Goal: Task Accomplishment & Management: Use online tool/utility

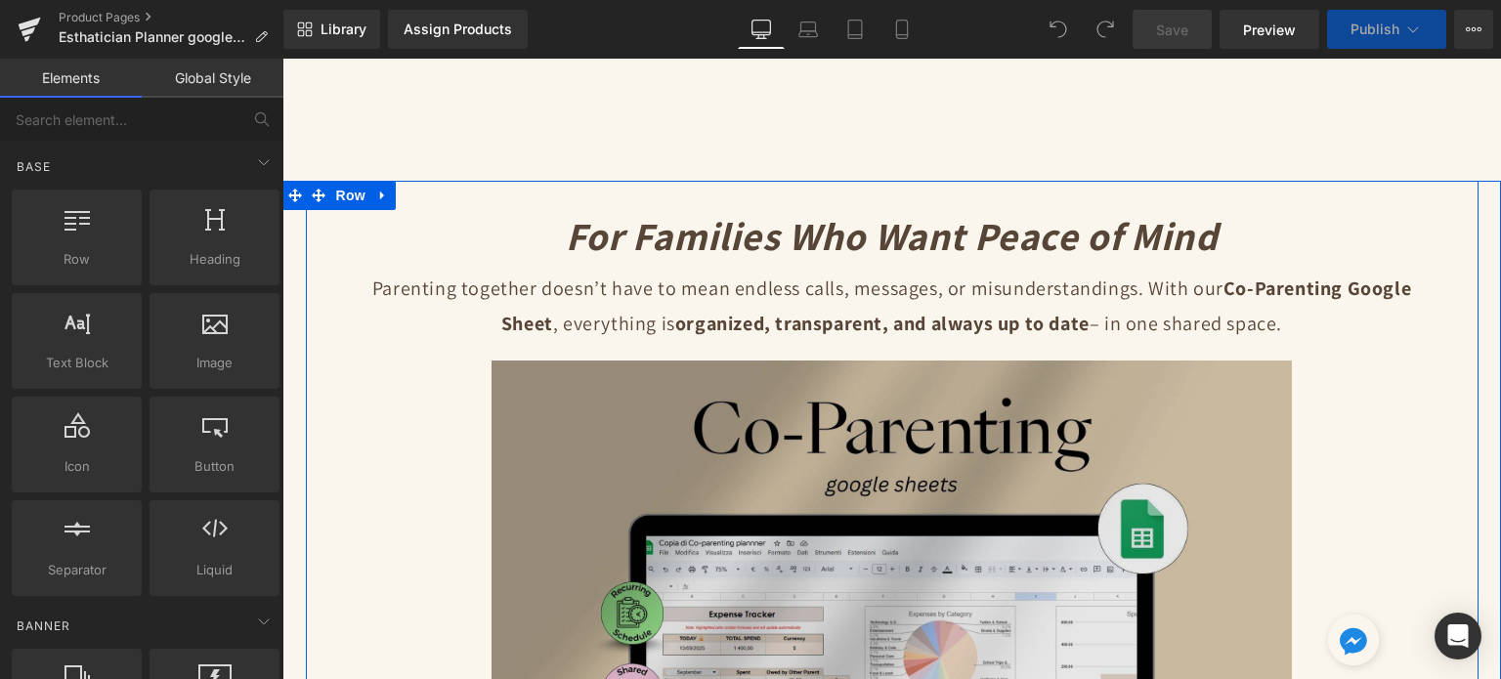
scroll to position [293, 0]
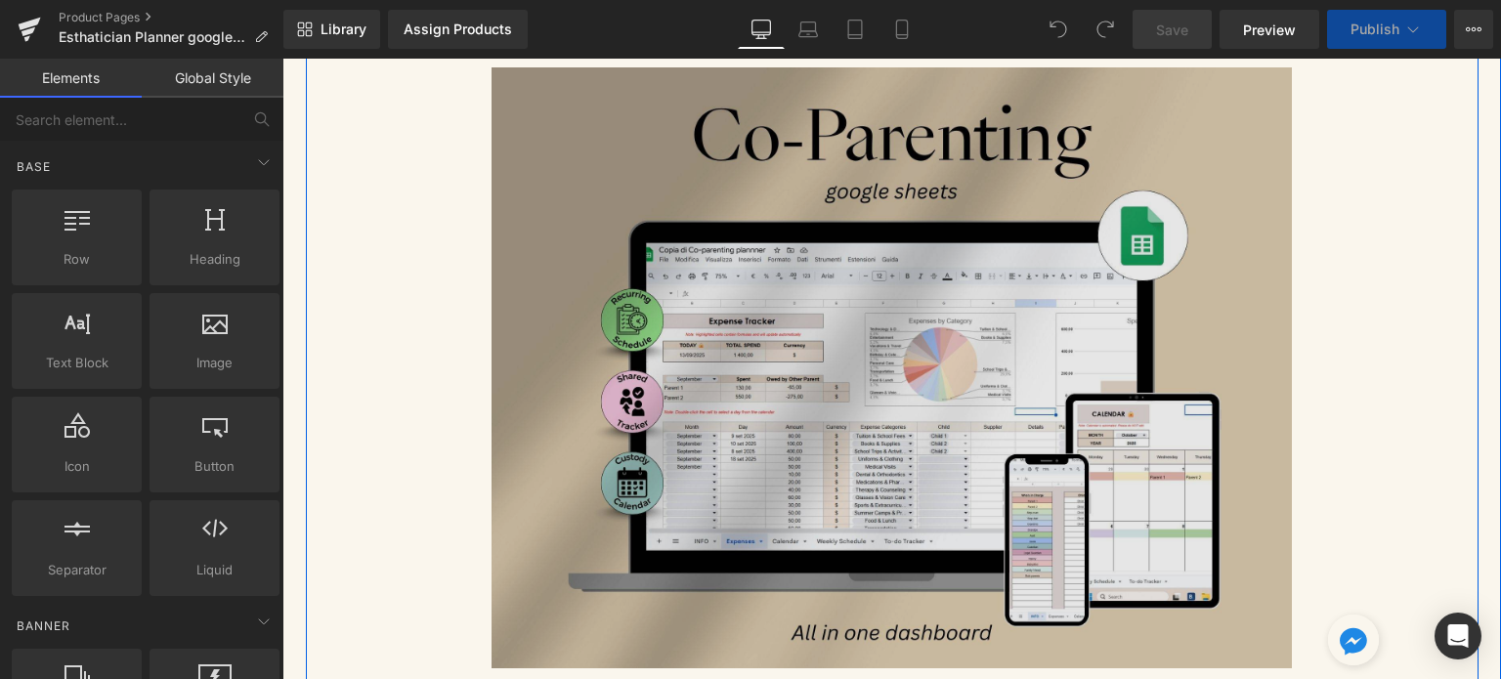
click at [889, 316] on img at bounding box center [892, 367] width 801 height 600
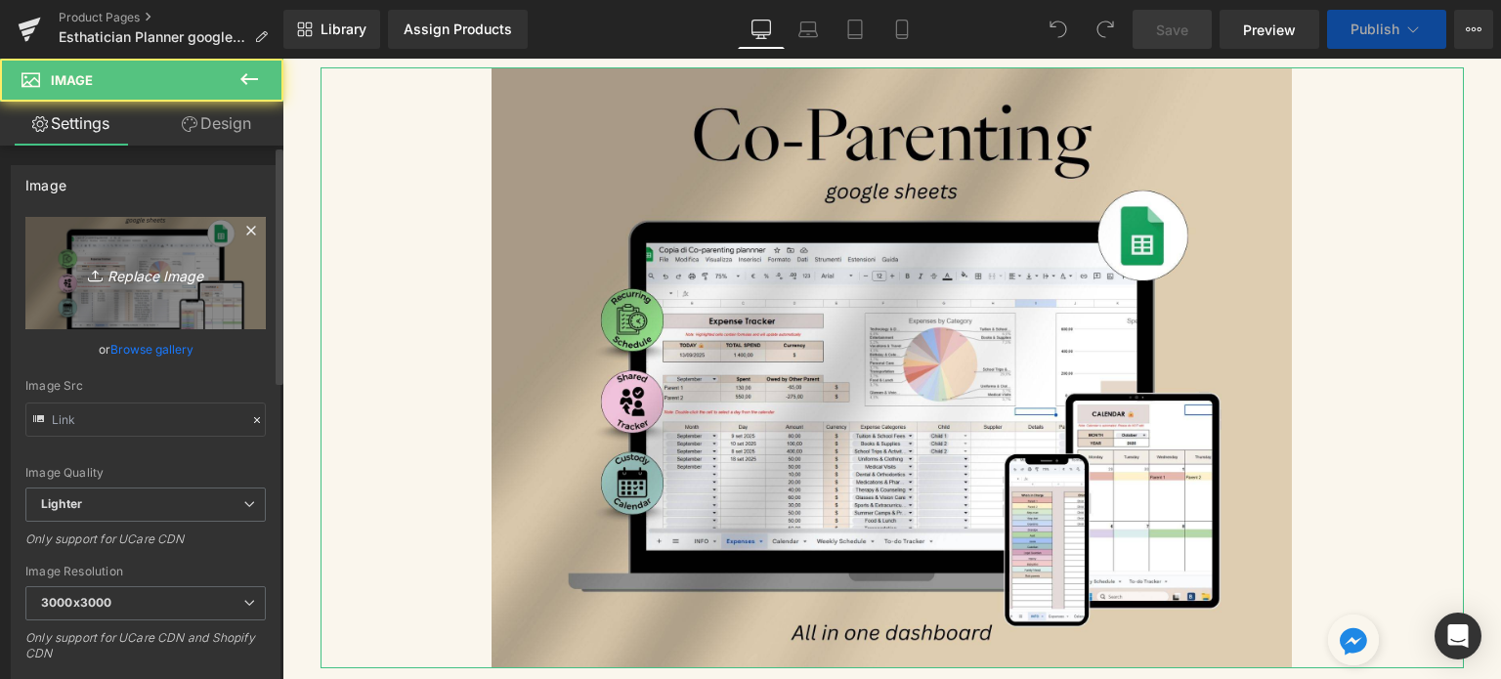
click at [196, 299] on link "Replace Image" at bounding box center [145, 273] width 240 height 112
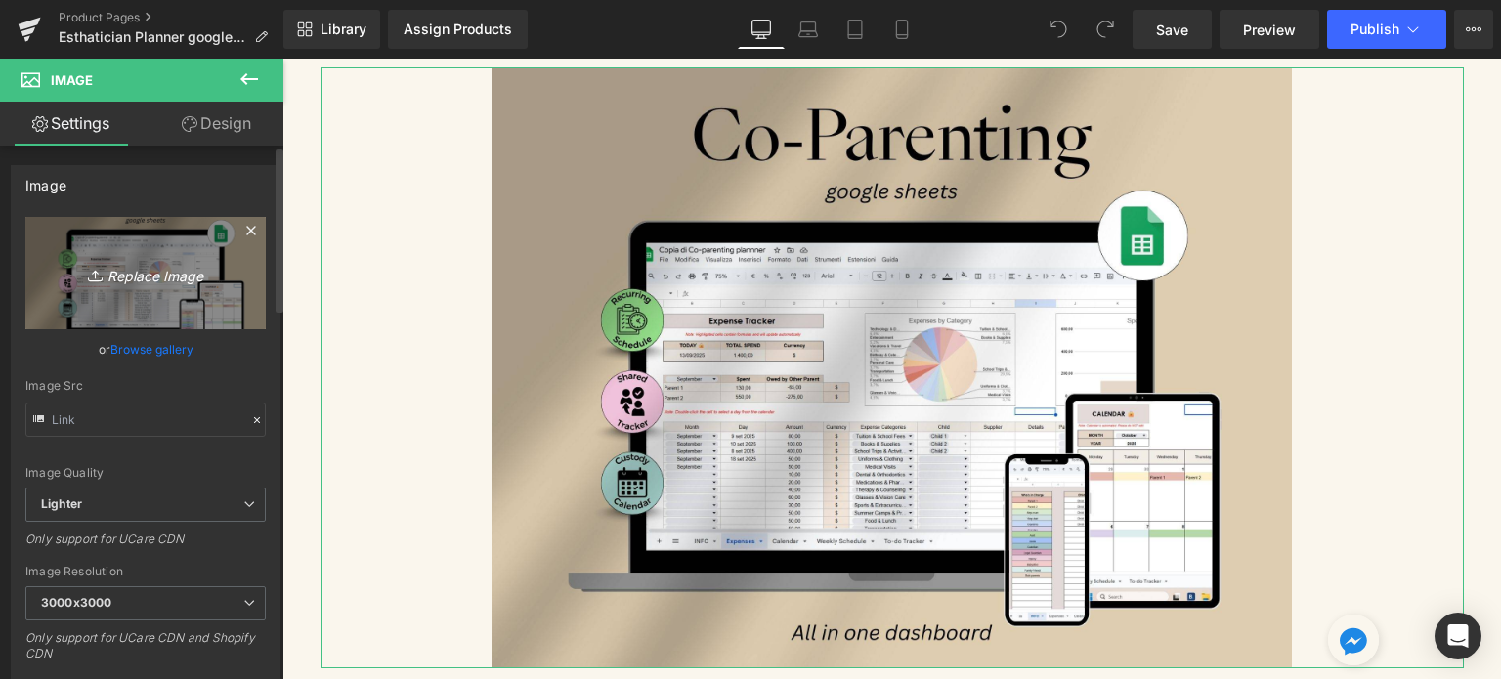
type input "C:\fakepath\Digital Appointment Planner 2023 (33).jpg"
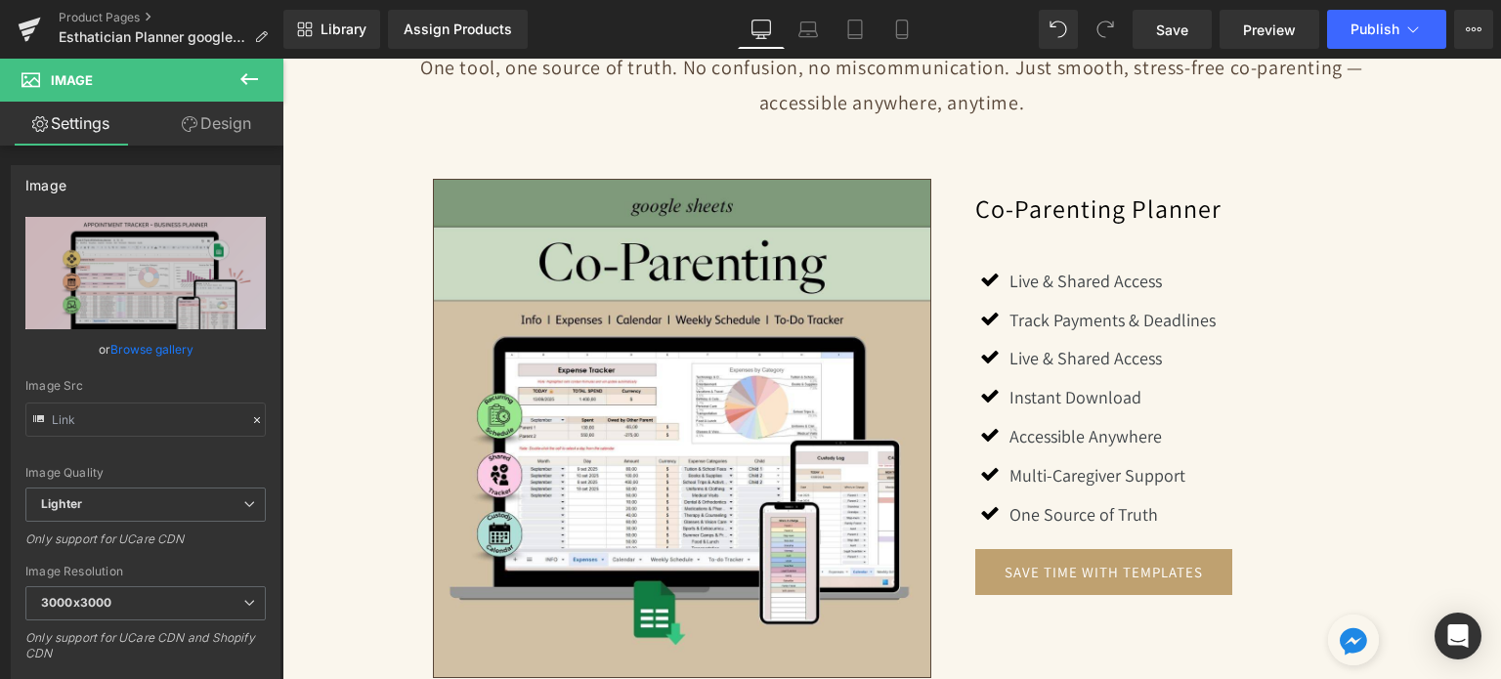
scroll to position [1751, 0]
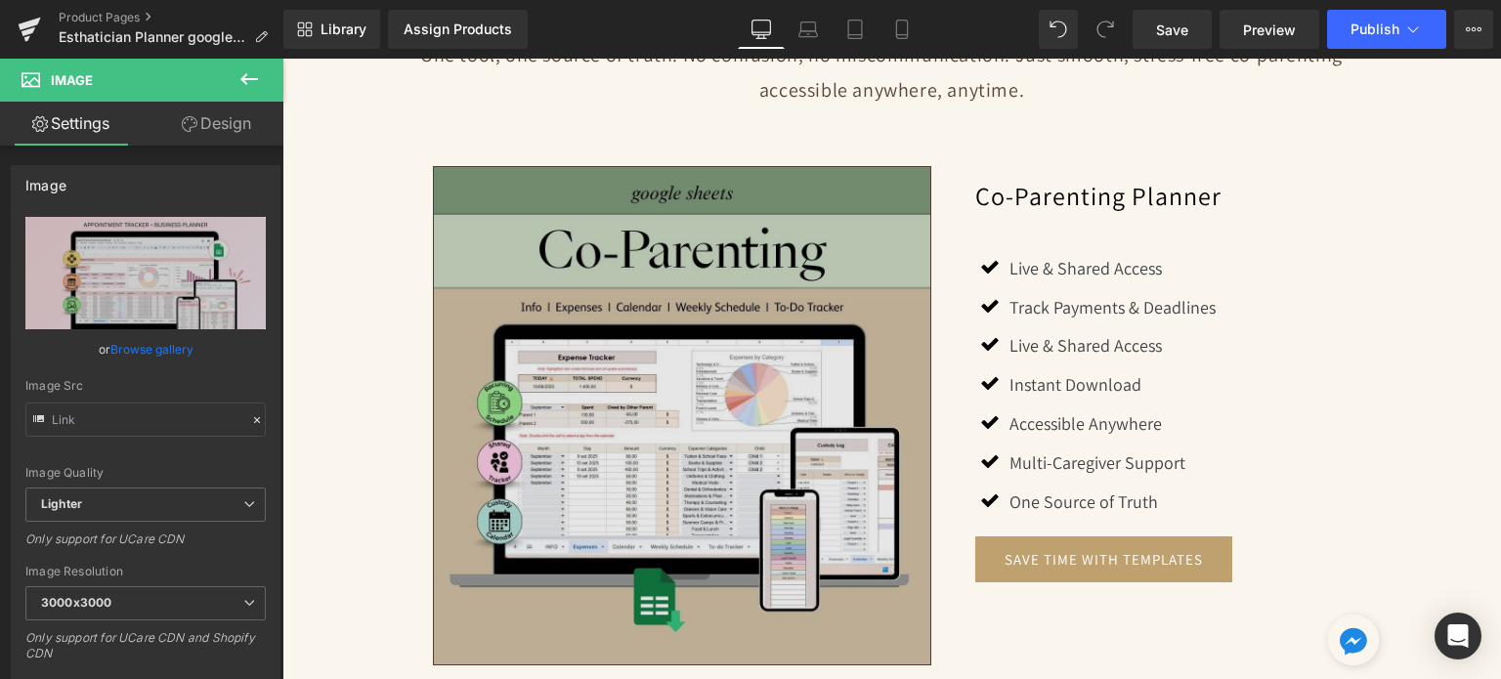
click at [770, 307] on img at bounding box center [682, 415] width 499 height 499
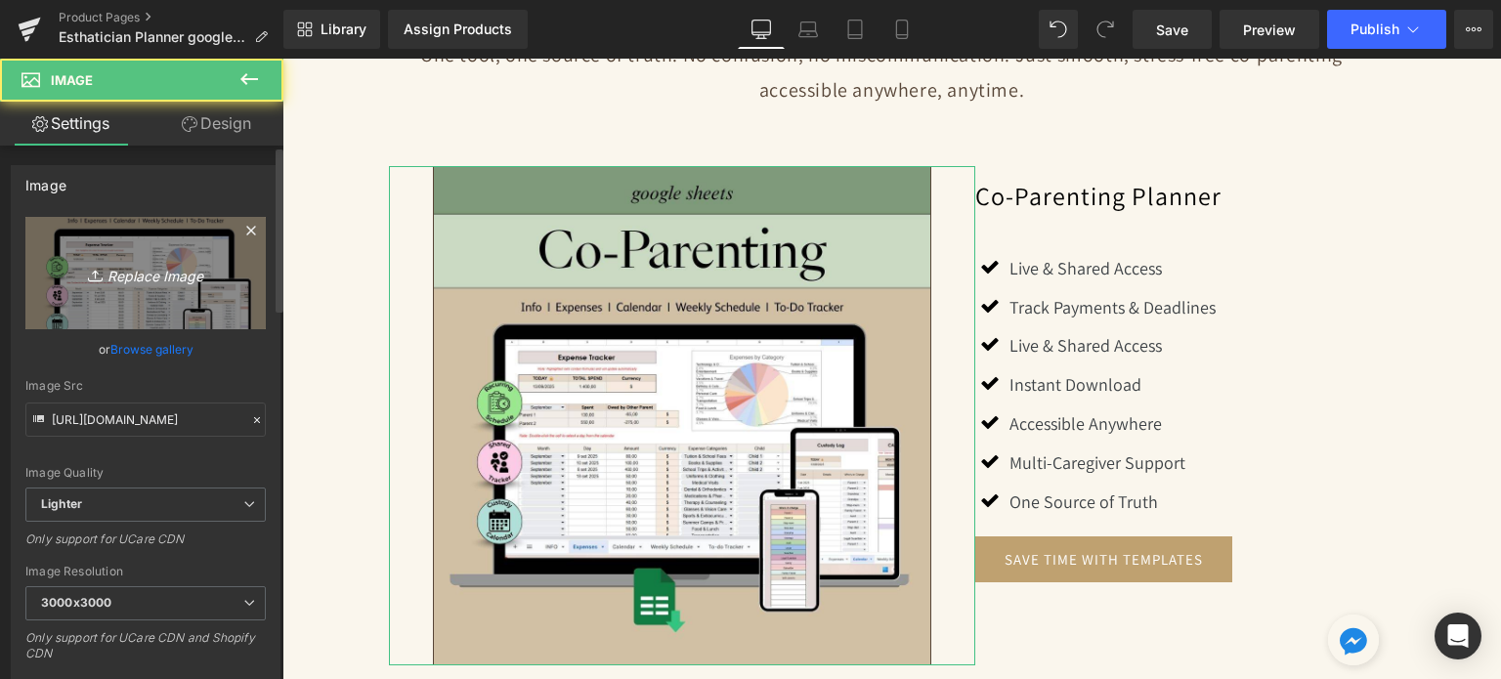
click at [171, 306] on link "Replace Image" at bounding box center [145, 273] width 240 height 112
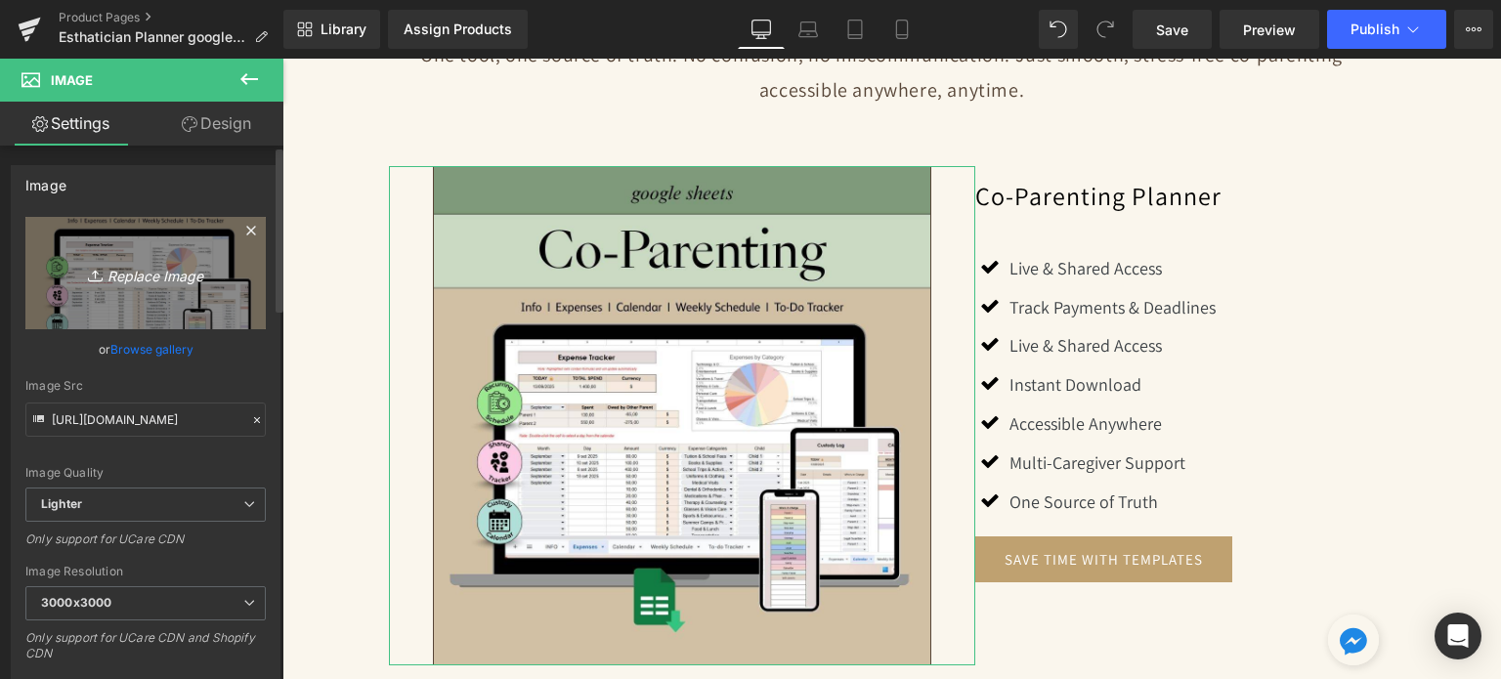
type input "C:\fakepath\Creative SITEVEE (66).jpg"
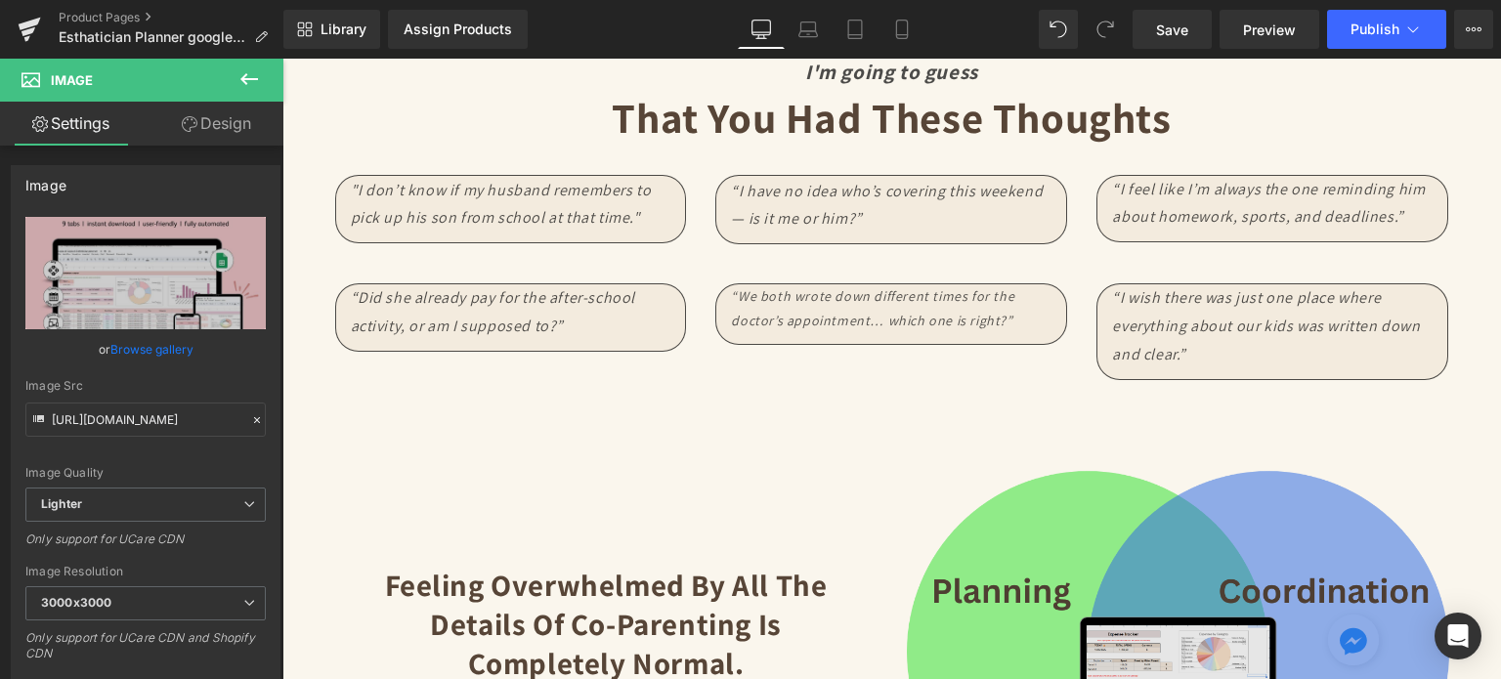
scroll to position [2533, 0]
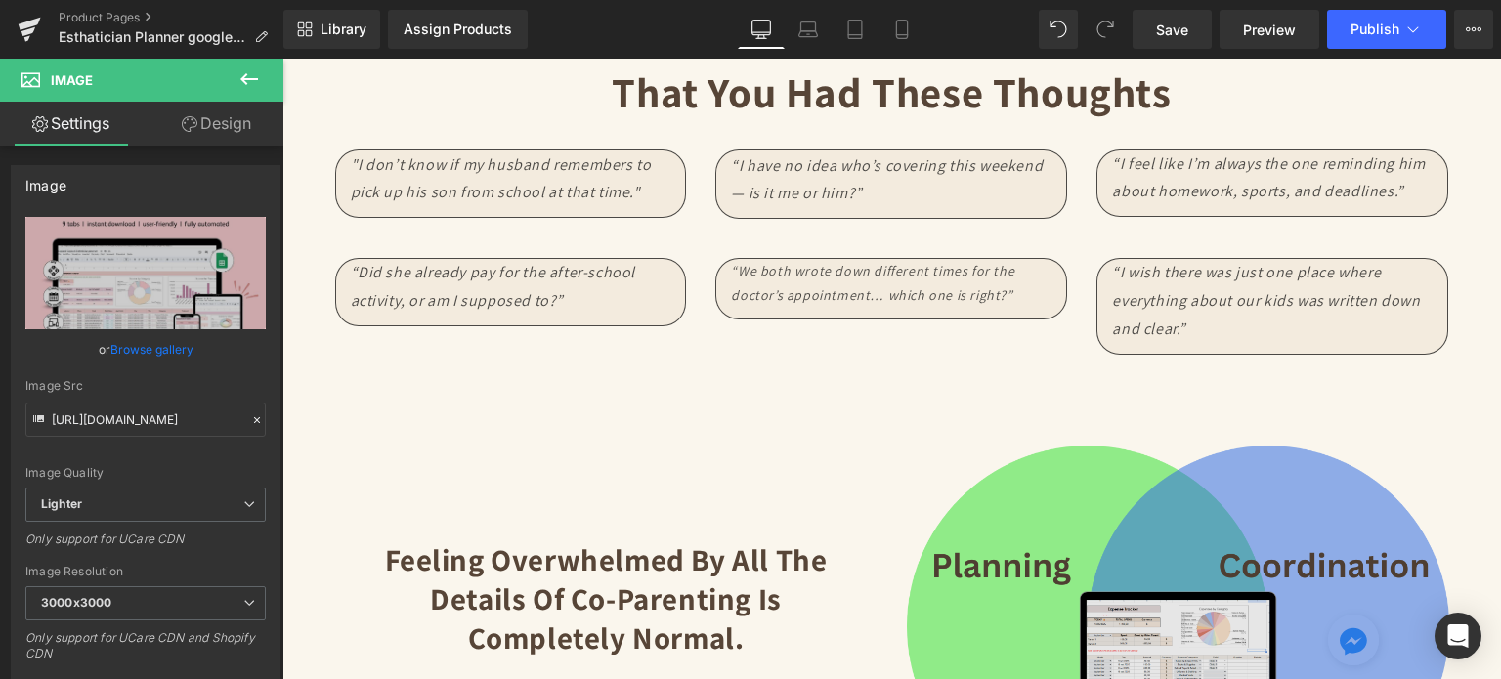
click at [1187, 516] on img at bounding box center [1178, 626] width 542 height 407
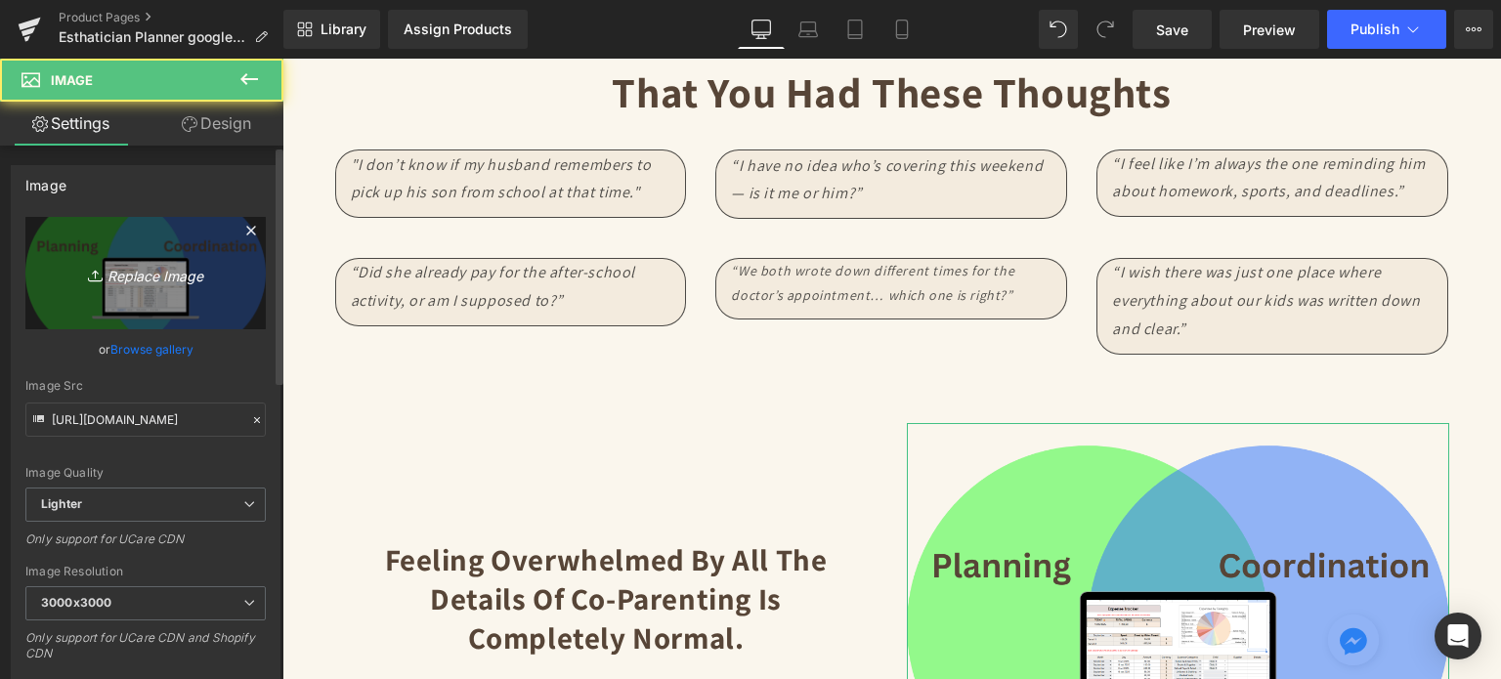
click at [129, 269] on icon "Replace Image" at bounding box center [145, 273] width 156 height 24
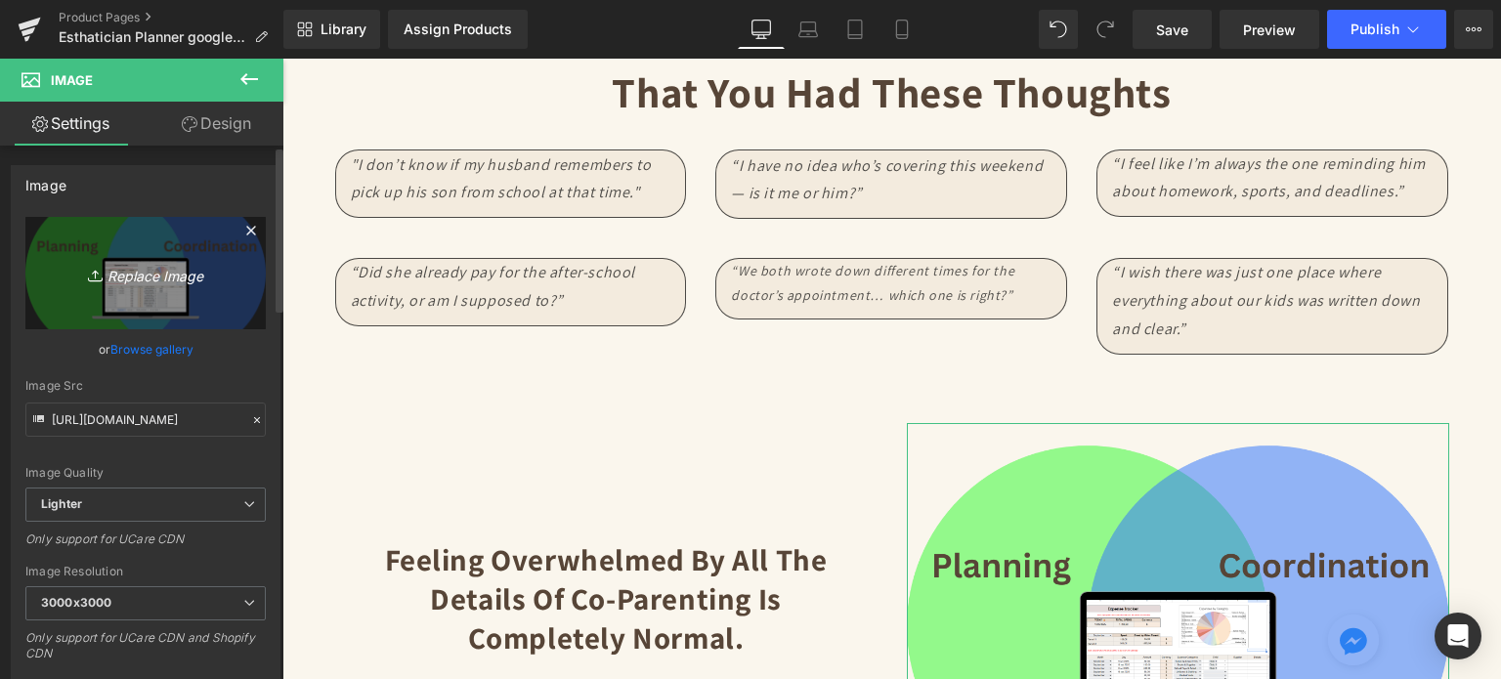
type input "C:\fakepath\Digital Appointment Planner 2023 (26).png"
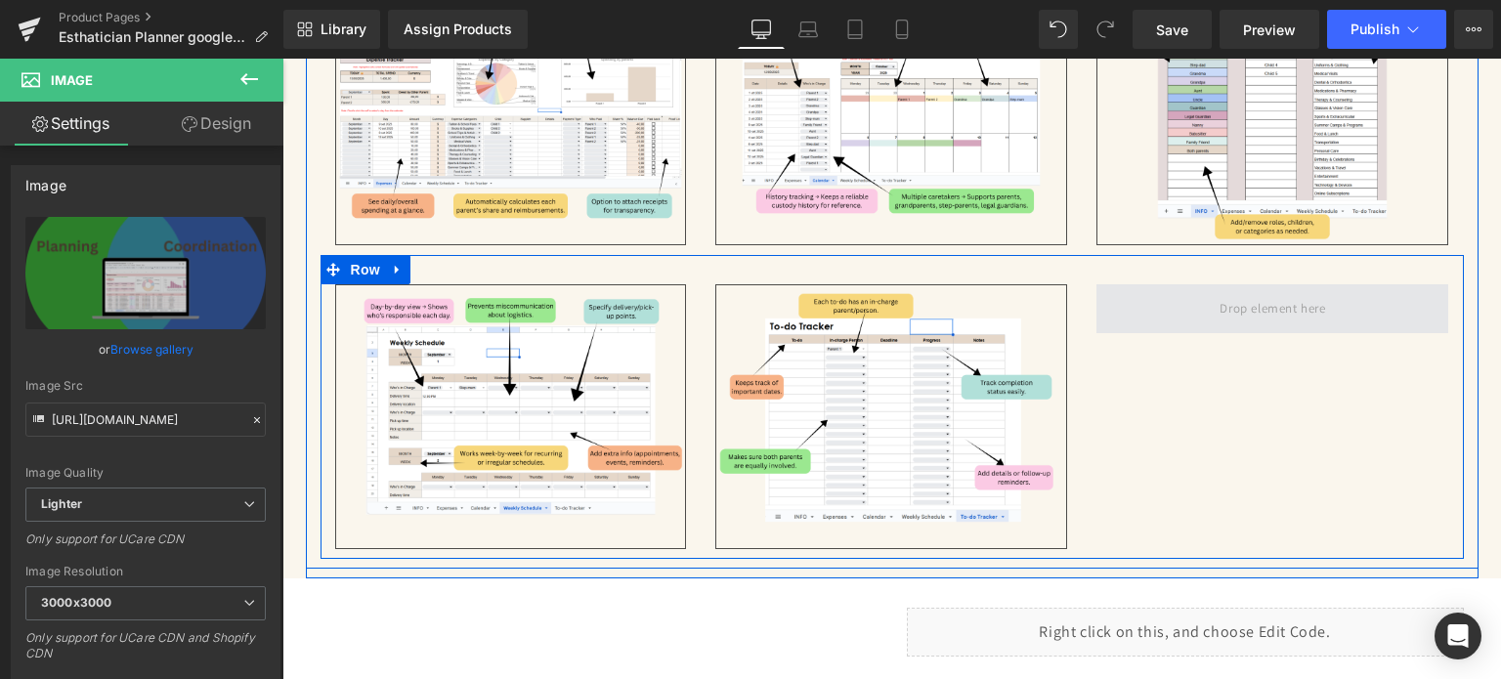
scroll to position [4096, 0]
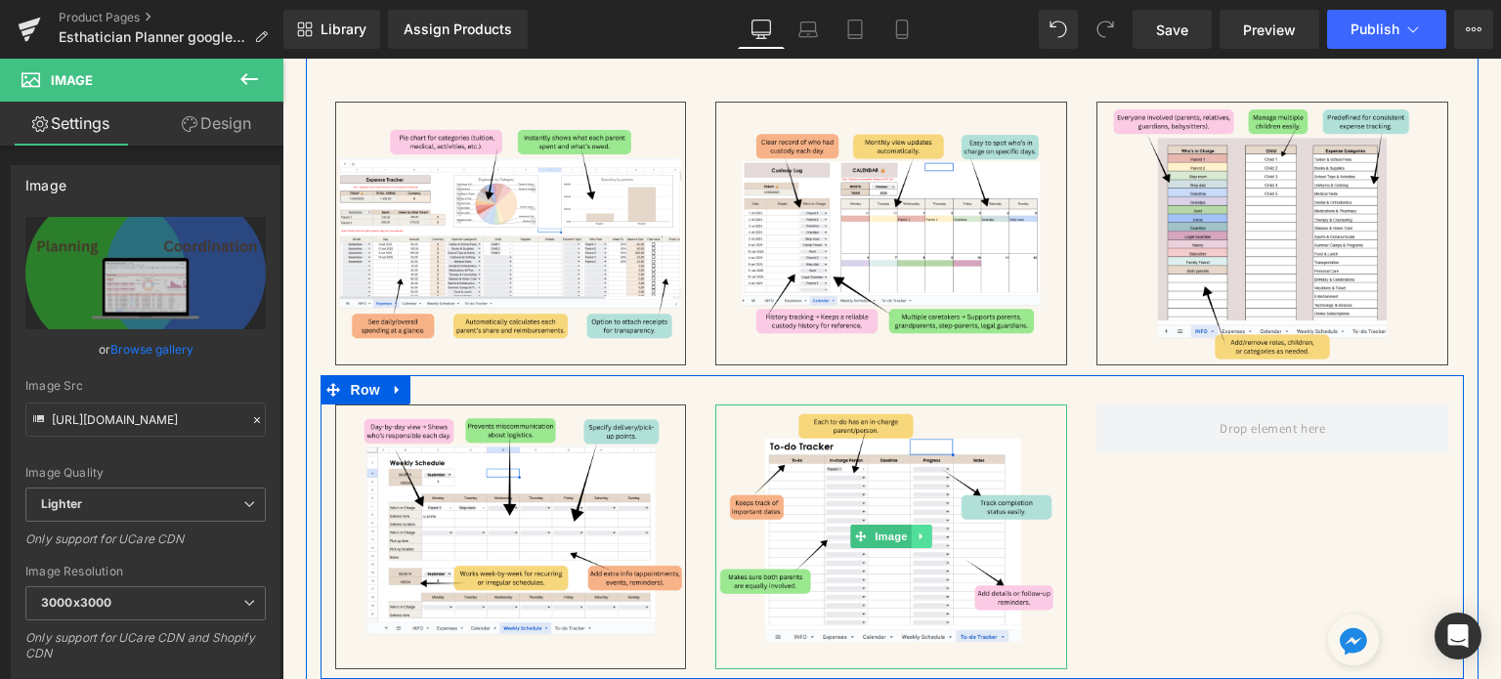
click at [920, 532] on icon at bounding box center [922, 537] width 11 height 12
click at [910, 533] on icon at bounding box center [912, 537] width 11 height 11
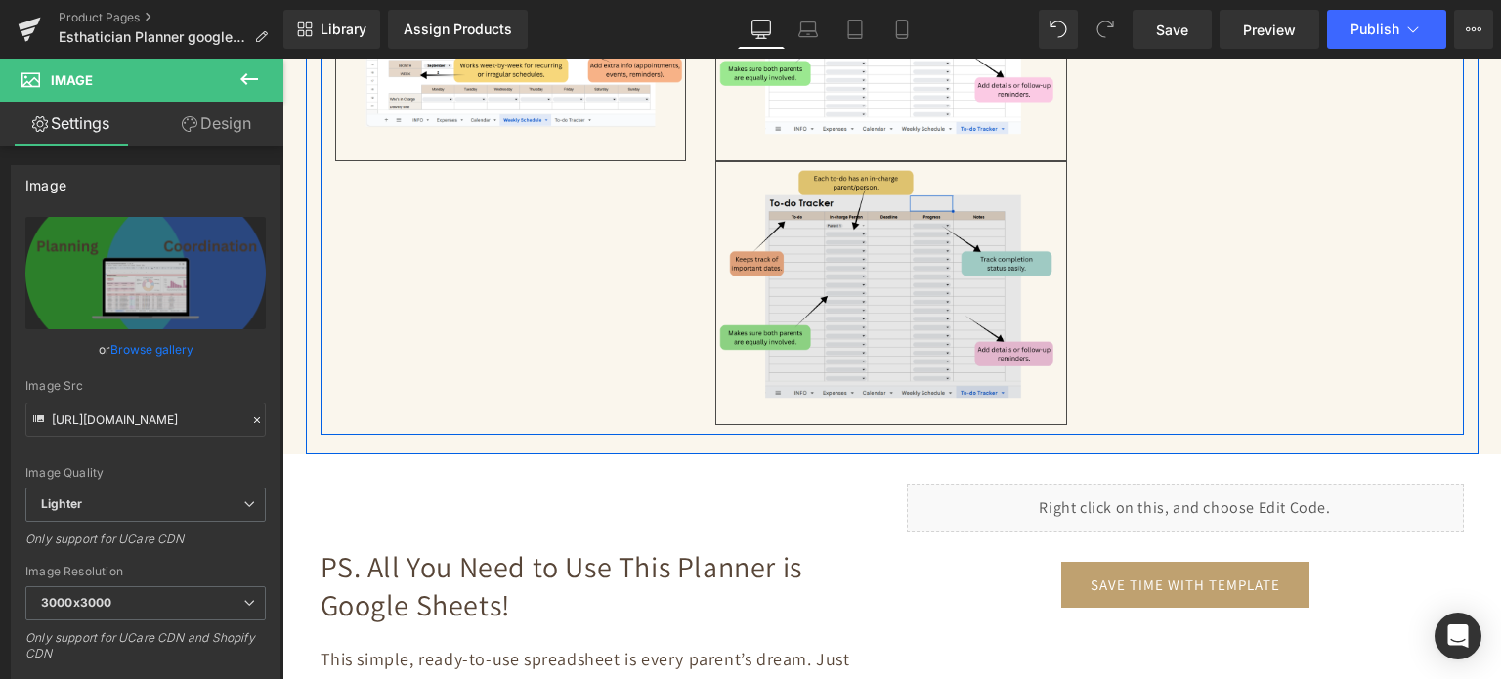
scroll to position [4625, 0]
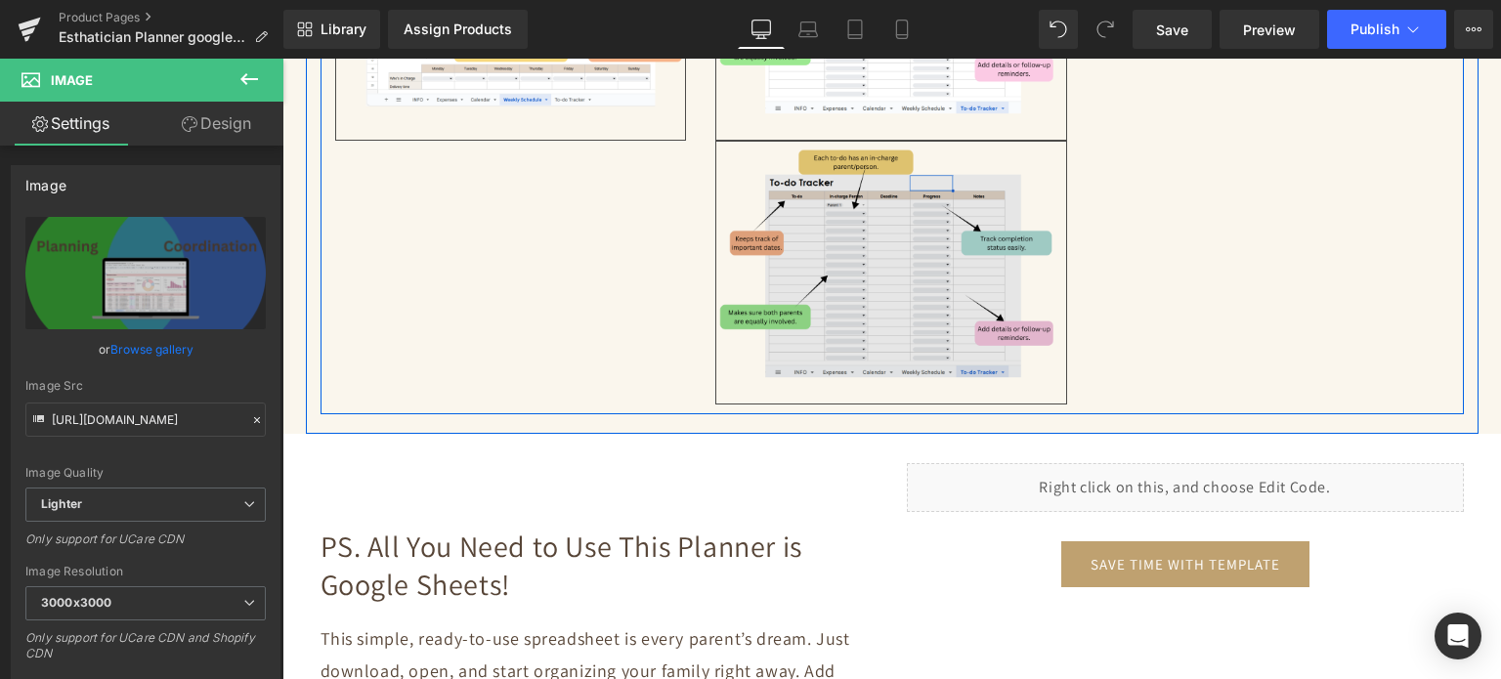
click at [859, 234] on img at bounding box center [891, 273] width 352 height 264
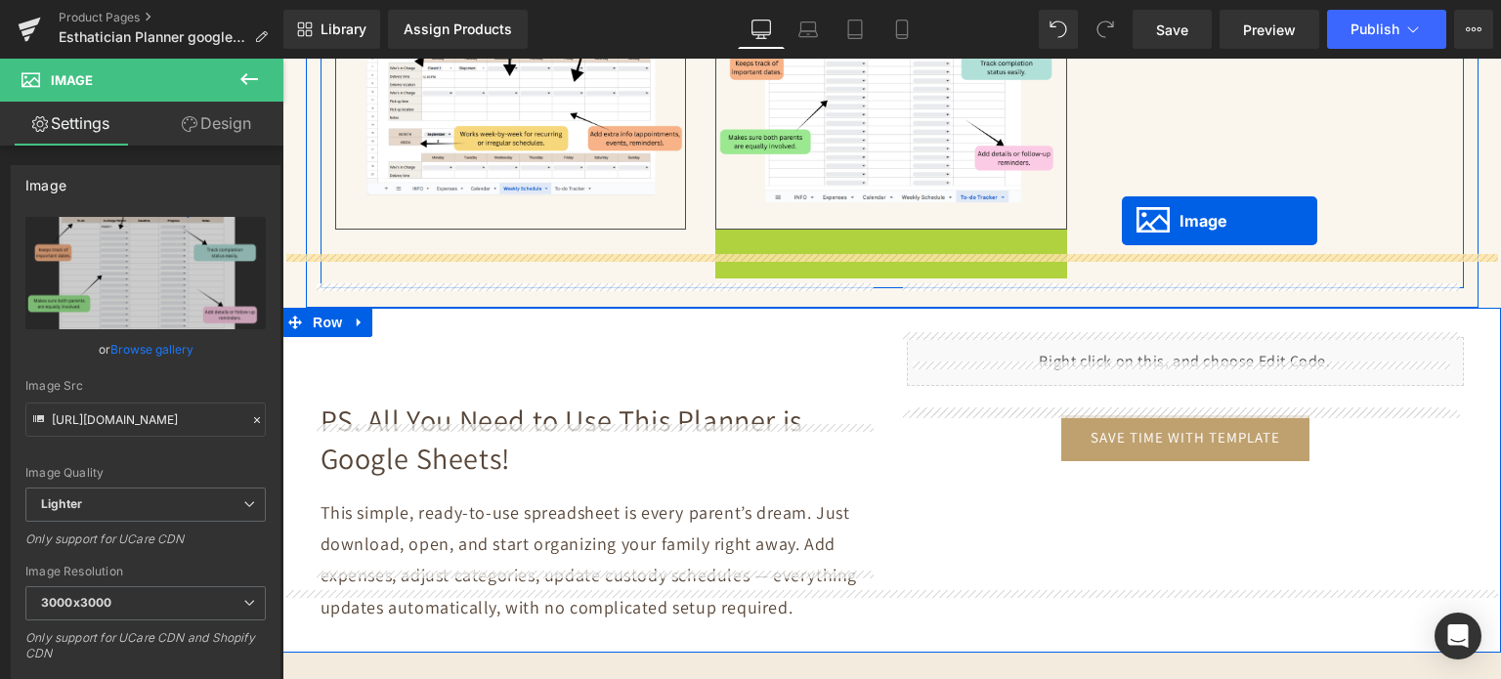
scroll to position [4332, 0]
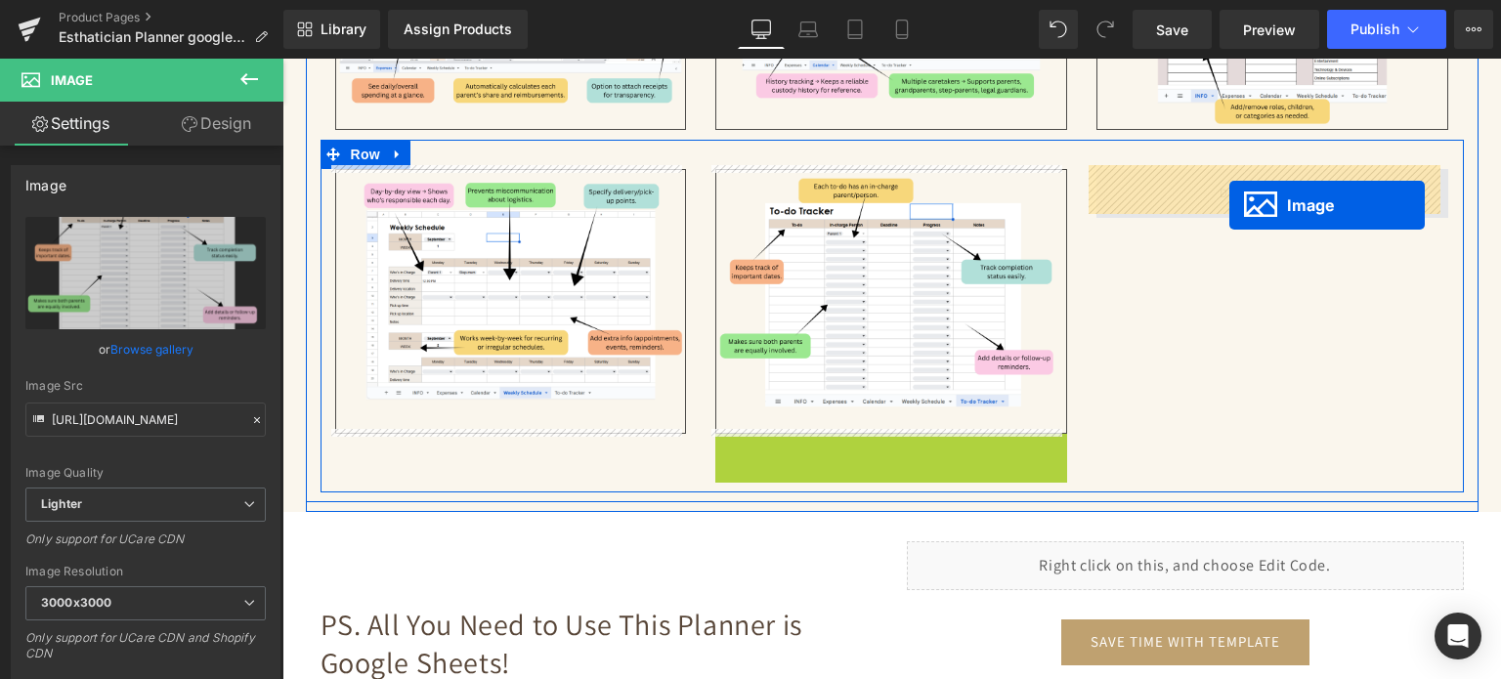
drag, startPoint x: 867, startPoint y: 259, endPoint x: 1230, endPoint y: 205, distance: 366.6
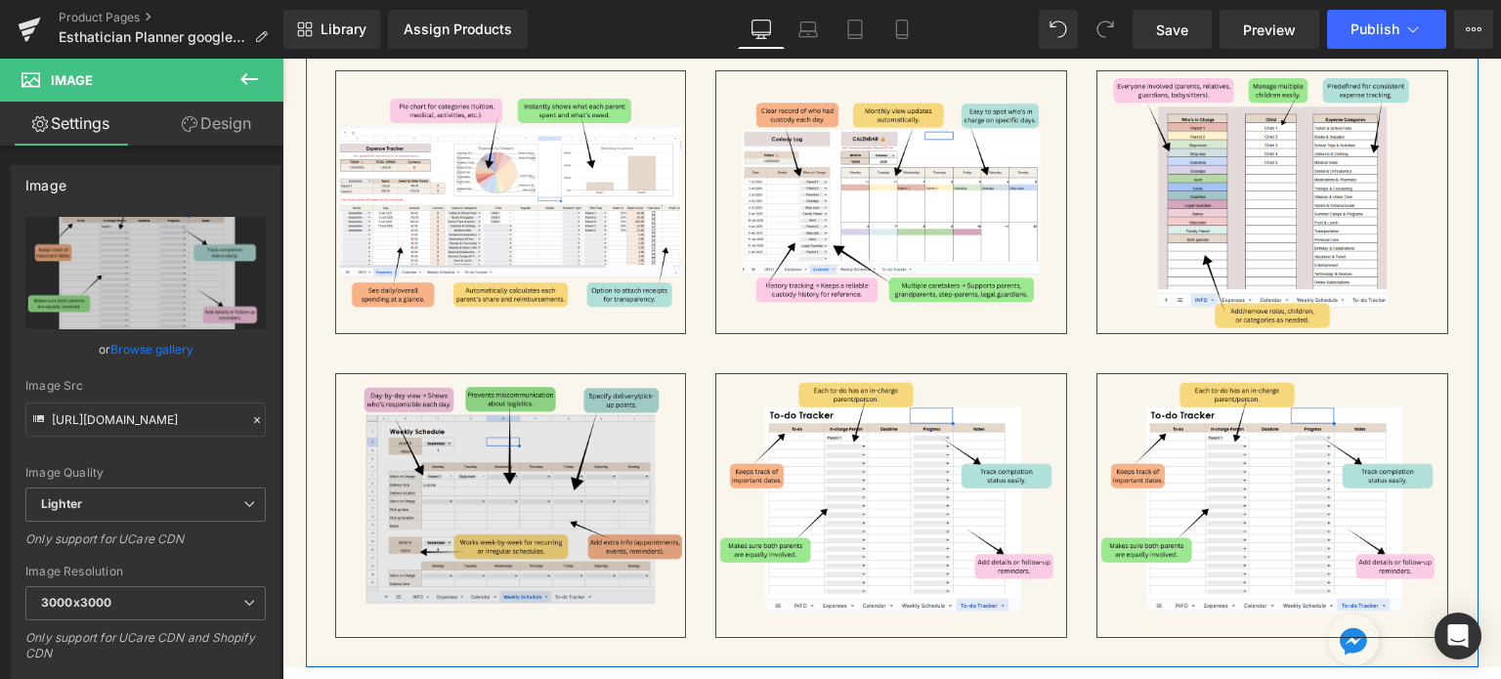
scroll to position [4234, 0]
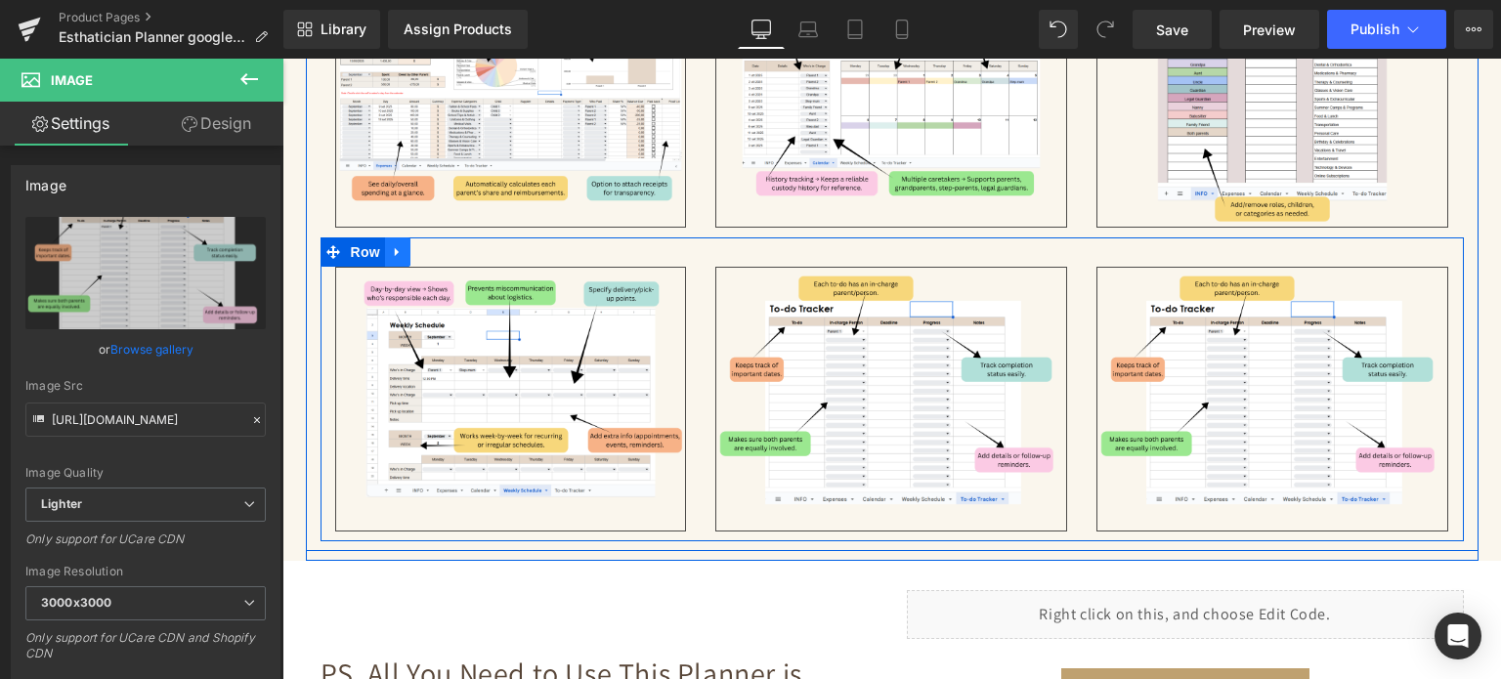
click at [391, 249] on icon at bounding box center [398, 252] width 14 height 15
click at [416, 250] on icon at bounding box center [423, 252] width 14 height 14
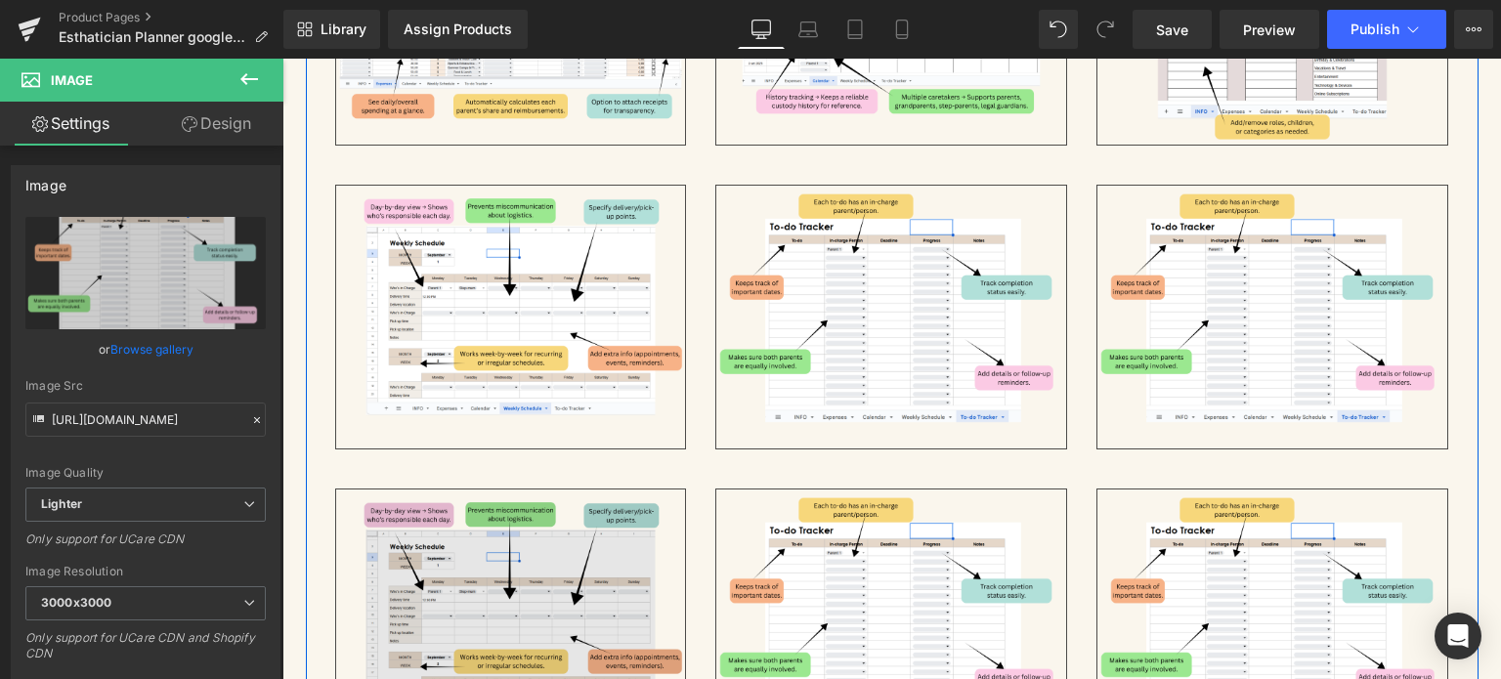
scroll to position [4048, 0]
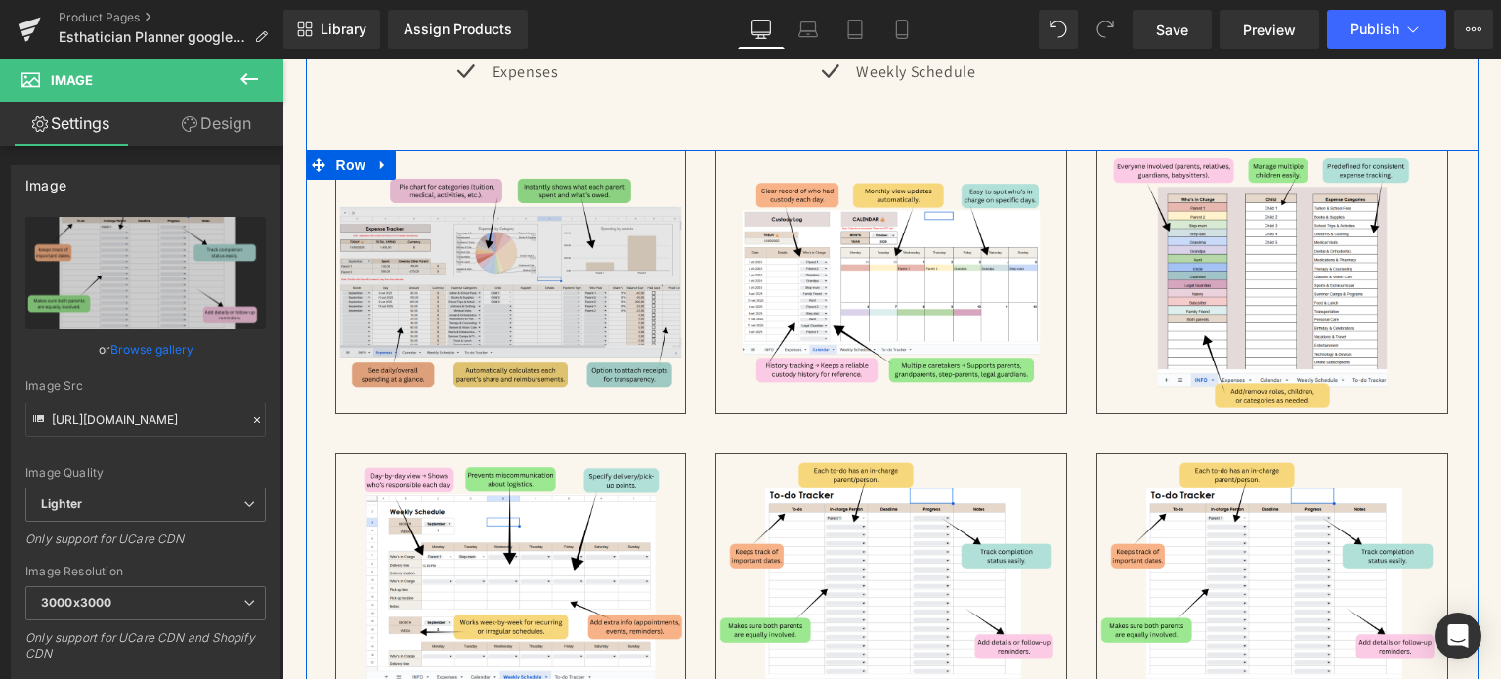
click at [478, 274] on div "Image" at bounding box center [511, 283] width 352 height 264
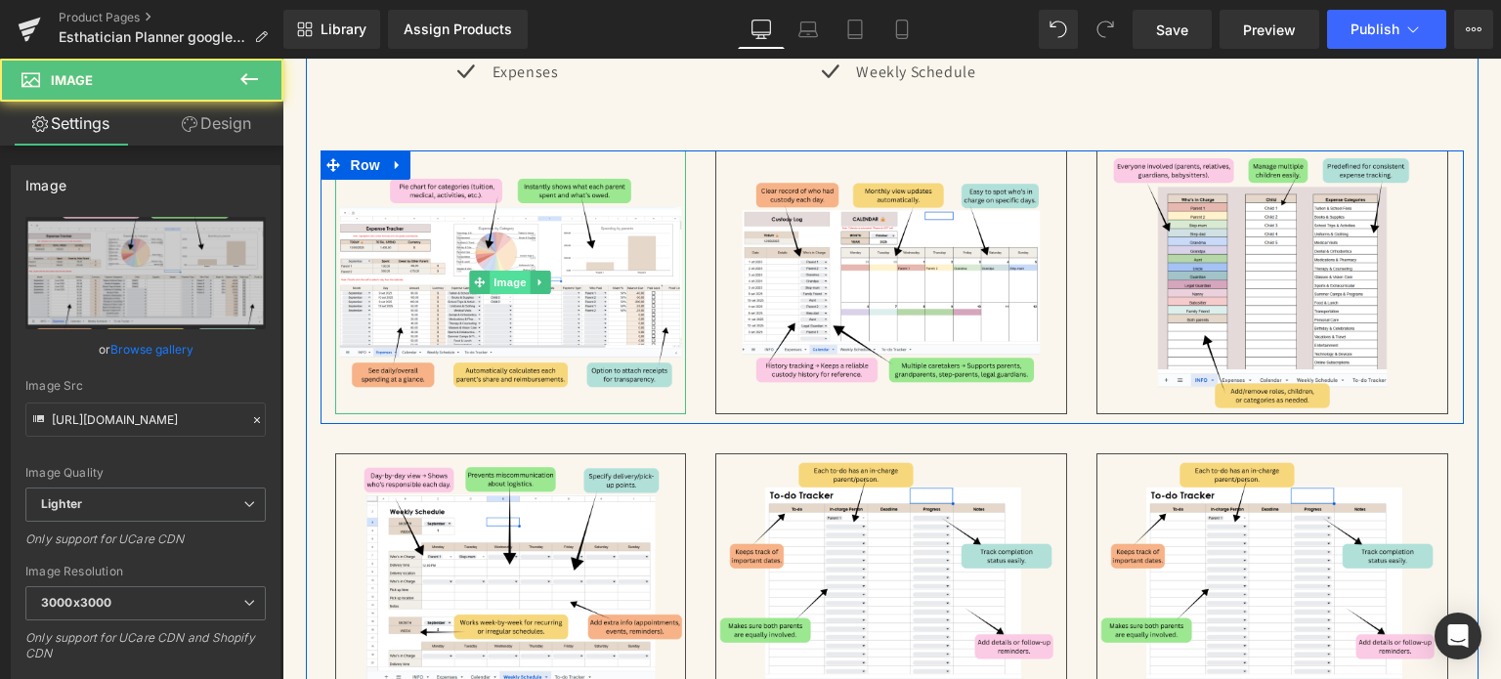
click at [491, 281] on span "Image" at bounding box center [511, 282] width 41 height 23
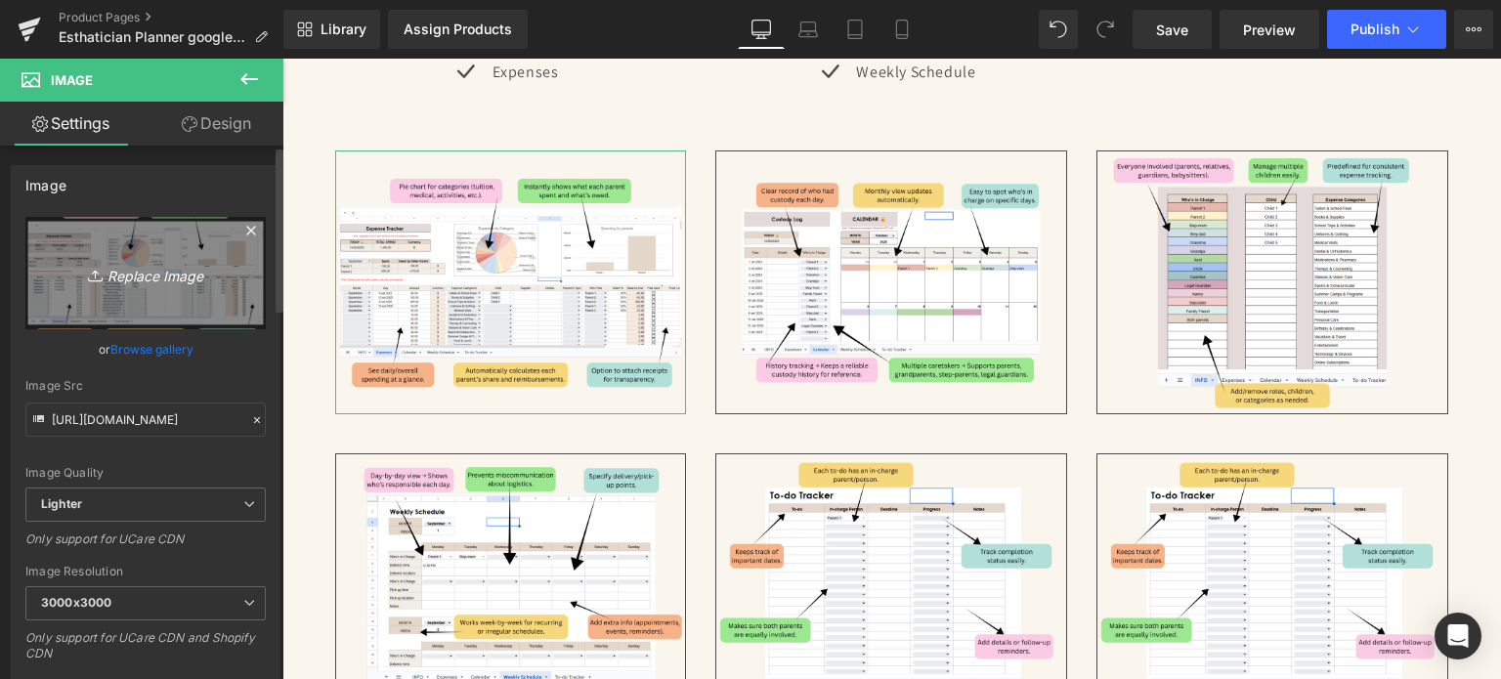
click at [133, 279] on icon "Replace Image" at bounding box center [145, 273] width 156 height 24
type input "C:\fakepath\17.jpg"
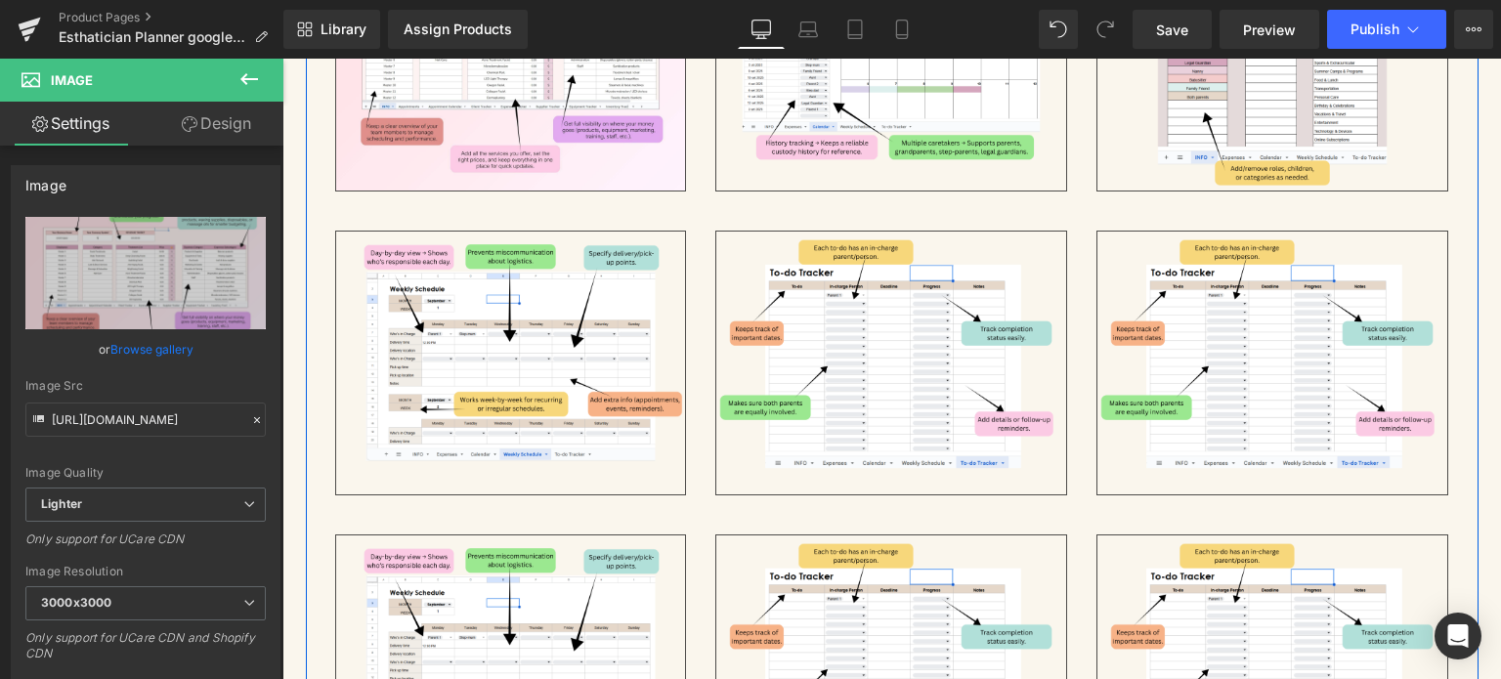
scroll to position [4439, 0]
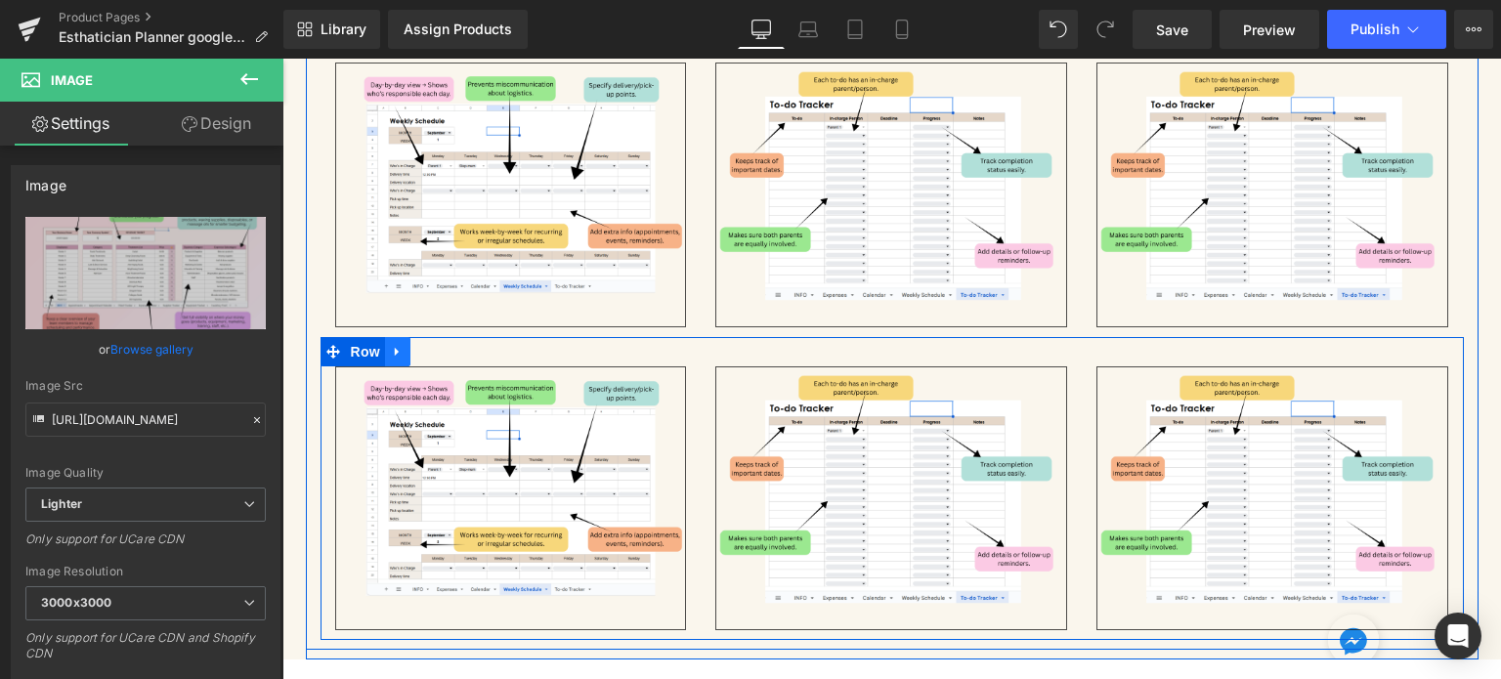
click at [399, 343] on link at bounding box center [397, 351] width 25 height 29
click at [442, 345] on icon at bounding box center [449, 352] width 14 height 14
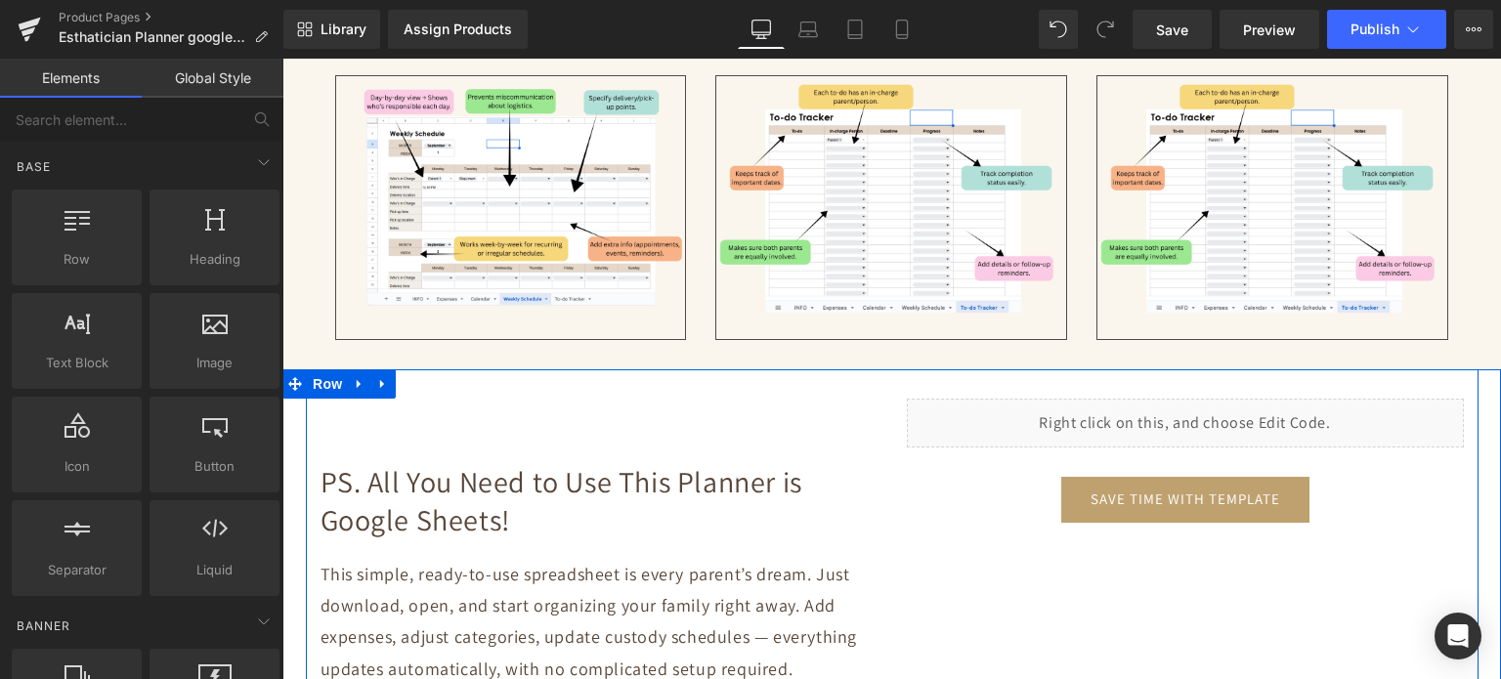
scroll to position [4048, 0]
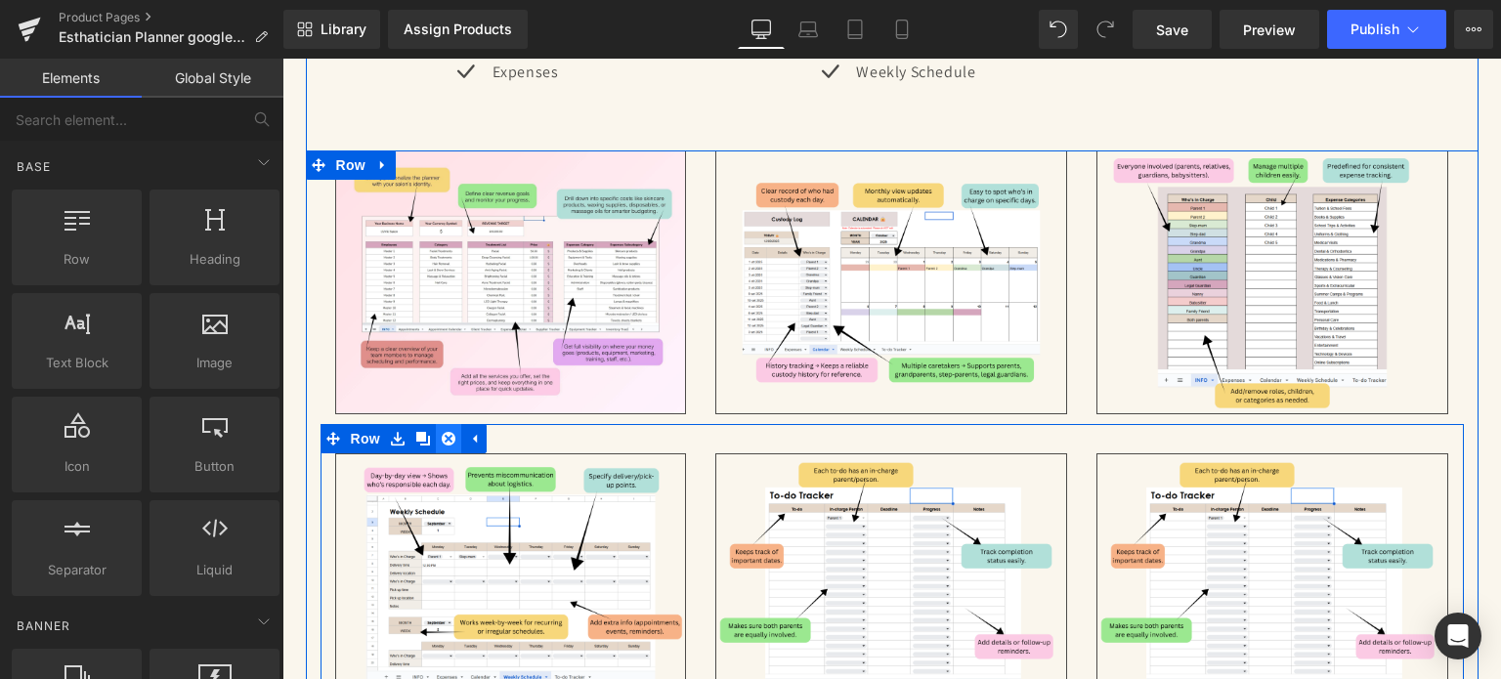
click at [442, 432] on icon at bounding box center [449, 439] width 14 height 14
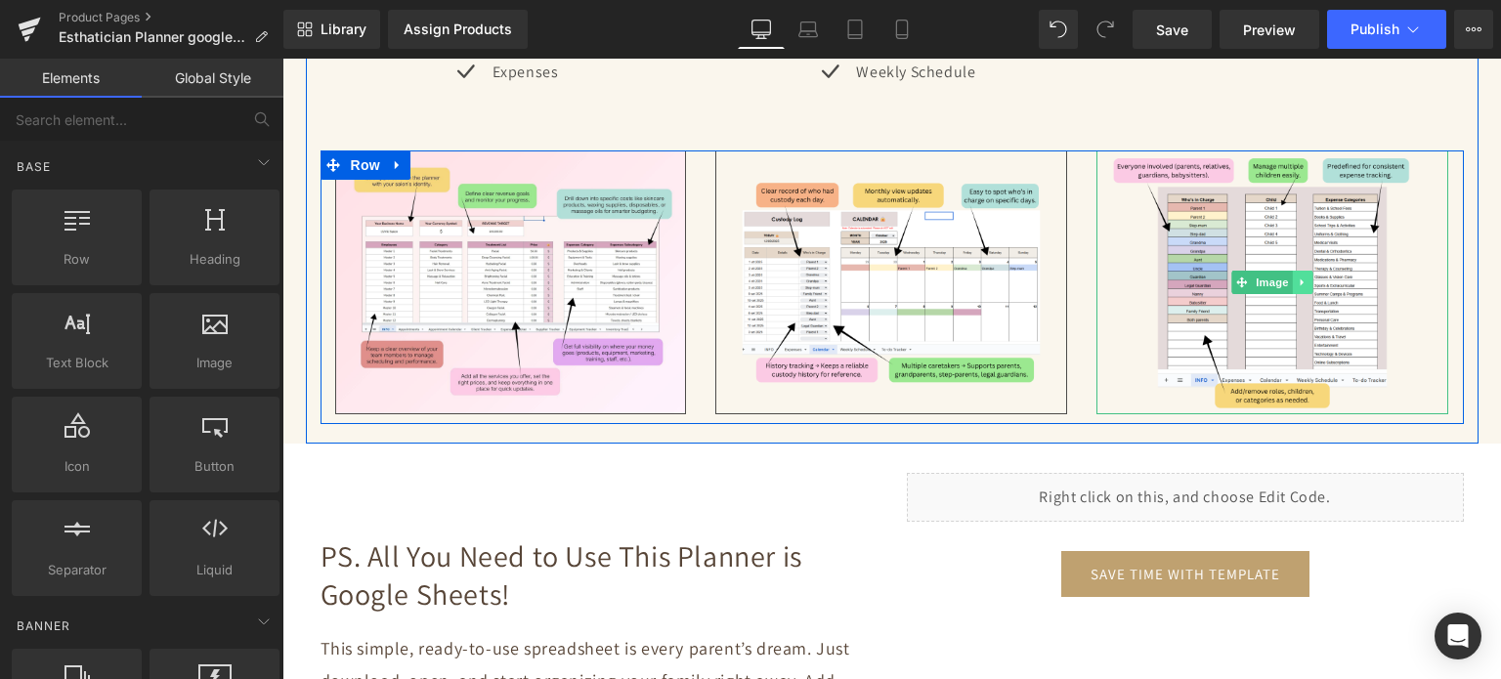
click at [1303, 276] on link at bounding box center [1303, 282] width 21 height 23
click at [1310, 277] on icon at bounding box center [1313, 282] width 11 height 11
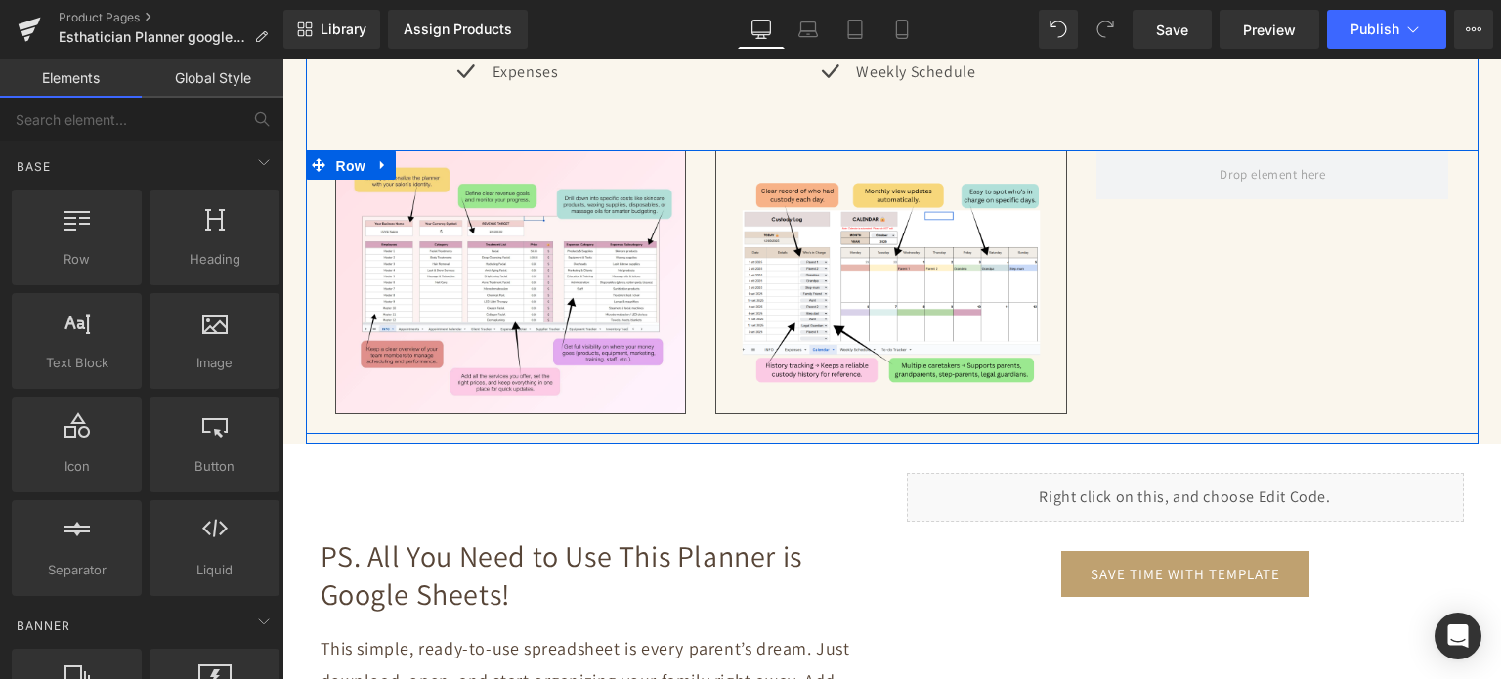
click at [350, 164] on span "Row" at bounding box center [350, 166] width 39 height 29
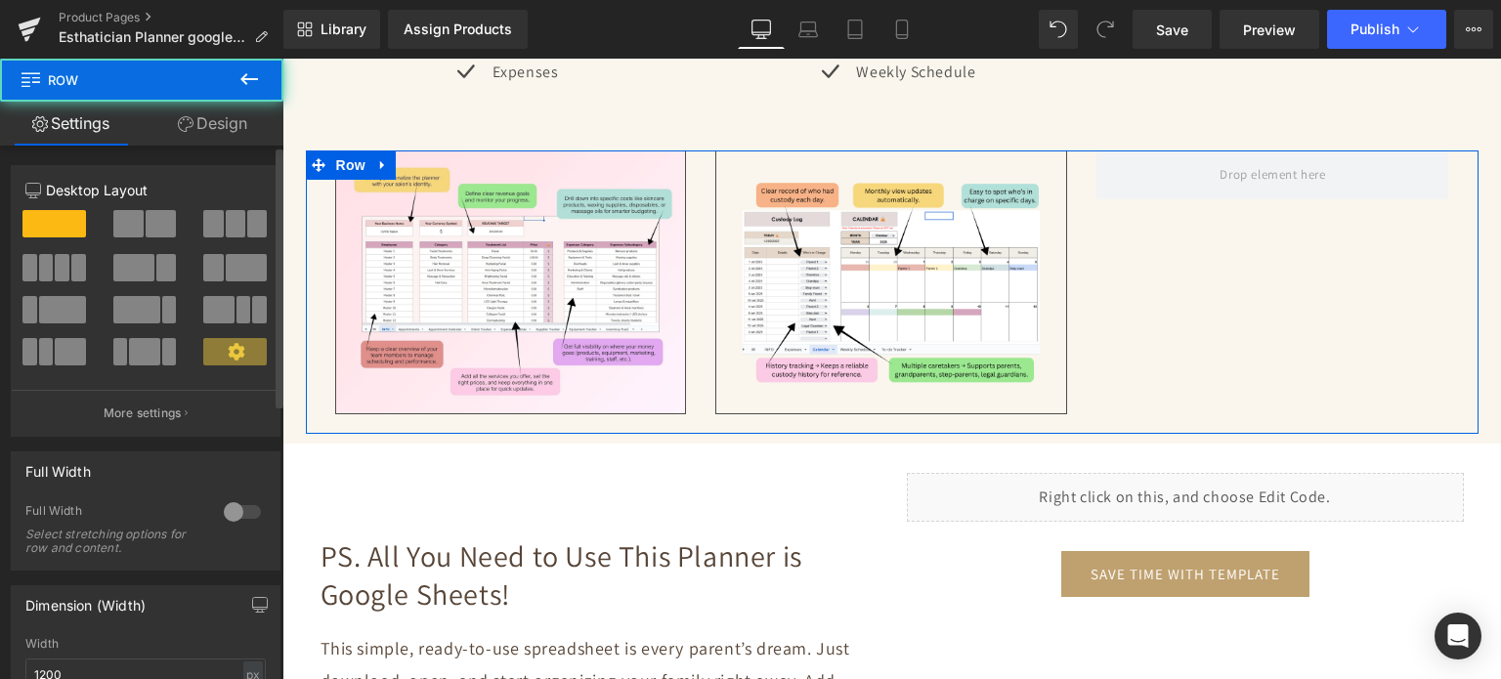
click at [124, 226] on span at bounding box center [128, 223] width 30 height 27
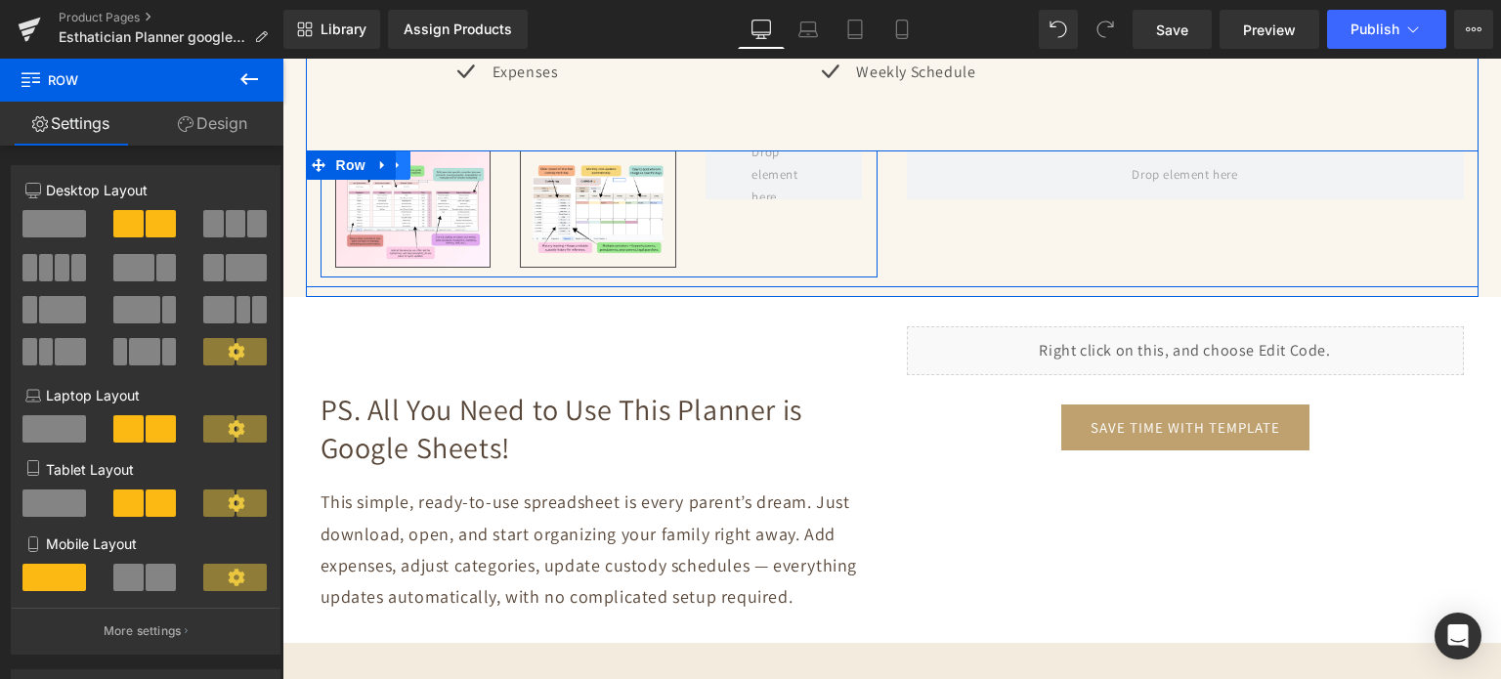
click at [398, 161] on link at bounding box center [397, 165] width 25 height 29
click at [442, 158] on icon at bounding box center [449, 165] width 14 height 14
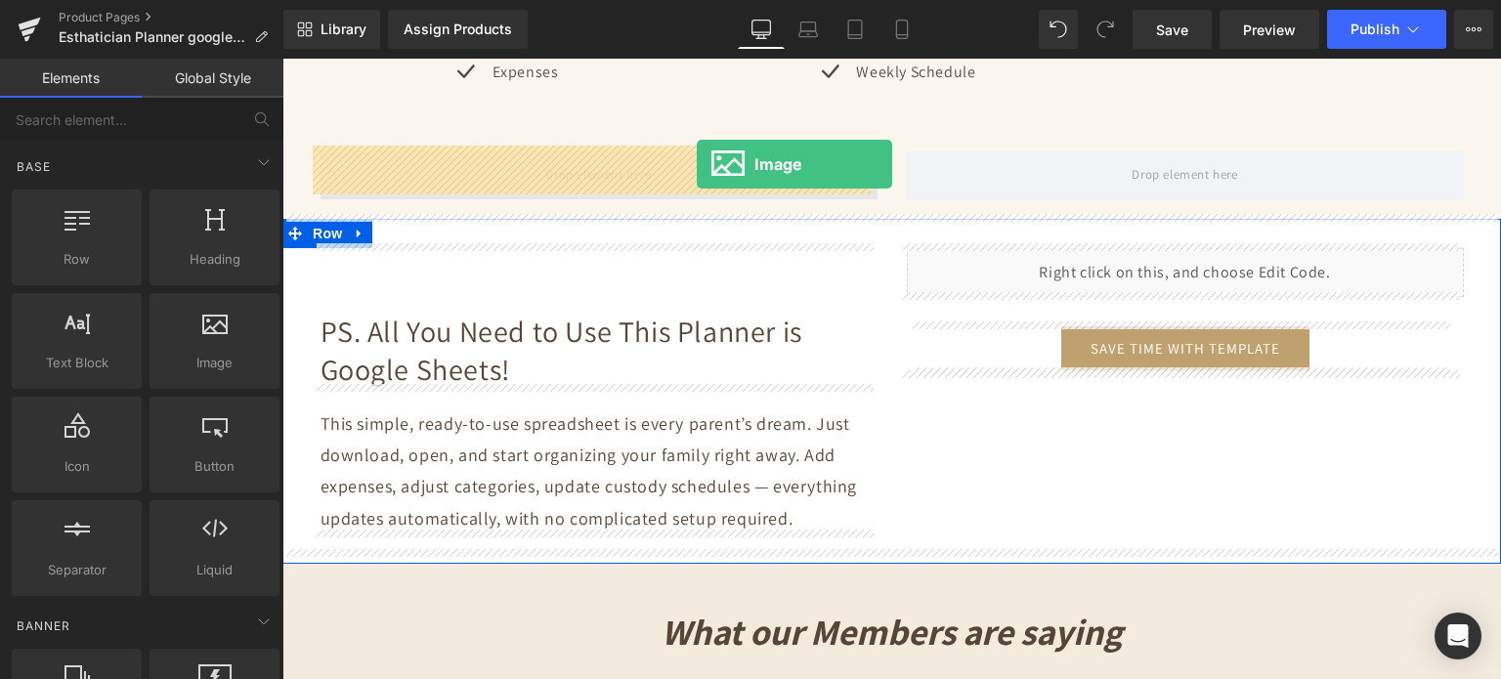
drag, startPoint x: 534, startPoint y: 372, endPoint x: 697, endPoint y: 164, distance: 264.6
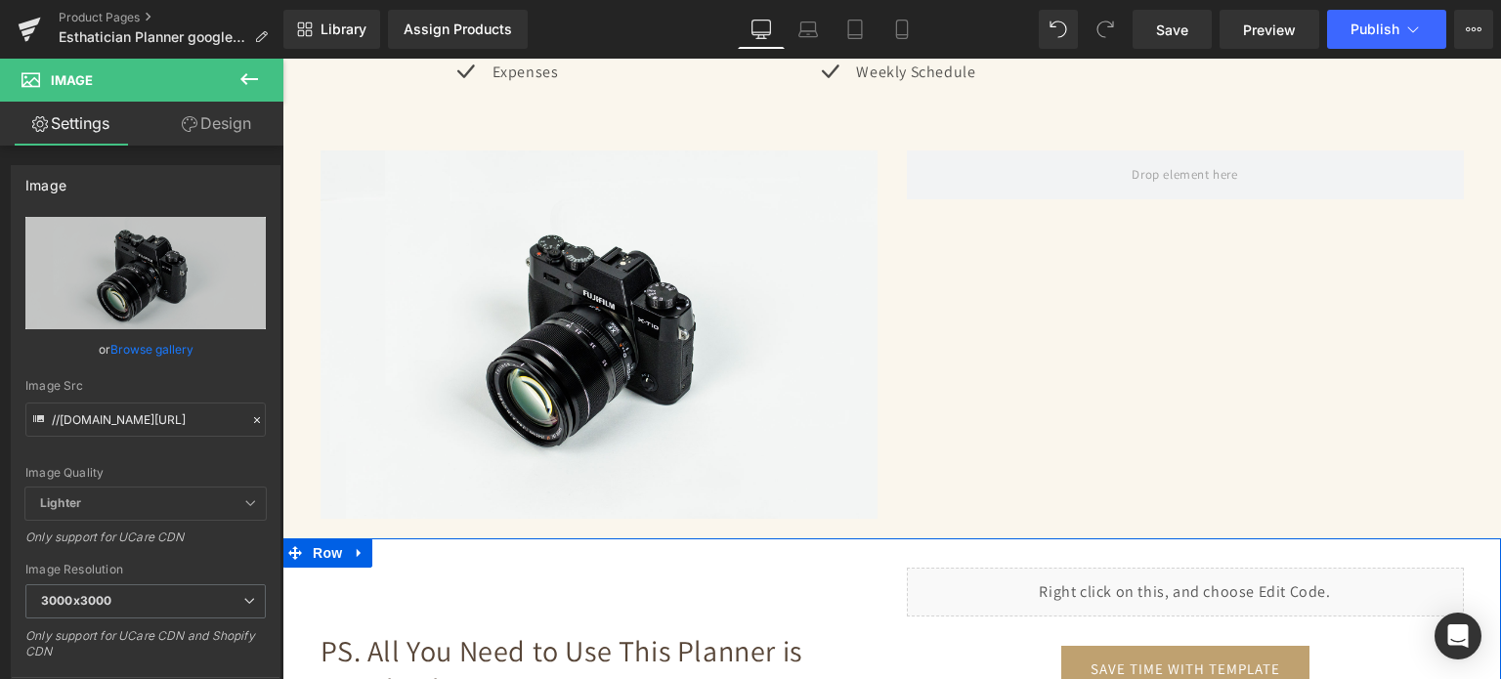
click at [251, 85] on icon at bounding box center [249, 78] width 23 height 23
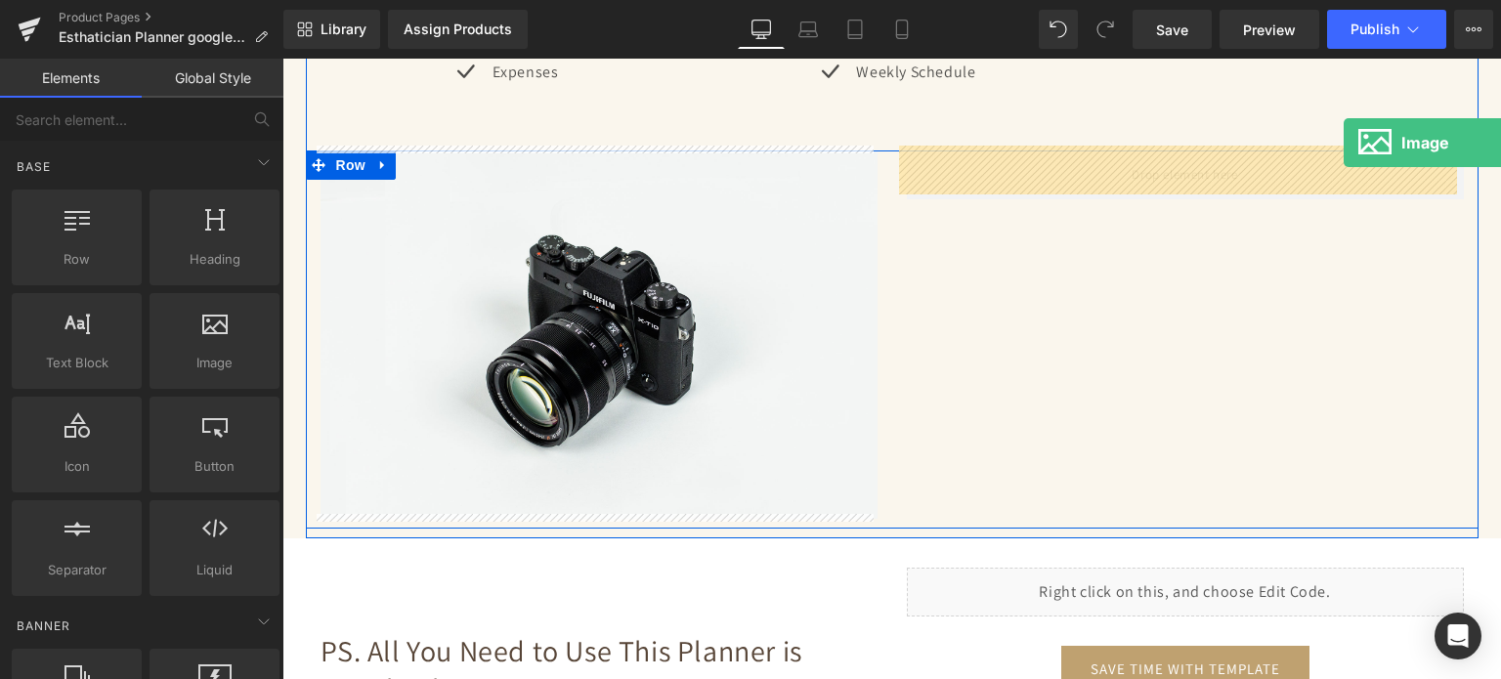
drag, startPoint x: 498, startPoint y: 407, endPoint x: 1344, endPoint y: 144, distance: 886.4
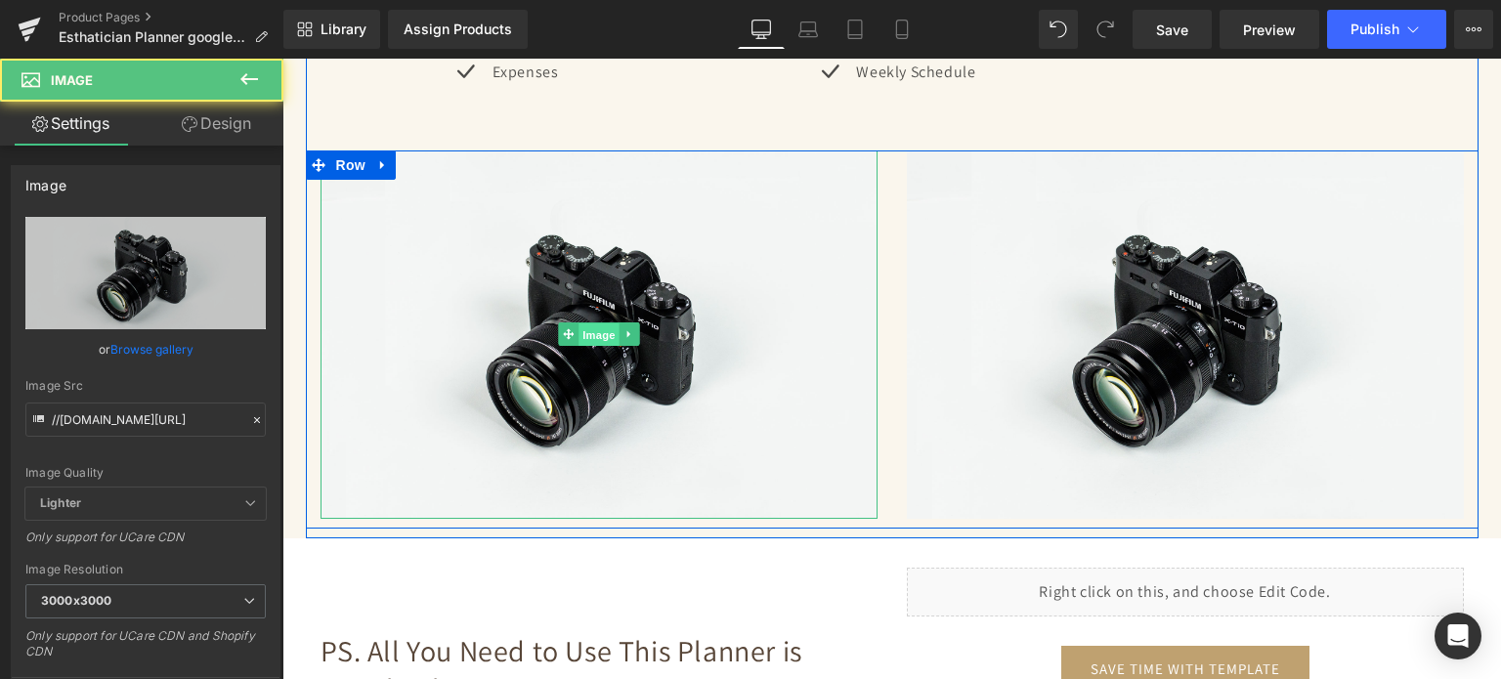
click at [589, 327] on span "Image" at bounding box center [599, 335] width 41 height 23
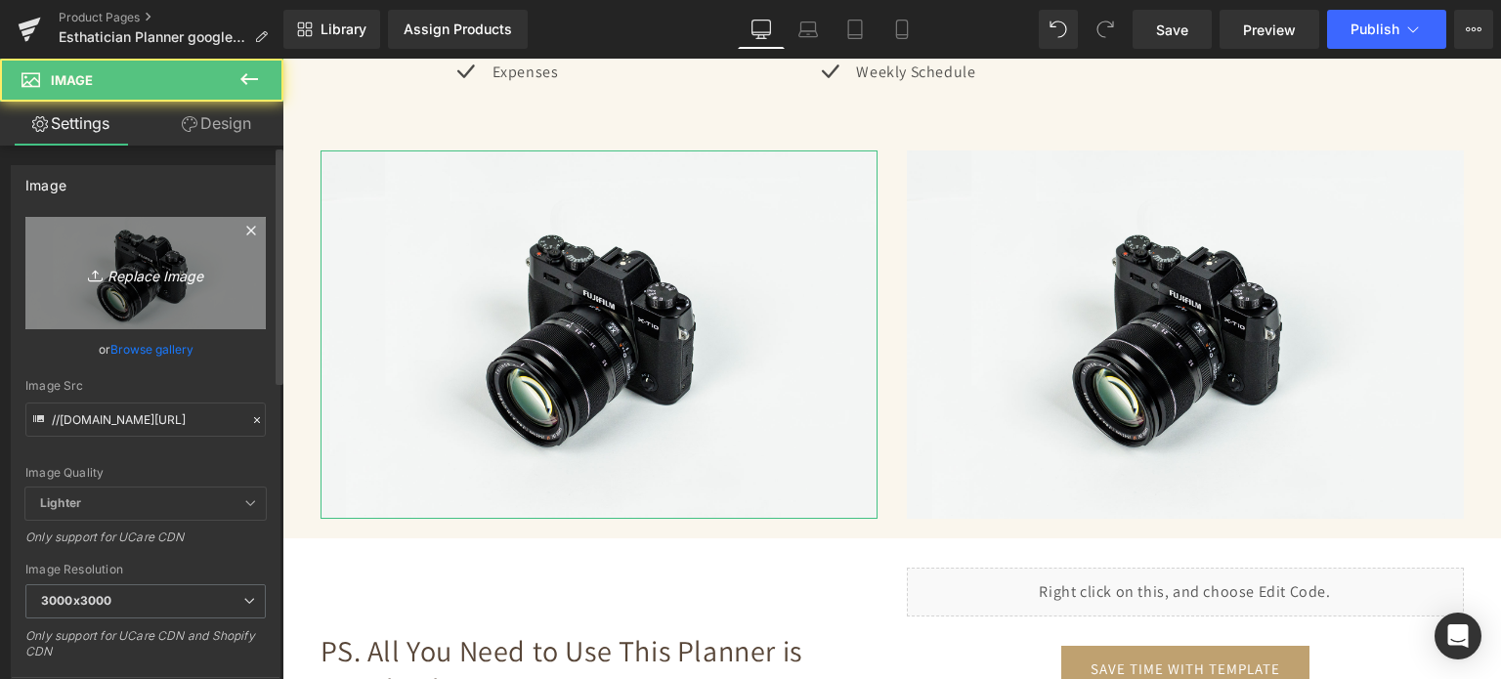
click at [207, 261] on icon "Replace Image" at bounding box center [145, 273] width 156 height 24
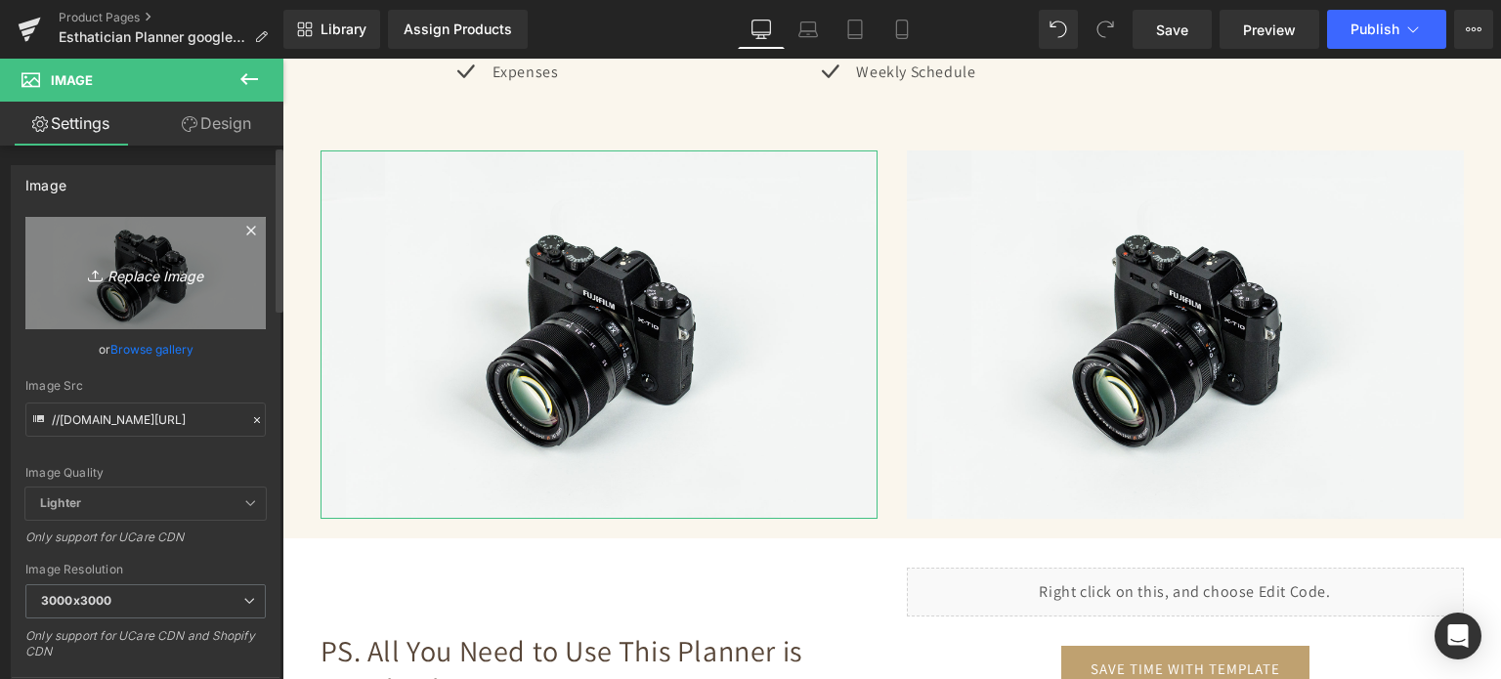
type input "C:\fakepath\17.jpg"
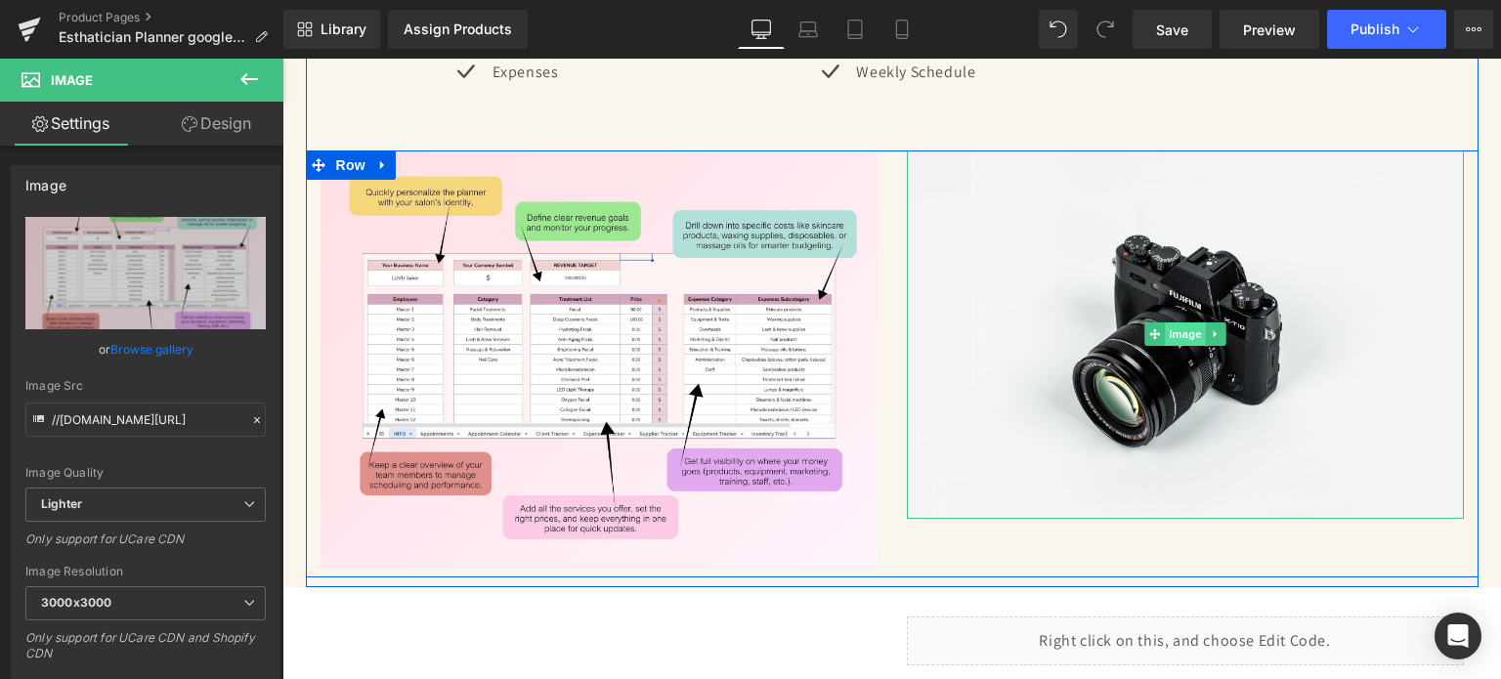
click at [1185, 327] on span "Image" at bounding box center [1185, 334] width 41 height 23
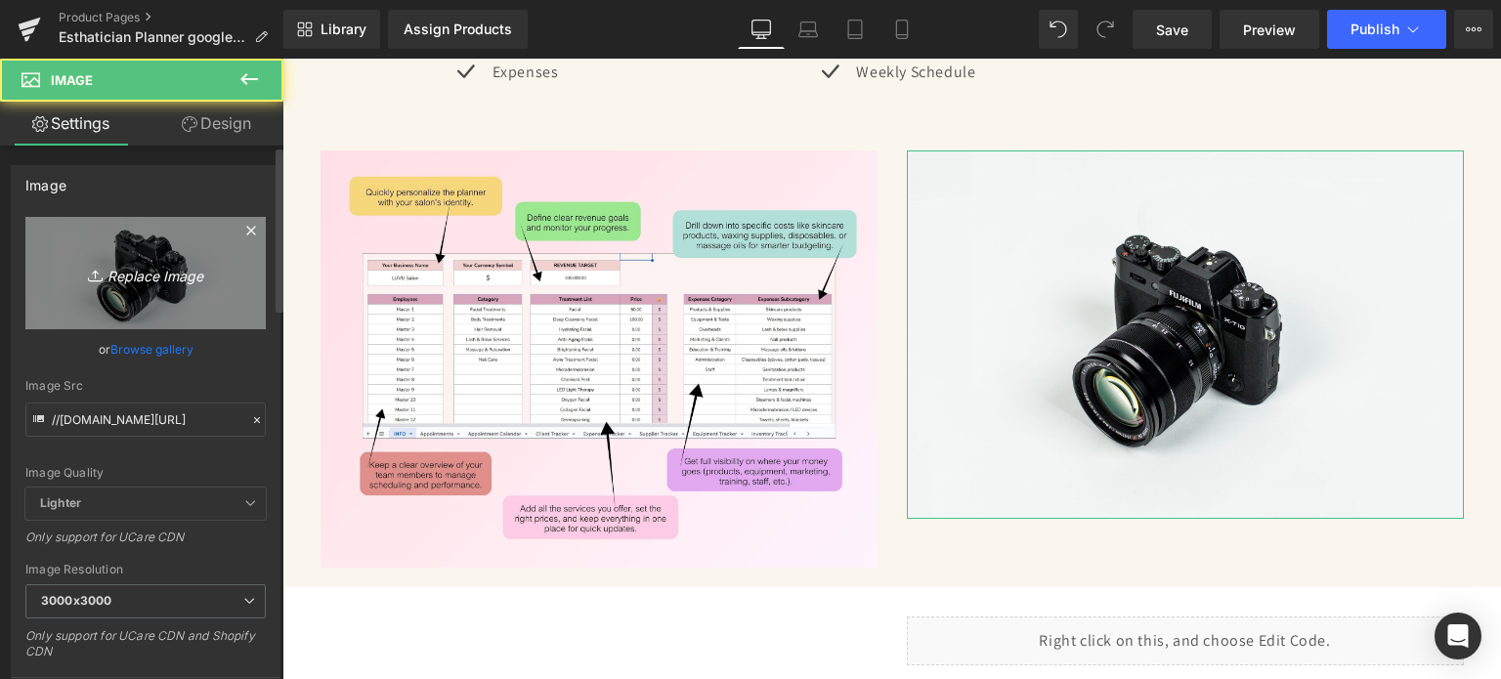
click at [123, 304] on link "Replace Image" at bounding box center [145, 273] width 240 height 112
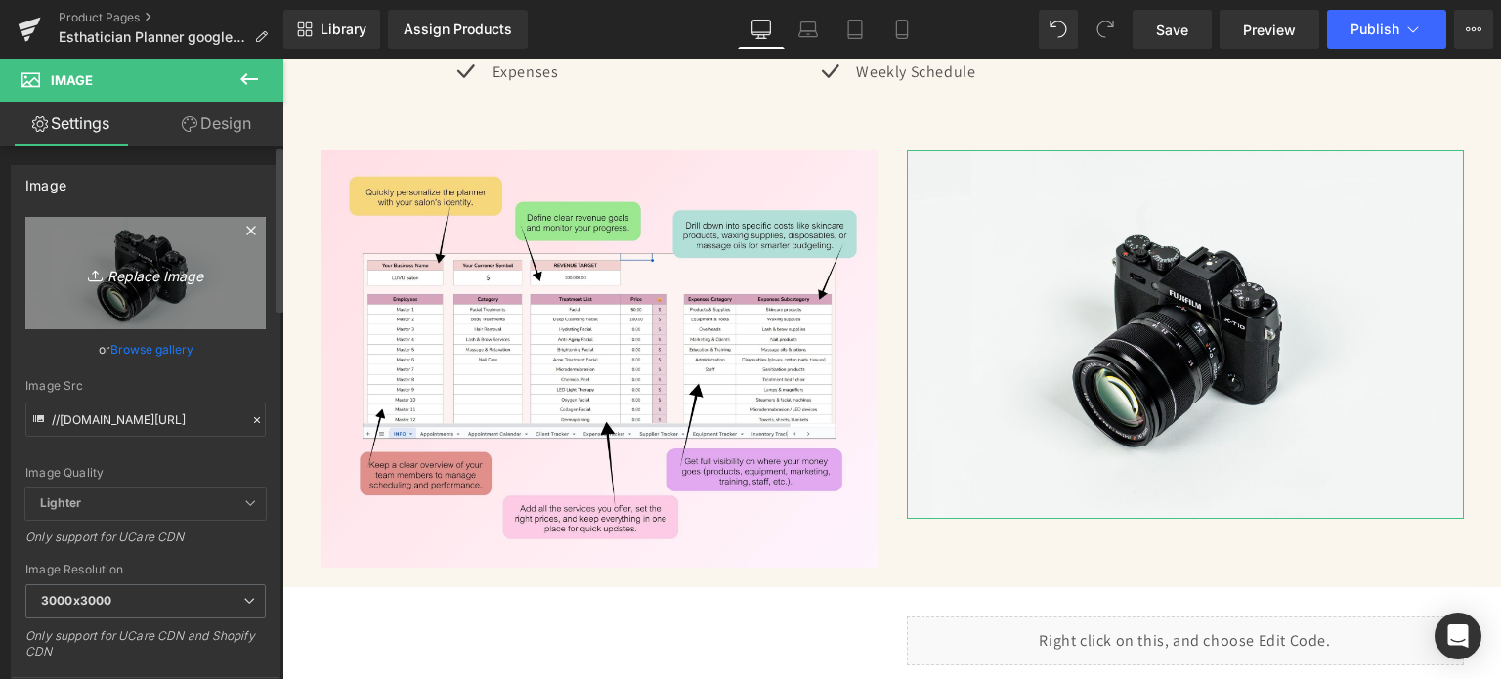
type input "C:\fakepath\18.jpg"
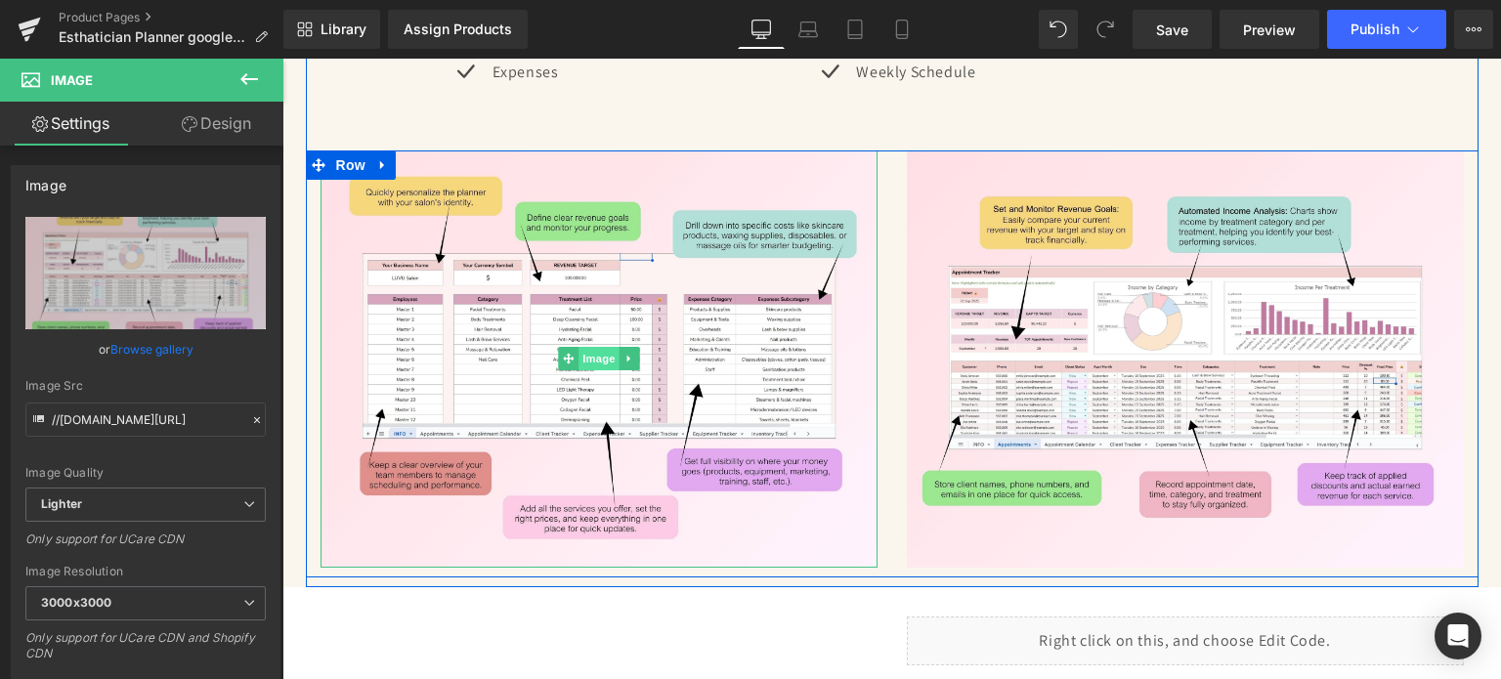
click at [579, 349] on span "Image" at bounding box center [599, 358] width 41 height 23
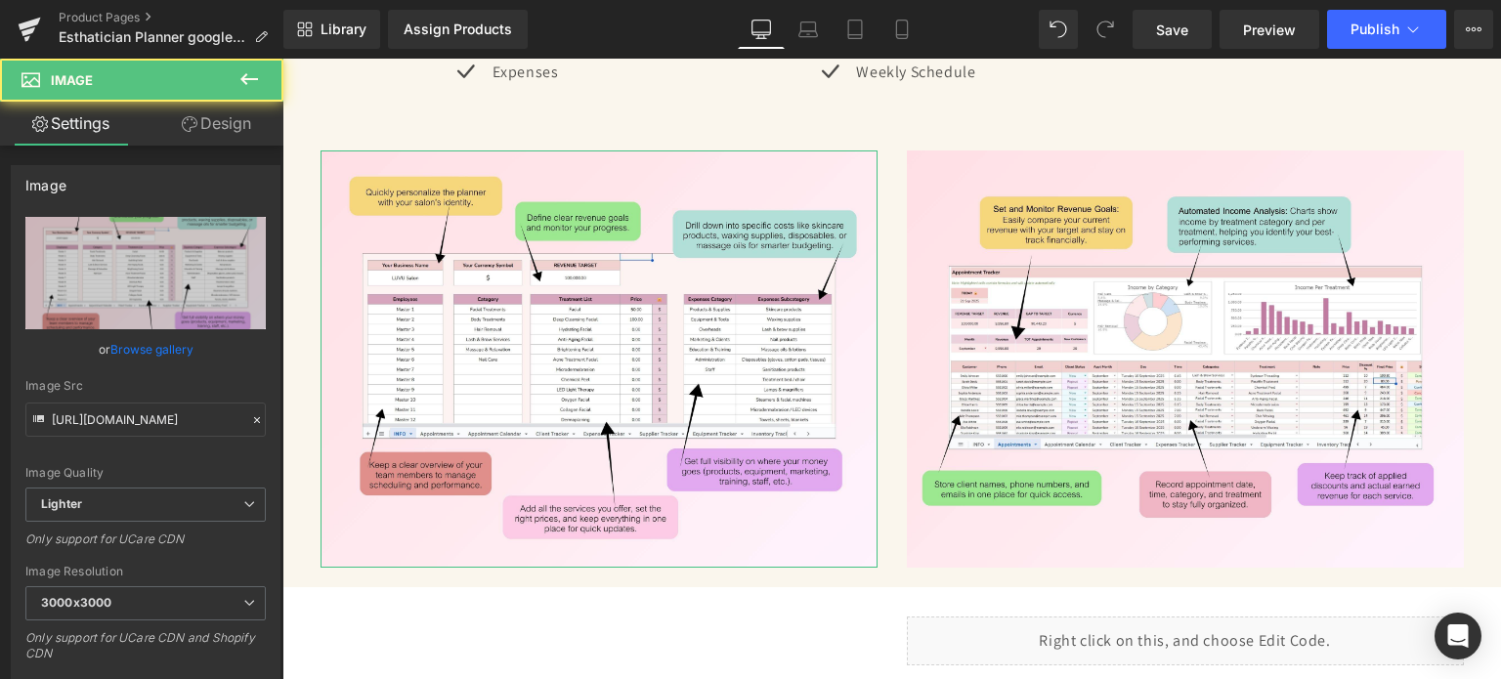
click at [210, 134] on link "Design" at bounding box center [217, 124] width 142 height 44
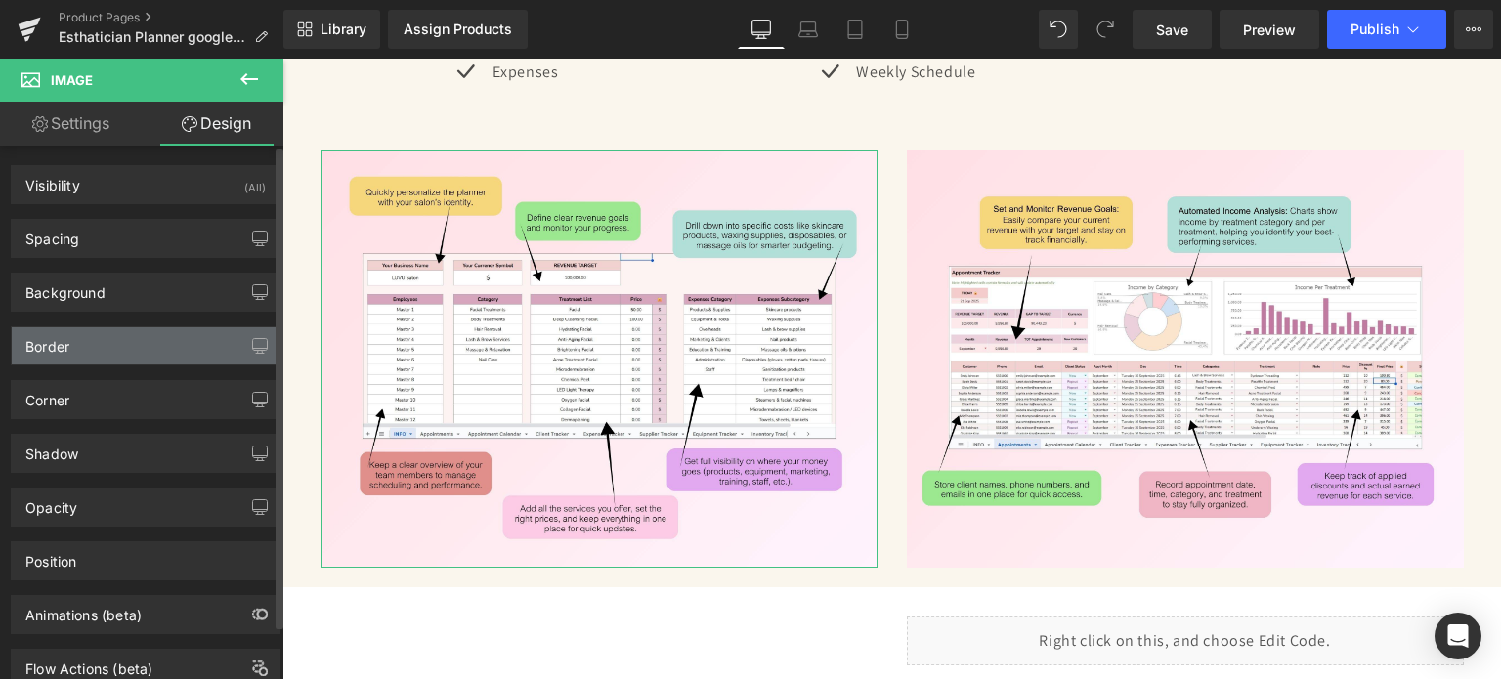
click at [64, 354] on div "Border" at bounding box center [146, 345] width 268 height 37
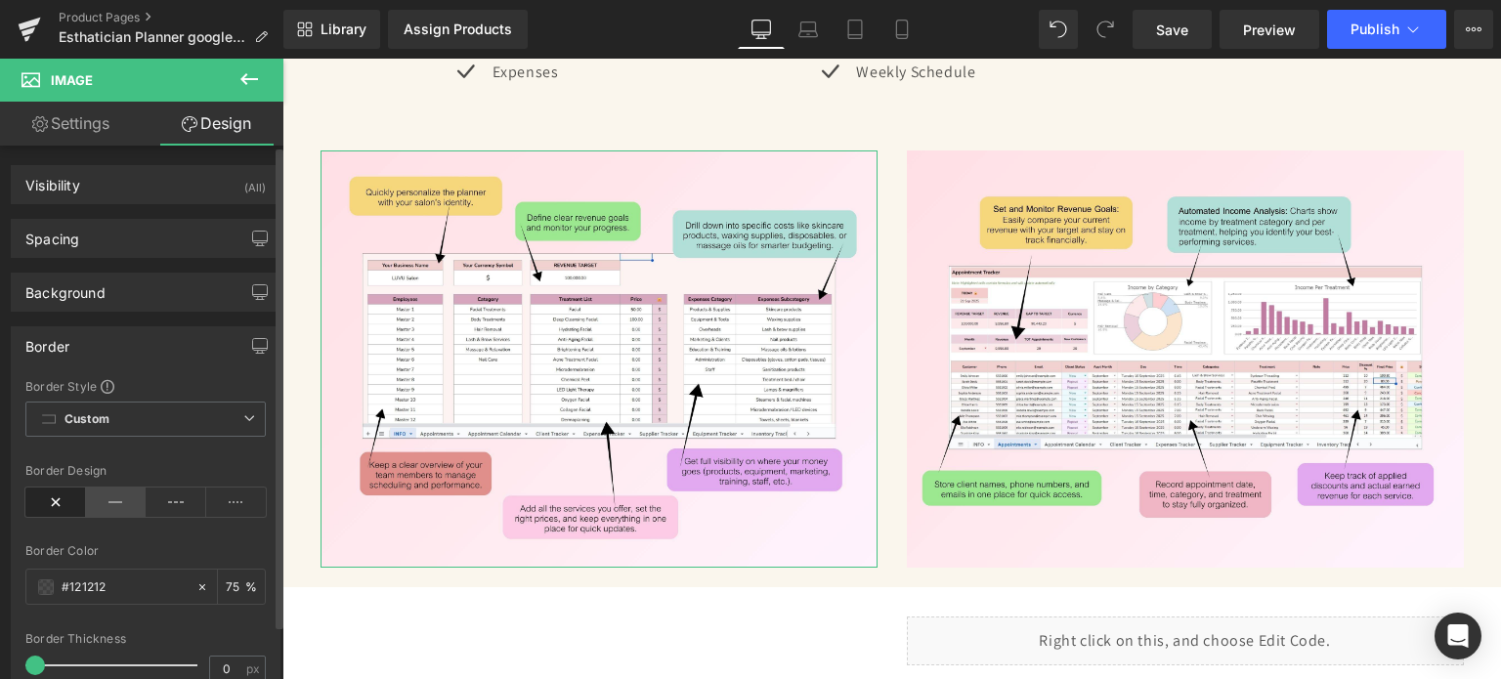
click at [115, 489] on icon at bounding box center [116, 502] width 61 height 29
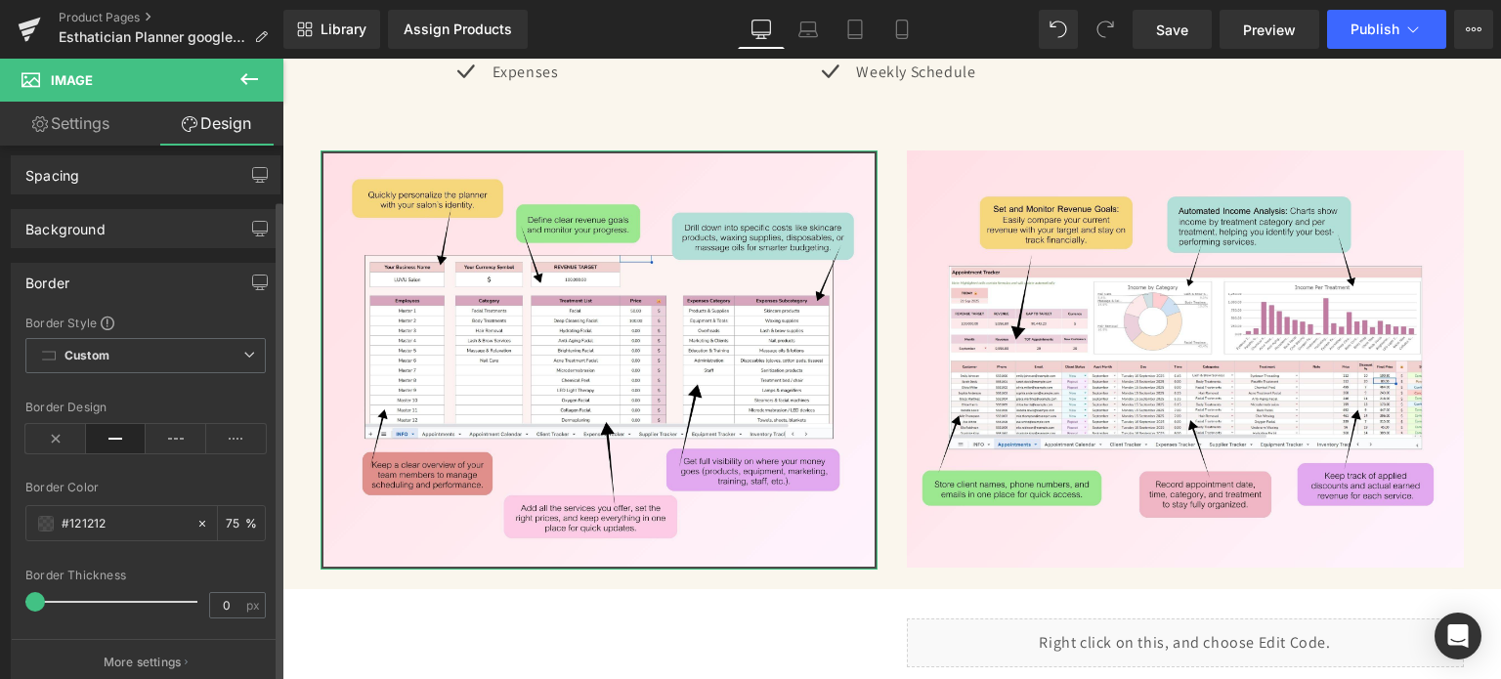
scroll to position [98, 0]
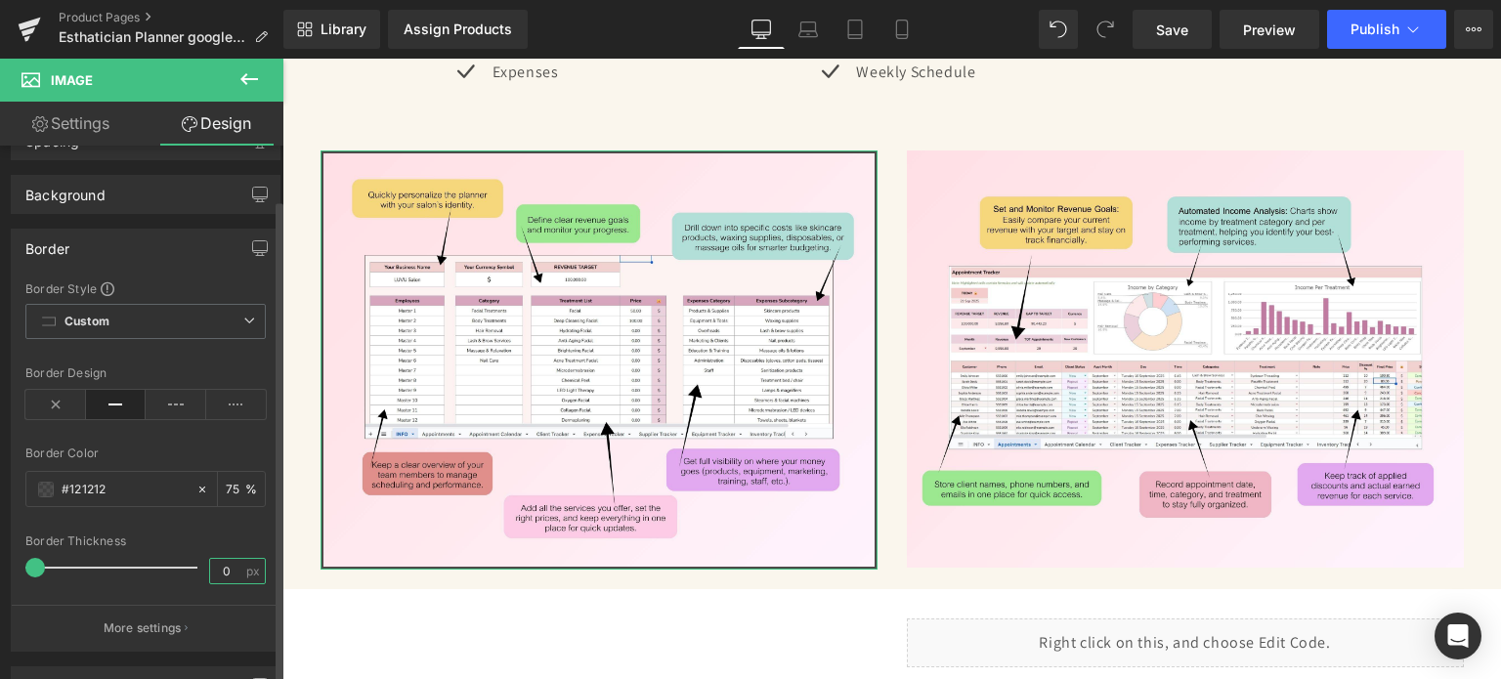
click at [219, 578] on input "0" at bounding box center [227, 571] width 34 height 24
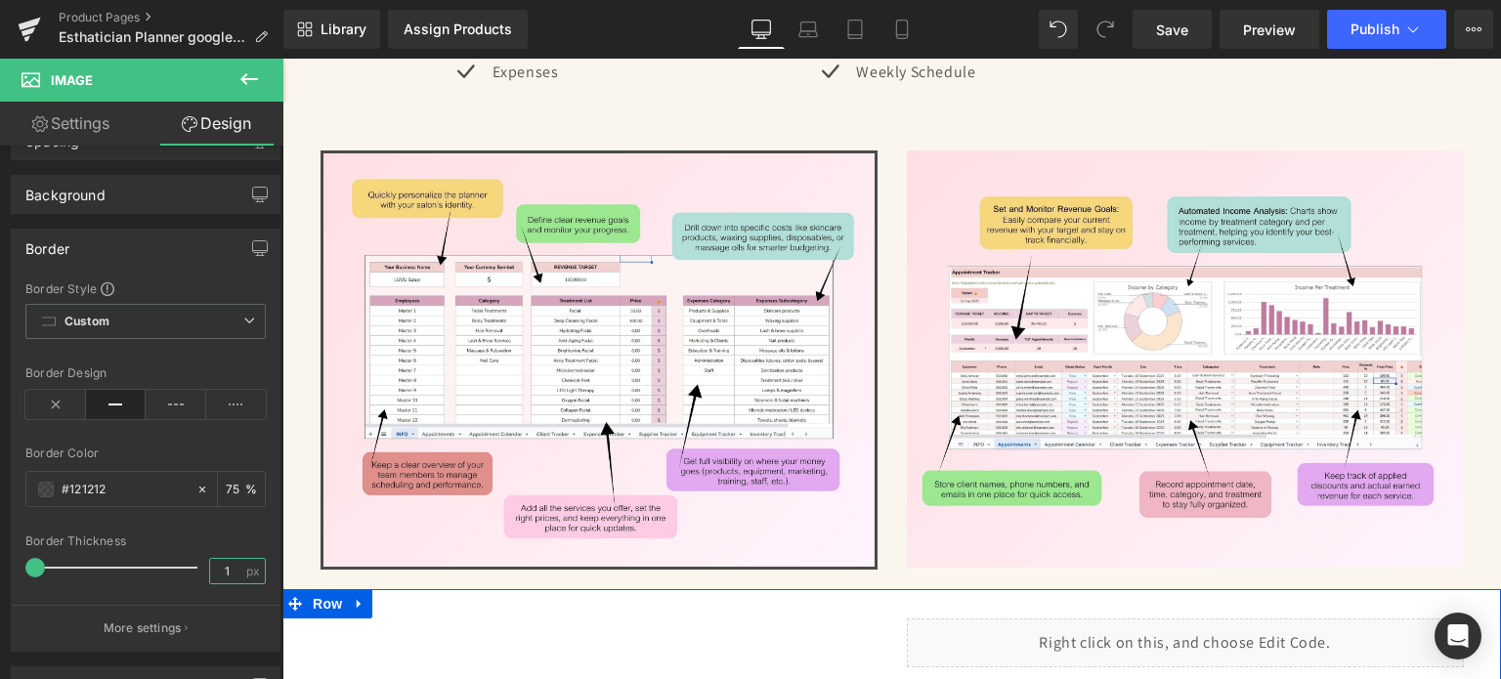
type input "1"
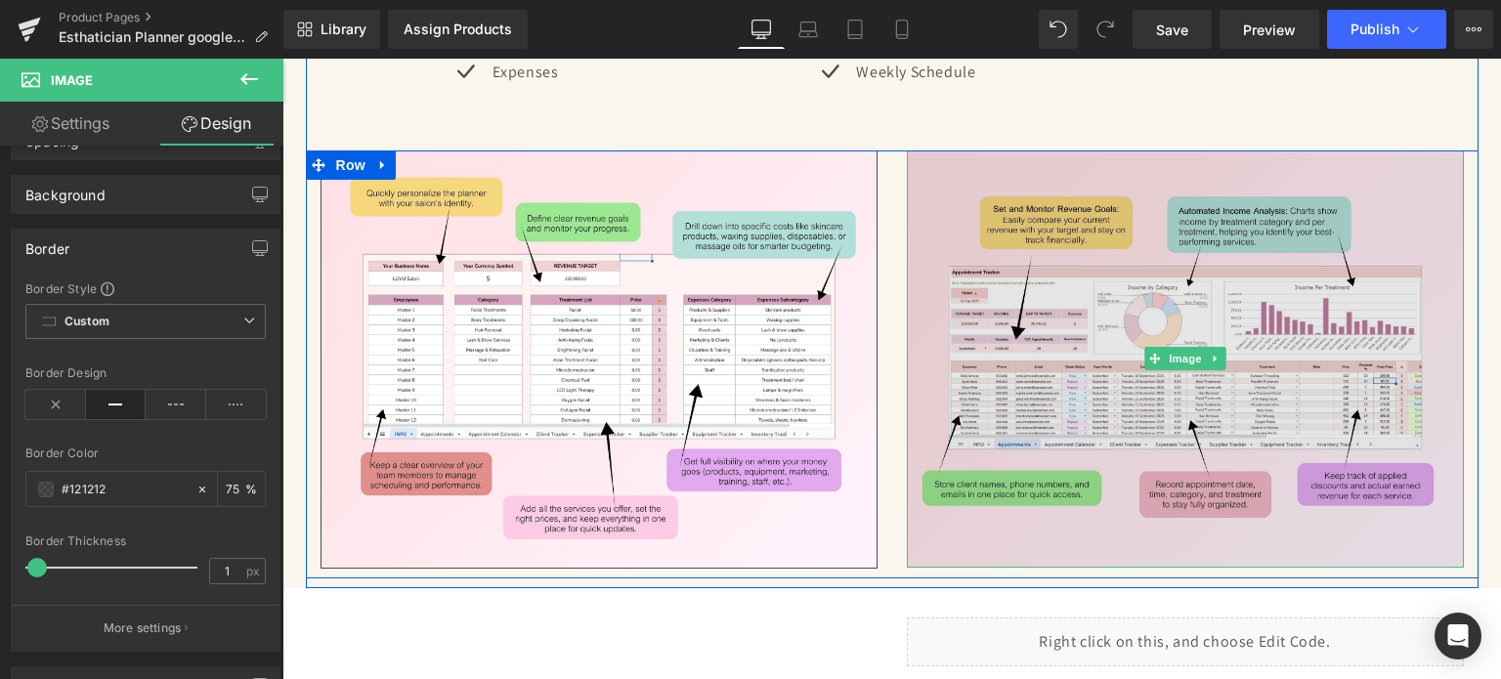
click at [1157, 342] on img at bounding box center [1185, 360] width 557 height 418
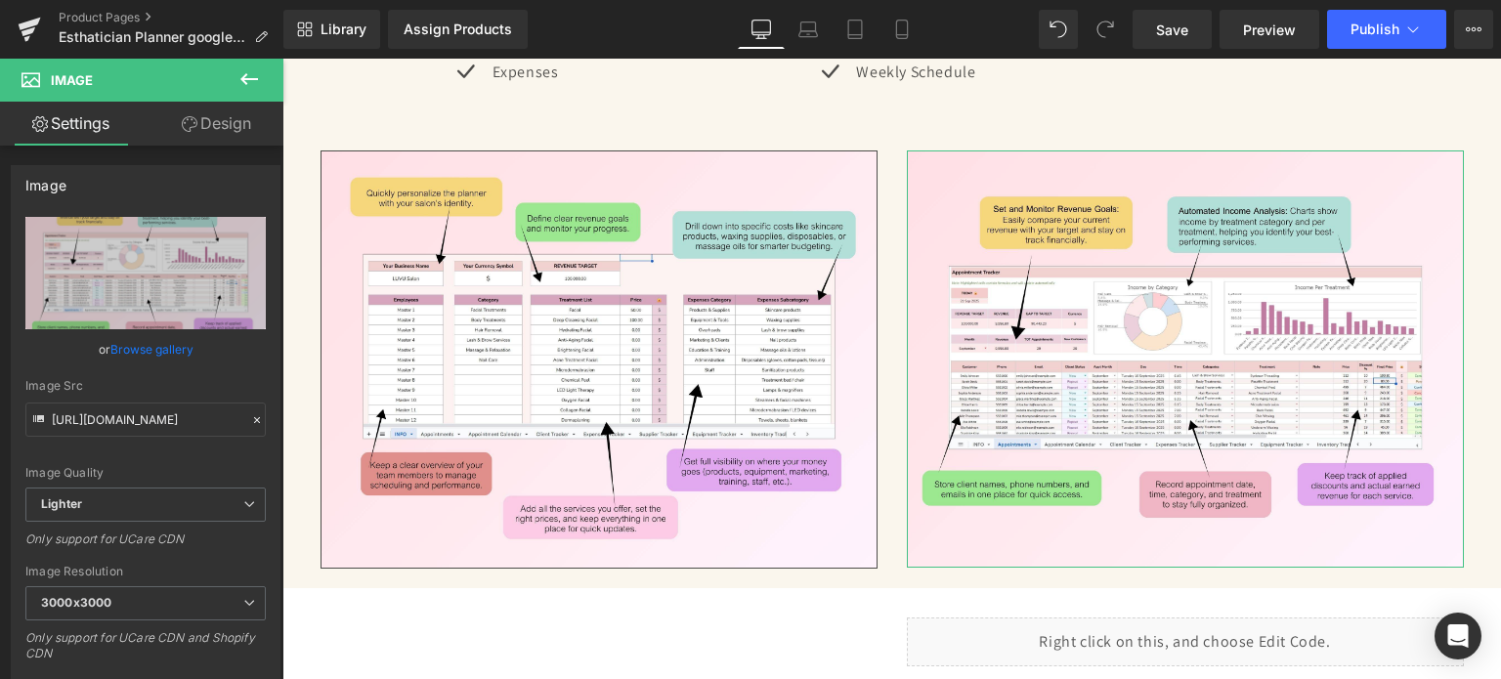
click at [199, 127] on link "Design" at bounding box center [217, 124] width 142 height 44
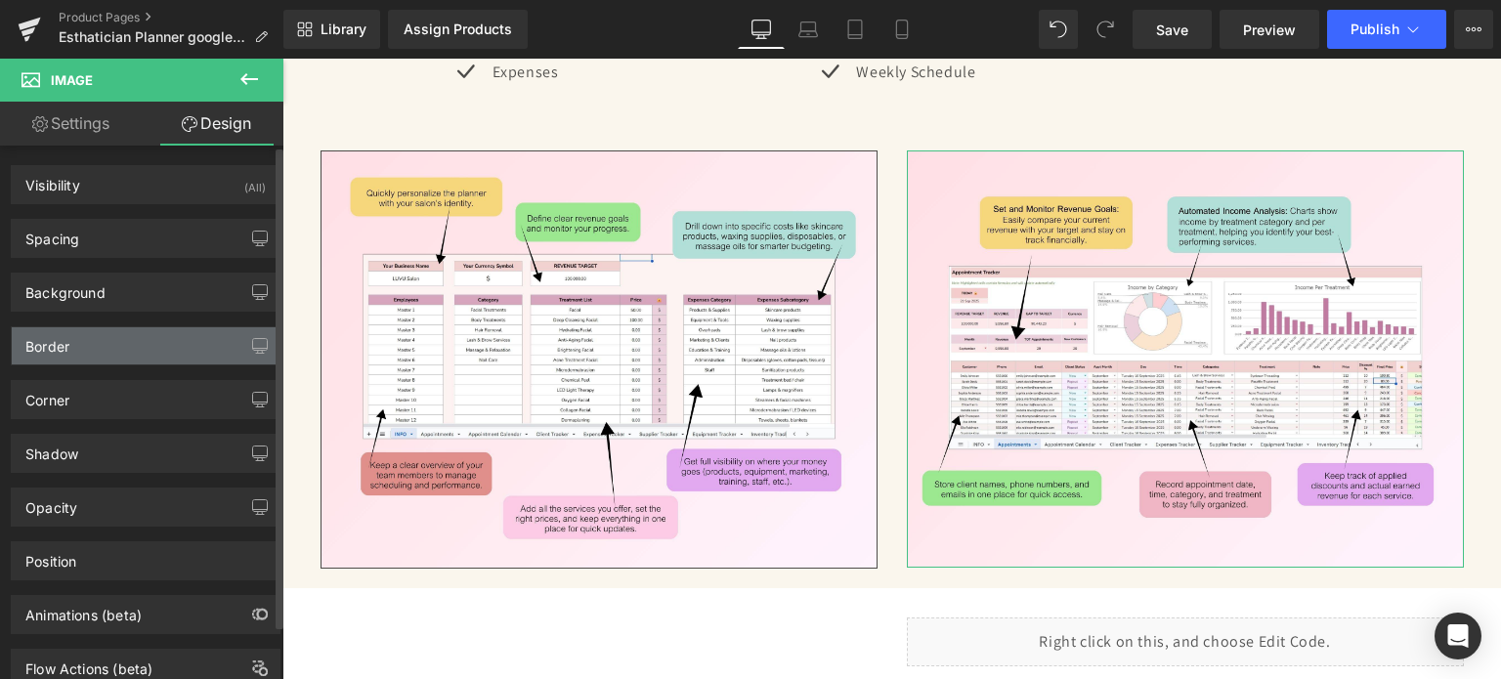
click at [127, 340] on div "Border" at bounding box center [146, 345] width 268 height 37
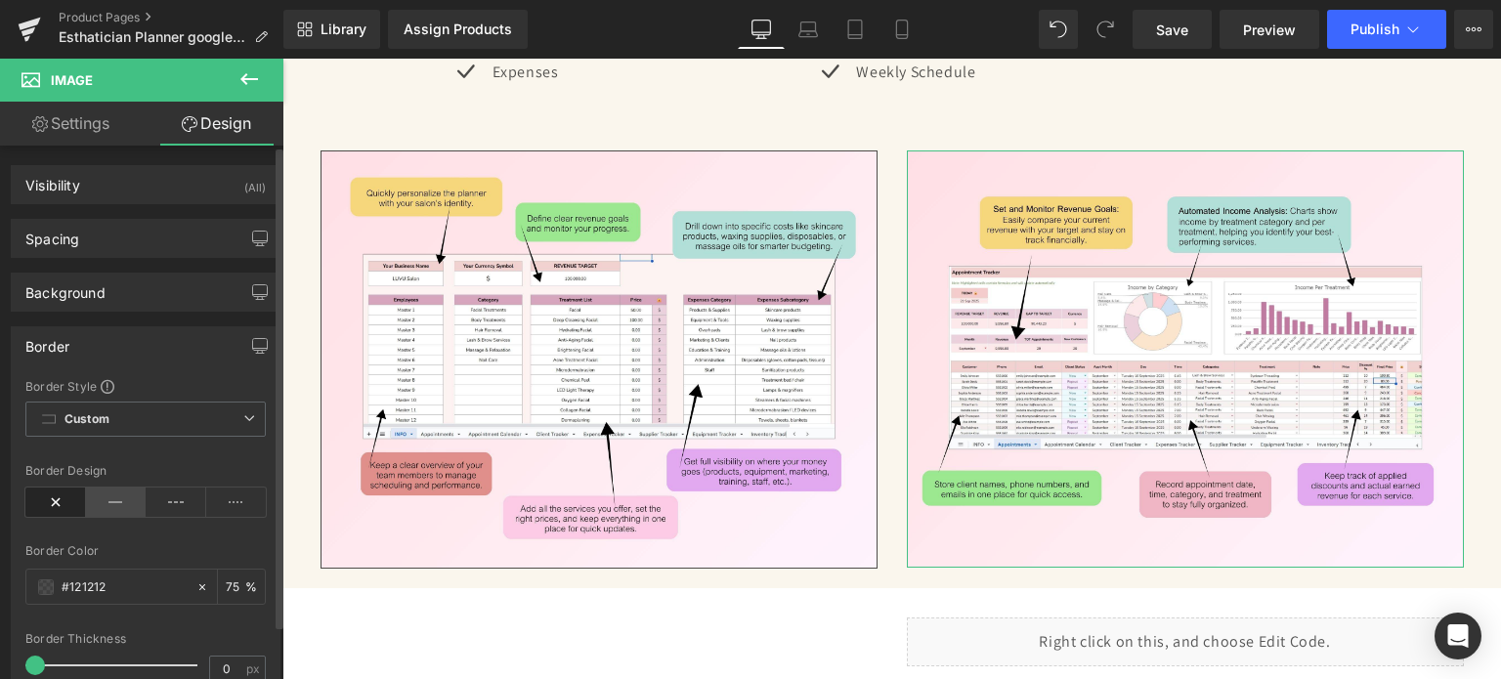
click at [116, 496] on icon at bounding box center [116, 502] width 61 height 29
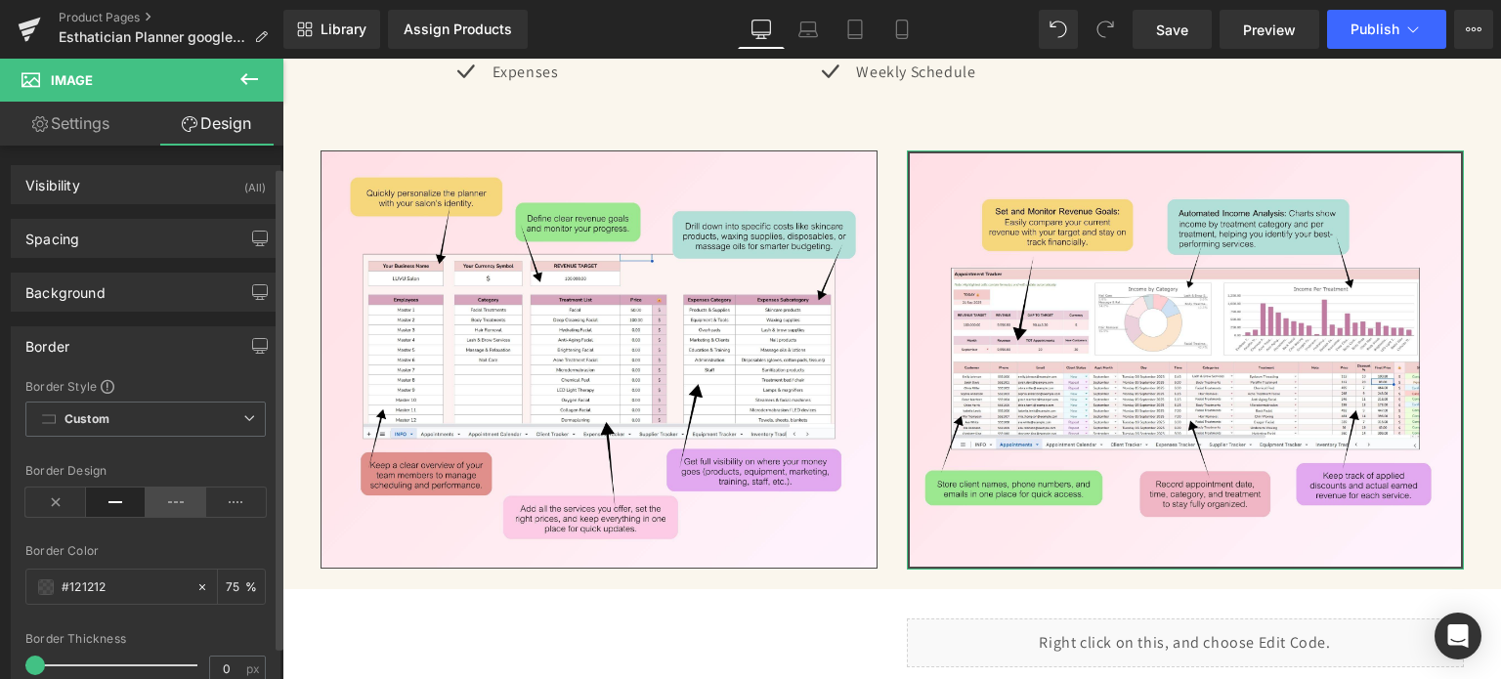
scroll to position [195, 0]
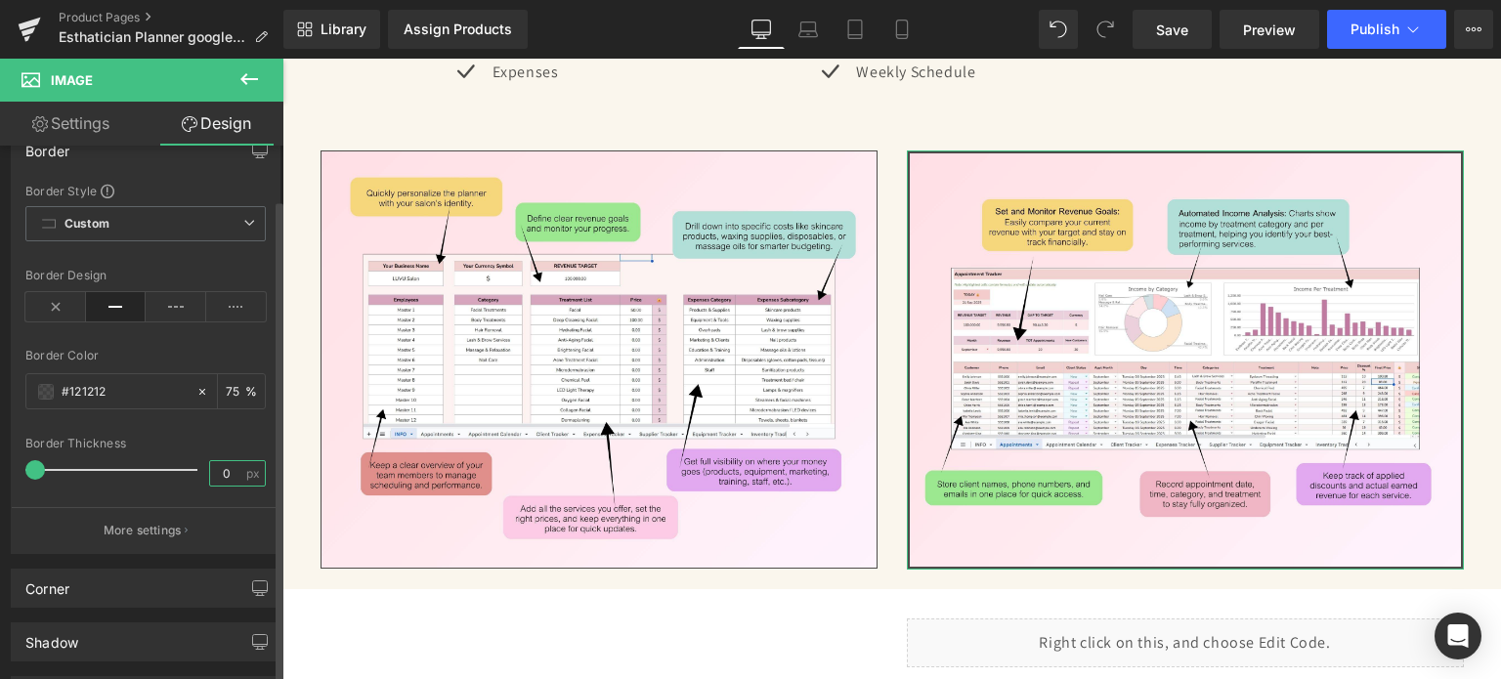
click at [210, 473] on input "0" at bounding box center [227, 473] width 34 height 24
type input "1"
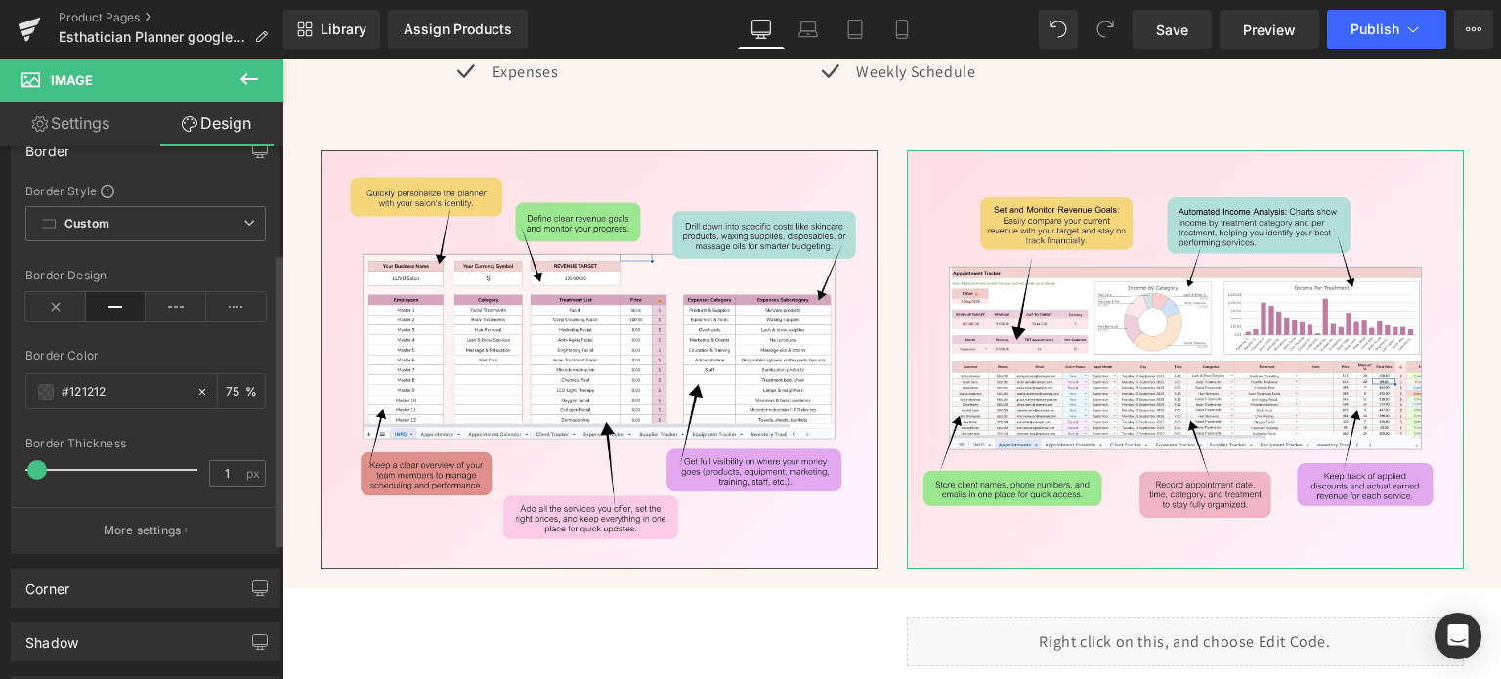
click at [249, 440] on div "Border Thickness" at bounding box center [145, 444] width 240 height 14
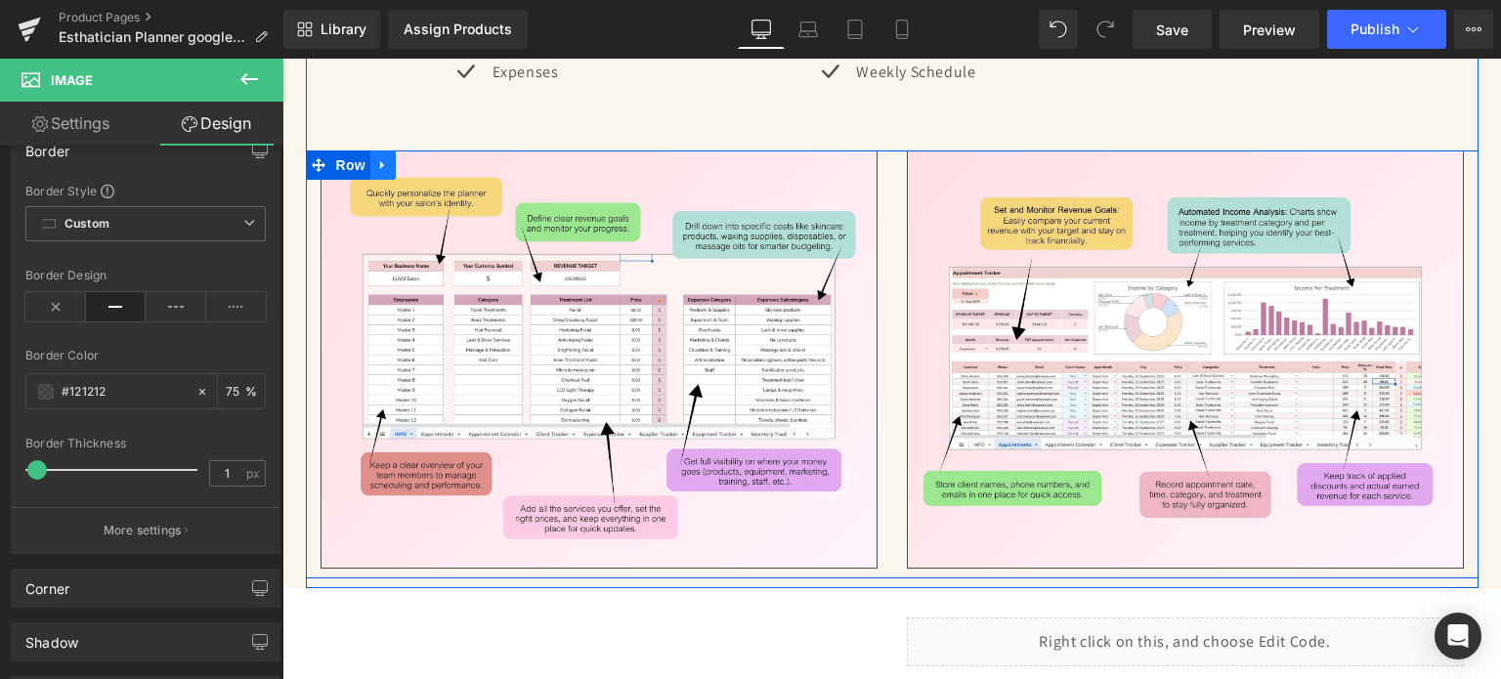
click at [379, 157] on icon at bounding box center [383, 164] width 14 height 15
click at [396, 159] on link at bounding box center [408, 165] width 25 height 29
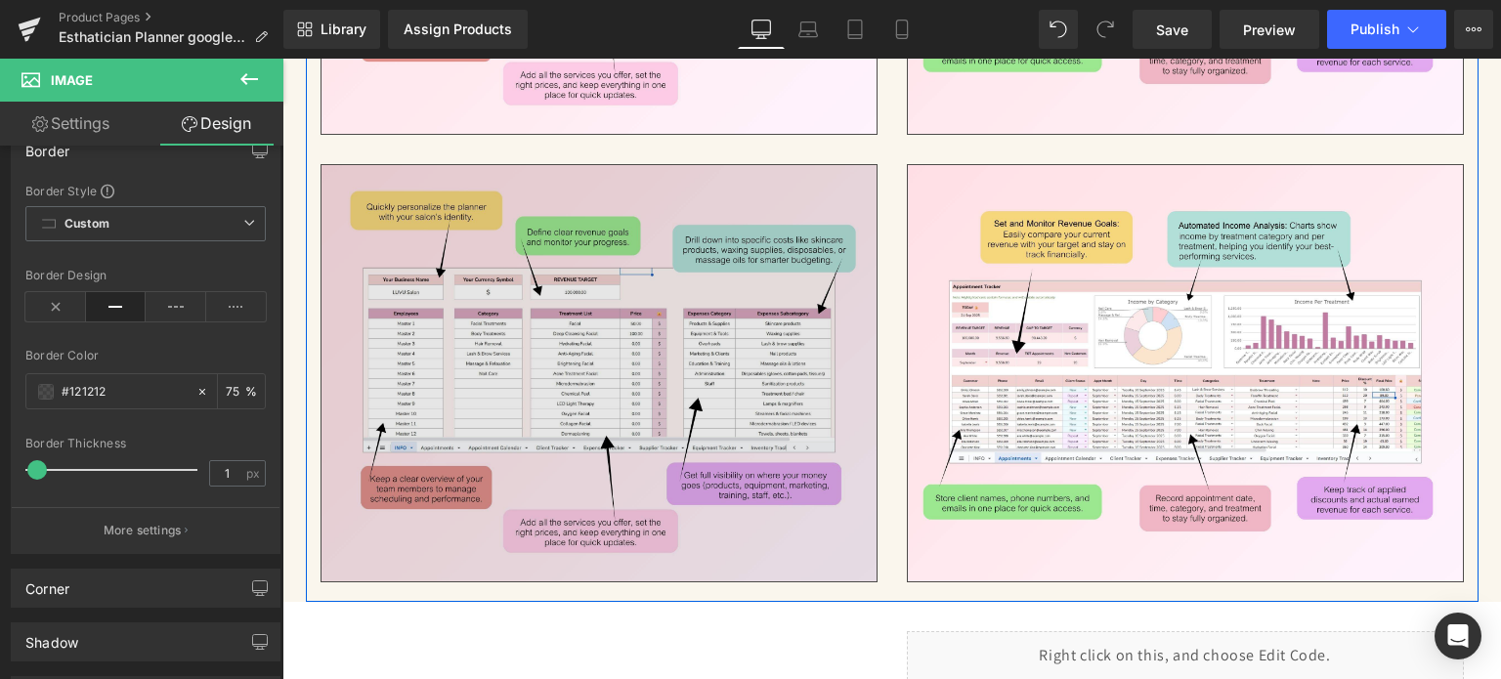
scroll to position [4504, 0]
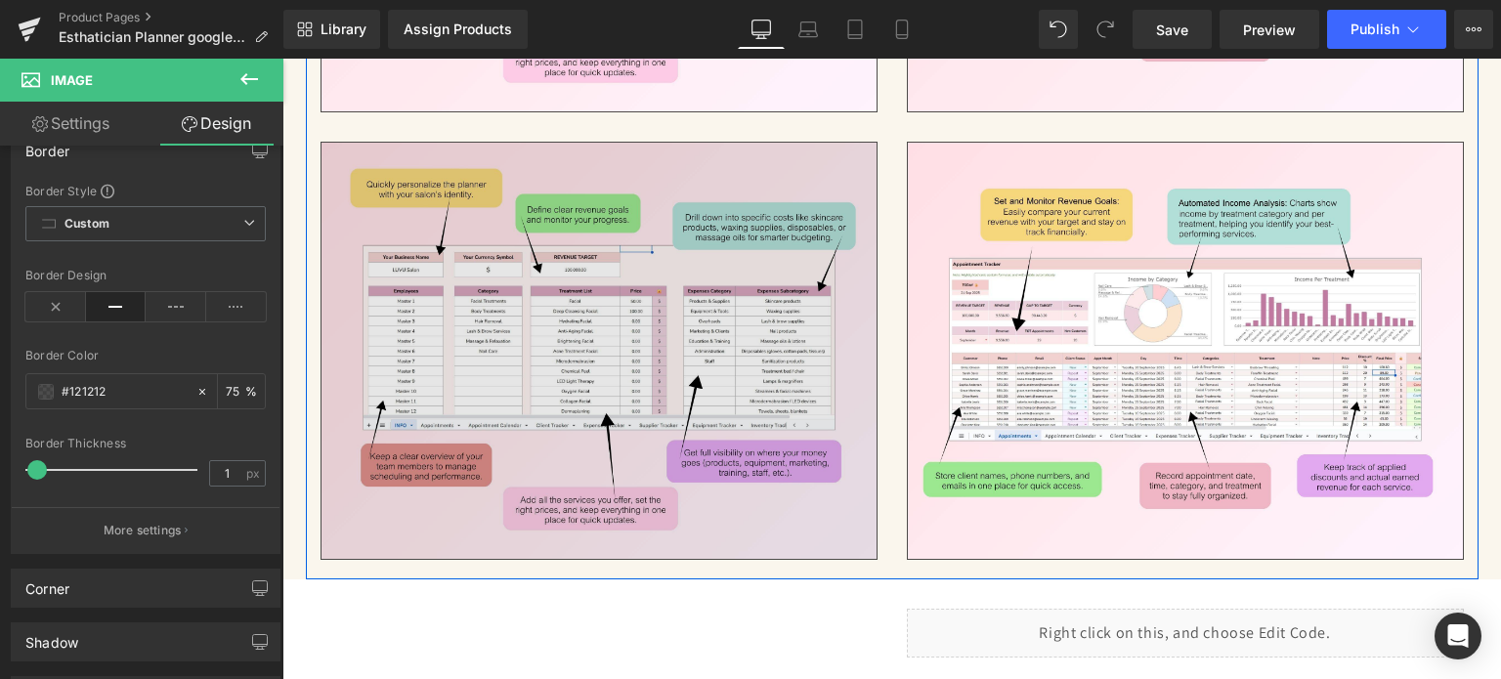
click at [540, 312] on img at bounding box center [599, 351] width 557 height 418
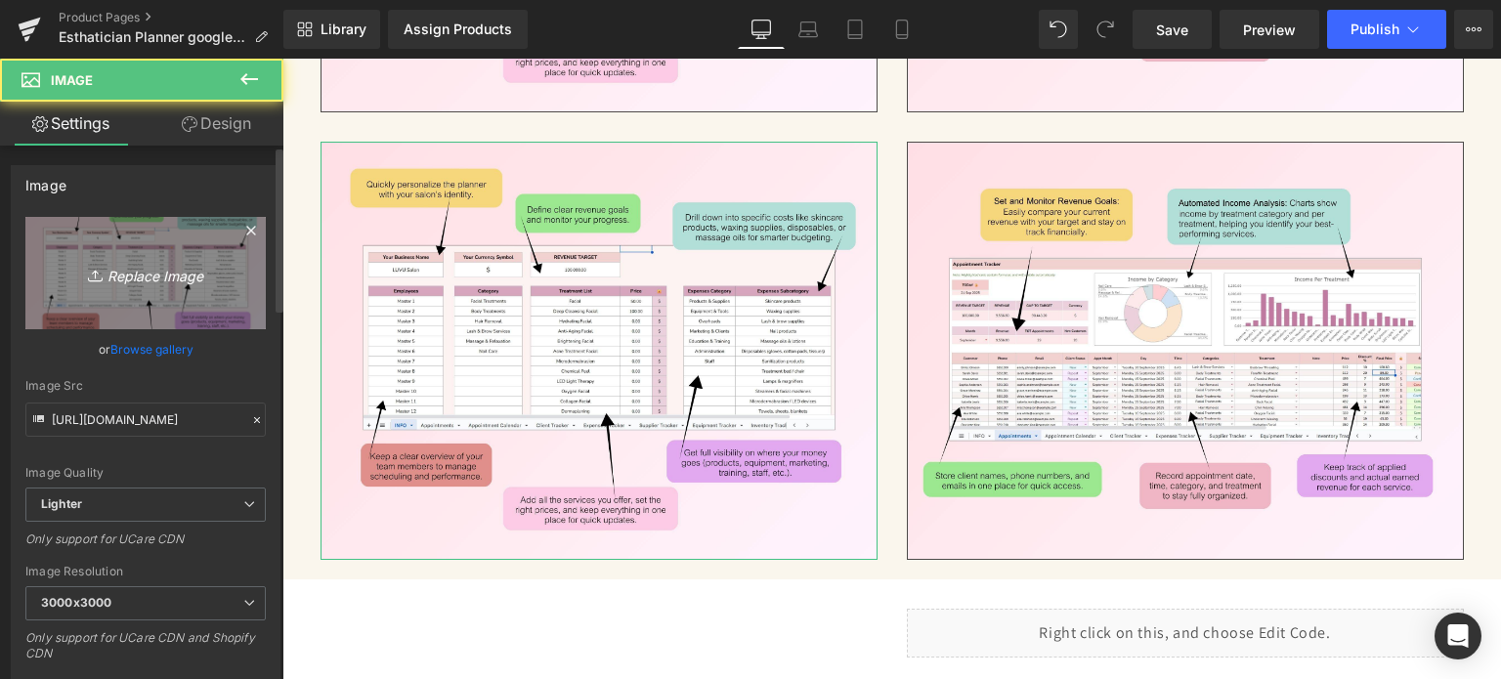
click at [74, 287] on link "Replace Image" at bounding box center [145, 273] width 240 height 112
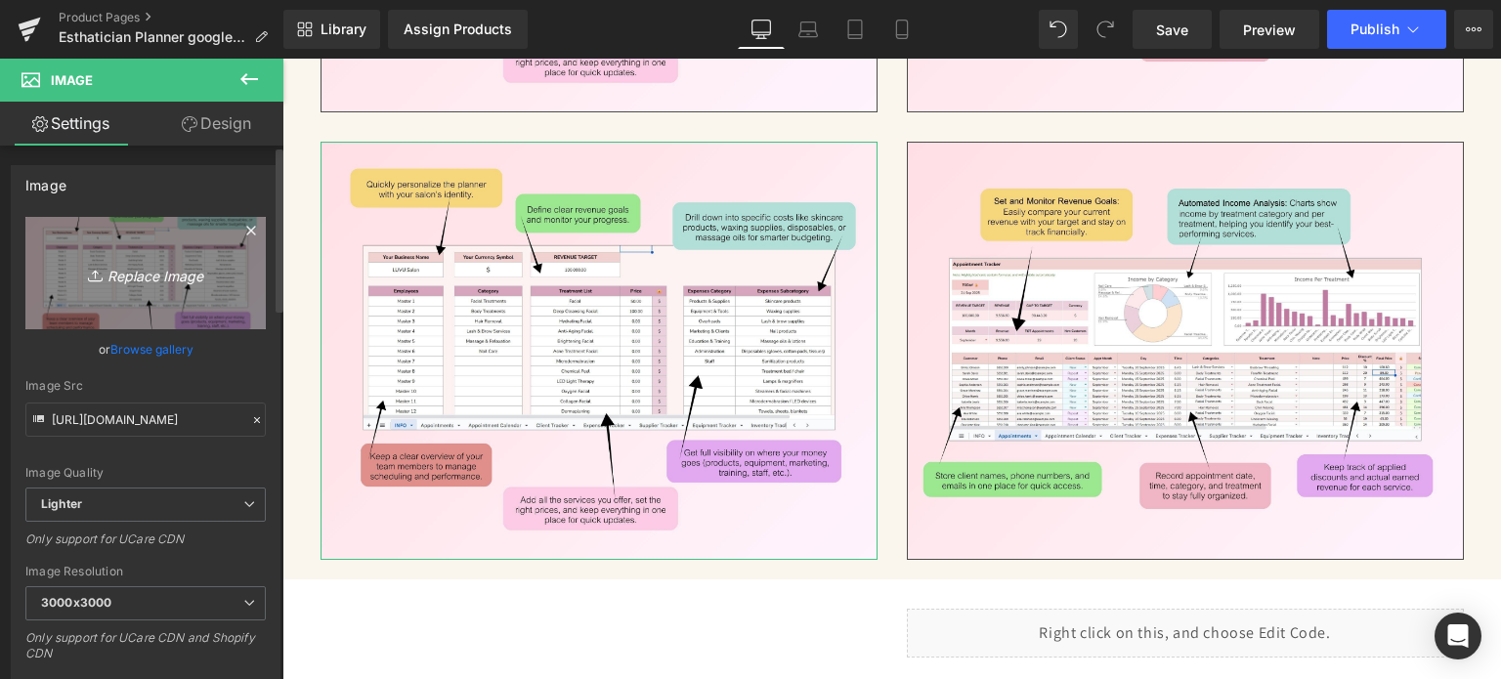
type input "C:\fakepath\19.jpg"
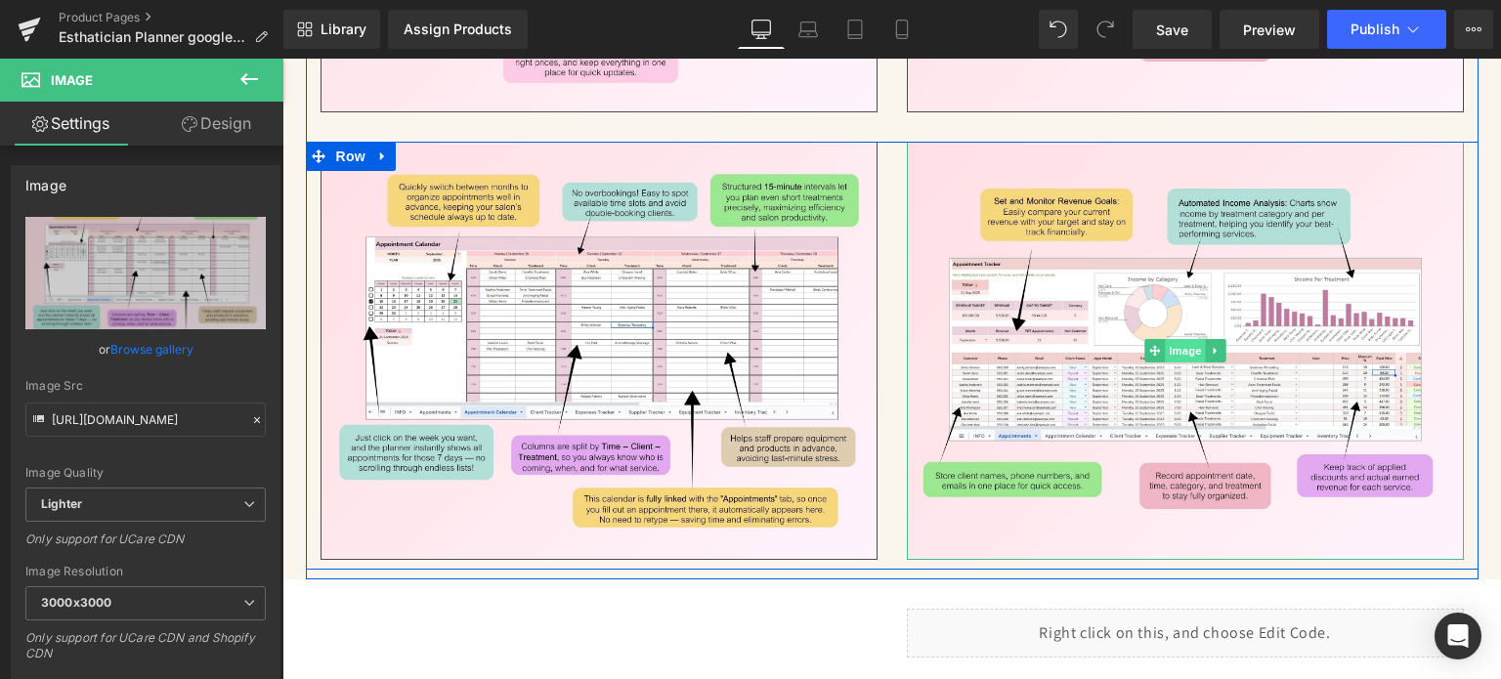
click at [1175, 339] on span "Image" at bounding box center [1185, 350] width 41 height 23
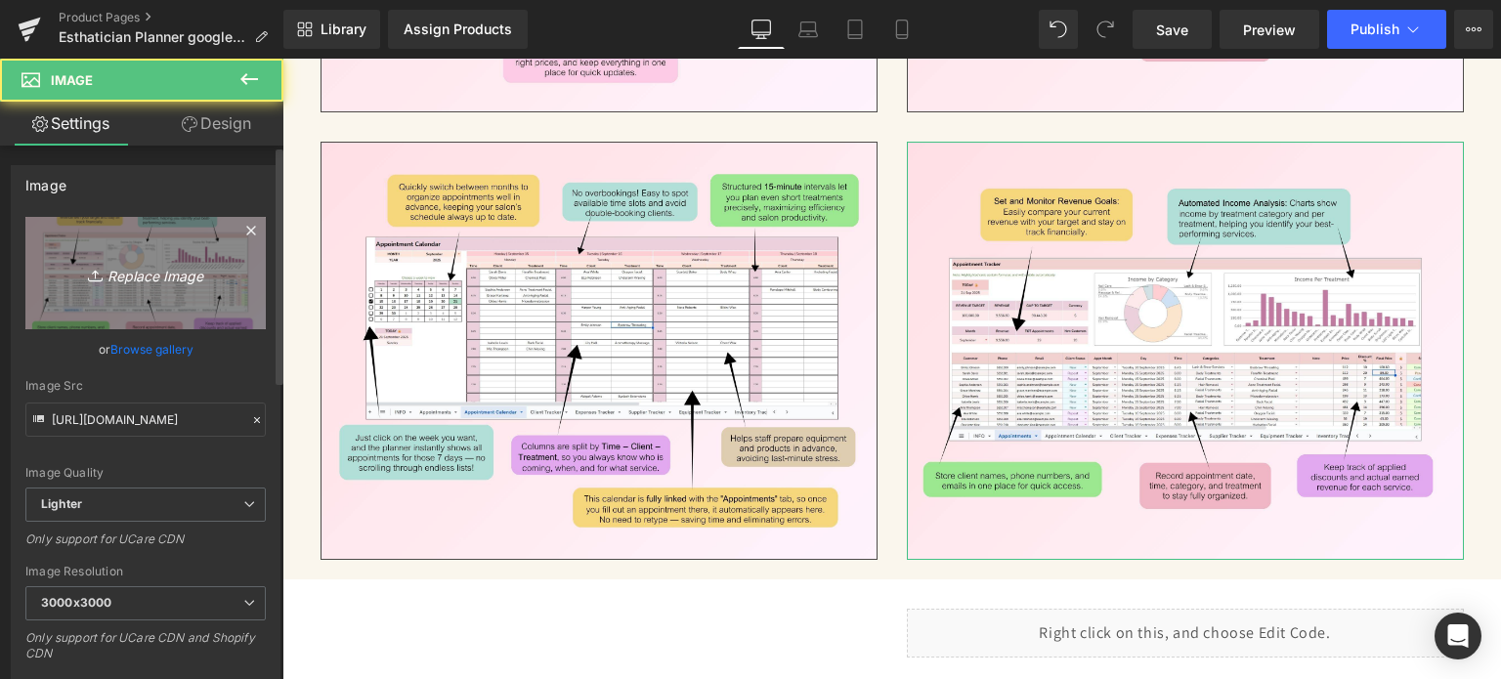
click at [168, 292] on link "Replace Image" at bounding box center [145, 273] width 240 height 112
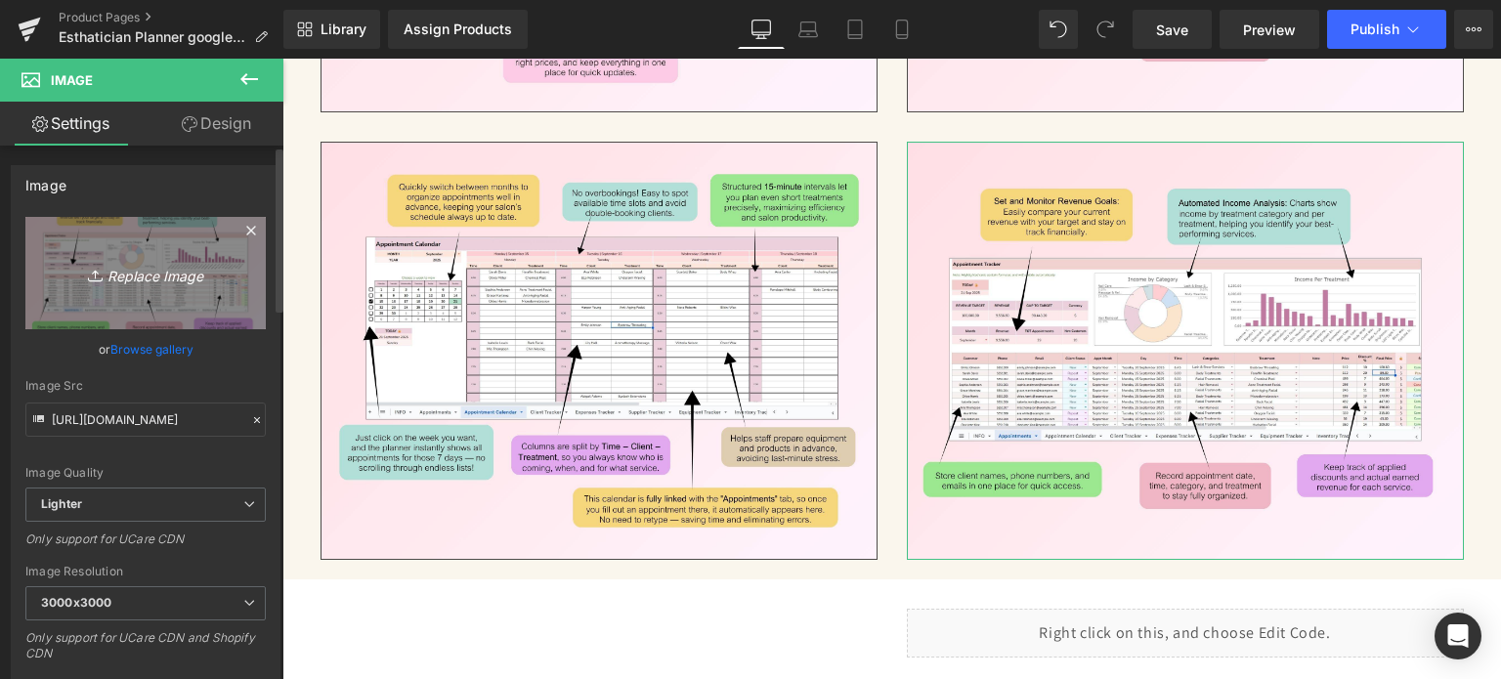
type input "C:\fakepath\20.jpg"
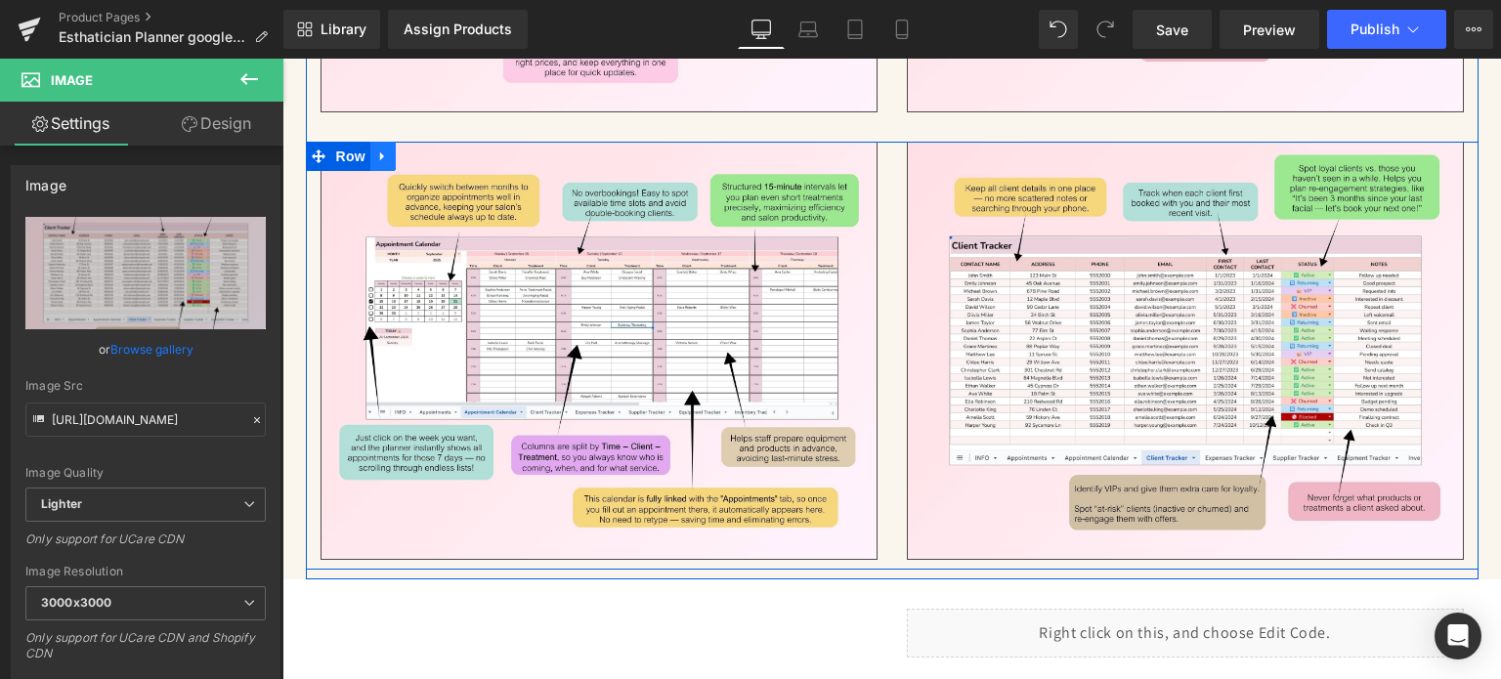
click at [380, 153] on icon at bounding box center [382, 156] width 4 height 9
click at [402, 154] on icon at bounding box center [409, 157] width 14 height 14
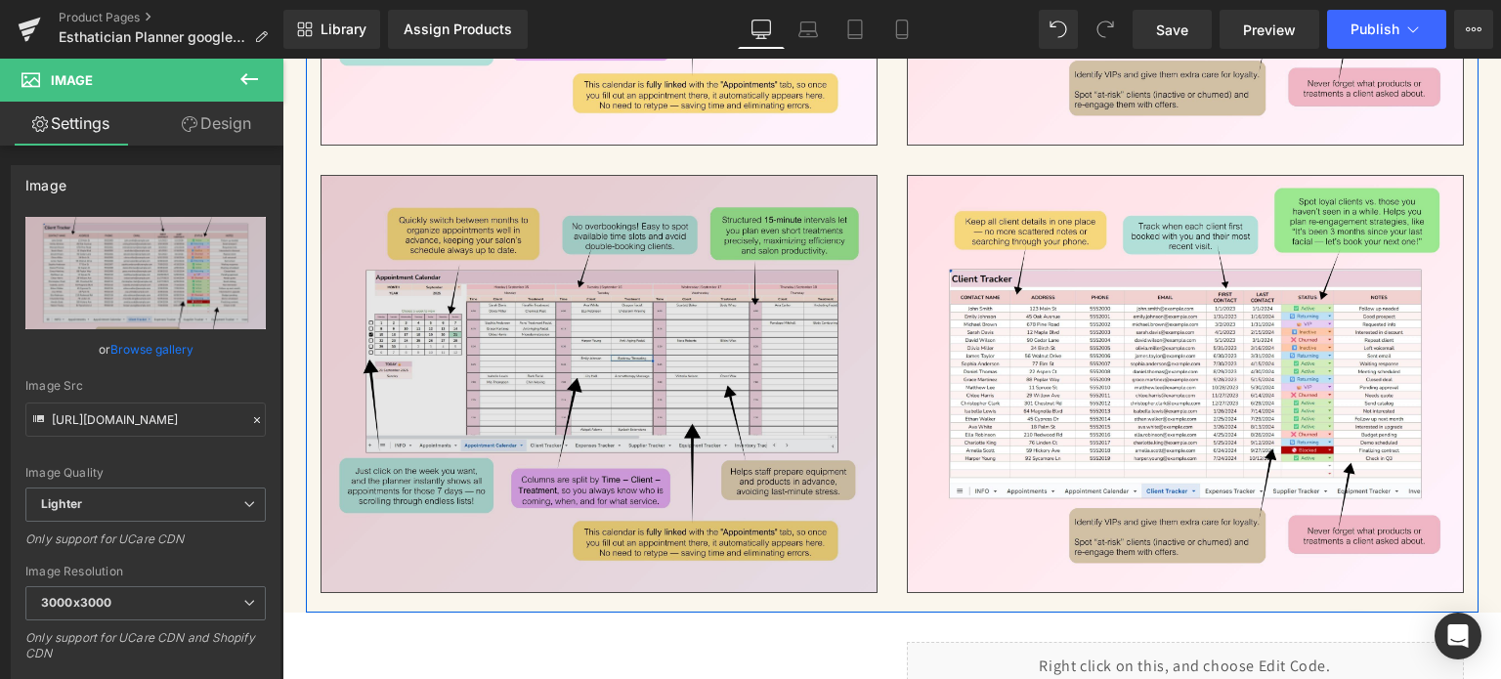
scroll to position [4953, 0]
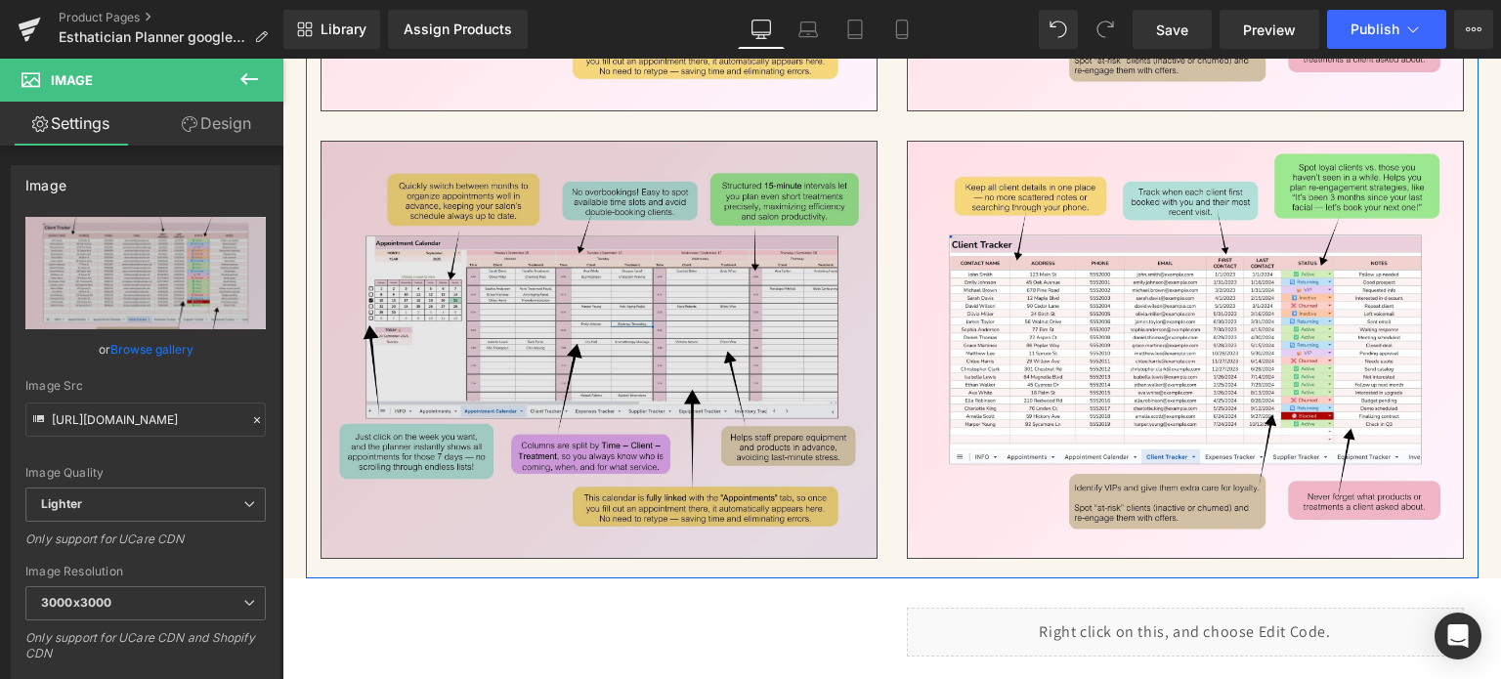
click at [566, 293] on img at bounding box center [599, 350] width 557 height 418
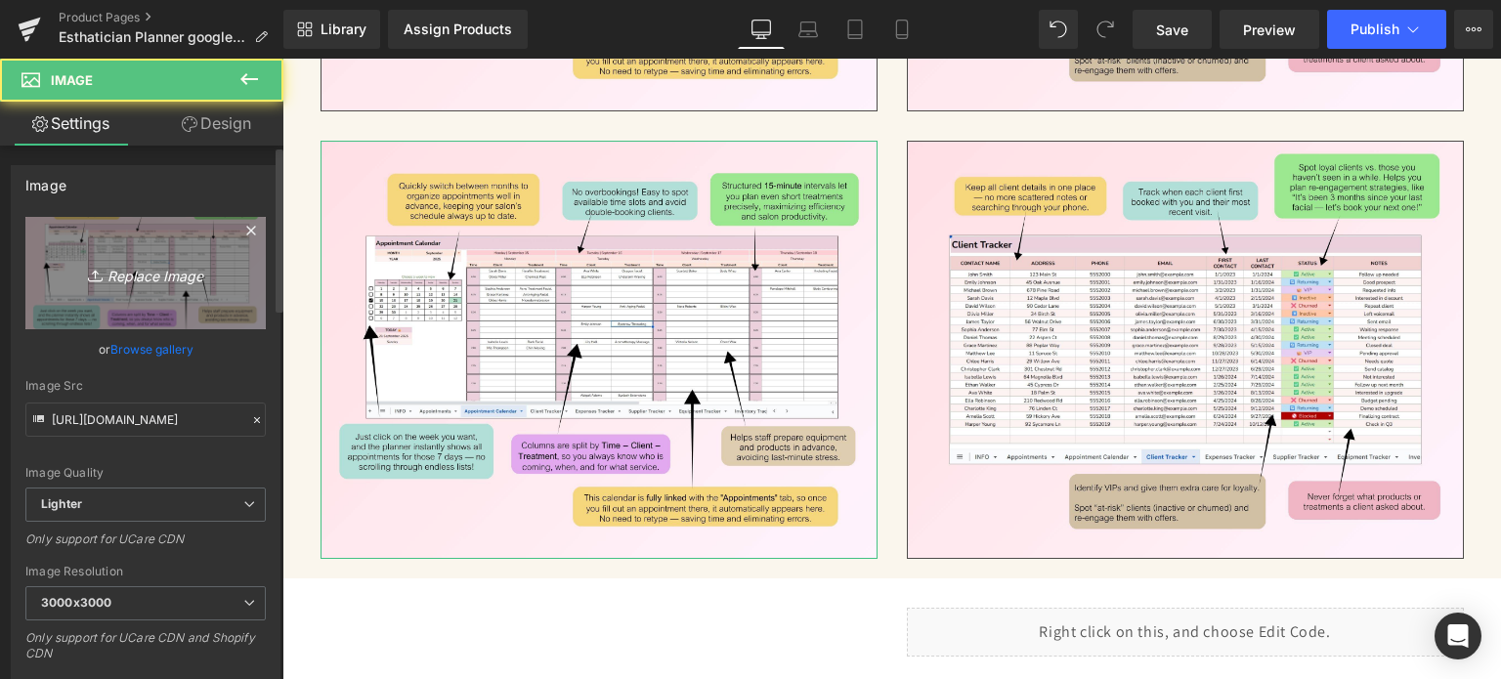
click at [180, 286] on link "Replace Image" at bounding box center [145, 273] width 240 height 112
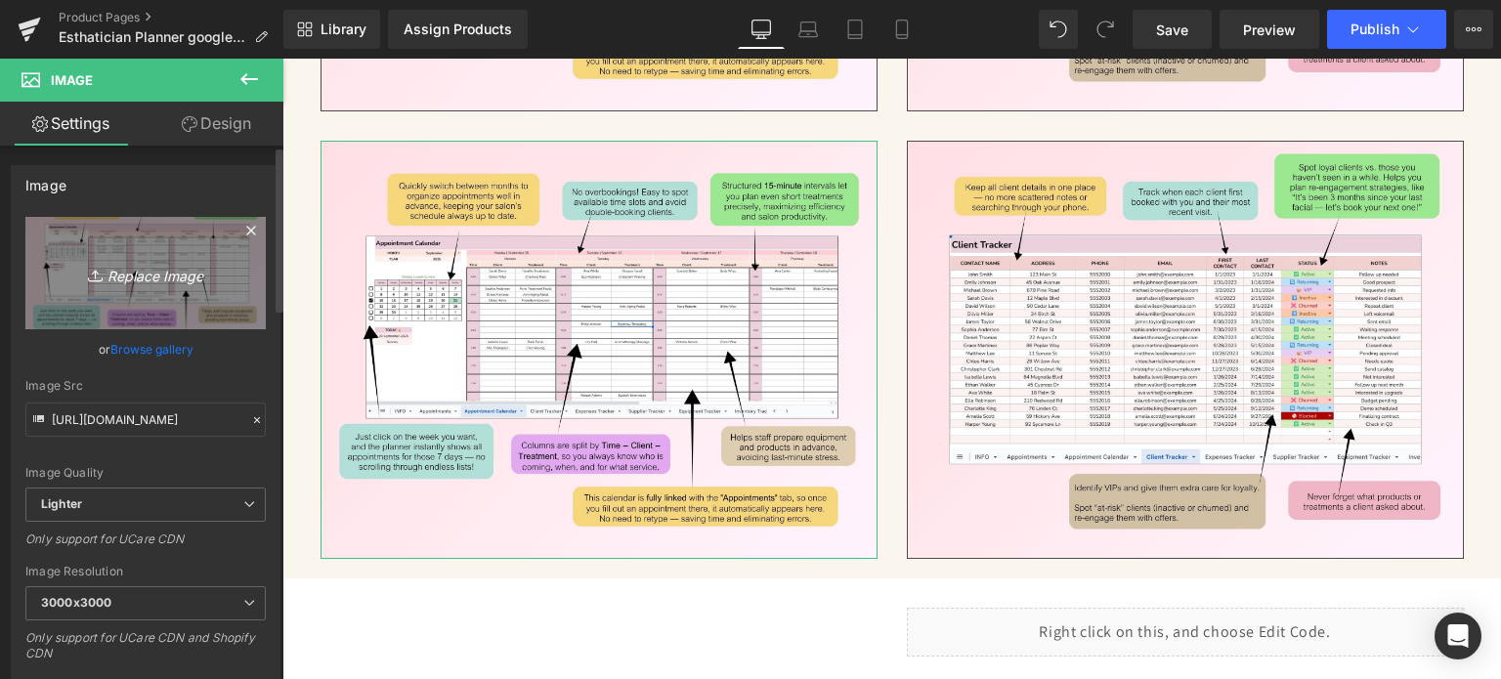
type input "C:\fakepath\21.jpg"
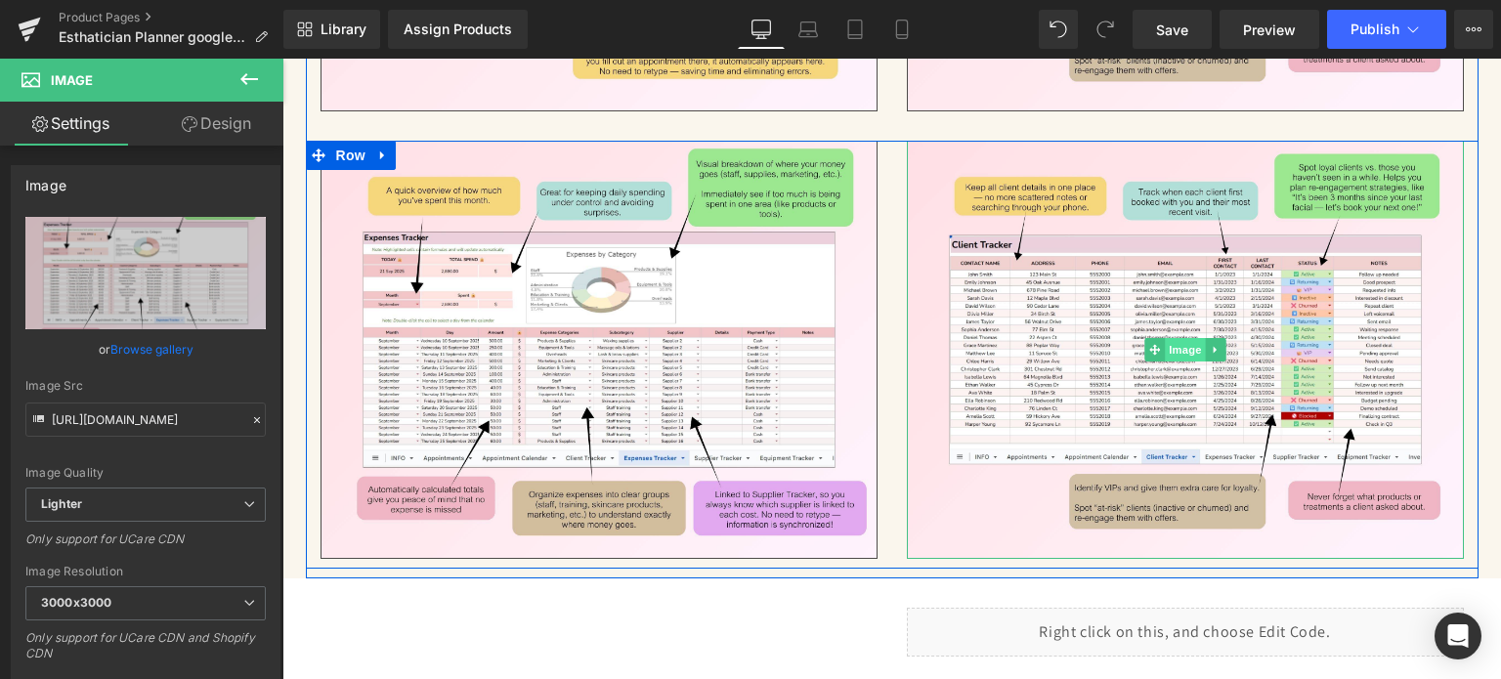
click at [1187, 347] on span "Image" at bounding box center [1185, 349] width 41 height 23
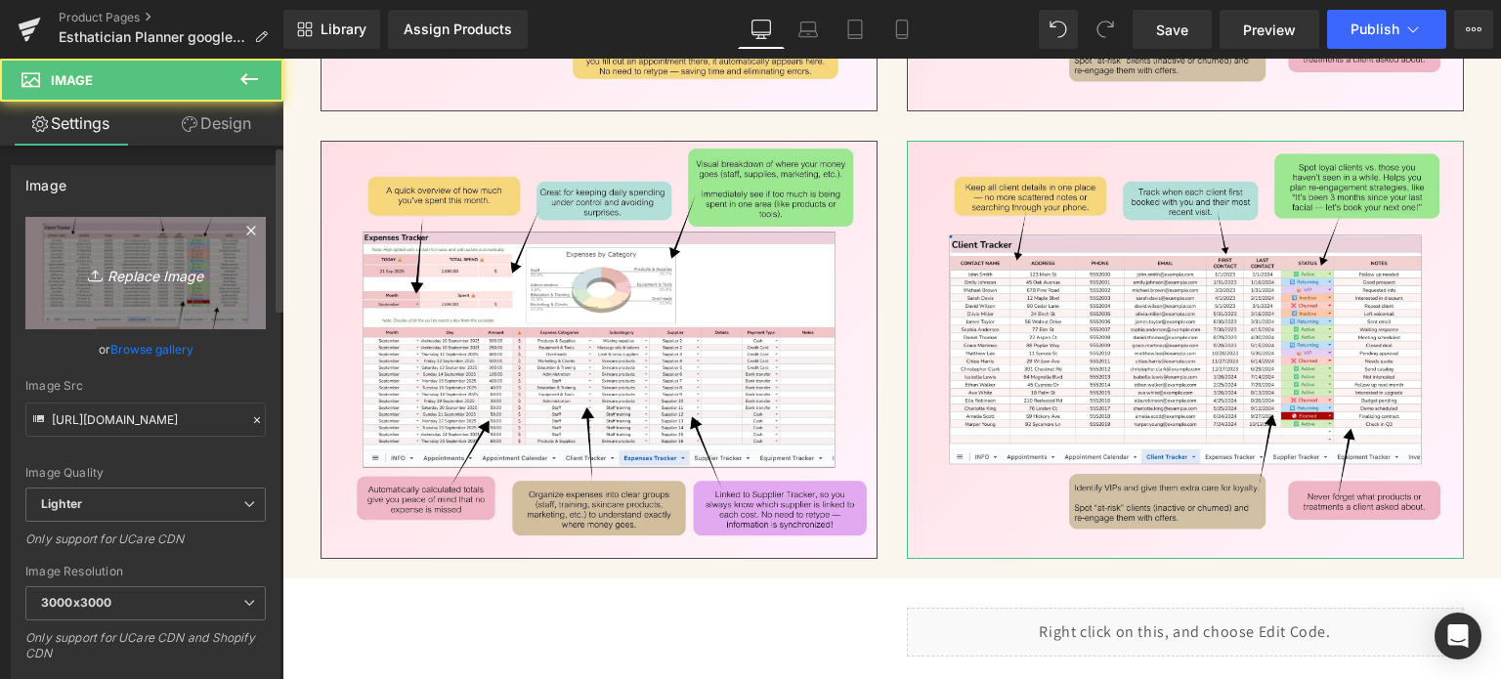
click at [56, 282] on link "Replace Image" at bounding box center [145, 273] width 240 height 112
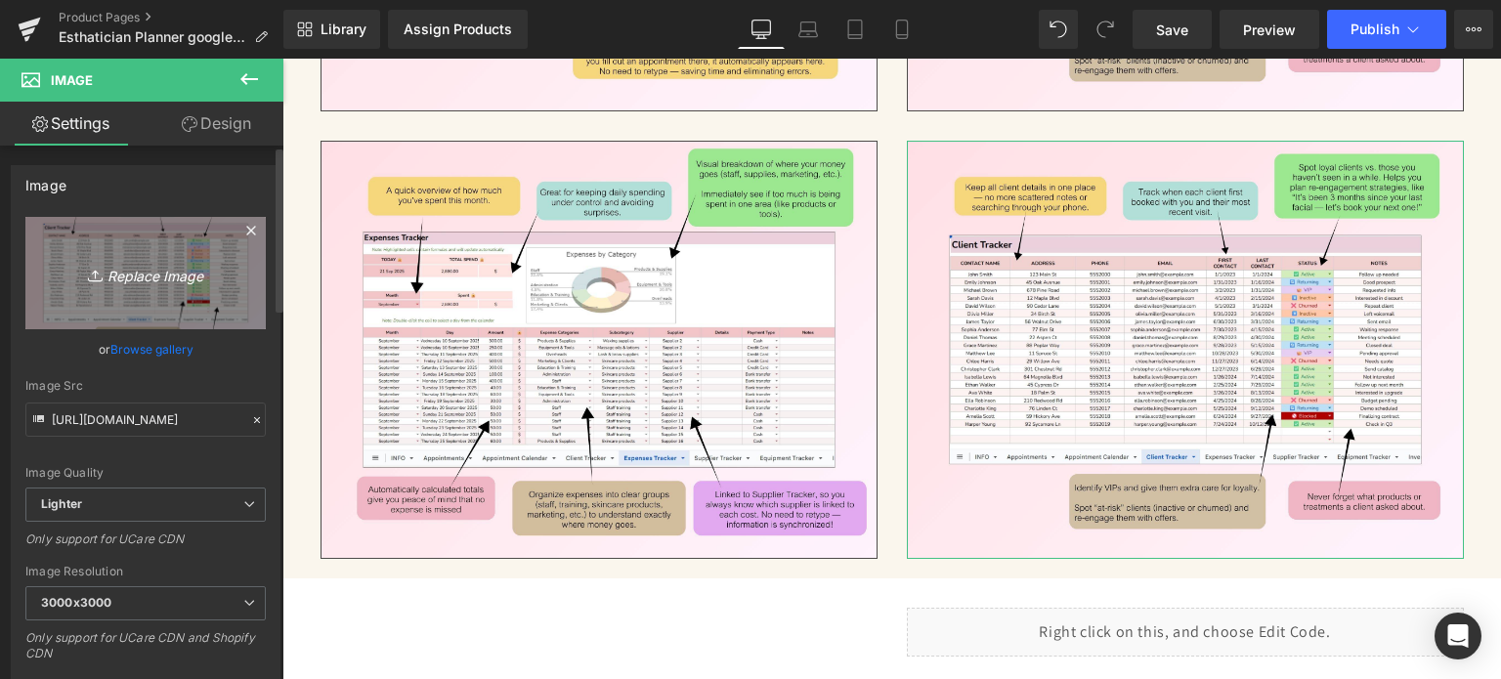
type input "C:\fakepath\22.jpg"
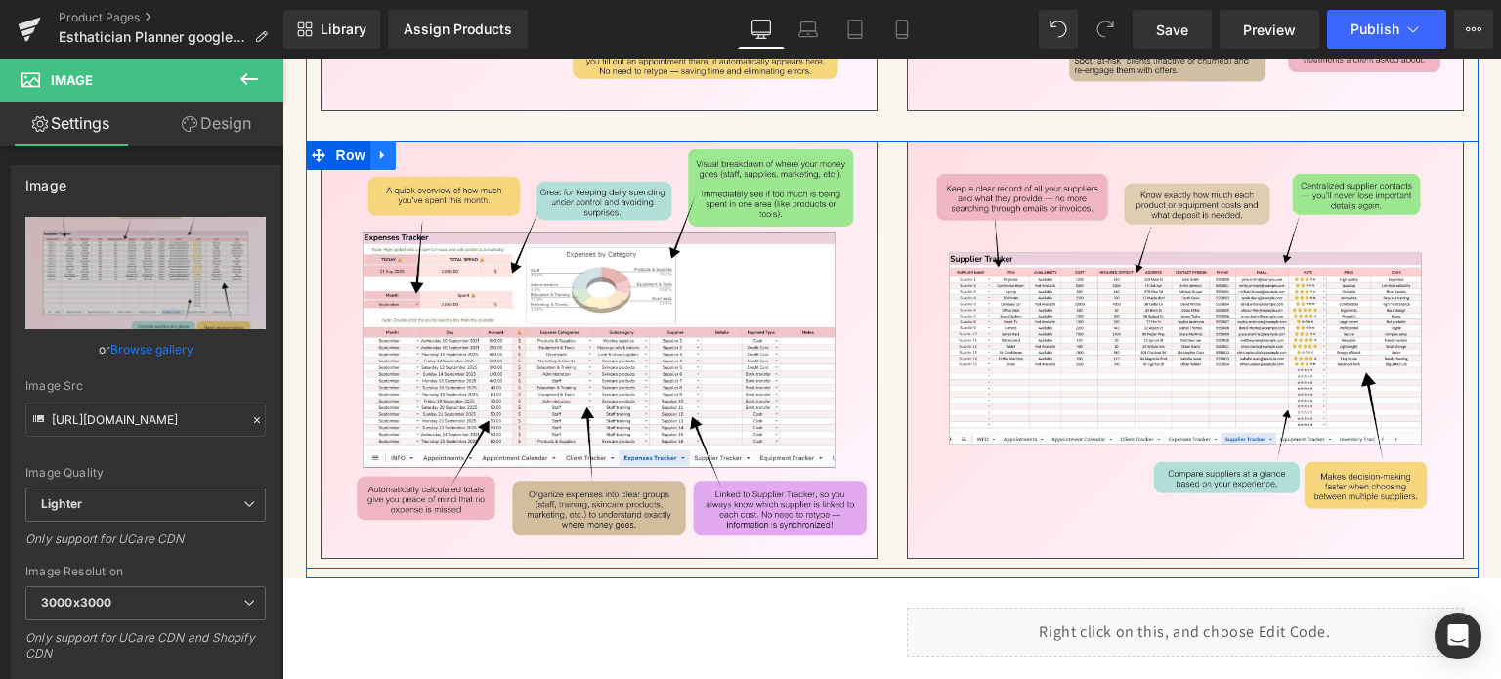
click at [379, 148] on icon at bounding box center [383, 155] width 14 height 15
click at [403, 151] on icon at bounding box center [409, 156] width 14 height 14
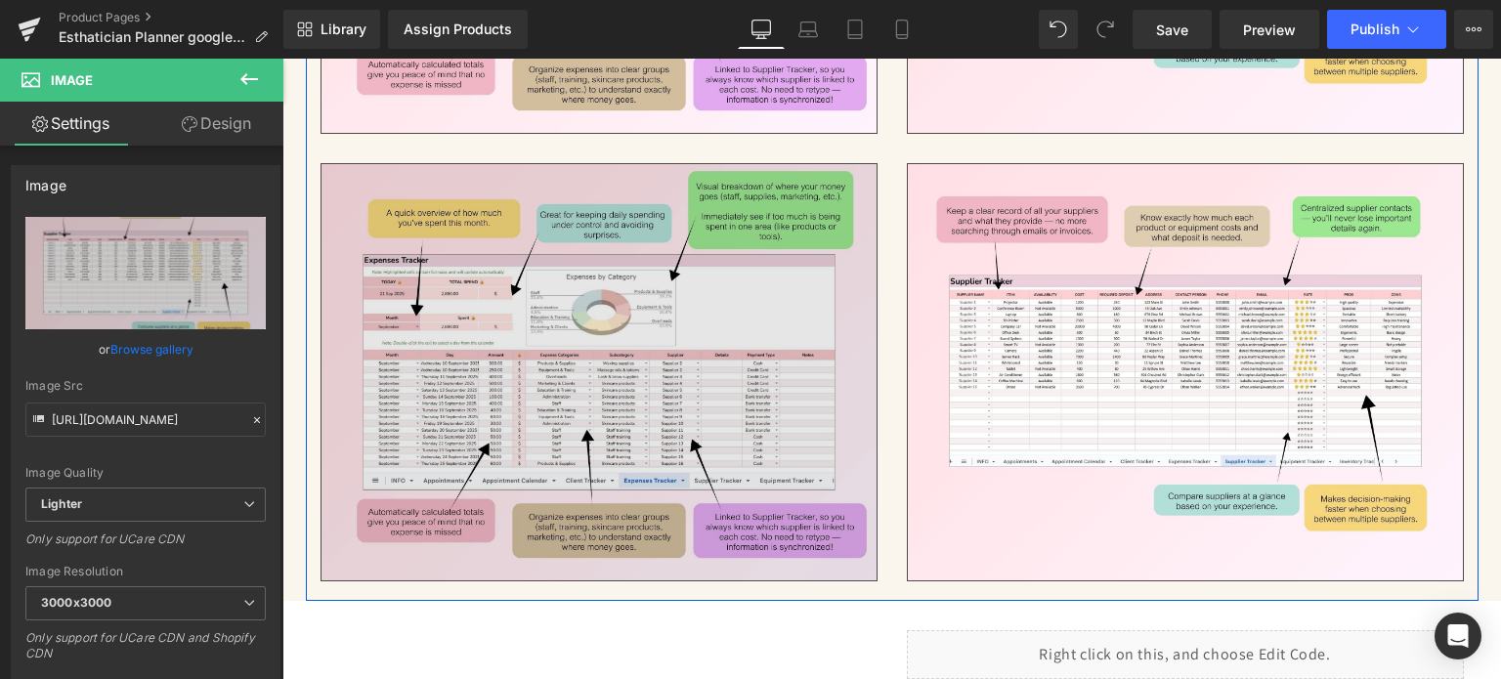
scroll to position [5399, 0]
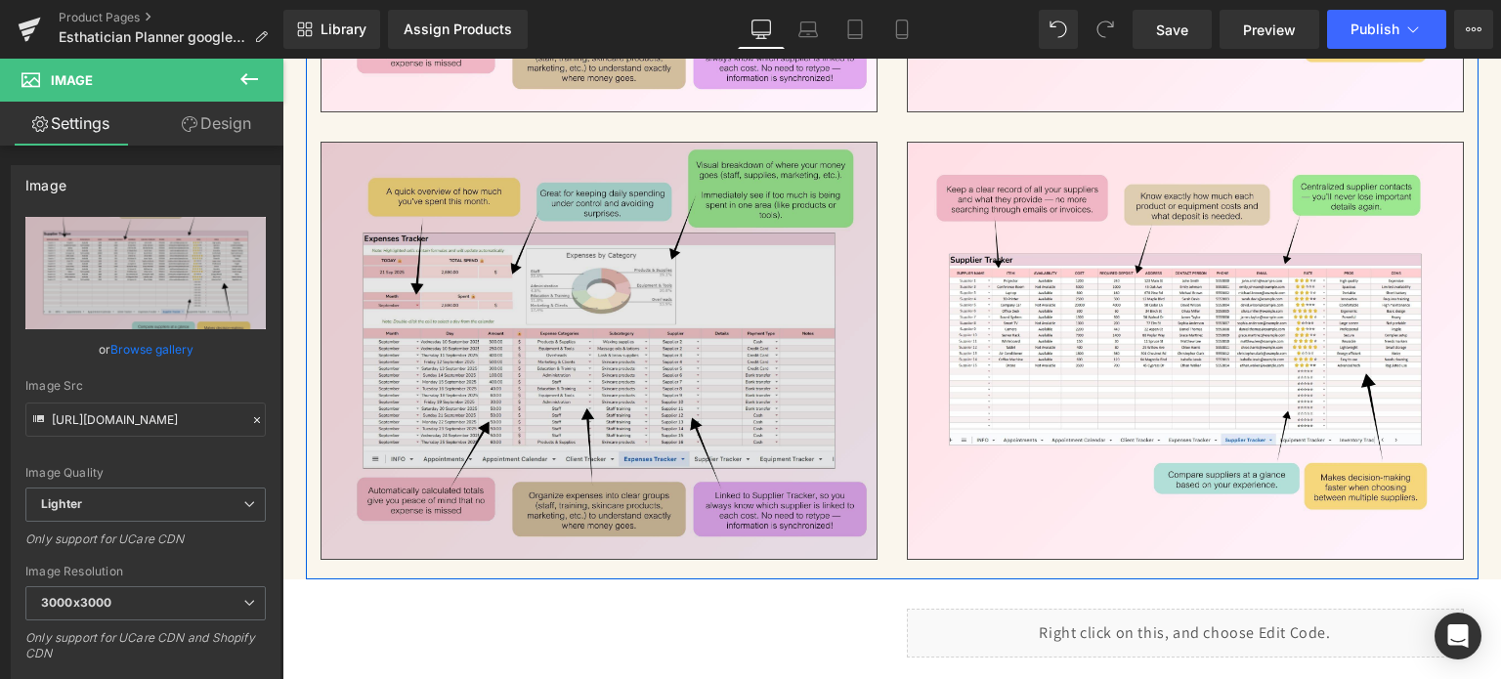
click at [559, 287] on img at bounding box center [599, 351] width 557 height 418
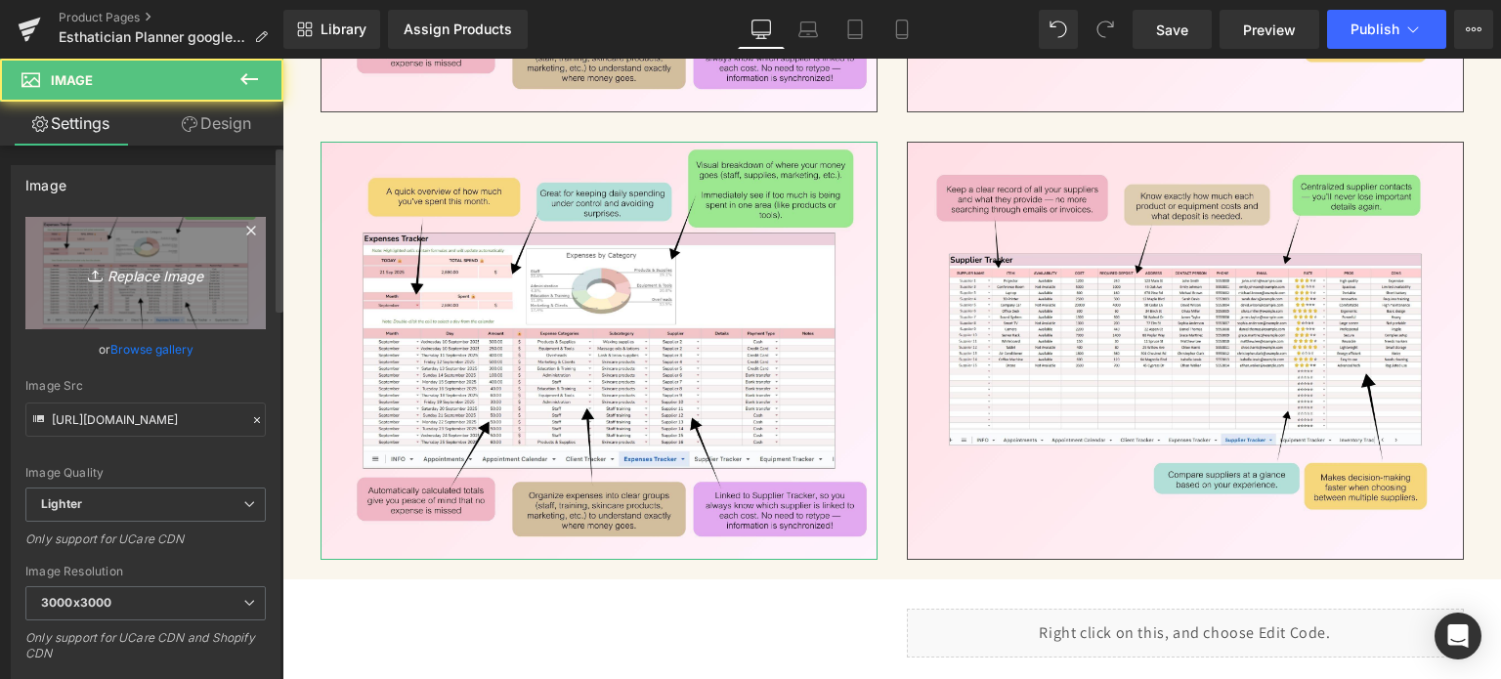
click at [177, 279] on icon "Replace Image" at bounding box center [145, 273] width 156 height 24
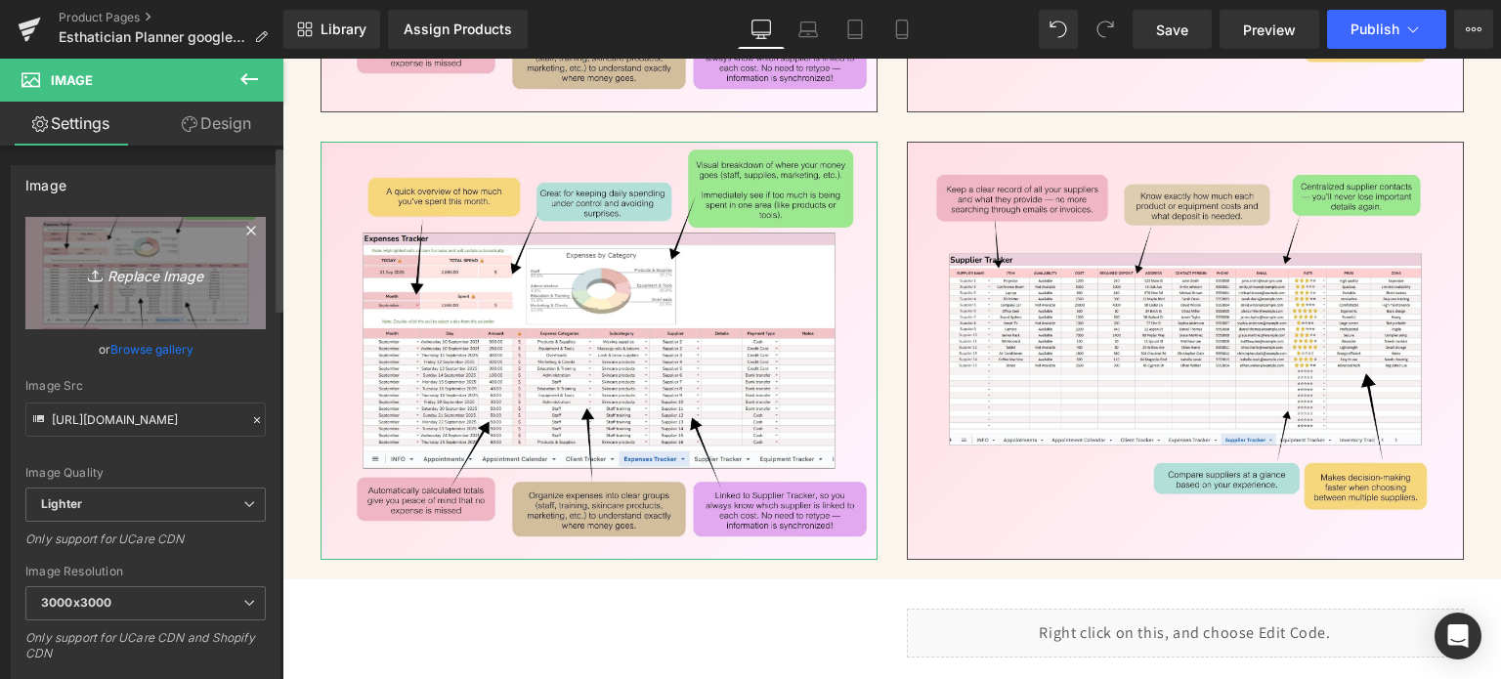
type input "C:\fakepath\23.jpg"
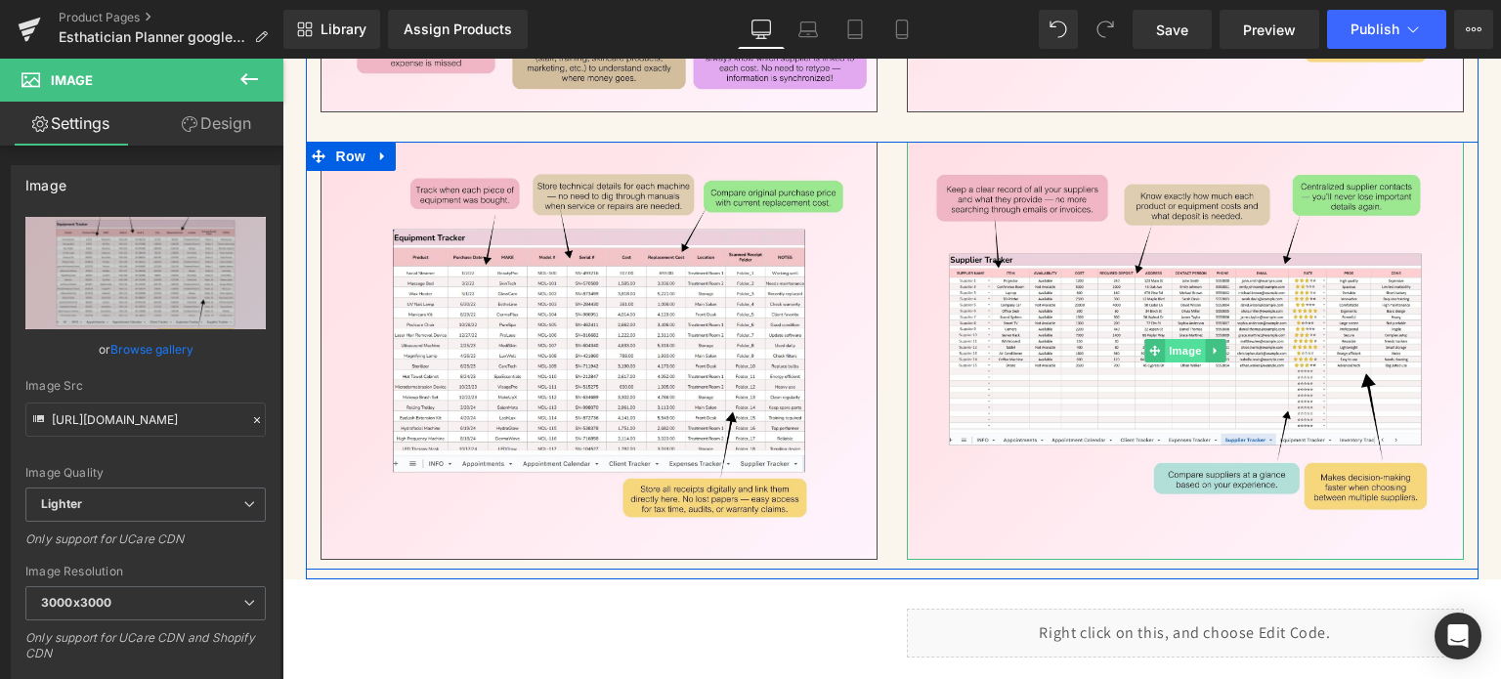
click at [1170, 350] on span "Image" at bounding box center [1185, 350] width 41 height 23
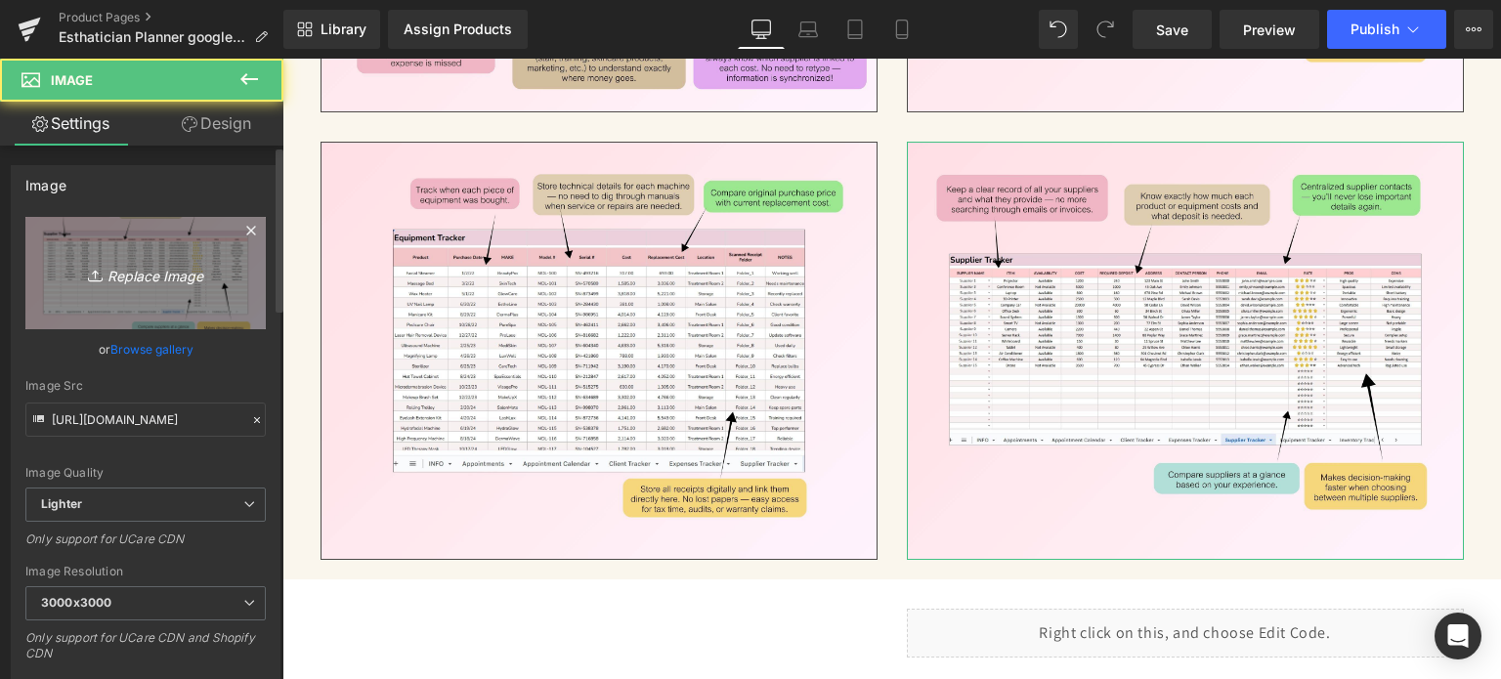
click at [204, 278] on icon "Replace Image" at bounding box center [145, 273] width 156 height 24
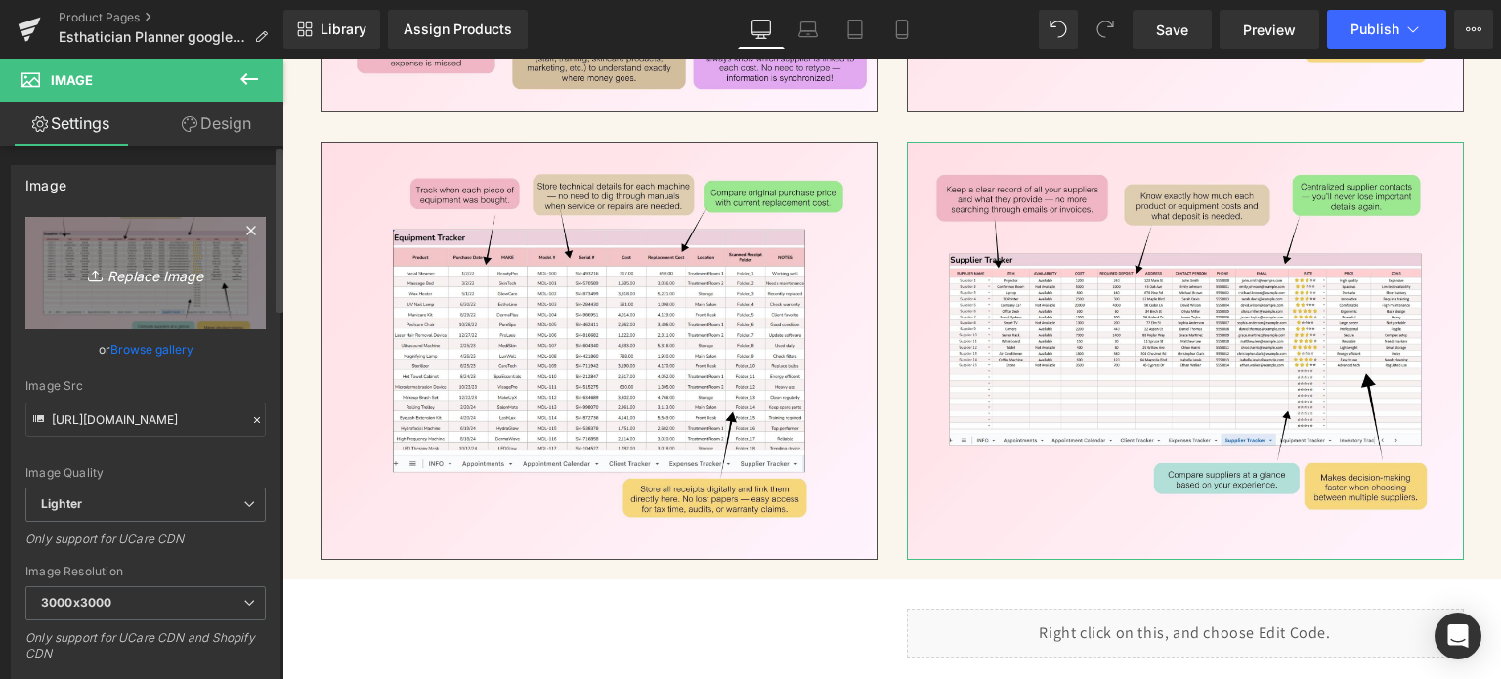
type input "C:\fakepath\24.jpg"
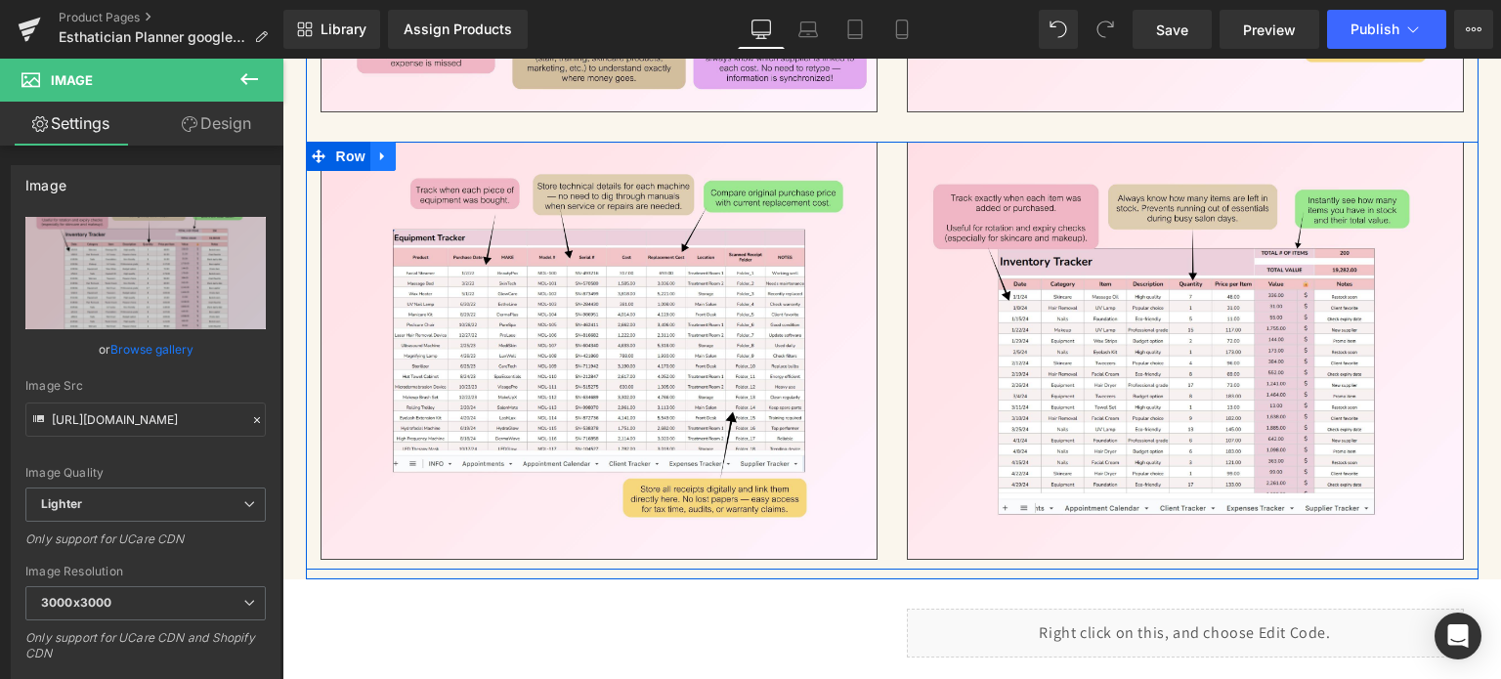
click at [376, 149] on icon at bounding box center [383, 156] width 14 height 15
click at [402, 158] on icon at bounding box center [409, 157] width 14 height 14
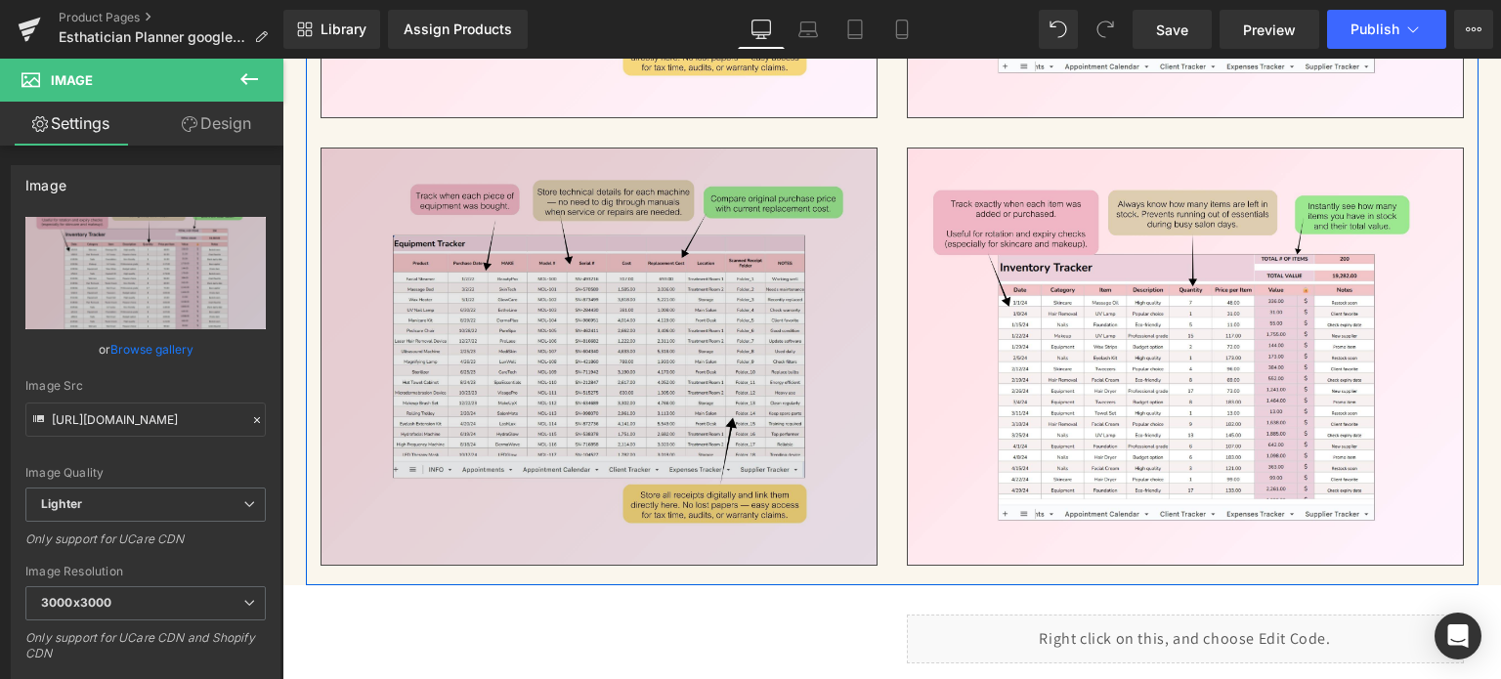
scroll to position [5847, 0]
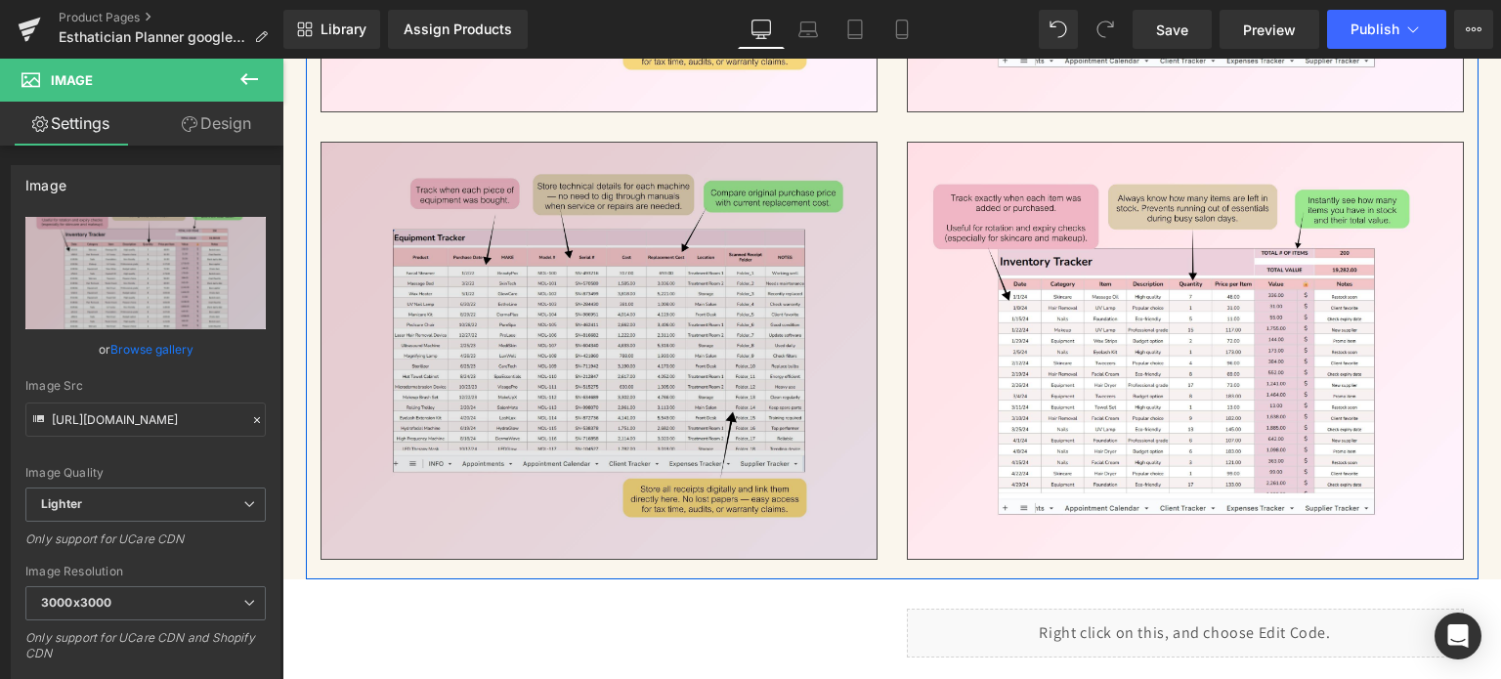
click at [658, 357] on img at bounding box center [599, 351] width 557 height 418
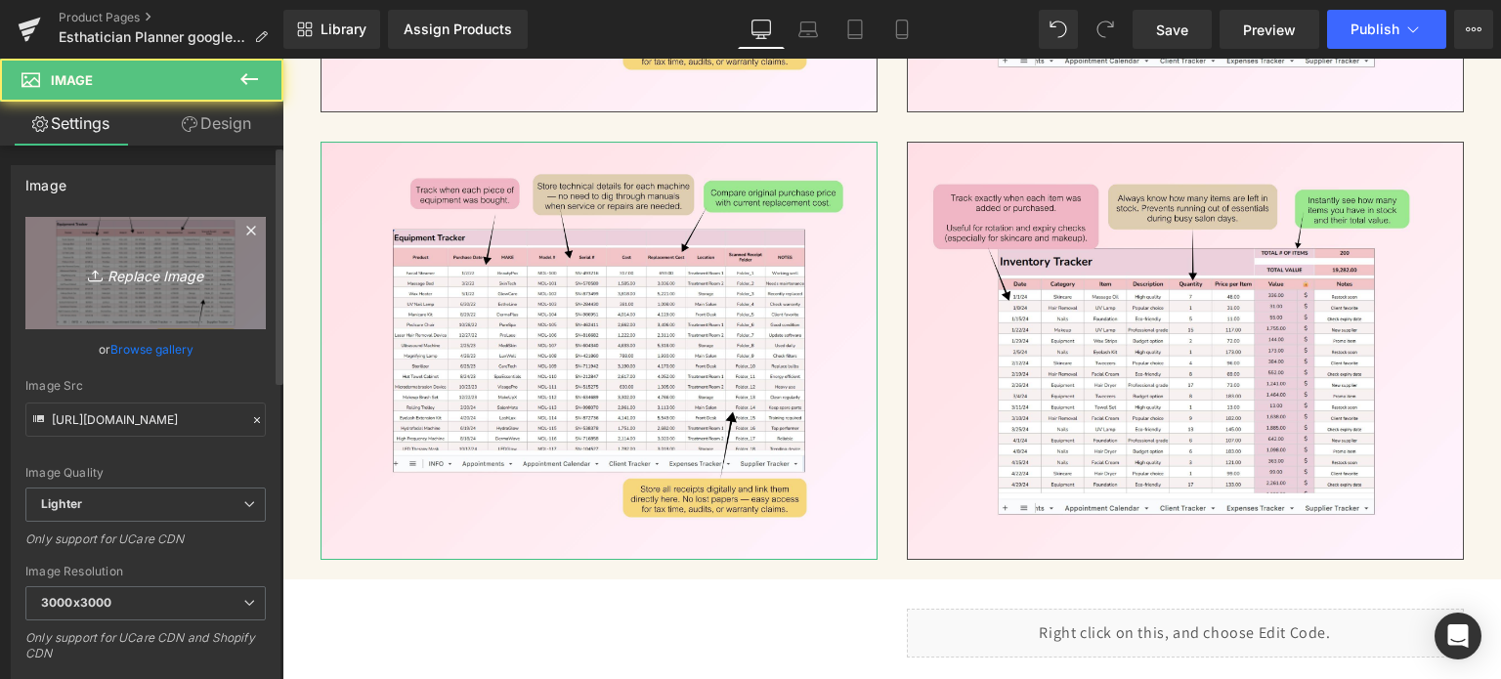
click at [166, 284] on icon "Replace Image" at bounding box center [145, 273] width 156 height 24
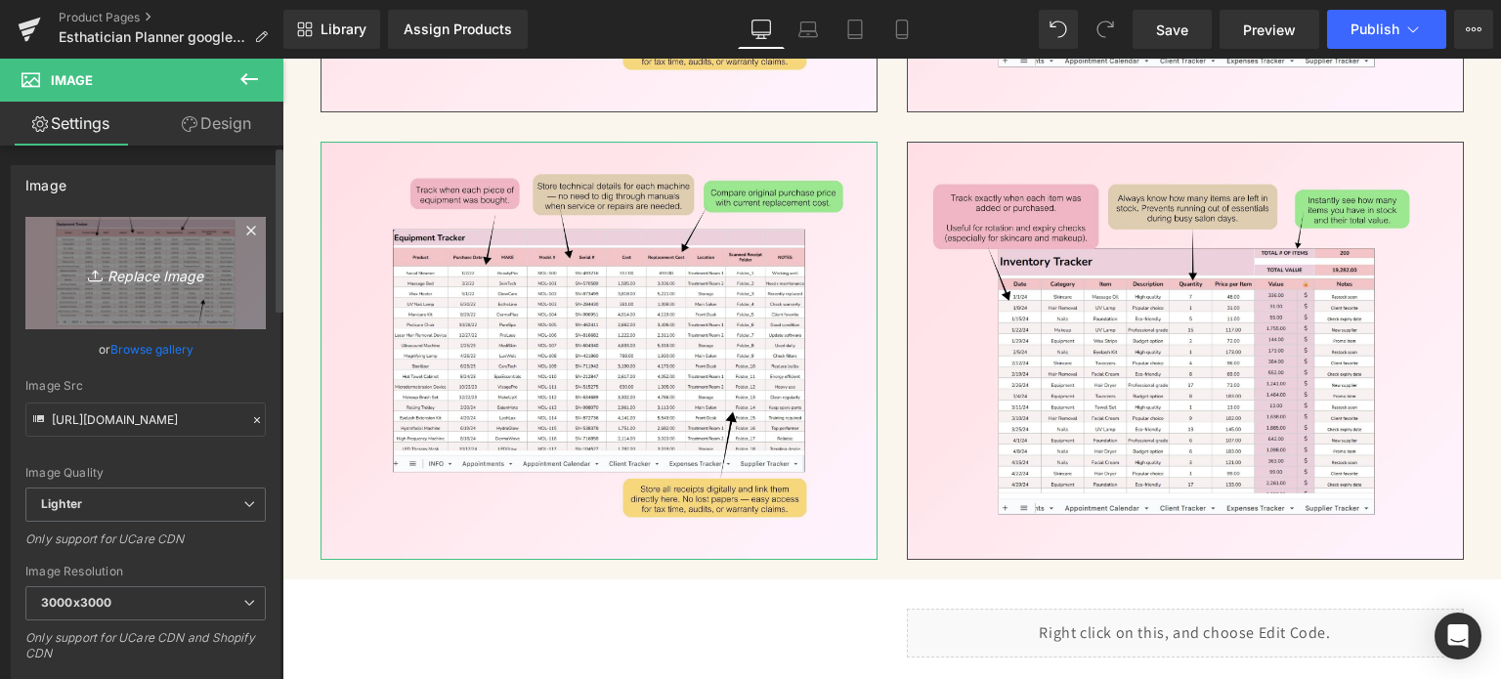
type input "C:\fakepath\25.jpg"
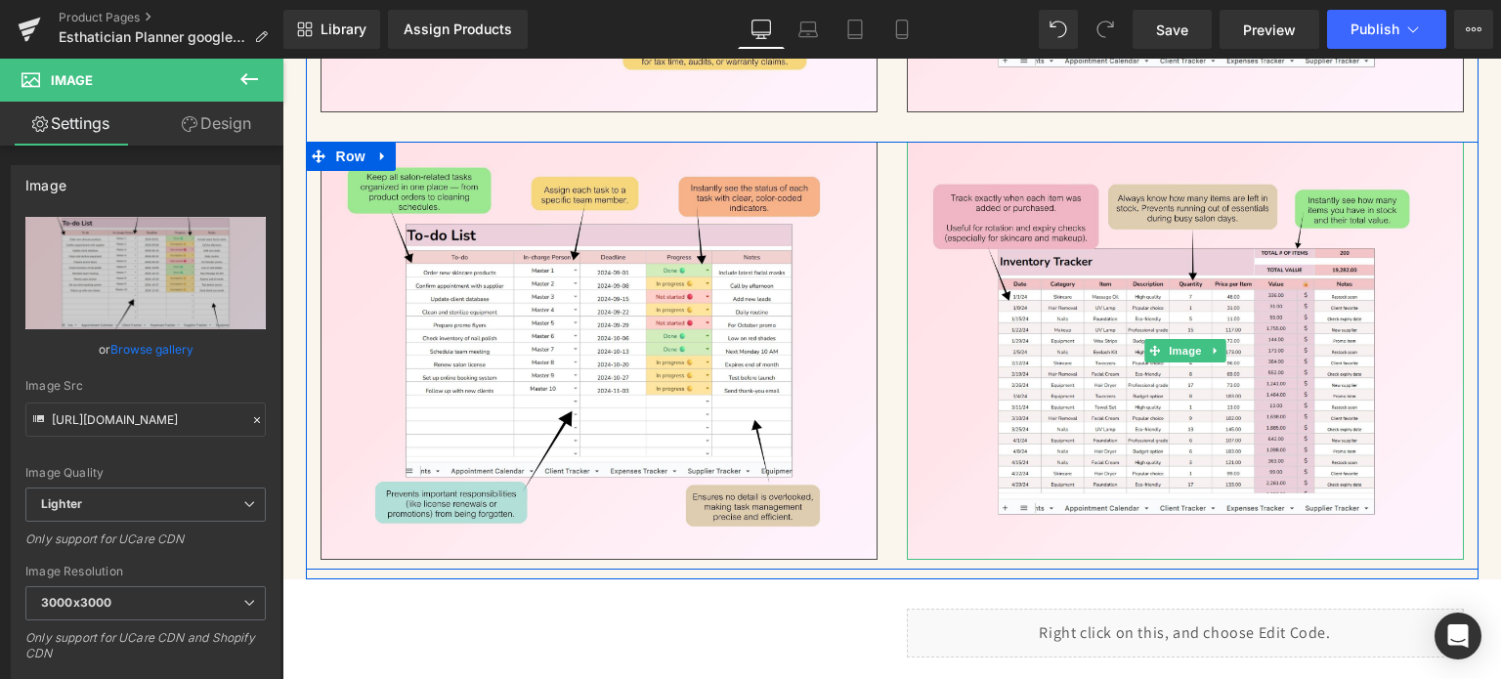
click at [1210, 345] on icon at bounding box center [1215, 351] width 11 height 12
click at [1220, 345] on icon at bounding box center [1225, 350] width 11 height 11
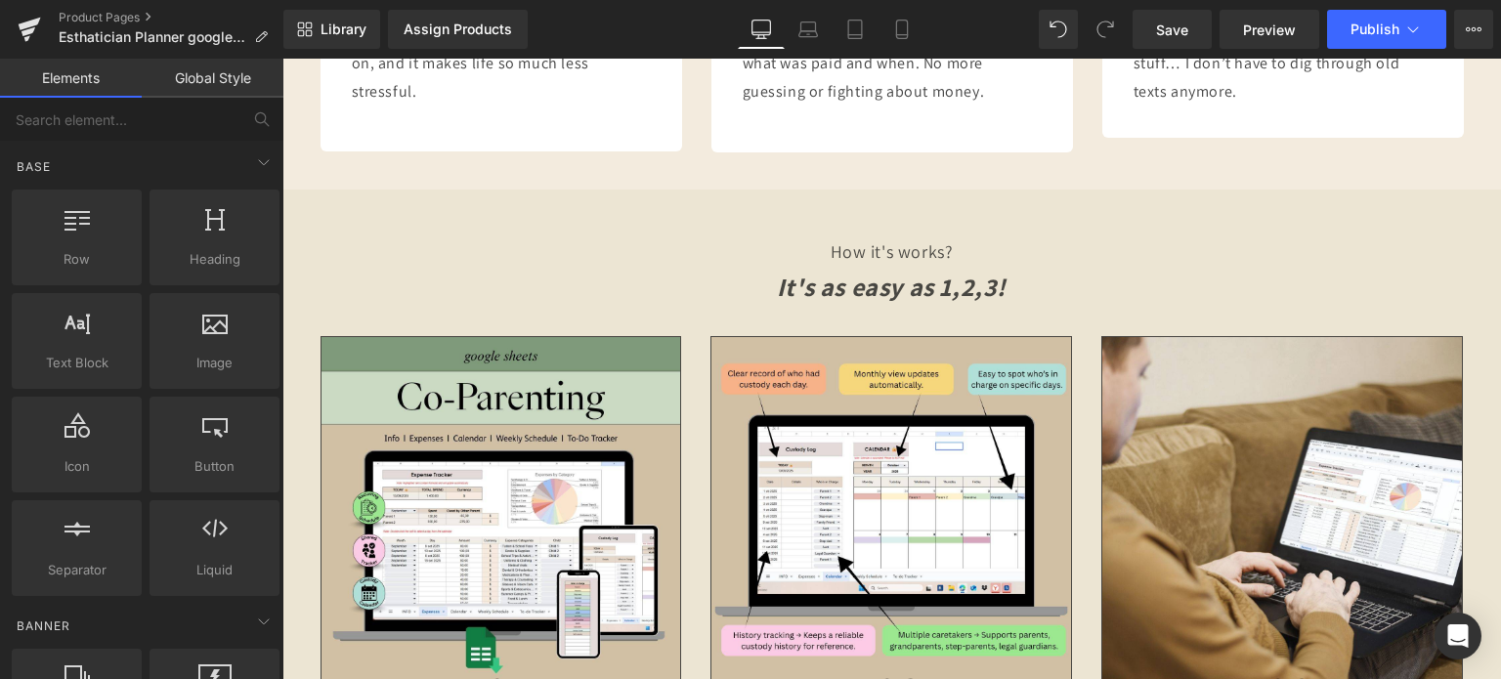
scroll to position [7313, 0]
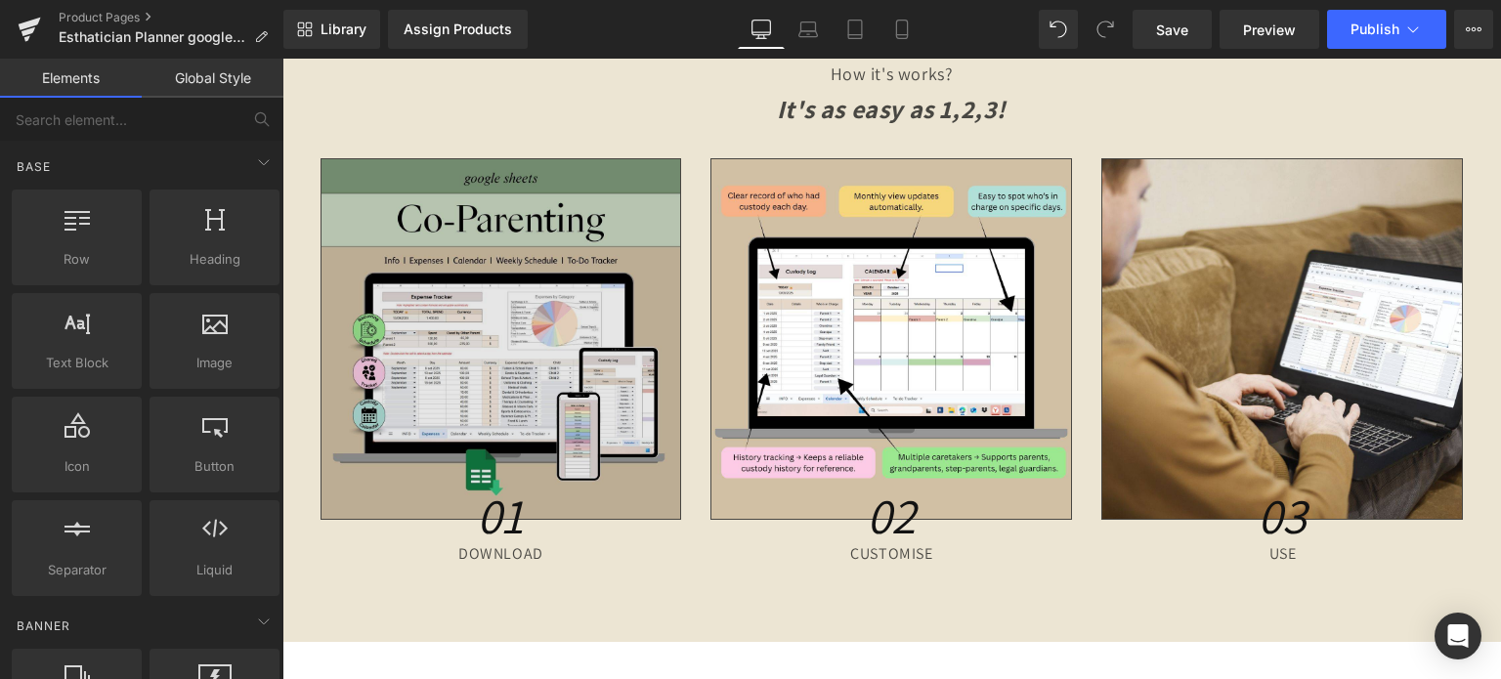
click at [598, 308] on img at bounding box center [502, 339] width 362 height 362
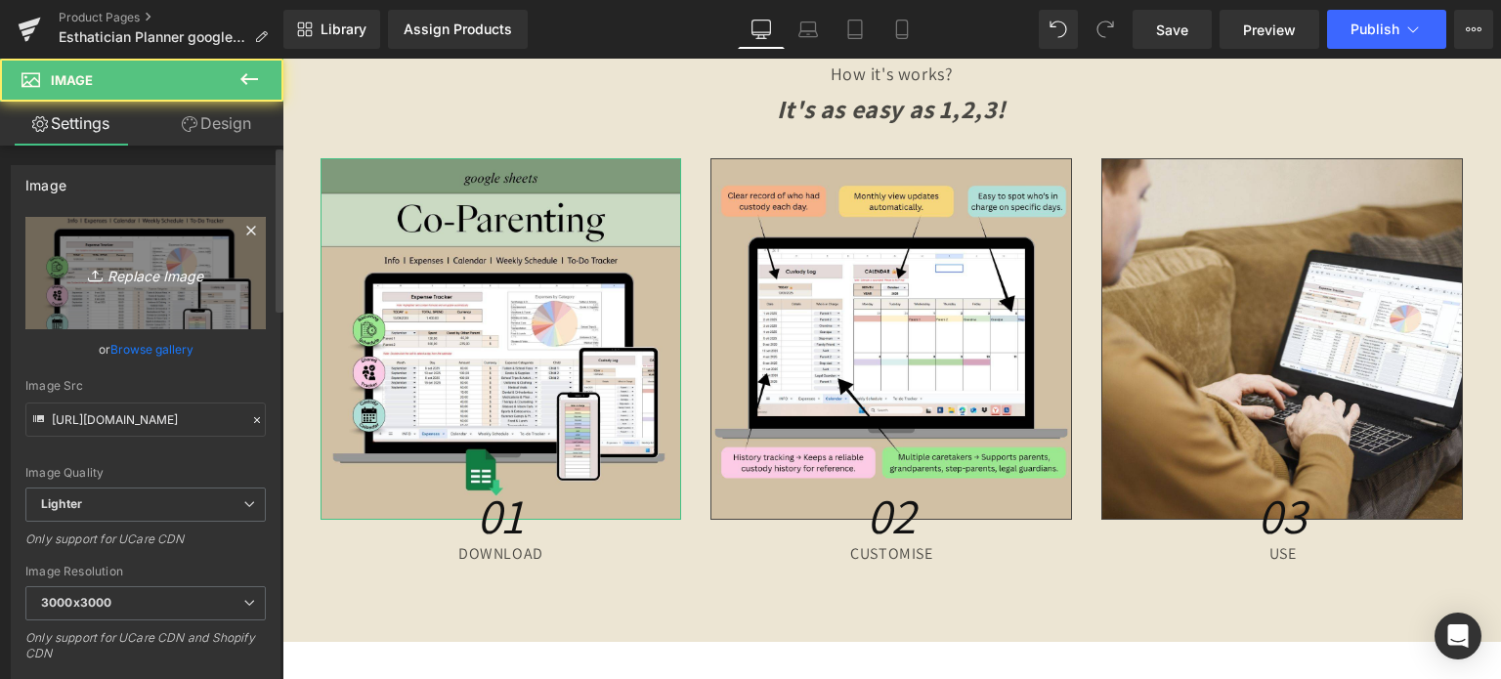
click at [108, 292] on link "Replace Image" at bounding box center [145, 273] width 240 height 112
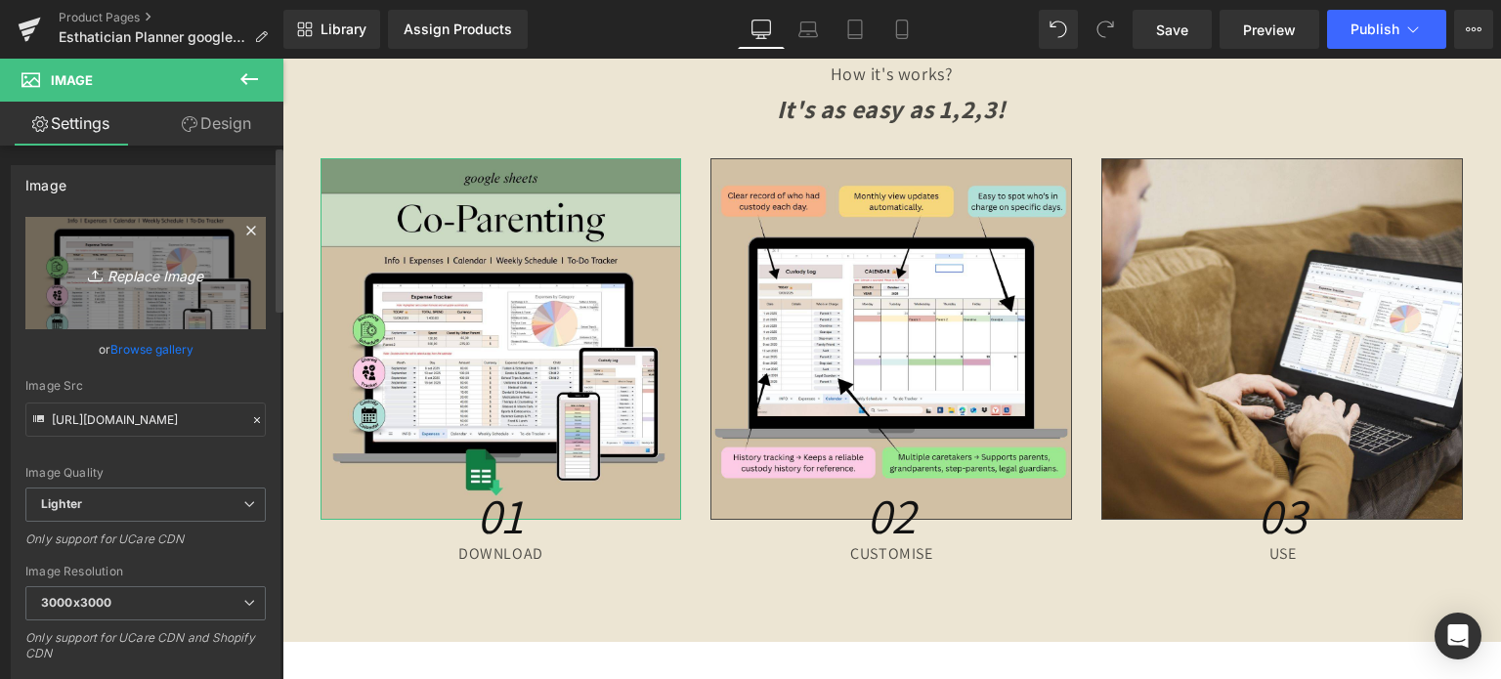
type input "C:\fakepath\Creative SITEVEE (66).jpg"
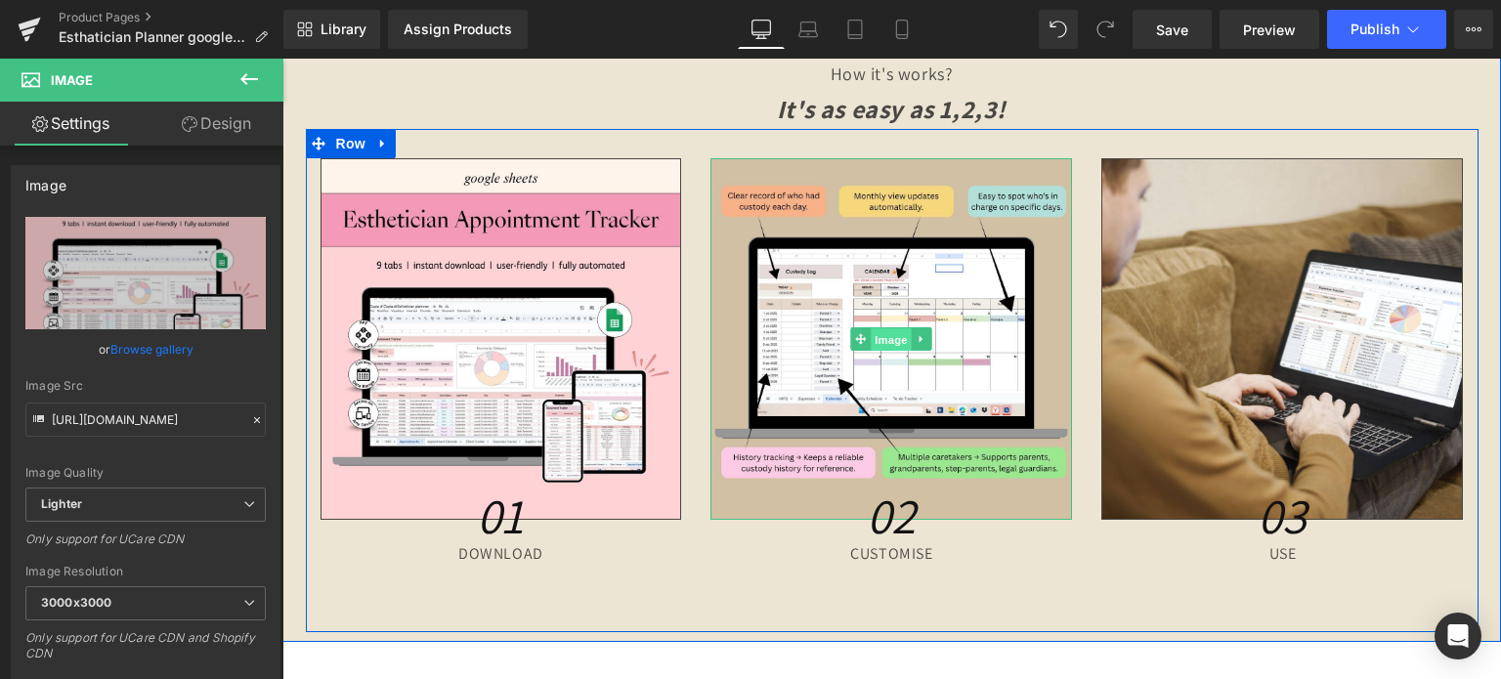
click at [876, 331] on span "Image" at bounding box center [892, 339] width 41 height 23
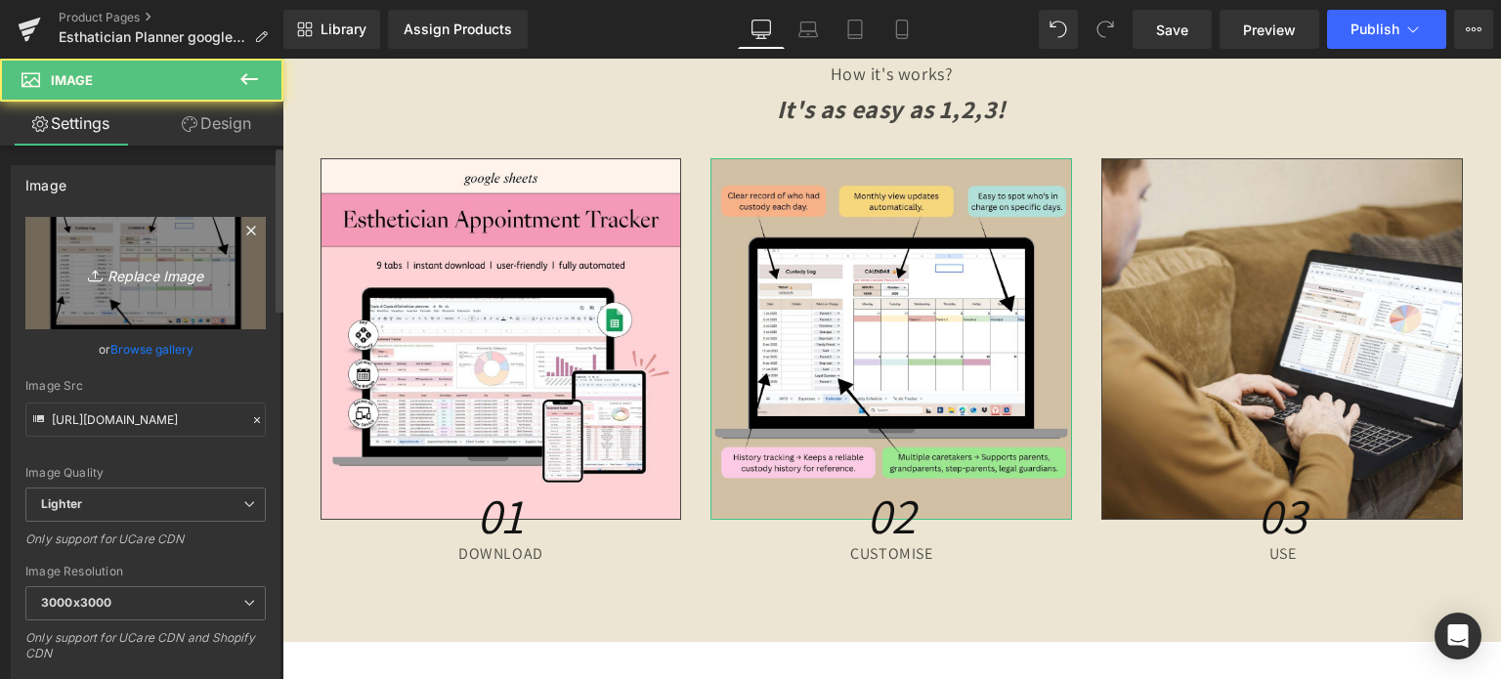
click at [145, 271] on icon "Replace Image" at bounding box center [145, 273] width 156 height 24
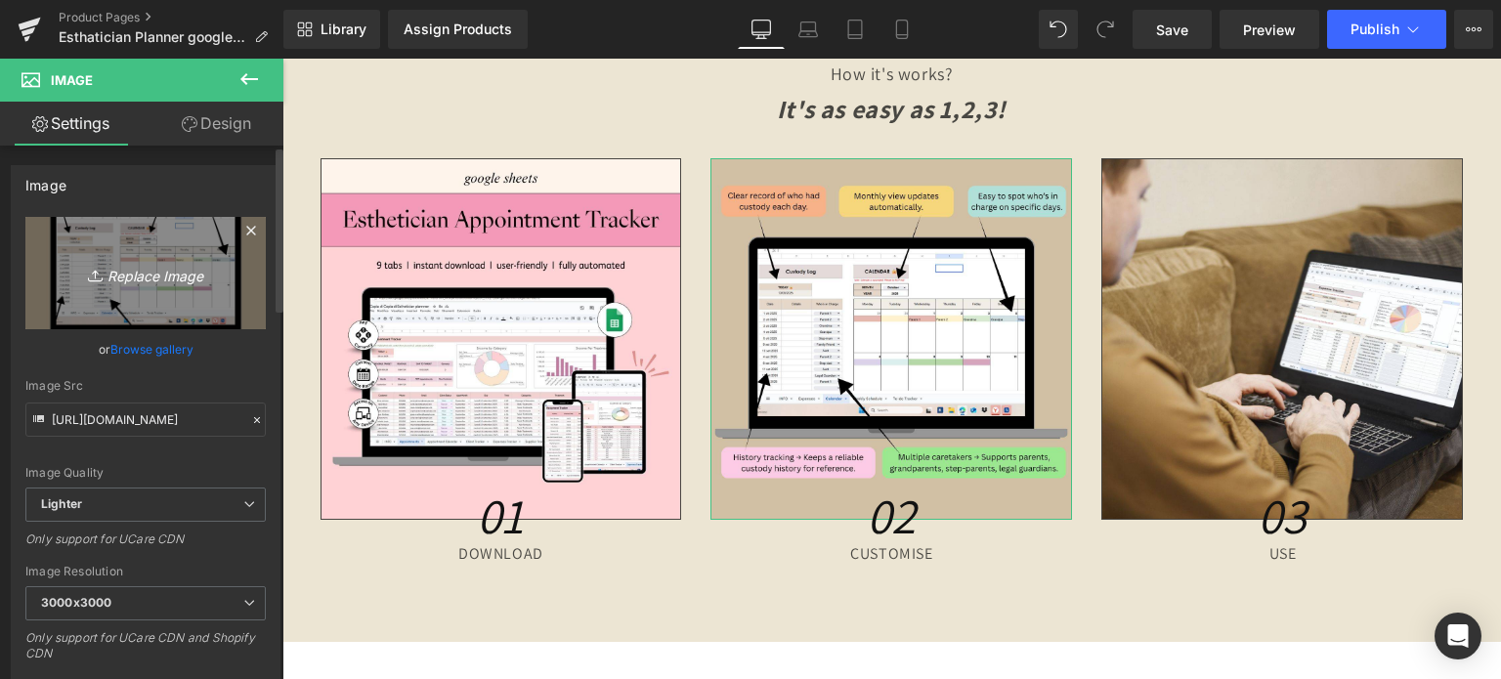
type input "C:\fakepath\Creative SITEVEE (67).jpg"
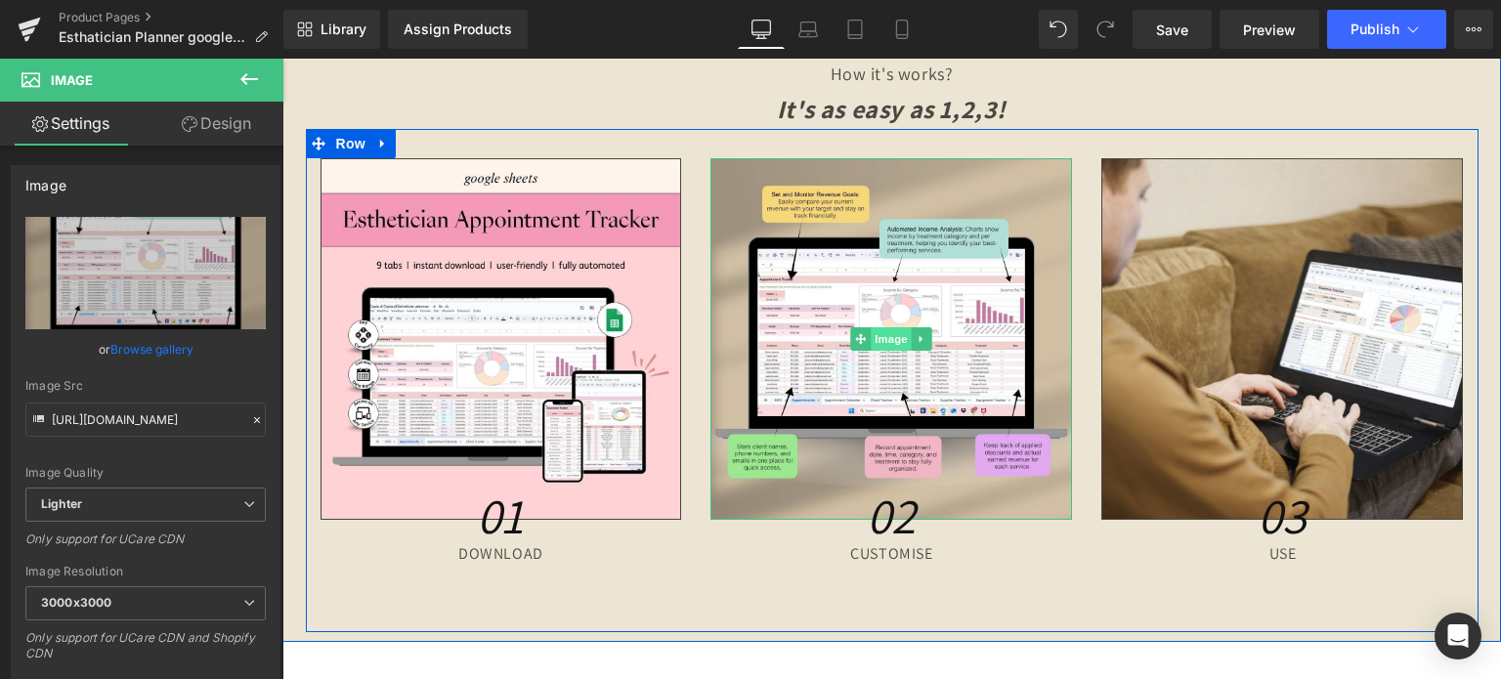
click at [884, 331] on span "Image" at bounding box center [892, 338] width 41 height 23
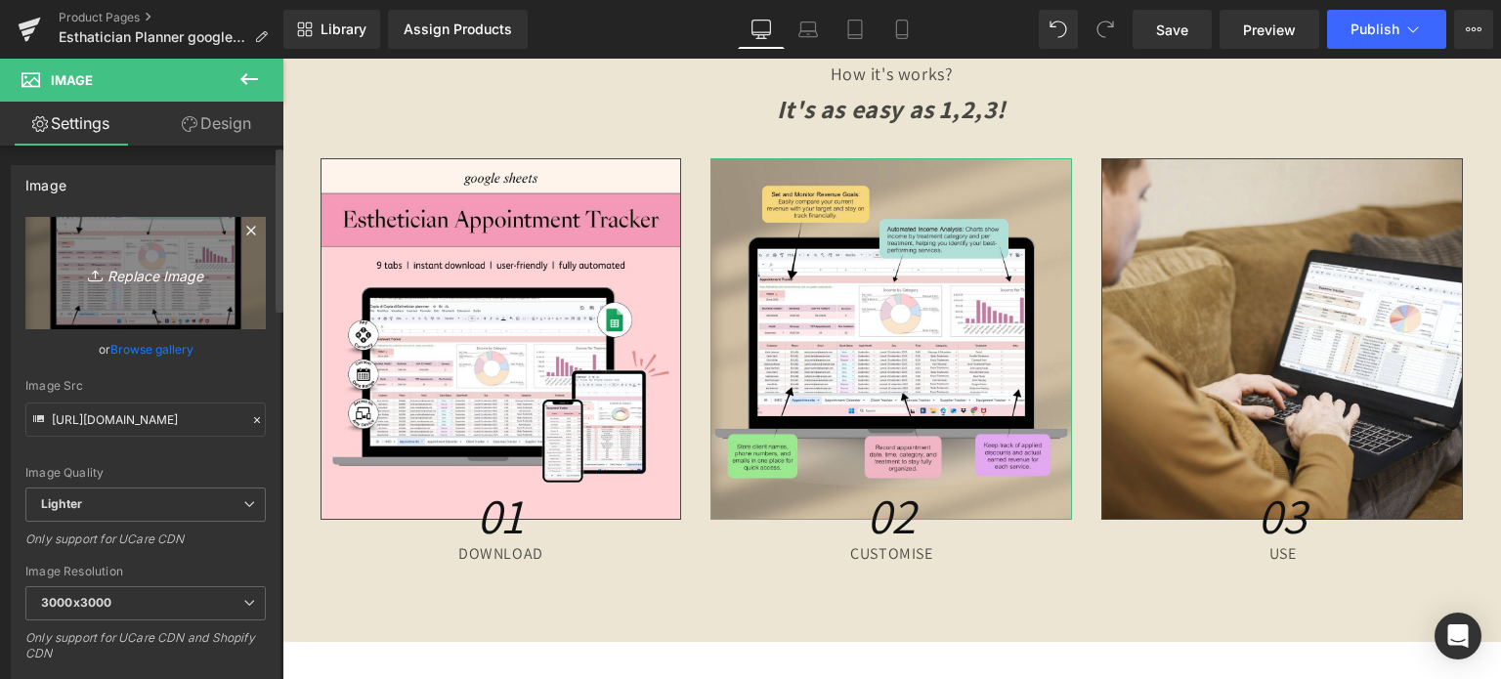
click at [170, 254] on link "Replace Image" at bounding box center [145, 273] width 240 height 112
type input "C:\fakepath\Creative SITEVEE (68).jpg"
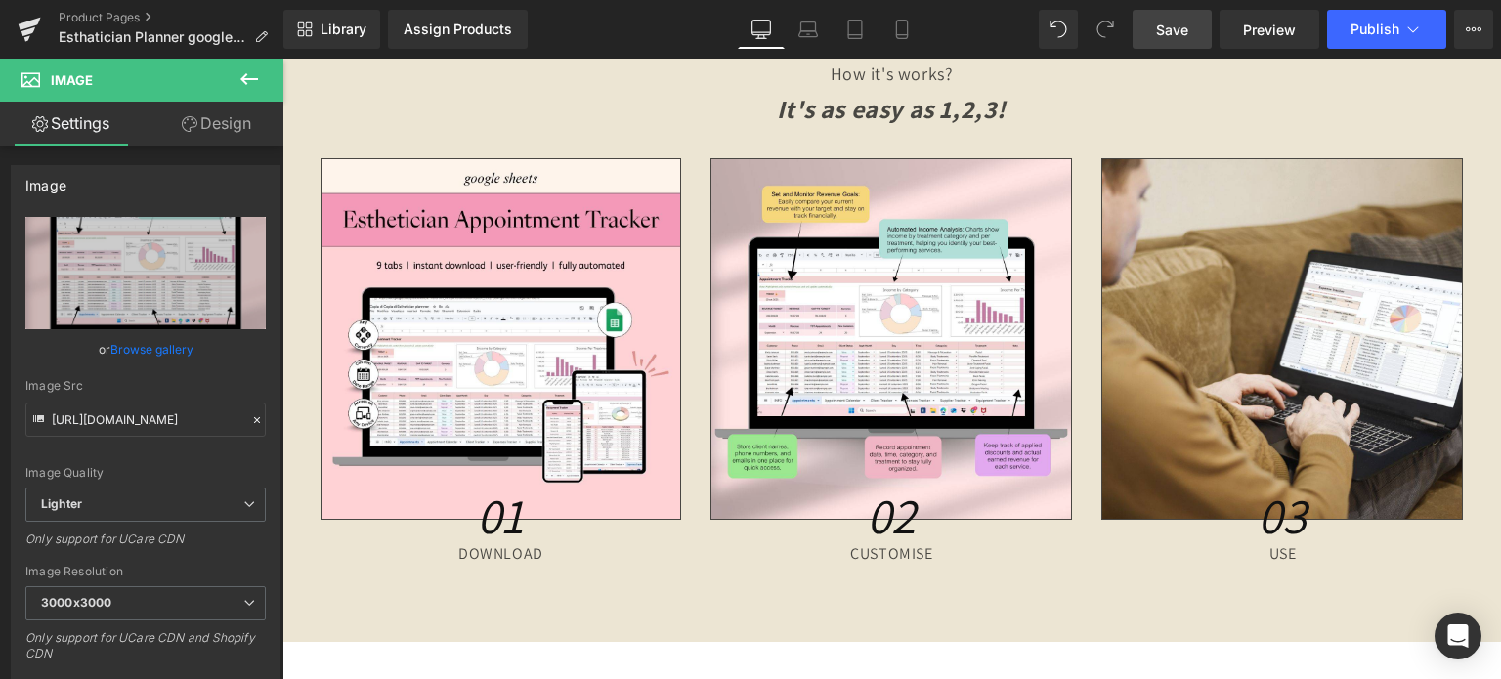
click at [1168, 30] on span "Save" at bounding box center [1172, 30] width 32 height 21
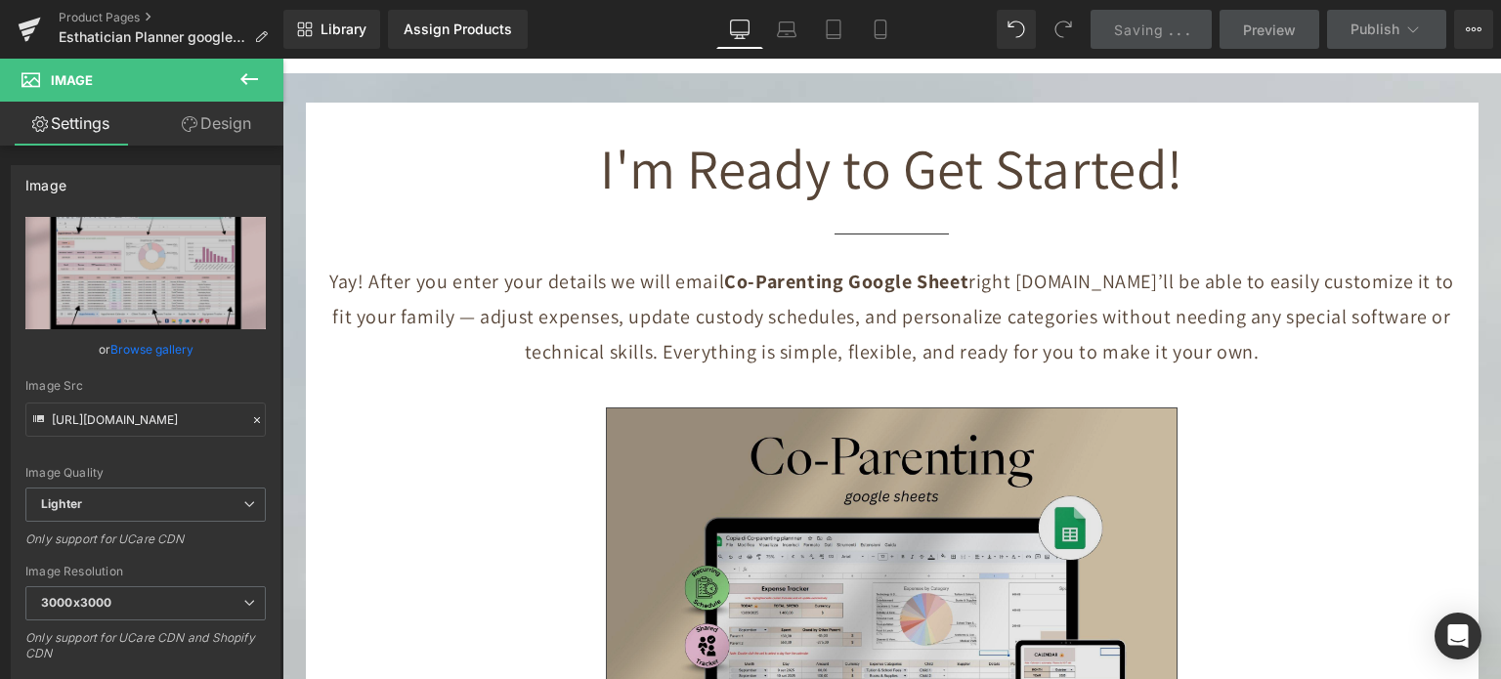
scroll to position [8682, 0]
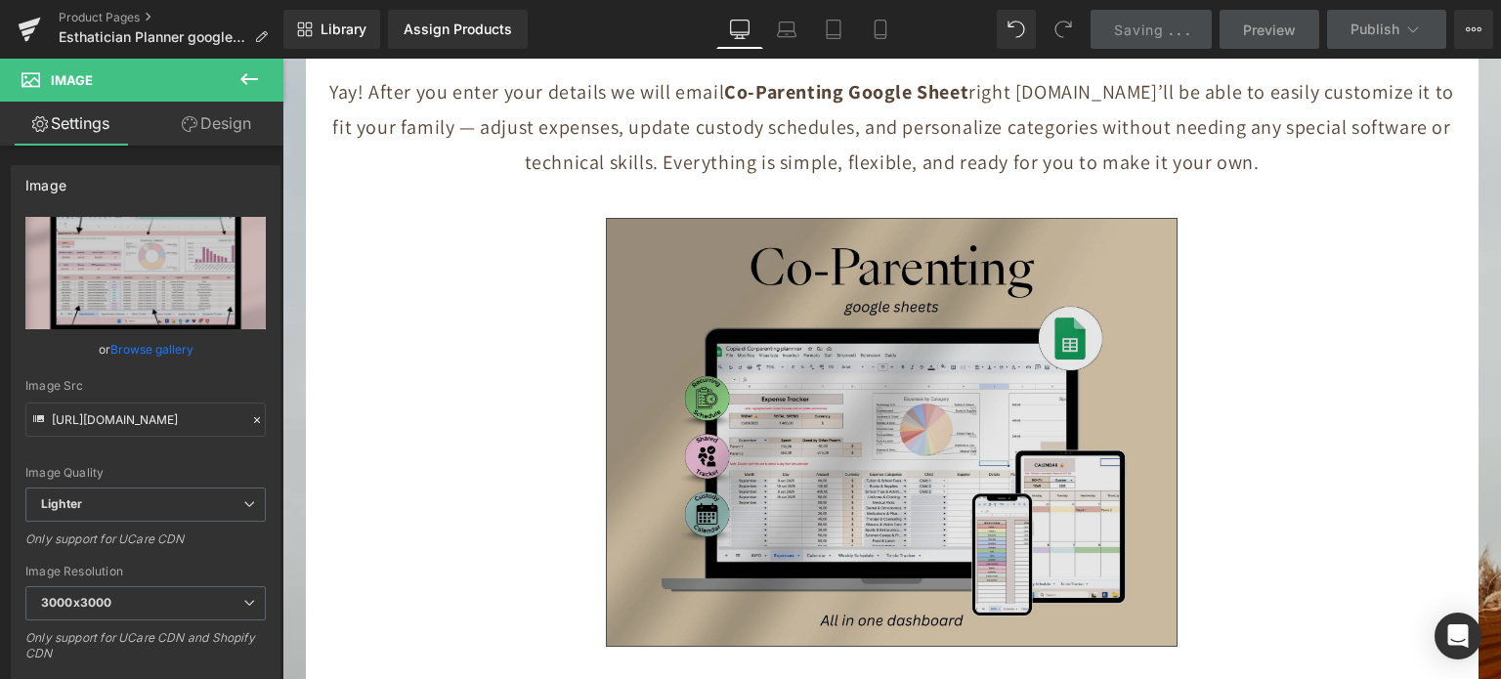
click at [889, 417] on div "Image" at bounding box center [893, 432] width 1144 height 429
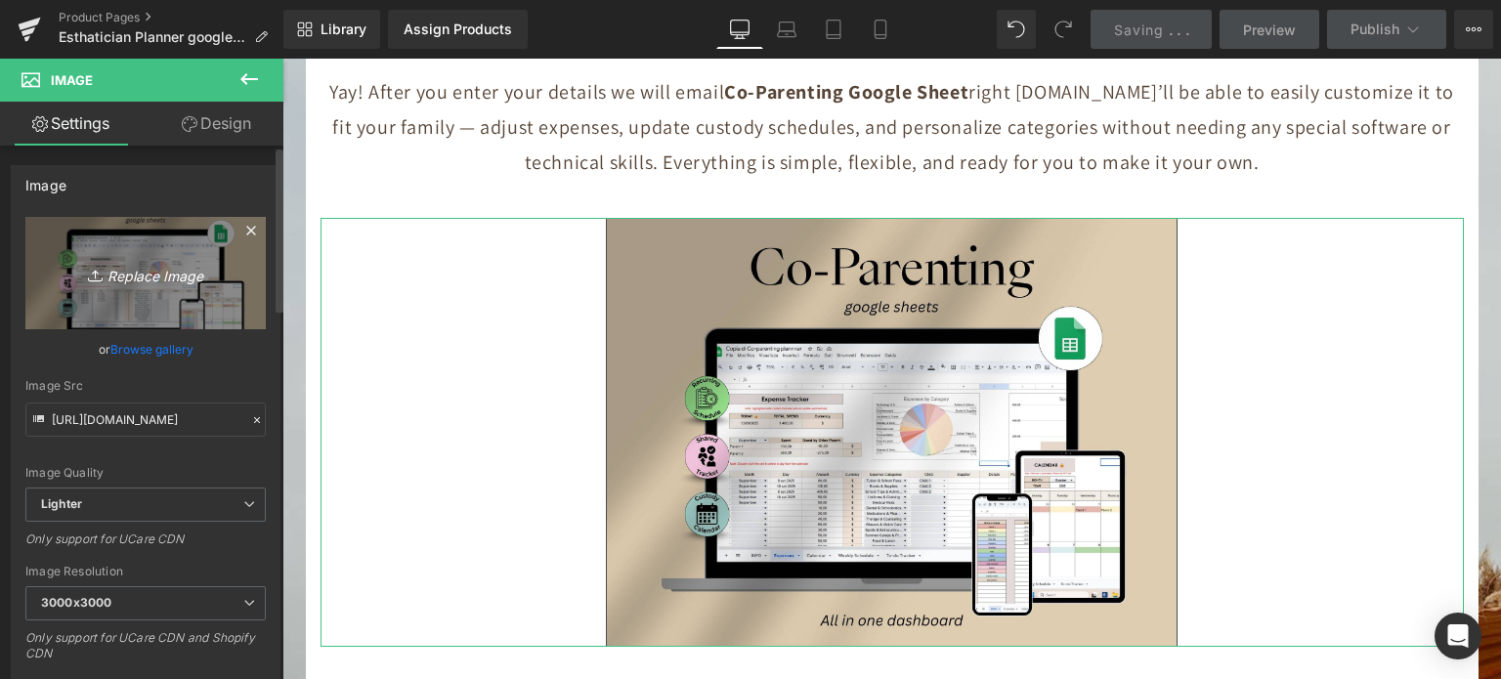
click at [127, 271] on icon "Replace Image" at bounding box center [145, 273] width 156 height 24
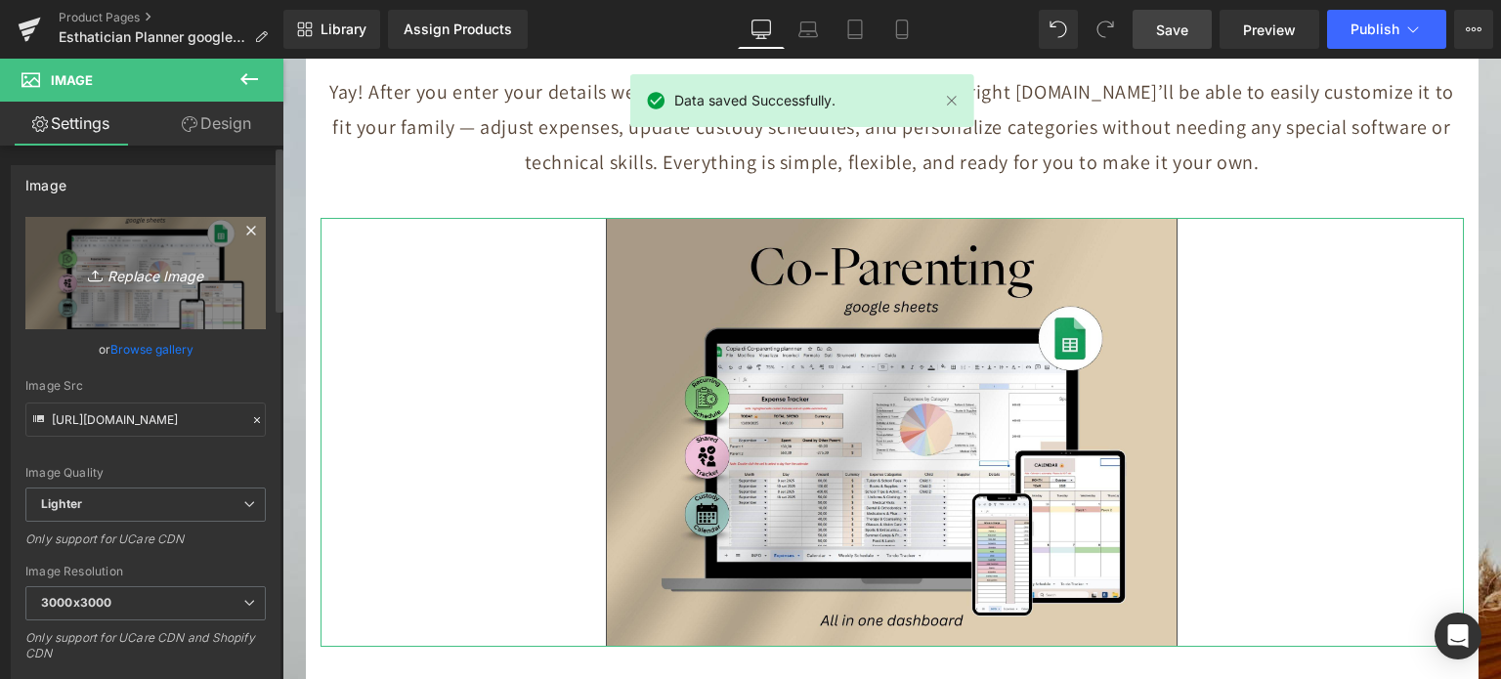
type input "C:\fakepath\Digital Appointment Planner 2023 (33).jpg"
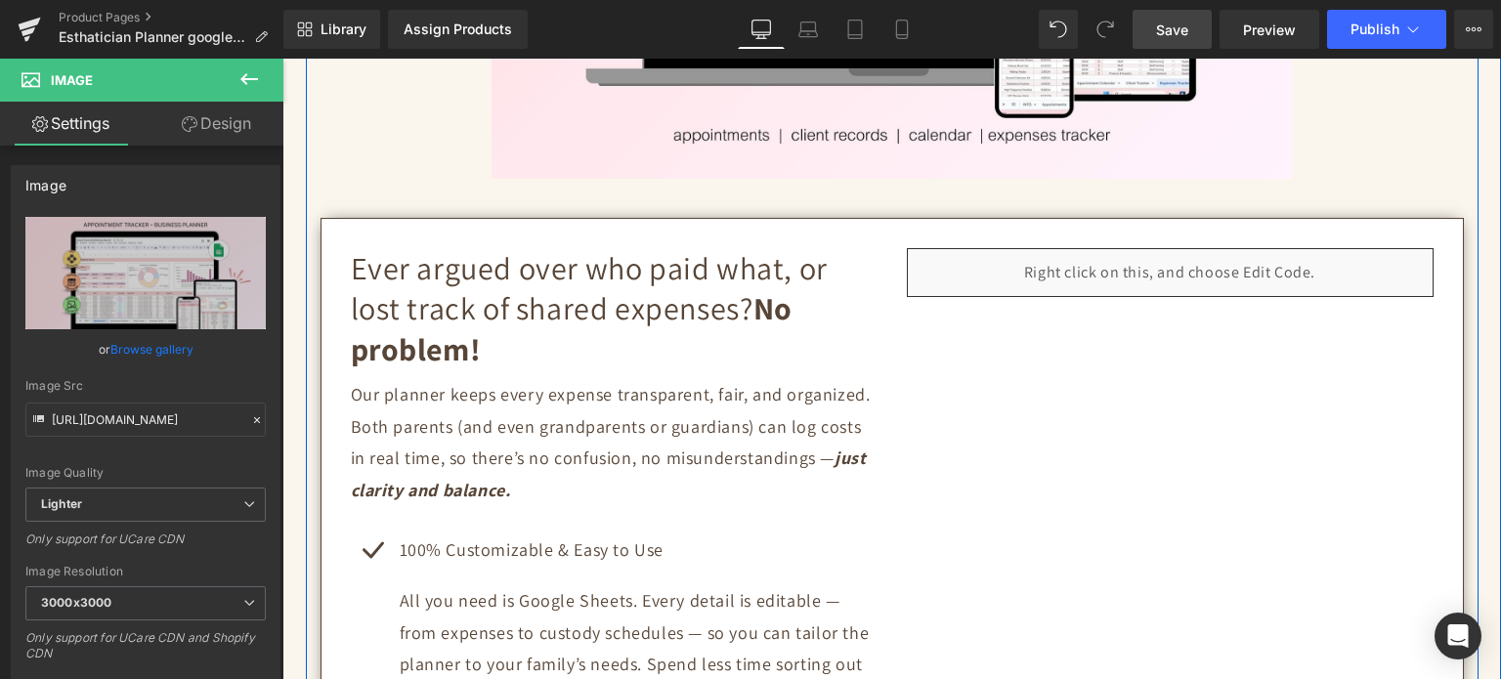
scroll to position [782, 0]
click at [1187, 269] on div "Liquid" at bounding box center [1170, 273] width 527 height 49
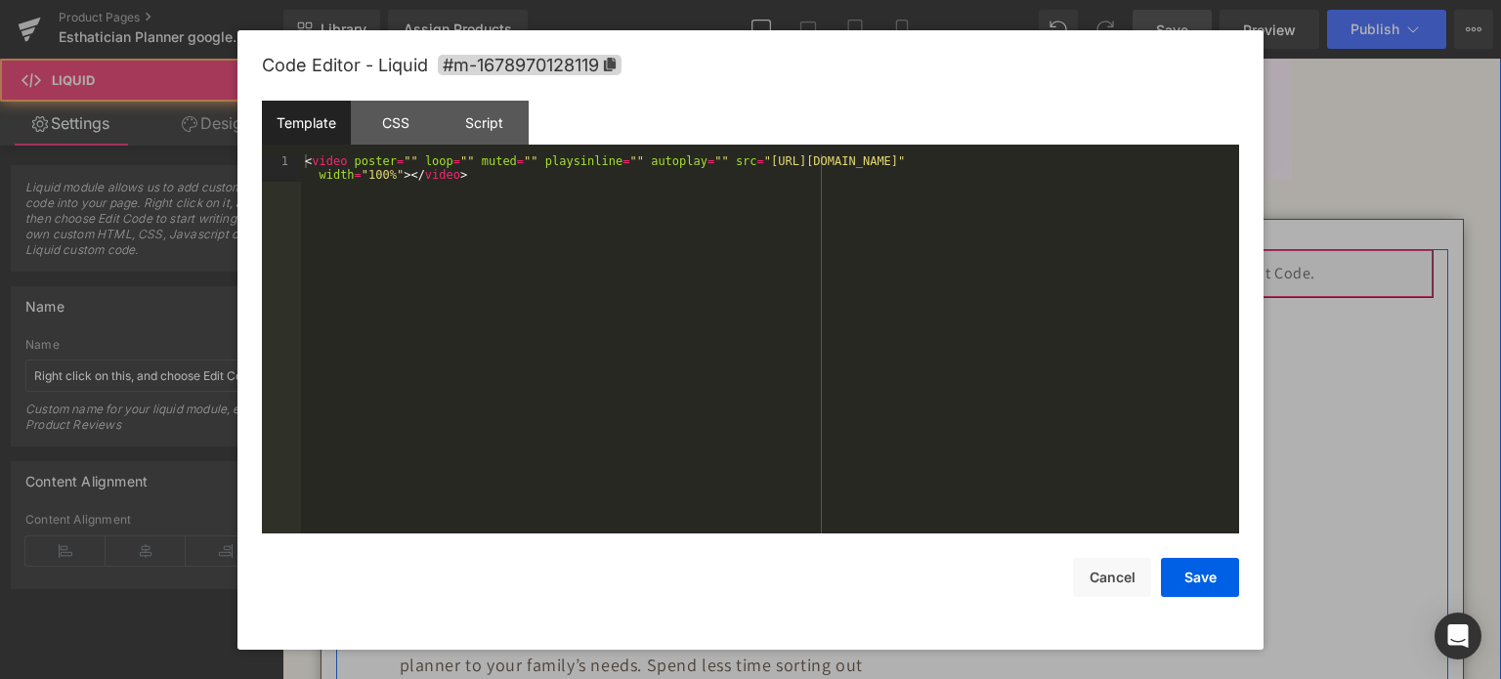
click at [1187, 264] on div "Liquid" at bounding box center [1170, 273] width 527 height 49
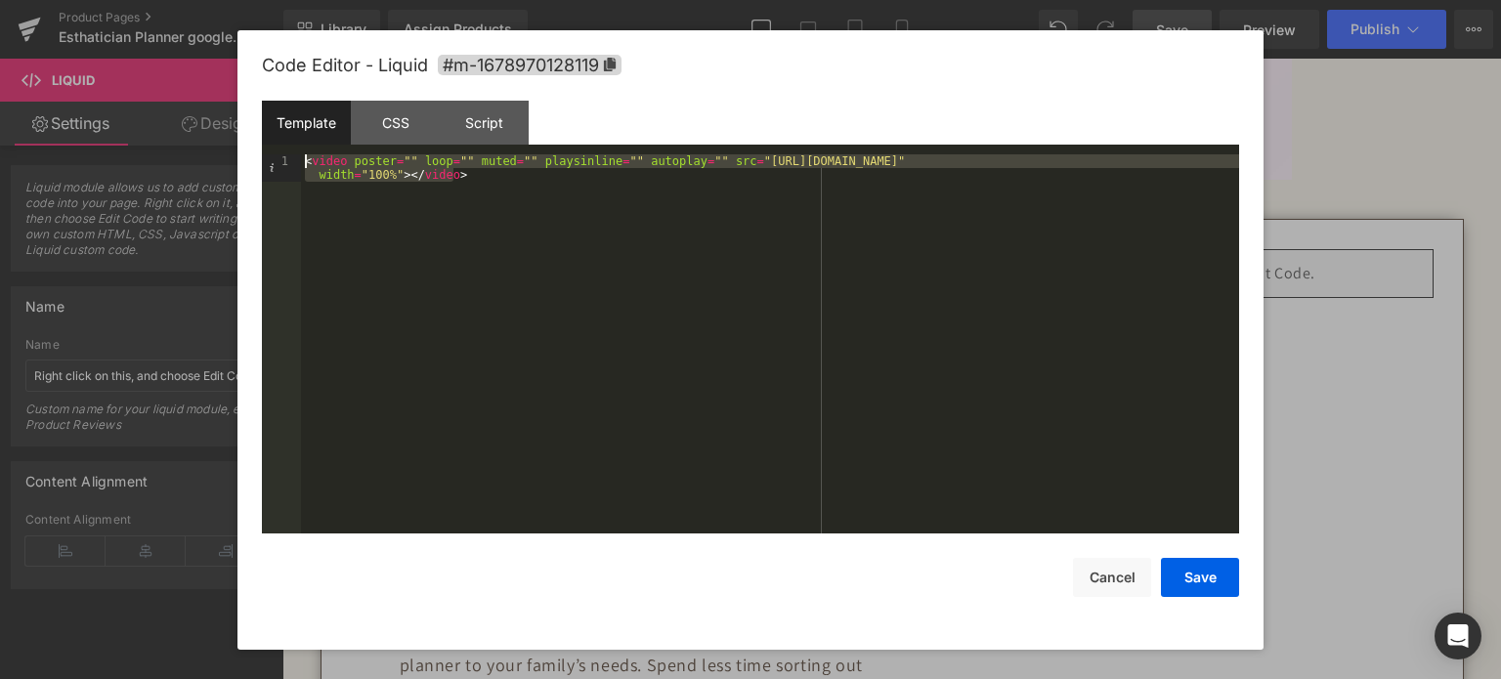
drag, startPoint x: 442, startPoint y: 184, endPoint x: 181, endPoint y: 149, distance: 263.3
click at [181, 149] on body "Image You are previewing how the will restyle your page. You can not edit Eleme…" at bounding box center [750, 339] width 1501 height 679
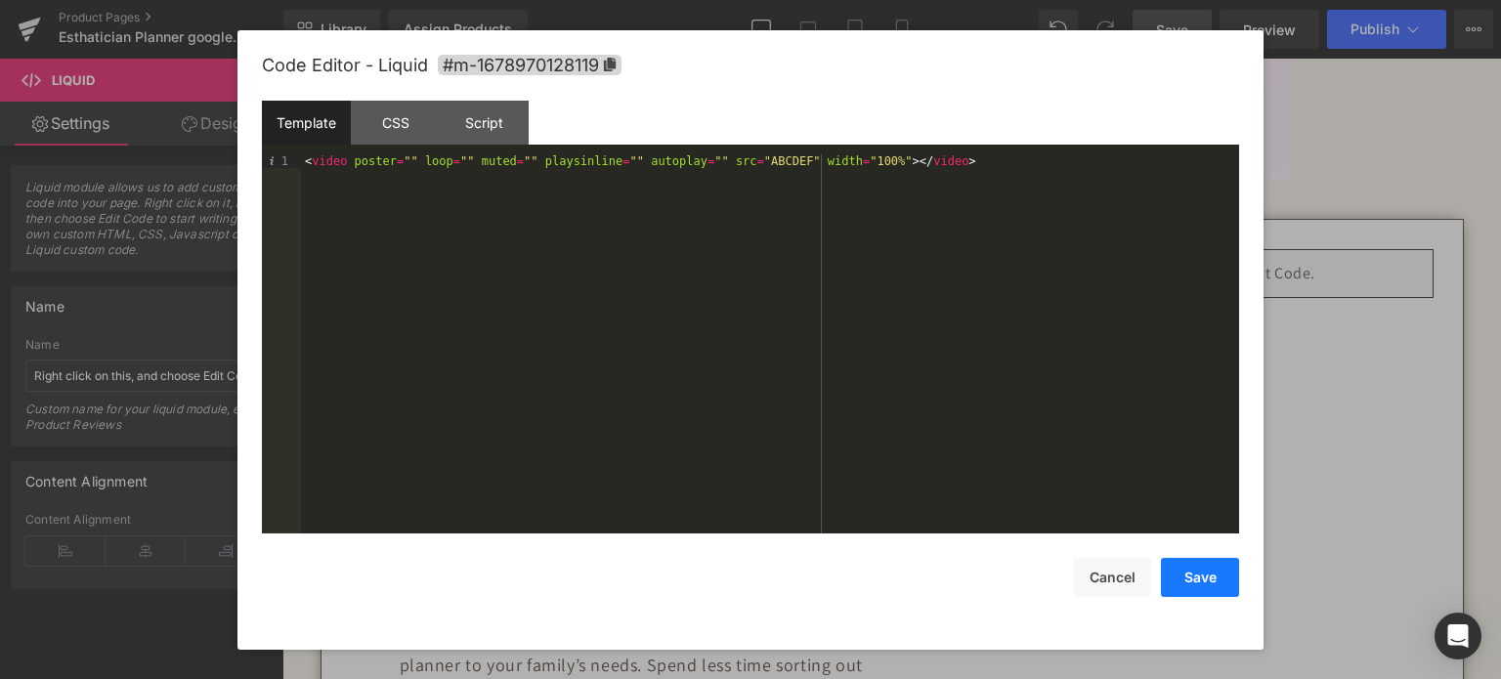
click at [1203, 565] on button "Save" at bounding box center [1200, 577] width 78 height 39
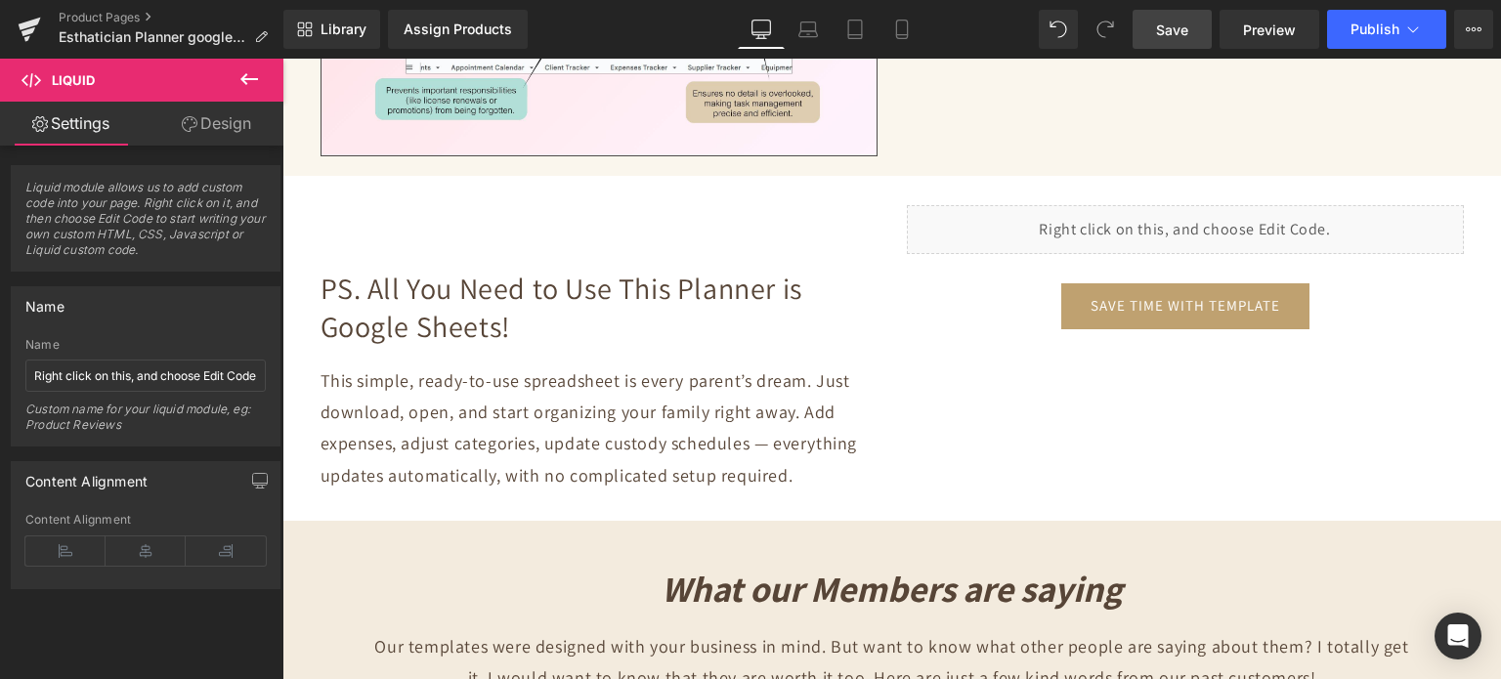
scroll to position [6256, 0]
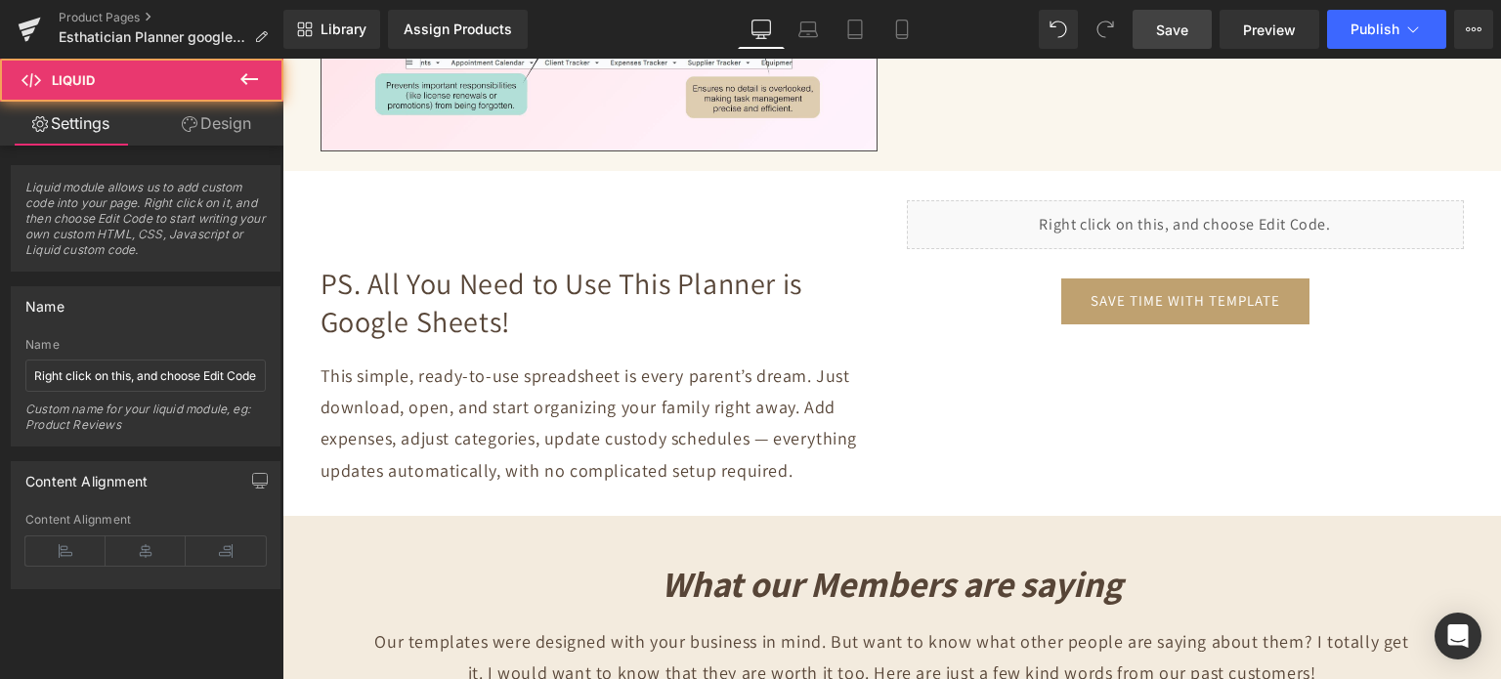
click at [1163, 210] on div "Liquid" at bounding box center [1185, 224] width 557 height 49
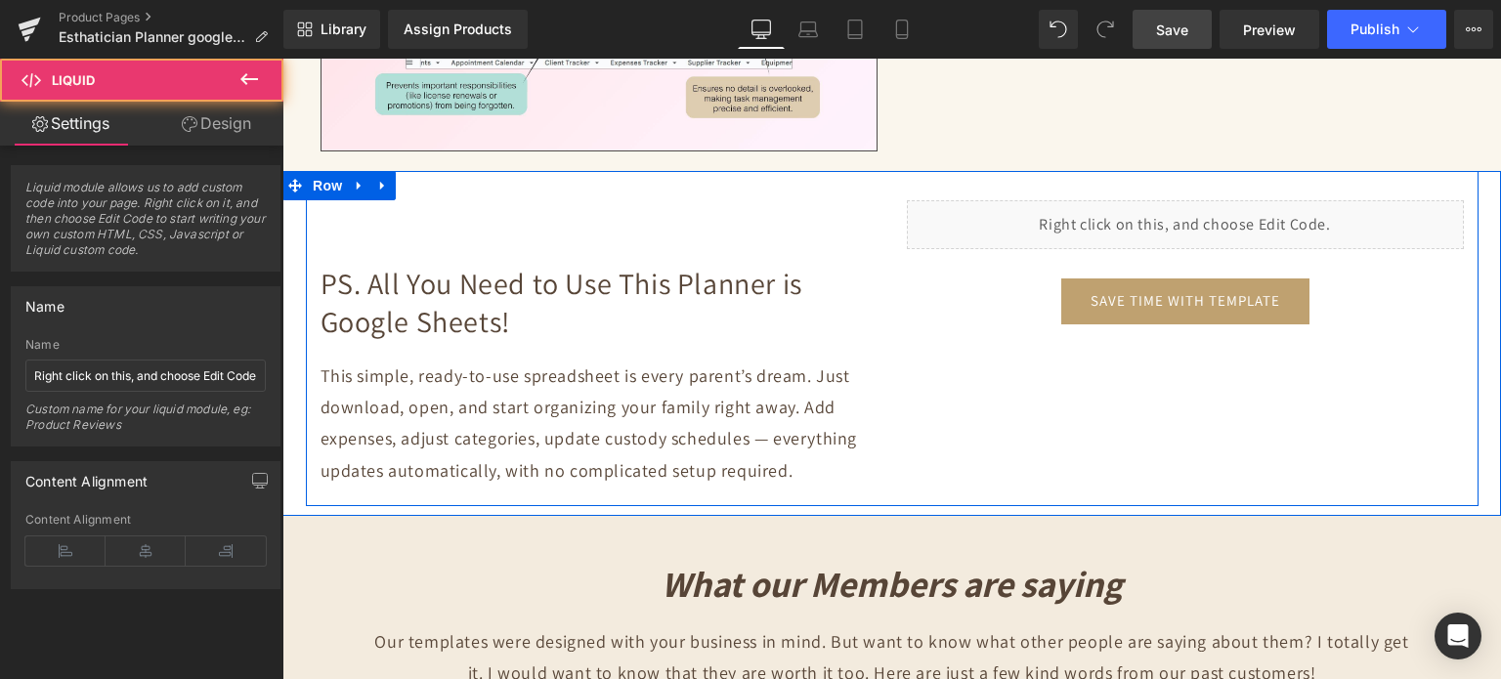
click at [1201, 207] on div "Liquid" at bounding box center [1185, 224] width 557 height 49
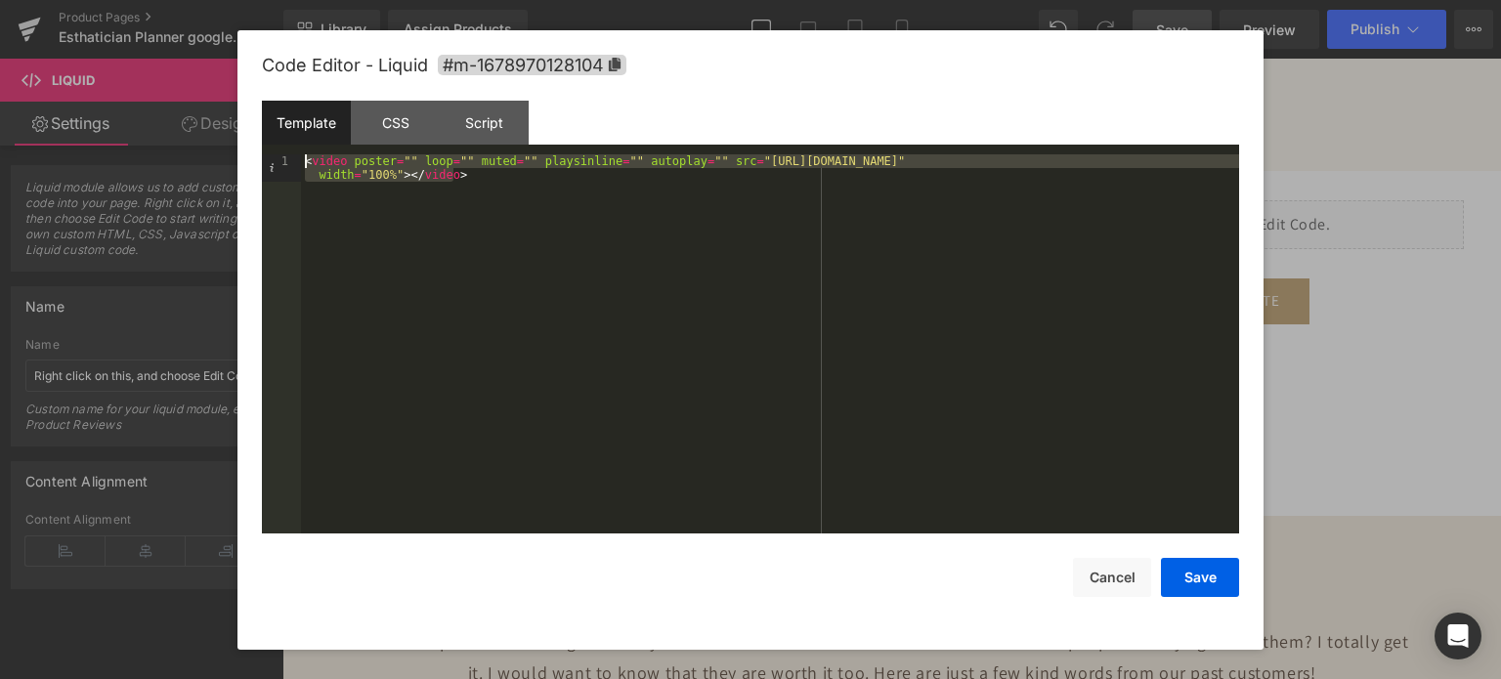
drag, startPoint x: 470, startPoint y: 184, endPoint x: 221, endPoint y: 151, distance: 251.5
click at [221, 151] on body "Image You are previewing how the will restyle your page. You can not edit Eleme…" at bounding box center [750, 339] width 1501 height 679
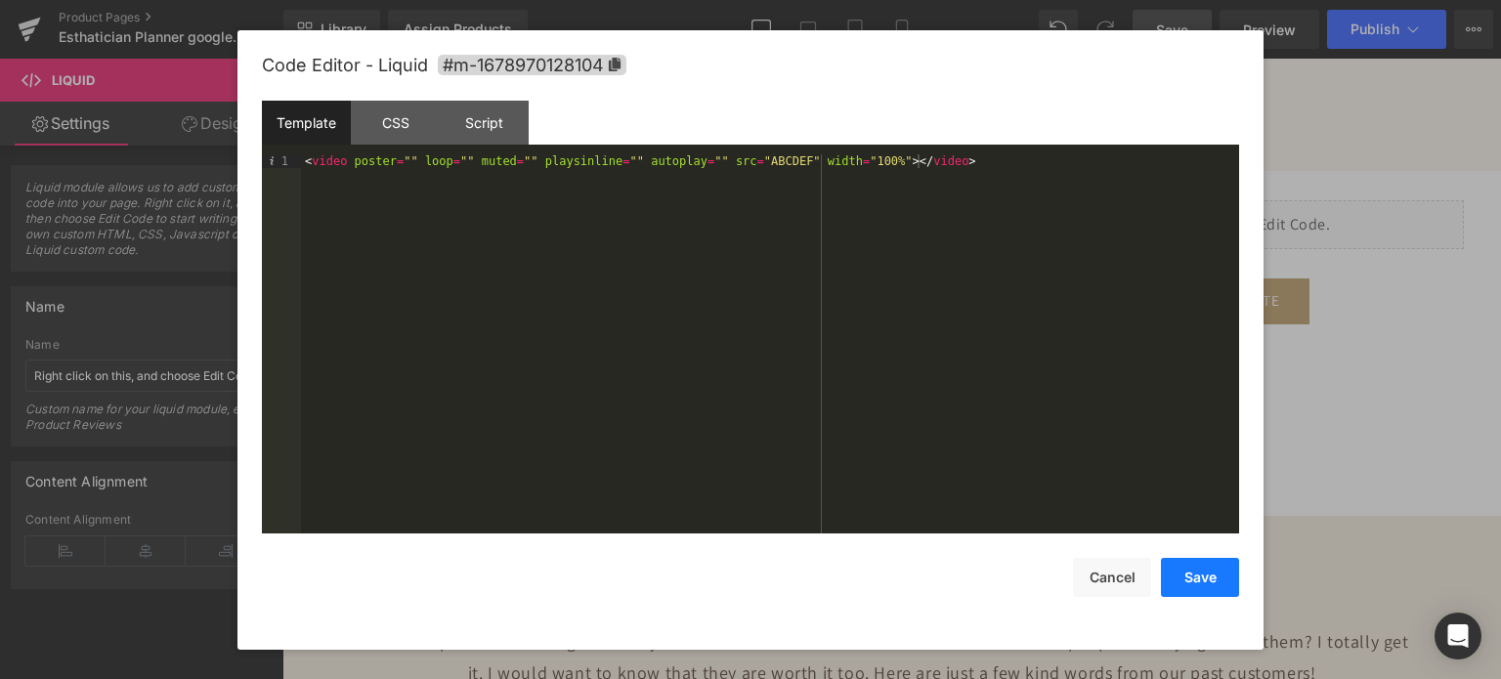
click at [1188, 574] on button "Save" at bounding box center [1200, 577] width 78 height 39
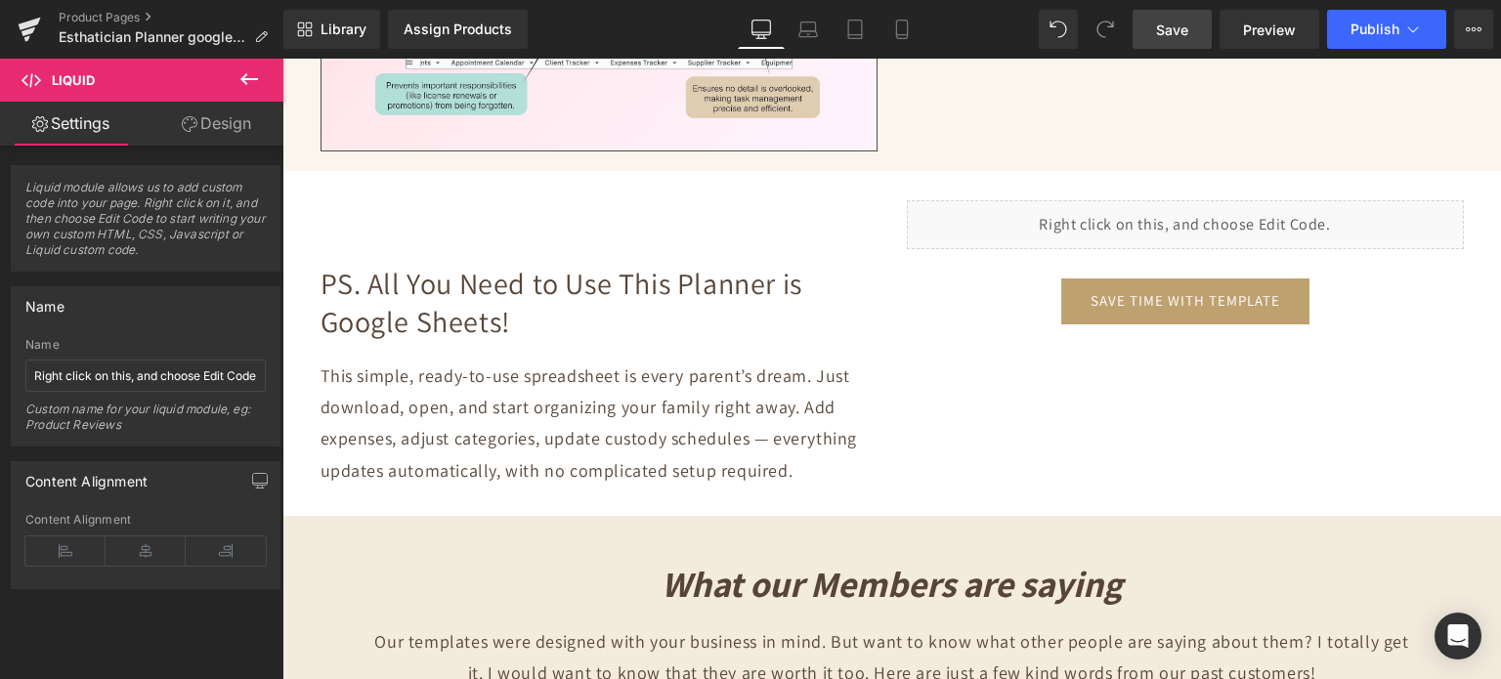
drag, startPoint x: 1159, startPoint y: 19, endPoint x: 376, endPoint y: 339, distance: 846.0
click at [1159, 20] on span "Save" at bounding box center [1172, 30] width 32 height 21
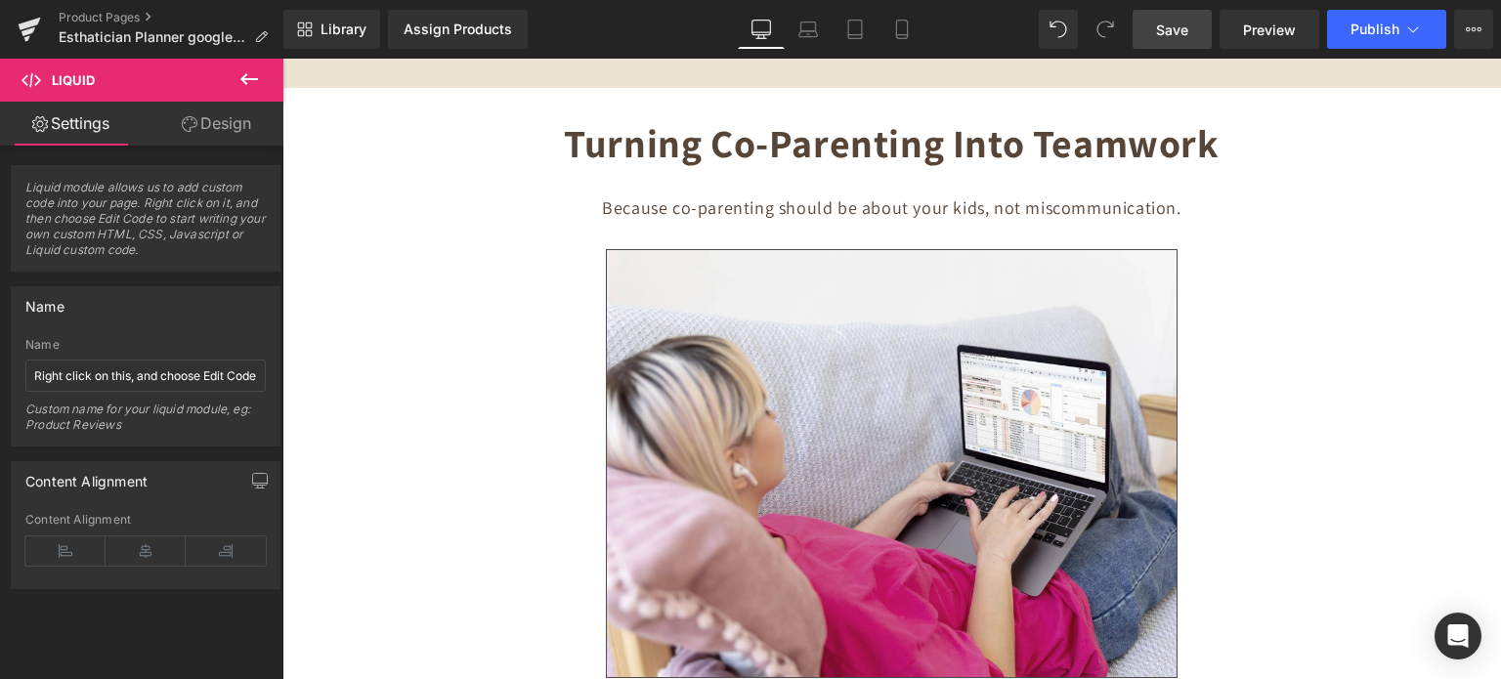
scroll to position [7941, 0]
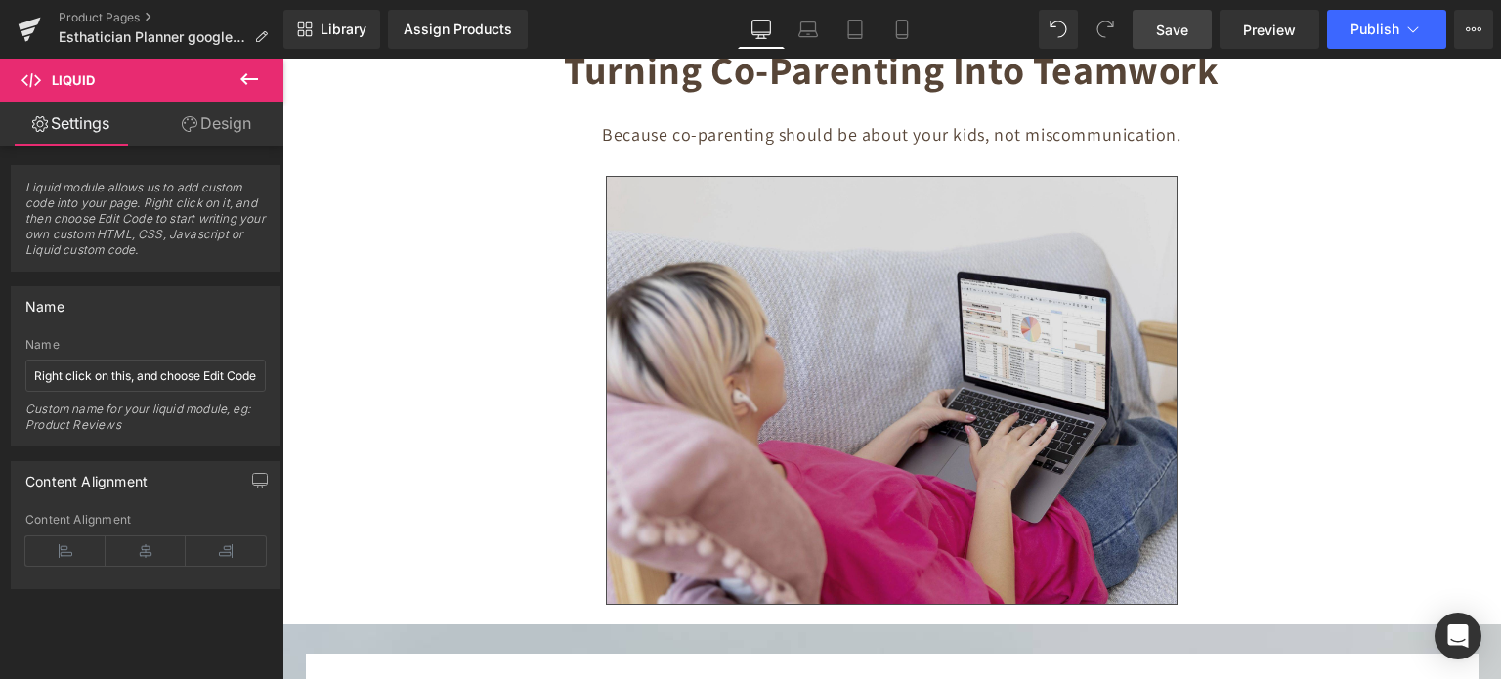
click at [950, 368] on img at bounding box center [892, 390] width 572 height 429
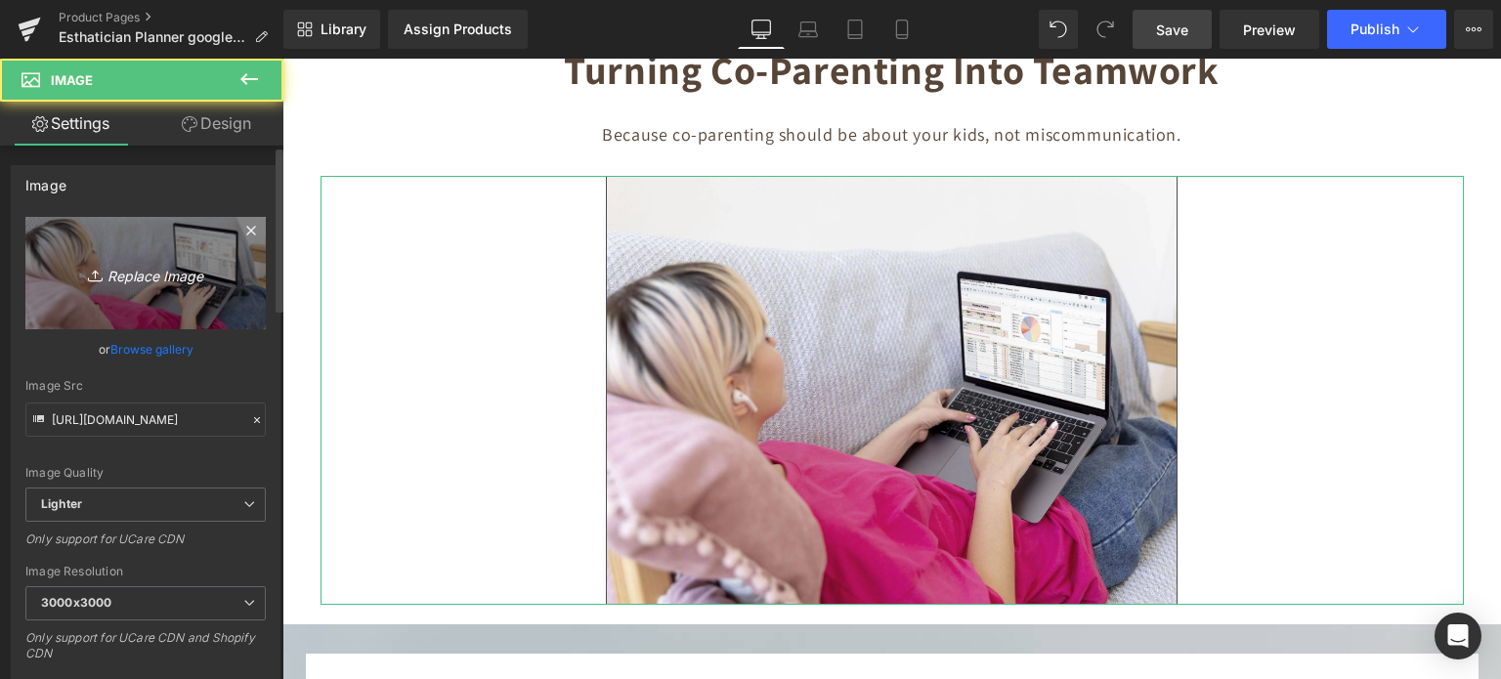
click at [194, 268] on icon "Replace Image" at bounding box center [145, 273] width 156 height 24
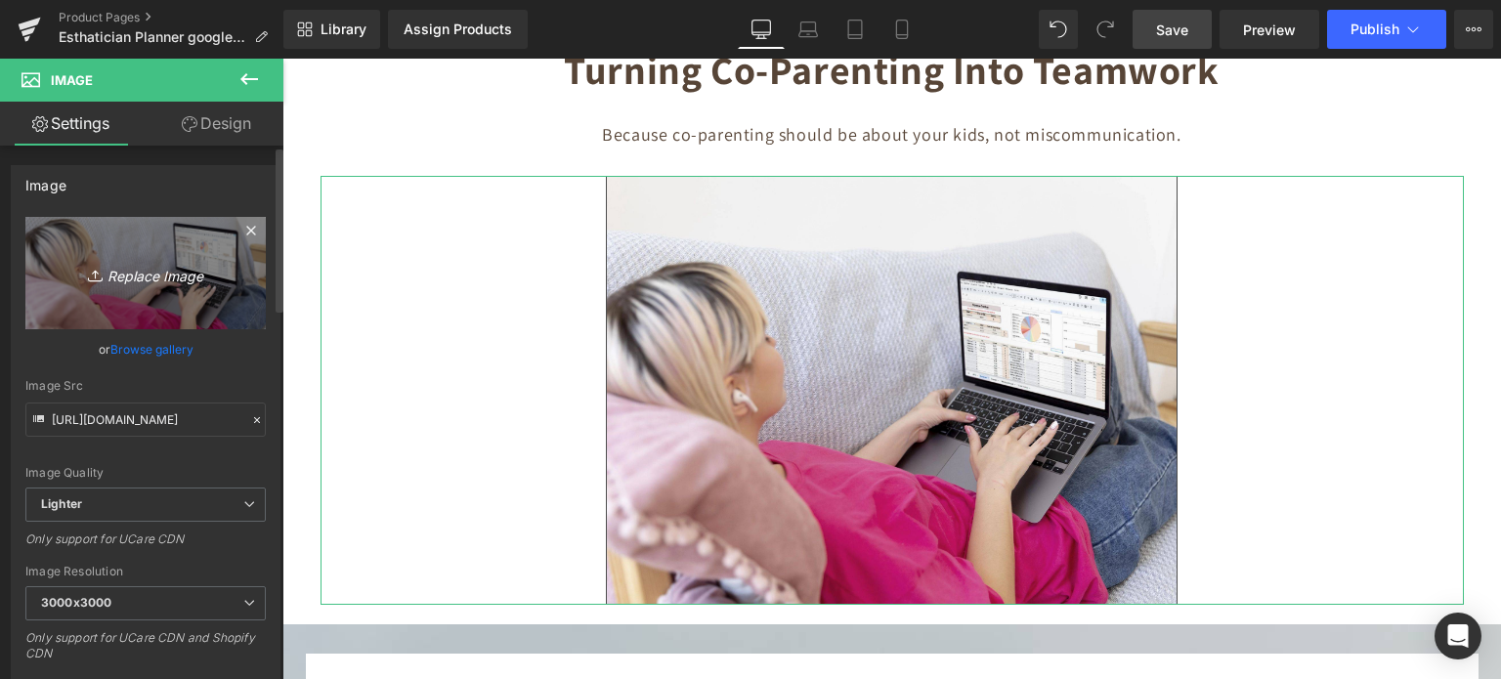
type input "C:\fakepath\Digital Appointment Planner 2023 (34).jpg"
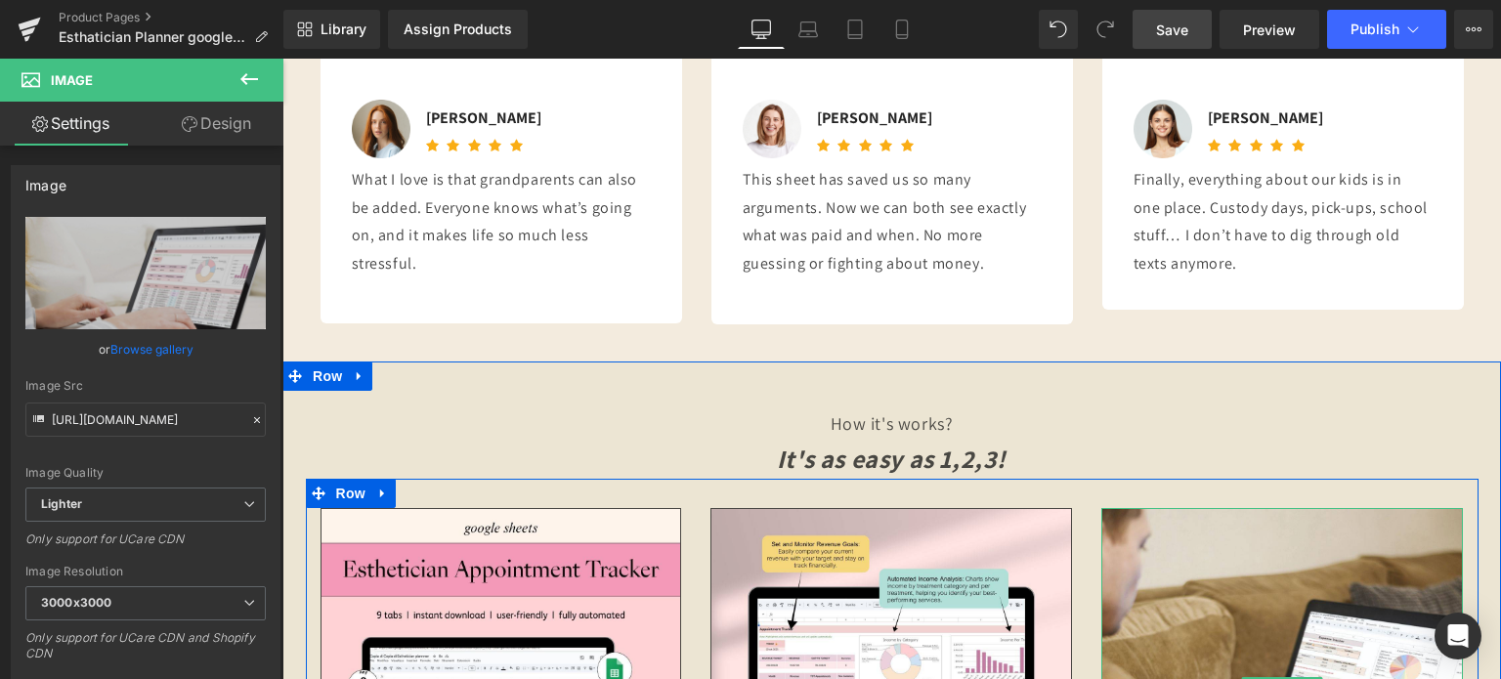
scroll to position [6963, 0]
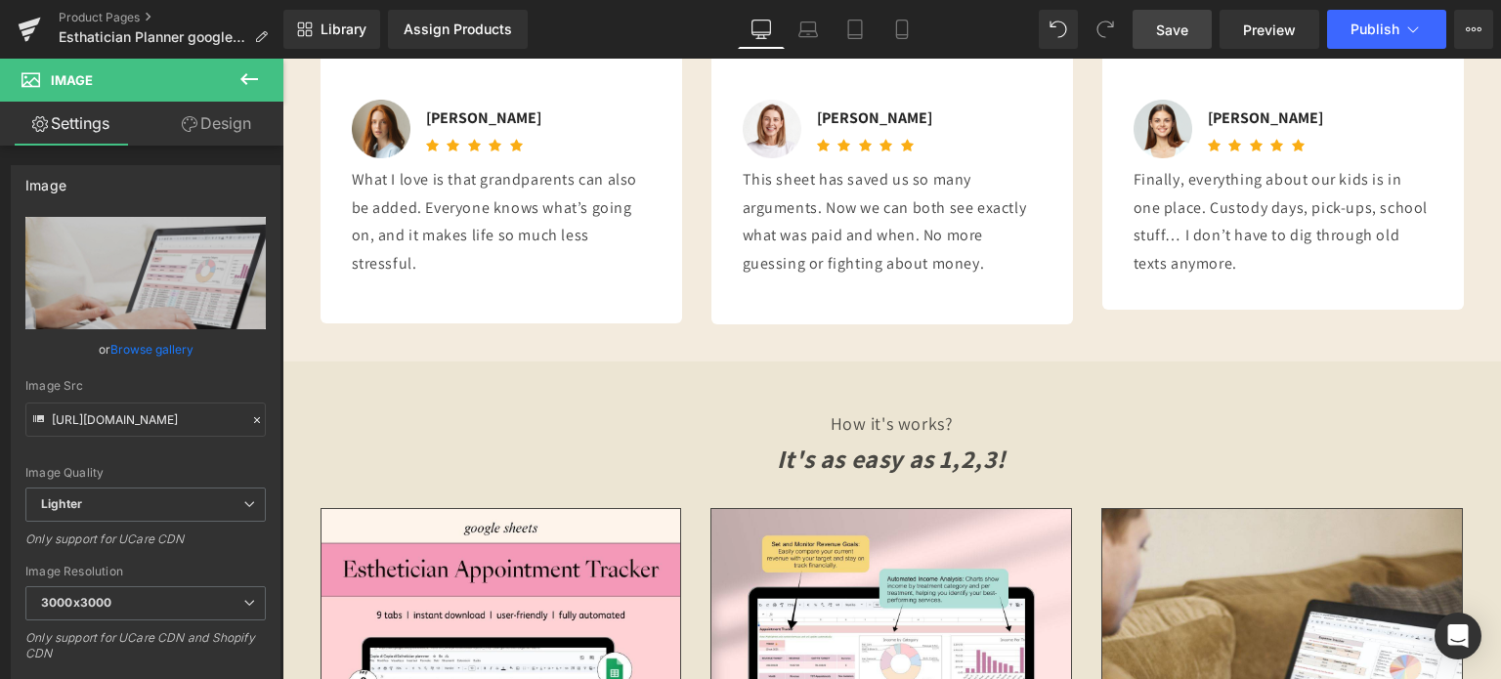
click at [1187, 22] on span "Save" at bounding box center [1172, 30] width 32 height 21
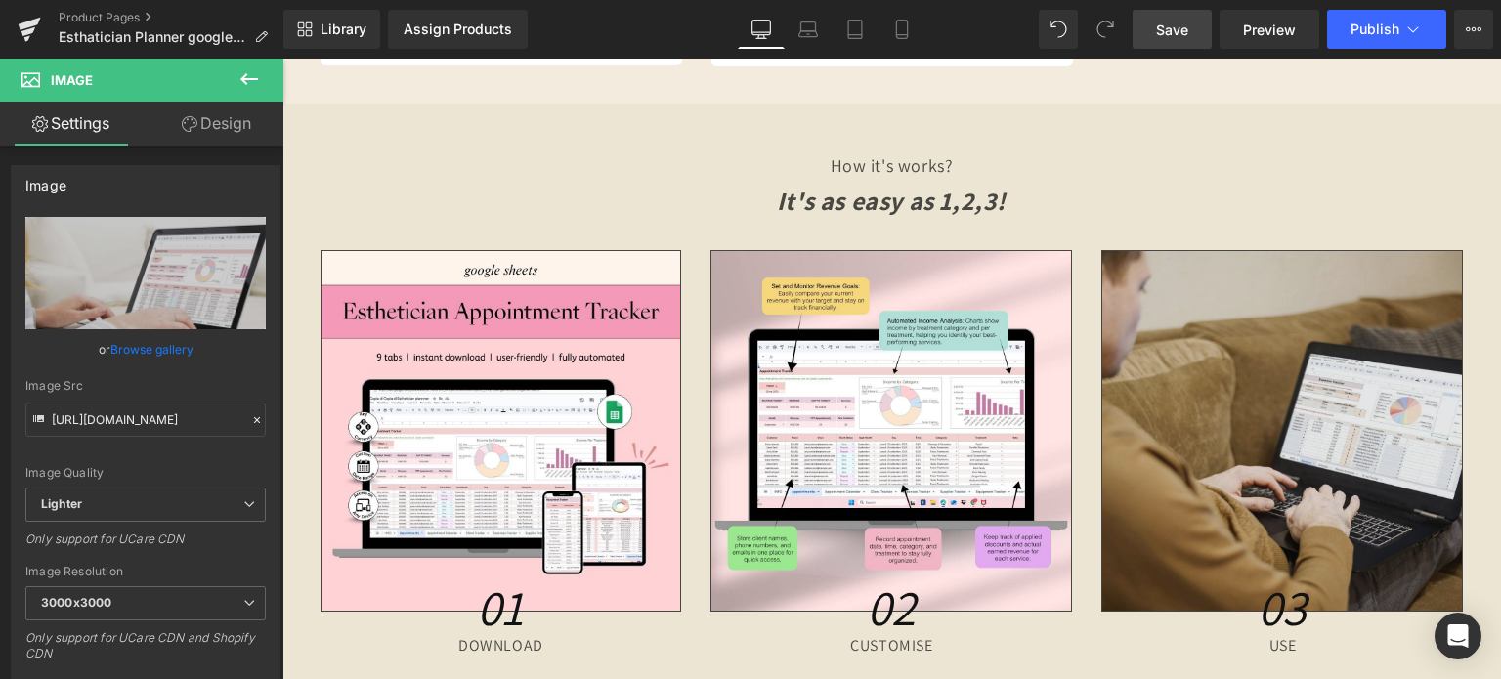
scroll to position [7233, 0]
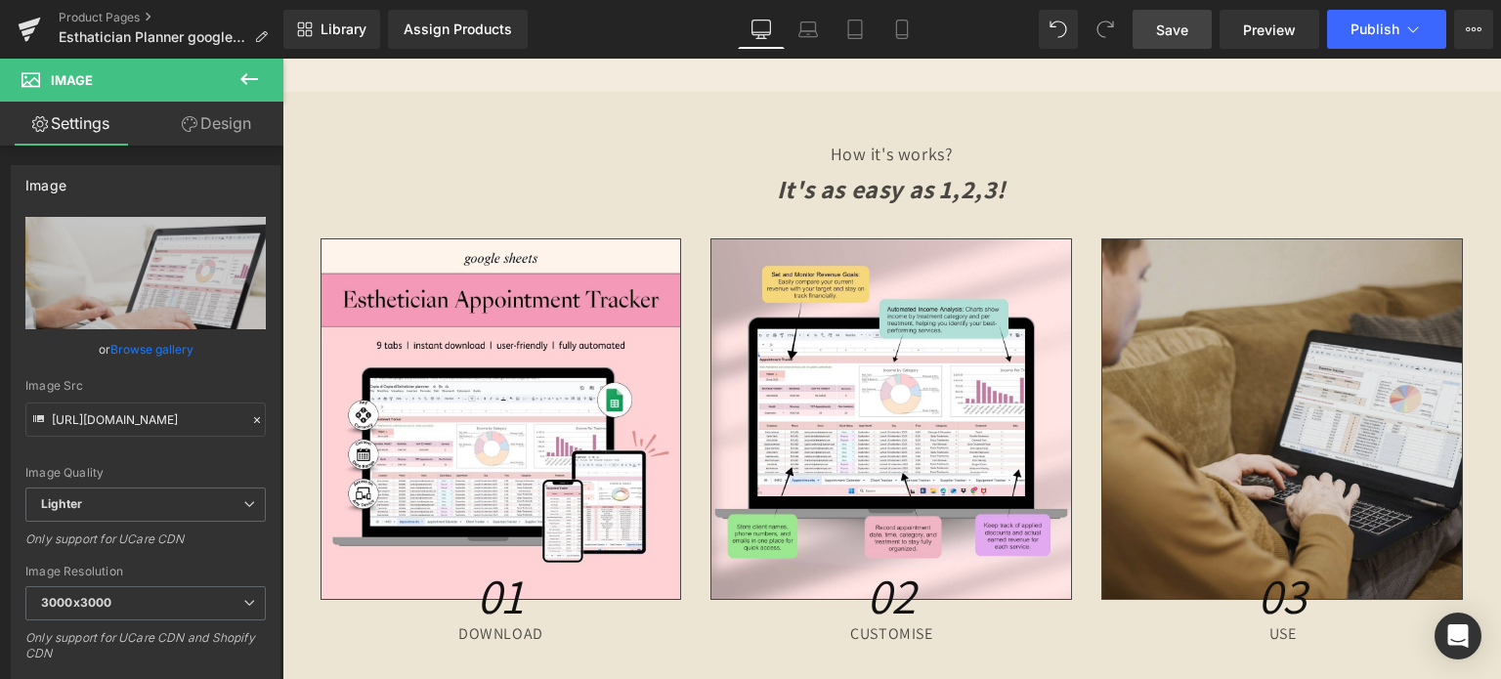
click at [1242, 337] on img at bounding box center [1283, 419] width 362 height 362
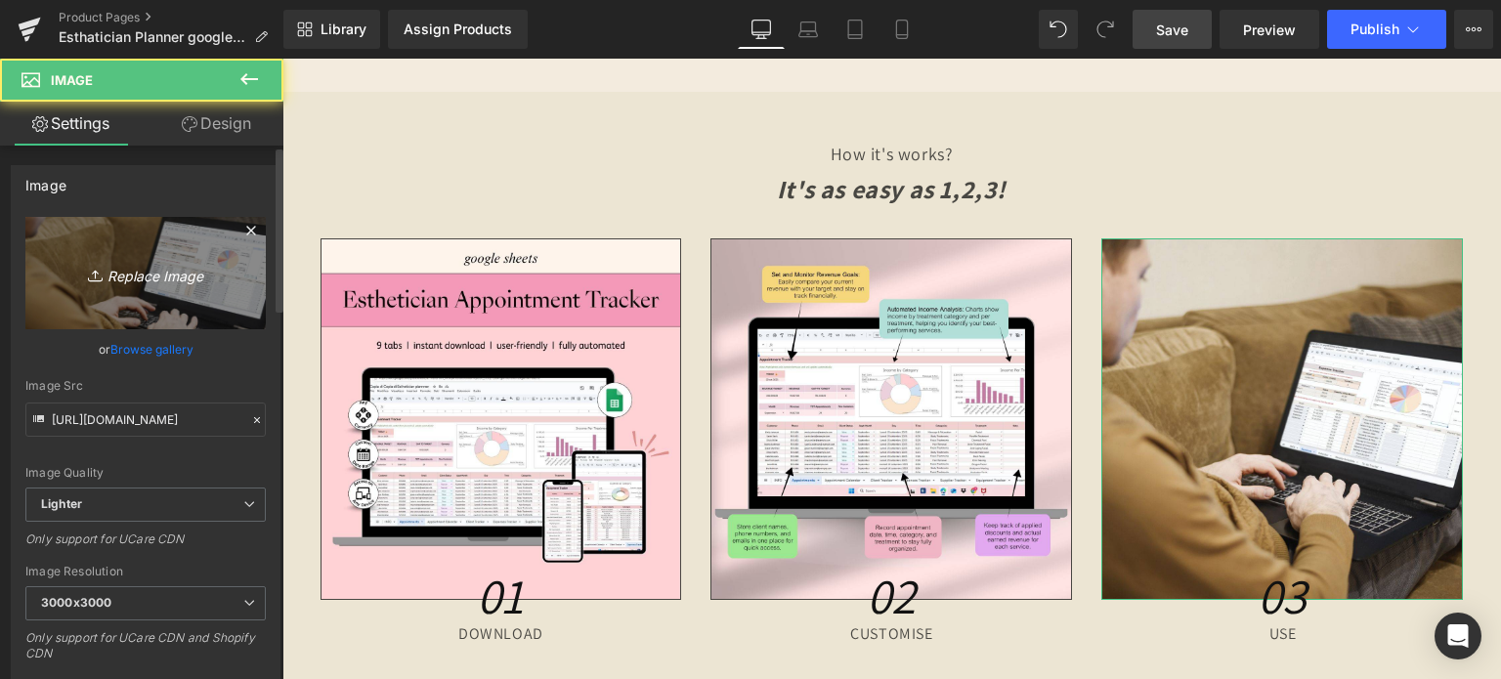
click at [88, 270] on icon at bounding box center [98, 276] width 20 height 20
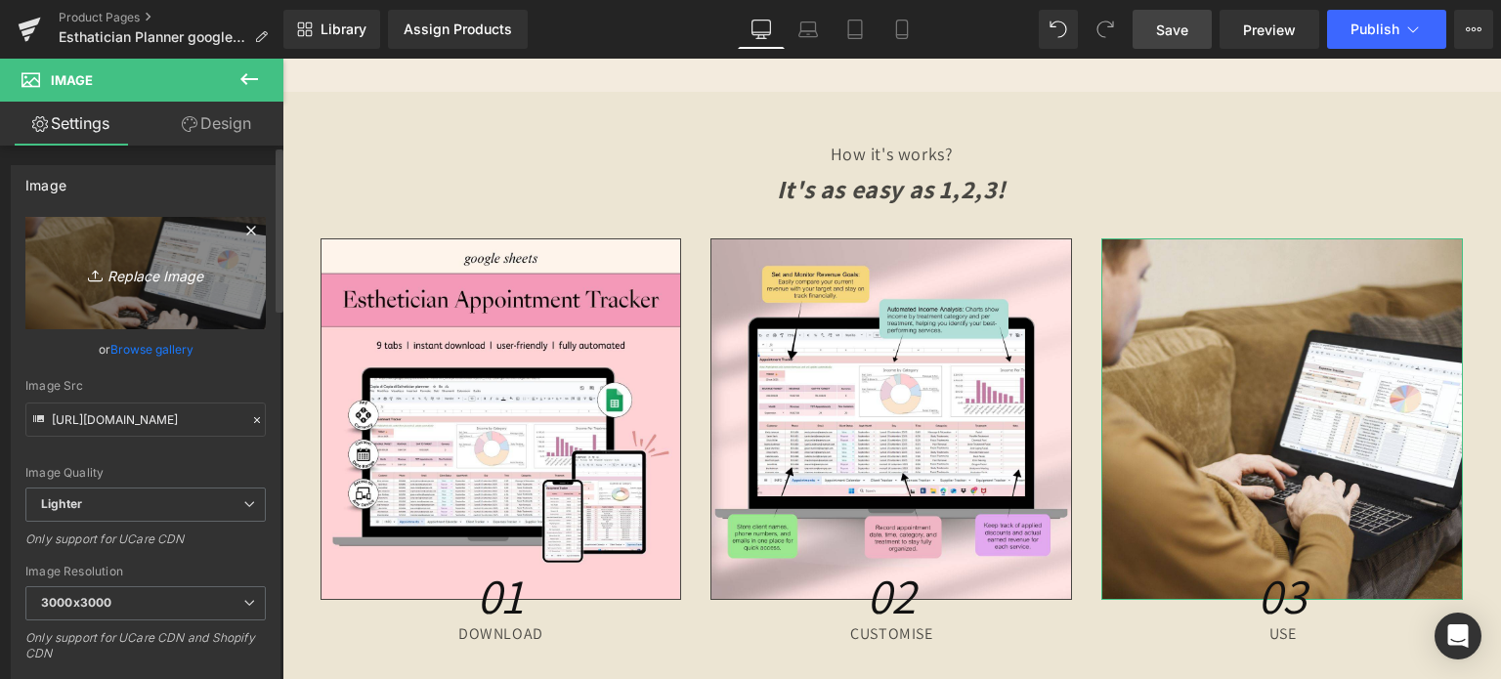
type input "C:\fakepath\Creative SITEVEE (69).jpg"
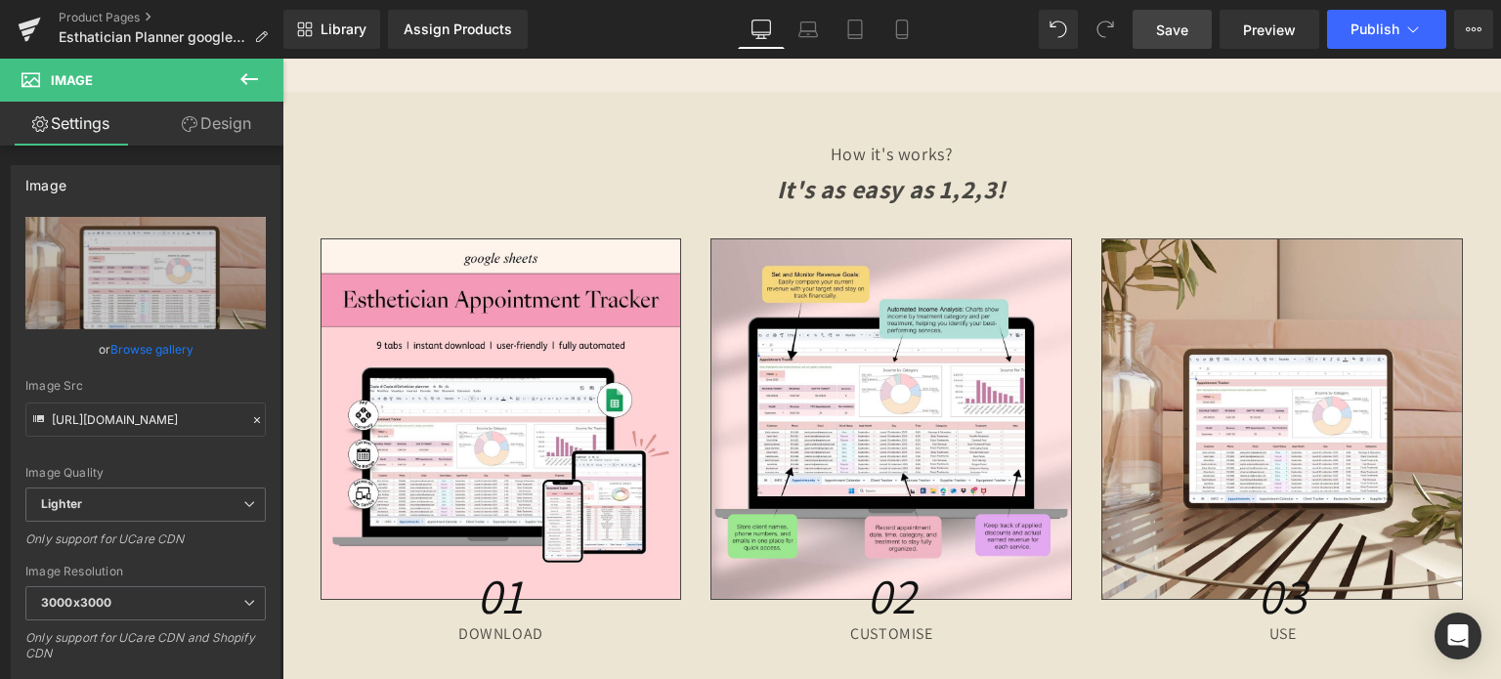
click at [1192, 35] on link "Save" at bounding box center [1172, 29] width 79 height 39
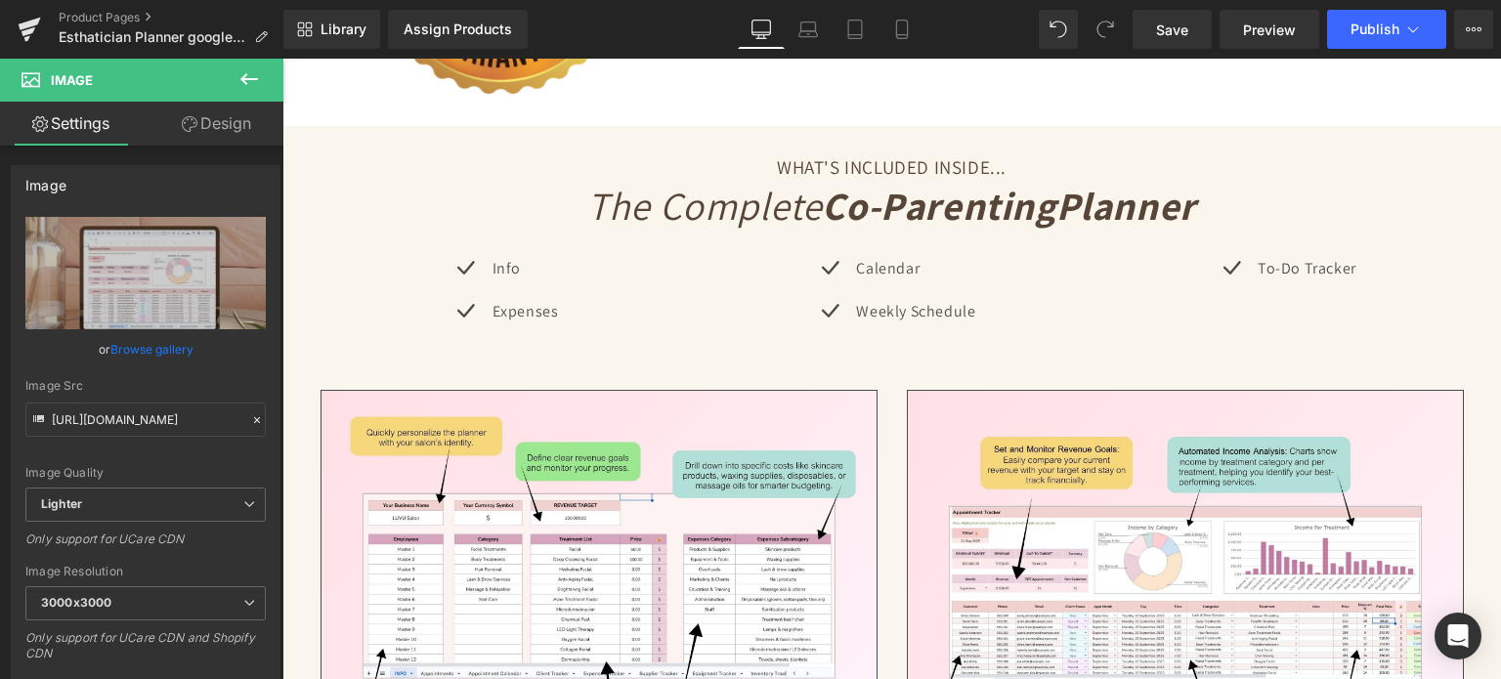
scroll to position [3812, 0]
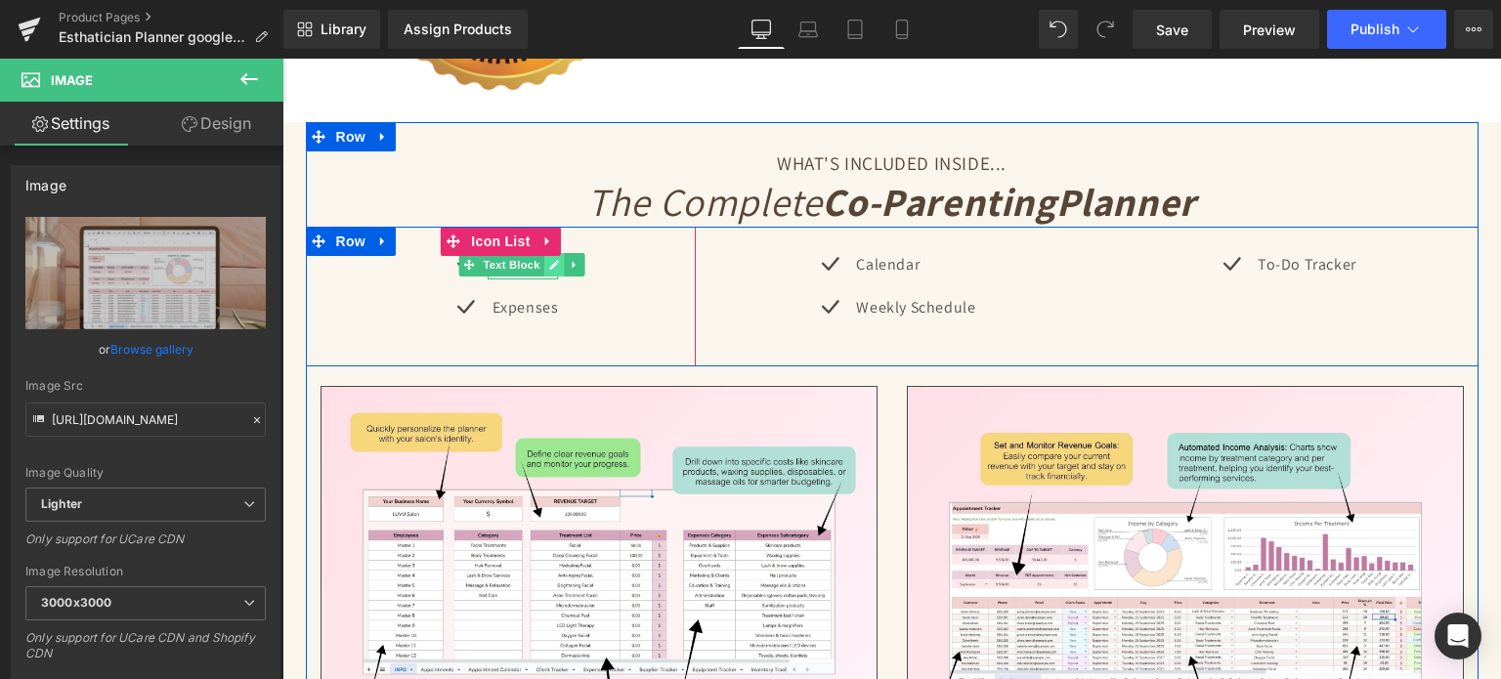
click at [549, 262] on icon at bounding box center [554, 265] width 11 height 12
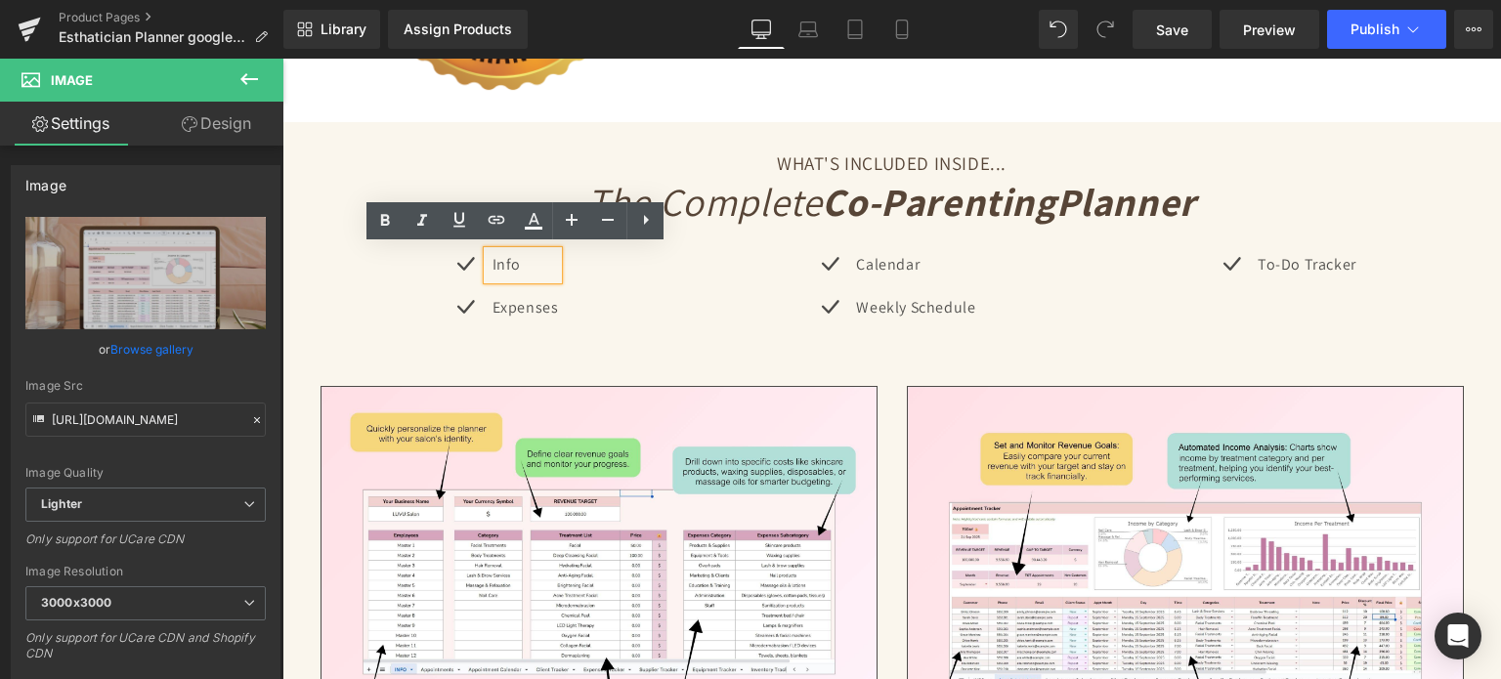
click at [528, 262] on p "Info" at bounding box center [526, 265] width 66 height 28
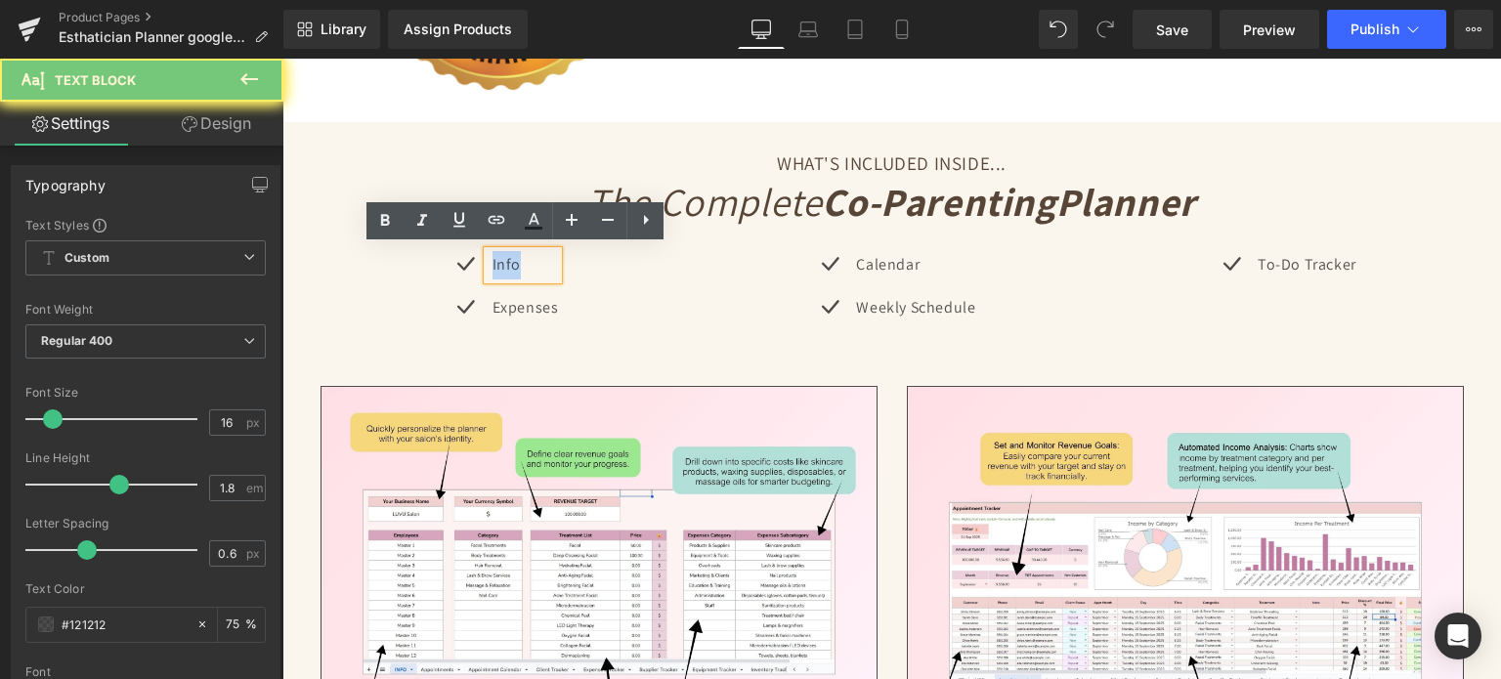
click at [528, 262] on p "Info" at bounding box center [526, 265] width 66 height 28
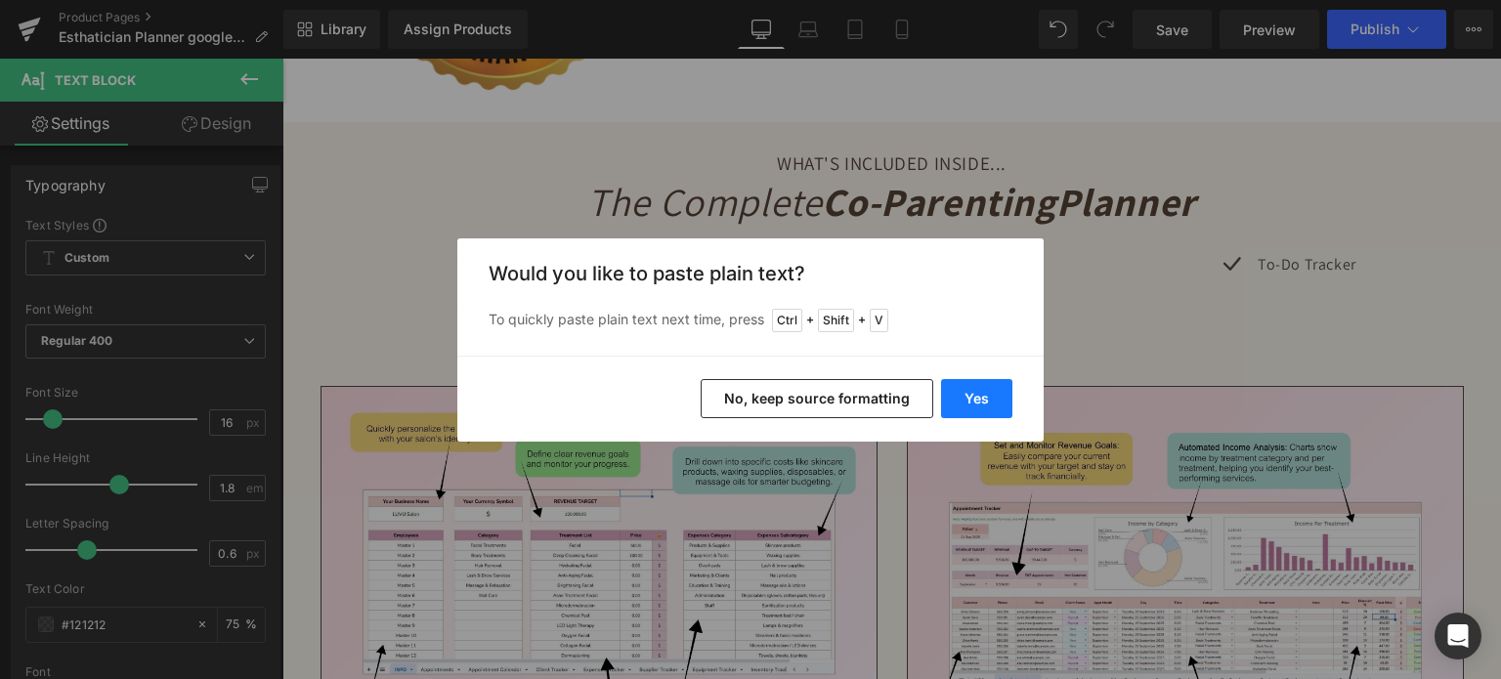
click at [977, 400] on button "Yes" at bounding box center [976, 398] width 71 height 39
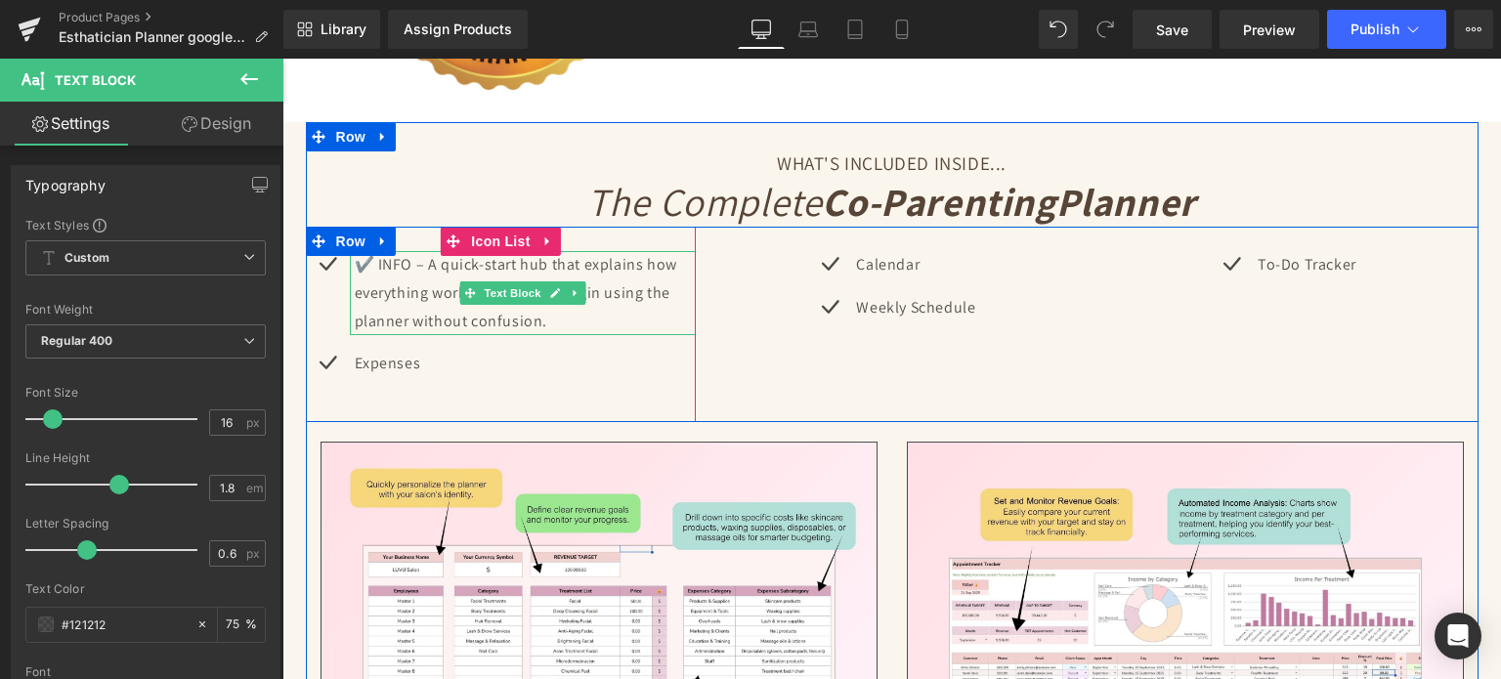
click at [372, 260] on p "✔️ INFO – A quick-start hub that explains how everything works, so you can begi…" at bounding box center [526, 293] width 342 height 84
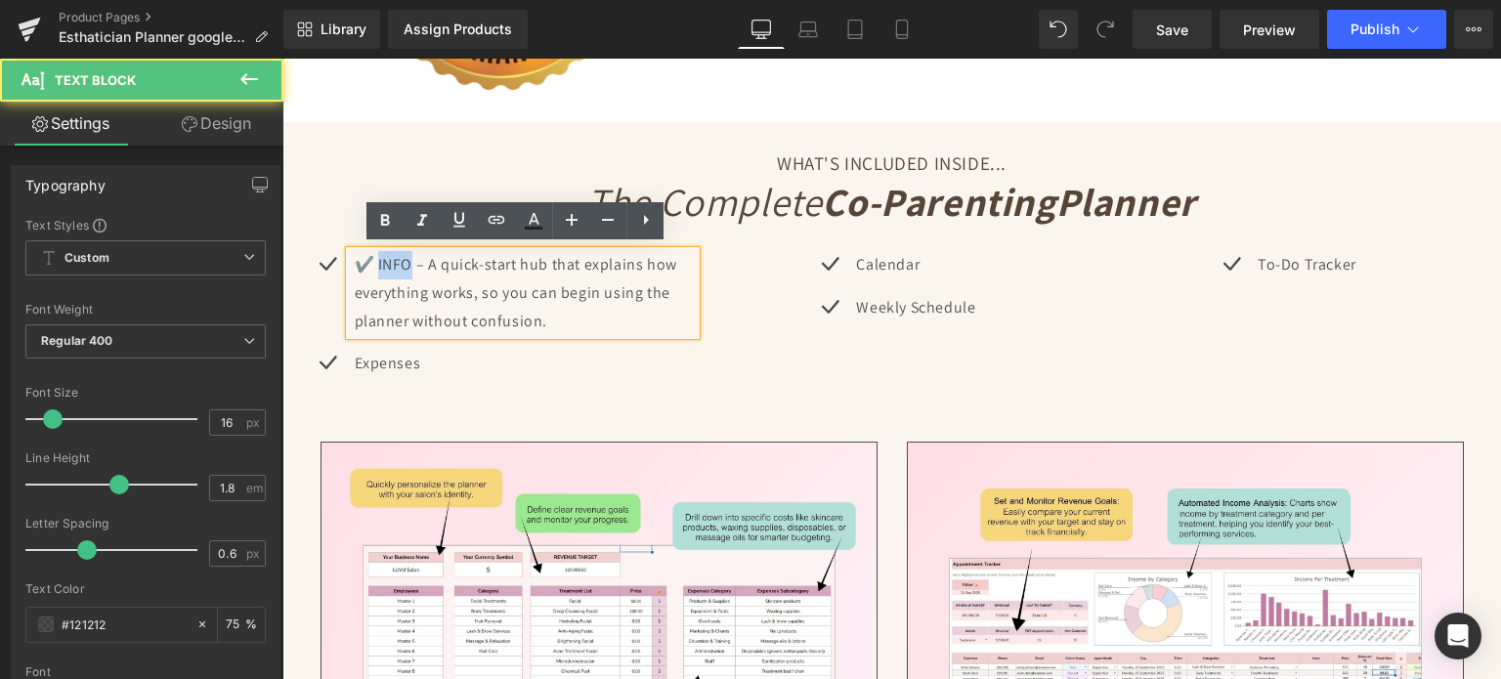
drag, startPoint x: 372, startPoint y: 260, endPoint x: 407, endPoint y: 260, distance: 34.2
click at [407, 260] on p "✔️ INFO – A quick-start hub that explains how everything works, so you can begi…" at bounding box center [526, 293] width 342 height 84
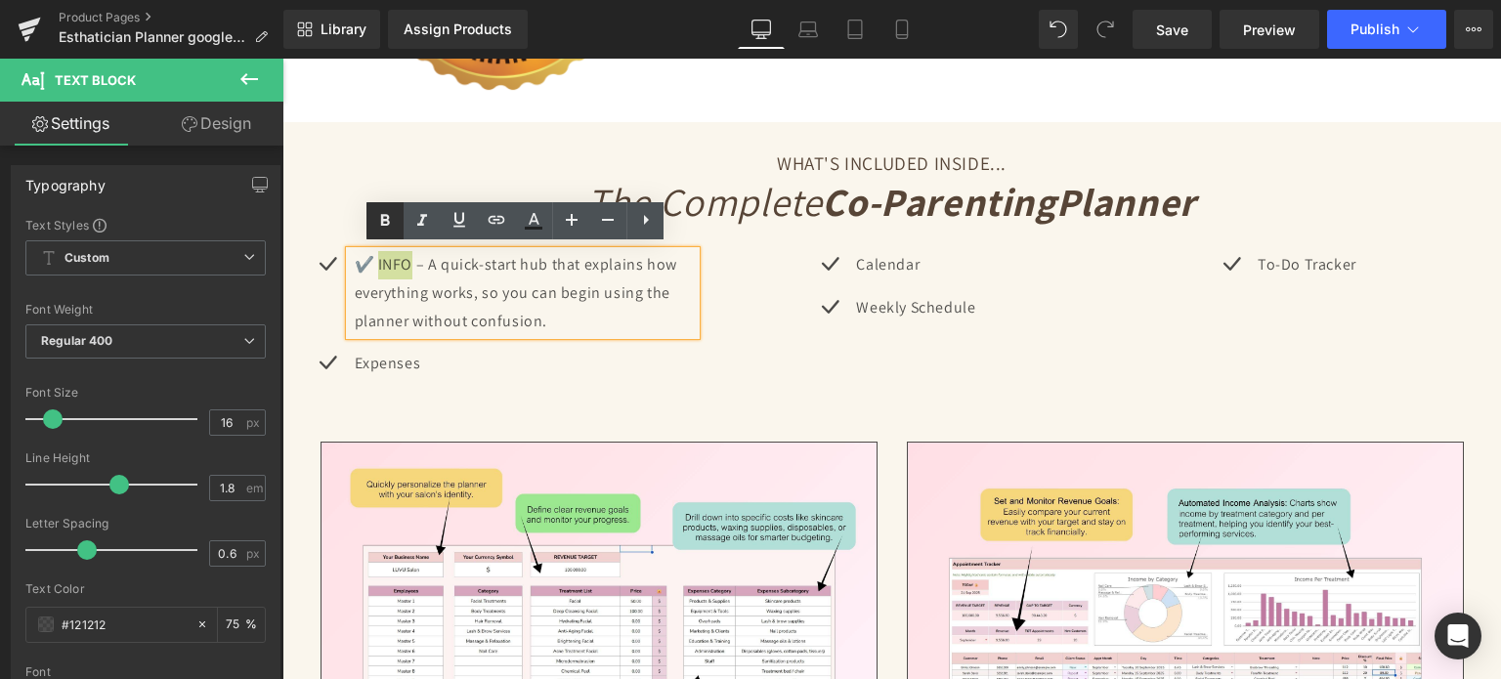
click at [383, 221] on icon at bounding box center [385, 221] width 9 height 12
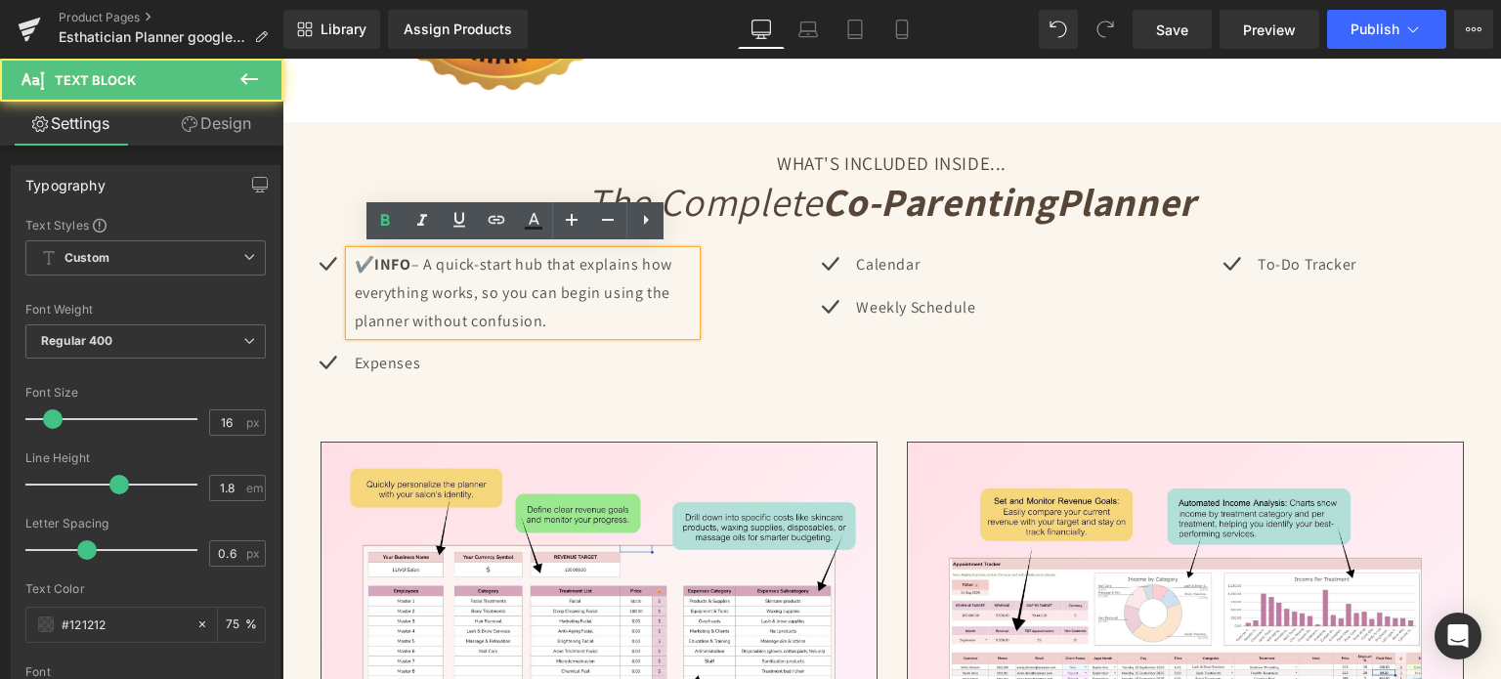
click at [369, 266] on p "✔️ INFO – A quick-start hub that explains how everything works, so you can begi…" at bounding box center [526, 293] width 342 height 84
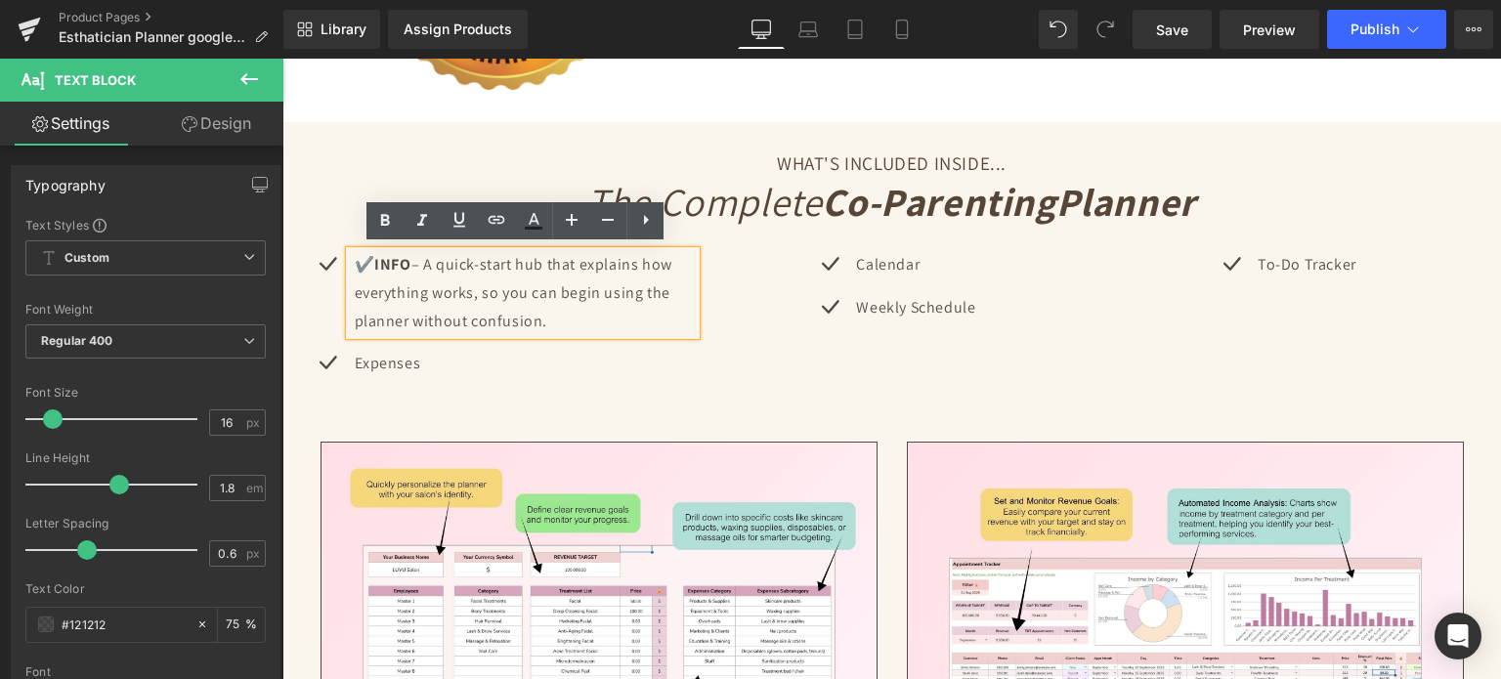
click at [472, 406] on div "Icon ✔️ INFO – A quick-start hub that explains how everything works, so you can…" at bounding box center [501, 324] width 391 height 195
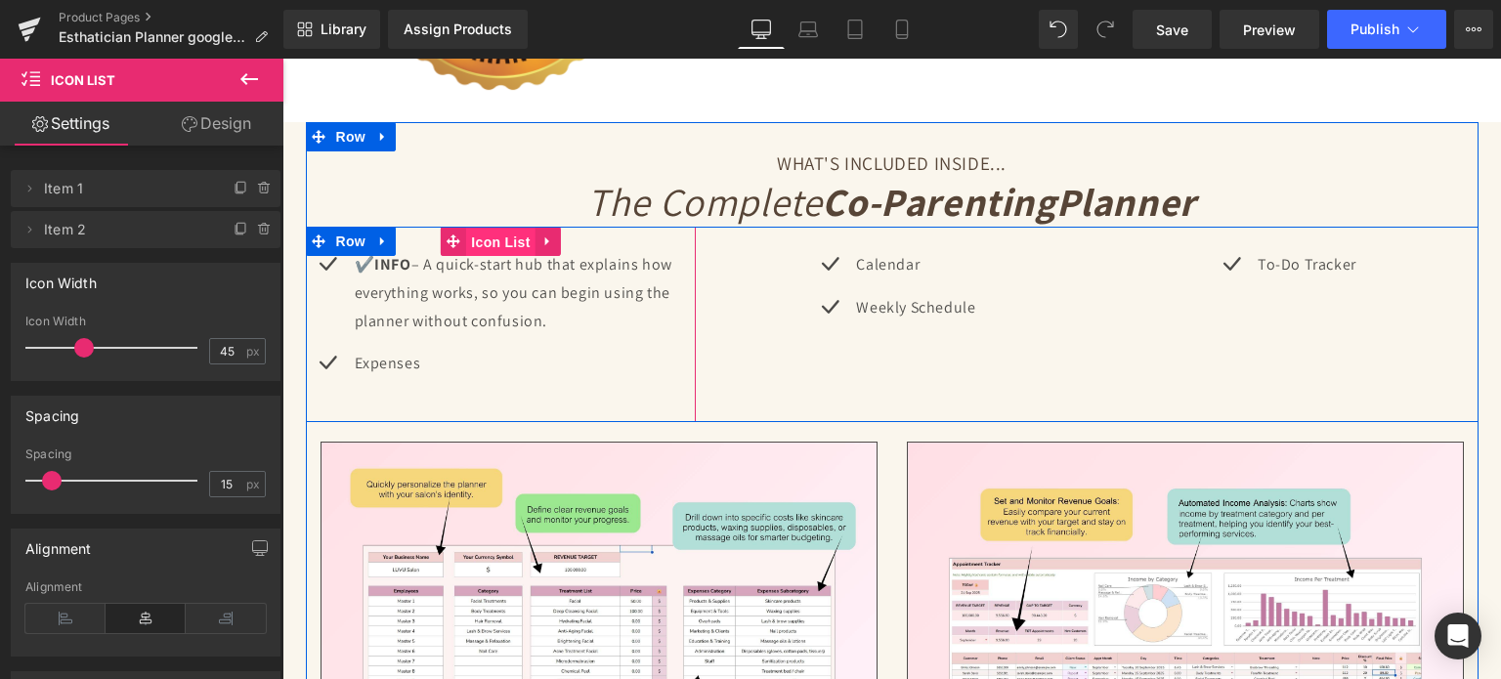
click at [476, 235] on span "Icon List" at bounding box center [500, 242] width 68 height 29
click at [366, 271] on p "✔️ INFO – A quick-start hub that explains how everything works, so you can begi…" at bounding box center [526, 293] width 342 height 84
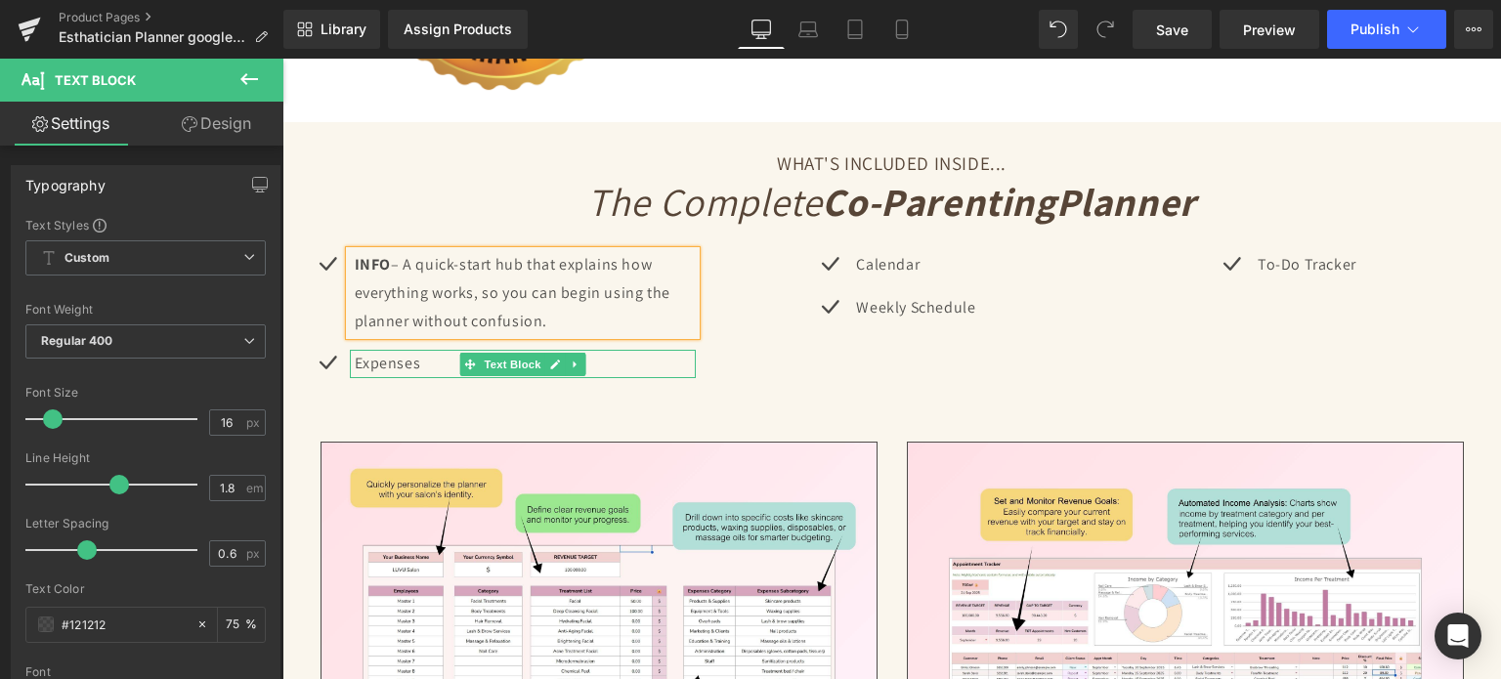
click at [414, 355] on p "Expenses" at bounding box center [526, 364] width 342 height 28
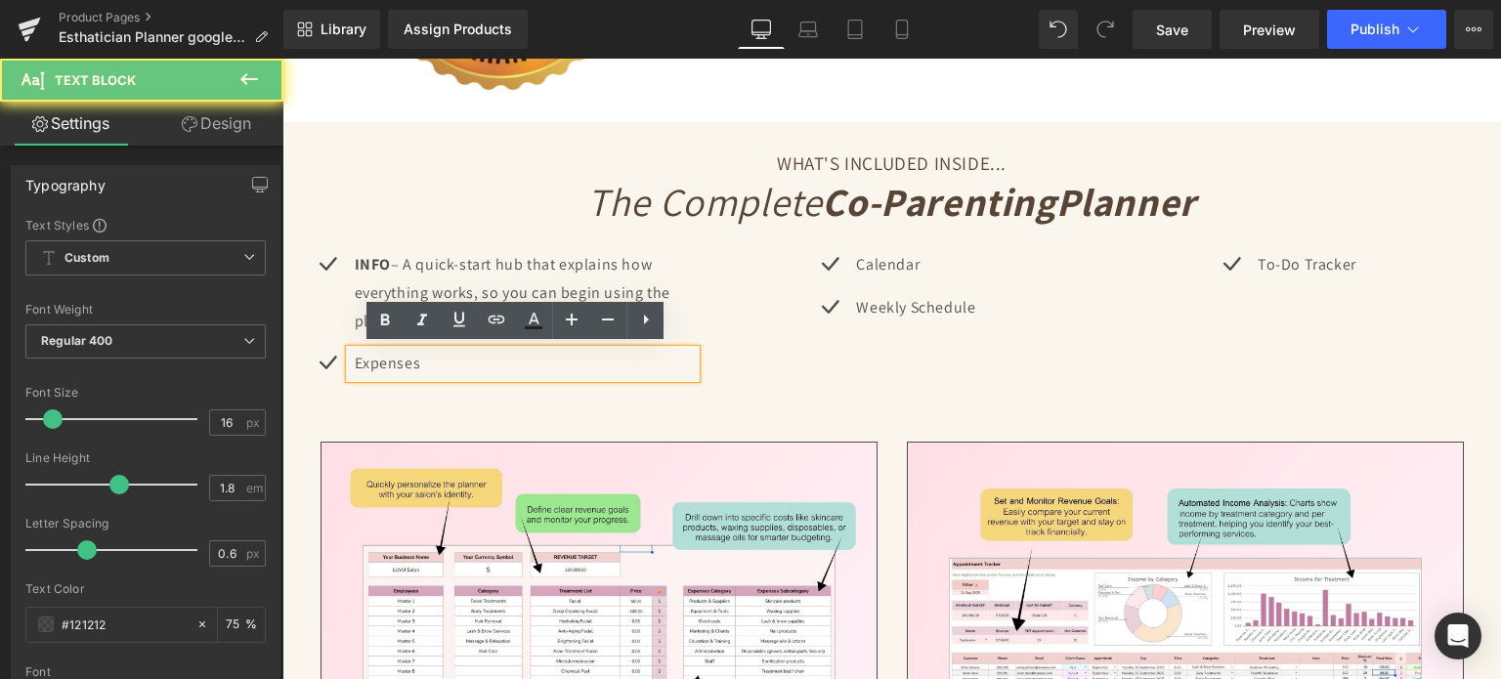
click at [414, 355] on p "Expenses" at bounding box center [526, 364] width 342 height 28
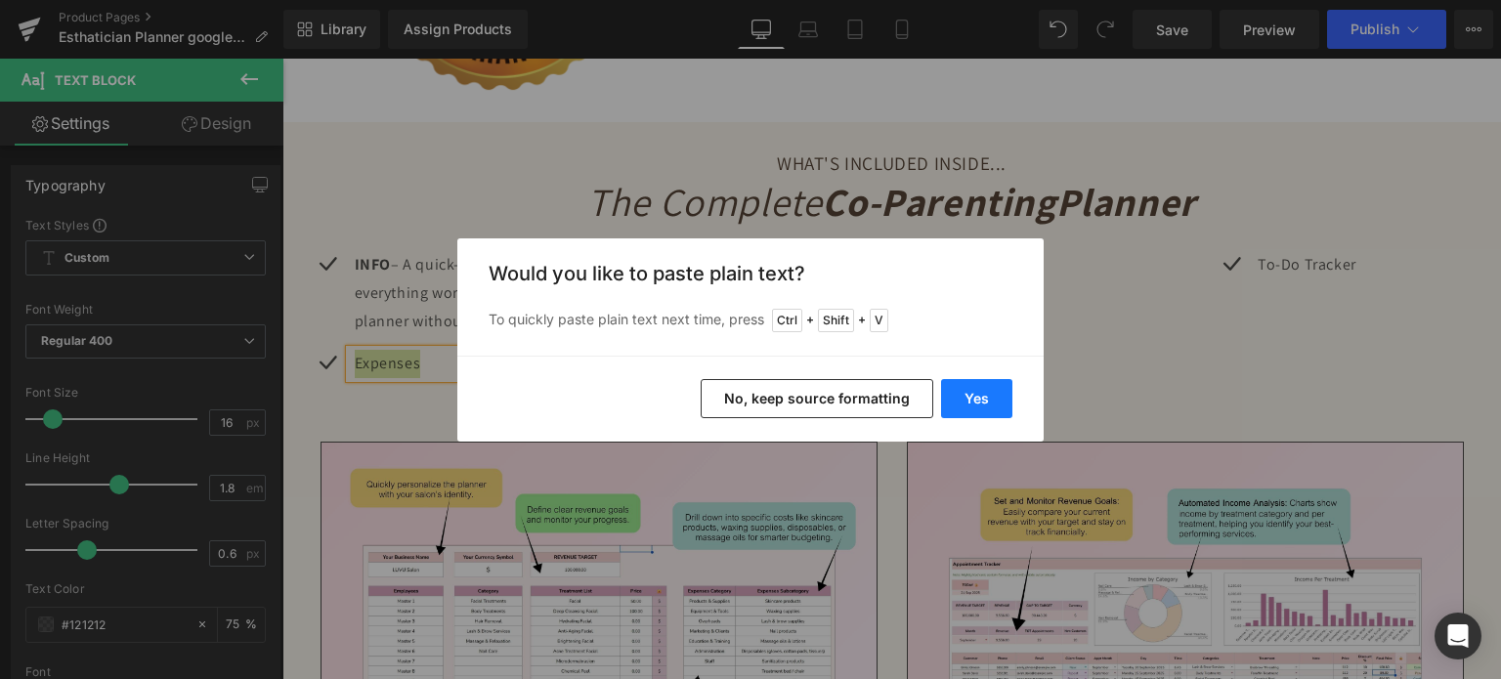
click at [989, 397] on button "Yes" at bounding box center [976, 398] width 71 height 39
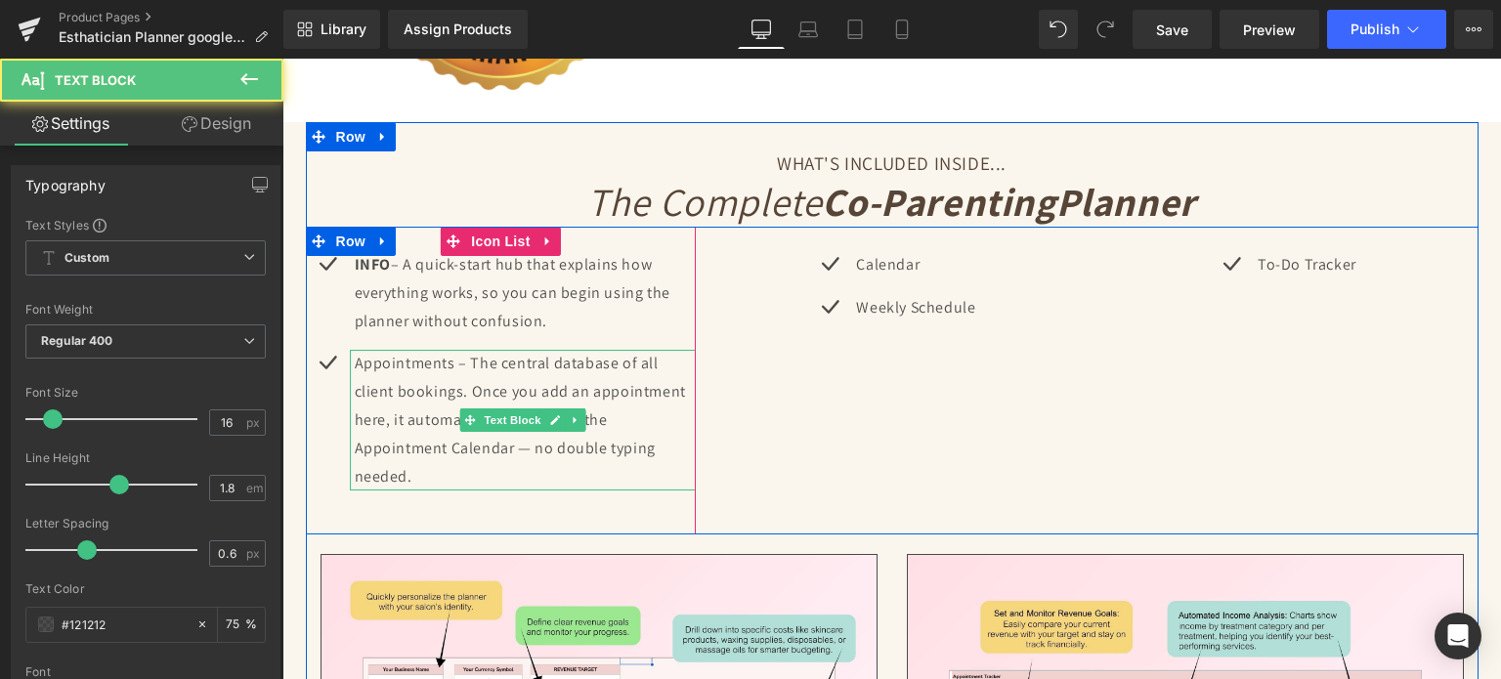
click at [394, 362] on p "Appointments – The central database of all client bookings. Once you add an app…" at bounding box center [526, 420] width 342 height 141
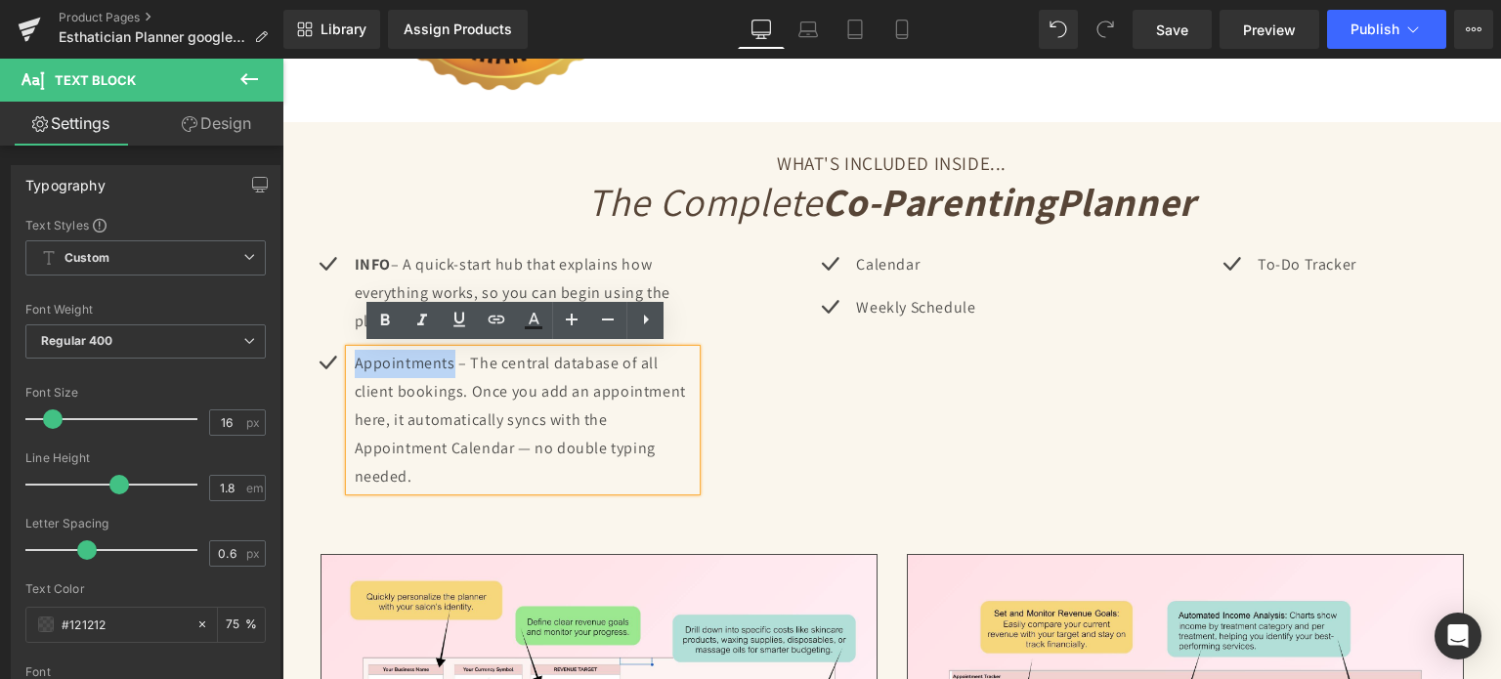
drag, startPoint x: 346, startPoint y: 360, endPoint x: 444, endPoint y: 360, distance: 97.7
click at [444, 360] on p "Appointments – The central database of all client bookings. Once you add an app…" at bounding box center [526, 420] width 342 height 141
click at [386, 322] on icon at bounding box center [384, 320] width 23 height 23
click at [755, 461] on div "Icon INFO – A quick-start hub that explains how everything works, so you can be…" at bounding box center [892, 381] width 1173 height 308
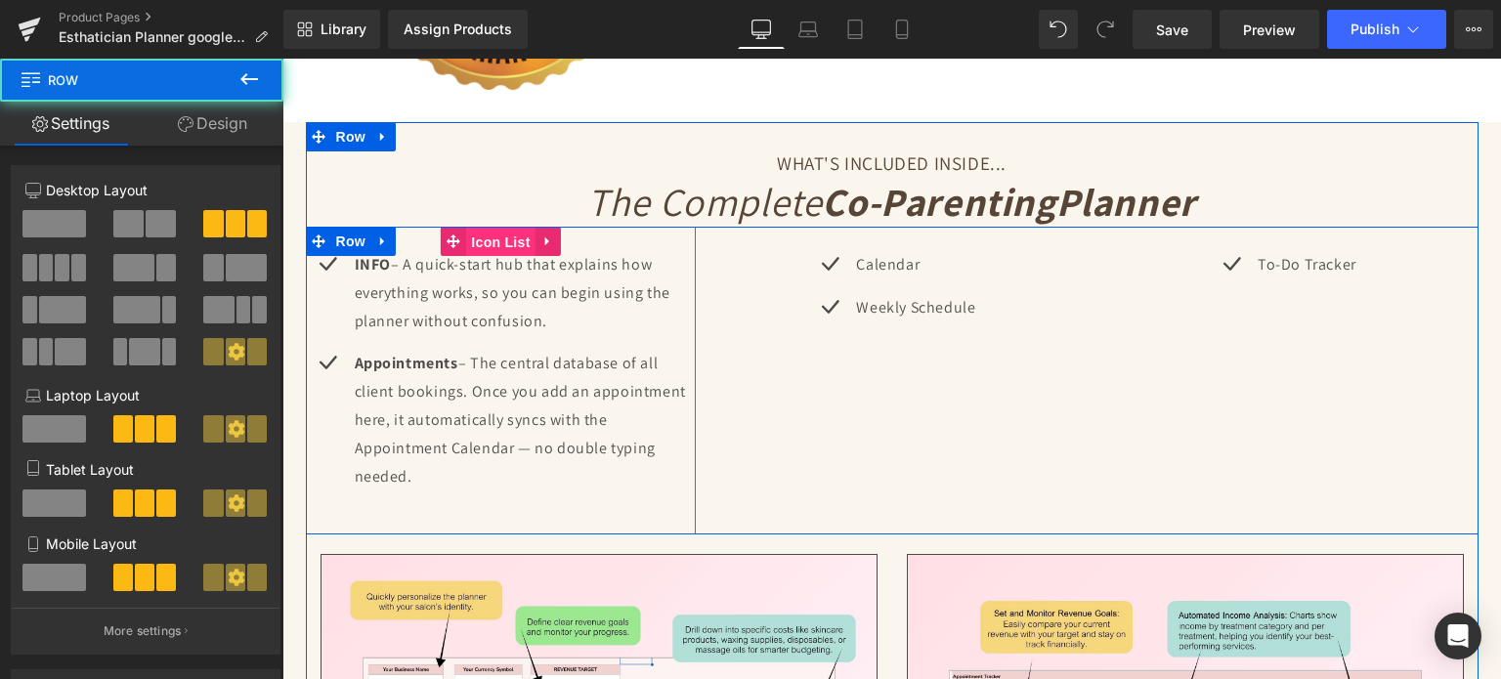
click at [477, 240] on span "Icon List" at bounding box center [500, 242] width 68 height 29
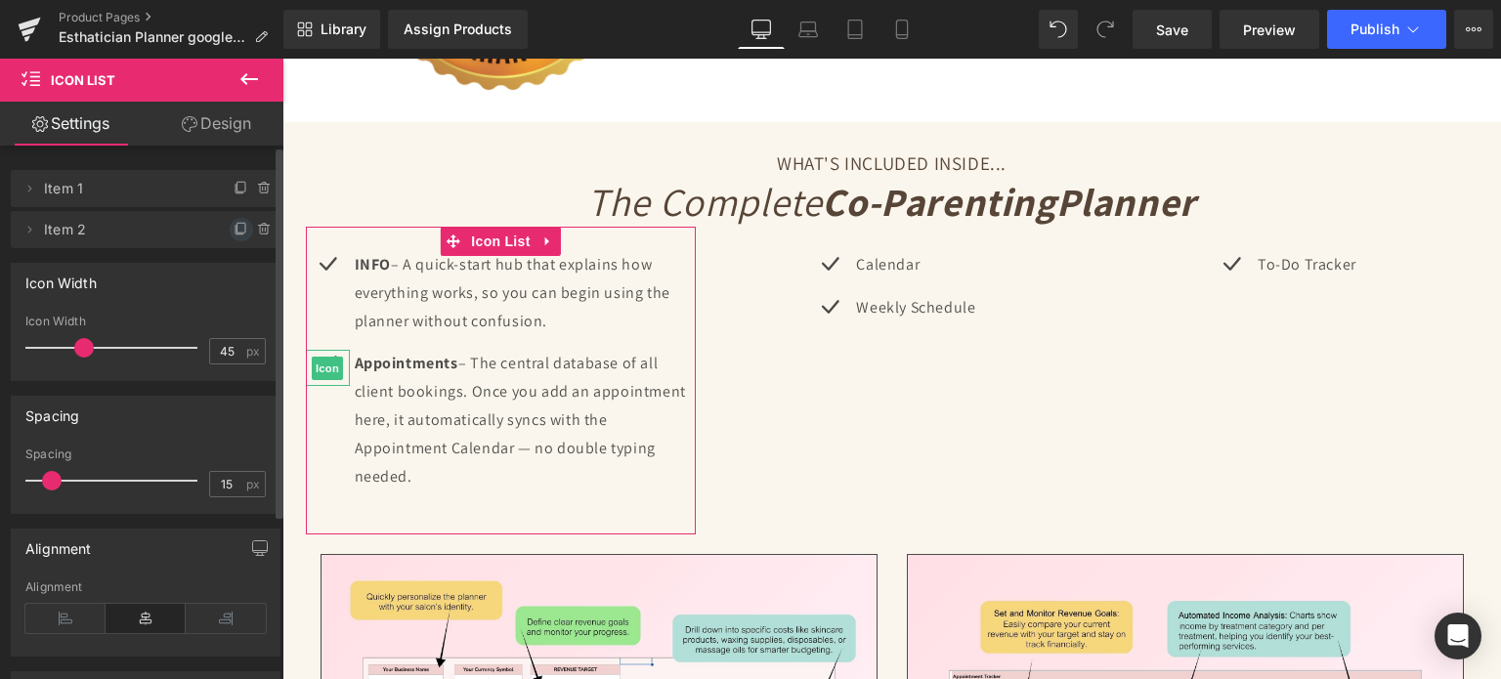
click at [234, 231] on icon at bounding box center [242, 230] width 16 height 16
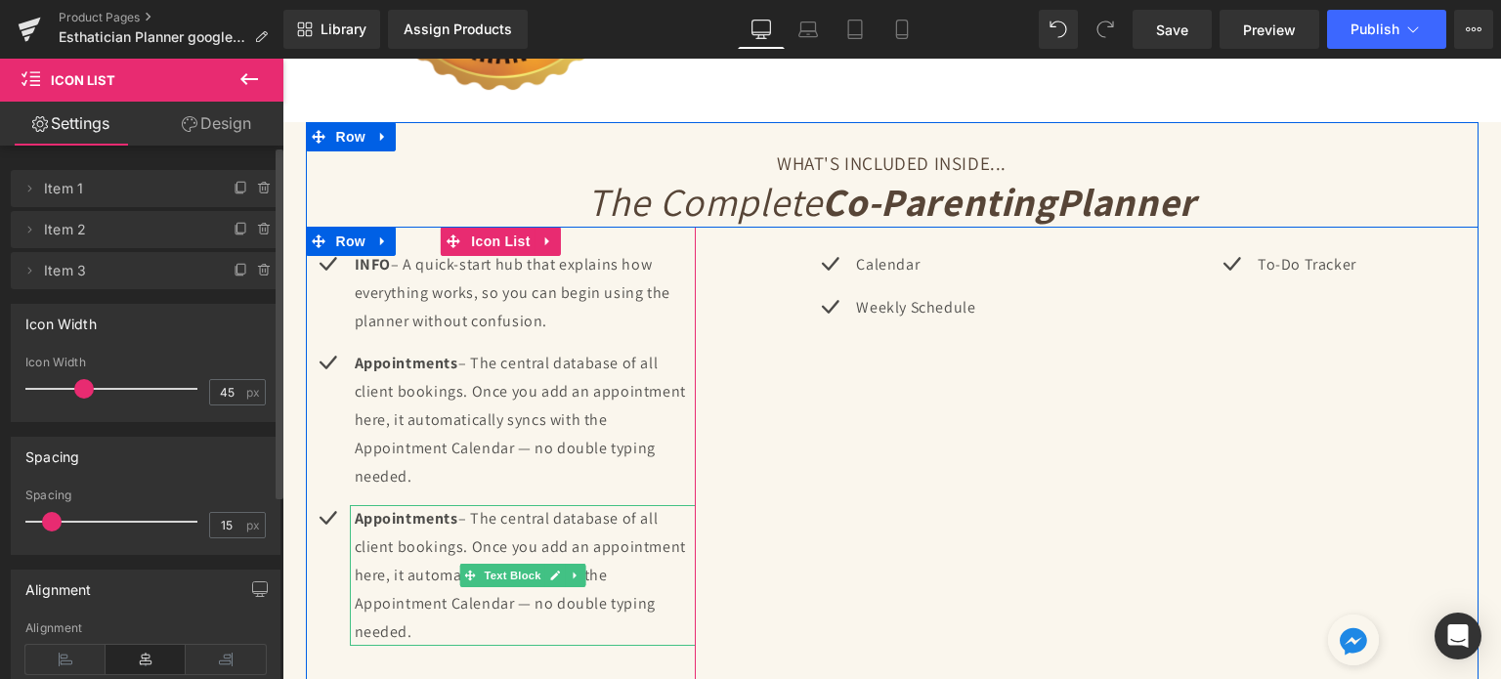
click at [407, 555] on p "Appointments – The central database of all client bookings. Once you add an app…" at bounding box center [526, 575] width 342 height 141
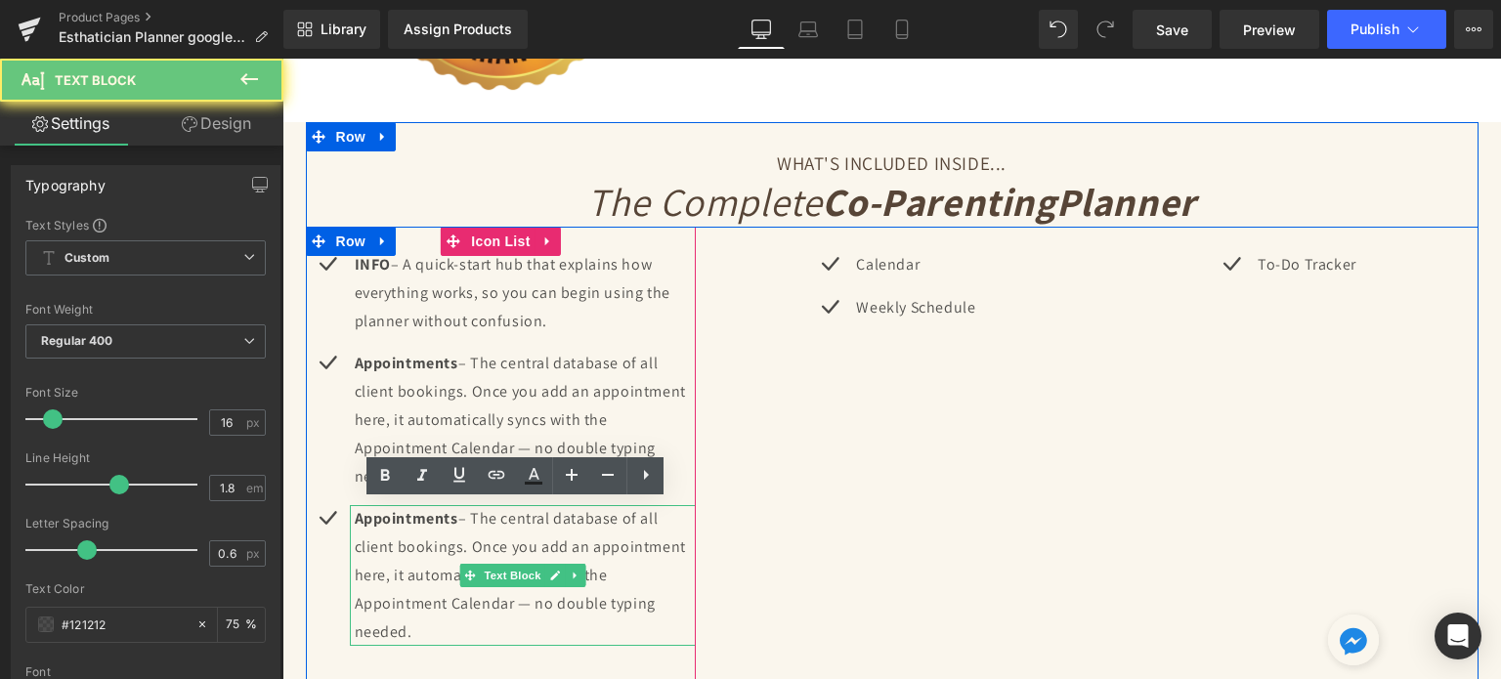
click at [407, 555] on p "Appointments – The central database of all client bookings. Once you add an app…" at bounding box center [526, 575] width 342 height 141
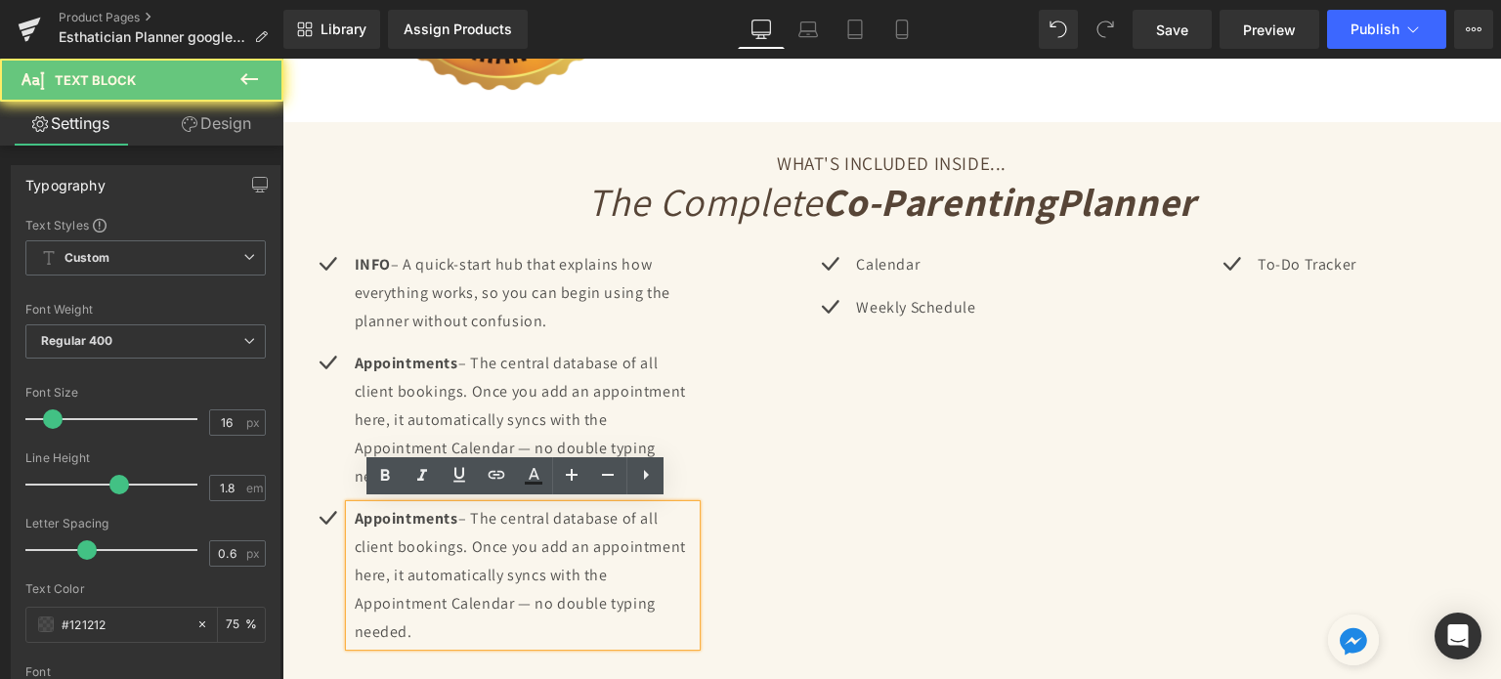
click at [407, 555] on p "Appointments – The central database of all client bookings. Once you add an app…" at bounding box center [526, 575] width 342 height 141
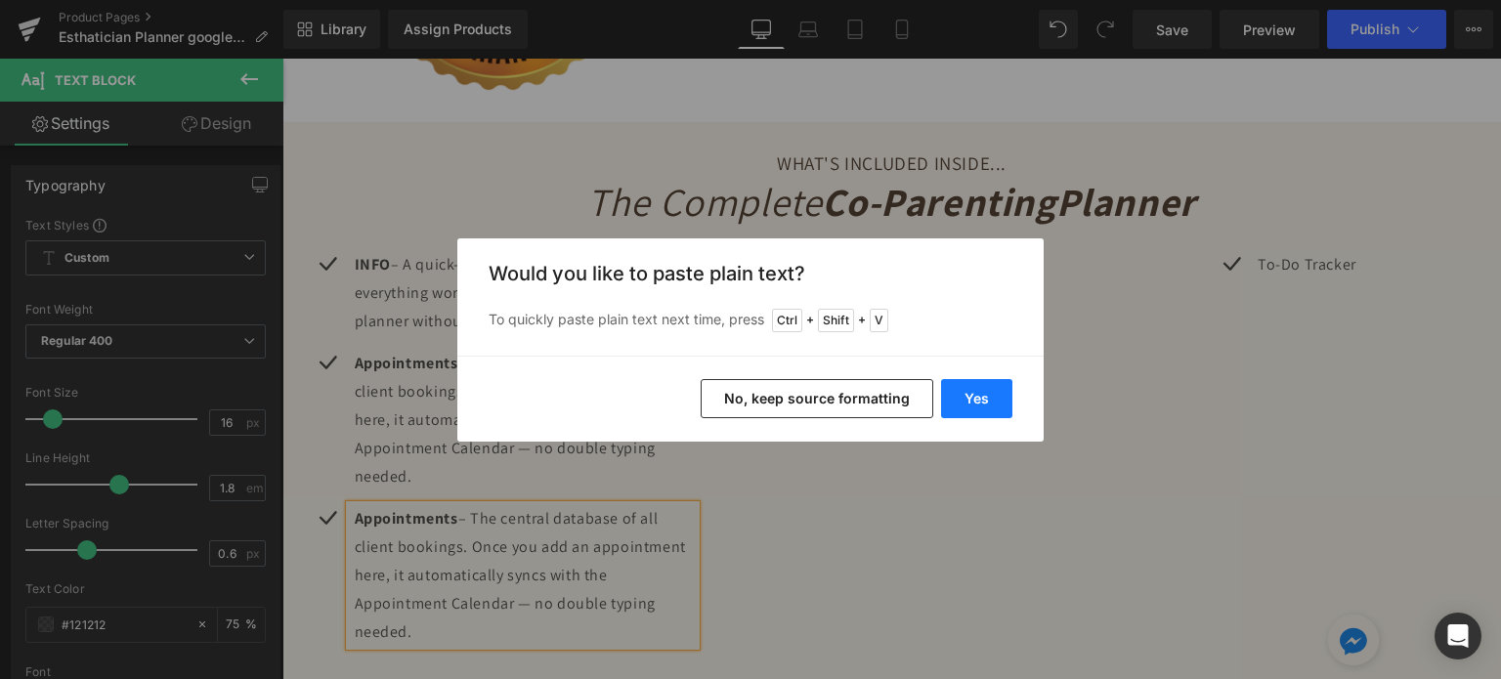
drag, startPoint x: 987, startPoint y: 393, endPoint x: 452, endPoint y: 376, distance: 535.9
click at [987, 393] on button "Yes" at bounding box center [976, 398] width 71 height 39
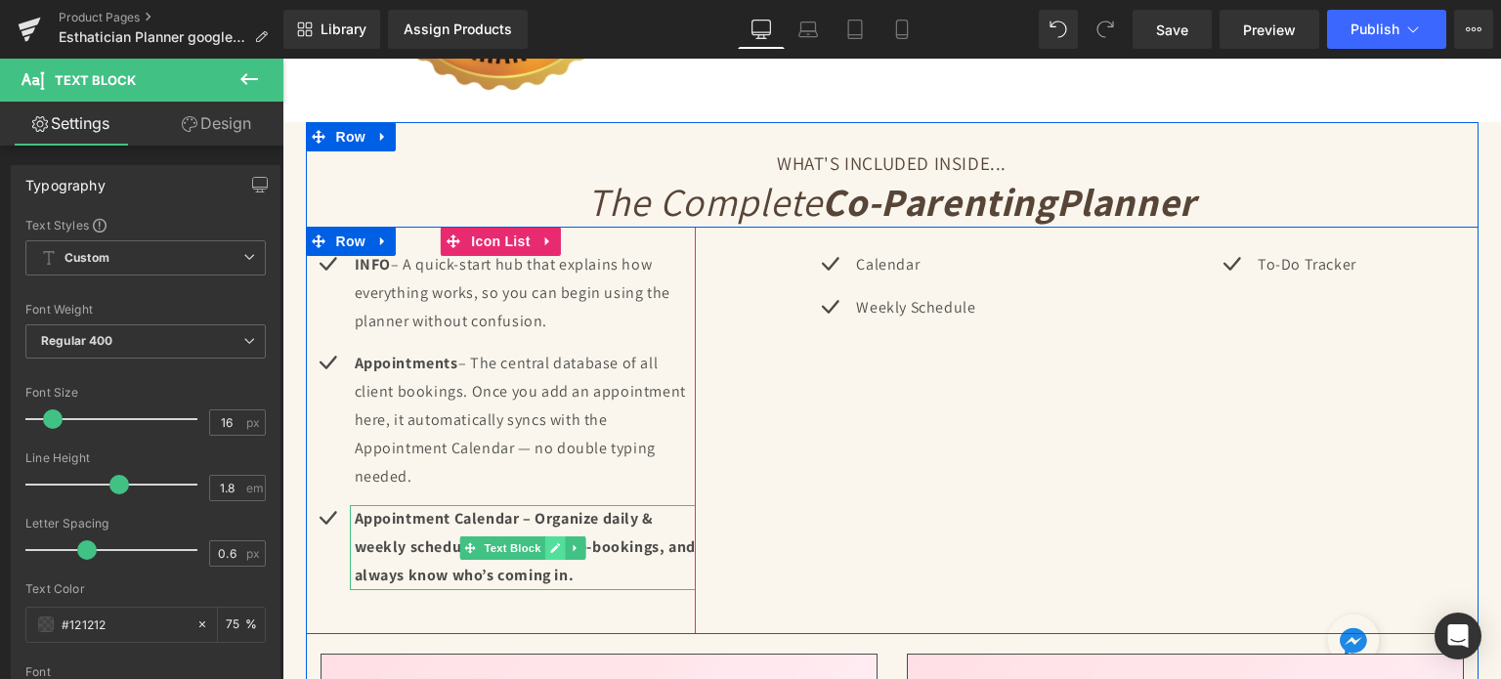
click at [550, 537] on link at bounding box center [555, 548] width 21 height 23
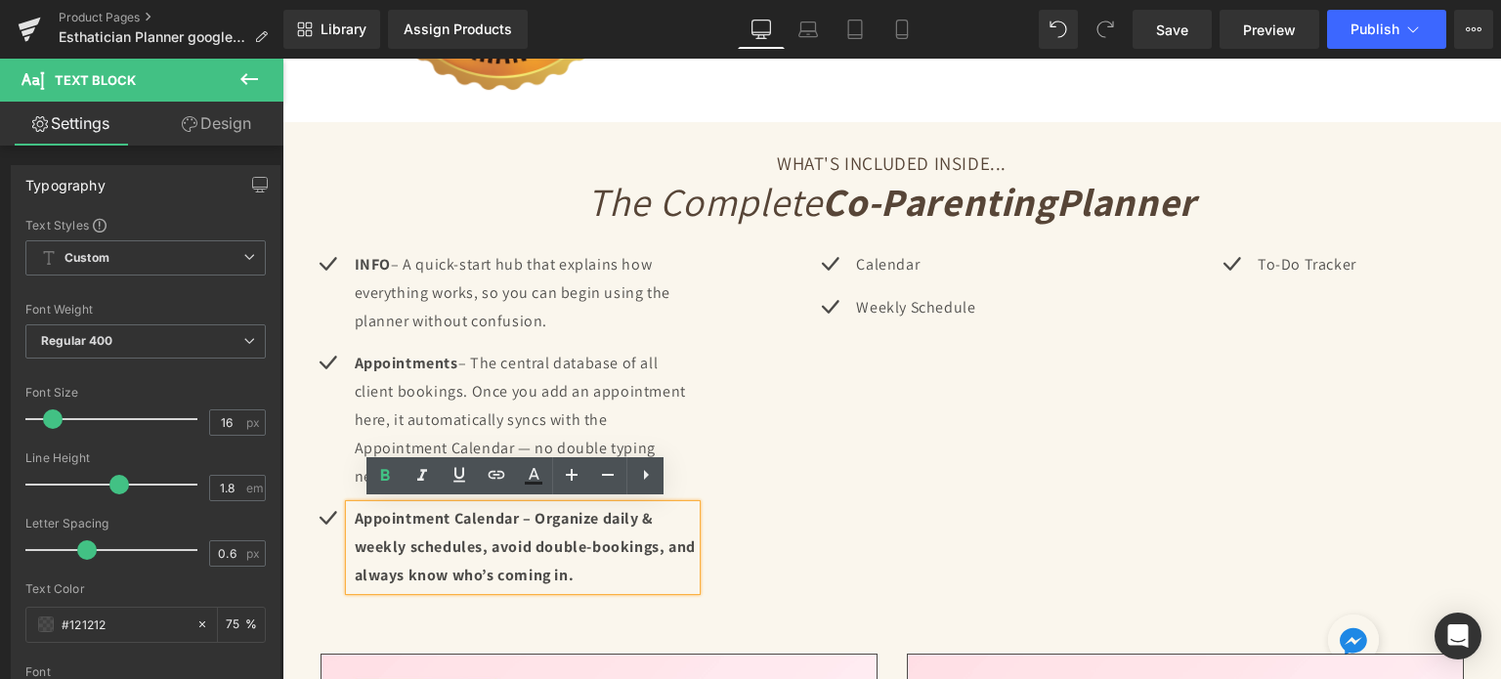
drag, startPoint x: 573, startPoint y: 522, endPoint x: 550, endPoint y: 522, distance: 22.5
click at [571, 522] on b "Appointment Calendar – Organize daily & weekly schedules, avoid double-bookings…" at bounding box center [525, 546] width 341 height 77
drag, startPoint x: 532, startPoint y: 509, endPoint x: 541, endPoint y: 514, distance: 10.1
click at [541, 514] on b "Appointment Calendar – Organize daily & weekly schedules, avoid double-bookings…" at bounding box center [525, 546] width 341 height 77
click at [518, 519] on b "Appointment Calendar – Organize daily & weekly schedules, avoid double-bookings…" at bounding box center [525, 546] width 341 height 77
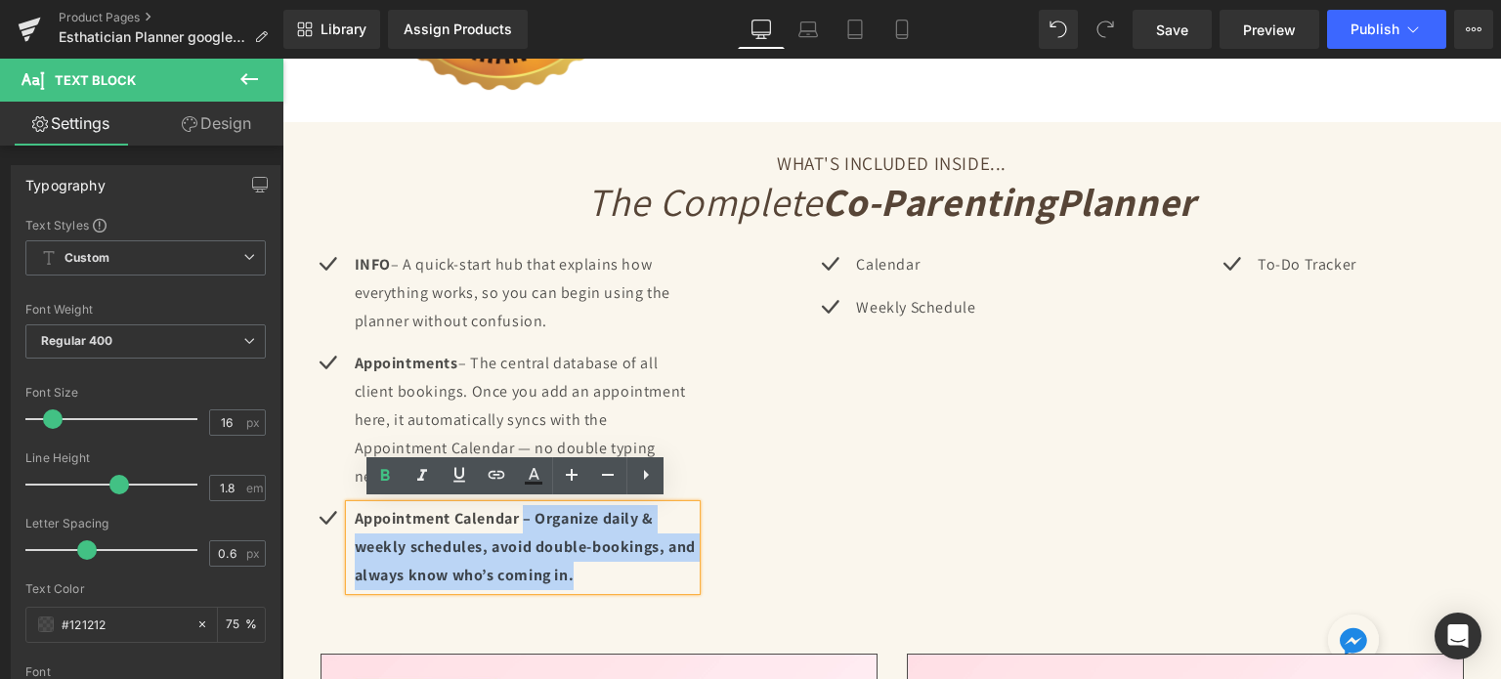
drag, startPoint x: 518, startPoint y: 515, endPoint x: 606, endPoint y: 566, distance: 101.6
click at [606, 566] on p "Appointment Calendar – Organize daily & weekly schedules, avoid double-bookings…" at bounding box center [526, 547] width 342 height 84
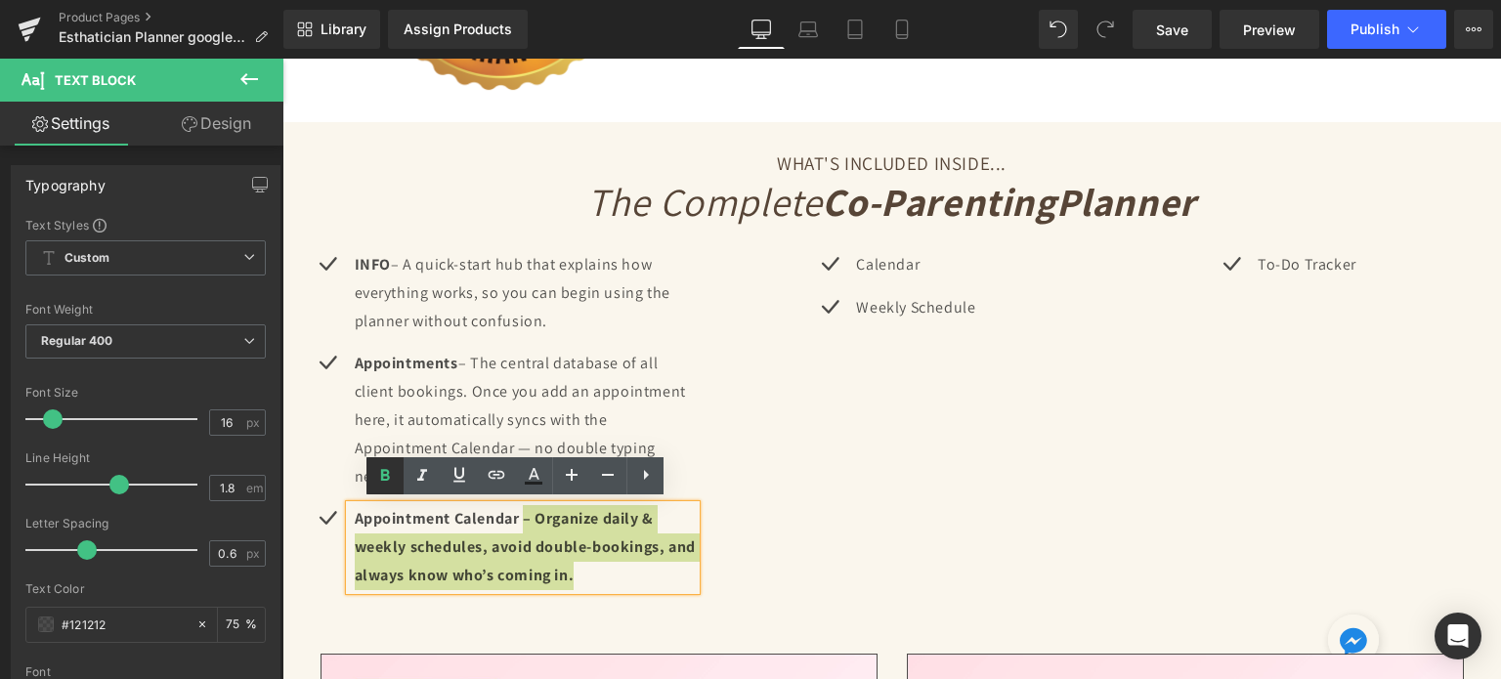
click at [387, 464] on icon at bounding box center [384, 475] width 23 height 23
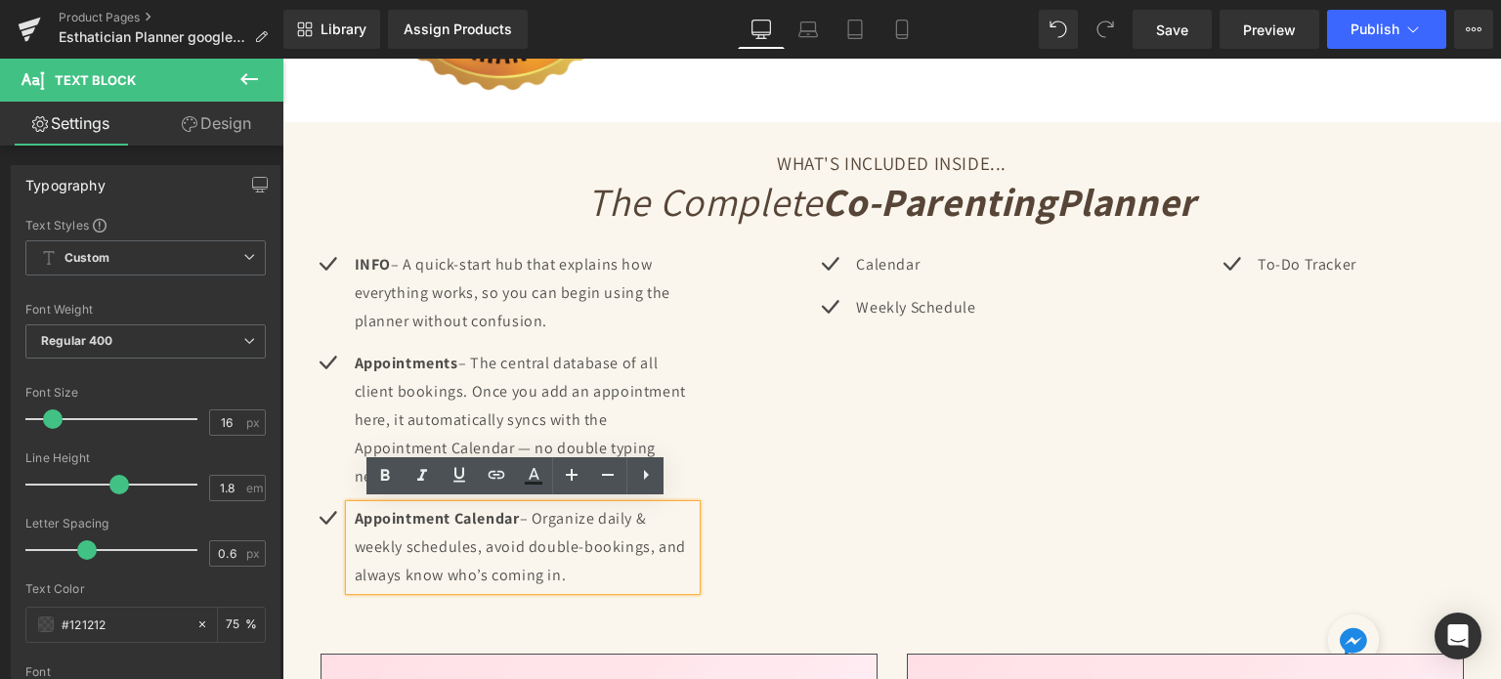
click at [626, 578] on p "Appointment Calendar – Organize daily & weekly schedules, avoid double-bookings…" at bounding box center [526, 547] width 342 height 84
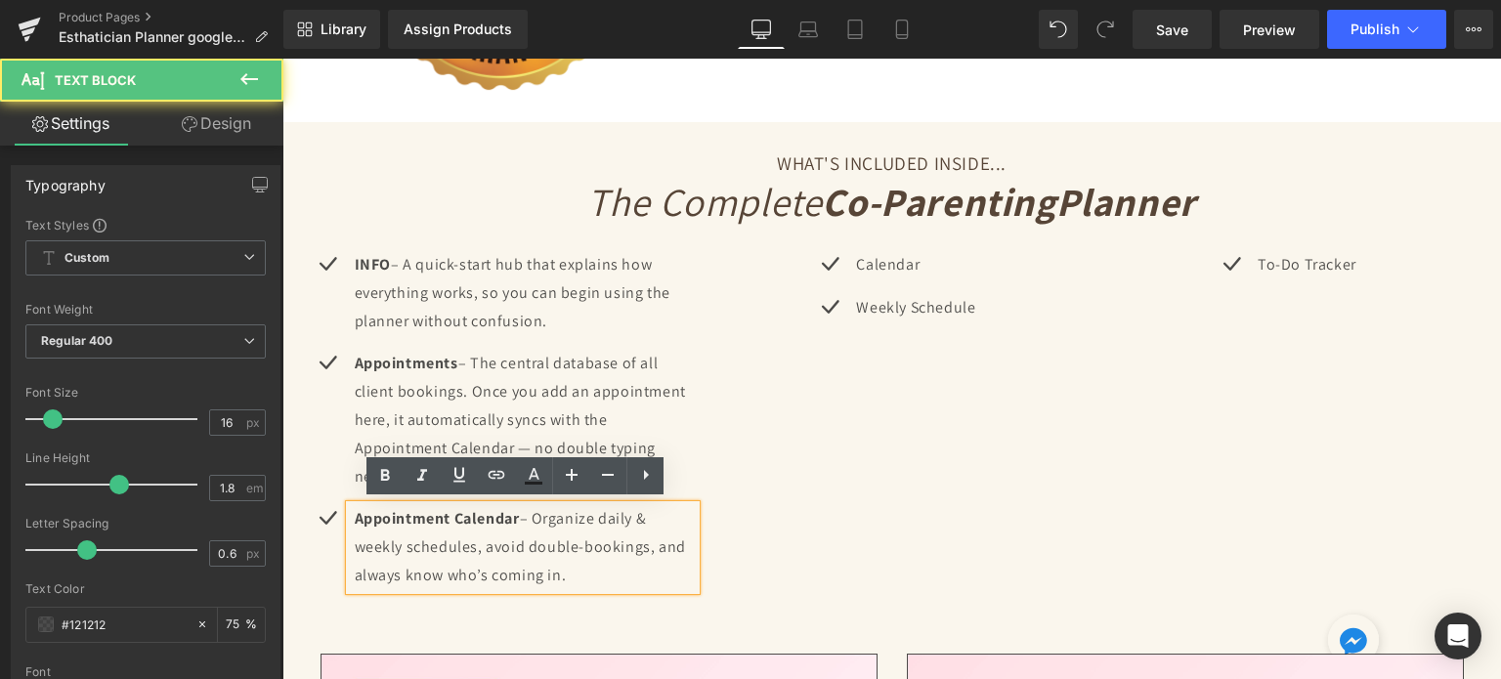
click at [727, 553] on div "Icon INFO – A quick-start hub that explains how everything works, so you can be…" at bounding box center [892, 431] width 1173 height 408
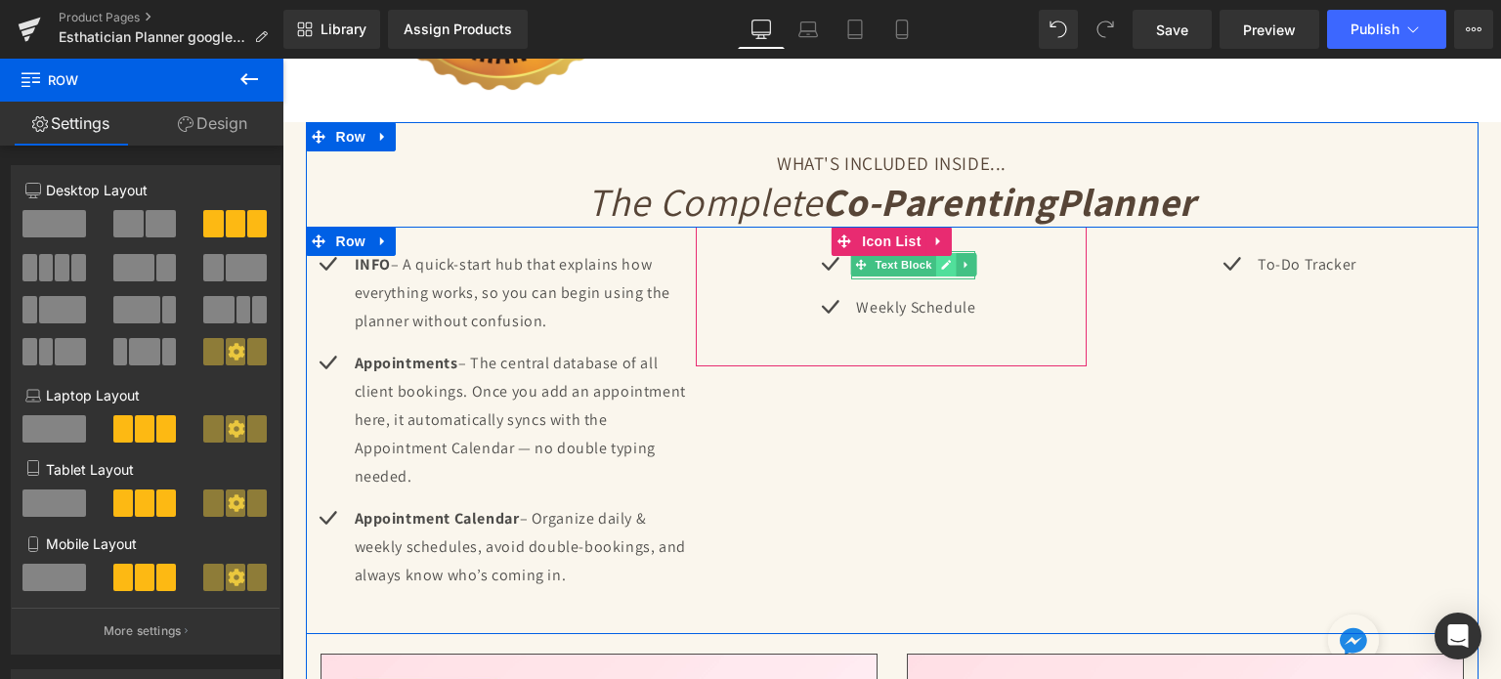
click at [935, 265] on link at bounding box center [945, 264] width 21 height 23
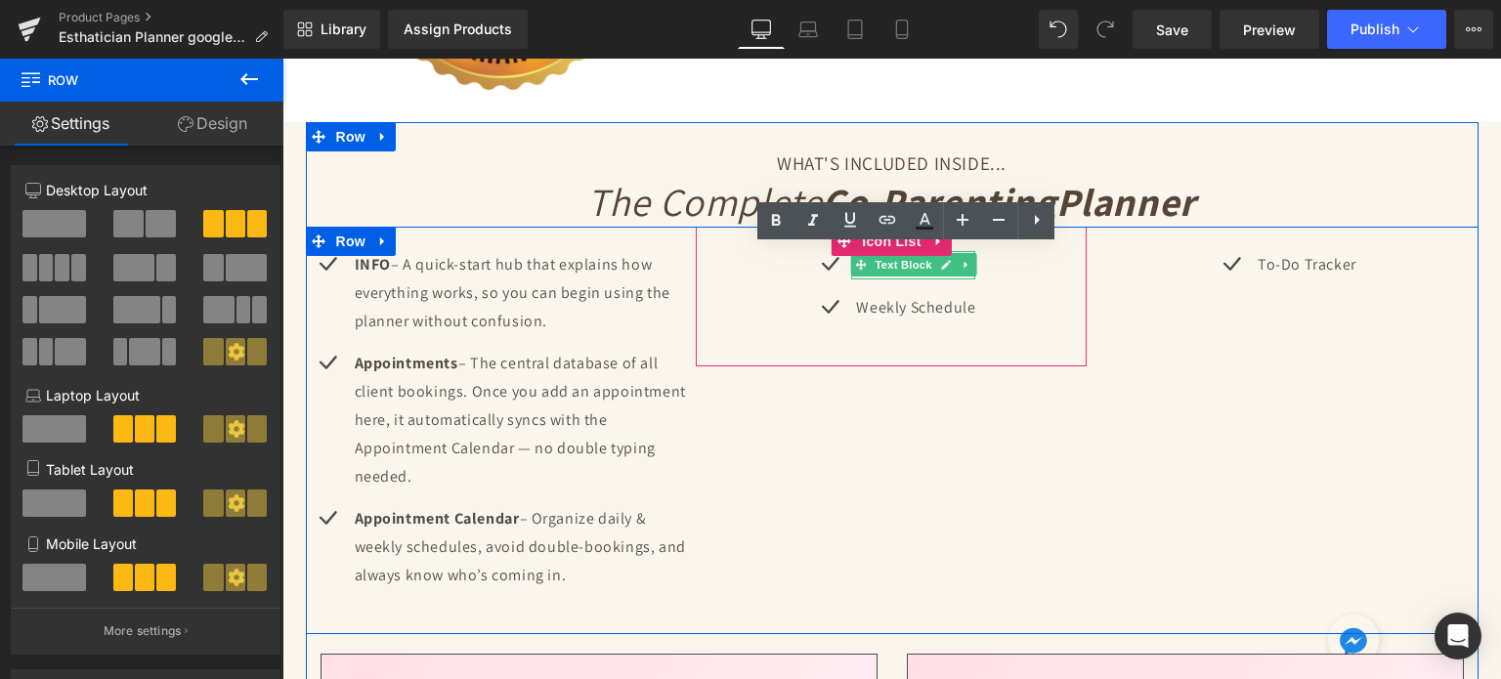
click at [911, 264] on p "Calendar" at bounding box center [915, 265] width 119 height 28
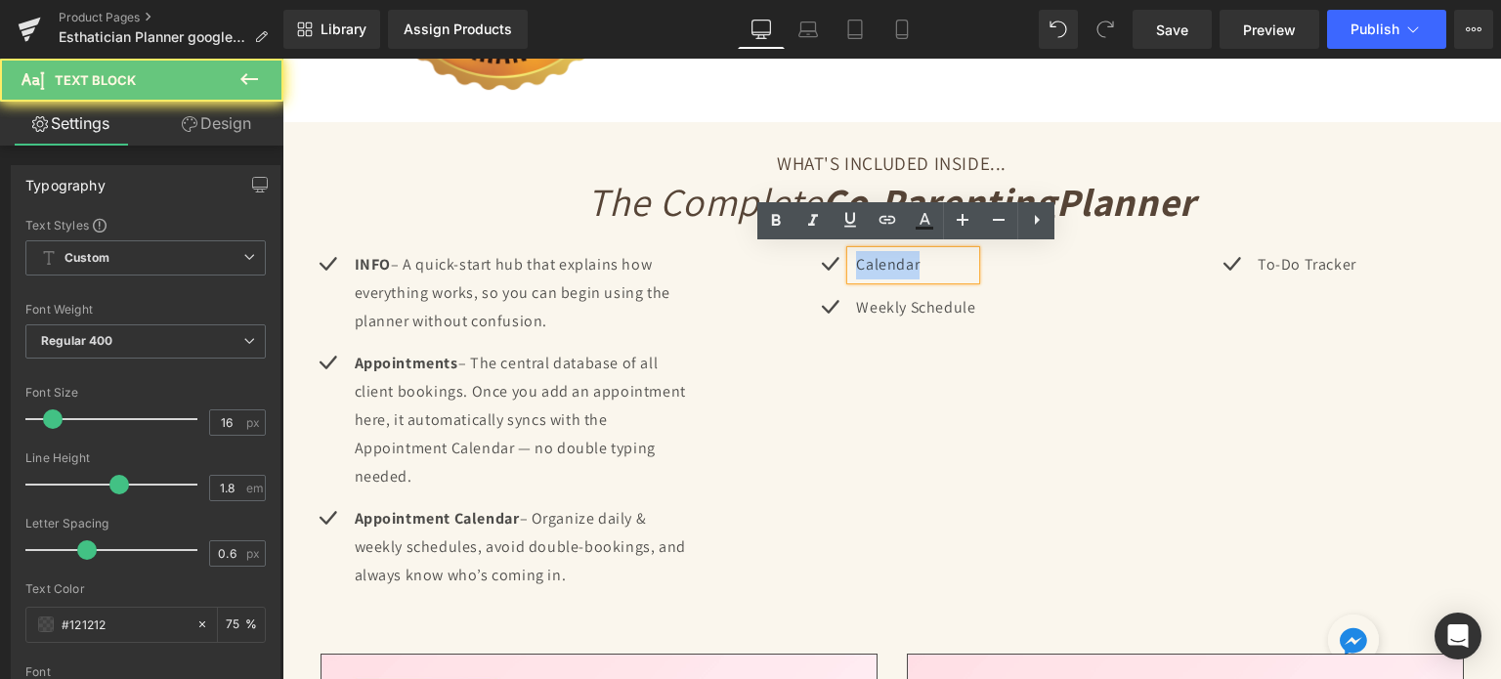
click at [911, 264] on p "Calendar" at bounding box center [915, 265] width 119 height 28
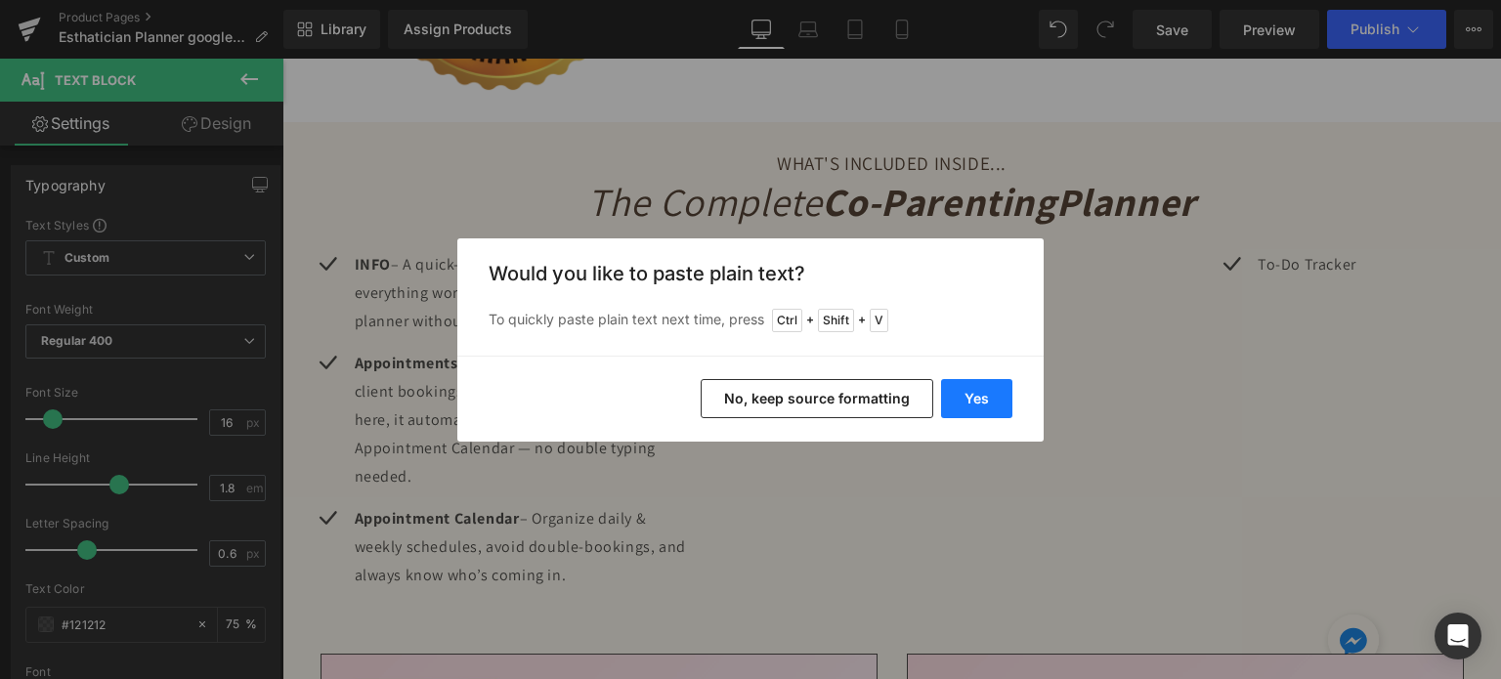
click at [973, 414] on button "Yes" at bounding box center [976, 398] width 71 height 39
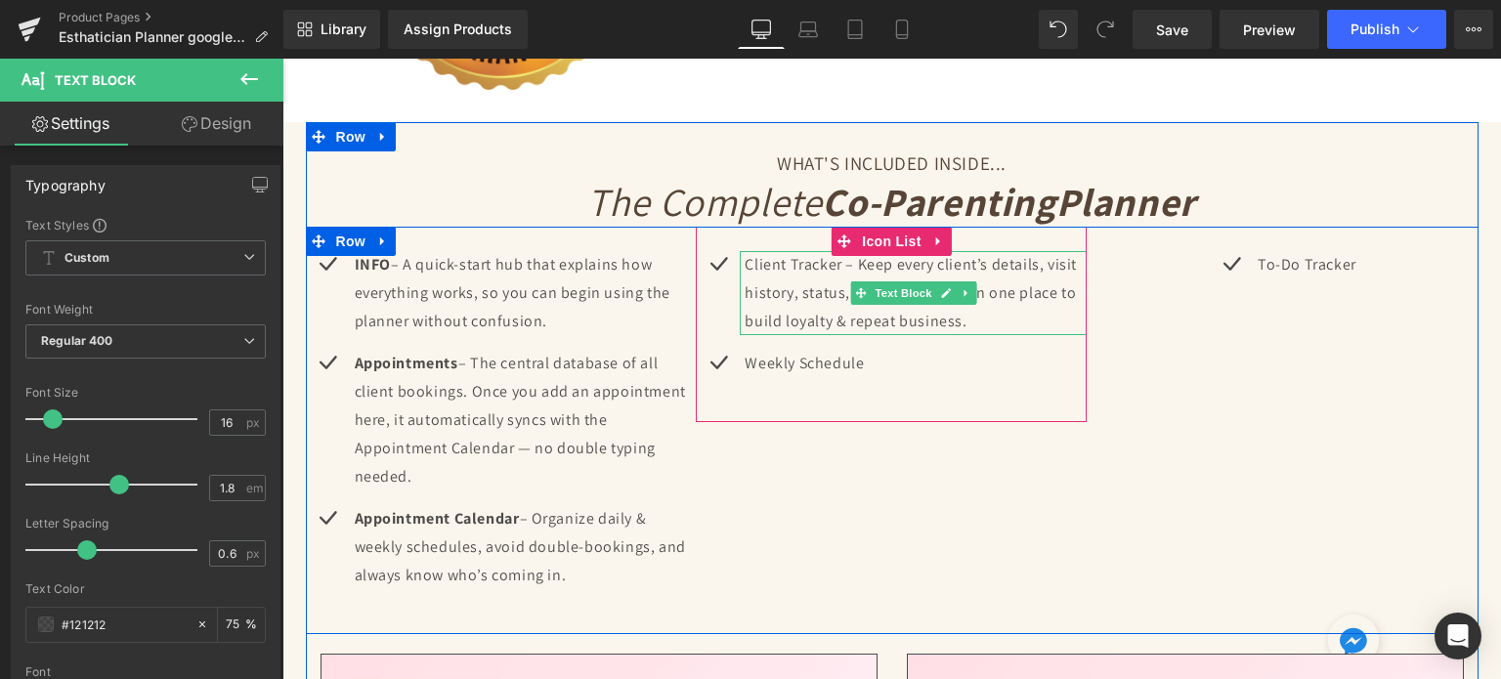
click at [816, 288] on p "Client Tracker – Keep every client’s details, visit history, status, and prefer…" at bounding box center [916, 293] width 342 height 84
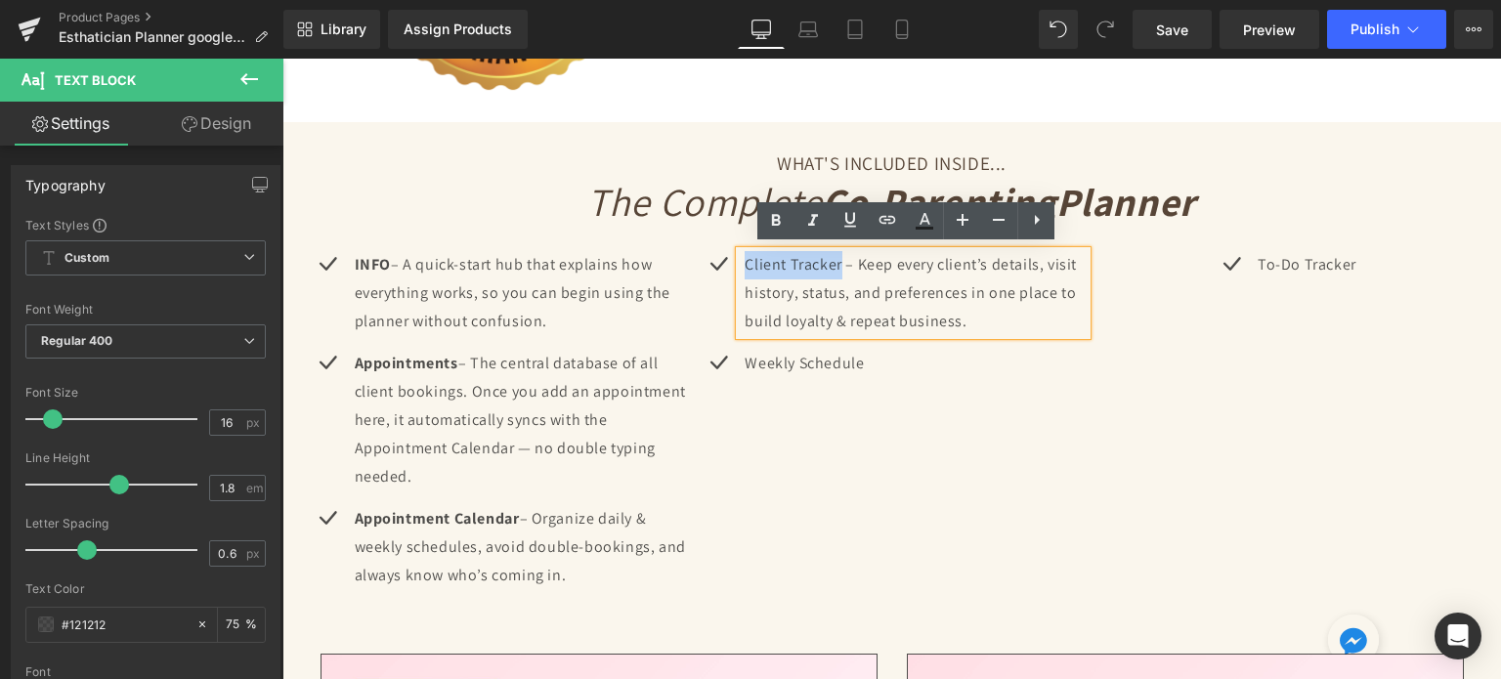
drag, startPoint x: 735, startPoint y: 259, endPoint x: 830, endPoint y: 259, distance: 94.8
click at [832, 259] on div "Client Tracker – Keep every client’s details, visit history, status, and prefer…" at bounding box center [913, 293] width 347 height 84
click at [769, 222] on icon at bounding box center [775, 220] width 23 height 23
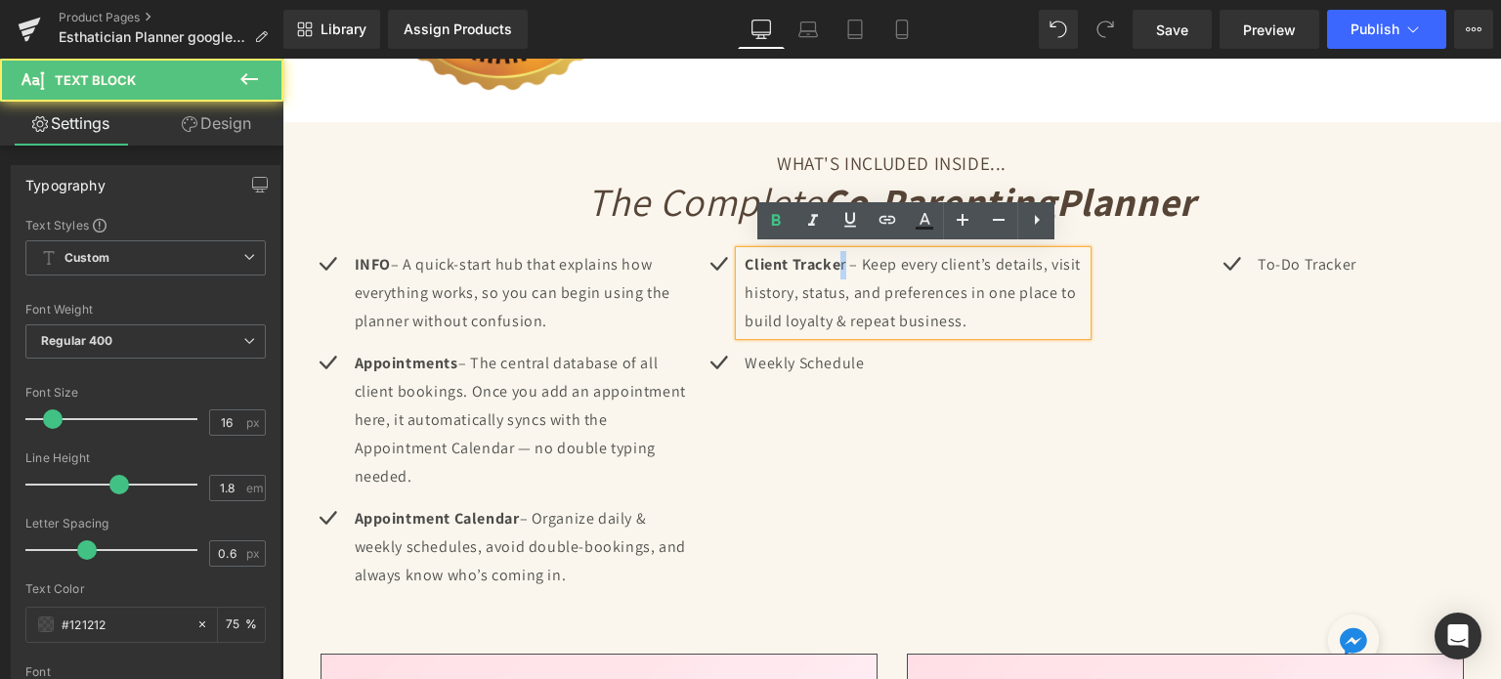
click at [835, 261] on p "Client Tracke r – Keep every client’s details, visit history, status, and prefe…" at bounding box center [916, 293] width 342 height 84
click at [767, 229] on icon at bounding box center [775, 220] width 23 height 23
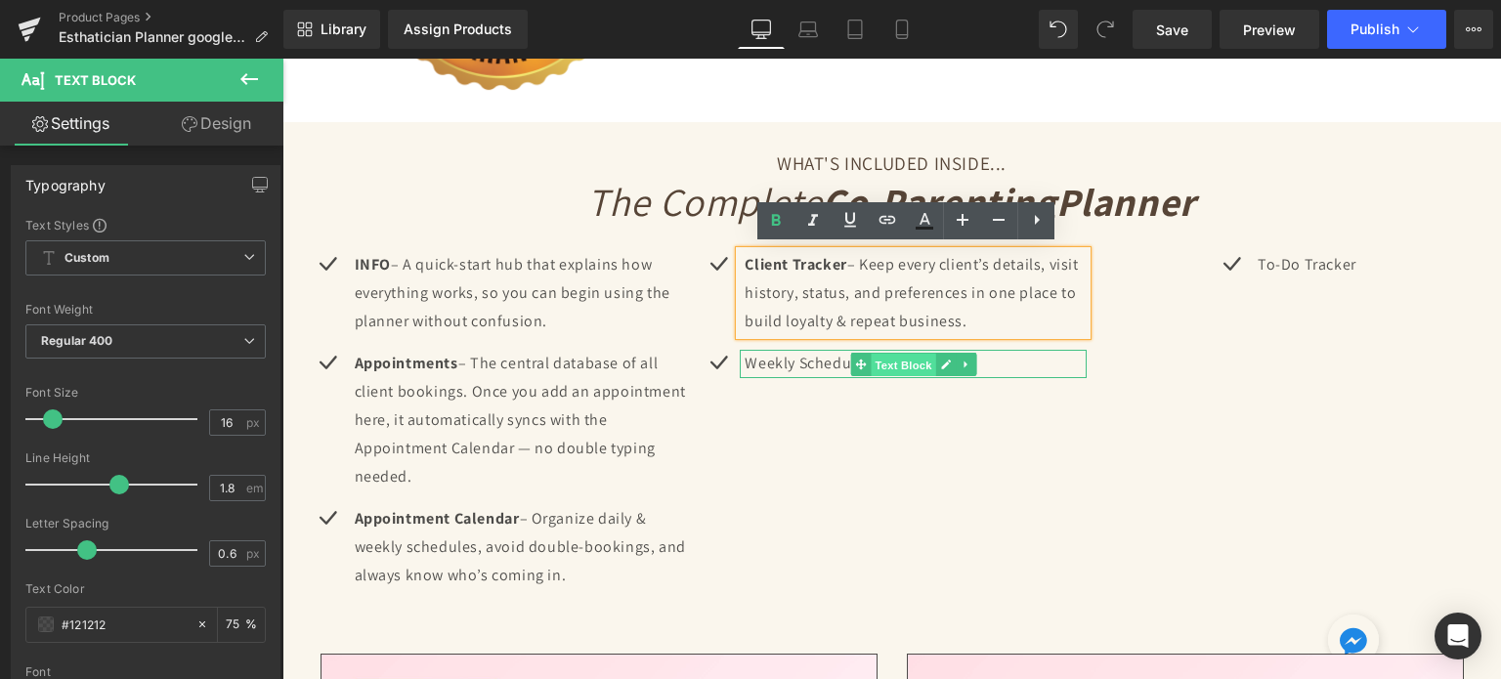
click at [927, 361] on span "Text Block" at bounding box center [903, 365] width 65 height 23
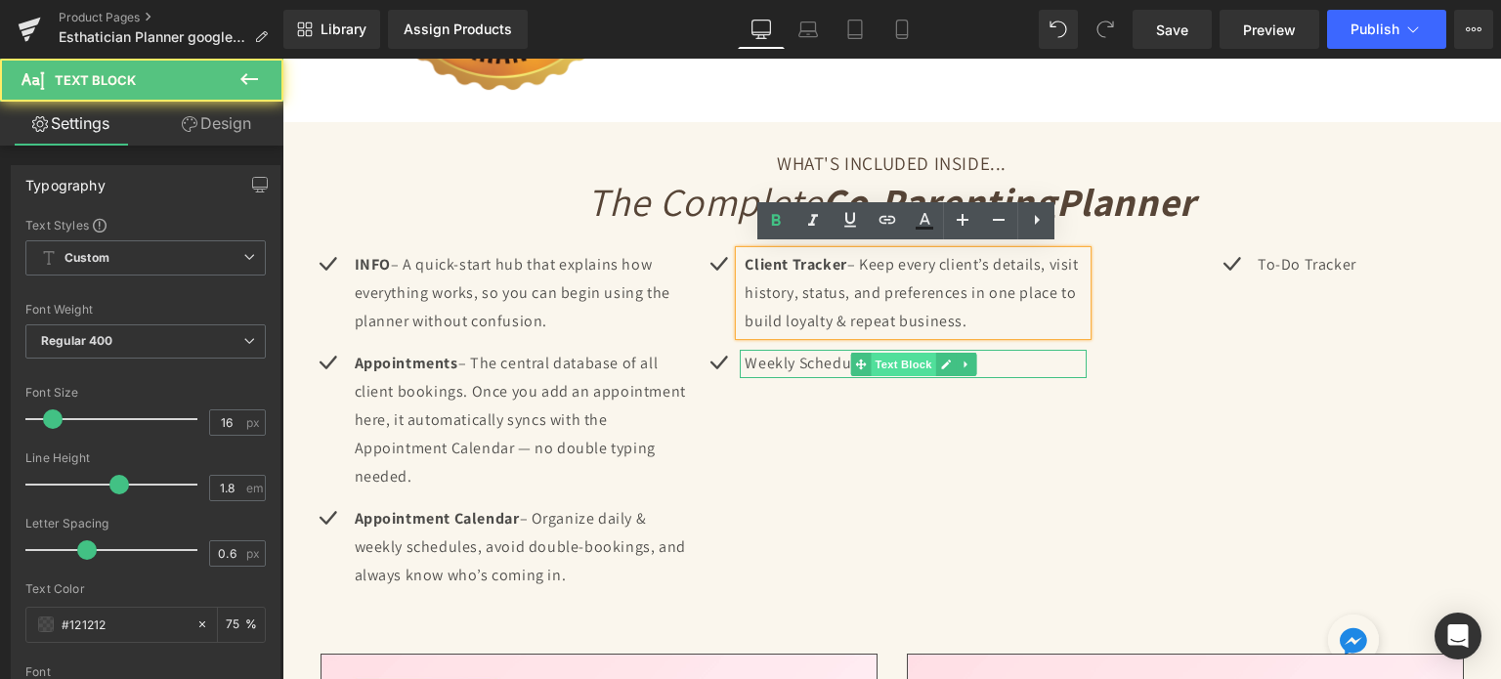
click at [871, 363] on span "Text Block" at bounding box center [903, 364] width 65 height 23
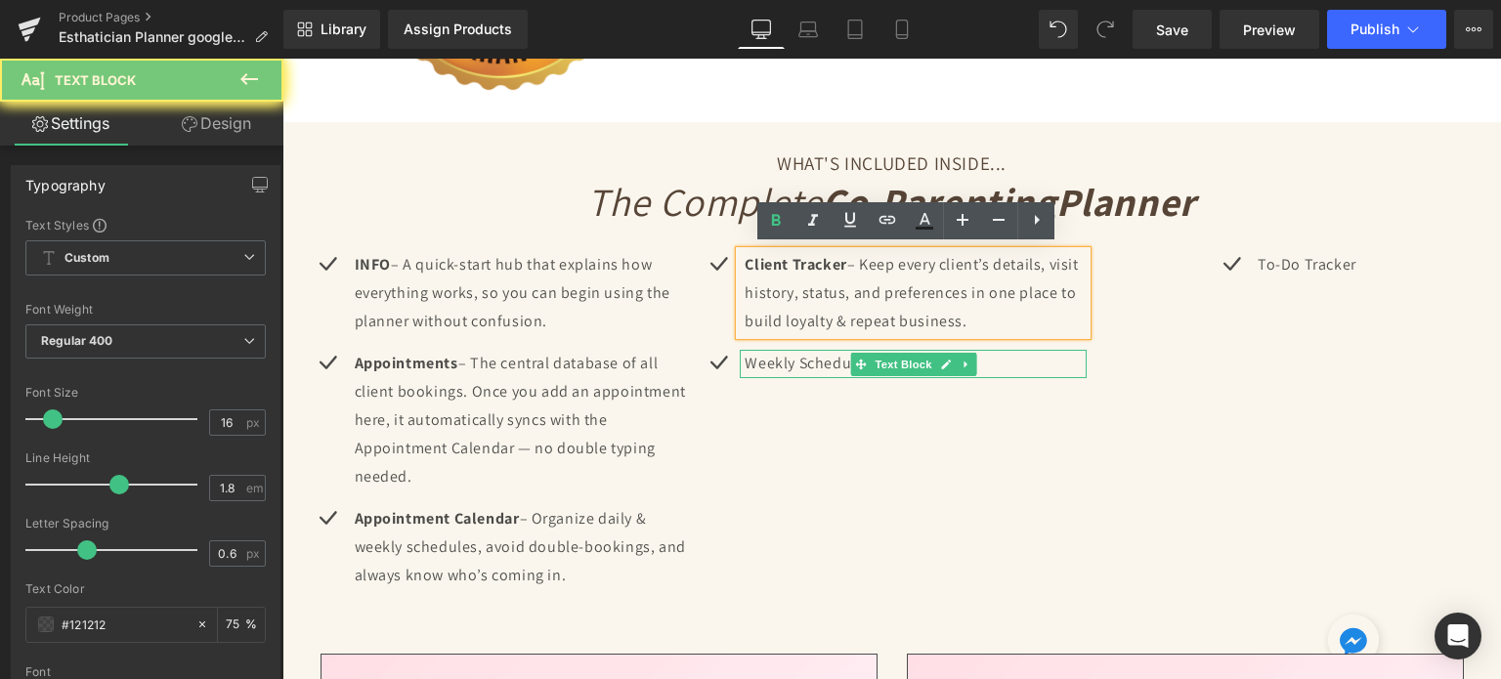
click at [825, 358] on p "Weekly Schedule" at bounding box center [916, 364] width 342 height 28
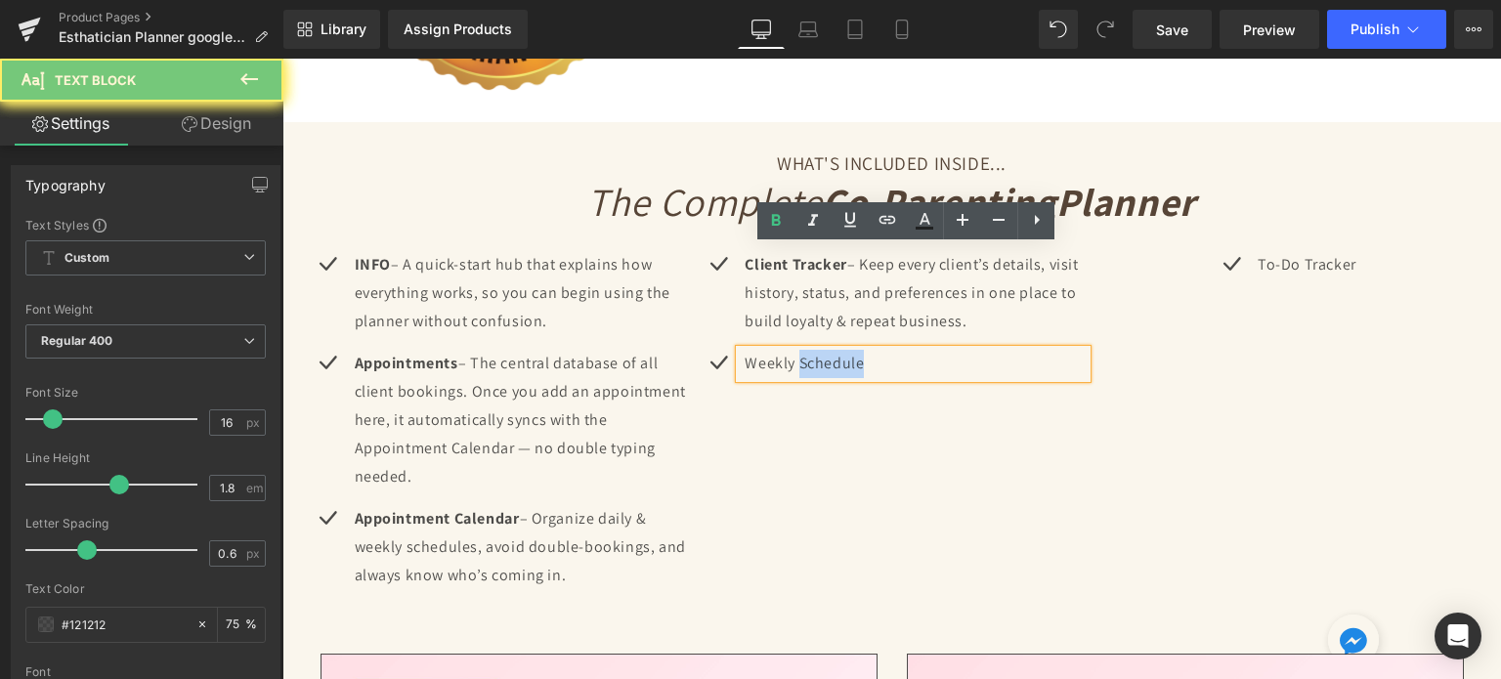
click at [825, 358] on p "Weekly Schedule" at bounding box center [916, 364] width 342 height 28
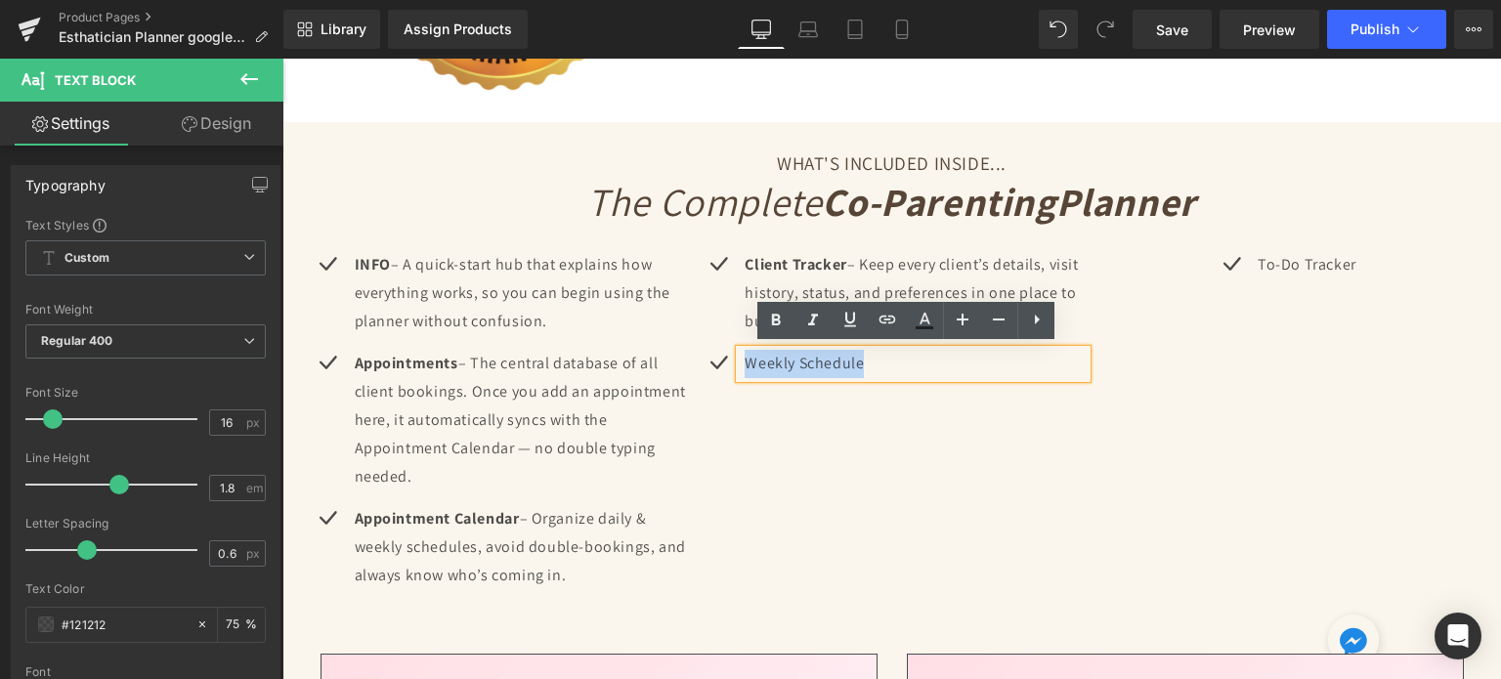
click at [825, 358] on p "Weekly Schedule" at bounding box center [916, 364] width 342 height 28
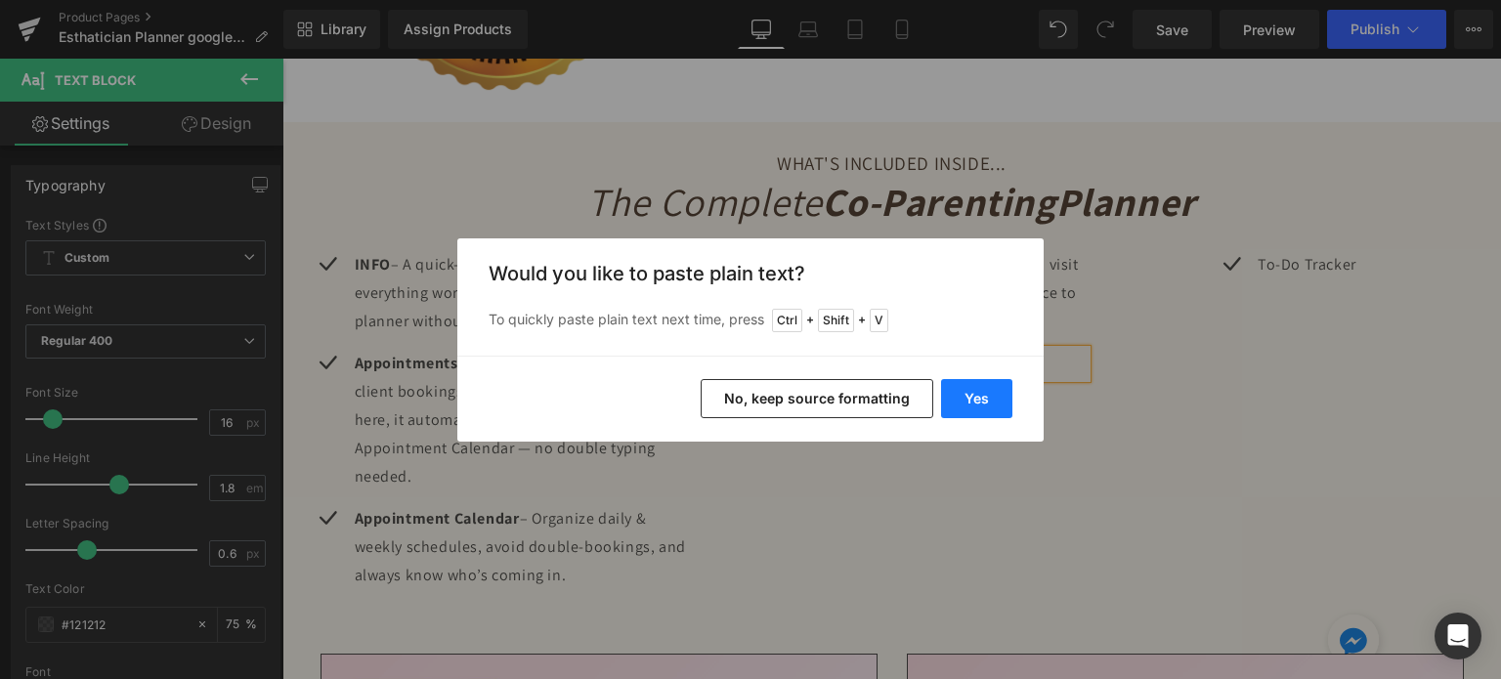
click at [981, 396] on button "Yes" at bounding box center [976, 398] width 71 height 39
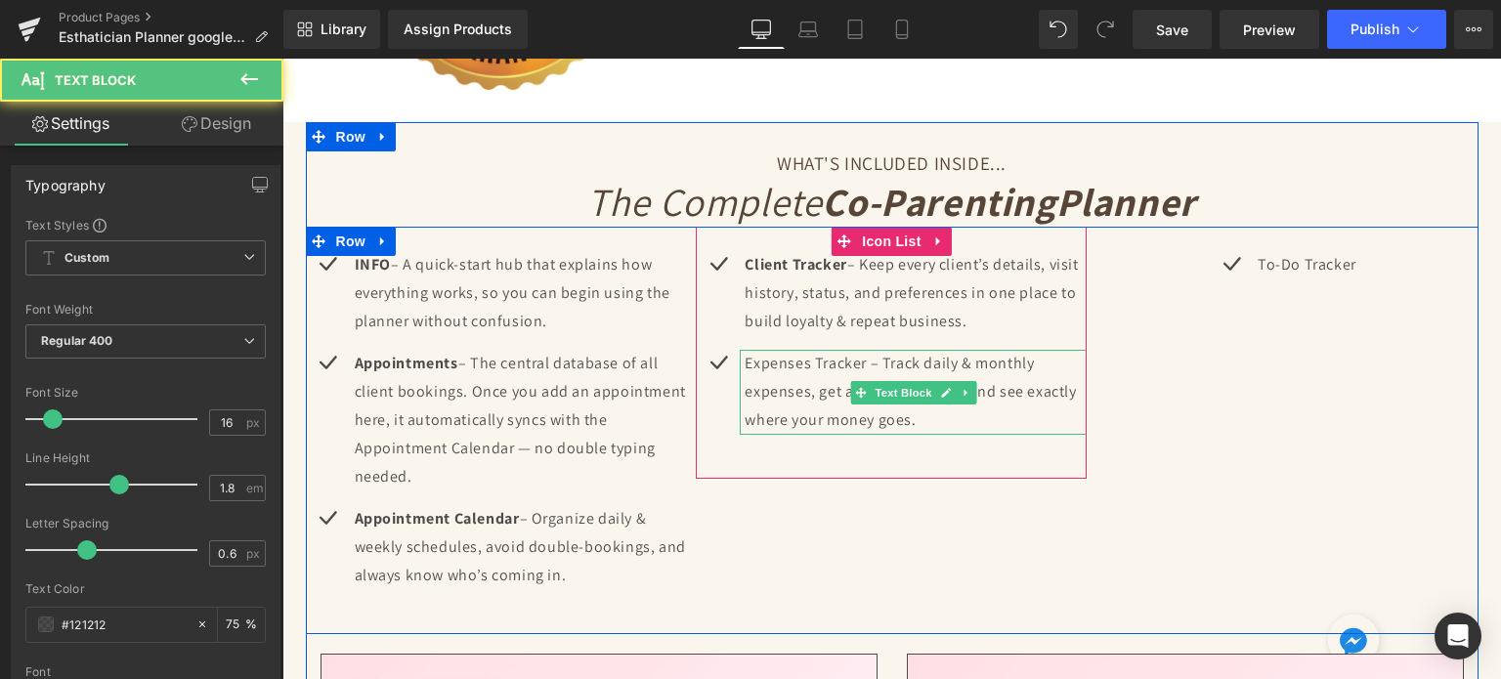
click at [831, 360] on p "Expenses Tracker – Track daily & monthly expenses, get automatic totals, and se…" at bounding box center [916, 392] width 342 height 84
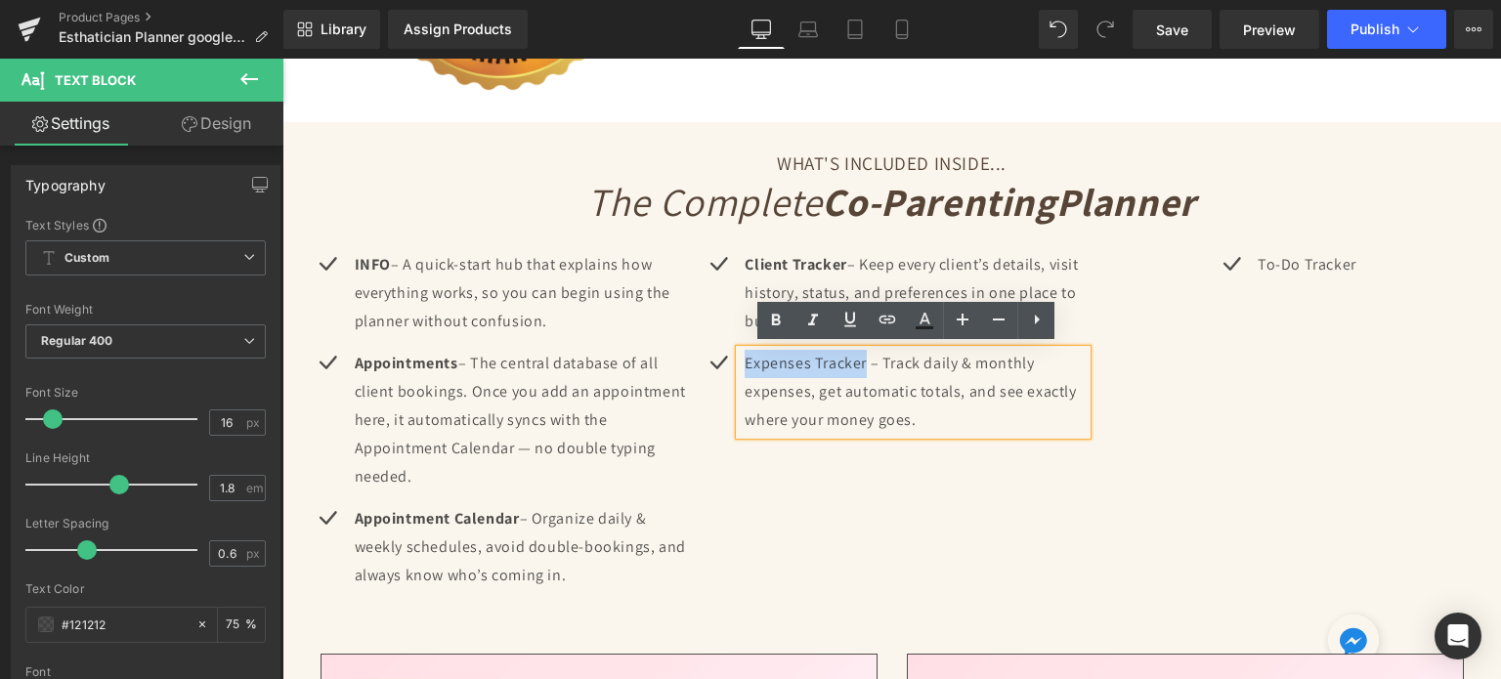
drag, startPoint x: 858, startPoint y: 362, endPoint x: 741, endPoint y: 359, distance: 117.3
click at [745, 359] on p "Expenses Tracker – Track daily & monthly expenses, get automatic totals, and se…" at bounding box center [916, 392] width 342 height 84
click at [774, 316] on icon at bounding box center [776, 320] width 9 height 12
click at [787, 396] on p "Expenses Tracker – Track daily & monthly expenses, get automatic totals, and se…" at bounding box center [916, 392] width 342 height 84
click at [1040, 502] on div "Icon INFO – A quick-start hub that explains how everything works, so you can be…" at bounding box center [892, 431] width 1173 height 408
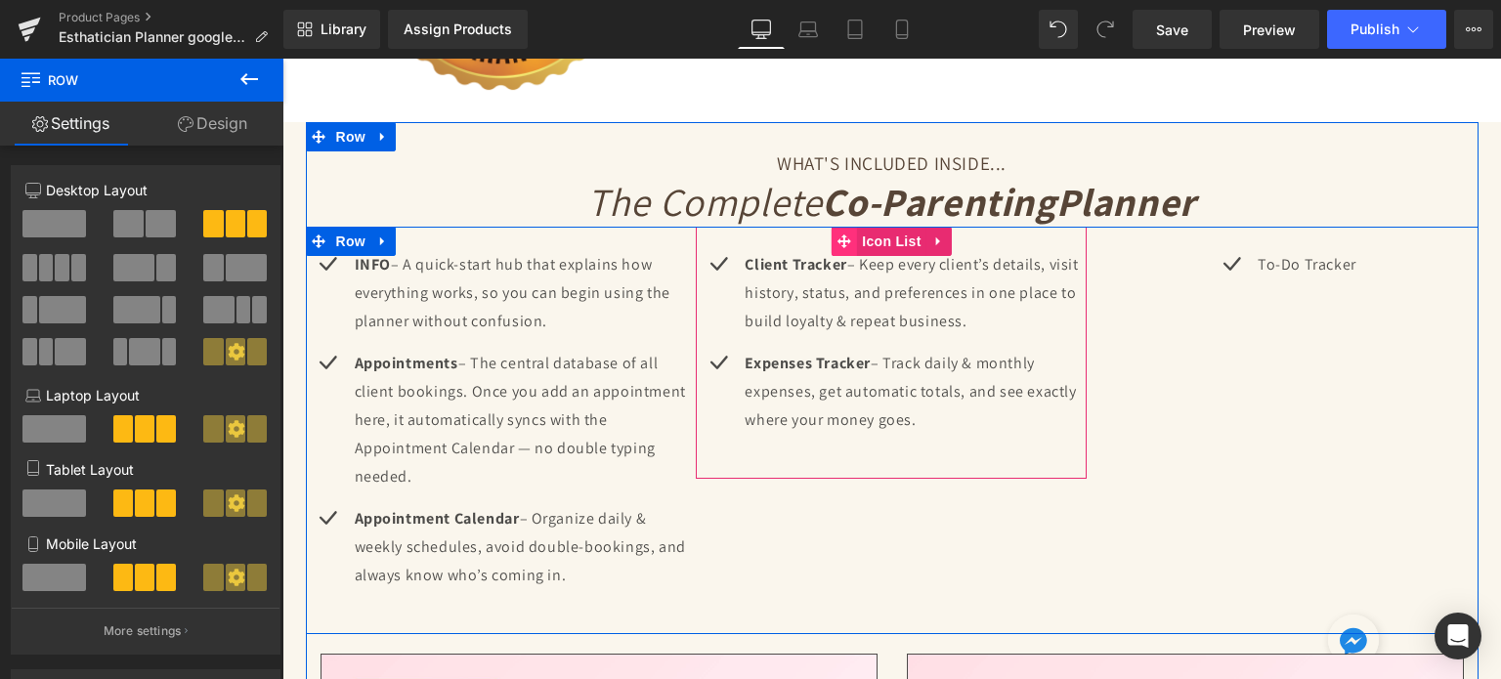
click at [874, 232] on span "Icon List" at bounding box center [891, 241] width 68 height 29
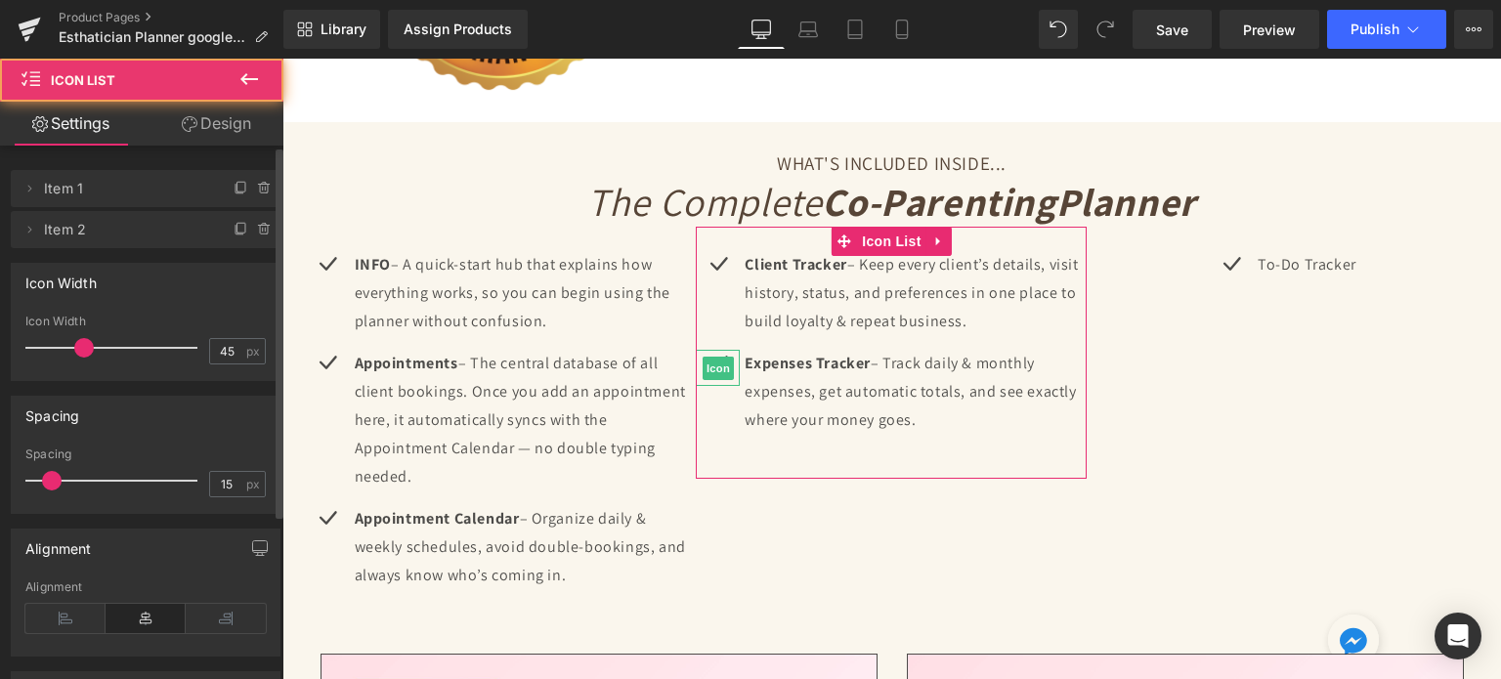
click at [230, 230] on div at bounding box center [255, 222] width 51 height 23
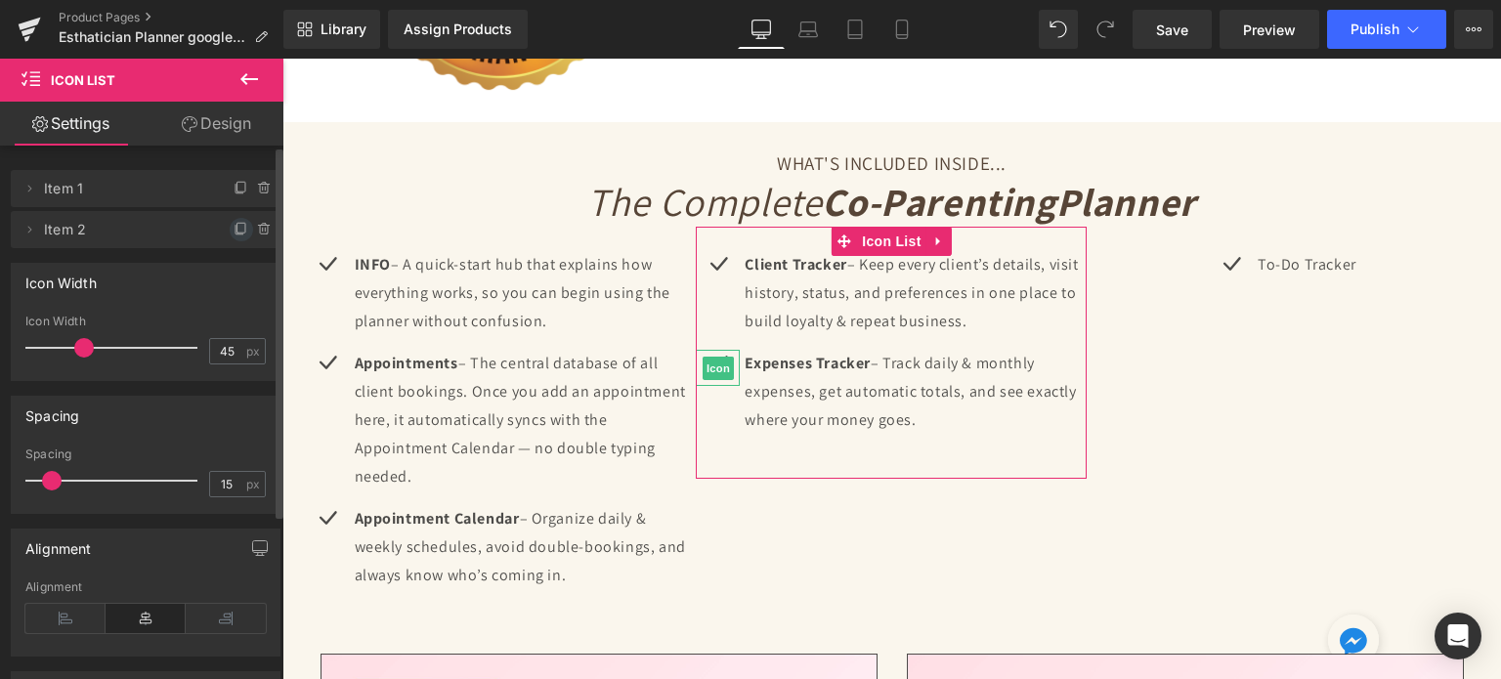
click at [230, 230] on span at bounding box center [241, 229] width 23 height 23
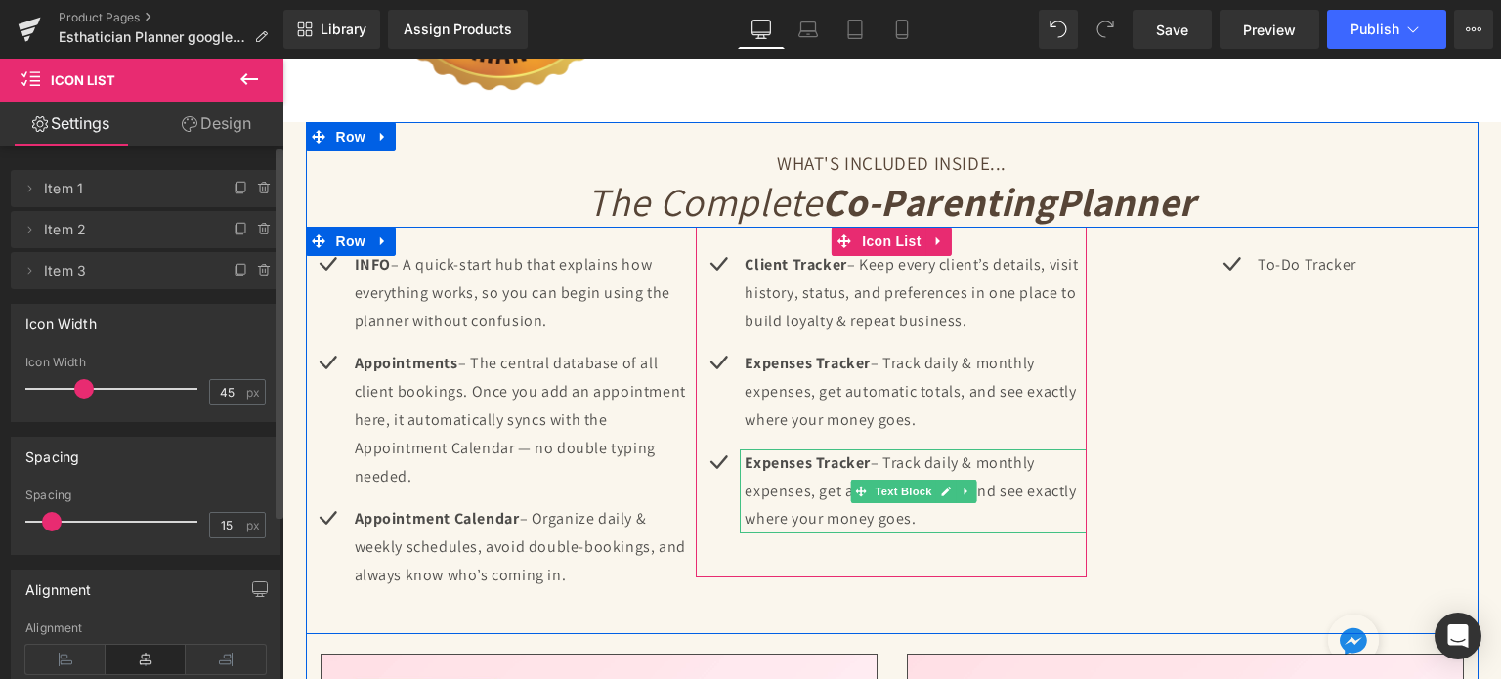
click at [813, 489] on p "Expenses Tracker – Track daily & monthly expenses, get automatic totals, and se…" at bounding box center [916, 492] width 342 height 84
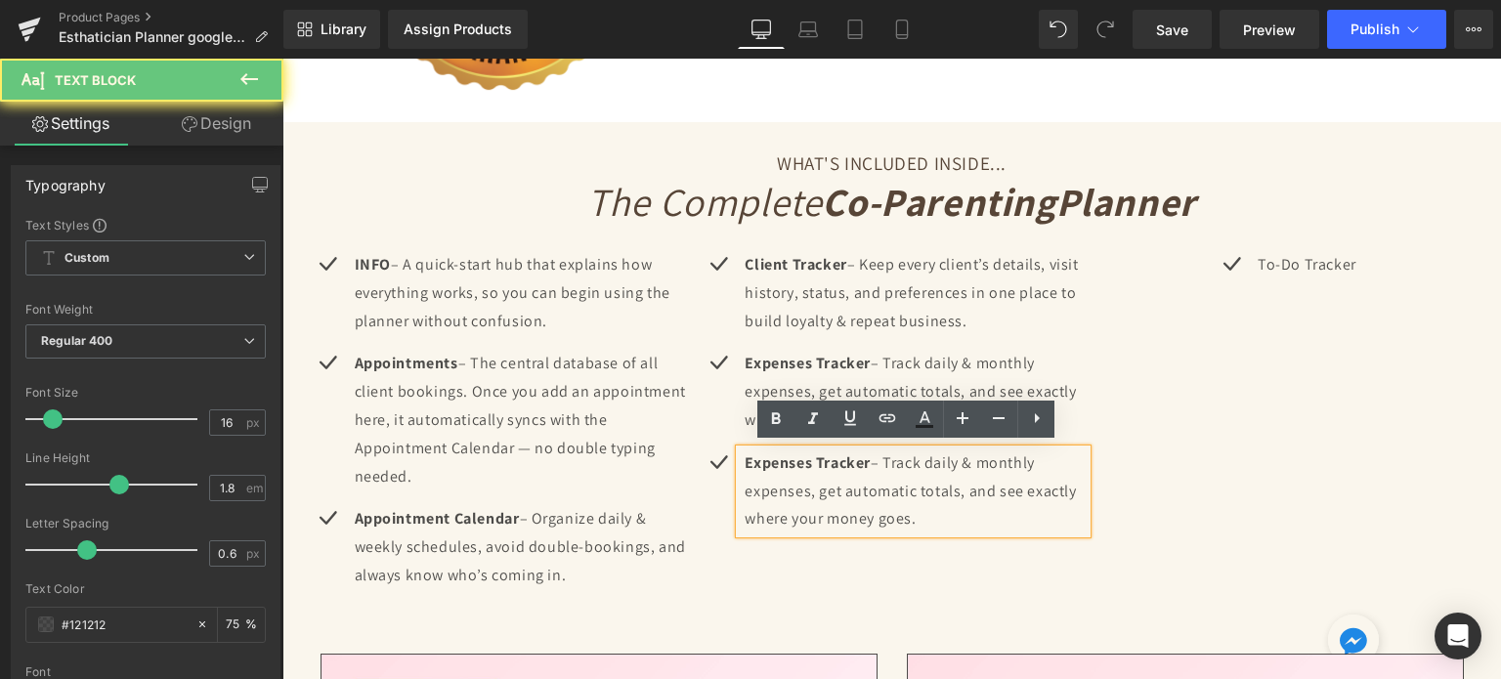
click at [813, 487] on p "Expenses Tracker – Track daily & monthly expenses, get automatic totals, and se…" at bounding box center [916, 492] width 342 height 84
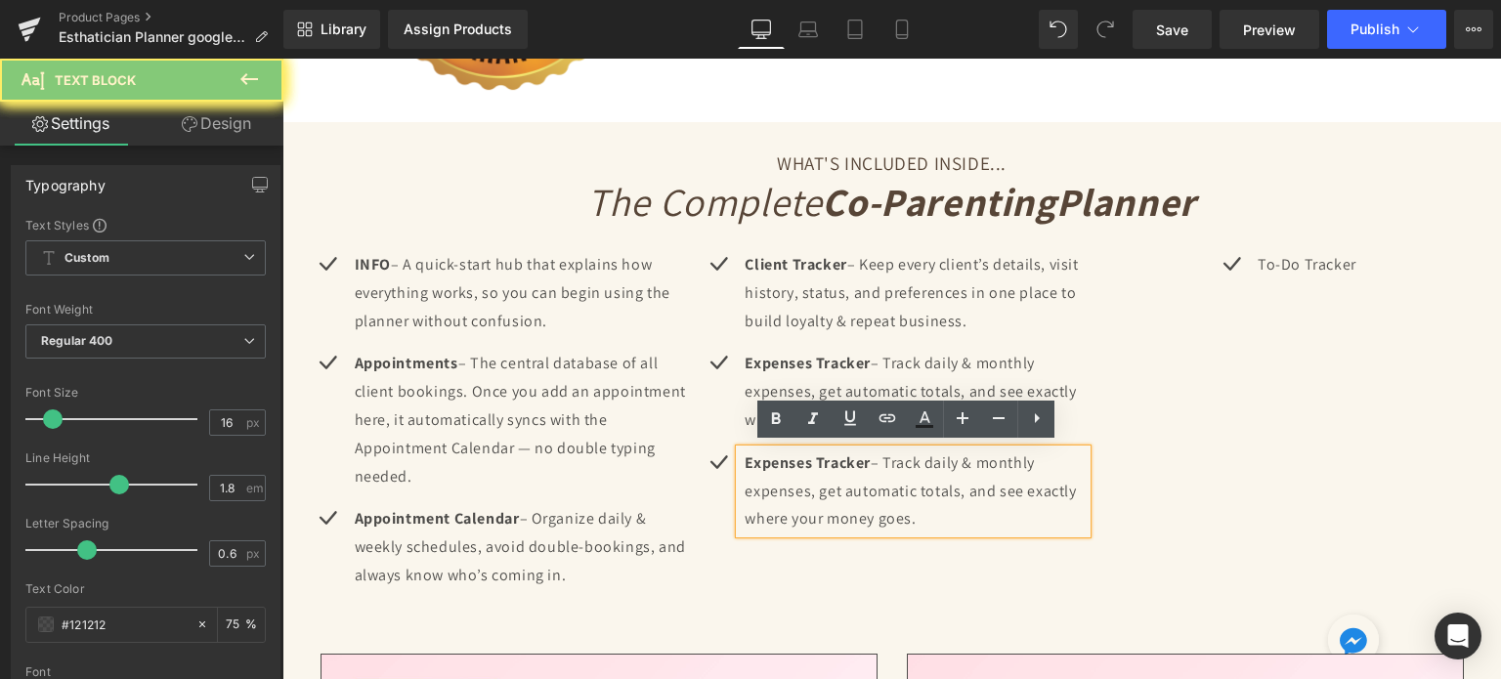
click at [813, 487] on p "Expenses Tracker – Track daily & monthly expenses, get automatic totals, and se…" at bounding box center [916, 492] width 342 height 84
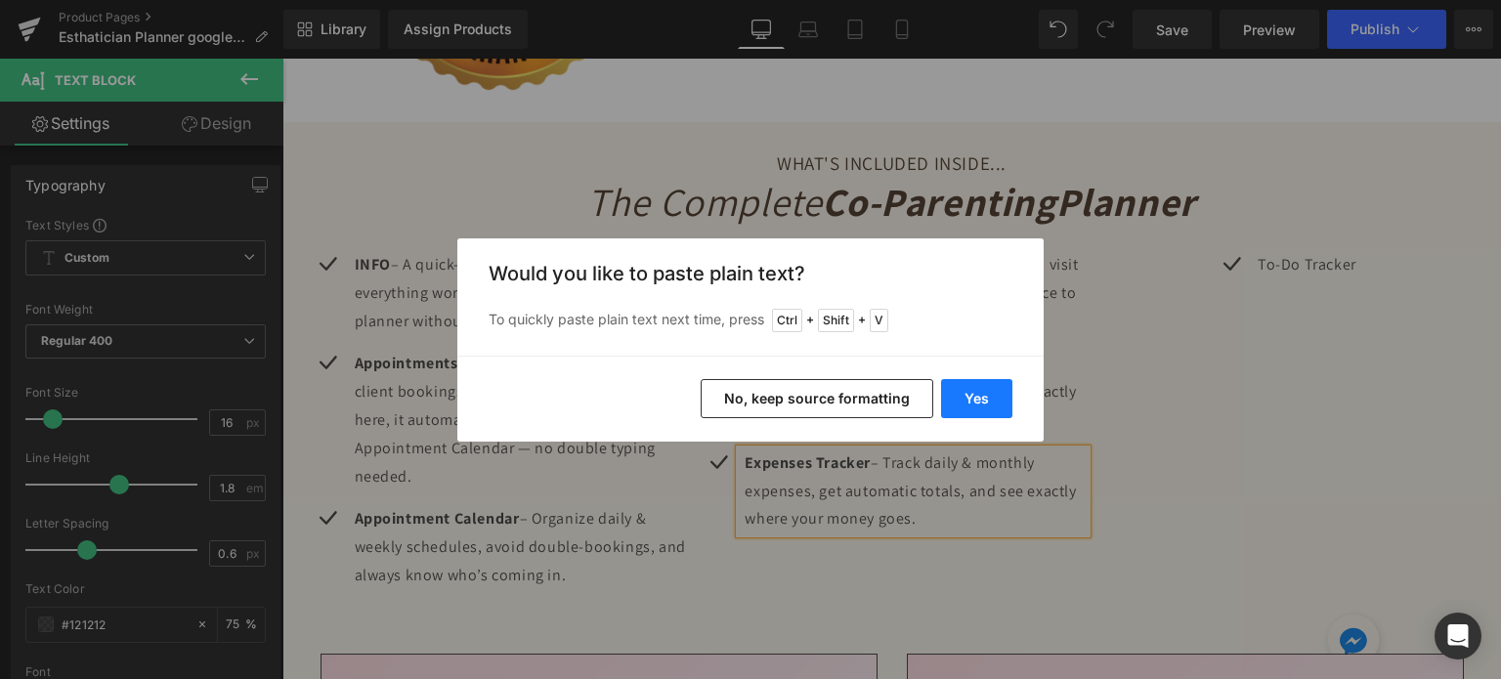
click at [993, 390] on button "Yes" at bounding box center [976, 398] width 71 height 39
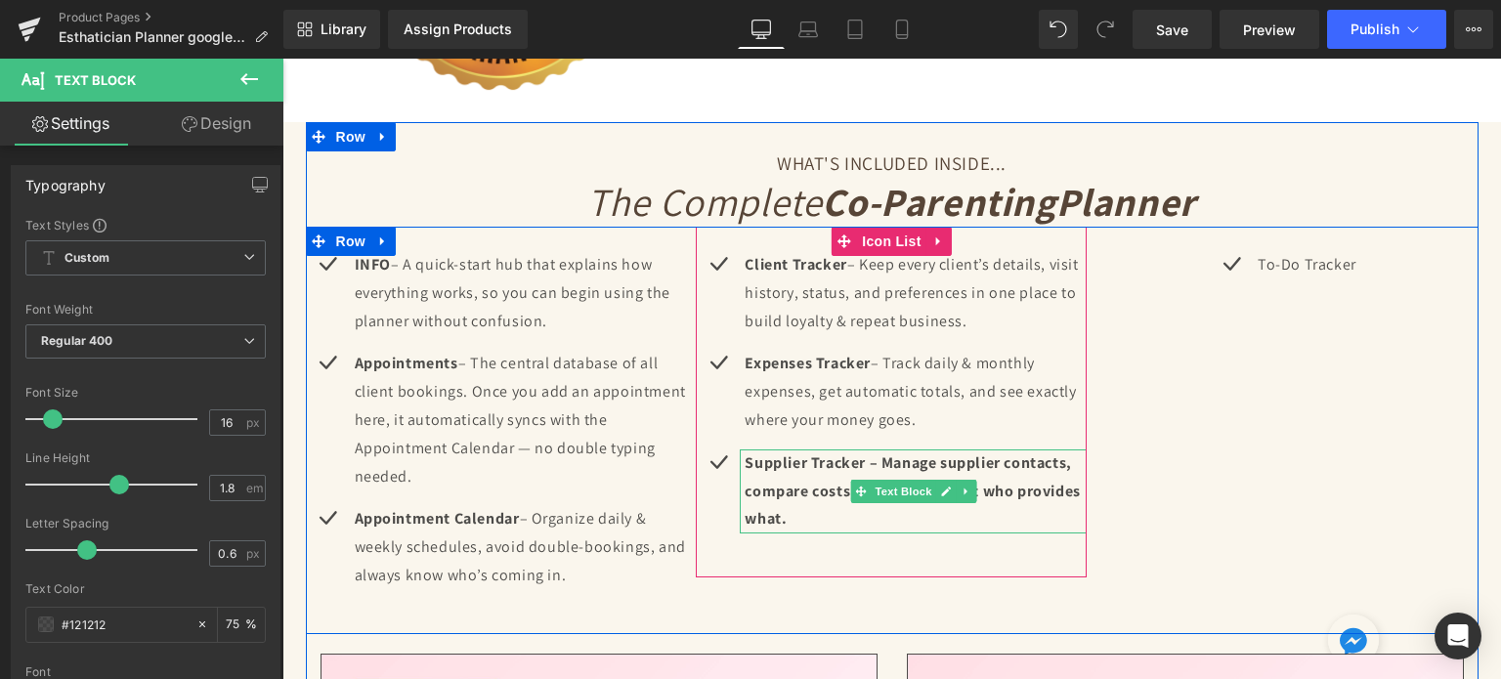
click at [783, 480] on b "Supplier Tracker – Manage supplier contacts, compare costs, and never forget wh…" at bounding box center [912, 491] width 335 height 77
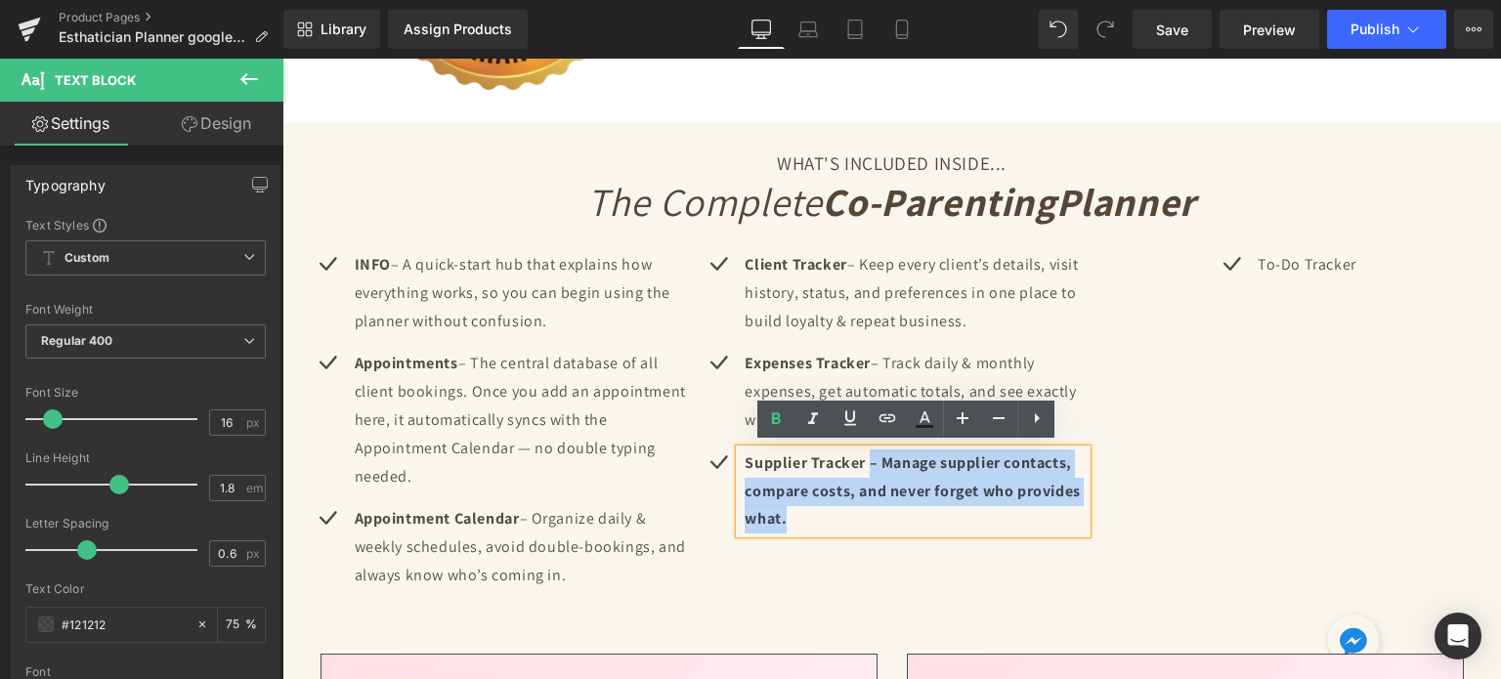
drag, startPoint x: 863, startPoint y: 460, endPoint x: 889, endPoint y: 508, distance: 54.2
click at [889, 508] on p "Supplier Tracker – Manage supplier contacts, compare costs, and never forget wh…" at bounding box center [916, 492] width 342 height 84
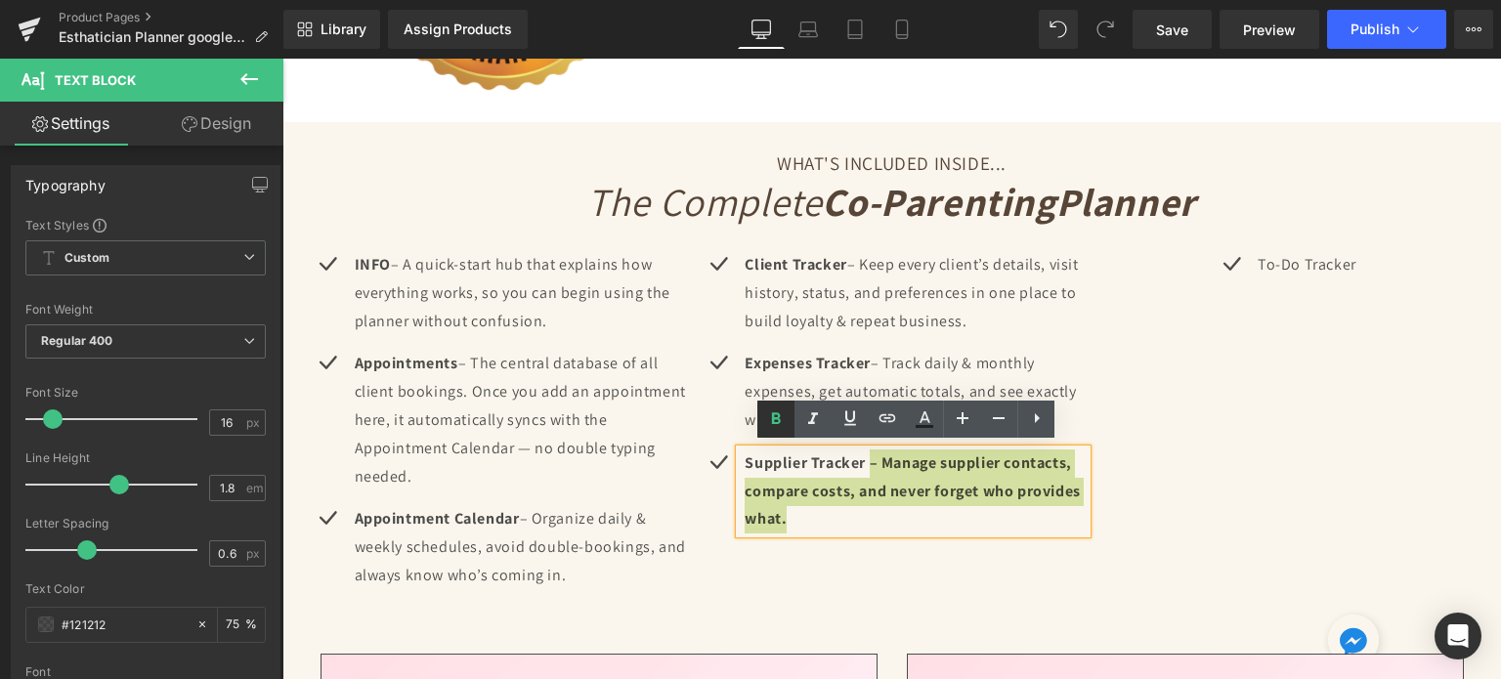
click at [782, 418] on icon at bounding box center [775, 419] width 23 height 23
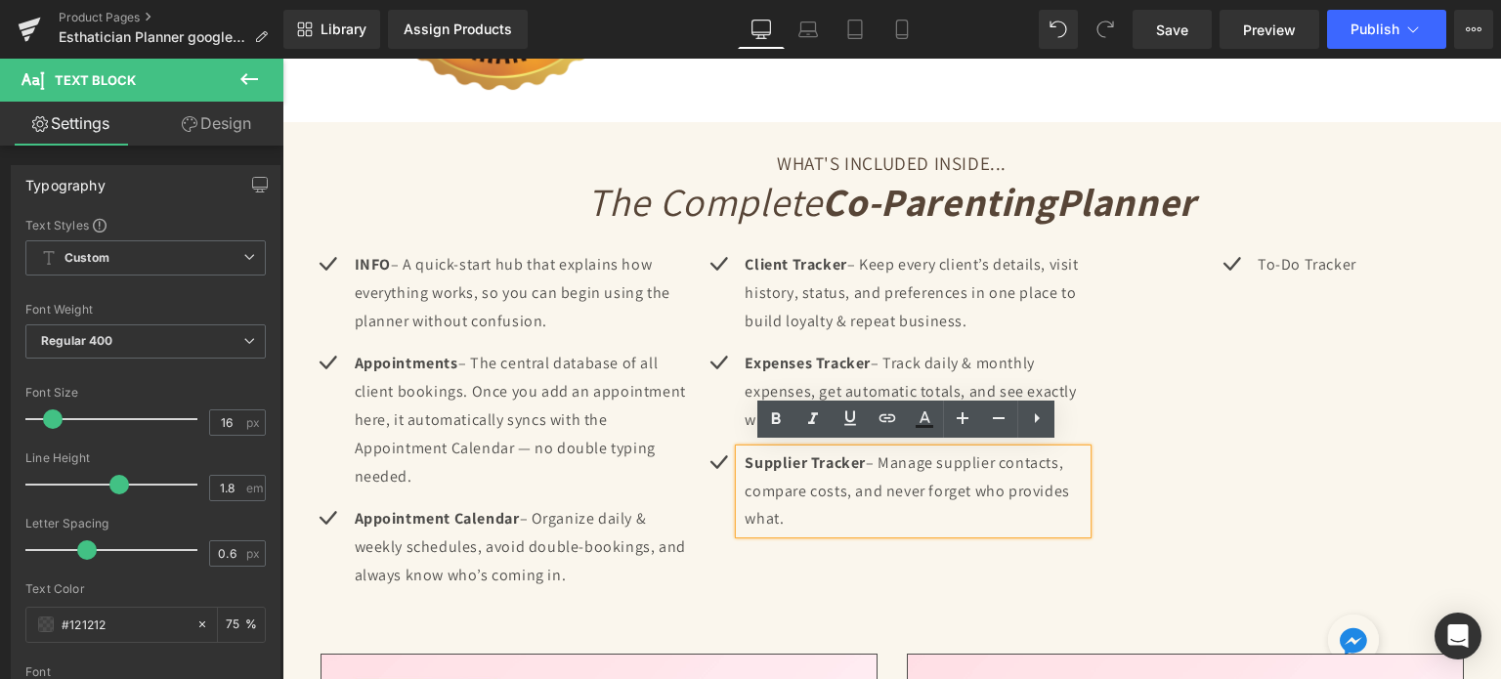
click at [905, 572] on div "Icon Client Tracke r – Keep every client’s details, visit history, status, and …" at bounding box center [891, 402] width 391 height 351
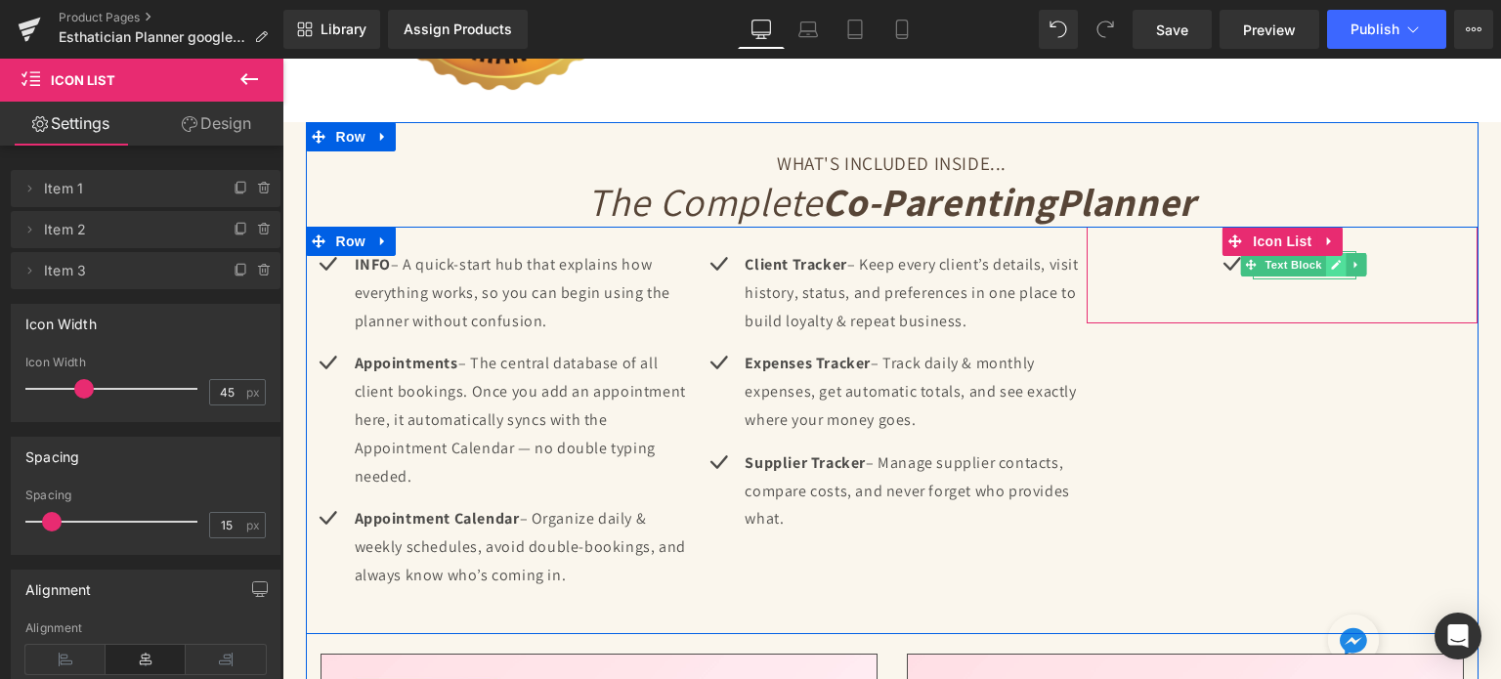
click at [1326, 266] on link at bounding box center [1336, 264] width 21 height 23
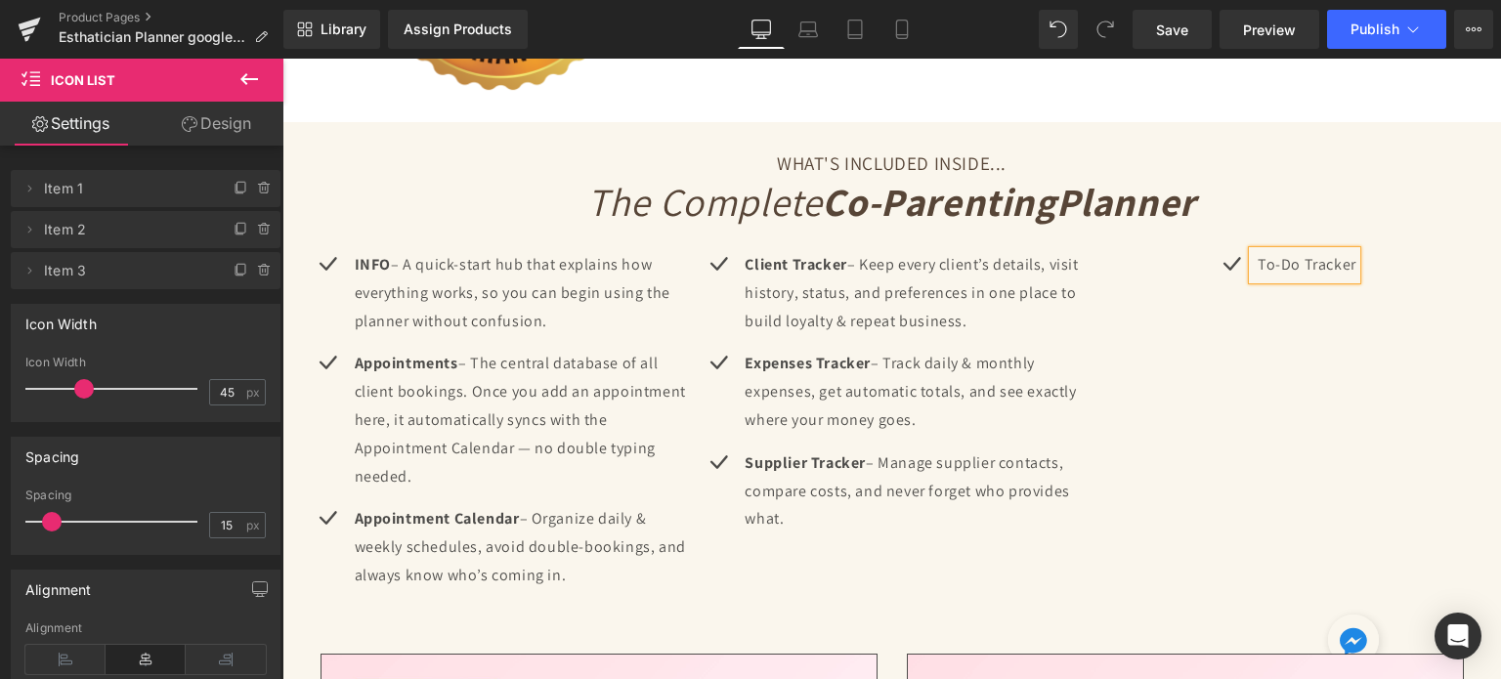
click at [1319, 266] on p "To-Do Tracker" at bounding box center [1307, 265] width 99 height 28
click at [1318, 265] on p "To-Do Tracker" at bounding box center [1307, 265] width 99 height 28
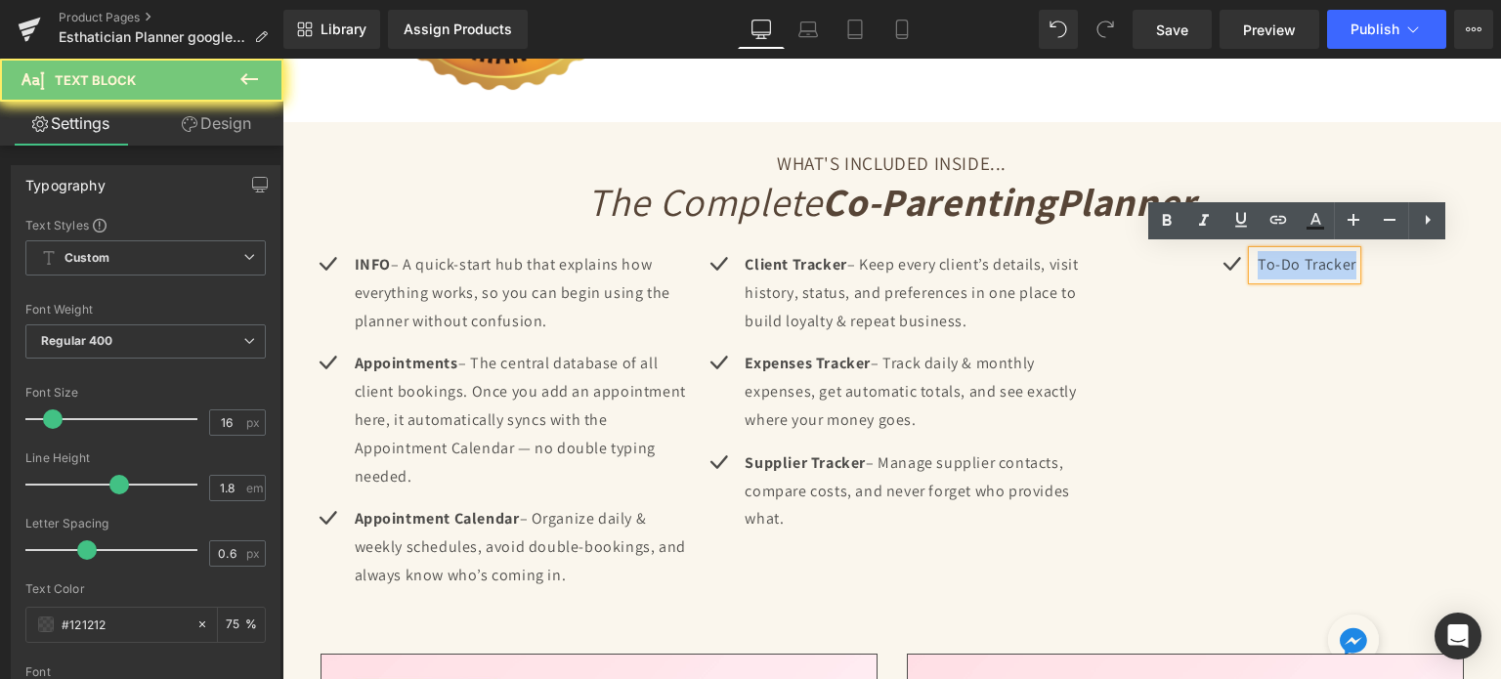
click at [1318, 265] on p "To-Do Tracker" at bounding box center [1307, 265] width 99 height 28
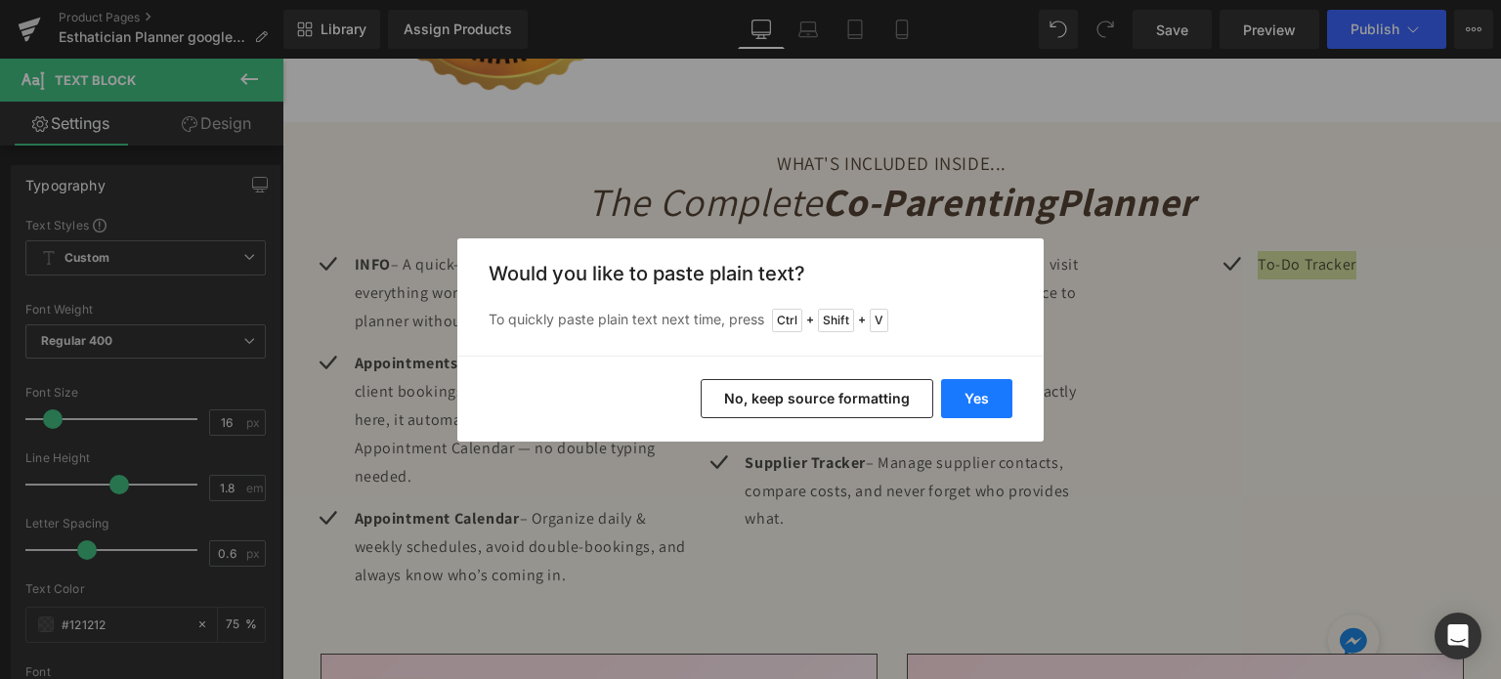
click at [955, 402] on button "Yes" at bounding box center [976, 398] width 71 height 39
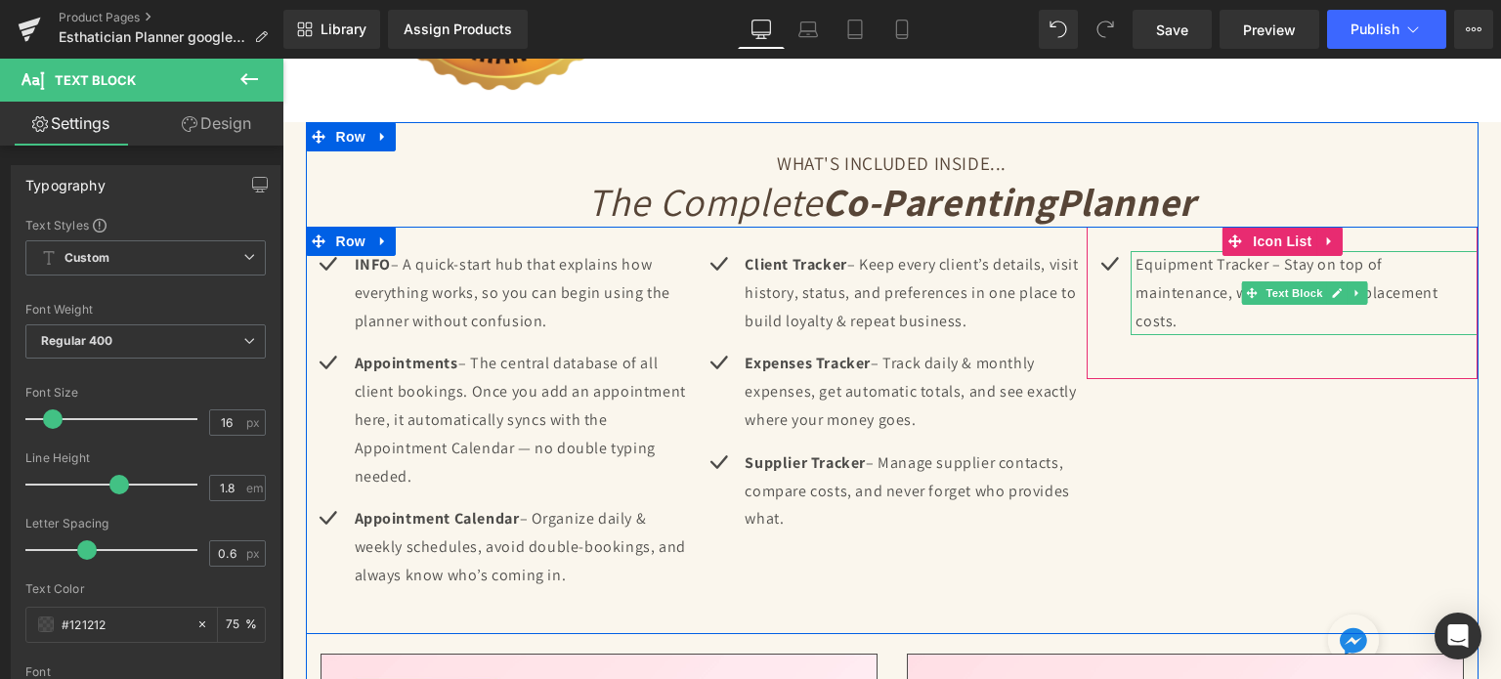
click at [1150, 270] on p "Equipment Tracker – Stay on top of maintenance, warranties, and replacement cos…" at bounding box center [1307, 293] width 342 height 84
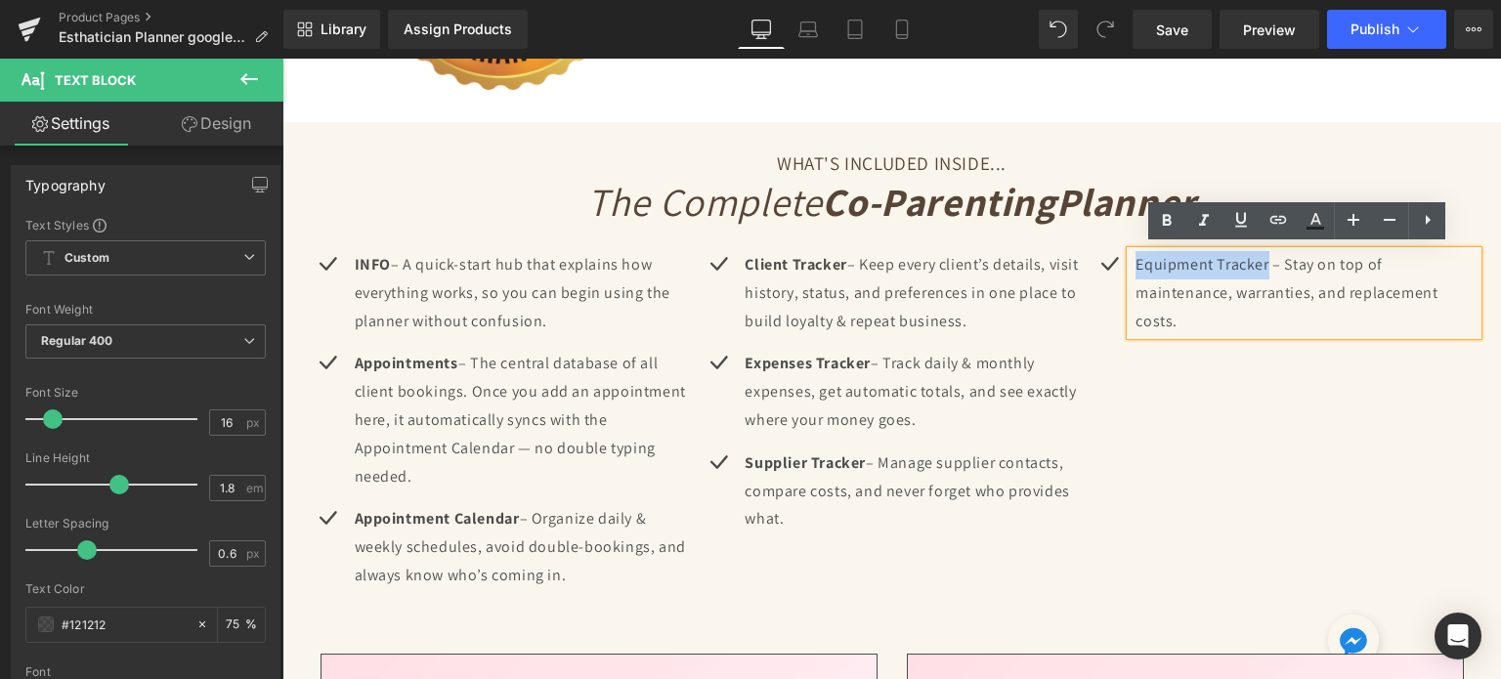
drag, startPoint x: 1130, startPoint y: 264, endPoint x: 1263, endPoint y: 261, distance: 133.0
click at [1263, 261] on p "Equipment Tracker – Stay on top of maintenance, warranties, and replacement cos…" at bounding box center [1307, 293] width 342 height 84
click at [1167, 225] on icon at bounding box center [1167, 221] width 9 height 12
click at [1259, 412] on div "Icon INFO – A quick-start hub that explains how everything works, so you can be…" at bounding box center [892, 431] width 1173 height 408
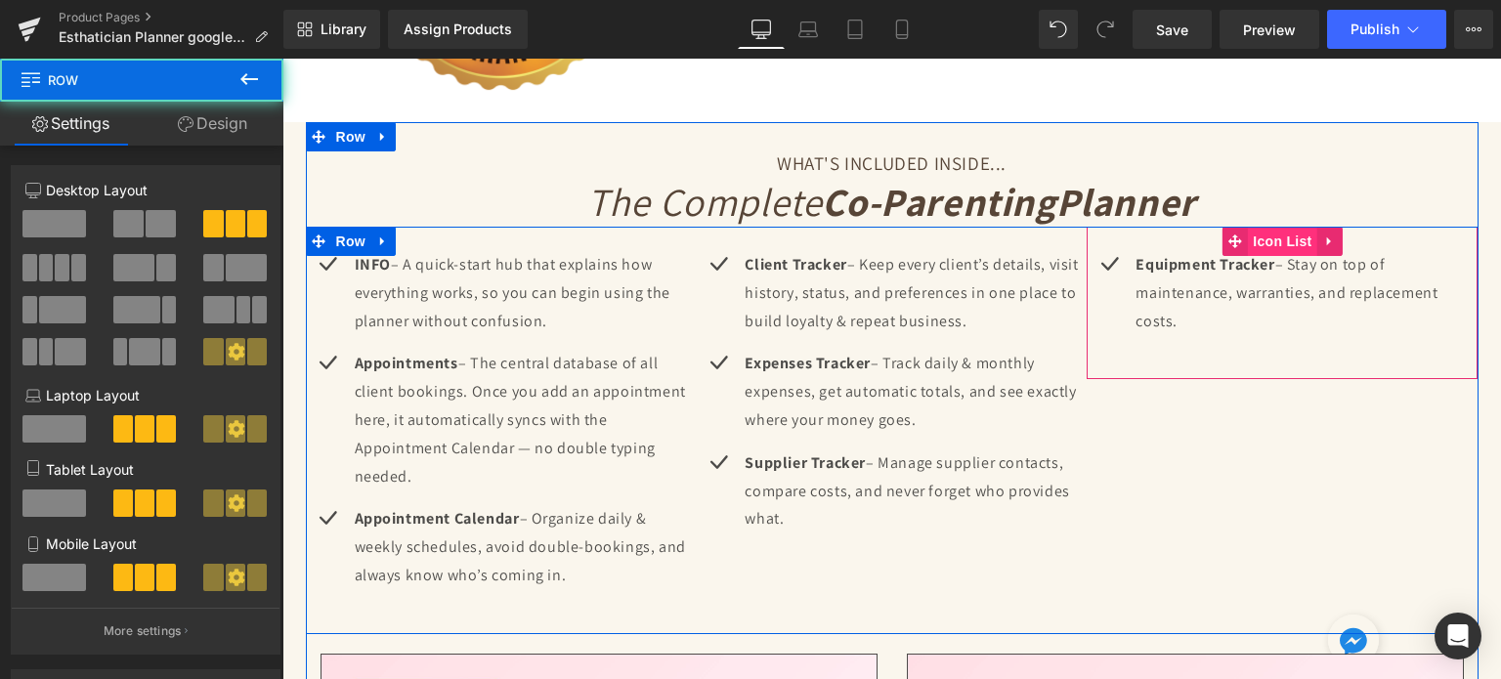
click at [1281, 238] on span "Icon List" at bounding box center [1282, 241] width 68 height 29
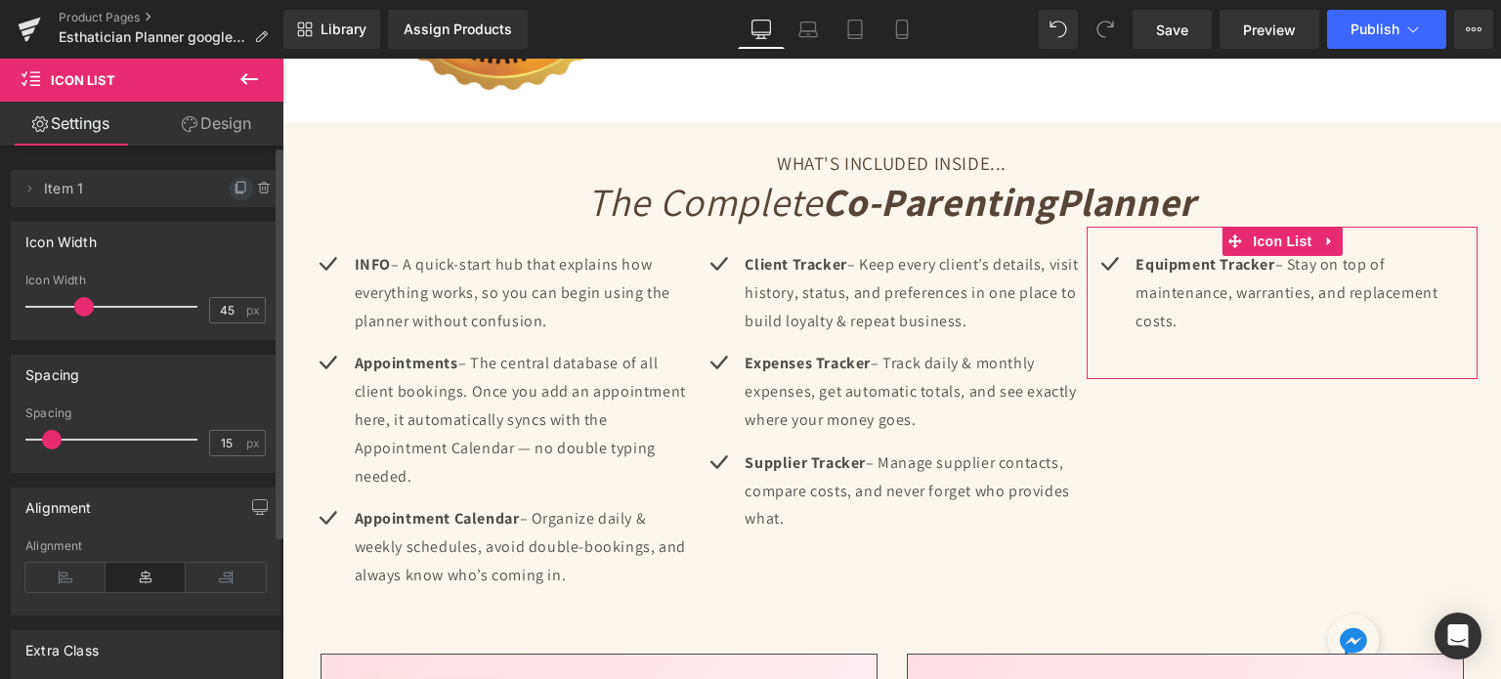
click at [236, 185] on icon at bounding box center [242, 189] width 16 height 16
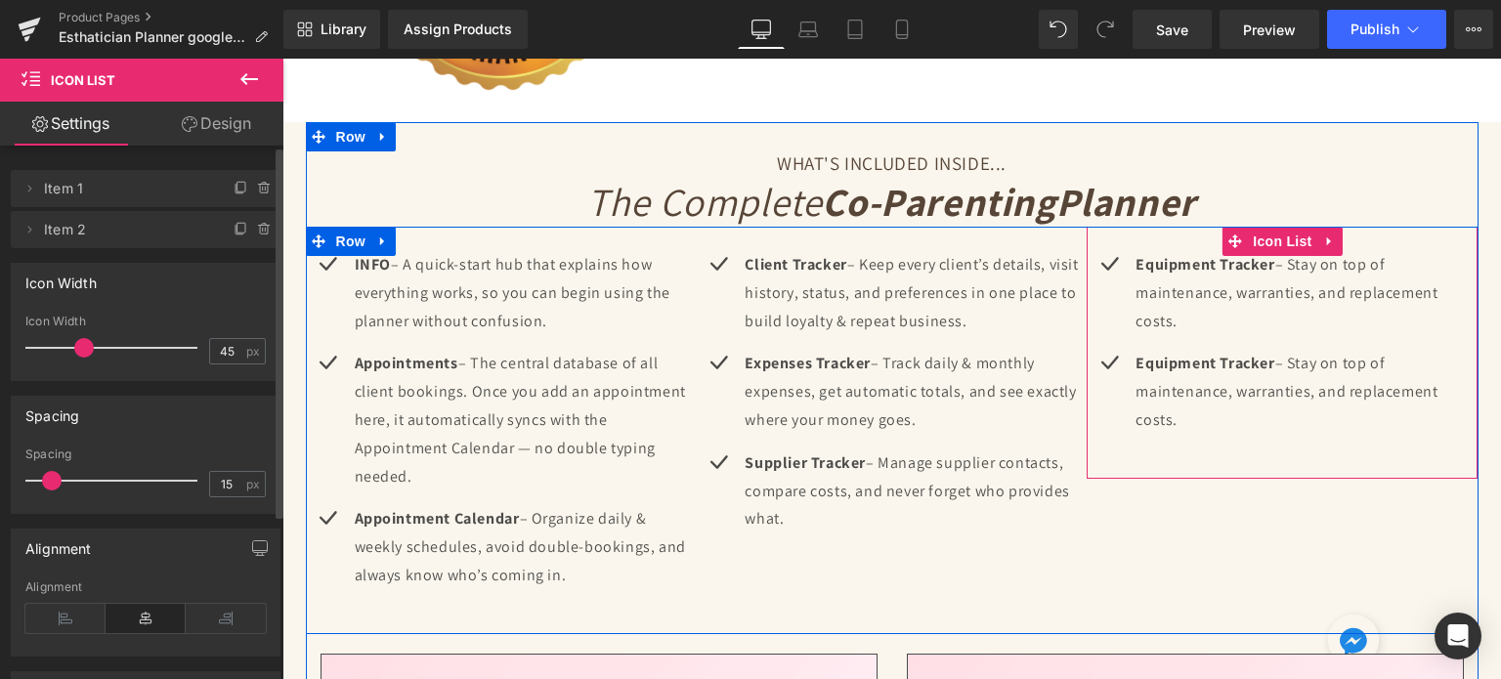
click at [1212, 378] on p "Equipment Tracker – Stay on top of maintenance, warranties, and replacement cos…" at bounding box center [1307, 392] width 342 height 84
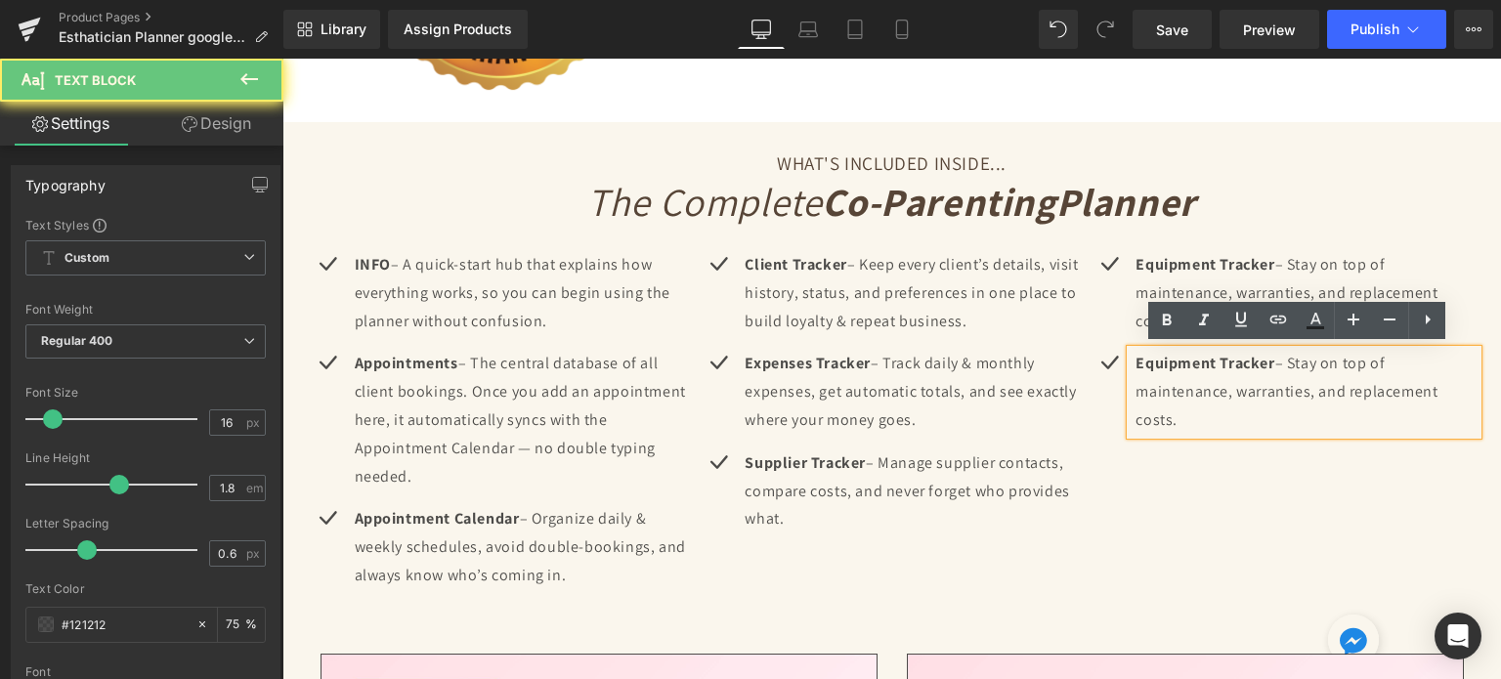
click at [1211, 378] on p "Equipment Tracker – Stay on top of maintenance, warranties, and replacement cos…" at bounding box center [1307, 392] width 342 height 84
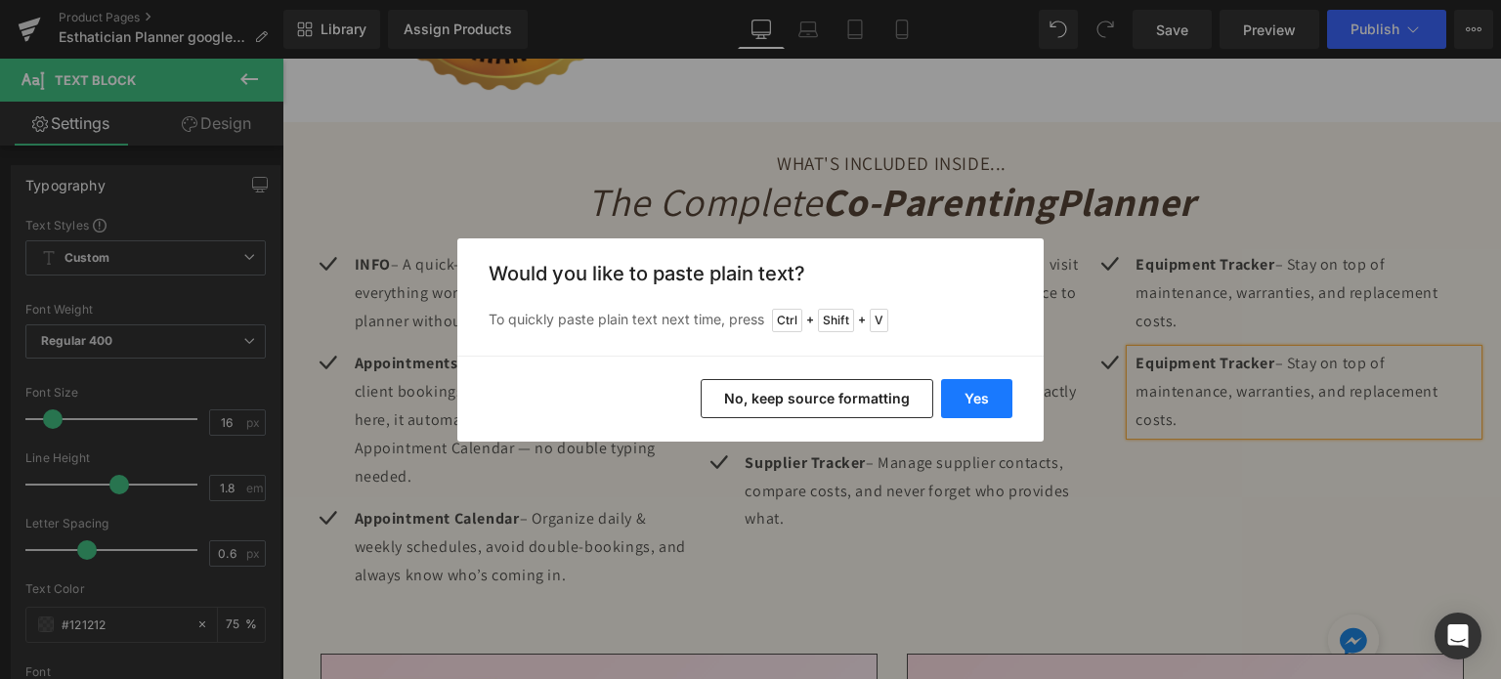
click at [959, 393] on button "Yes" at bounding box center [976, 398] width 71 height 39
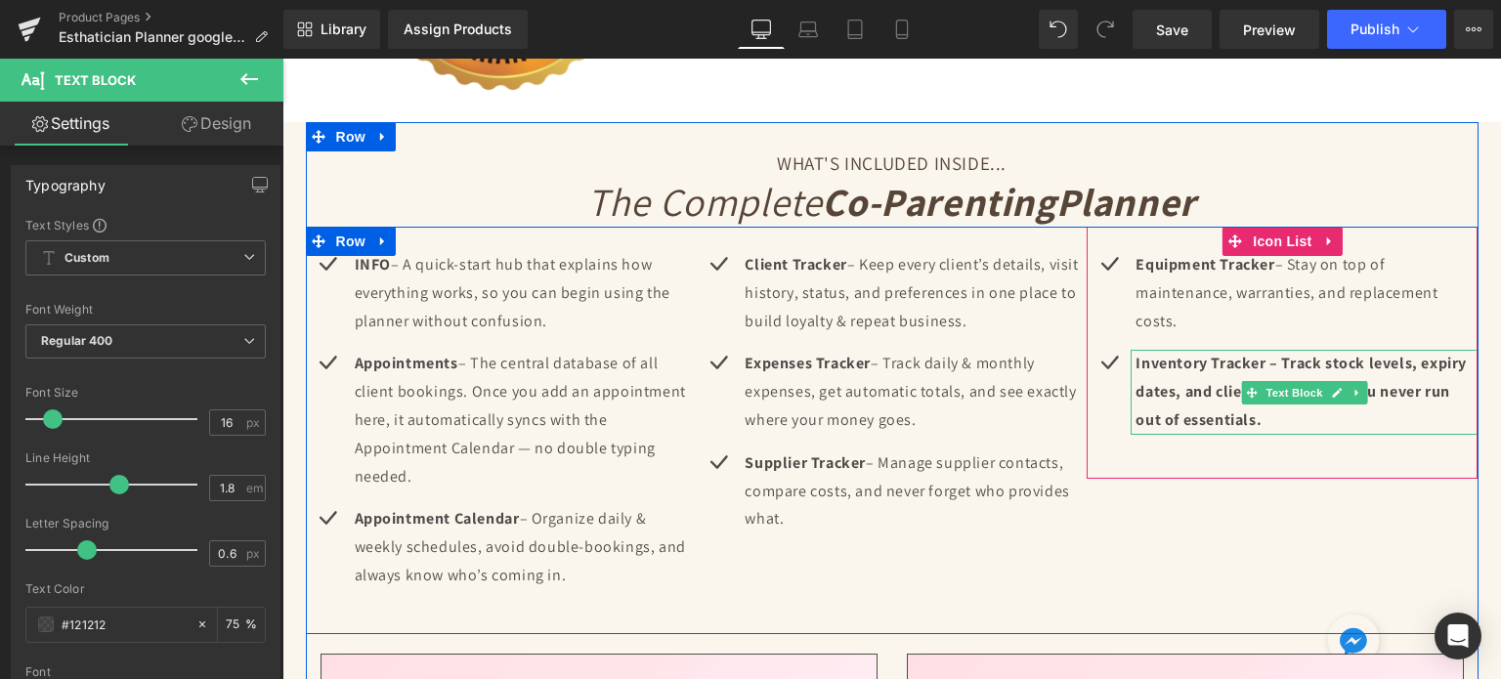
click at [1188, 374] on p "Inventory Tracker – Track stock levels, expiry dates, and client favorites so y…" at bounding box center [1307, 392] width 342 height 84
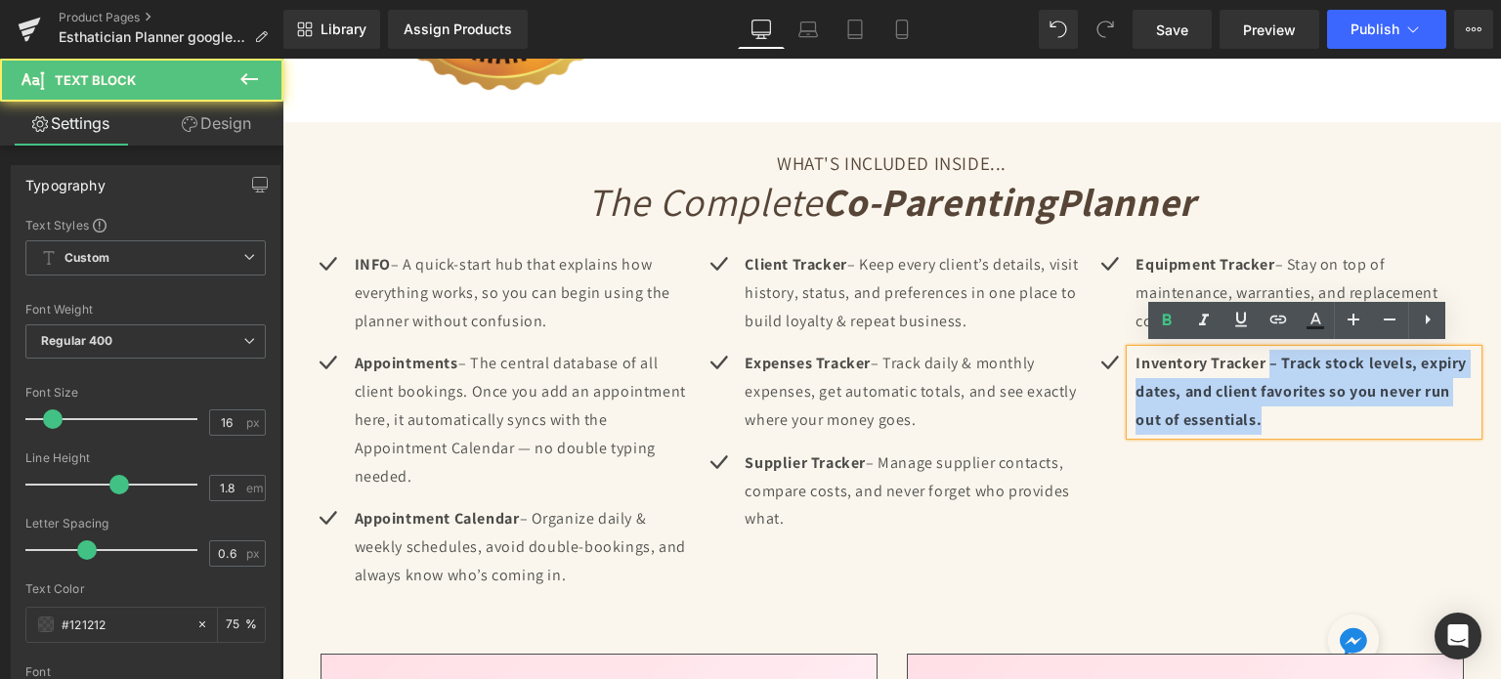
drag, startPoint x: 1265, startPoint y: 357, endPoint x: 1286, endPoint y: 404, distance: 51.6
click at [1286, 404] on p "Inventory Tracker – Track stock levels, expiry dates, and client favorites so y…" at bounding box center [1307, 392] width 342 height 84
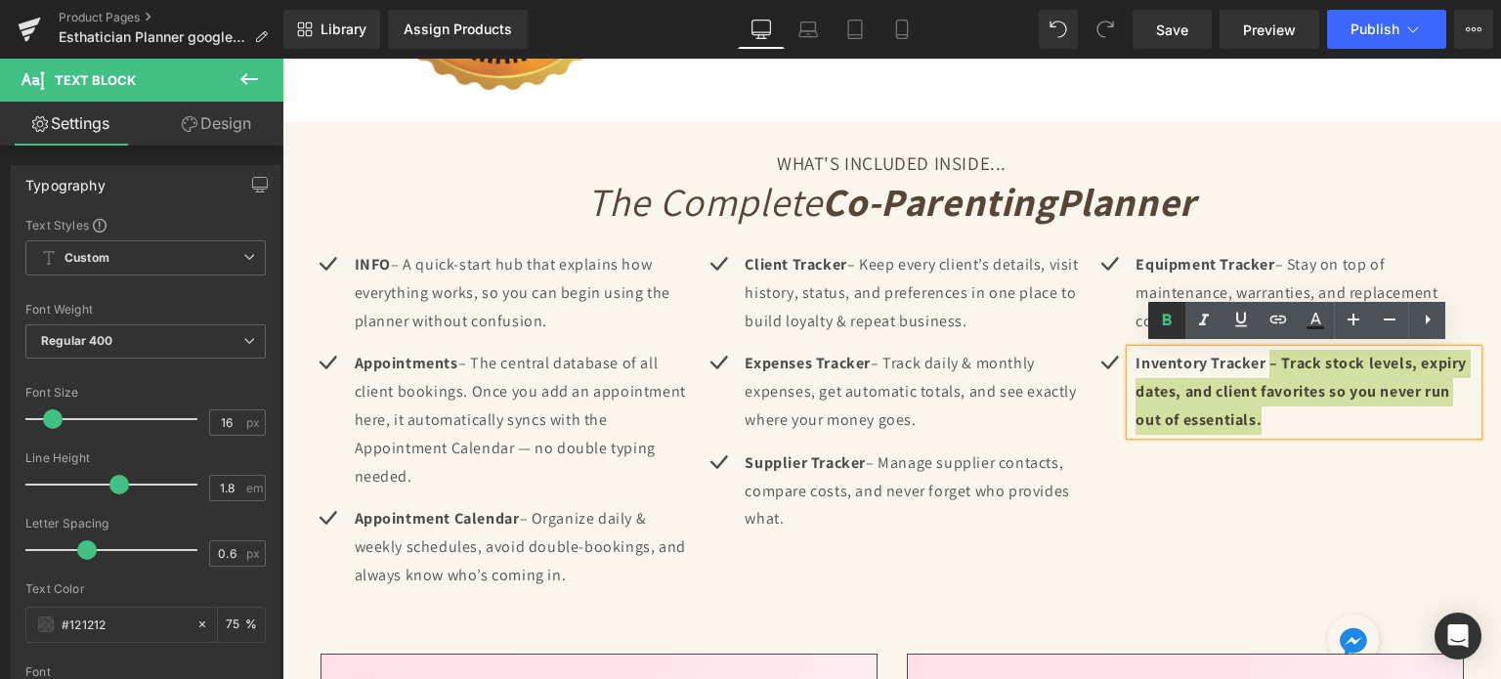
click at [1158, 318] on icon at bounding box center [1166, 320] width 23 height 23
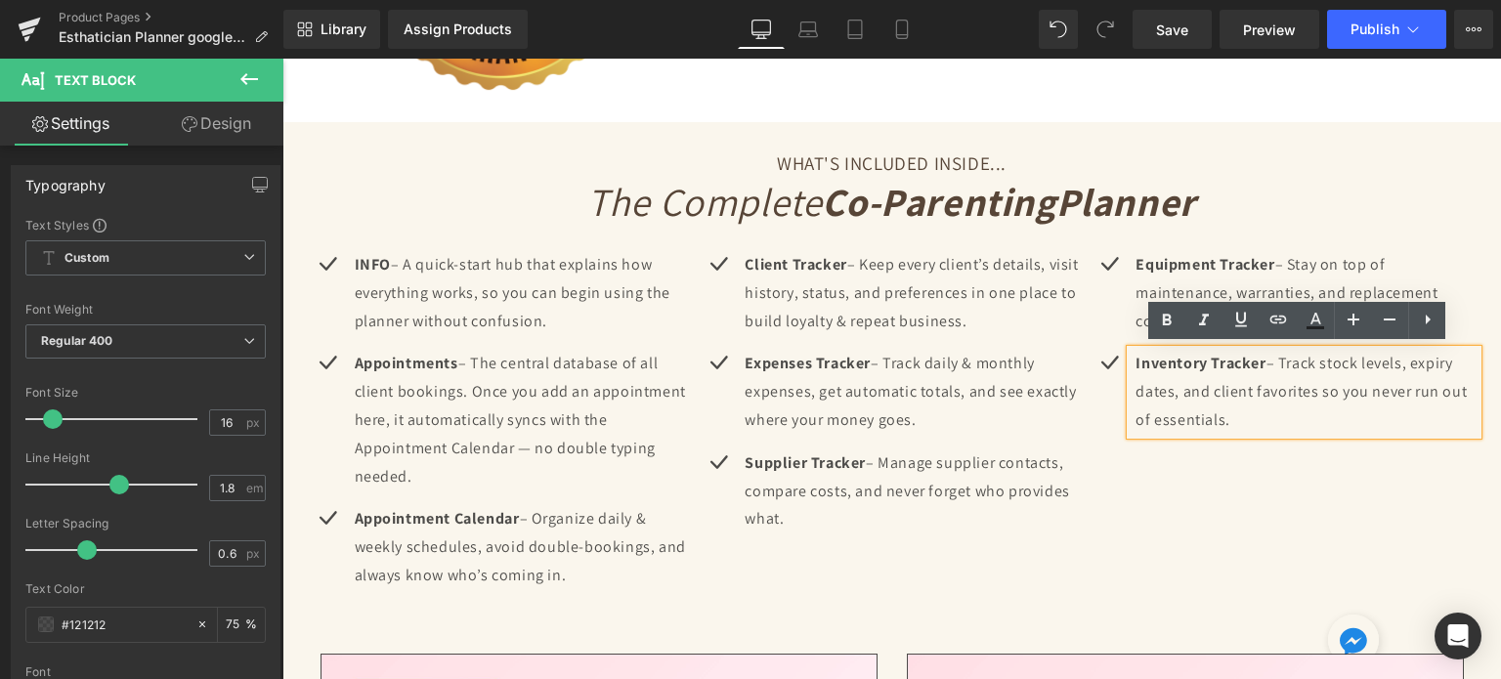
click at [1232, 460] on div "Icon Equipment Tracker – Stay on top of maintenance, warranties, and replacemen…" at bounding box center [1282, 353] width 391 height 252
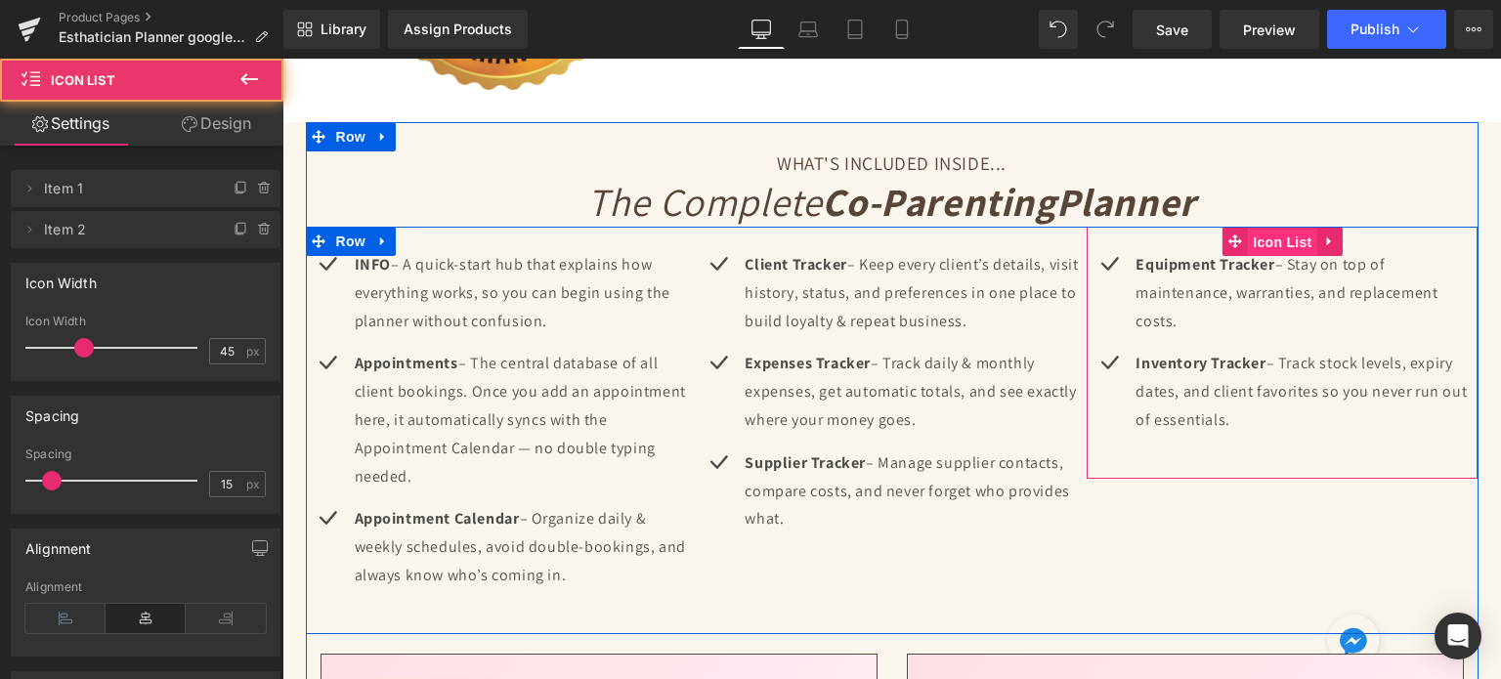
click at [1278, 231] on span "Icon List" at bounding box center [1282, 242] width 68 height 29
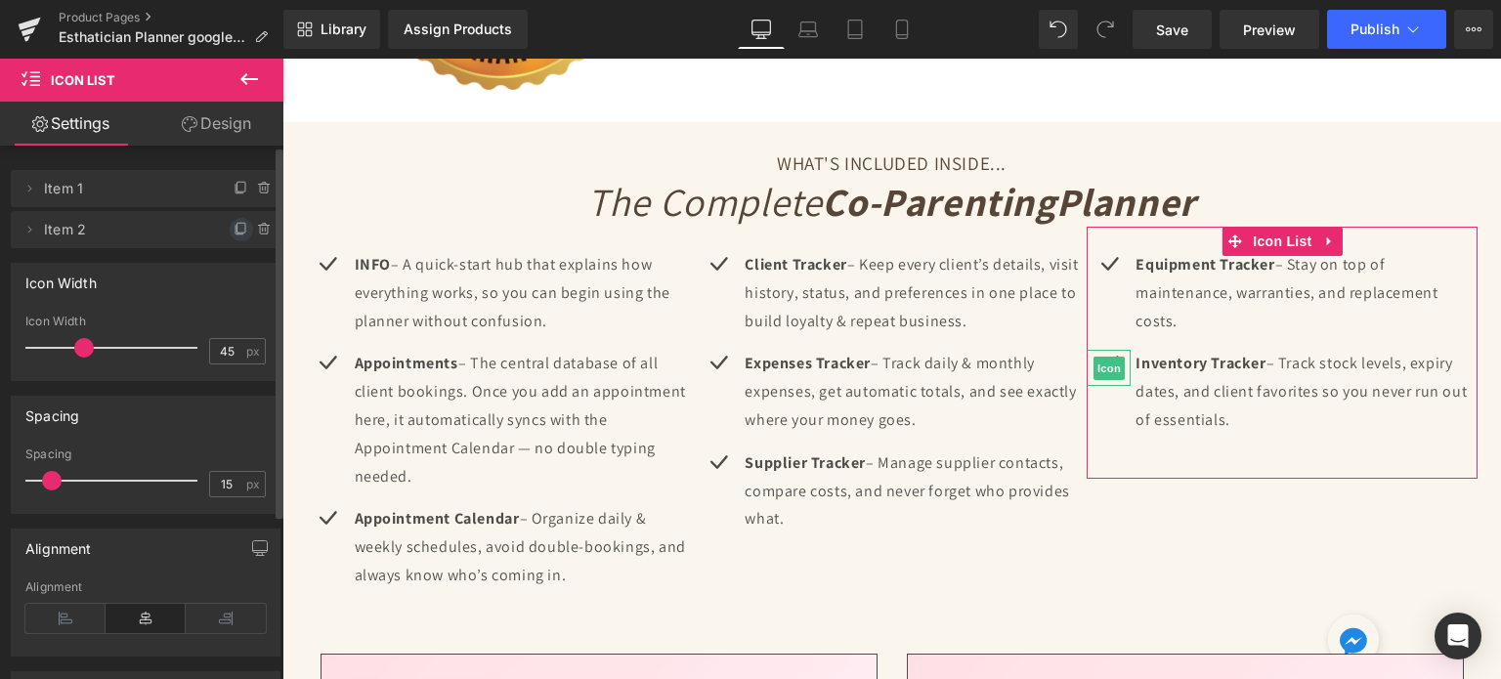
click at [234, 235] on icon at bounding box center [242, 230] width 16 height 16
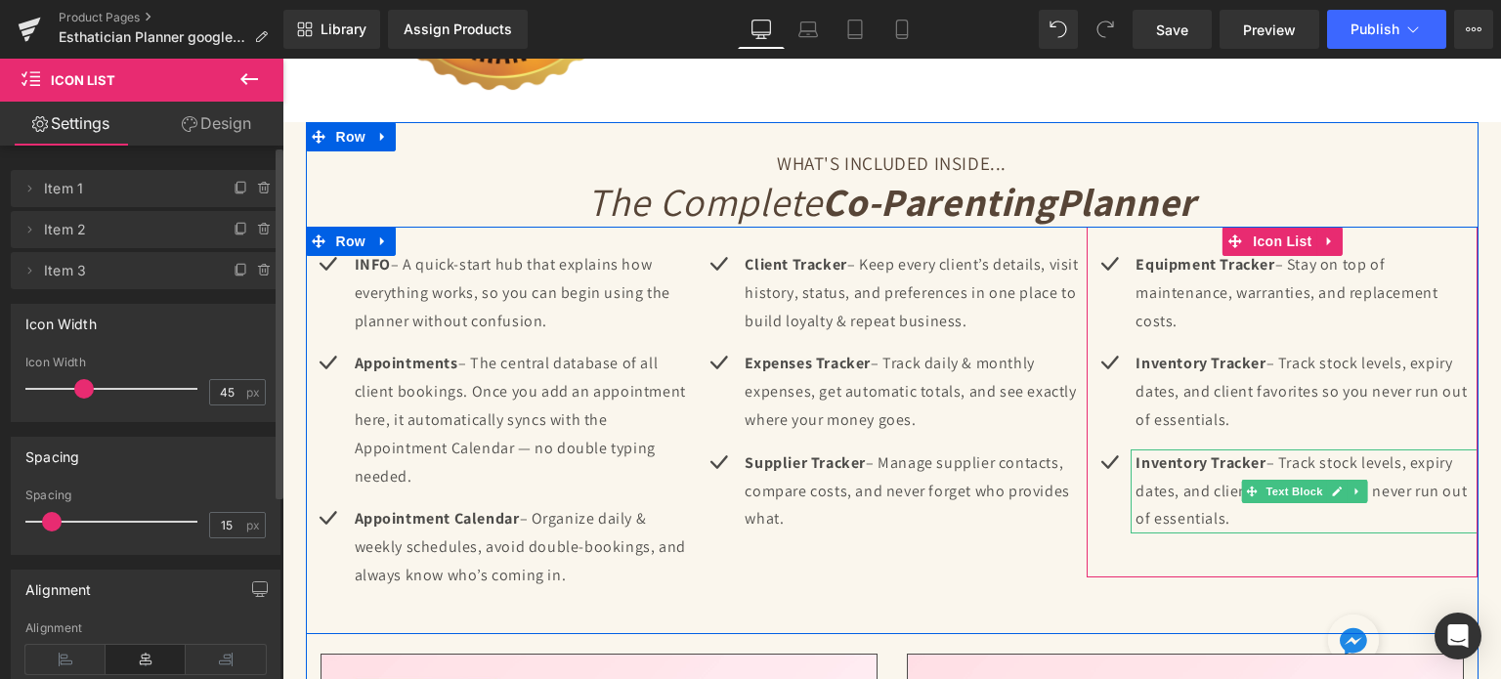
click at [1196, 480] on p "Inventory Tracker – Track stock levels, expiry dates, and client favorites so y…" at bounding box center [1307, 492] width 342 height 84
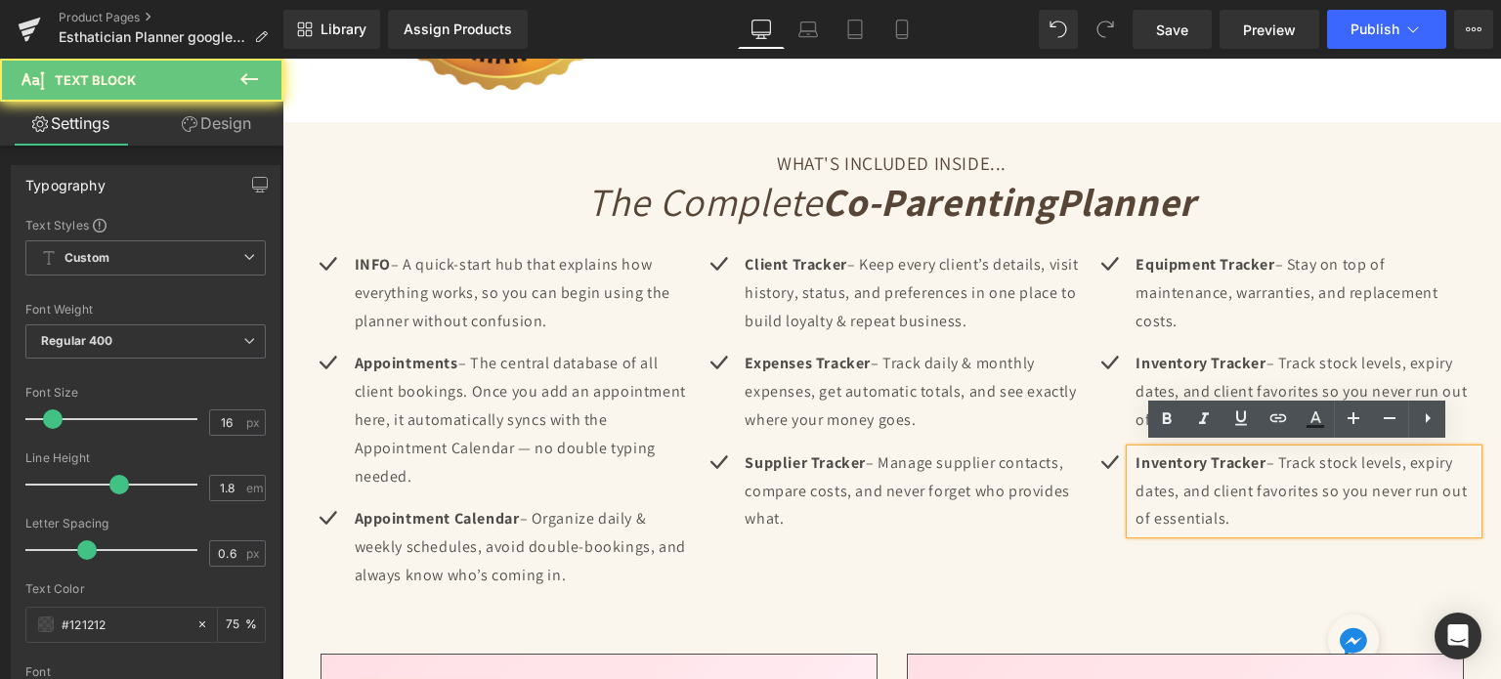
click at [1196, 480] on p "Inventory Tracker – Track stock levels, expiry dates, and client favorites so y…" at bounding box center [1307, 492] width 342 height 84
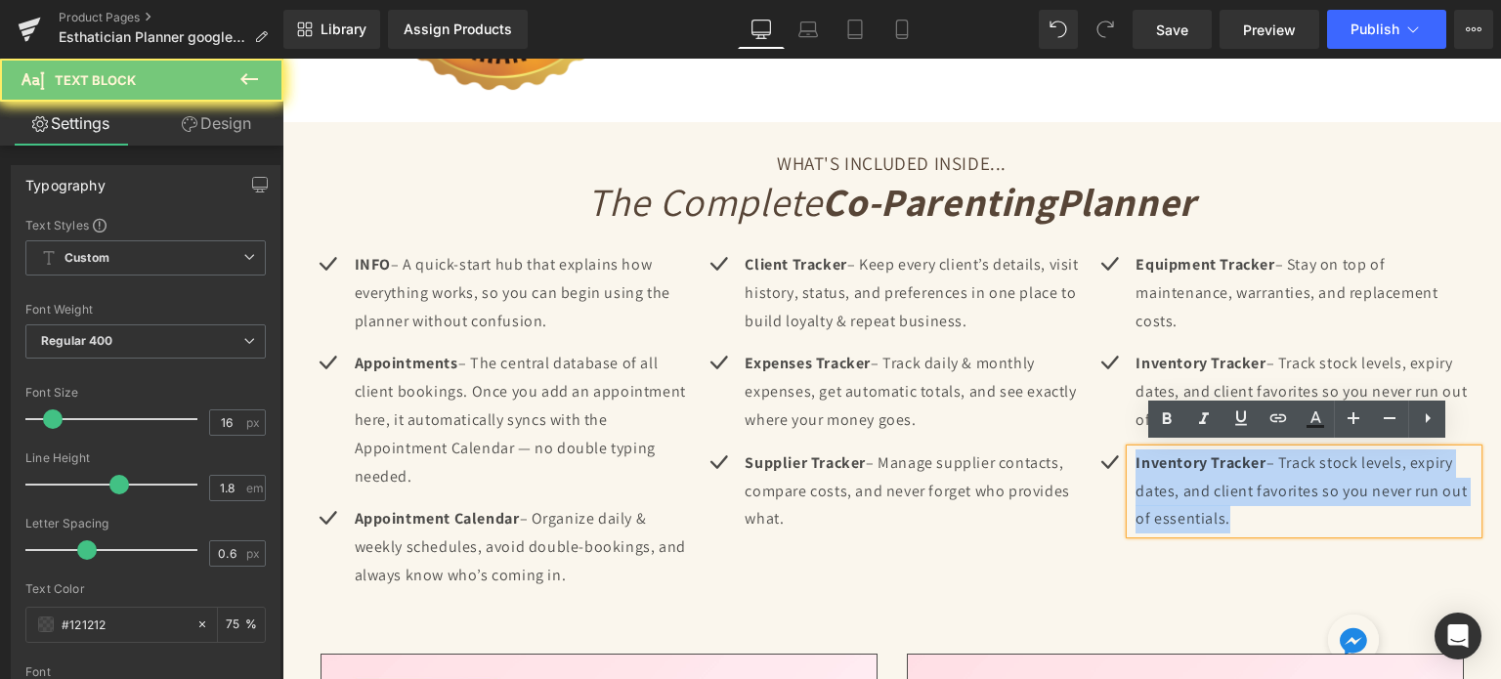
click at [1196, 480] on p "Inventory Tracker – Track stock levels, expiry dates, and client favorites so y…" at bounding box center [1307, 492] width 342 height 84
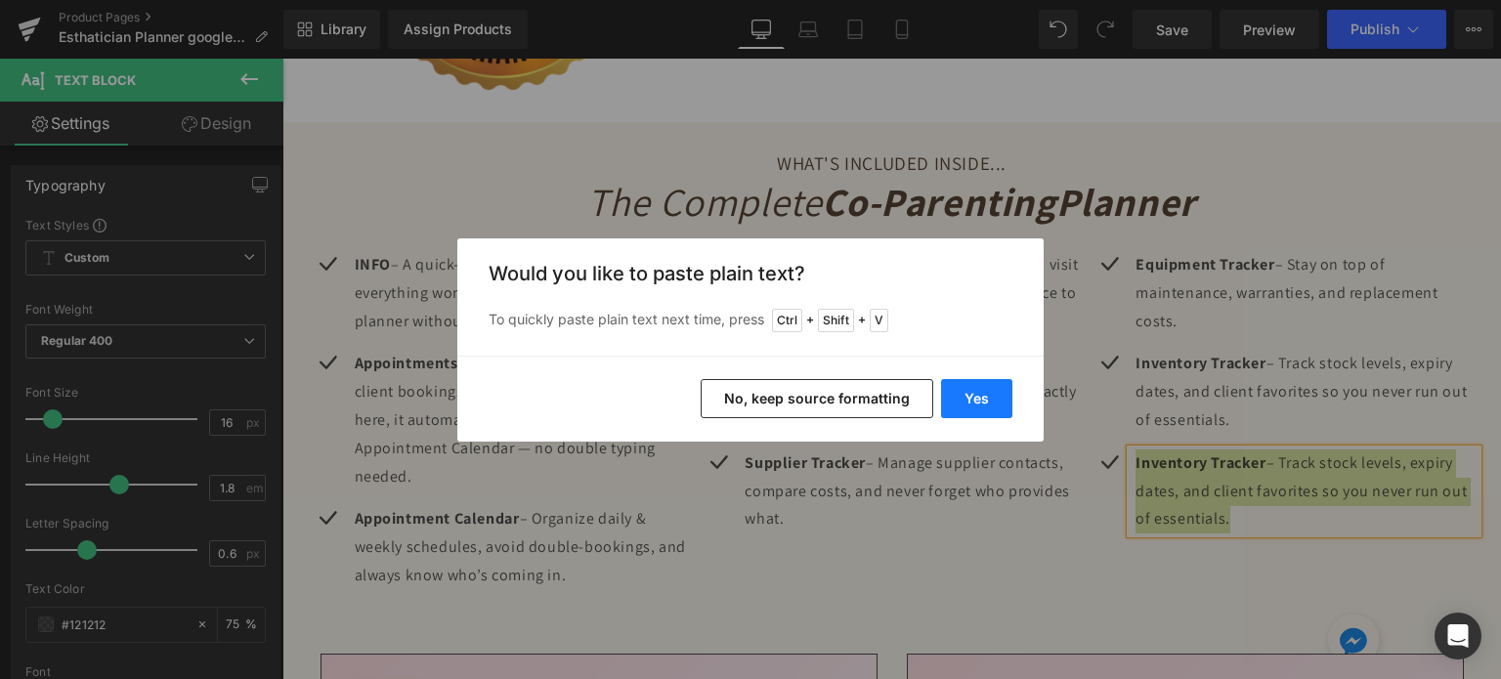
click at [985, 390] on button "Yes" at bounding box center [976, 398] width 71 height 39
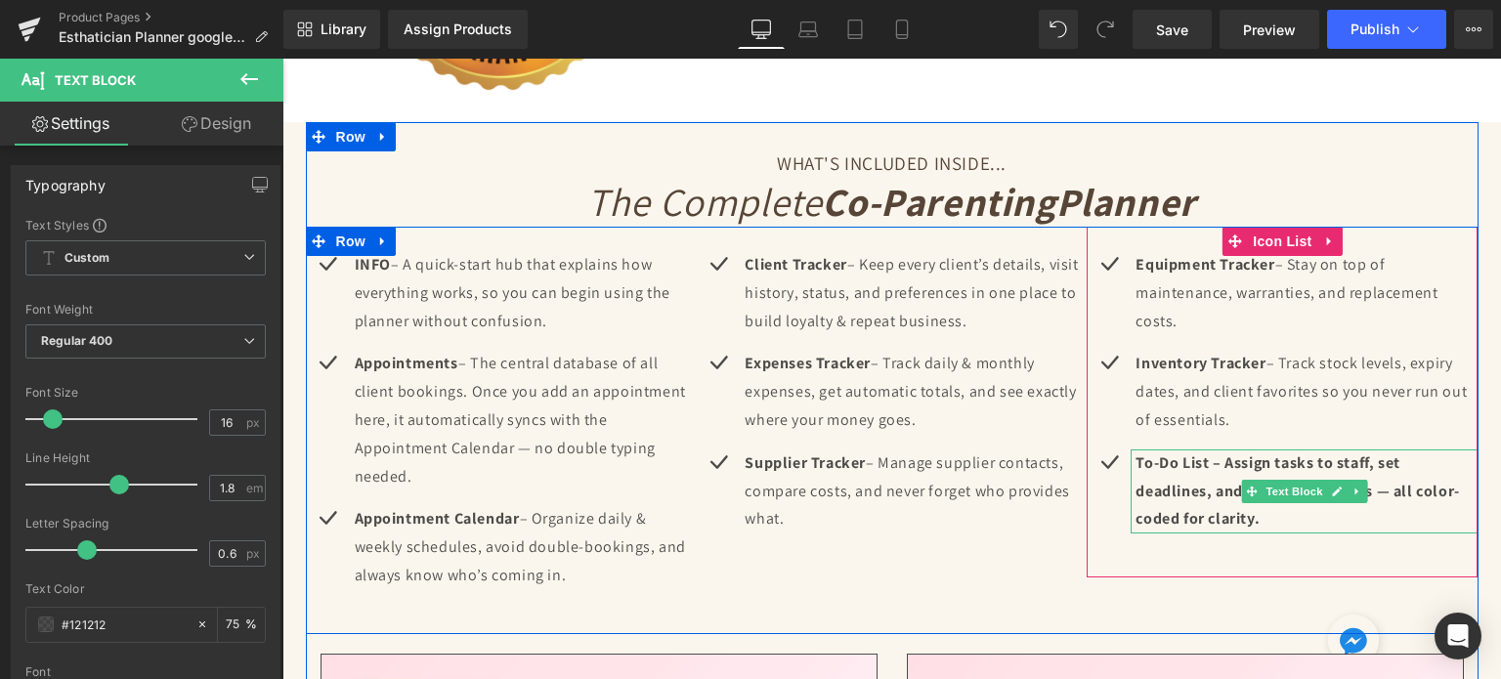
click at [1174, 475] on p "To-Do List – Assign tasks to staff, set deadlines, and monitor progress — all c…" at bounding box center [1307, 492] width 342 height 84
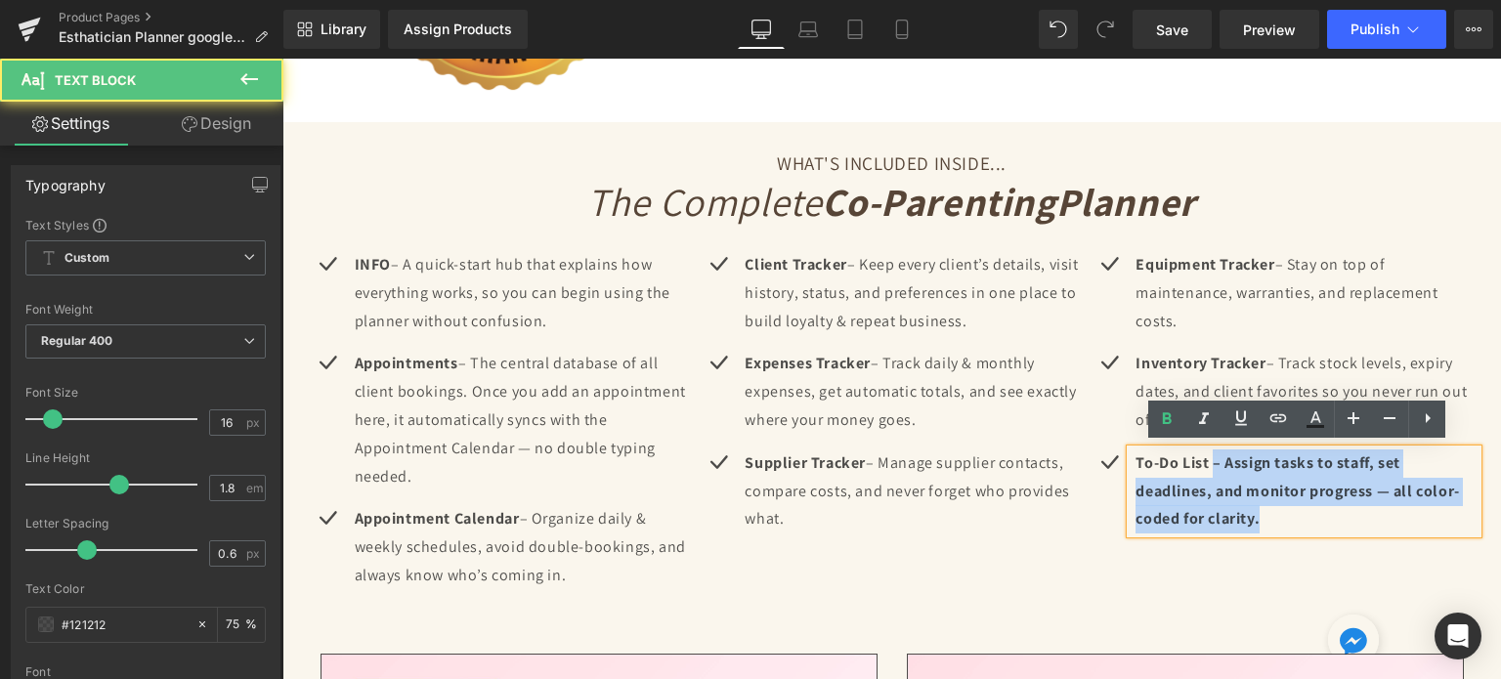
drag, startPoint x: 1205, startPoint y: 455, endPoint x: 1264, endPoint y: 519, distance: 87.2
click at [1264, 519] on p "To-Do List – Assign tasks to staff, set deadlines, and monitor progress — all c…" at bounding box center [1307, 492] width 342 height 84
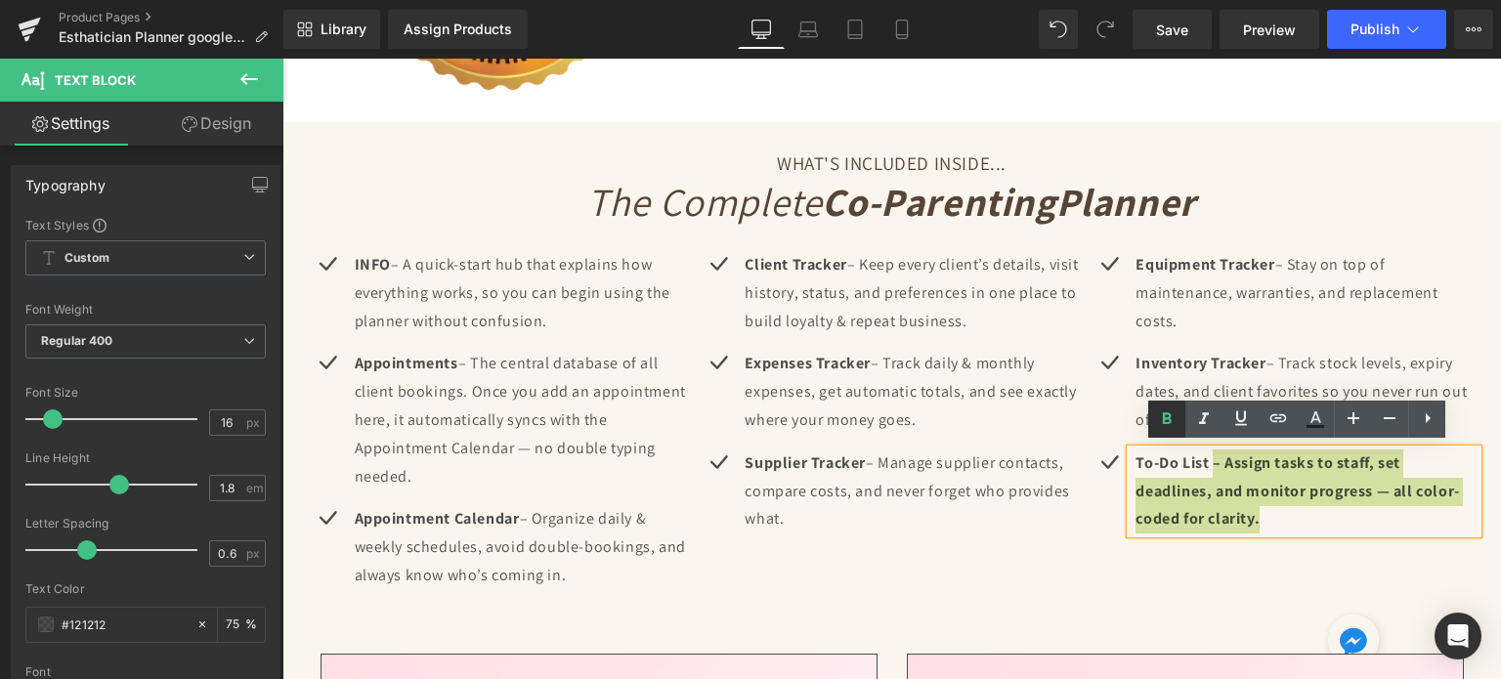
click at [1169, 413] on icon at bounding box center [1167, 419] width 9 height 12
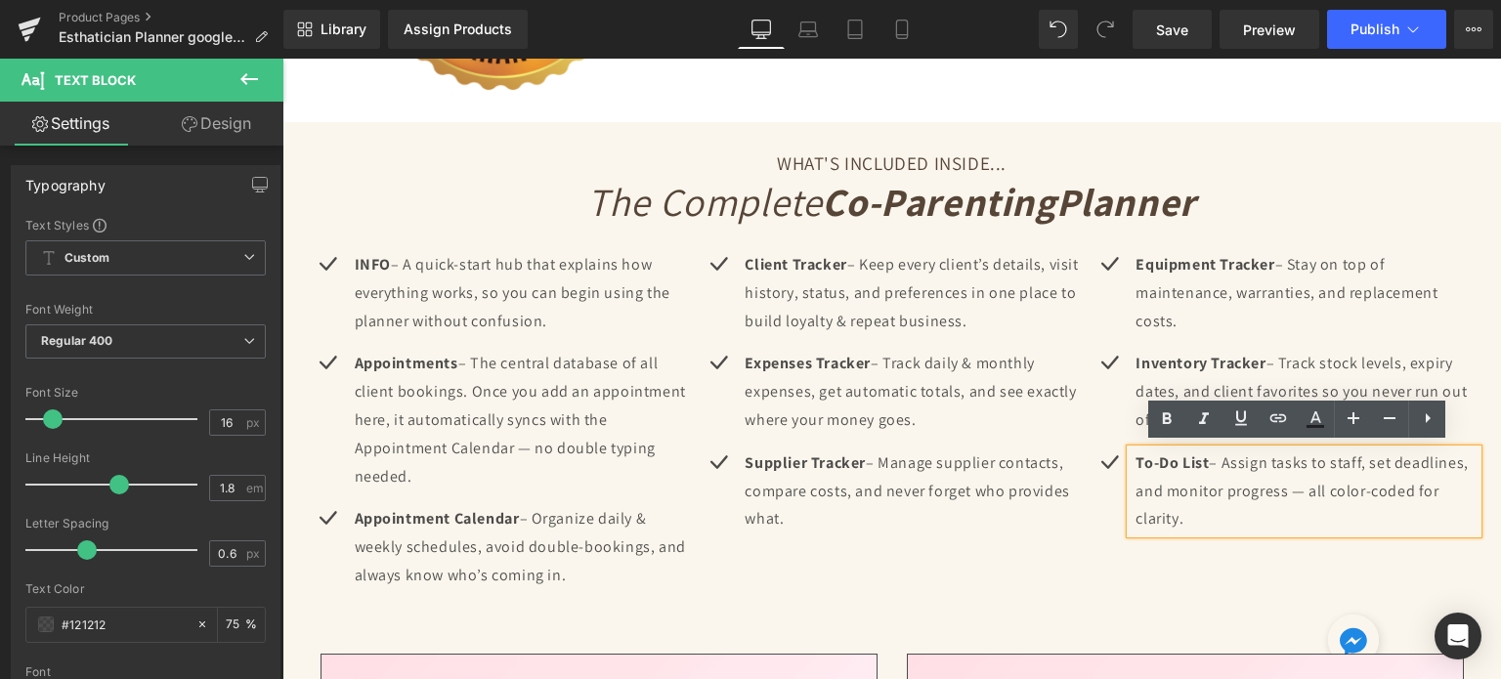
click at [1123, 557] on div "Icon Equipment Tracker – Stay on top of maintenance, warranties, and replacemen…" at bounding box center [1282, 402] width 391 height 351
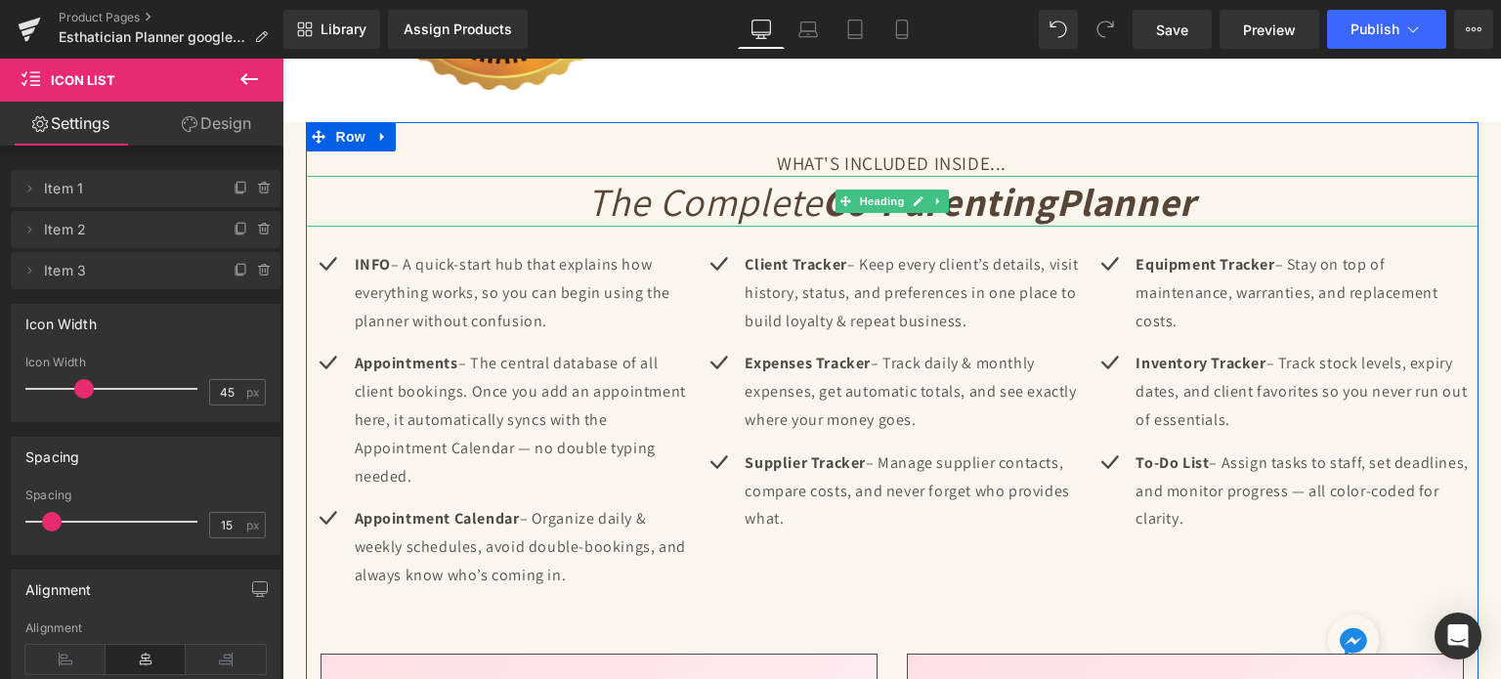
drag, startPoint x: 797, startPoint y: 207, endPoint x: 762, endPoint y: 211, distance: 34.4
click at [797, 207] on icon "The Complete Co-Parenting Planner" at bounding box center [891, 201] width 609 height 51
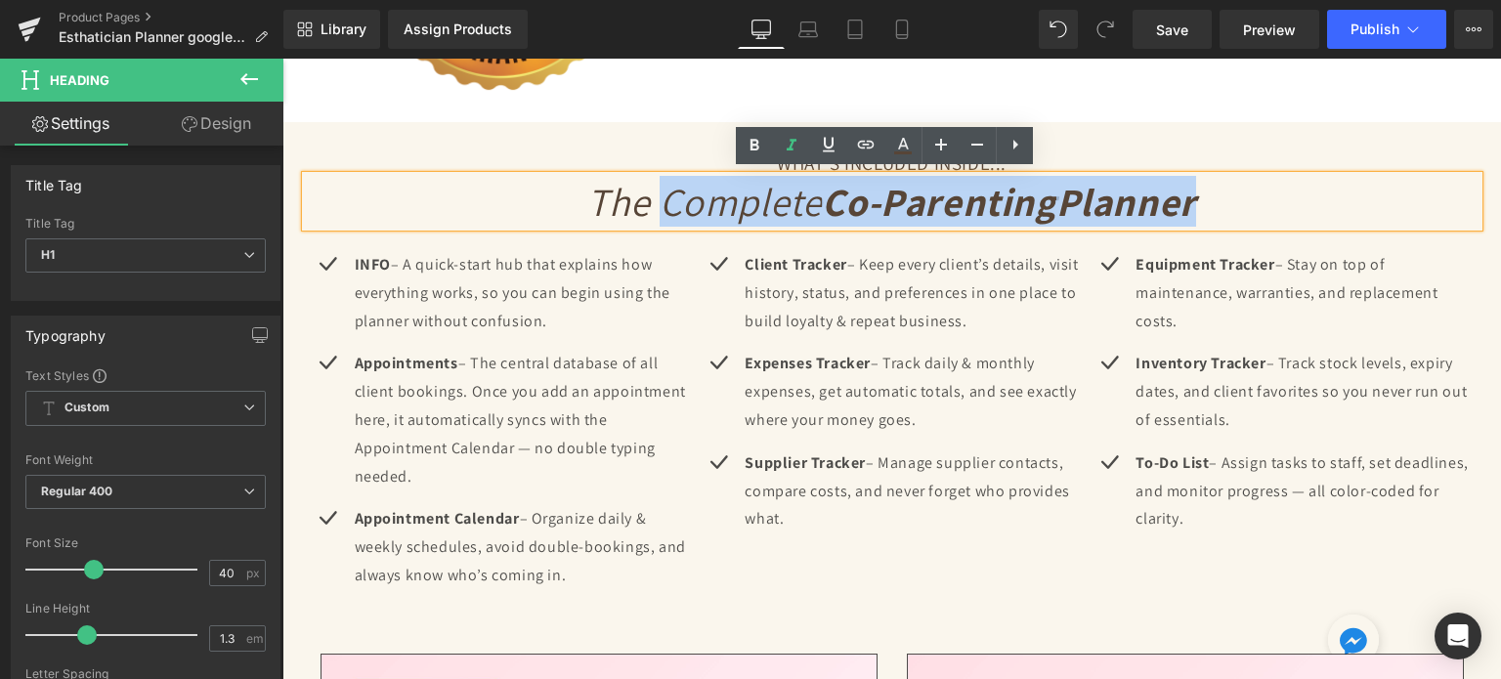
drag, startPoint x: 653, startPoint y: 200, endPoint x: 1197, endPoint y: 199, distance: 544.4
click at [1197, 199] on h1 "The Complete Co-Parenting Planner" at bounding box center [892, 201] width 1173 height 51
paste div
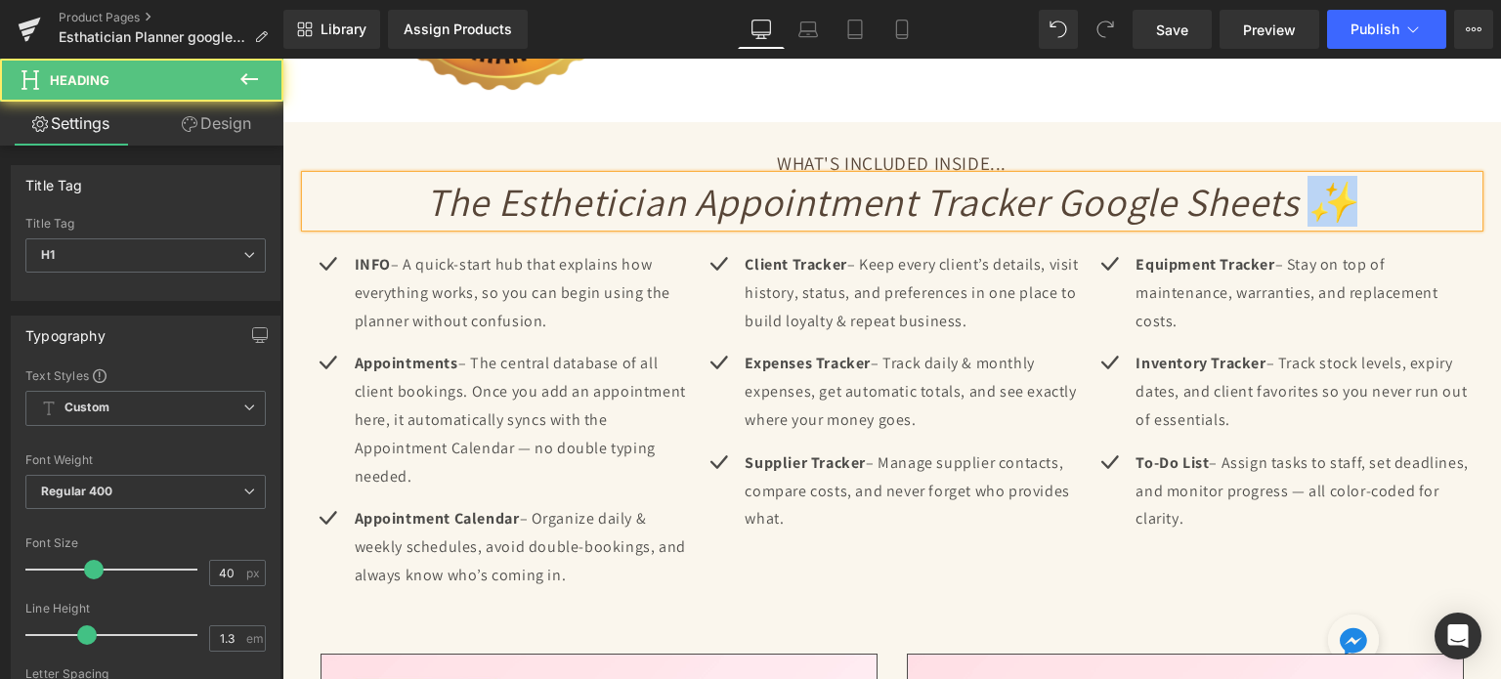
drag, startPoint x: 1350, startPoint y: 195, endPoint x: 1306, endPoint y: 194, distance: 44.0
click at [1306, 194] on h1 "The Esthetician Appointment Tracker Google Sheets ✨" at bounding box center [892, 201] width 1173 height 51
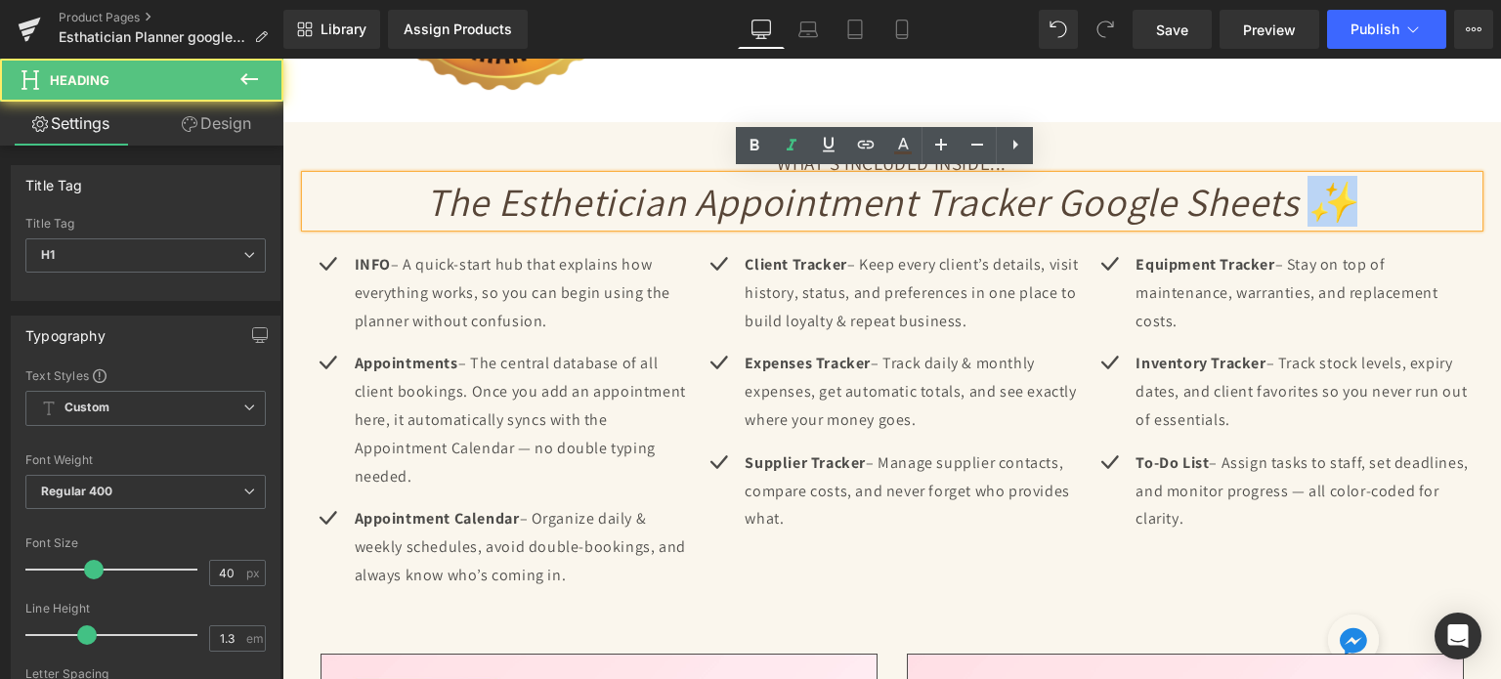
copy icon "✨"
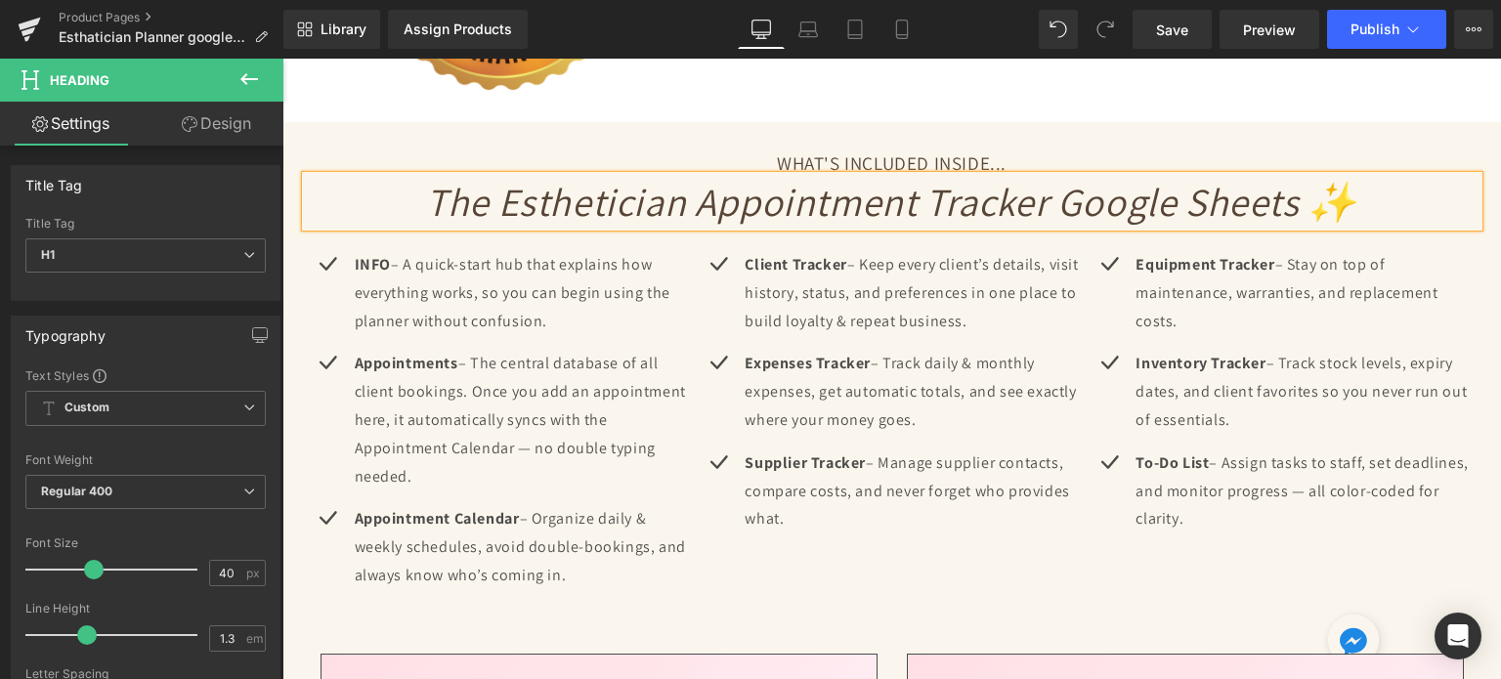
click at [426, 195] on icon "The Esthetician Appointment Tracker Google Sheets ✨" at bounding box center [892, 201] width 932 height 51
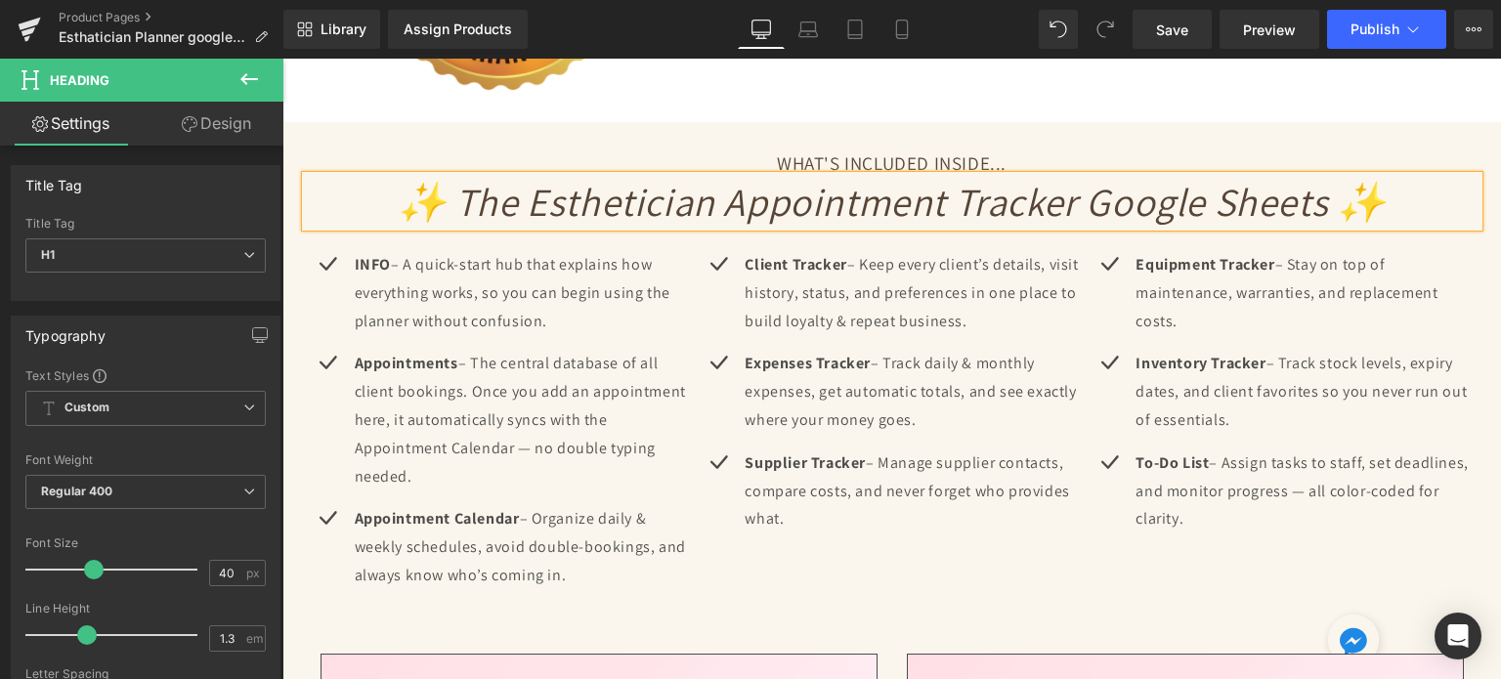
click at [1318, 207] on icon "✨ The Esthetician Appointment Tracker Google Sheets ✨" at bounding box center [892, 201] width 989 height 51
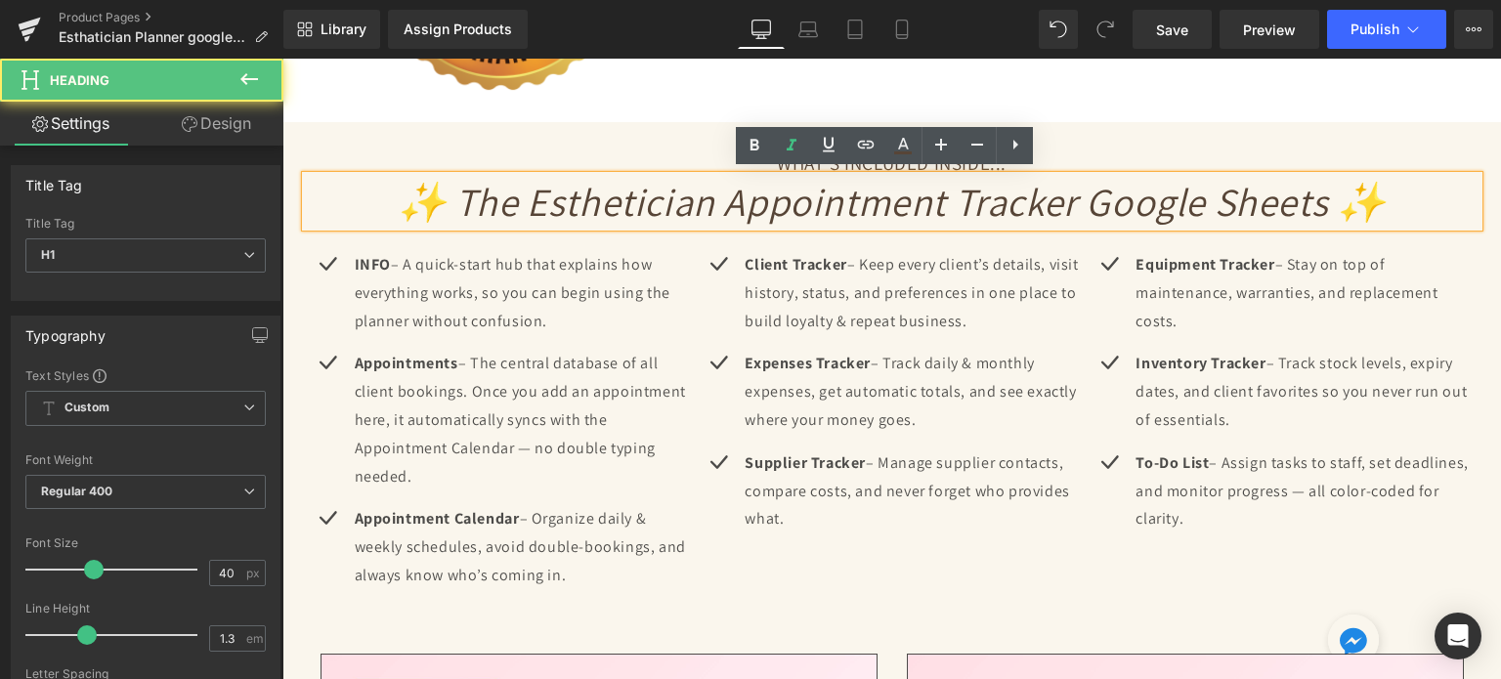
click at [759, 196] on icon "✨ The Esthetician Appointment Tracker Google Sheets ✨" at bounding box center [892, 201] width 989 height 51
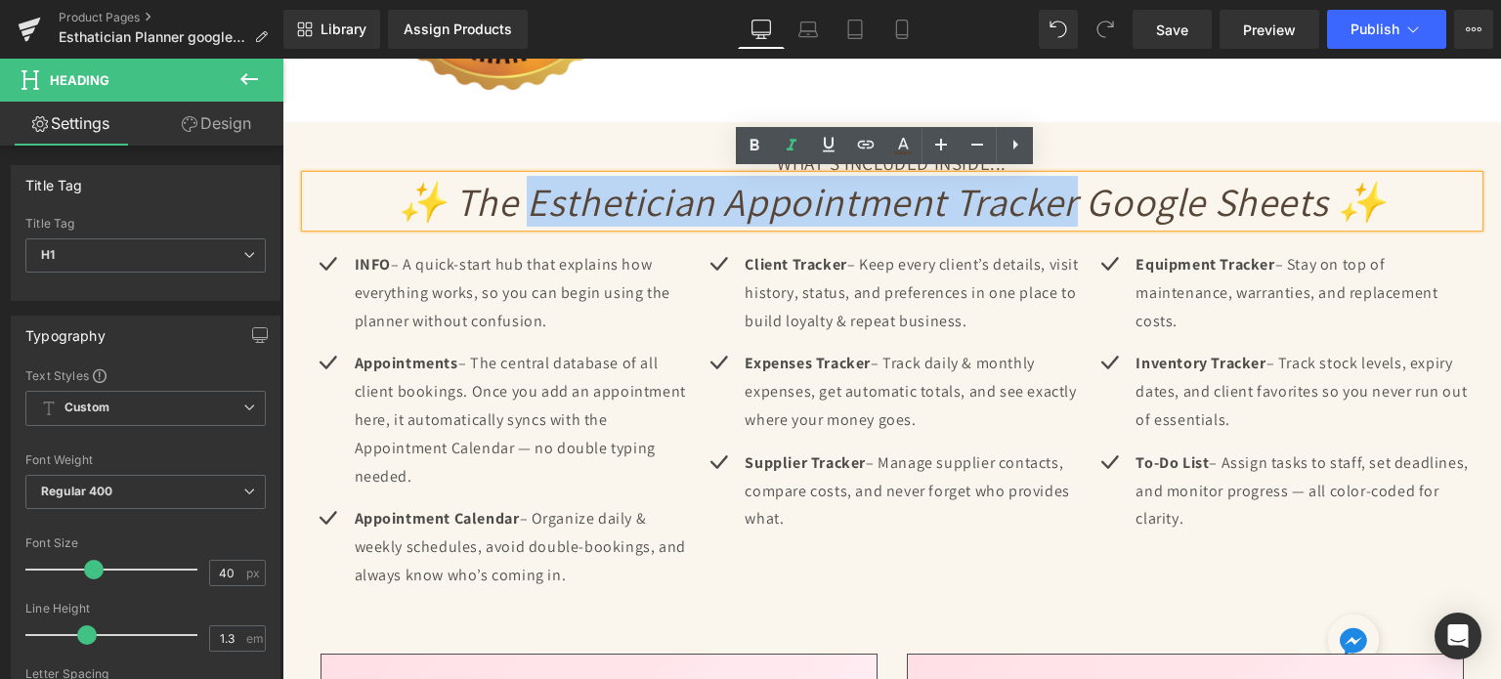
drag, startPoint x: 531, startPoint y: 195, endPoint x: 1067, endPoint y: 210, distance: 536.8
click at [1067, 210] on icon "✨ The Esthetician Appointment Tracker Google Sheets ✨" at bounding box center [892, 201] width 989 height 51
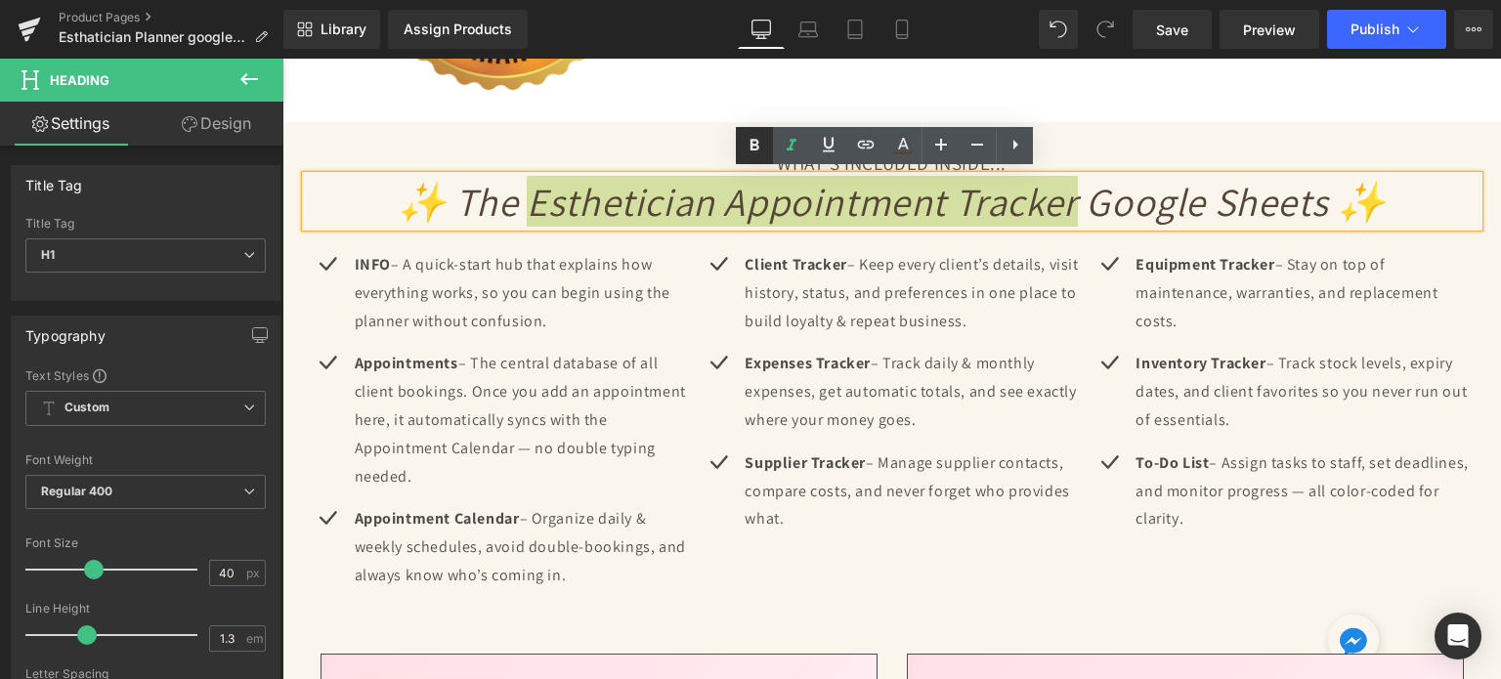
click at [742, 154] on link at bounding box center [754, 145] width 37 height 37
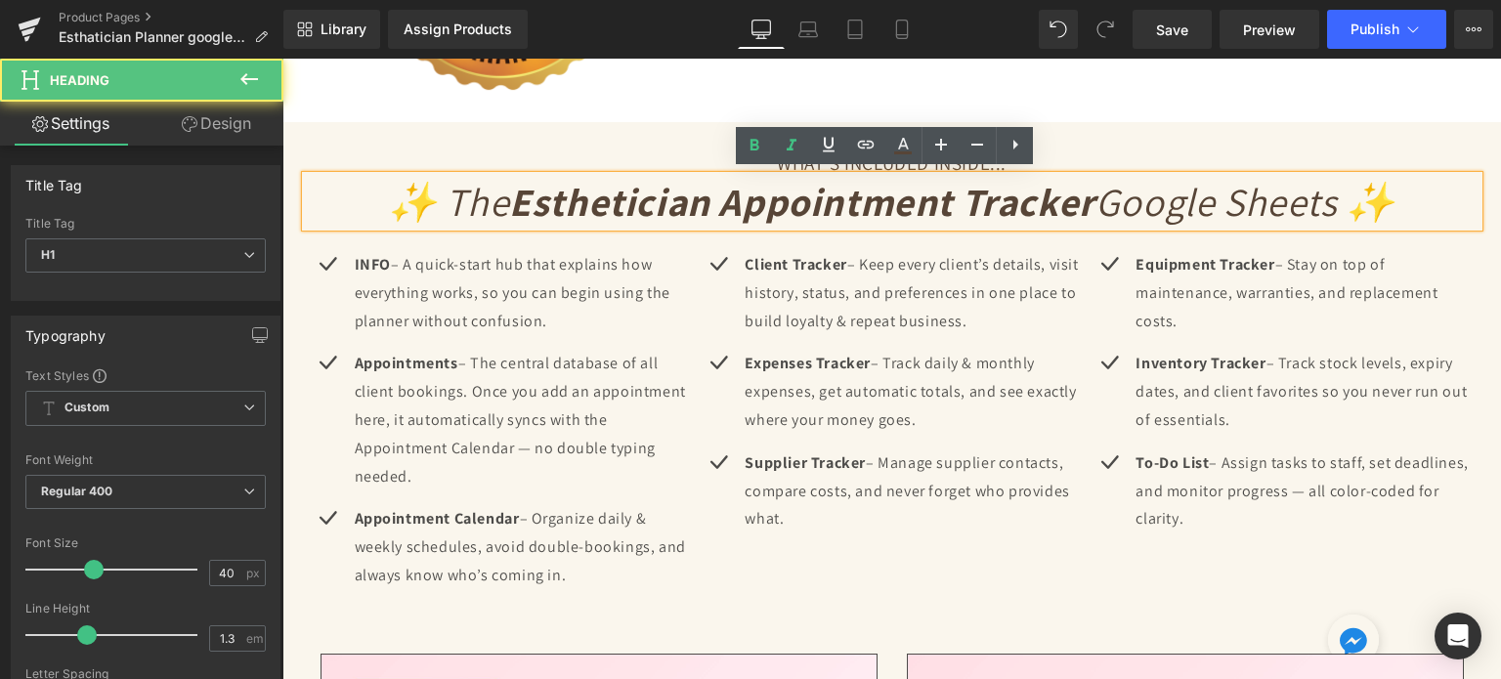
click at [1115, 198] on icon "✨ The Esthetician Appointment Tracker Google Sheets ✨" at bounding box center [892, 201] width 1008 height 51
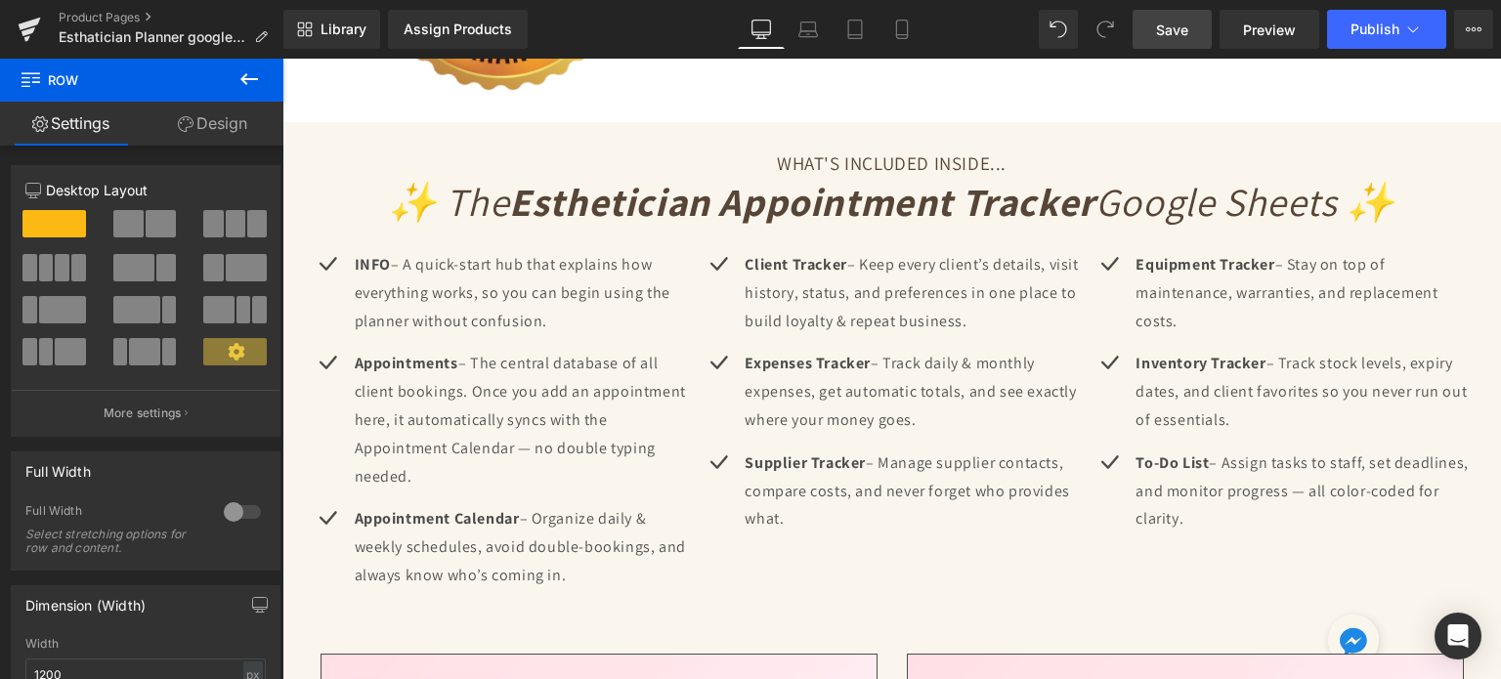
click at [1173, 30] on span "Save" at bounding box center [1172, 30] width 32 height 21
click at [909, 20] on icon at bounding box center [902, 30] width 20 height 20
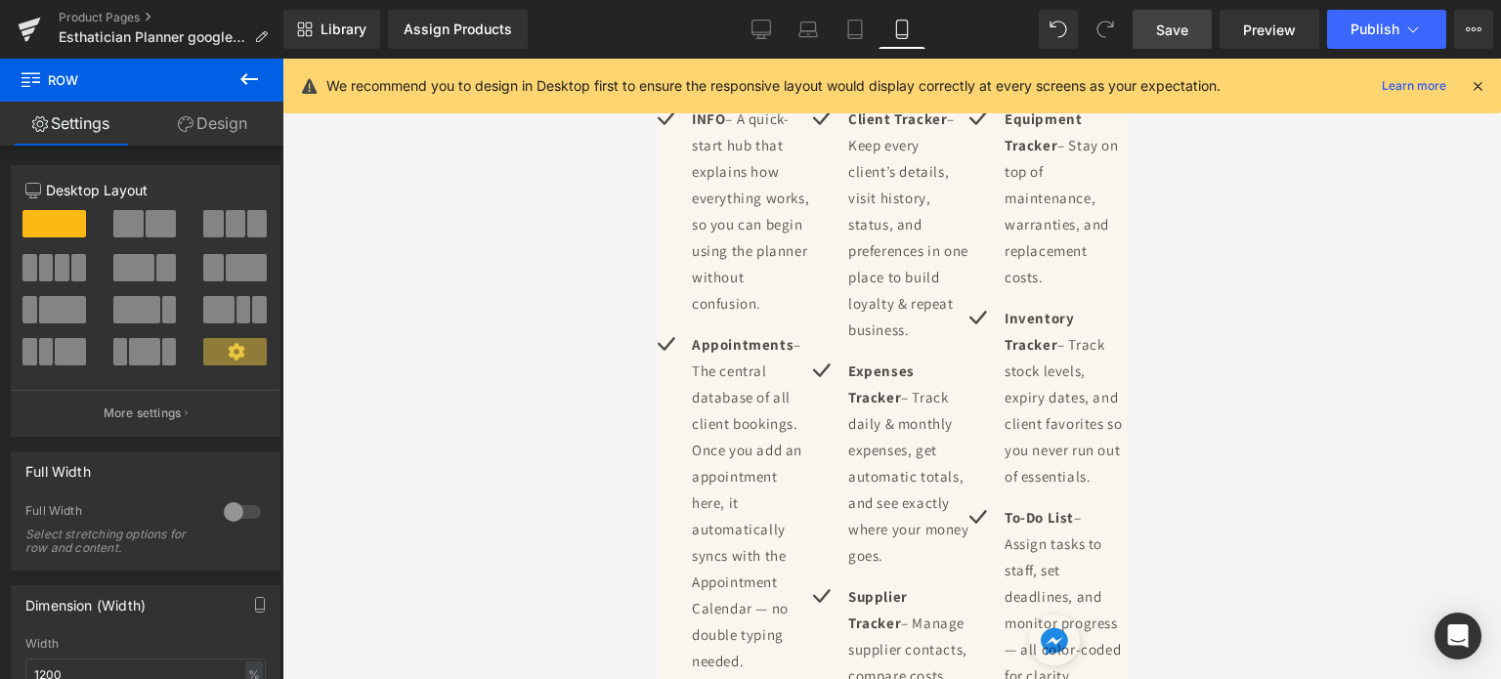
scroll to position [4555, 0]
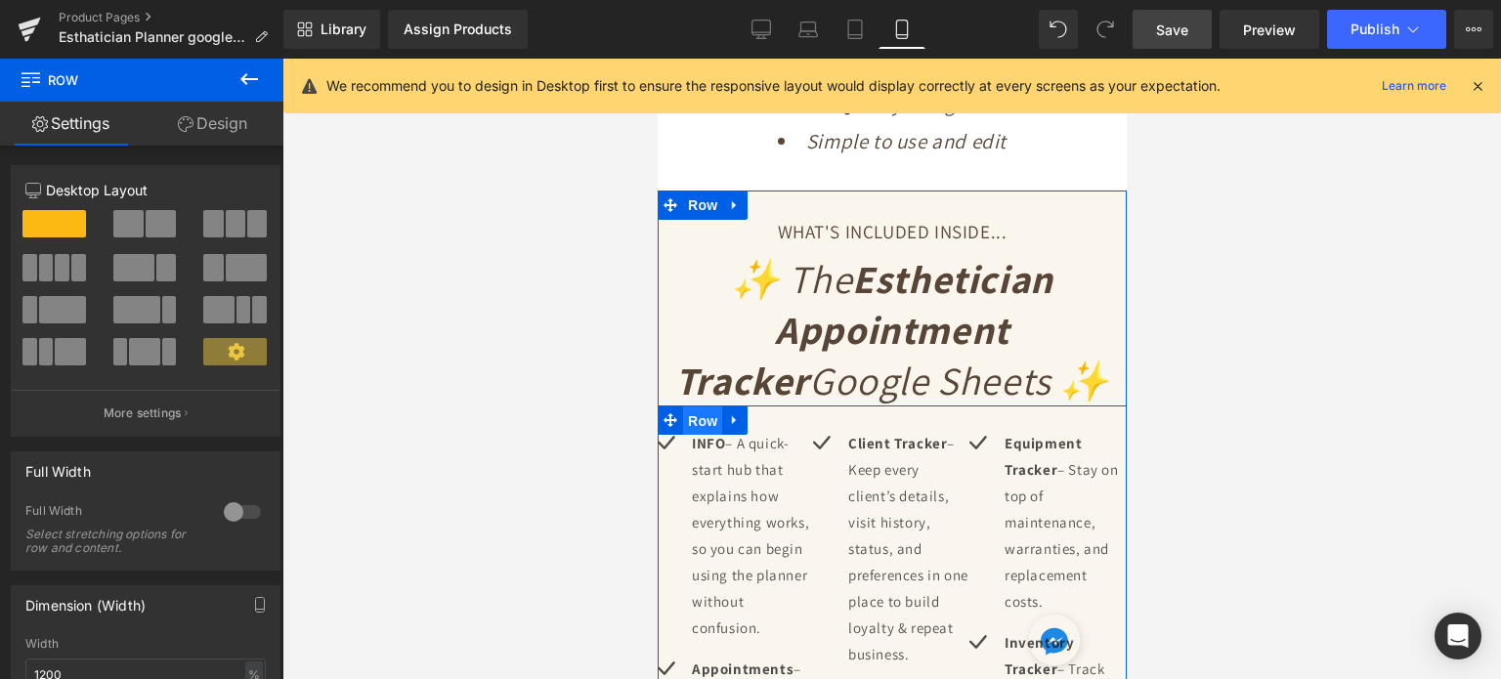
click at [704, 407] on span "Row" at bounding box center [701, 421] width 39 height 29
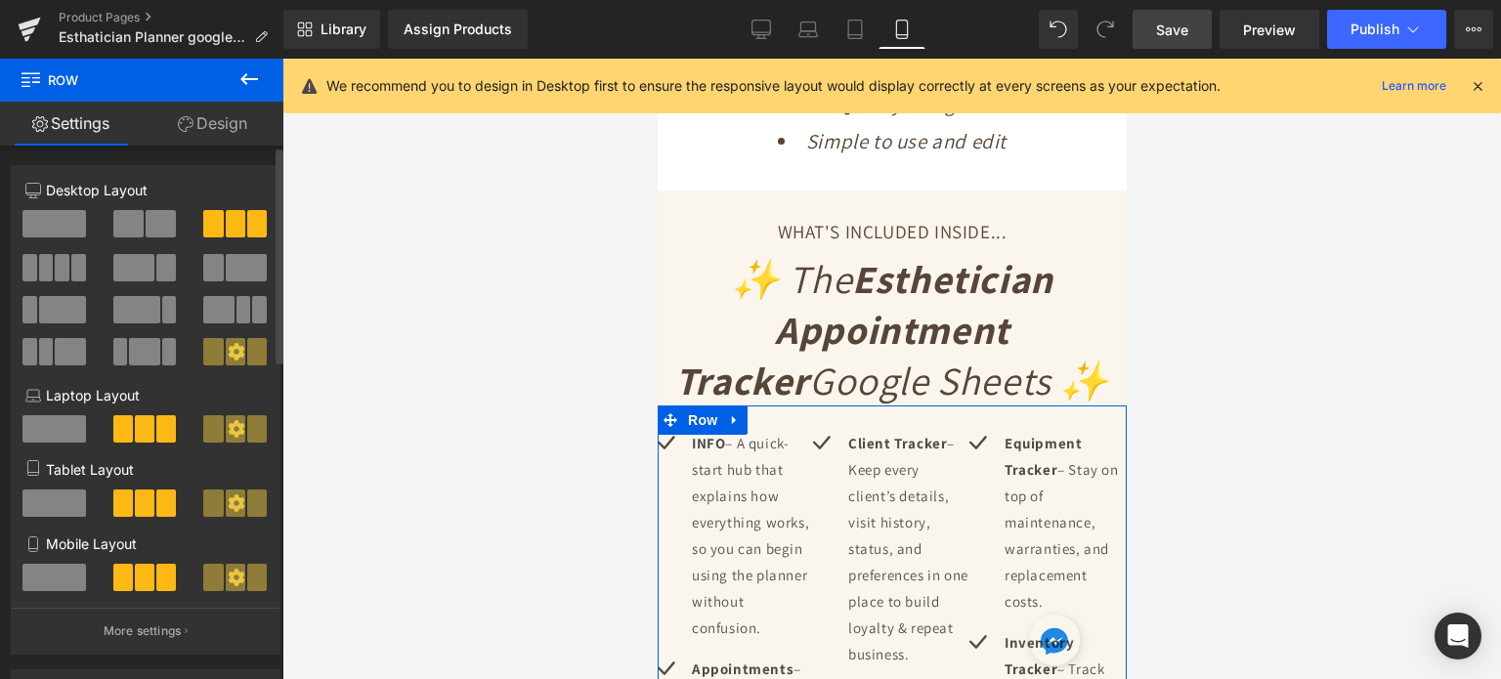
click at [57, 587] on span at bounding box center [54, 577] width 64 height 27
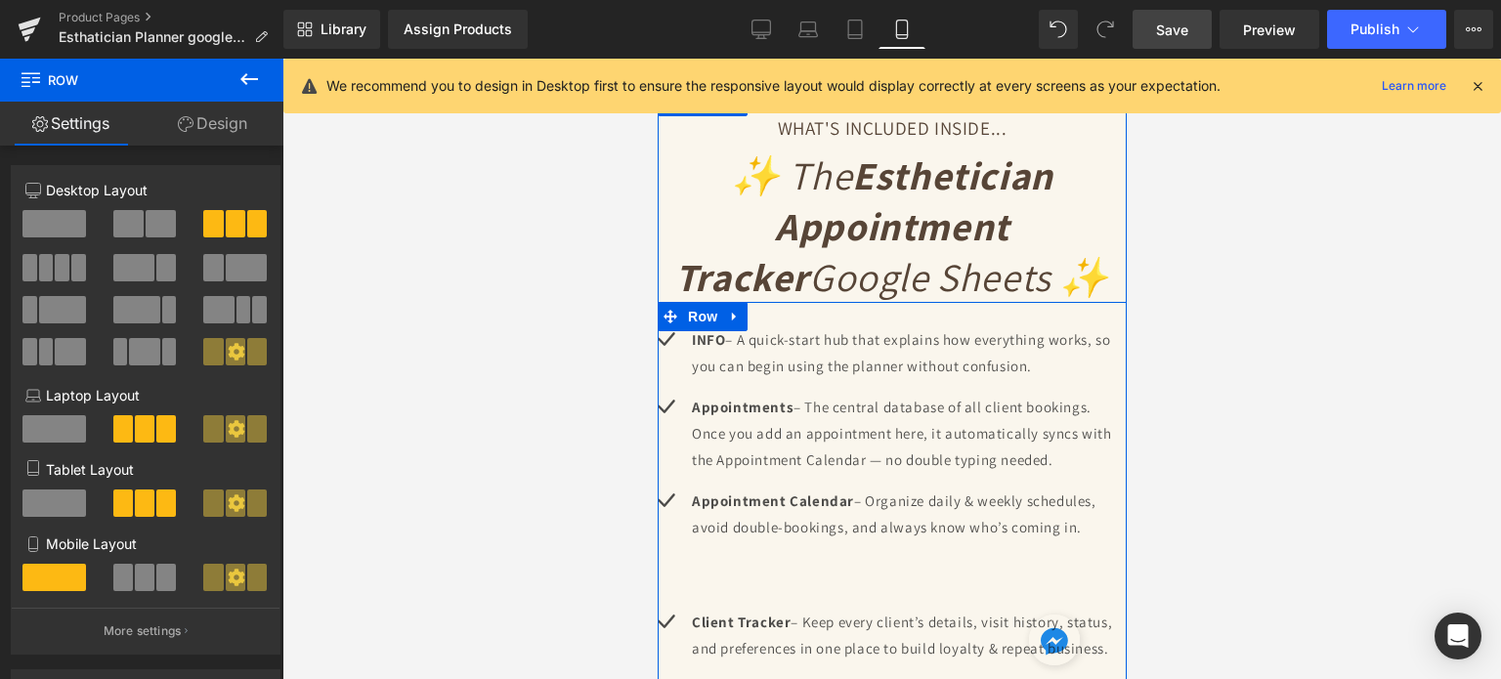
scroll to position [4653, 0]
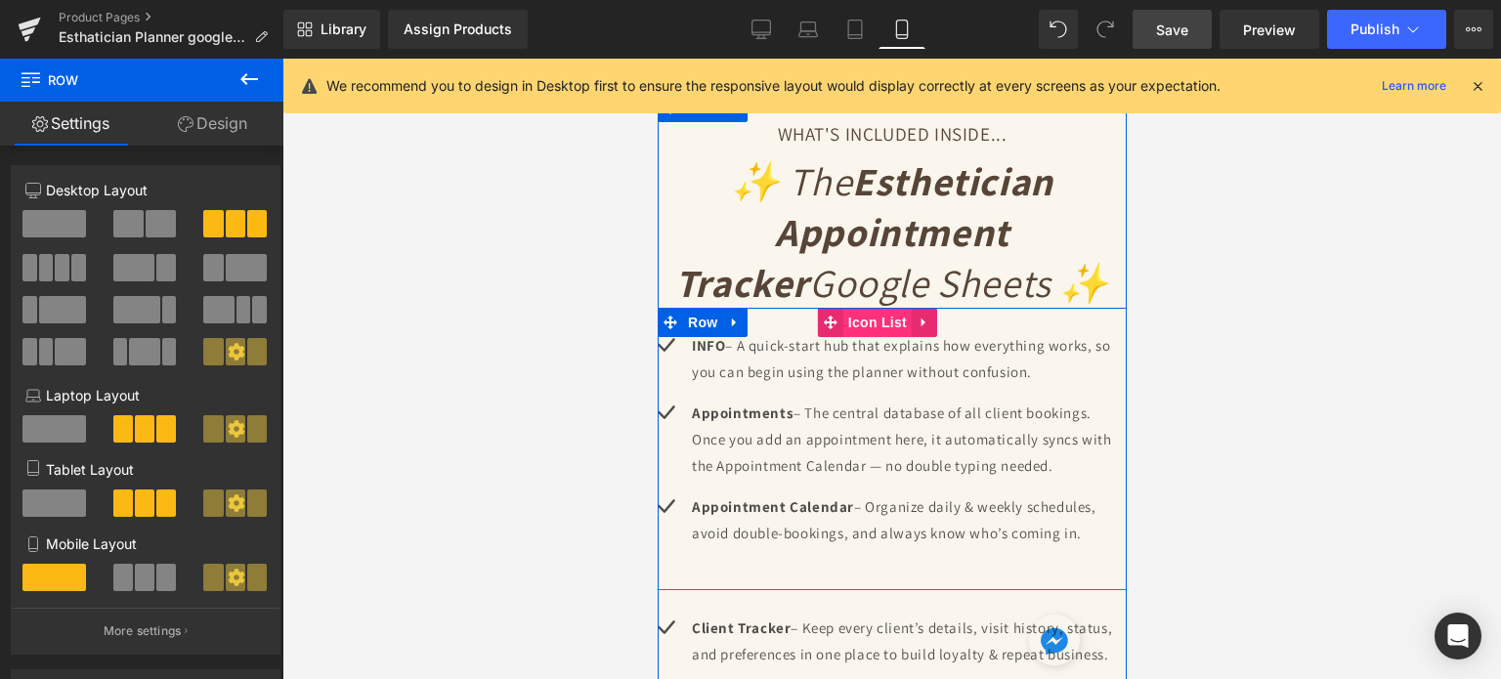
click at [881, 308] on span "Icon List" at bounding box center [877, 322] width 68 height 29
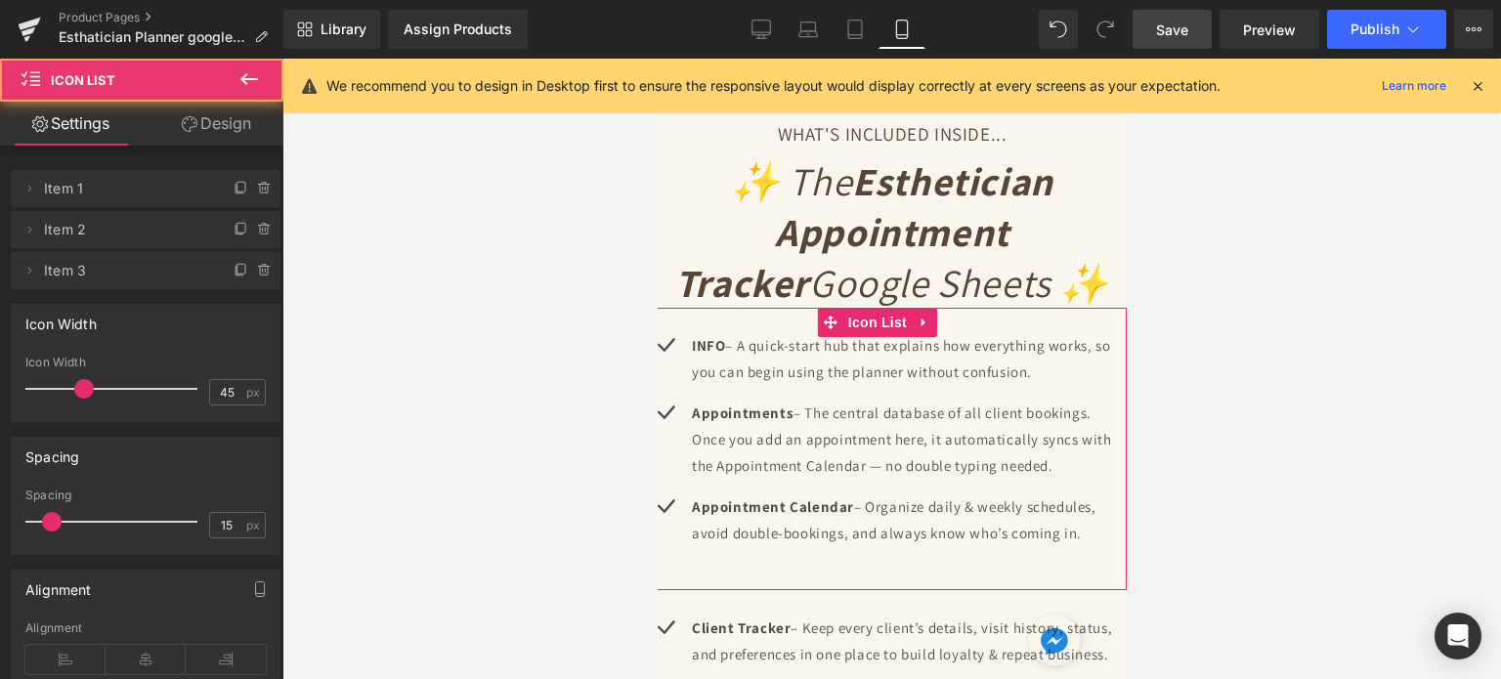
click at [214, 116] on link "Design" at bounding box center [217, 124] width 142 height 44
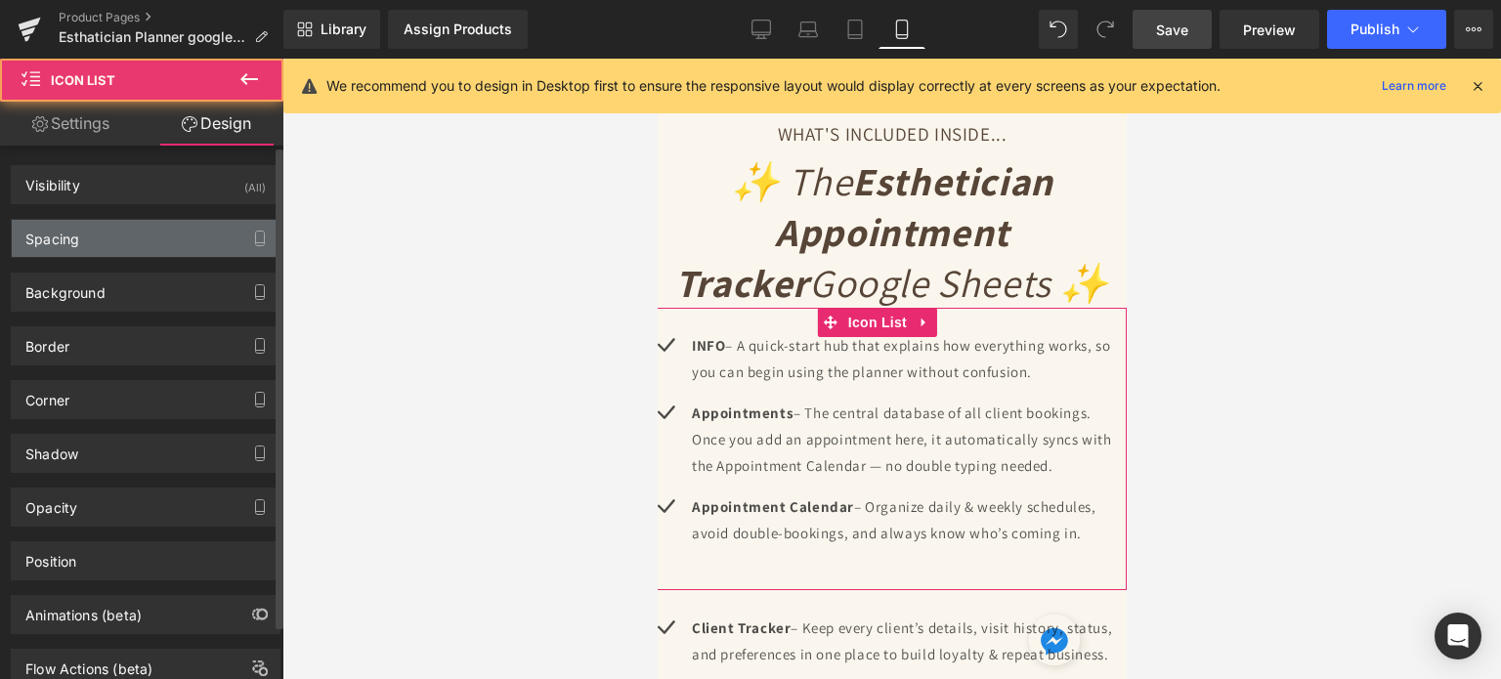
click at [119, 232] on div "Spacing" at bounding box center [146, 238] width 268 height 37
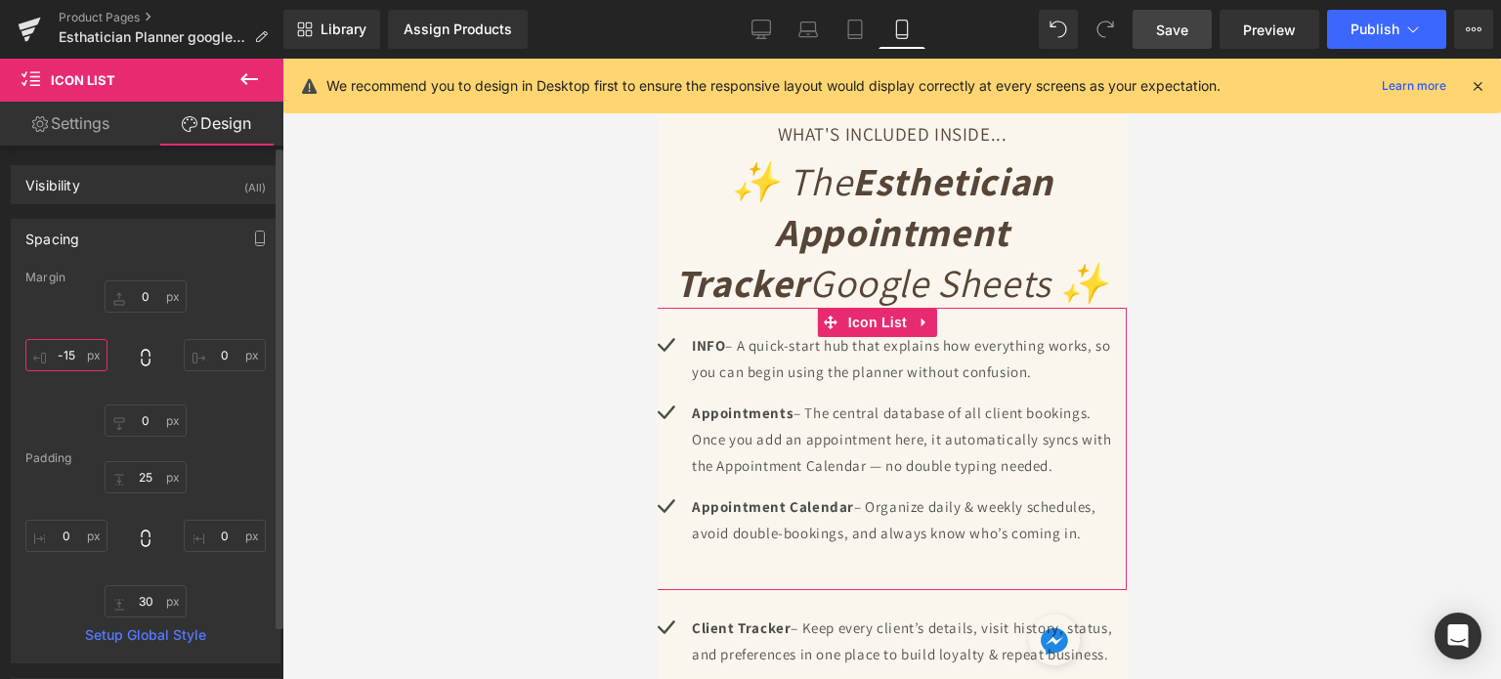
click at [75, 357] on input "text" at bounding box center [66, 355] width 82 height 32
type input "-15"
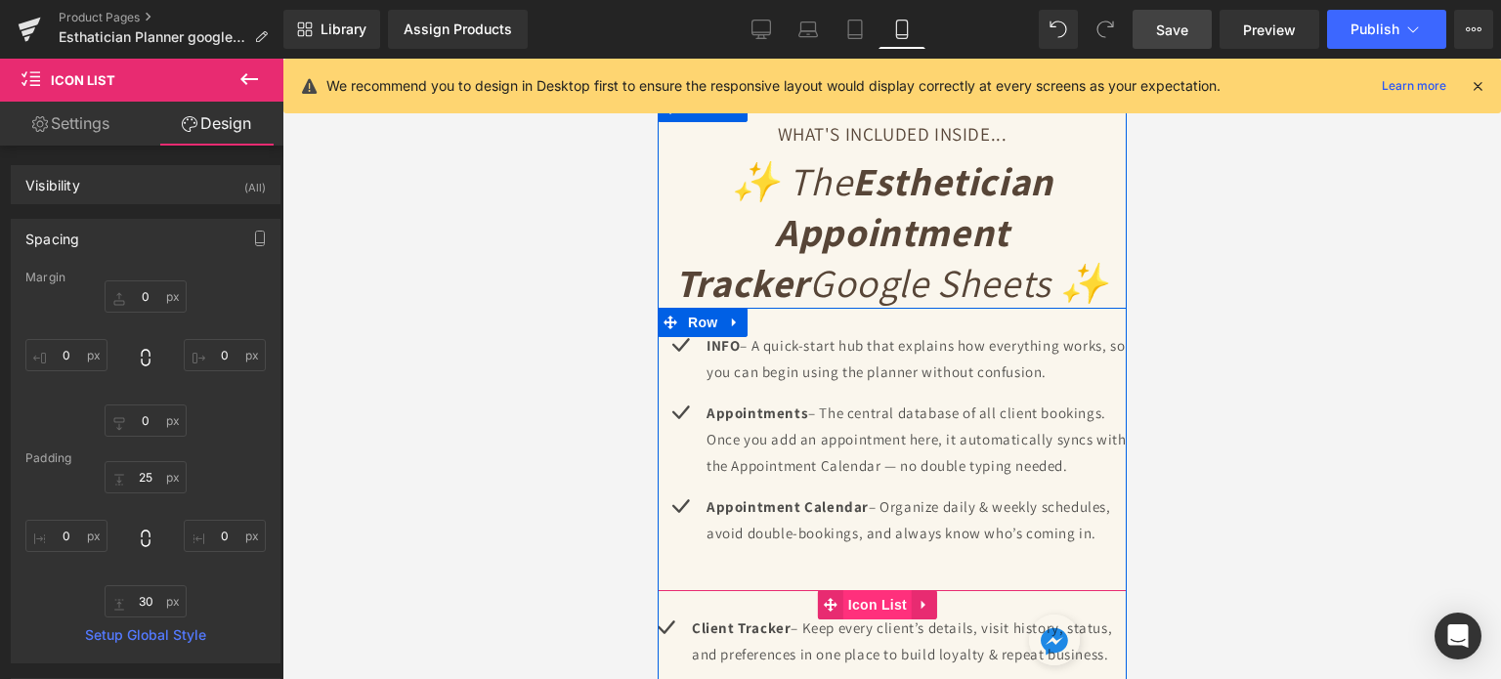
click at [849, 590] on span "Icon List" at bounding box center [877, 604] width 68 height 29
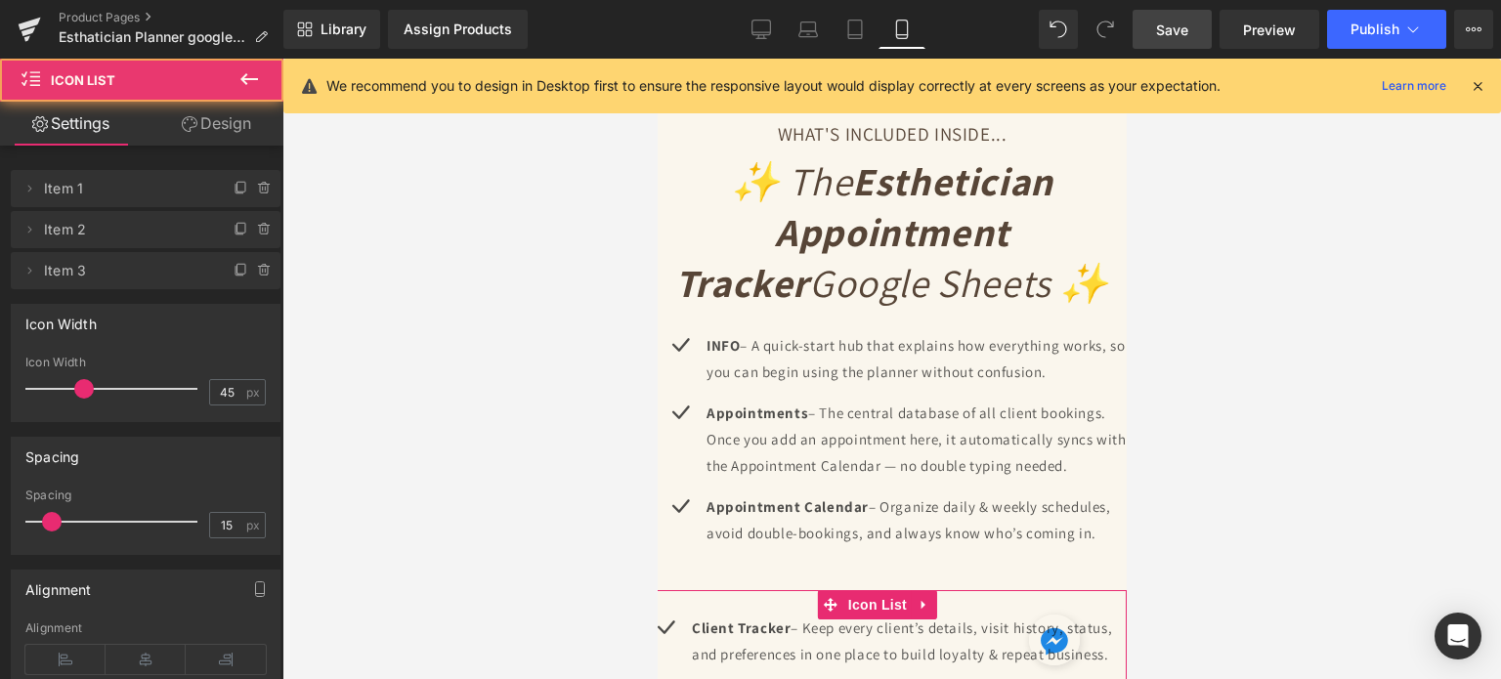
click at [196, 143] on link "Design" at bounding box center [217, 124] width 142 height 44
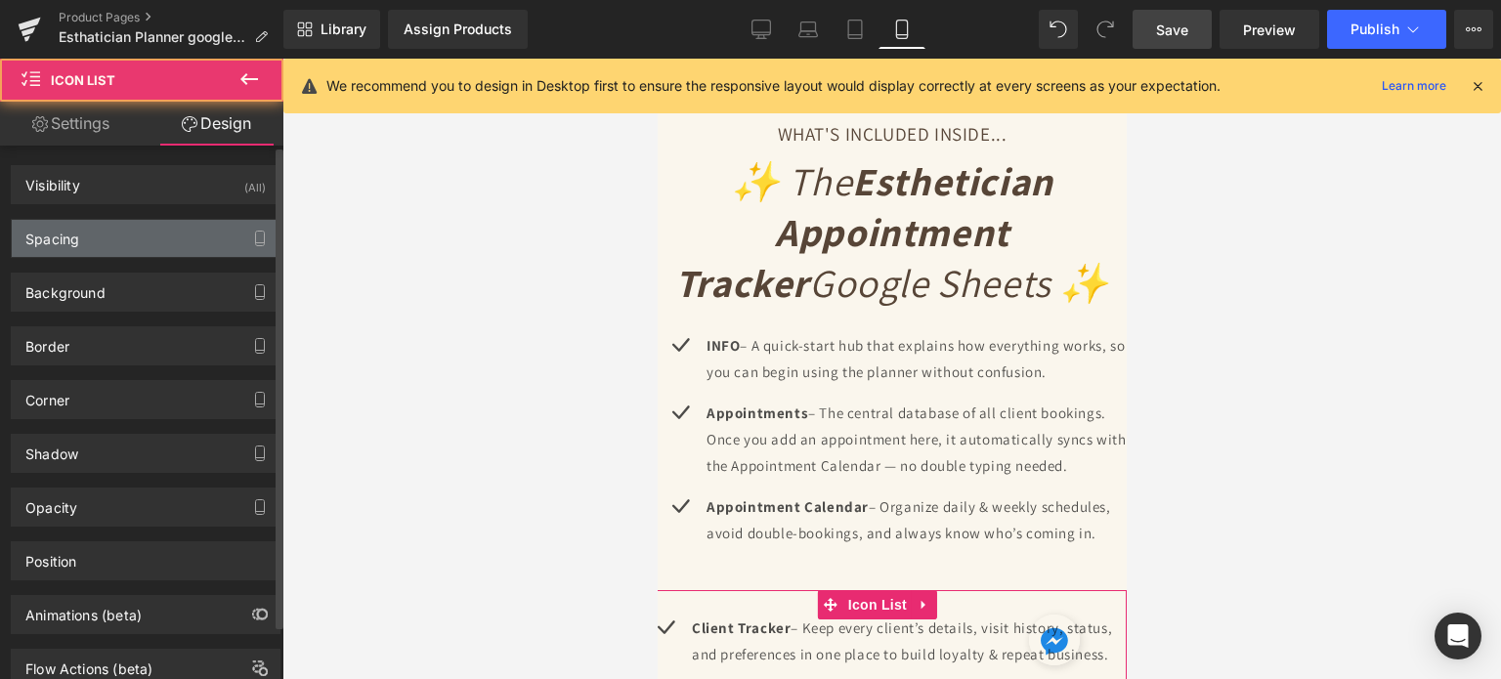
click at [86, 230] on div "Spacing" at bounding box center [146, 238] width 268 height 37
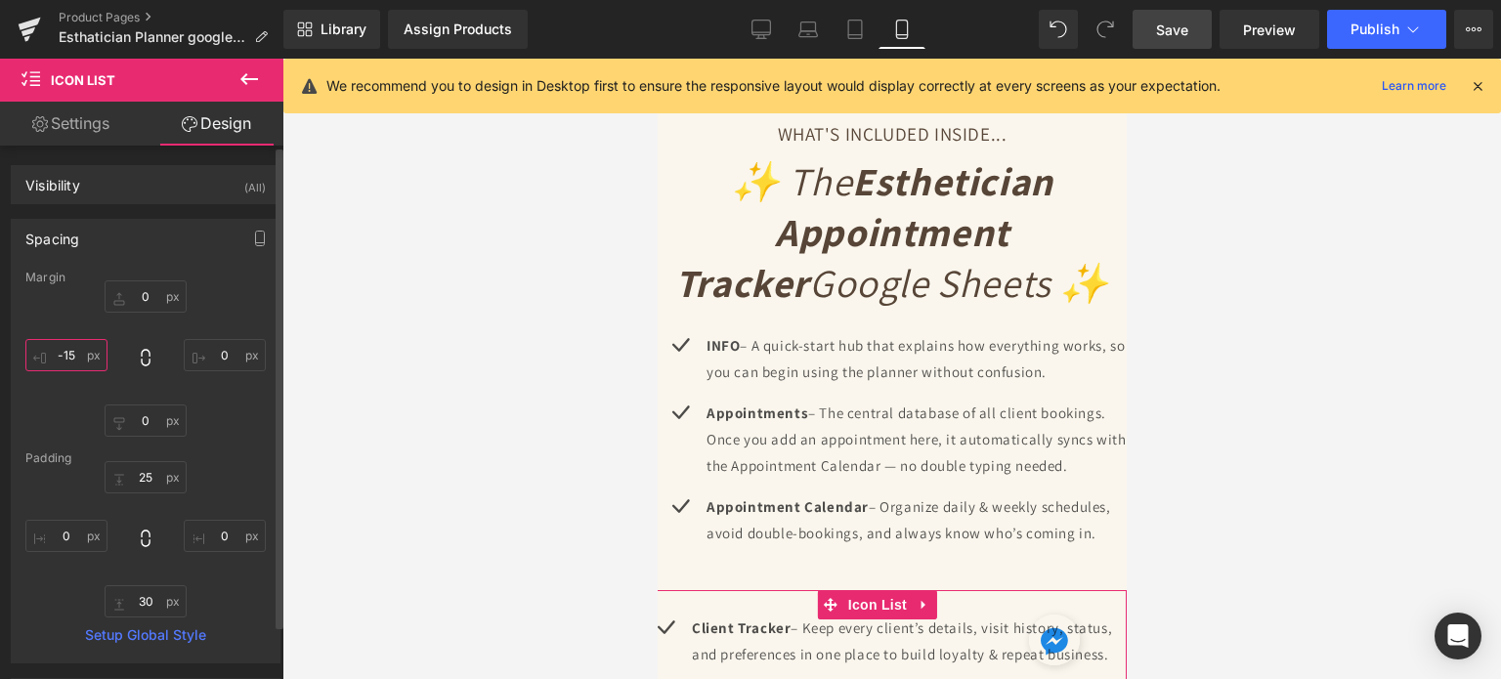
click at [73, 356] on input "text" at bounding box center [66, 355] width 82 height 32
type input "-15"
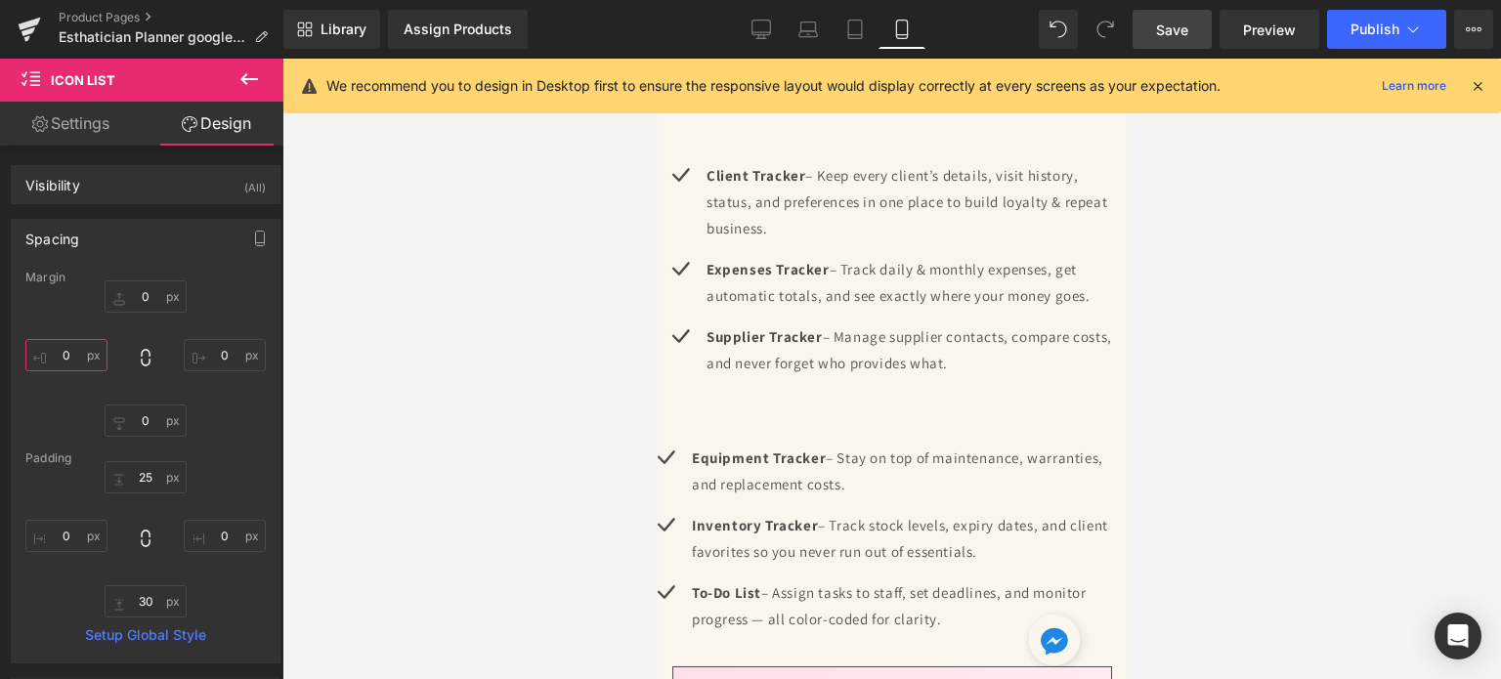
scroll to position [5141, 0]
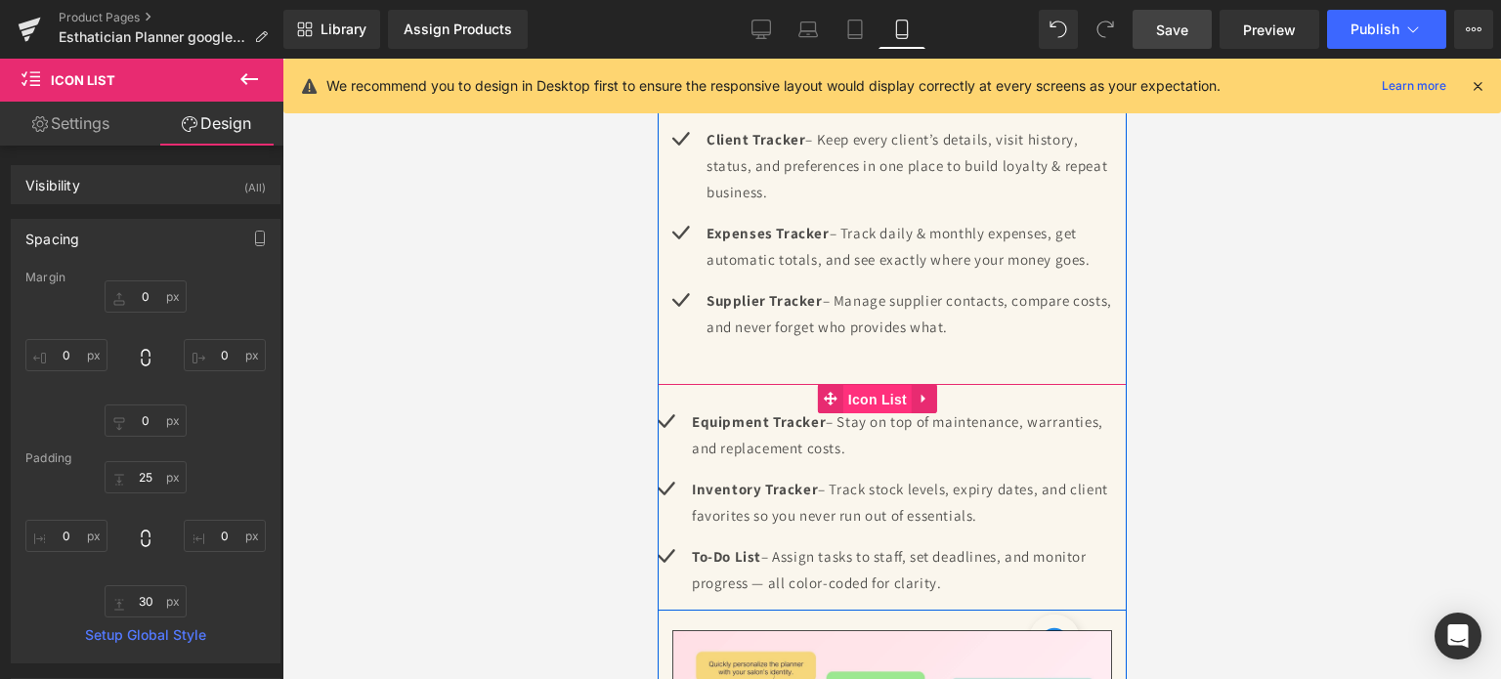
click at [877, 385] on span "Icon List" at bounding box center [877, 399] width 68 height 29
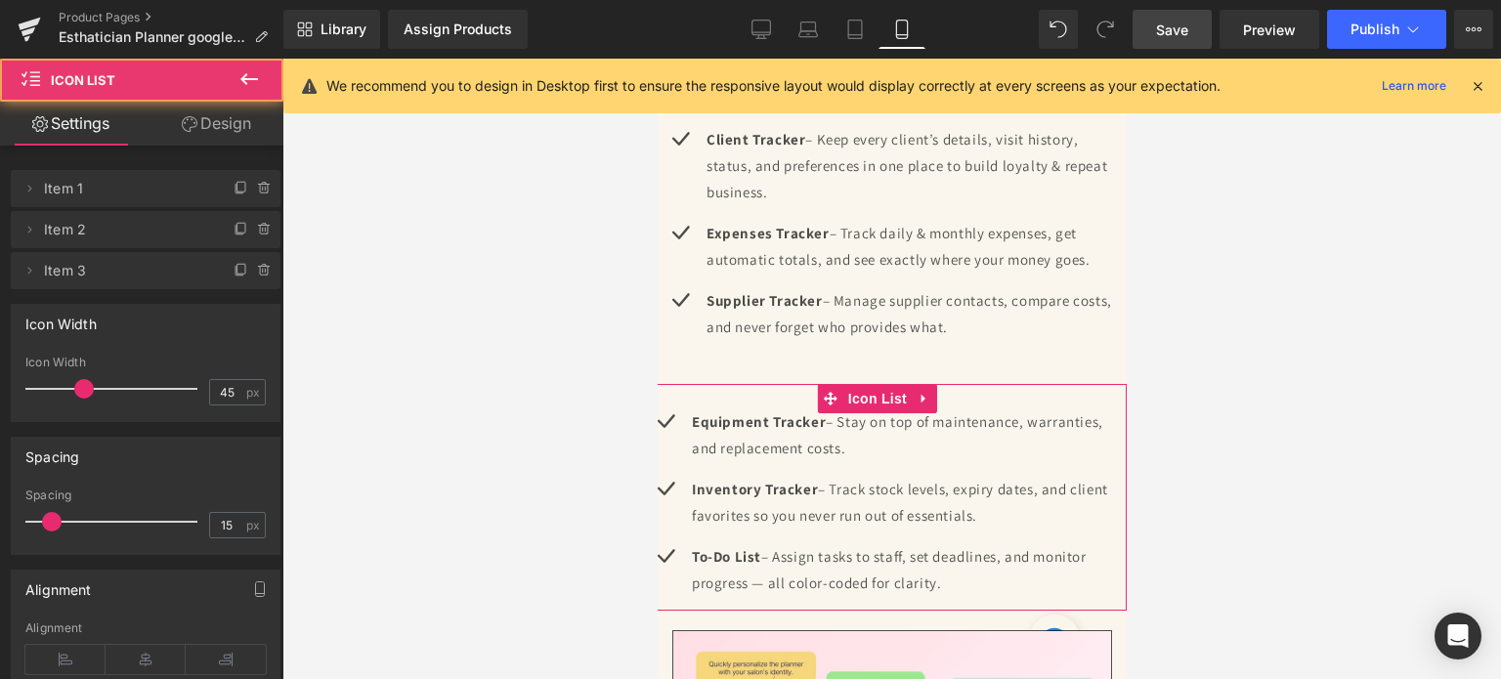
click at [244, 127] on link "Design" at bounding box center [217, 124] width 142 height 44
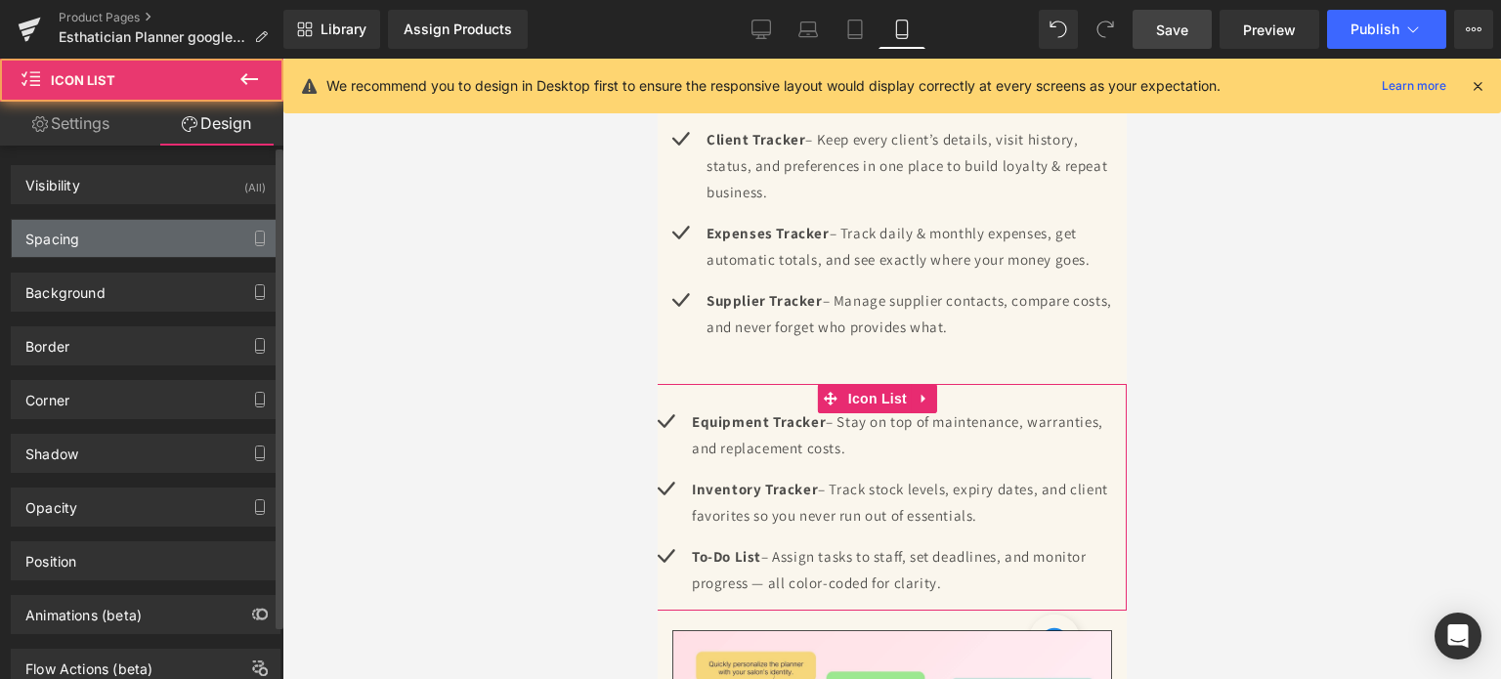
click at [78, 241] on div "Spacing" at bounding box center [52, 233] width 54 height 27
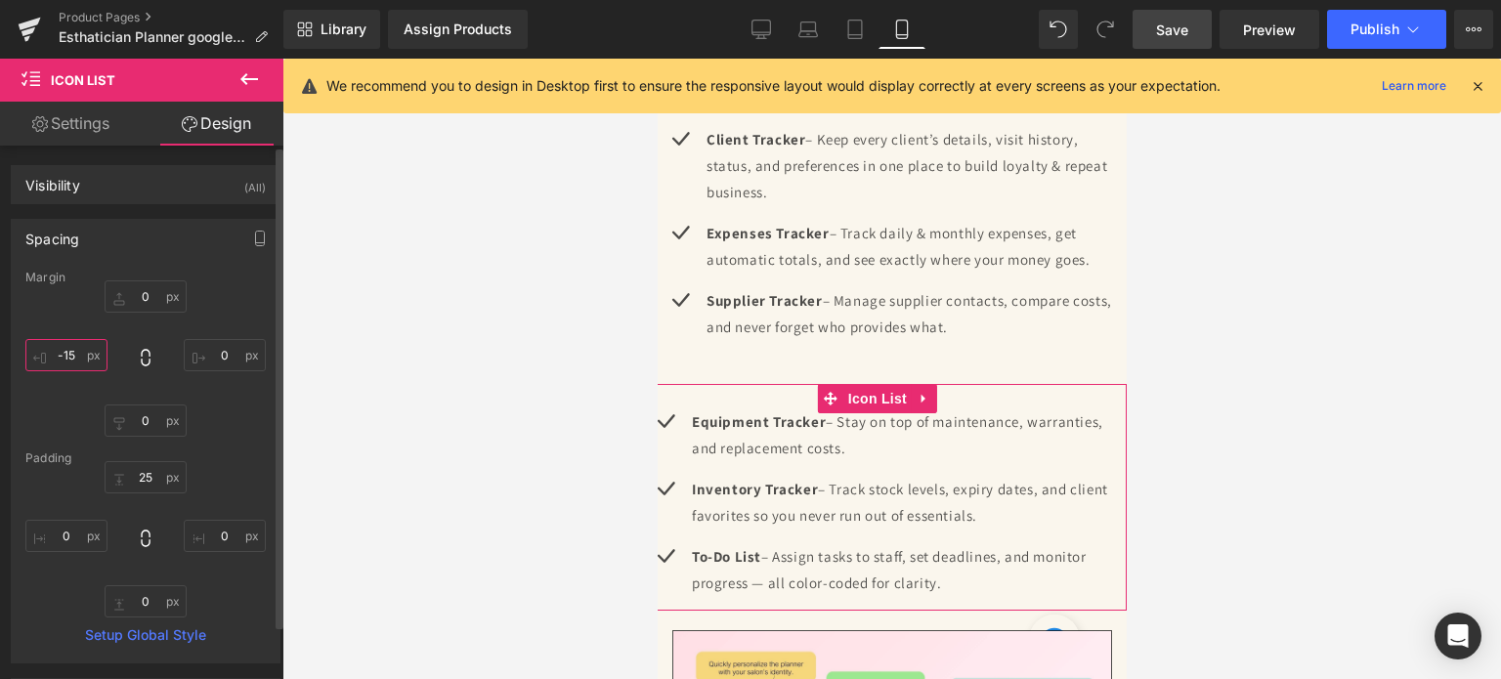
click at [74, 347] on input "text" at bounding box center [66, 355] width 82 height 32
type input "-15"
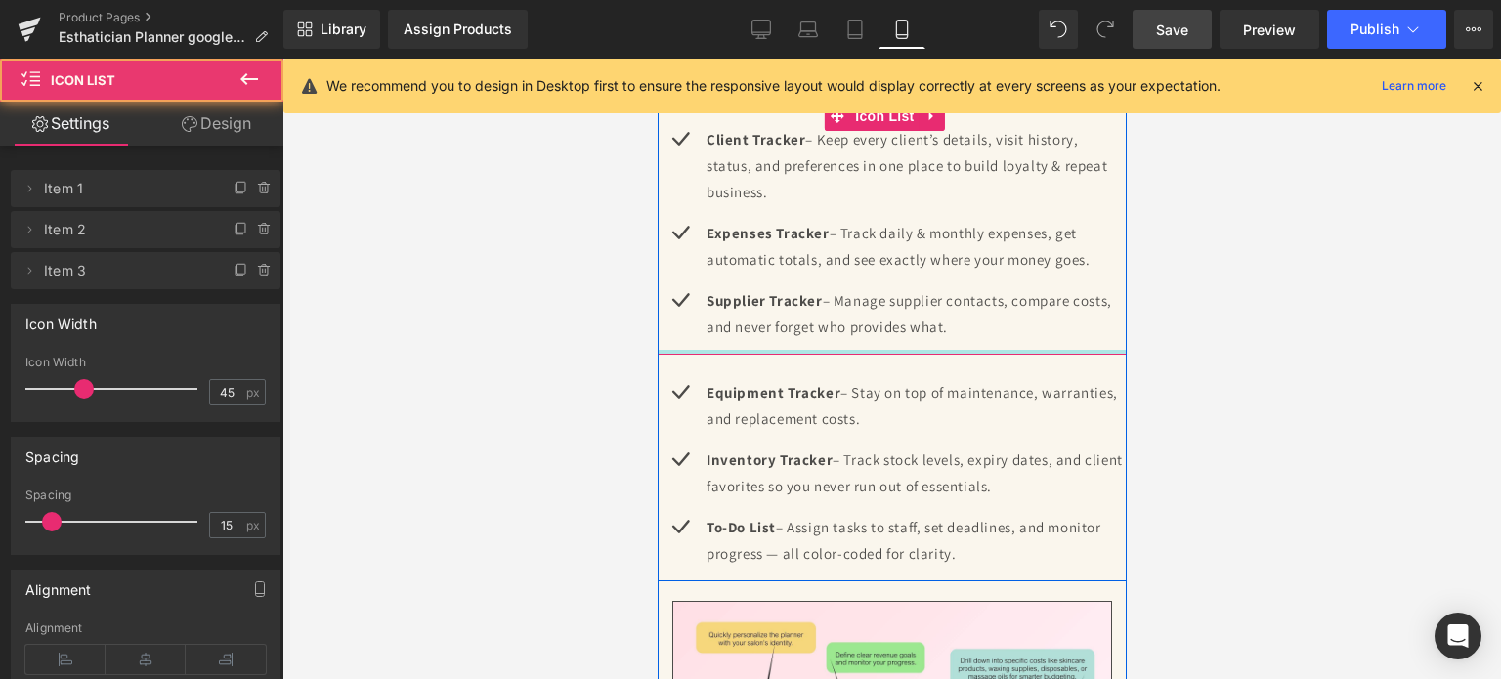
drag, startPoint x: 845, startPoint y: 320, endPoint x: 845, endPoint y: 285, distance: 34.2
click at [845, 285] on div "Icon Client Tracke r – Keep every client’s details, visit history, status, and …" at bounding box center [891, 228] width 469 height 253
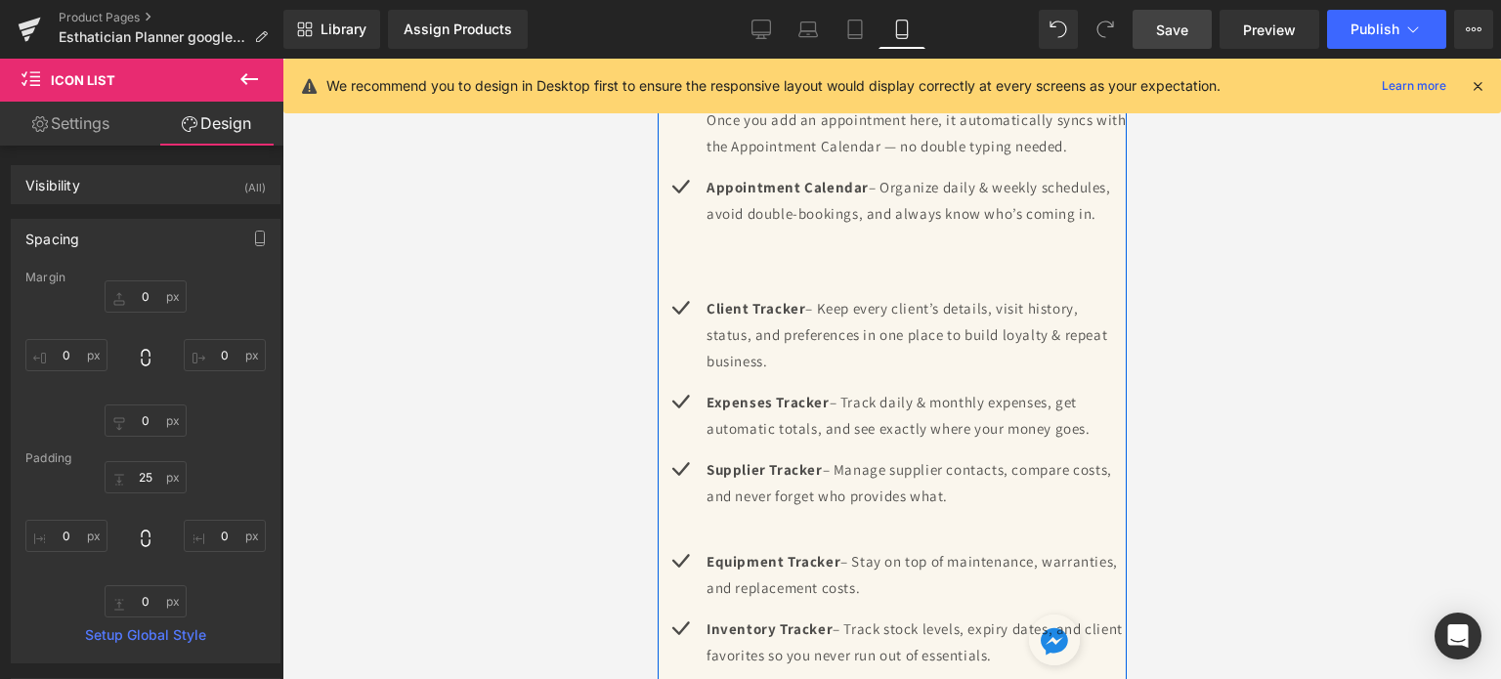
scroll to position [4946, 0]
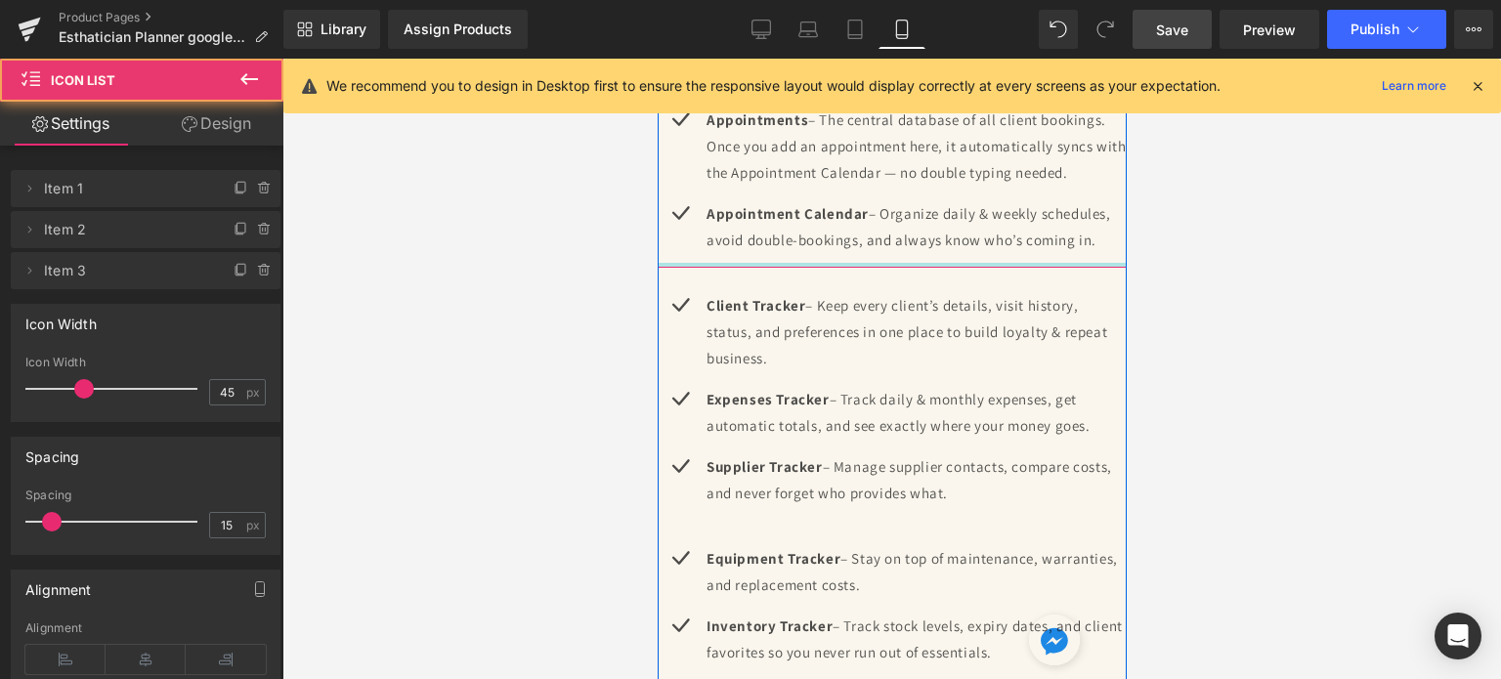
drag, startPoint x: 855, startPoint y: 241, endPoint x: 857, endPoint y: 199, distance: 42.1
click at [857, 199] on div "Icon INFO – A quick-start hub that explains how everything works, so you can be…" at bounding box center [891, 141] width 469 height 253
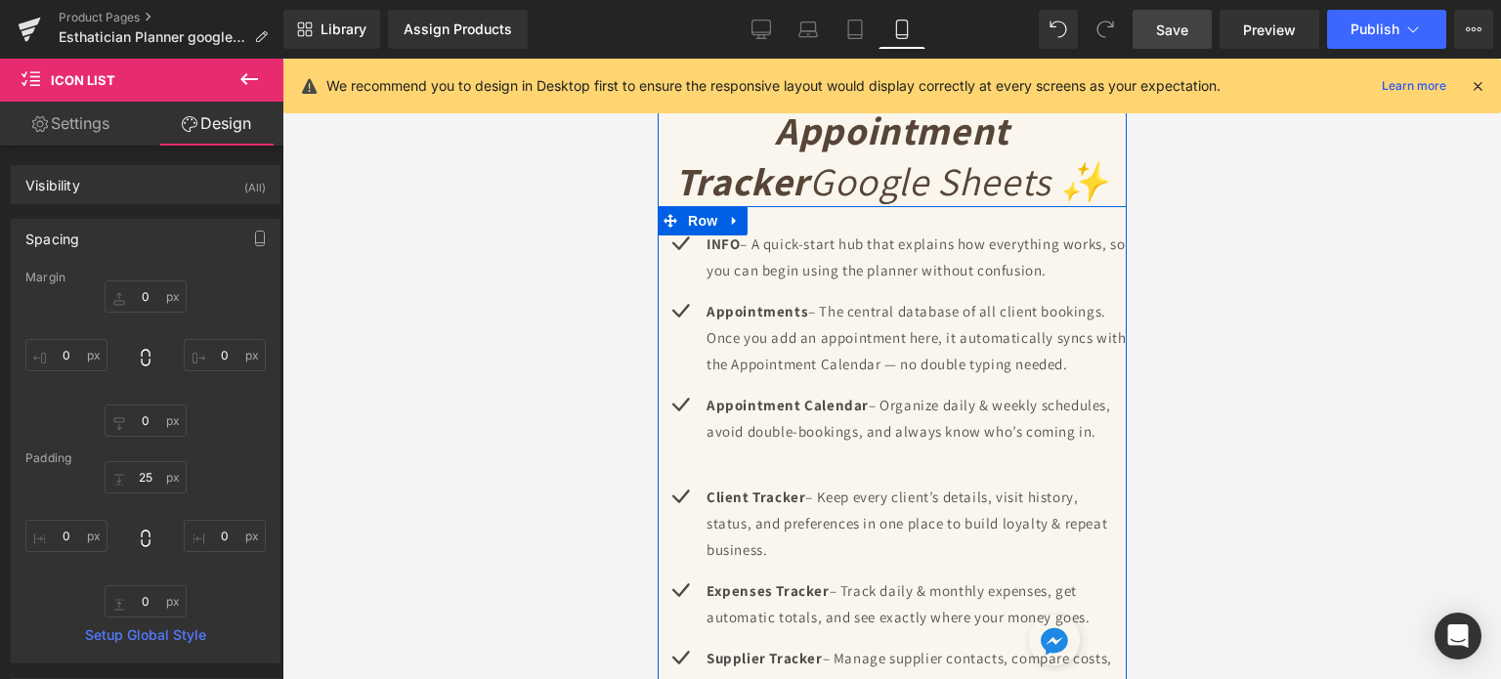
scroll to position [4750, 0]
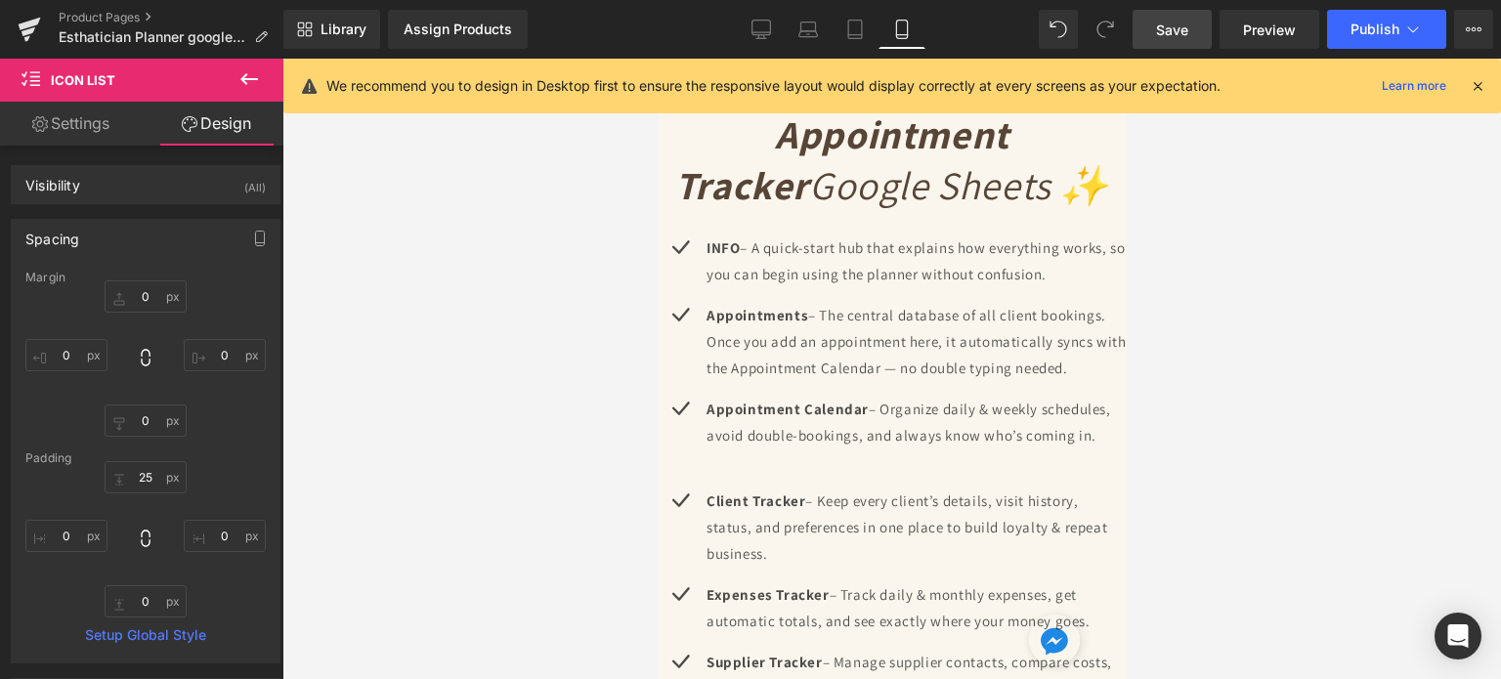
click at [1154, 19] on link "Save" at bounding box center [1172, 29] width 79 height 39
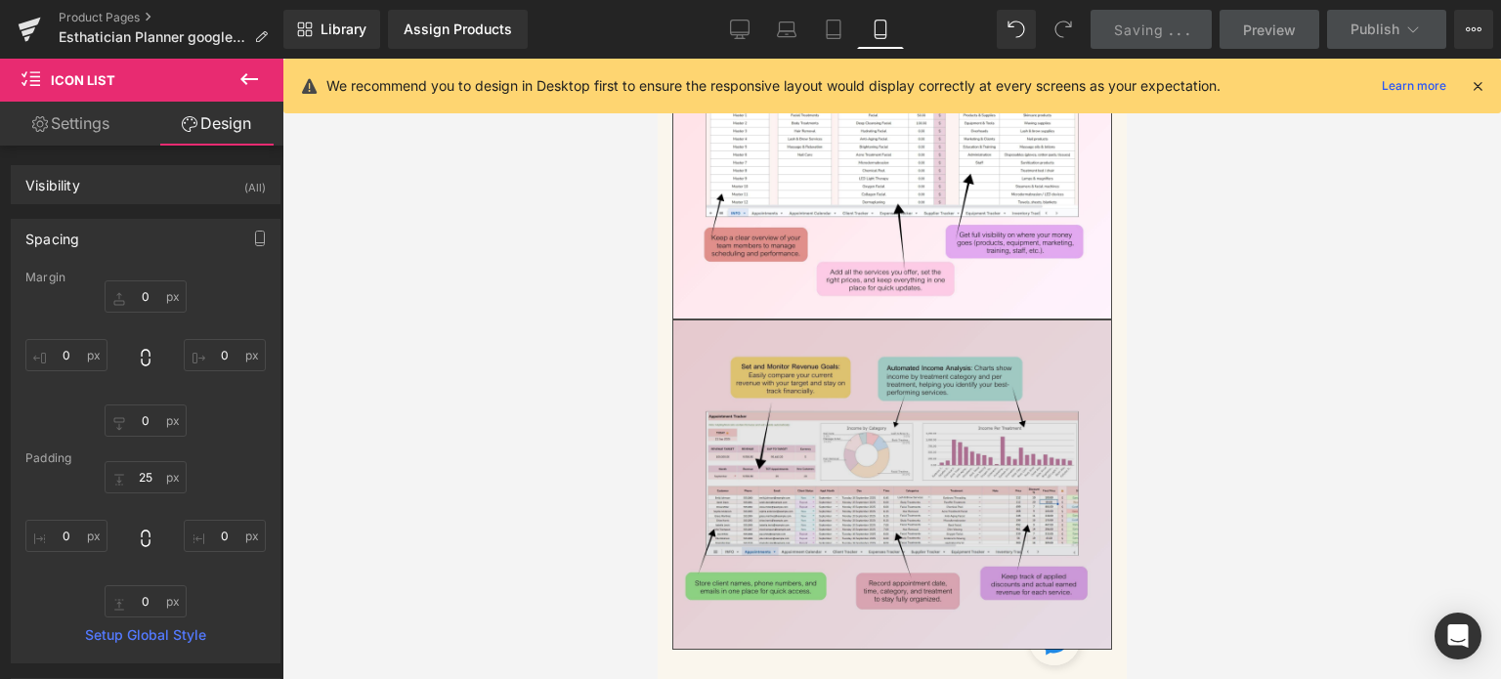
scroll to position [5728, 0]
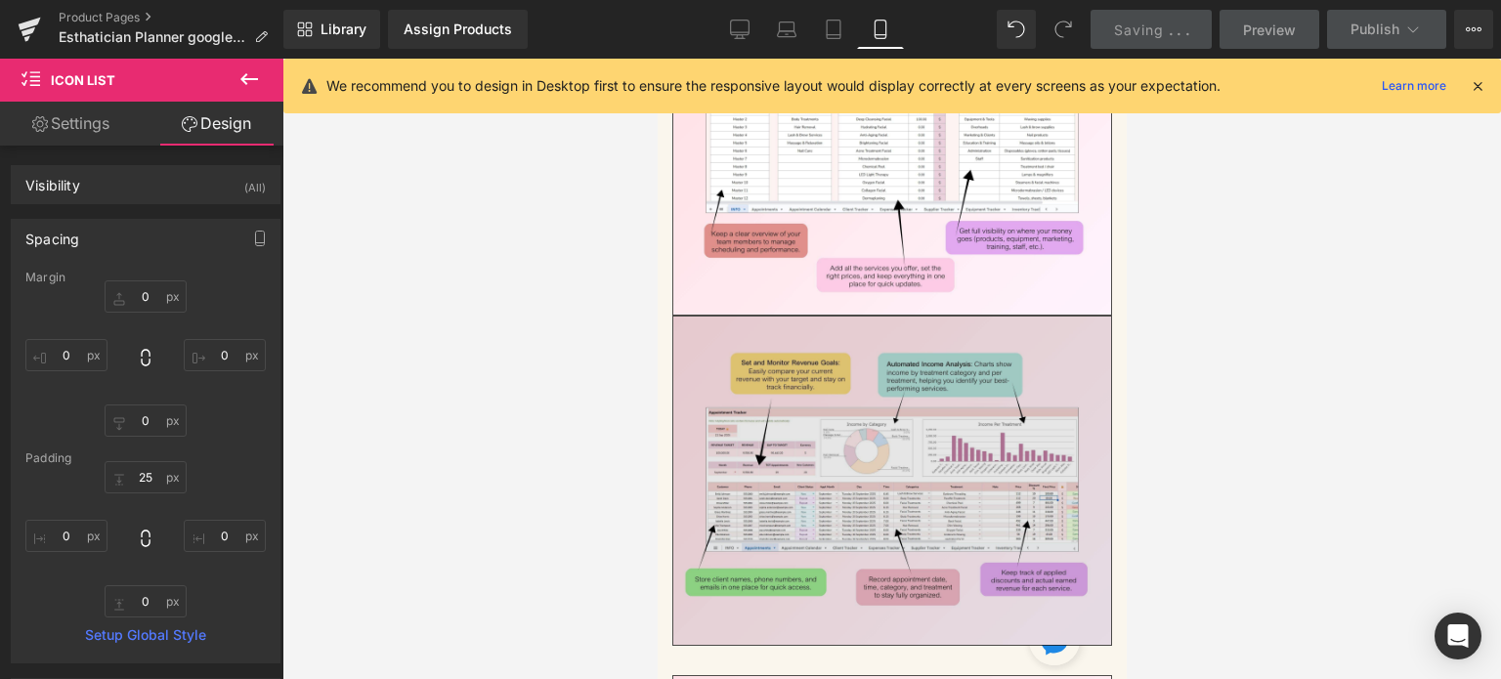
click at [869, 351] on img at bounding box center [892, 481] width 440 height 330
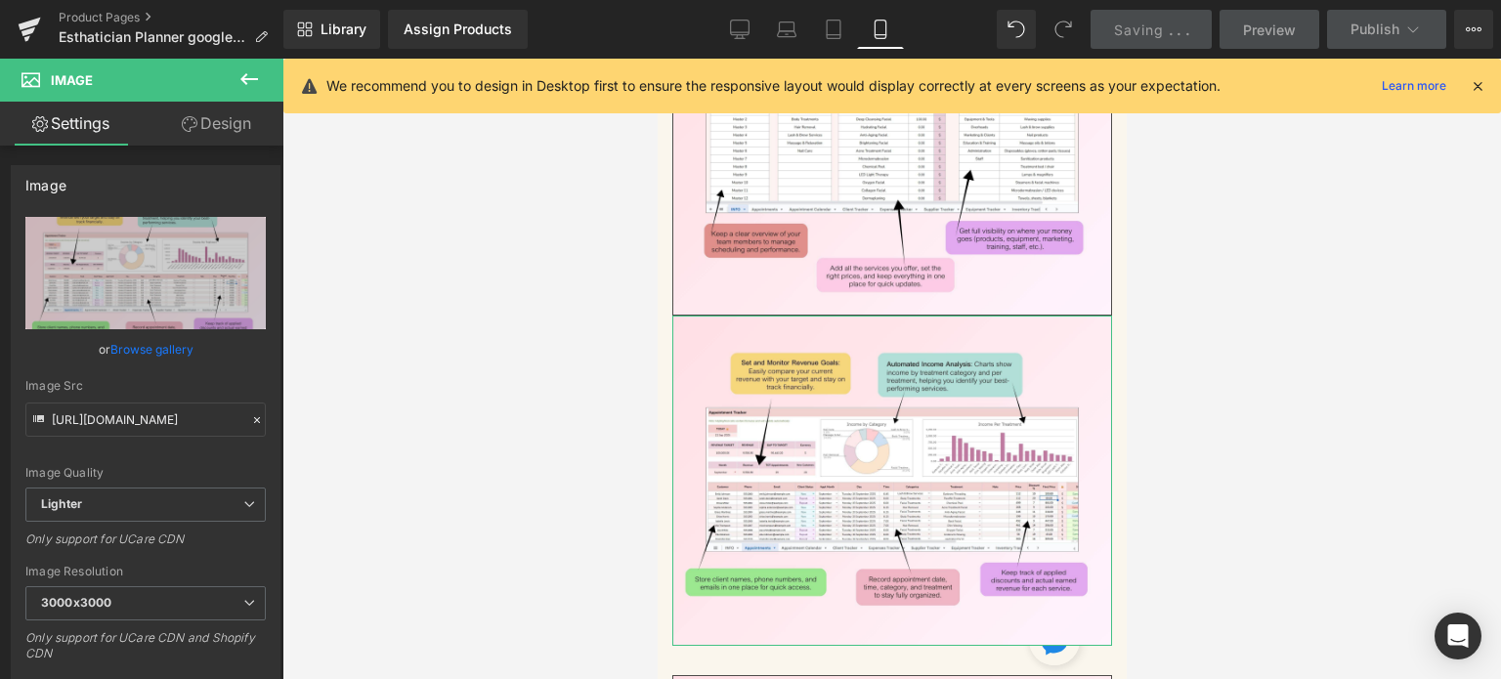
click at [232, 119] on link "Design" at bounding box center [217, 124] width 142 height 44
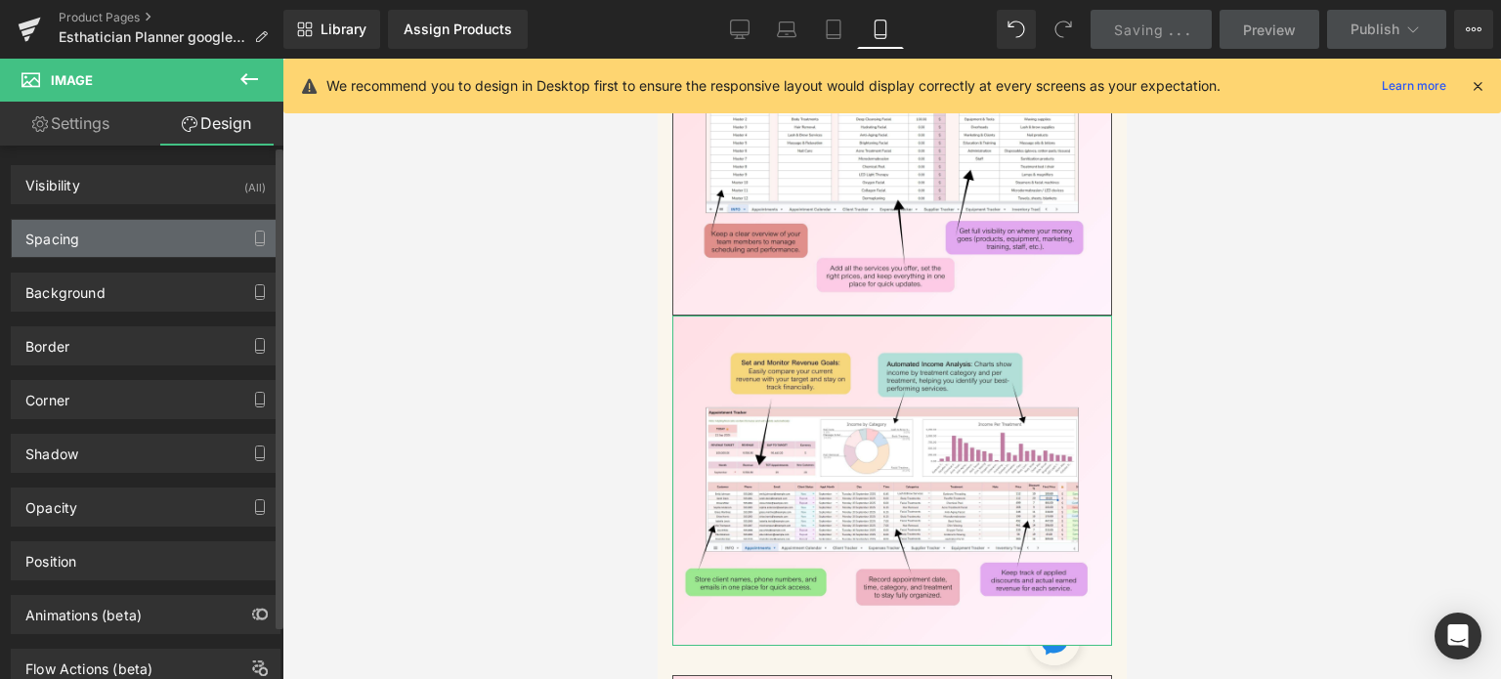
click at [108, 249] on div "Spacing" at bounding box center [146, 238] width 268 height 37
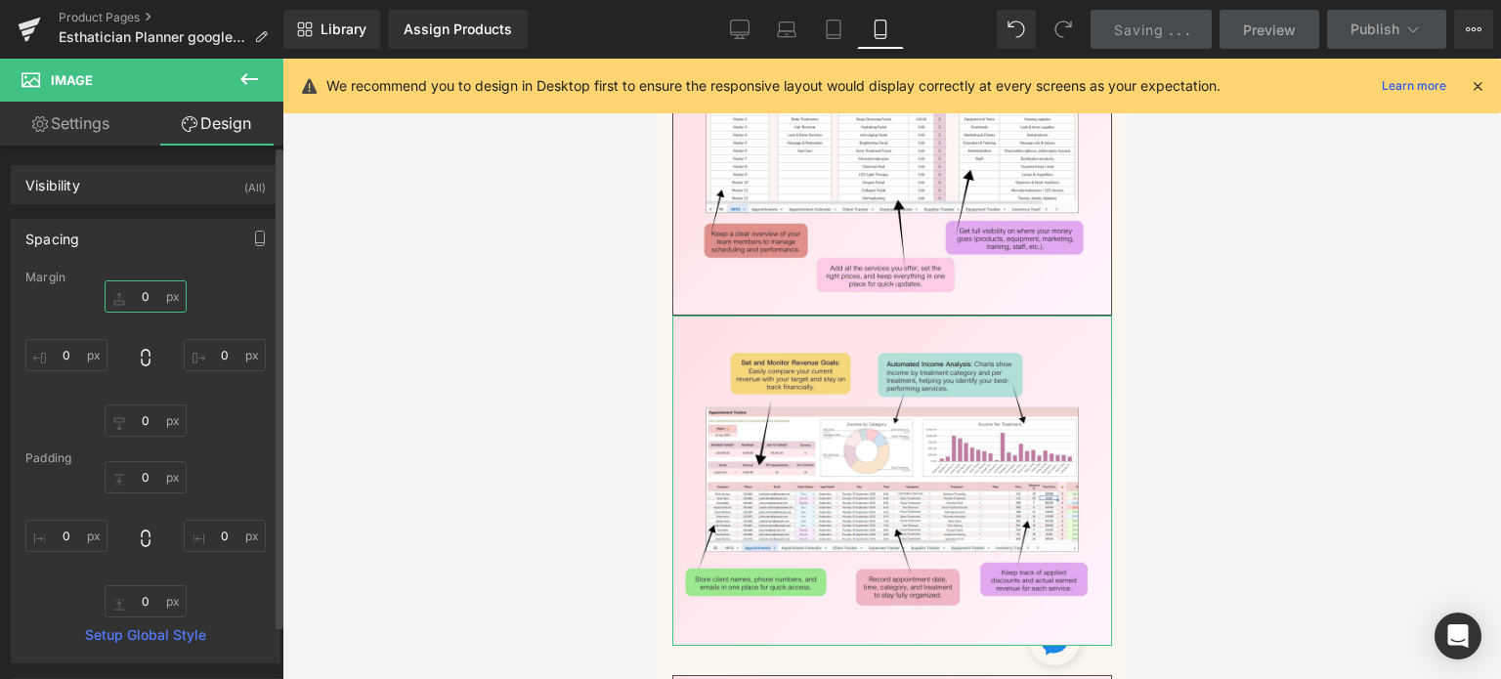
click at [145, 296] on input "0" at bounding box center [146, 297] width 82 height 32
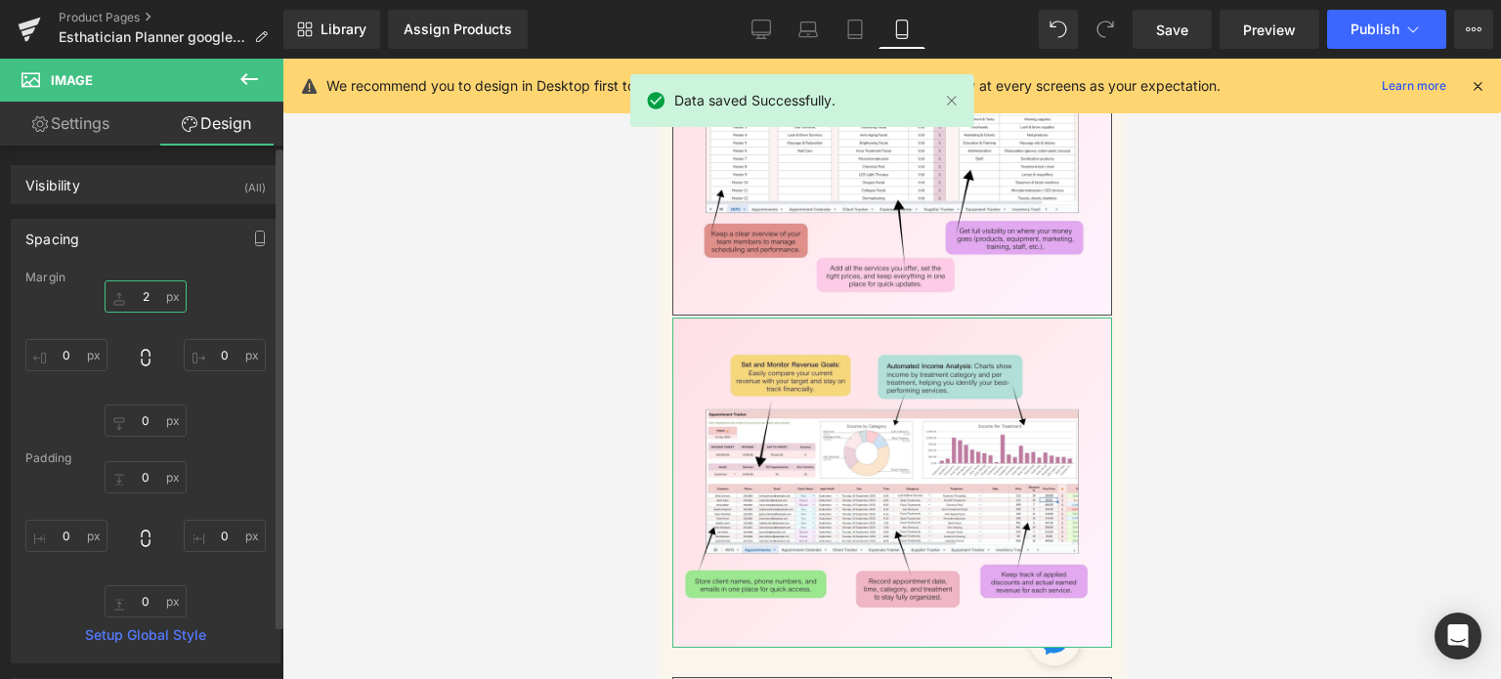
type input "20"
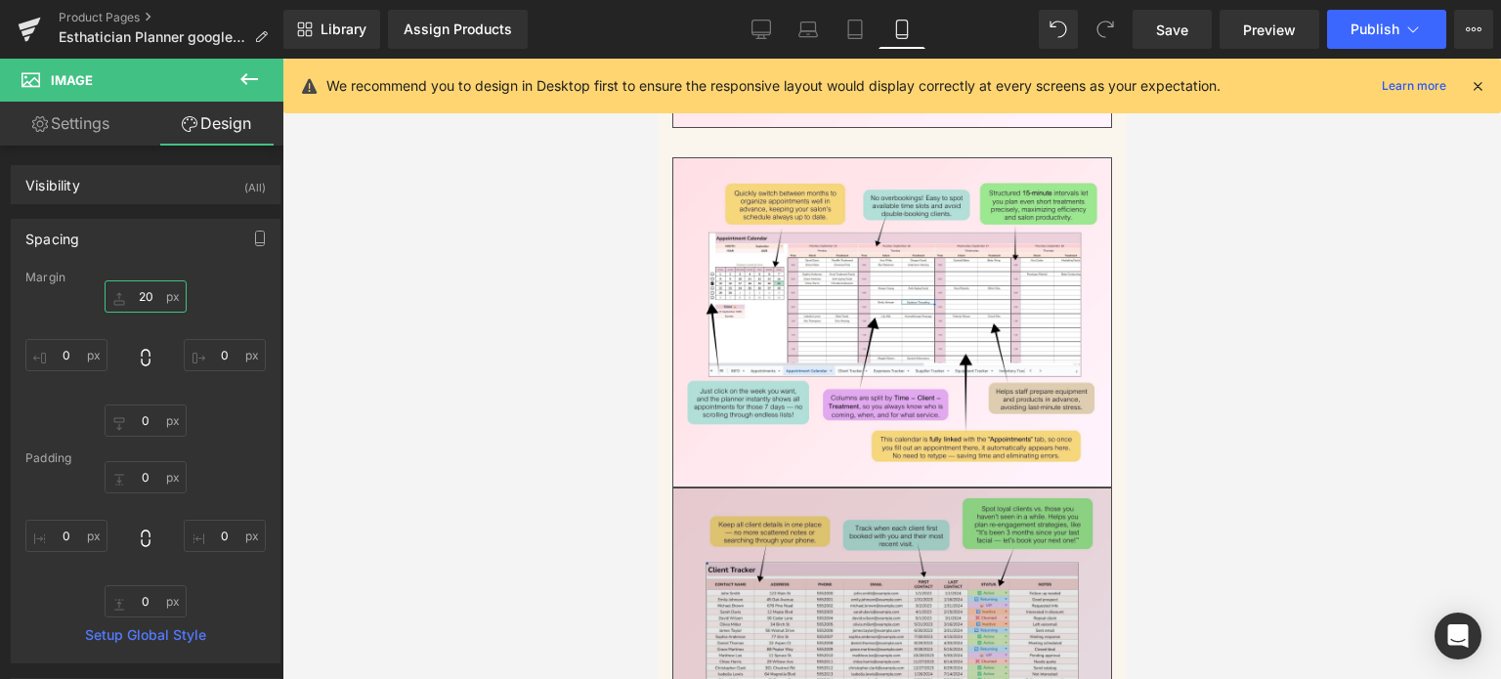
scroll to position [6314, 0]
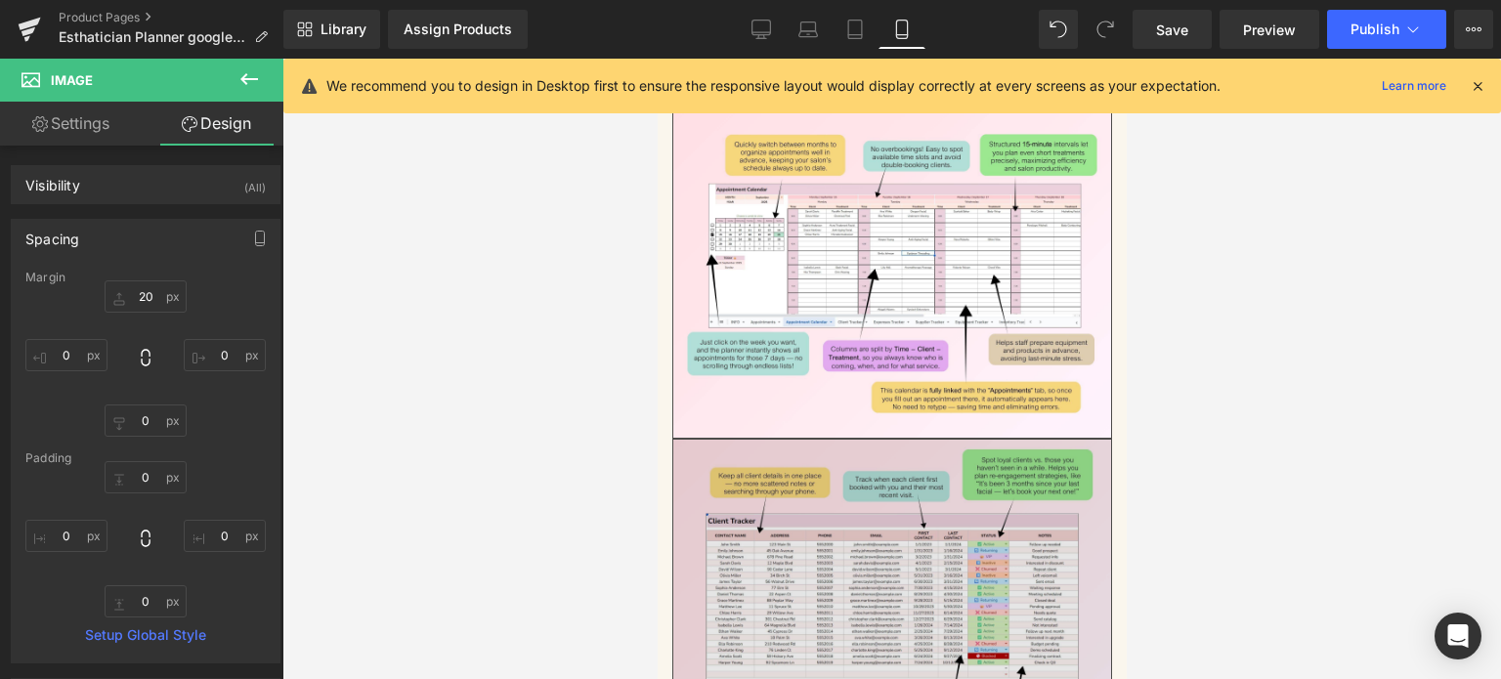
click at [881, 461] on img at bounding box center [892, 604] width 440 height 330
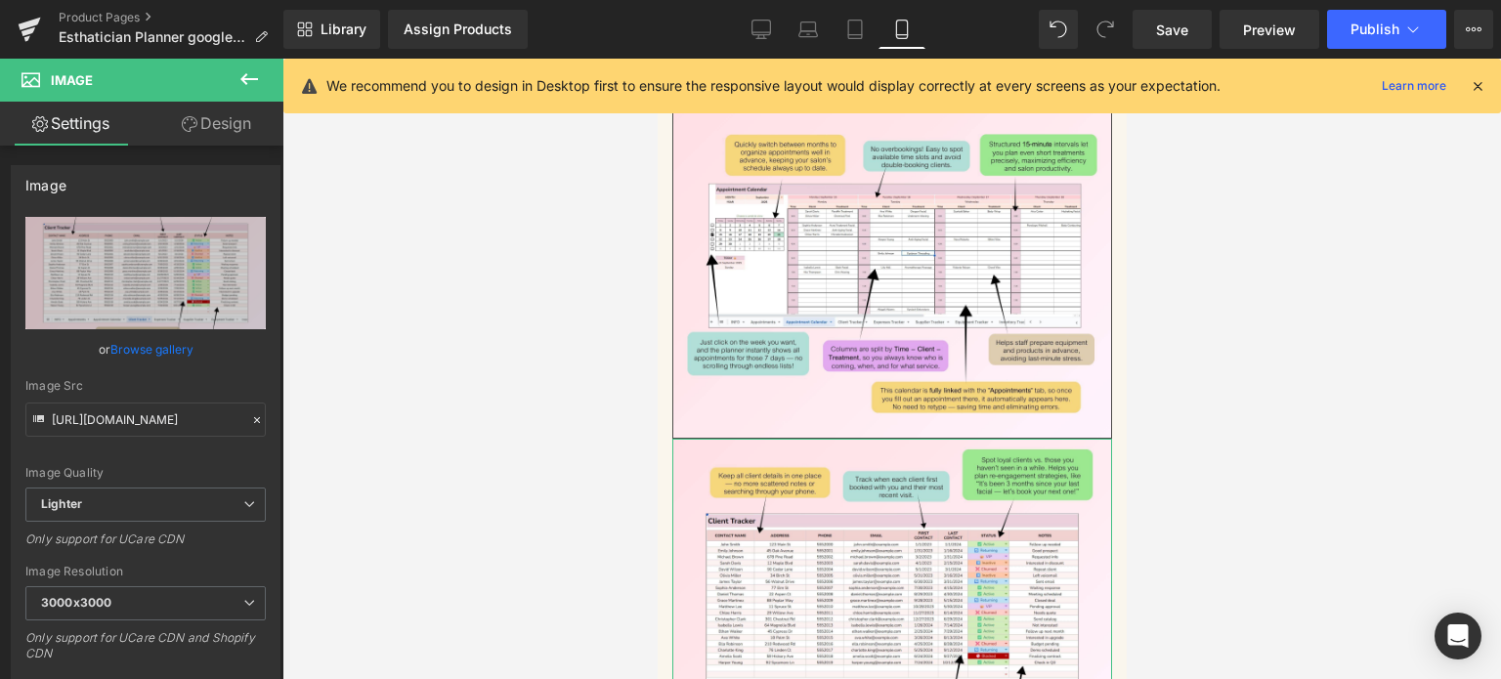
click at [247, 124] on link "Design" at bounding box center [217, 124] width 142 height 44
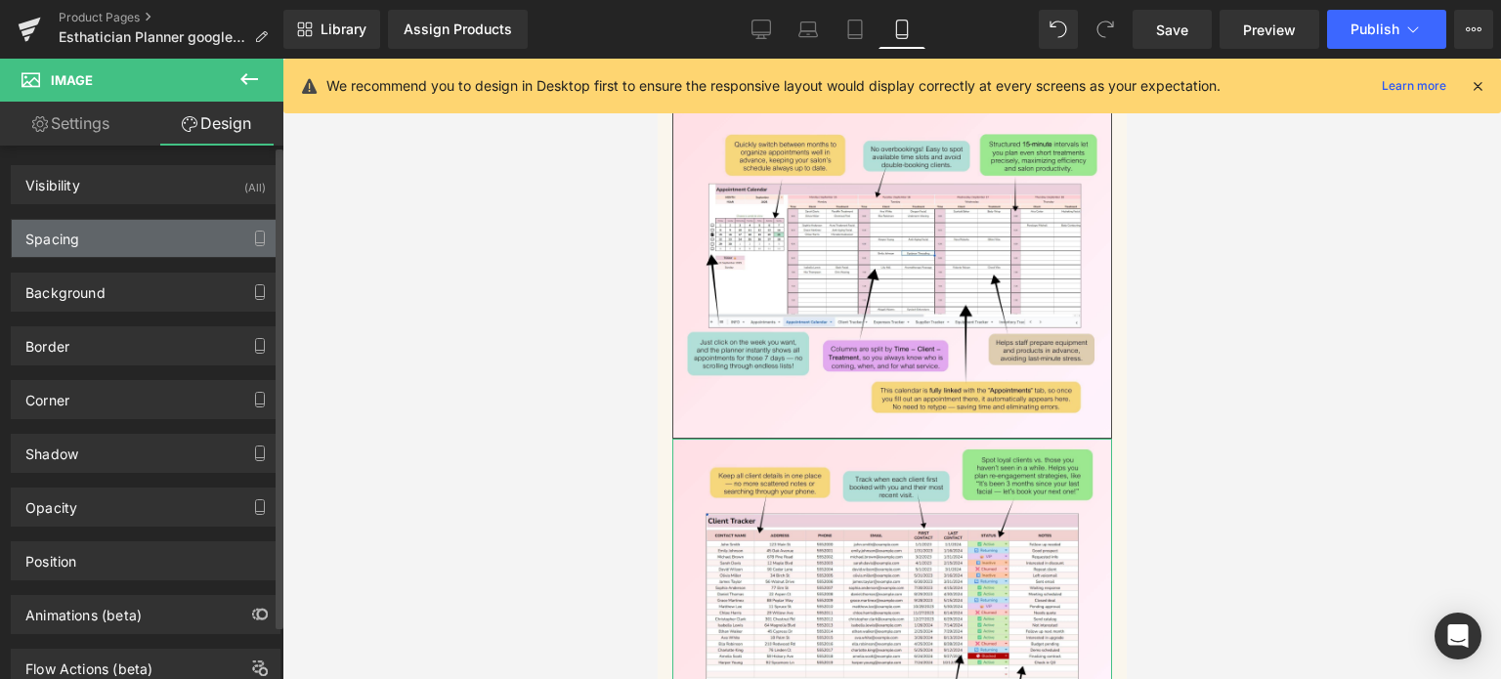
click at [93, 243] on div "Spacing" at bounding box center [146, 238] width 268 height 37
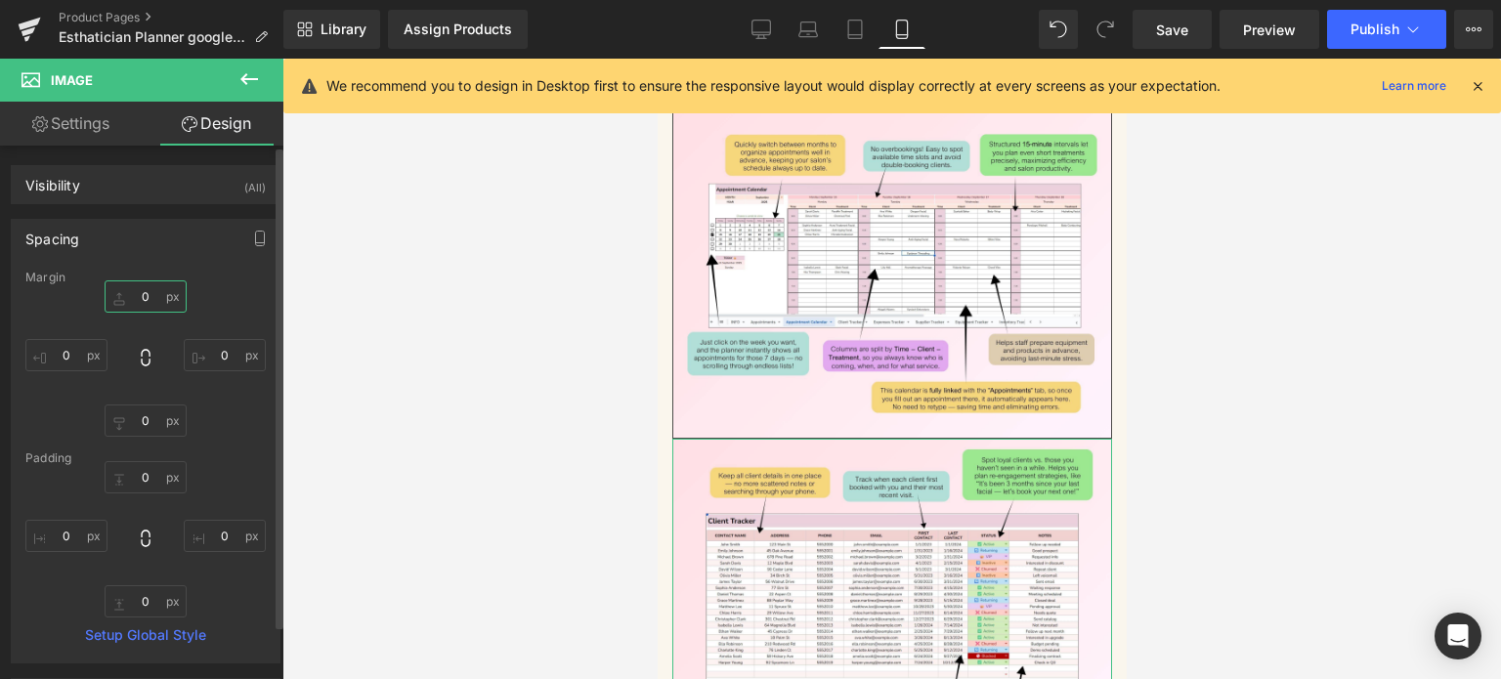
click at [137, 285] on input "0" at bounding box center [146, 297] width 82 height 32
type input "20"
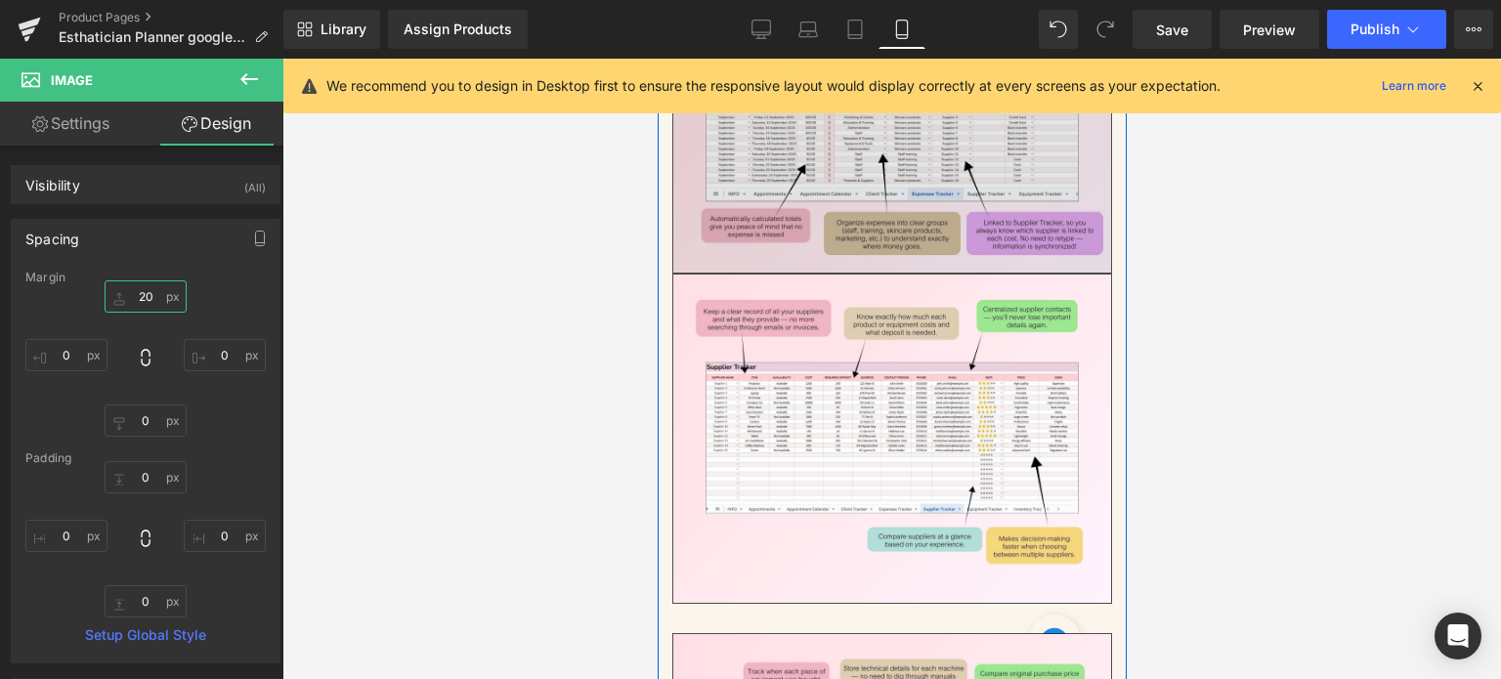
scroll to position [7194, 0]
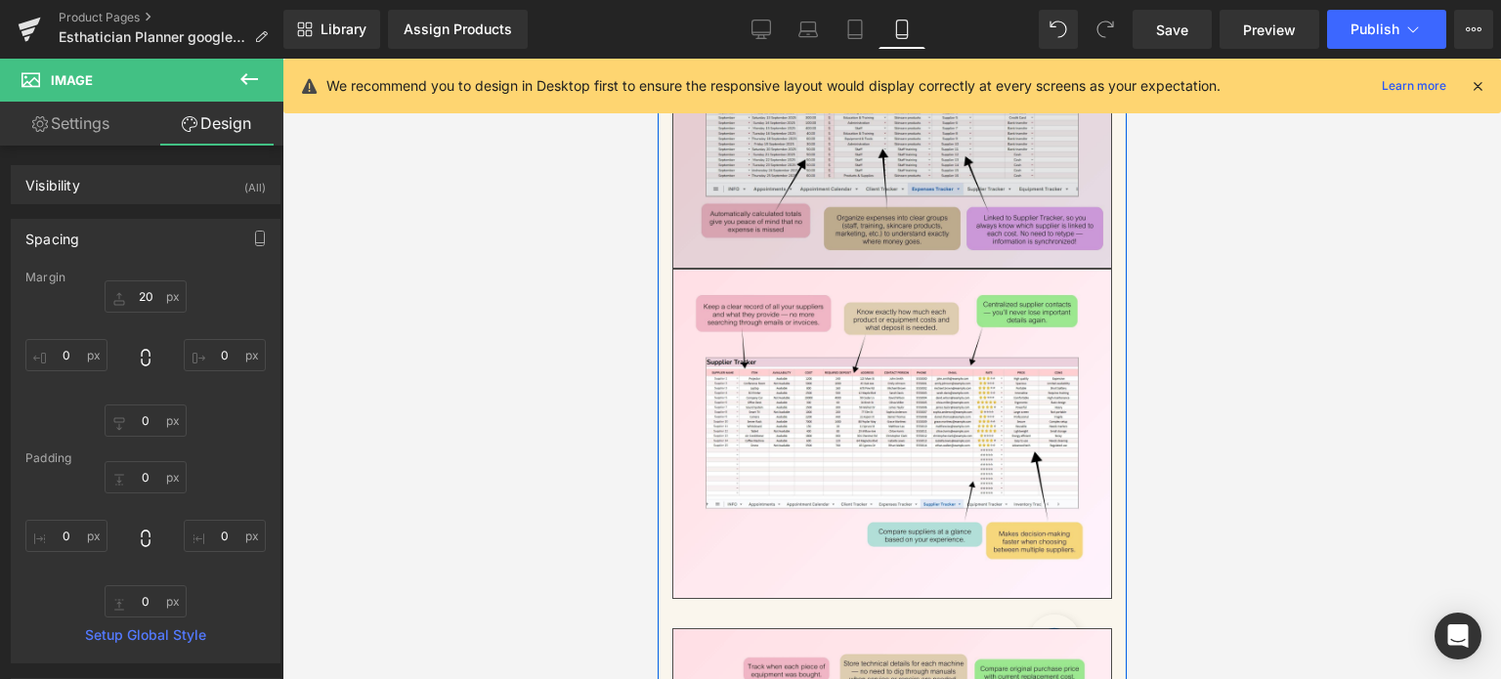
click at [895, 296] on img at bounding box center [892, 434] width 440 height 330
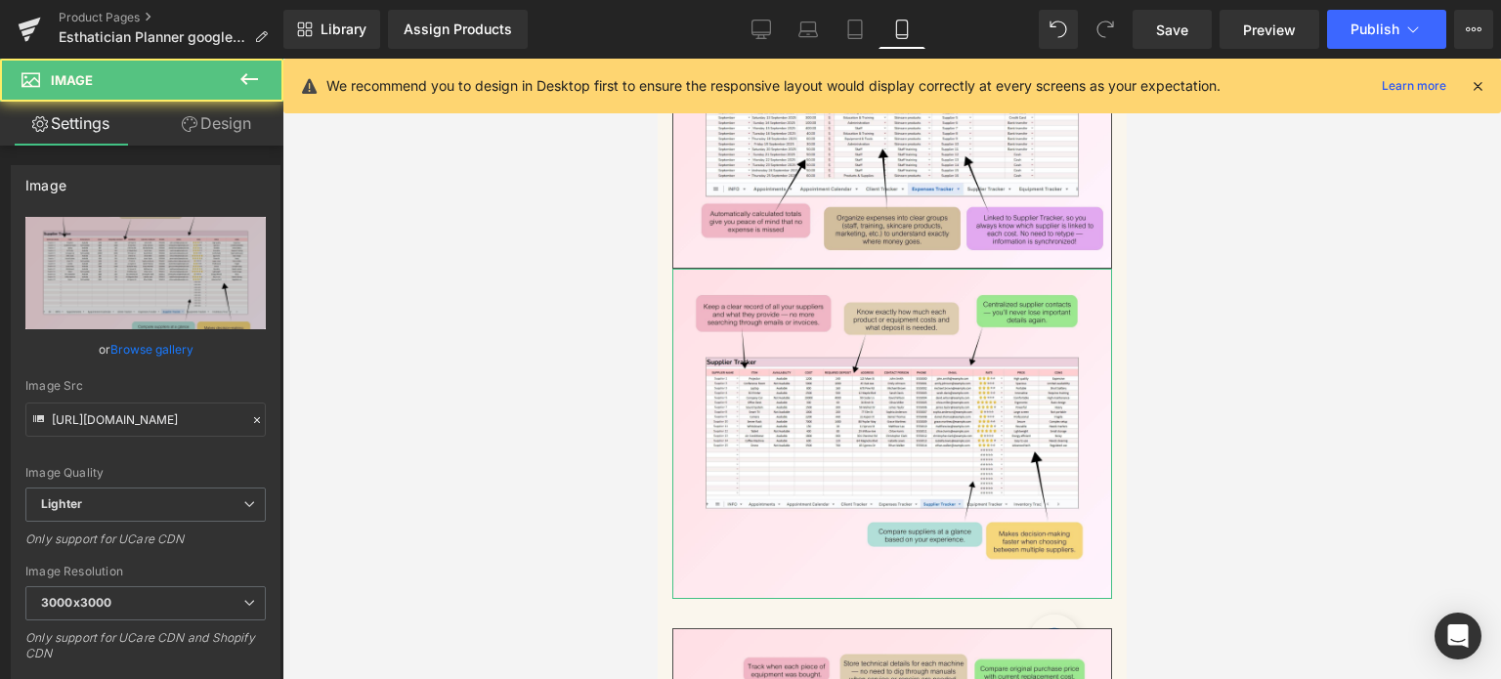
click at [201, 127] on link "Design" at bounding box center [217, 124] width 142 height 44
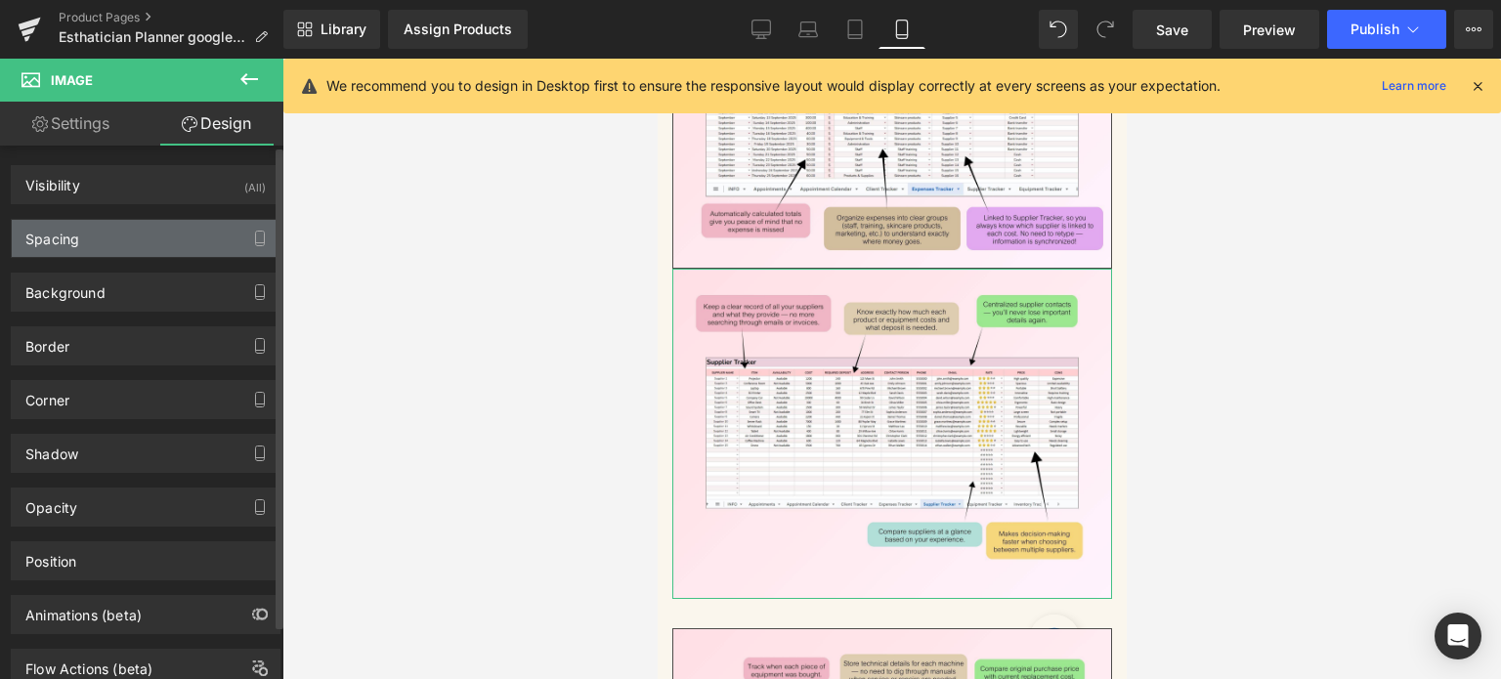
click at [106, 245] on div "Spacing" at bounding box center [146, 238] width 268 height 37
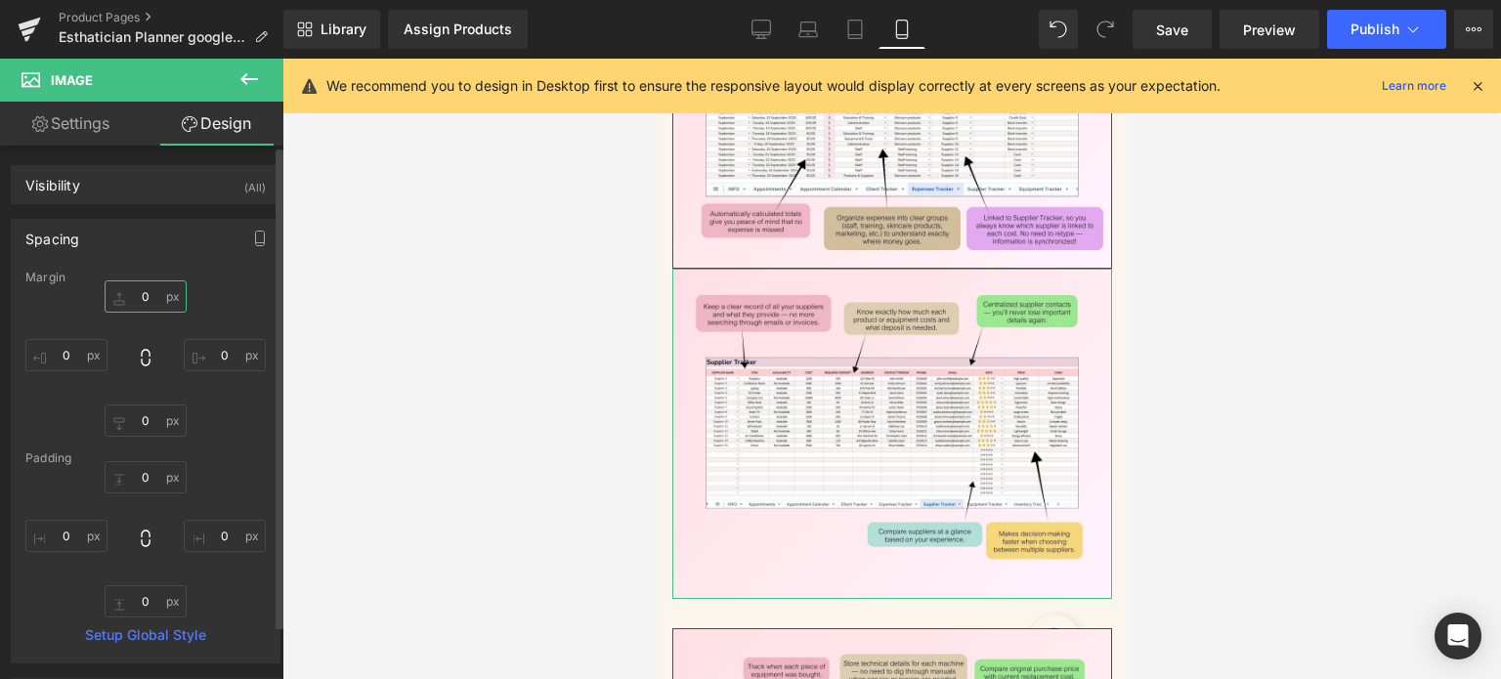
click at [135, 285] on input "0" at bounding box center [146, 297] width 82 height 32
type input "20"
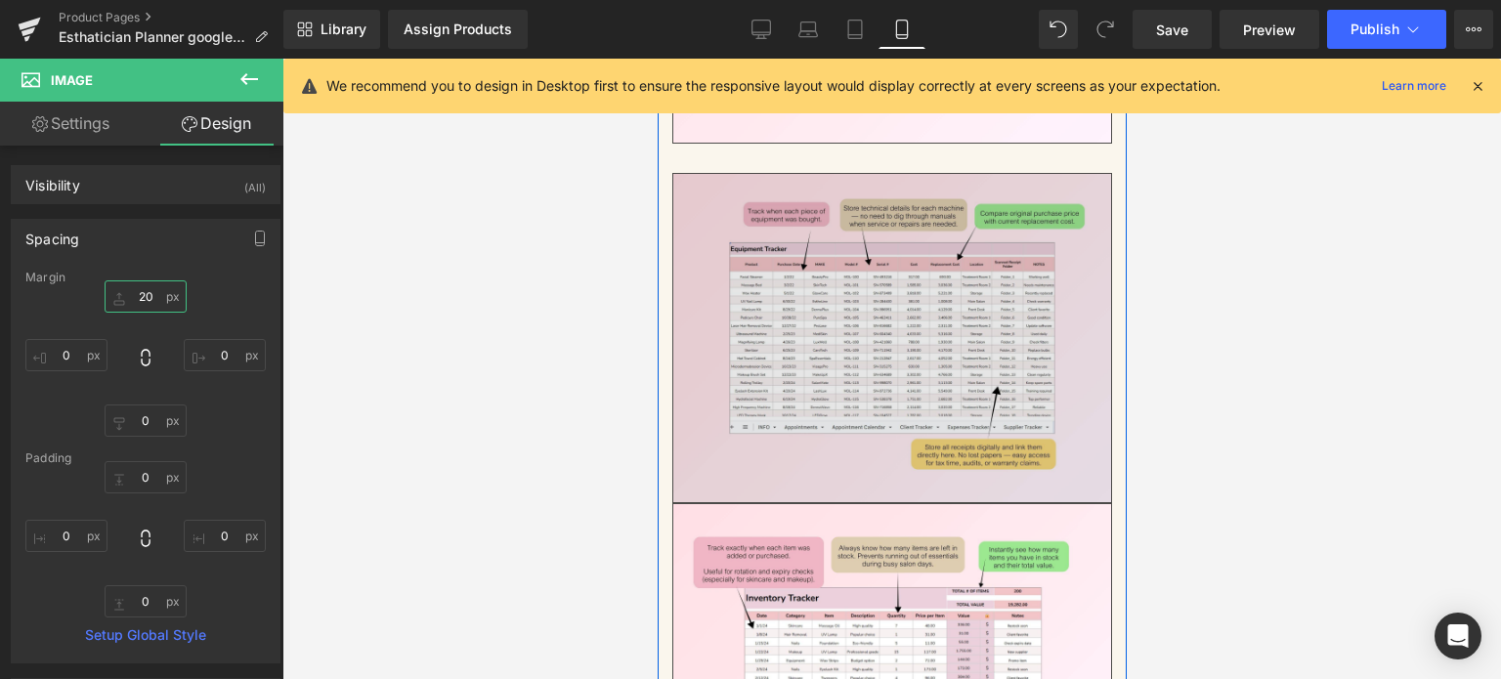
scroll to position [7683, 0]
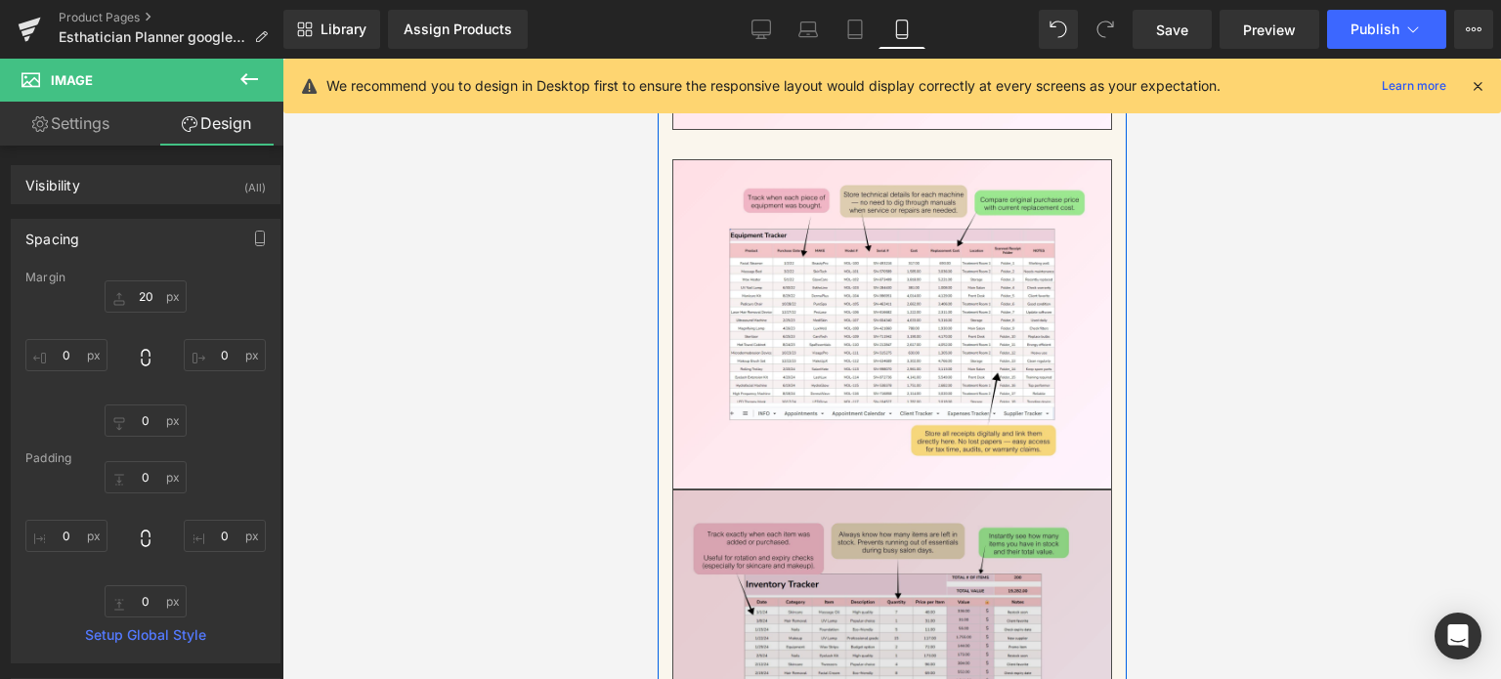
click at [908, 490] on img at bounding box center [892, 655] width 440 height 330
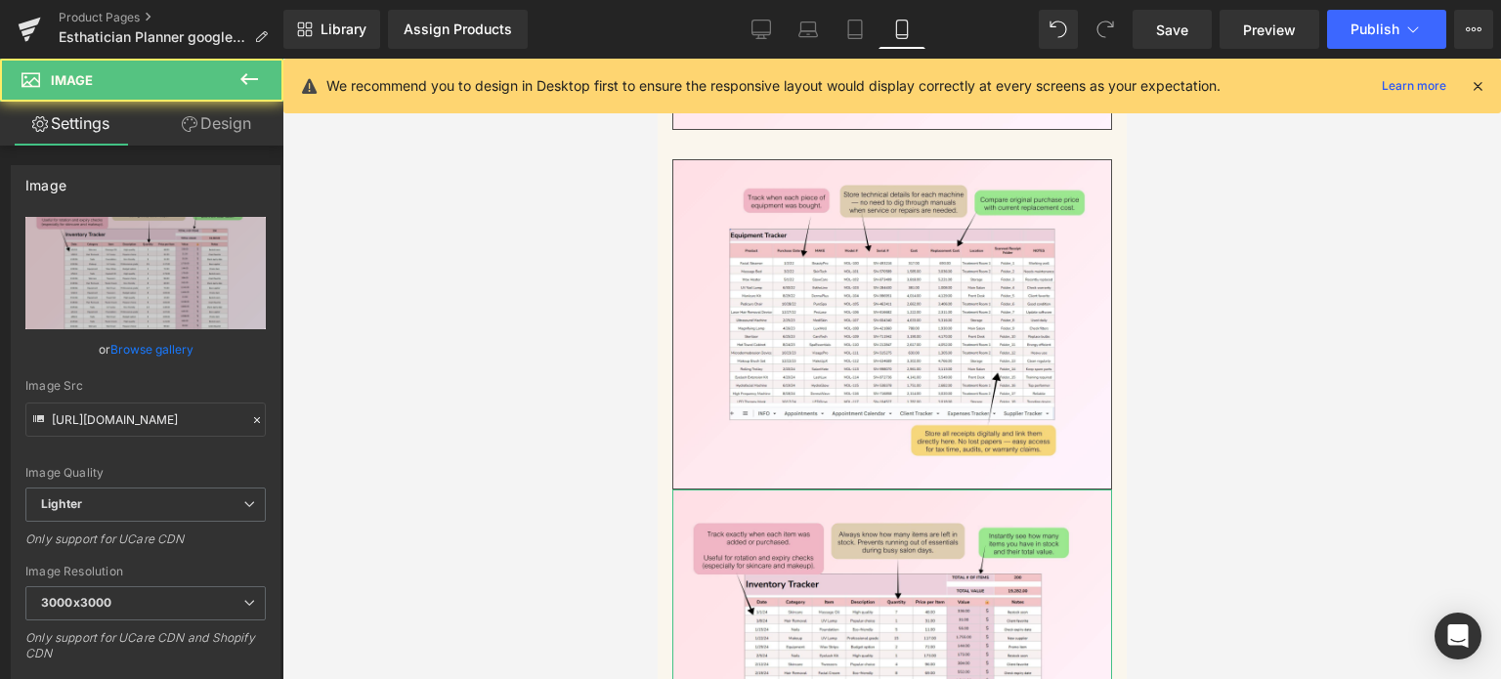
click at [199, 135] on link "Design" at bounding box center [217, 124] width 142 height 44
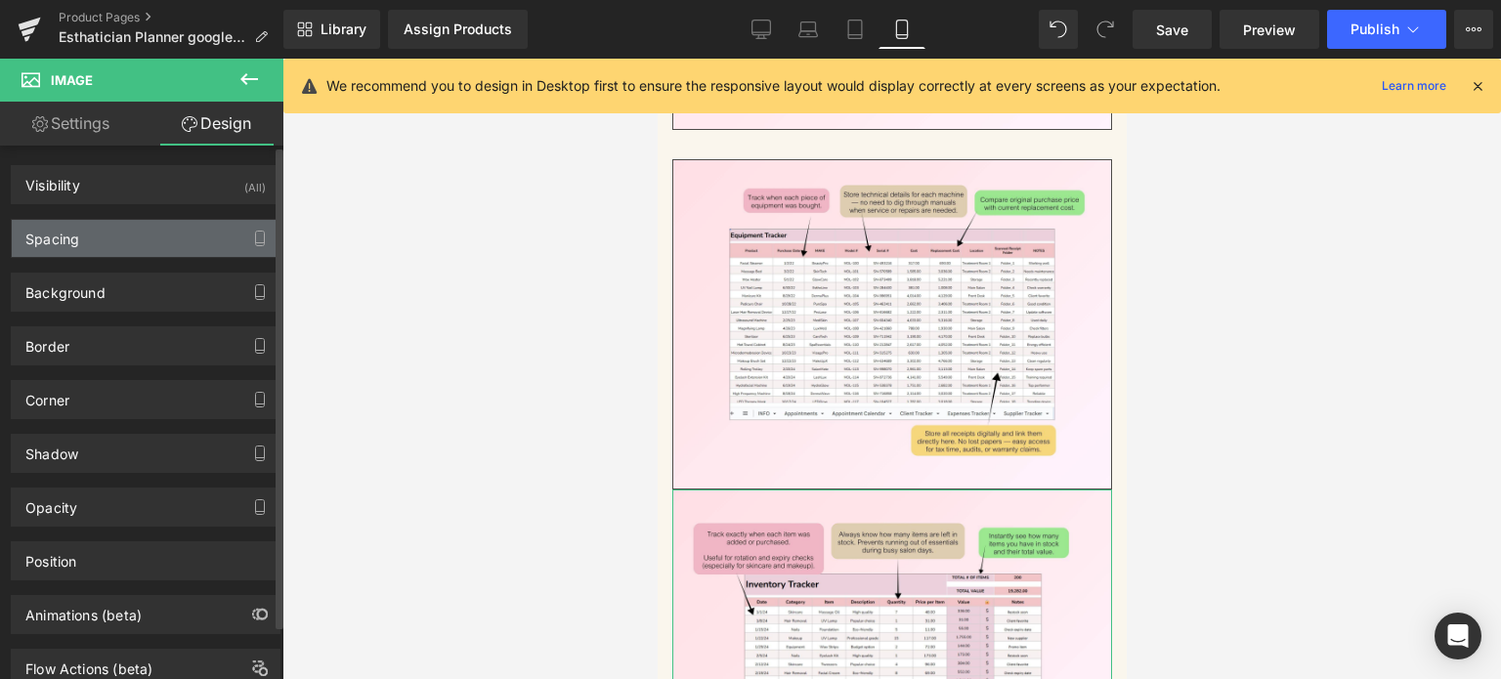
click at [108, 235] on div "Spacing" at bounding box center [146, 238] width 268 height 37
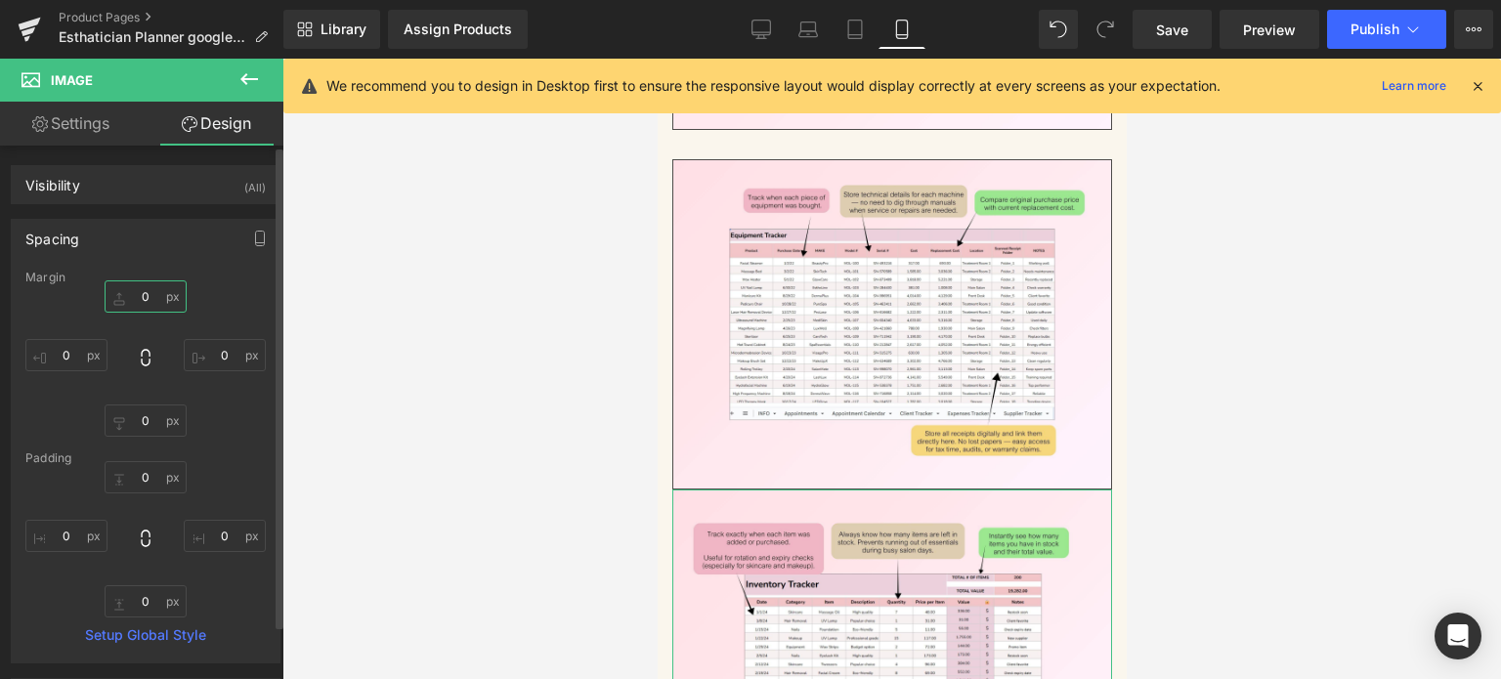
click at [145, 296] on input "text" at bounding box center [146, 297] width 82 height 32
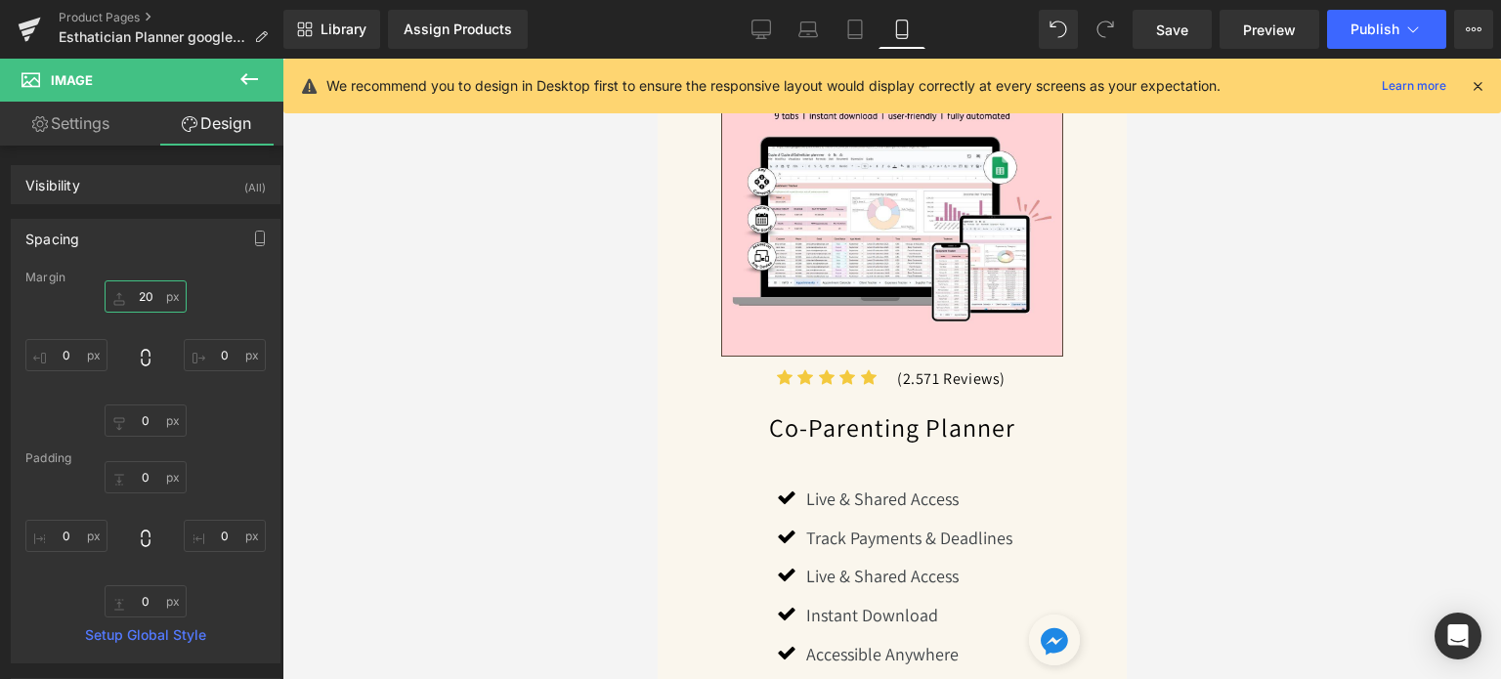
scroll to position [1642, 0]
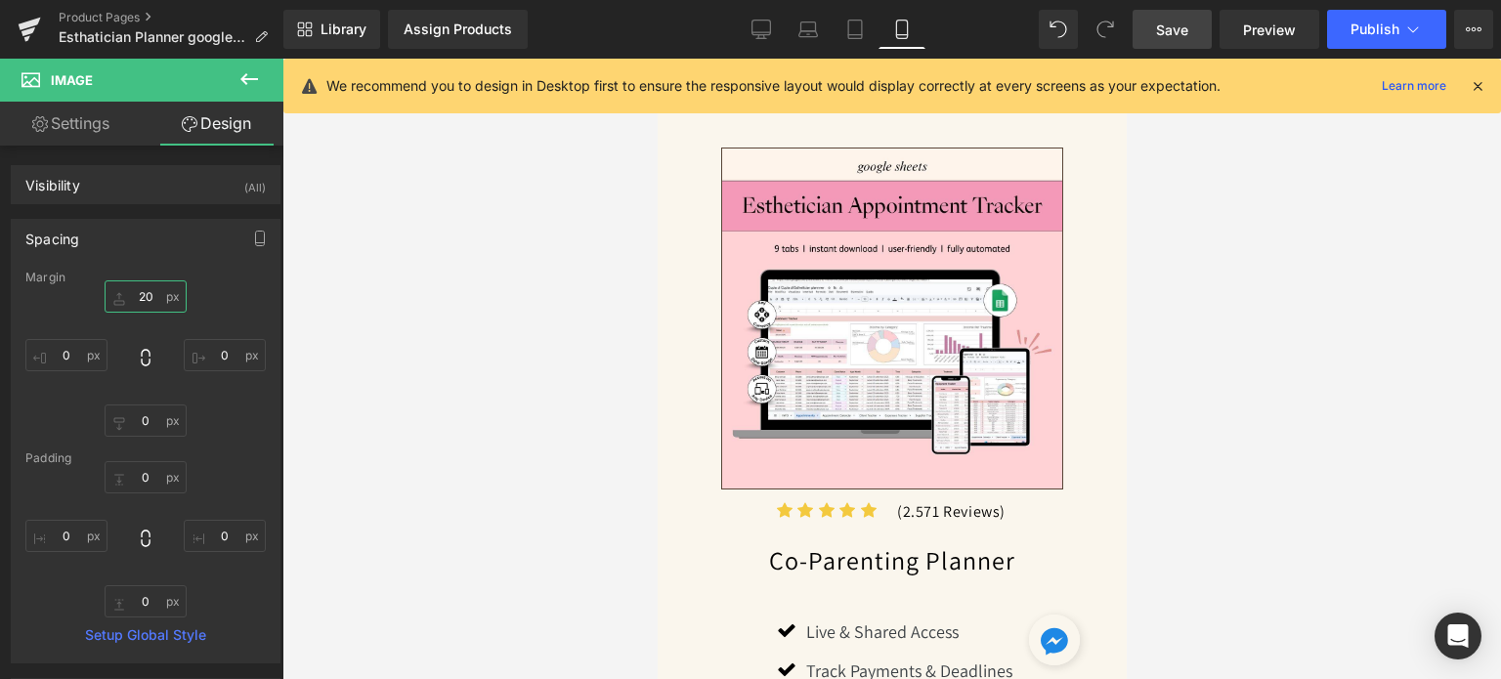
type input "20"
click at [1184, 37] on span "Save" at bounding box center [1172, 30] width 32 height 21
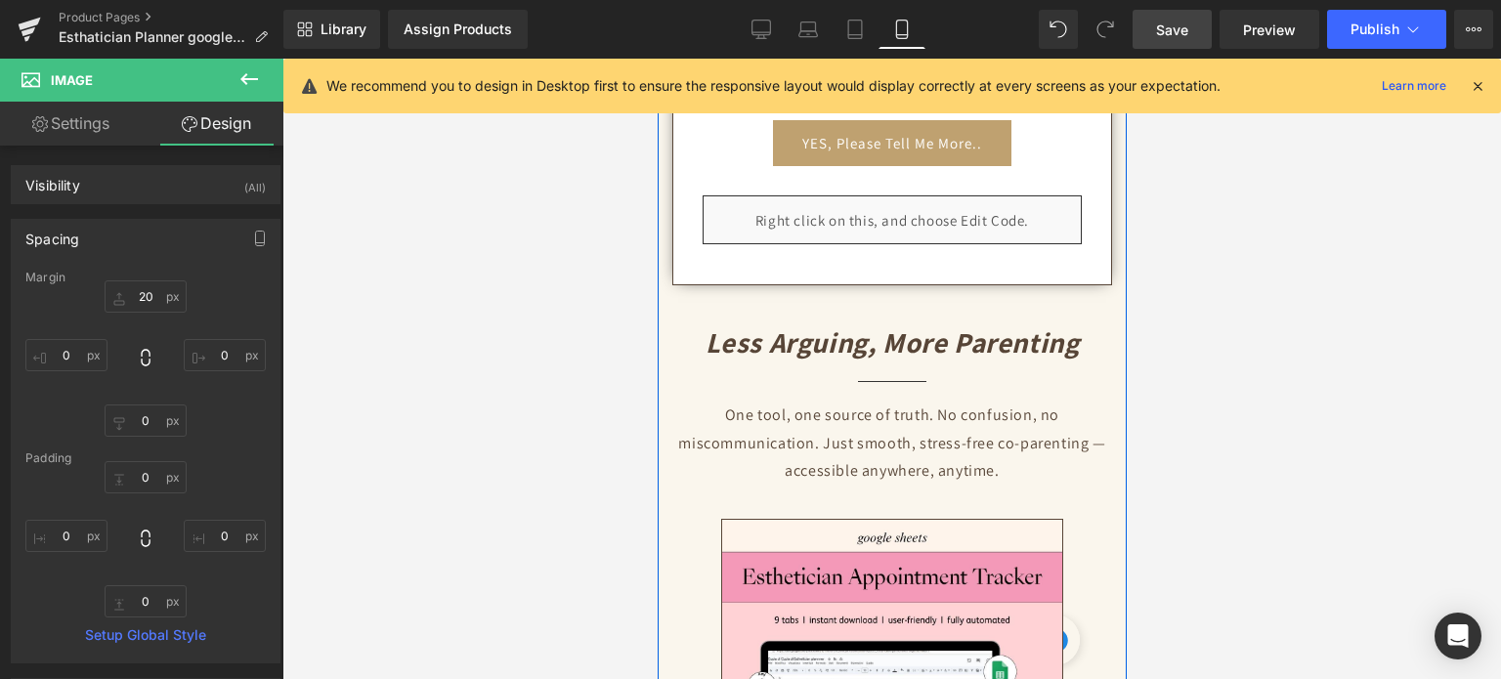
scroll to position [1368, 0]
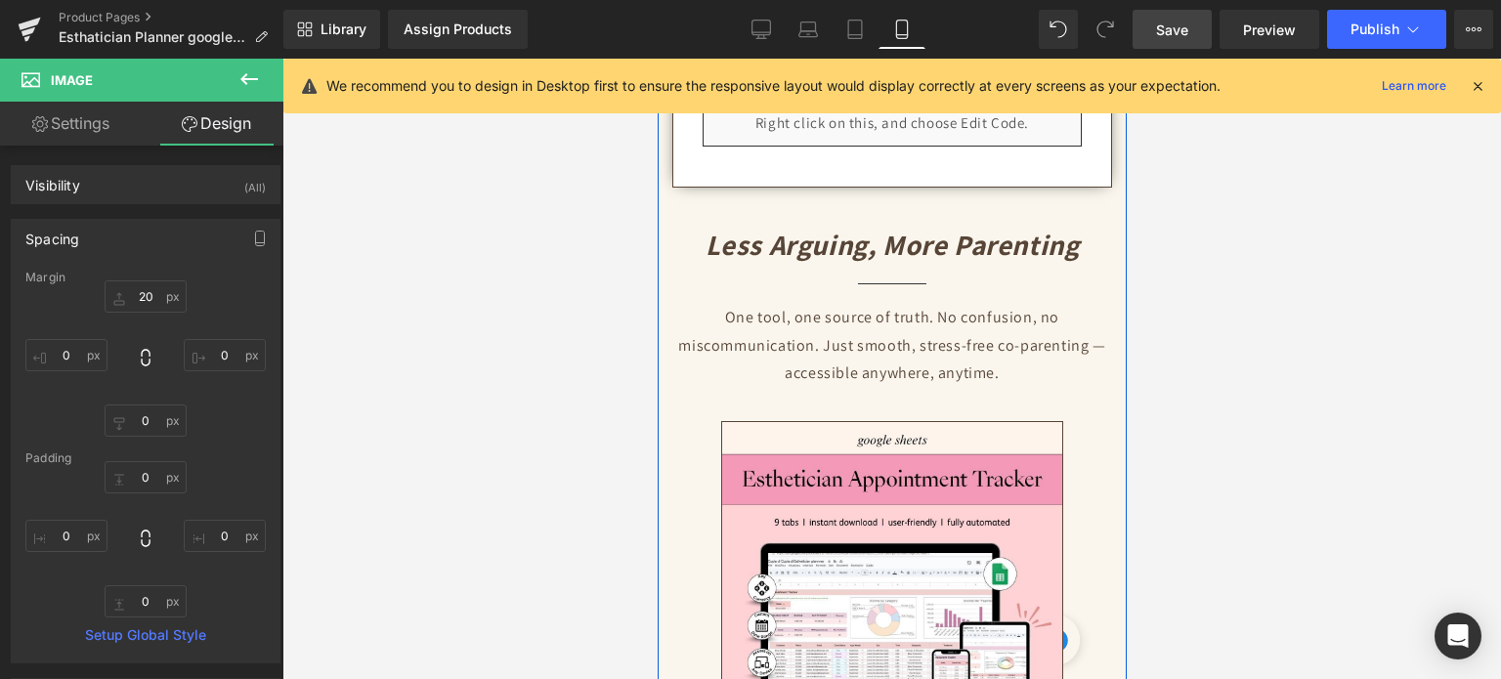
click at [873, 227] on div "Less Arguing, More Parenting Heading" at bounding box center [891, 245] width 459 height 37
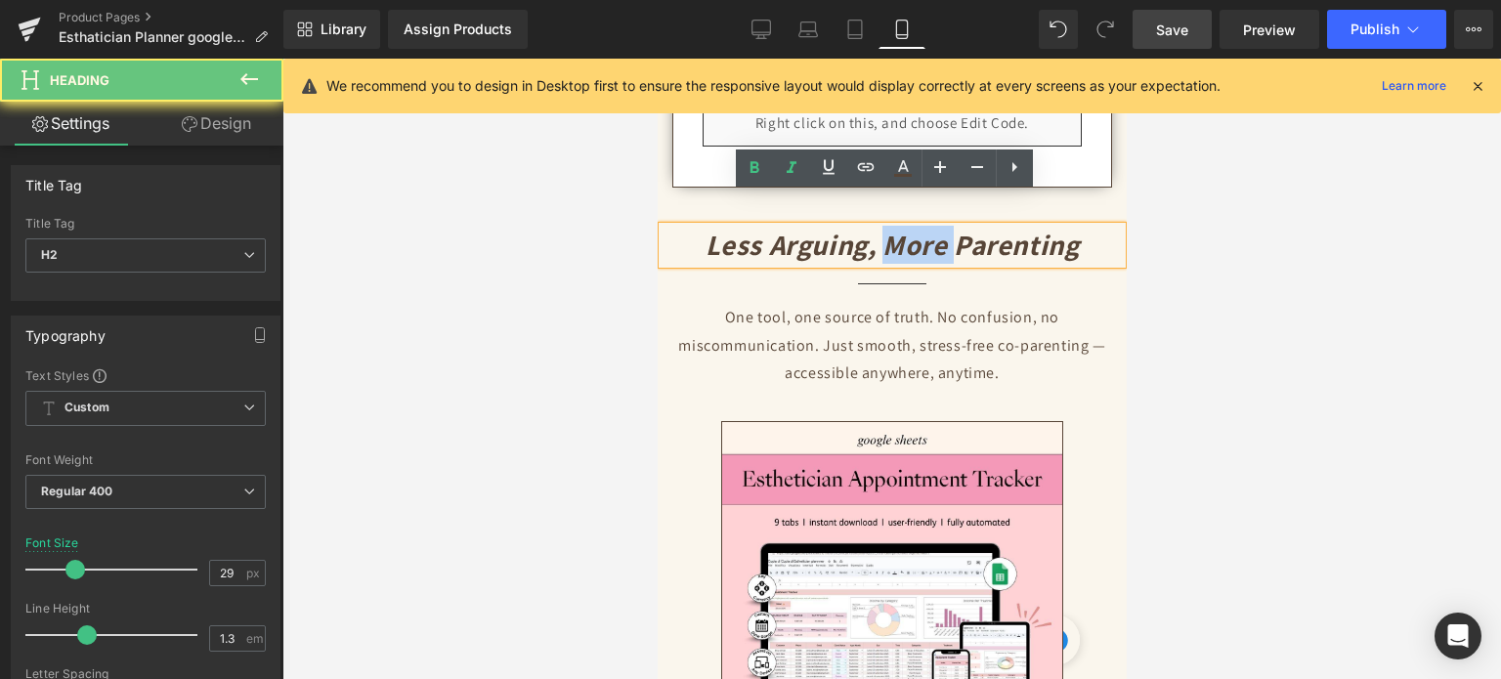
click at [873, 226] on strong "Less Arguing, More Parenting" at bounding box center [892, 244] width 374 height 37
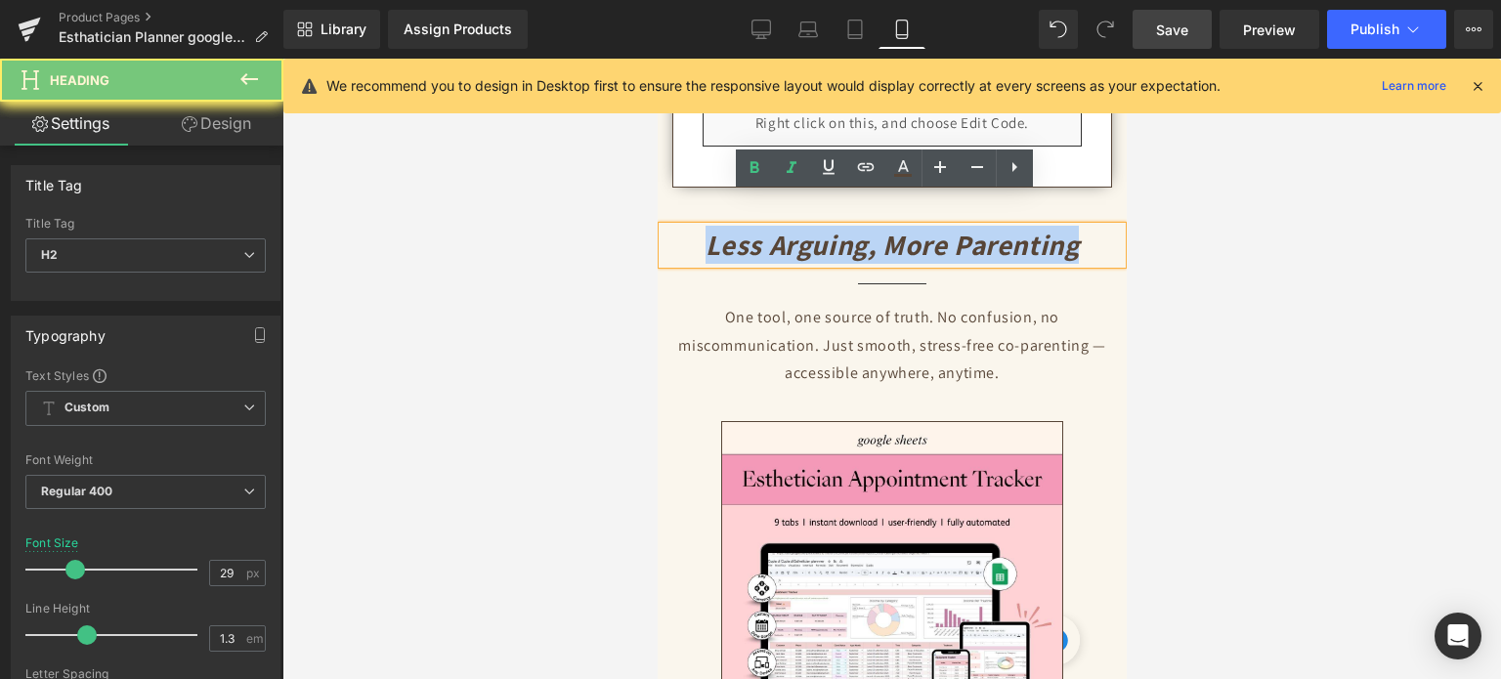
click at [873, 226] on strong "Less Arguing, More Parenting" at bounding box center [892, 244] width 374 height 37
paste div
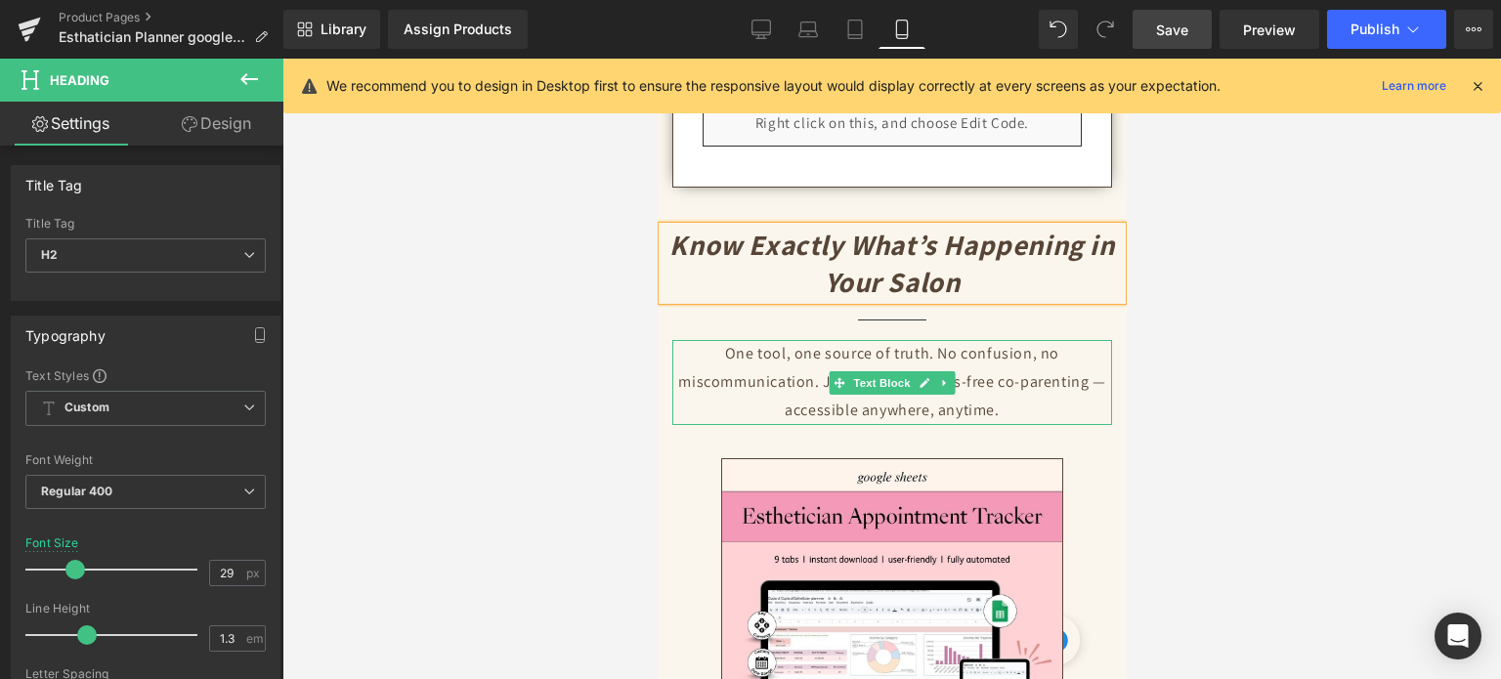
click at [802, 348] on p "One tool, one source of truth. No confusion, no miscommunication. Just smooth, …" at bounding box center [892, 382] width 440 height 84
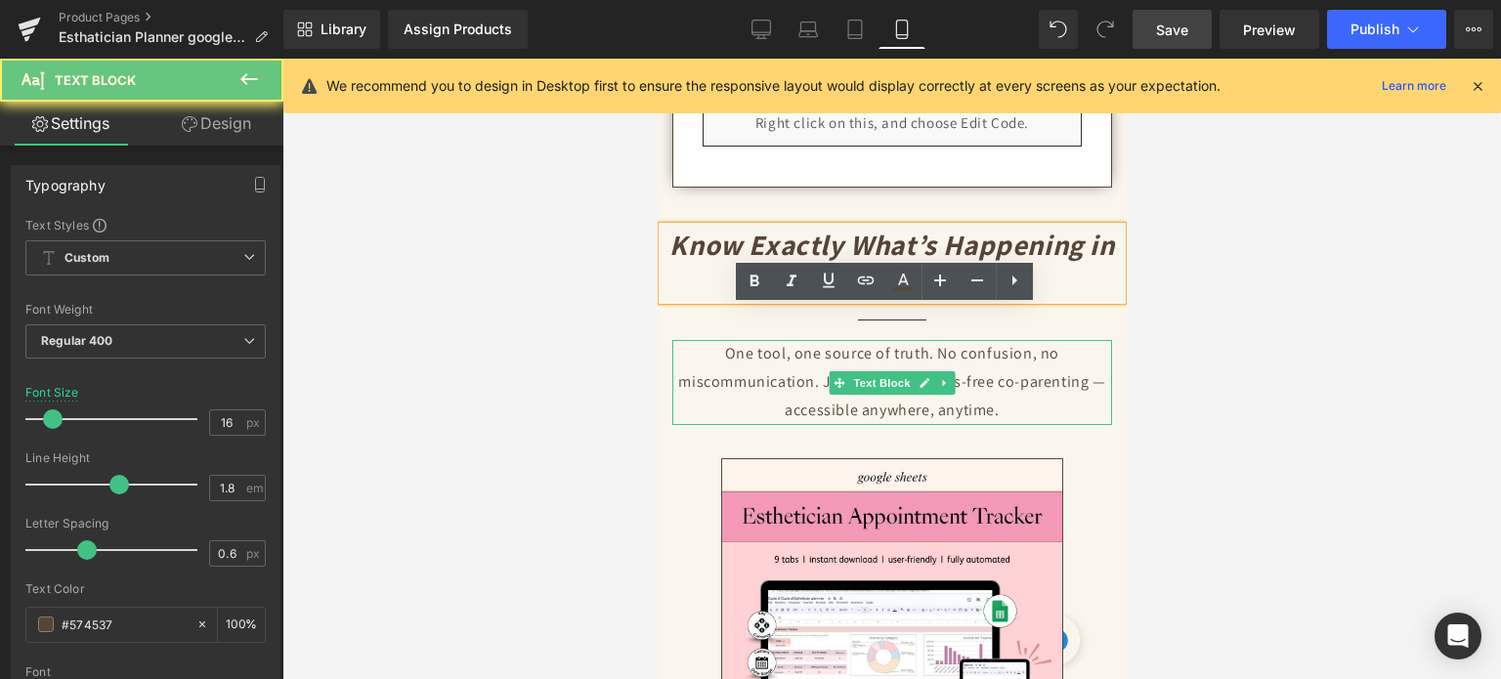
click at [802, 348] on p "One tool, one source of truth. No confusion, no miscommunication. Just smooth, …" at bounding box center [892, 382] width 440 height 84
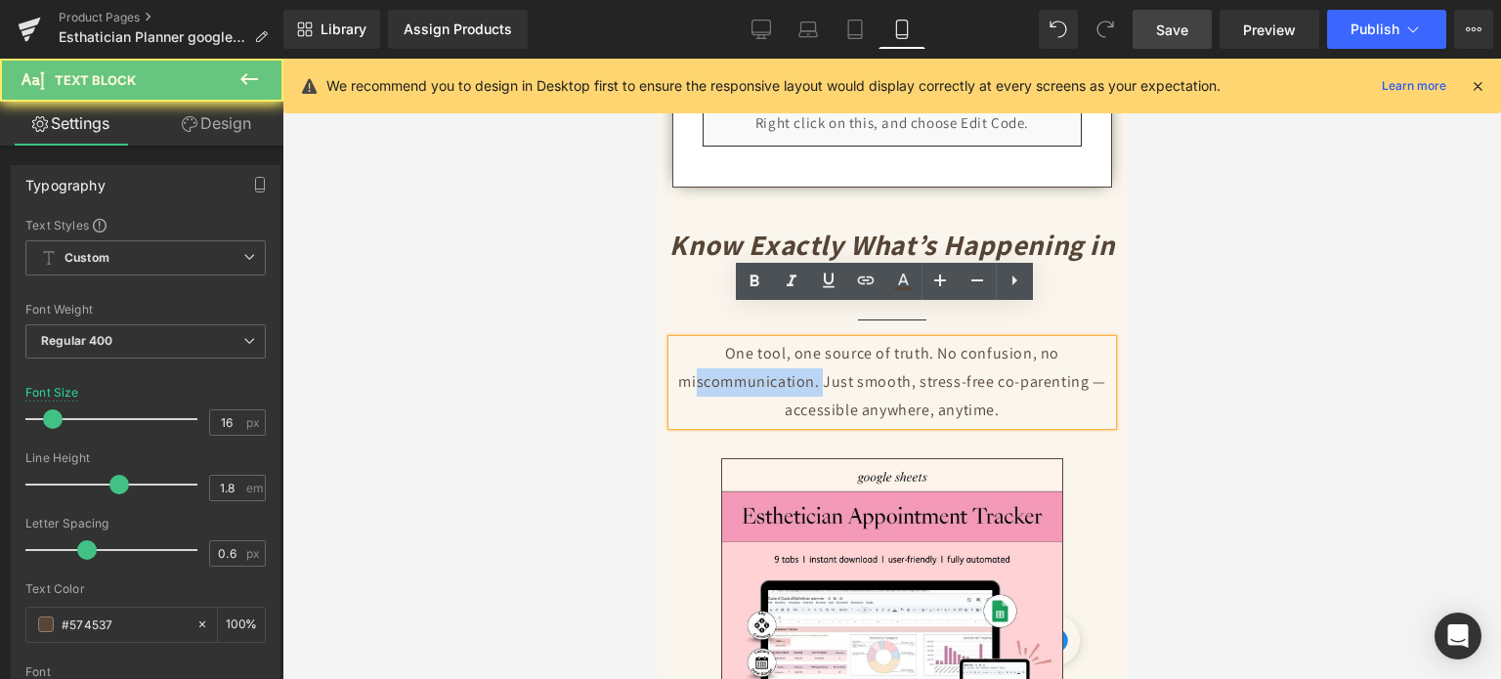
click at [802, 348] on p "One tool, one source of truth. No confusion, no miscommunication. Just smooth, …" at bounding box center [892, 382] width 440 height 84
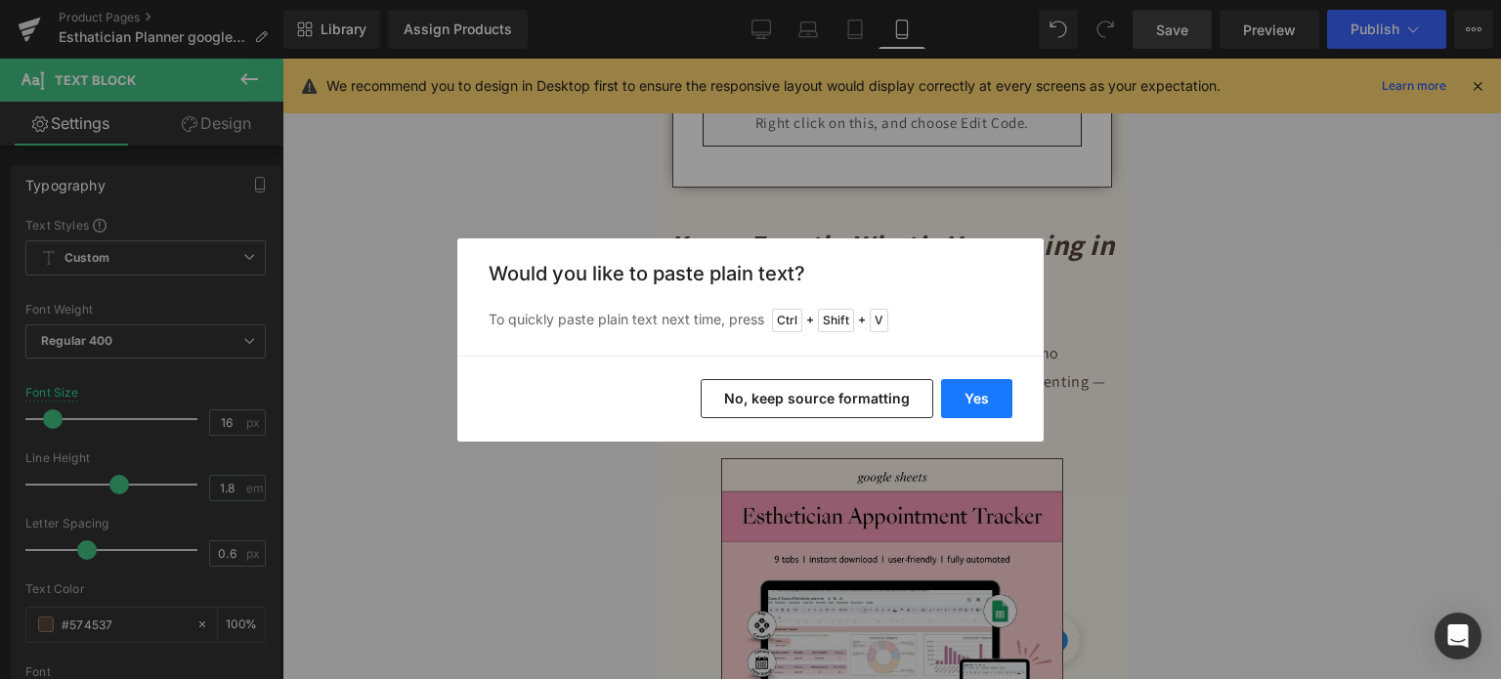
click at [966, 410] on button "Yes" at bounding box center [976, 398] width 71 height 39
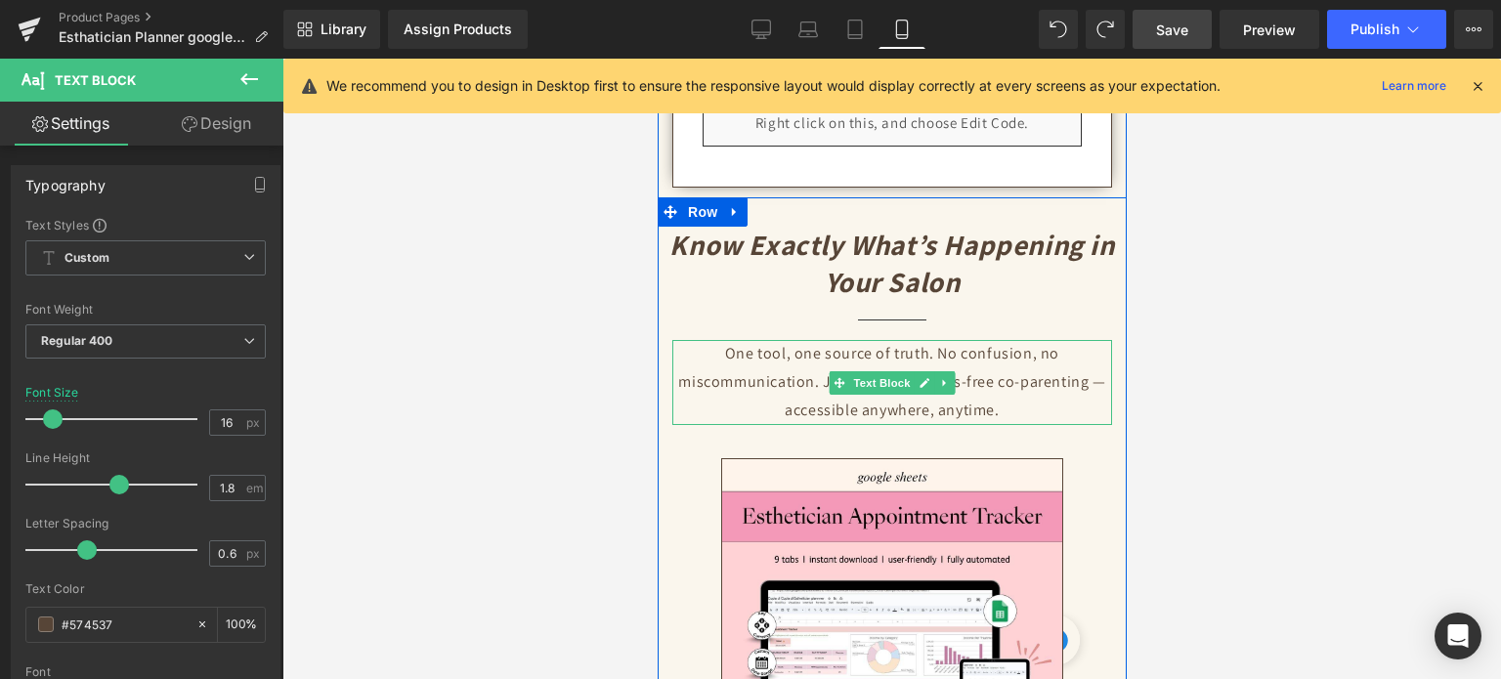
click at [977, 376] on p "One tool, one source of truth. No confusion, no miscommunication. Just smooth, …" at bounding box center [892, 382] width 440 height 84
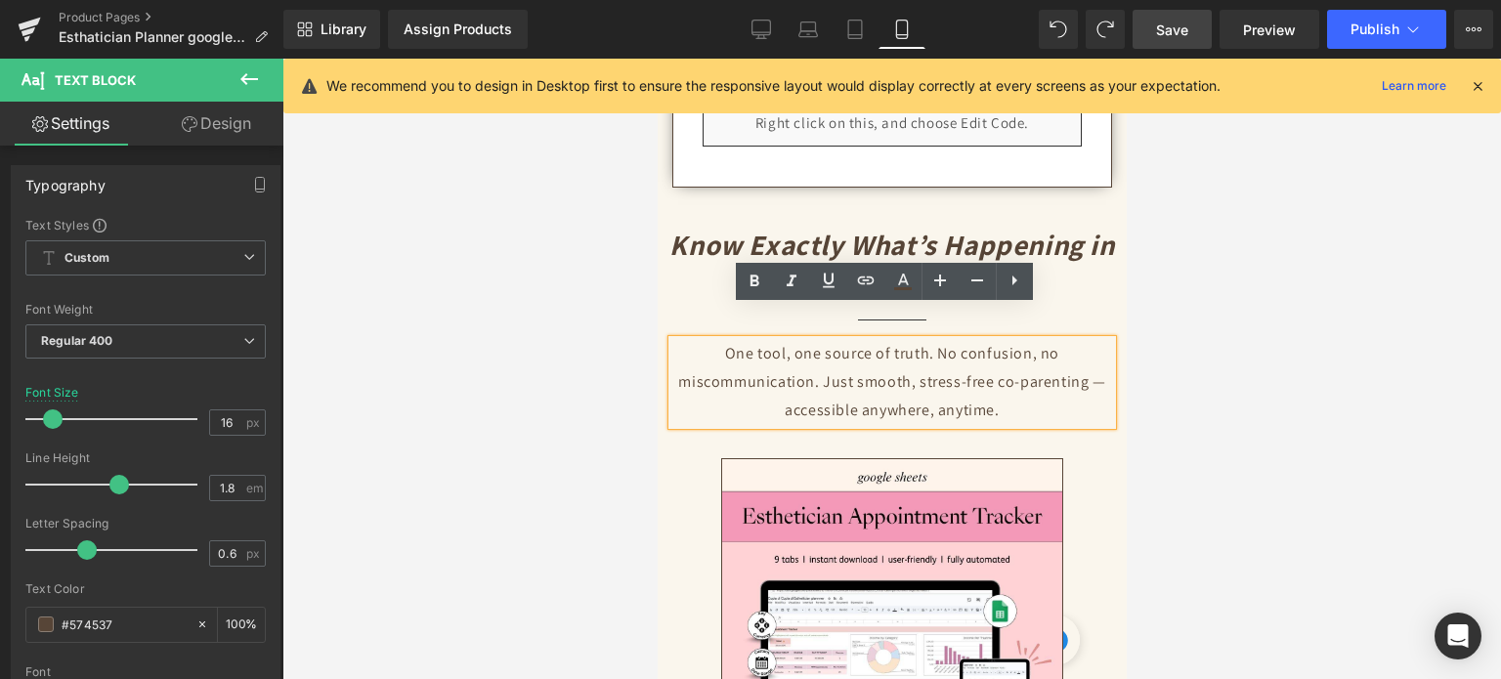
drag, startPoint x: 992, startPoint y: 383, endPoint x: 715, endPoint y: 320, distance: 283.8
click at [715, 340] on p "One tool, one source of truth. No confusion, no miscommunication. Just smooth, …" at bounding box center [892, 382] width 440 height 84
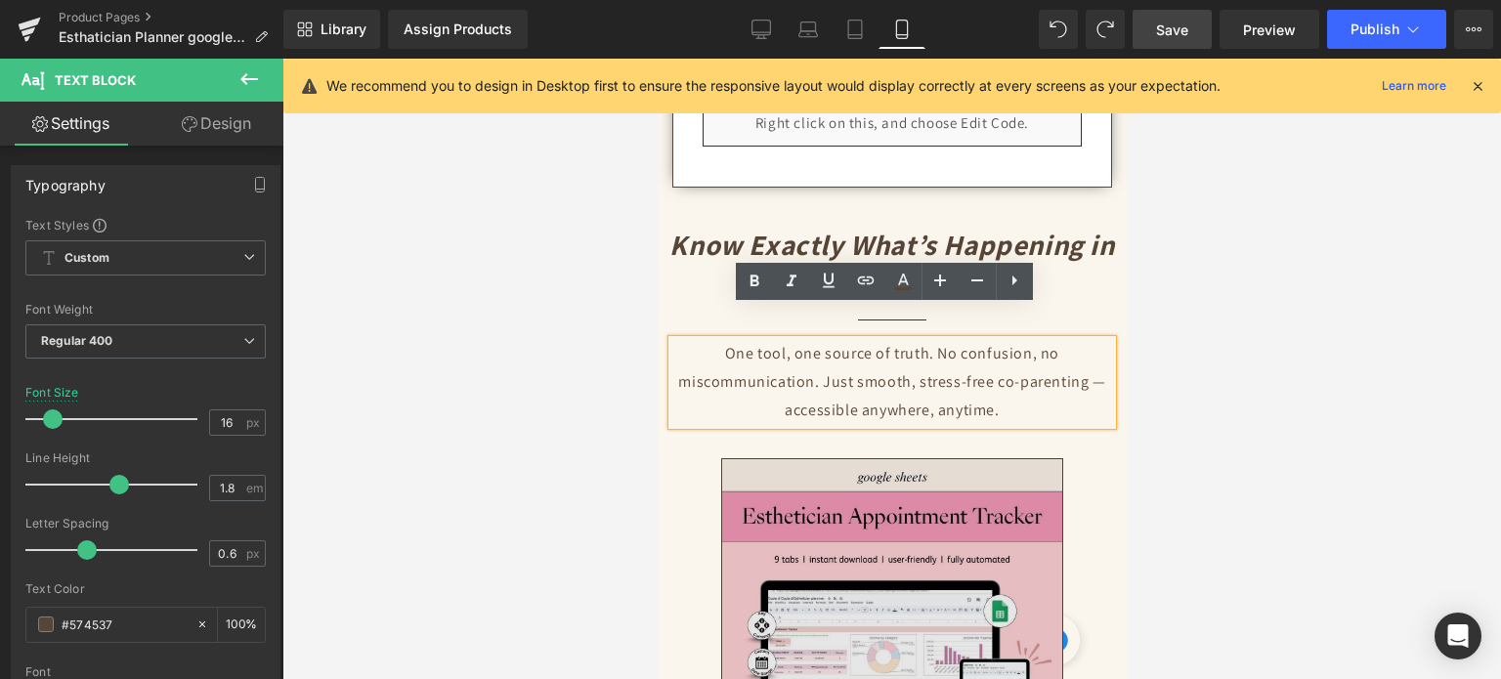
copy p "One tool, one source of truth. No confusion, no miscommunication. Just smooth, …"
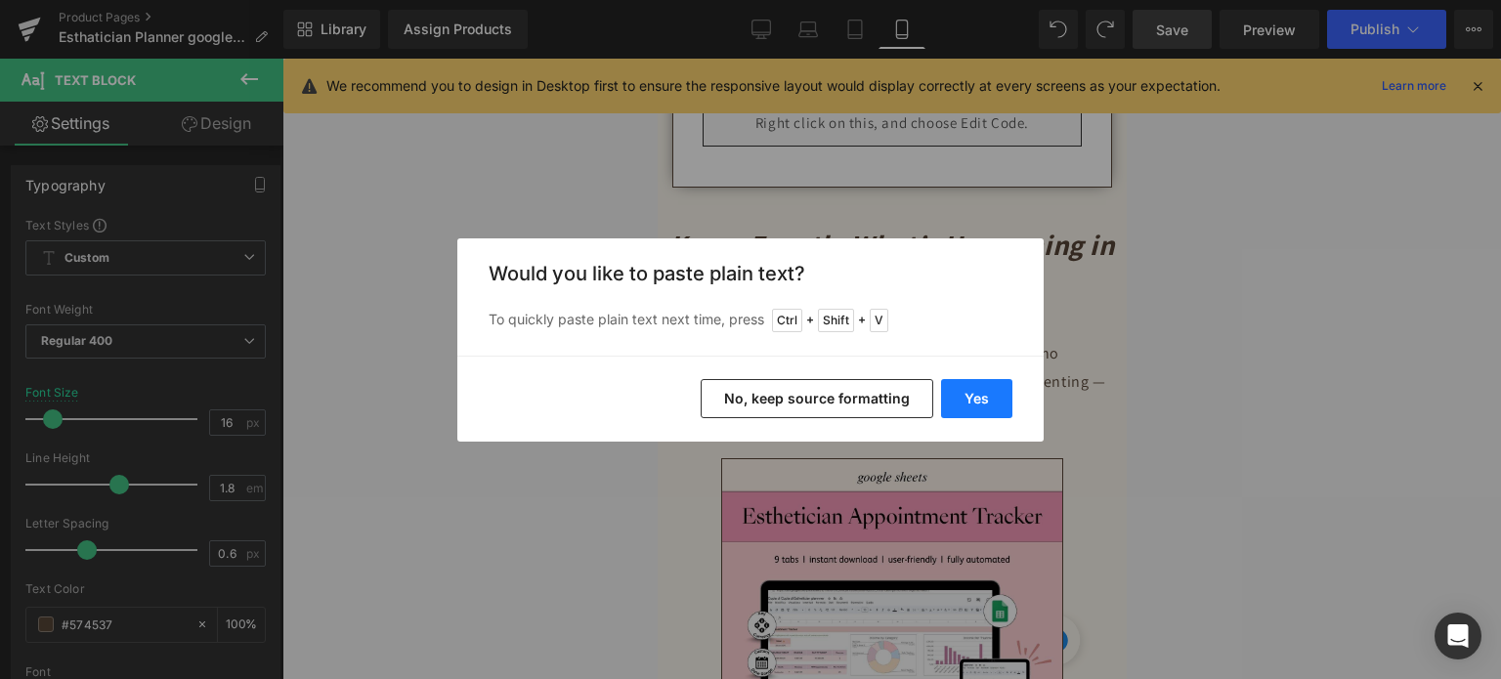
click at [969, 404] on button "Yes" at bounding box center [976, 398] width 71 height 39
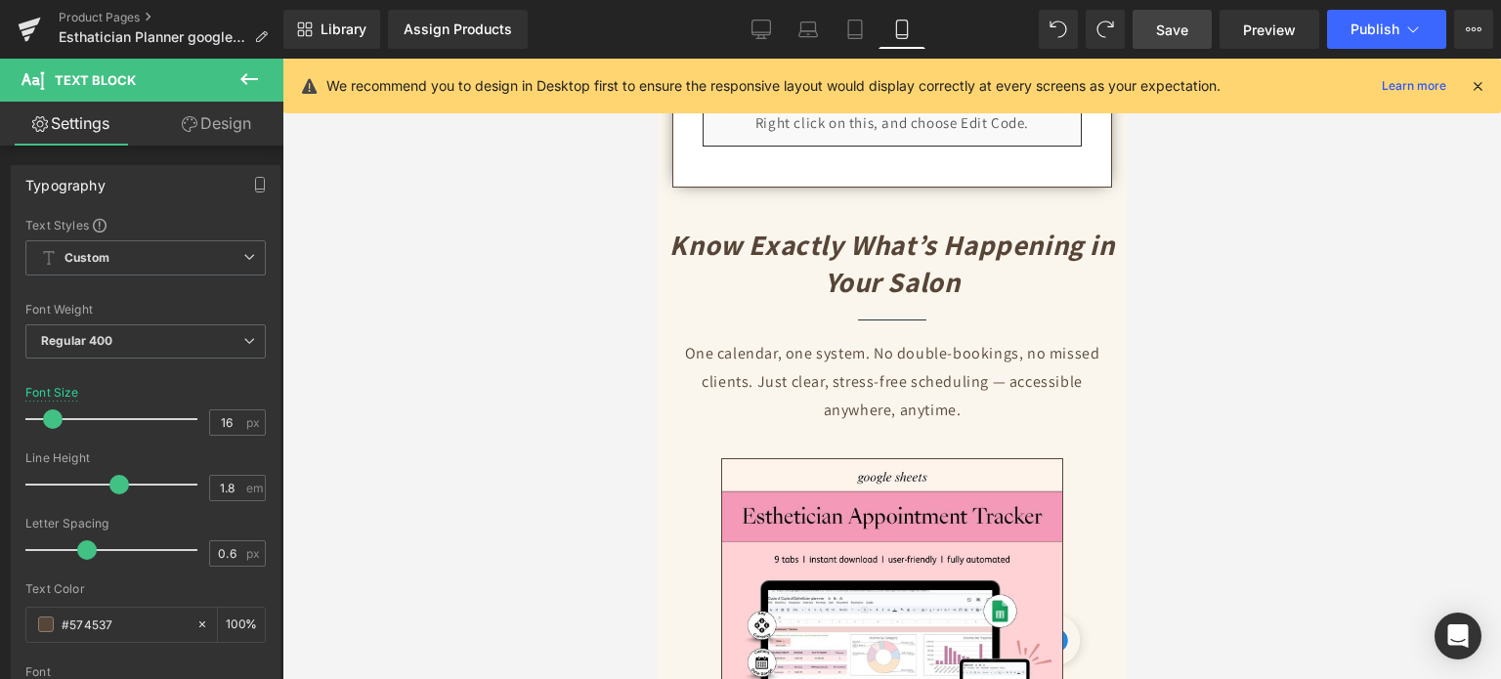
click at [1180, 26] on span "Save" at bounding box center [1172, 30] width 32 height 21
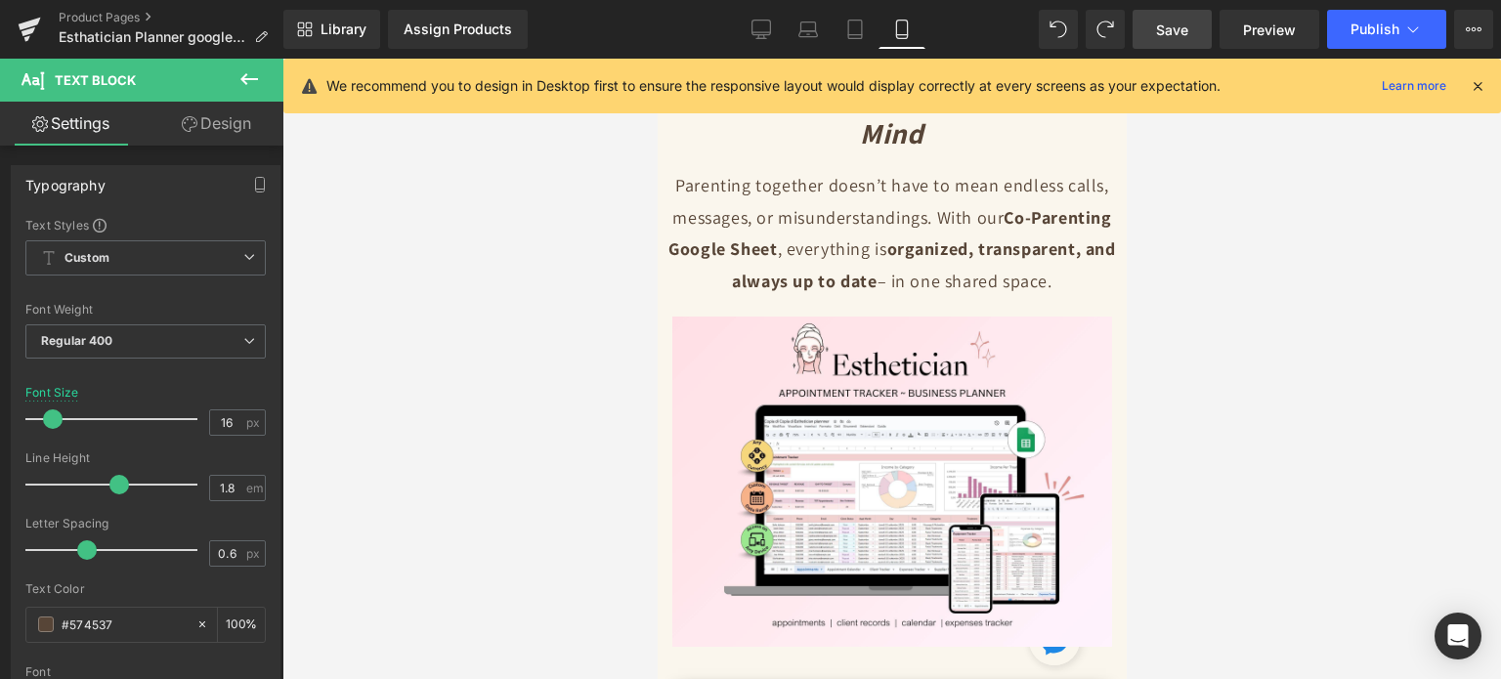
scroll to position [0, 0]
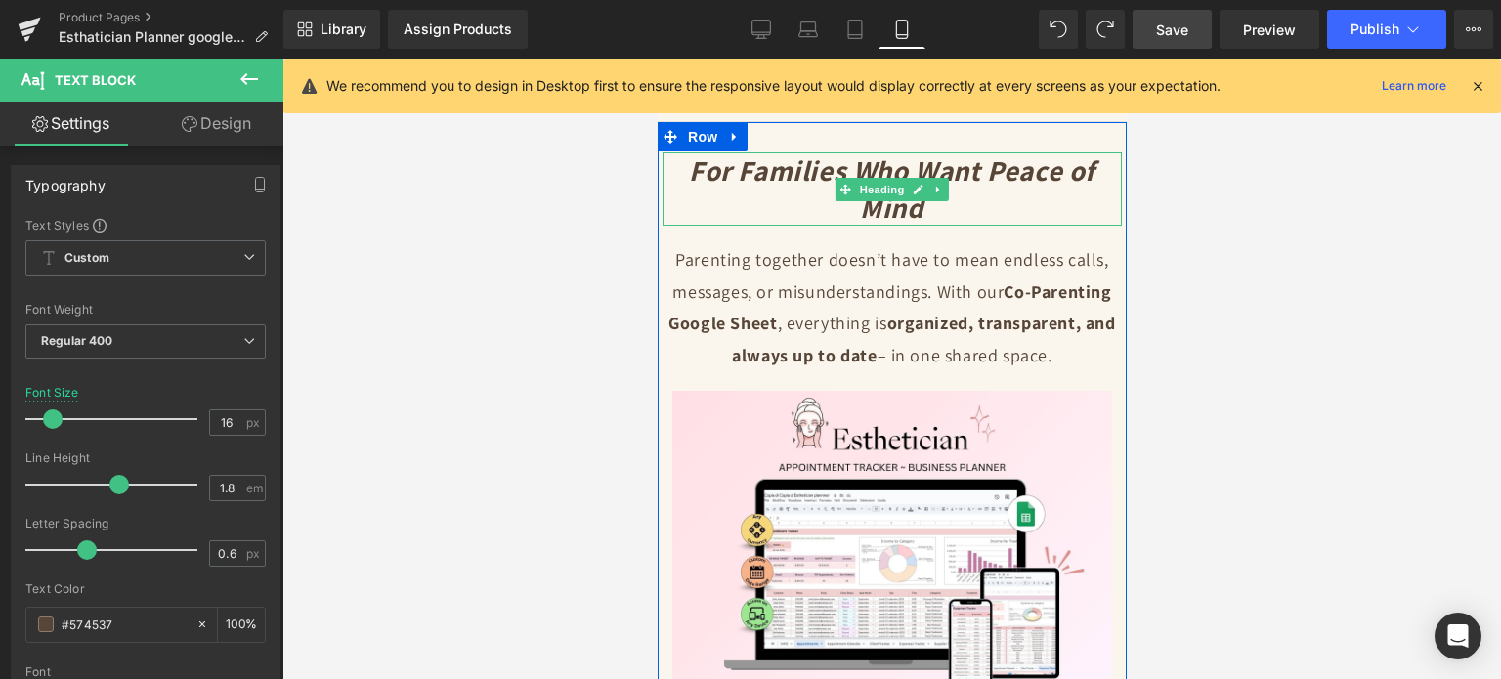
click at [833, 172] on icon "For Families Who Want Peace of Mind" at bounding box center [891, 189] width 407 height 74
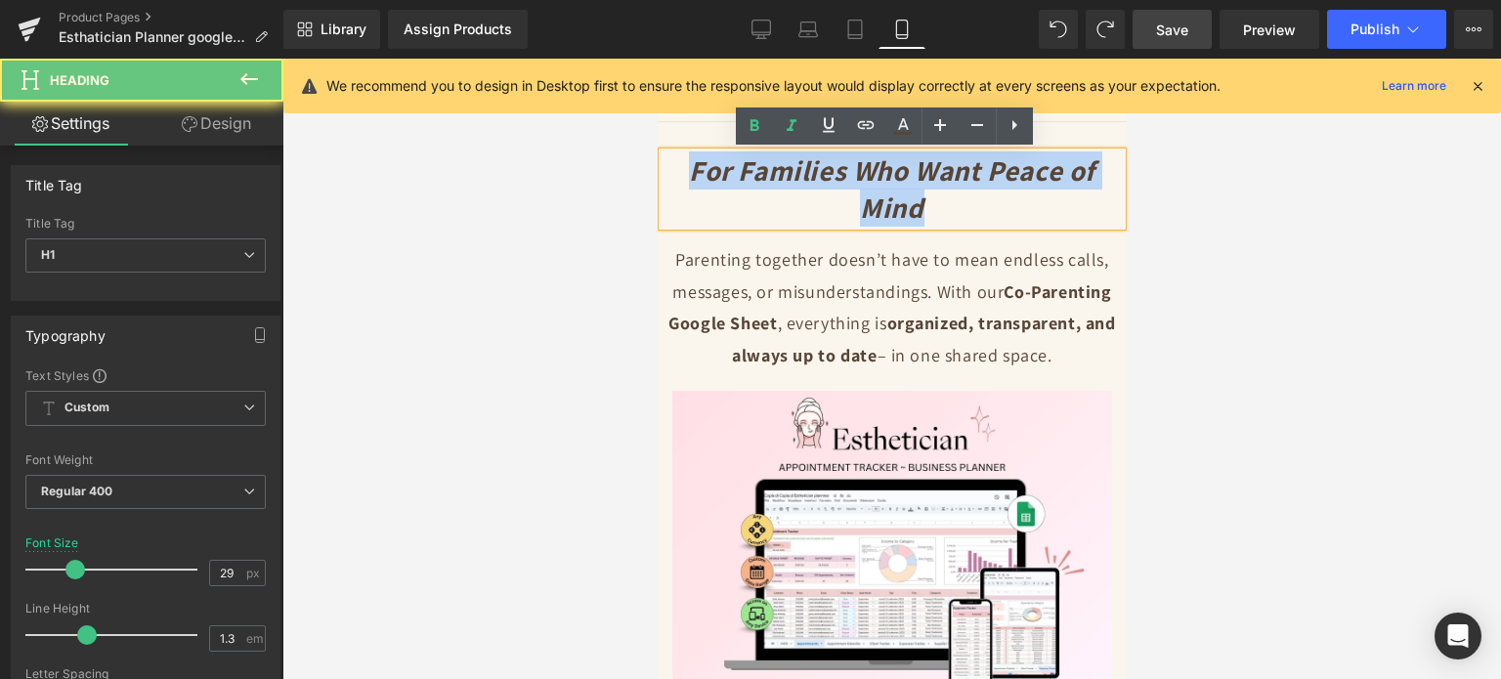
click at [833, 172] on icon "For Families Who Want Peace of Mind" at bounding box center [891, 189] width 407 height 74
paste div
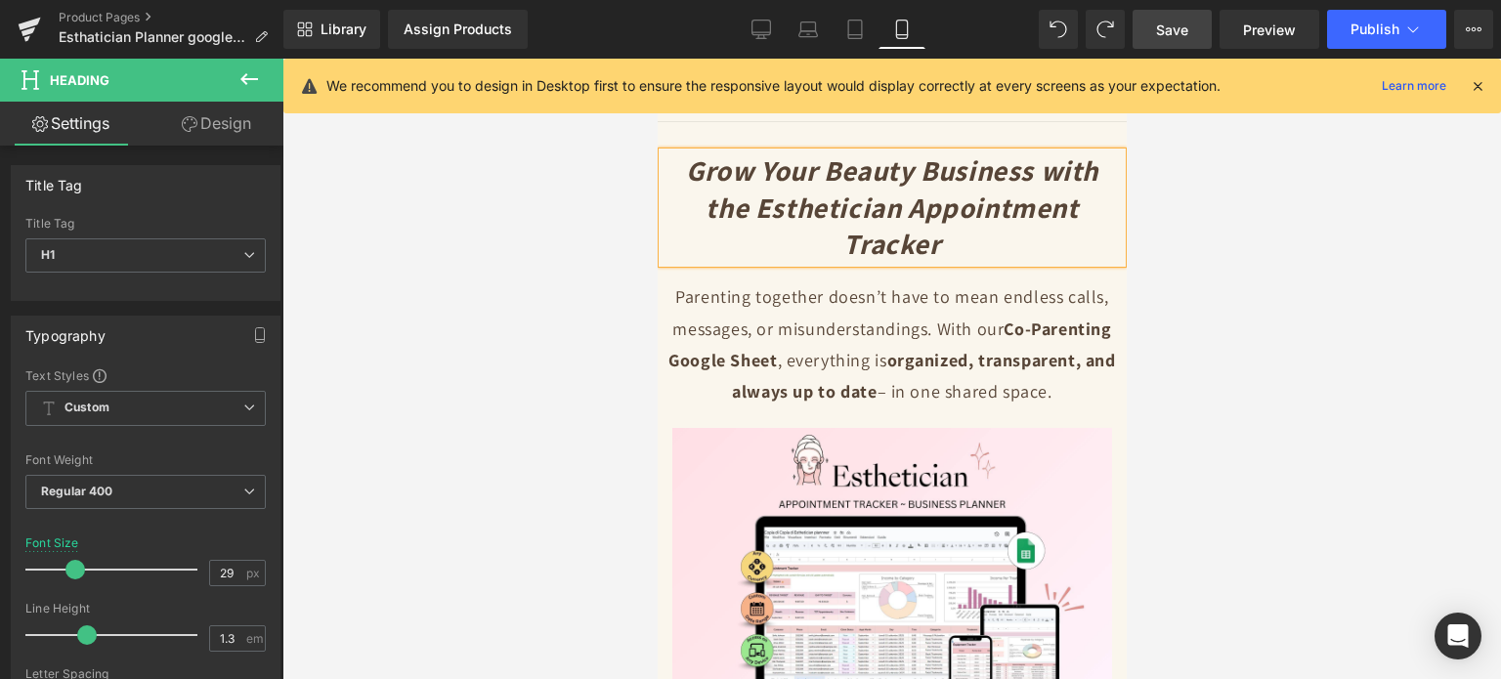
click at [1264, 201] on div at bounding box center [891, 369] width 1219 height 621
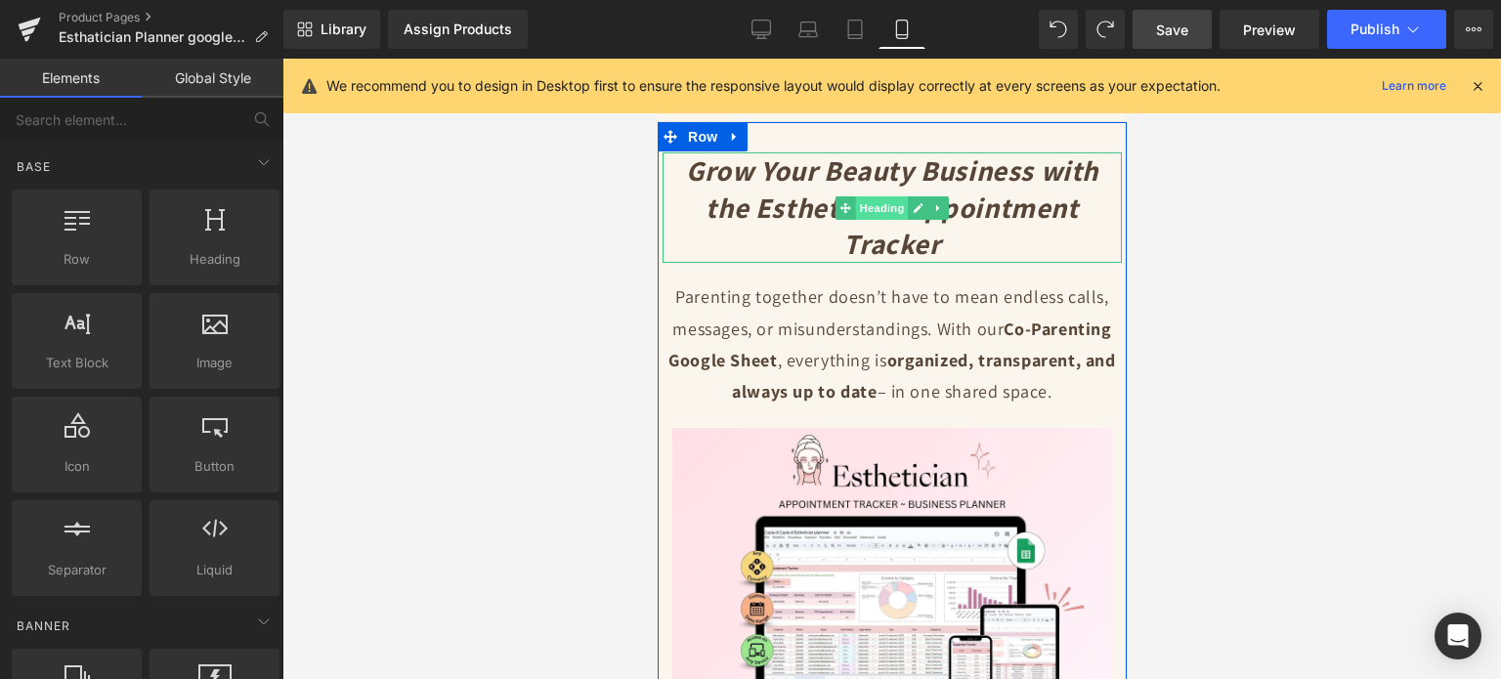
click at [859, 206] on span "Heading" at bounding box center [881, 207] width 53 height 23
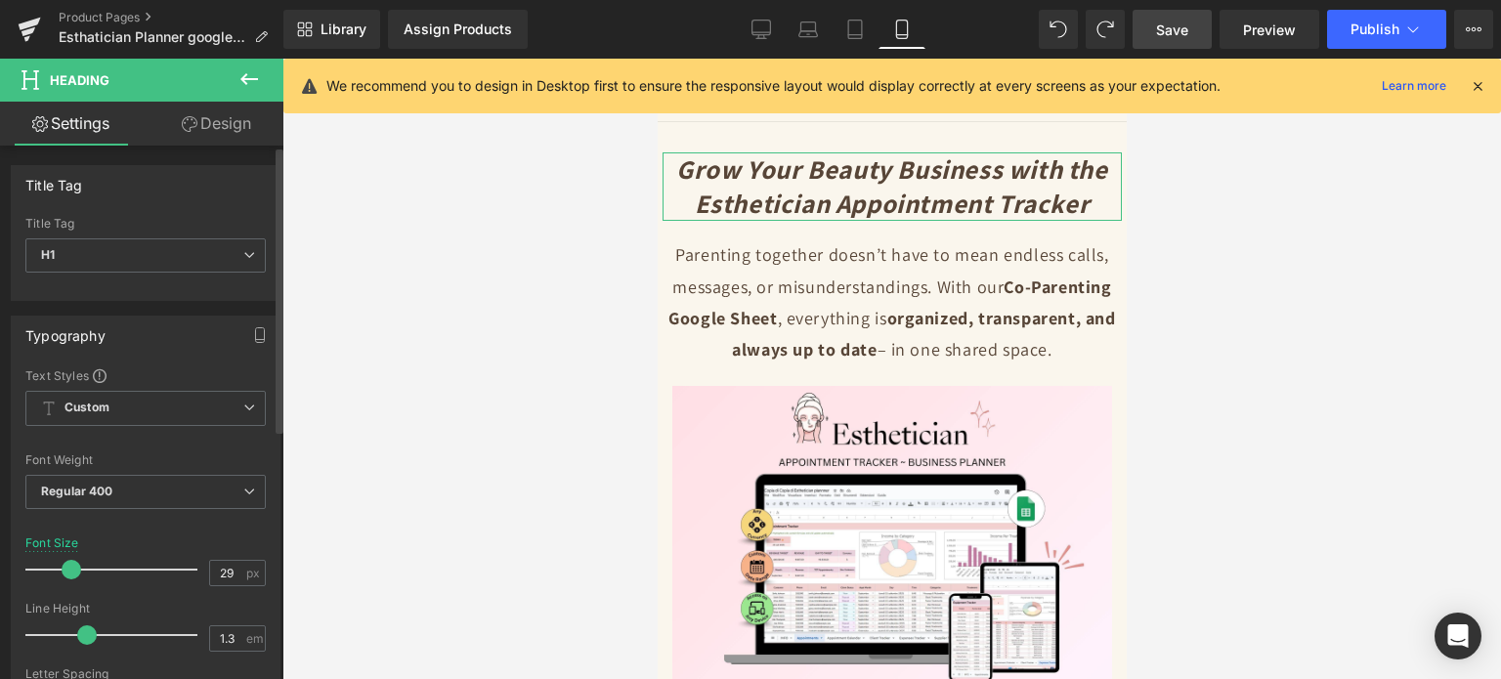
click at [63, 570] on span at bounding box center [72, 570] width 20 height 20
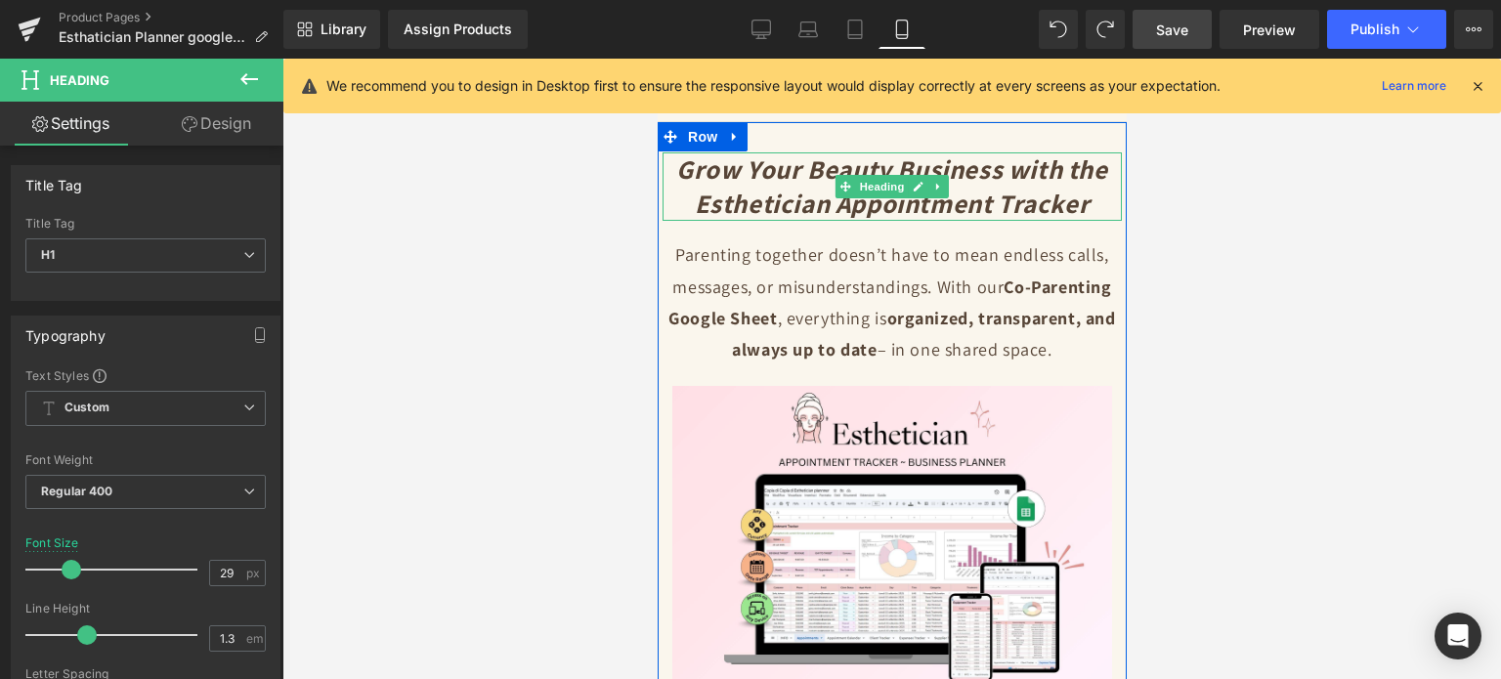
click at [996, 185] on icon "Grow Your Beauty Business with the Esthetician Appointment Tracker" at bounding box center [890, 186] width 431 height 69
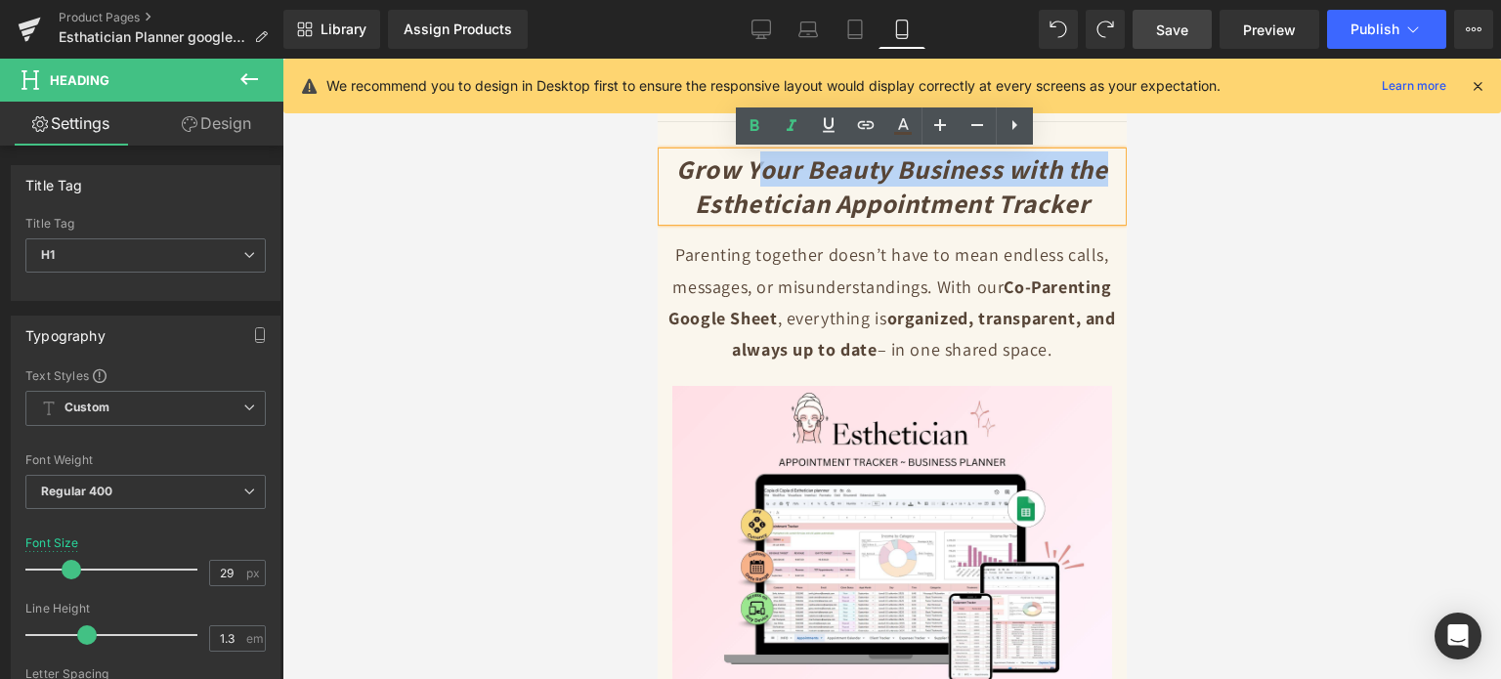
drag, startPoint x: 744, startPoint y: 160, endPoint x: 1098, endPoint y: 163, distance: 353.8
click at [1098, 163] on icon "Grow Your Beauty Business with the Esthetician Appointment Tracker" at bounding box center [890, 186] width 431 height 69
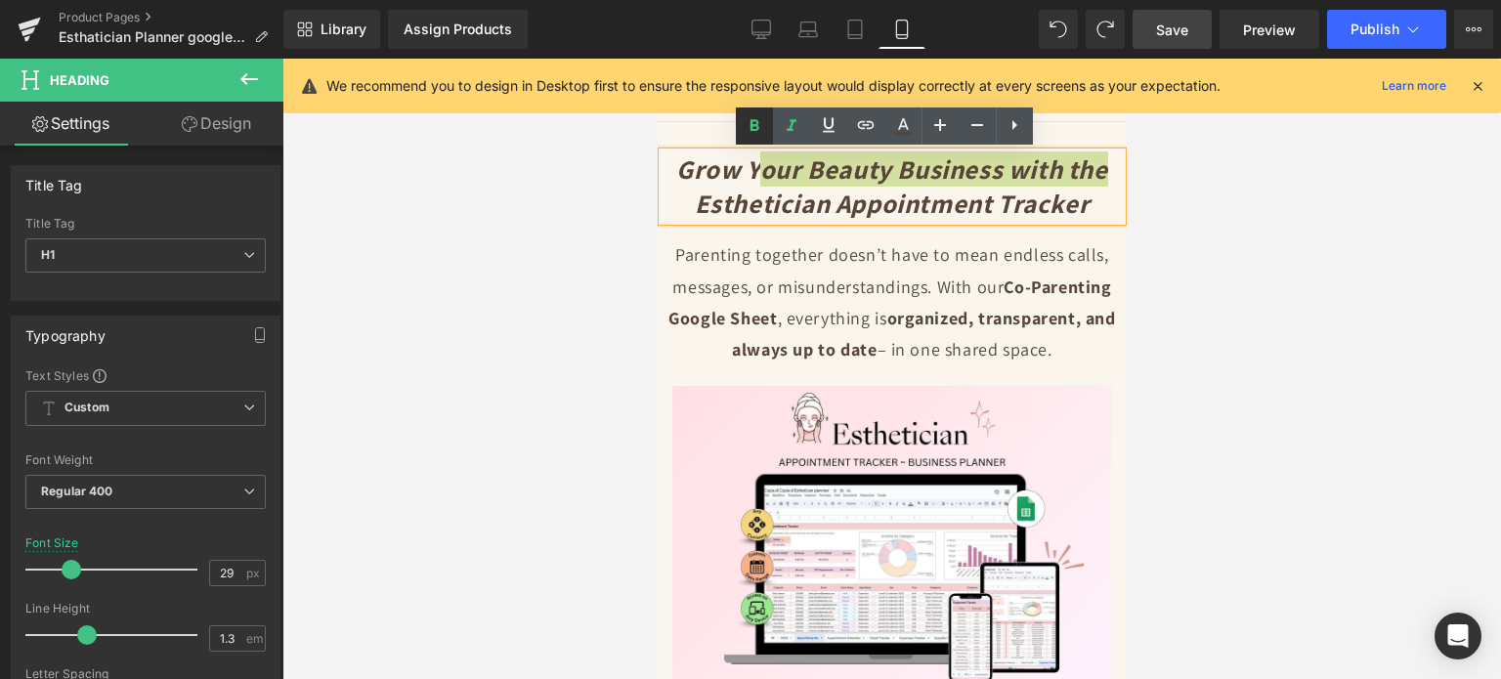
click at [757, 132] on icon at bounding box center [754, 125] width 23 height 23
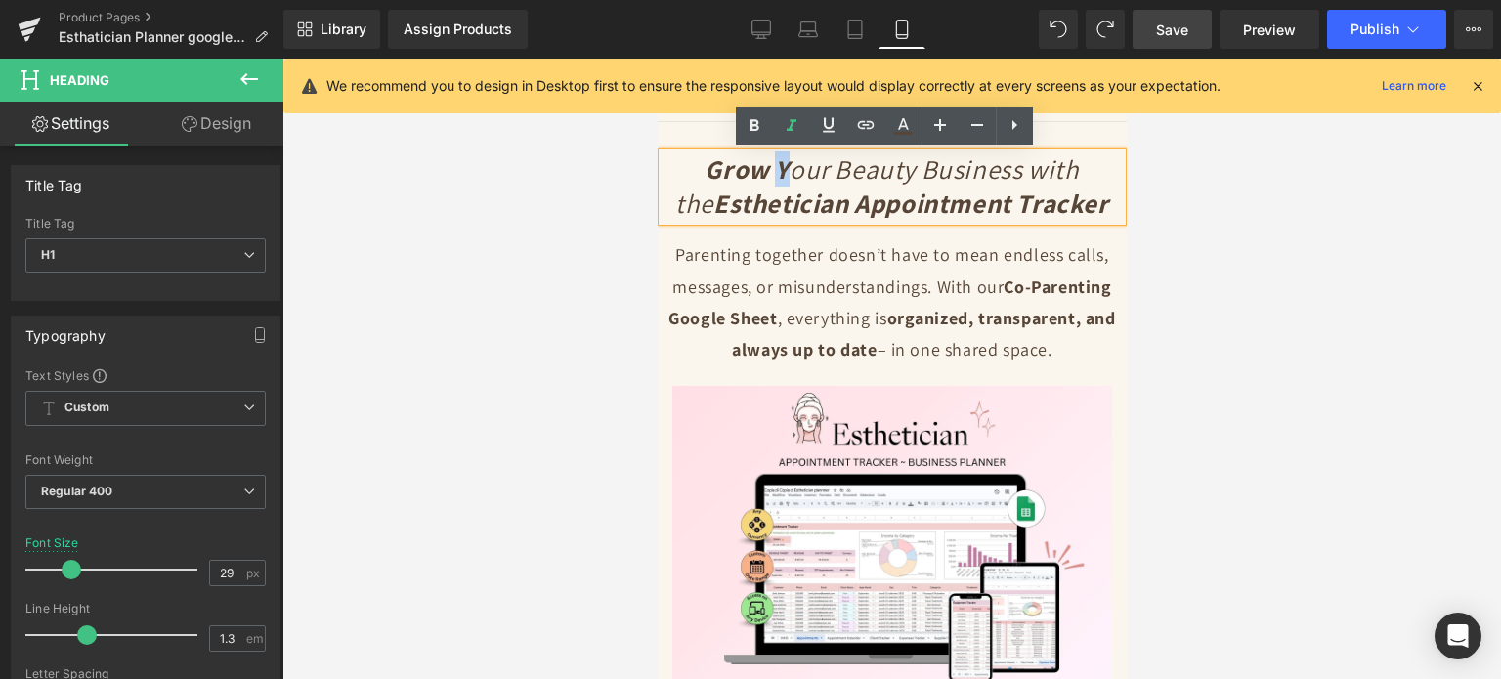
click at [747, 159] on strong "Grow Y" at bounding box center [746, 169] width 85 height 35
click at [759, 124] on icon at bounding box center [754, 125] width 23 height 23
drag, startPoint x: 893, startPoint y: 166, endPoint x: 989, endPoint y: 166, distance: 95.8
click at [989, 166] on icon "Grow Your Beauty Business with the Esthetician Appointment Tracker" at bounding box center [890, 186] width 433 height 69
click at [746, 125] on icon at bounding box center [754, 125] width 23 height 23
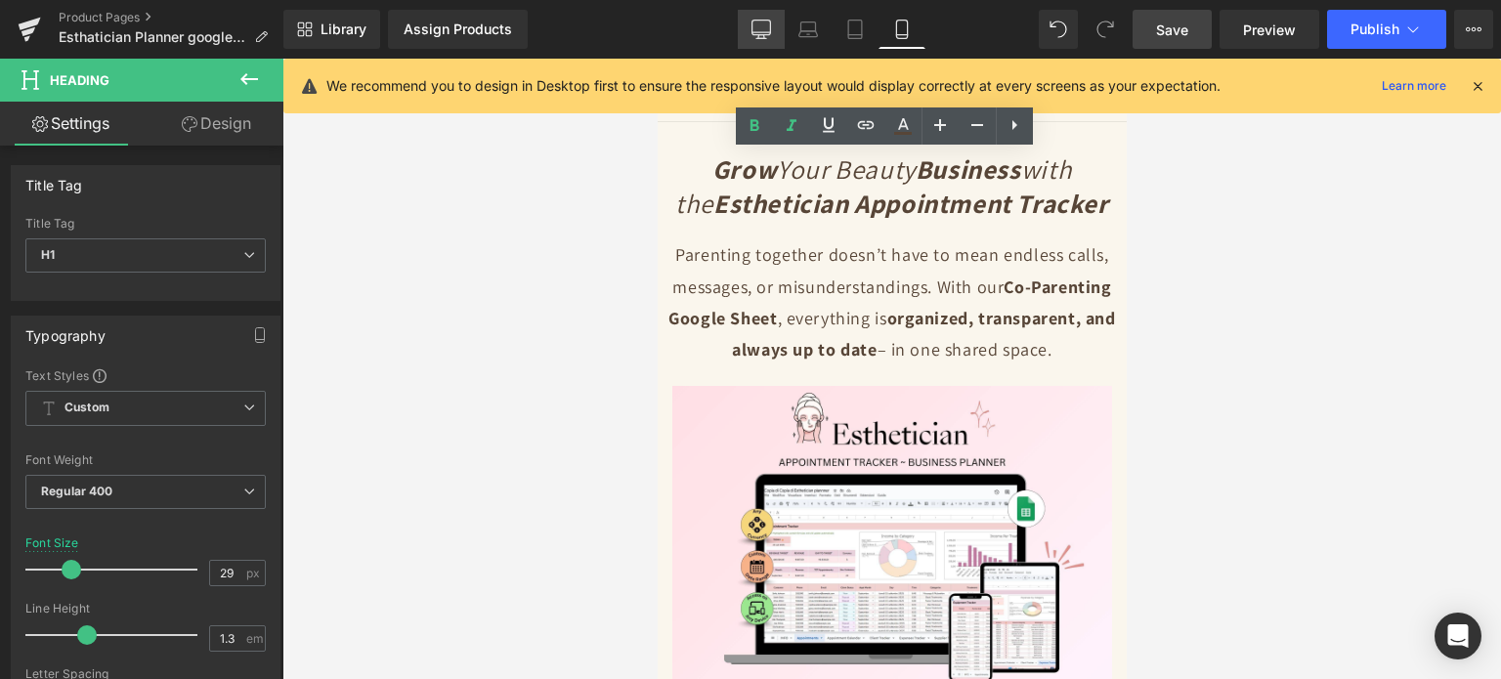
click at [750, 32] on link "Desktop" at bounding box center [761, 29] width 47 height 39
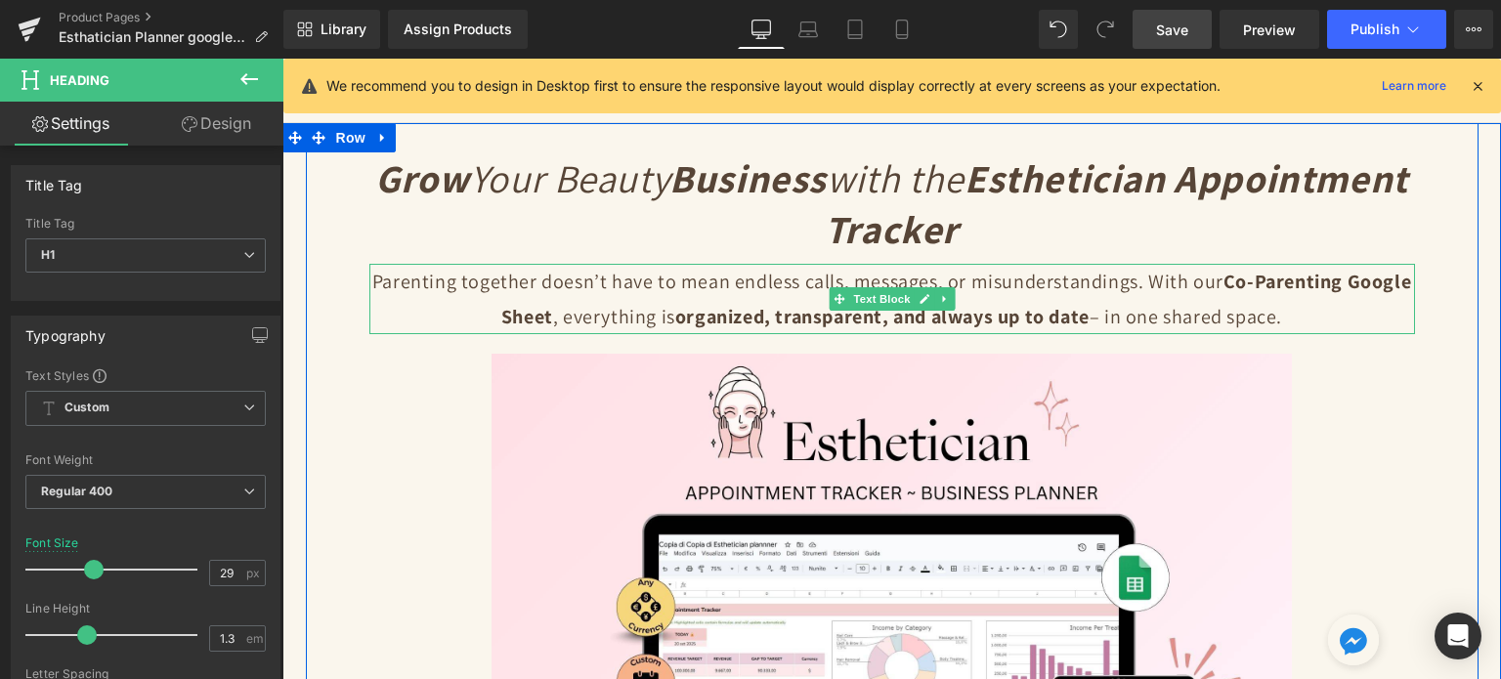
click at [641, 308] on p "Parenting together doesn’t have to mean endless calls, messages, or misundersta…" at bounding box center [892, 299] width 1046 height 70
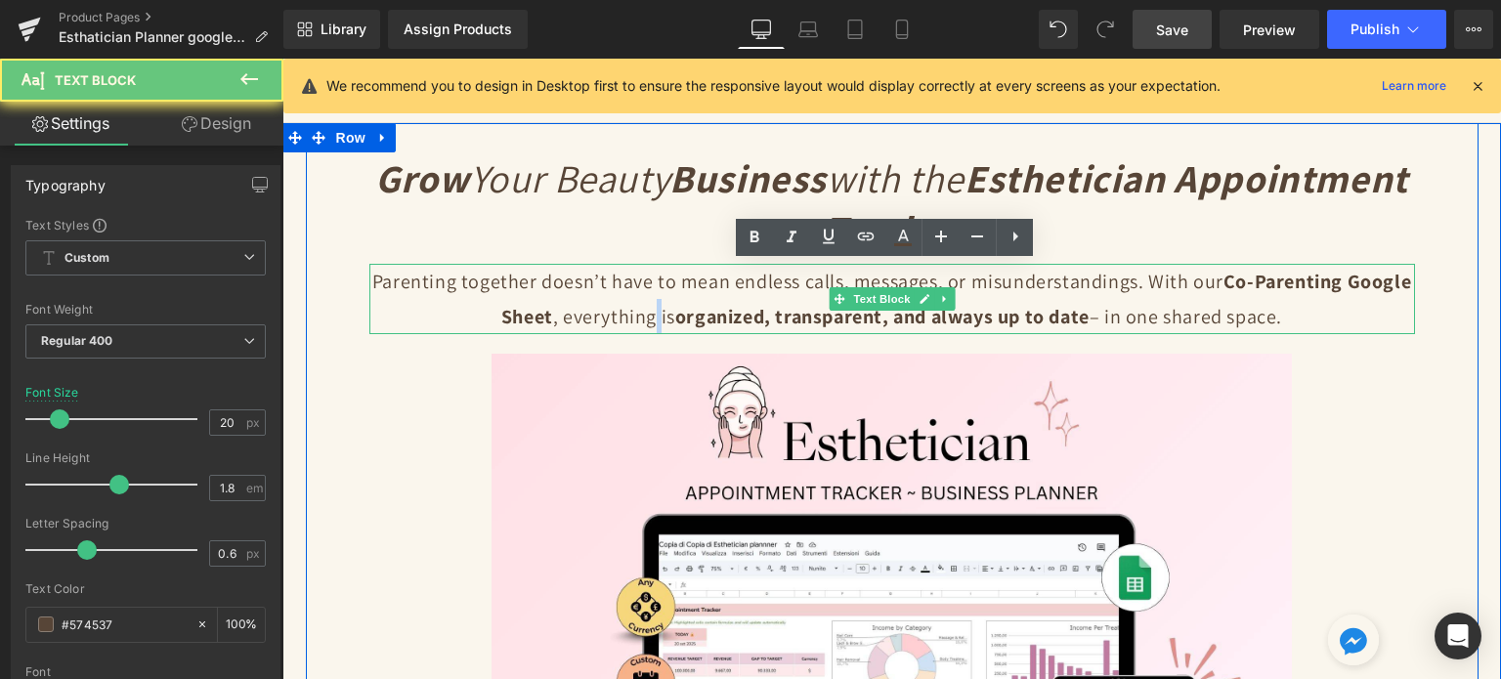
click at [641, 308] on p "Parenting together doesn’t have to mean endless calls, messages, or misundersta…" at bounding box center [892, 299] width 1046 height 70
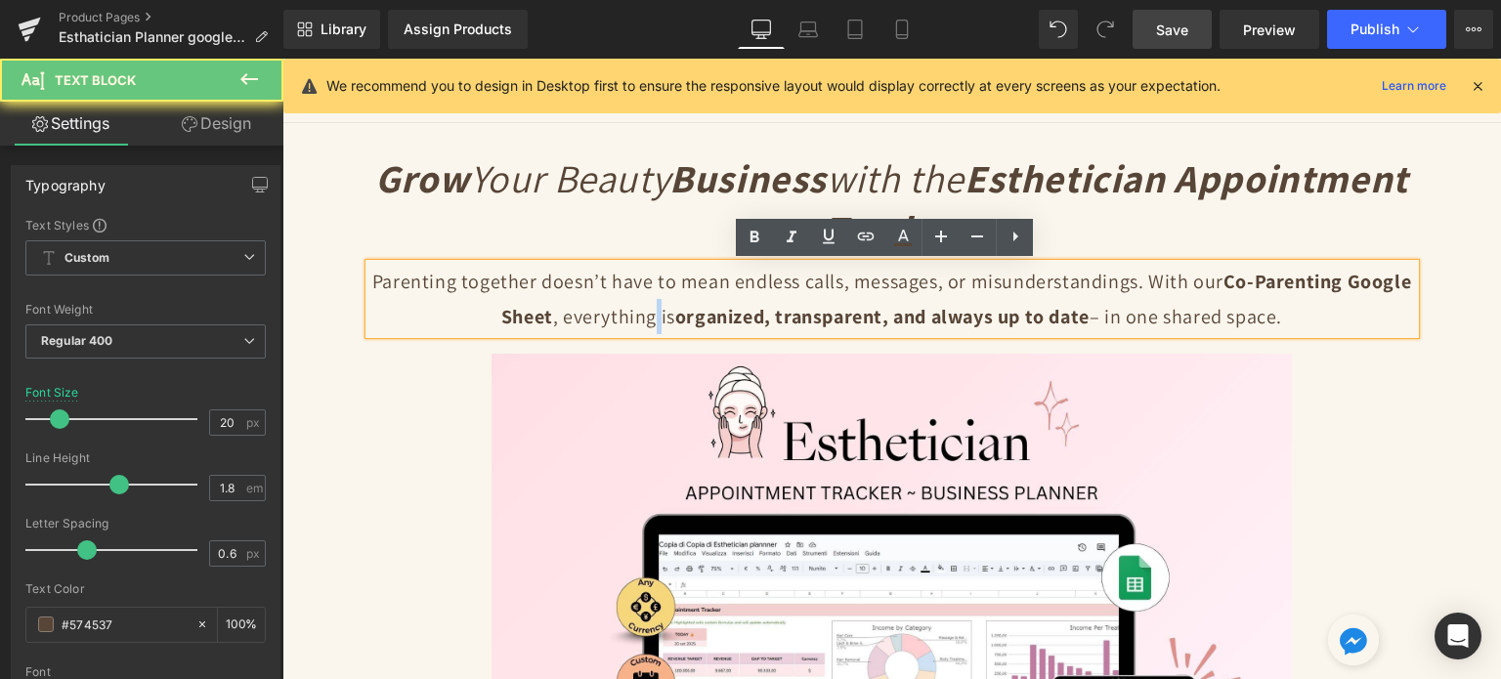
click at [641, 308] on p "Parenting together doesn’t have to mean endless calls, messages, or misundersta…" at bounding box center [892, 299] width 1046 height 70
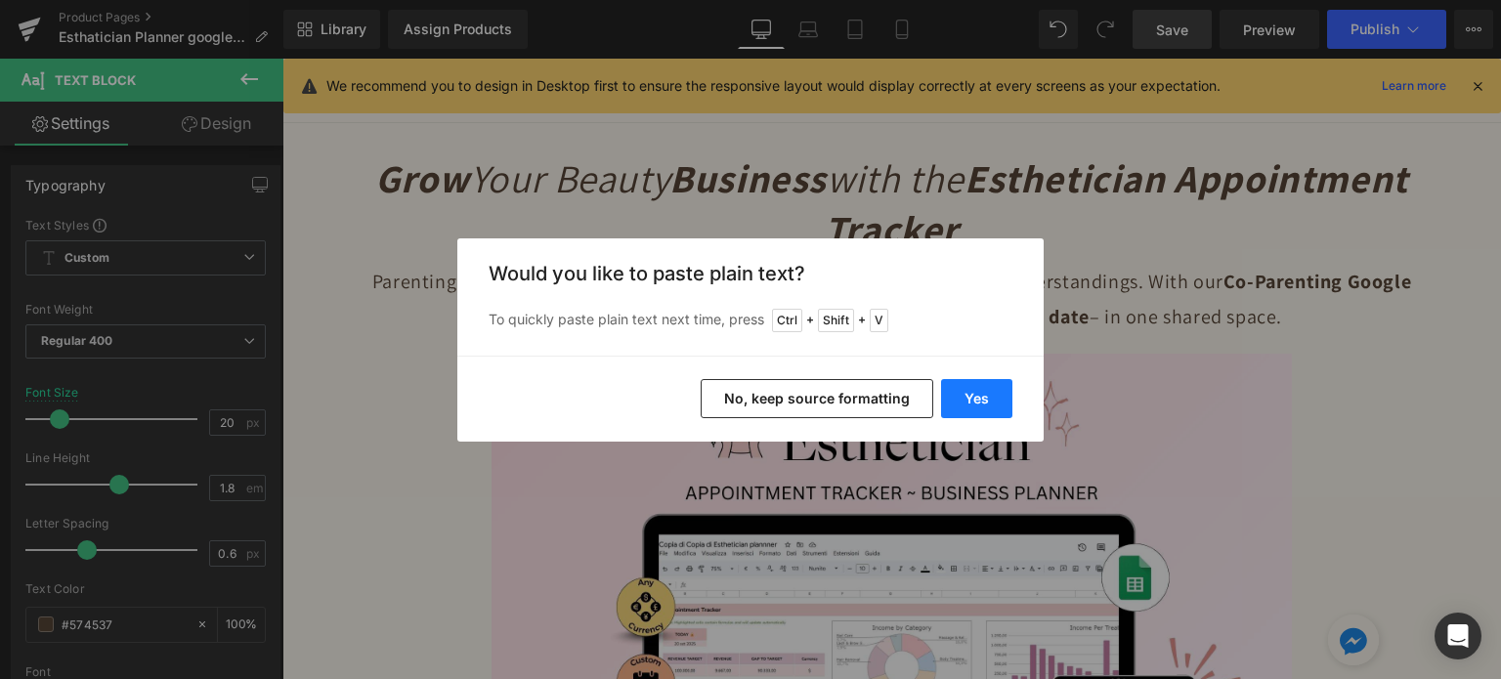
click at [985, 414] on button "Yes" at bounding box center [976, 398] width 71 height 39
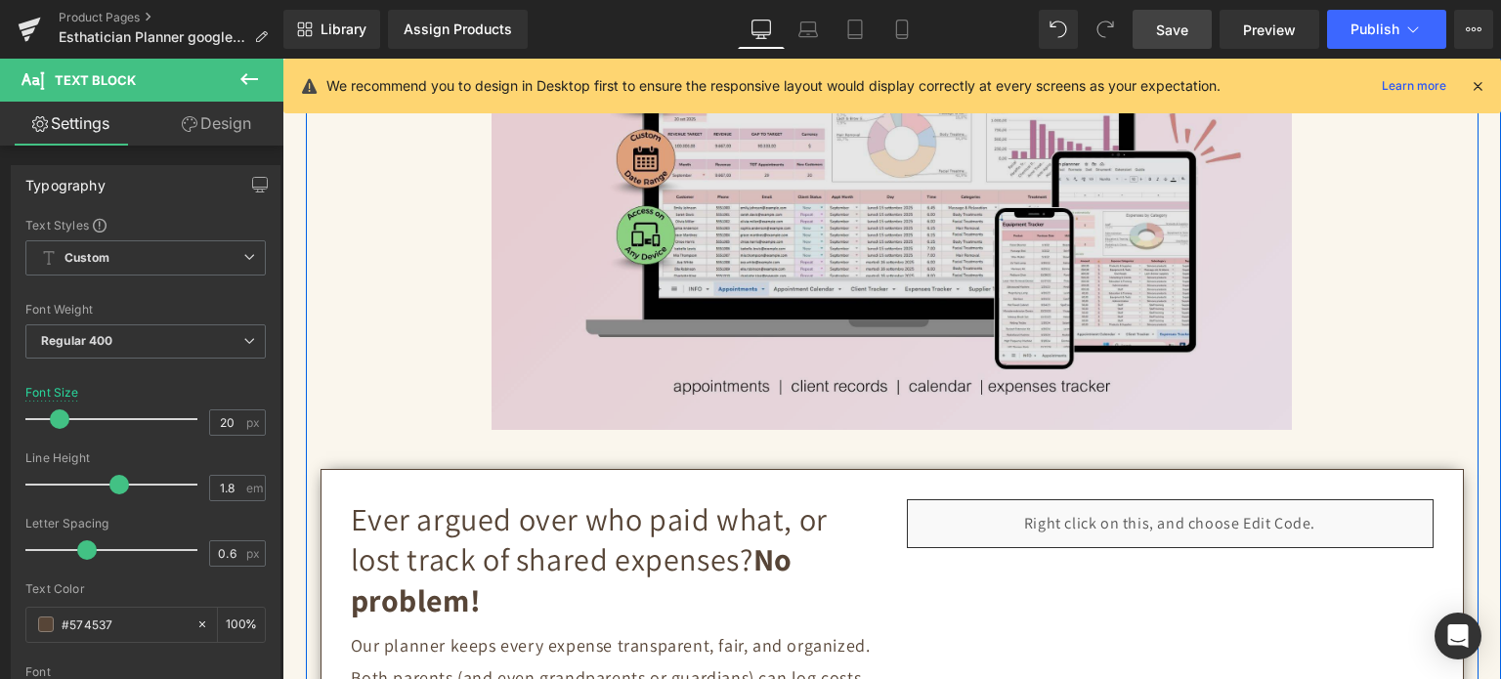
scroll to position [840, 0]
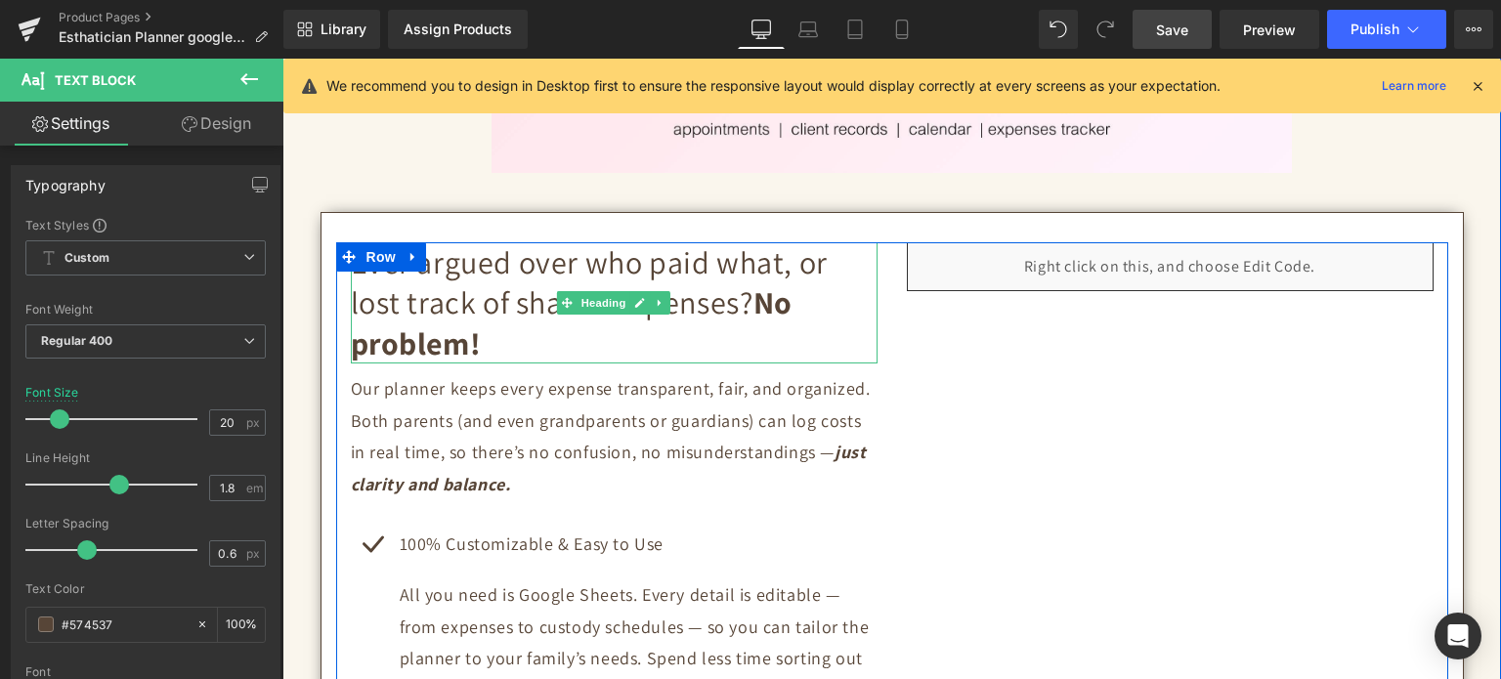
click at [430, 311] on h2 "Ever argued over who paid what, or lost track of shared expenses? No problem!" at bounding box center [614, 303] width 527 height 122
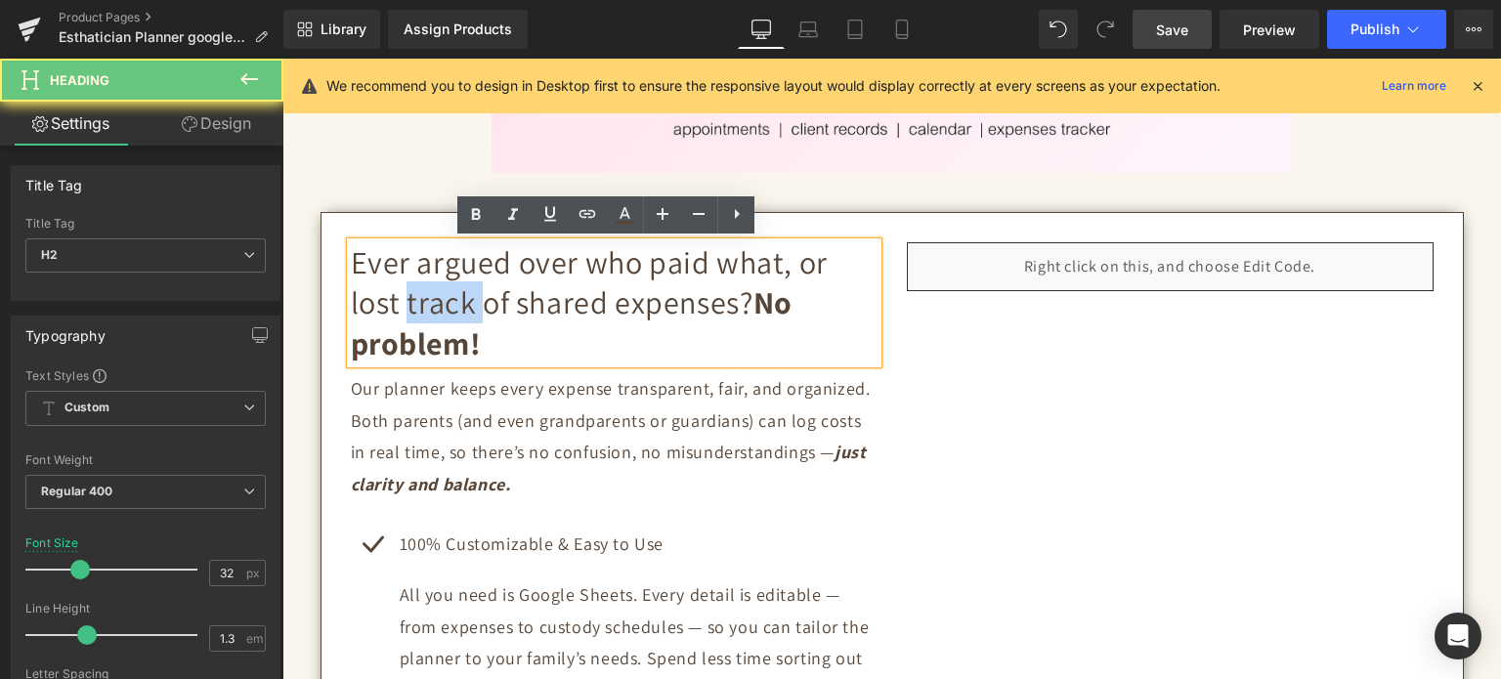
click at [430, 311] on h2 "Ever argued over who paid what, or lost track of shared expenses? No problem!" at bounding box center [614, 303] width 527 height 122
paste div
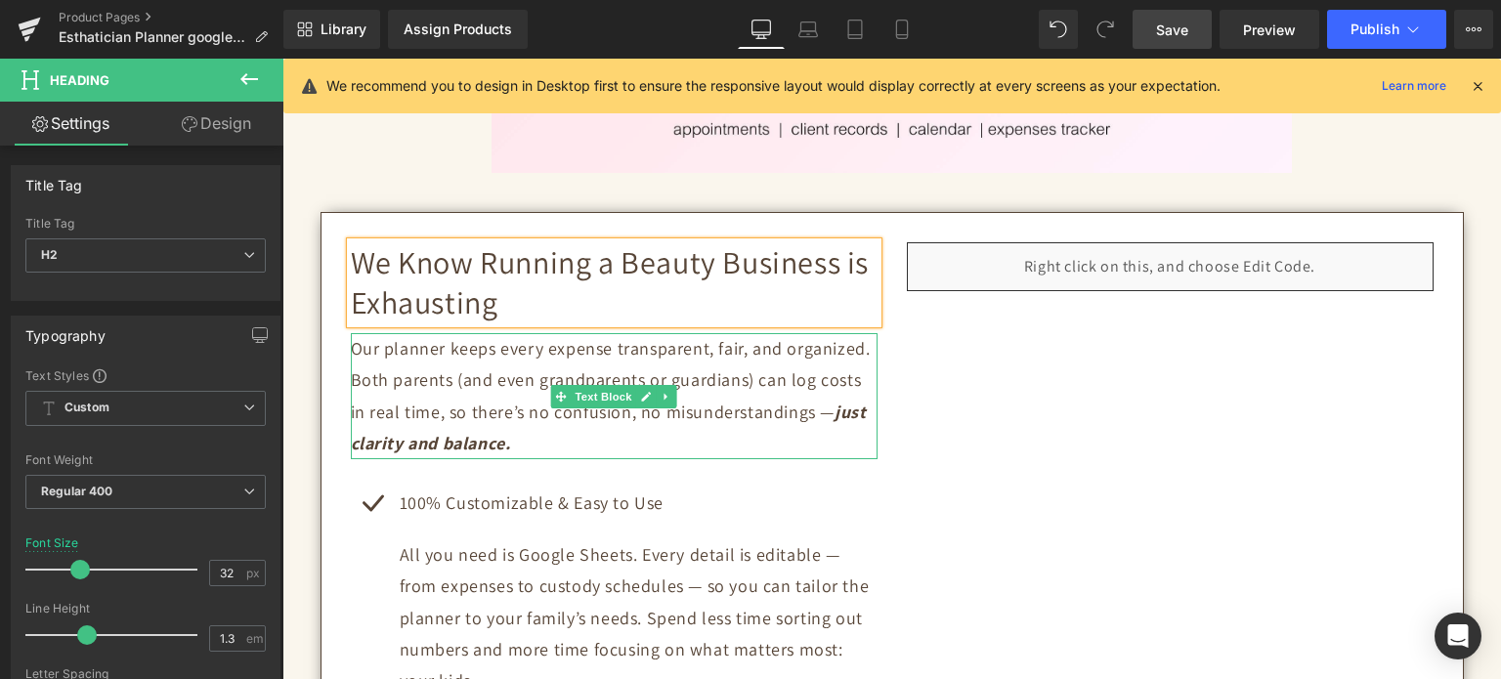
click at [403, 370] on p "Our planner keeps every expense transparent, fair, and organized. Both parents …" at bounding box center [614, 396] width 527 height 127
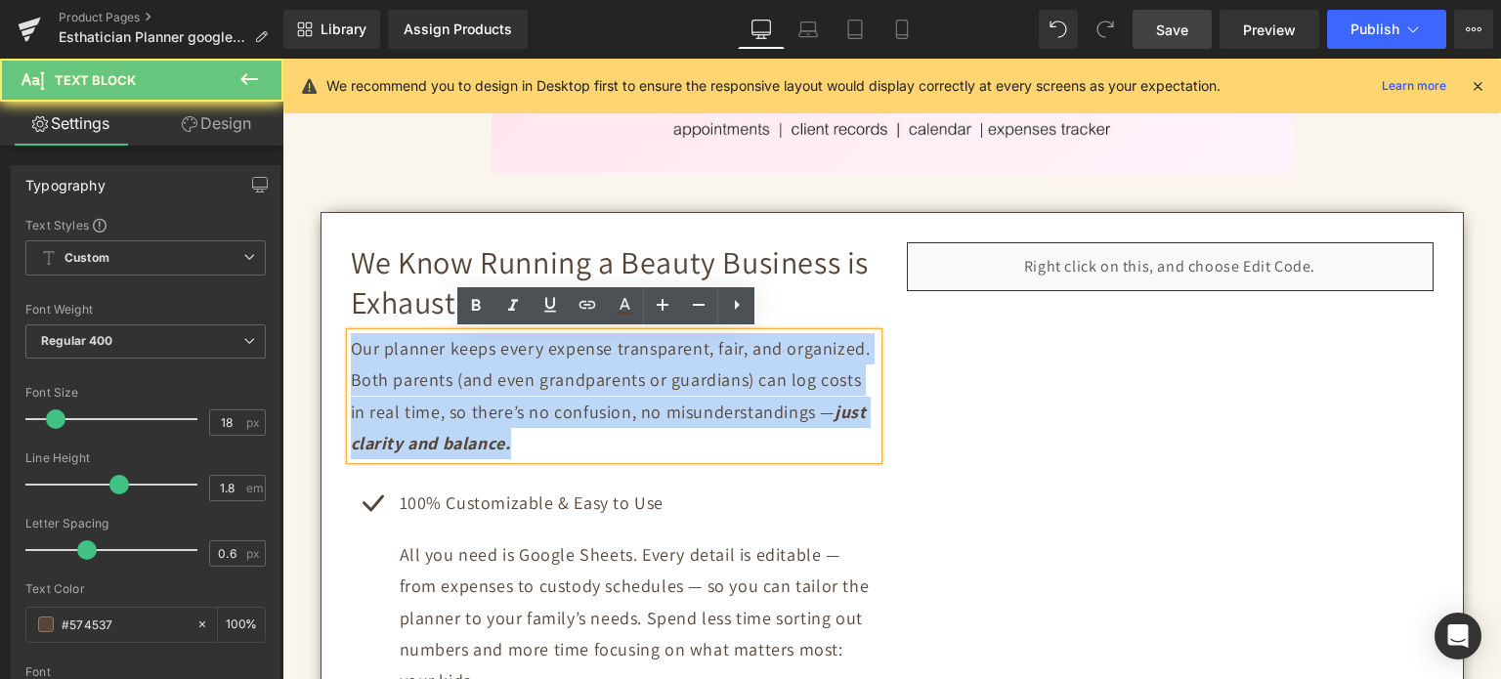
click at [403, 370] on p "Our planner keeps every expense transparent, fair, and organized. Both parents …" at bounding box center [614, 396] width 527 height 127
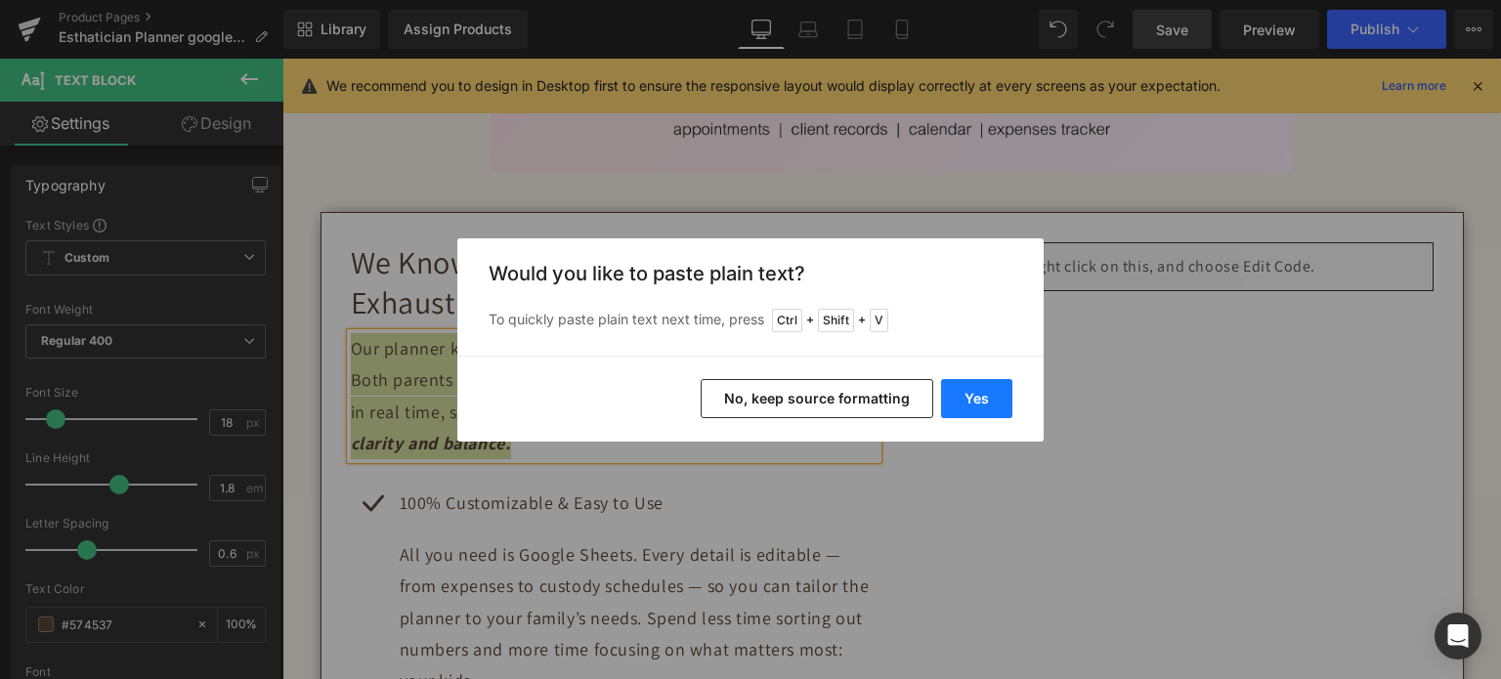
click at [985, 395] on button "Yes" at bounding box center [976, 398] width 71 height 39
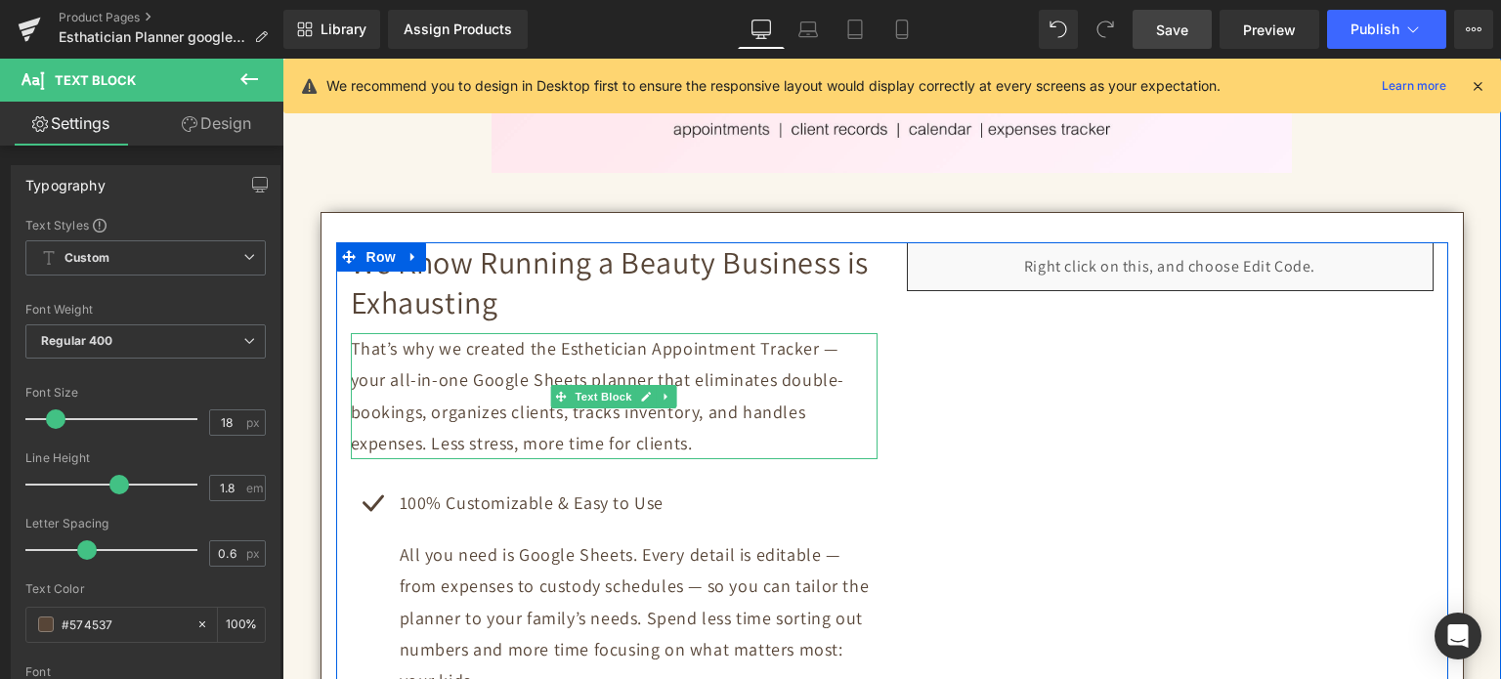
click at [606, 355] on p "That’s why we created the Esthetician Appointment Tracker — your all-in-one Goo…" at bounding box center [614, 396] width 527 height 127
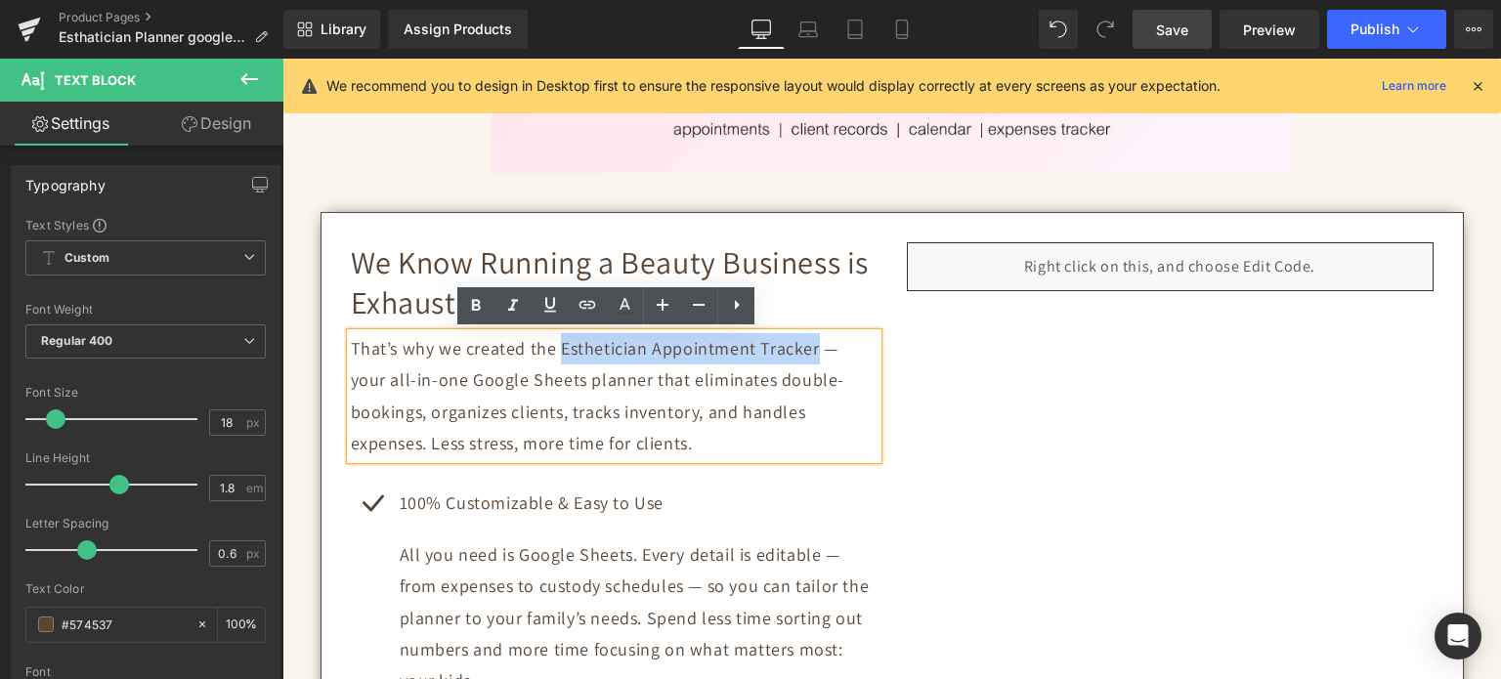
drag, startPoint x: 551, startPoint y: 348, endPoint x: 804, endPoint y: 359, distance: 253.4
click at [804, 359] on p "That’s why we created the Esthetician Appointment Tracker — your all-in-one Goo…" at bounding box center [614, 396] width 527 height 127
click at [473, 299] on icon at bounding box center [475, 305] width 23 height 23
click at [503, 382] on p "That’s why we created the Esthetician Appointment Tracker — your all-in-one Goo…" at bounding box center [614, 396] width 527 height 127
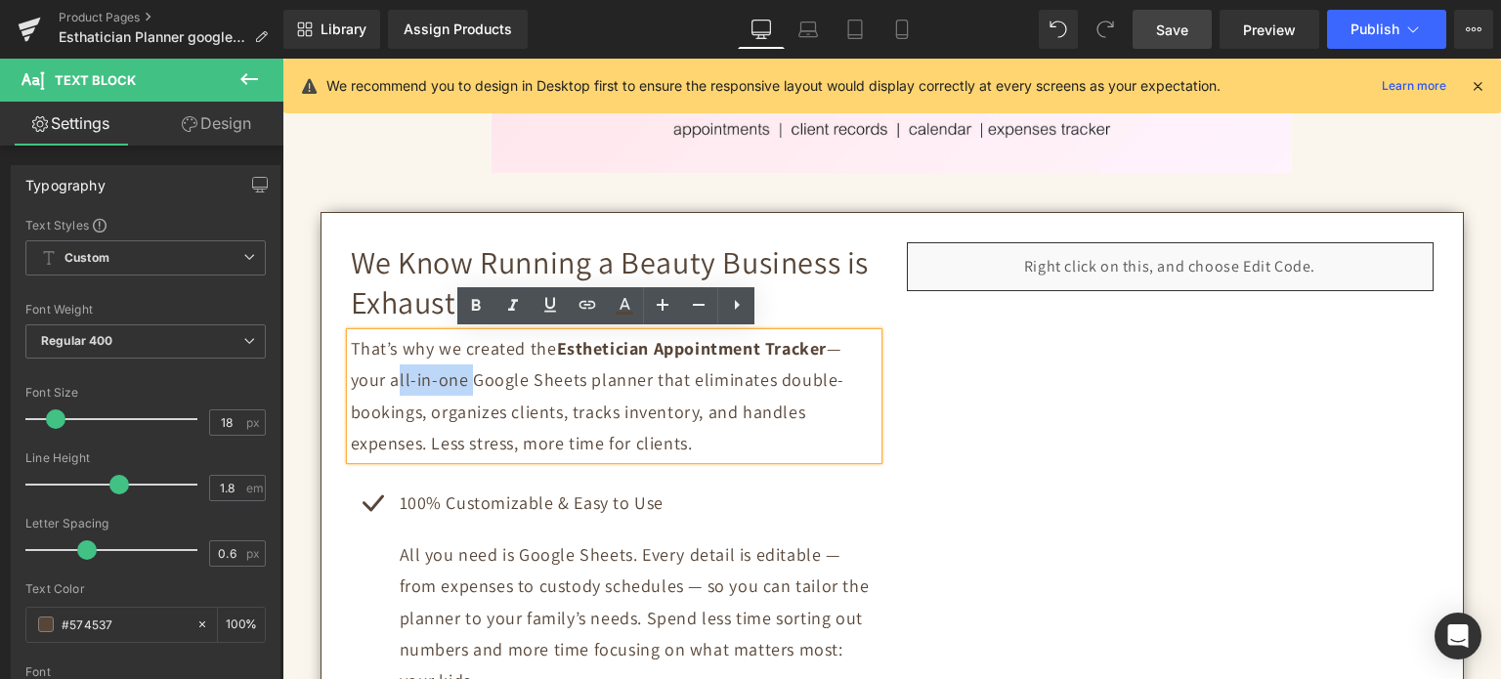
drag, startPoint x: 382, startPoint y: 380, endPoint x: 455, endPoint y: 379, distance: 73.3
click at [455, 379] on p "That’s why we created the Esthetician Appointment Tracker — your all-in-one Goo…" at bounding box center [614, 396] width 527 height 127
click at [473, 303] on icon at bounding box center [476, 306] width 9 height 12
click at [862, 226] on div "We Know Running a Beauty Business is Exhausting Heading That’s why we created t…" at bounding box center [893, 518] width 1144 height 613
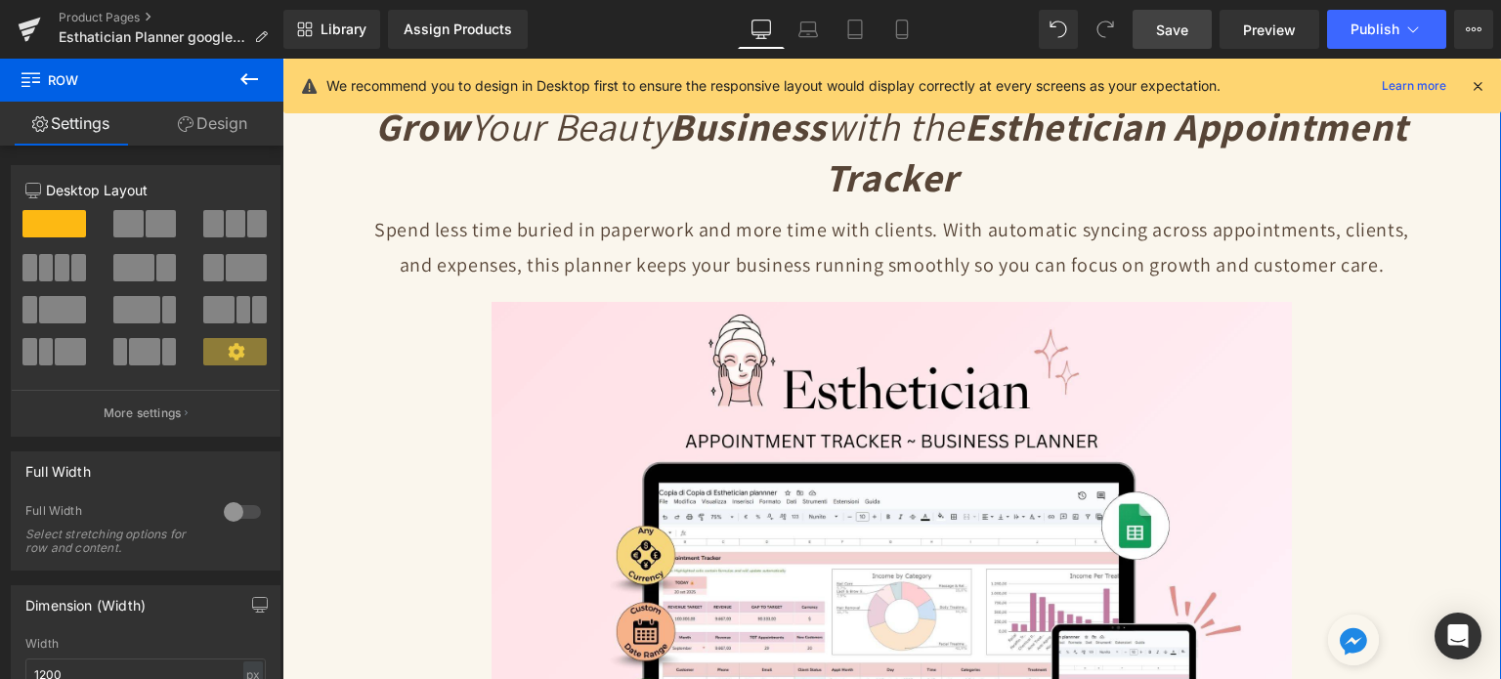
scroll to position [0, 0]
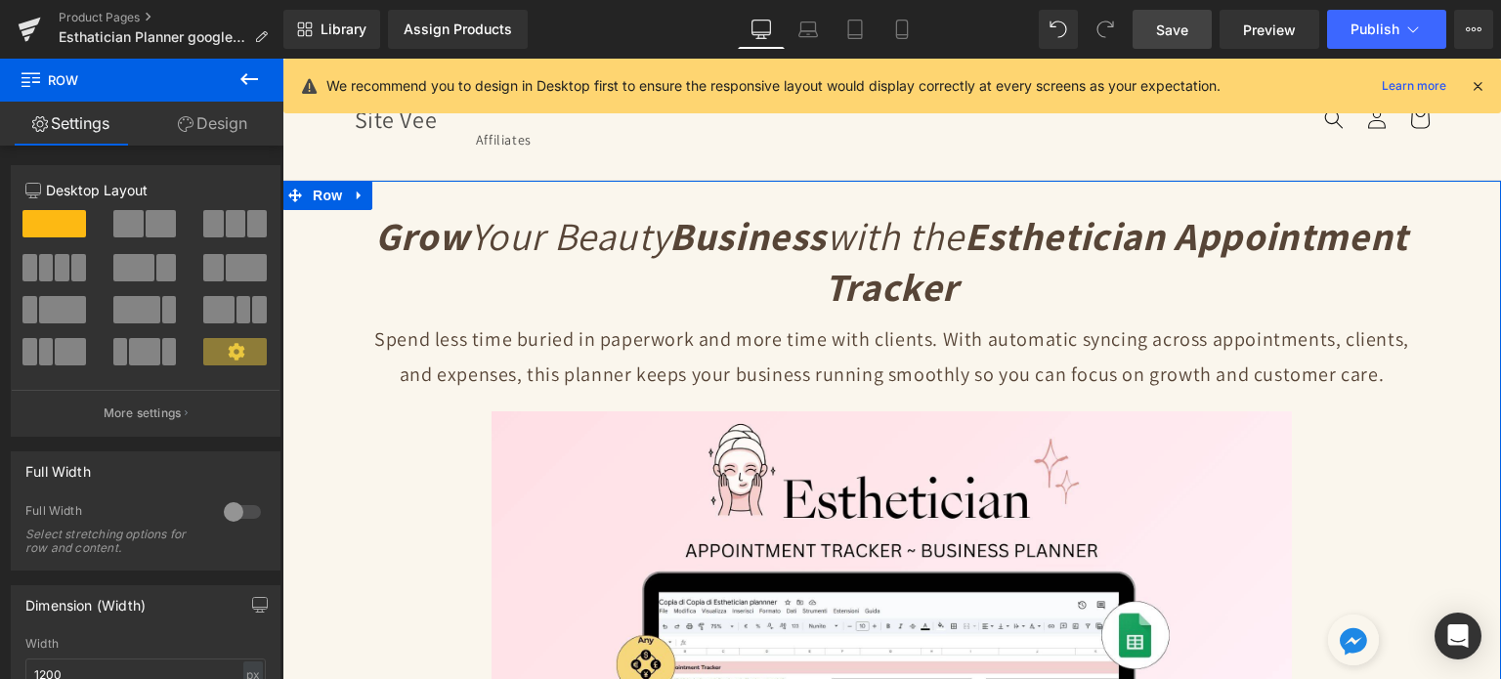
click at [628, 357] on p "Spend less time buried in paperwork and more time with clients. With automatic …" at bounding box center [892, 357] width 1046 height 70
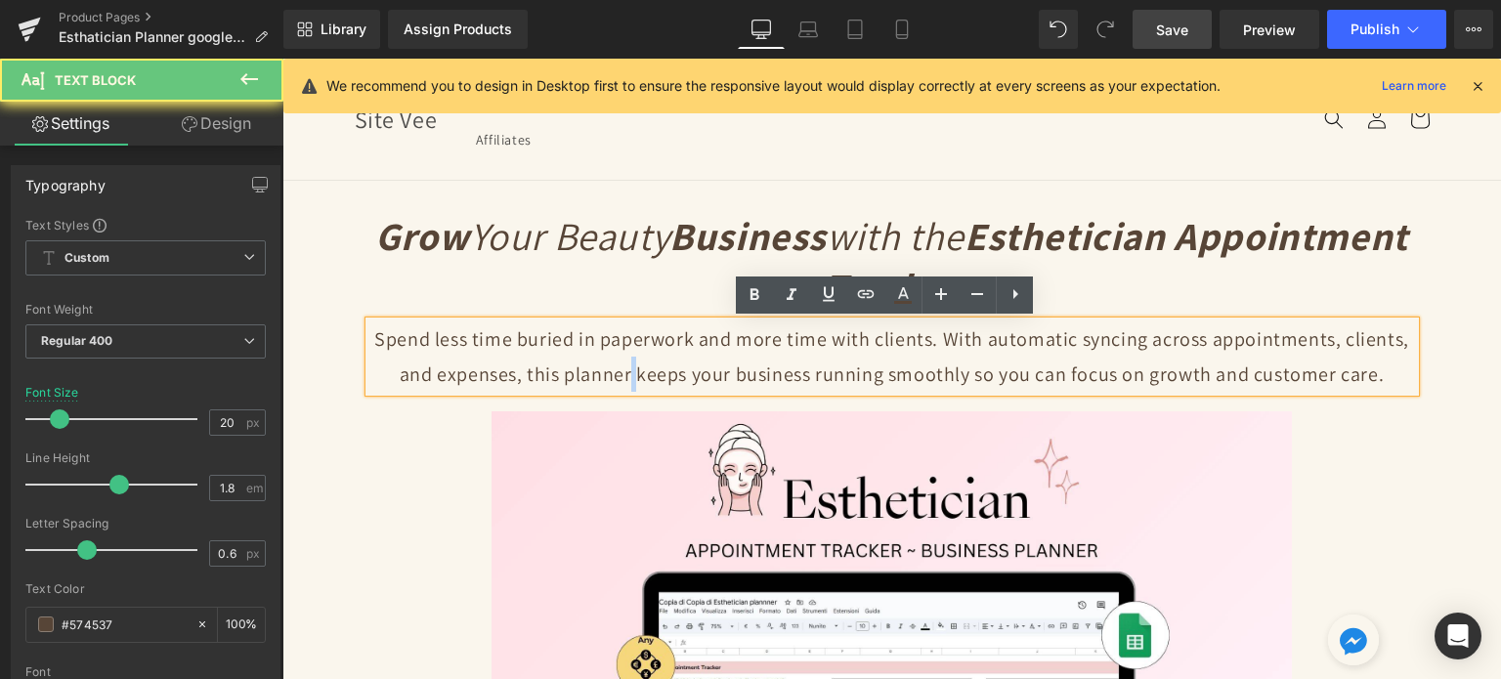
click at [628, 357] on p "Spend less time buried in paperwork and more time with clients. With automatic …" at bounding box center [892, 357] width 1046 height 70
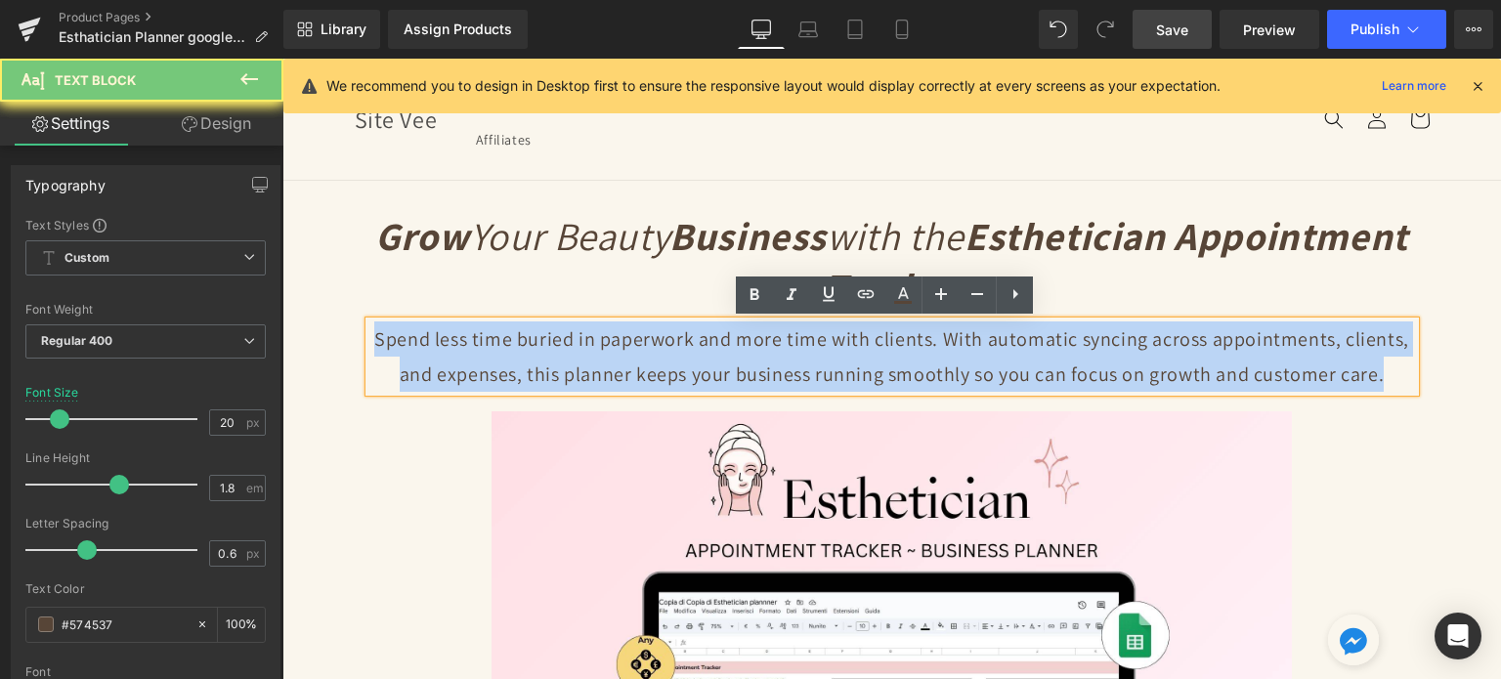
click at [628, 357] on p "Spend less time buried in paperwork and more time with clients. With automatic …" at bounding box center [892, 357] width 1046 height 70
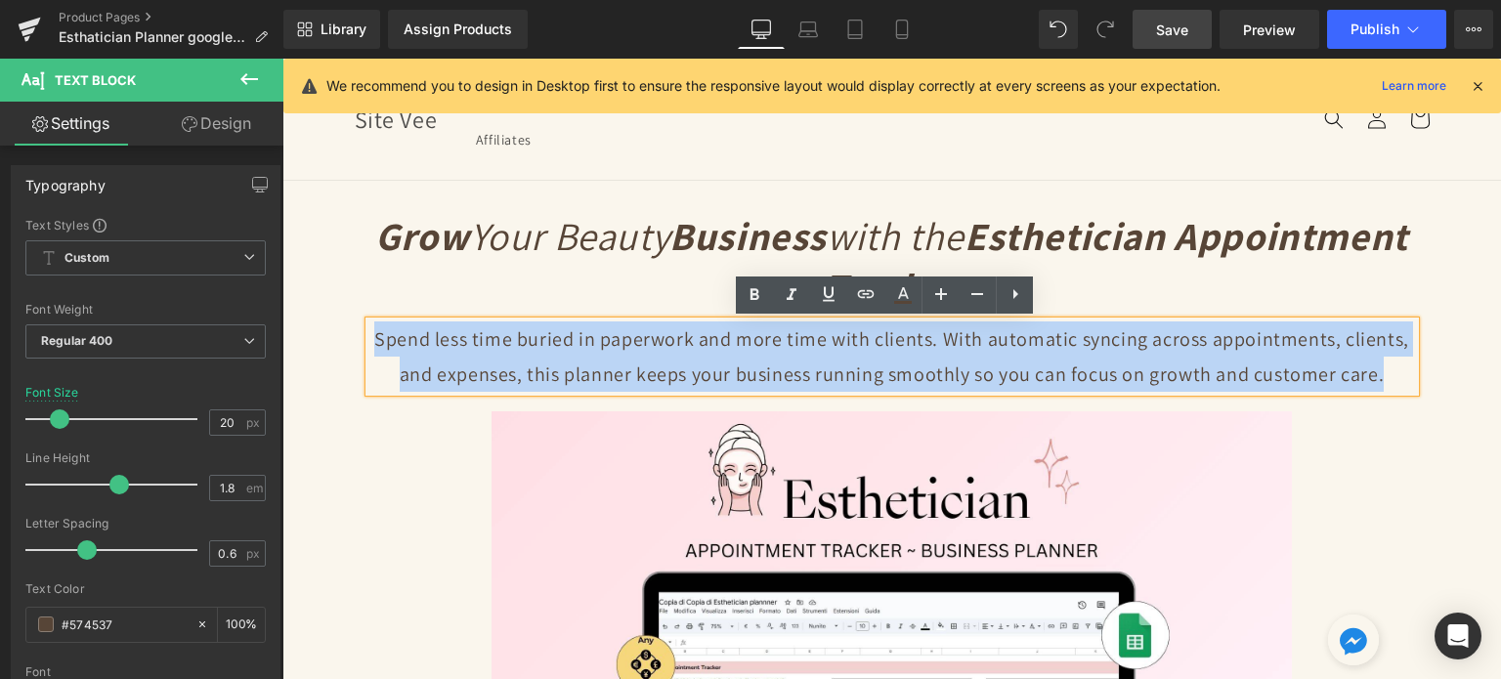
click at [1391, 372] on p "Spend less time buried in paperwork and more time with clients. With automatic …" at bounding box center [892, 357] width 1046 height 70
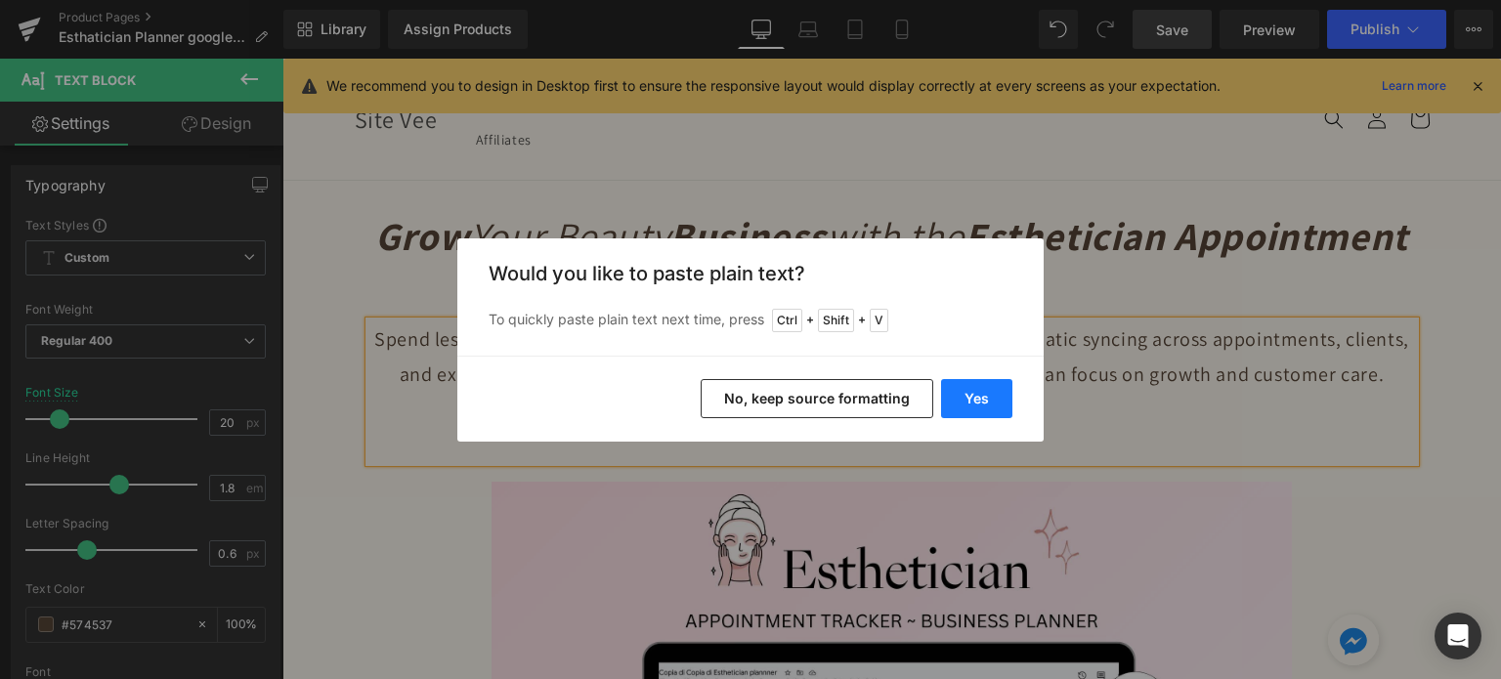
click at [964, 390] on button "Yes" at bounding box center [976, 398] width 71 height 39
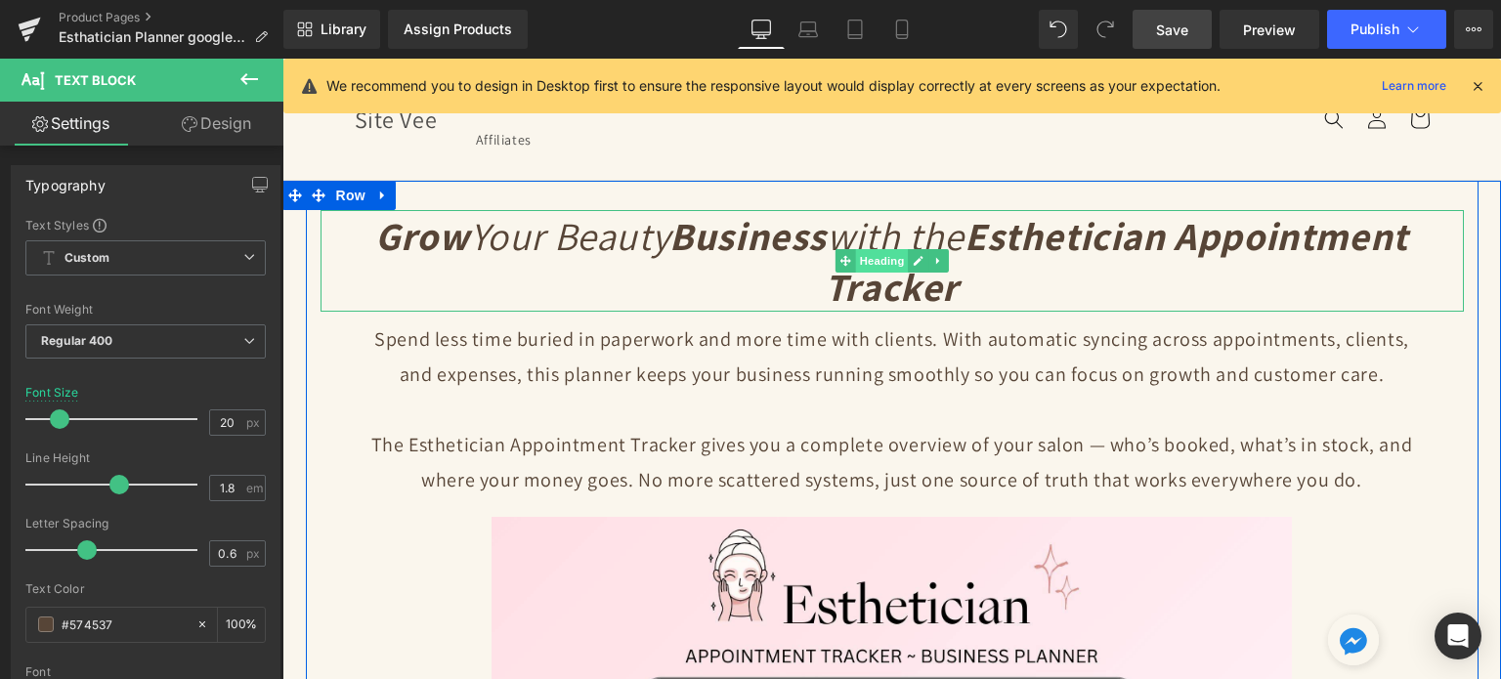
click at [873, 253] on span "Heading" at bounding box center [881, 260] width 53 height 23
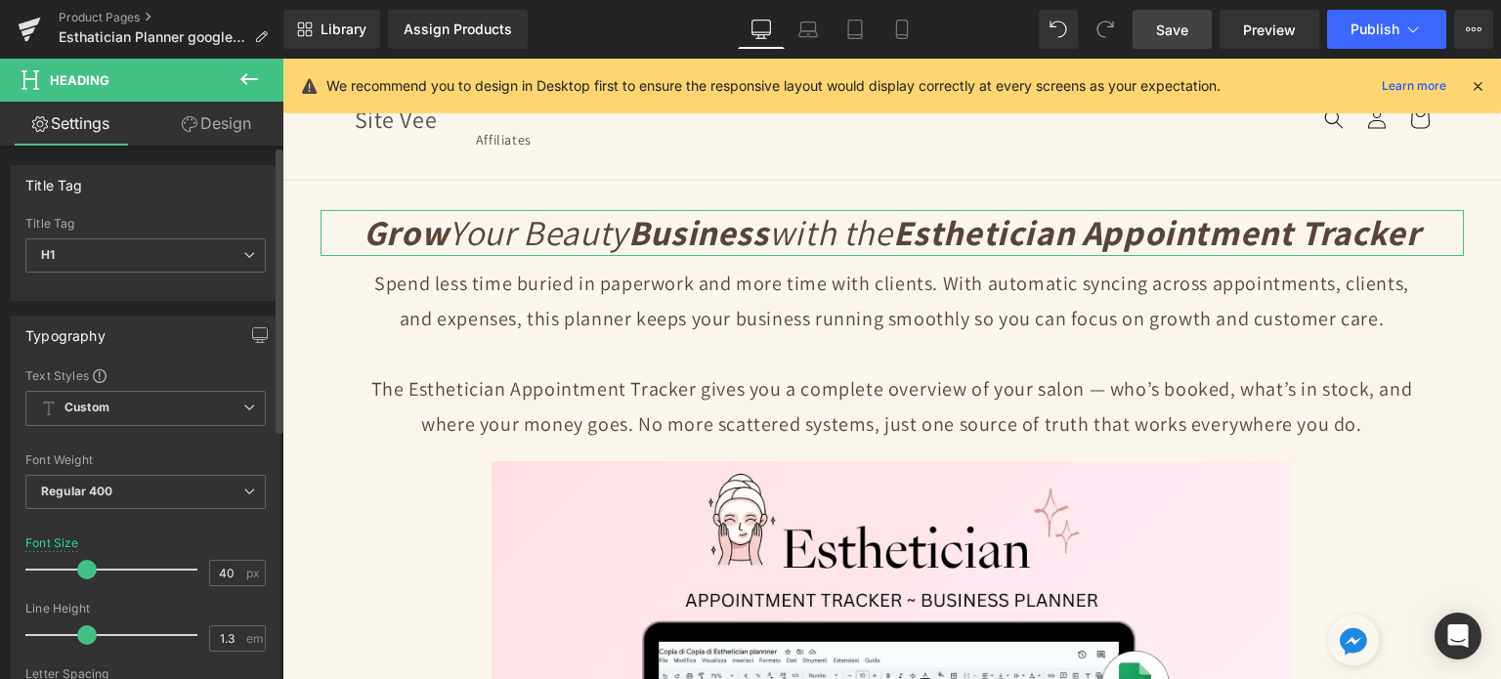
click at [89, 561] on span at bounding box center [87, 570] width 20 height 20
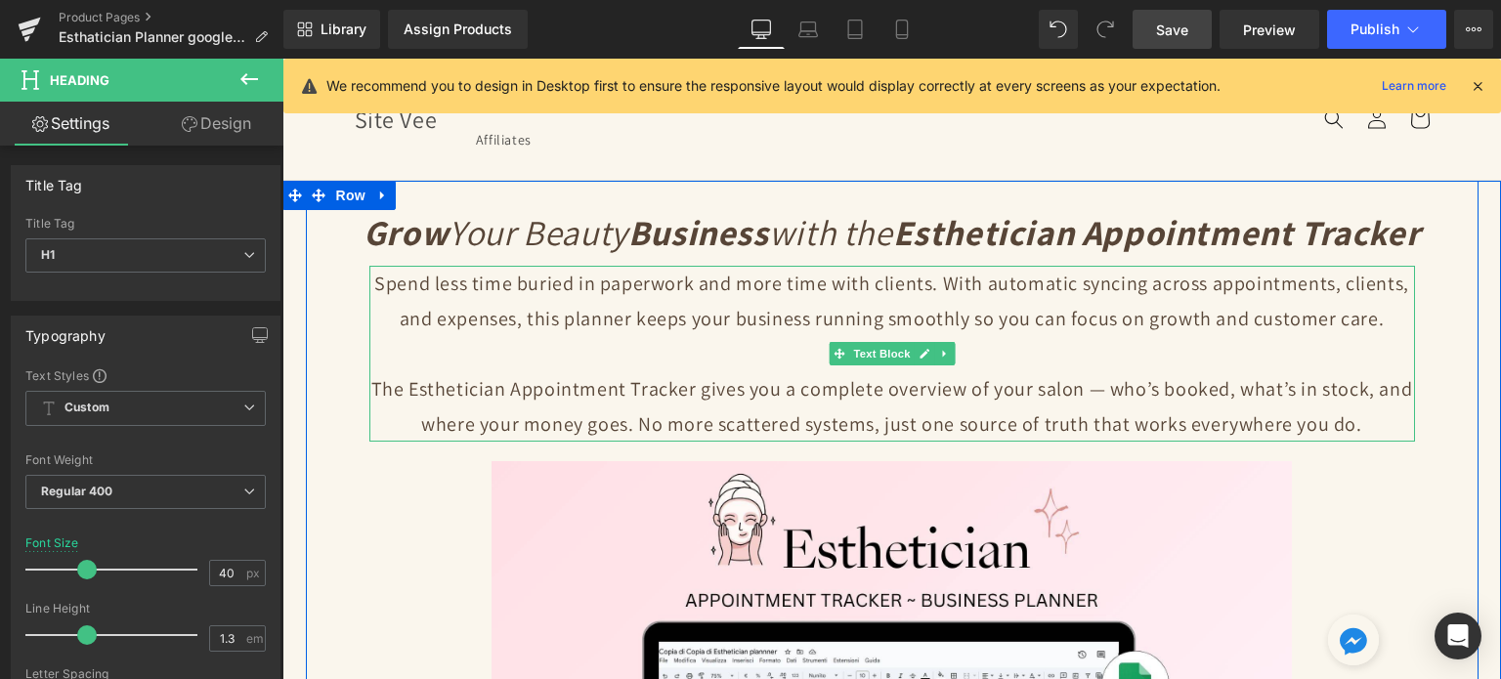
click at [743, 331] on p "Spend less time buried in paperwork and more time with clients. With automatic …" at bounding box center [892, 301] width 1046 height 70
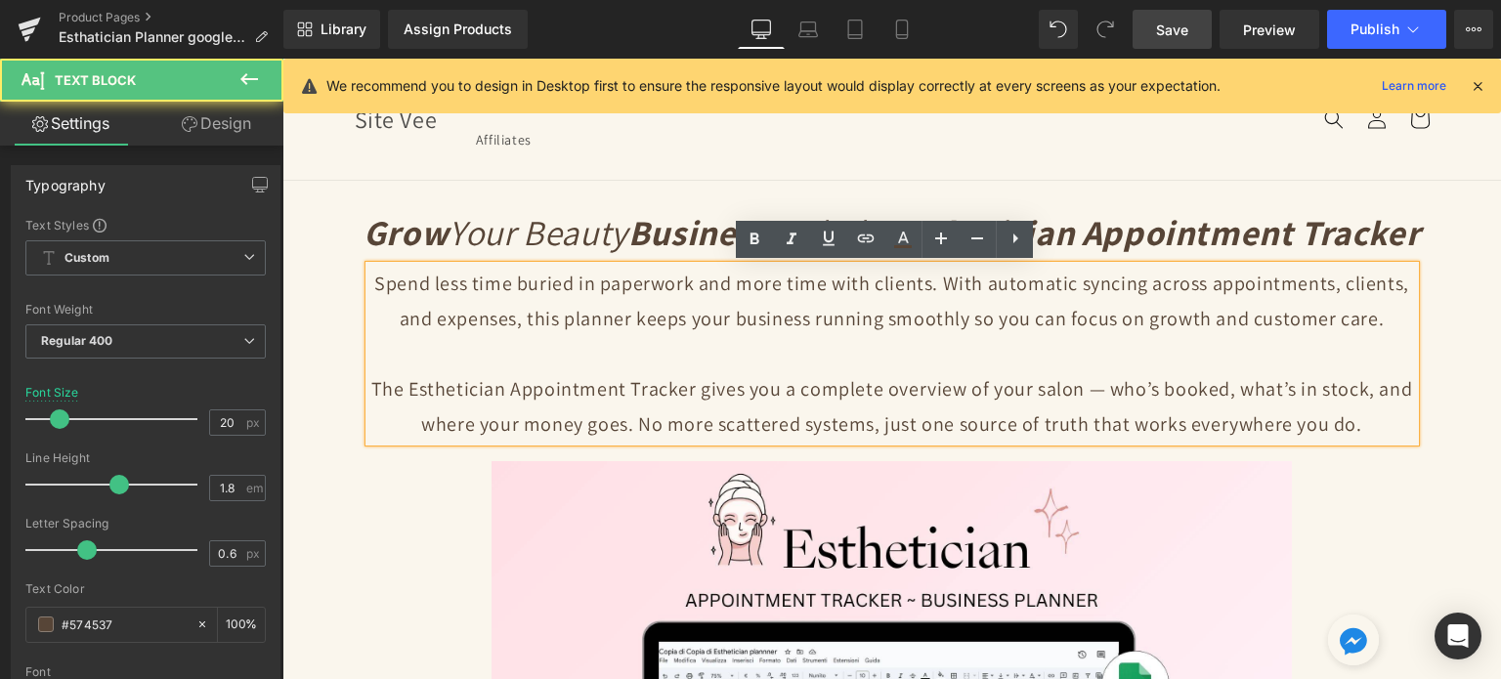
click at [755, 322] on p "Spend less time buried in paperwork and more time with clients. With automatic …" at bounding box center [892, 301] width 1046 height 70
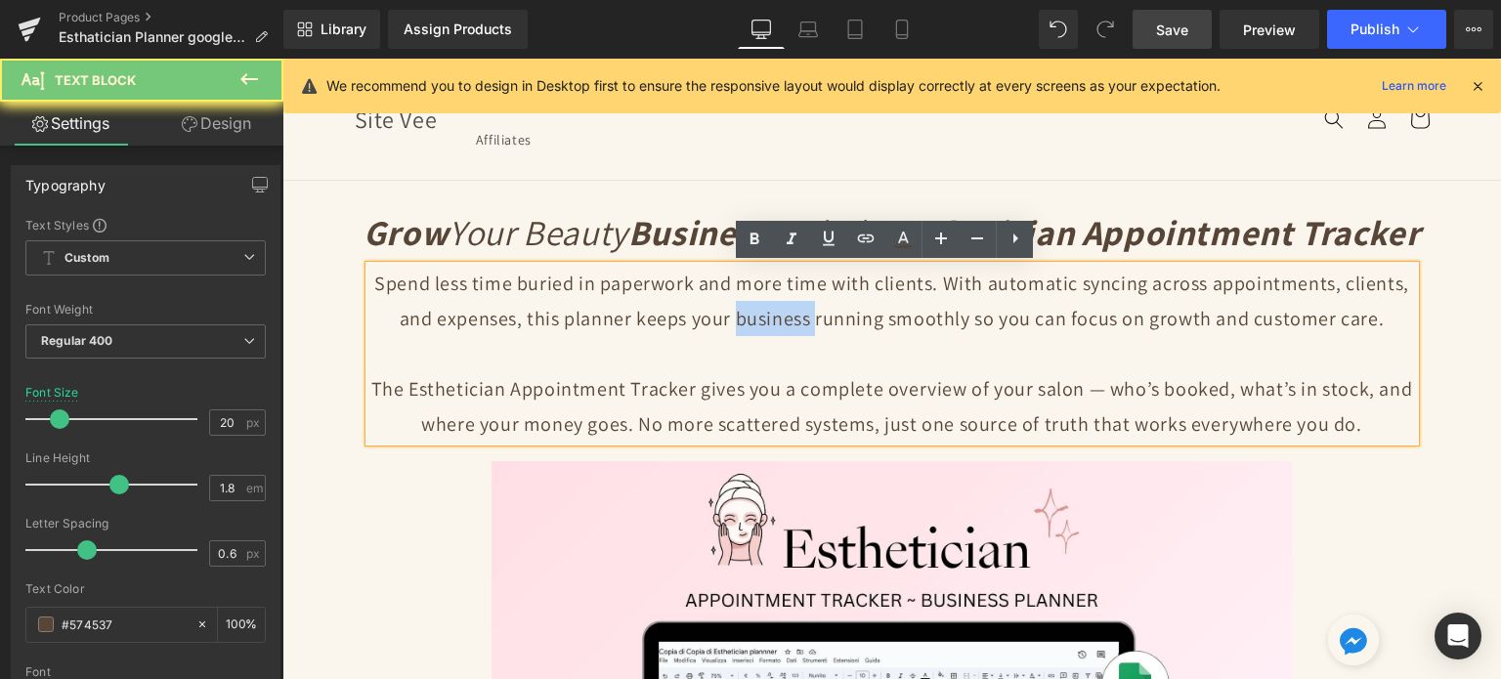
click at [755, 322] on p "Spend less time buried in paperwork and more time with clients. With automatic …" at bounding box center [892, 301] width 1046 height 70
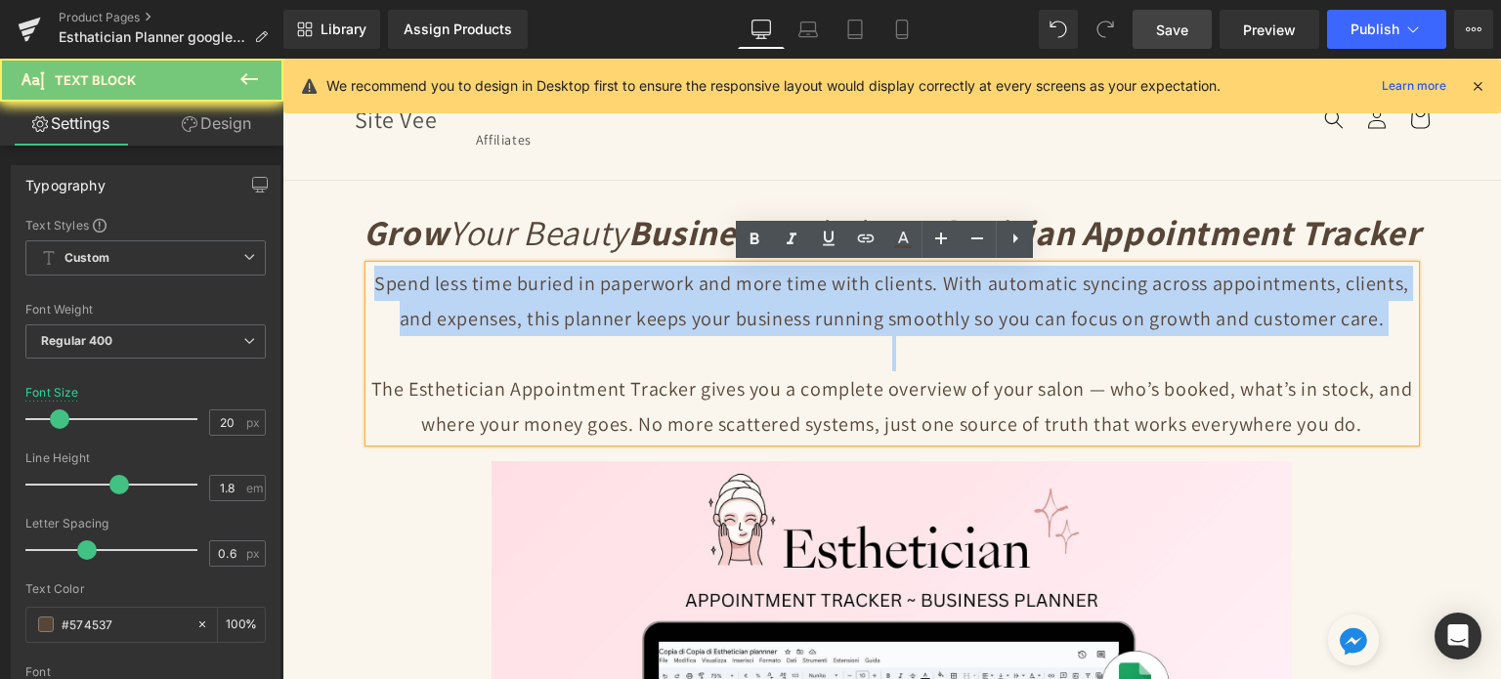
click at [755, 322] on p "Spend less time buried in paperwork and more time with clients. With automatic …" at bounding box center [892, 301] width 1046 height 70
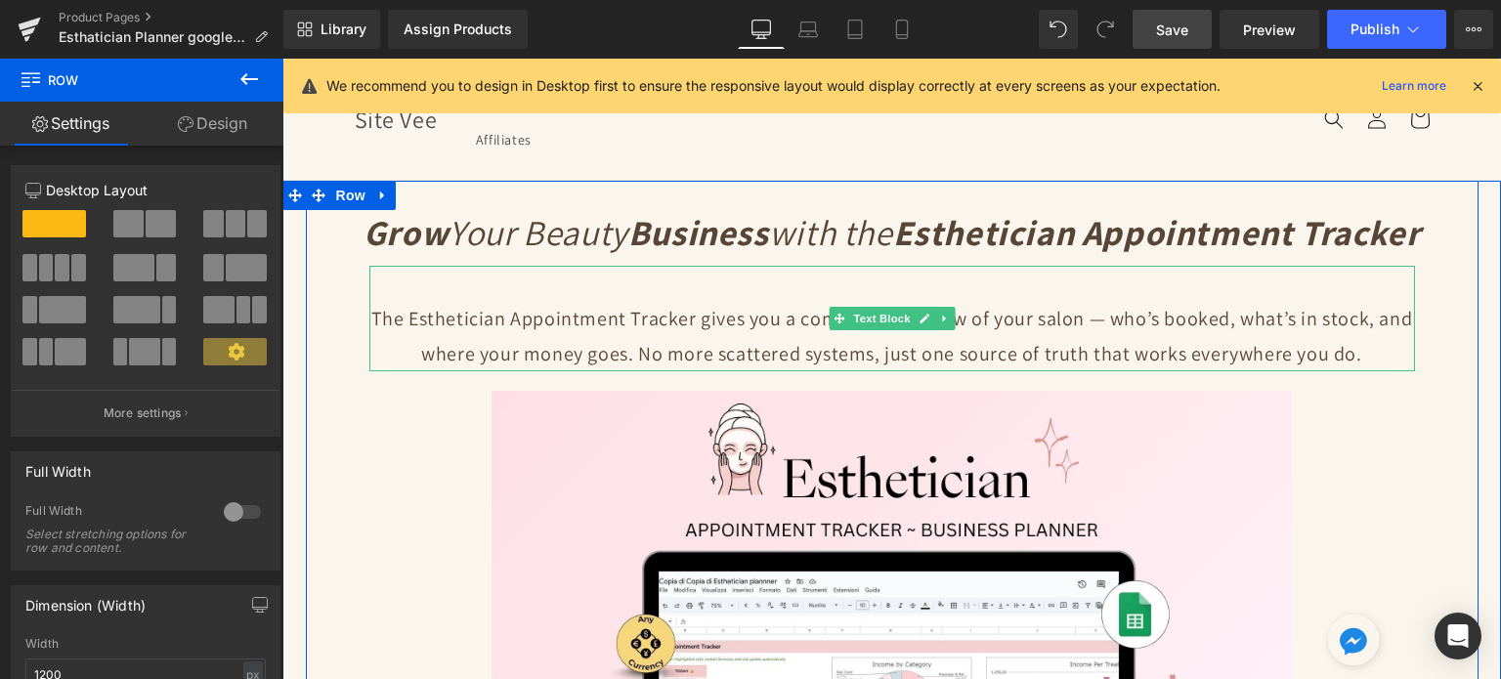
click at [901, 301] on p "The Esthetician Appointment Tracker gives you a complete overview of your salon…" at bounding box center [892, 336] width 1046 height 70
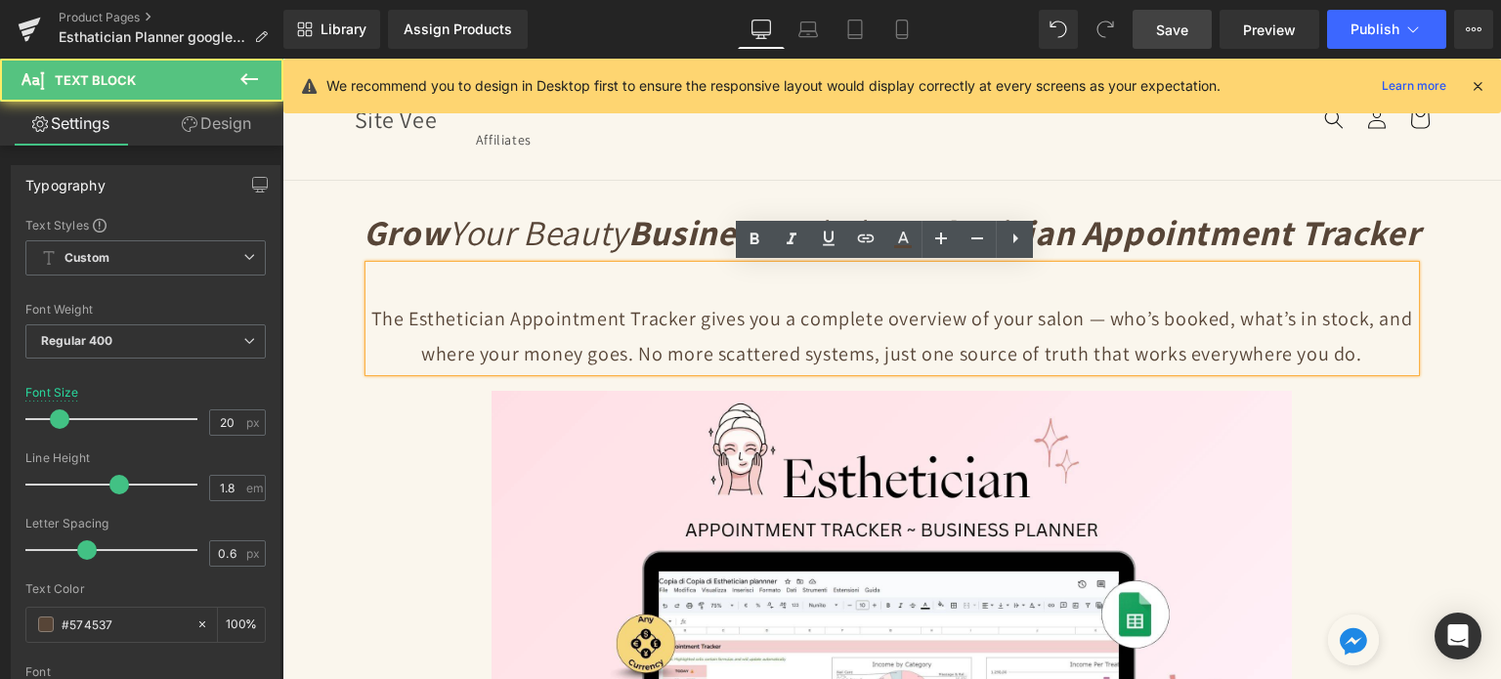
click at [895, 294] on p at bounding box center [892, 283] width 1046 height 35
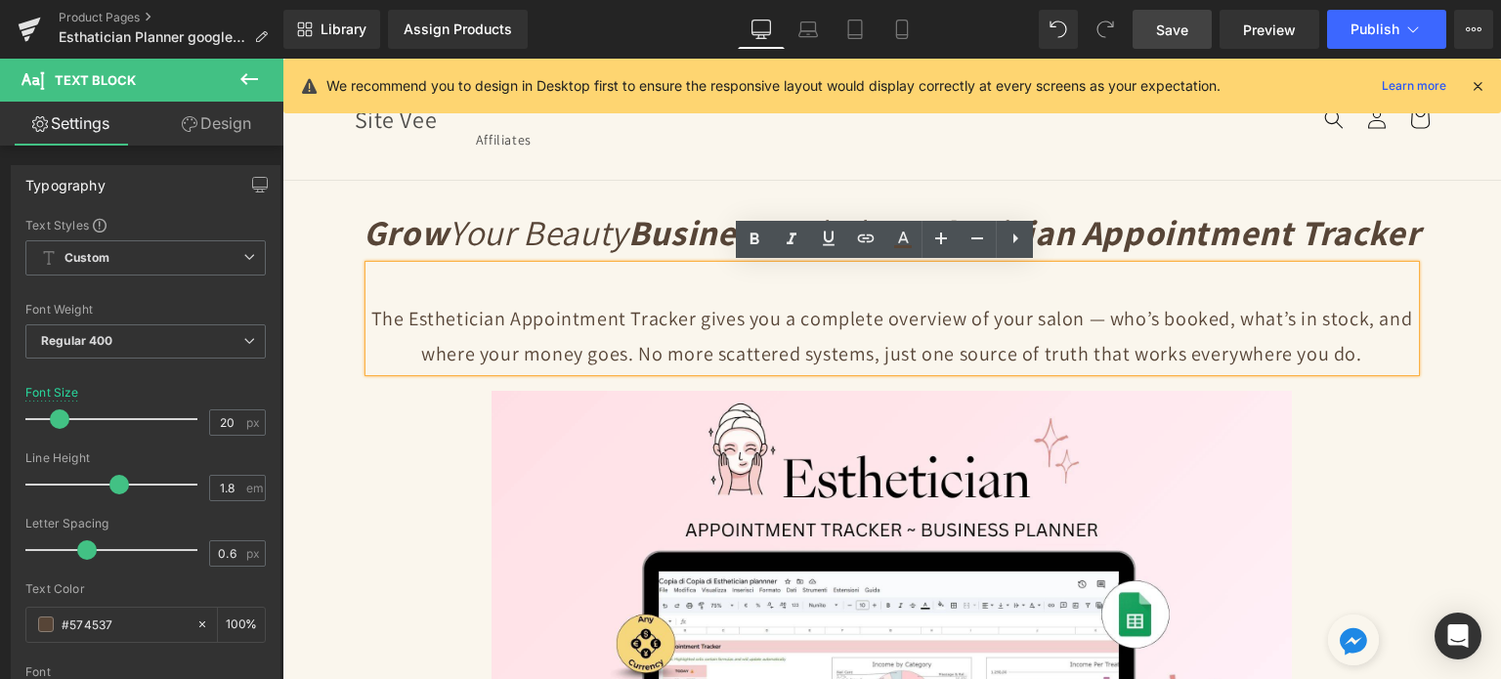
click at [369, 308] on p "The Esthetician Appointment Tracker gives you a complete overview of your salon…" at bounding box center [892, 336] width 1046 height 70
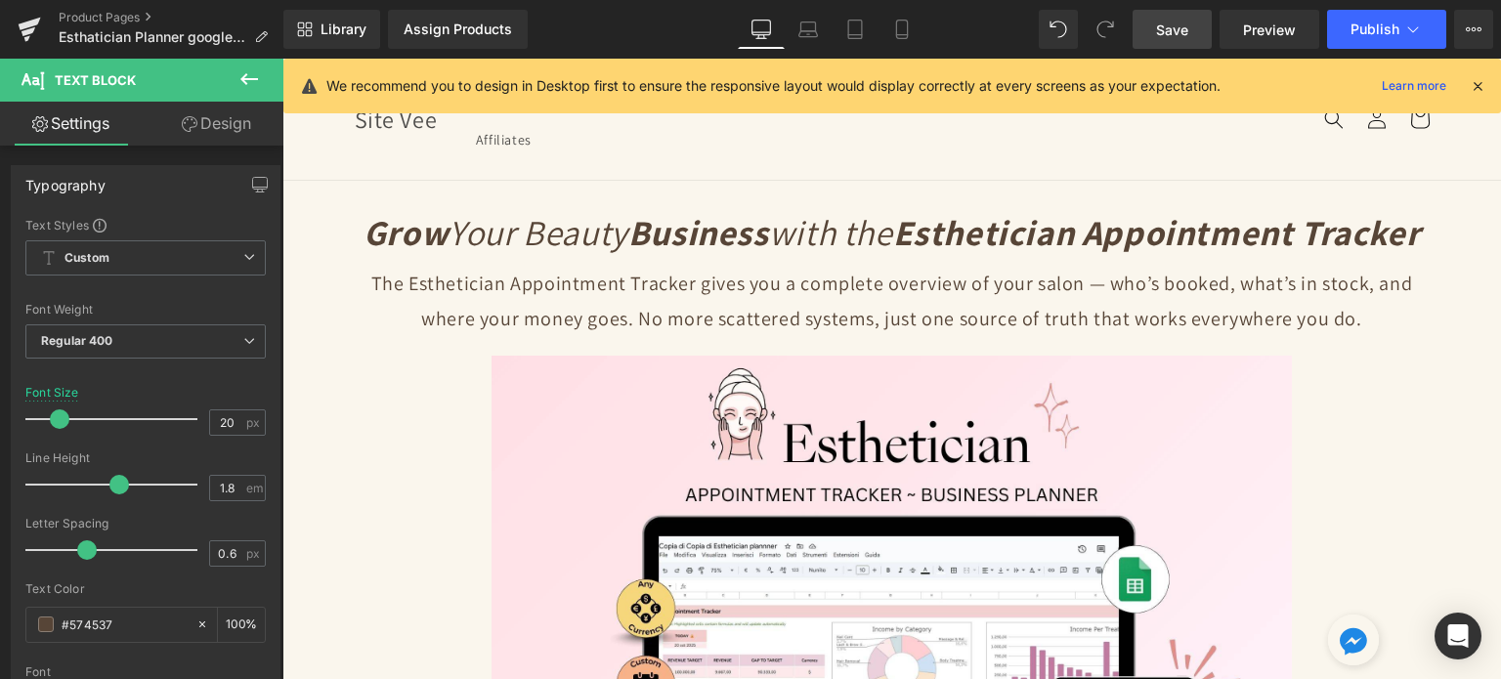
click at [207, 137] on link "Design" at bounding box center [217, 124] width 142 height 44
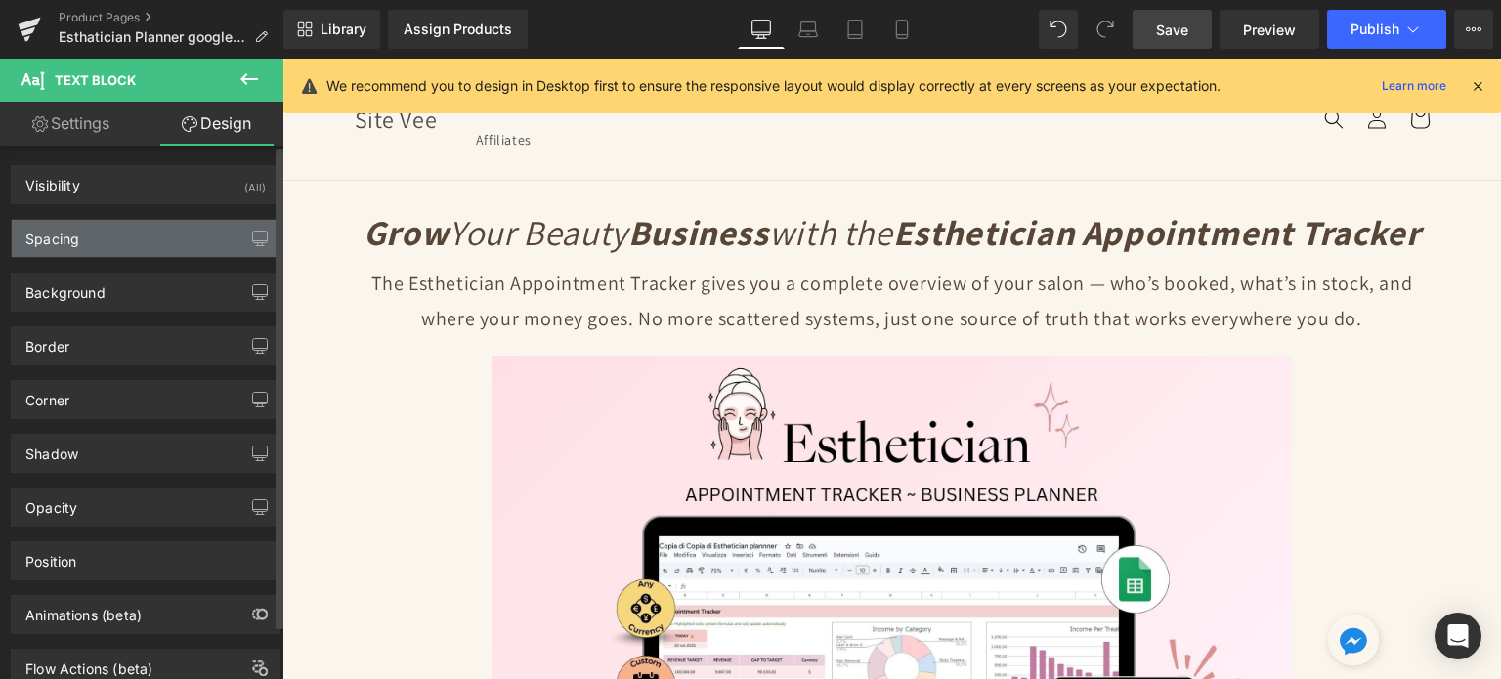
click at [152, 231] on div "Spacing" at bounding box center [146, 238] width 268 height 37
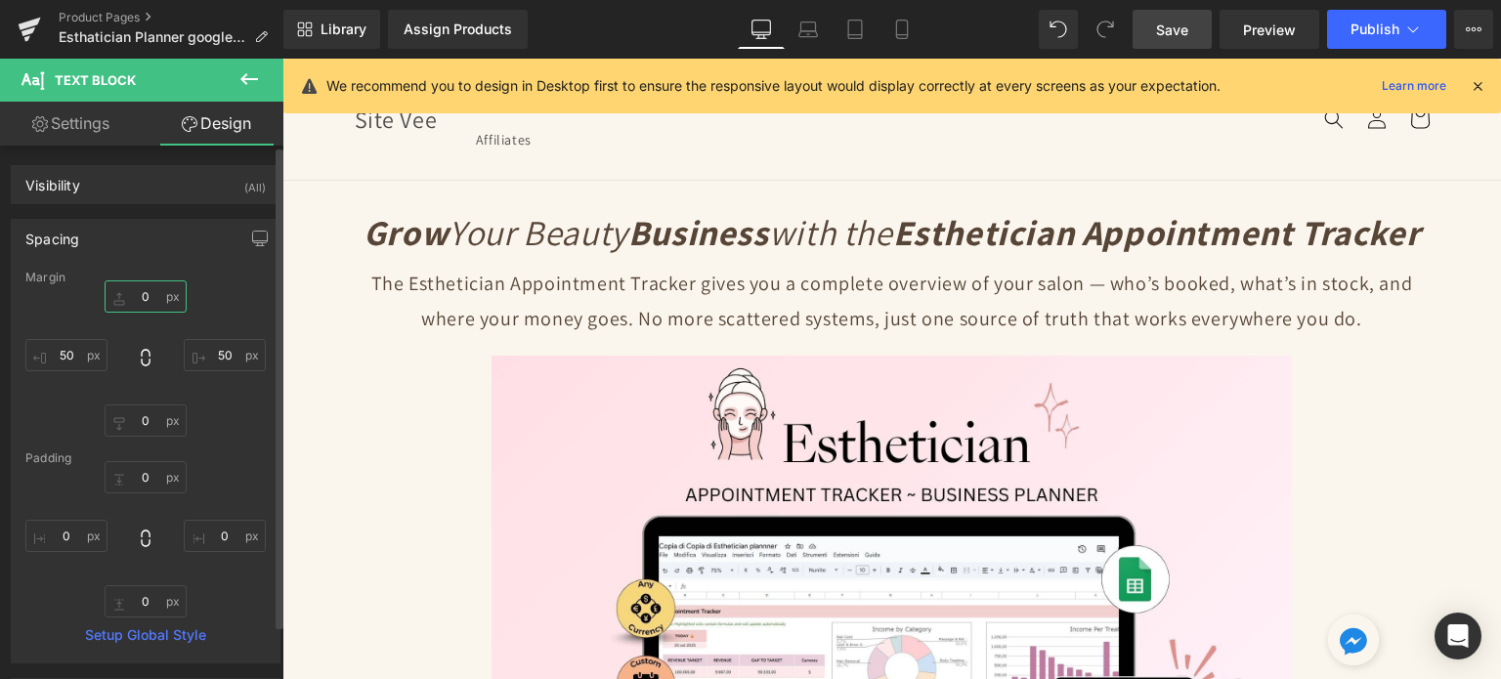
click at [151, 293] on input "text" at bounding box center [146, 297] width 82 height 32
type input "10"
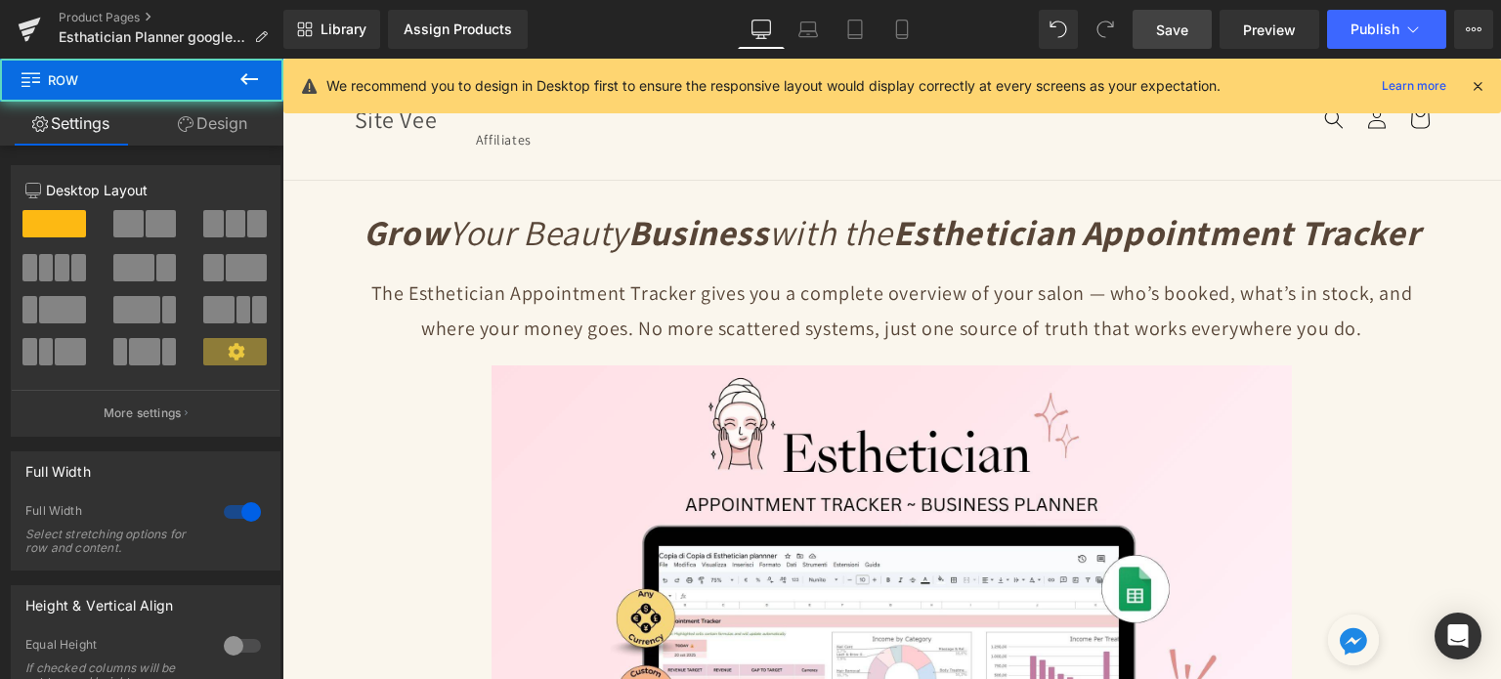
drag, startPoint x: 1158, startPoint y: 31, endPoint x: 729, endPoint y: 232, distance: 473.6
click at [1158, 31] on span "Save" at bounding box center [1172, 30] width 32 height 21
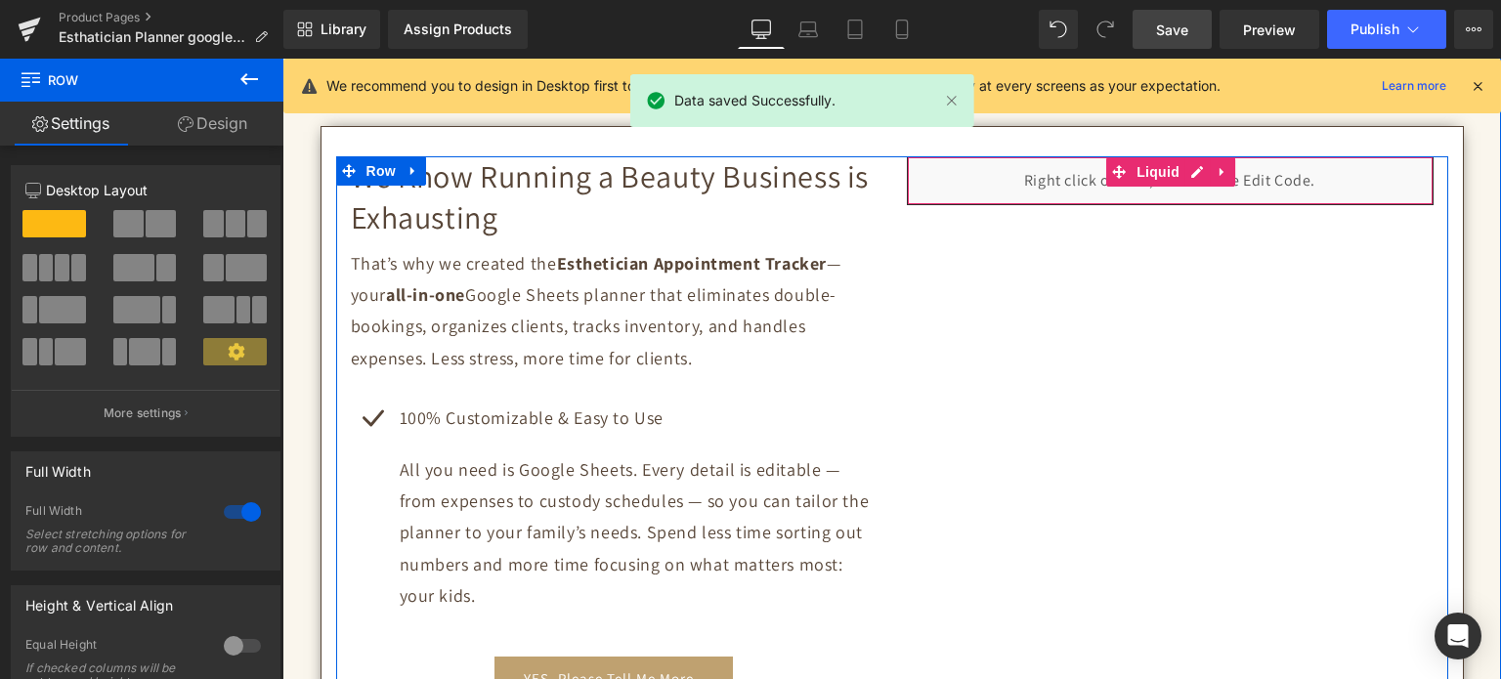
scroll to position [880, 0]
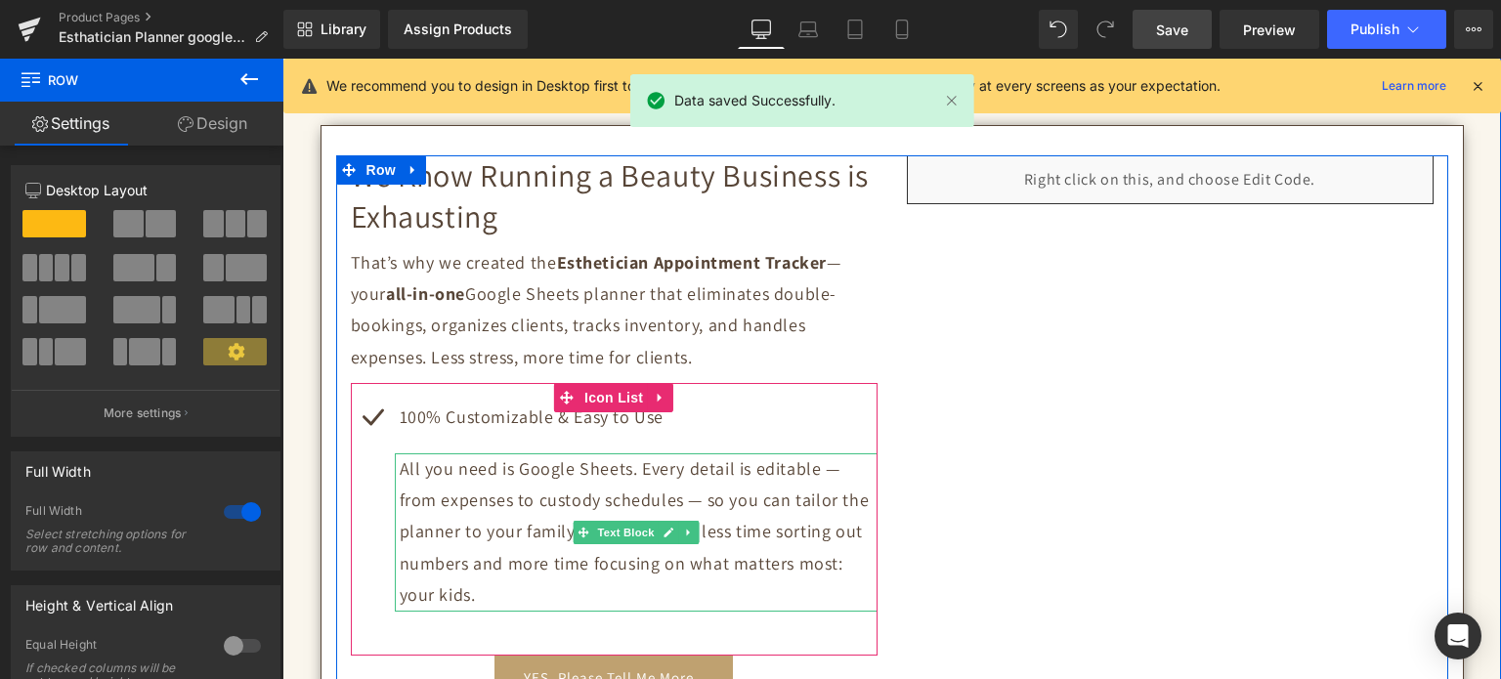
click at [449, 518] on p "All you need is Google Sheets. Every detail is editable — from expenses to cust…" at bounding box center [639, 533] width 478 height 158
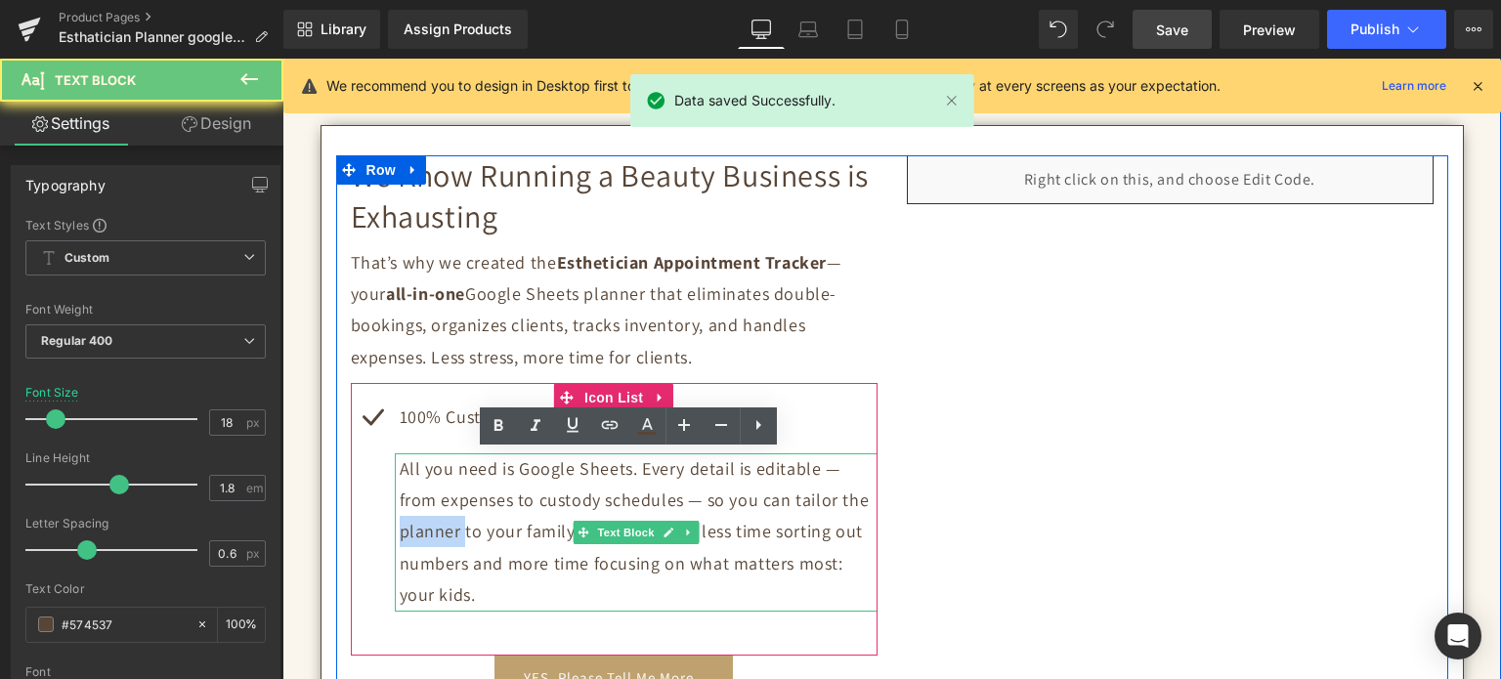
click at [449, 518] on p "All you need is Google Sheets. Every detail is editable — from expenses to cust…" at bounding box center [639, 533] width 478 height 158
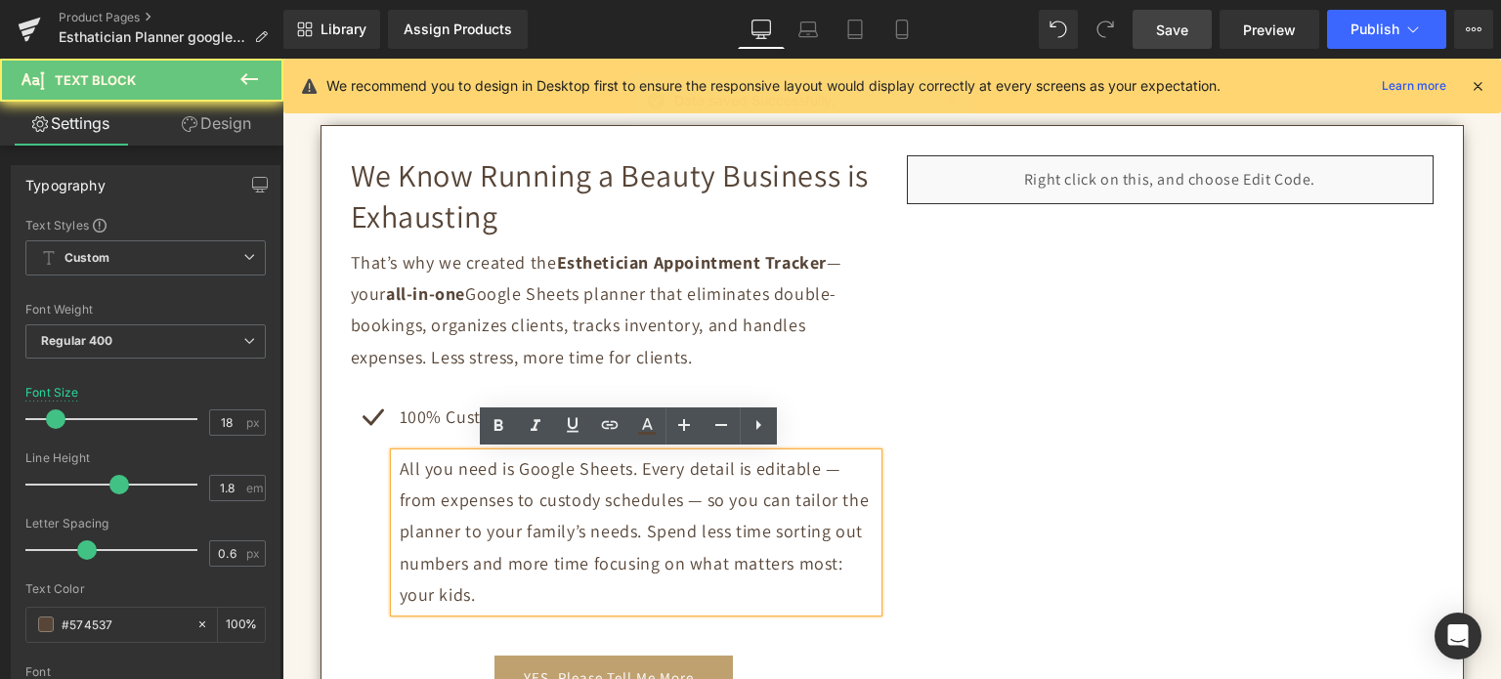
click at [437, 593] on p "All you need is Google Sheets. Every detail is editable — from expenses to cust…" at bounding box center [639, 533] width 478 height 158
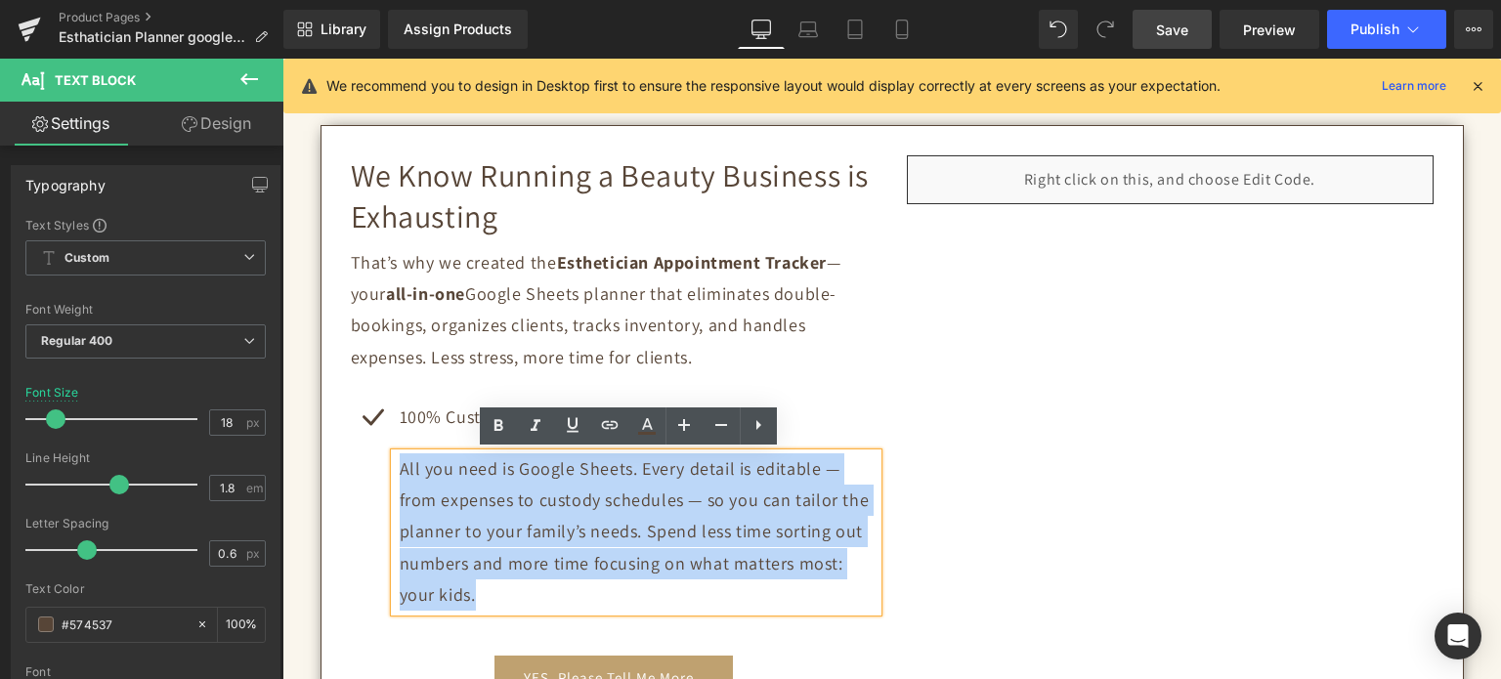
drag, startPoint x: 438, startPoint y: 603, endPoint x: 375, endPoint y: 460, distance: 155.8
click at [375, 460] on div "100% Customizable & Easy to Use Text Block All you need is Google Sheets. Every…" at bounding box center [614, 506] width 527 height 209
copy p "All you need is Google Sheets. Every detail is editable — from expenses to cust…"
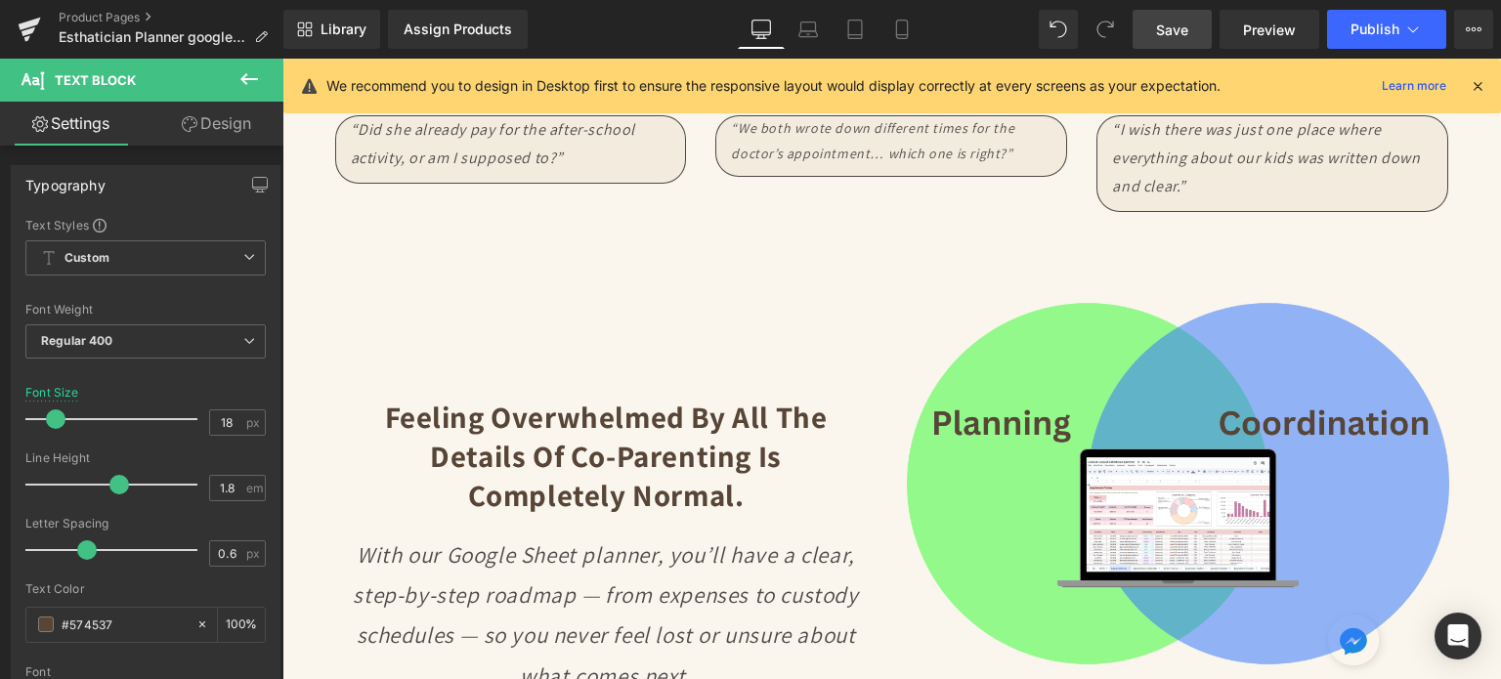
scroll to position [2737, 0]
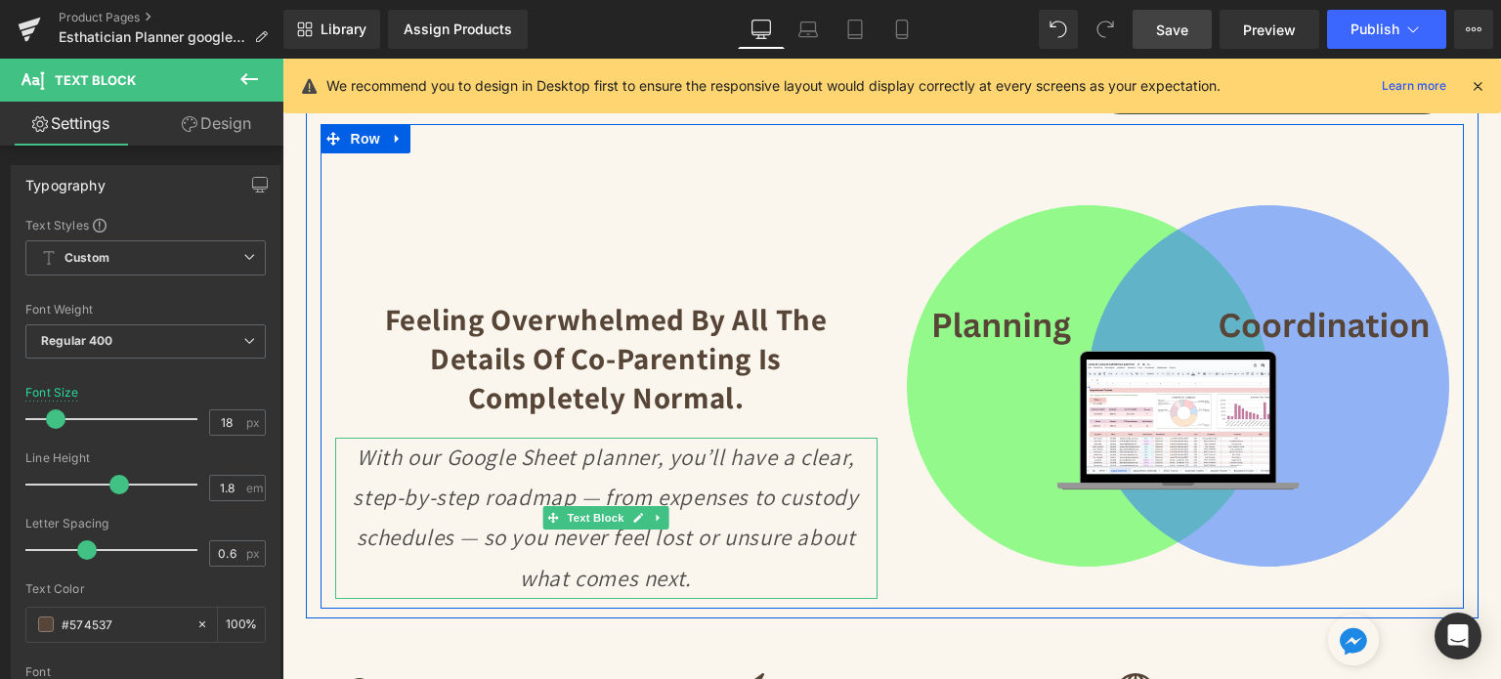
click at [610, 460] on icon "With our Google Sheet planner, you’ll have a clear, step-by-step roadmap — from…" at bounding box center [605, 518] width 505 height 151
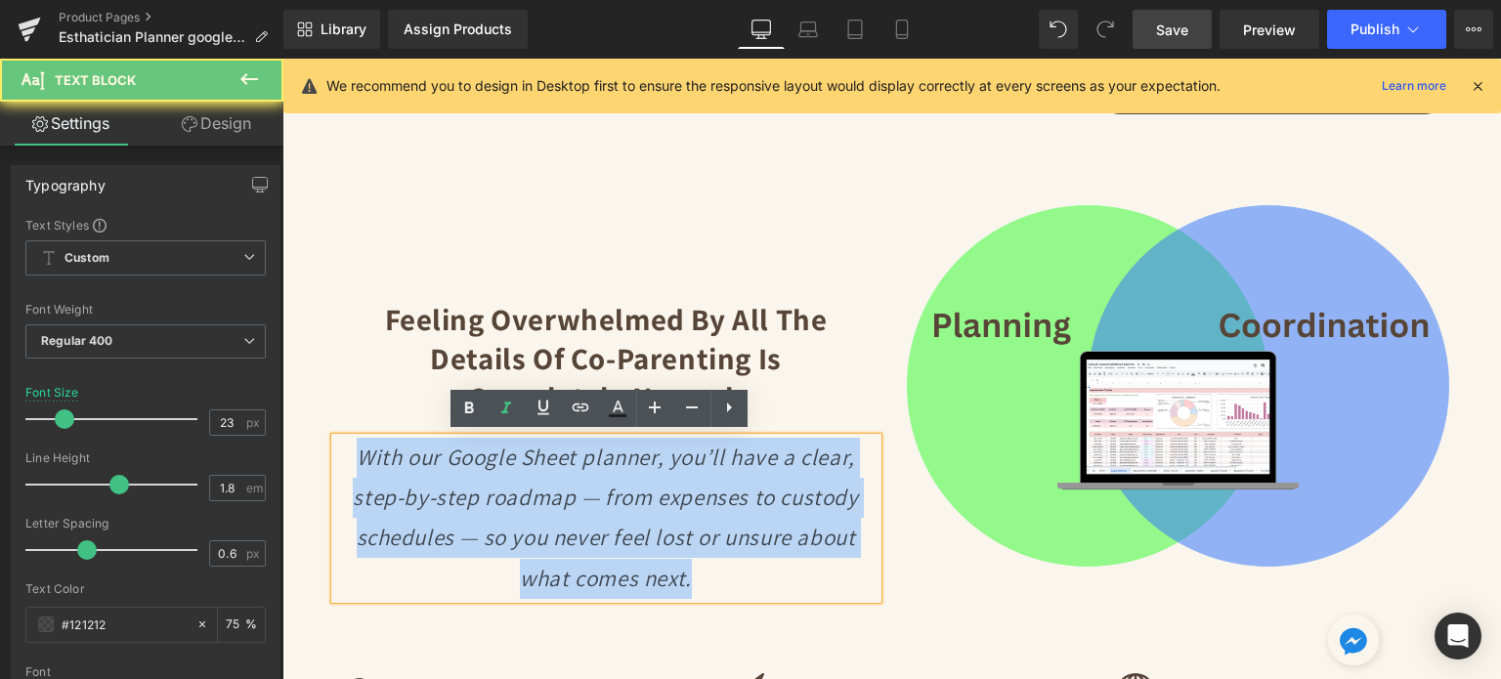
click at [610, 460] on icon "With our Google Sheet planner, you’ll have a clear, step-by-step roadmap — from…" at bounding box center [605, 518] width 505 height 151
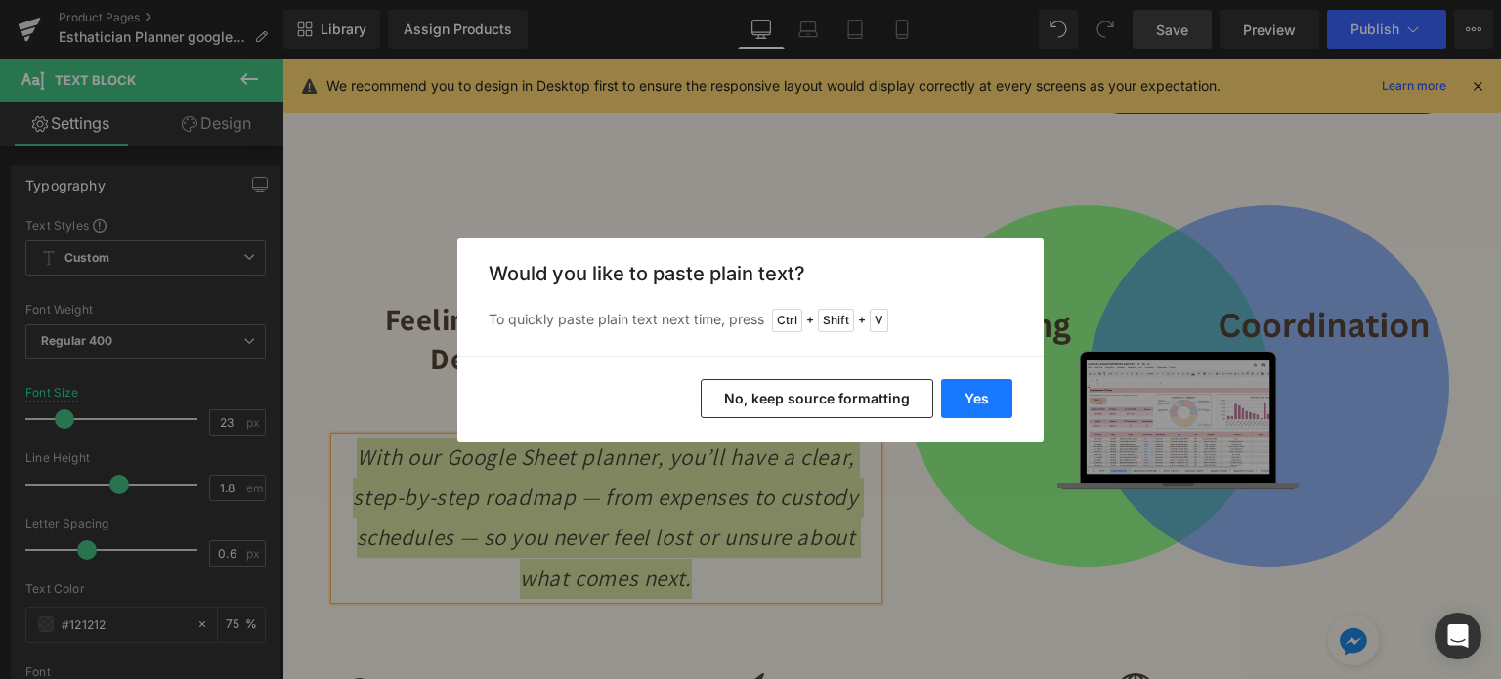
click at [947, 402] on button "Yes" at bounding box center [976, 398] width 71 height 39
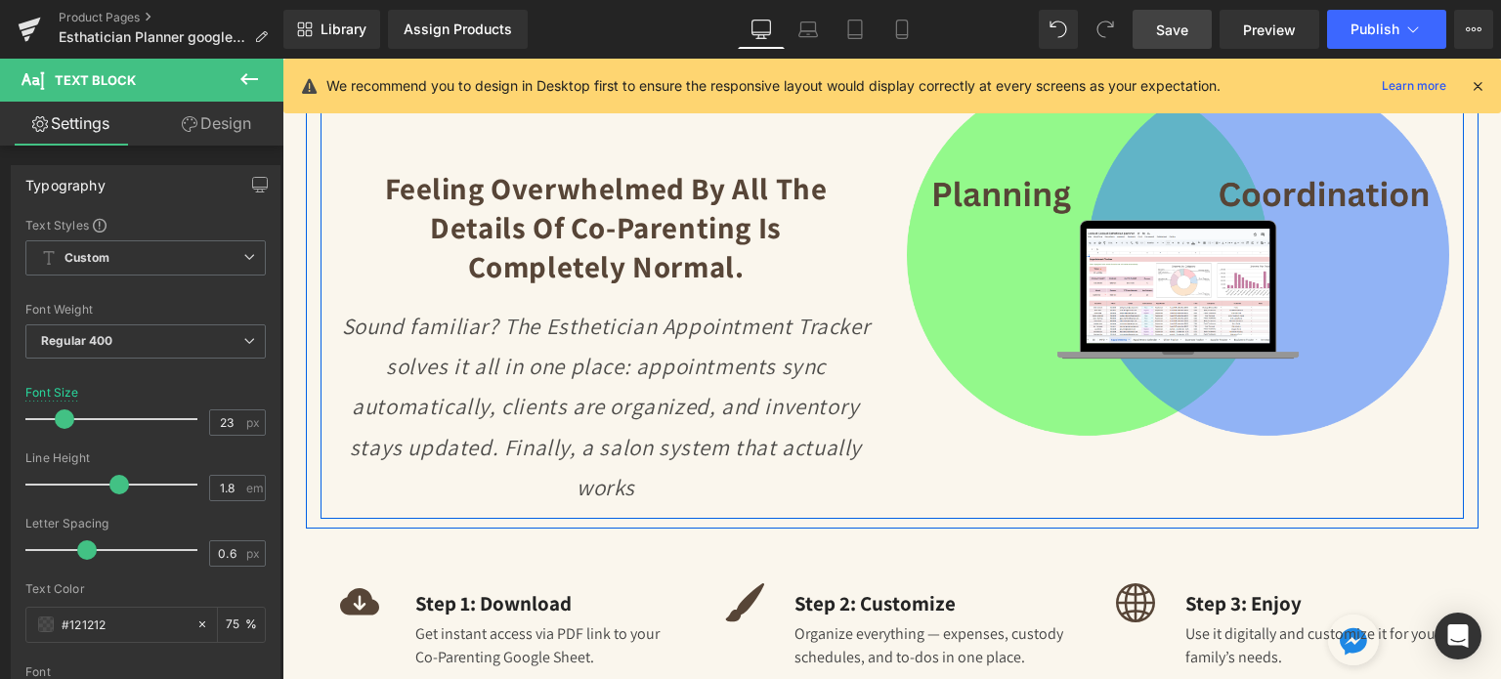
scroll to position [2835, 0]
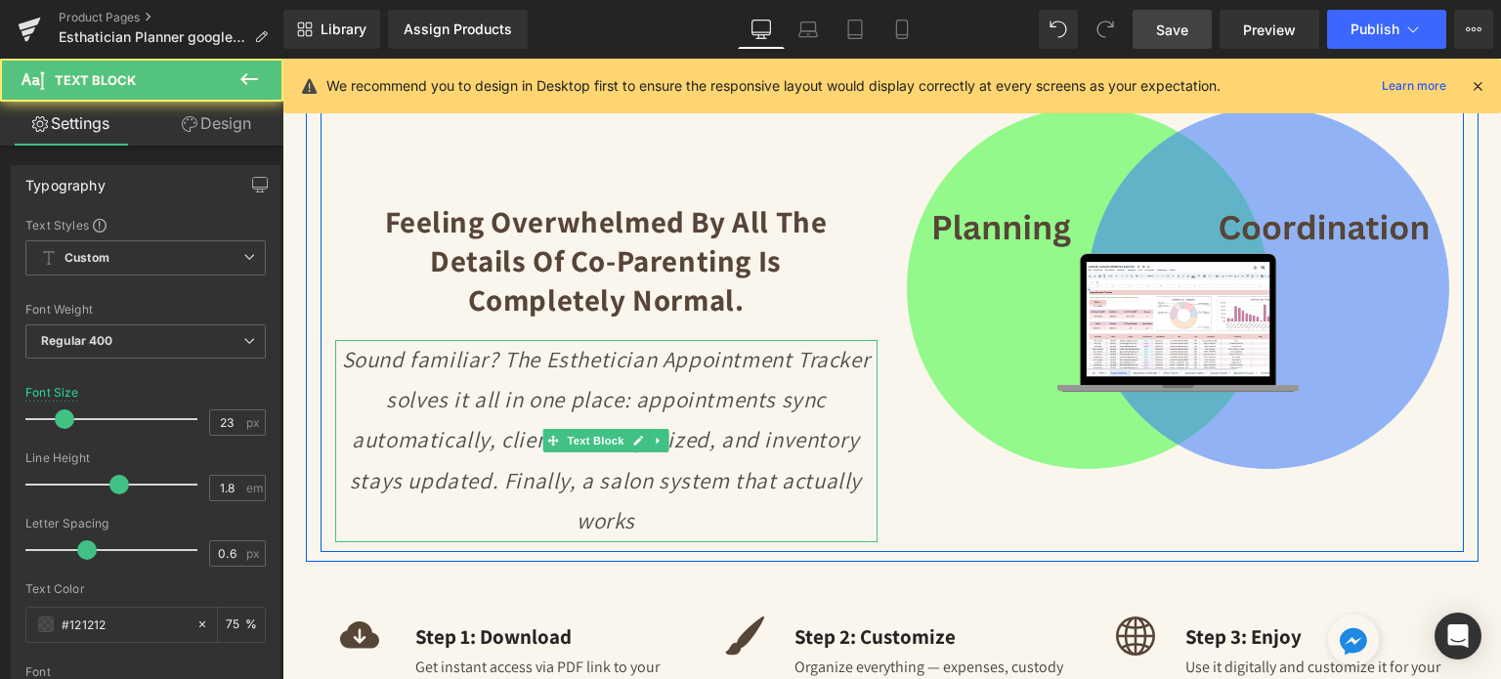
click at [488, 379] on p "Sound familiar? The Esthetician Appointment Tracker solves it all in one place:…" at bounding box center [606, 441] width 542 height 202
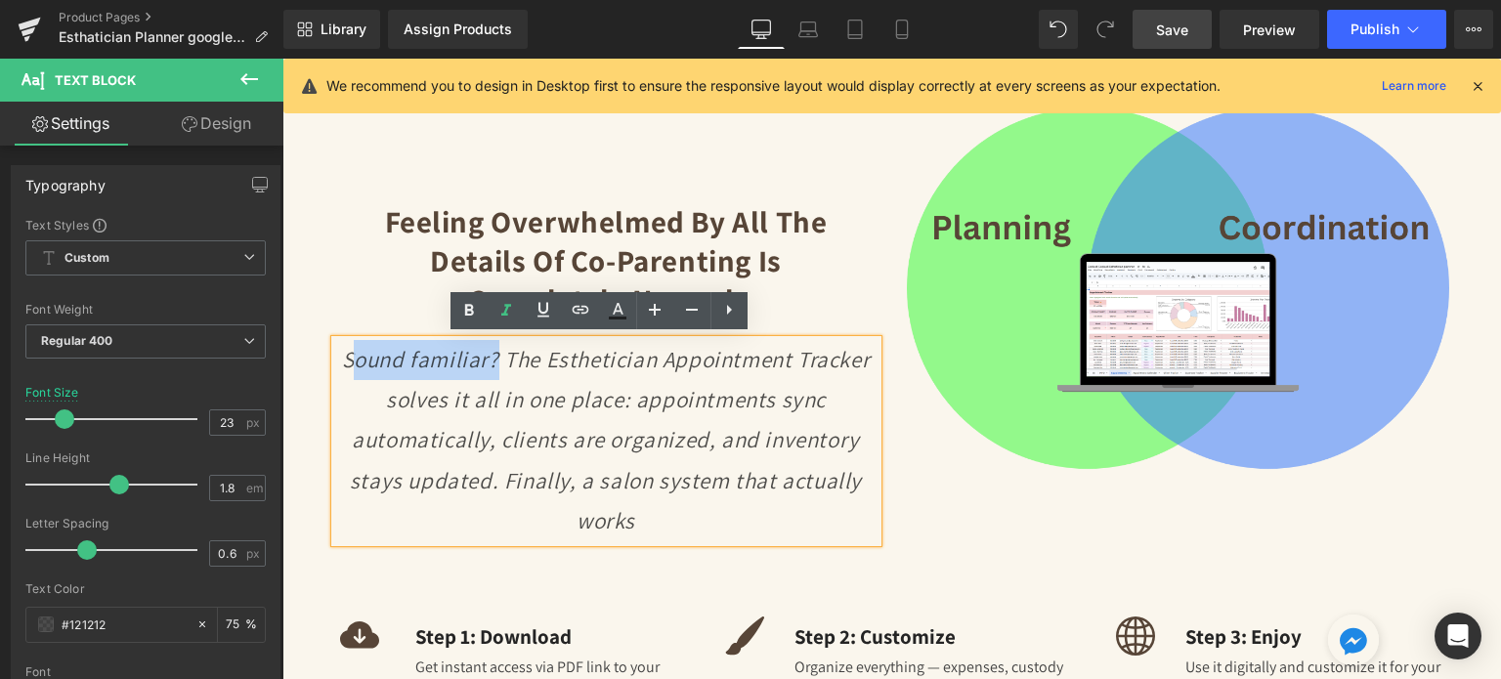
drag, startPoint x: 493, startPoint y: 357, endPoint x: 347, endPoint y: 352, distance: 145.7
click at [347, 352] on icon "Sound familiar? The Esthetician Appointment Tracker solves it all in one place:…" at bounding box center [606, 441] width 529 height 192
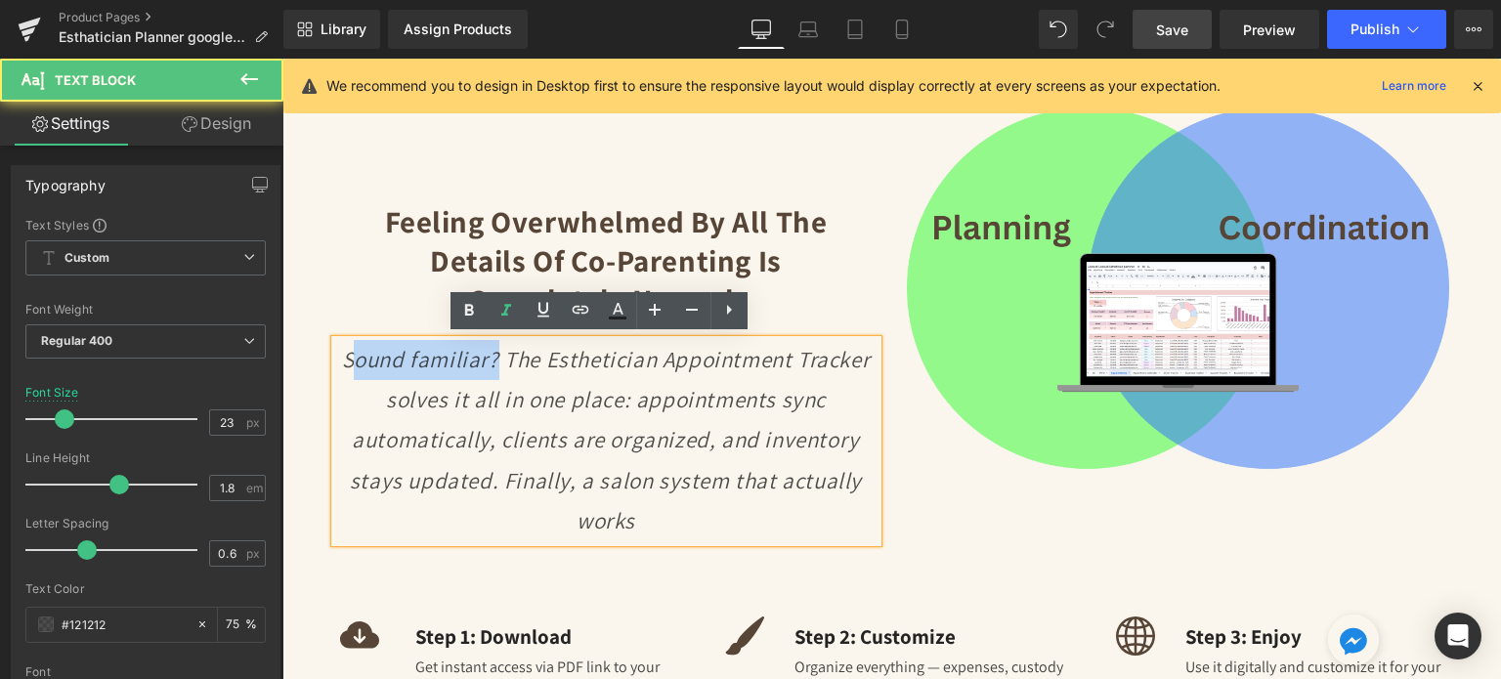
click at [364, 352] on icon "Sound familiar? The Esthetician Appointment Tracker solves it all in one place:…" at bounding box center [606, 441] width 529 height 192
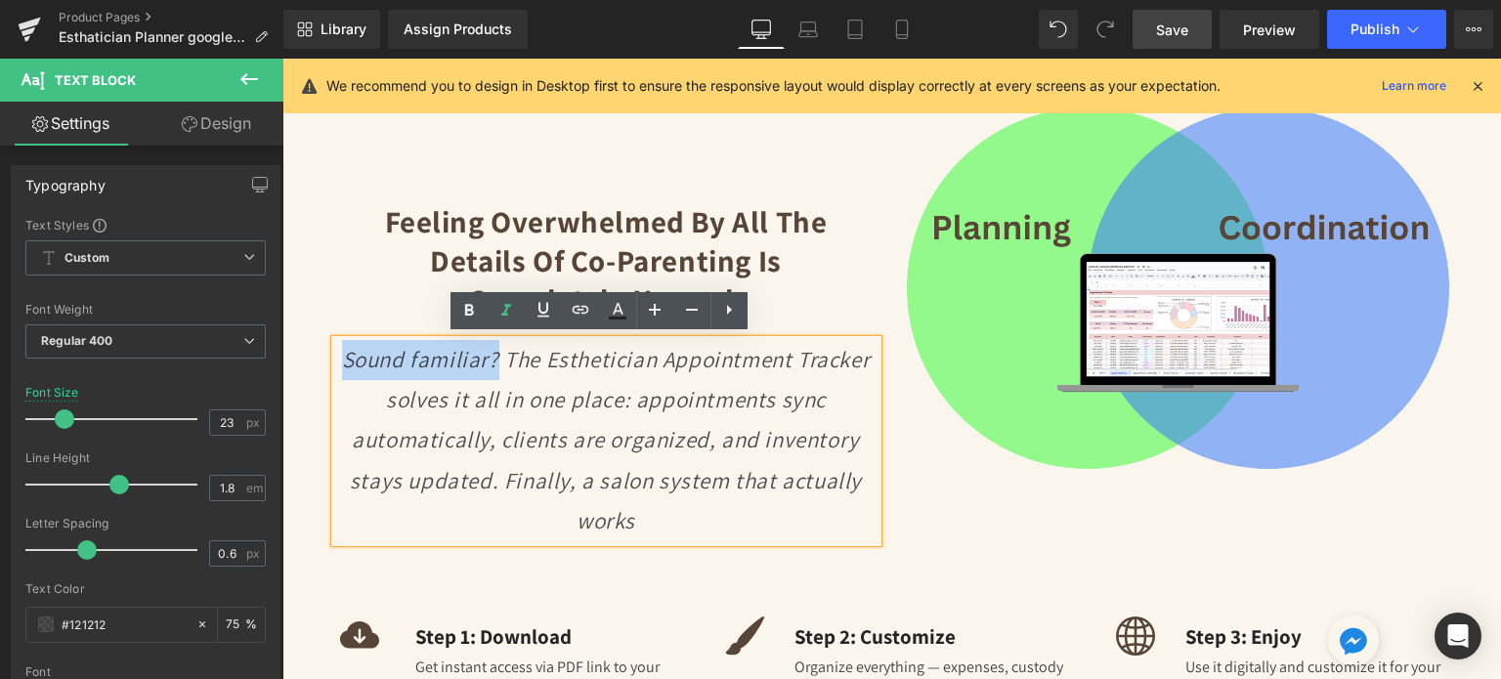
drag, startPoint x: 341, startPoint y: 352, endPoint x: 492, endPoint y: 353, distance: 150.5
click at [492, 353] on icon "Sound familiar? The Esthetician Appointment Tracker solves it all in one place:…" at bounding box center [606, 441] width 529 height 192
copy icon "Sound familiar?"
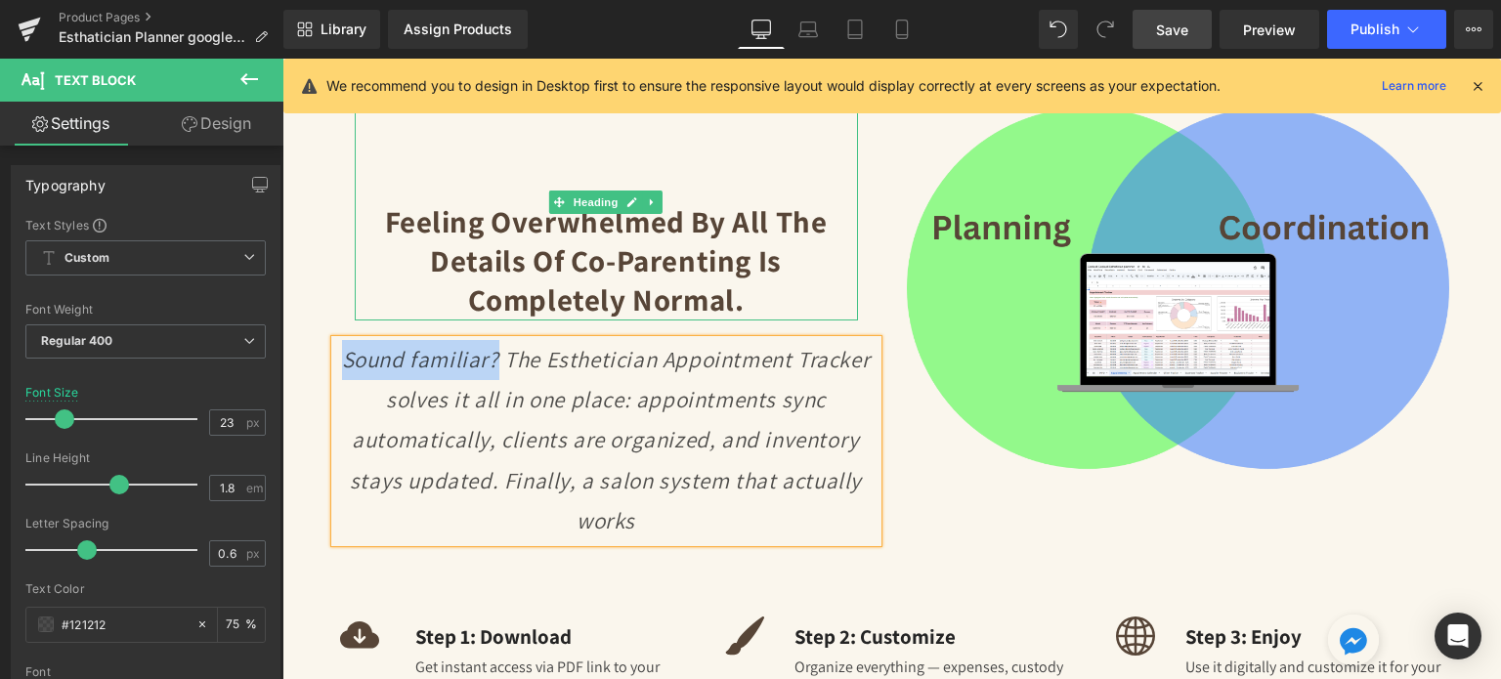
click at [545, 230] on b "Feeling overwhelmed by all the details of co-parenting is completely normal." at bounding box center [606, 260] width 443 height 119
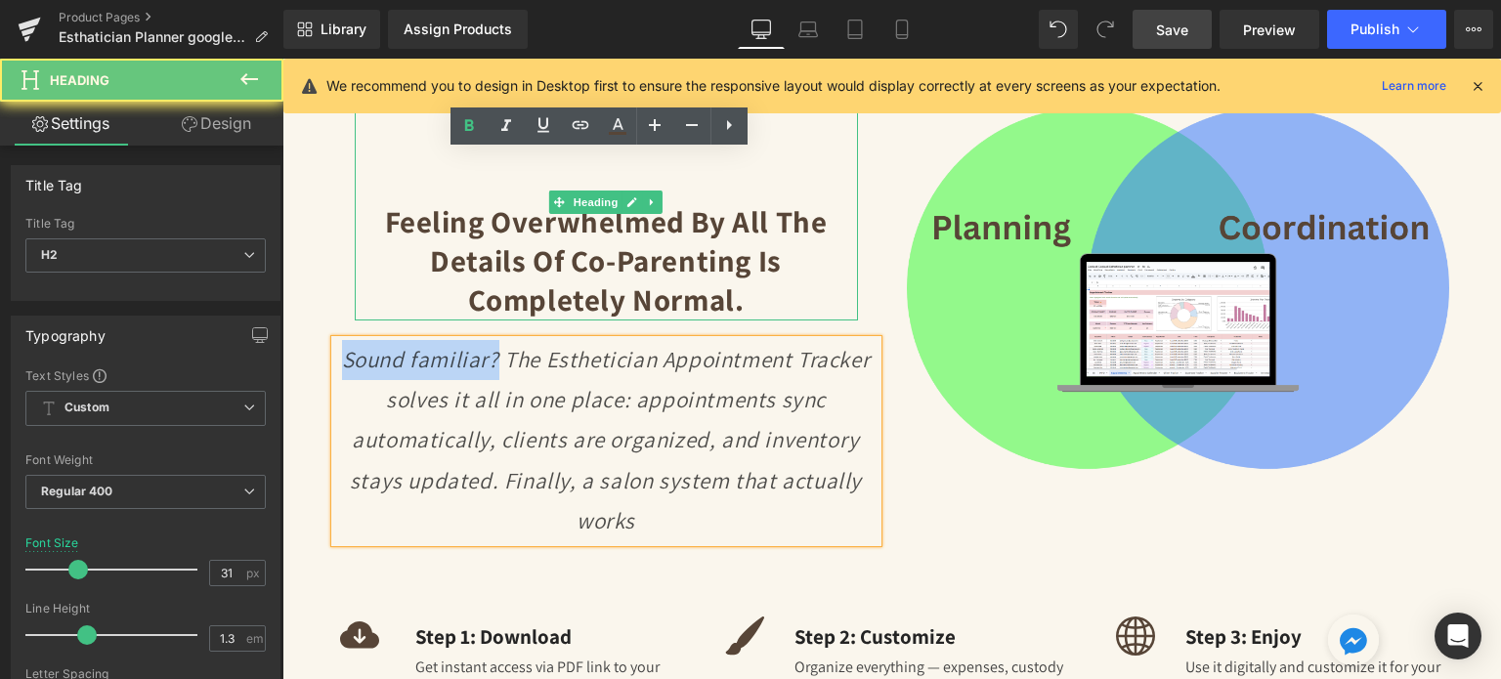
click at [545, 230] on b "Feeling overwhelmed by all the details of co-parenting is completely normal." at bounding box center [606, 260] width 443 height 119
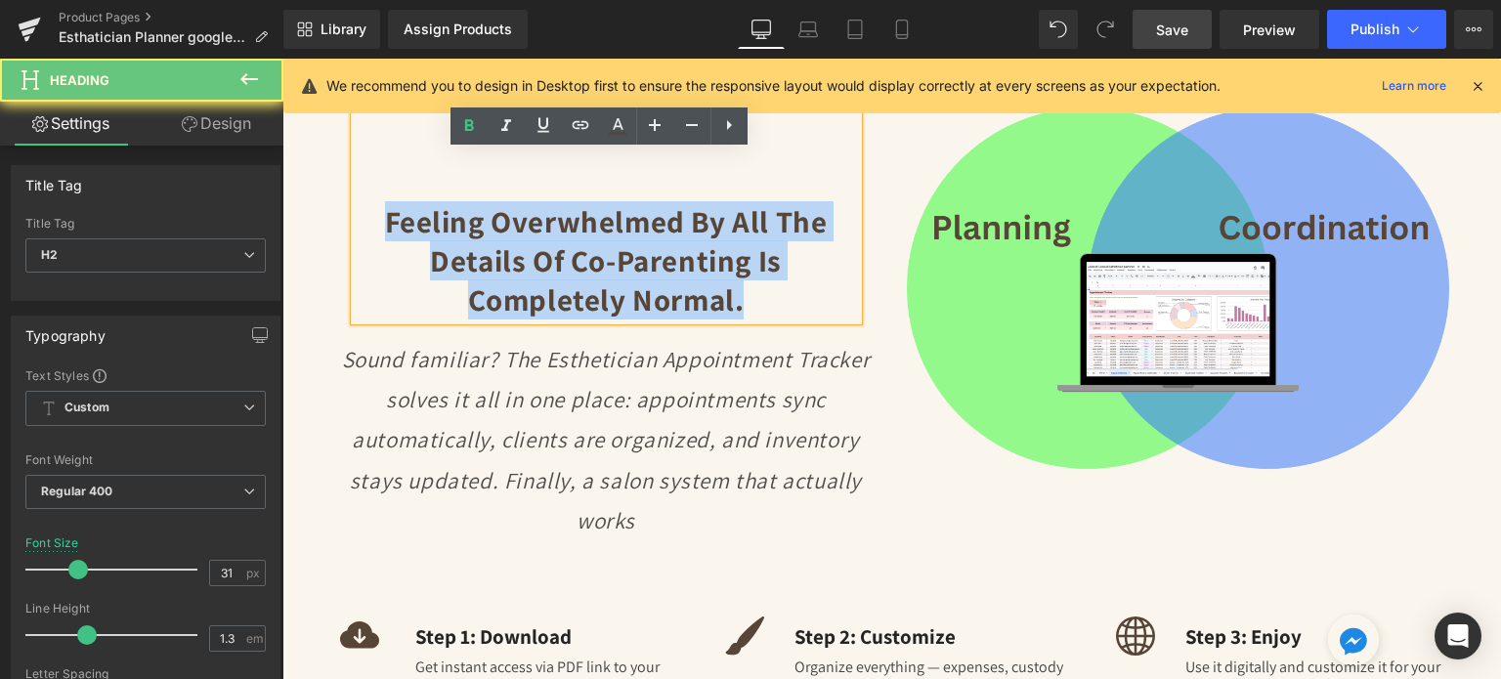
click at [545, 230] on b "Feeling overwhelmed by all the details of co-parenting is completely normal." at bounding box center [606, 260] width 443 height 119
paste div
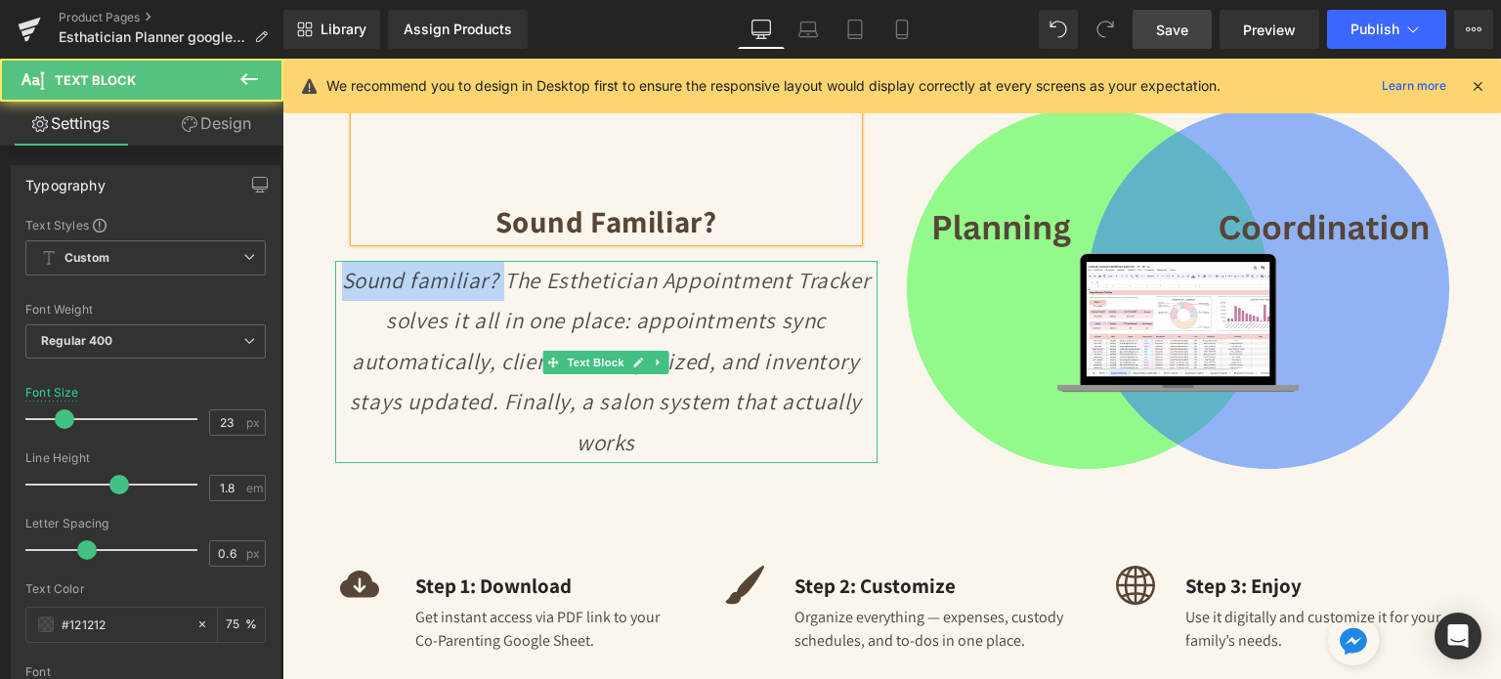
drag, startPoint x: 495, startPoint y: 282, endPoint x: 331, endPoint y: 284, distance: 163.3
click at [335, 284] on div "Sound familiar? The Esthetician Appointment Tracker solves it all in one place:…" at bounding box center [606, 362] width 542 height 202
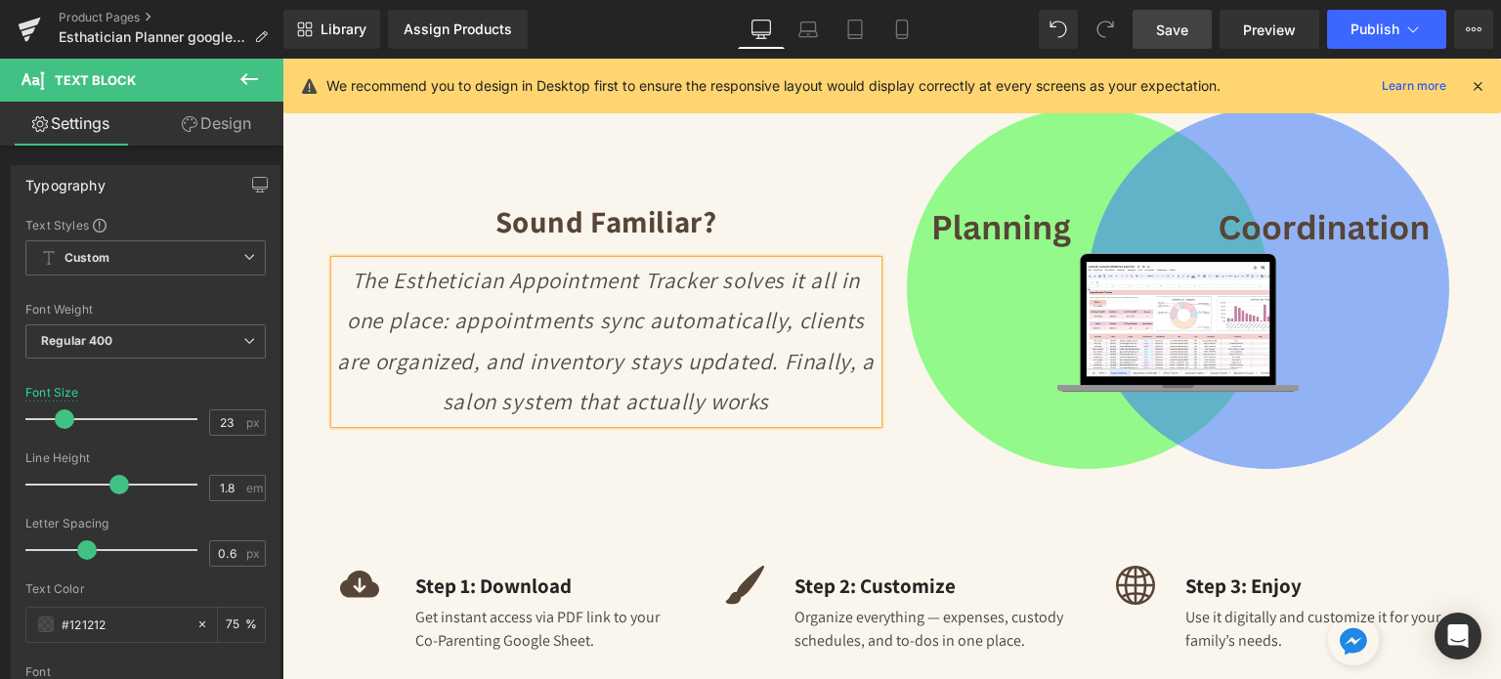
drag, startPoint x: 403, startPoint y: 294, endPoint x: 391, endPoint y: 284, distance: 15.3
click at [402, 293] on p "The Esthetician Appointment Tracker solves it all in one place: appointments sy…" at bounding box center [606, 342] width 542 height 162
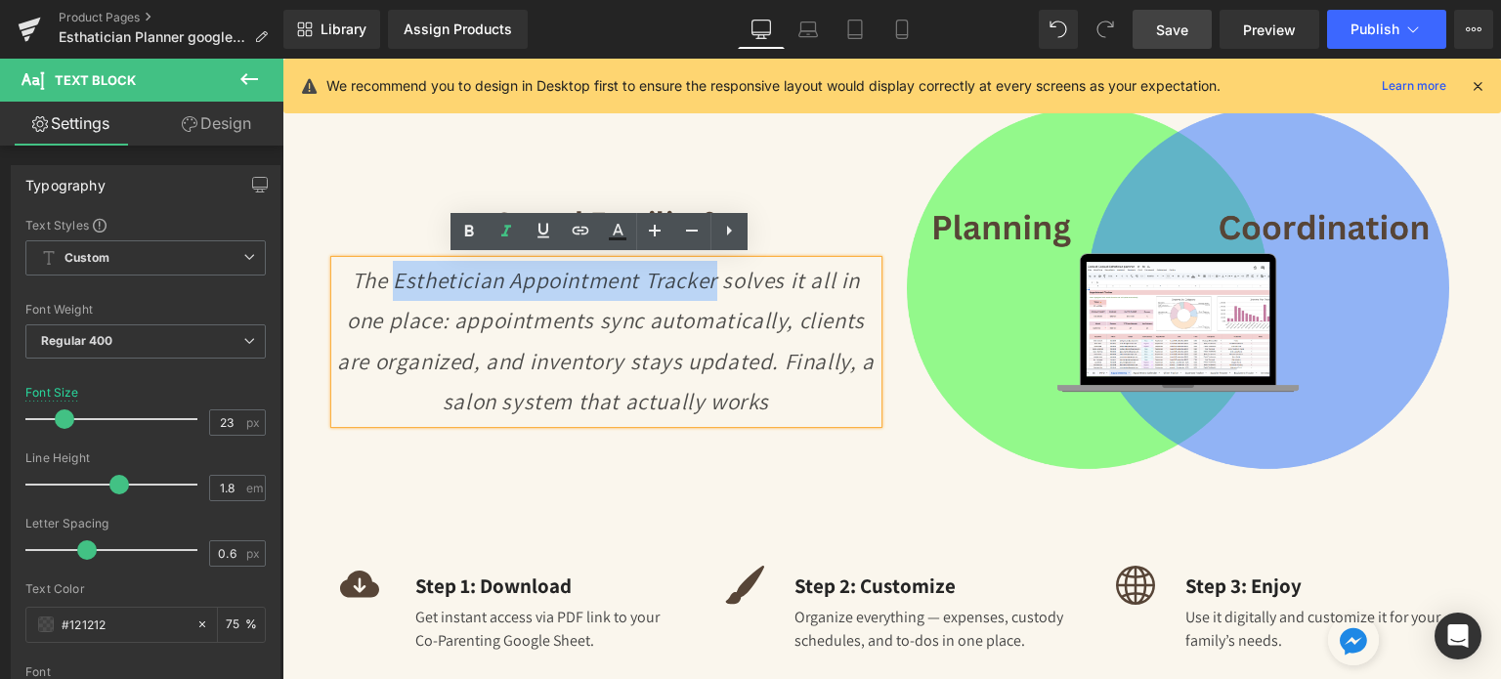
drag, startPoint x: 387, startPoint y: 282, endPoint x: 711, endPoint y: 284, distance: 323.5
click at [711, 284] on icon "The Esthetician Appointment Tracker solves it all in one place: appointments sy…" at bounding box center [605, 341] width 537 height 151
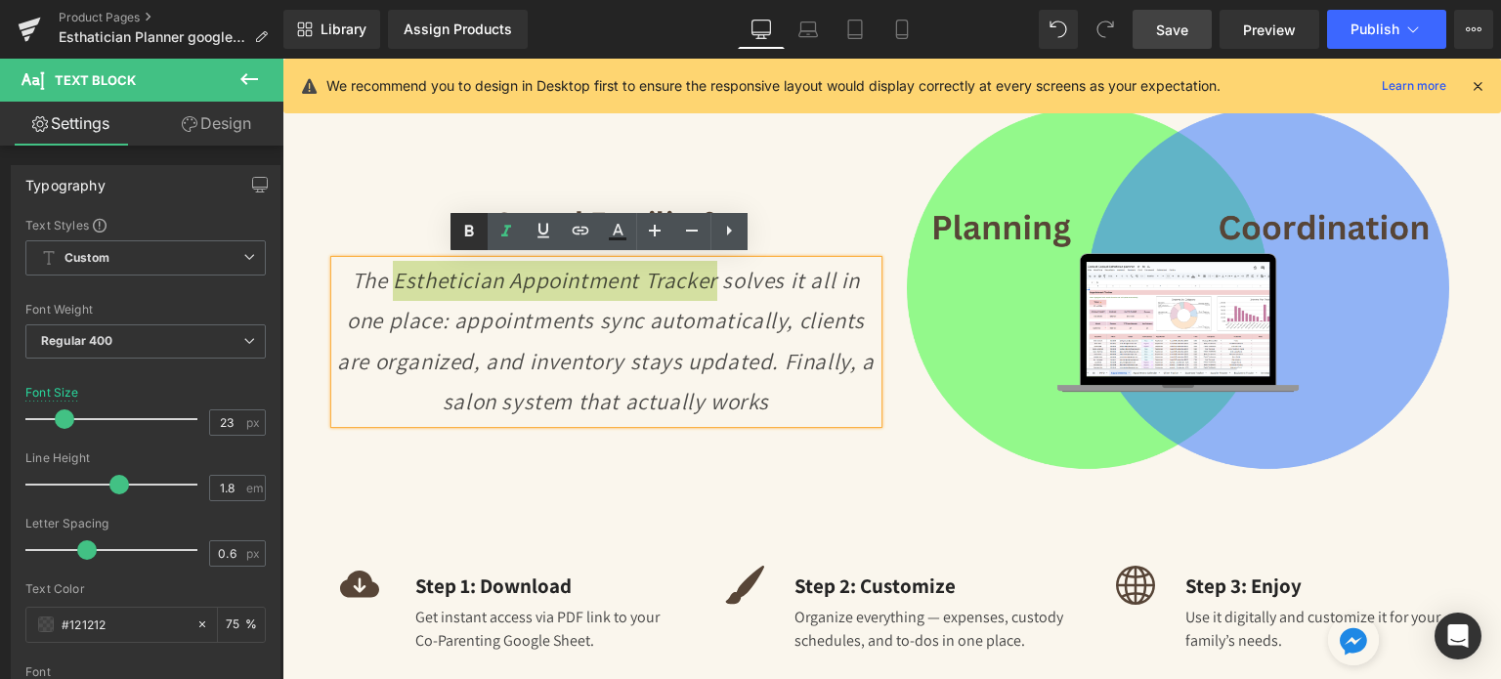
click at [460, 238] on icon at bounding box center [468, 231] width 23 height 23
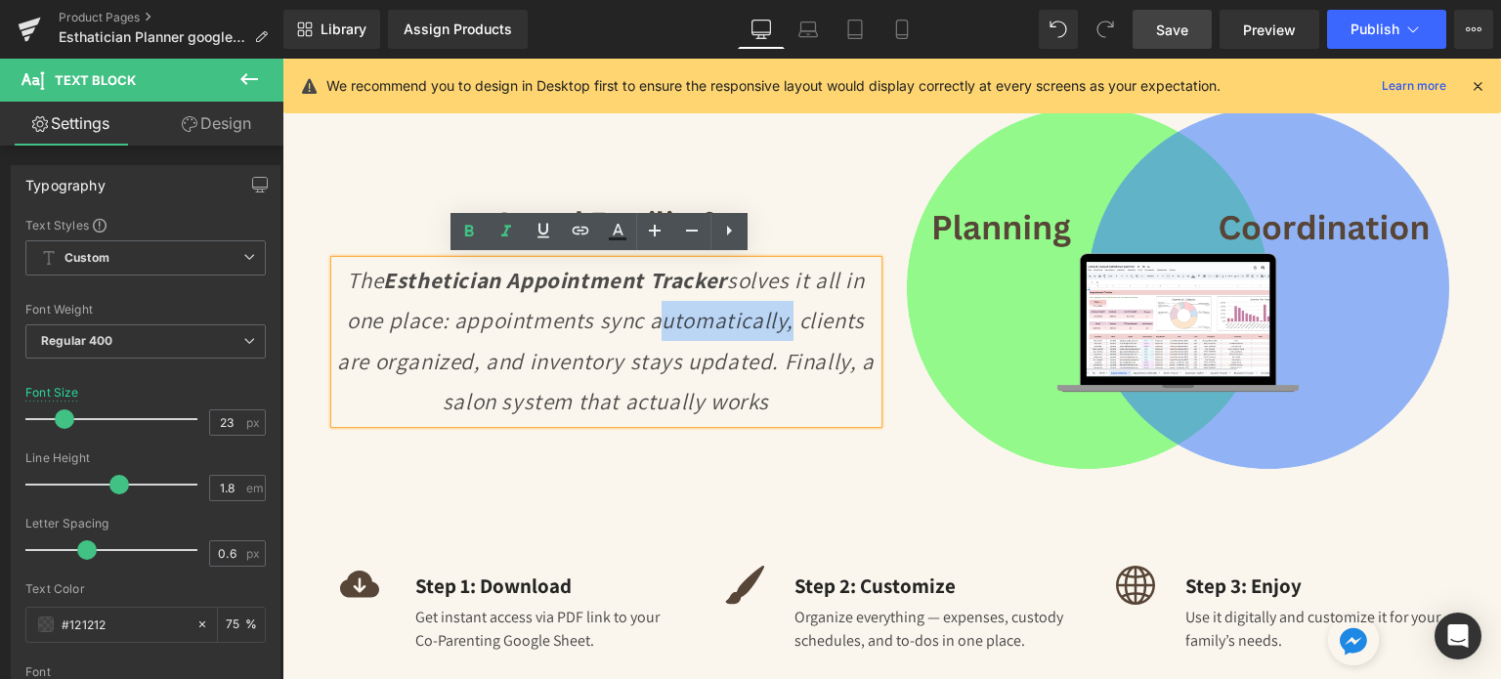
drag, startPoint x: 644, startPoint y: 320, endPoint x: 777, endPoint y: 316, distance: 133.0
click at [777, 316] on icon "The Esthetician Appointment Tracker solves it all in one place: appointments sy…" at bounding box center [605, 341] width 537 height 151
click at [463, 236] on icon at bounding box center [468, 231] width 23 height 23
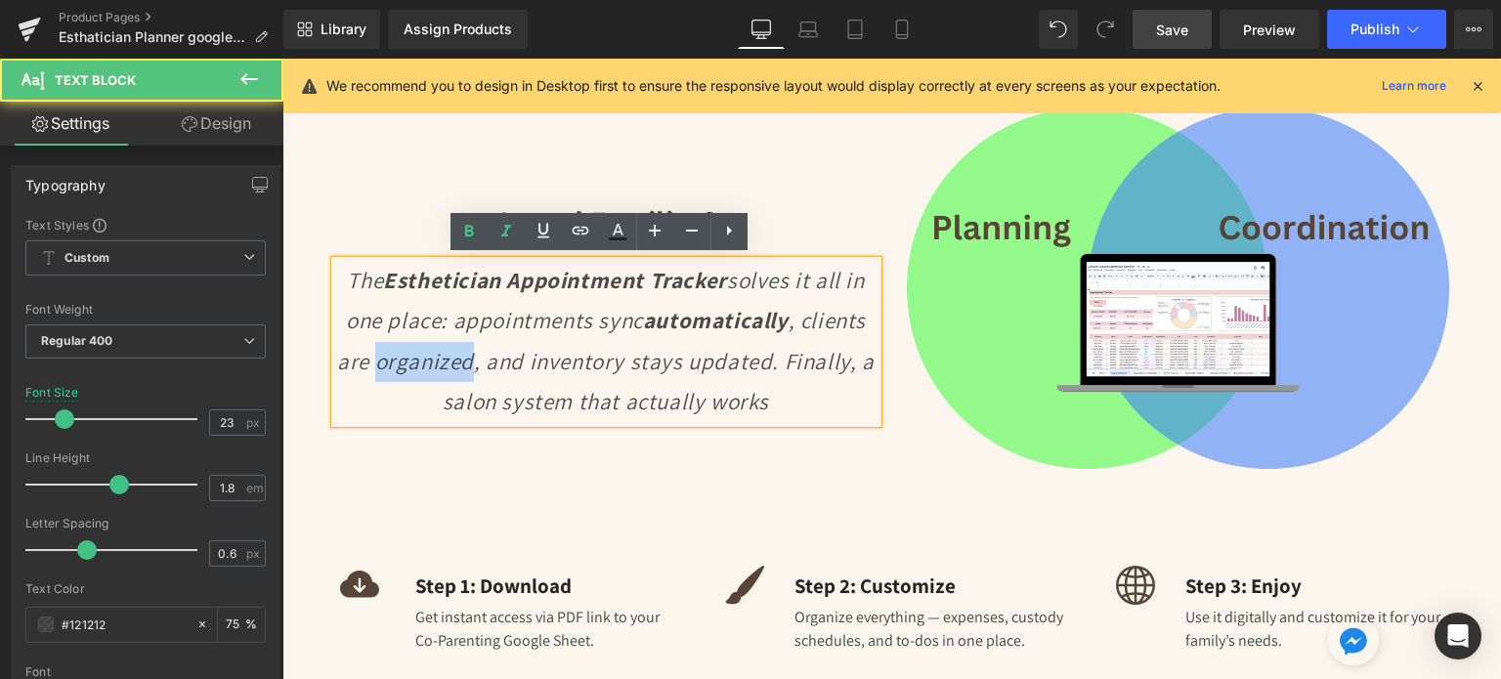
drag, startPoint x: 379, startPoint y: 359, endPoint x: 469, endPoint y: 362, distance: 90.0
click at [469, 362] on icon "The Esthetician Appointment Tracker solves it all in one place: appointments sy…" at bounding box center [605, 341] width 537 height 151
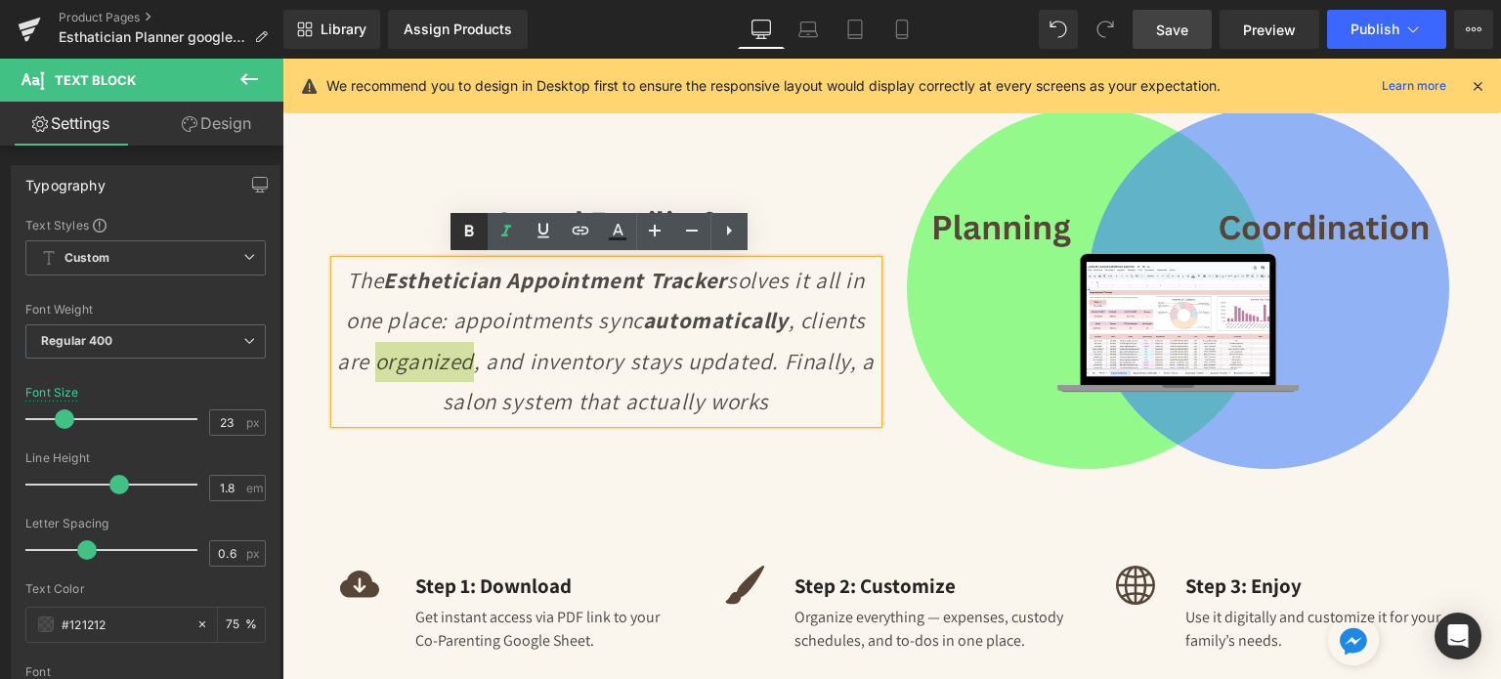
click at [468, 234] on icon at bounding box center [468, 231] width 23 height 23
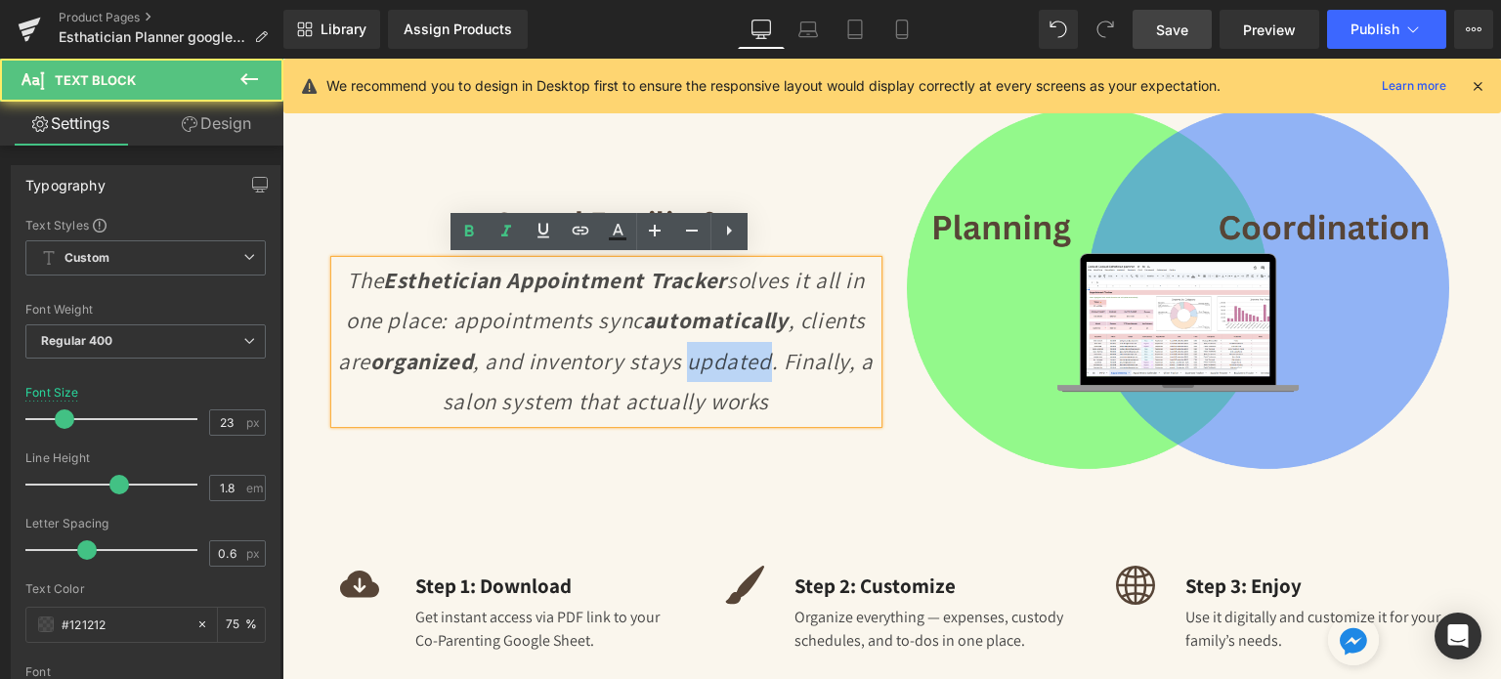
drag, startPoint x: 686, startPoint y: 359, endPoint x: 762, endPoint y: 357, distance: 76.3
click at [762, 357] on icon "The Esthetician Appointment Tracker solves it all in one place: appointments sy…" at bounding box center [606, 341] width 536 height 151
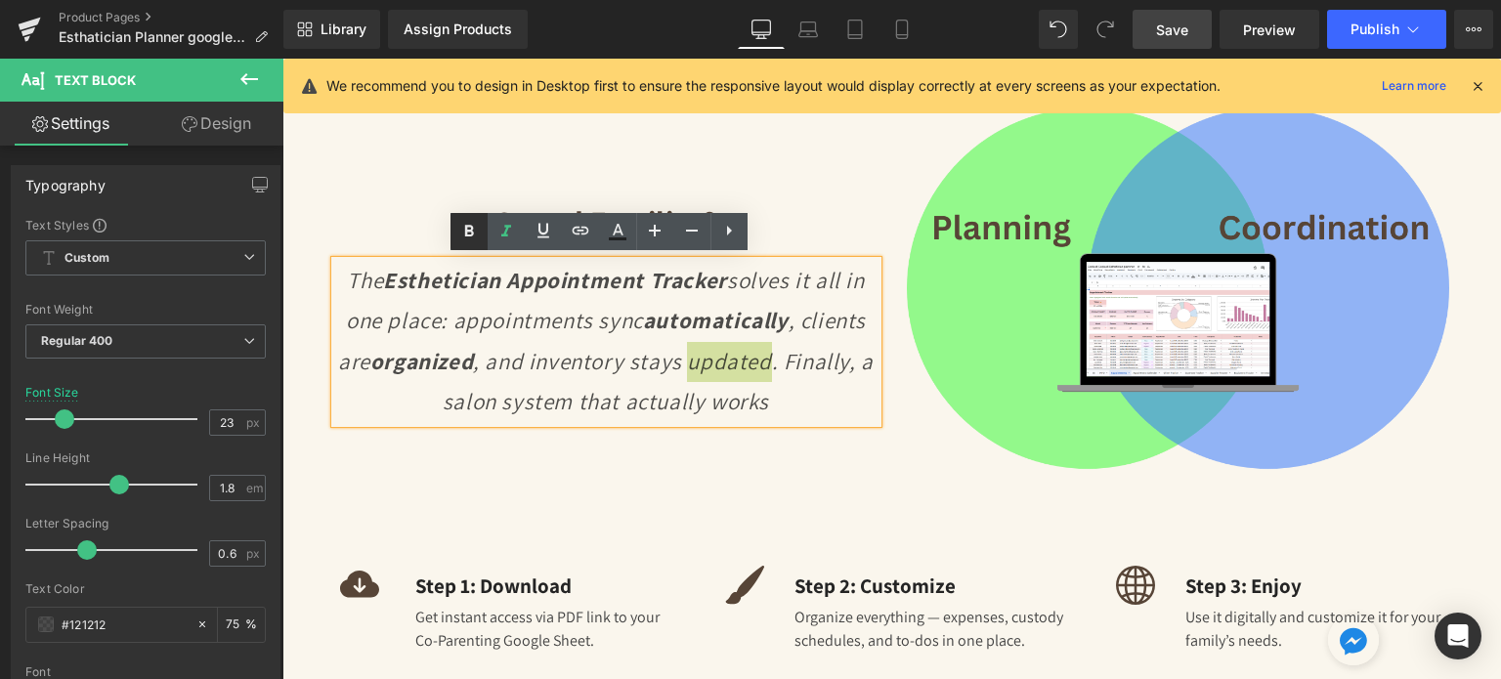
click at [464, 239] on icon at bounding box center [468, 231] width 23 height 23
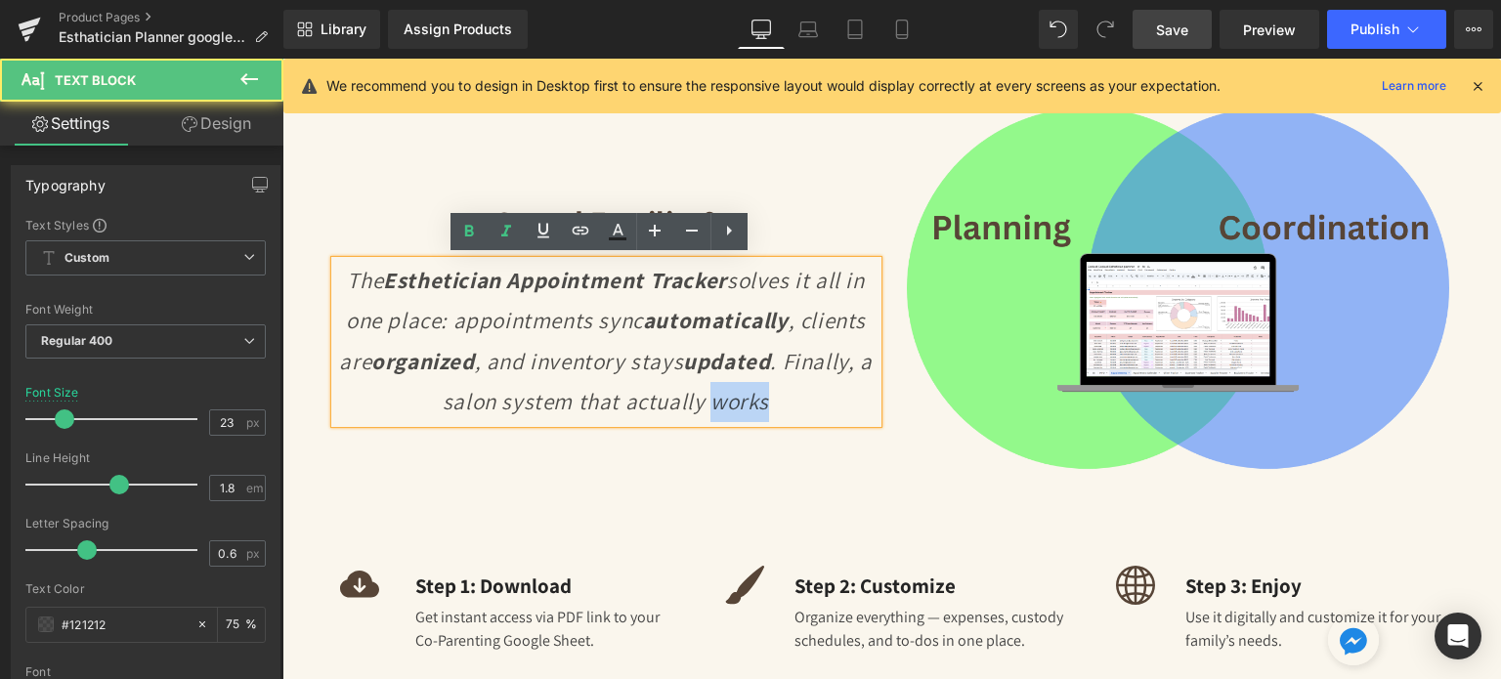
drag, startPoint x: 703, startPoint y: 402, endPoint x: 718, endPoint y: 375, distance: 30.7
click at [759, 401] on icon "The Esthetician Appointment Tracker solves it all in one place: appointments sy…" at bounding box center [605, 341] width 533 height 151
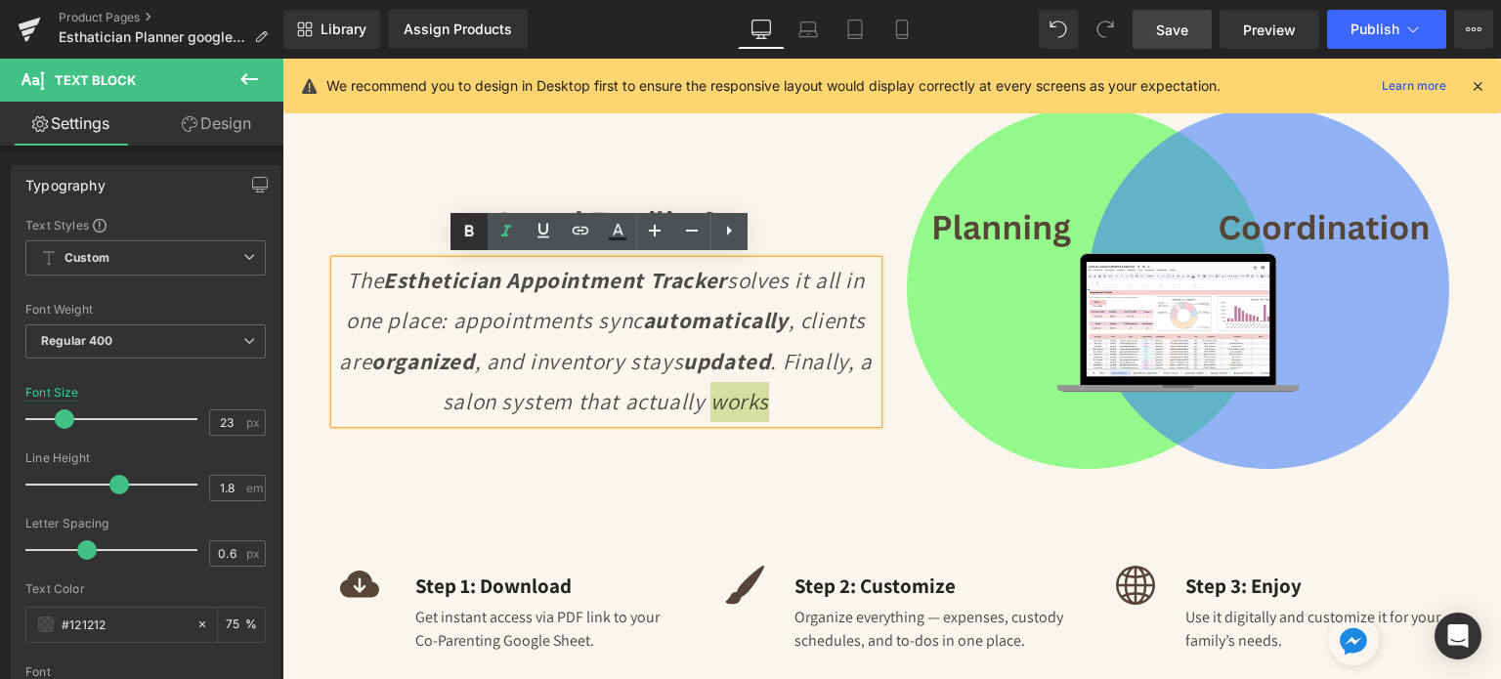
click at [475, 228] on icon at bounding box center [468, 231] width 23 height 23
click at [898, 436] on div "Image" at bounding box center [1178, 274] width 572 height 436
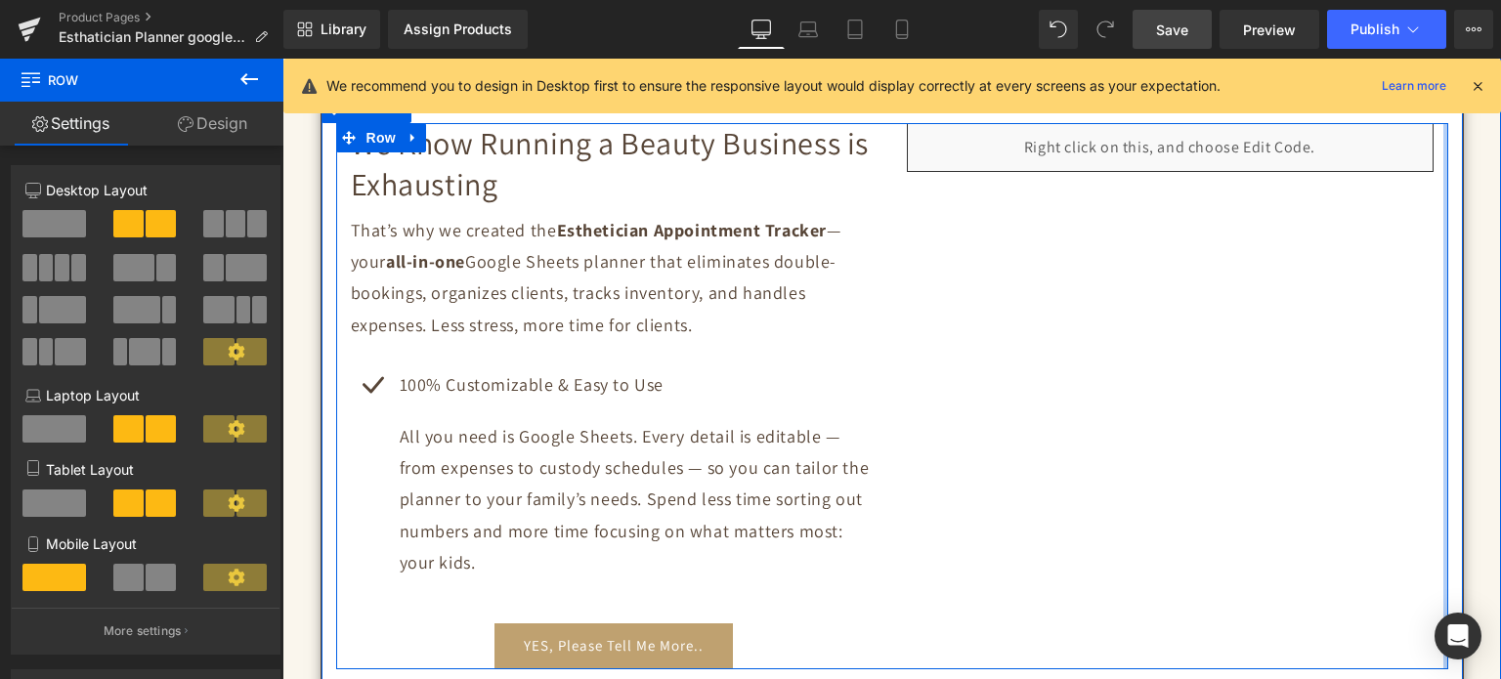
scroll to position [880, 0]
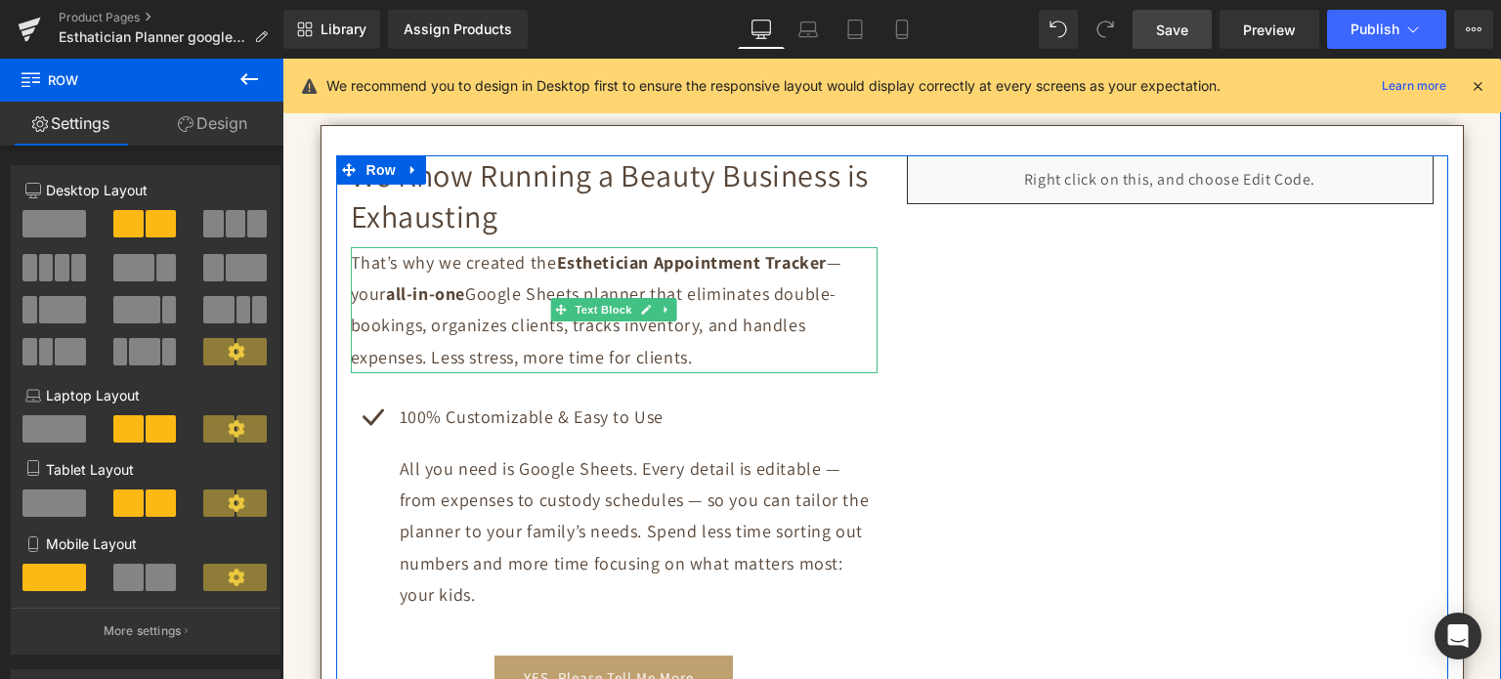
click at [473, 358] on p "That’s why we created the Esthetician Appointment Tracker — your all-in-one Goo…" at bounding box center [614, 310] width 527 height 127
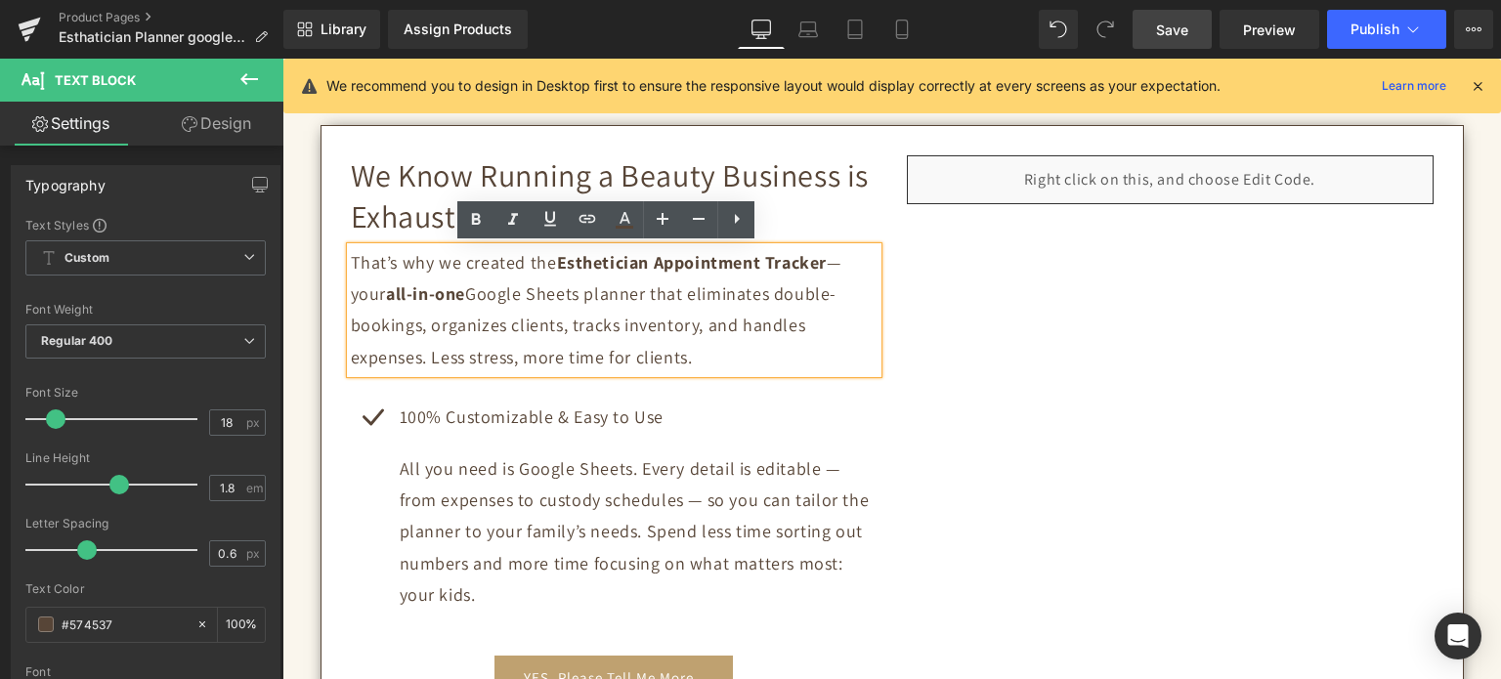
drag, startPoint x: 426, startPoint y: 355, endPoint x: 684, endPoint y: 363, distance: 258.2
click at [684, 363] on p "That’s why we created the Esthetician Appointment Tracker — your all-in-one Goo…" at bounding box center [614, 310] width 527 height 127
click at [487, 218] on icon at bounding box center [475, 219] width 23 height 23
click at [948, 335] on div "We Know Running a Beauty Business is Exhausting Heading That’s why we created t…" at bounding box center [892, 427] width 1112 height 545
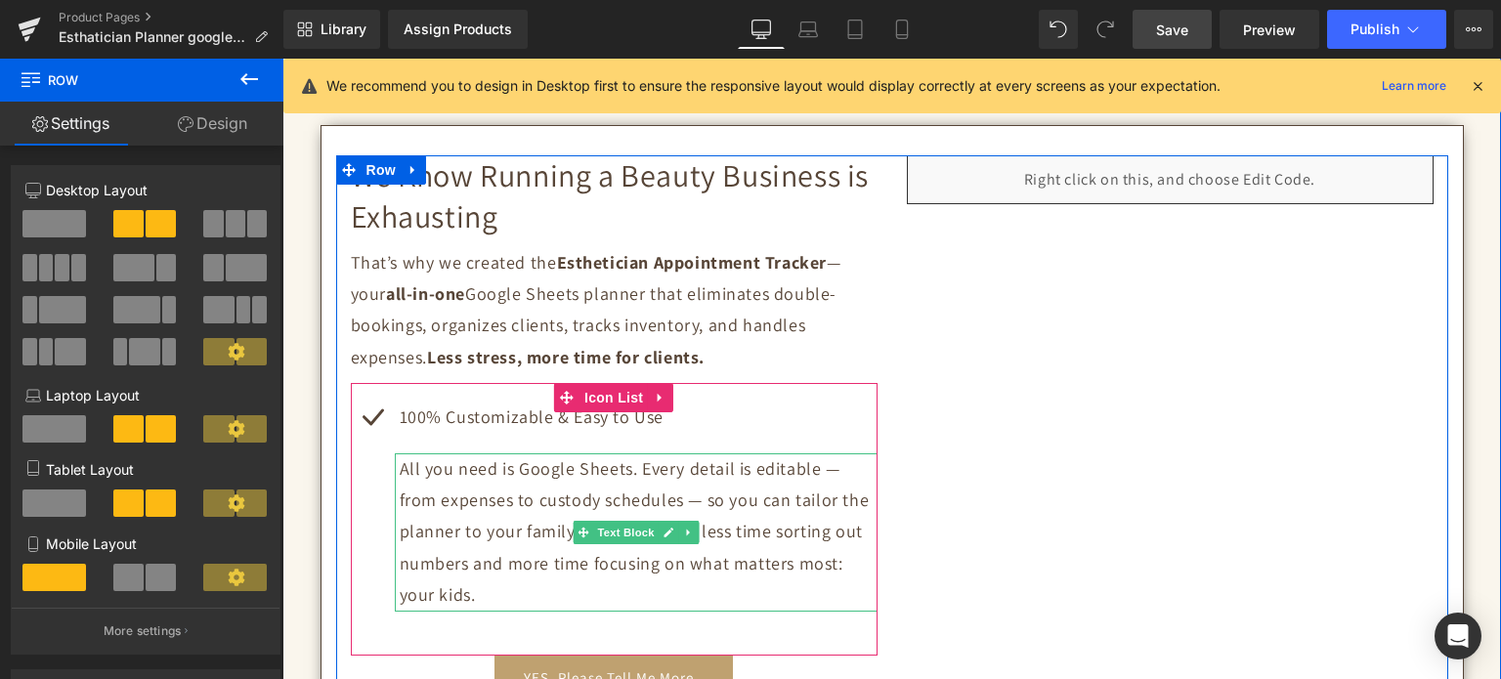
click at [470, 546] on p "All you need is Google Sheets. Every detail is editable — from expenses to cust…" at bounding box center [639, 533] width 478 height 158
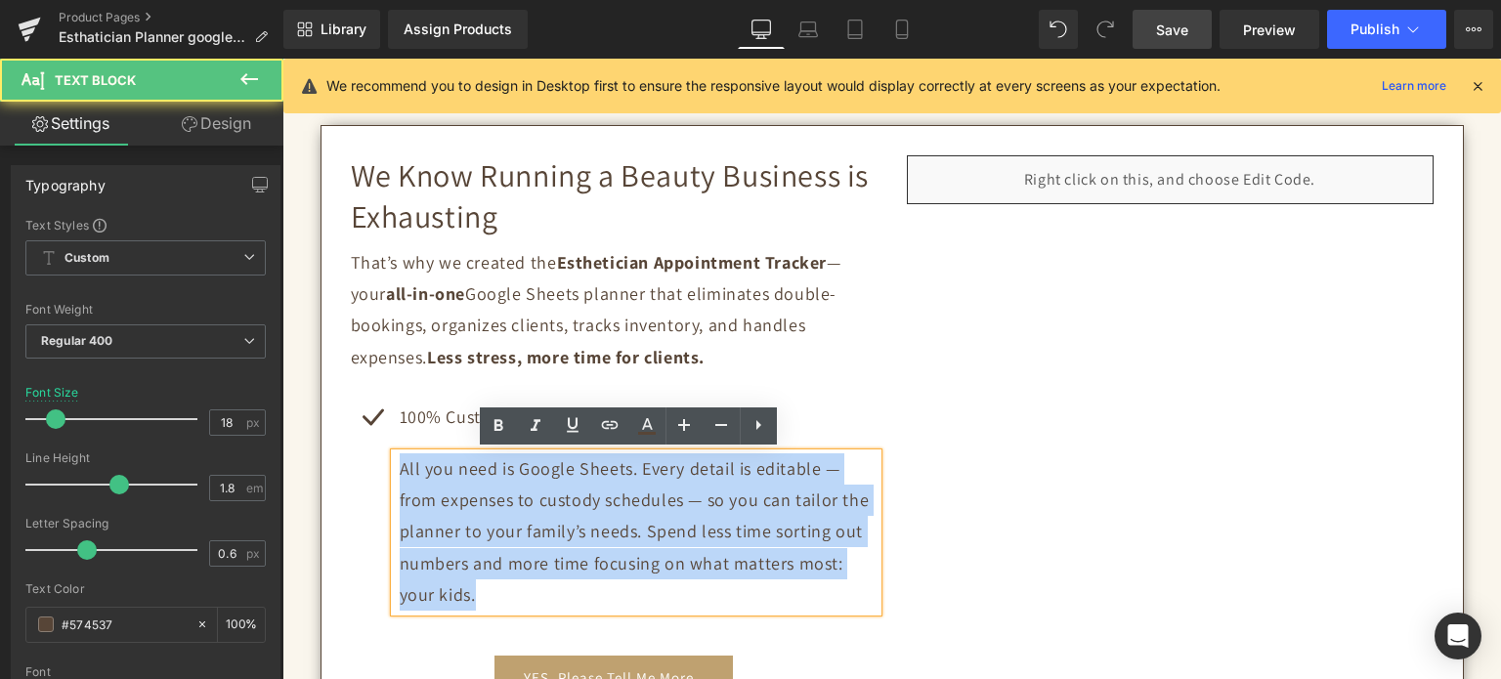
drag, startPoint x: 407, startPoint y: 565, endPoint x: 368, endPoint y: 464, distance: 108.0
click at [368, 464] on div "100% Customizable & Easy to Use Text Block All you need is Google Sheets. Every…" at bounding box center [614, 506] width 527 height 209
copy p "All you need is Google Sheets. Every detail is editable — from expenses to cust…"
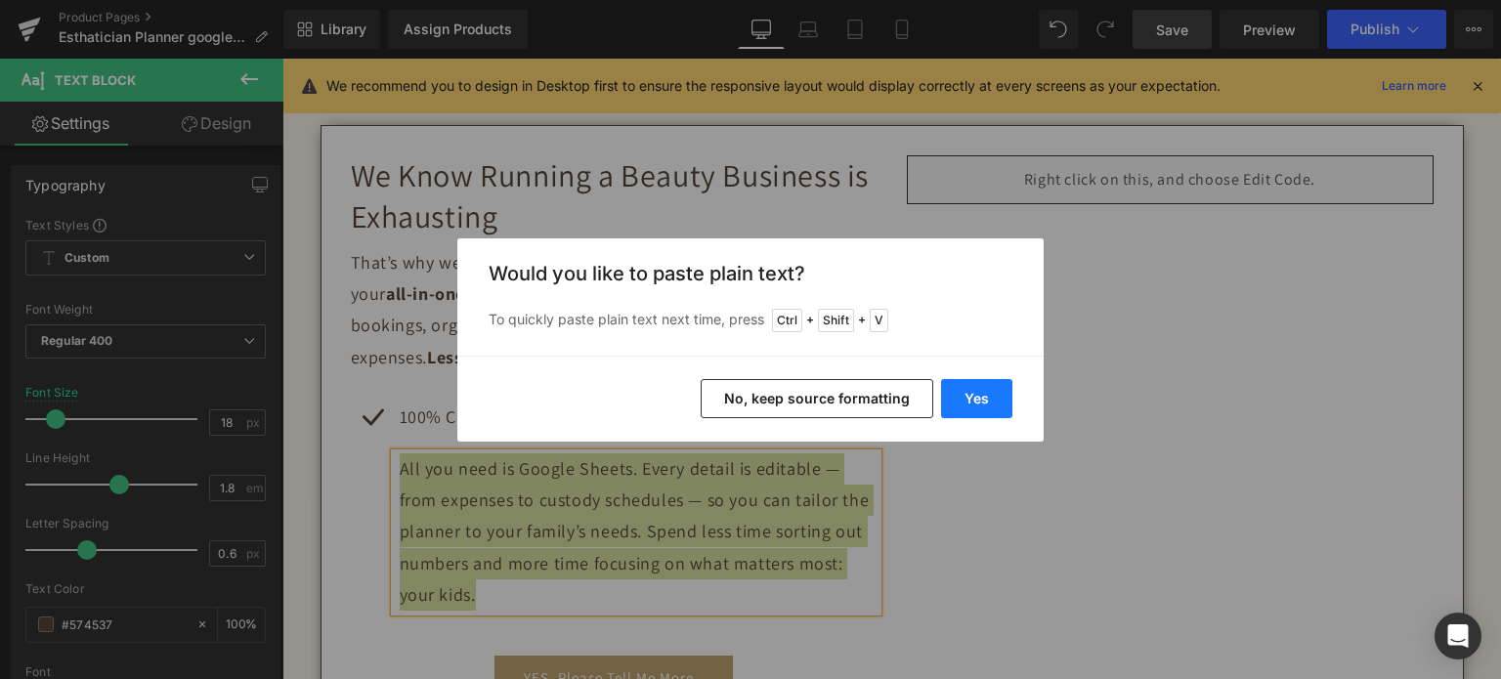
click at [996, 386] on button "Yes" at bounding box center [976, 398] width 71 height 39
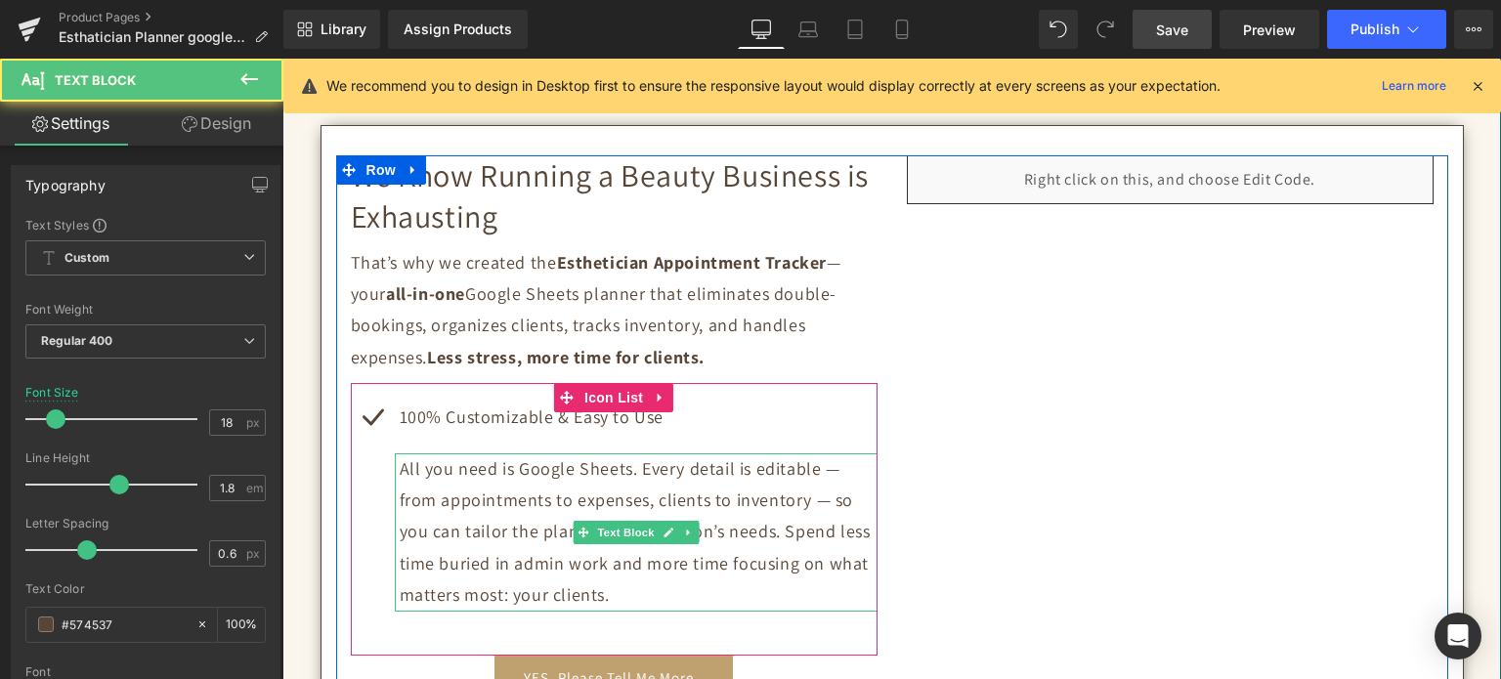
click at [591, 582] on p "All you need is Google Sheets. Every detail is editable — from appointments to …" at bounding box center [639, 533] width 478 height 158
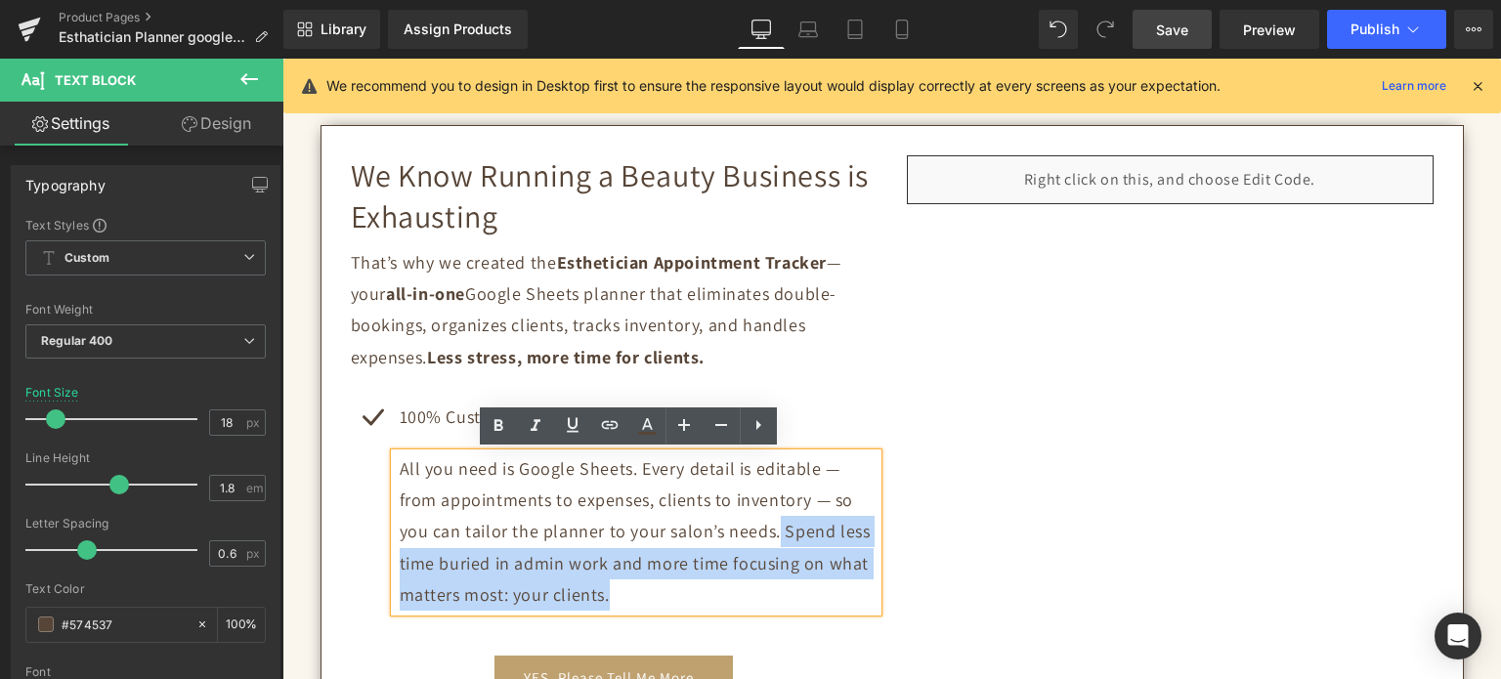
drag, startPoint x: 600, startPoint y: 594, endPoint x: 700, endPoint y: 535, distance: 116.2
click at [700, 535] on p "All you need is Google Sheets. Every detail is editable — from appointments to …" at bounding box center [639, 533] width 478 height 158
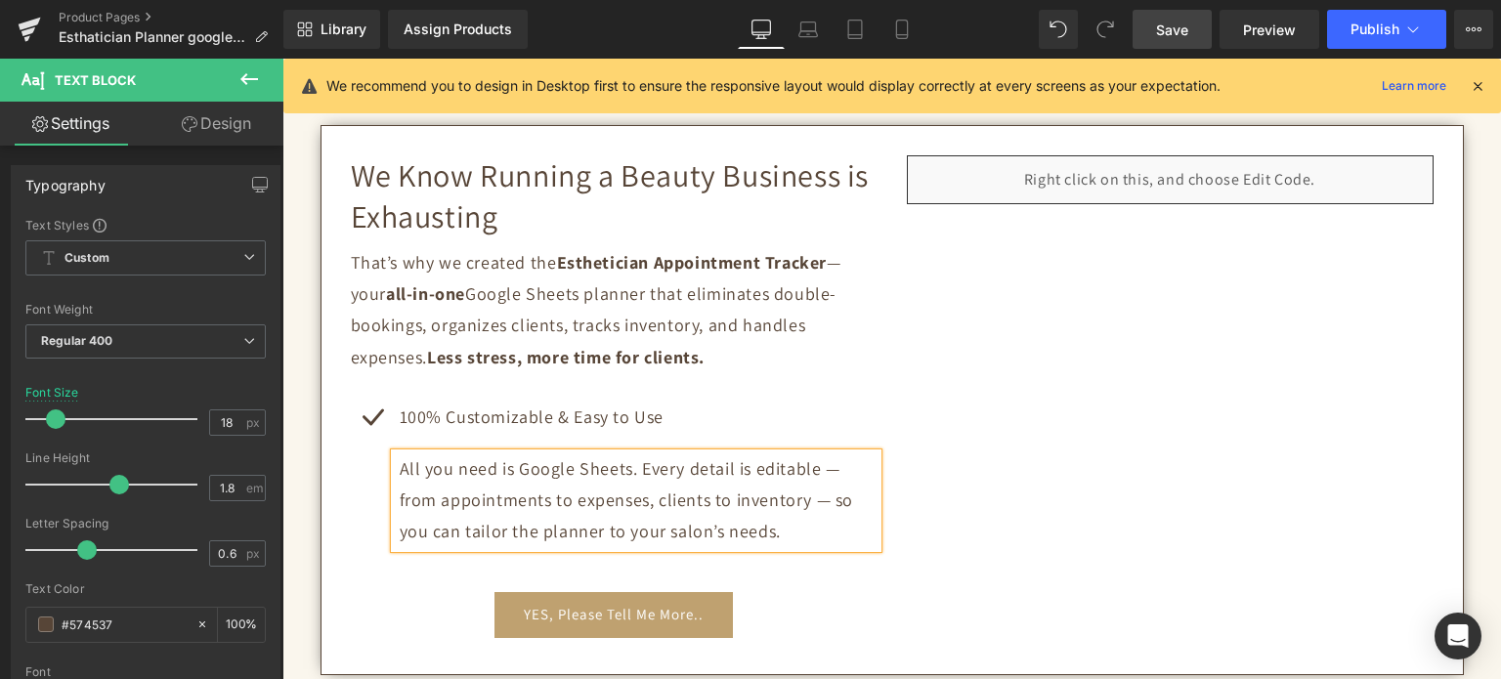
click at [1172, 34] on span "Save" at bounding box center [1172, 30] width 32 height 21
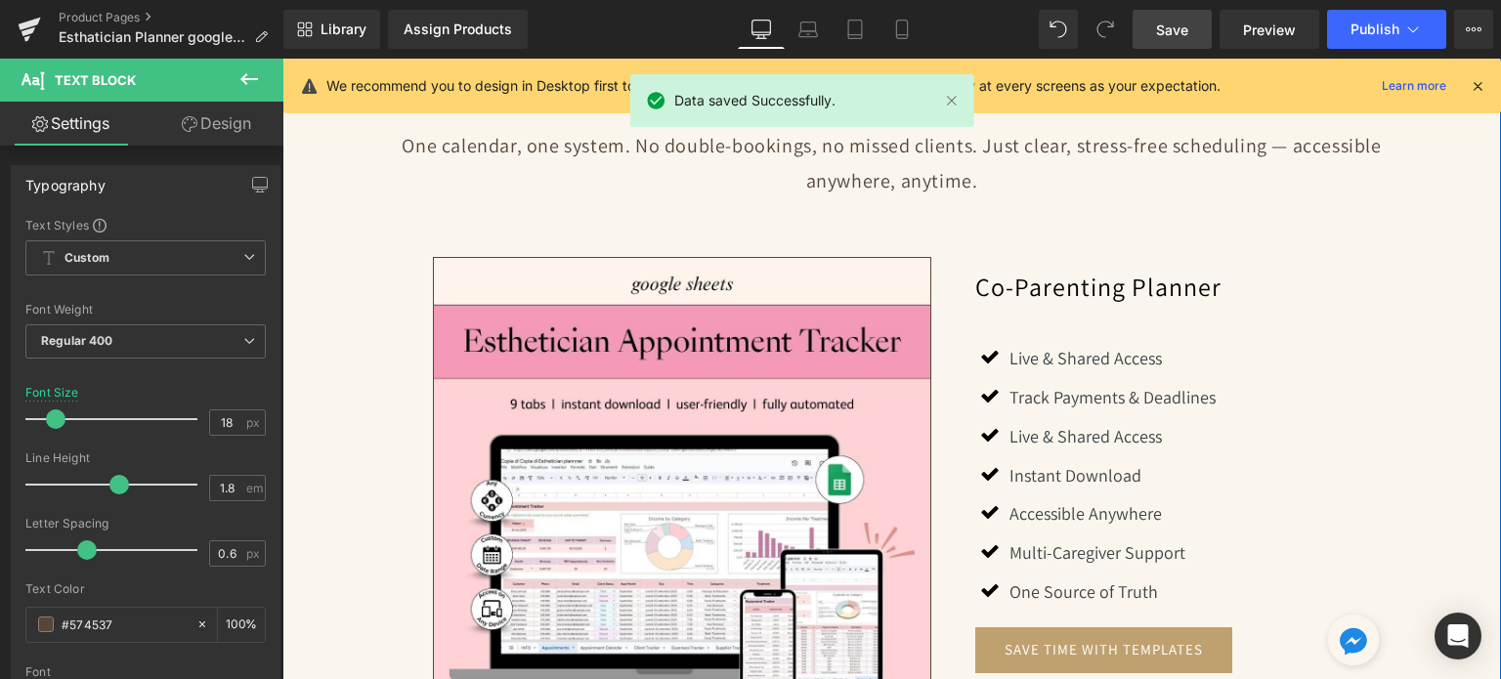
scroll to position [1564, 0]
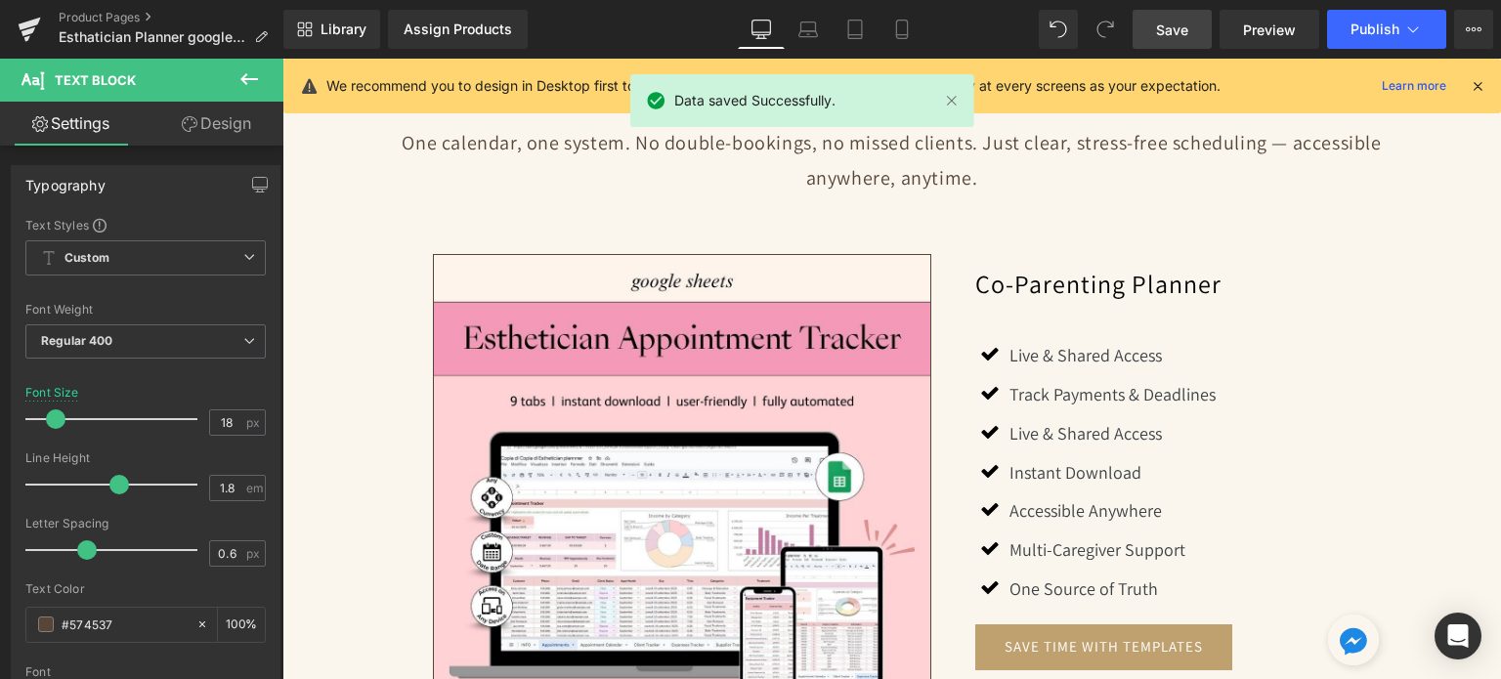
click at [1177, 26] on span "Save" at bounding box center [1172, 30] width 32 height 21
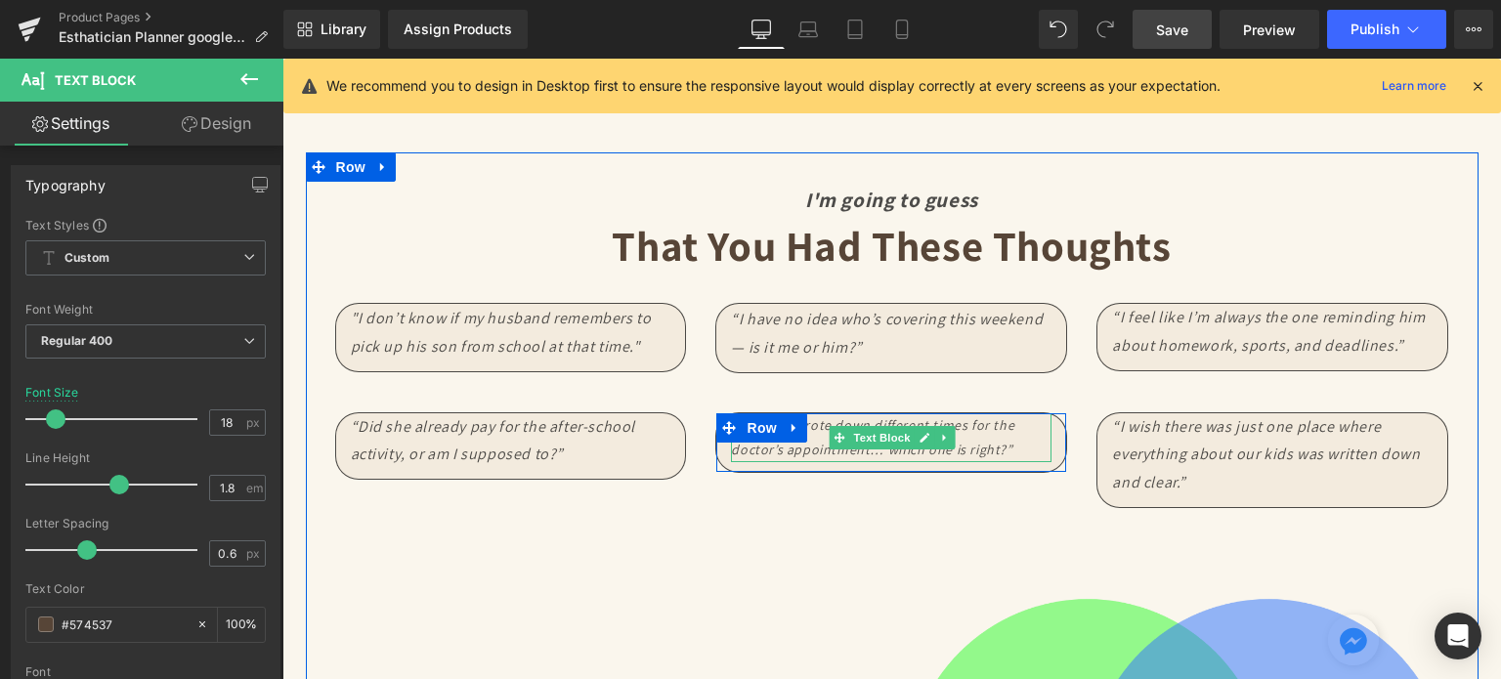
scroll to position [2248, 0]
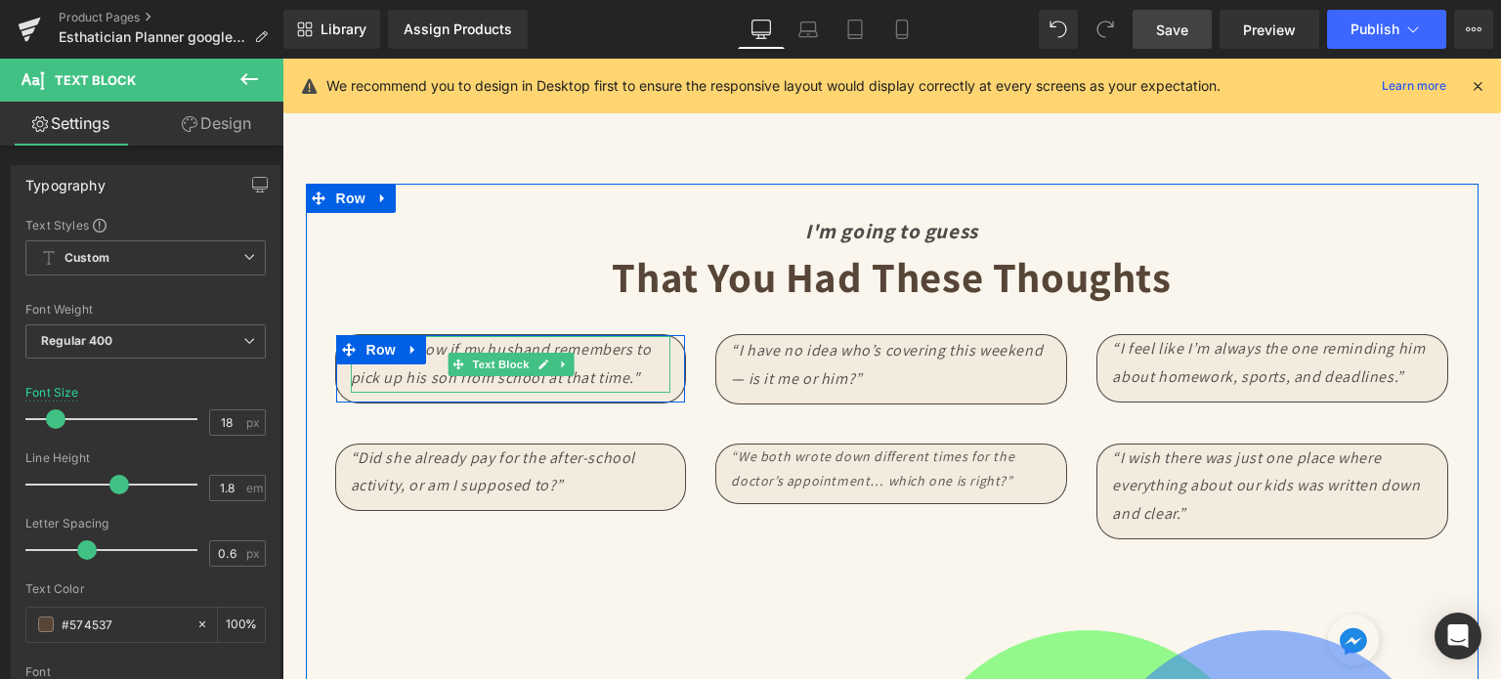
click at [432, 351] on icon ""I don’t know if my husband remembers to pick up his son from school at that ti…" at bounding box center [501, 363] width 301 height 49
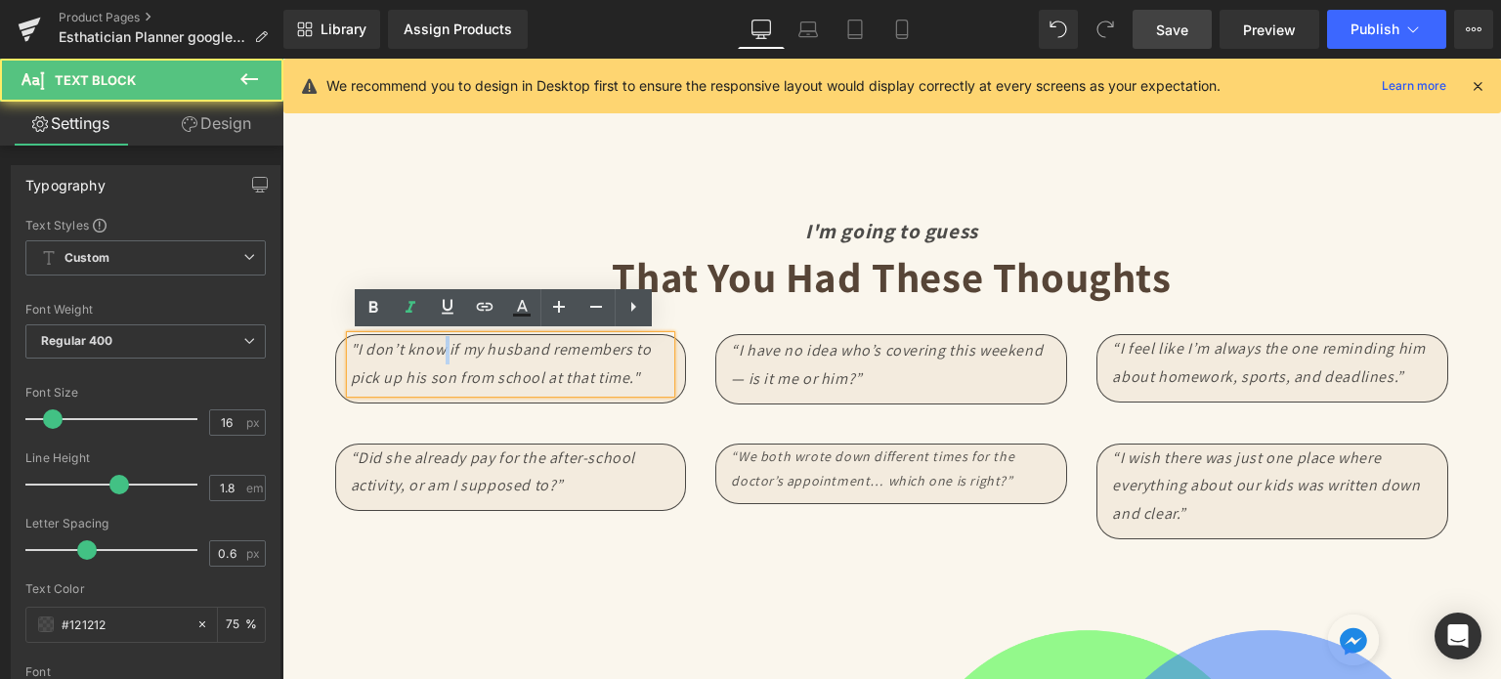
click at [432, 351] on icon ""I don’t know if my husband remembers to pick up his son from school at that ti…" at bounding box center [501, 363] width 301 height 49
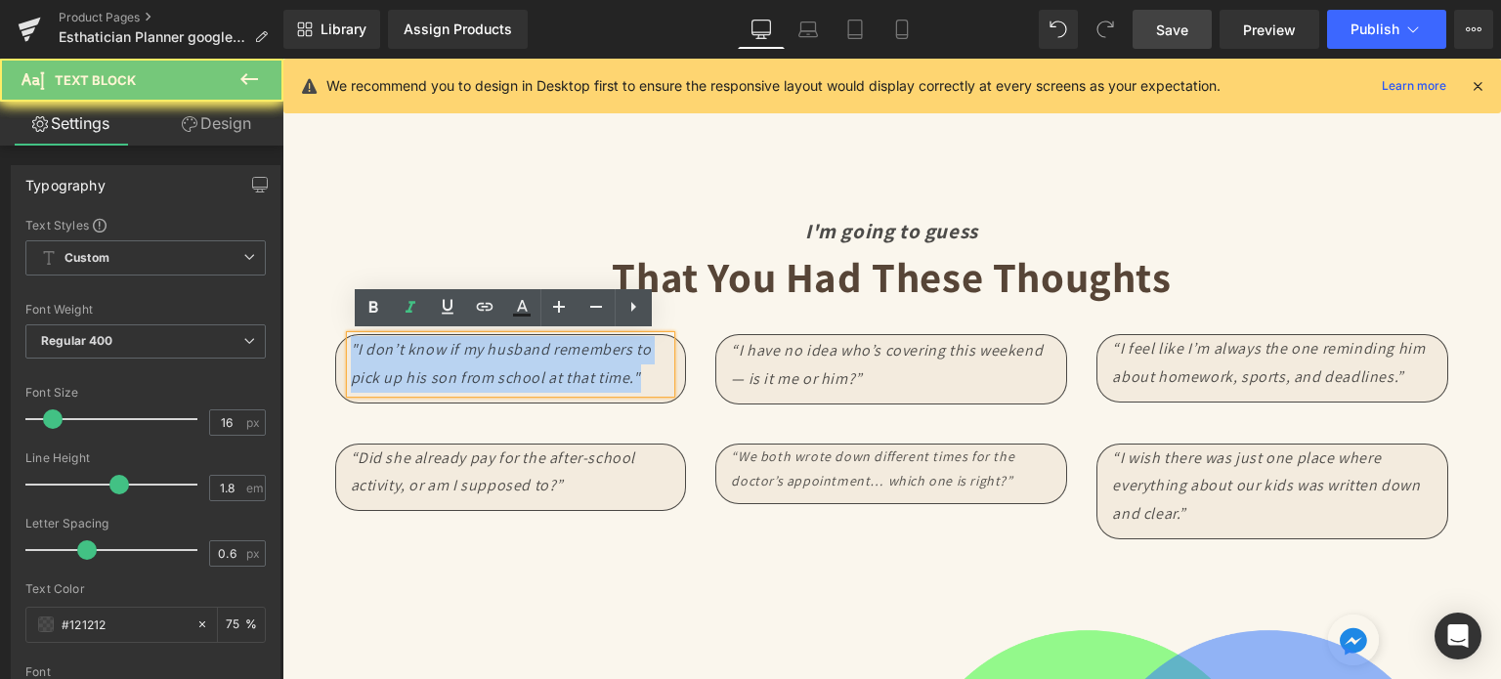
click at [432, 351] on icon ""I don’t know if my husband remembers to pick up his son from school at that ti…" at bounding box center [501, 363] width 301 height 49
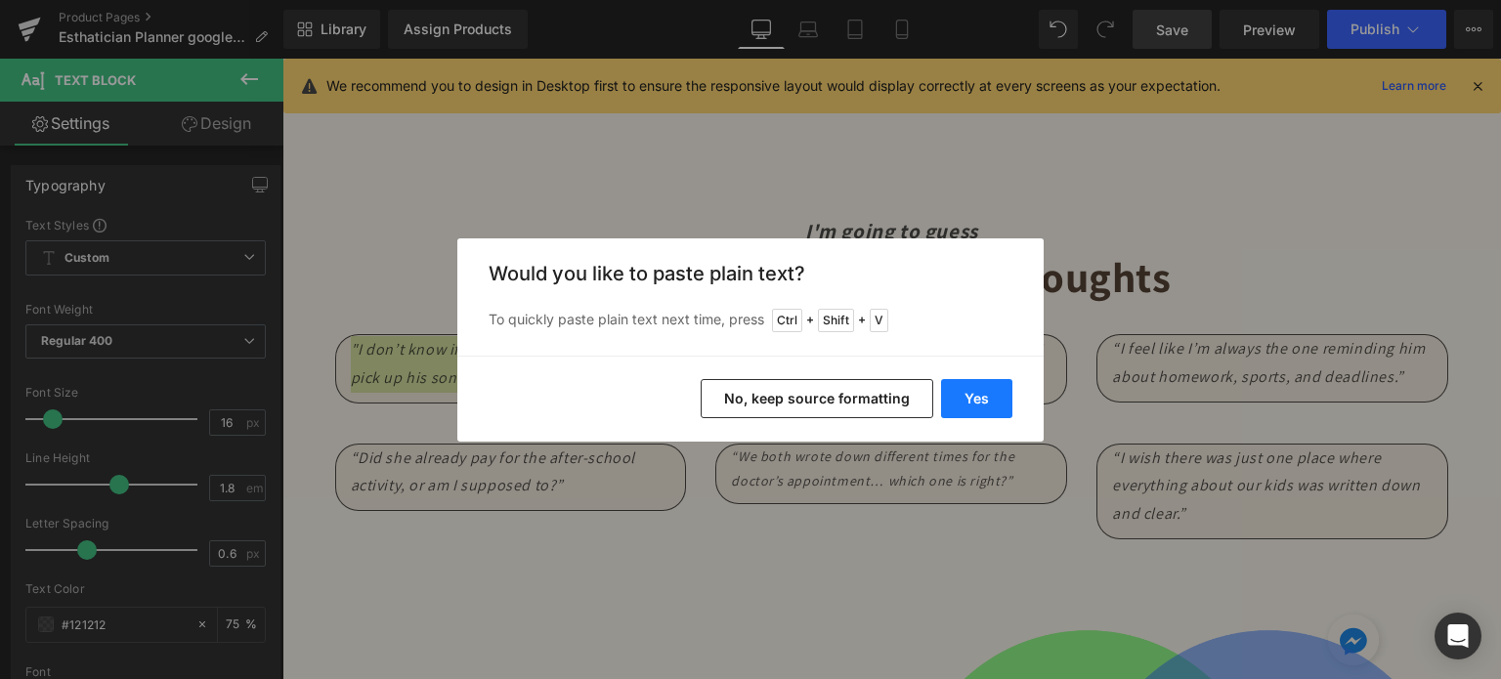
click at [969, 392] on button "Yes" at bounding box center [976, 398] width 71 height 39
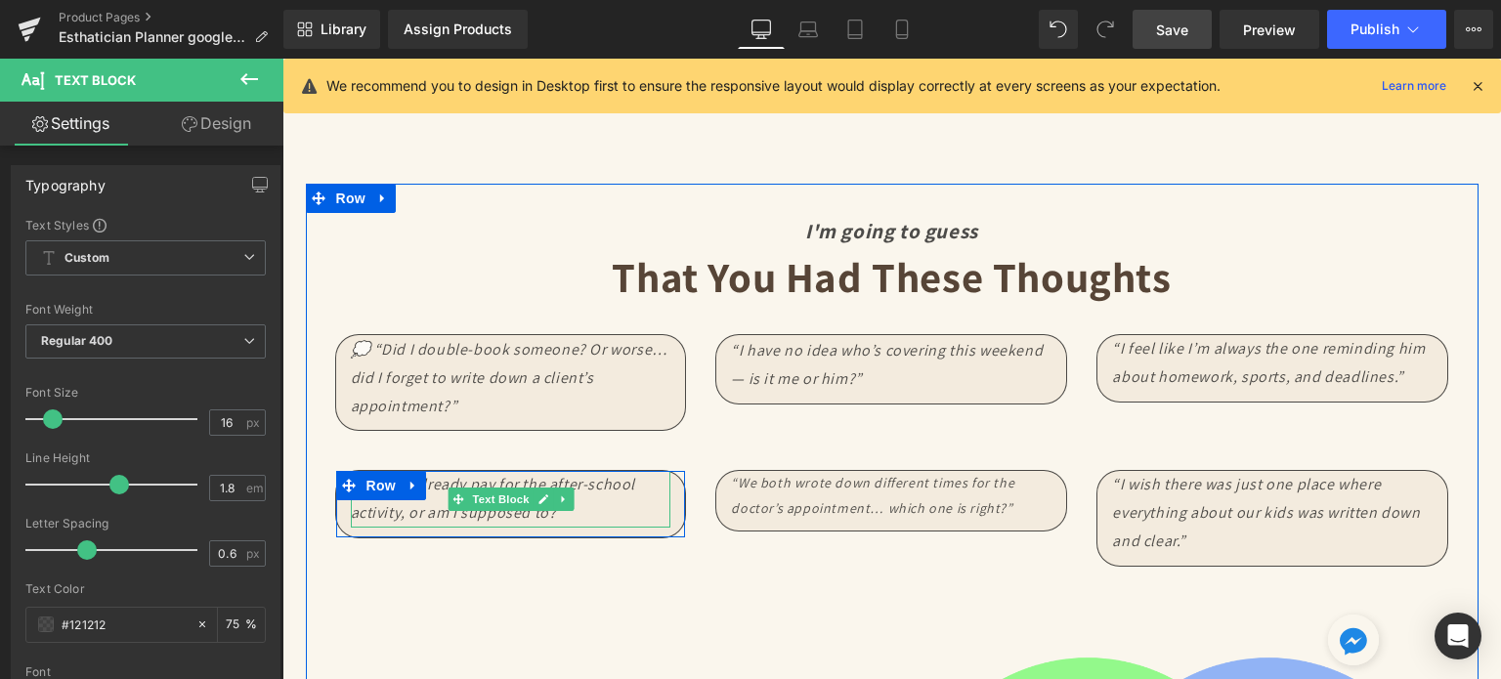
click at [429, 498] on p "“Did she already pay for the after-school activity, or am I supposed to?”" at bounding box center [511, 499] width 321 height 57
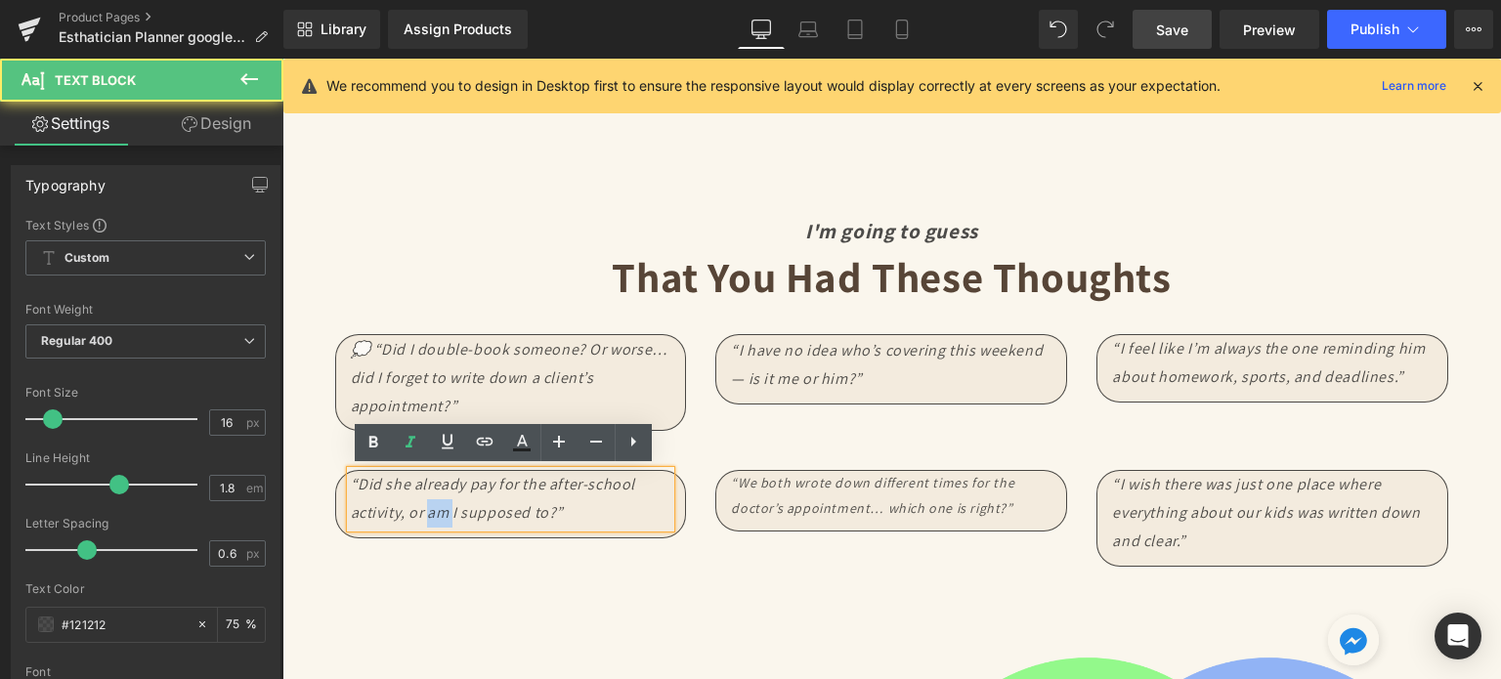
click at [429, 498] on p "“Did she already pay for the after-school activity, or am I supposed to?”" at bounding box center [511, 499] width 321 height 57
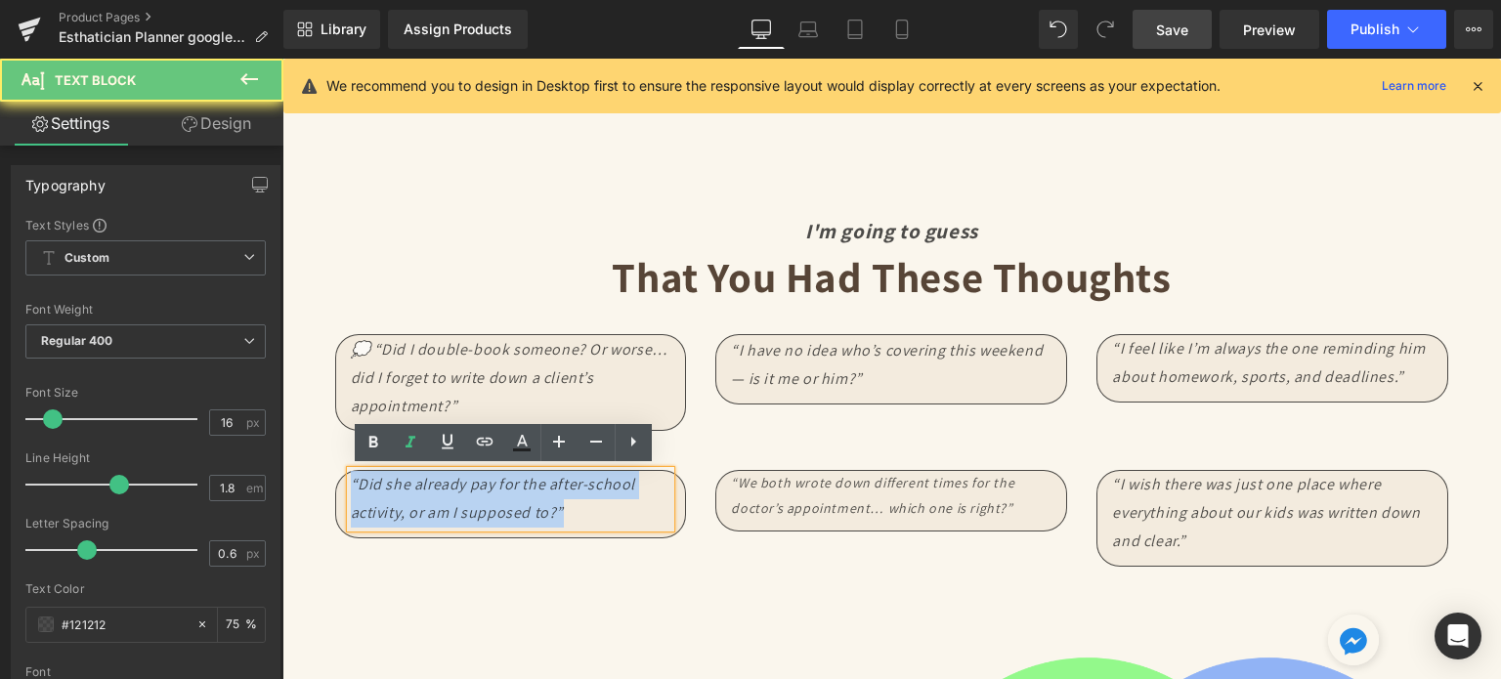
click at [429, 498] on p "“Did she already pay for the after-school activity, or am I supposed to?”" at bounding box center [511, 499] width 321 height 57
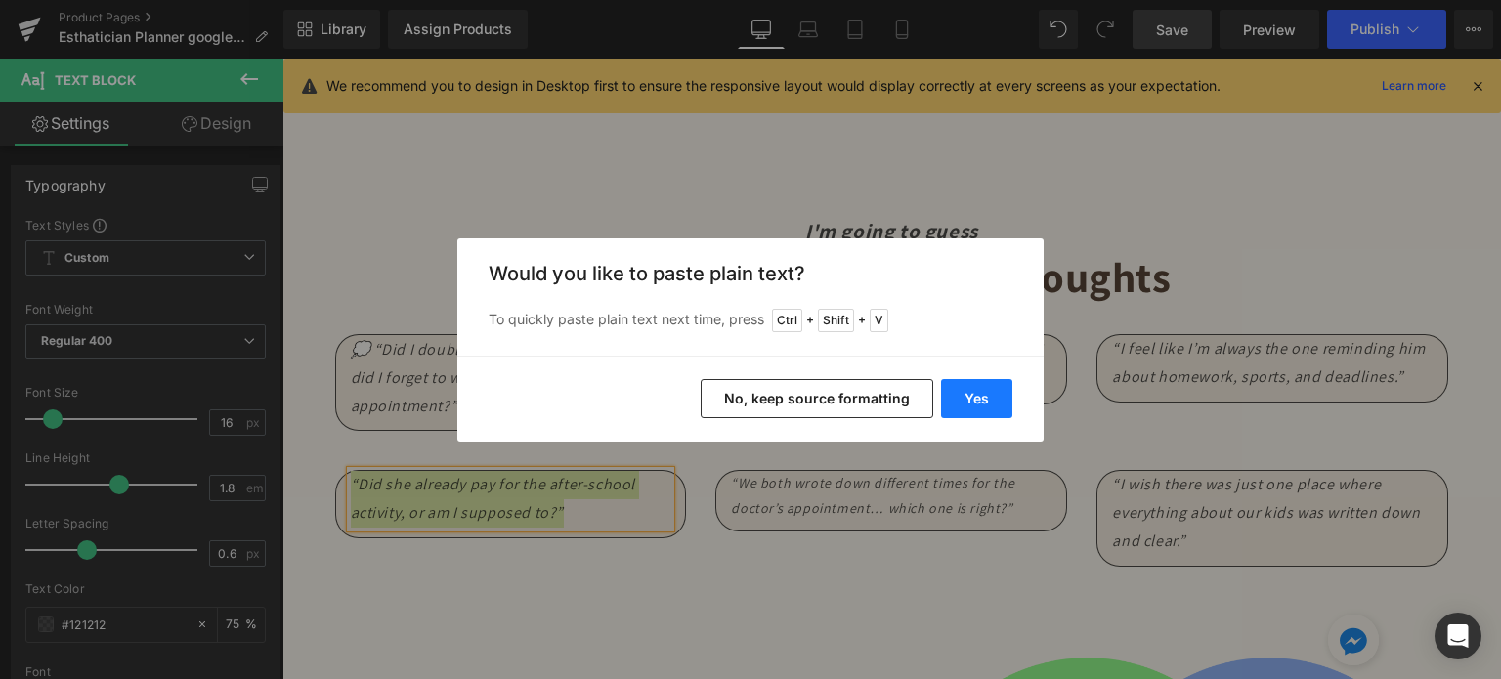
click at [976, 394] on button "Yes" at bounding box center [976, 398] width 71 height 39
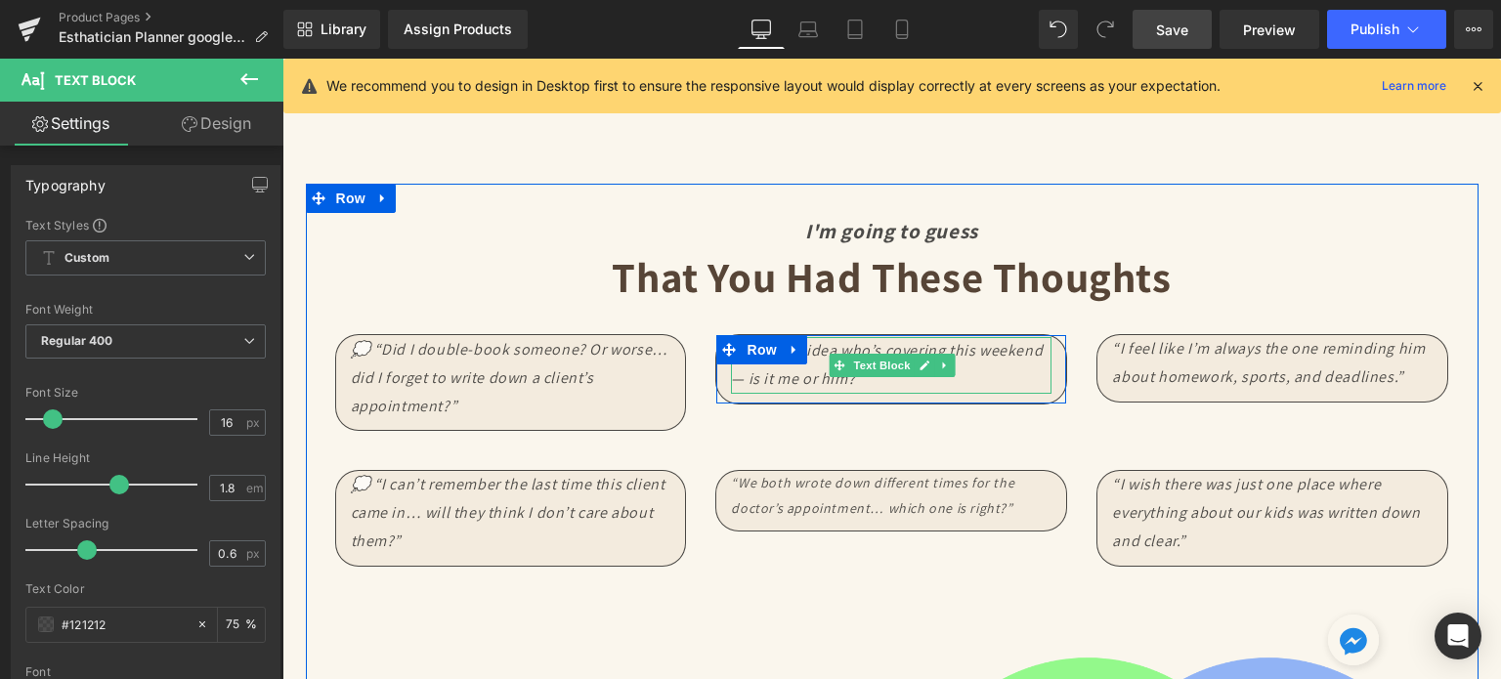
click at [807, 366] on p "“I have no idea who’s covering this weekend — is it me or him?”" at bounding box center [891, 365] width 321 height 57
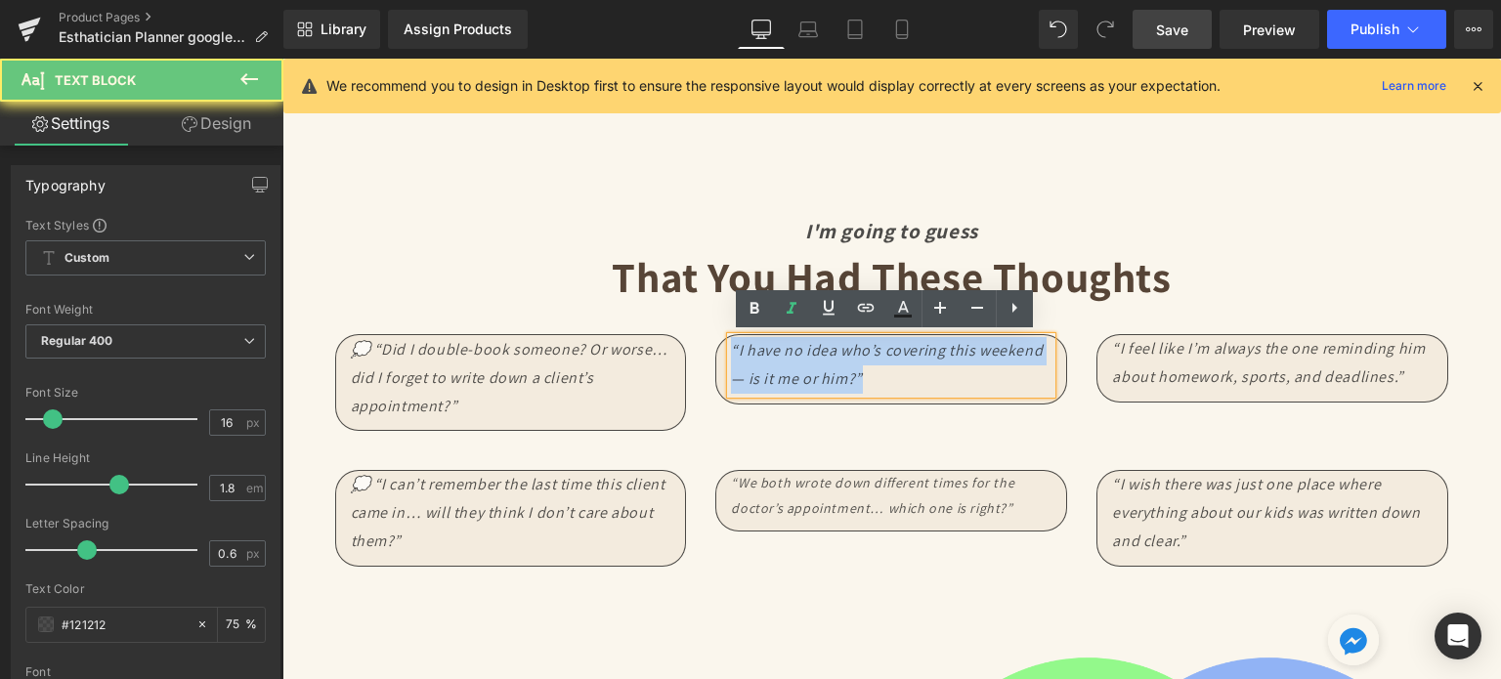
click at [807, 366] on p "“I have no idea who’s covering this weekend — is it me or him?”" at bounding box center [891, 365] width 321 height 57
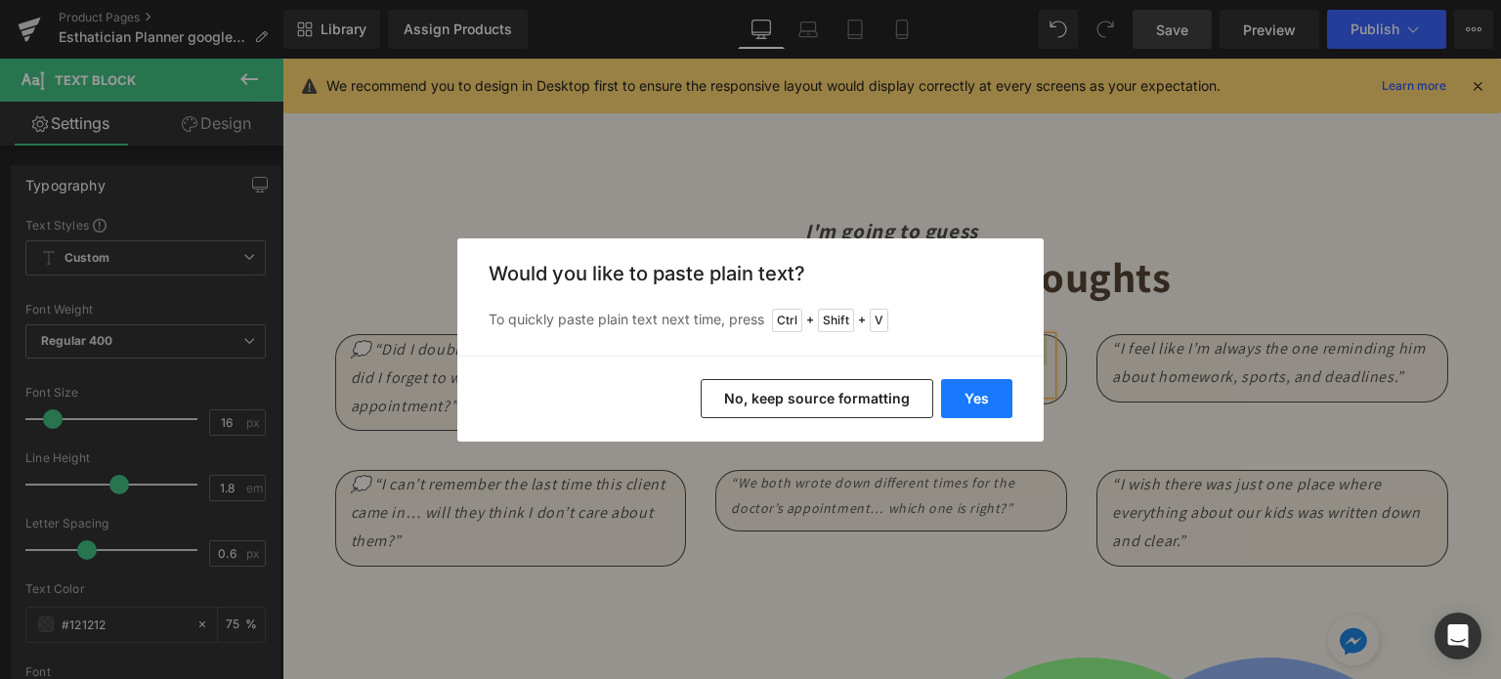
click at [993, 401] on button "Yes" at bounding box center [976, 398] width 71 height 39
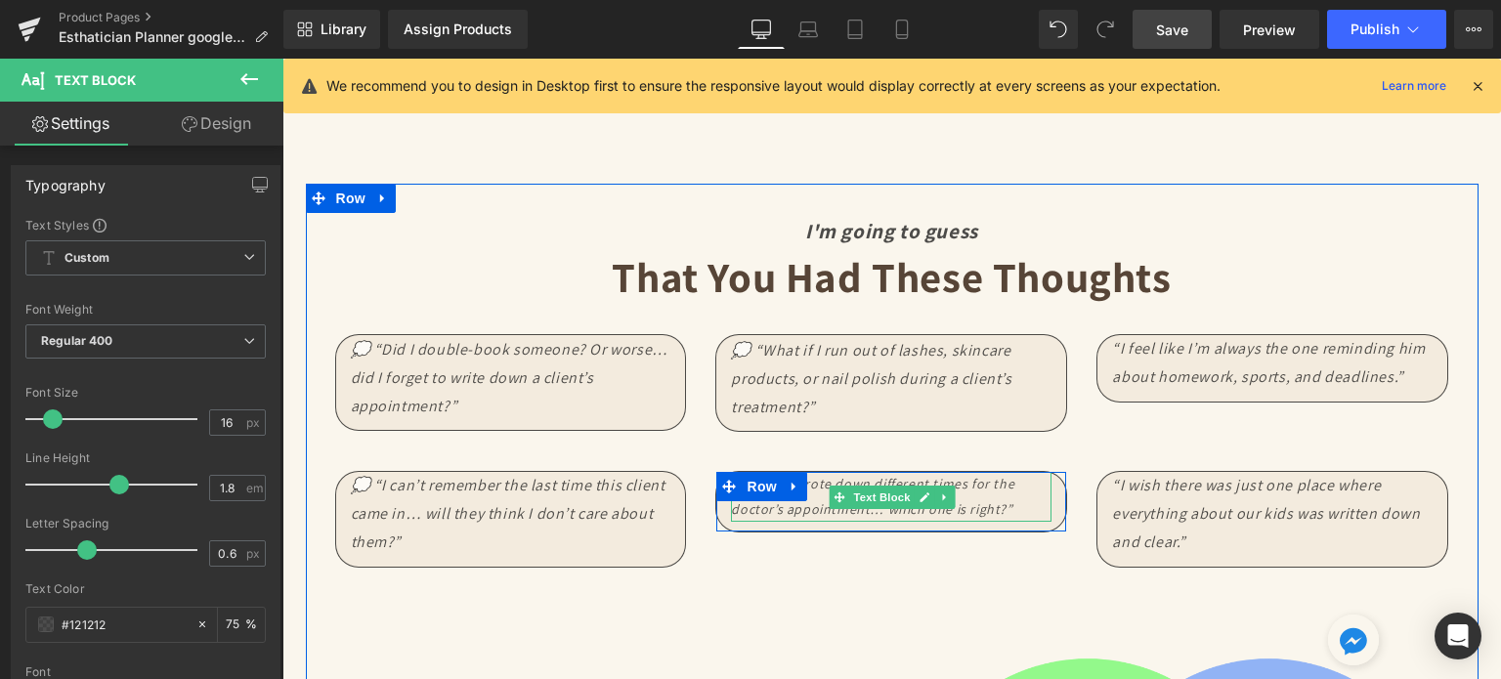
click at [821, 507] on icon "“We both wrote down different times for the doctor’s appointment… which one is …" at bounding box center [872, 496] width 283 height 42
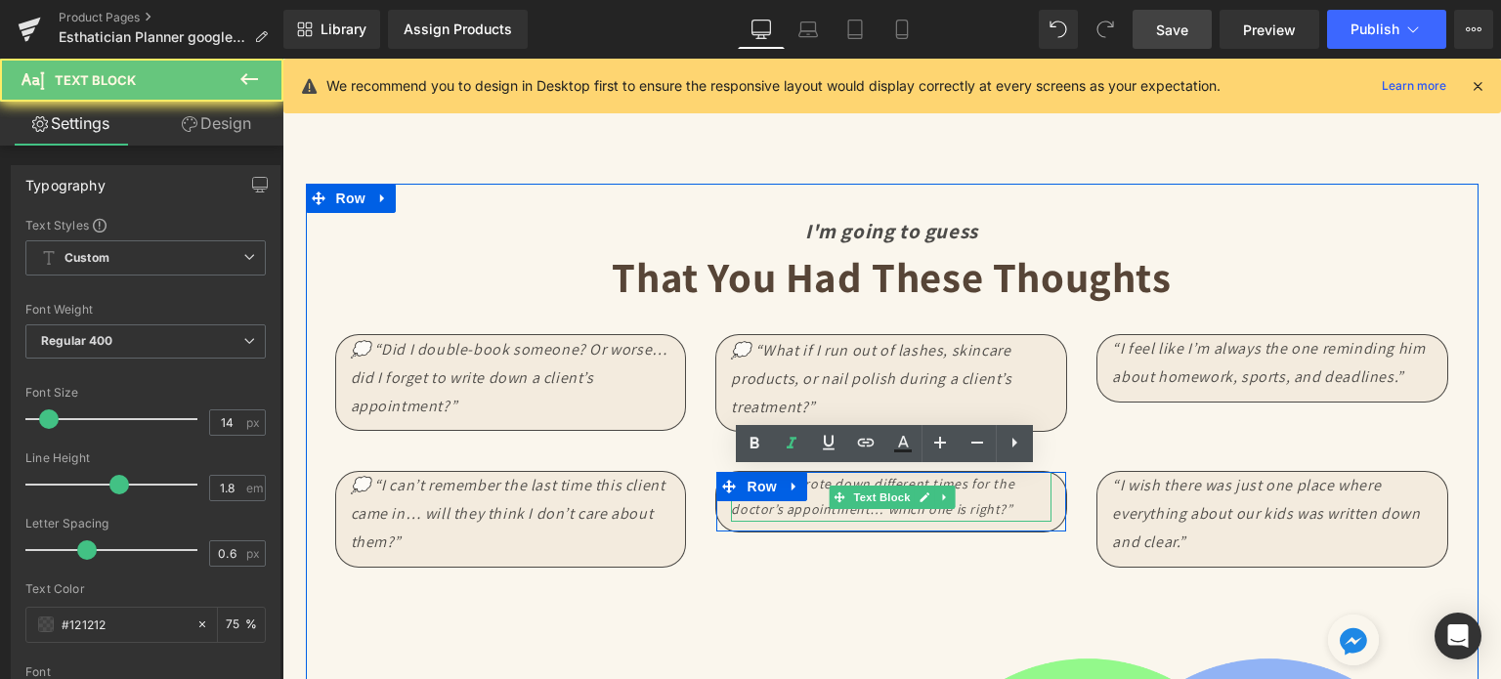
click at [821, 507] on icon "“We both wrote down different times for the doctor’s appointment… which one is …" at bounding box center [872, 496] width 283 height 42
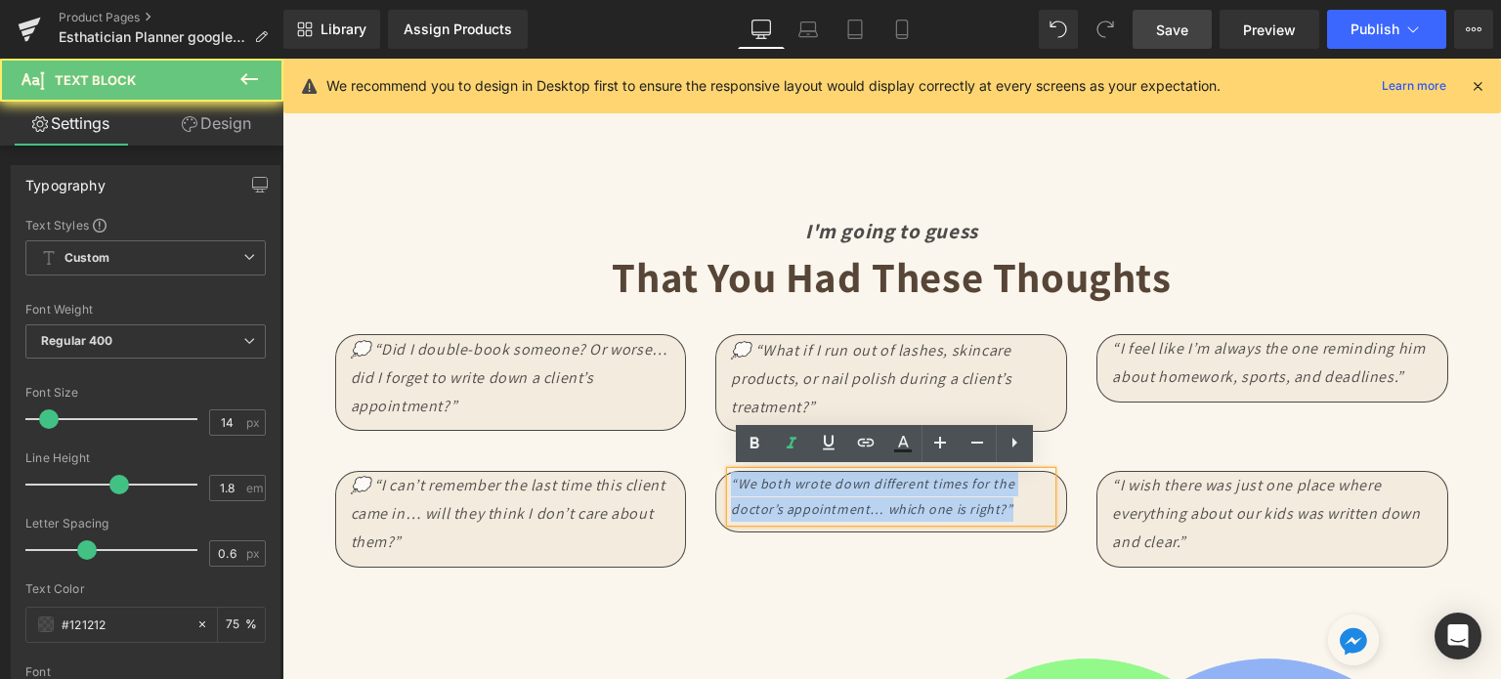
click at [821, 507] on icon "“We both wrote down different times for the doctor’s appointment… which one is …" at bounding box center [872, 496] width 283 height 42
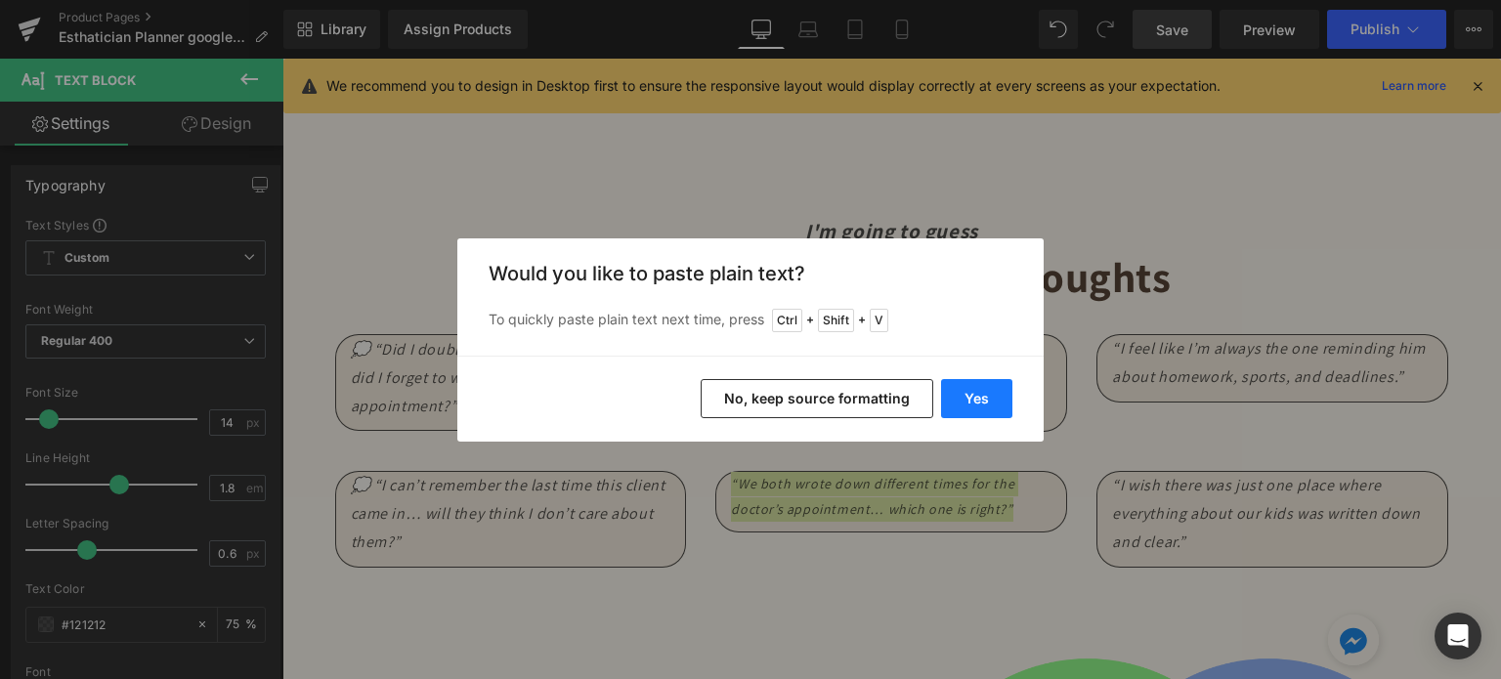
click at [981, 386] on button "Yes" at bounding box center [976, 398] width 71 height 39
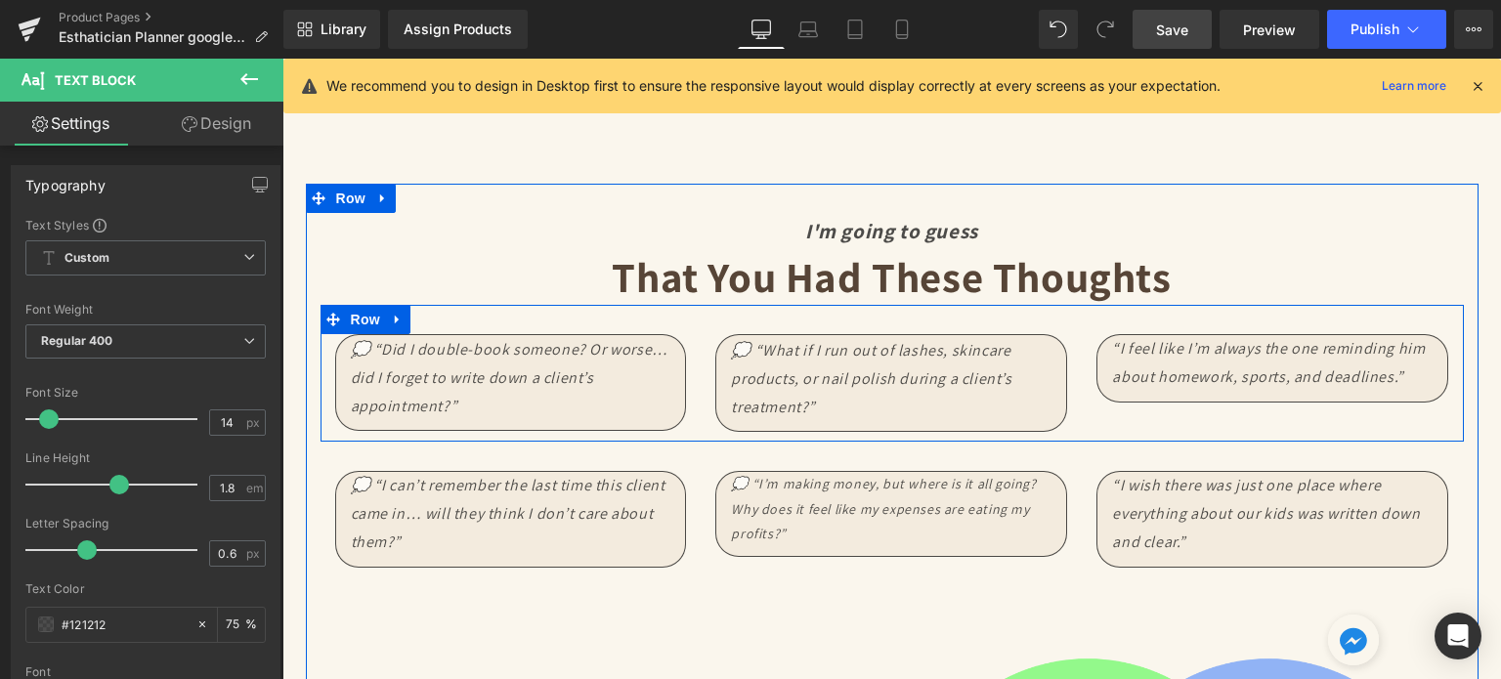
click at [1200, 355] on icon "“I feel like I’m always the one reminding him about homework, sports, and deadl…" at bounding box center [1268, 362] width 313 height 49
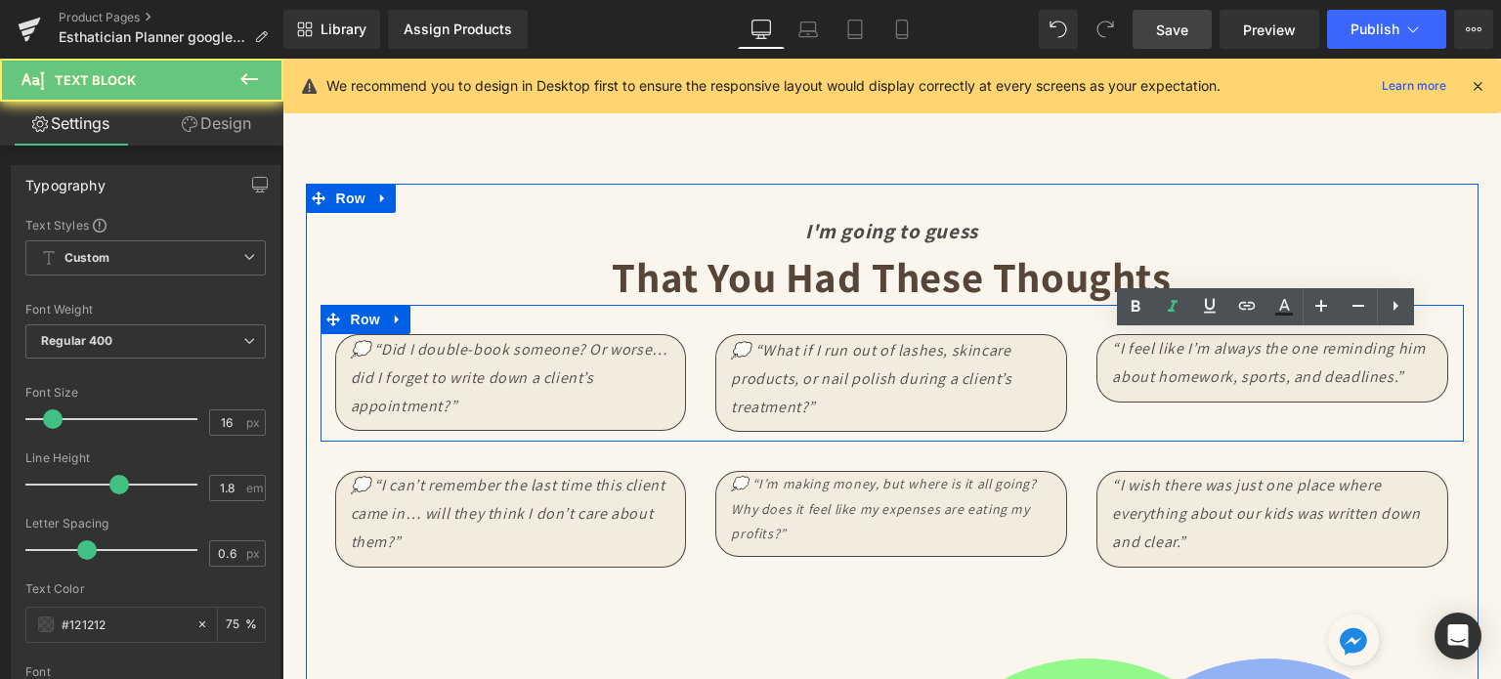
click at [1200, 355] on icon "“I feel like I’m always the one reminding him about homework, sports, and deadl…" at bounding box center [1268, 362] width 313 height 49
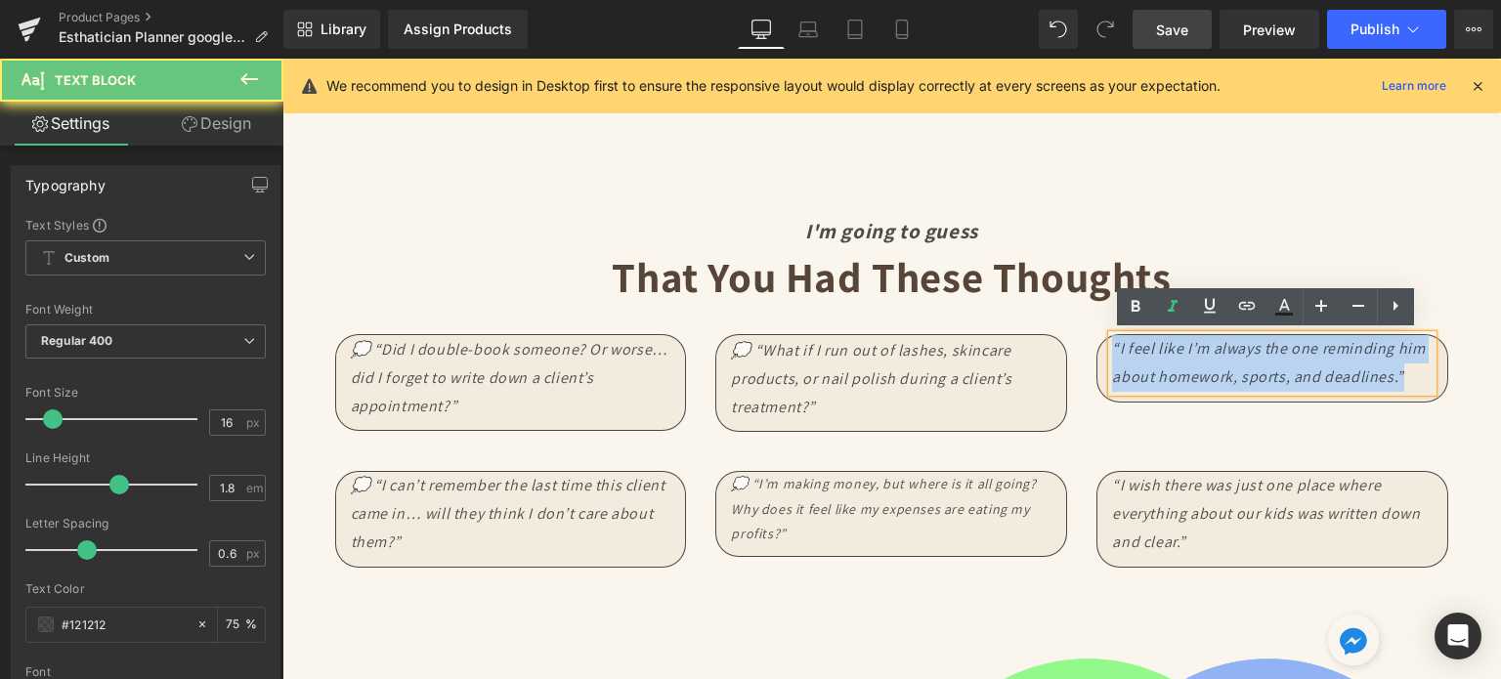
click at [1200, 355] on icon "“I feel like I’m always the one reminding him about homework, sports, and deadl…" at bounding box center [1268, 362] width 313 height 49
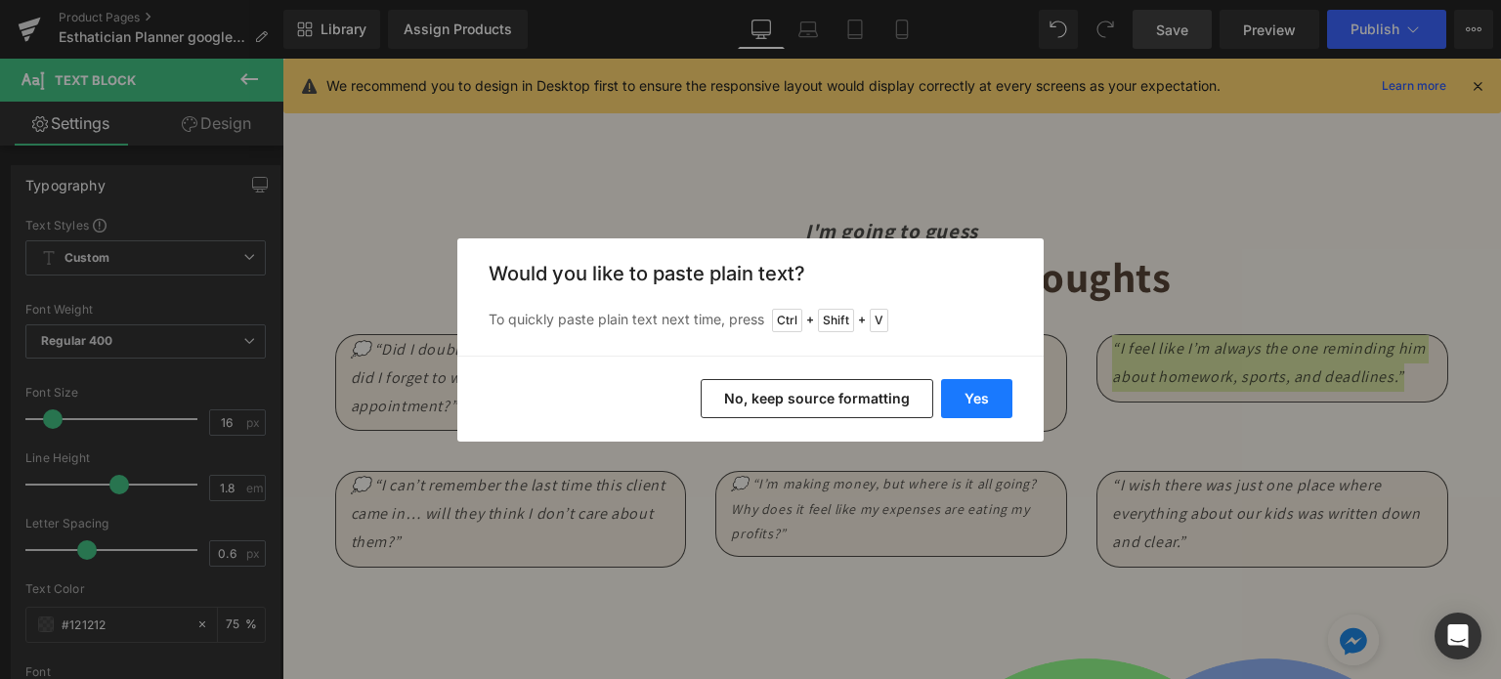
click at [985, 385] on button "Yes" at bounding box center [976, 398] width 71 height 39
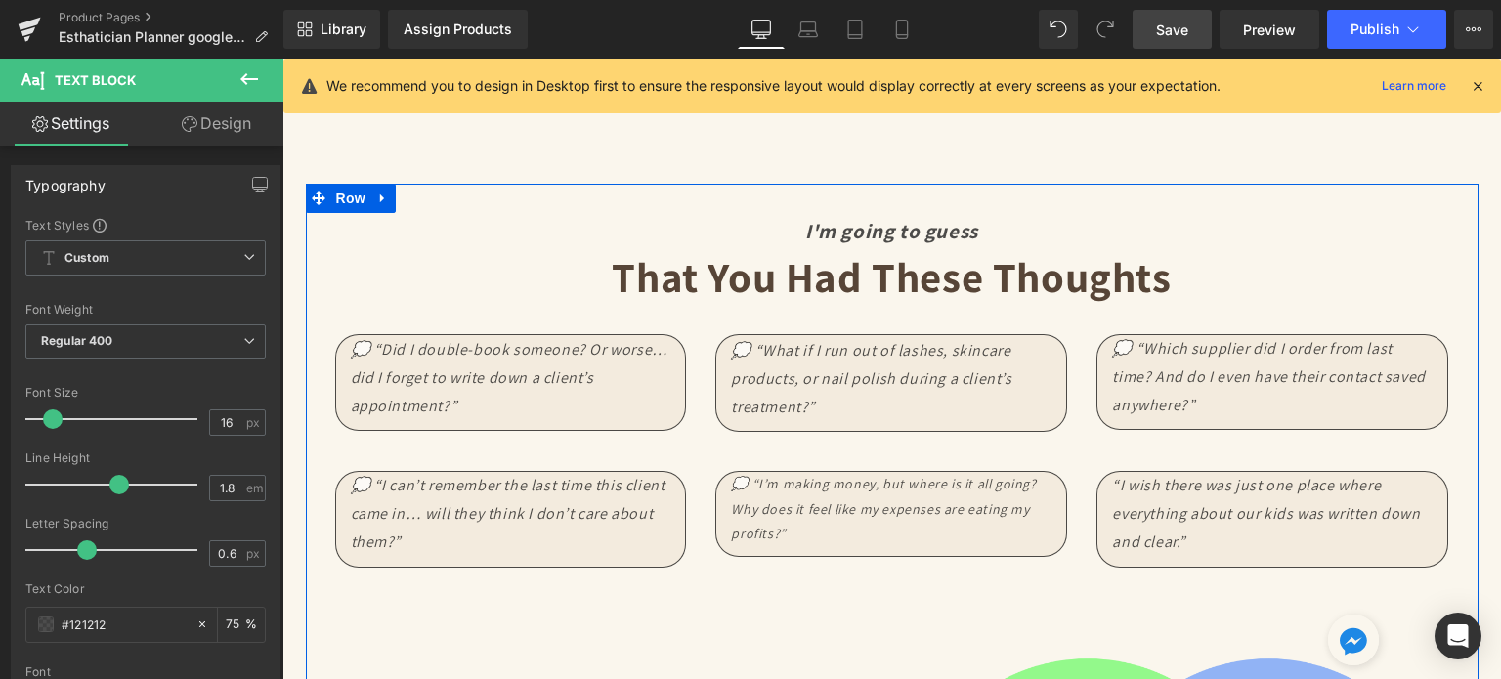
click at [1160, 511] on icon "“I wish there was just one place where everything about our kids was written do…" at bounding box center [1266, 513] width 308 height 77
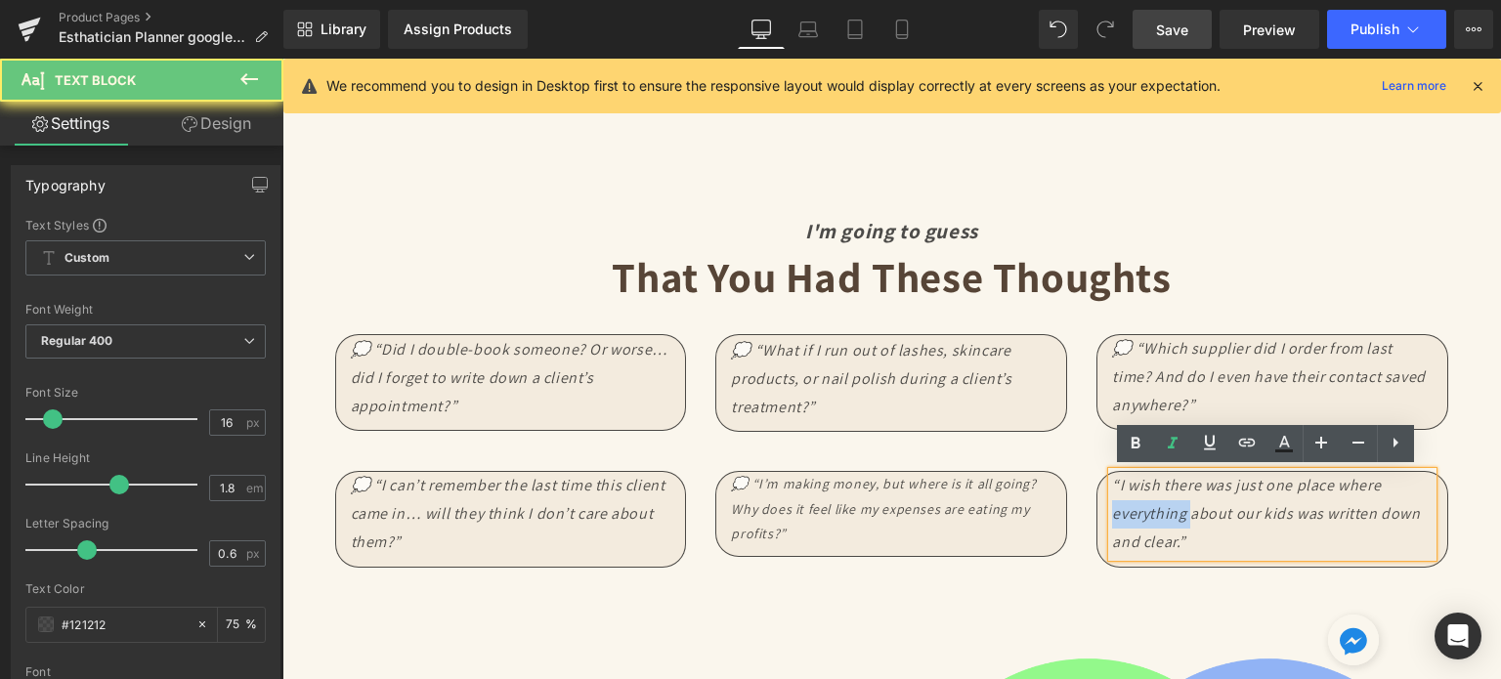
click at [1160, 511] on icon "“I wish there was just one place where everything about our kids was written do…" at bounding box center [1266, 513] width 308 height 77
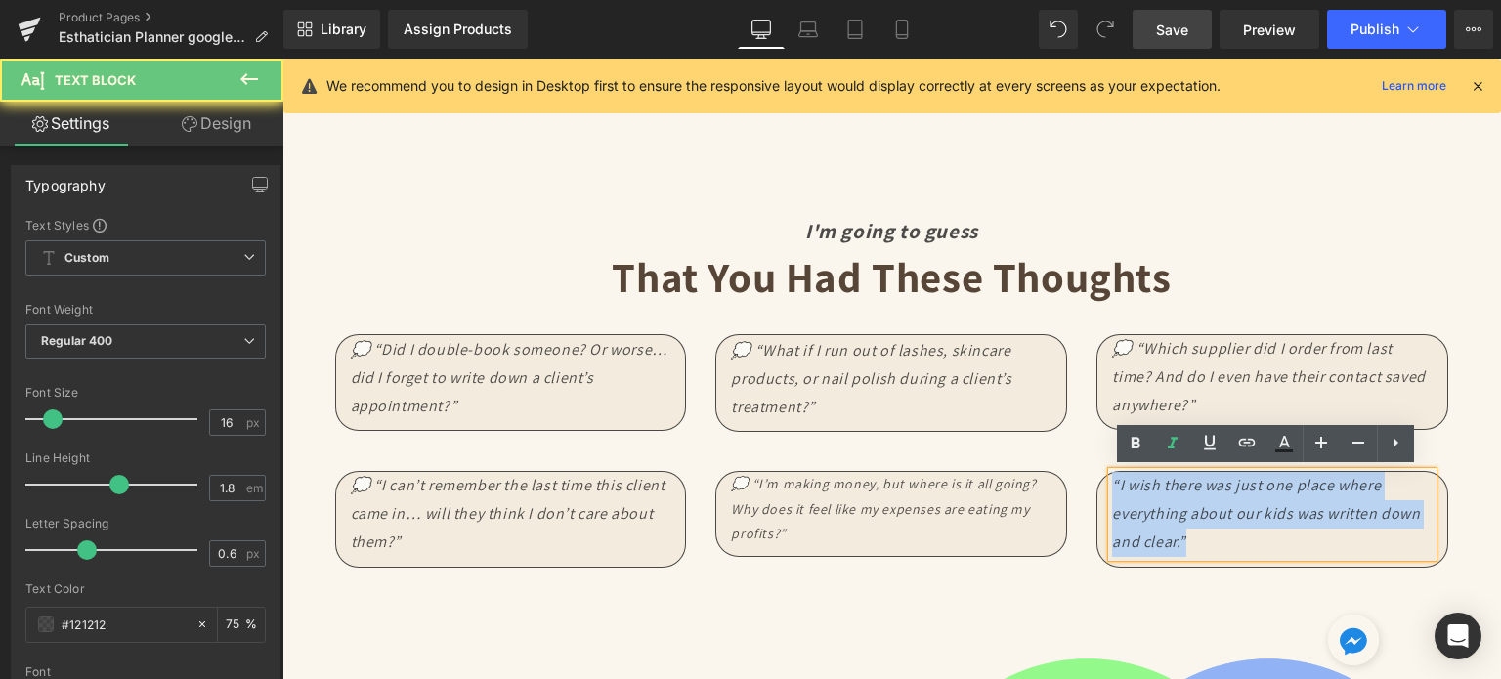
click at [1160, 511] on icon "“I wish there was just one place where everything about our kids was written do…" at bounding box center [1266, 513] width 308 height 77
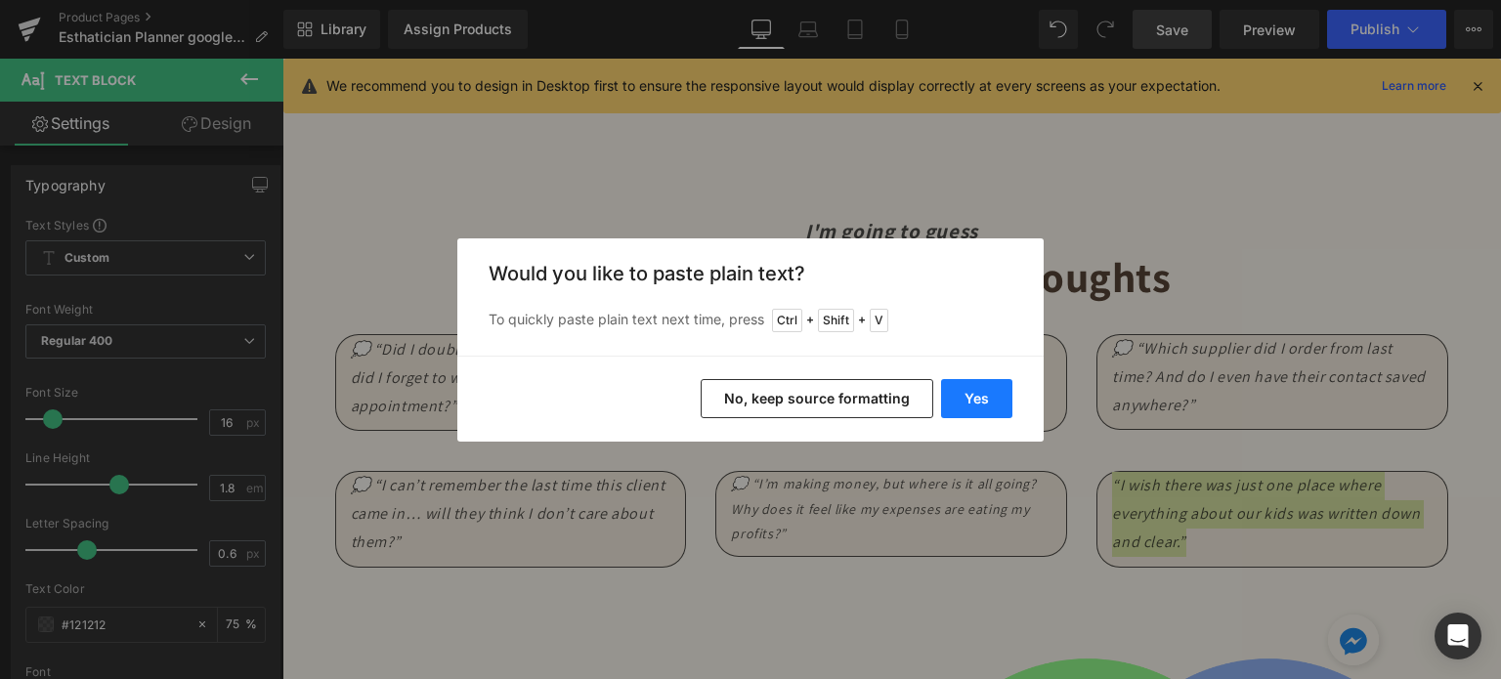
click at [977, 390] on button "Yes" at bounding box center [976, 398] width 71 height 39
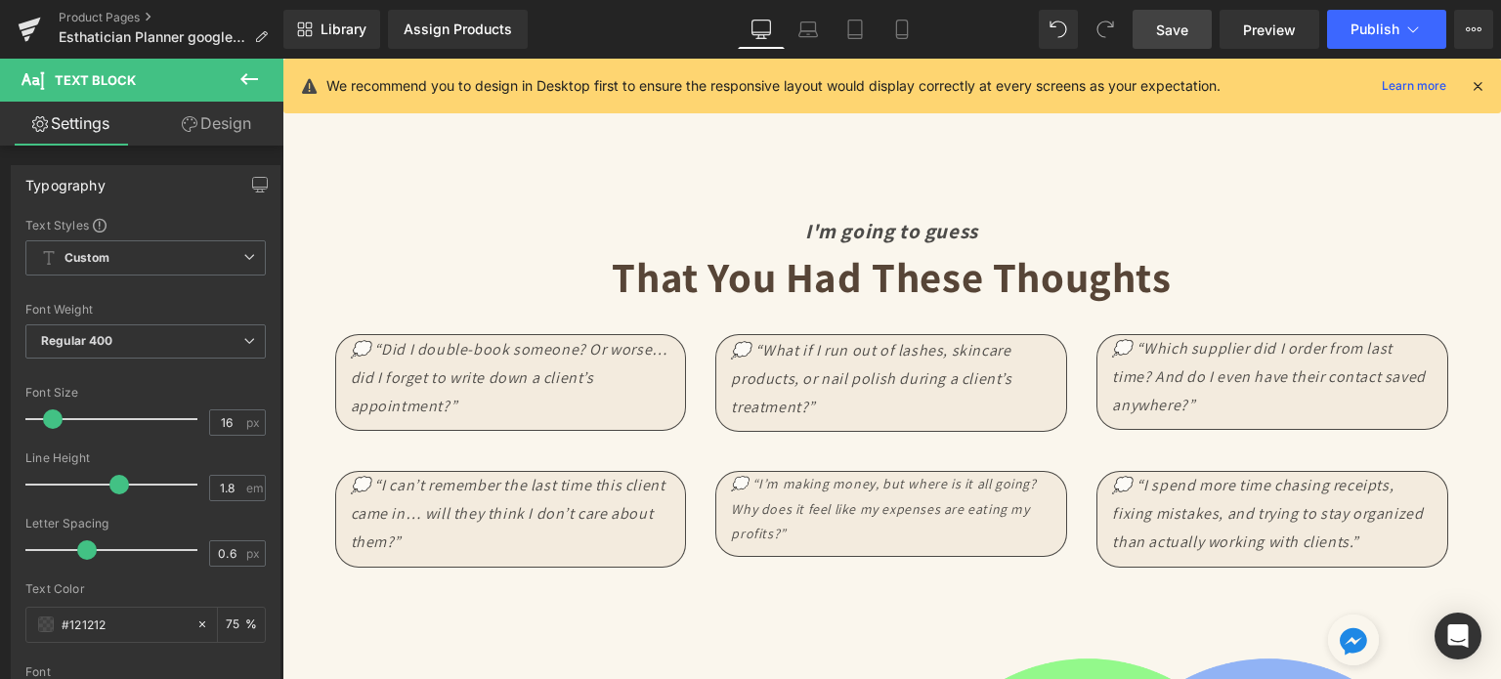
click at [1189, 30] on span "Save" at bounding box center [1172, 30] width 32 height 21
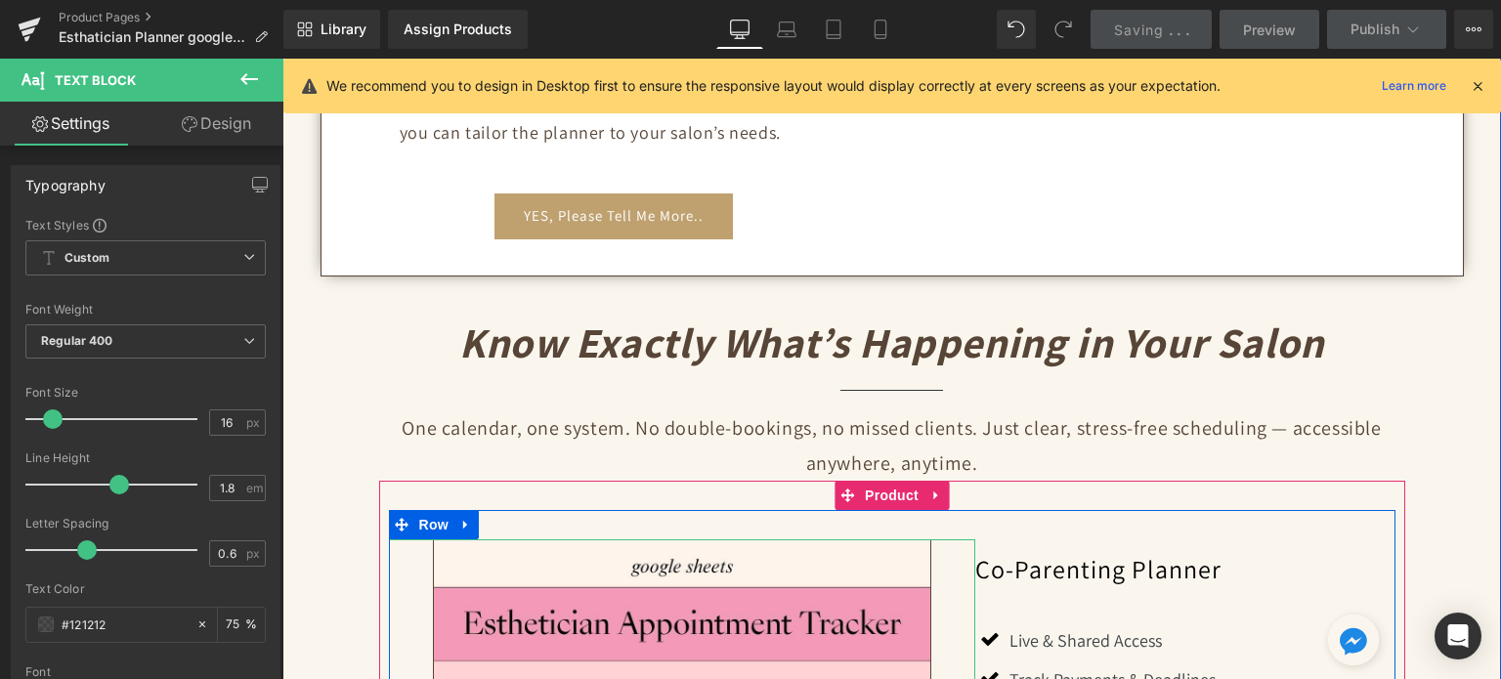
scroll to position [1271, 0]
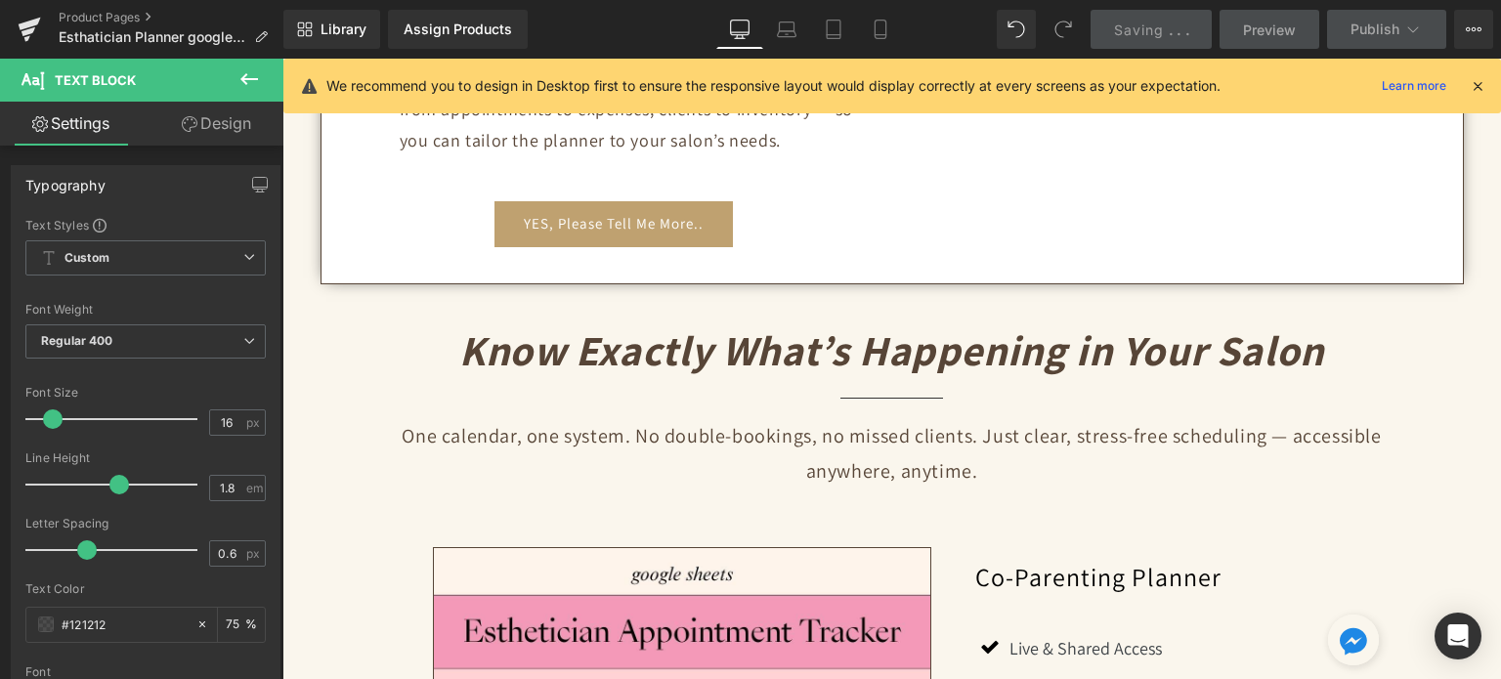
drag, startPoint x: 1474, startPoint y: 81, endPoint x: 1198, endPoint y: 32, distance: 279.9
click at [1474, 81] on icon at bounding box center [1478, 86] width 18 height 18
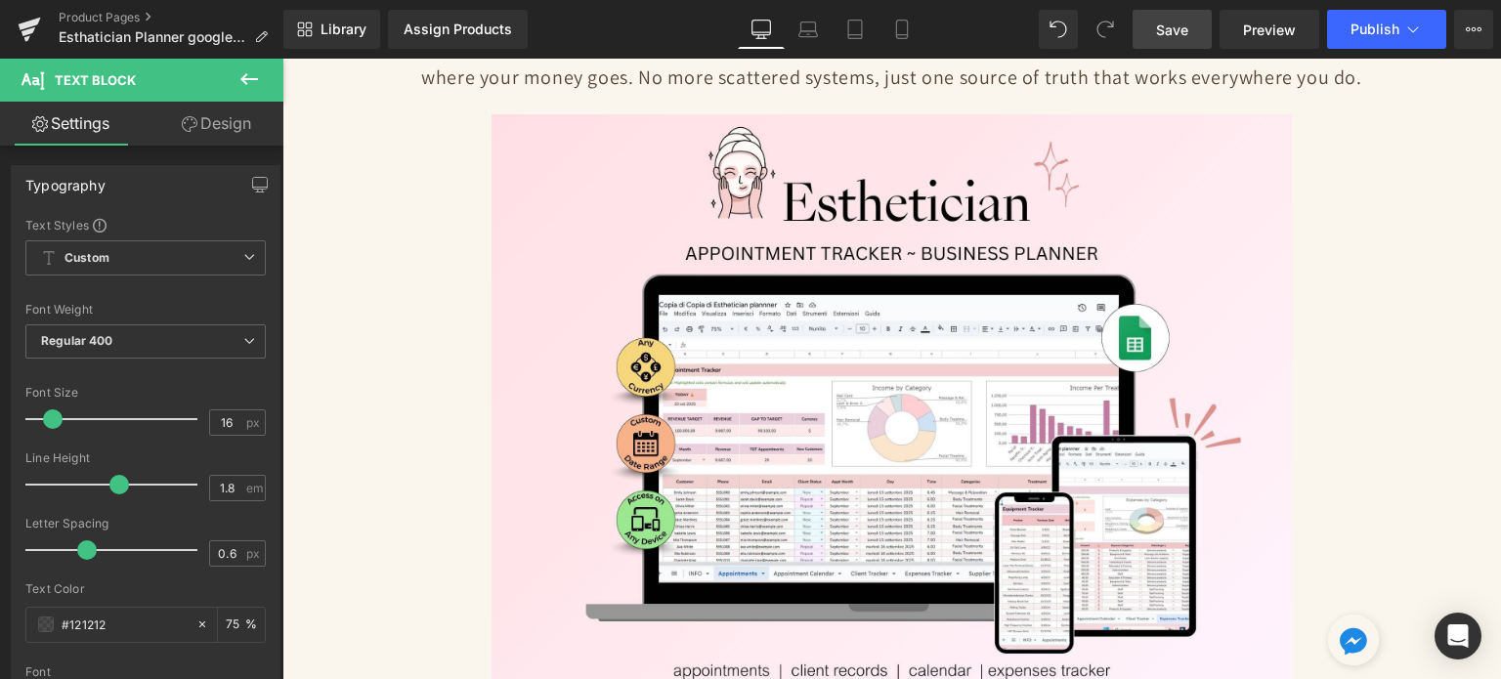
scroll to position [0, 0]
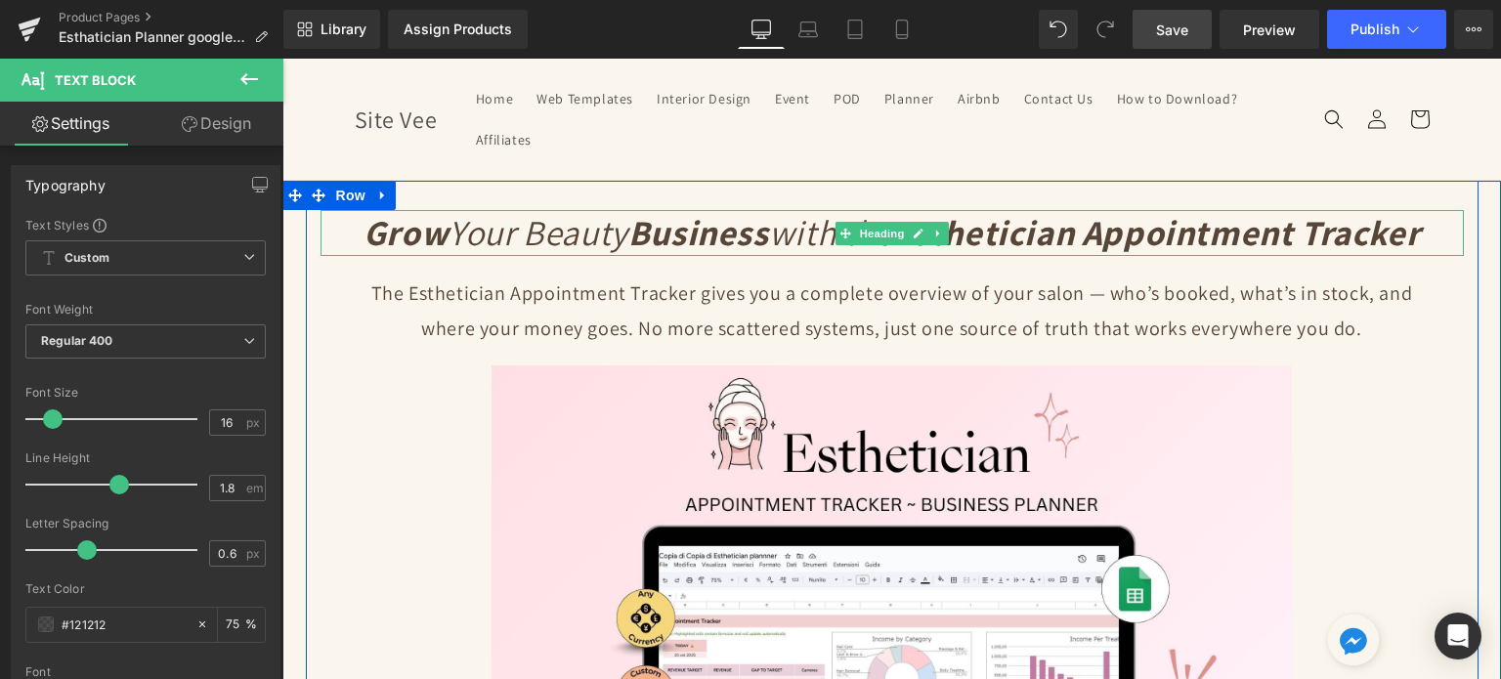
click at [1039, 236] on strong "Esthetician Appointment Tracker" at bounding box center [1157, 232] width 528 height 46
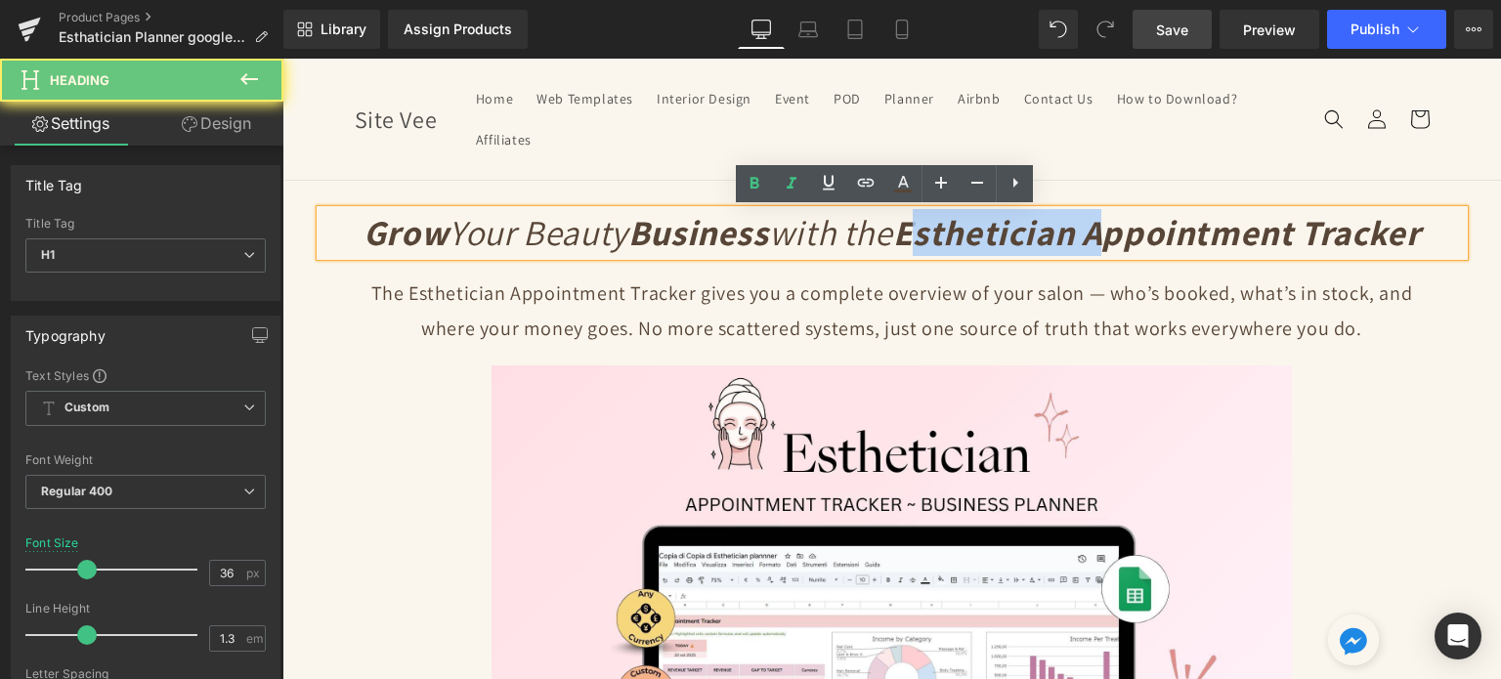
click at [930, 234] on strong "Esthetician Appointment Tracker" at bounding box center [1157, 232] width 528 height 46
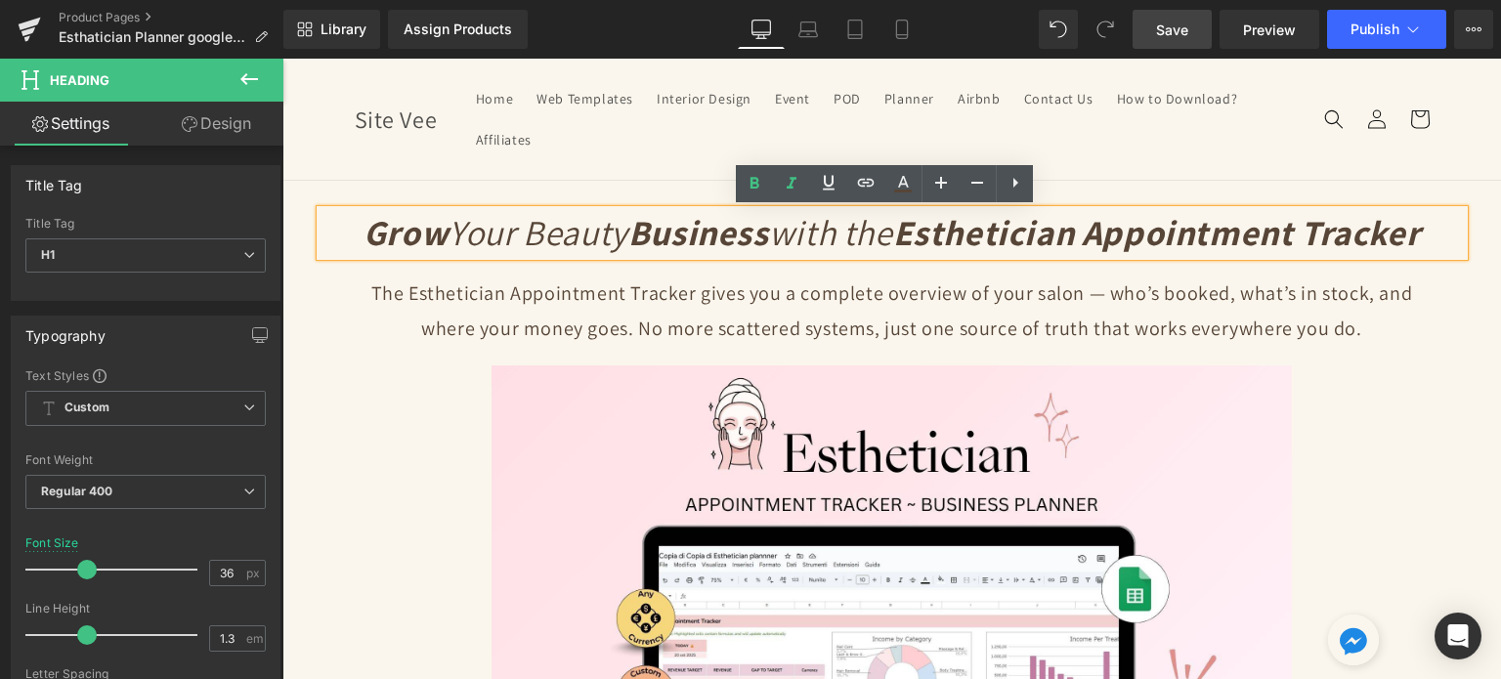
drag, startPoint x: 909, startPoint y: 226, endPoint x: 1435, endPoint y: 228, distance: 525.9
click at [1435, 228] on h1 "Grow Your Beauty Business with the Esthetician Appointment Tracker" at bounding box center [893, 233] width 1144 height 46
copy strong "Esthetician Appointment Tracker"
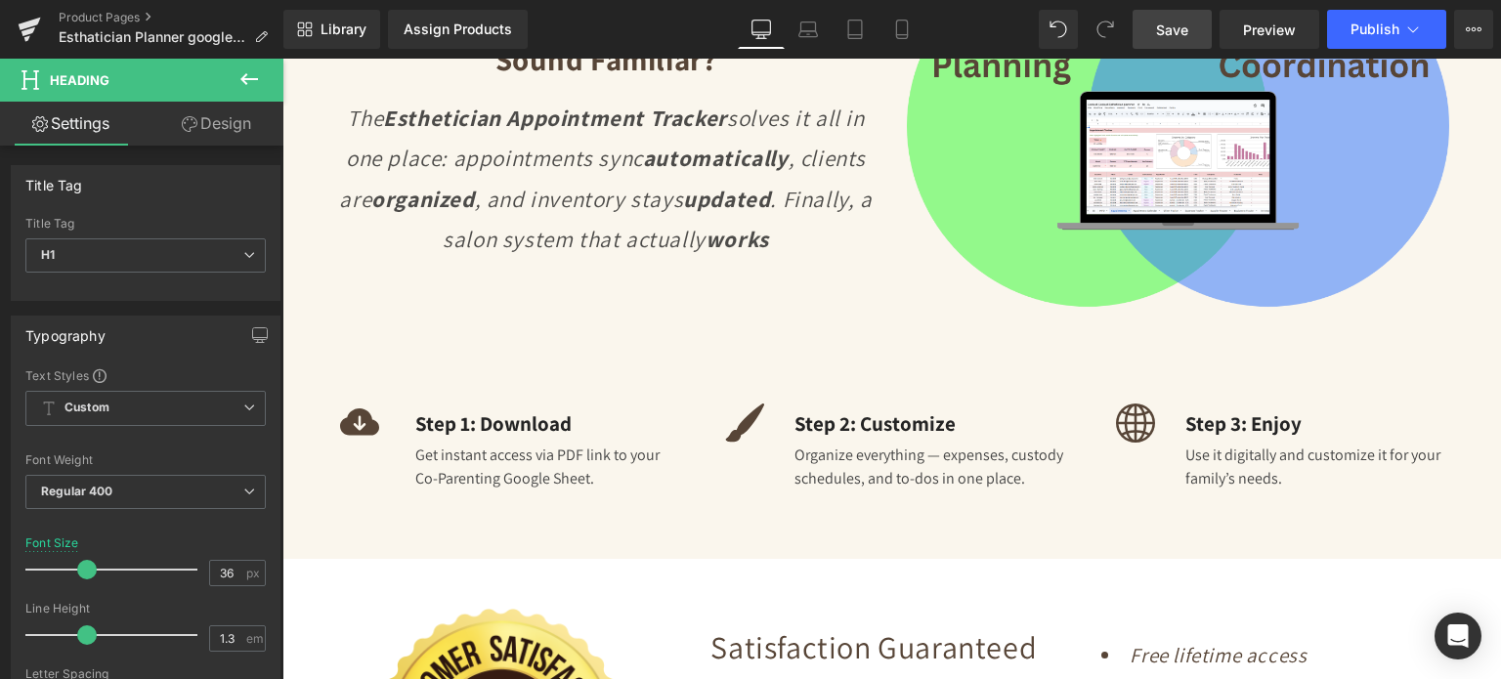
scroll to position [3096, 0]
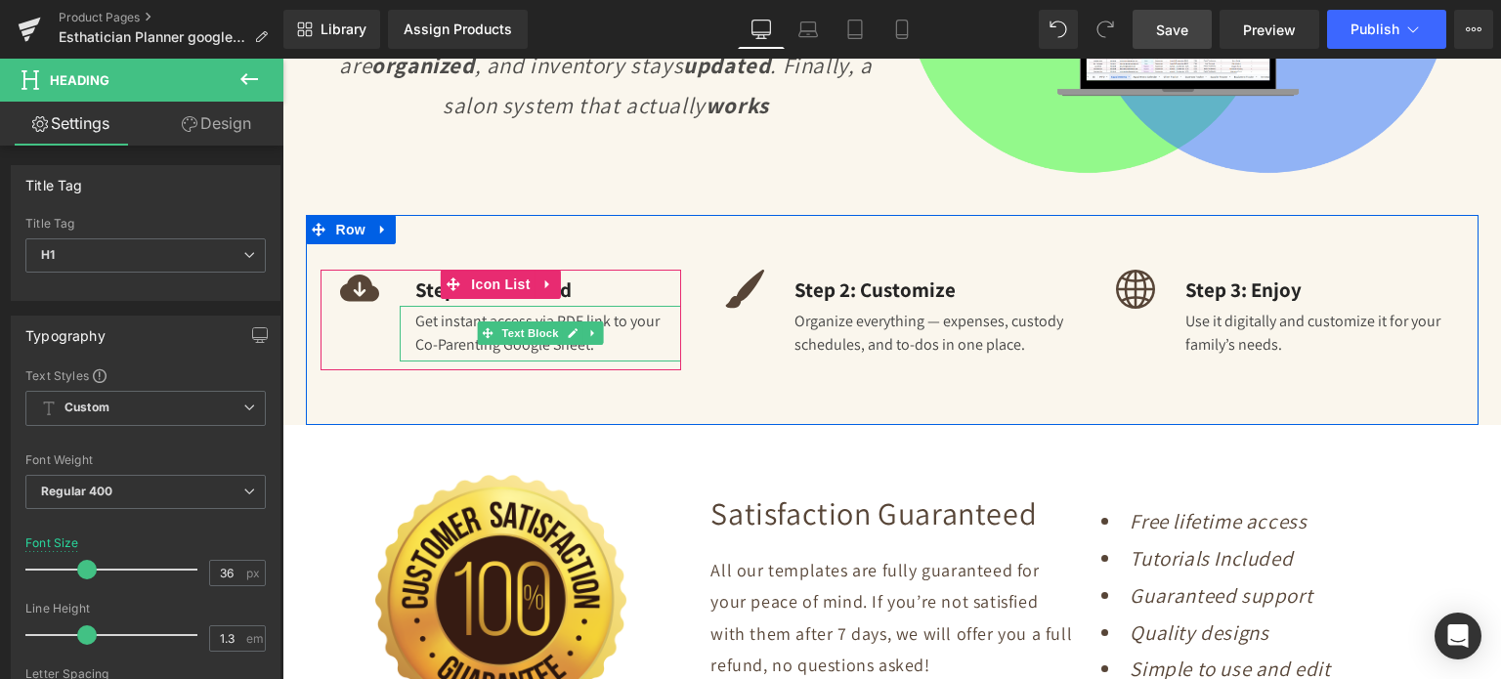
click at [598, 335] on div "Get instant access via PDF link to your Co-Parenting Google Sheet." at bounding box center [541, 334] width 282 height 56
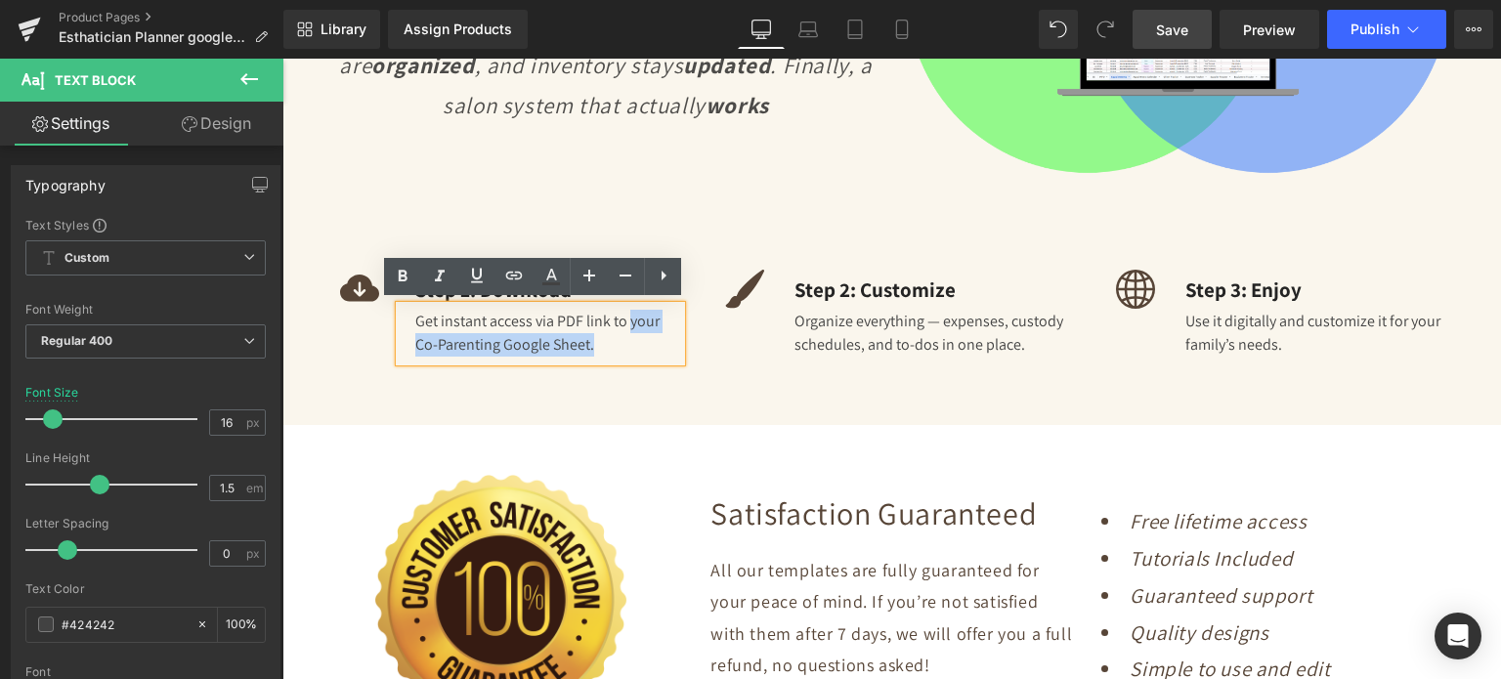
drag, startPoint x: 622, startPoint y: 313, endPoint x: 590, endPoint y: 345, distance: 44.9
click at [590, 345] on div "Get instant access via PDF link to your Co-Parenting Google Sheet." at bounding box center [541, 334] width 282 height 56
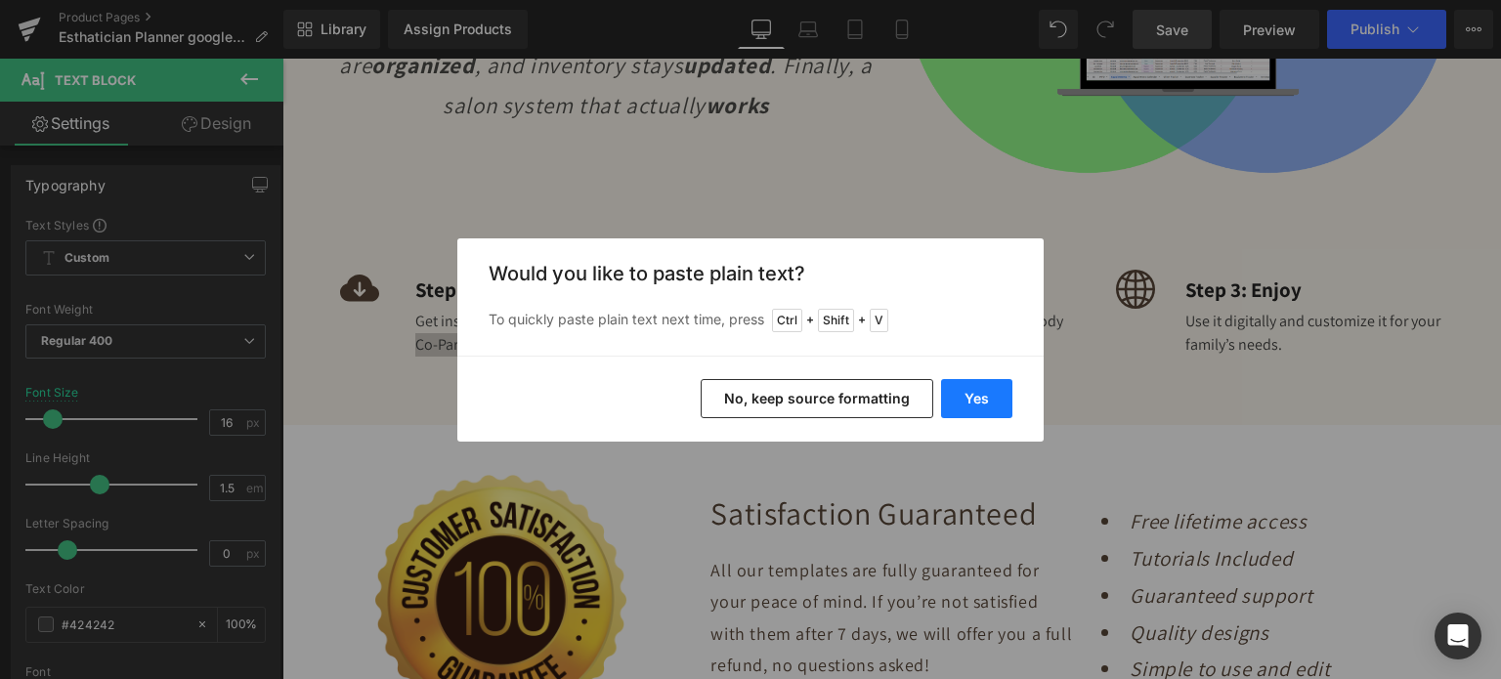
click at [964, 394] on button "Yes" at bounding box center [976, 398] width 71 height 39
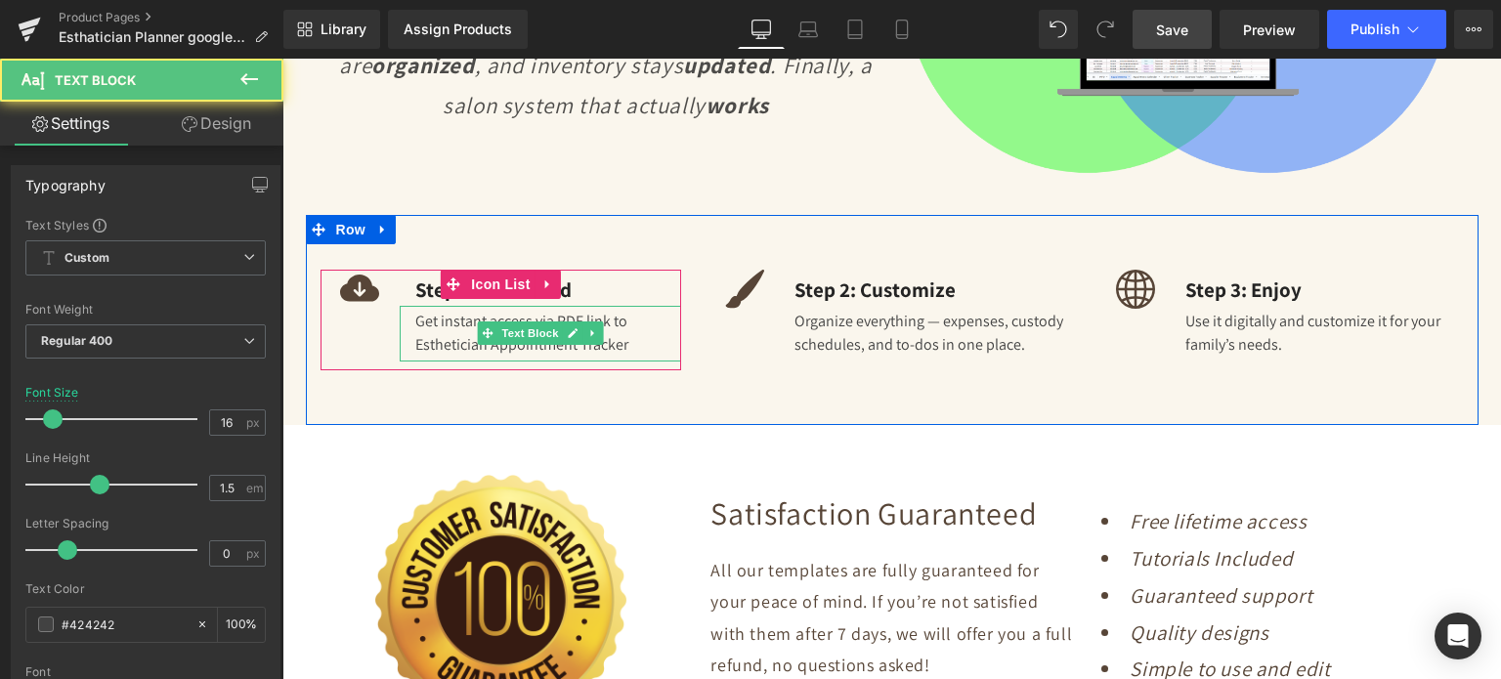
click at [630, 343] on div "Get instant access via PDF link to Esthetician Appointment Tracker" at bounding box center [541, 334] width 282 height 56
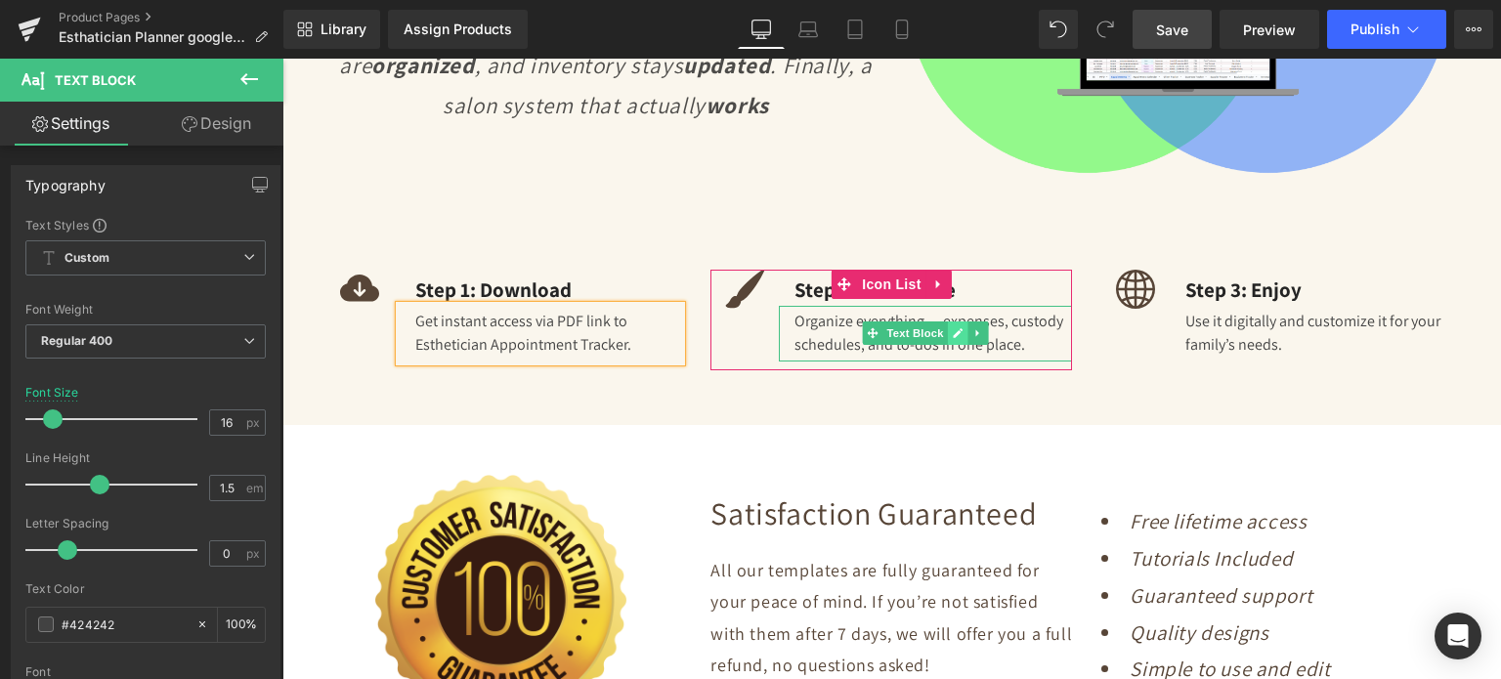
click at [954, 331] on icon at bounding box center [959, 333] width 10 height 10
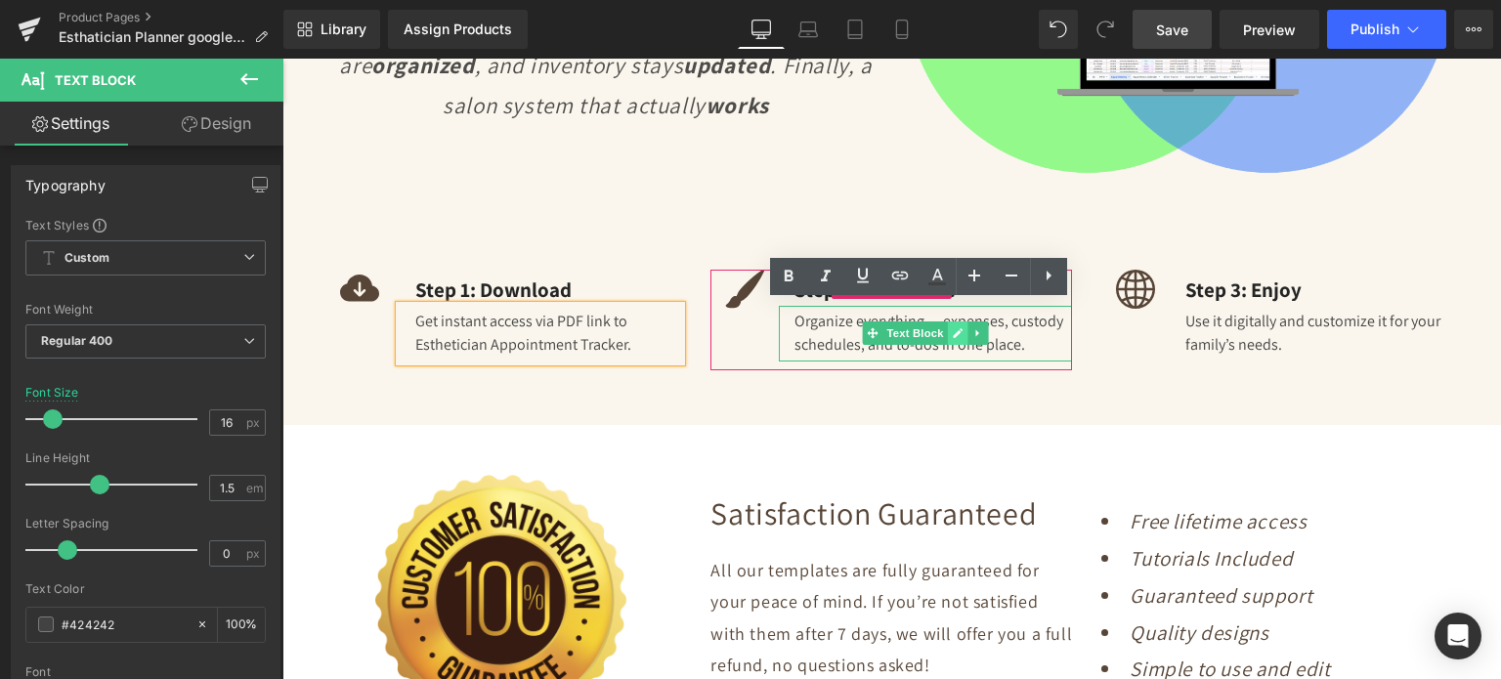
click at [949, 331] on div "Organize everything — expenses, custody schedules, and to-dos in one place." at bounding box center [925, 334] width 293 height 56
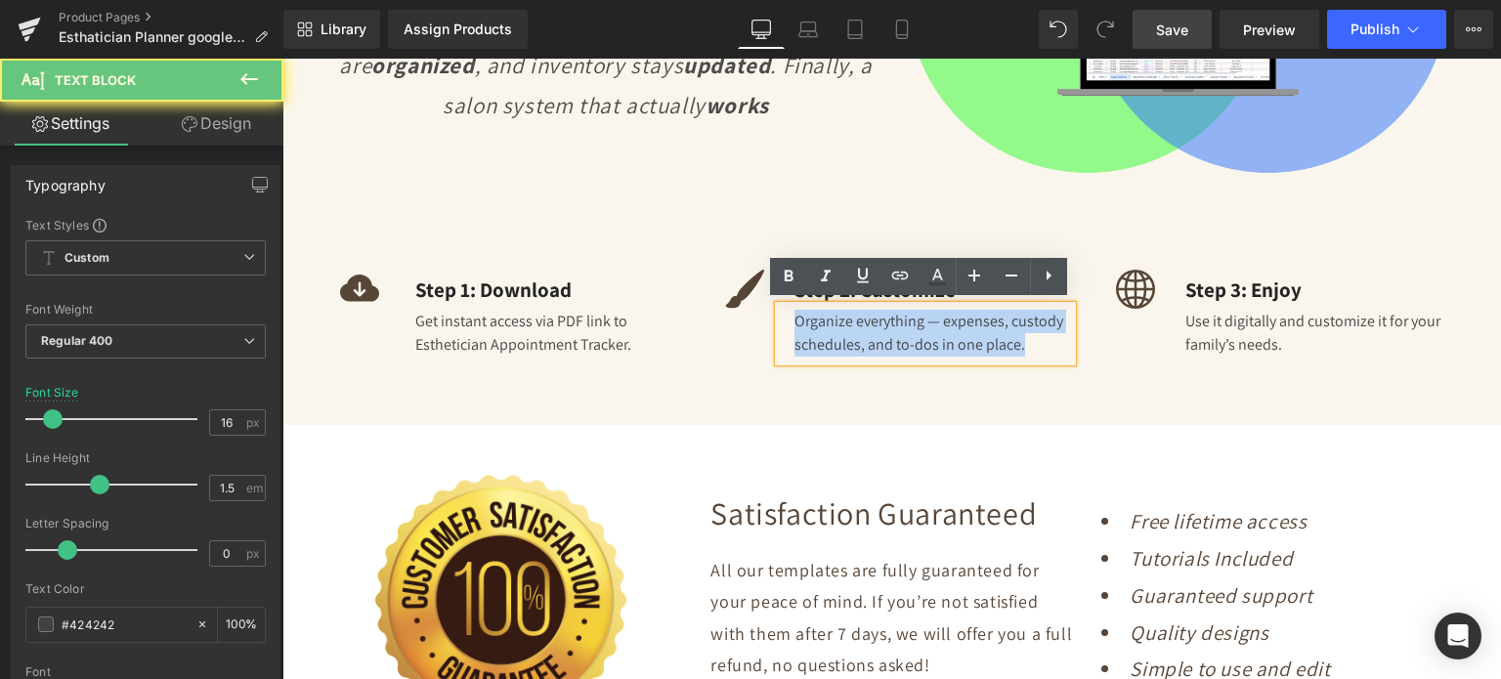
click at [949, 331] on div "Organize everything — expenses, custody schedules, and to-dos in one place." at bounding box center [925, 334] width 293 height 56
copy div "Organize everything — expenses, custody schedules, and to-dos in one place."
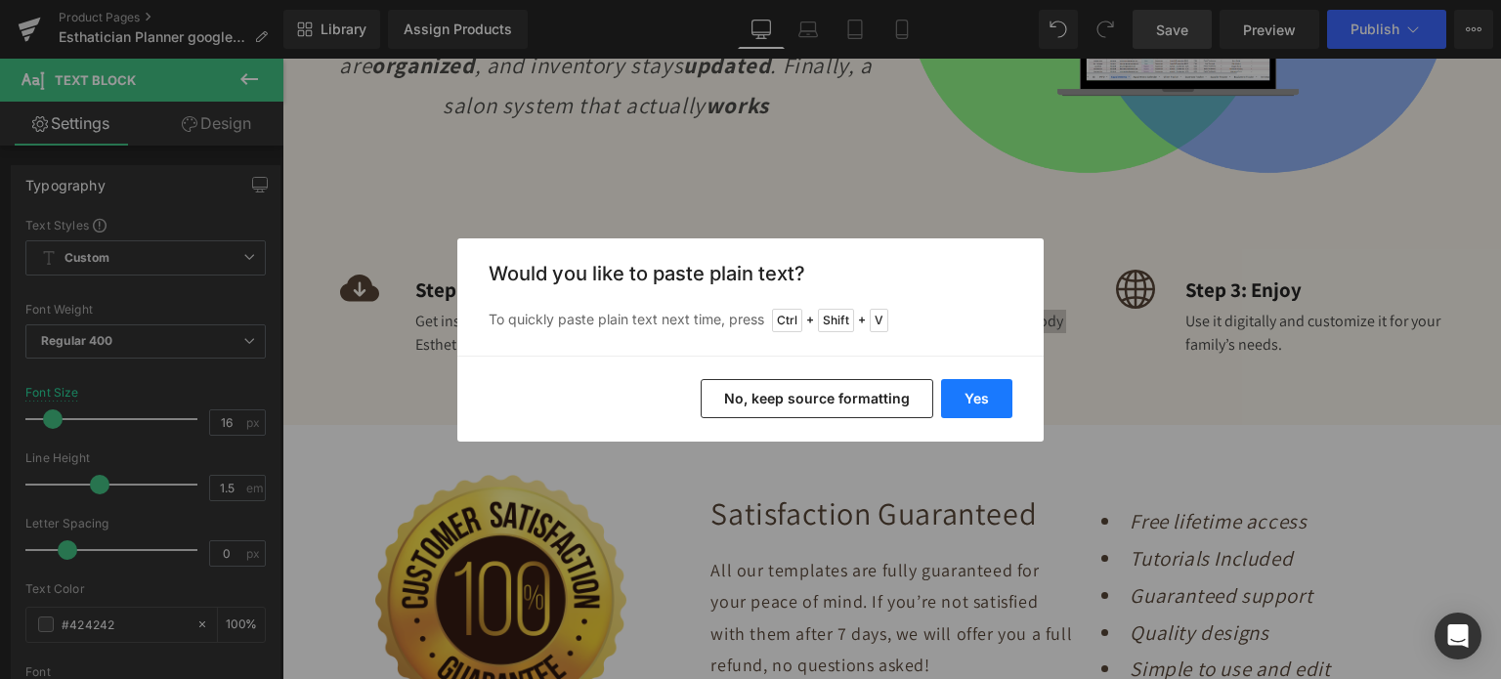
click at [1002, 401] on button "Yes" at bounding box center [976, 398] width 71 height 39
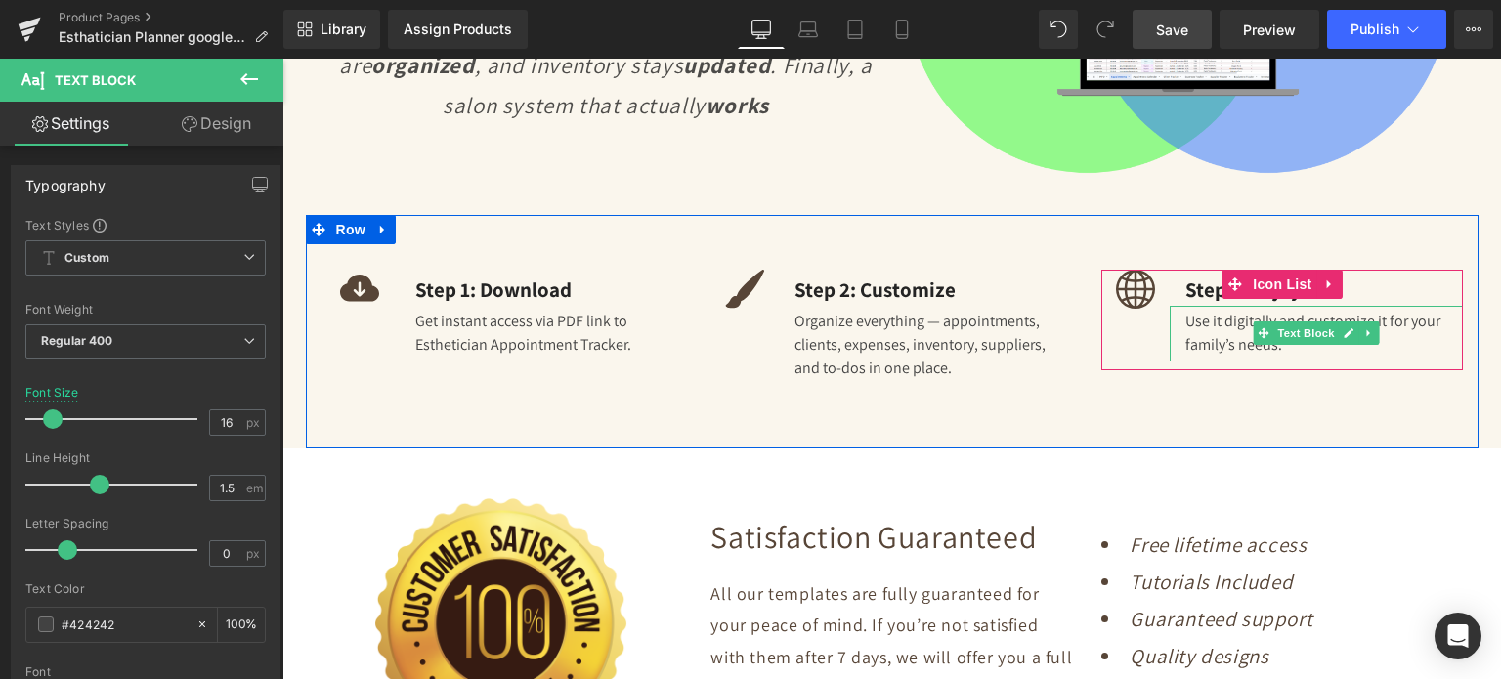
click at [1191, 327] on div "Use it digitally and customize it for your family’s needs." at bounding box center [1316, 334] width 293 height 56
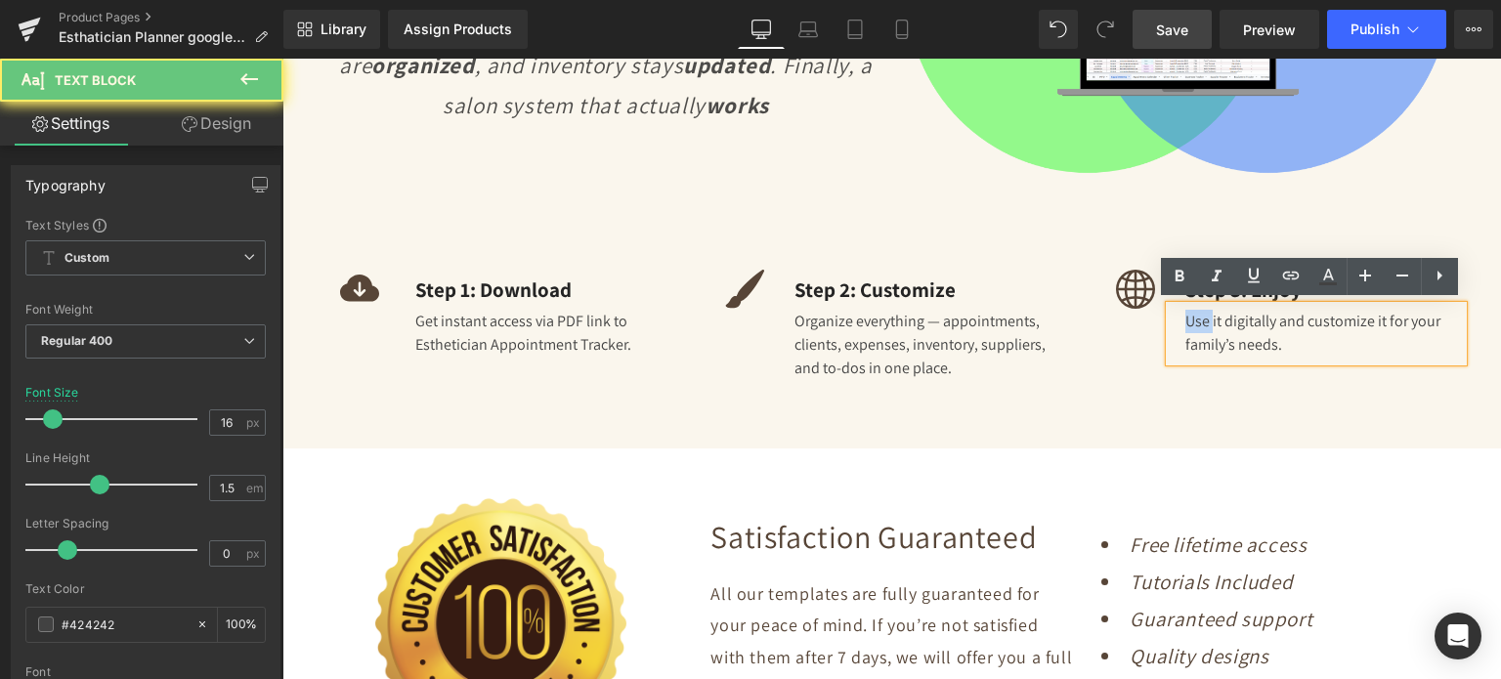
click at [1191, 327] on div "Use it digitally and customize it for your family’s needs." at bounding box center [1316, 334] width 293 height 56
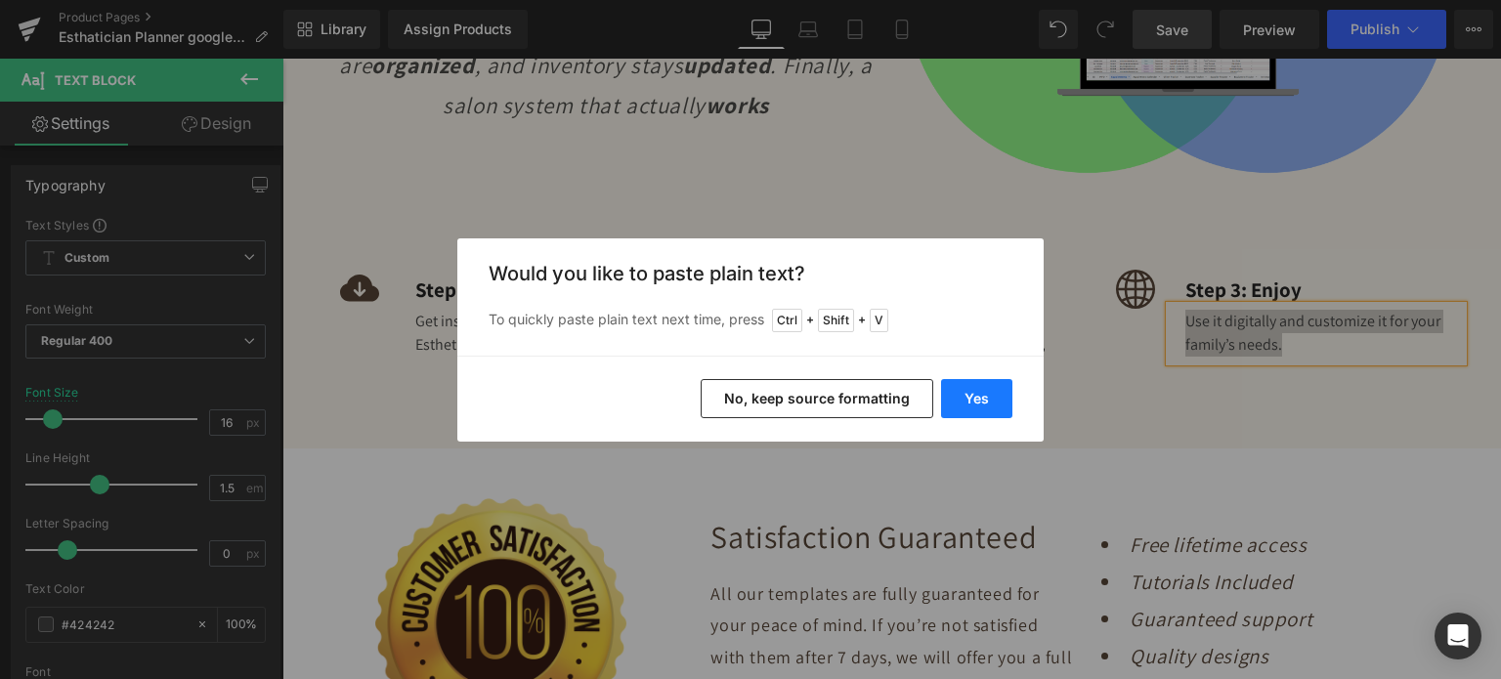
click at [977, 393] on button "Yes" at bounding box center [976, 398] width 71 height 39
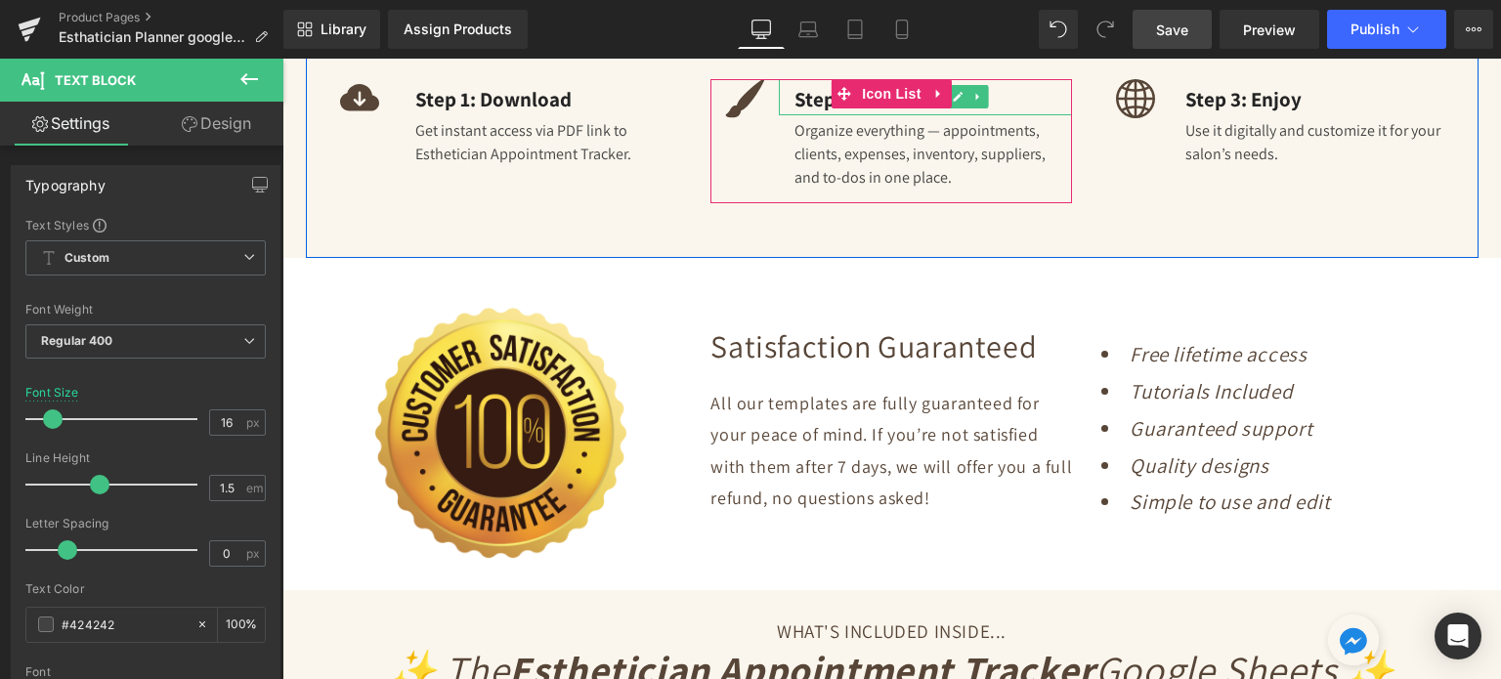
scroll to position [3291, 0]
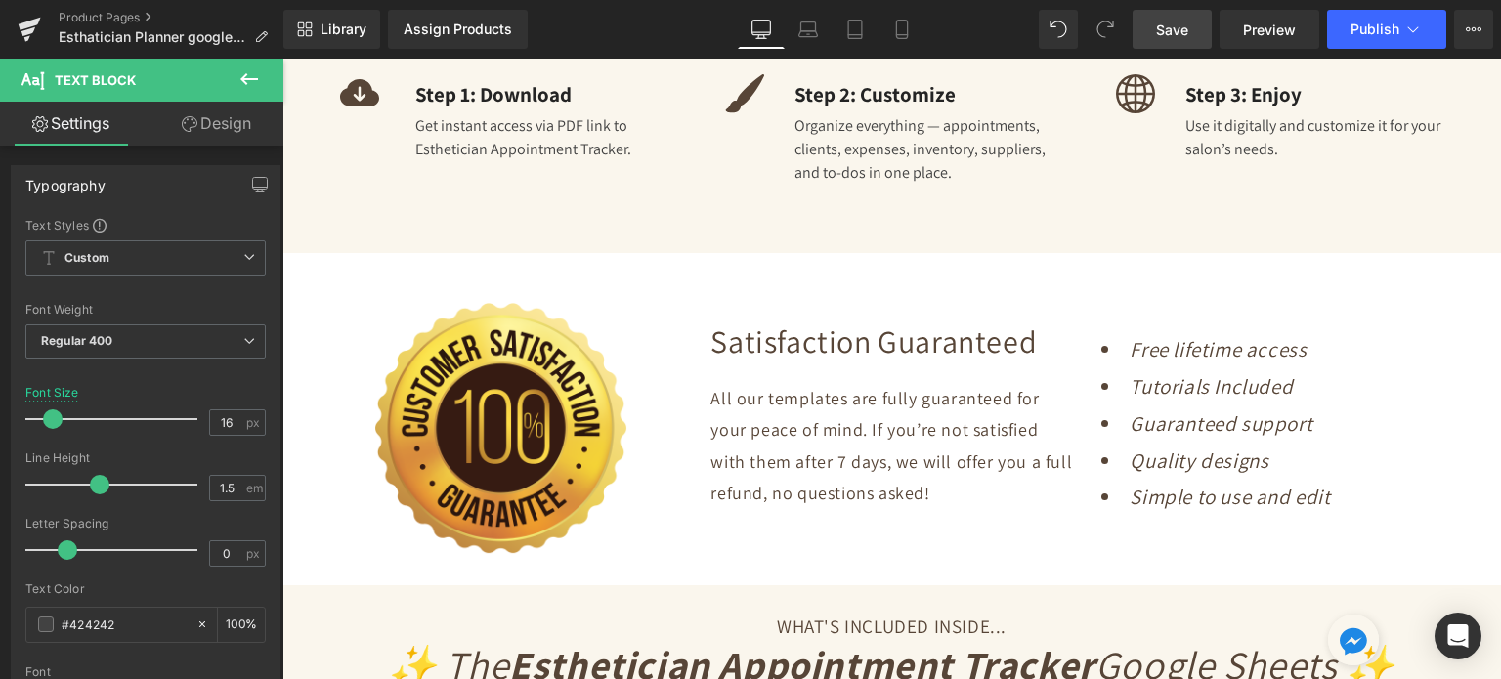
click at [1195, 33] on link "Save" at bounding box center [1172, 29] width 79 height 39
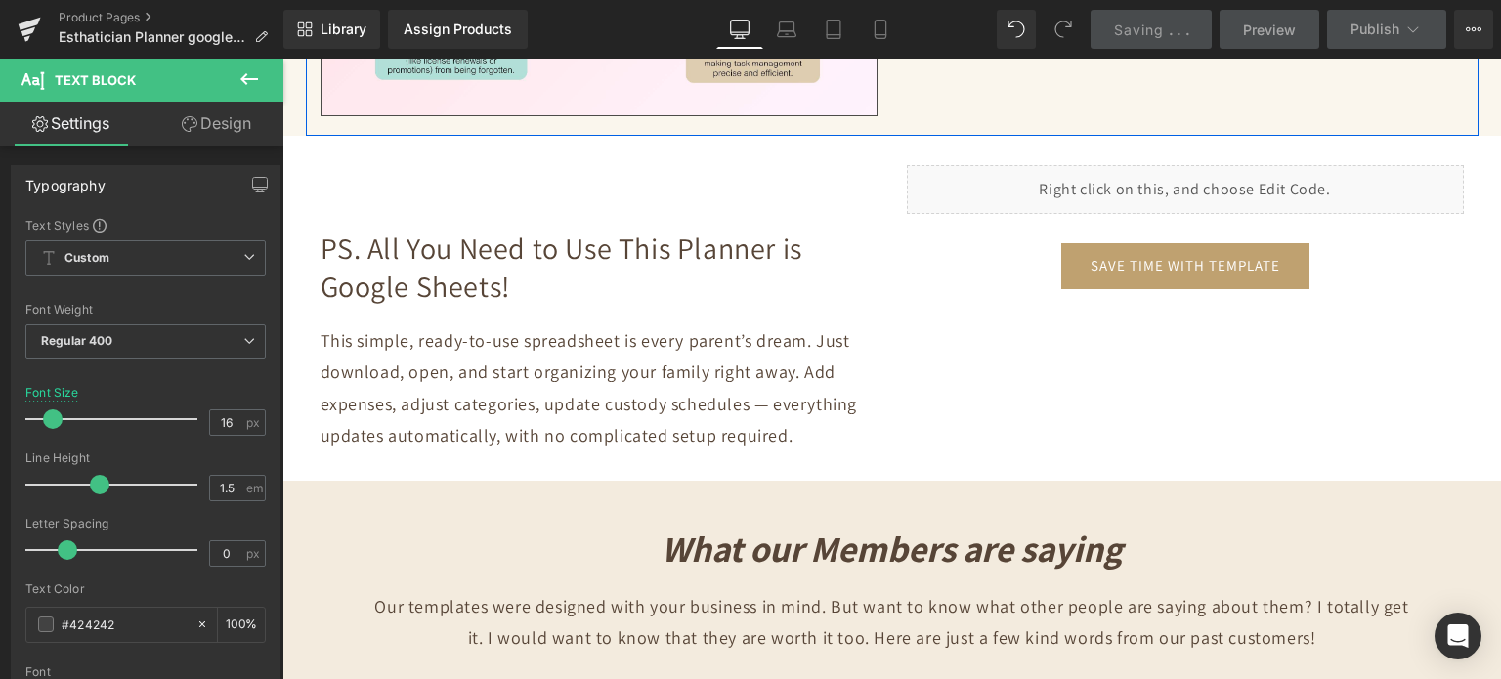
scroll to position [6517, 0]
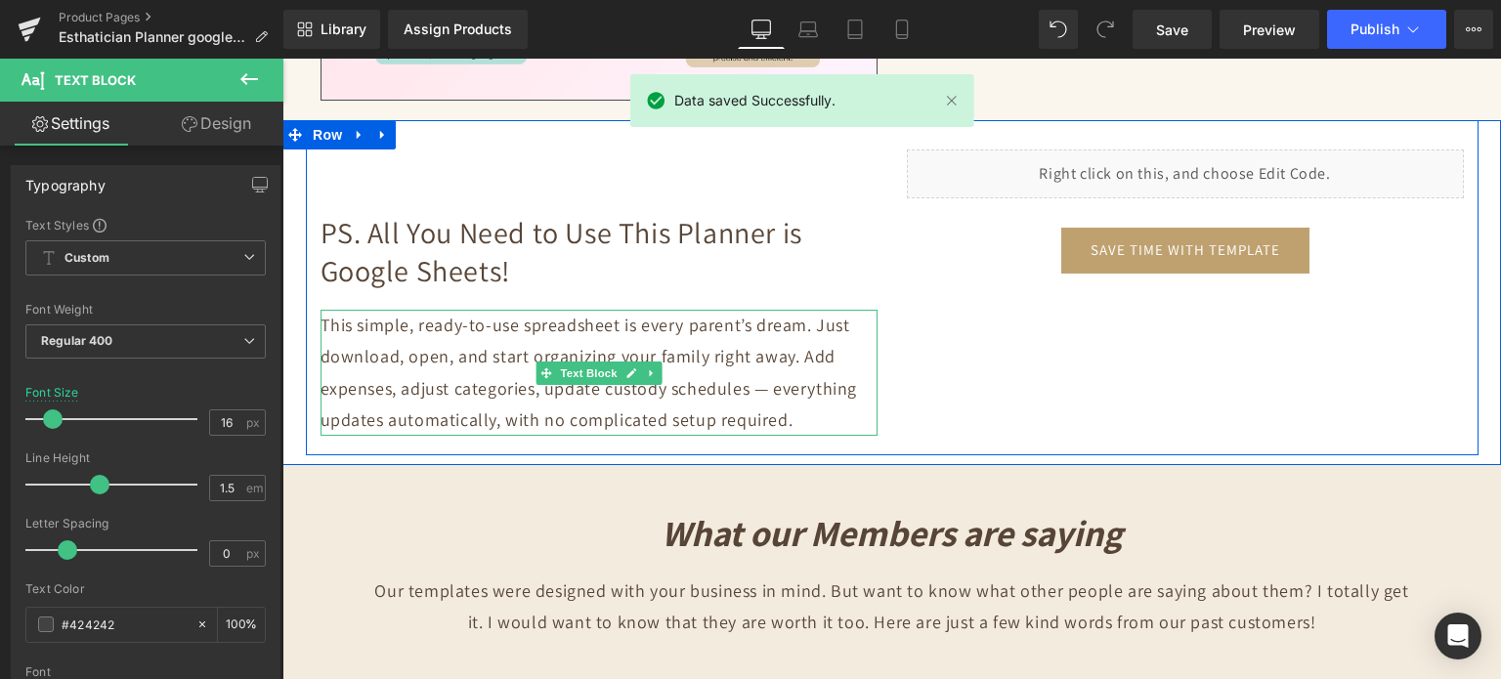
click at [579, 330] on p "This simple, ready-to-use spreadsheet is every parent’s dream. Just download, o…" at bounding box center [599, 373] width 557 height 127
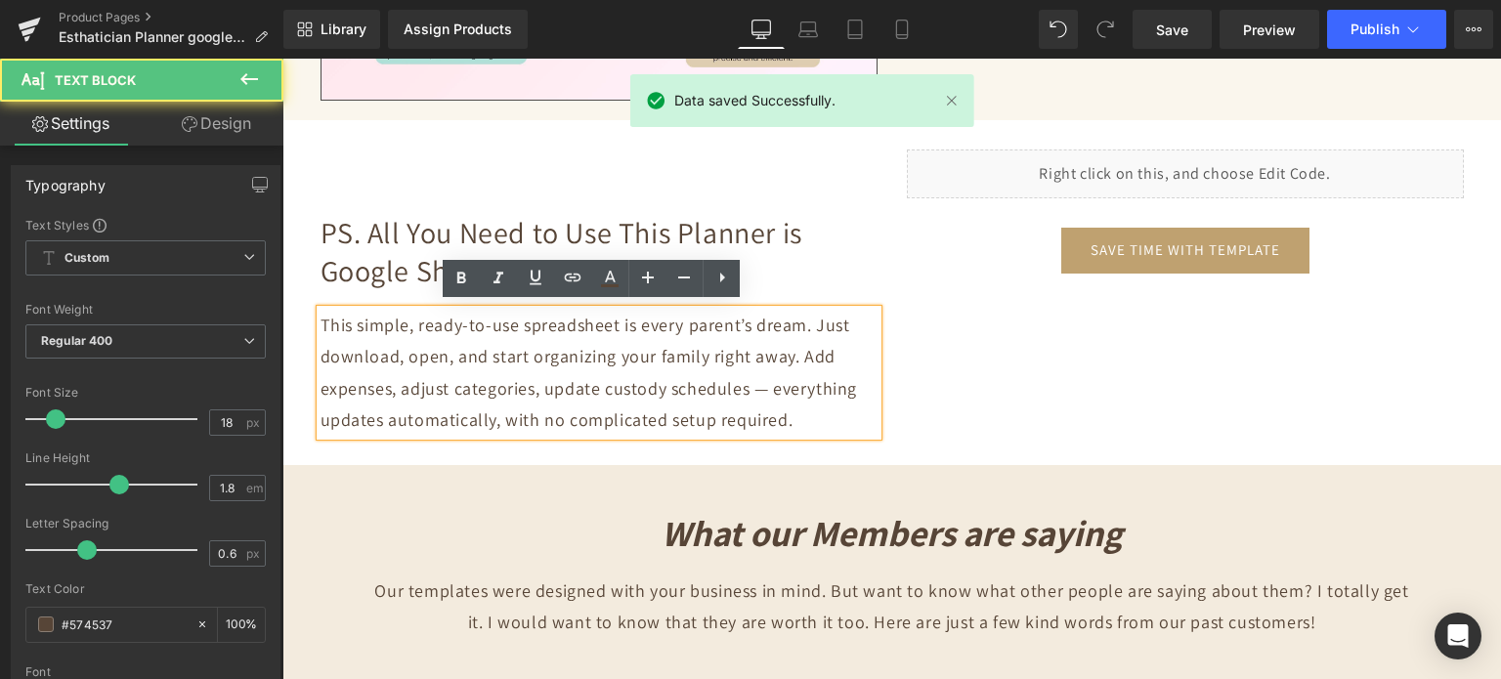
click at [579, 330] on p "This simple, ready-to-use spreadsheet is every parent’s dream. Just download, o…" at bounding box center [599, 373] width 557 height 127
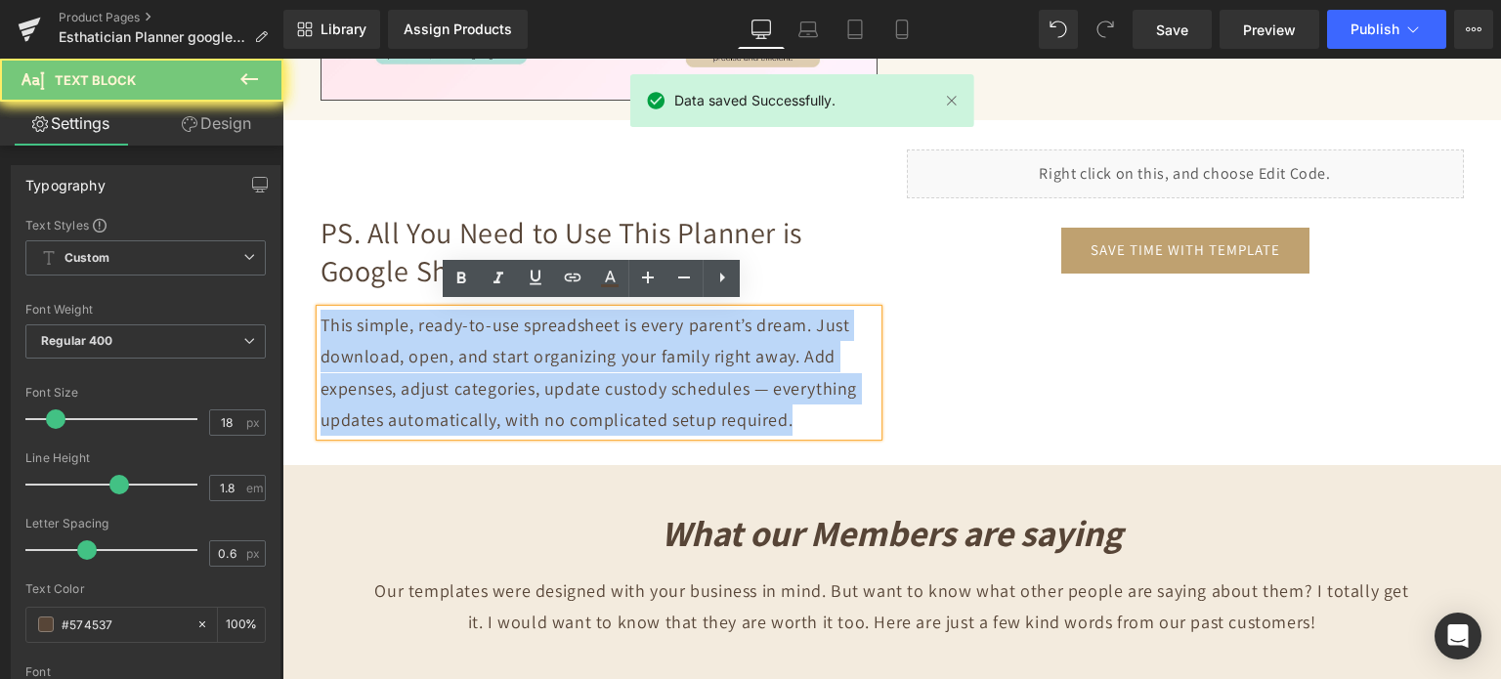
click at [579, 330] on p "This simple, ready-to-use spreadsheet is every parent’s dream. Just download, o…" at bounding box center [599, 373] width 557 height 127
copy p "This simple, ready-to-use spreadsheet is every parent’s dream. Just download, o…"
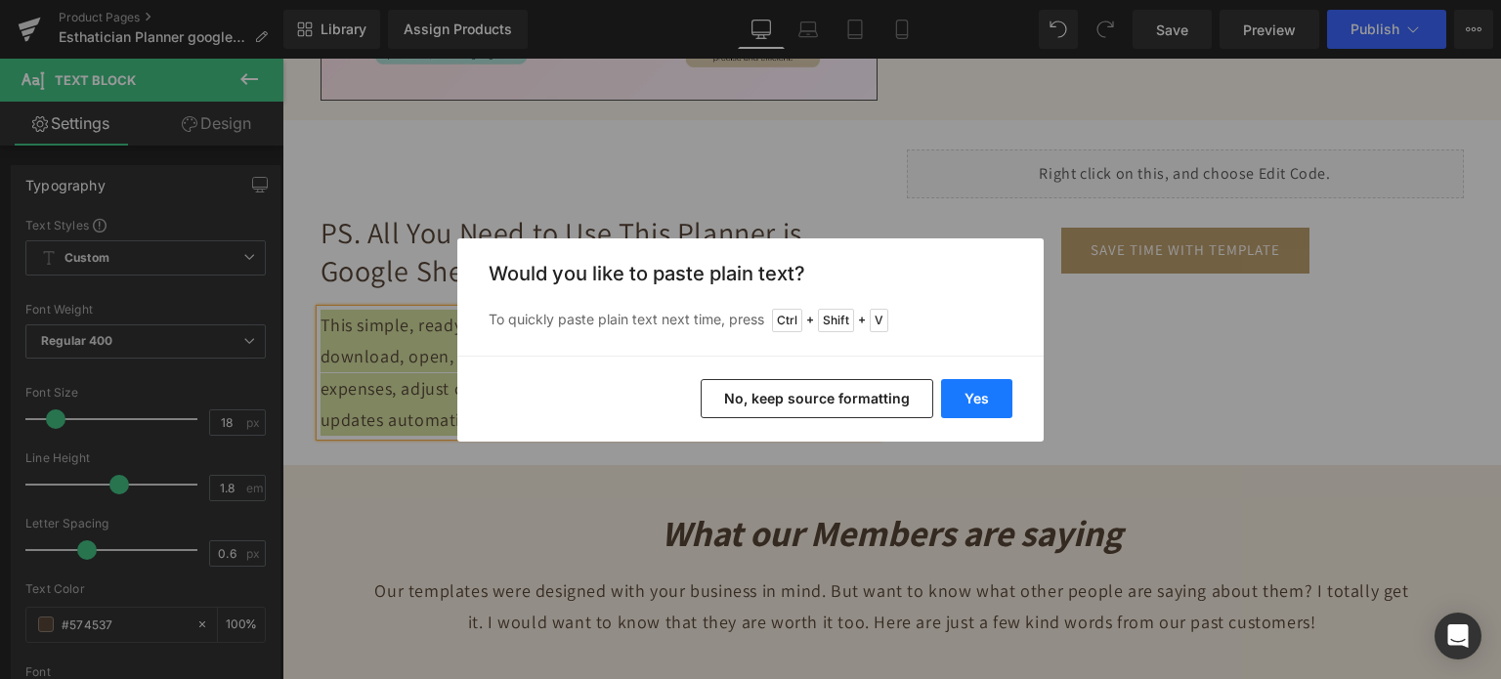
click at [983, 405] on button "Yes" at bounding box center [976, 398] width 71 height 39
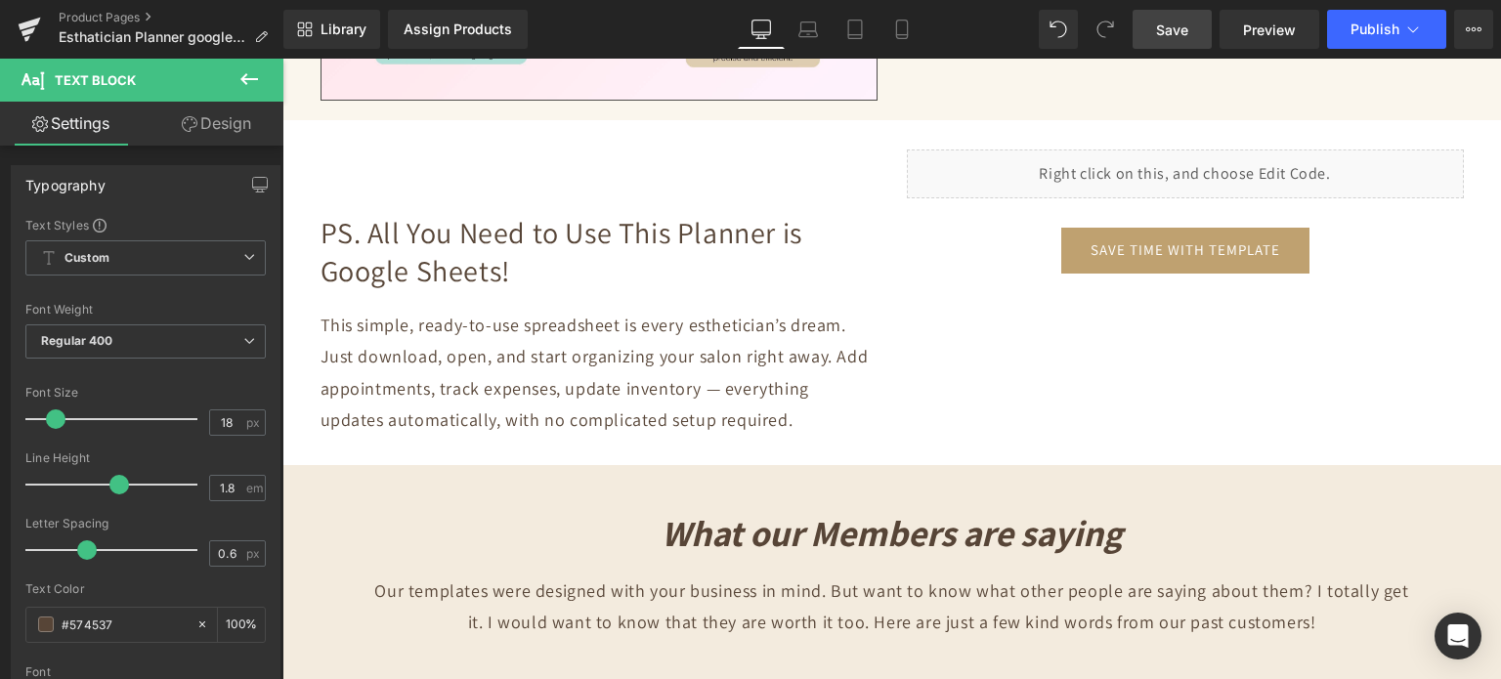
click at [1152, 26] on link "Save" at bounding box center [1172, 29] width 79 height 39
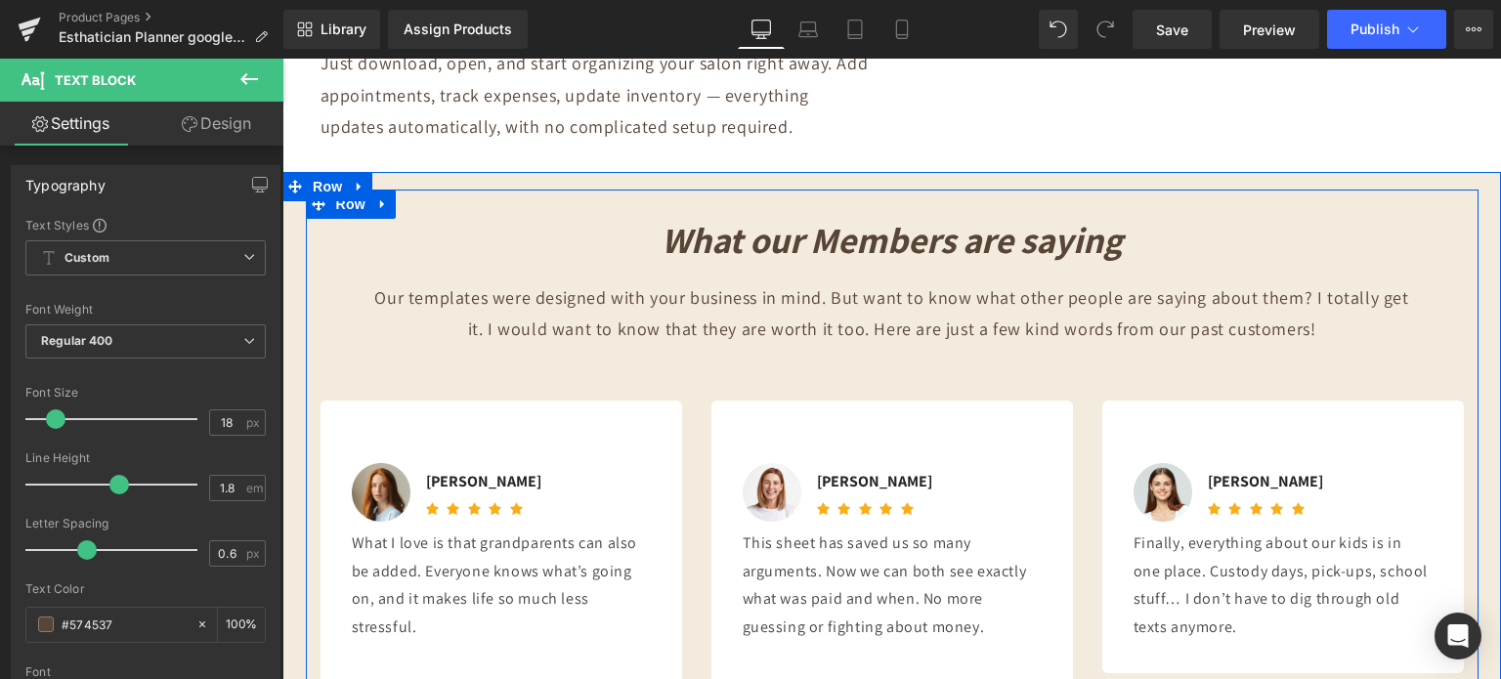
scroll to position [6908, 0]
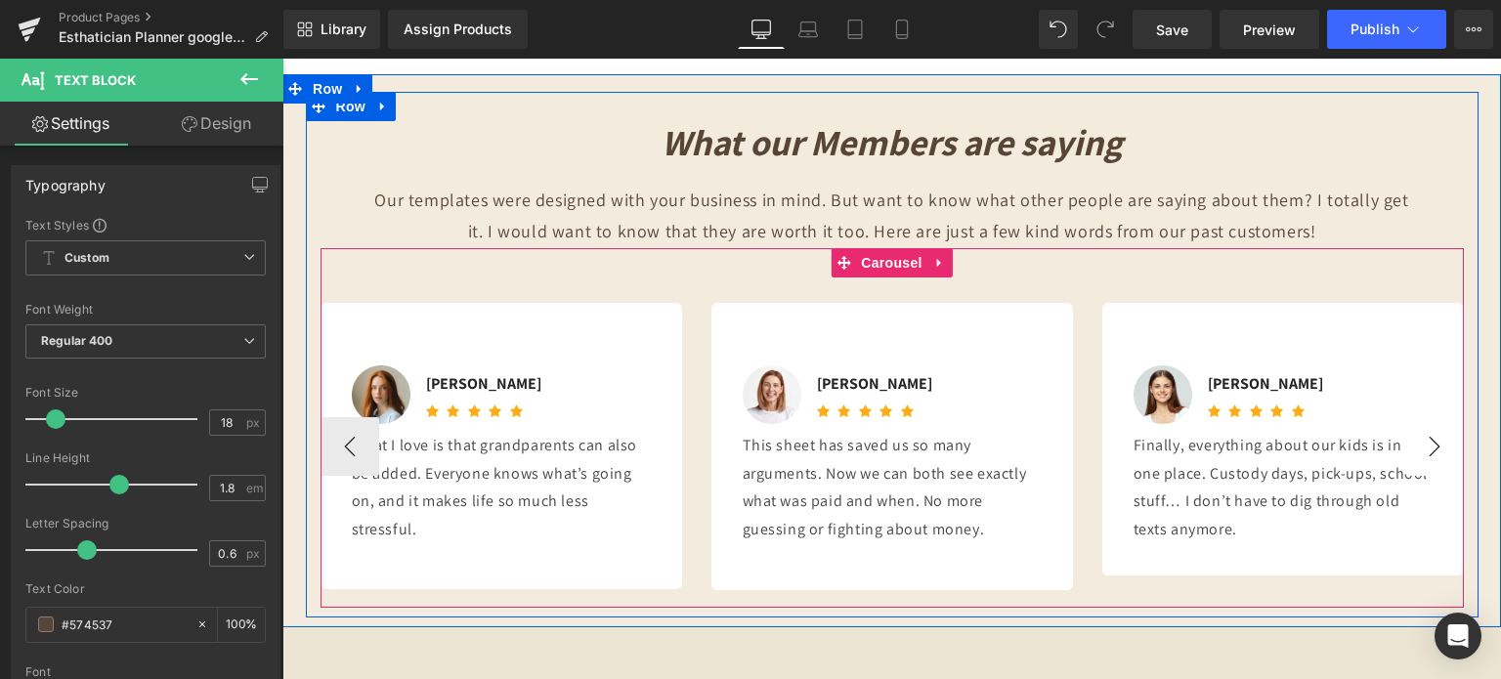
click at [1426, 430] on button "›" at bounding box center [1435, 446] width 59 height 59
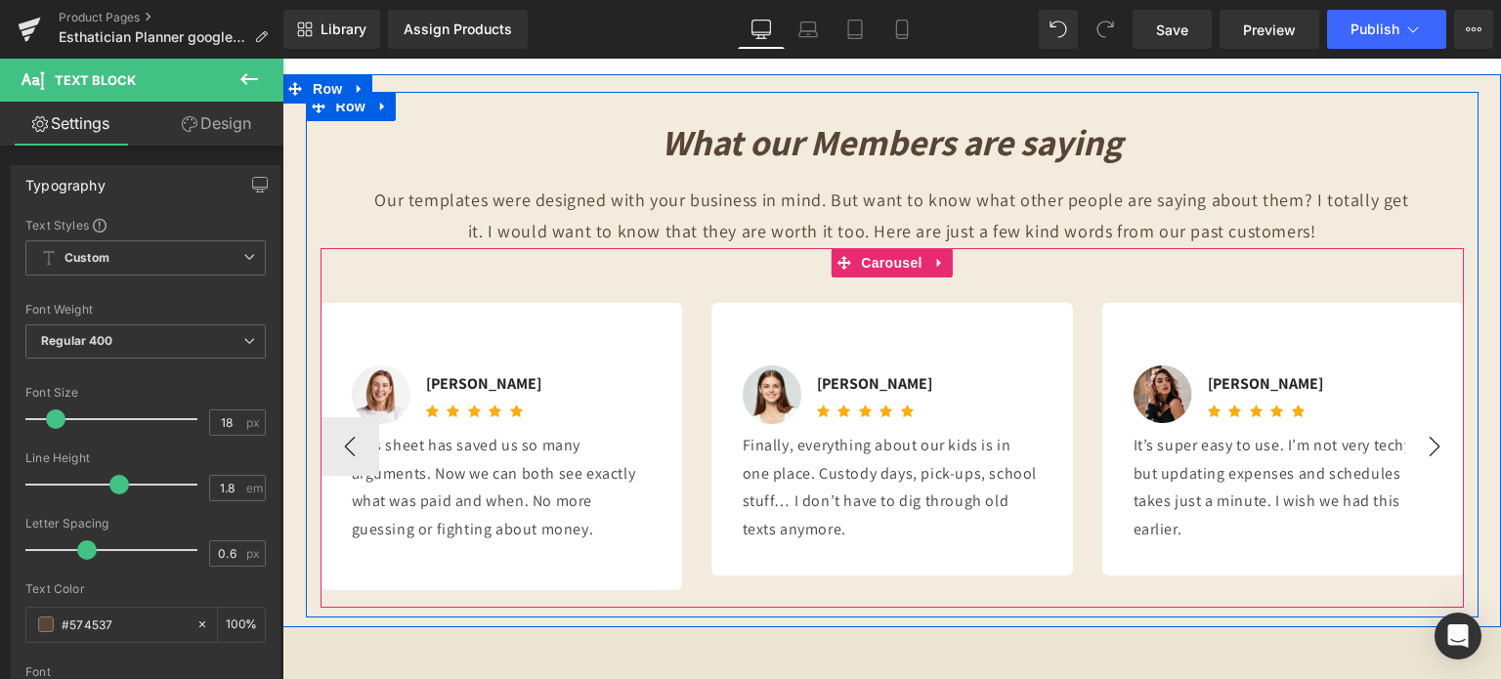
click at [1426, 436] on button "›" at bounding box center [1435, 446] width 59 height 59
click at [331, 453] on button "‹" at bounding box center [350, 446] width 59 height 59
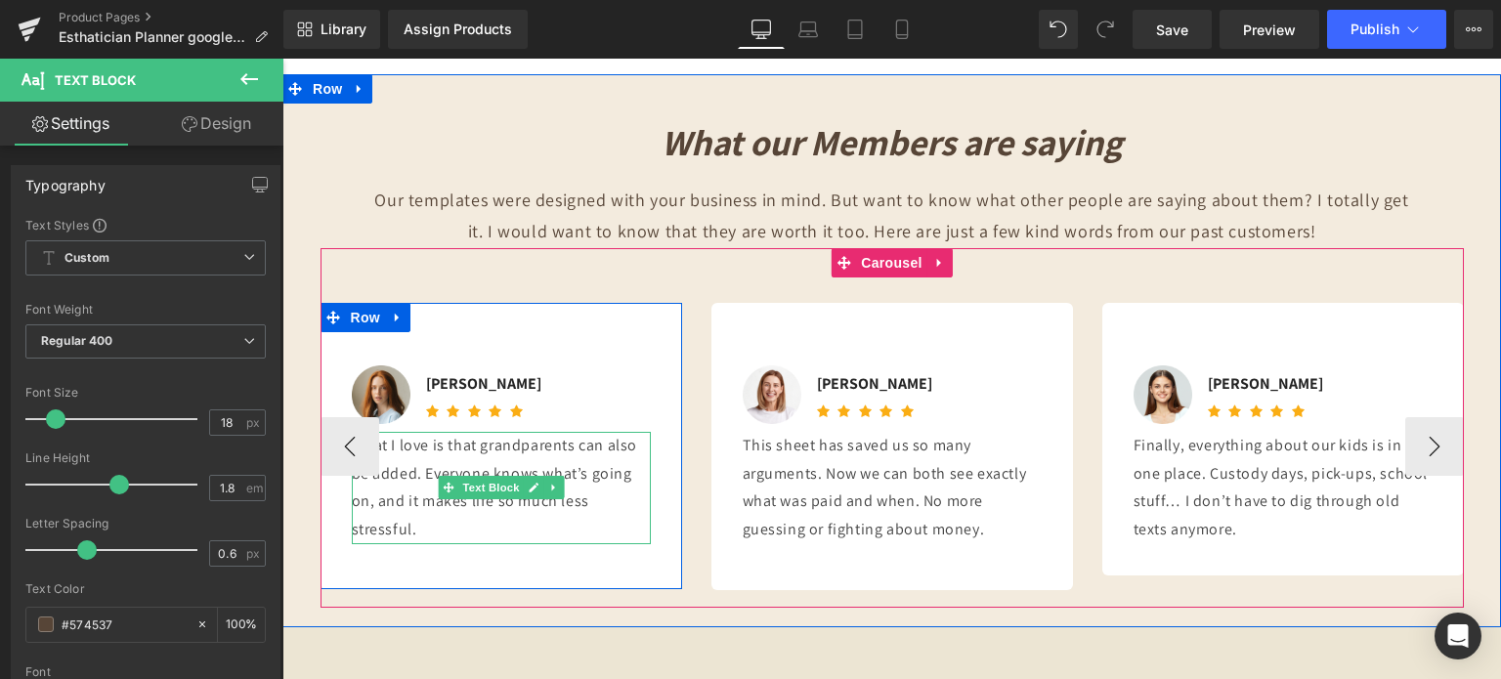
click at [419, 470] on p "What I love is that grandparents can also be added. Everyone knows what’s going…" at bounding box center [501, 488] width 299 height 112
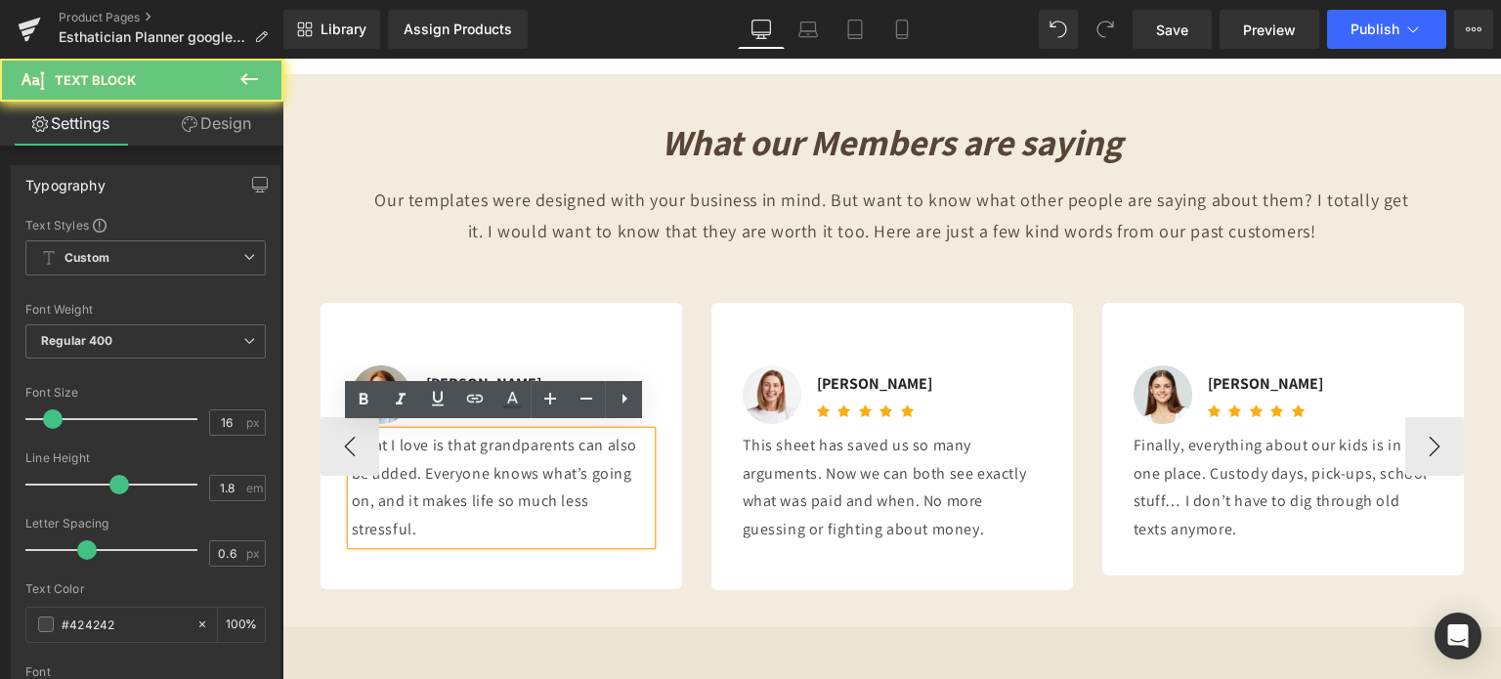
click at [419, 470] on p "What I love is that grandparents can also be added. Everyone knows what’s going…" at bounding box center [501, 488] width 299 height 112
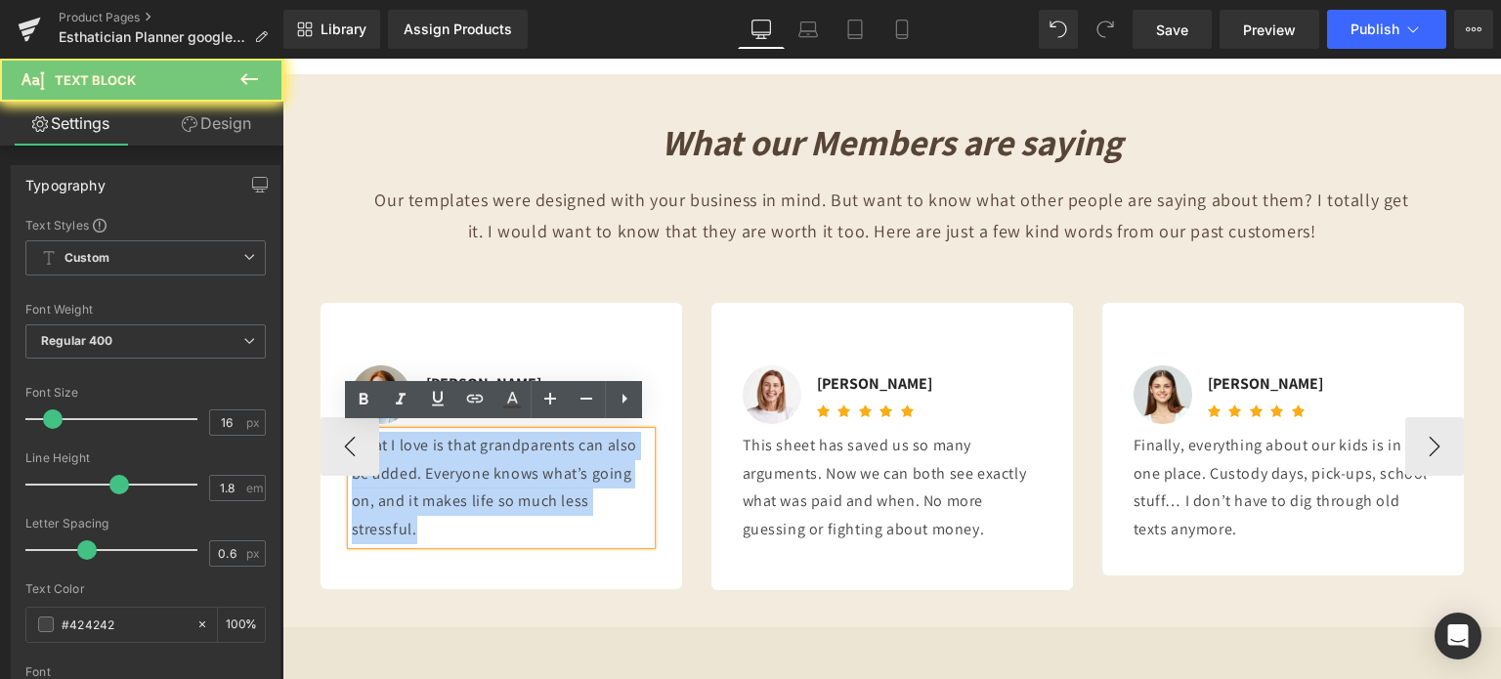
click at [419, 470] on p "What I love is that grandparents can also be added. Everyone knows what’s going…" at bounding box center [501, 488] width 299 height 112
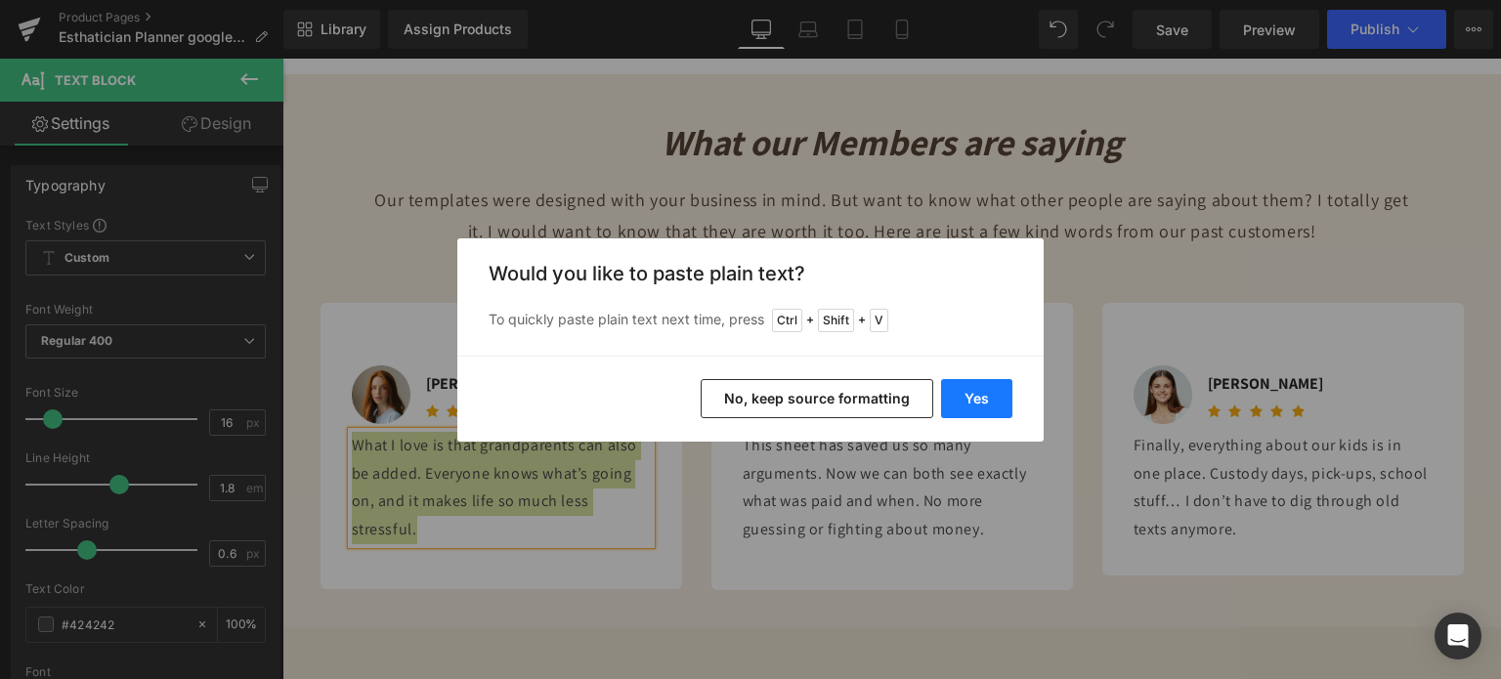
click at [959, 400] on button "Yes" at bounding box center [976, 398] width 71 height 39
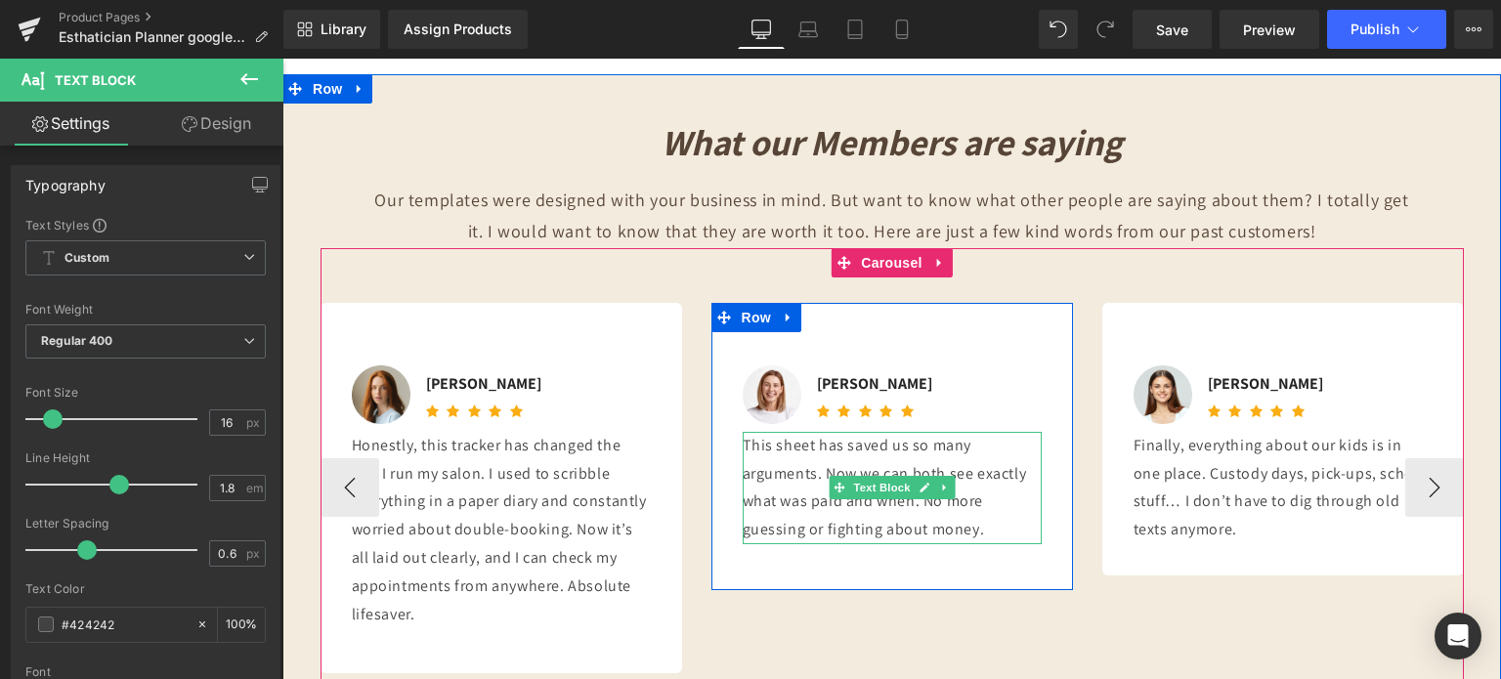
click at [759, 469] on p "This sheet has saved us so many arguments. Now we can both see exactly what was…" at bounding box center [892, 488] width 299 height 112
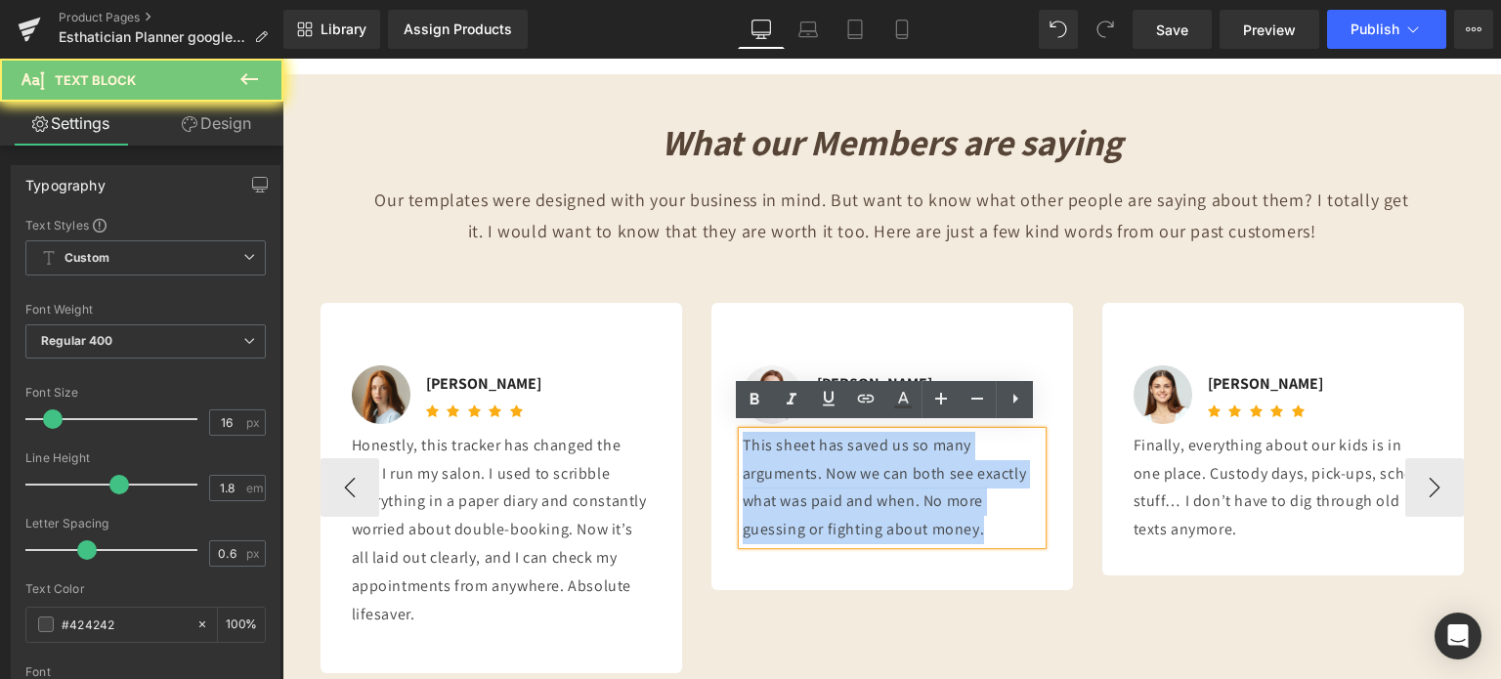
click at [759, 469] on p "This sheet has saved us so many arguments. Now we can both see exactly what was…" at bounding box center [892, 488] width 299 height 112
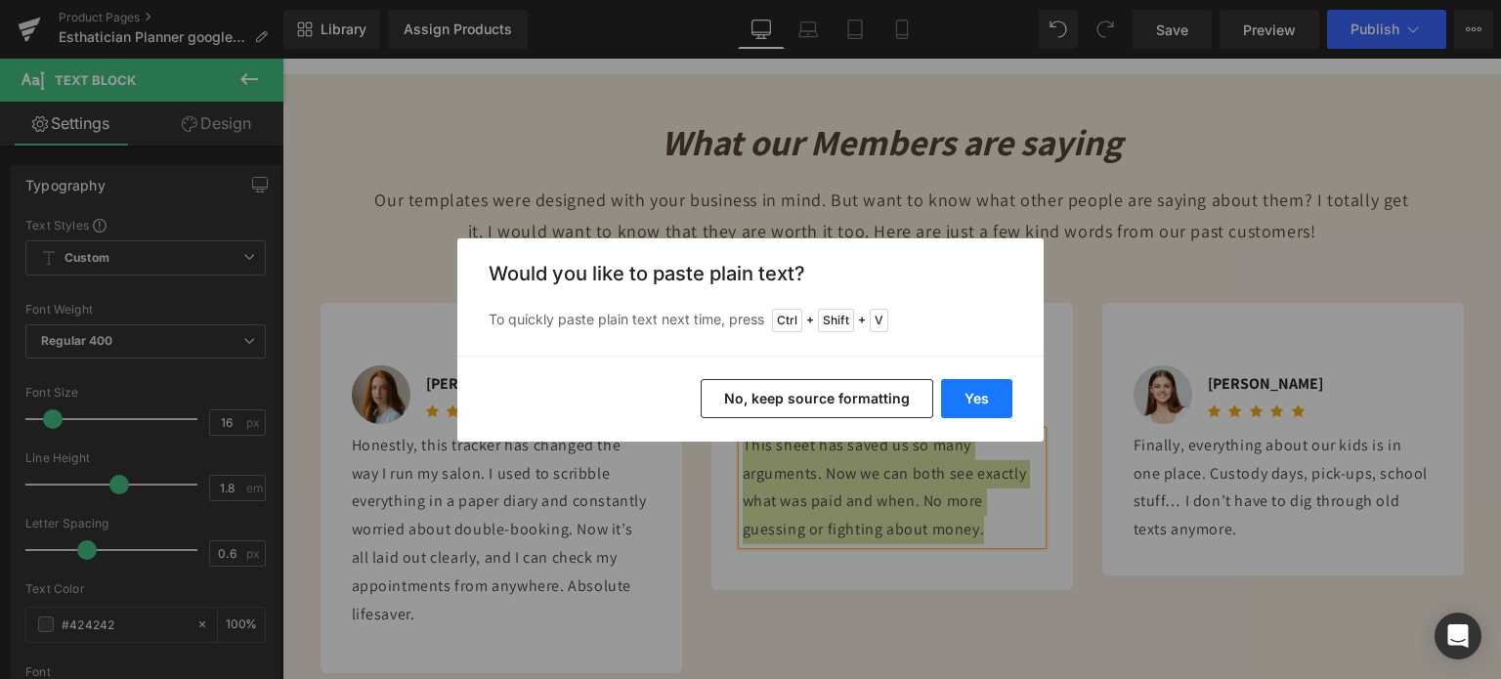
click at [991, 404] on button "Yes" at bounding box center [976, 398] width 71 height 39
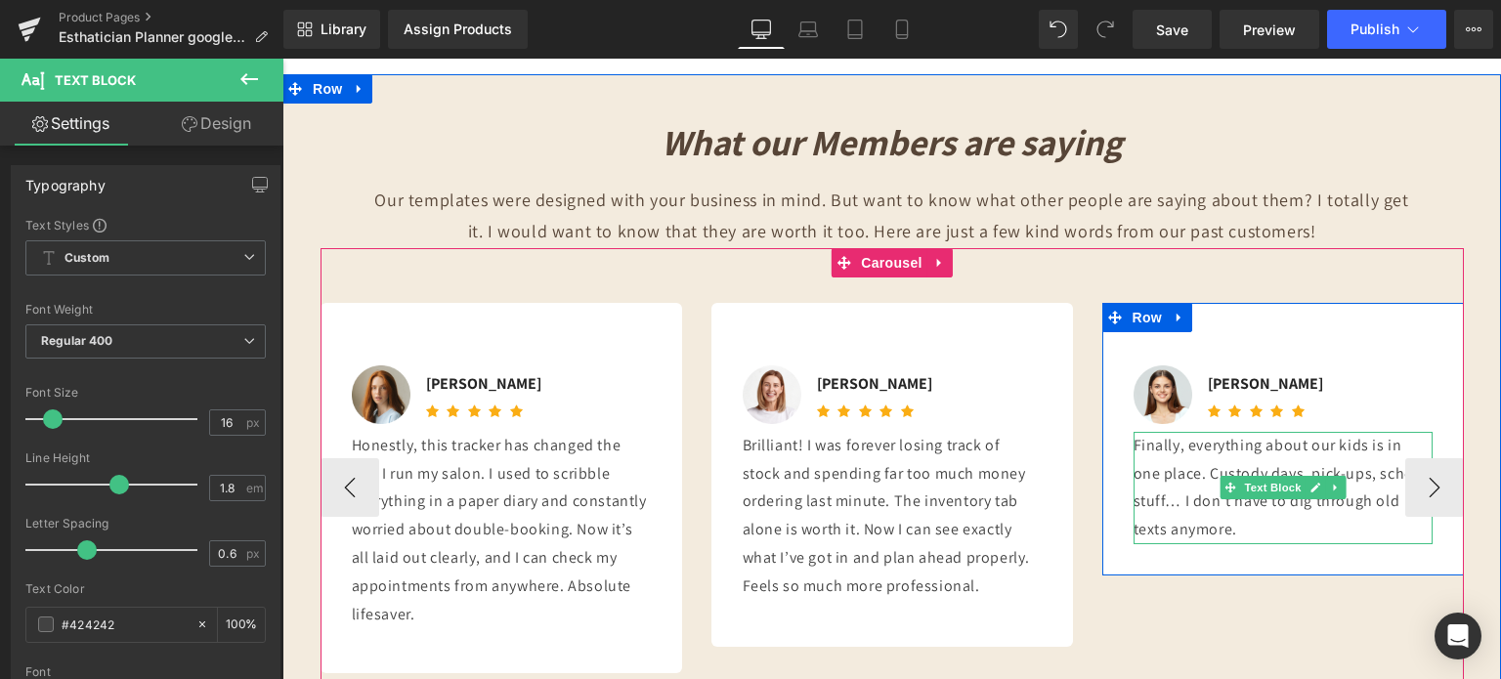
click at [1198, 466] on p "Finally, everything about our kids is in one place. Custody days, pick-ups, sch…" at bounding box center [1283, 488] width 299 height 112
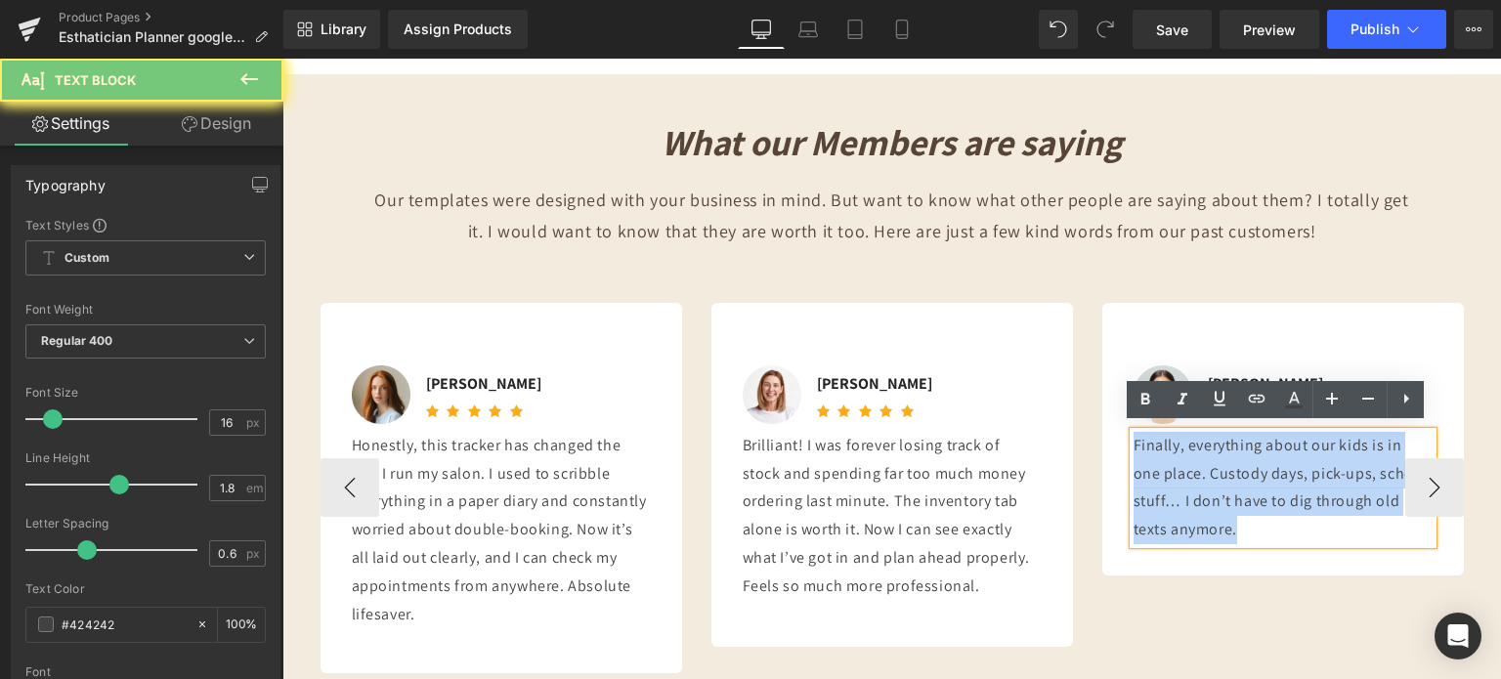
click at [1198, 466] on p "Finally, everything about our kids is in one place. Custody days, pick-ups, sch…" at bounding box center [1283, 488] width 299 height 112
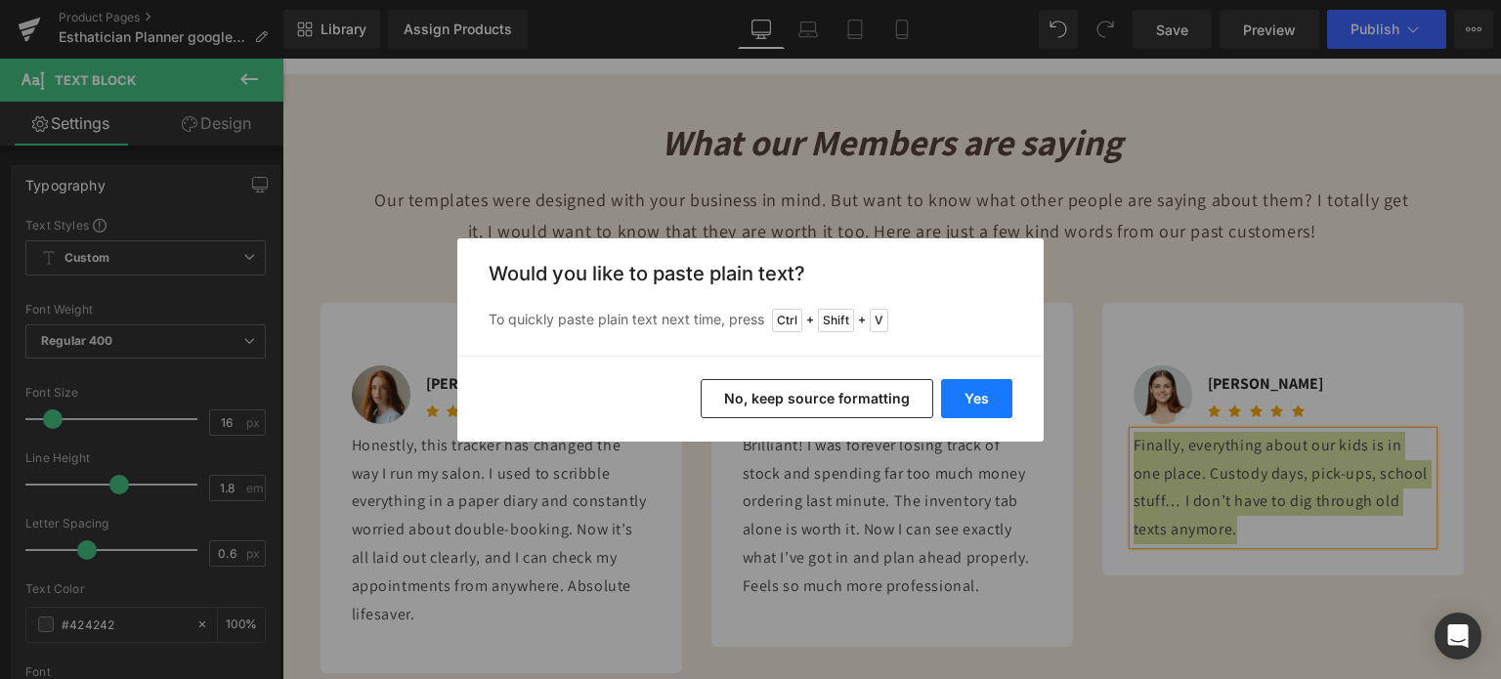
click at [976, 397] on button "Yes" at bounding box center [976, 398] width 71 height 39
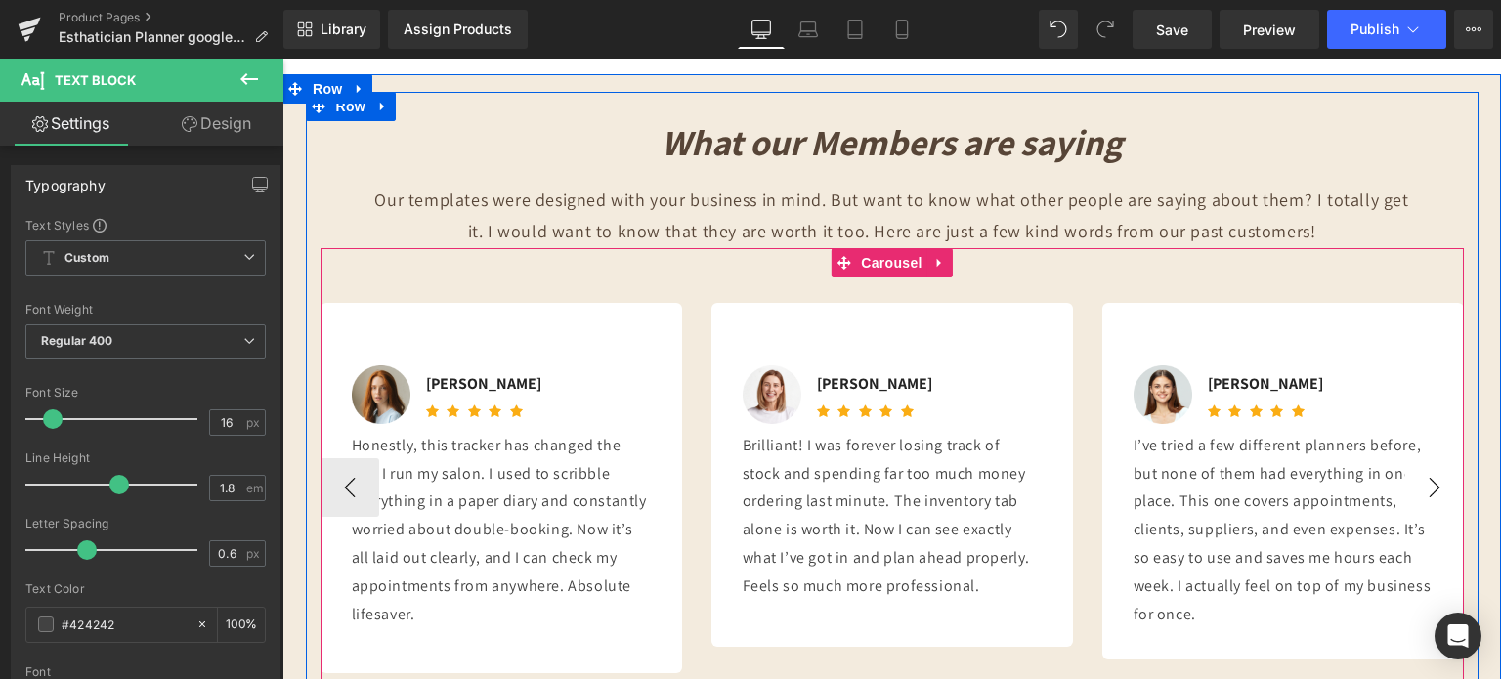
click at [1431, 474] on button "›" at bounding box center [1435, 487] width 59 height 59
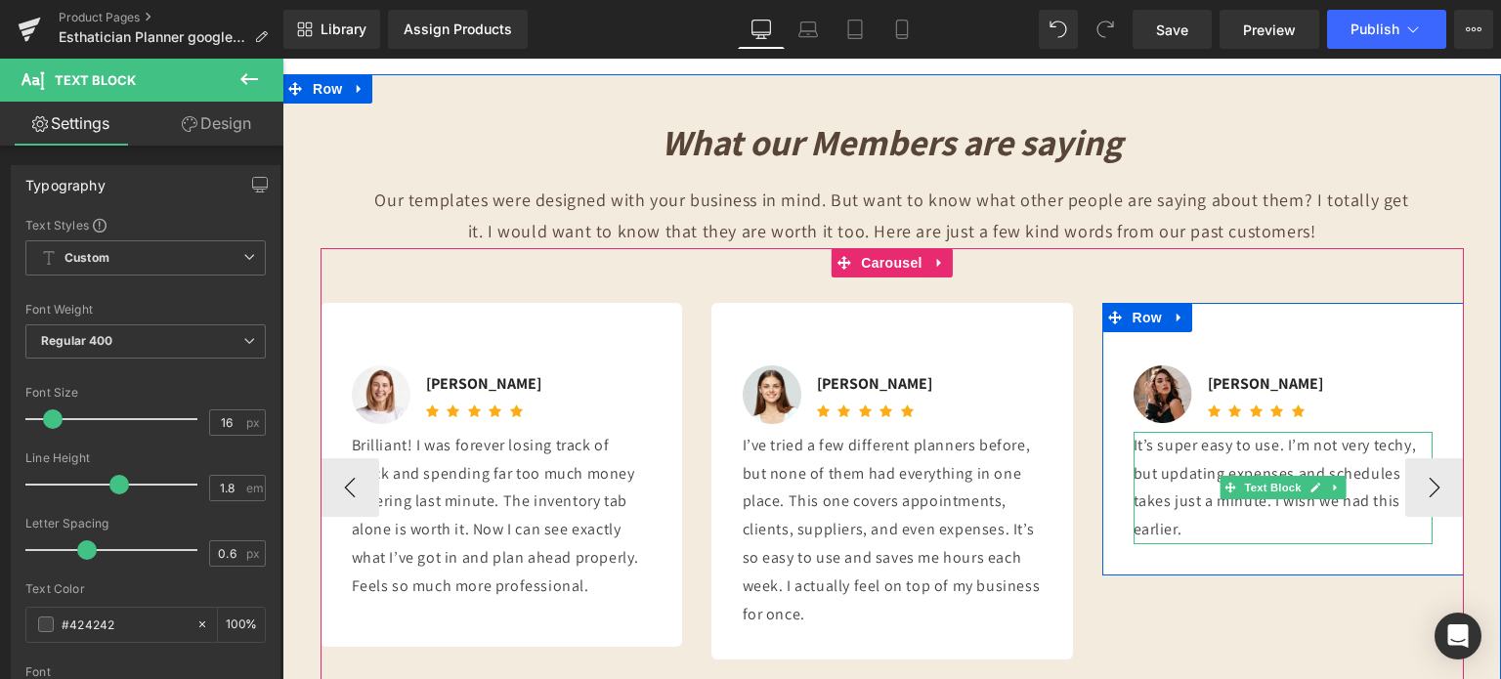
click at [1183, 456] on p "It’s super easy to use. I’m not very techy, but updating expenses and schedules…" at bounding box center [1283, 488] width 299 height 112
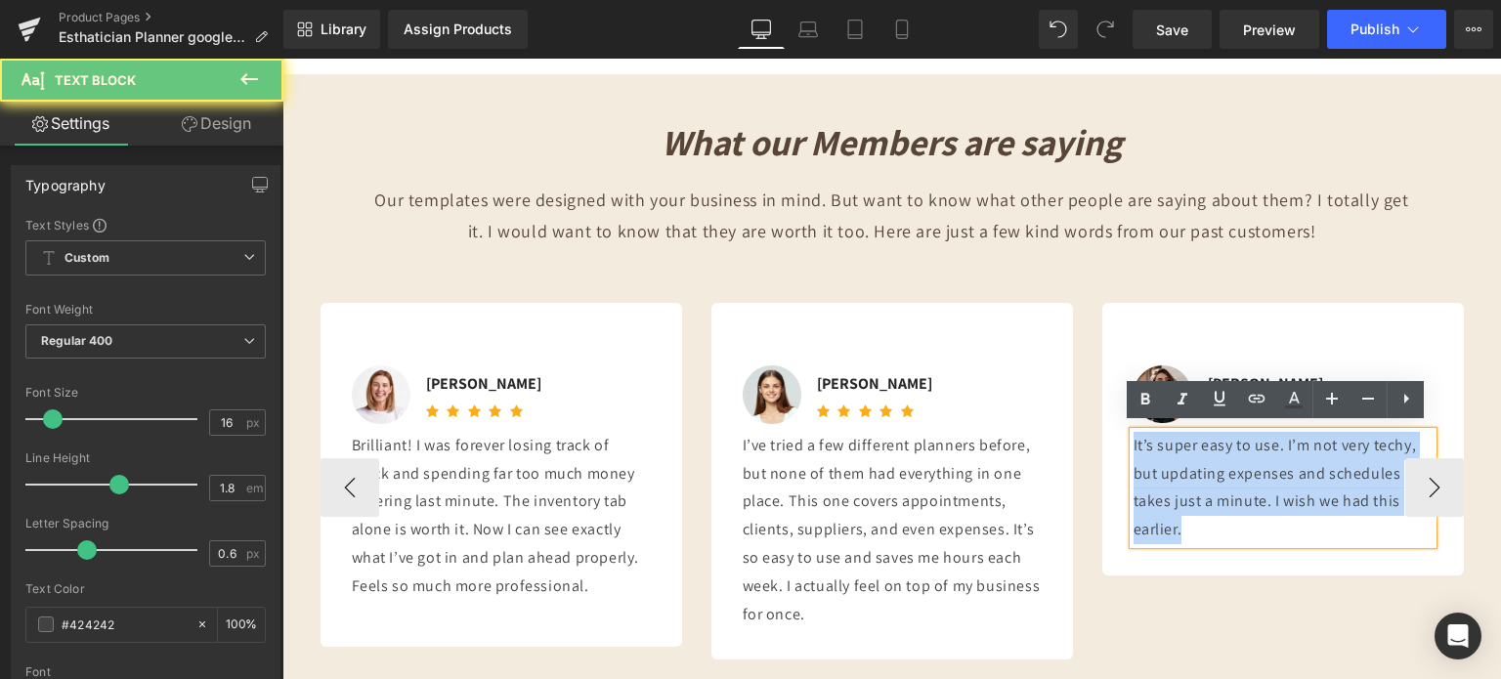
click at [1183, 456] on p "It’s super easy to use. I’m not very techy, but updating expenses and schedules…" at bounding box center [1283, 488] width 299 height 112
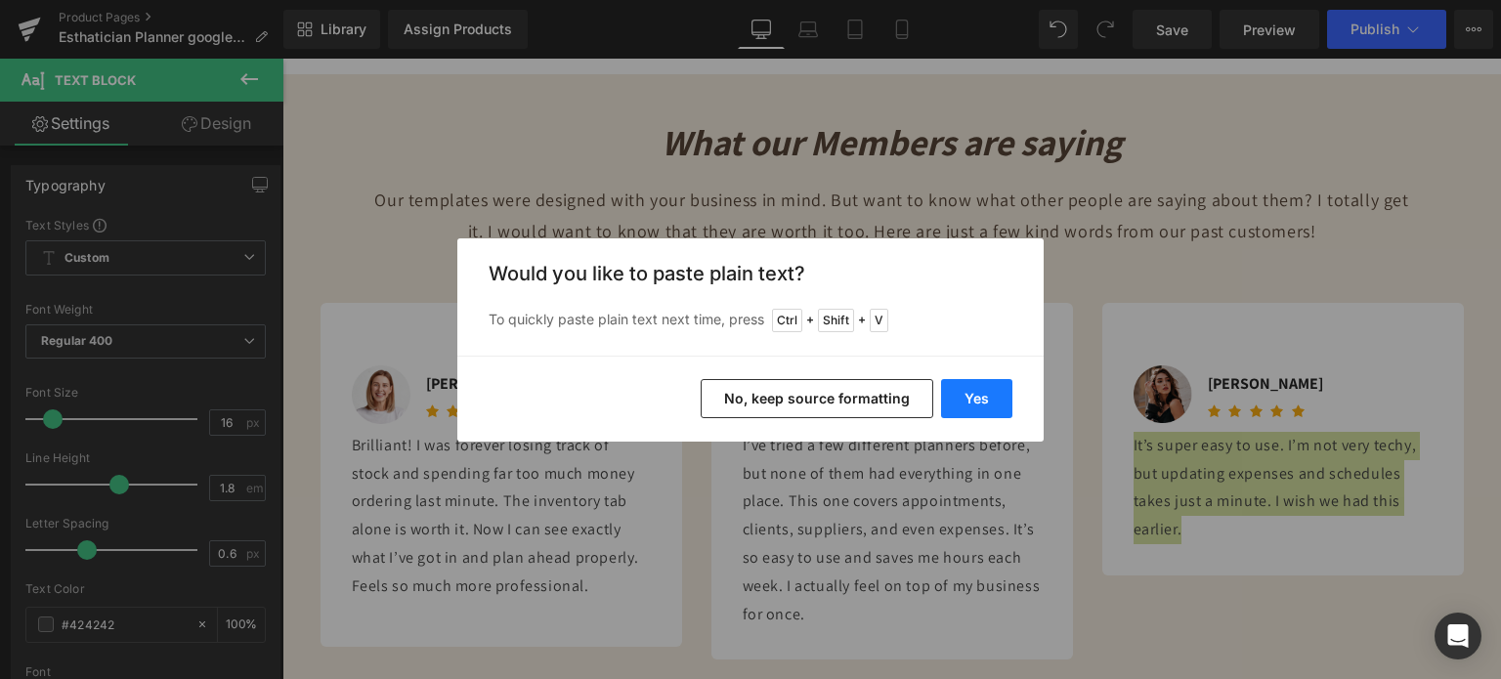
click at [961, 400] on button "Yes" at bounding box center [976, 398] width 71 height 39
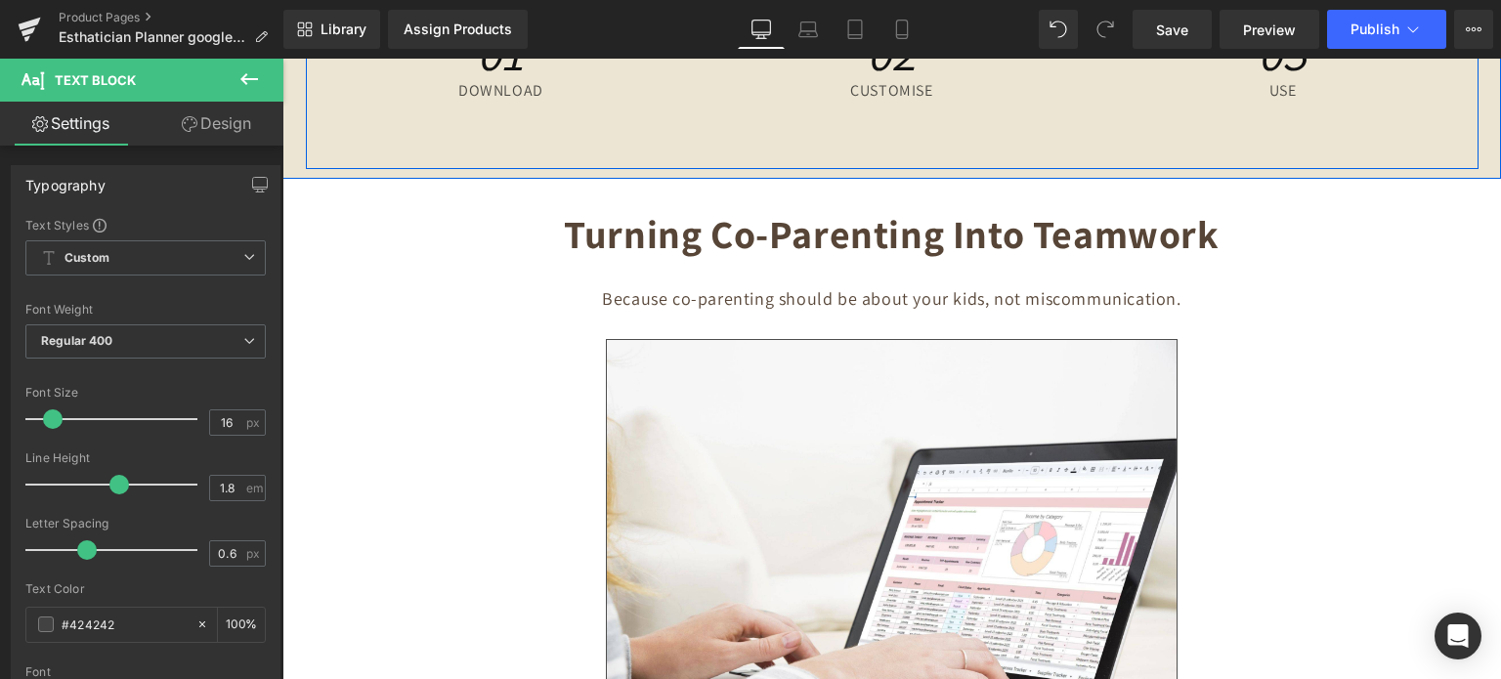
scroll to position [8081, 0]
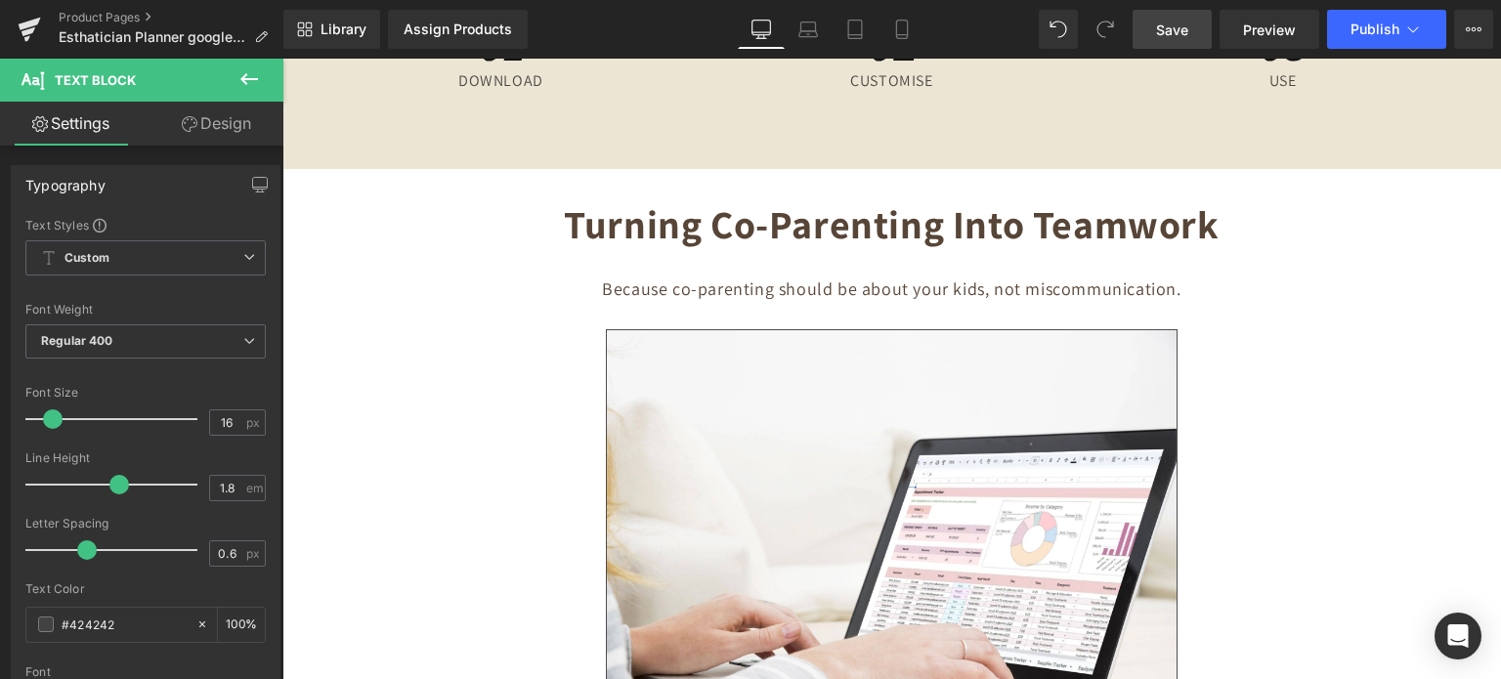
click at [1192, 20] on link "Save" at bounding box center [1172, 29] width 79 height 39
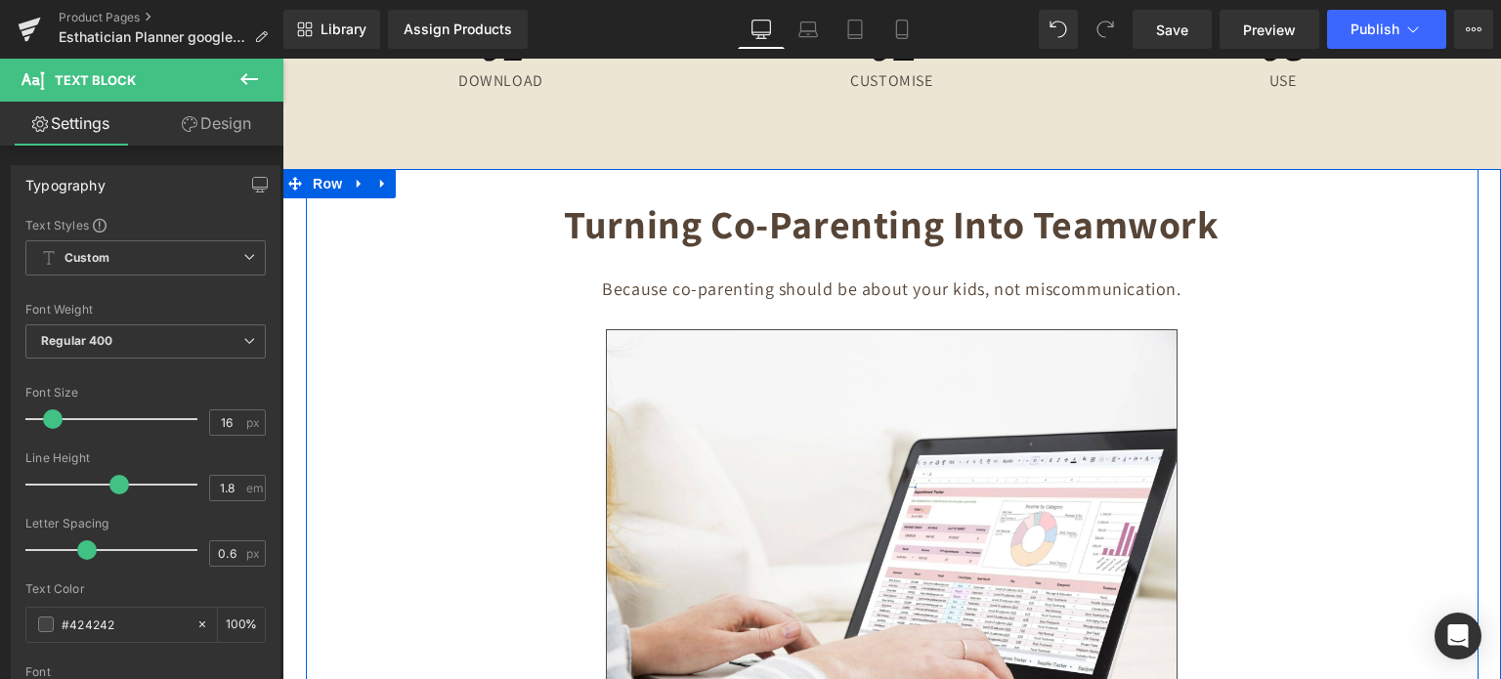
click at [813, 217] on b "Turning Co-Parenting Into Teamwork" at bounding box center [891, 223] width 655 height 51
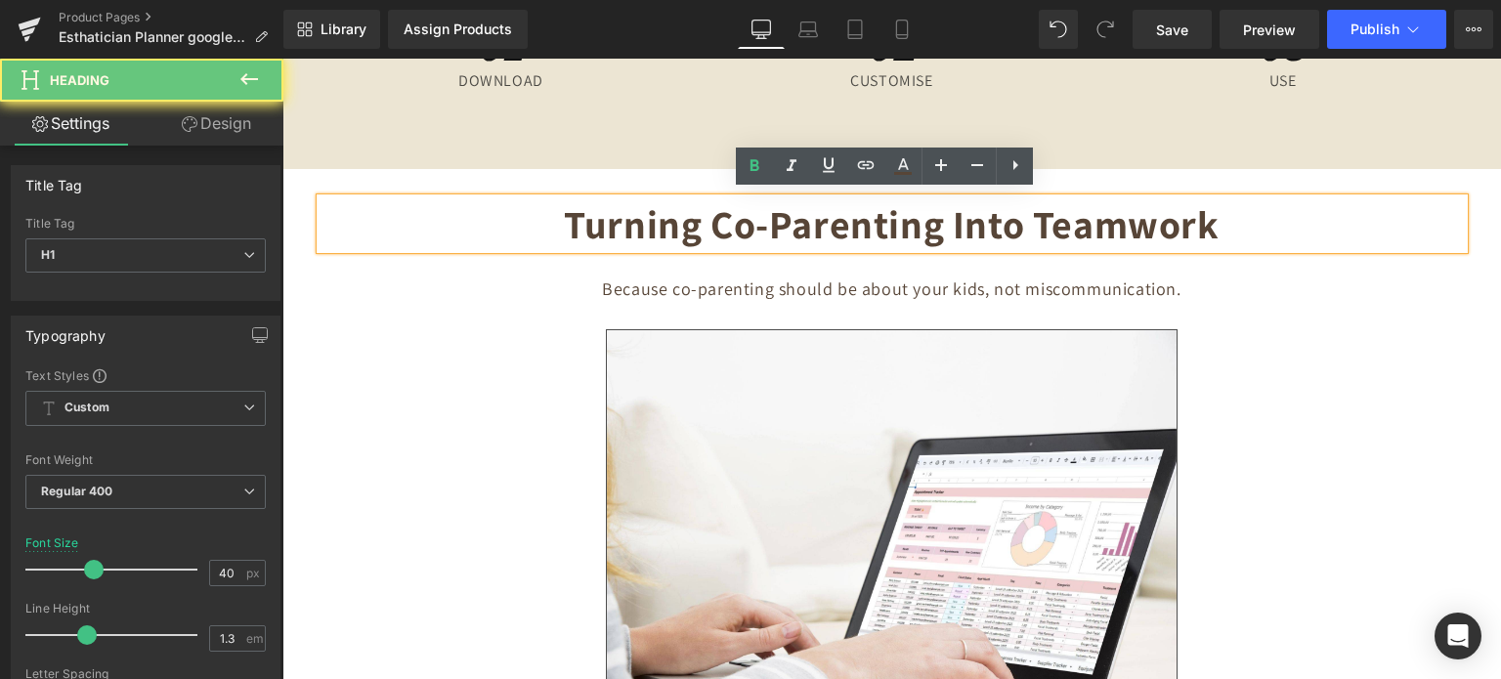
click at [813, 217] on b "Turning Co-Parenting Into Teamwork" at bounding box center [891, 223] width 655 height 51
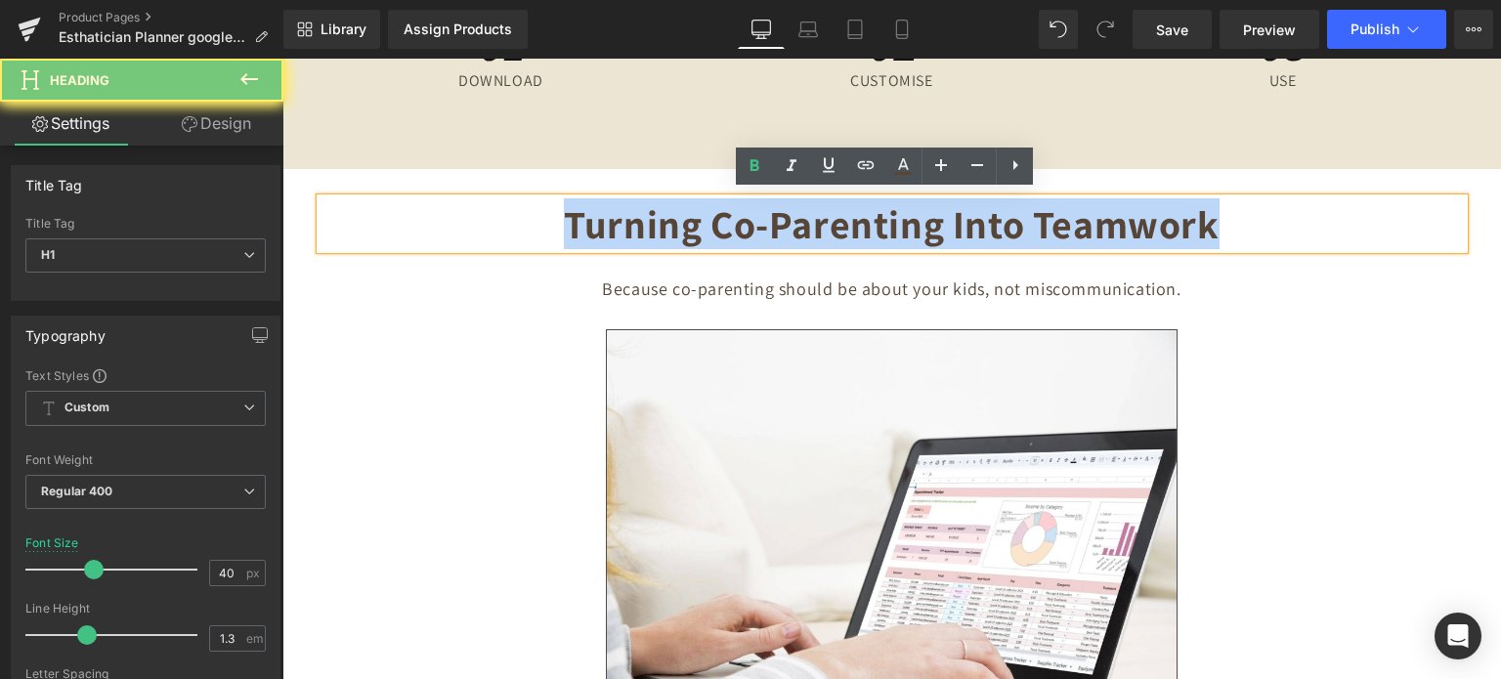
click at [813, 217] on b "Turning Co-Parenting Into Teamwork" at bounding box center [891, 223] width 655 height 51
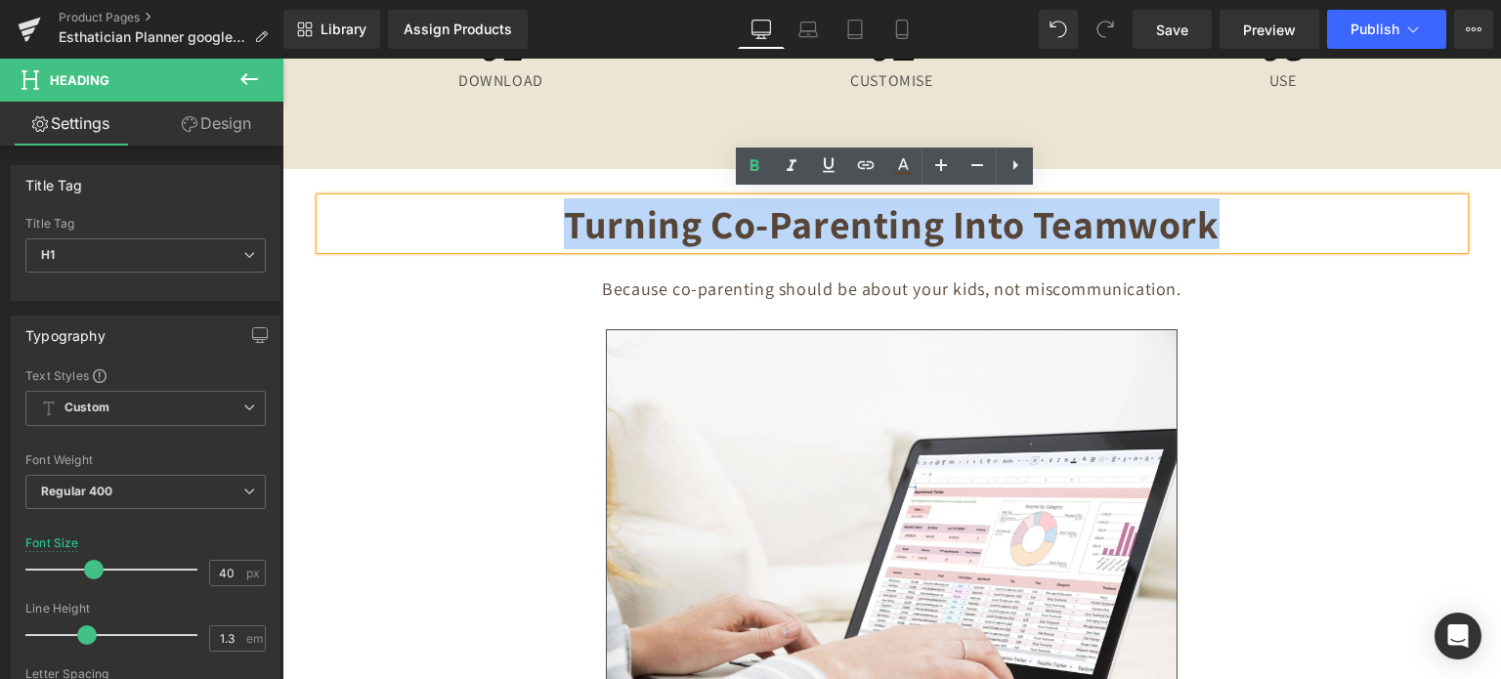
paste div
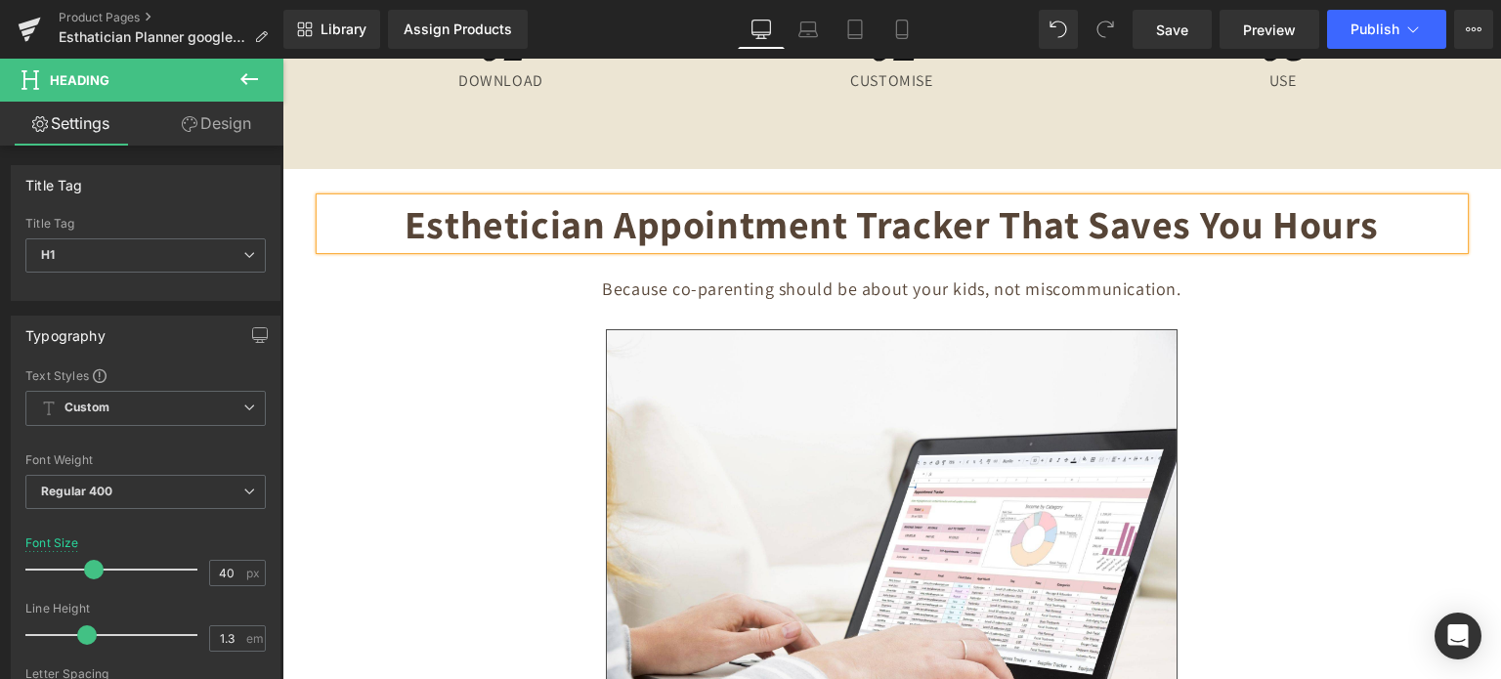
click at [817, 288] on h4 "Because co-parenting should be about your kids, not miscommunication." at bounding box center [892, 289] width 1114 height 22
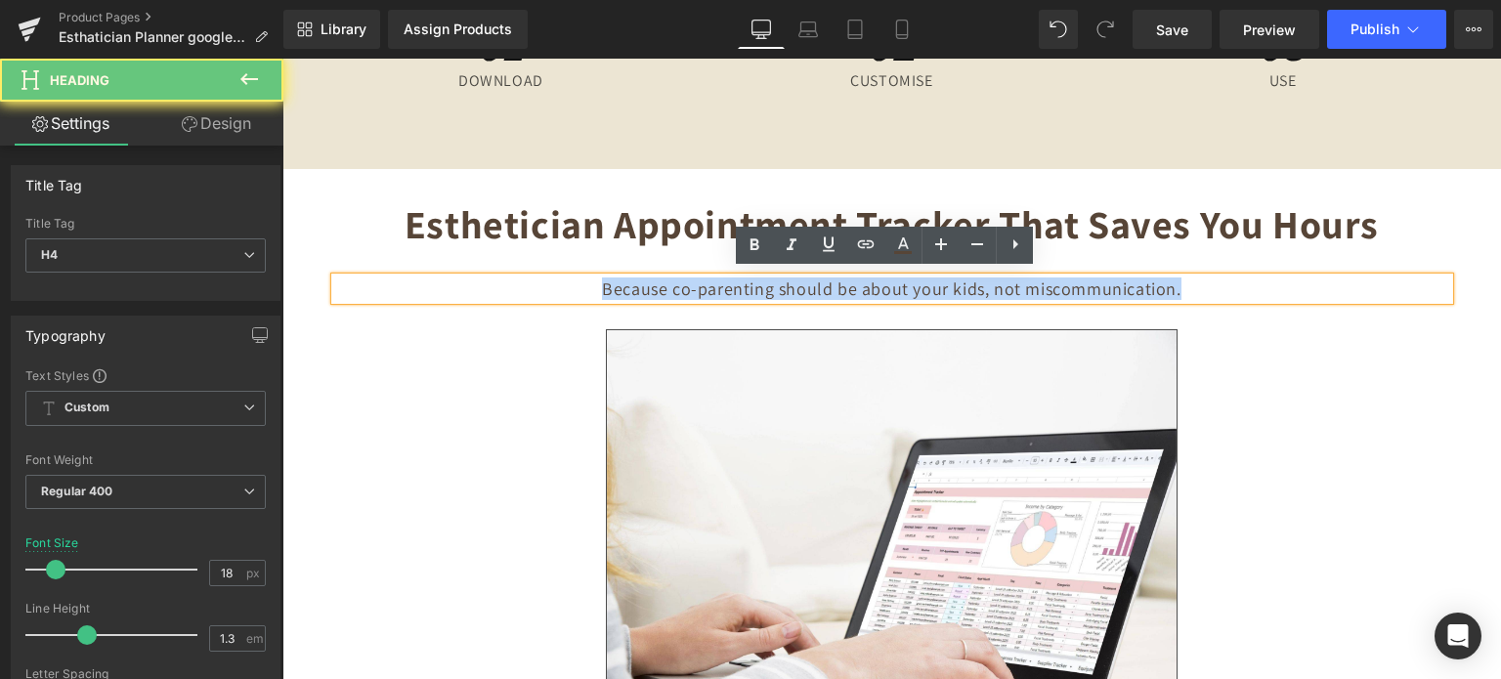
click at [817, 288] on h4 "Because co-parenting should be about your kids, not miscommunication." at bounding box center [892, 289] width 1114 height 22
paste div
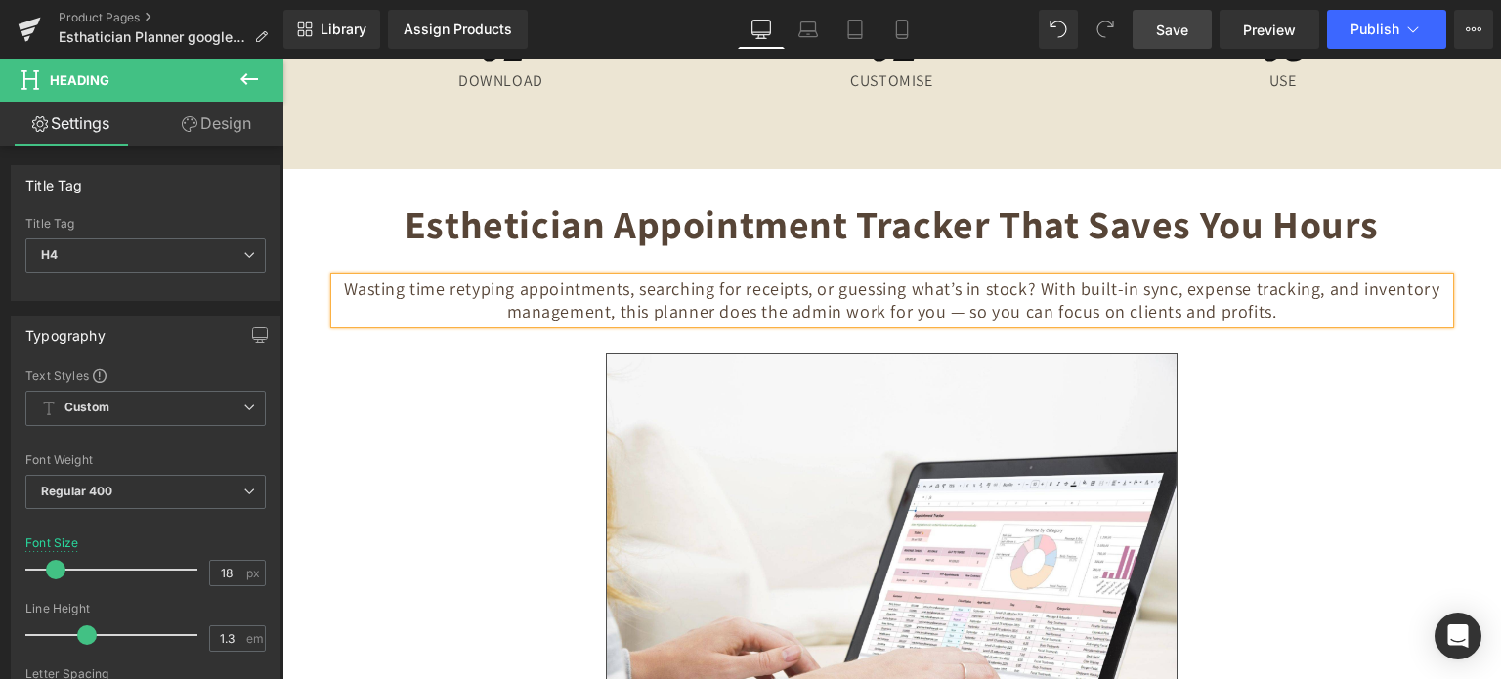
click at [1157, 27] on span "Save" at bounding box center [1172, 30] width 32 height 21
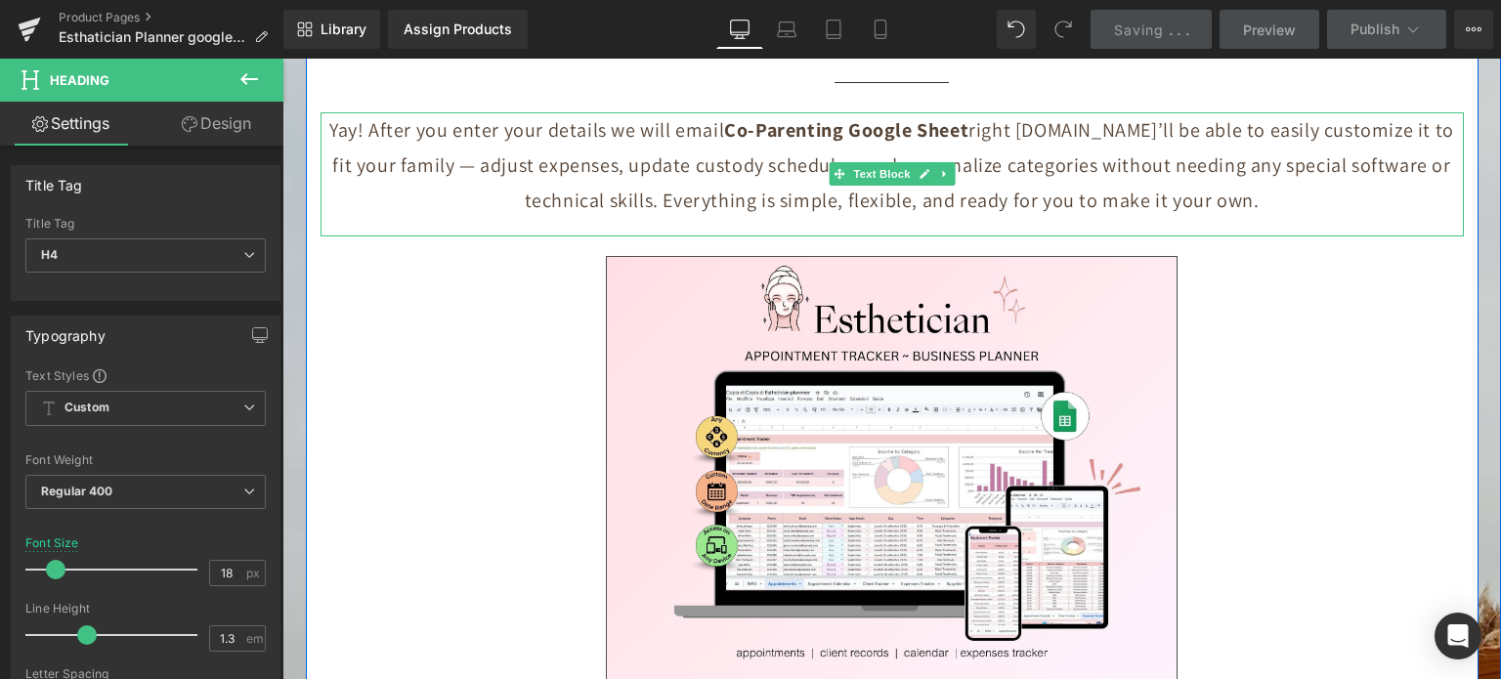
scroll to position [8863, 0]
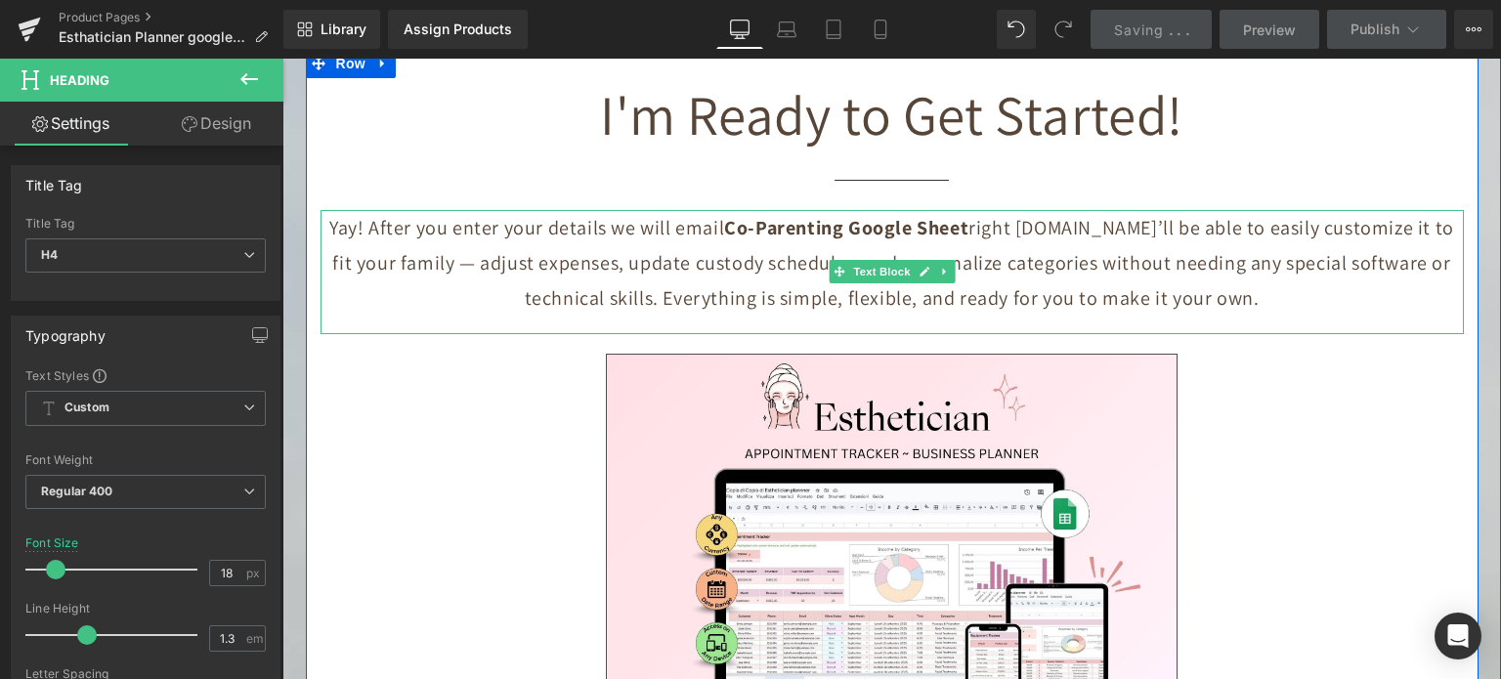
click at [804, 232] on b "Co-Parenting Google Sheet" at bounding box center [846, 227] width 244 height 25
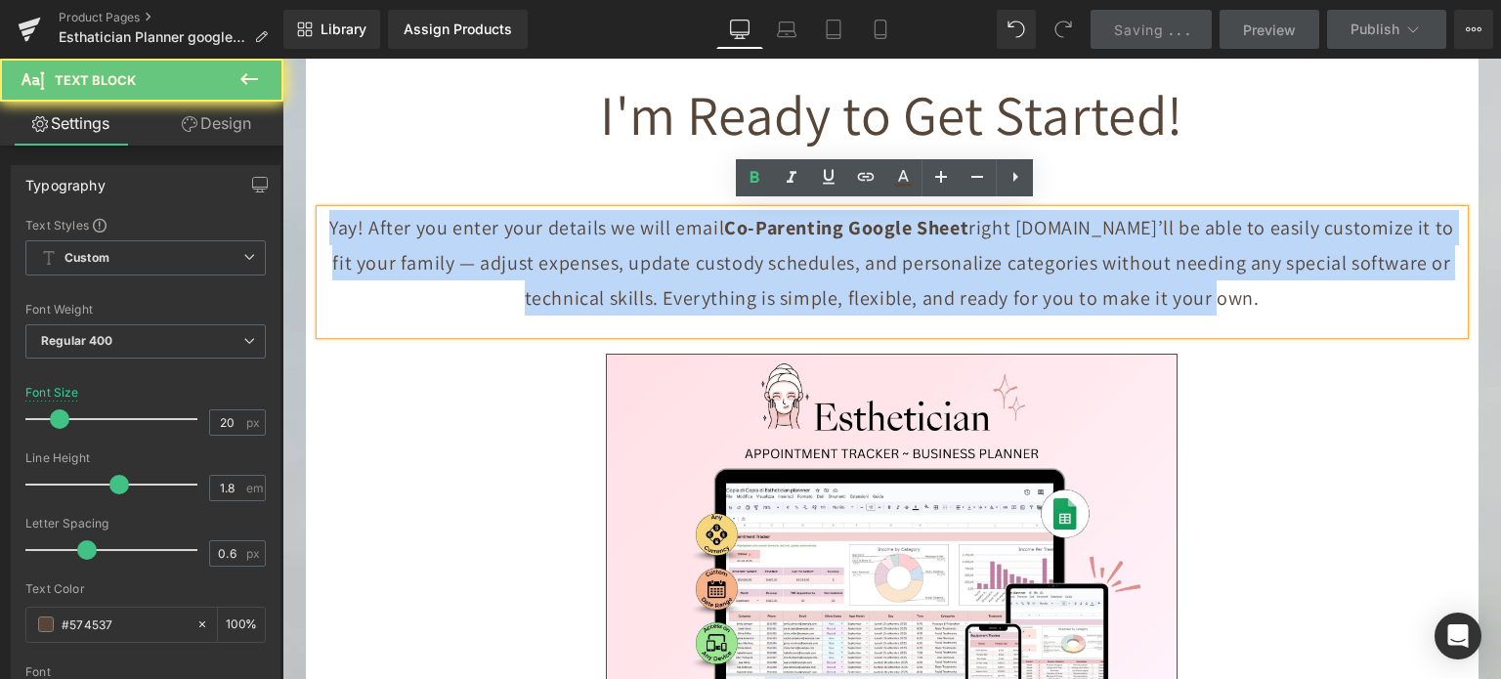
click at [804, 232] on b "Co-Parenting Google Sheet" at bounding box center [846, 227] width 244 height 25
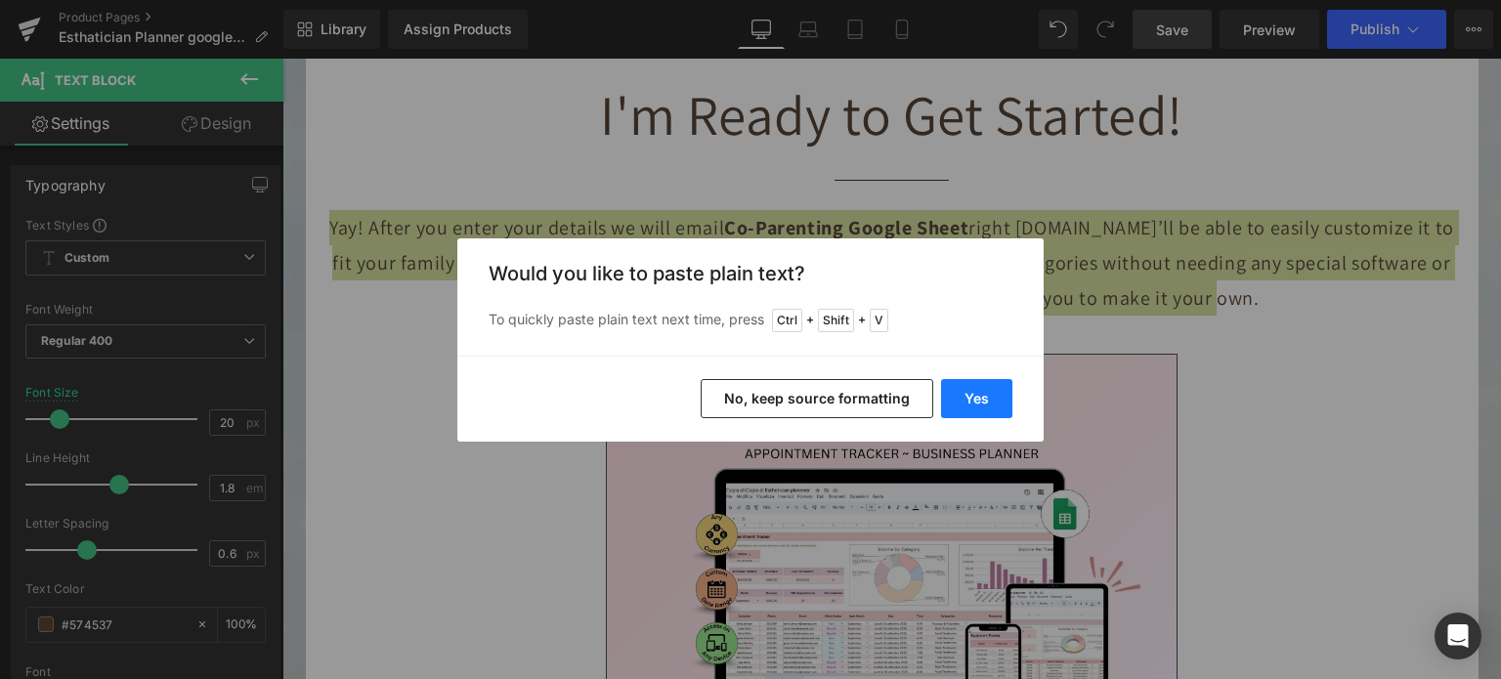
click at [978, 401] on button "Yes" at bounding box center [976, 398] width 71 height 39
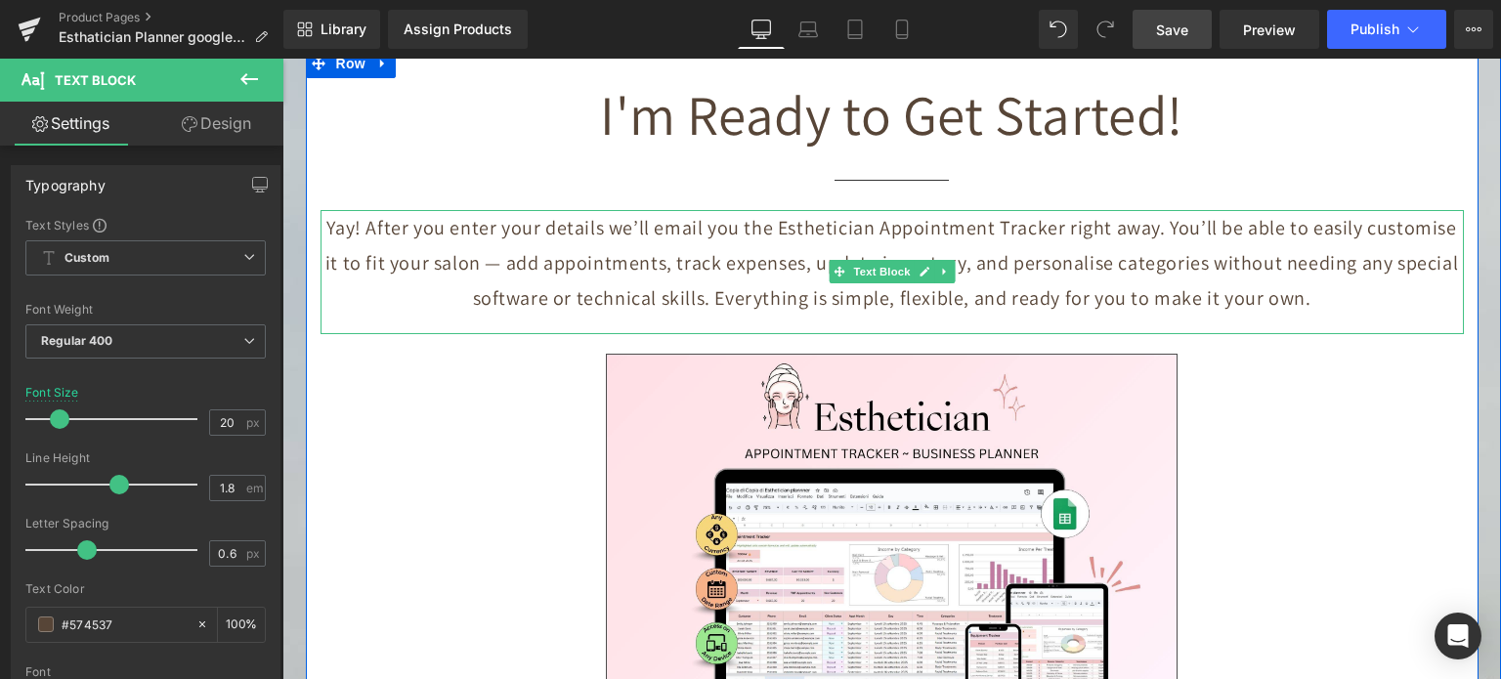
click at [808, 225] on p "Yay! After you enter your details we’ll email you the Esthetician Appointment T…" at bounding box center [893, 263] width 1144 height 106
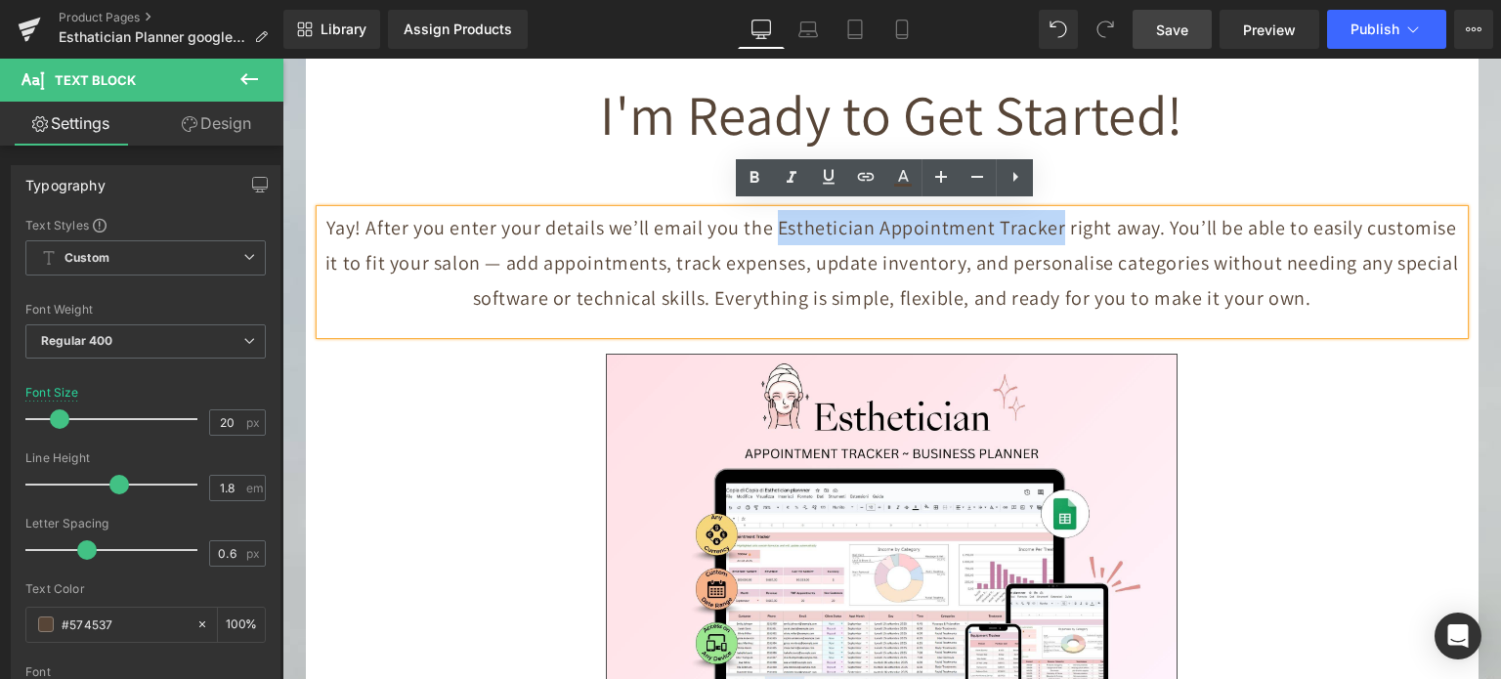
drag, startPoint x: 760, startPoint y: 220, endPoint x: 1034, endPoint y: 233, distance: 274.0
click at [1041, 234] on p "Yay! After you enter your details we’ll email you the Esthetician Appointment T…" at bounding box center [893, 263] width 1144 height 106
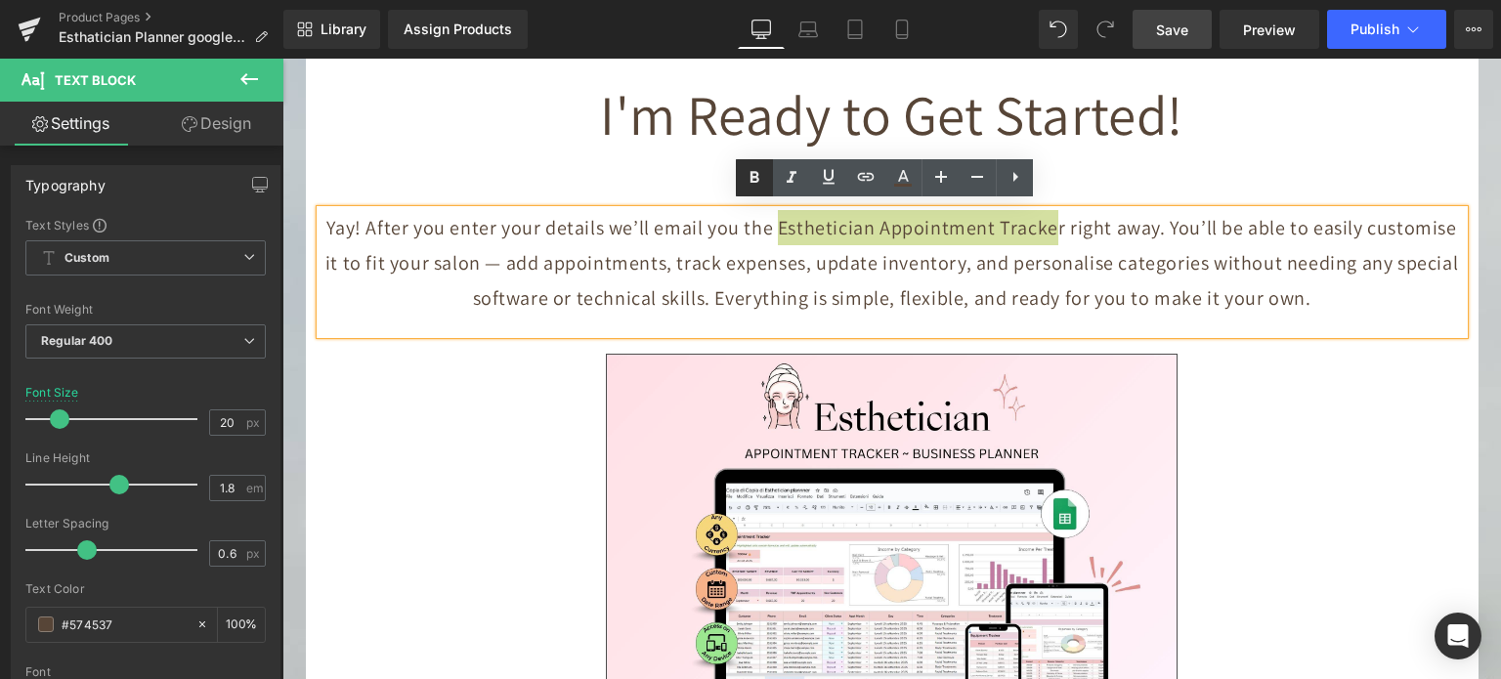
click at [759, 164] on link at bounding box center [754, 177] width 37 height 37
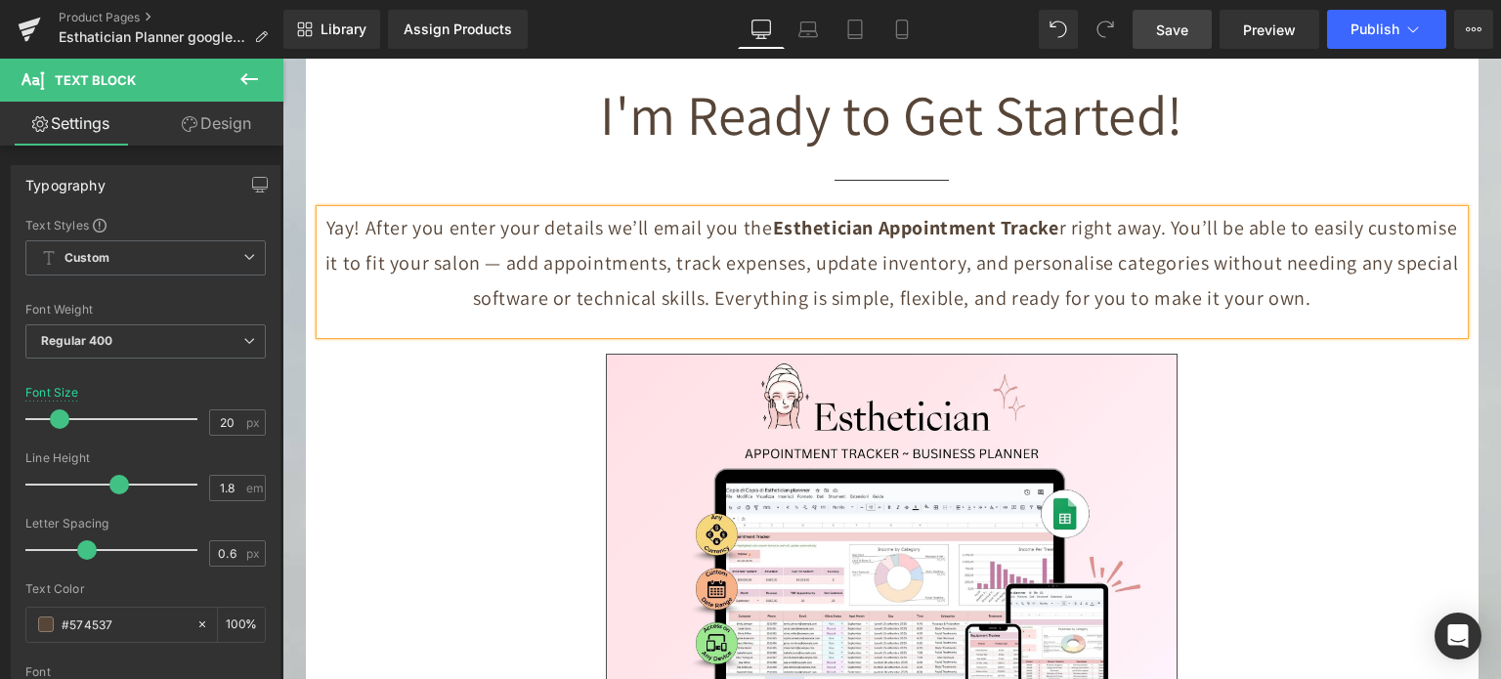
click at [1189, 29] on span "Save" at bounding box center [1172, 30] width 32 height 21
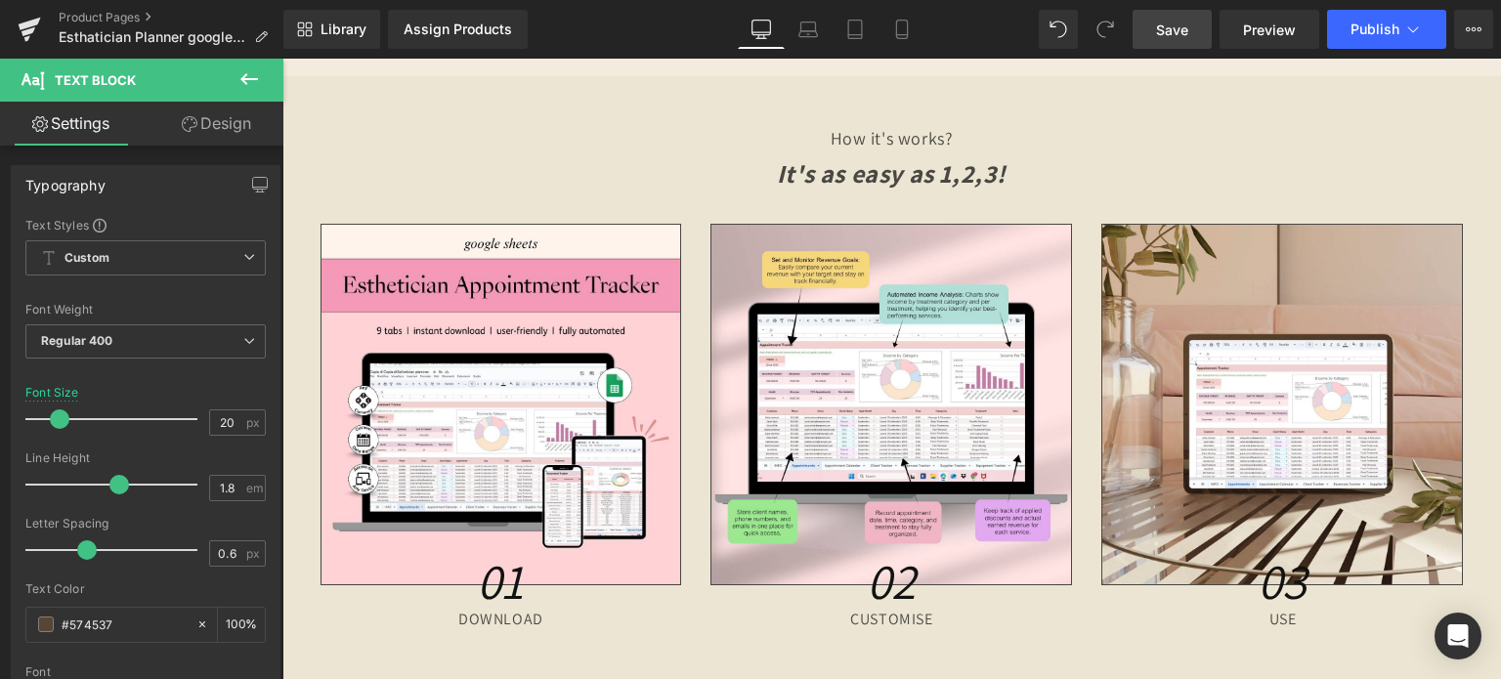
scroll to position [7494, 0]
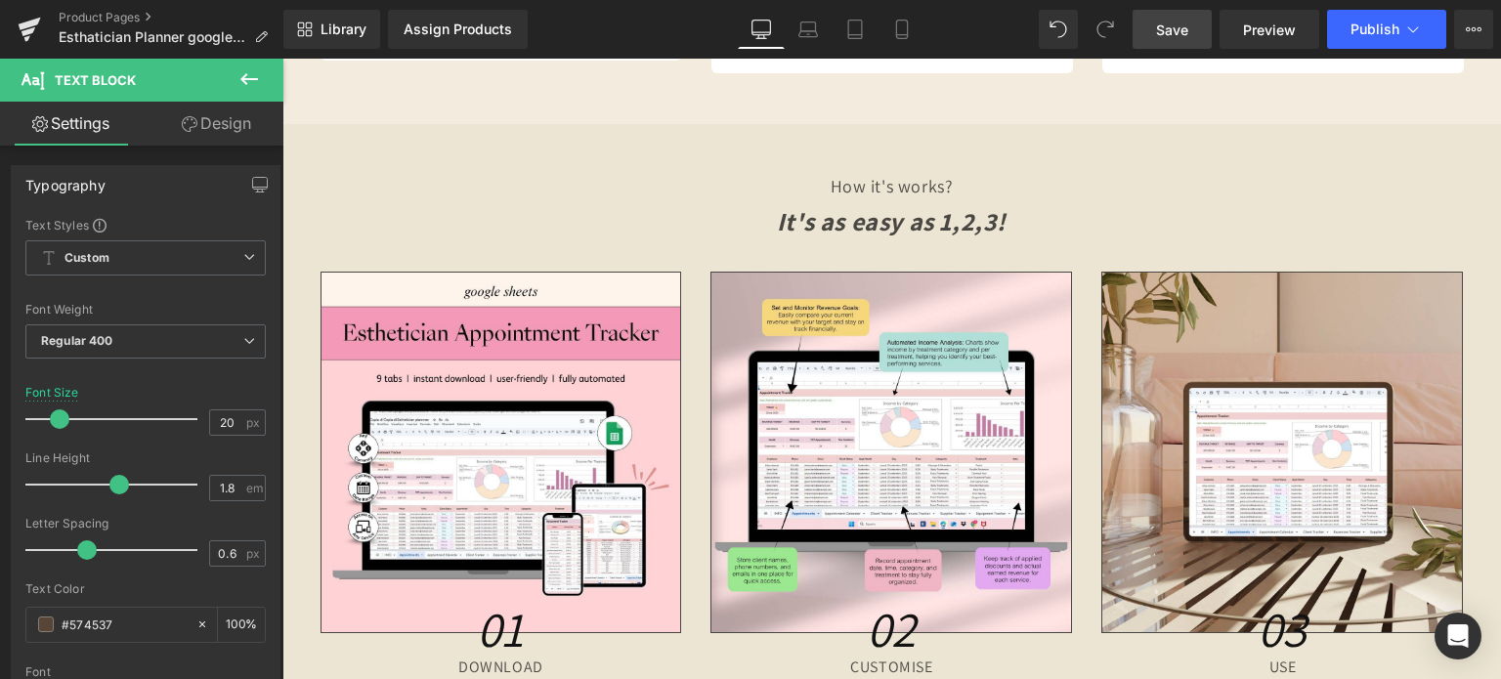
drag, startPoint x: 1163, startPoint y: 33, endPoint x: 640, endPoint y: 183, distance: 543.9
click at [1163, 33] on span "Save" at bounding box center [1172, 30] width 32 height 21
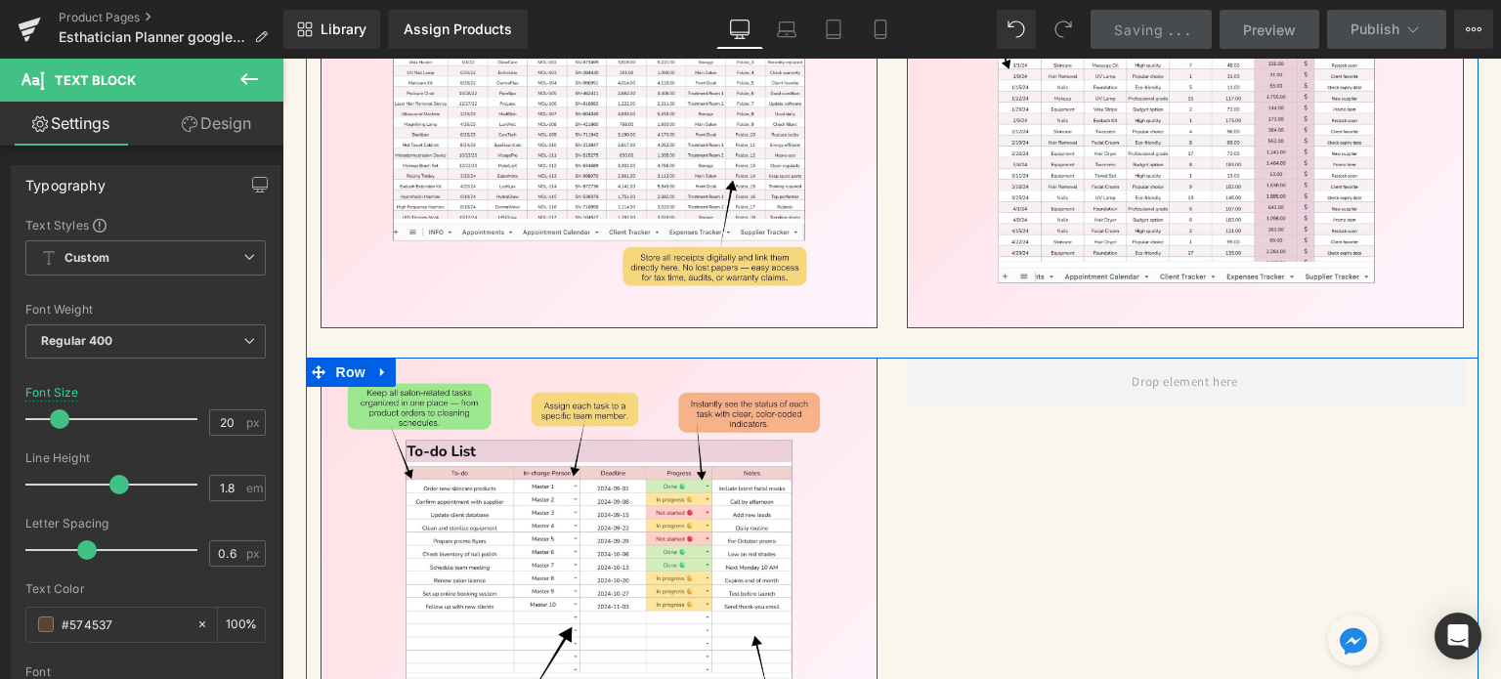
scroll to position [5832, 0]
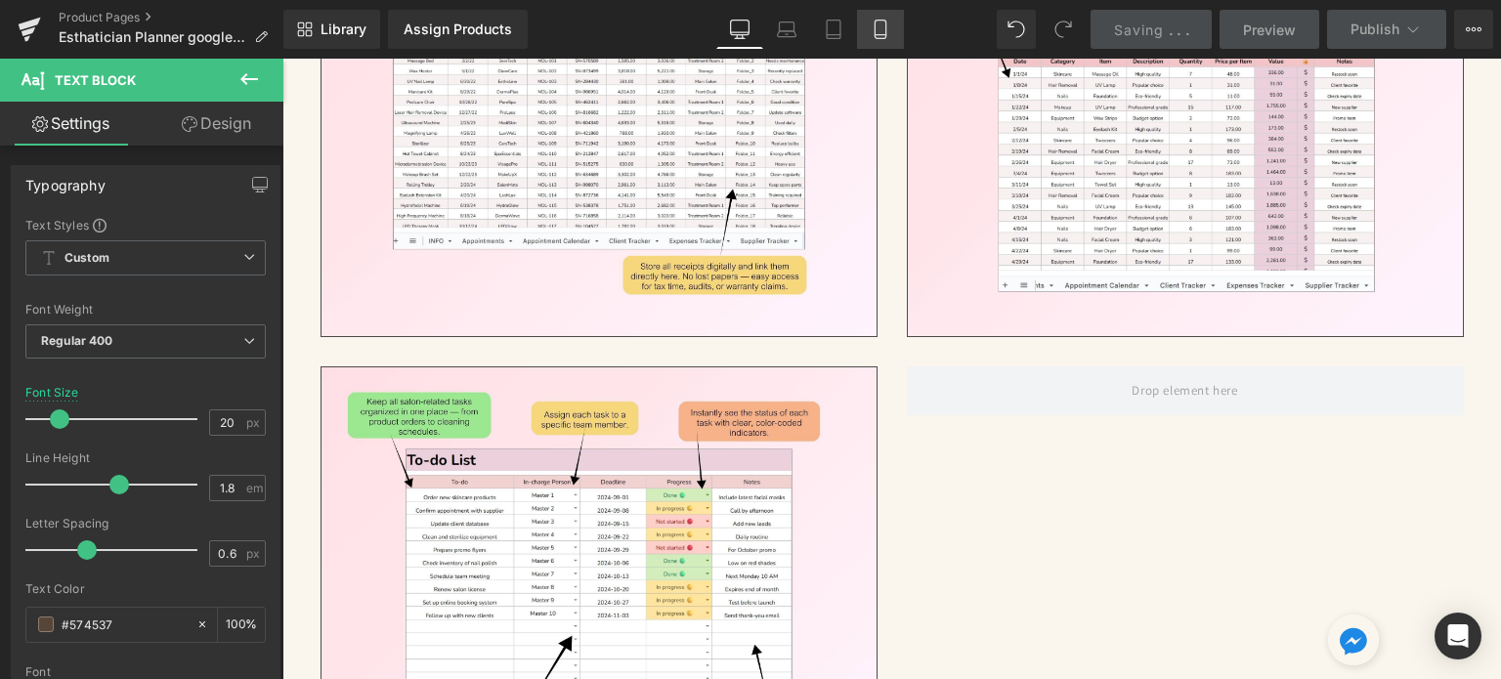
click at [884, 36] on icon at bounding box center [881, 30] width 20 height 20
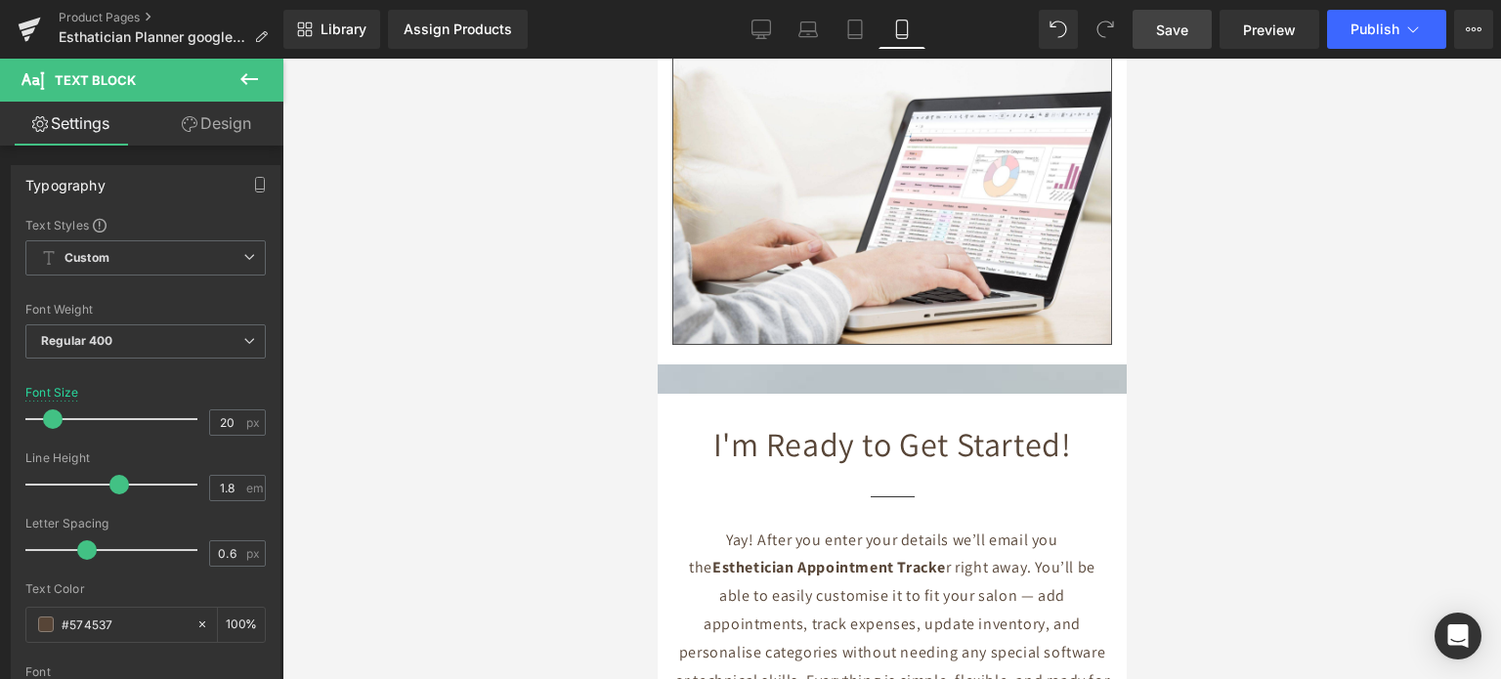
scroll to position [11760, 0]
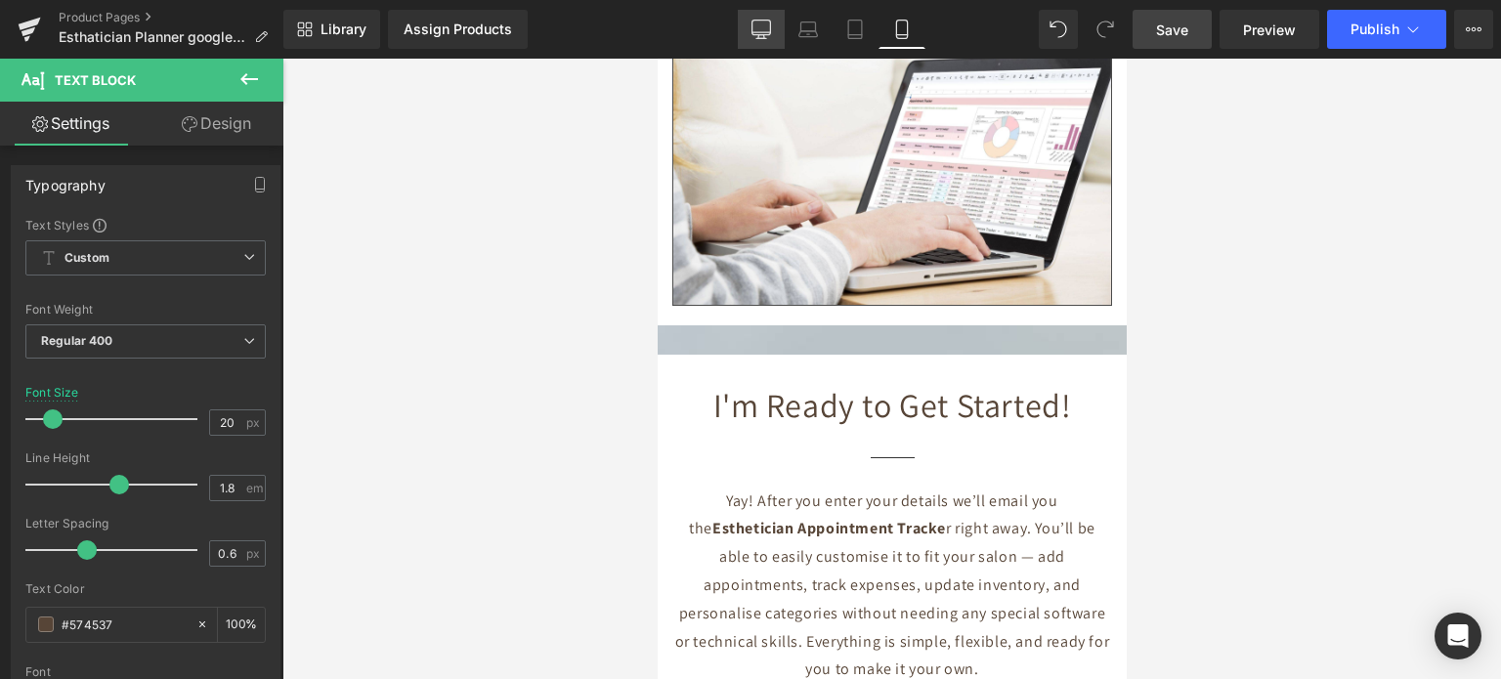
click at [762, 32] on icon at bounding box center [762, 32] width 19 height 0
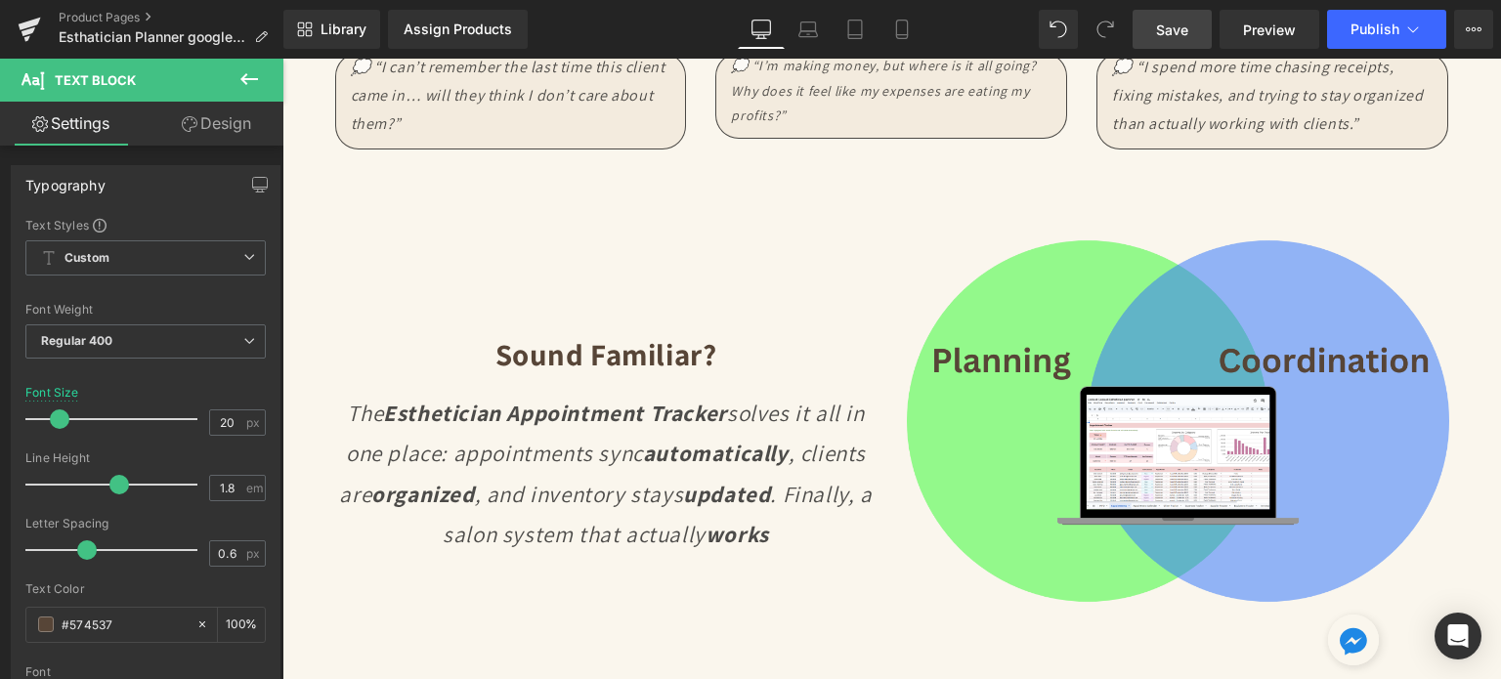
scroll to position [2682, 0]
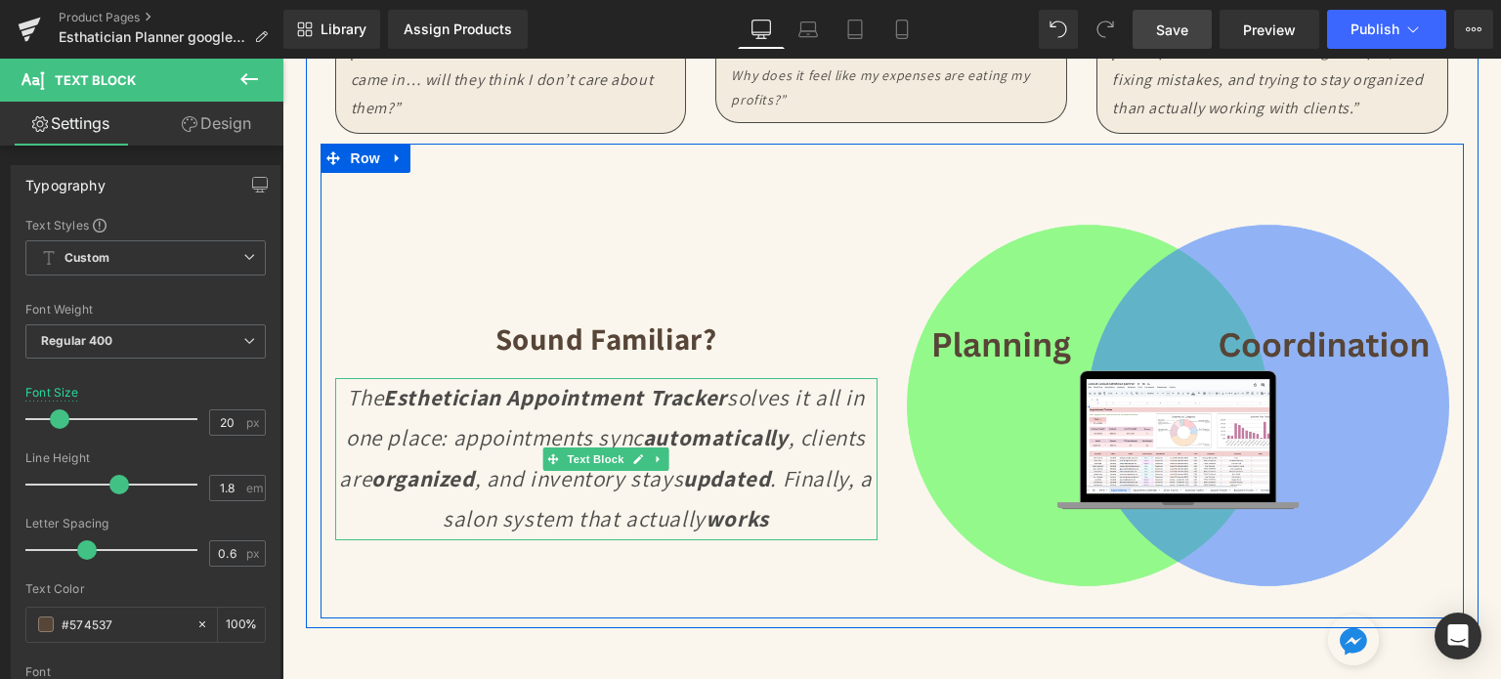
click at [590, 421] on icon "The Esthetician Appointment Tracker solves it all in one place: appointments sy…" at bounding box center [605, 458] width 533 height 151
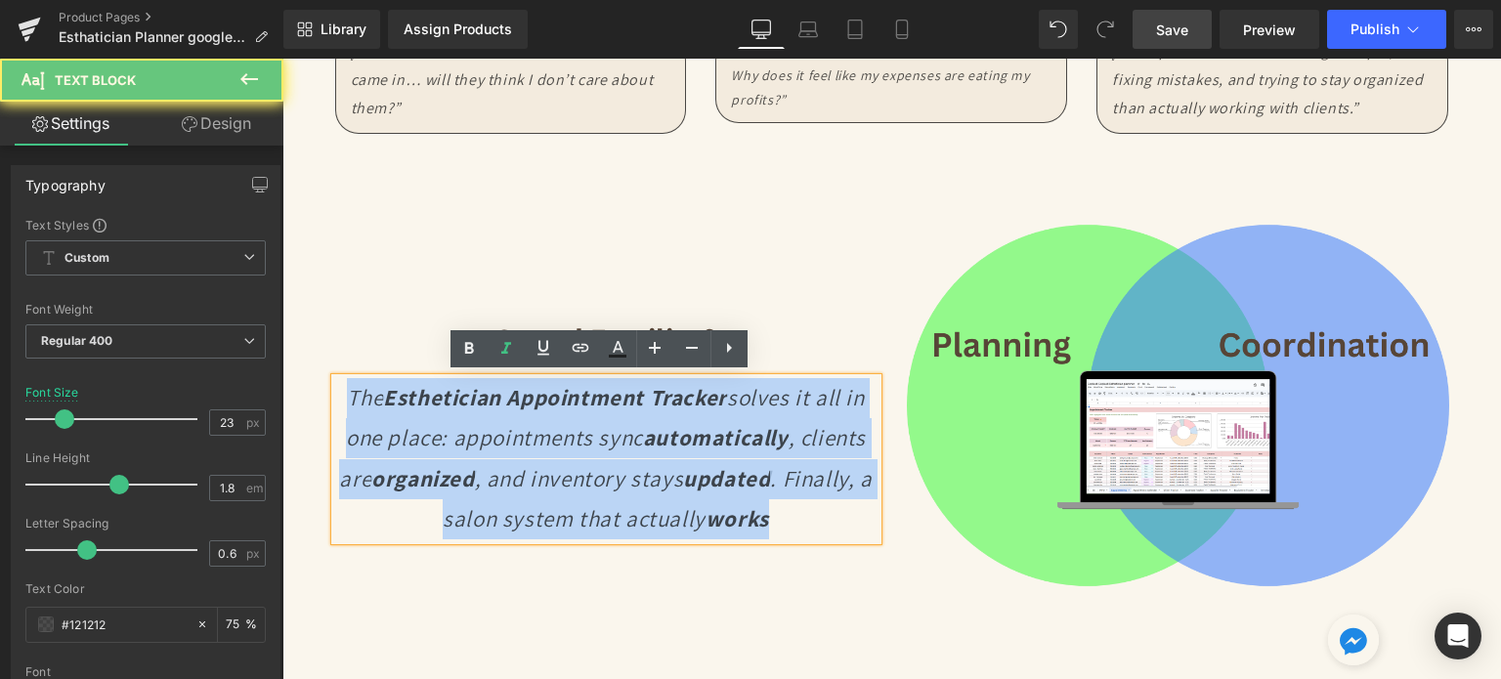
click at [590, 421] on icon "The Esthetician Appointment Tracker solves it all in one place: appointments sy…" at bounding box center [605, 458] width 533 height 151
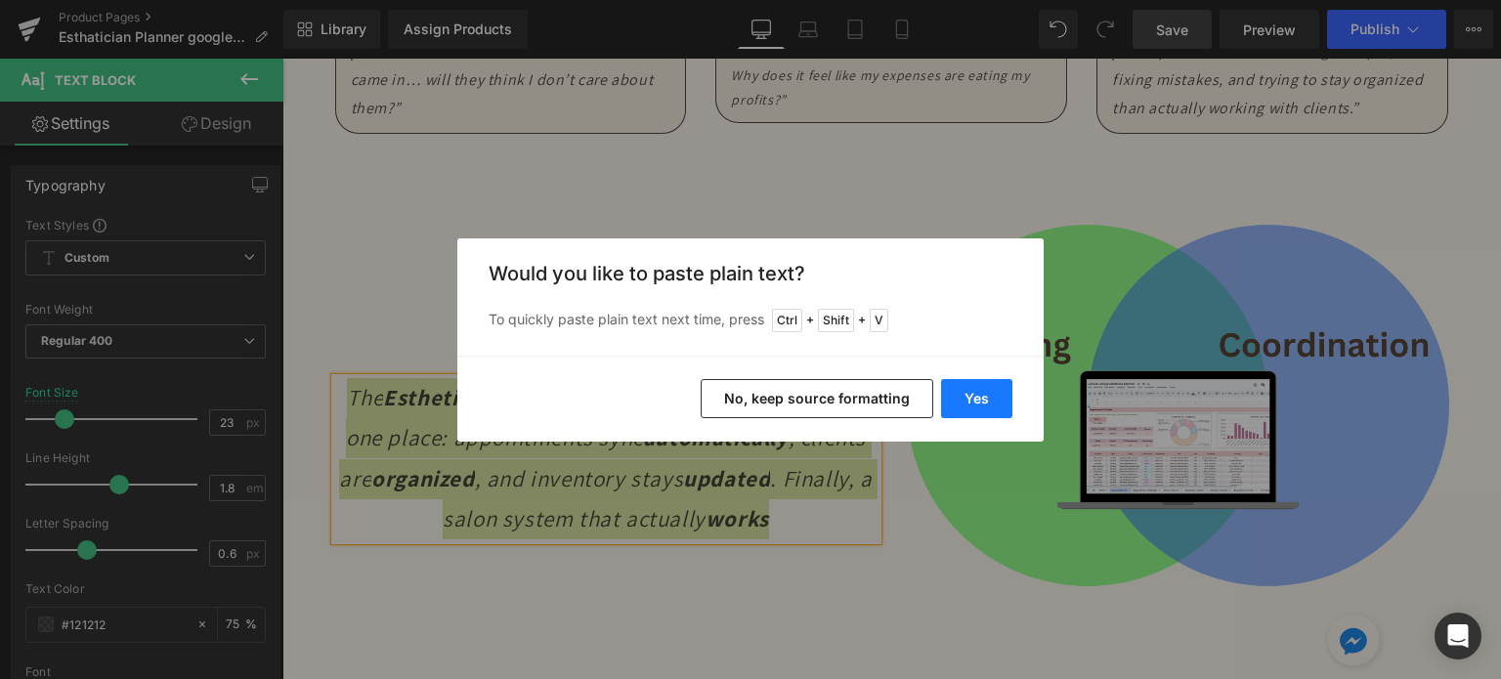
click at [969, 402] on button "Yes" at bounding box center [976, 398] width 71 height 39
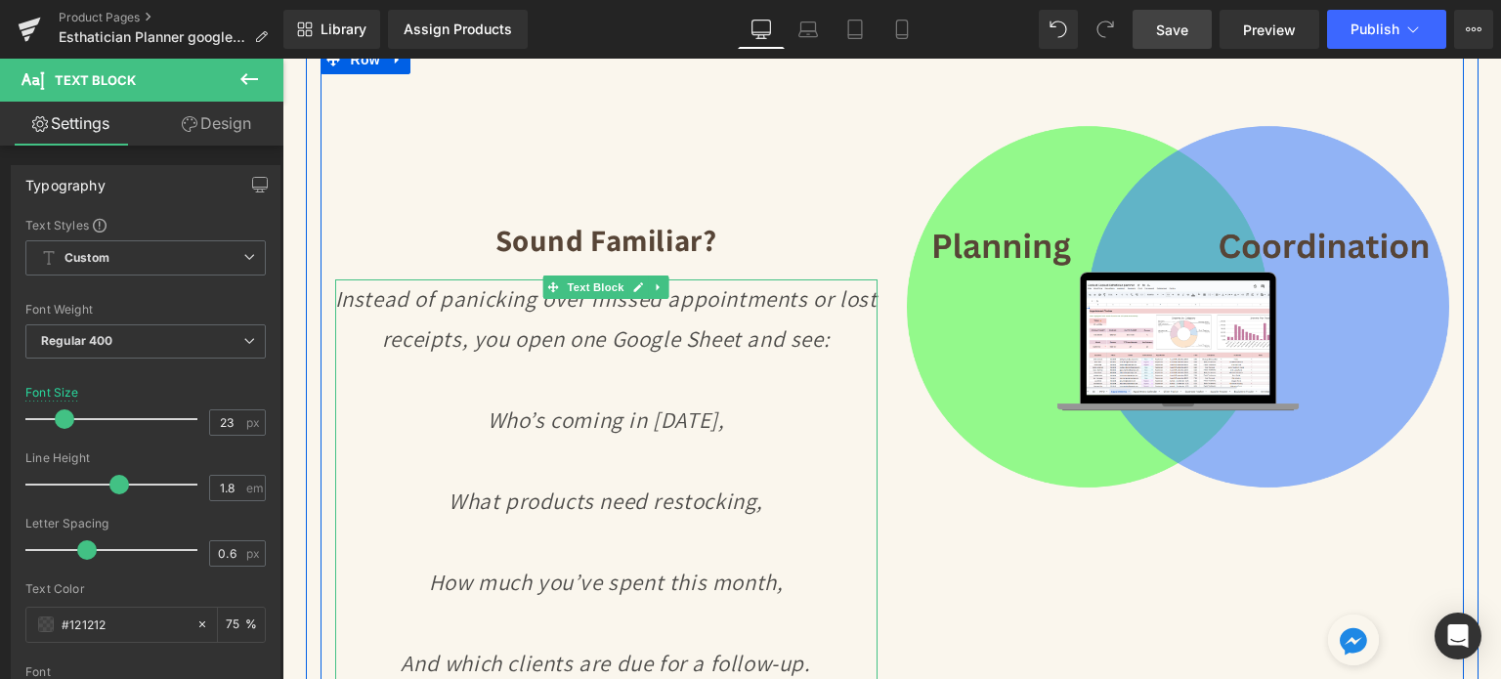
scroll to position [2975, 0]
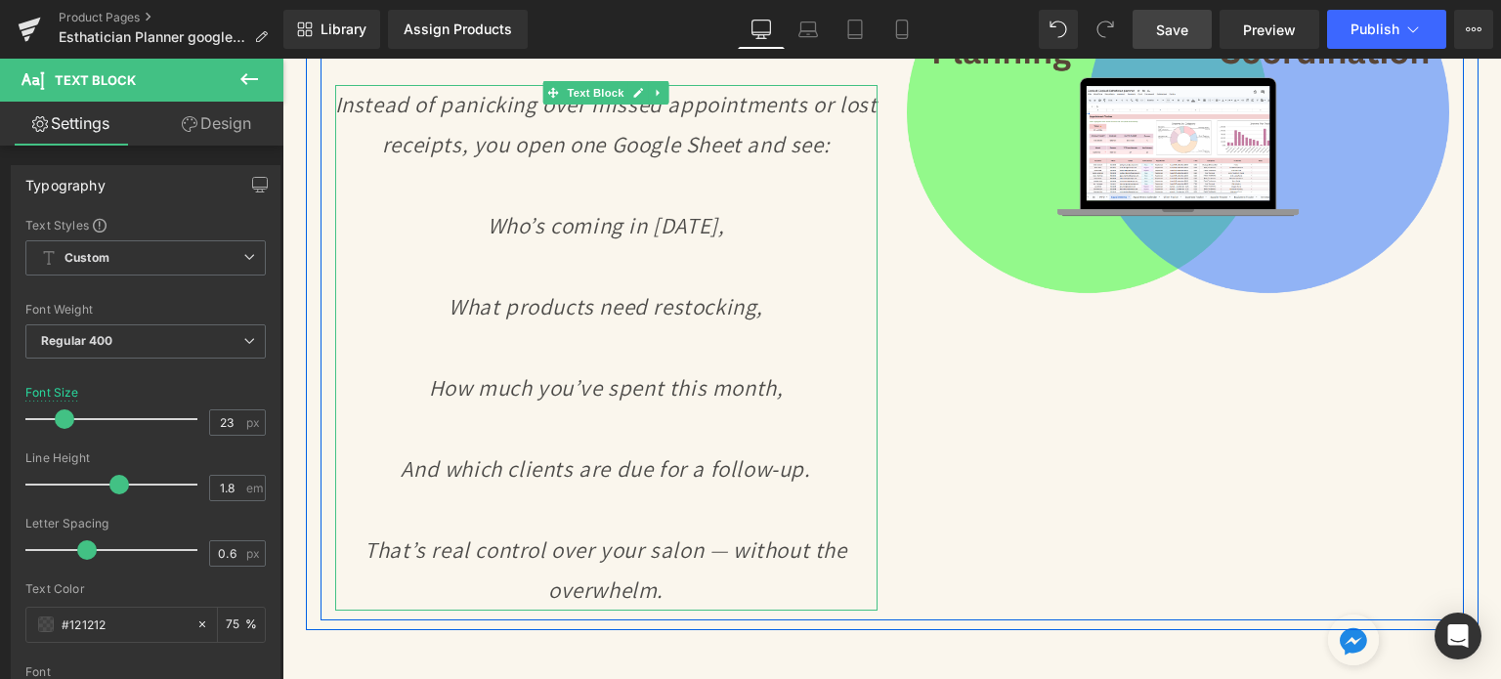
click at [428, 428] on p at bounding box center [606, 429] width 542 height 40
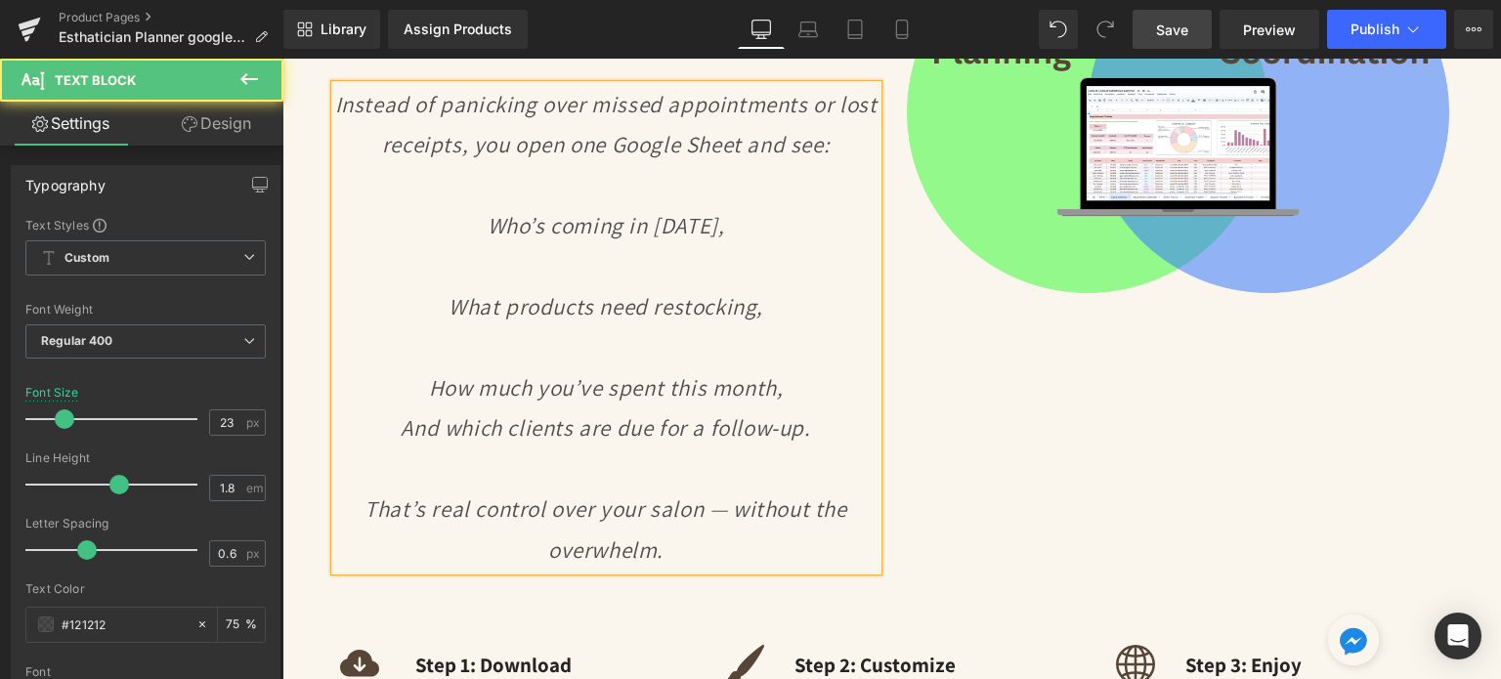
click at [465, 351] on p at bounding box center [606, 347] width 542 height 40
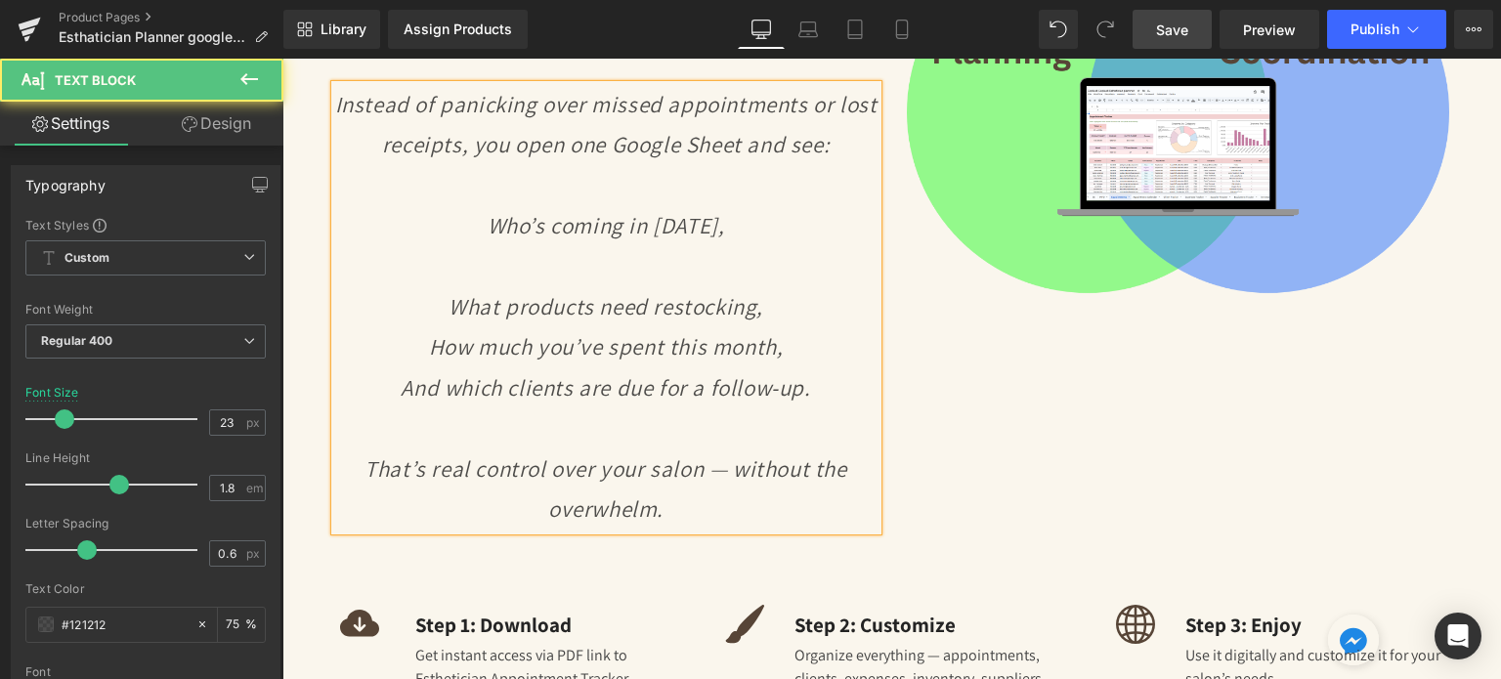
click at [485, 265] on p at bounding box center [606, 267] width 542 height 40
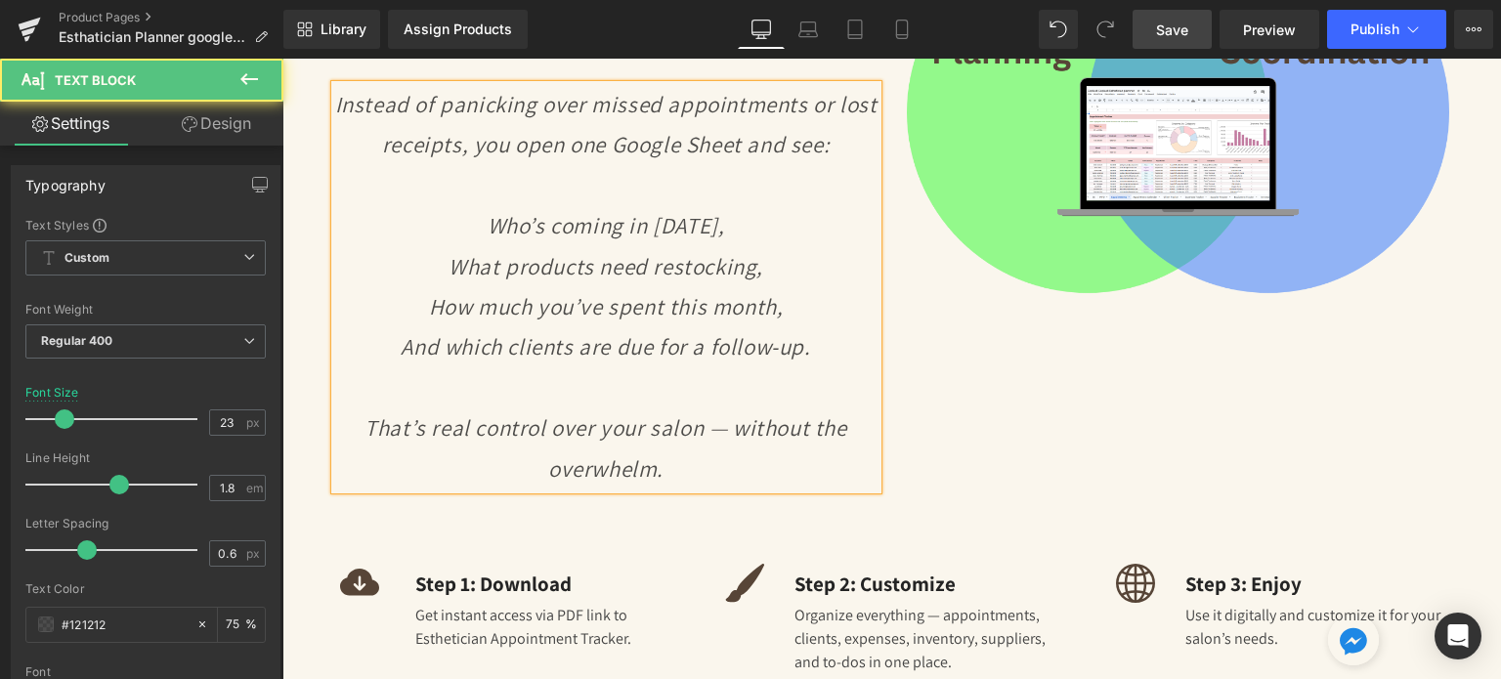
click at [477, 220] on p "Who’s coming in [DATE]," at bounding box center [606, 226] width 542 height 40
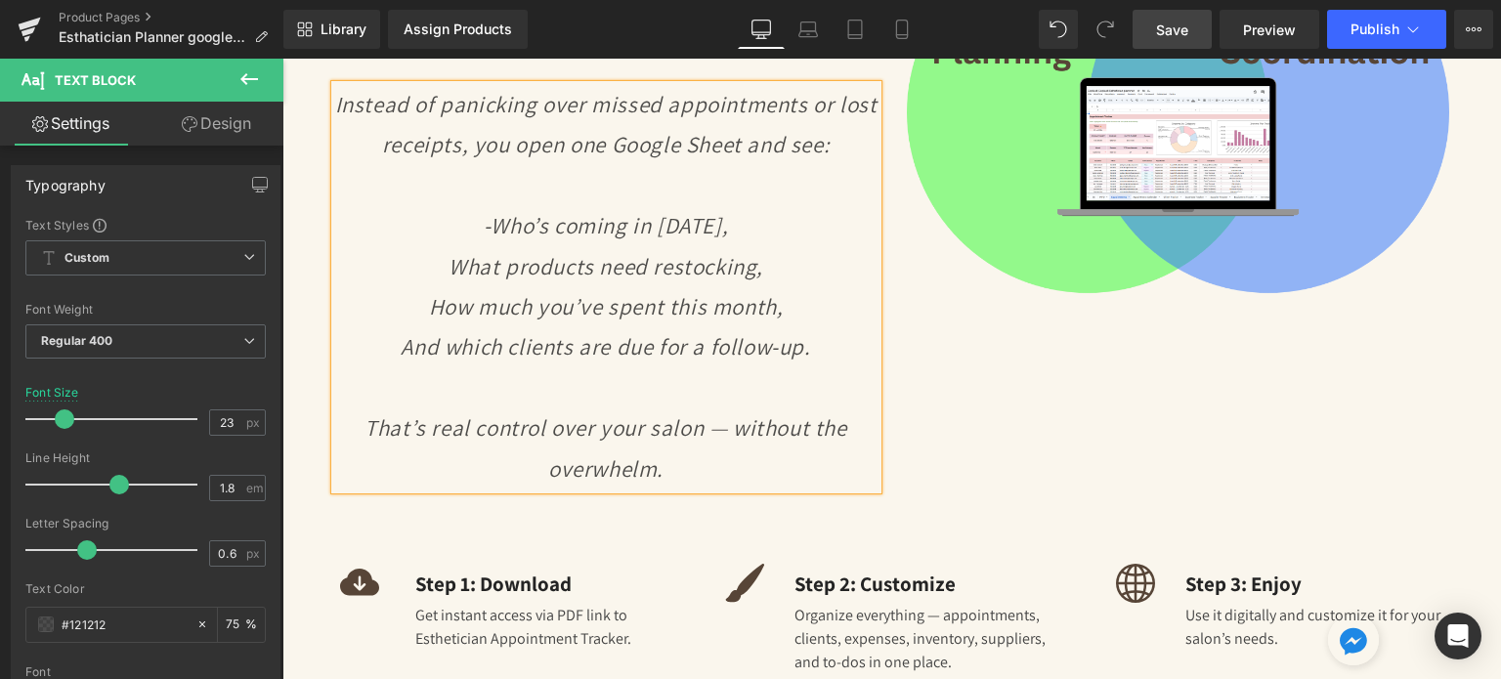
click at [449, 260] on icon "What products need restocking," at bounding box center [606, 266] width 315 height 29
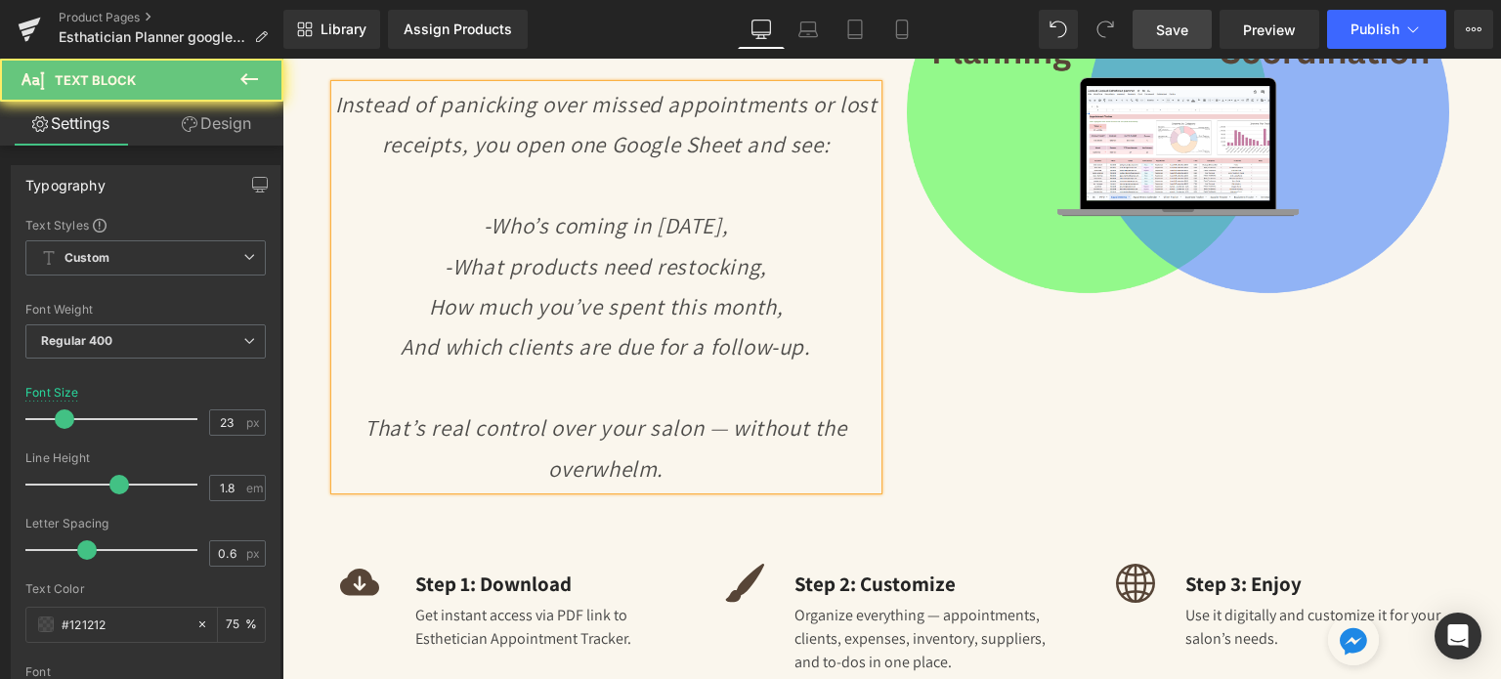
click at [415, 304] on p "How much you’ve spent this month," at bounding box center [606, 307] width 542 height 40
click at [401, 335] on icon "And which clients are due for a follow-up." at bounding box center [606, 346] width 410 height 29
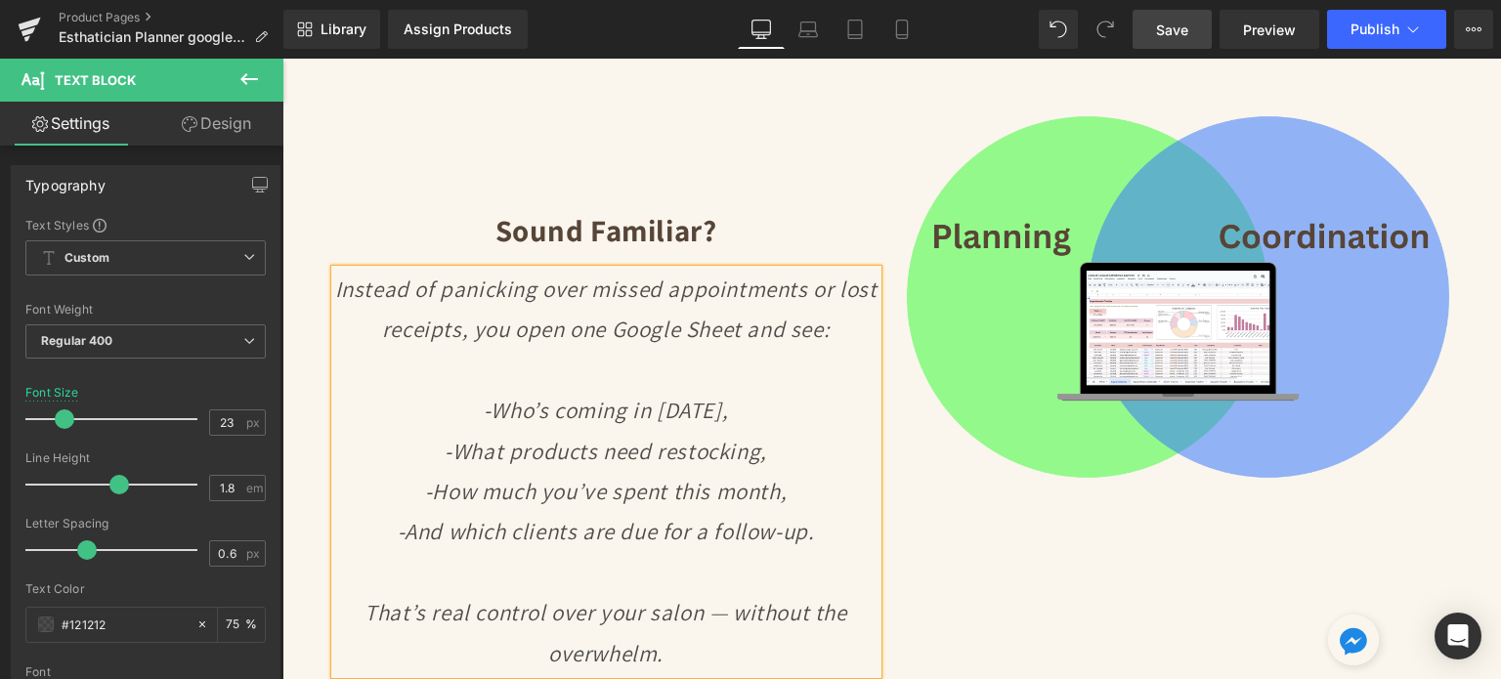
scroll to position [2780, 0]
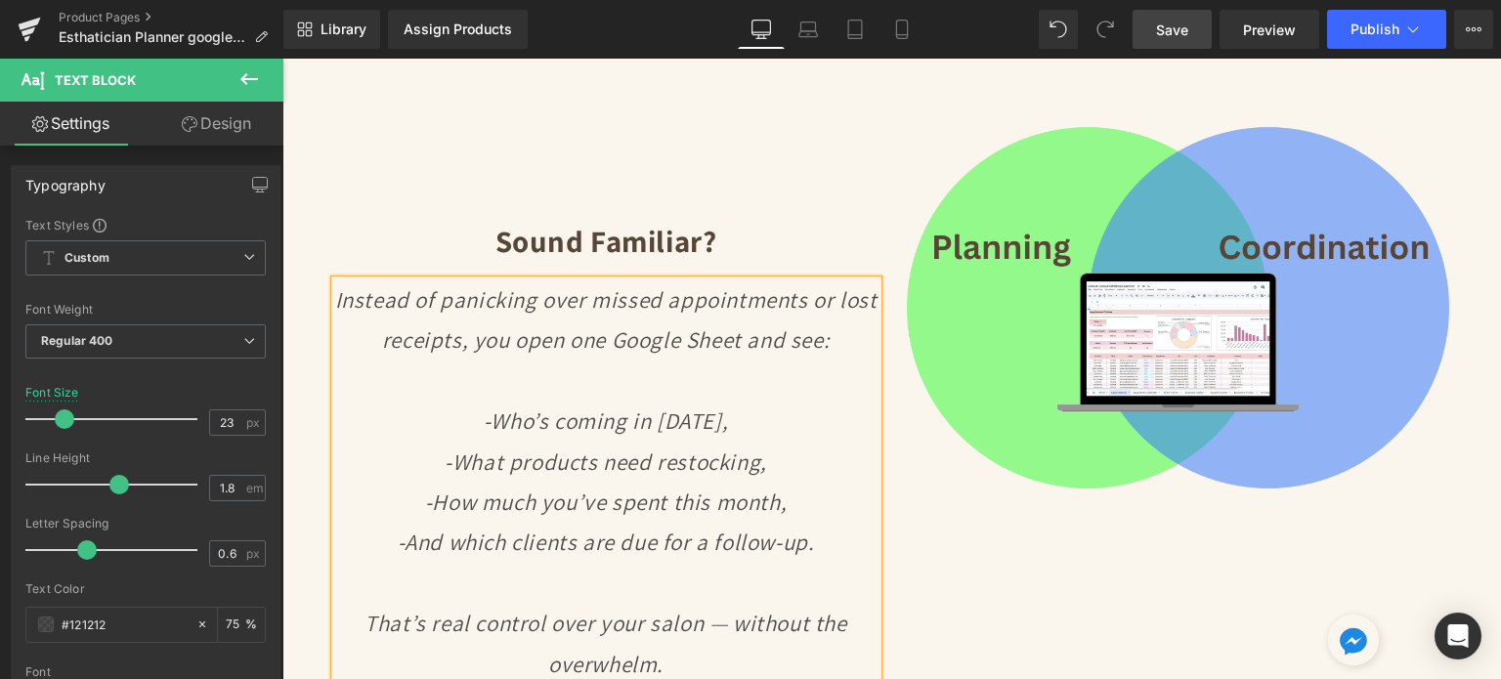
click at [335, 300] on icon "Instead of panicking over missed appointments or lost receipts, you open one Go…" at bounding box center [606, 319] width 542 height 69
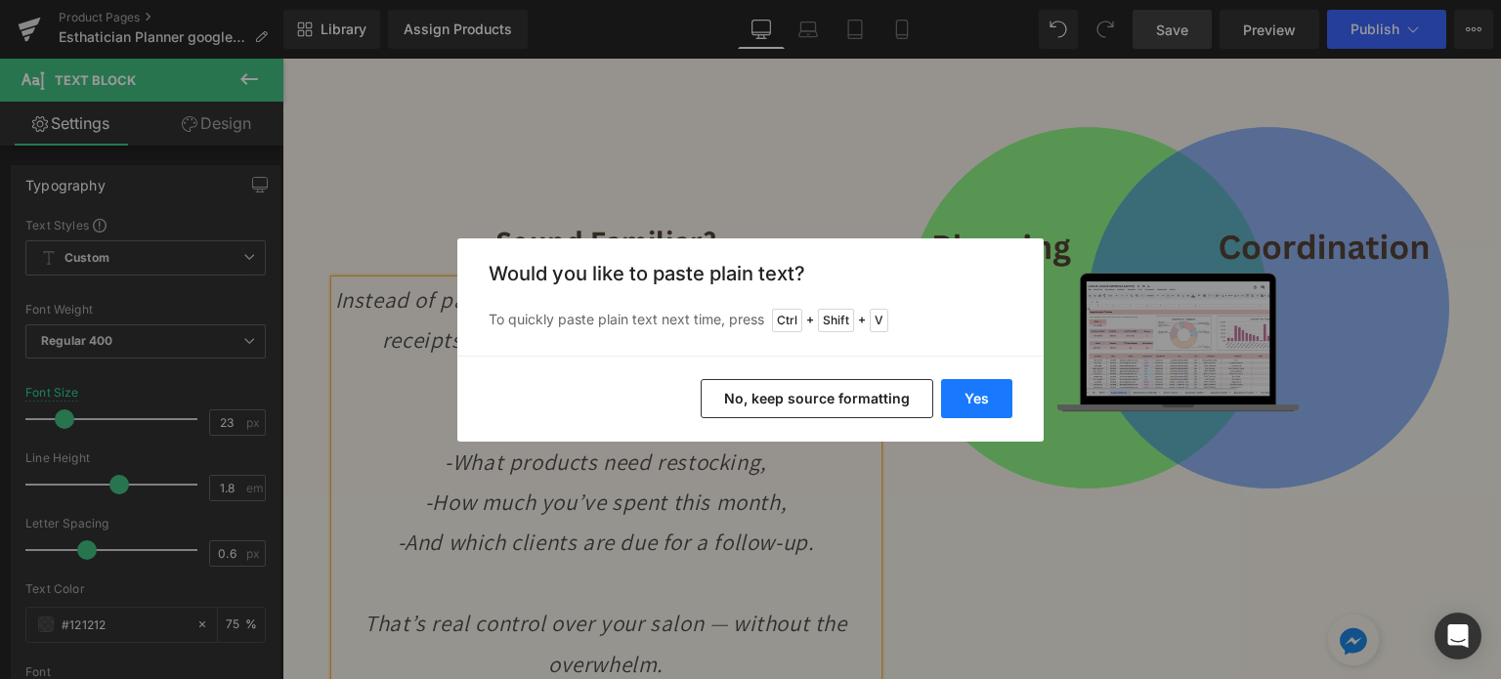
click at [966, 403] on button "Yes" at bounding box center [976, 398] width 71 height 39
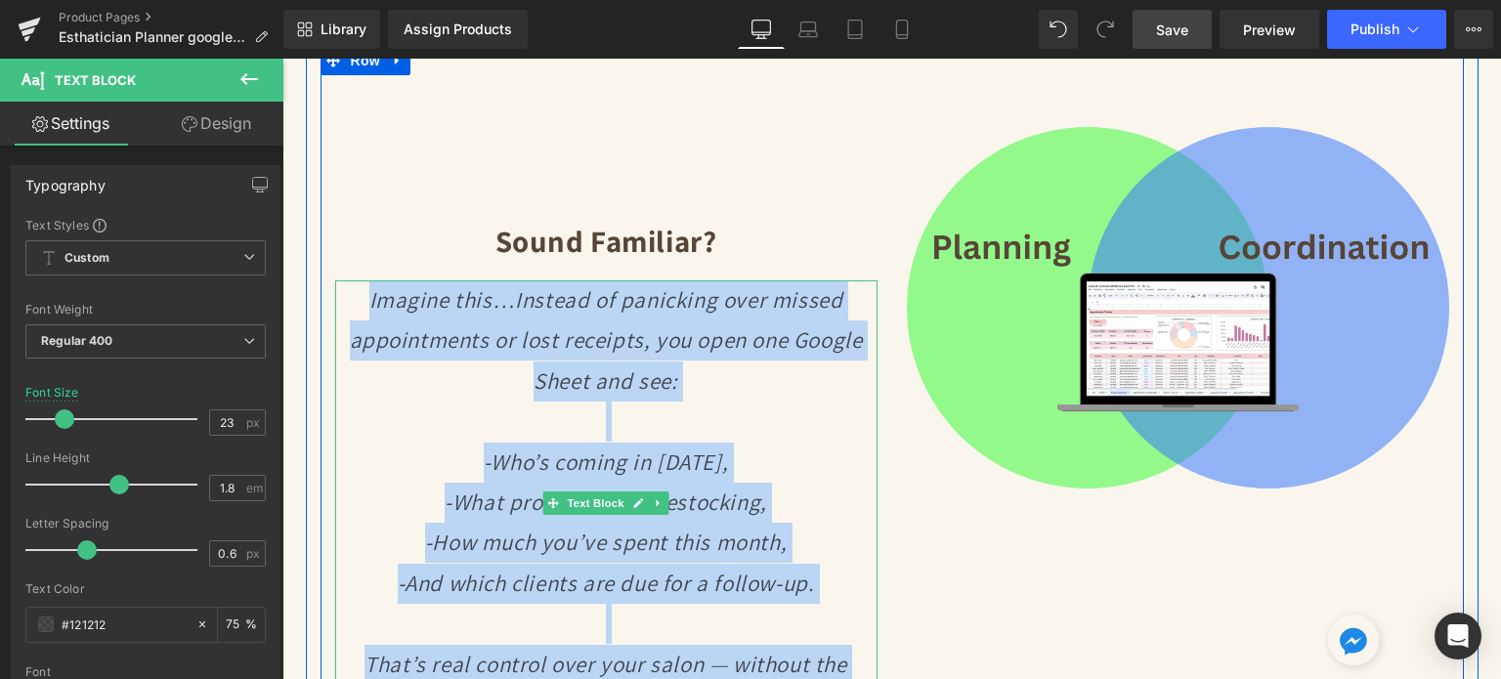
drag, startPoint x: 683, startPoint y: 509, endPoint x: 365, endPoint y: 312, distance: 374.9
click at [365, 312] on div "Imagine this…Instead of panicking over missed appointments or lost receipts, yo…" at bounding box center [606, 503] width 542 height 445
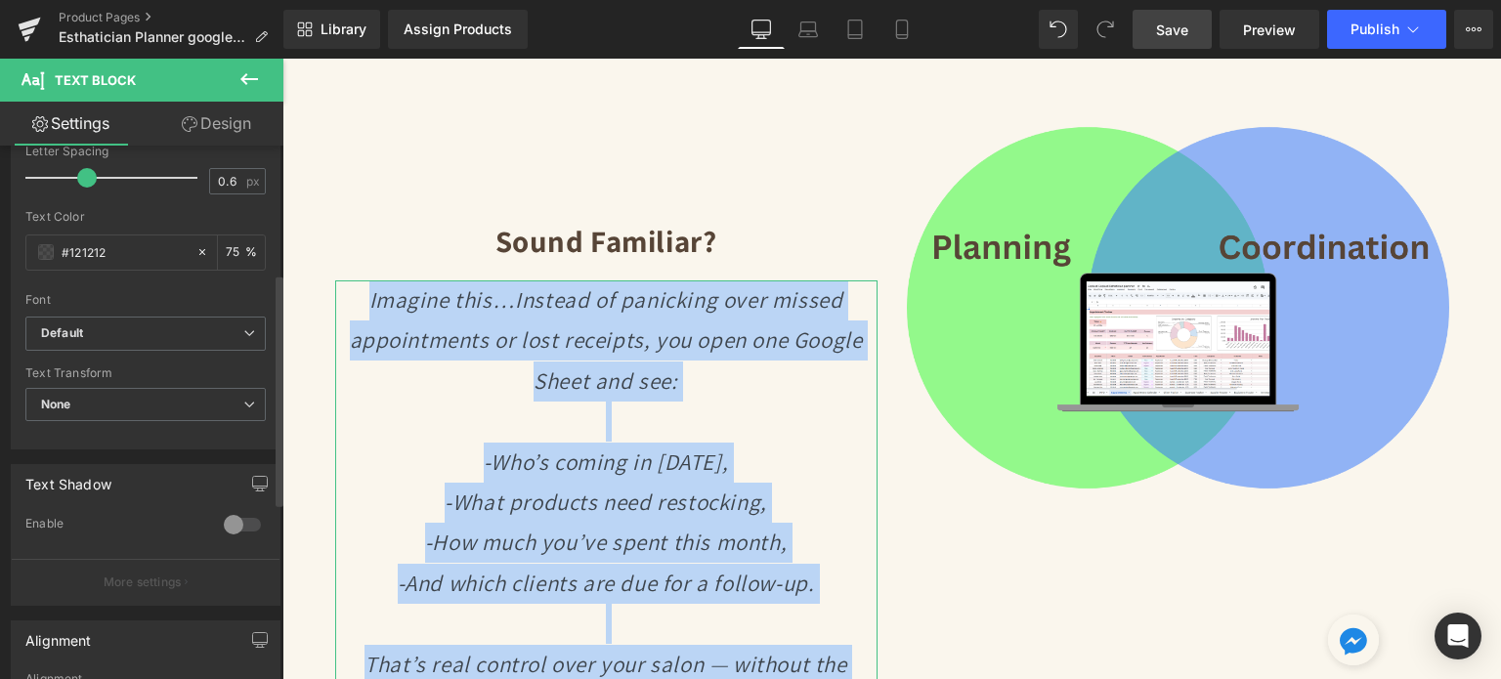
scroll to position [195, 0]
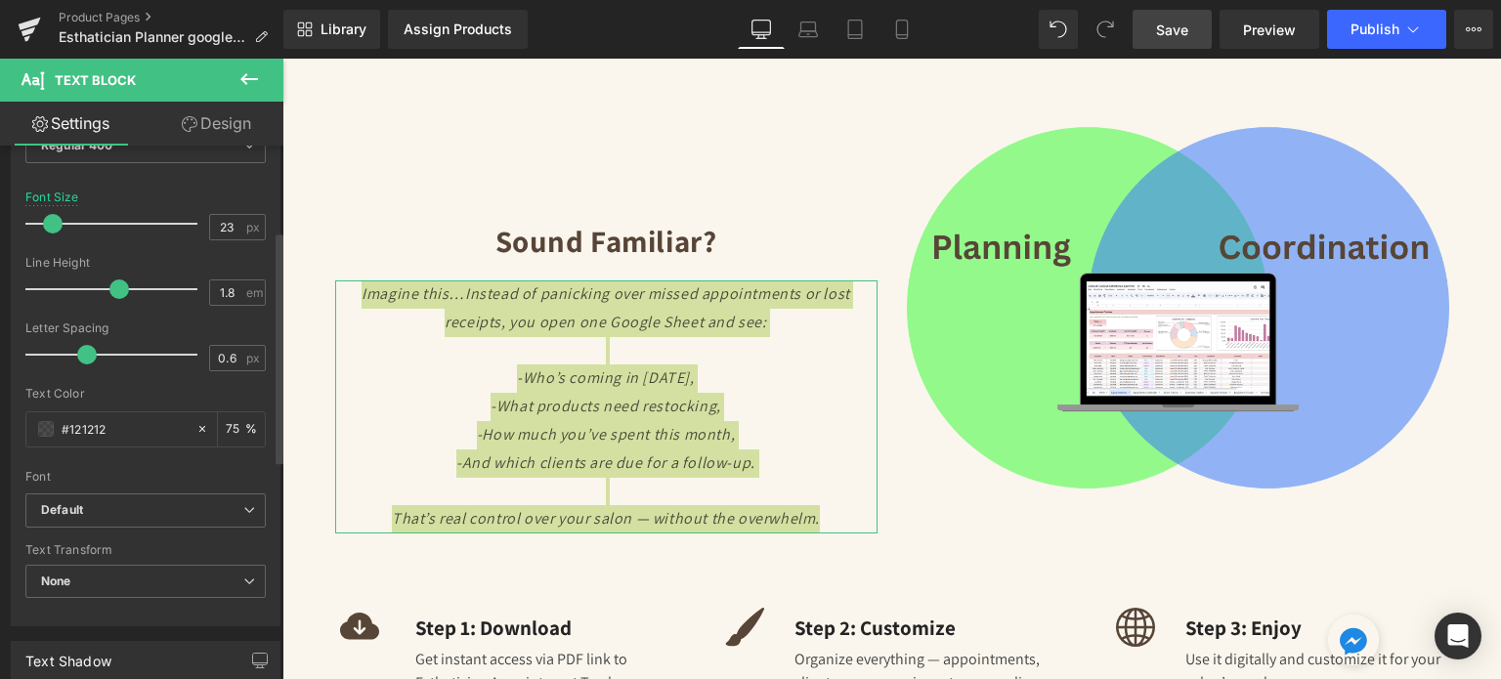
drag, startPoint x: 65, startPoint y: 221, endPoint x: 55, endPoint y: 220, distance: 10.8
click at [55, 220] on span at bounding box center [53, 224] width 20 height 20
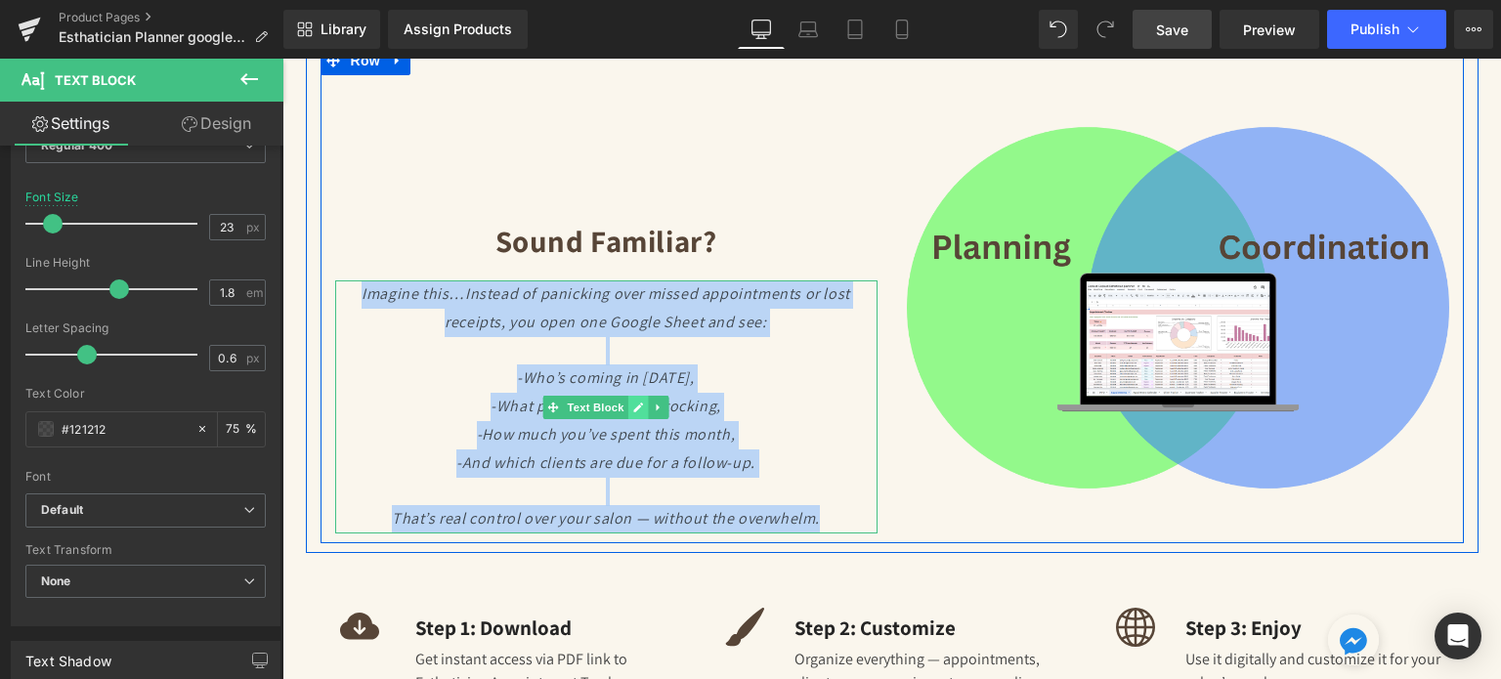
click at [628, 410] on link at bounding box center [638, 407] width 21 height 23
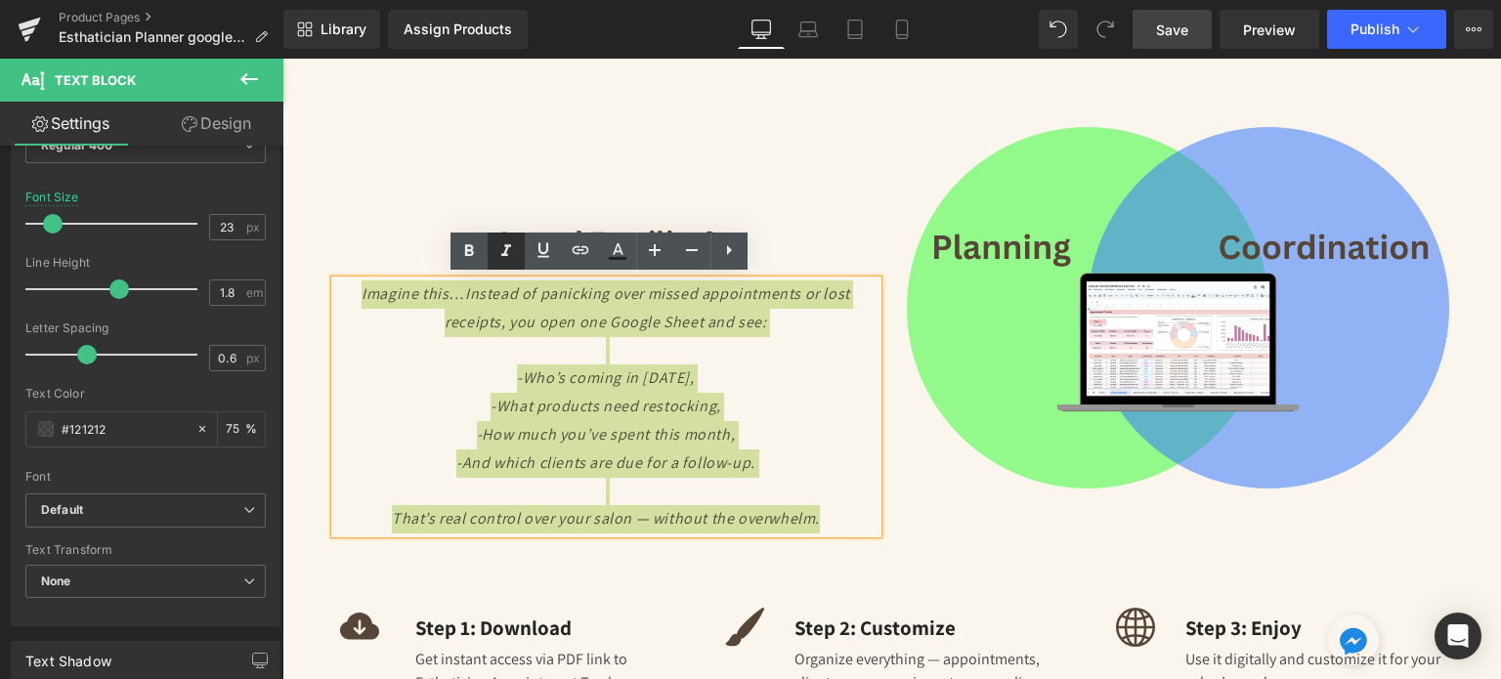
click at [508, 247] on icon at bounding box center [506, 251] width 10 height 12
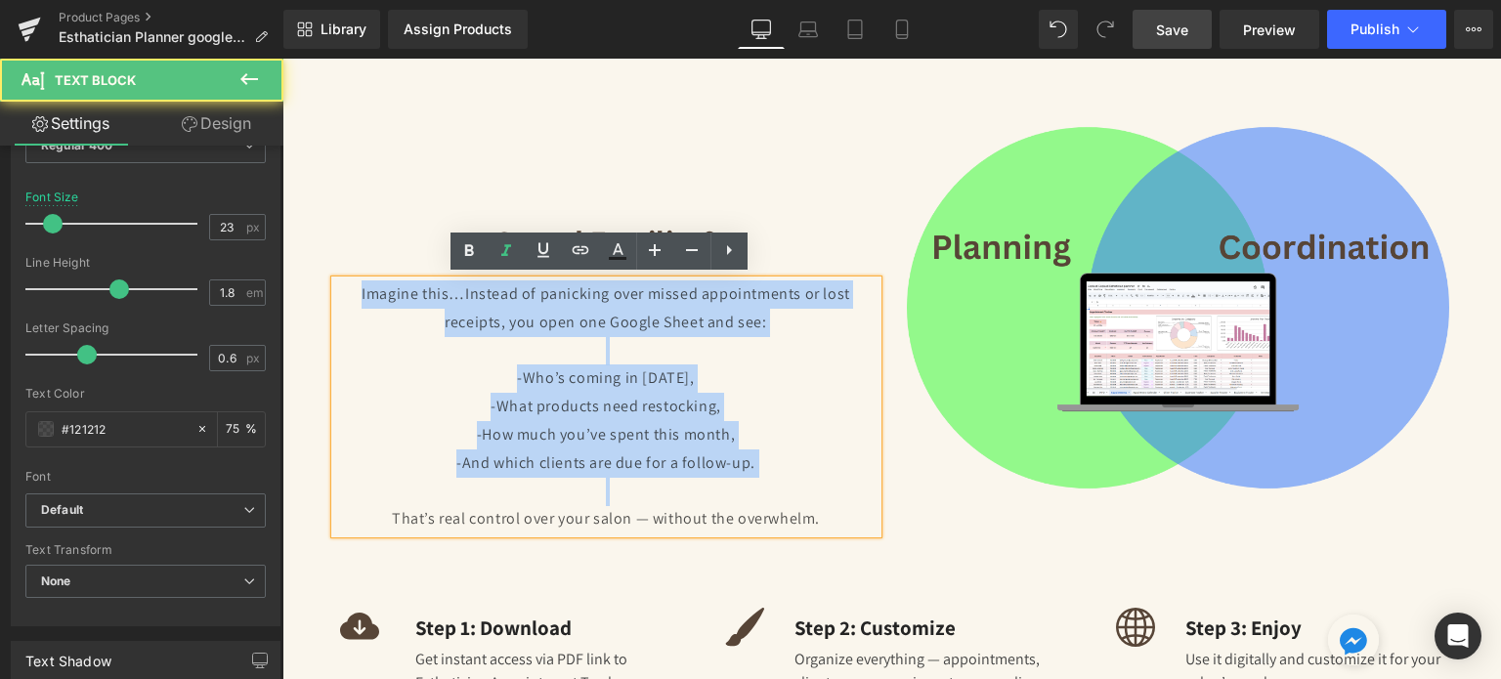
click at [751, 378] on p "-Who’s coming in [DATE]," at bounding box center [606, 379] width 542 height 28
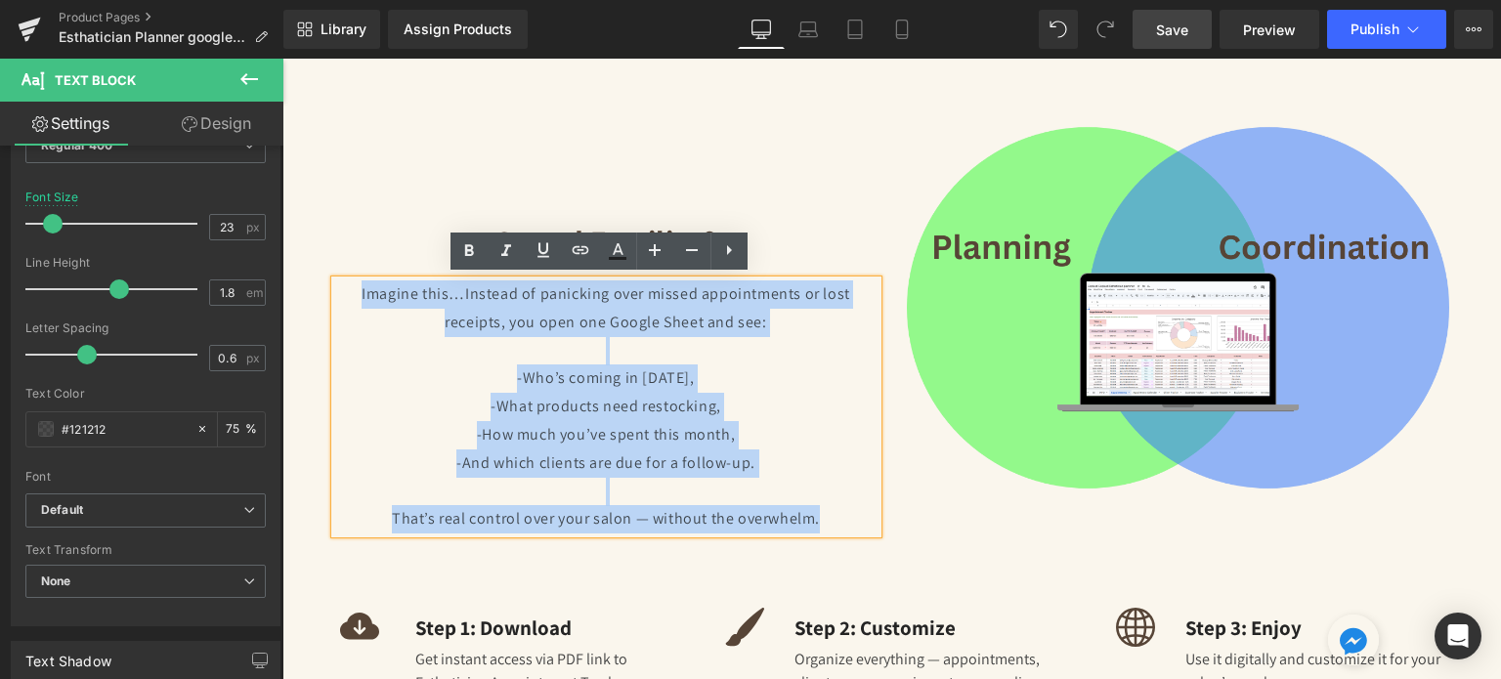
drag, startPoint x: 822, startPoint y: 525, endPoint x: 350, endPoint y: 300, distance: 522.9
click at [350, 300] on div "Imagine this…Instead of panicking over missed appointments or lost receipts, yo…" at bounding box center [606, 407] width 542 height 253
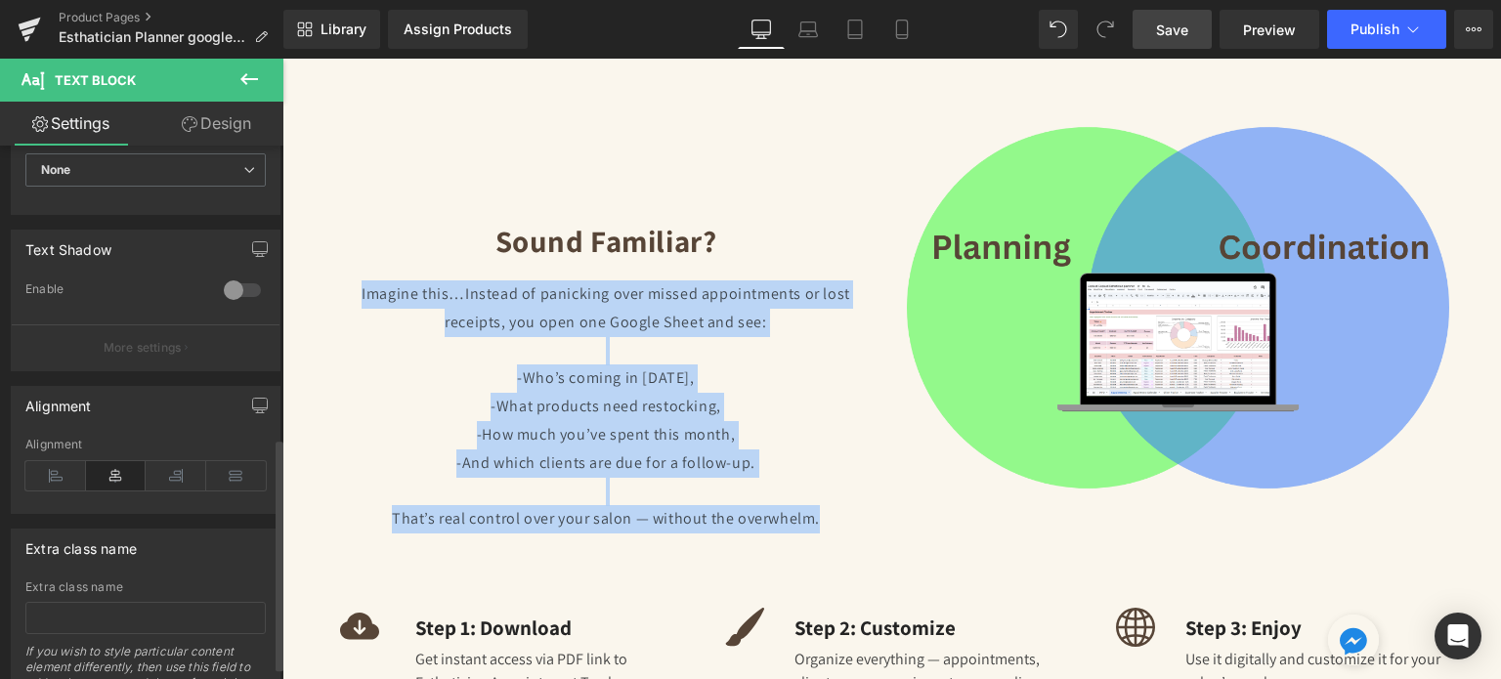
scroll to position [699, 0]
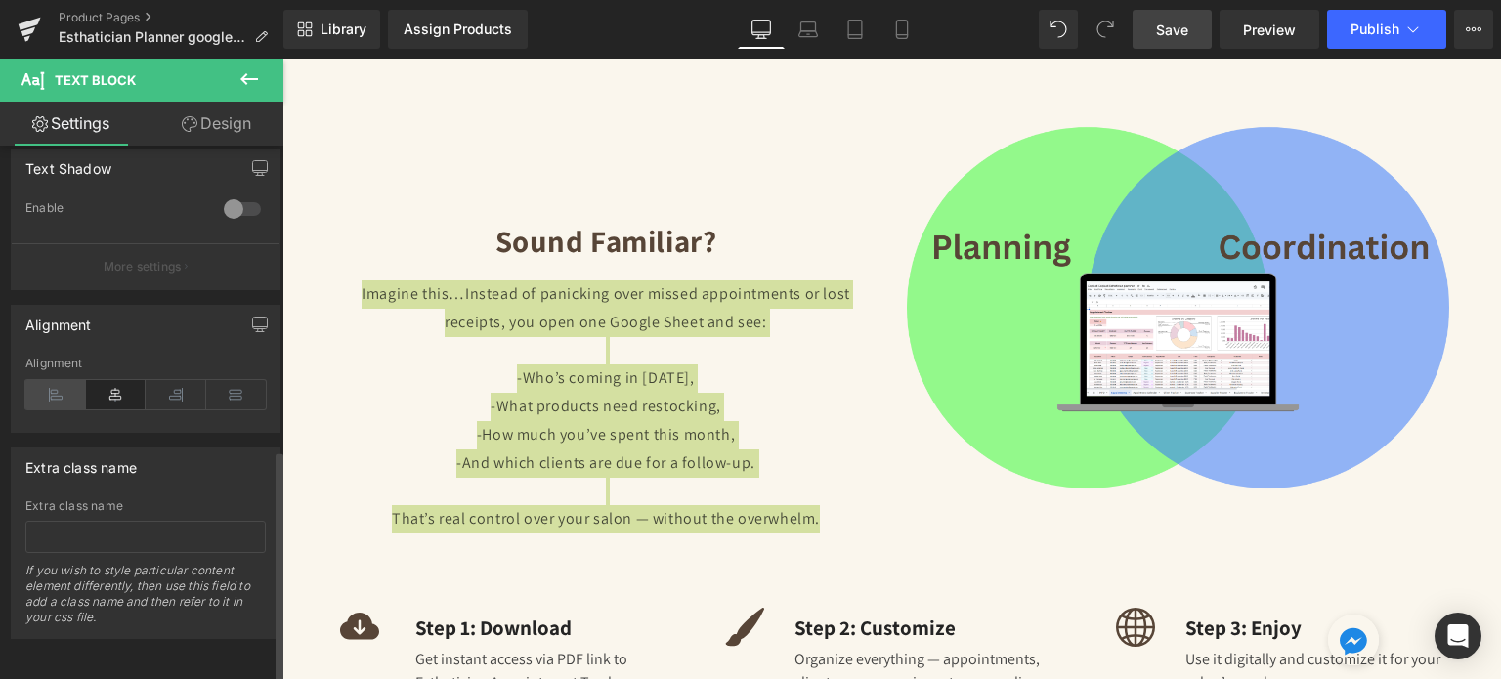
click at [78, 382] on icon at bounding box center [55, 394] width 61 height 29
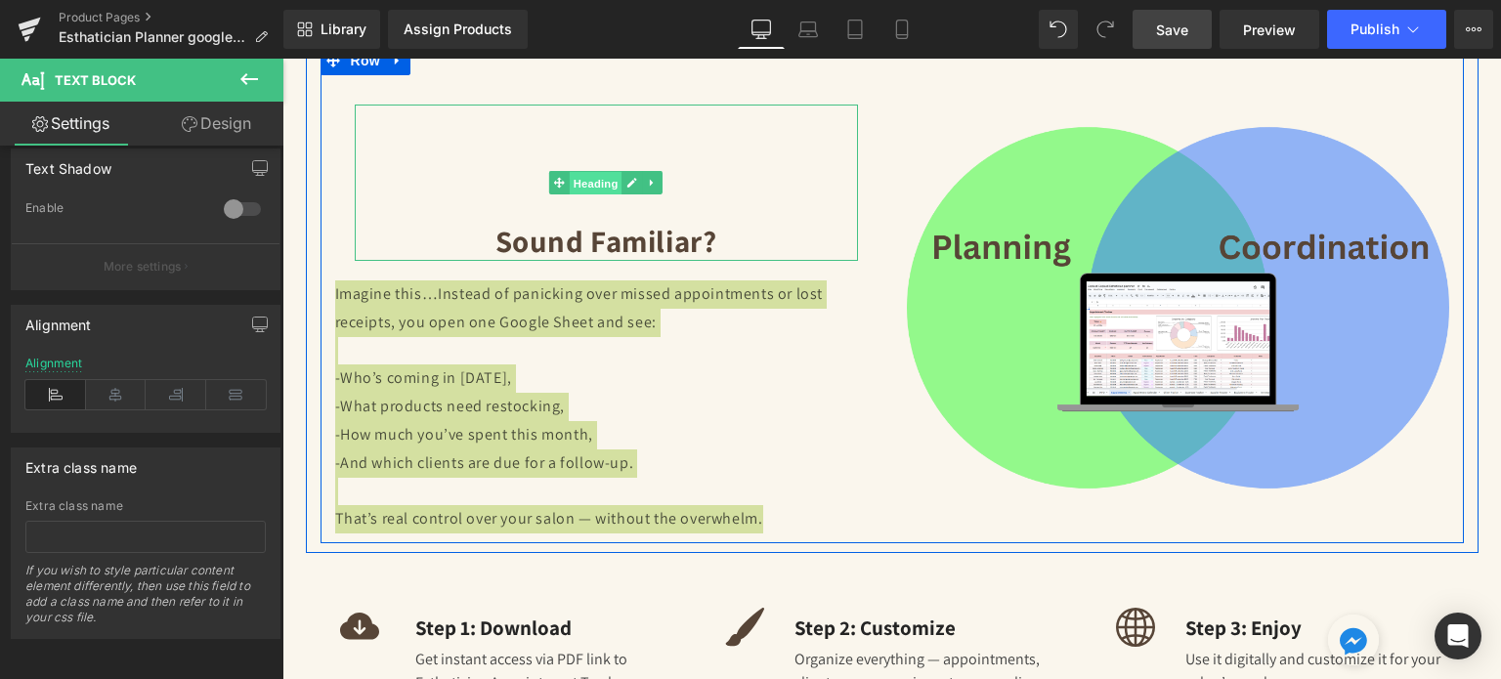
click at [602, 176] on span "Heading" at bounding box center [596, 183] width 53 height 23
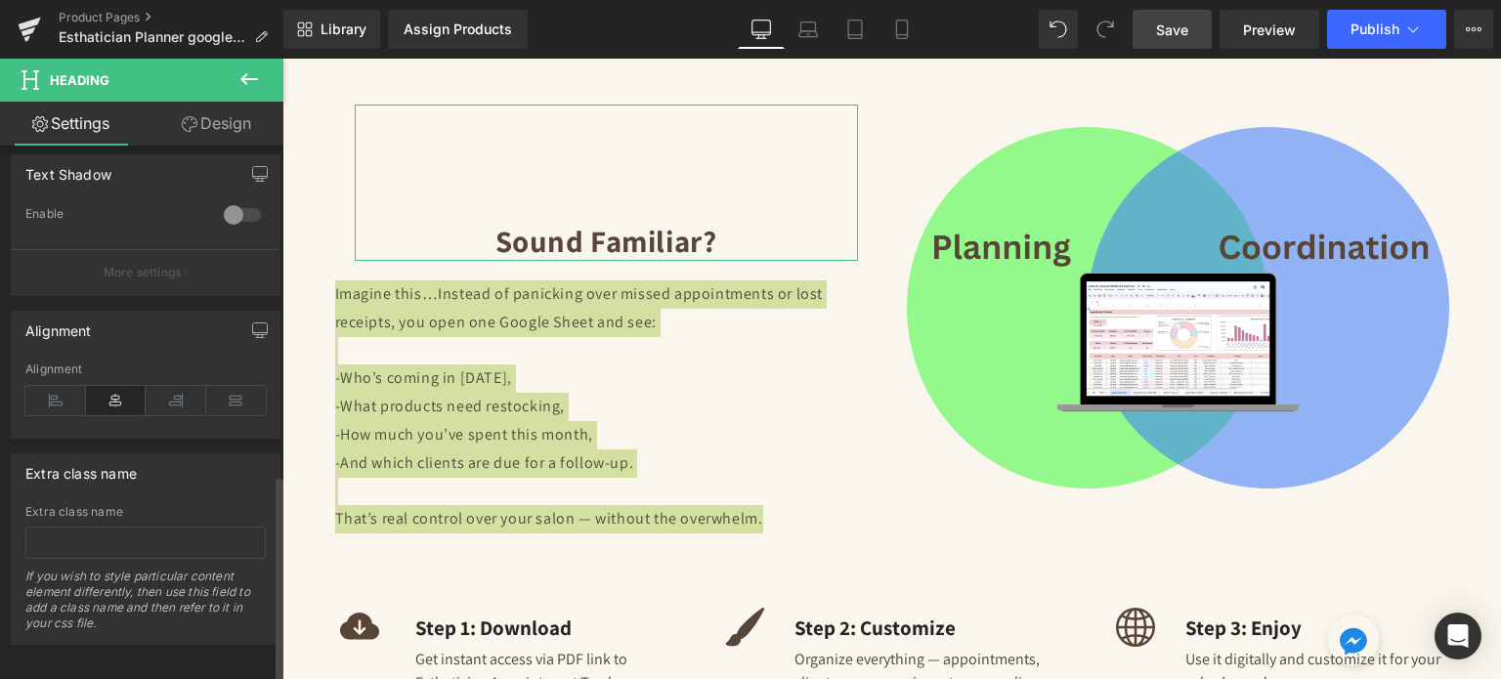
scroll to position [848, 0]
click at [54, 380] on icon at bounding box center [55, 394] width 61 height 29
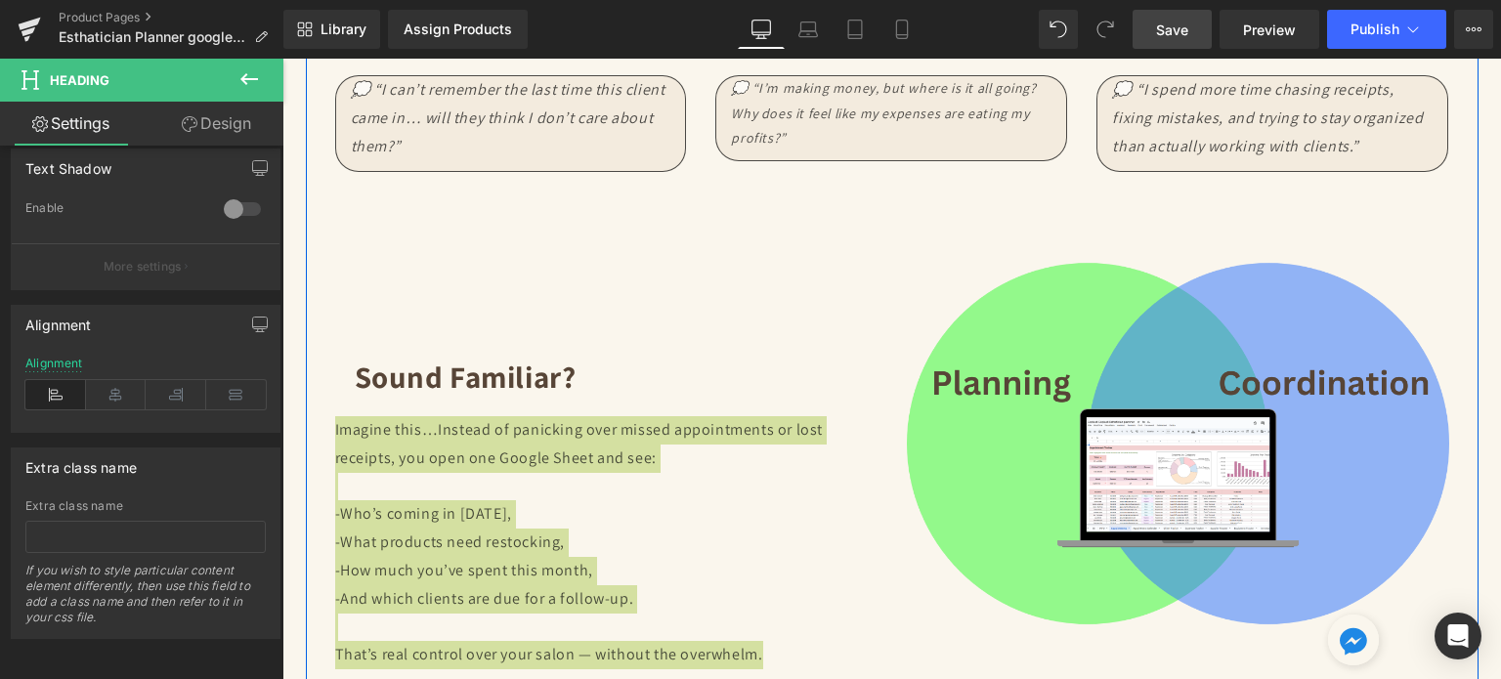
scroll to position [2682, 0]
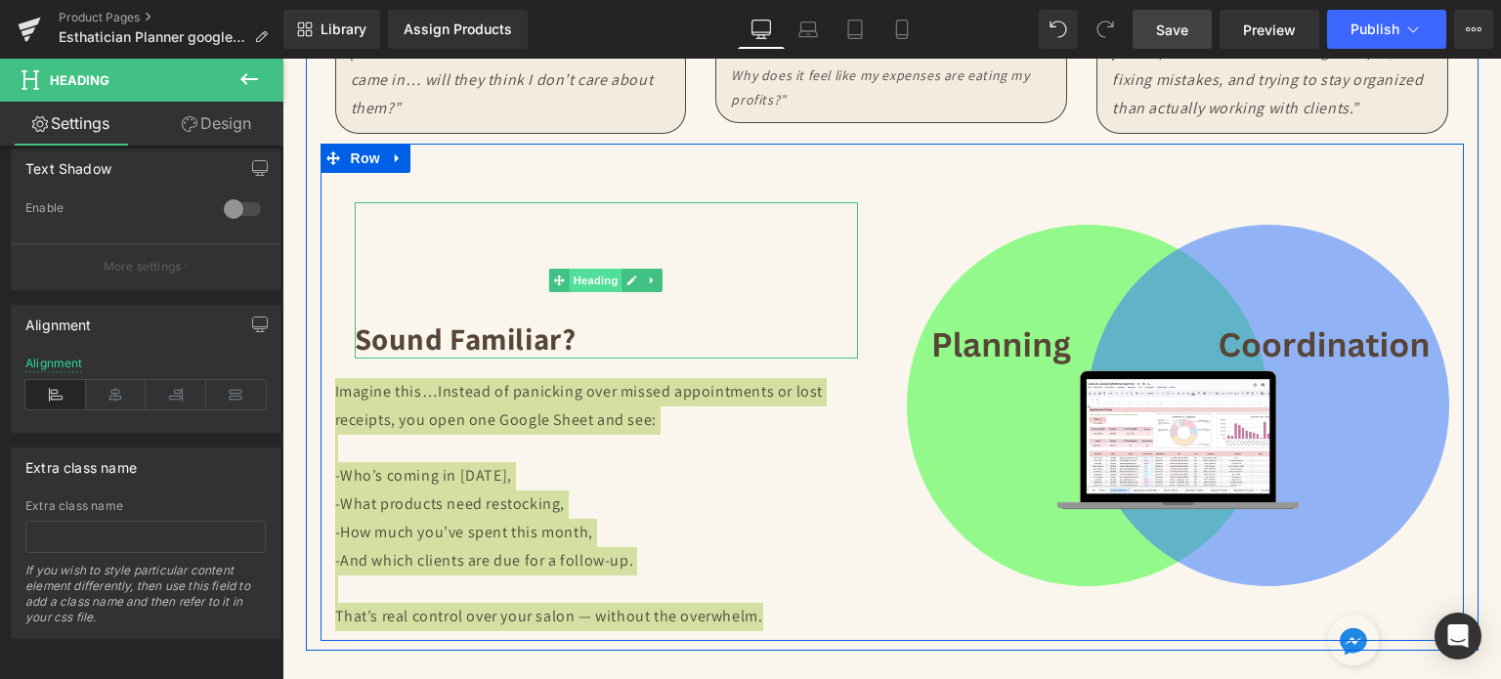
click at [585, 282] on span "Heading" at bounding box center [596, 280] width 53 height 23
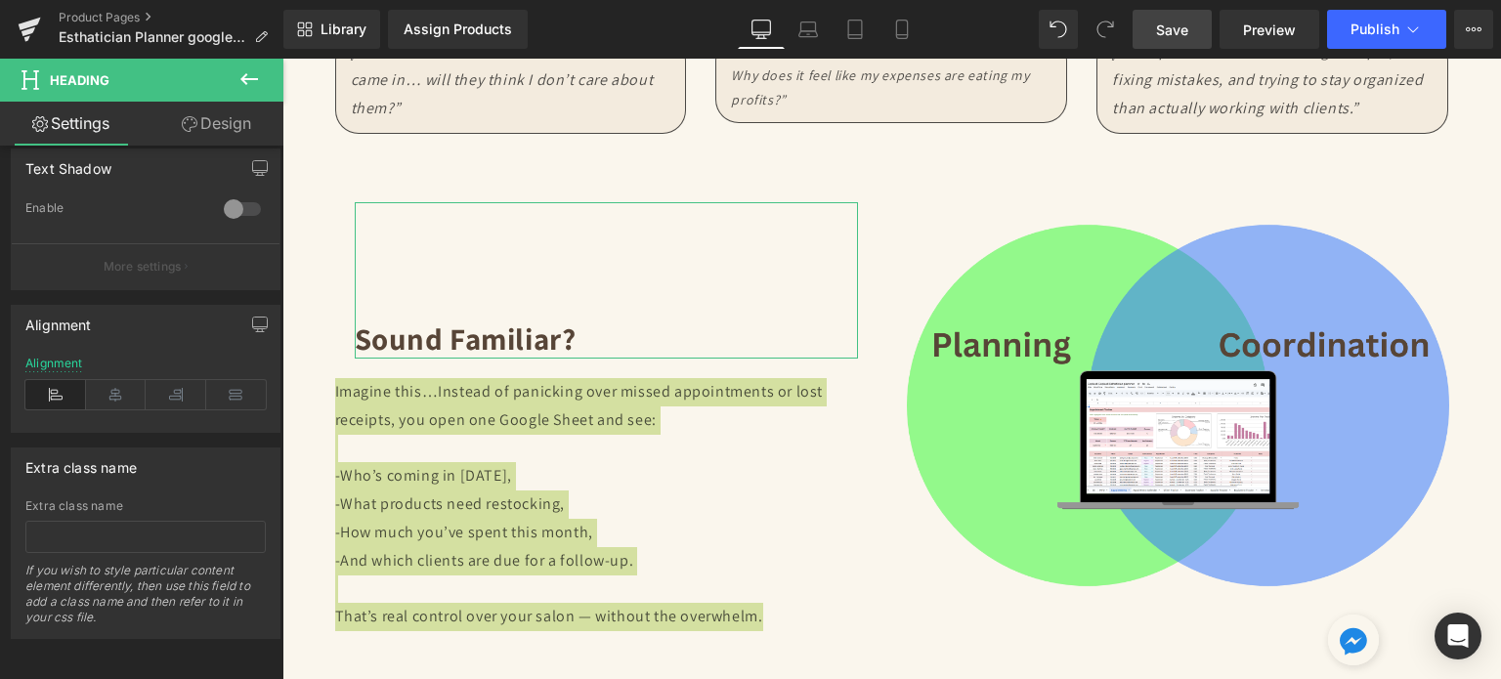
click at [215, 132] on link "Design" at bounding box center [217, 124] width 142 height 44
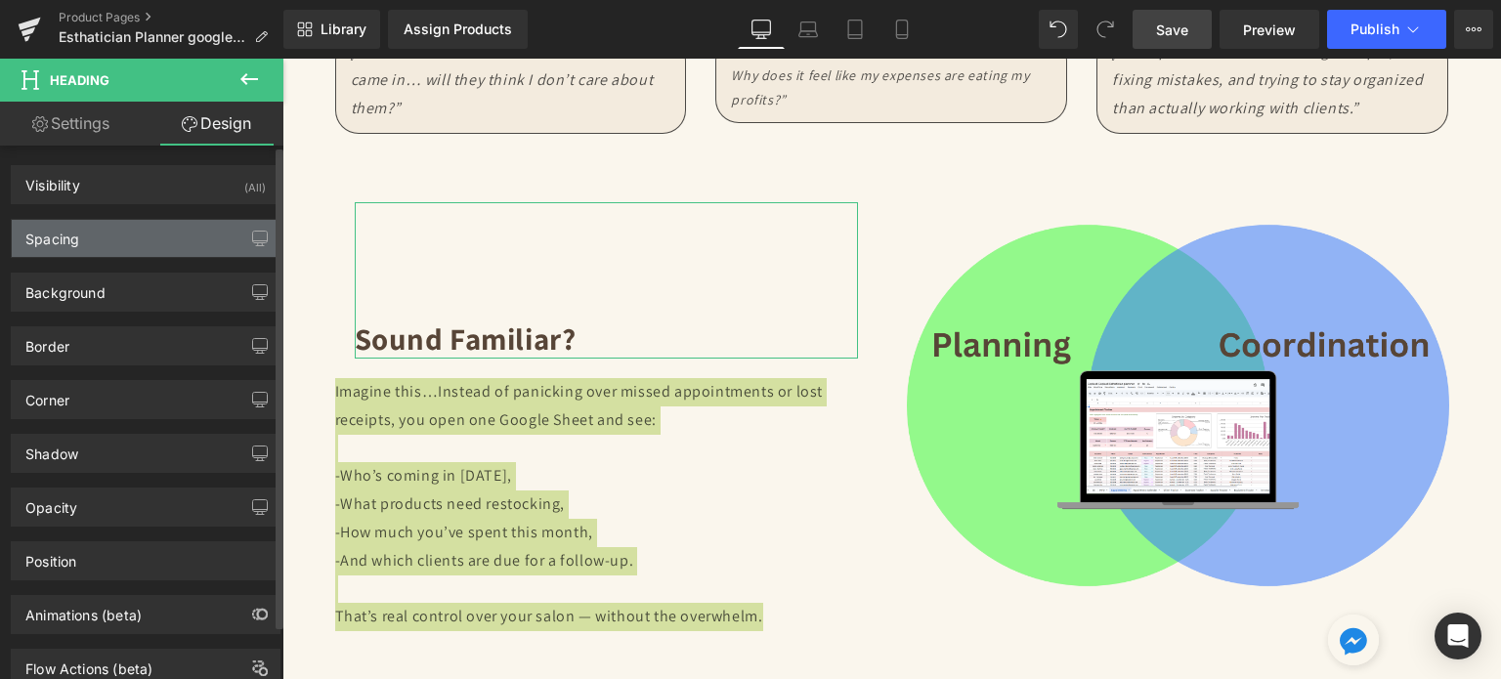
click at [160, 230] on div "Spacing" at bounding box center [146, 238] width 268 height 37
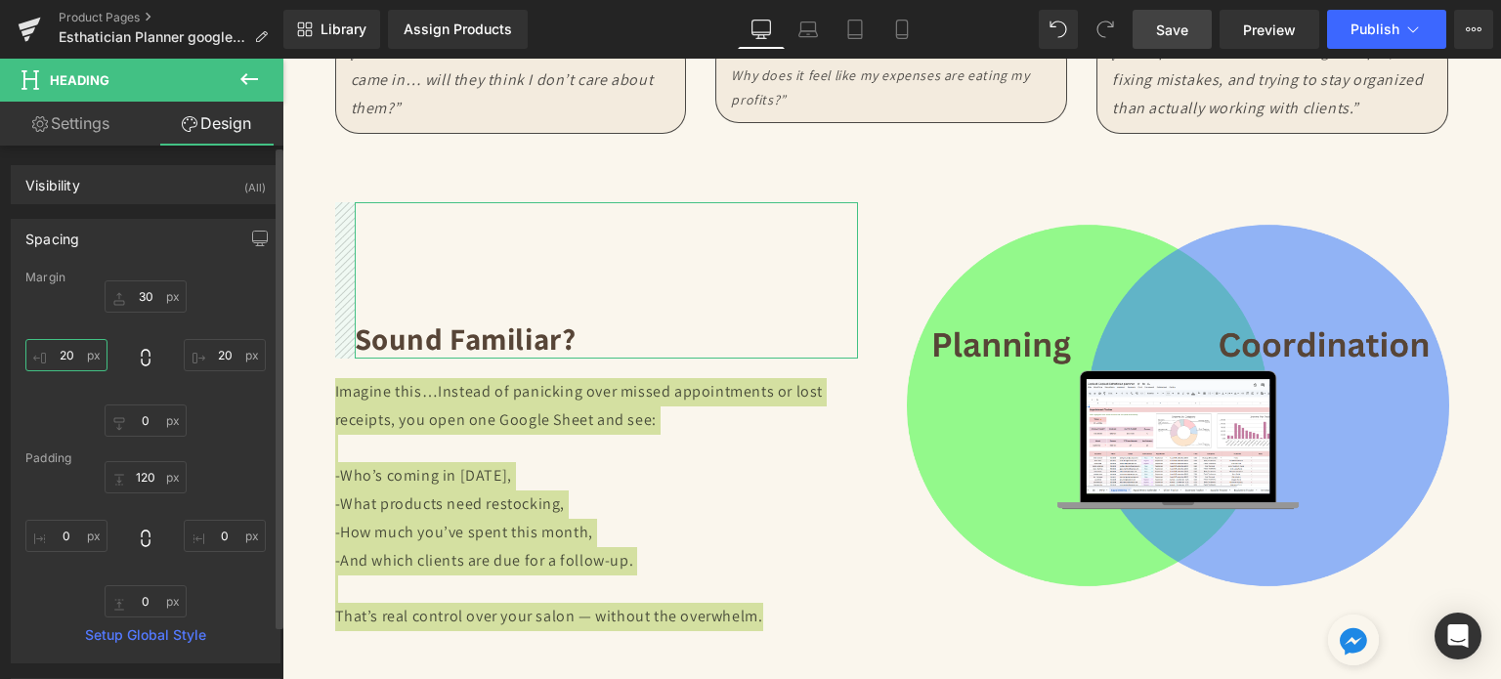
click at [74, 352] on input "20" at bounding box center [66, 355] width 82 height 32
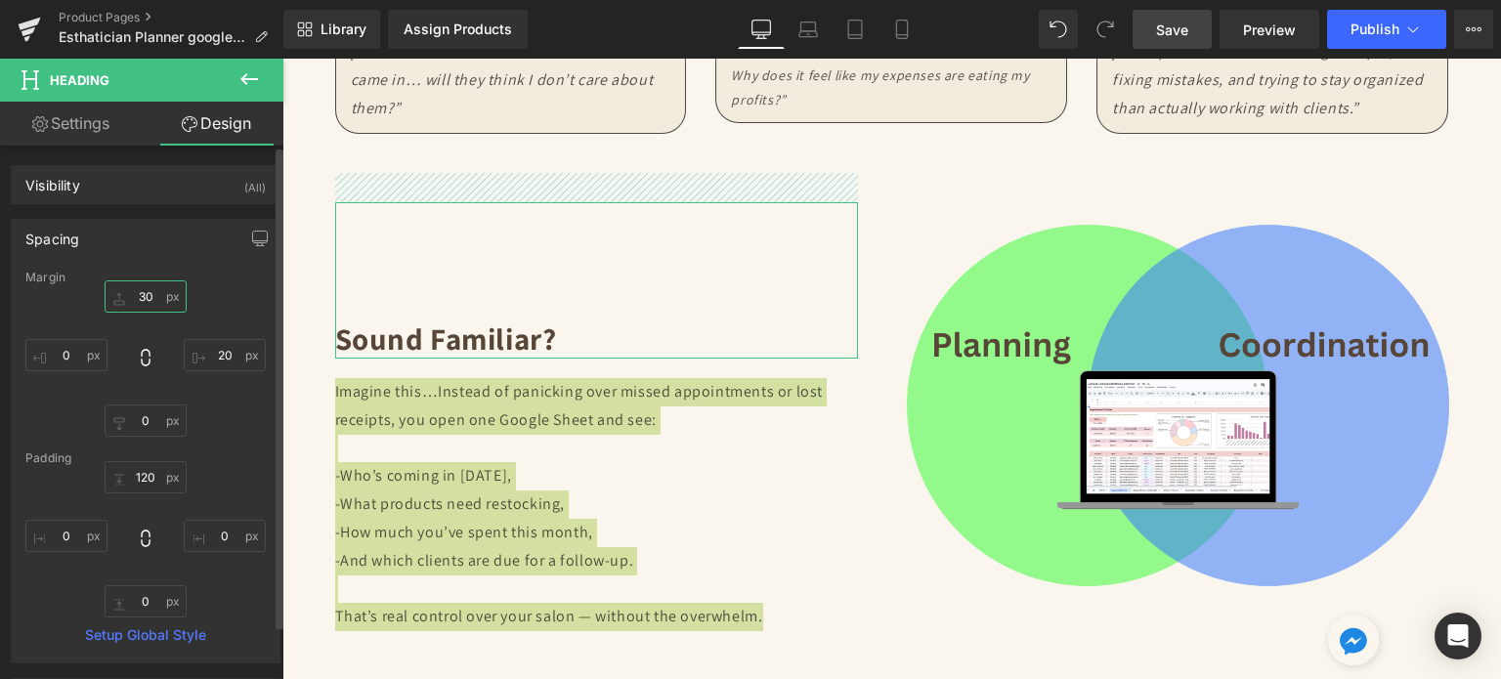
click at [137, 298] on input "30" at bounding box center [146, 297] width 82 height 32
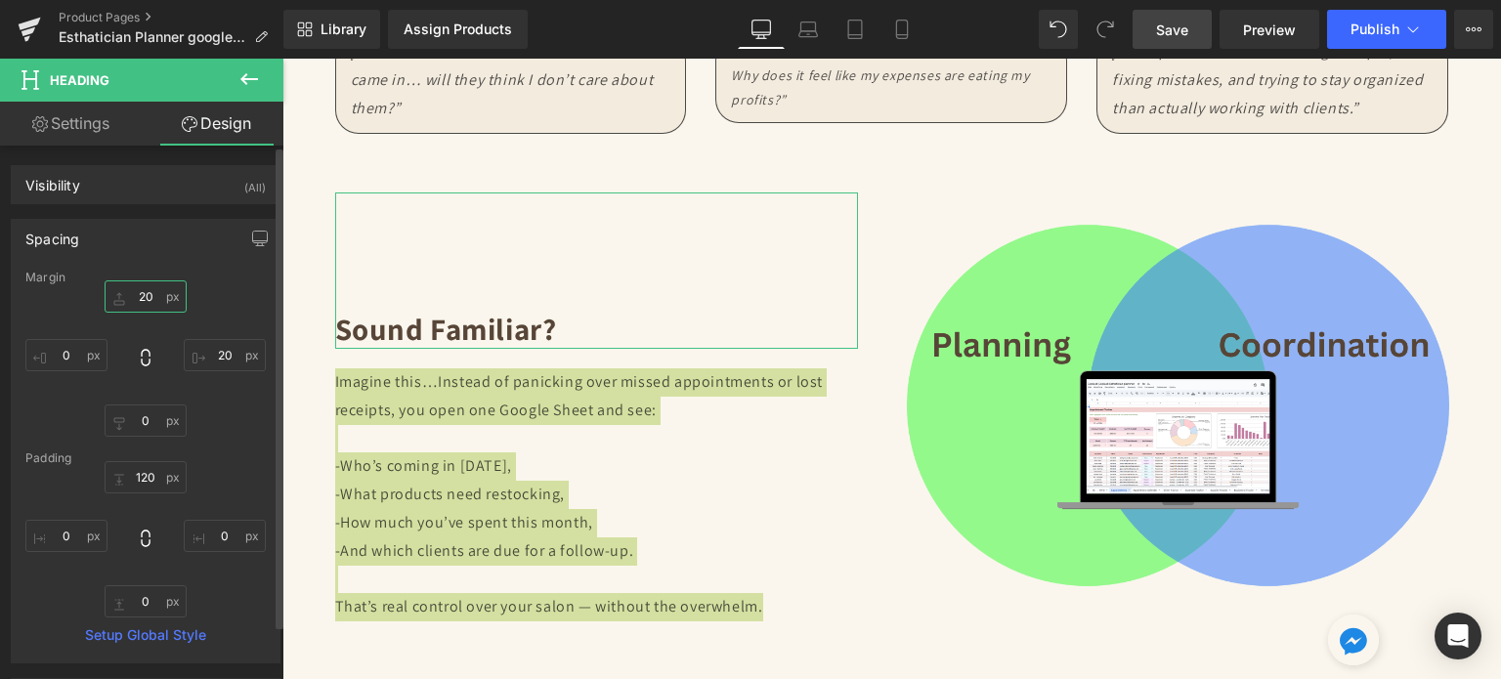
click at [137, 298] on input "20" at bounding box center [146, 297] width 82 height 32
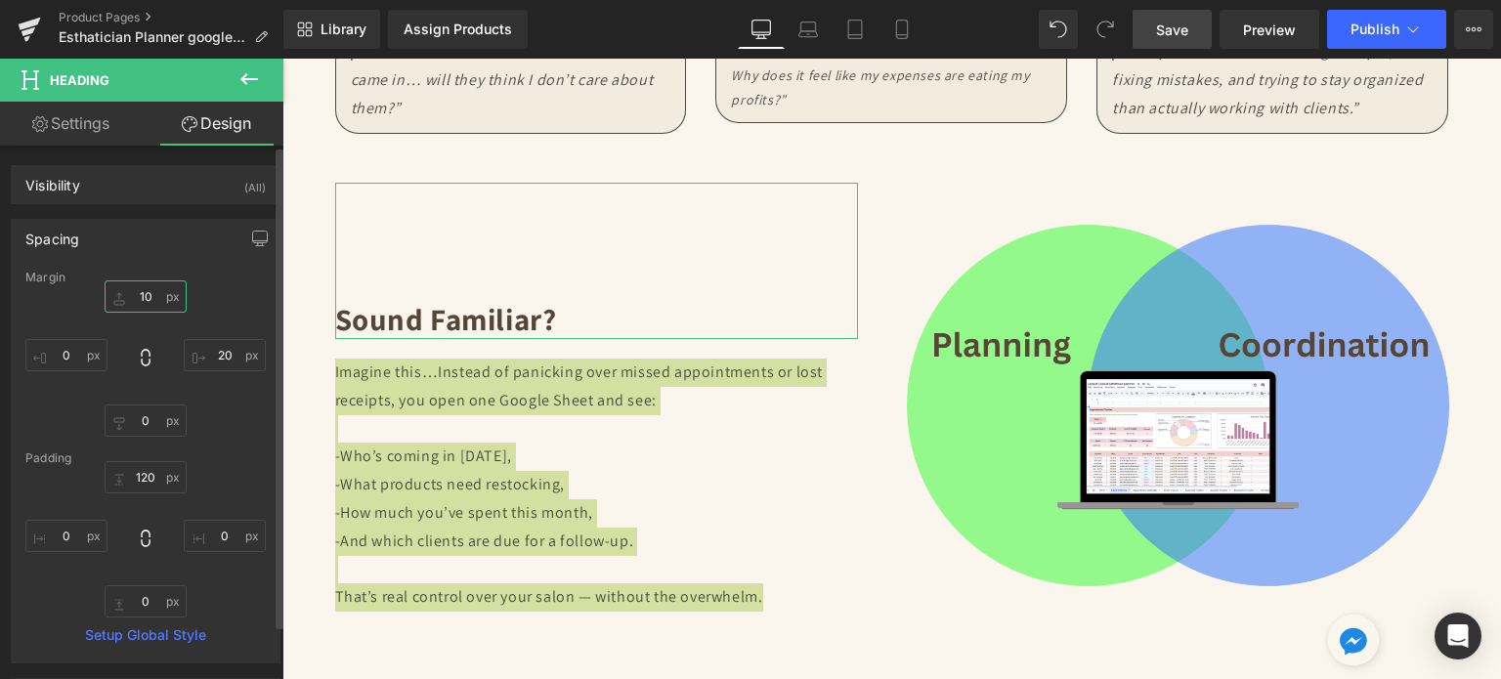
click at [146, 304] on input "10" at bounding box center [146, 297] width 82 height 32
type input "10"
click at [147, 473] on input "120" at bounding box center [146, 477] width 82 height 32
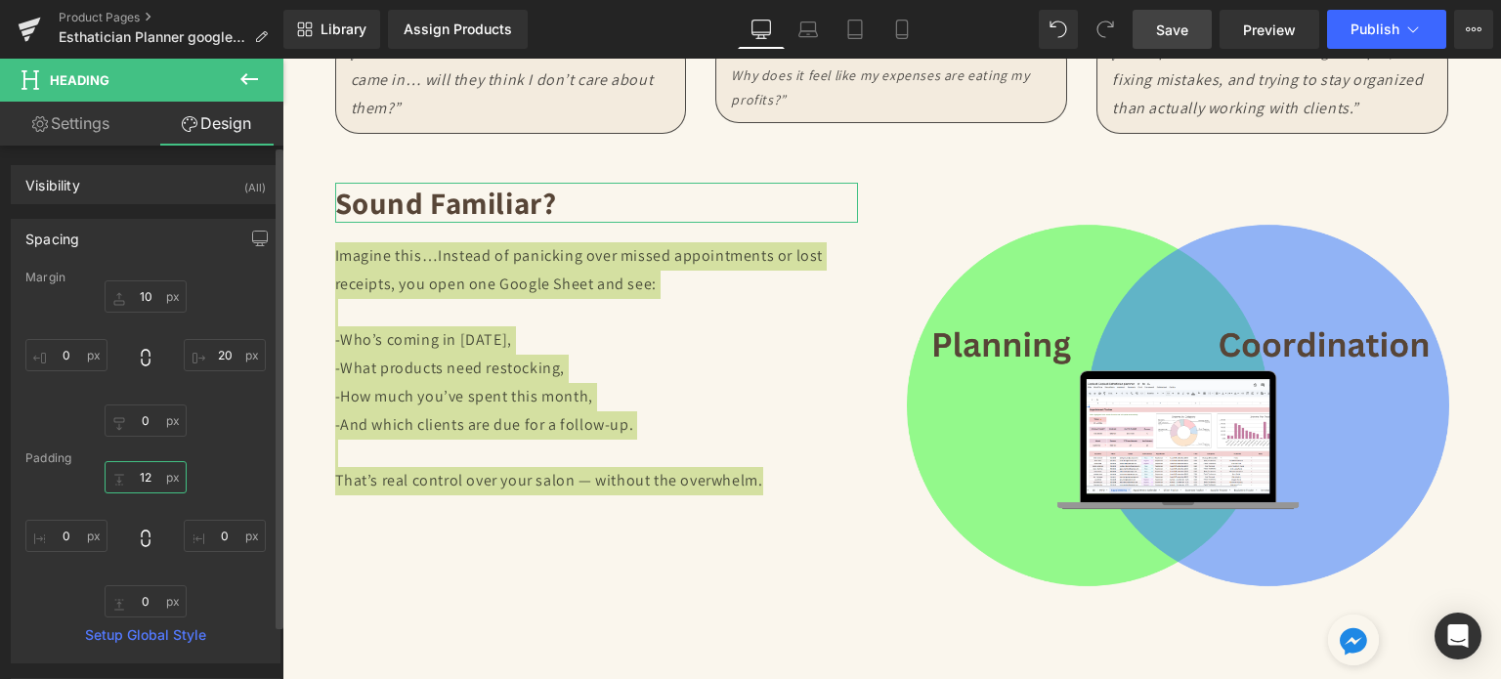
type input "120"
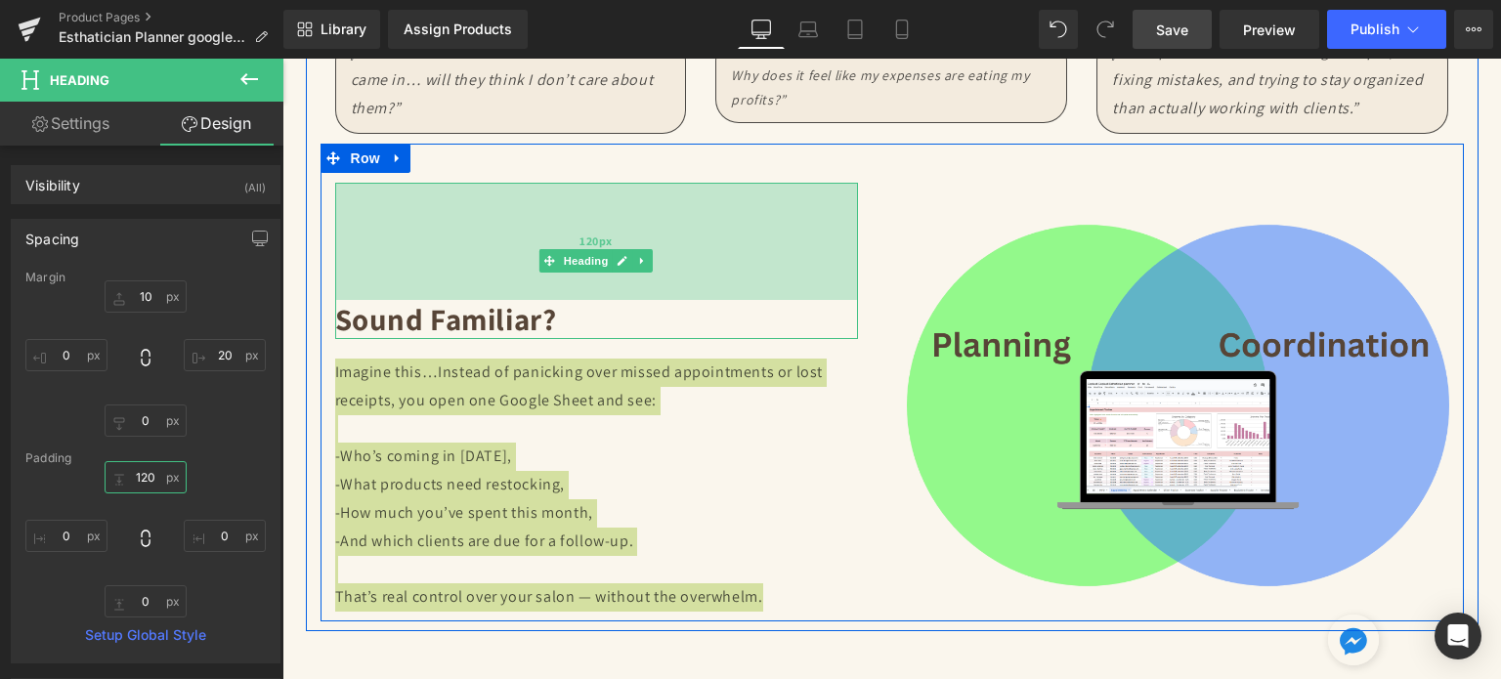
click at [344, 265] on div "120px" at bounding box center [596, 241] width 523 height 117
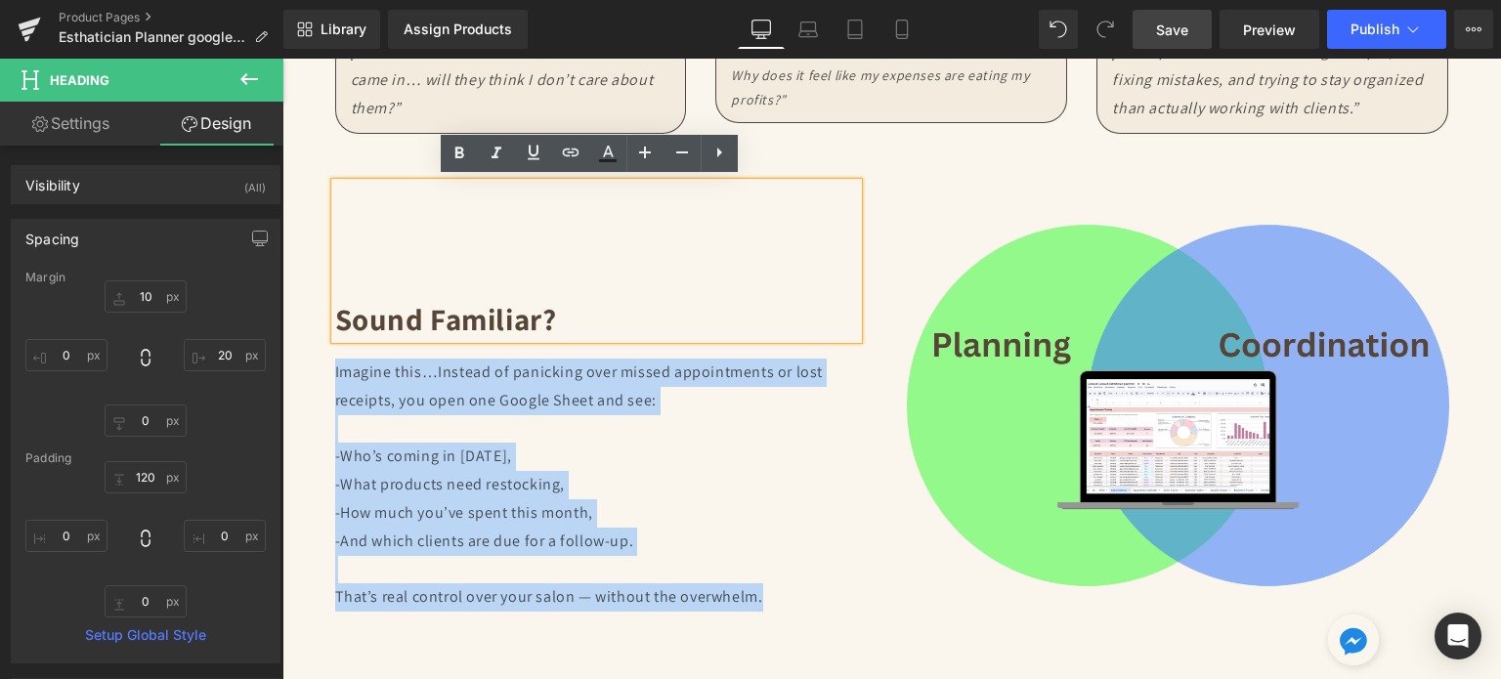
click at [892, 437] on div "Image" at bounding box center [1178, 391] width 572 height 436
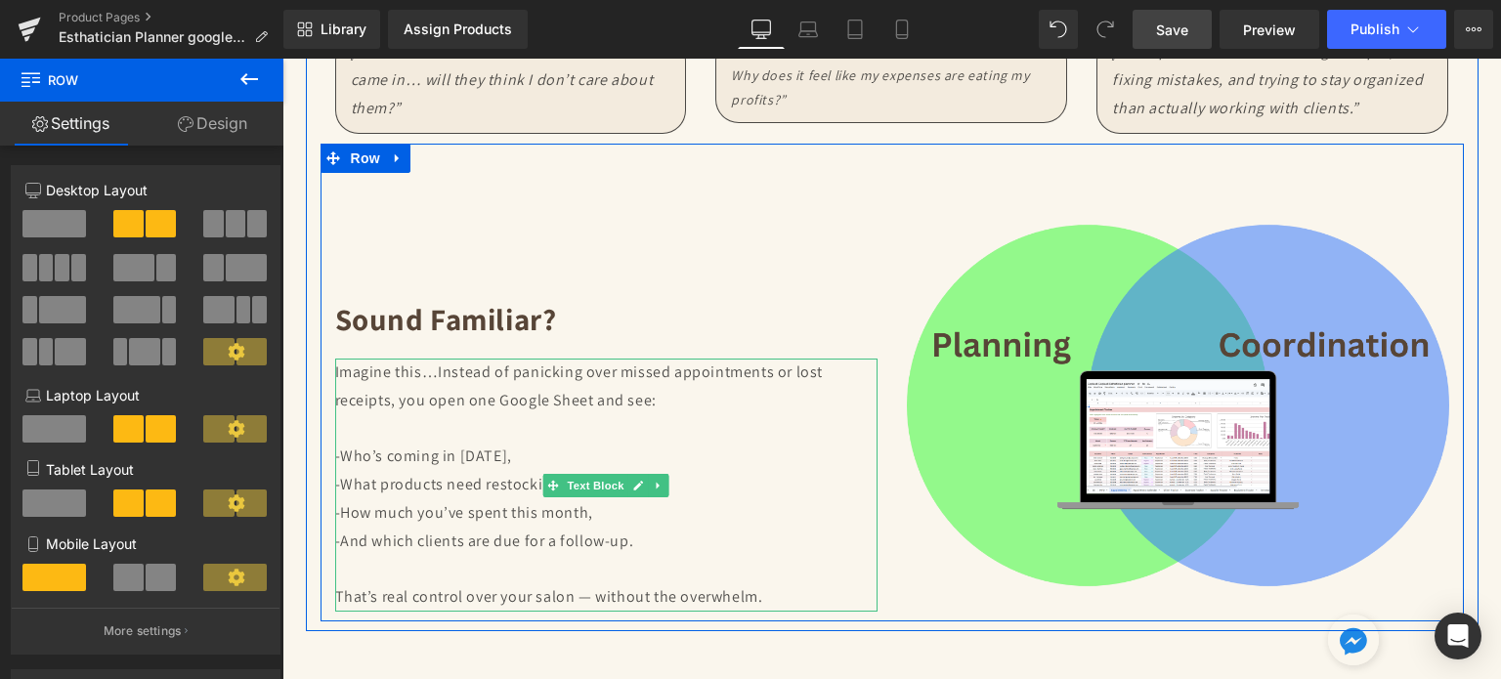
click at [500, 404] on p "Imagine this…Instead of panicking over missed appointments or lost receipts, yo…" at bounding box center [606, 387] width 542 height 57
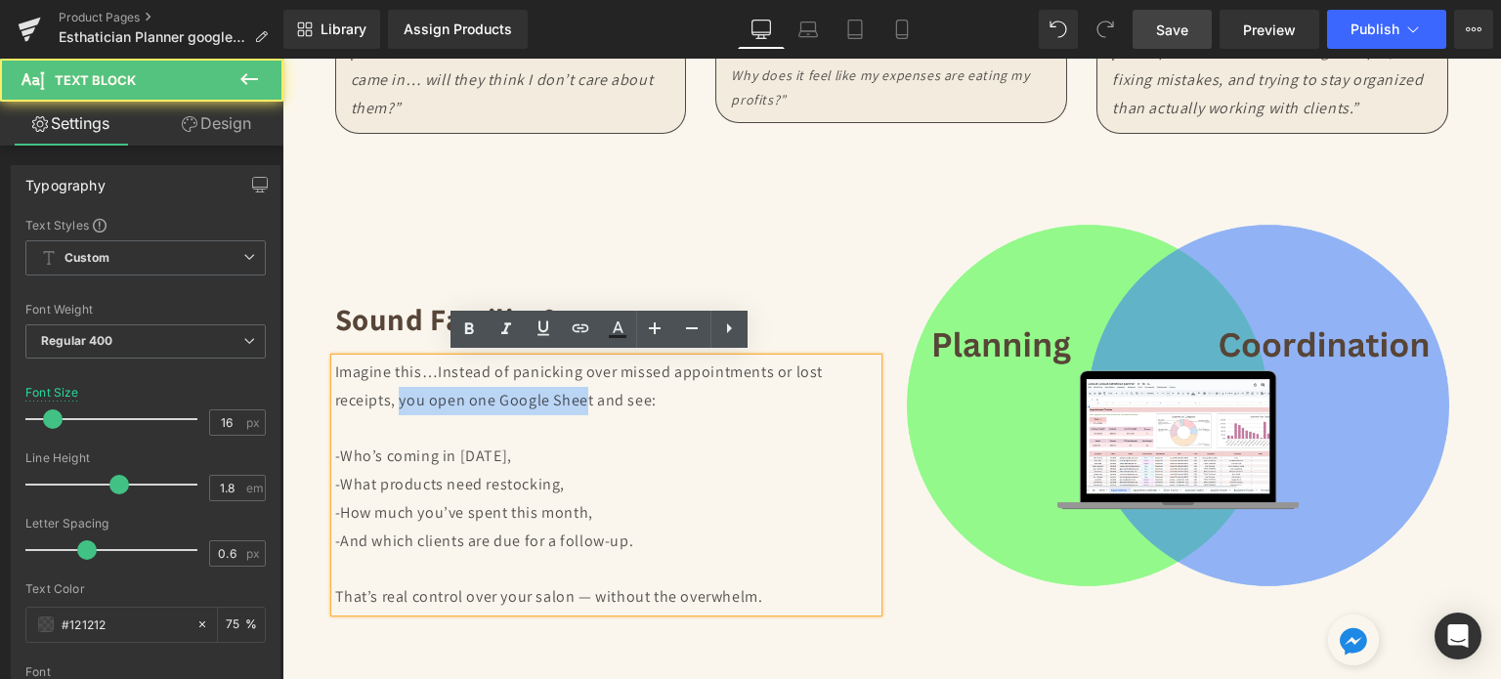
drag, startPoint x: 390, startPoint y: 399, endPoint x: 580, endPoint y: 396, distance: 189.6
click at [580, 396] on p "Imagine this…Instead of panicking over missed appointments or lost receipts, yo…" at bounding box center [606, 387] width 542 height 57
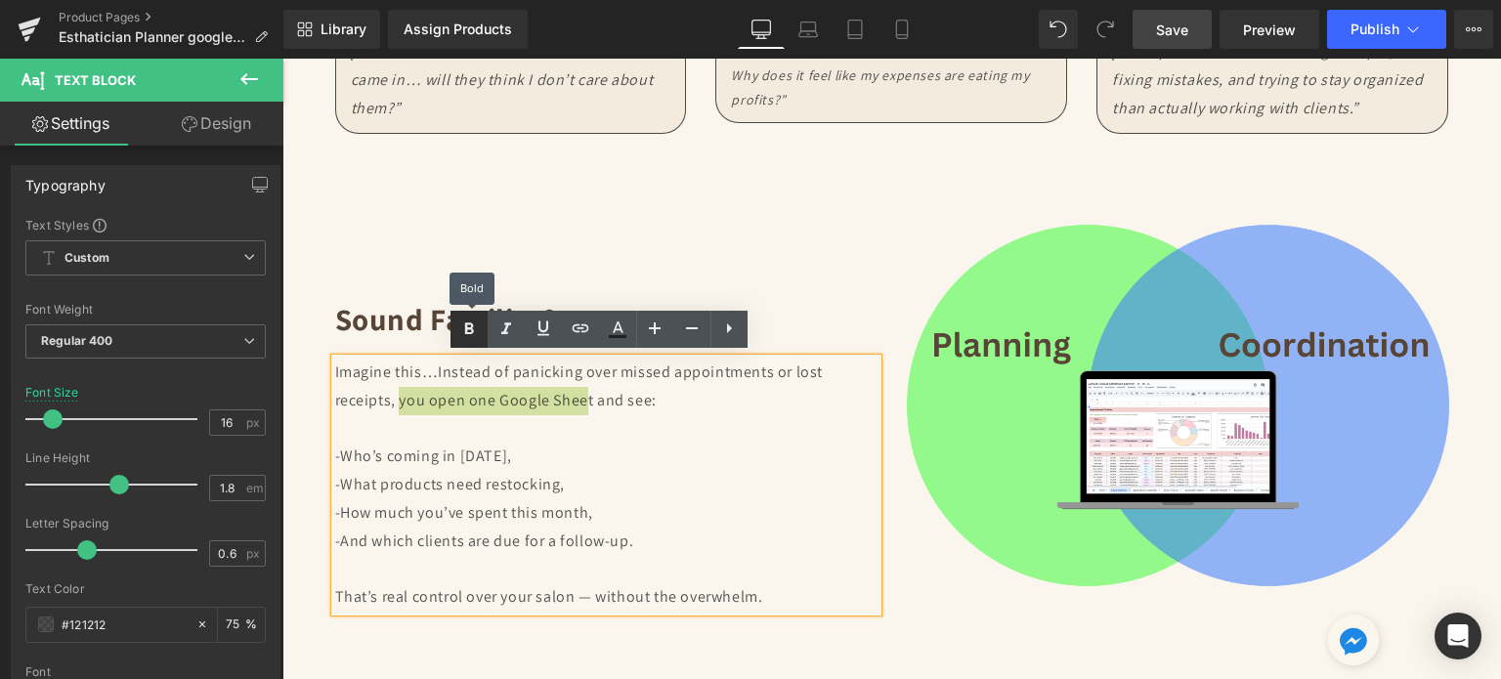
click at [460, 324] on icon at bounding box center [468, 329] width 23 height 23
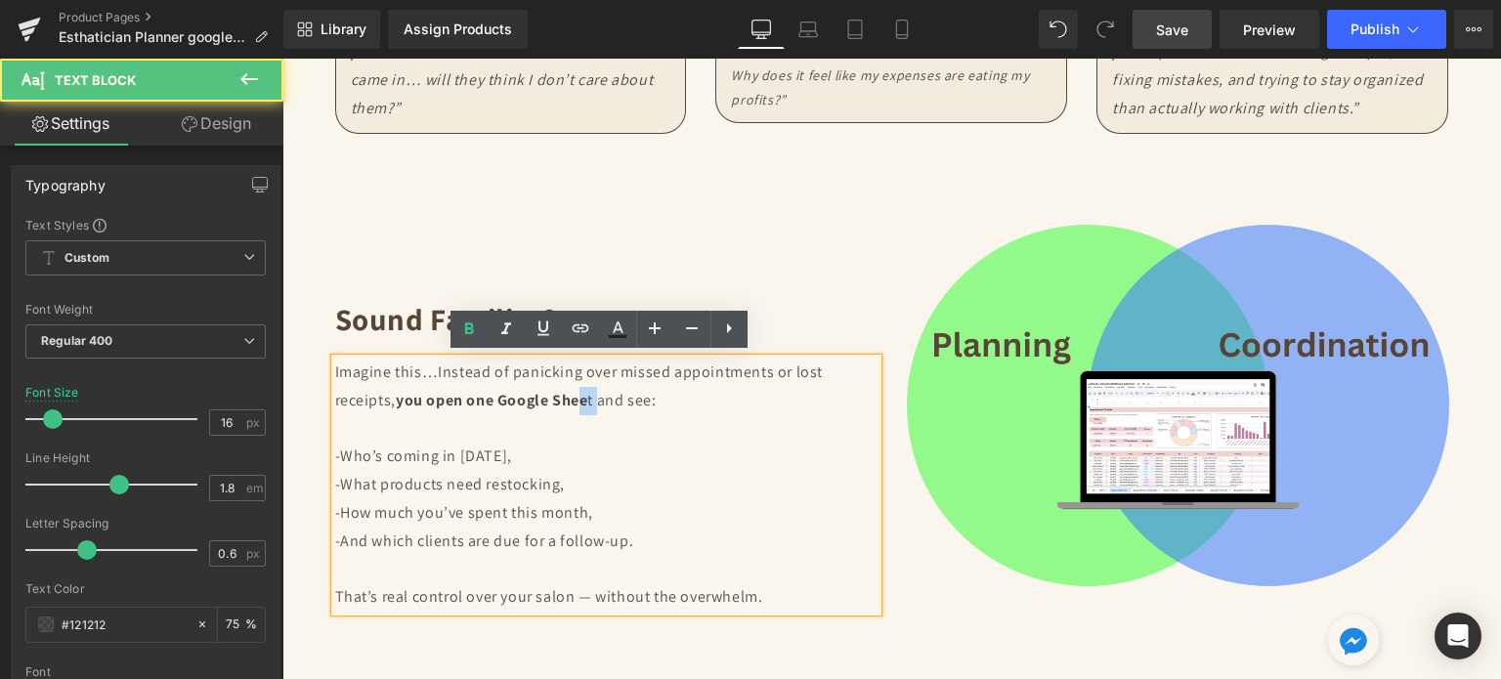
drag, startPoint x: 592, startPoint y: 403, endPoint x: 579, endPoint y: 402, distance: 13.7
click at [579, 402] on p "Imagine this…Instead of panicking over missed appointments or lost receipts, yo…" at bounding box center [606, 387] width 542 height 57
click at [586, 402] on p "Imagine this…Instead of panicking over missed appointments or lost receipts, yo…" at bounding box center [606, 387] width 542 height 57
click at [580, 400] on p "Imagine this…Instead of panicking over missed appointments or lost receipts, yo…" at bounding box center [606, 387] width 542 height 57
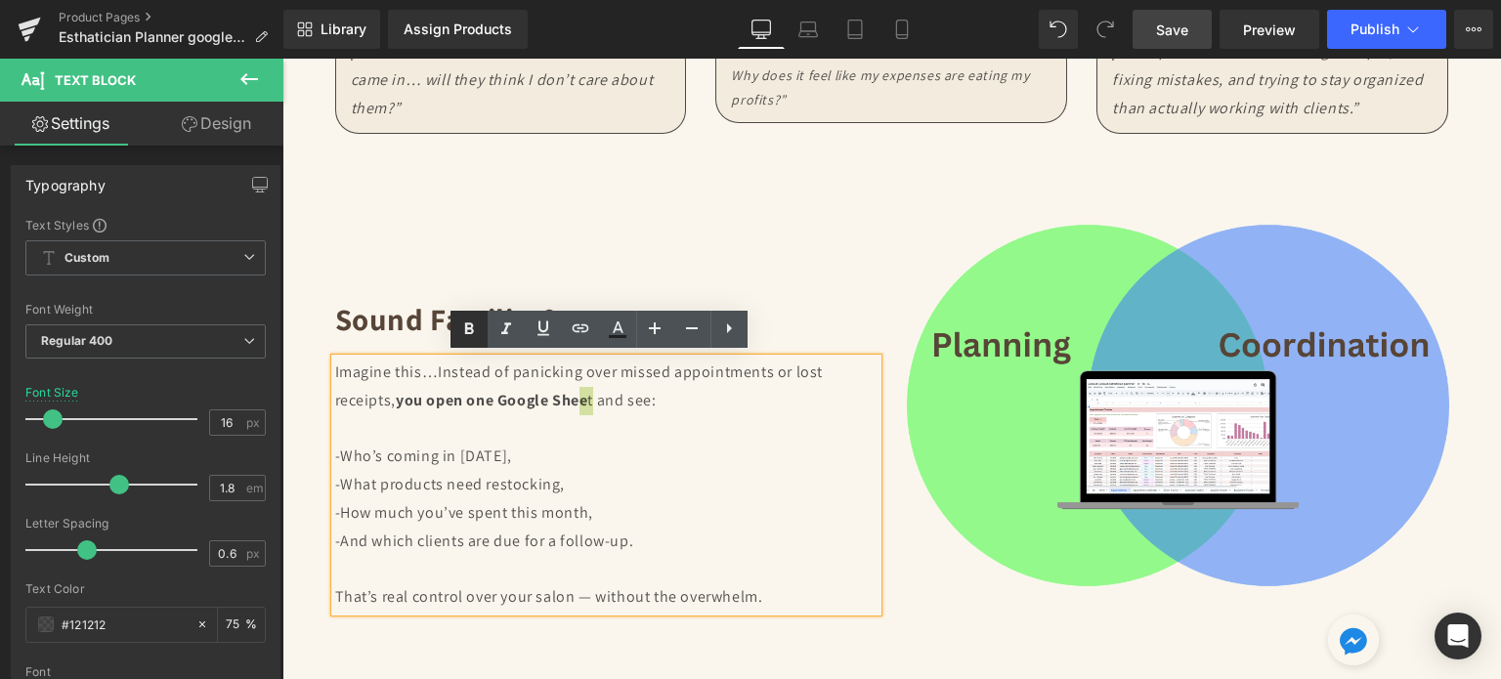
click at [457, 334] on icon at bounding box center [468, 329] width 23 height 23
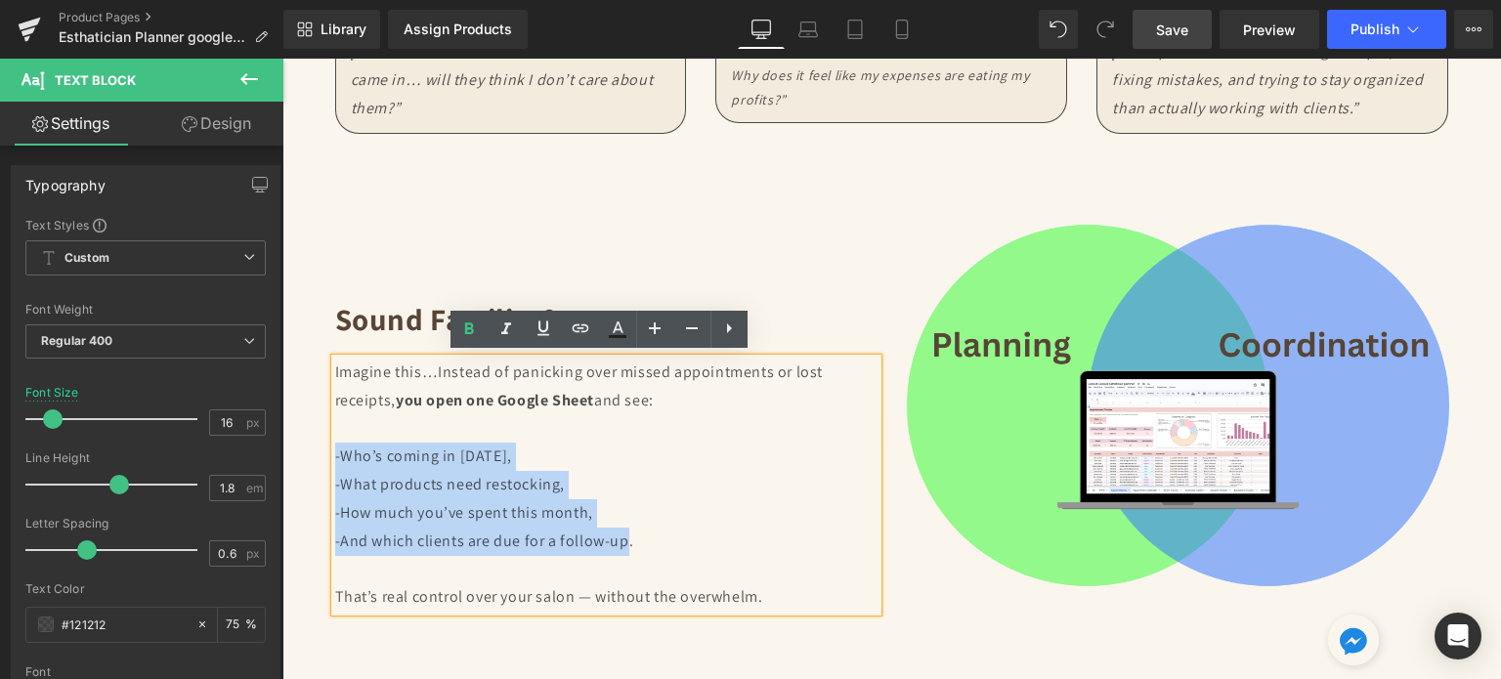
drag, startPoint x: 621, startPoint y: 540, endPoint x: 328, endPoint y: 449, distance: 306.1
click at [335, 449] on div "Imagine this…Instead of panicking over missed appointments or lost receipts, yo…" at bounding box center [606, 485] width 542 height 253
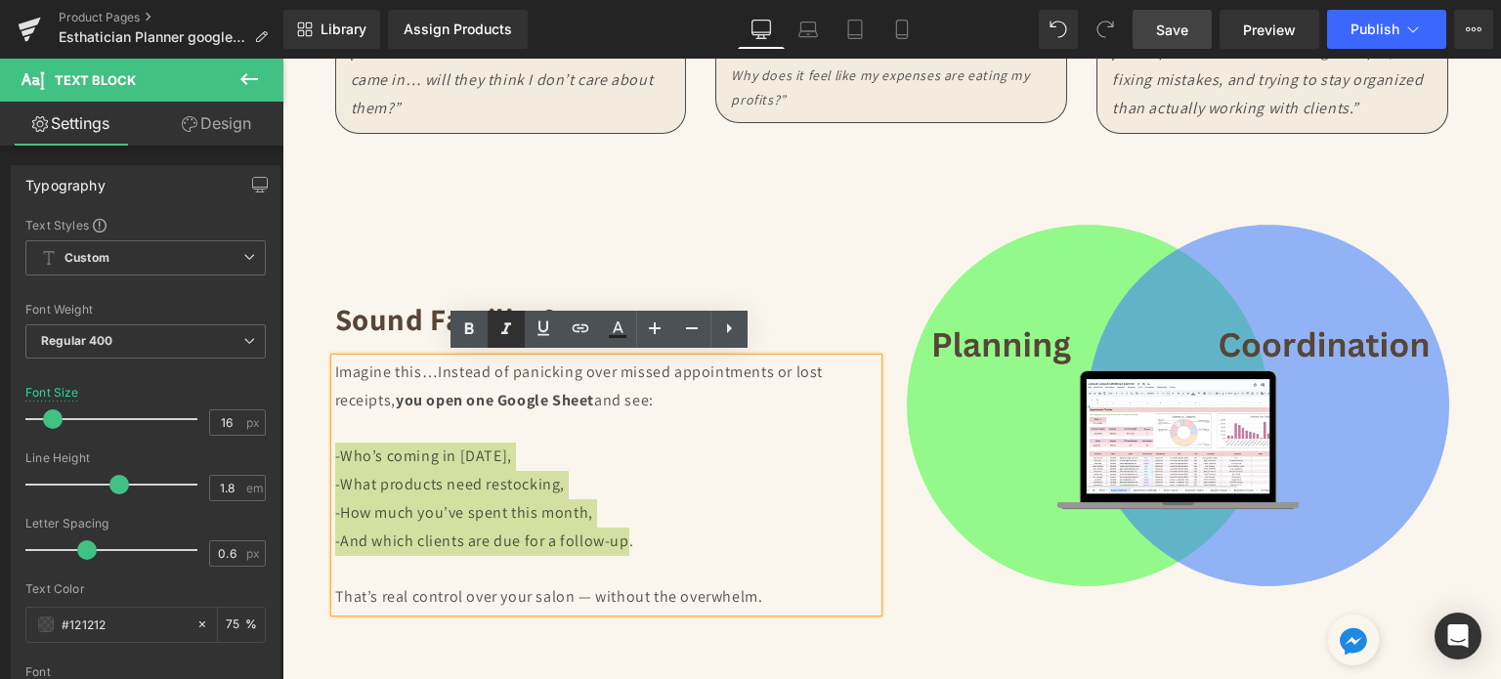
click at [508, 331] on icon at bounding box center [506, 329] width 23 height 23
click at [475, 327] on icon at bounding box center [468, 329] width 23 height 23
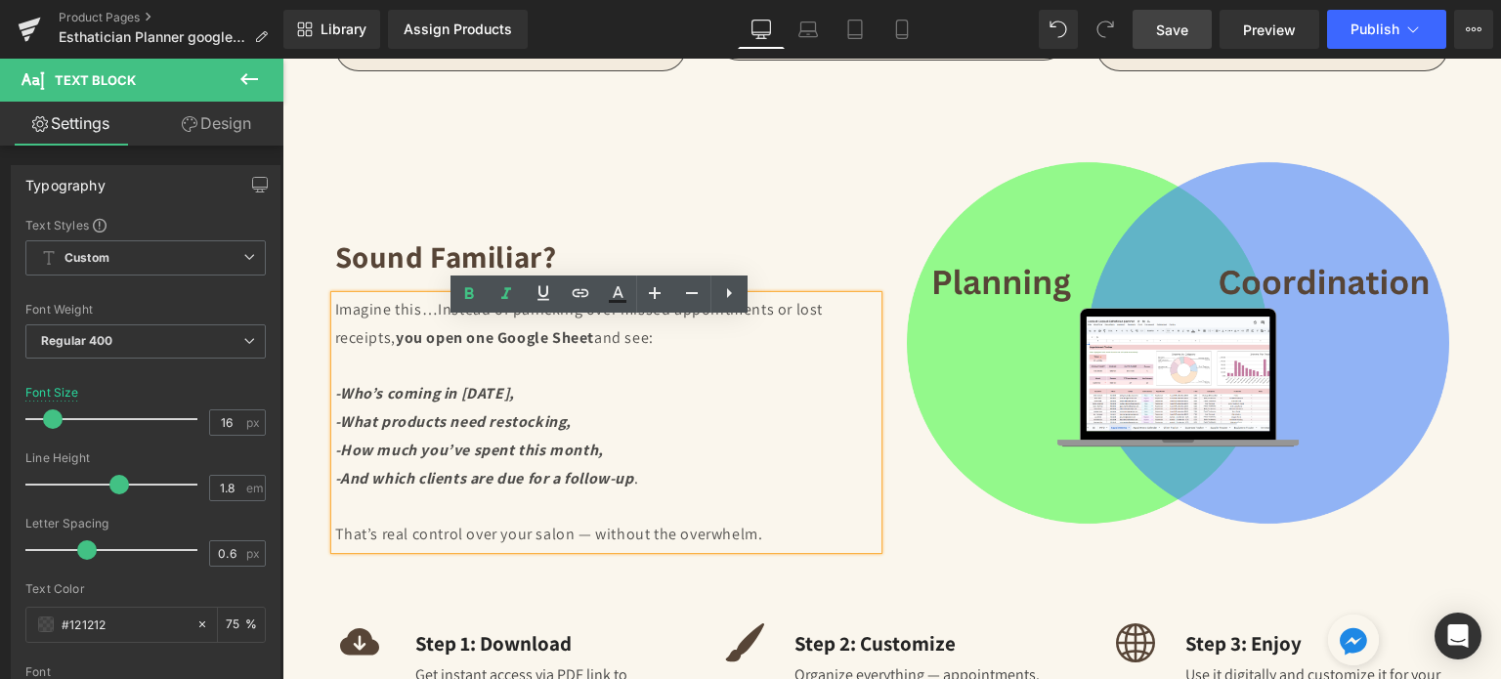
scroll to position [2780, 0]
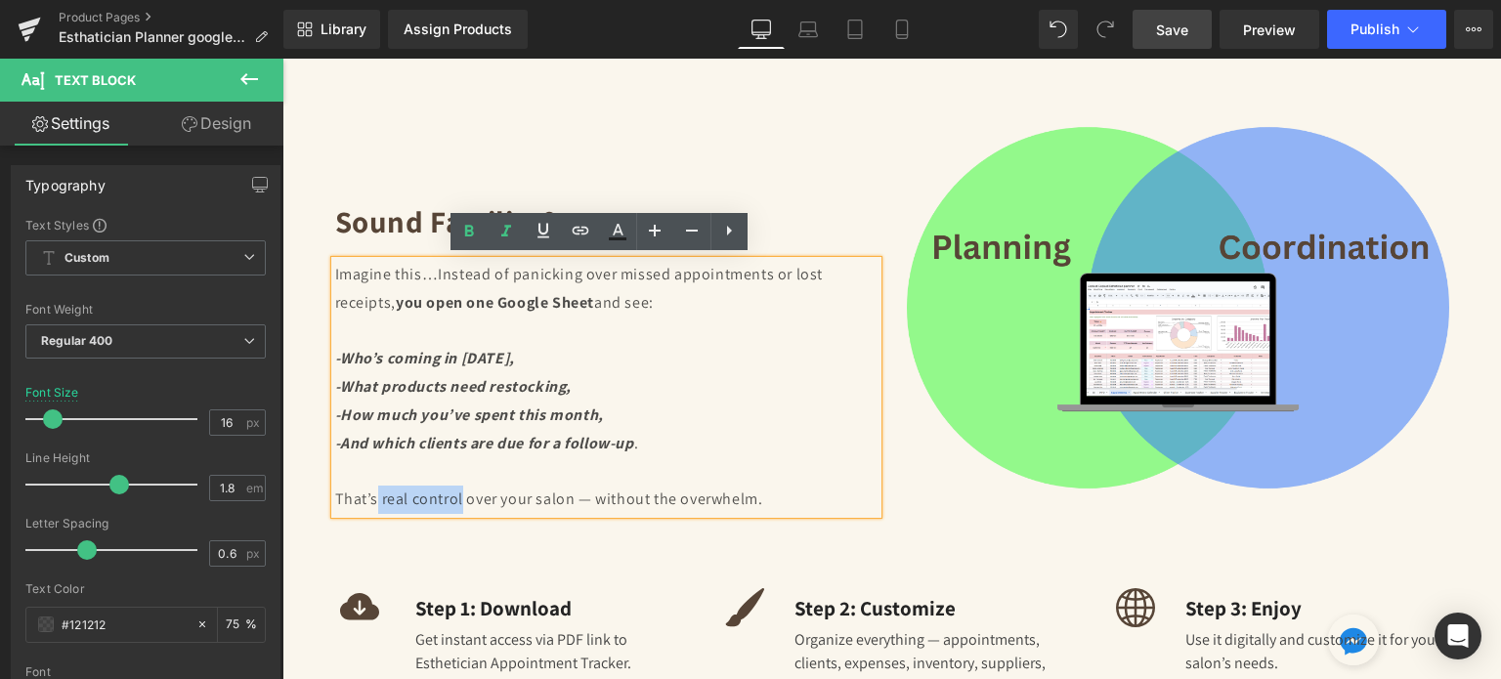
drag, startPoint x: 371, startPoint y: 498, endPoint x: 454, endPoint y: 498, distance: 82.1
click at [454, 498] on p "That’s real control over your salon — without the overwhelm." at bounding box center [606, 500] width 542 height 28
click at [464, 238] on icon at bounding box center [468, 231] width 23 height 23
click at [495, 235] on icon at bounding box center [506, 231] width 23 height 23
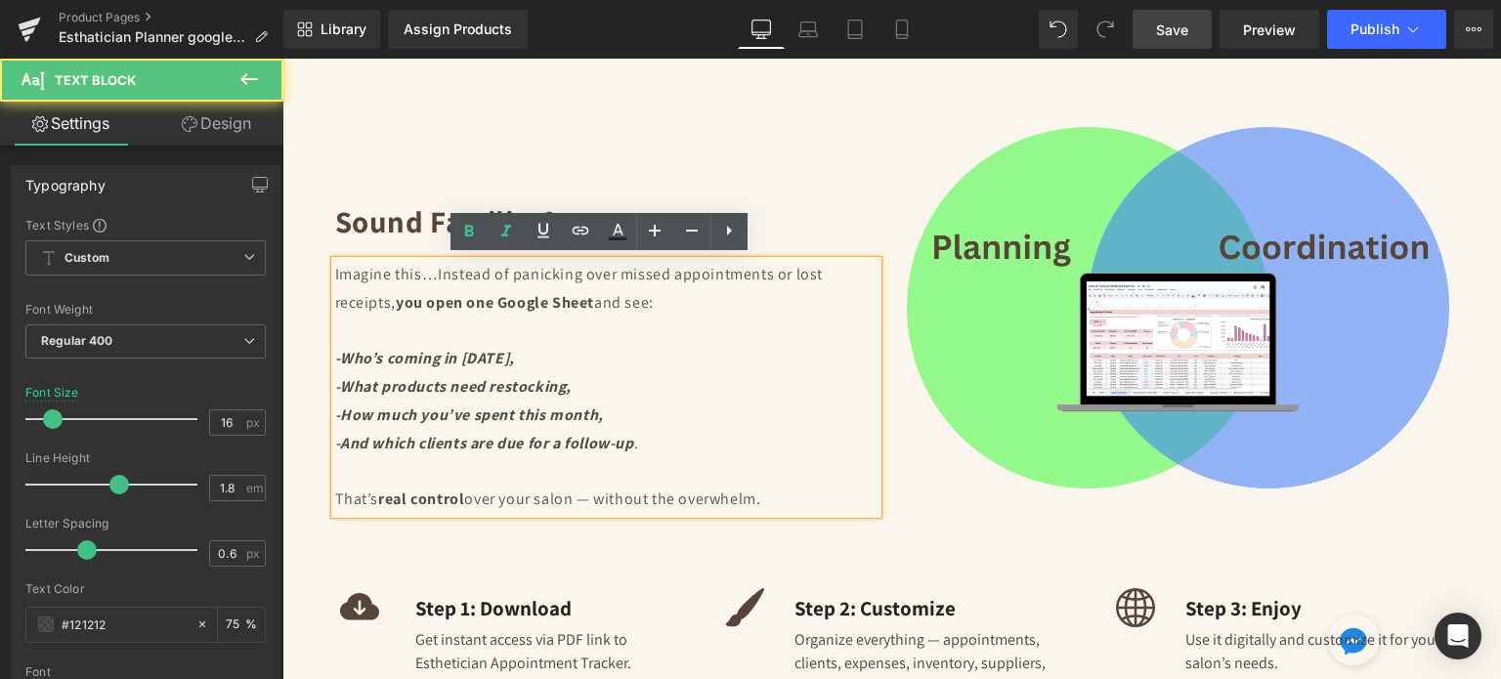
drag, startPoint x: 459, startPoint y: 496, endPoint x: 375, endPoint y: 491, distance: 84.2
click at [375, 491] on p "That’s real control over your salon — without the overwhelm." at bounding box center [606, 500] width 542 height 28
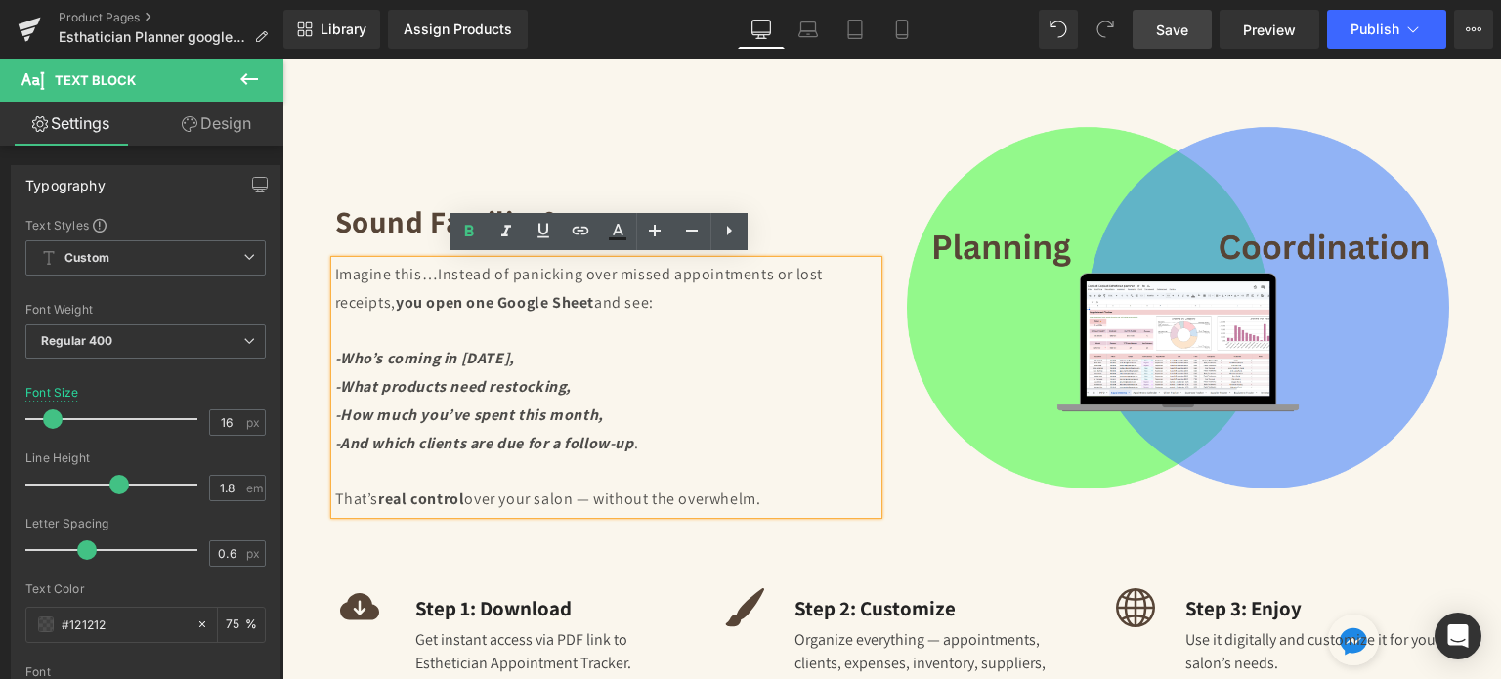
click at [282, 59] on div "56px" at bounding box center [282, 59] width 0 height 0
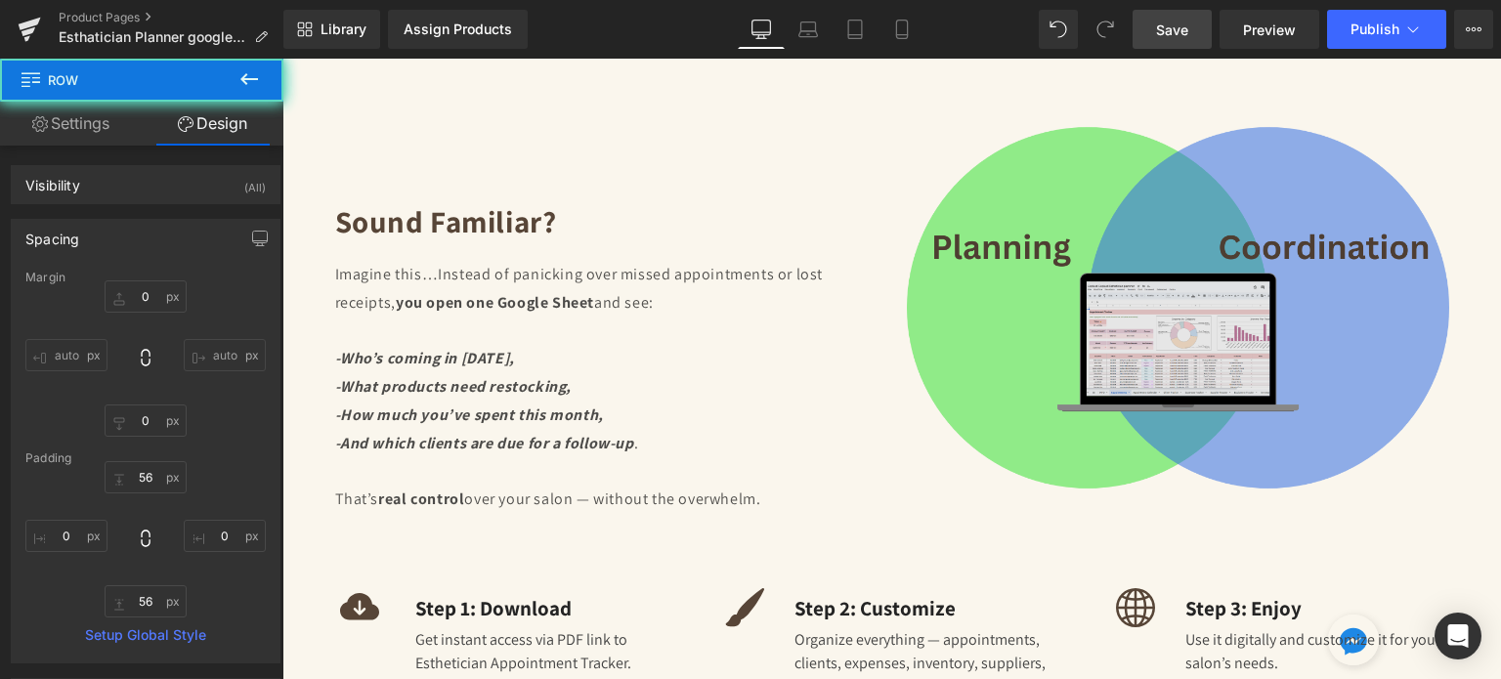
click at [931, 131] on img at bounding box center [1178, 308] width 542 height 407
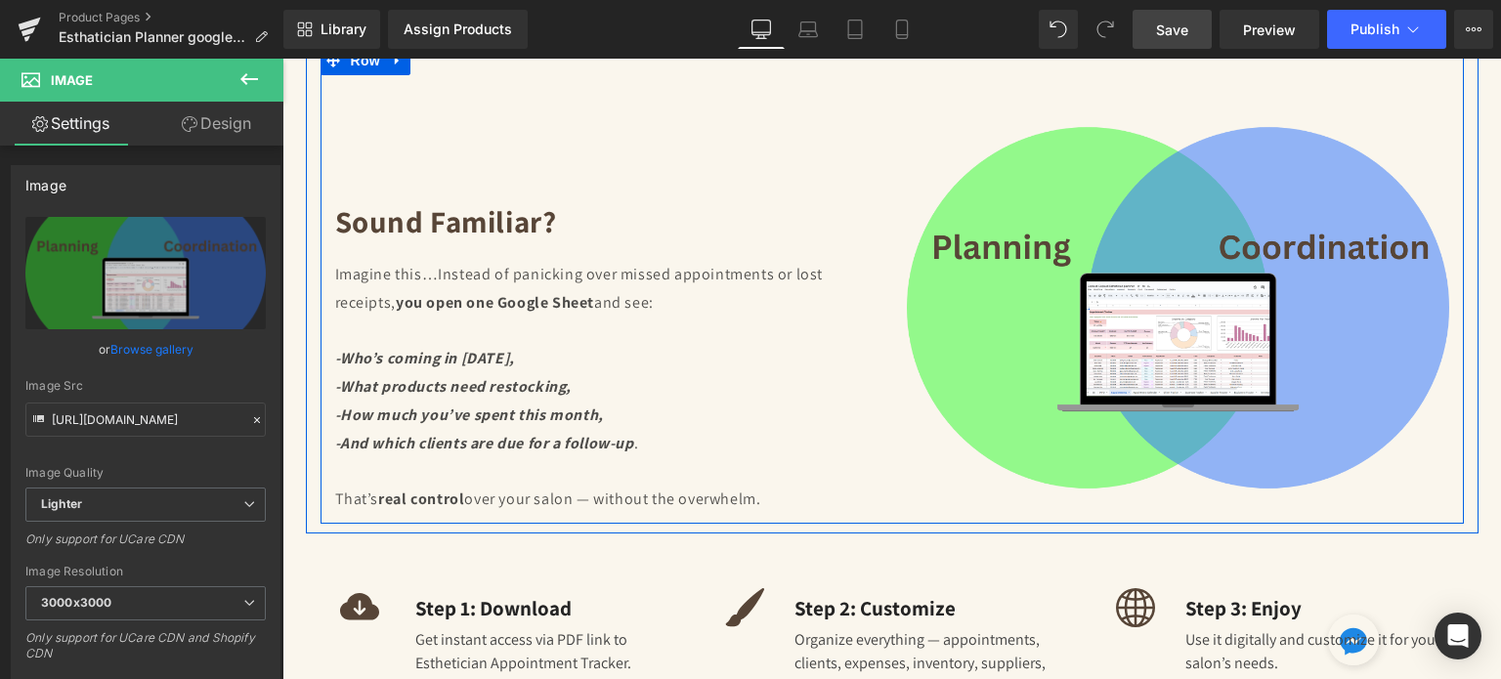
click at [877, 135] on div "Sound familiar? Heading 120px Imagine this…Instead of panicking over missed app…" at bounding box center [607, 294] width 572 height 439
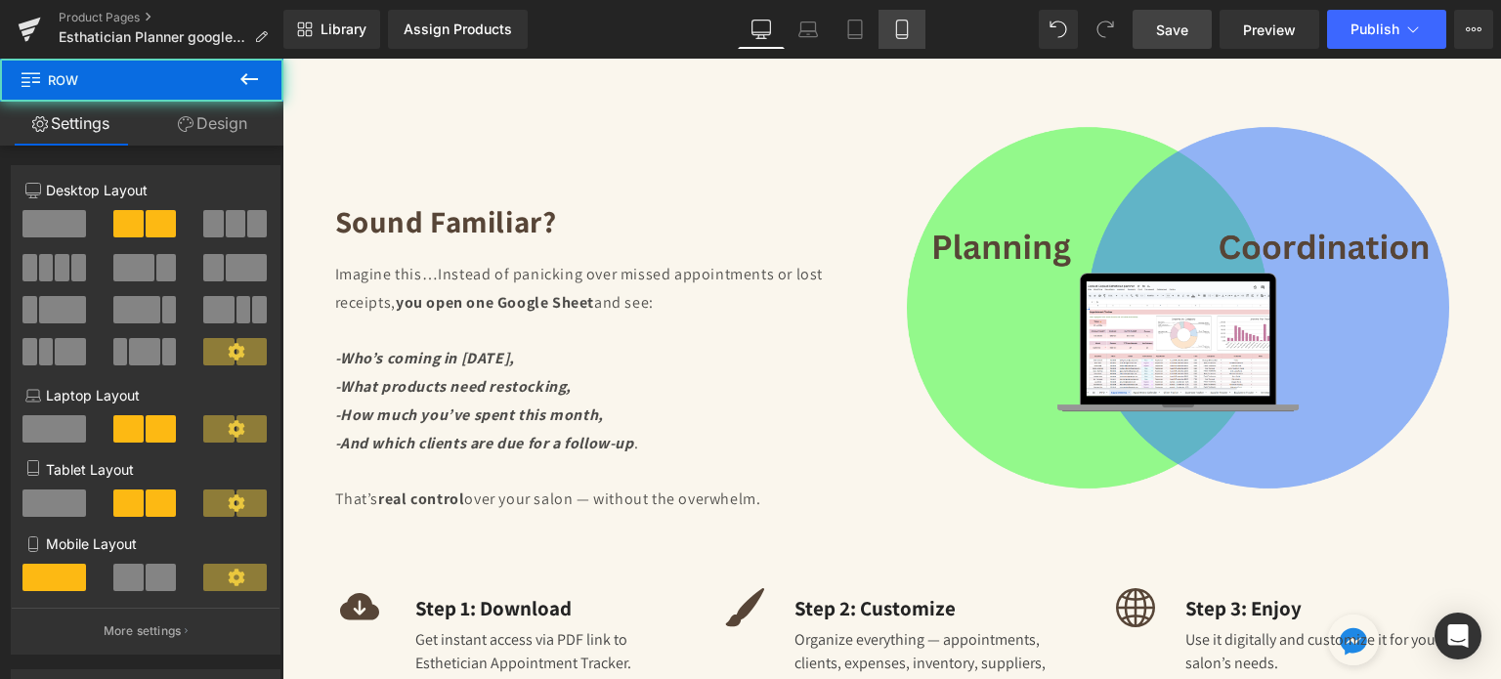
click at [899, 22] on icon at bounding box center [902, 30] width 20 height 20
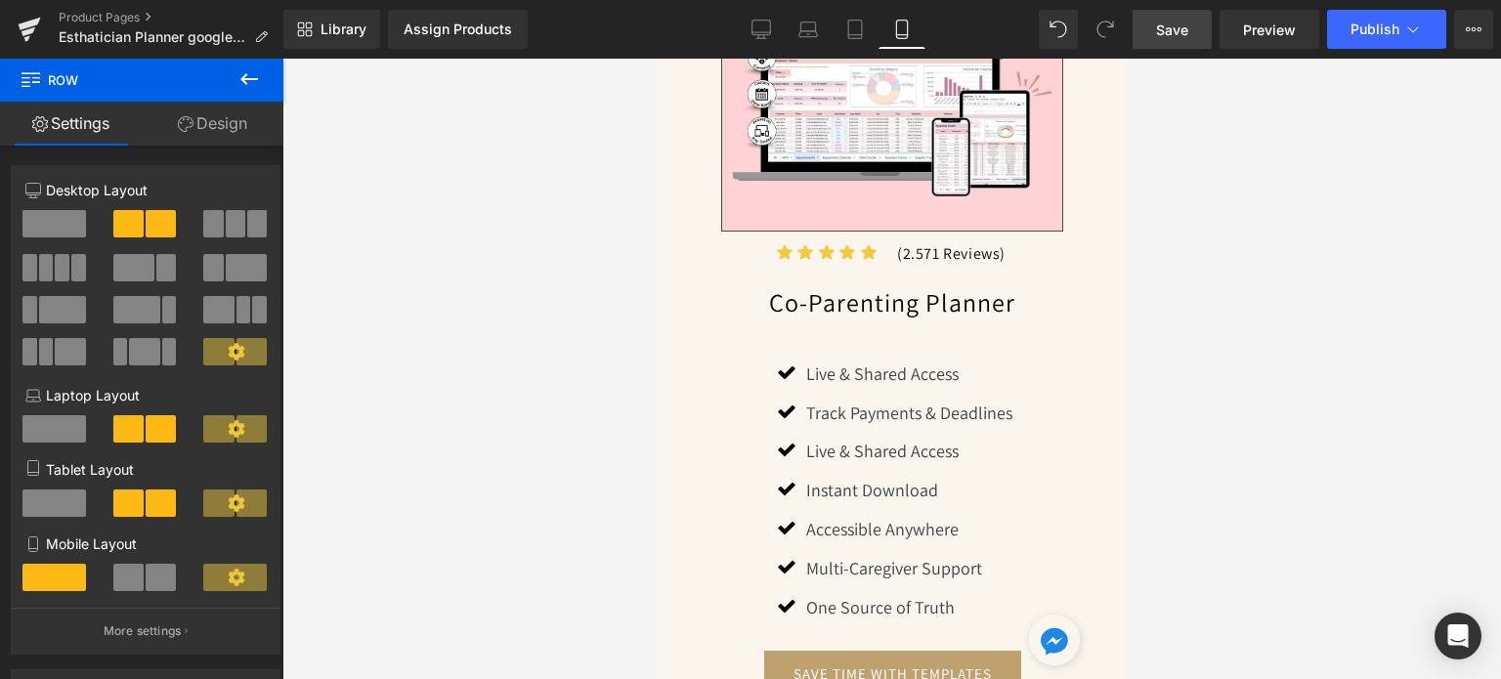
scroll to position [1417, 0]
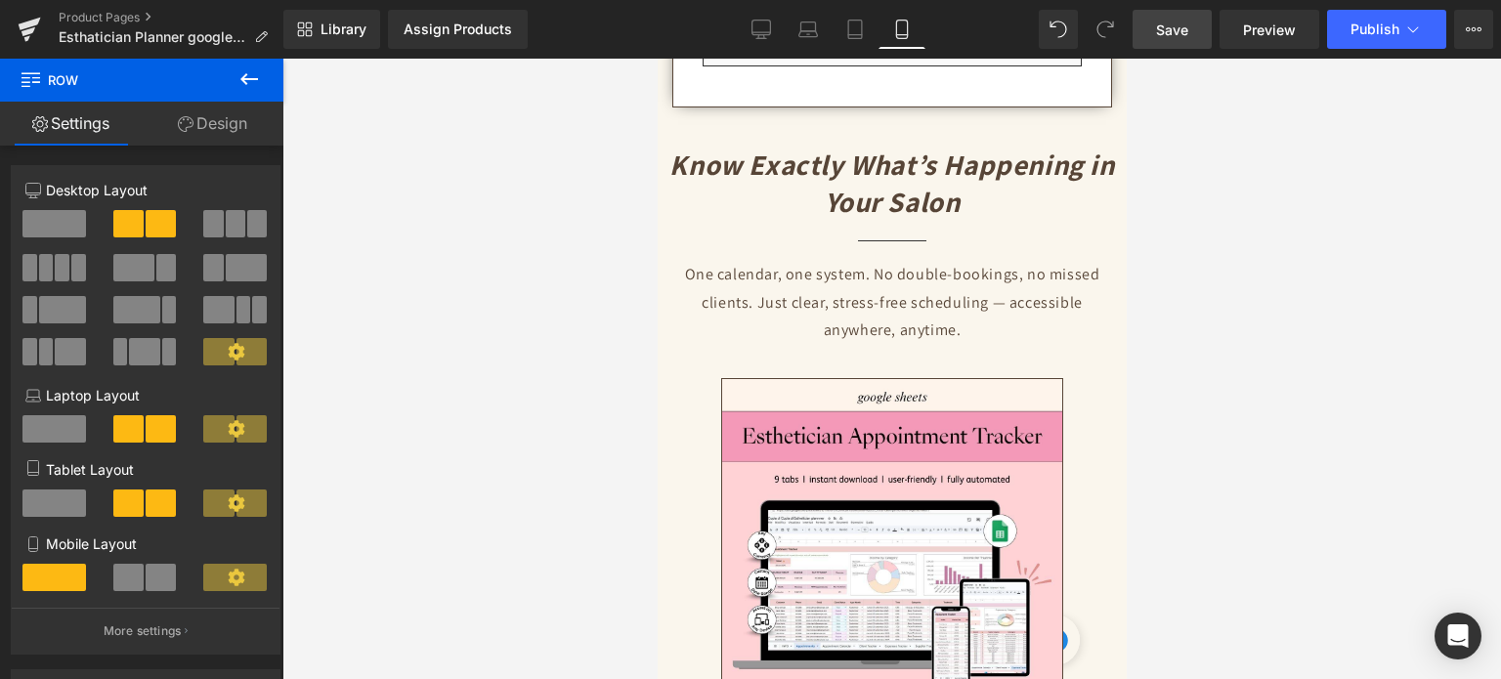
click at [1160, 28] on span "Save" at bounding box center [1172, 30] width 32 height 21
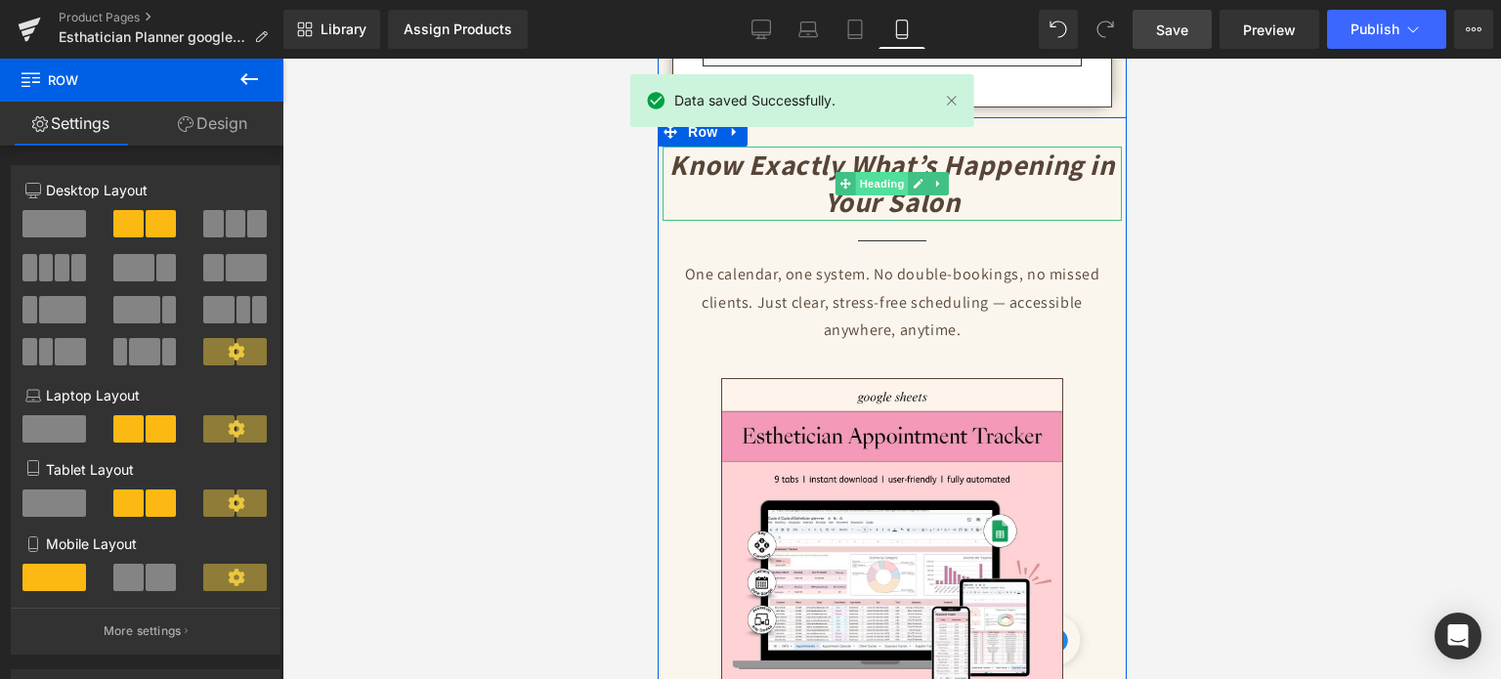
click at [885, 172] on span "Heading" at bounding box center [881, 183] width 53 height 23
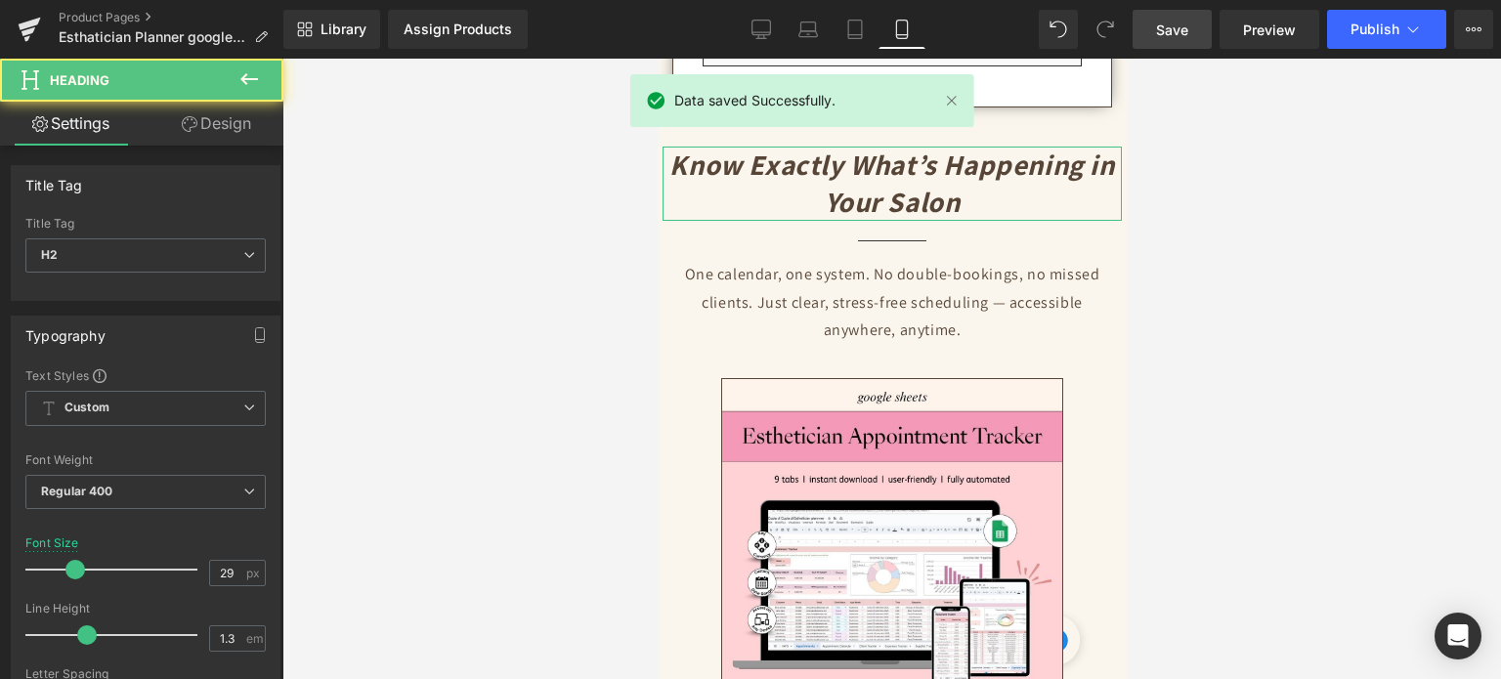
click at [216, 118] on link "Design" at bounding box center [217, 124] width 142 height 44
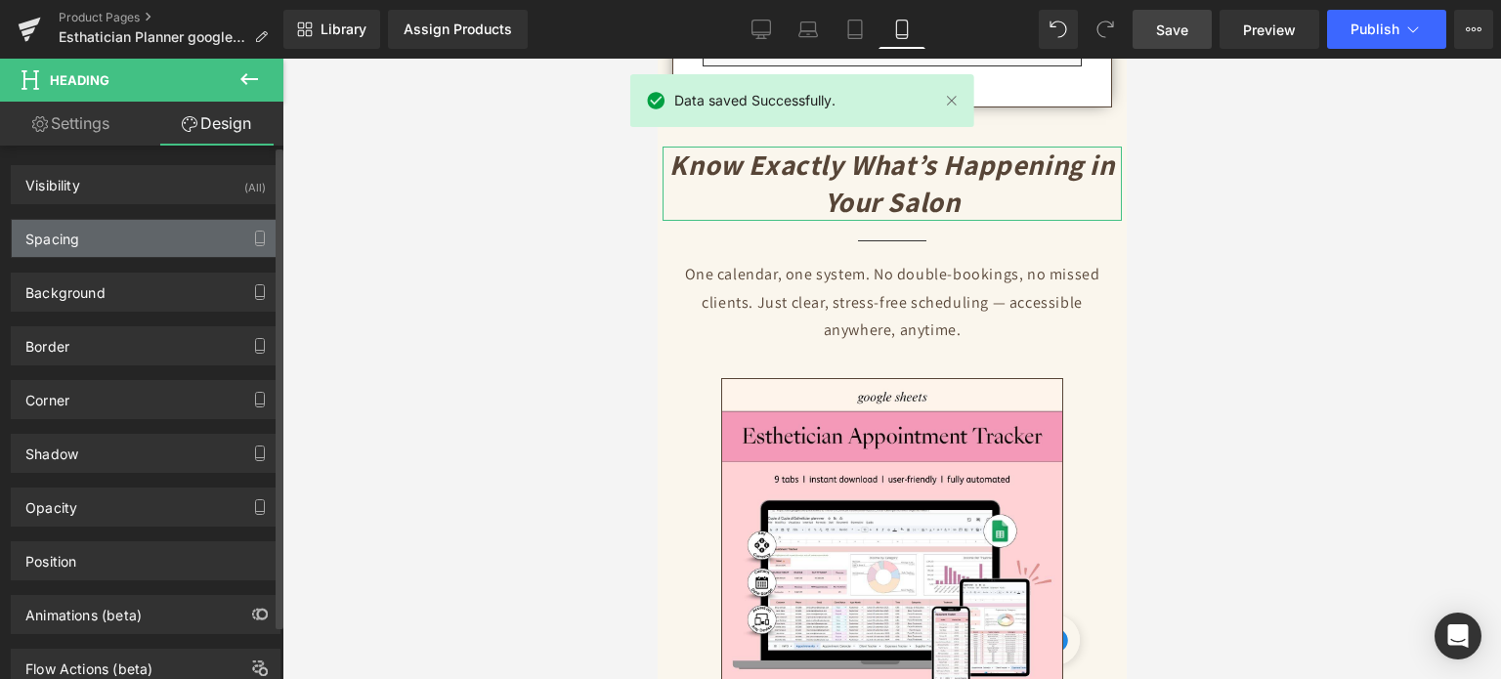
click at [86, 241] on div "Spacing" at bounding box center [146, 238] width 268 height 37
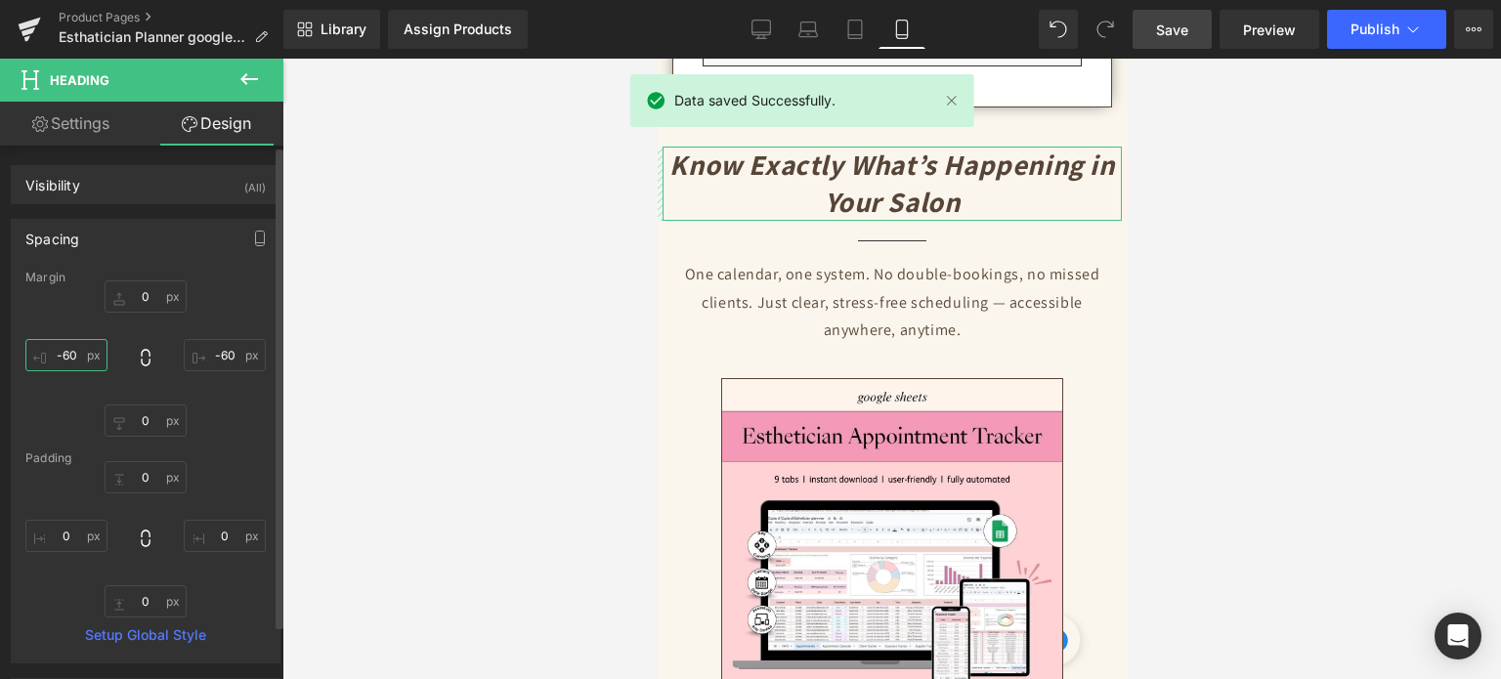
click at [66, 357] on input "-60" at bounding box center [66, 355] width 82 height 32
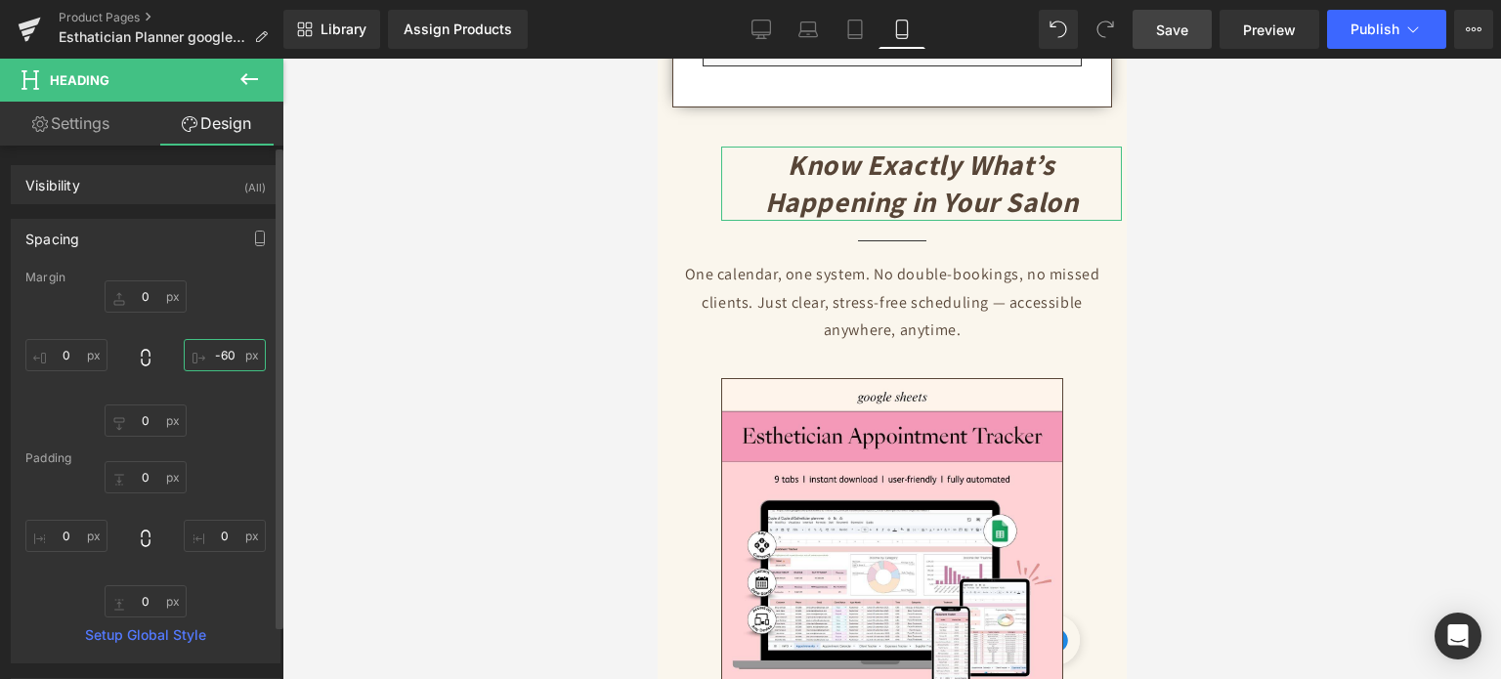
click at [222, 359] on input "-60" at bounding box center [225, 355] width 82 height 32
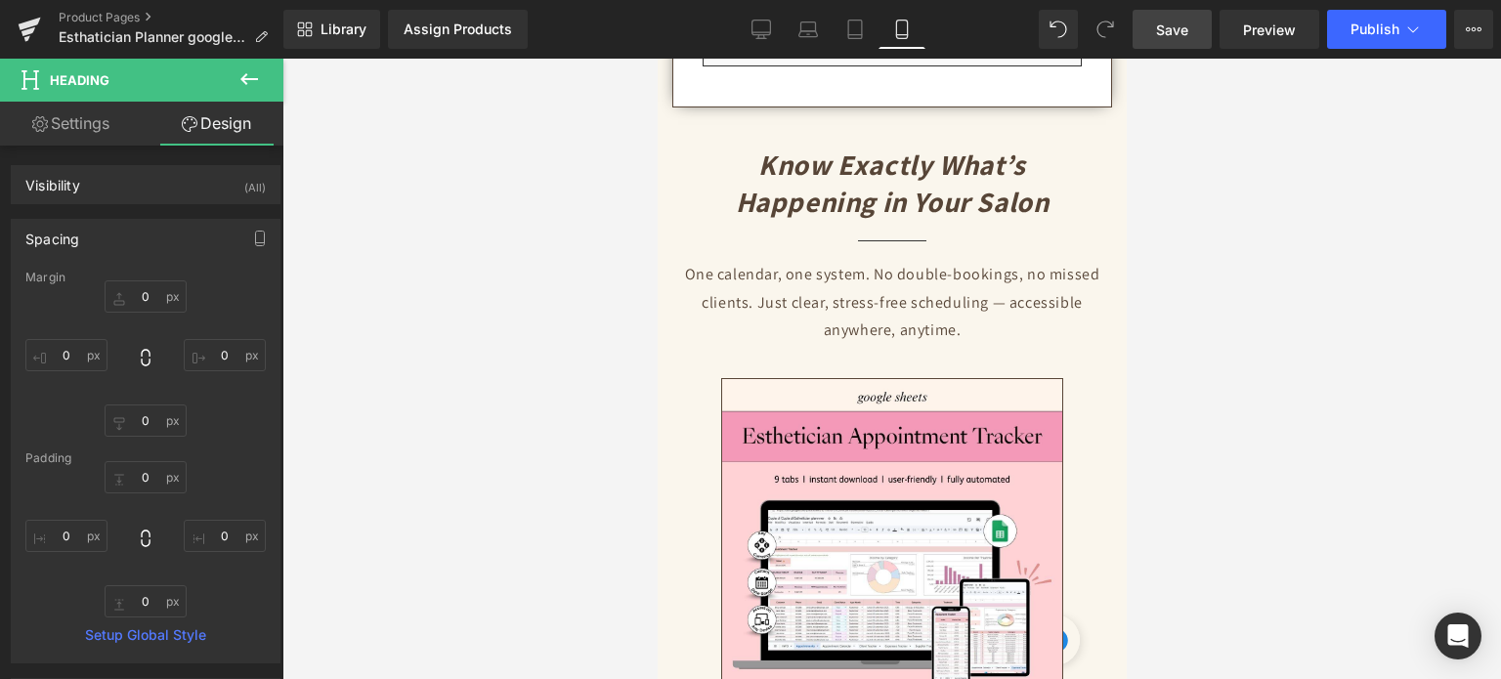
click at [1145, 29] on link "Save" at bounding box center [1172, 29] width 79 height 39
click at [1189, 38] on span "Save" at bounding box center [1172, 30] width 32 height 21
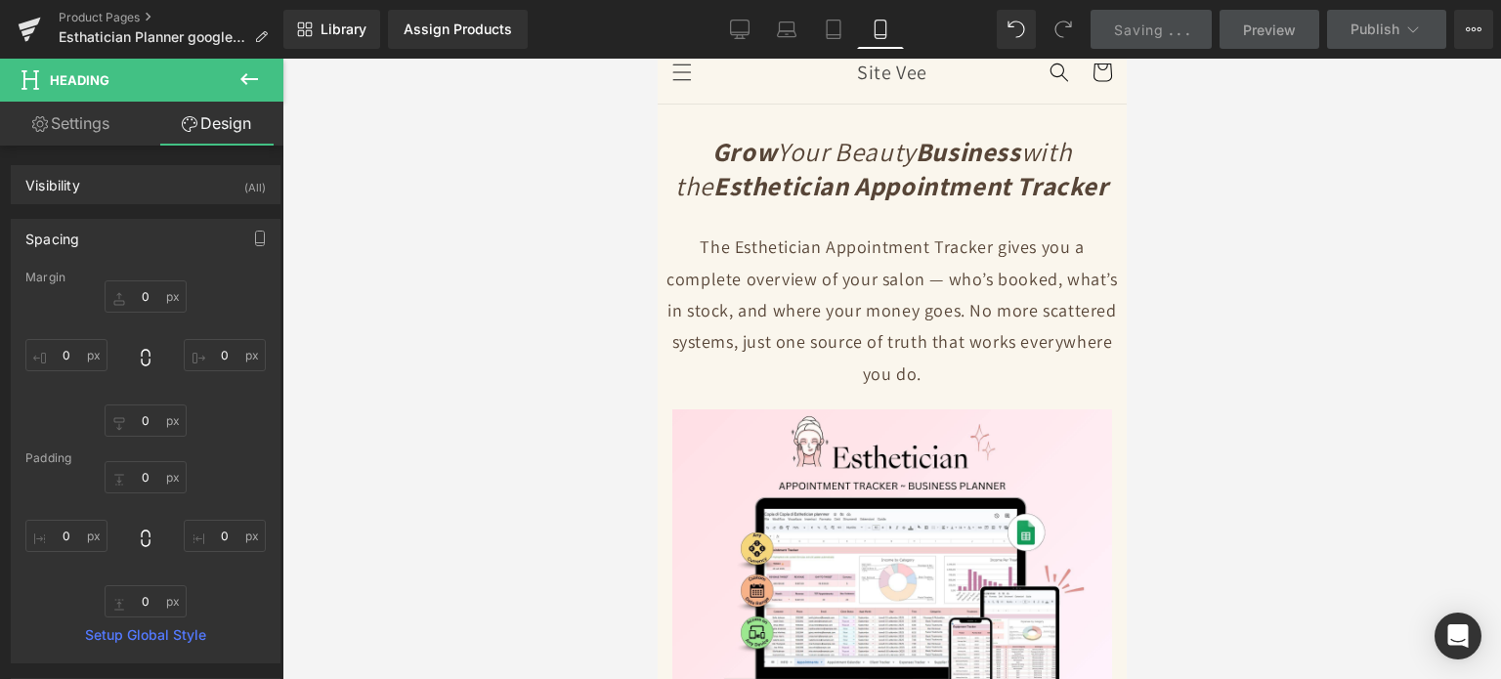
scroll to position [0, 0]
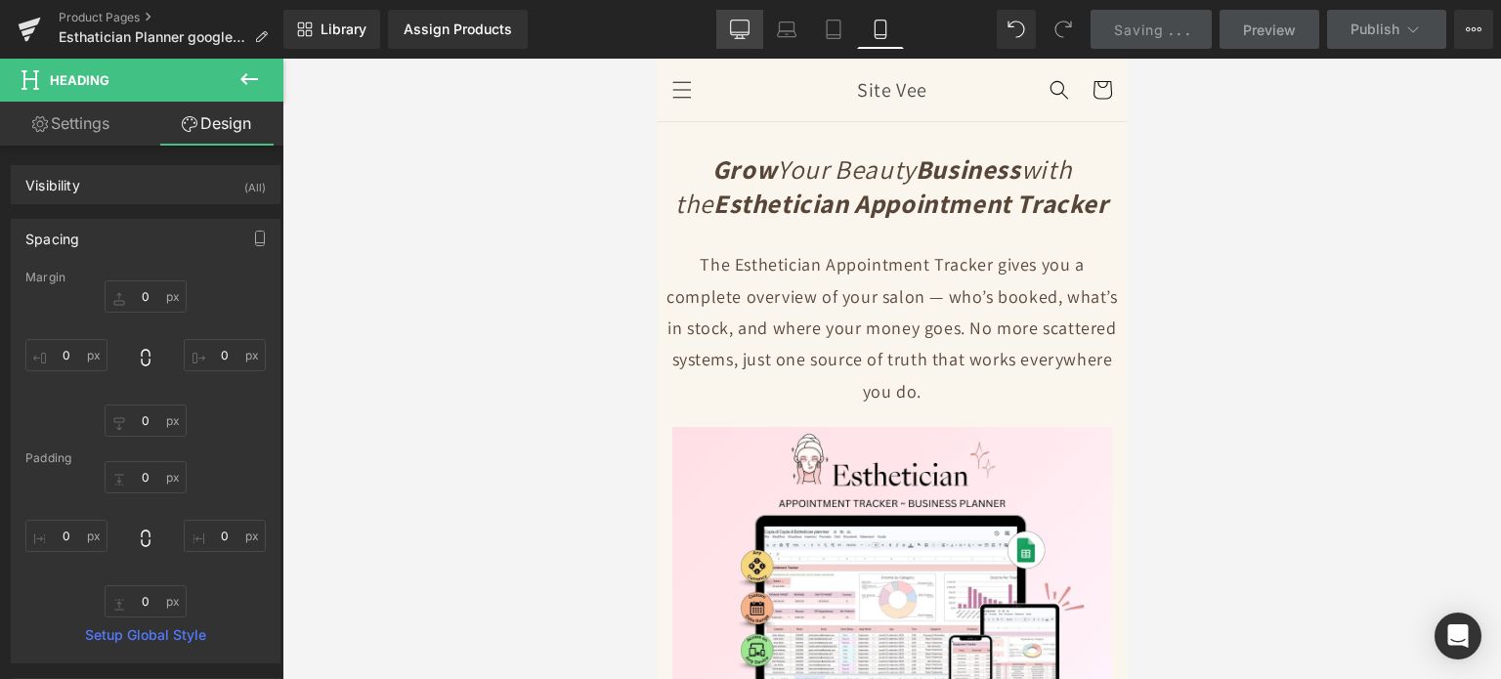
click at [759, 20] on link "Desktop" at bounding box center [739, 29] width 47 height 39
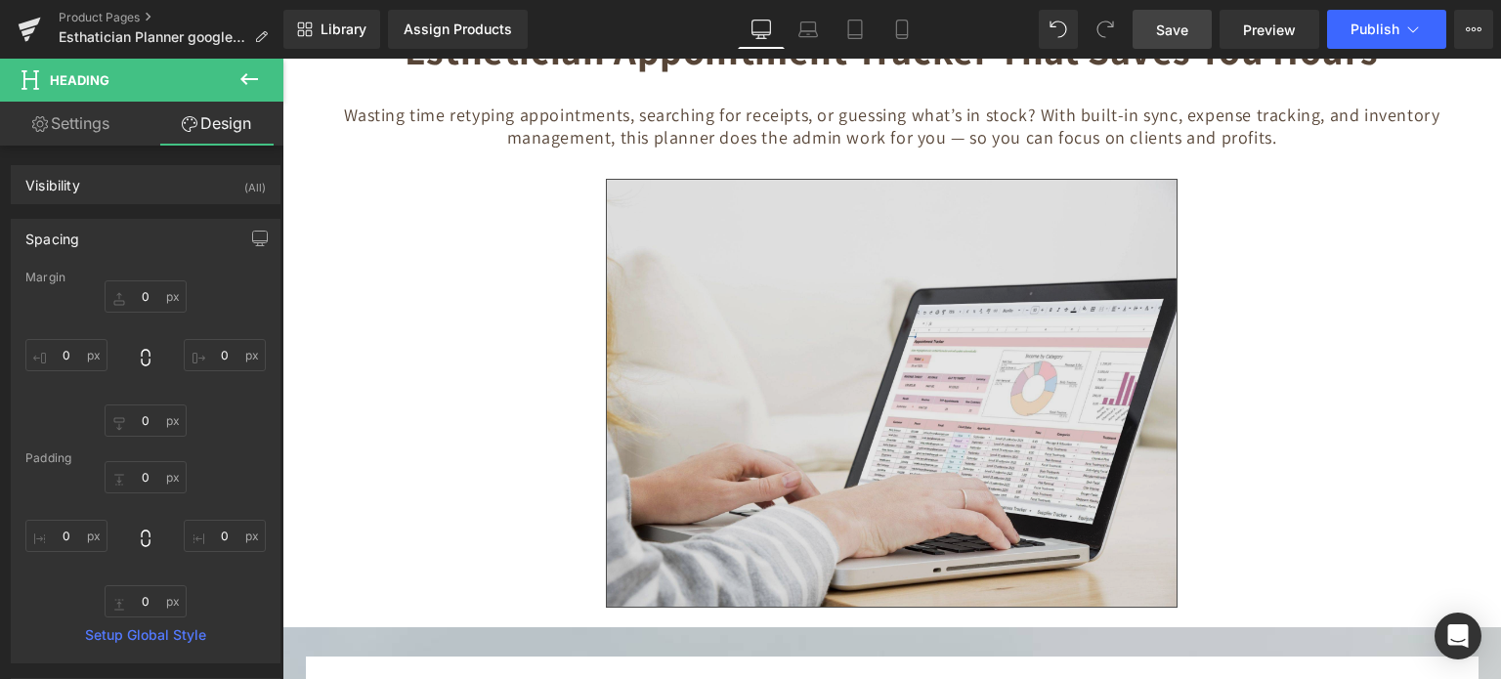
scroll to position [7979, 0]
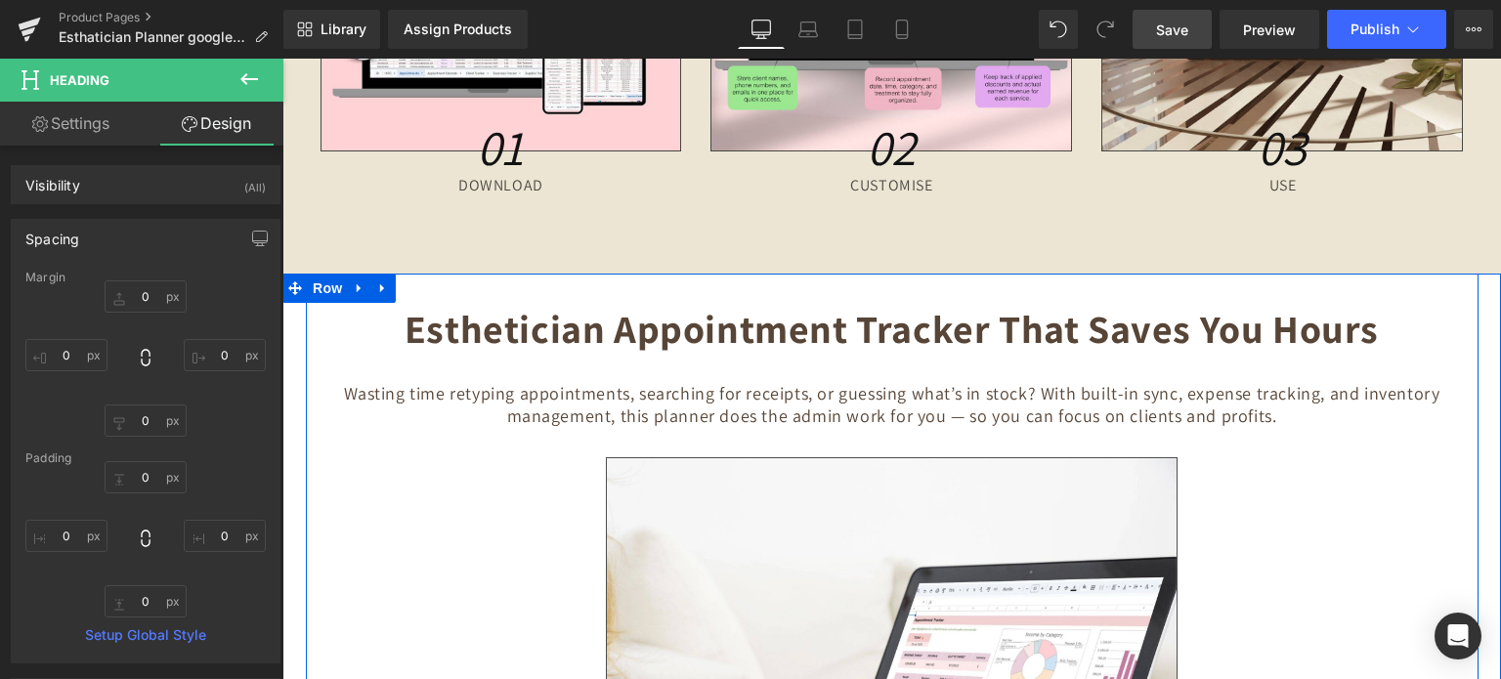
click at [379, 303] on div "Esthetician Appointment Tracker That Saves You Hours Heading" at bounding box center [893, 328] width 1144 height 51
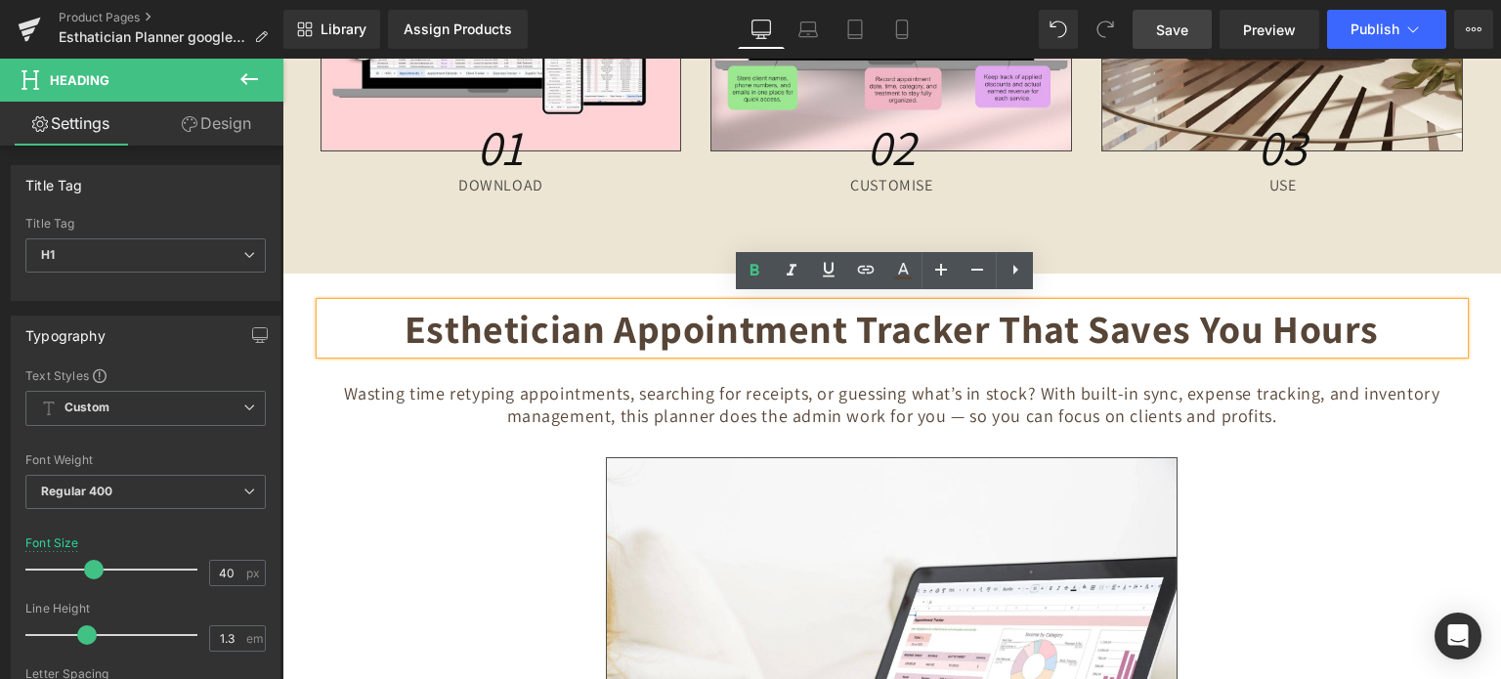
click at [344, 386] on h4 "Wasting time retyping appointments, searching for receipts, or guessing what’s …" at bounding box center [892, 405] width 1114 height 46
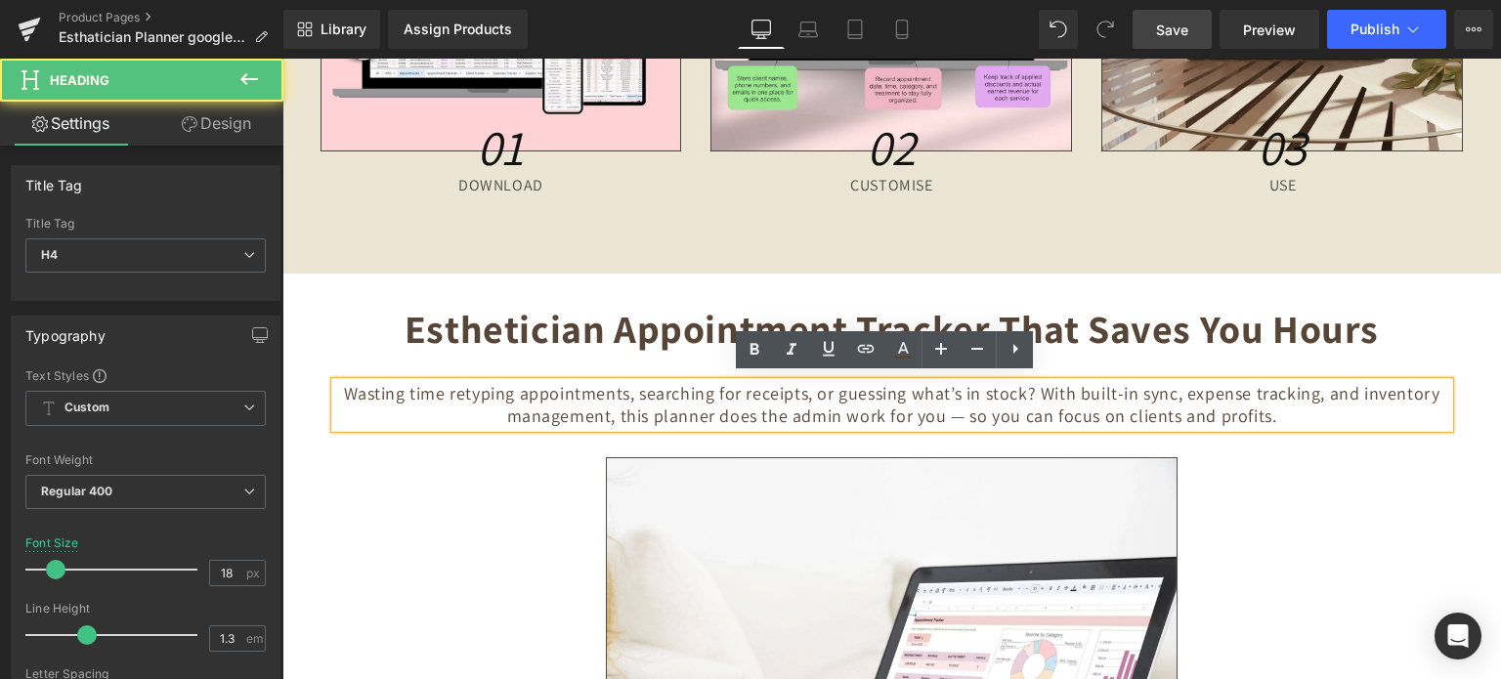
click at [306, 321] on div "Esthetician Appointment Tracker That Saves You Hours Heading Wasting time retyp…" at bounding box center [892, 595] width 1173 height 584
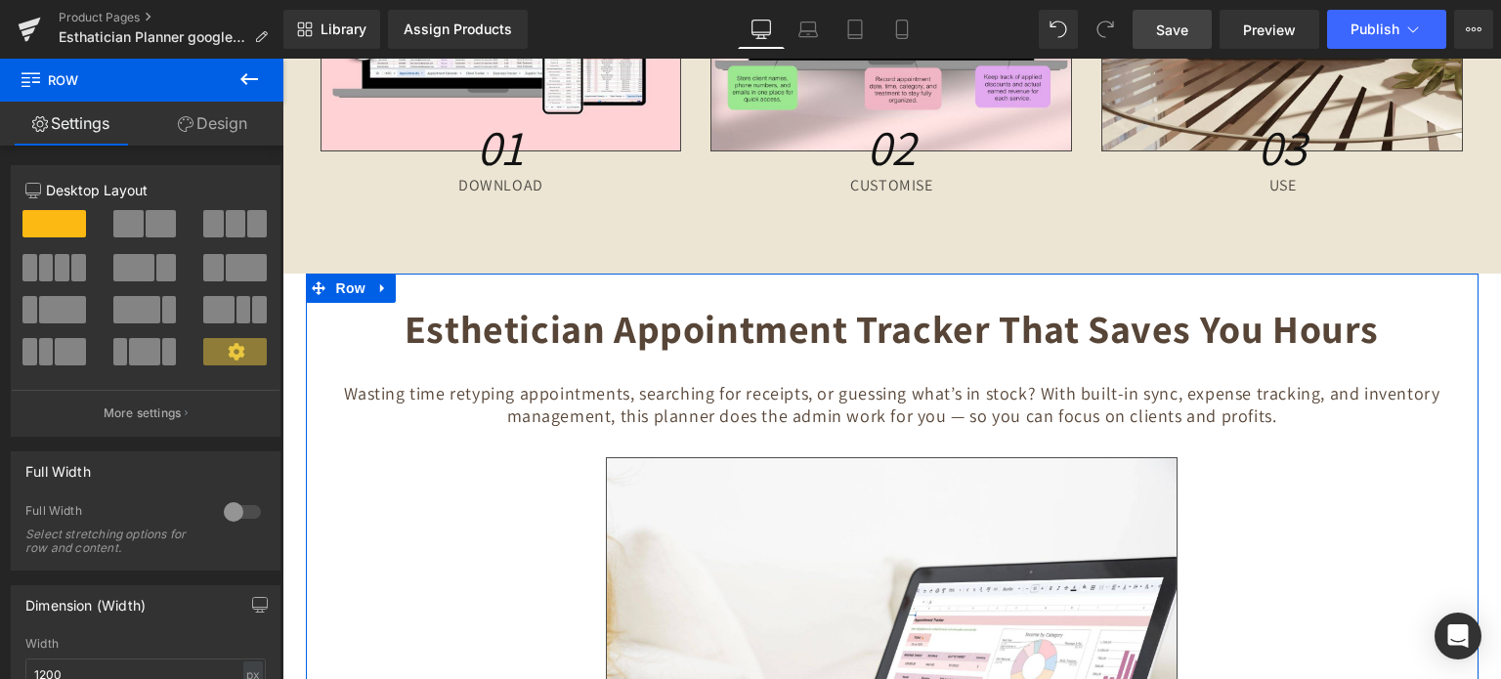
click at [122, 226] on span at bounding box center [128, 223] width 30 height 27
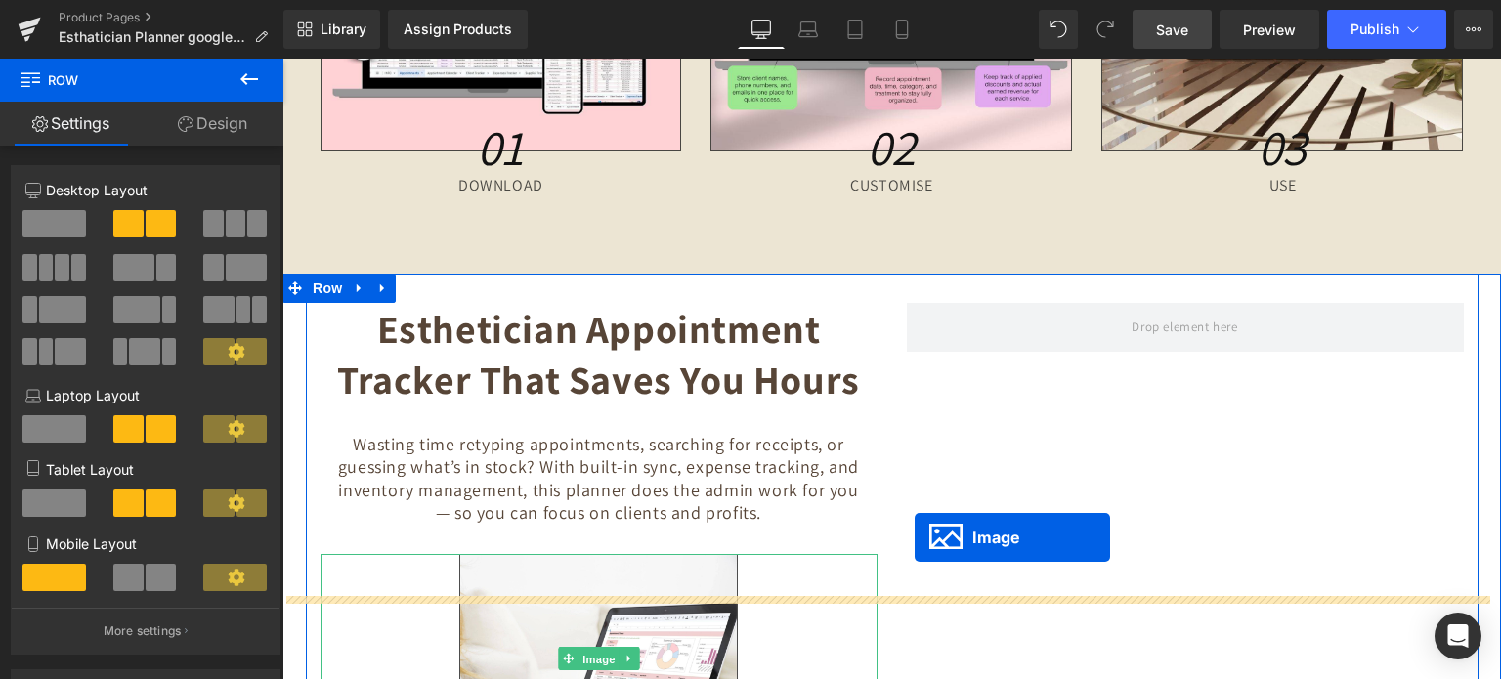
scroll to position [7998, 0]
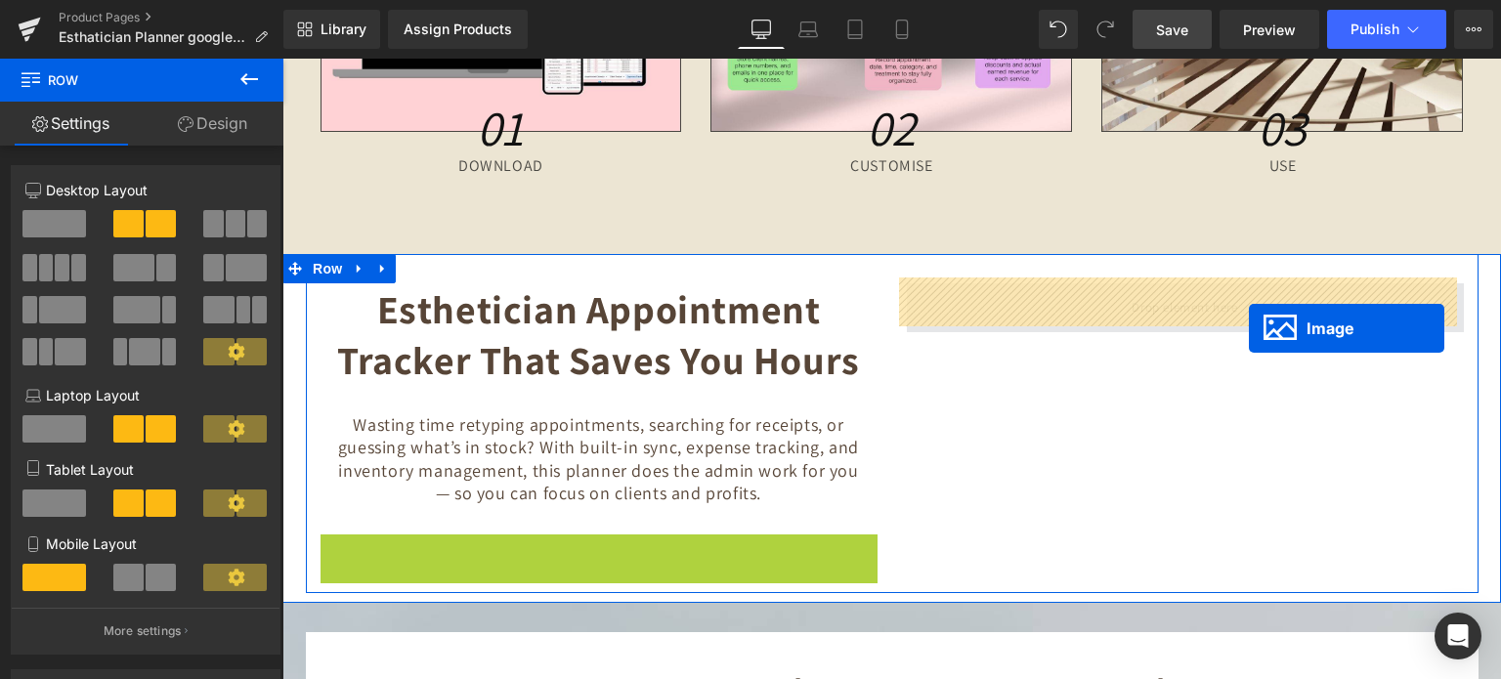
drag, startPoint x: 590, startPoint y: 648, endPoint x: 1249, endPoint y: 325, distance: 733.5
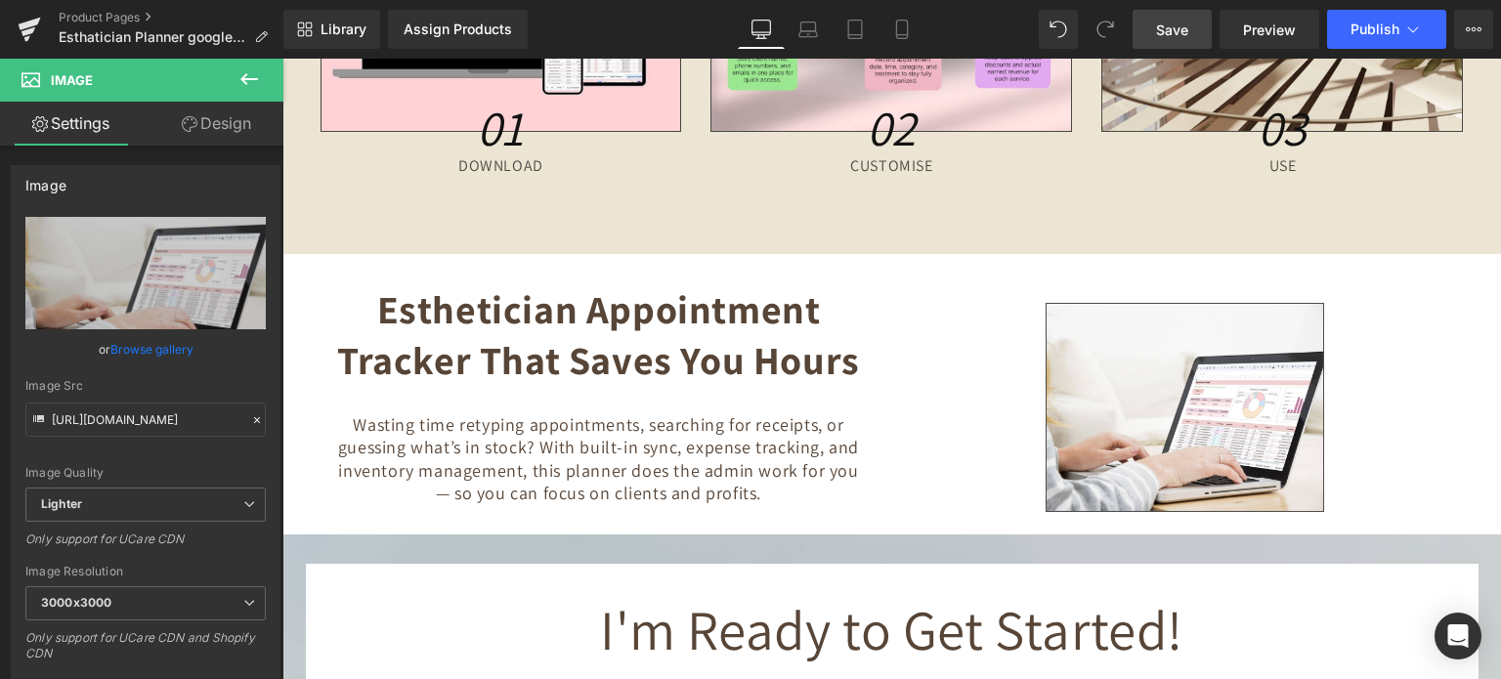
click at [547, 329] on div "Esthetician Appointment Tracker That Saves You Hours Heading" at bounding box center [599, 334] width 557 height 102
click at [547, 329] on b "Esthetician Appointment Tracker That Saves You Hours" at bounding box center [598, 334] width 523 height 102
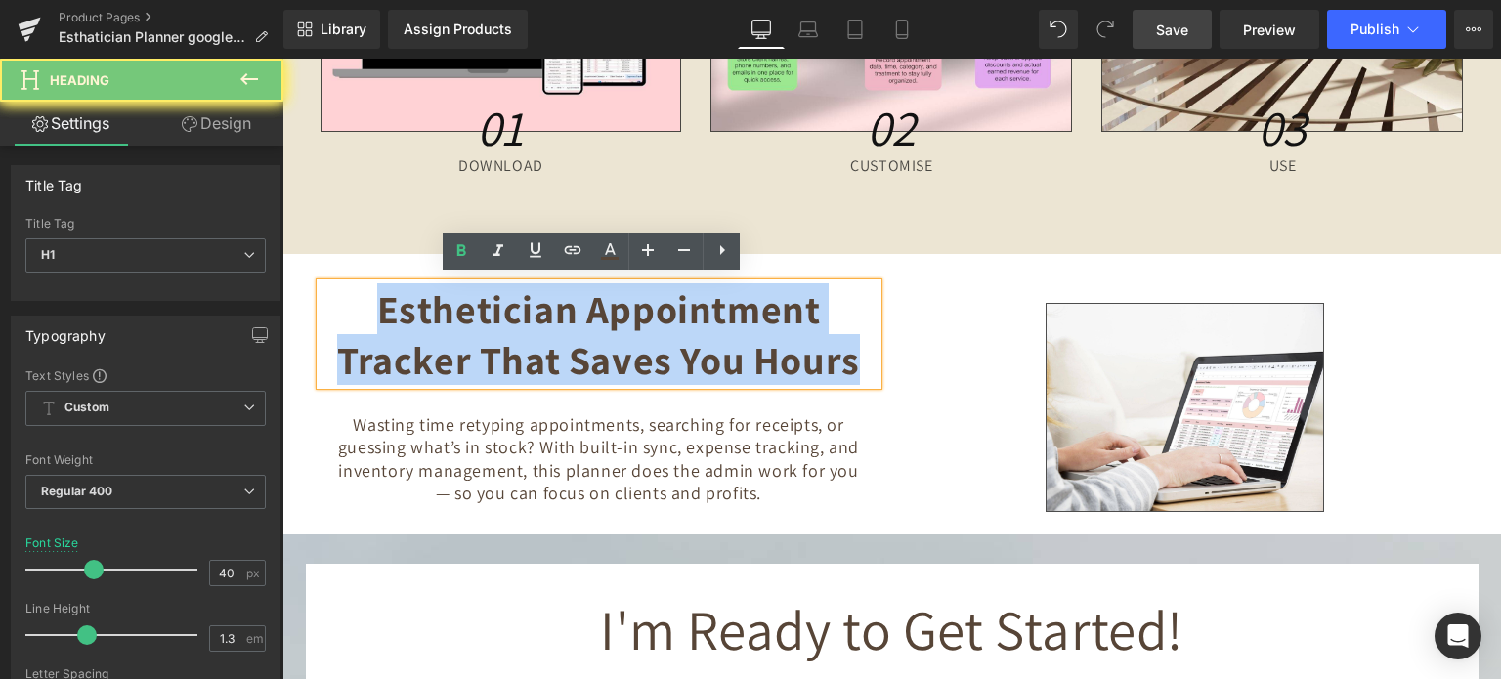
click at [547, 329] on b "Esthetician Appointment Tracker That Saves You Hours" at bounding box center [598, 334] width 523 height 102
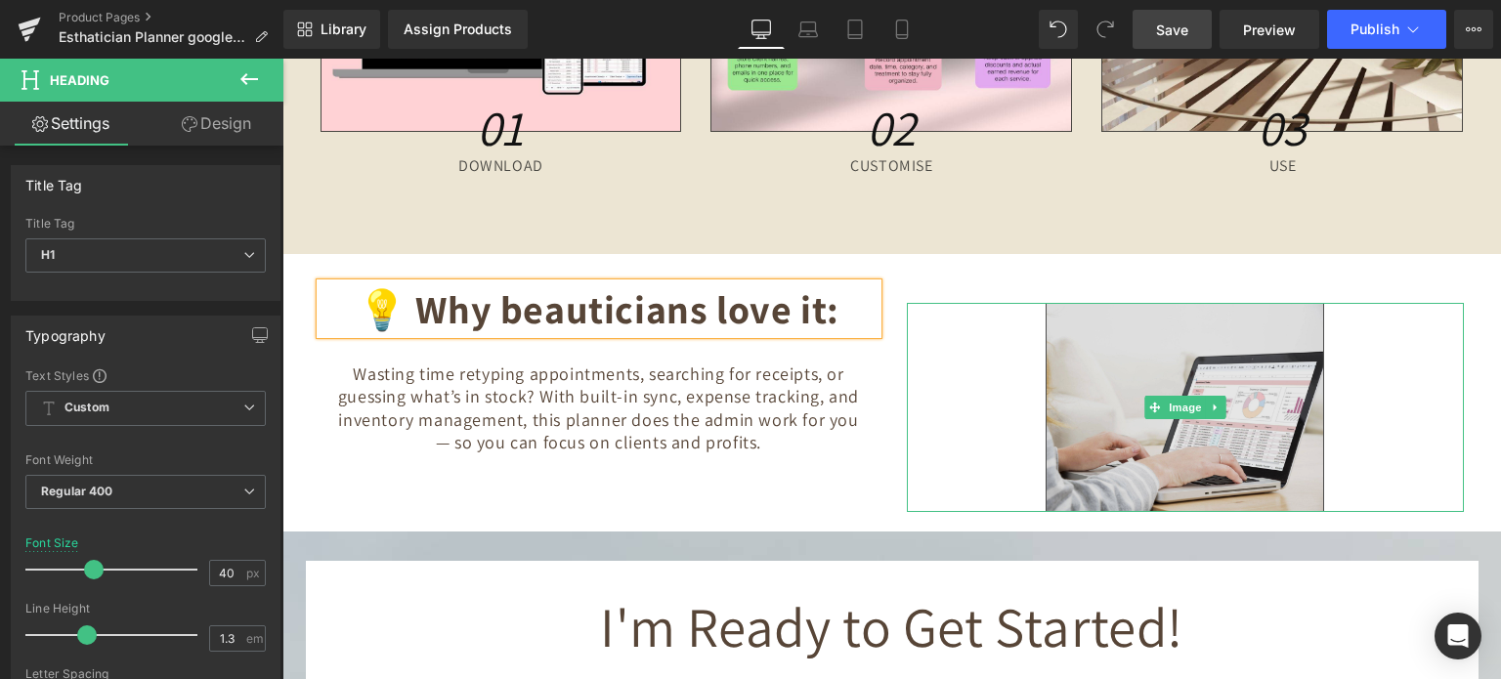
click at [1184, 389] on img at bounding box center [1185, 407] width 279 height 209
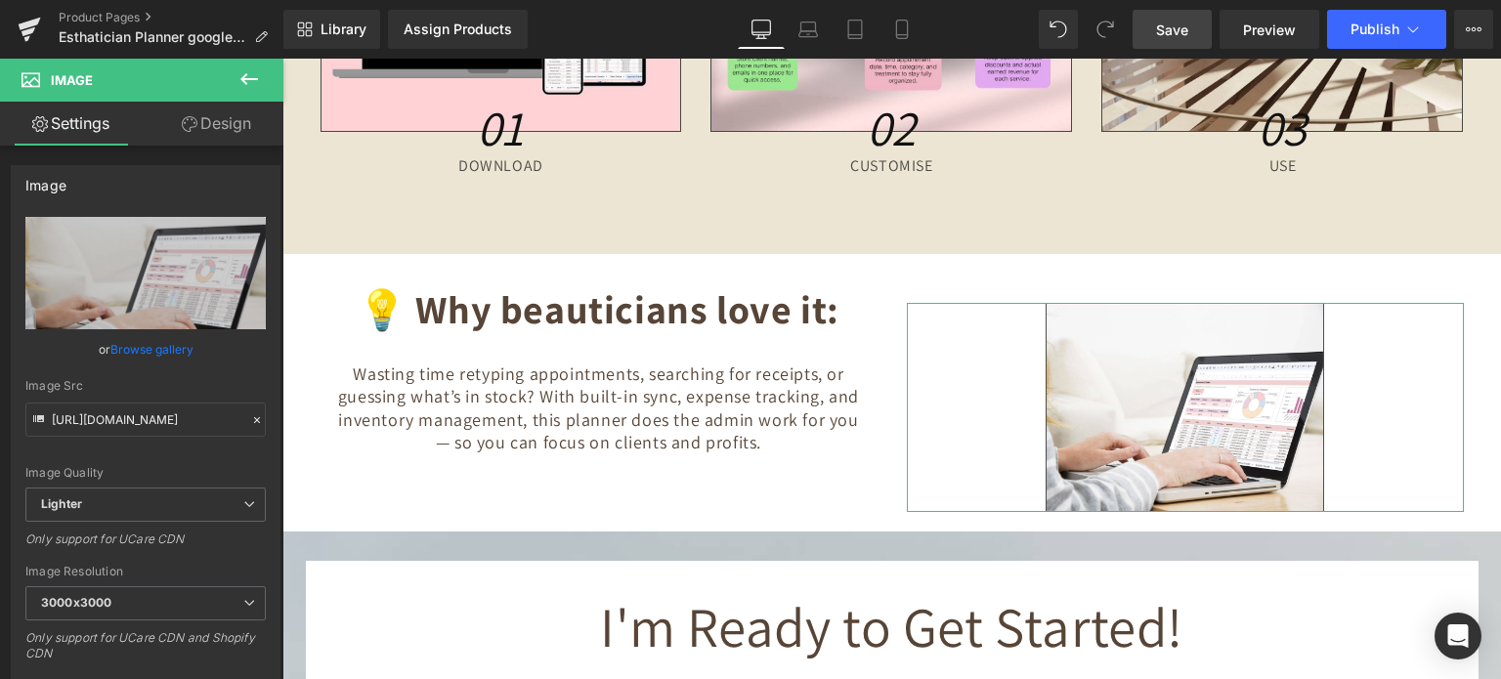
drag, startPoint x: 203, startPoint y: 124, endPoint x: 98, endPoint y: 304, distance: 208.5
click at [203, 124] on link "Design" at bounding box center [217, 124] width 142 height 44
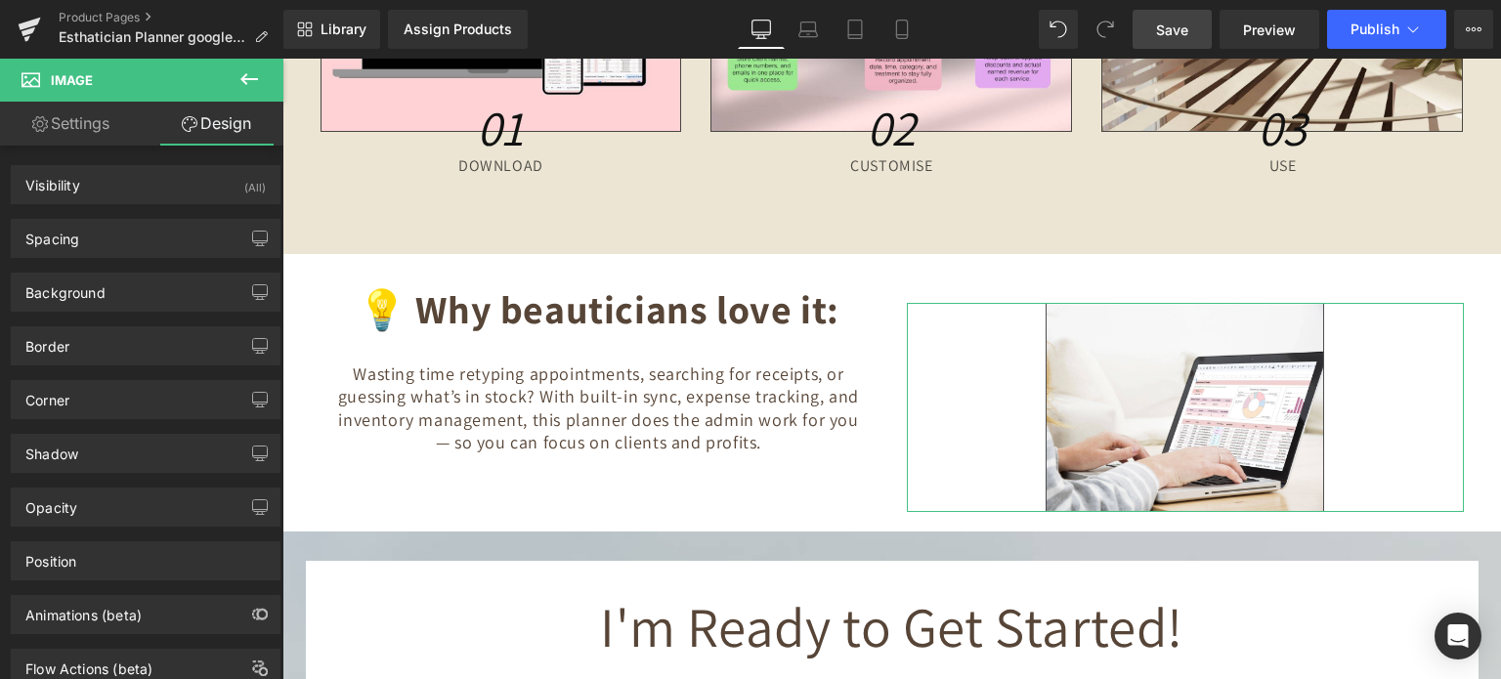
click at [57, 126] on link "Settings" at bounding box center [71, 124] width 142 height 44
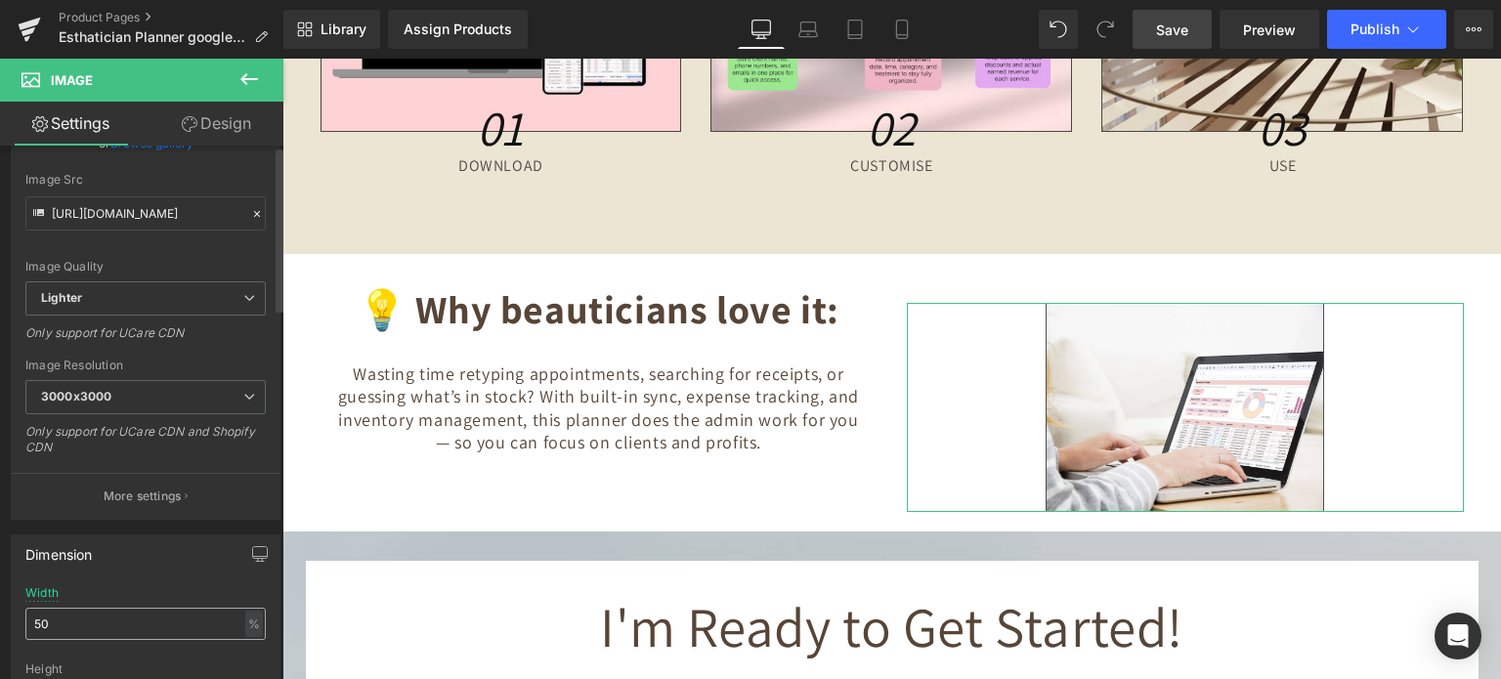
scroll to position [391, 0]
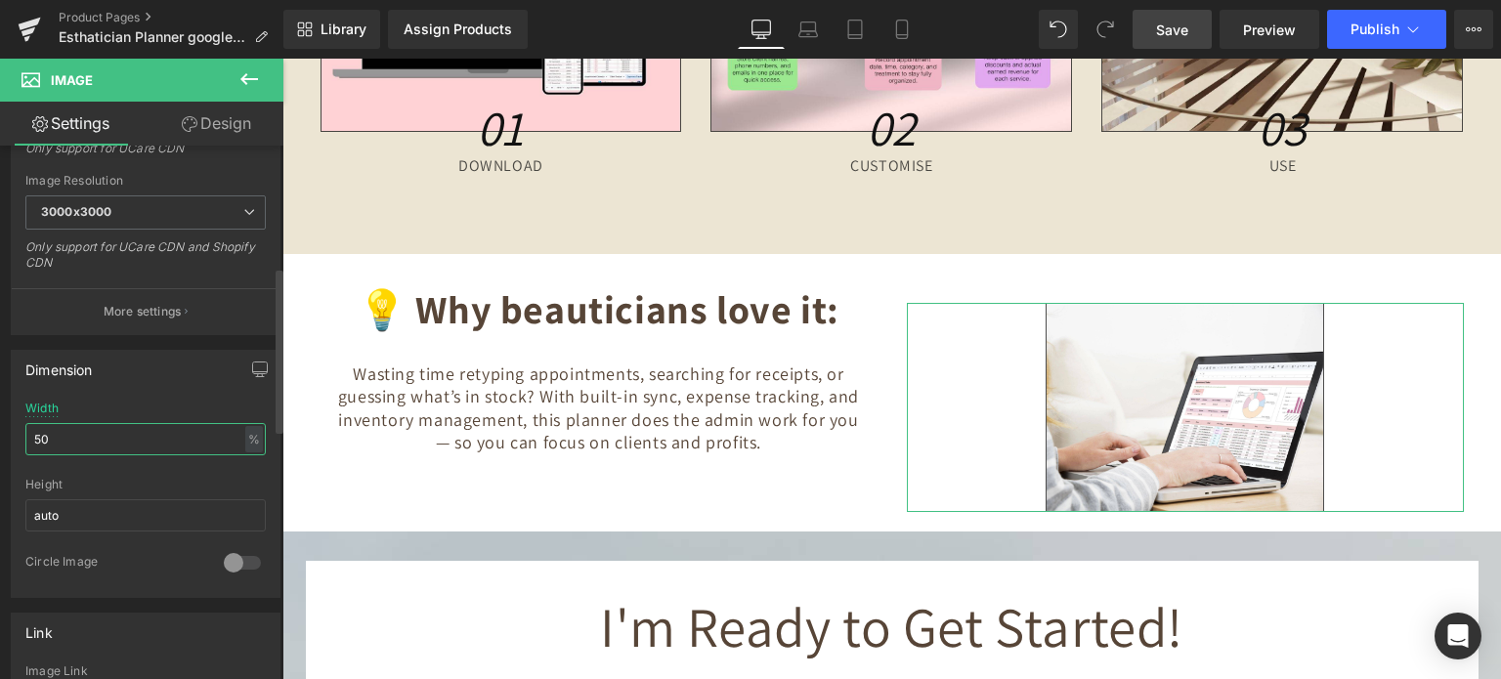
drag, startPoint x: 55, startPoint y: 446, endPoint x: 0, endPoint y: 452, distance: 55.1
click at [0, 452] on div "Dimension 50% Width 50 % % px auto Height auto 0 Circle Image" at bounding box center [146, 466] width 292 height 263
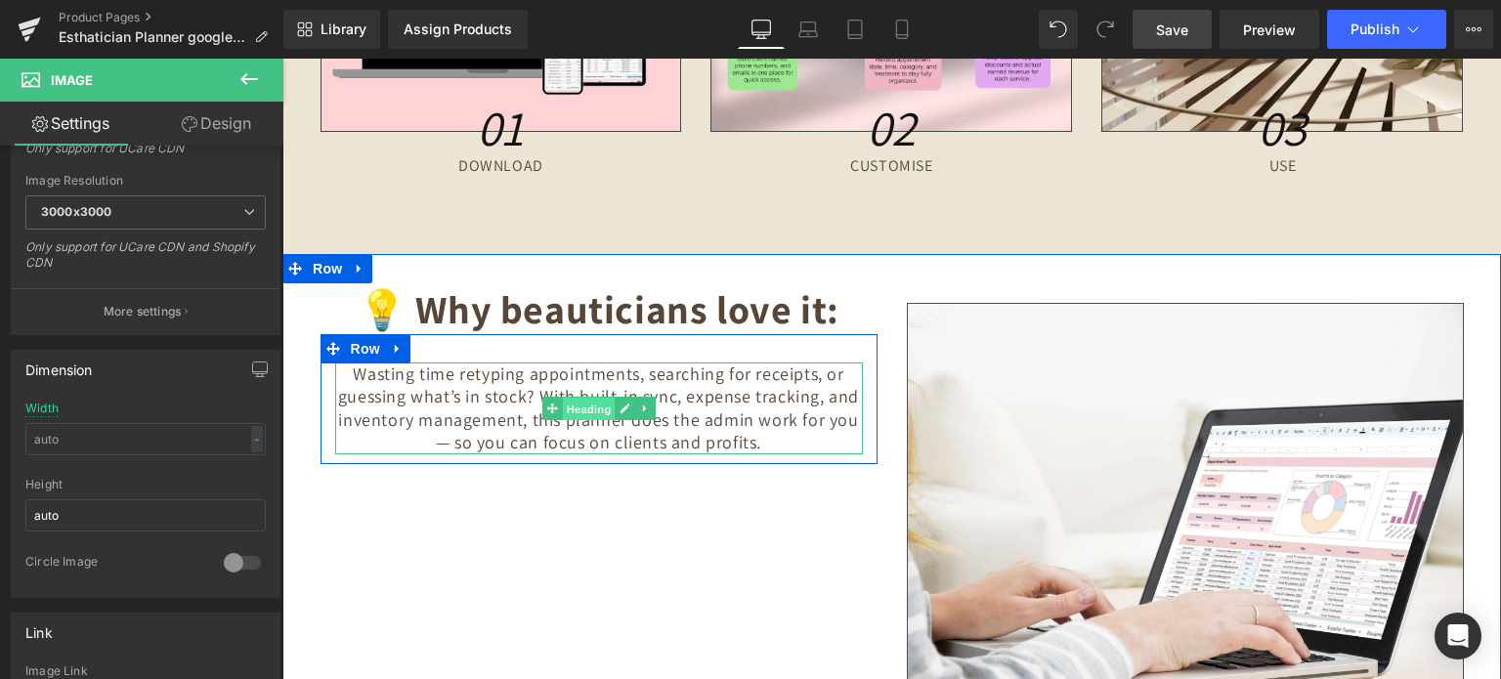
click at [574, 412] on span "Heading" at bounding box center [588, 409] width 53 height 23
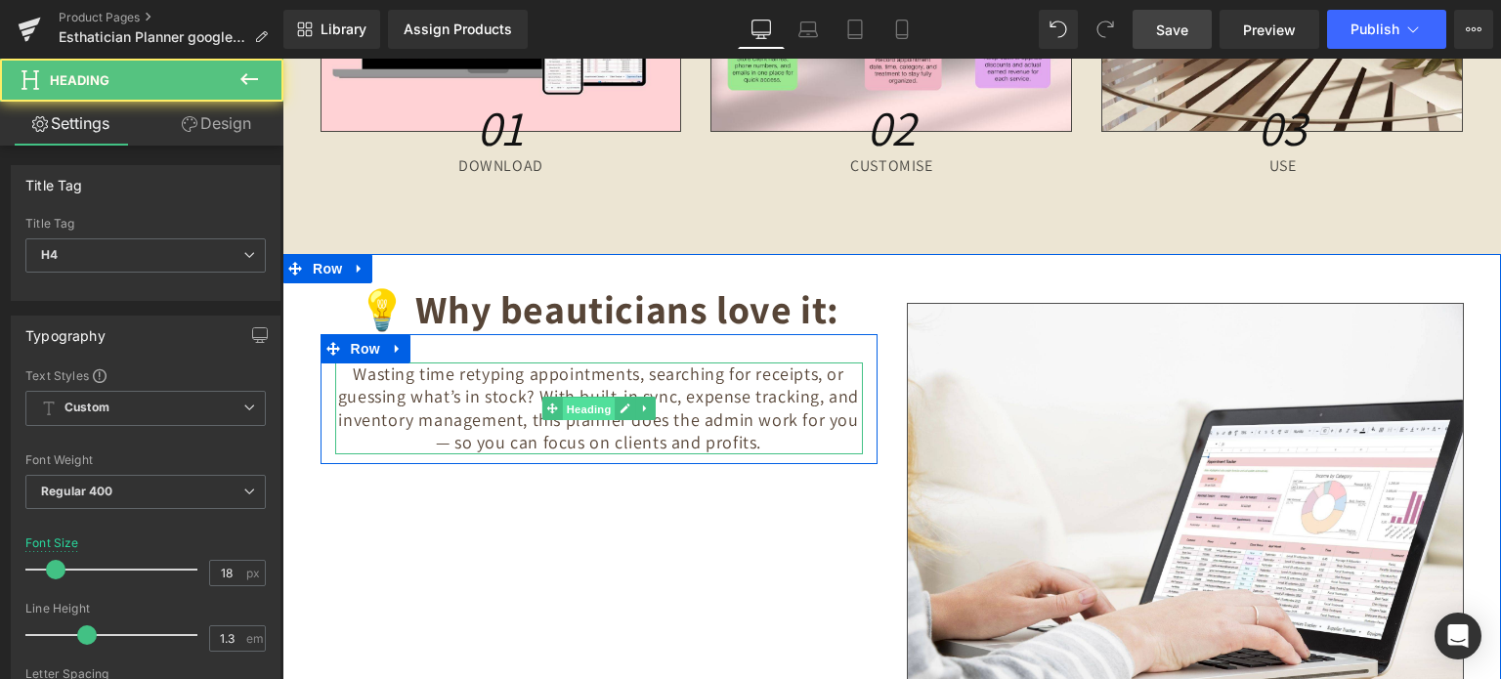
click at [606, 404] on span "Heading" at bounding box center [588, 409] width 53 height 23
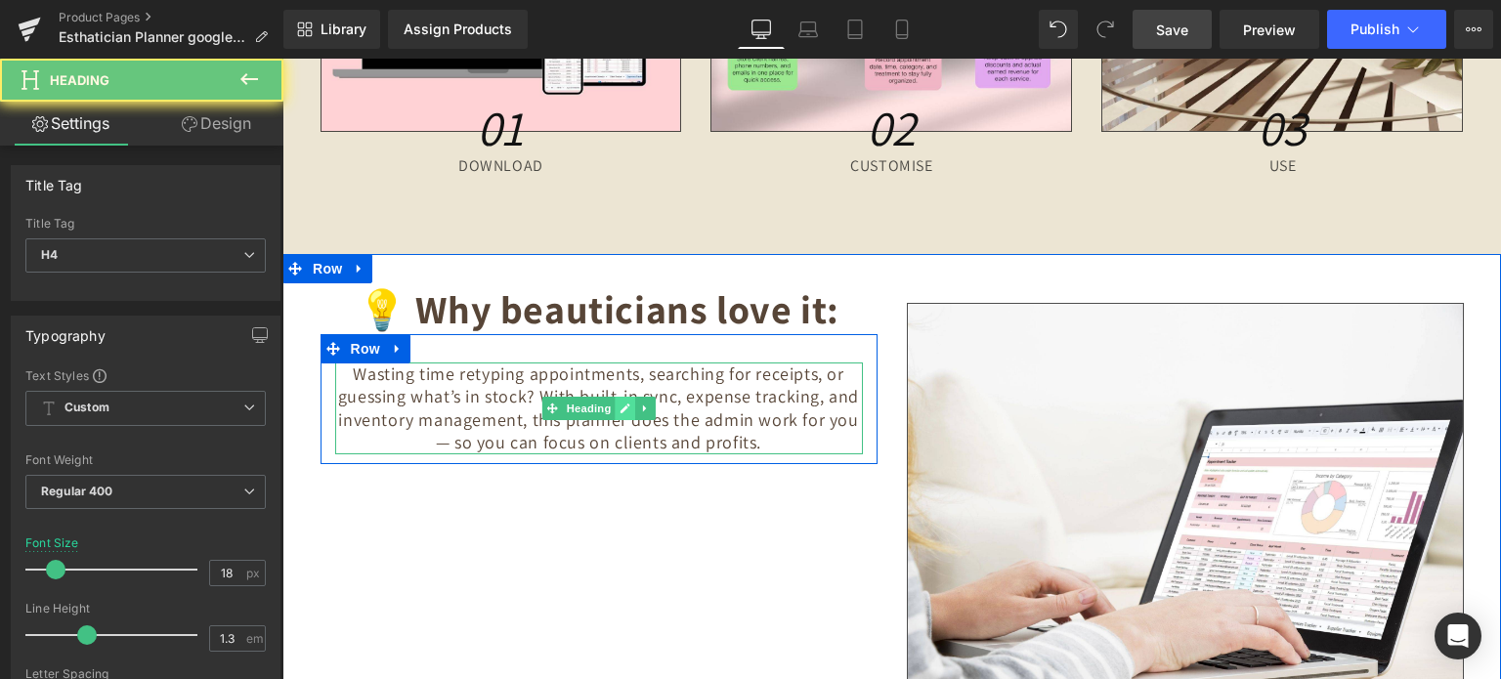
click at [620, 406] on icon at bounding box center [625, 409] width 11 height 12
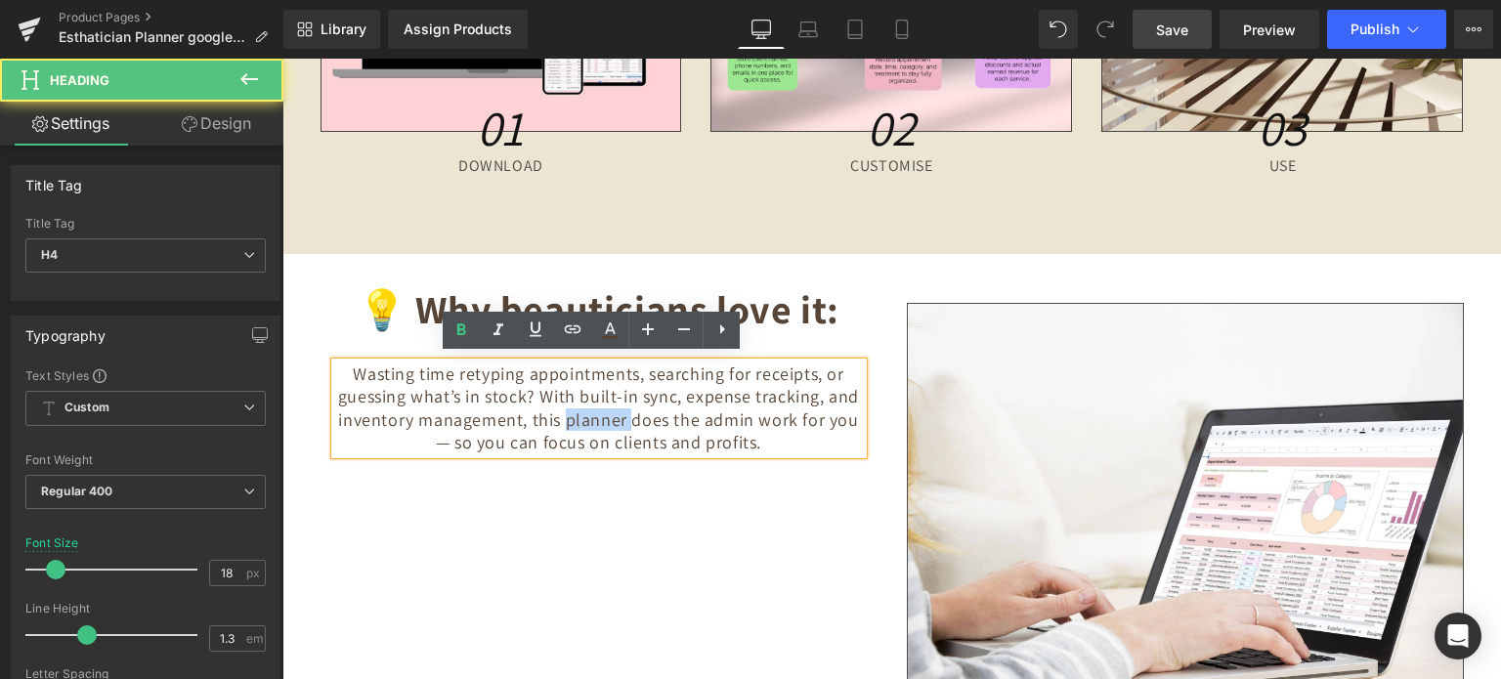
click at [612, 406] on h4 "Wasting time retyping appointments, searching for receipts, or guessing what’s …" at bounding box center [599, 409] width 528 height 92
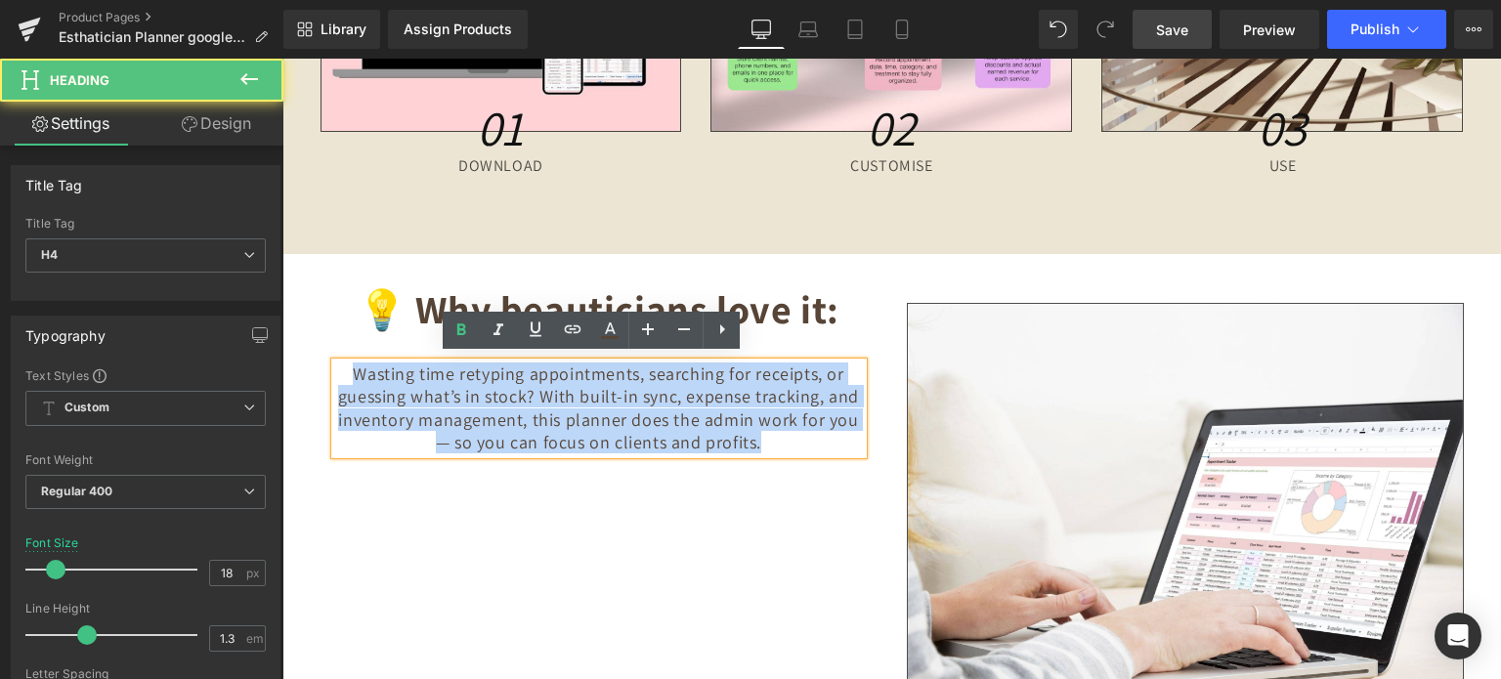
click at [612, 406] on h4 "Wasting time retyping appointments, searching for receipts, or guessing what’s …" at bounding box center [599, 409] width 528 height 92
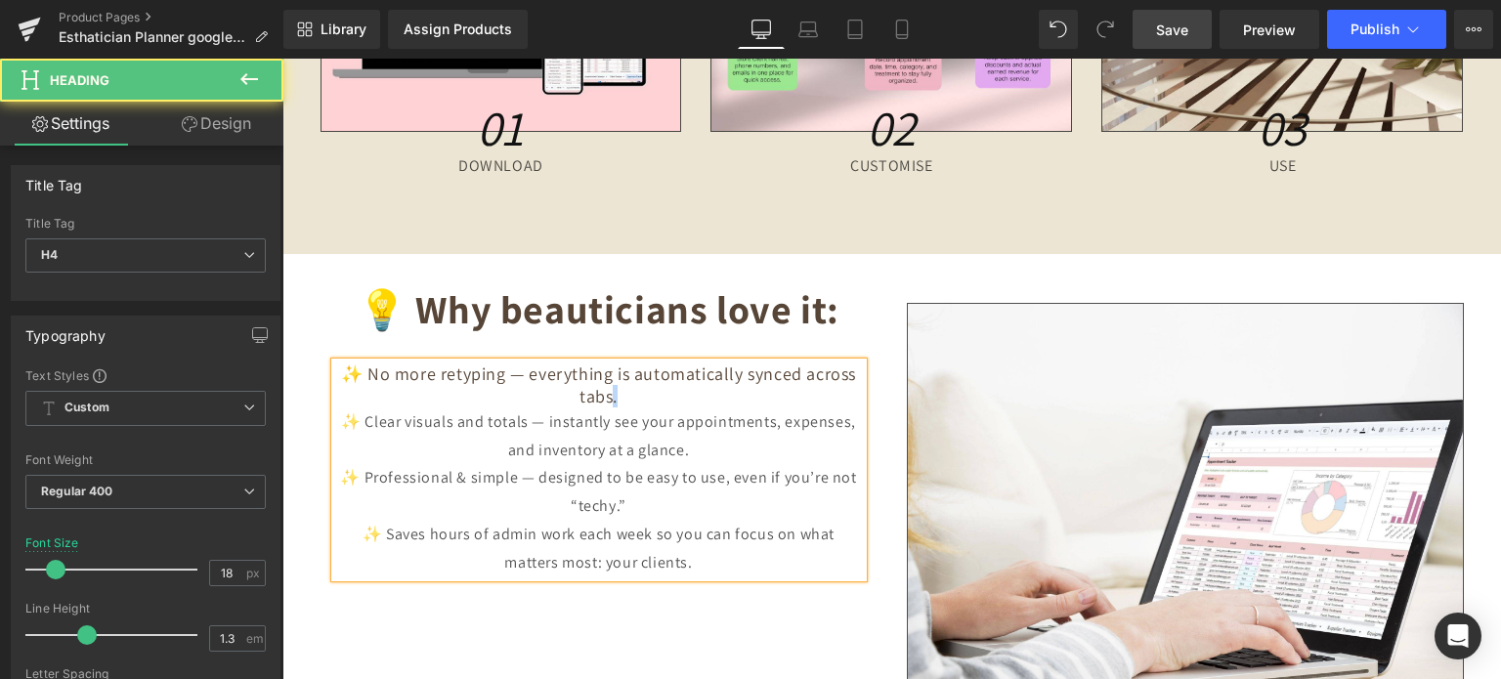
drag, startPoint x: 613, startPoint y: 394, endPoint x: 602, endPoint y: 393, distance: 10.8
click at [602, 393] on h4 "✨ No more retyping — everything is automatically synced across tabs." at bounding box center [599, 386] width 528 height 46
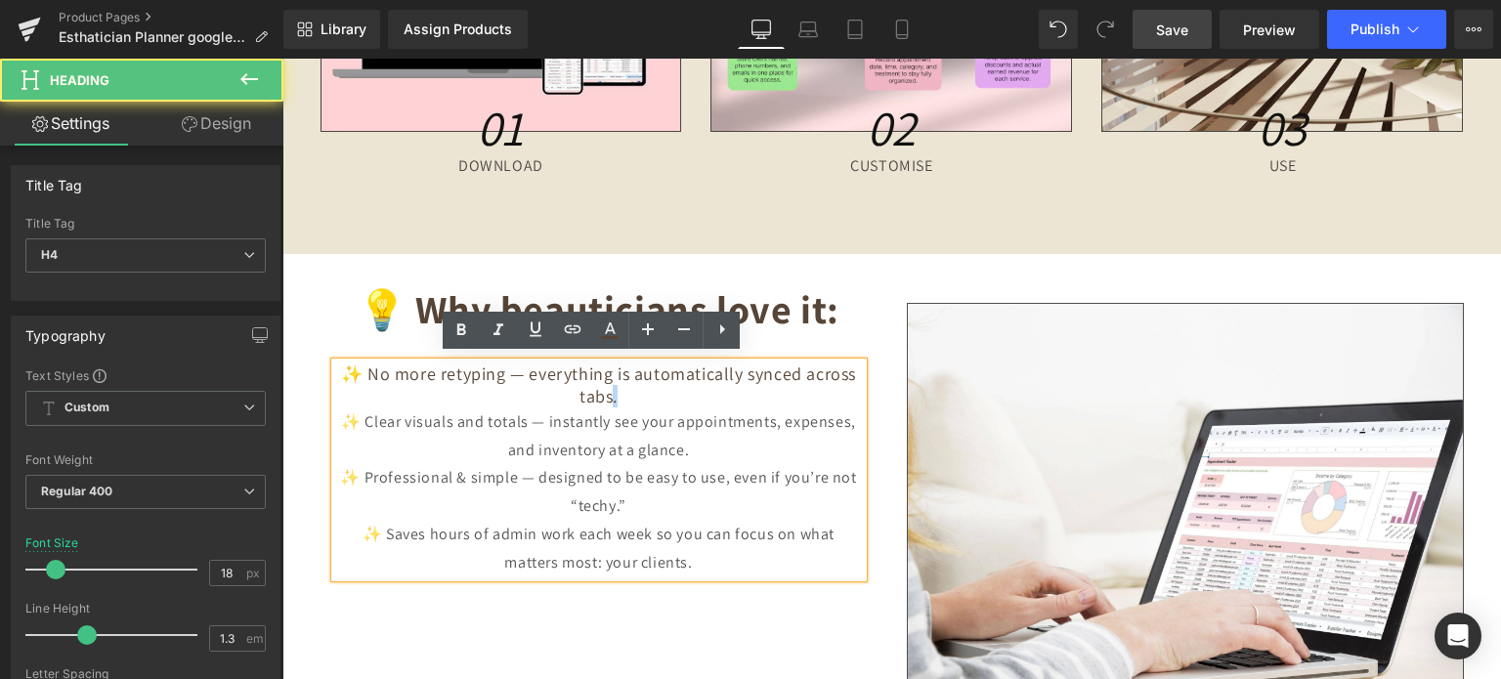
click at [653, 393] on h4 "✨ No more retyping — everything is automatically synced across tabs." at bounding box center [599, 386] width 528 height 46
click at [597, 428] on div "✨ Clear visuals and totals — instantly see your appointments, expenses, and inv…" at bounding box center [599, 437] width 528 height 57
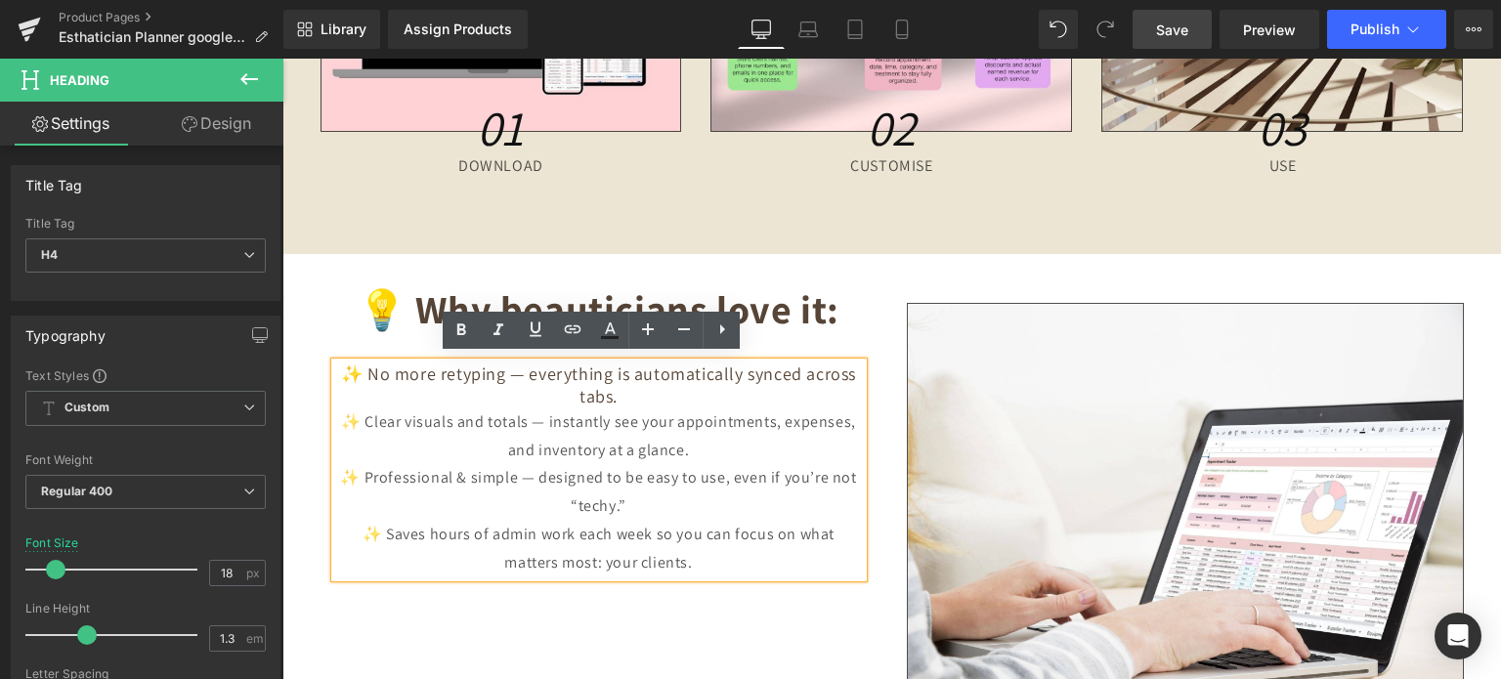
click at [337, 413] on div "✨ Clear visuals and totals — instantly see your appointments, expenses, and inv…" at bounding box center [599, 437] width 528 height 57
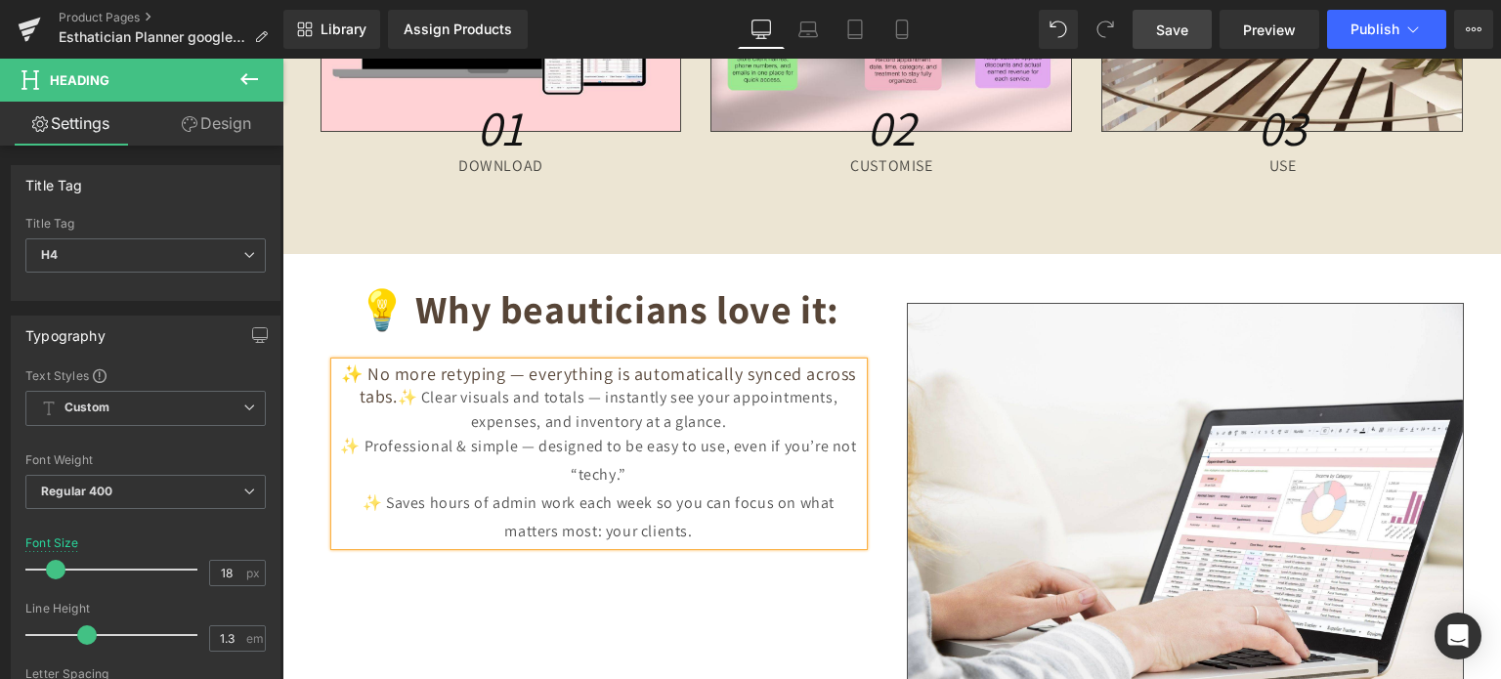
click at [398, 389] on span "✨ Clear visuals and totals — instantly see your appointments, expenses, and inv…" at bounding box center [618, 409] width 441 height 44
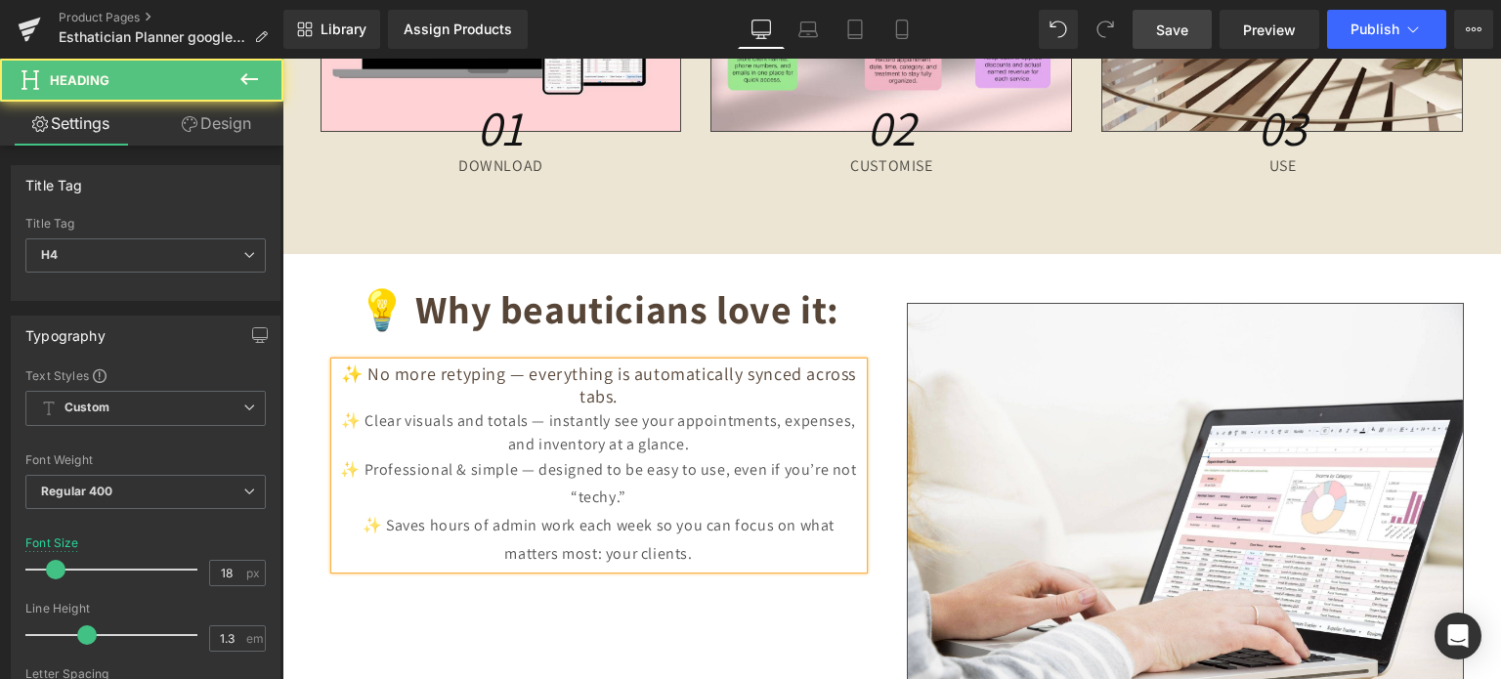
click at [426, 390] on h4 "✨ No more retyping — everything is automatically synced across tabs." at bounding box center [599, 386] width 528 height 46
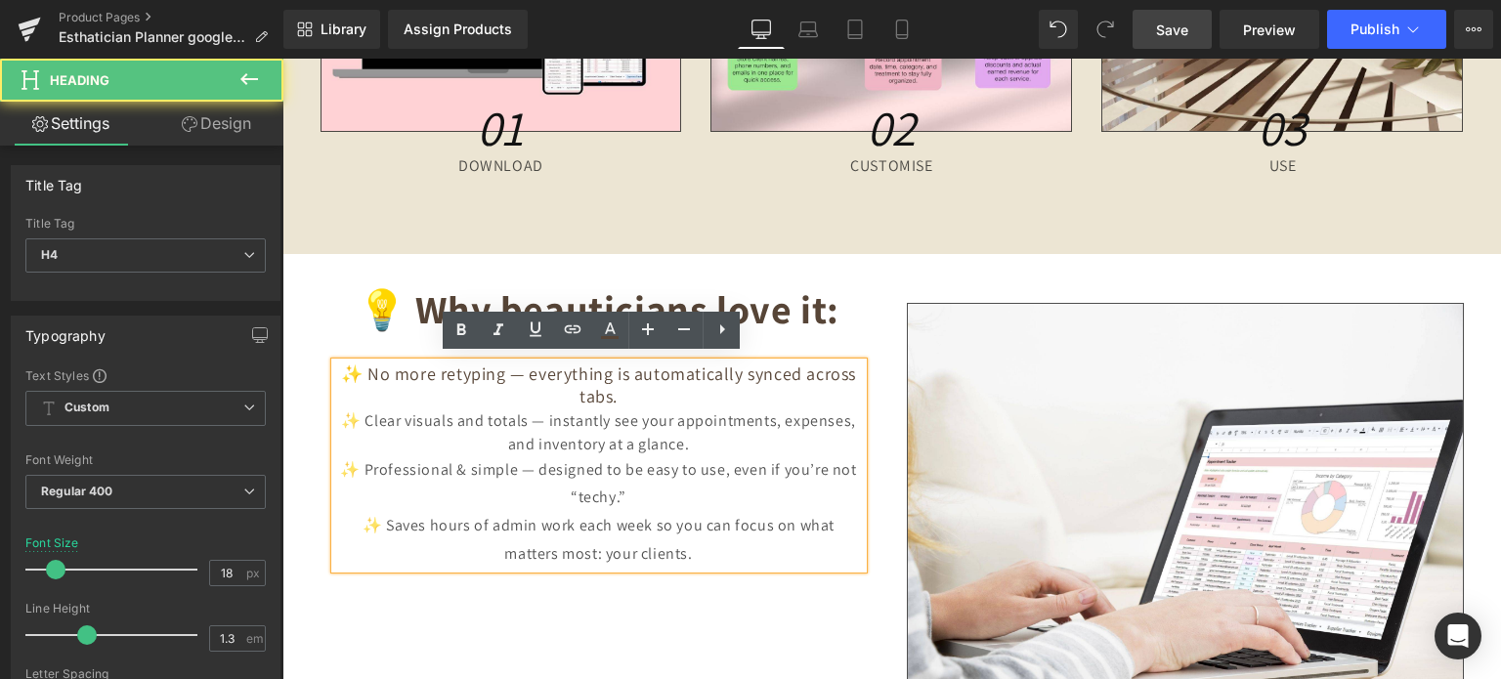
click at [391, 377] on h4 "✨ No more retyping — everything is automatically synced across tabs." at bounding box center [599, 386] width 528 height 46
click at [378, 368] on h4 "✨ No more retyping — everything is automatically synced across tabs." at bounding box center [599, 386] width 528 height 46
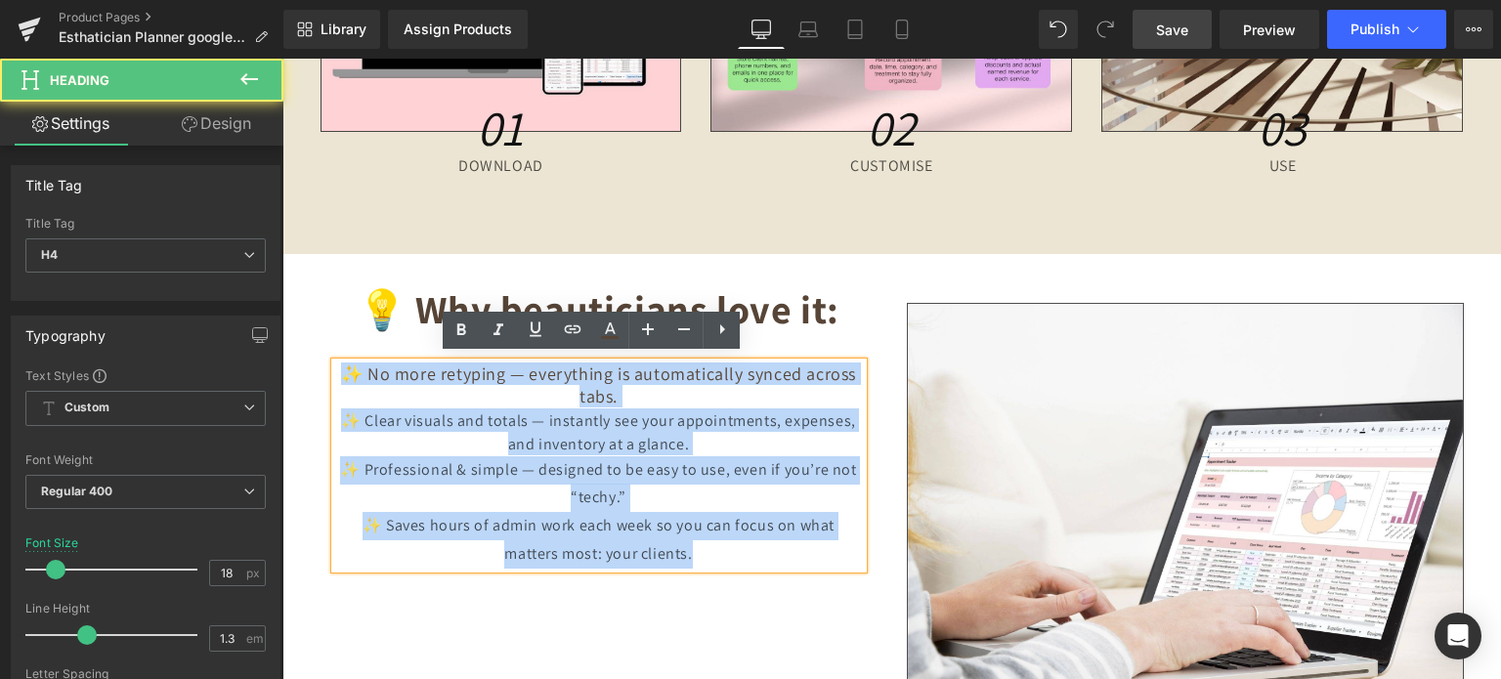
drag, startPoint x: 700, startPoint y: 550, endPoint x: 340, endPoint y: 366, distance: 404.4
click at [340, 366] on div "✨ No more retyping — everything is automatically synced across tabs. ✨ Clear vi…" at bounding box center [599, 466] width 528 height 206
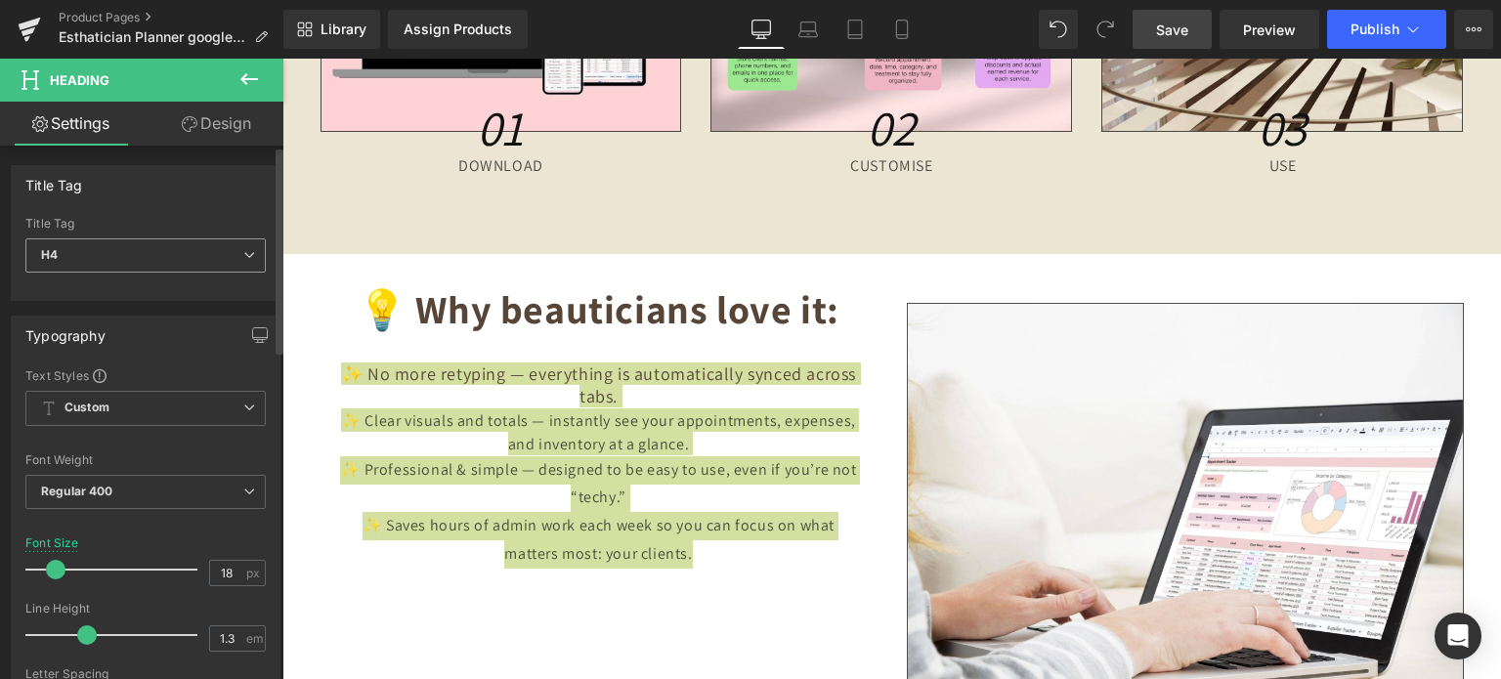
click at [235, 254] on span "H4" at bounding box center [145, 255] width 240 height 34
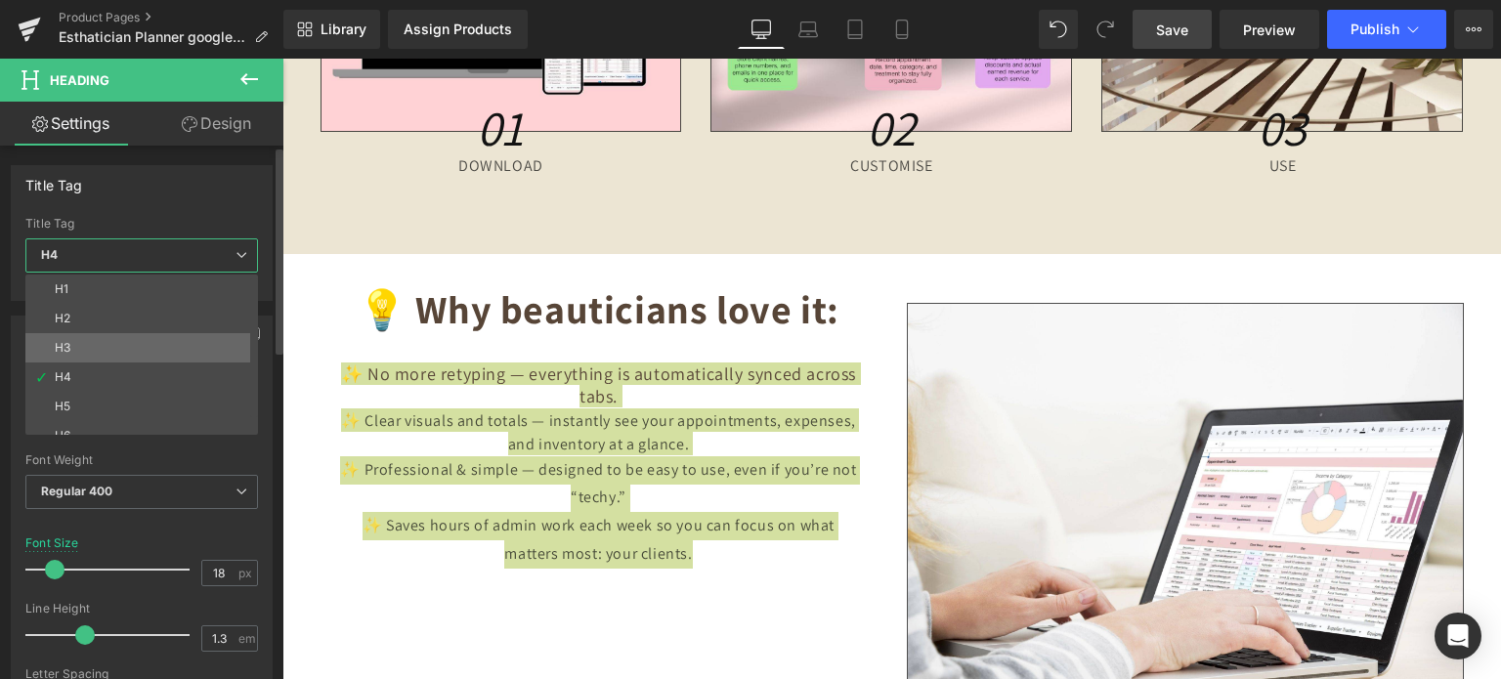
click at [127, 339] on li "H3" at bounding box center [145, 347] width 241 height 29
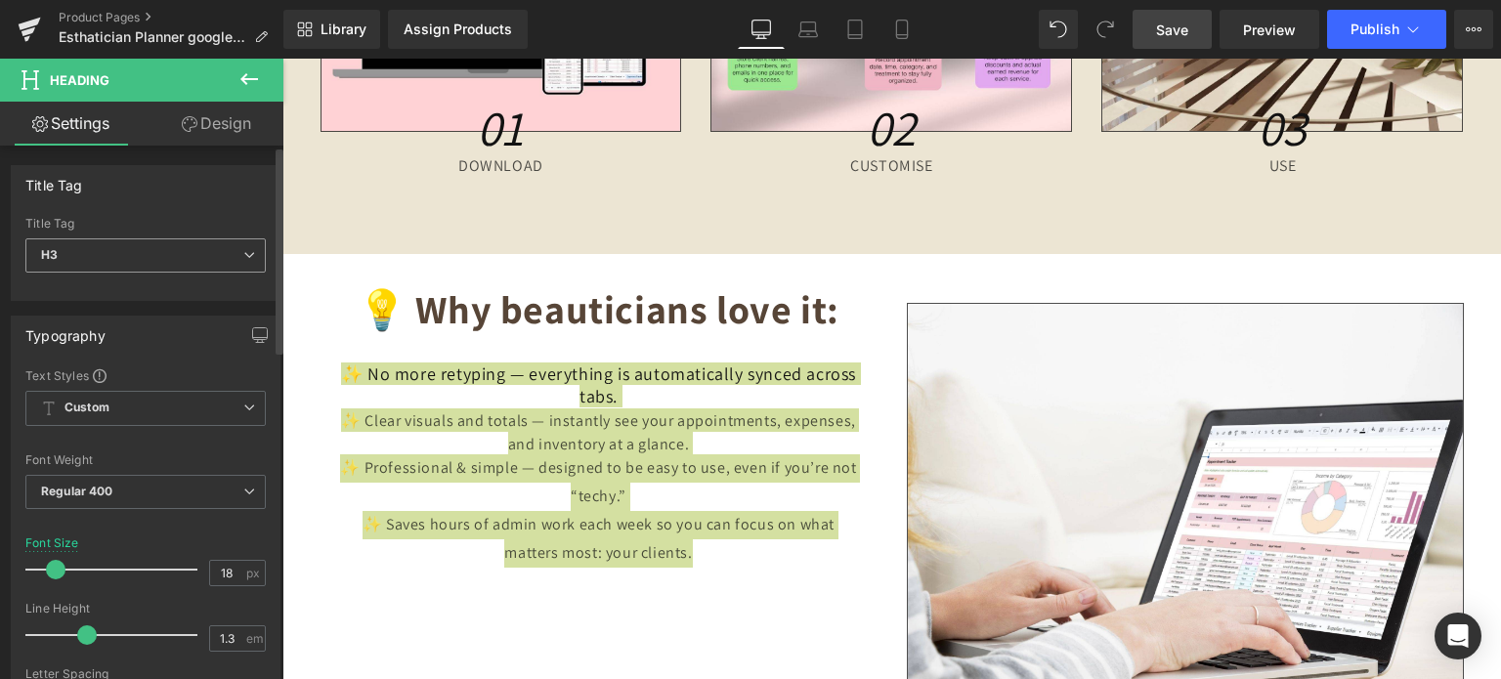
click at [156, 257] on span "H3" at bounding box center [145, 255] width 240 height 34
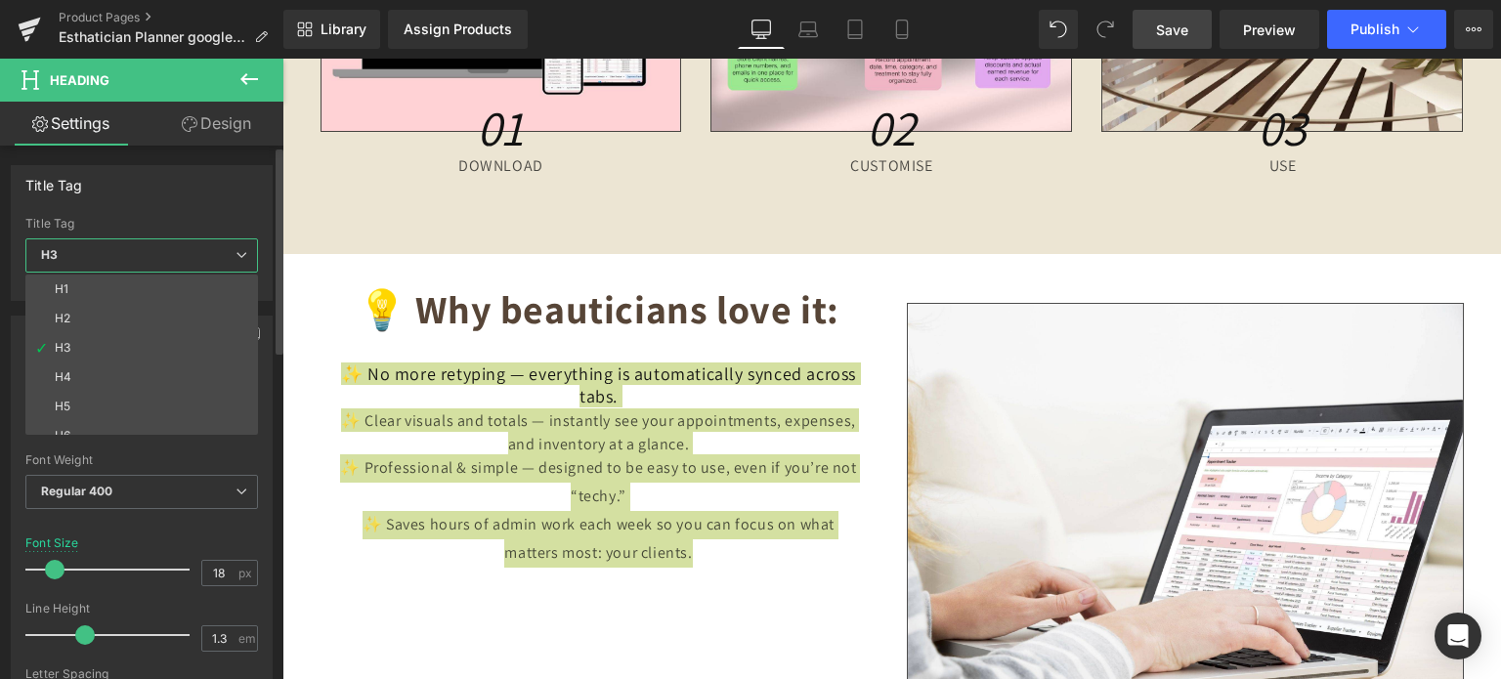
click at [107, 319] on li "H2" at bounding box center [145, 318] width 241 height 29
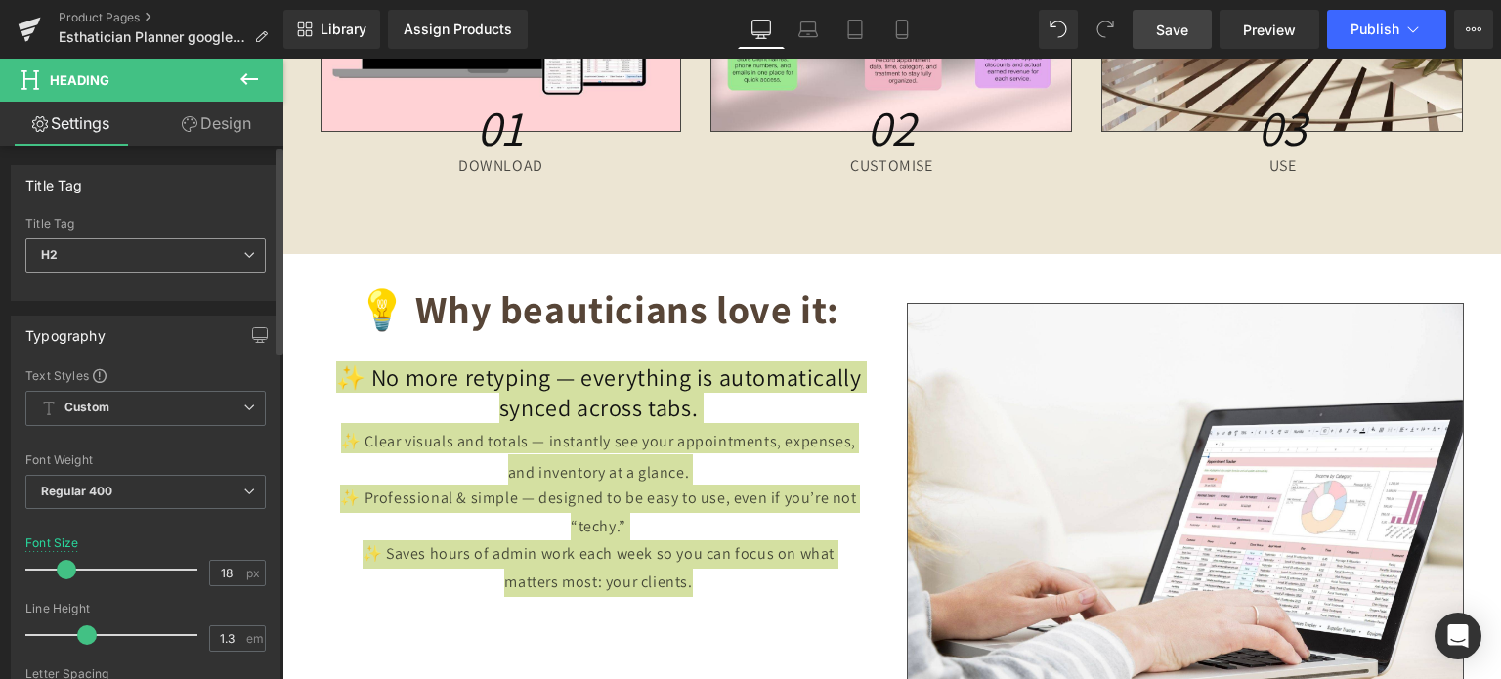
click at [197, 251] on span "H2" at bounding box center [145, 255] width 240 height 34
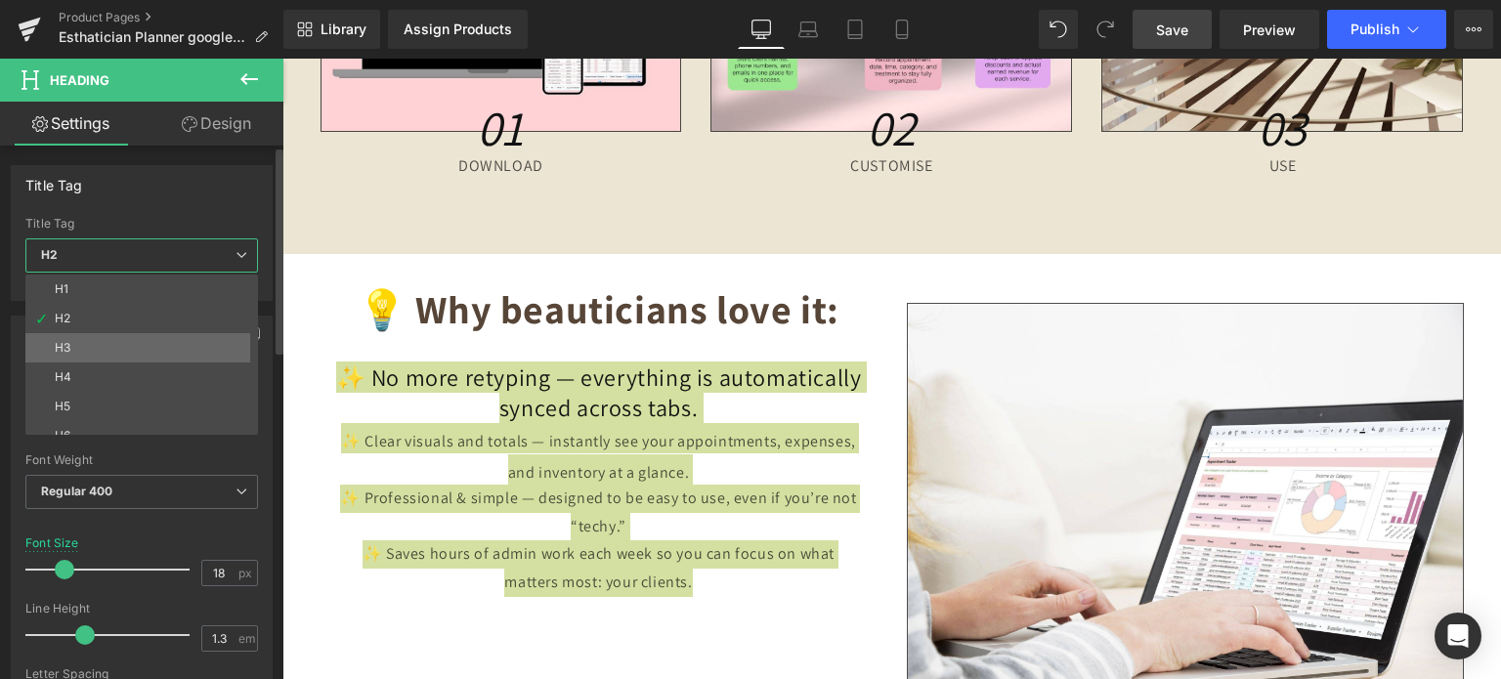
click at [134, 342] on li "H3" at bounding box center [145, 347] width 241 height 29
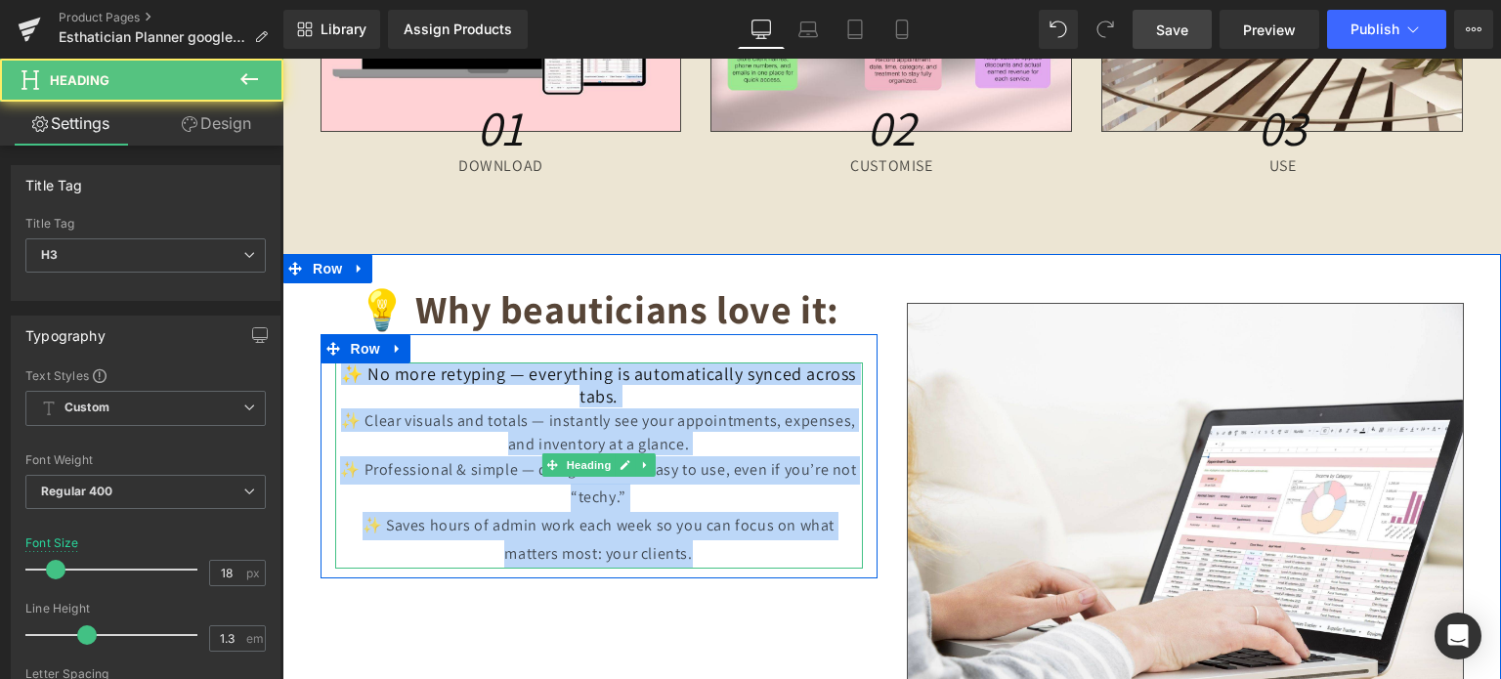
click at [593, 392] on h3 "✨ No more retyping — everything is automatically synced across tabs." at bounding box center [599, 386] width 528 height 46
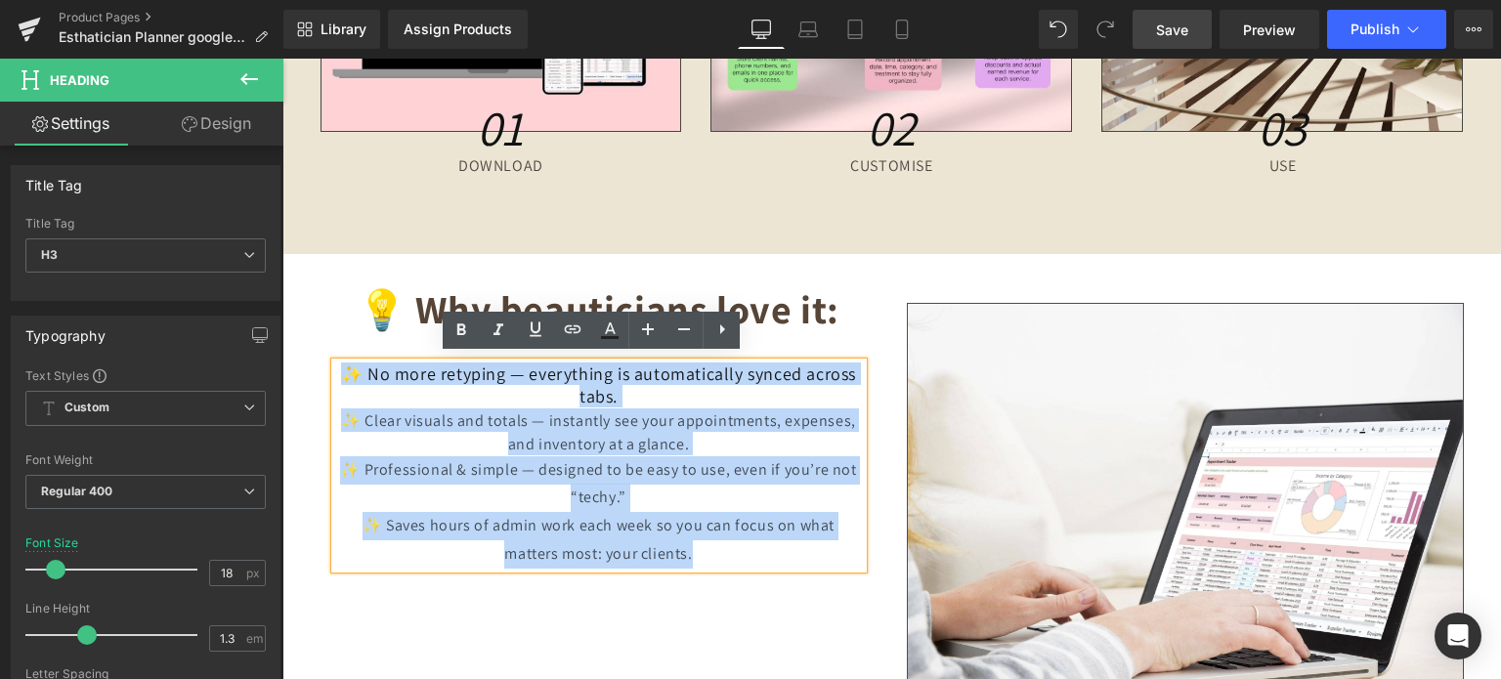
drag, startPoint x: 615, startPoint y: 395, endPoint x: 340, endPoint y: 367, distance: 276.1
click at [340, 367] on h3 "✨ No more retyping — everything is automatically synced across tabs." at bounding box center [599, 386] width 528 height 46
copy h3 "✨ No more retyping — everything is automatically synced across tabs."
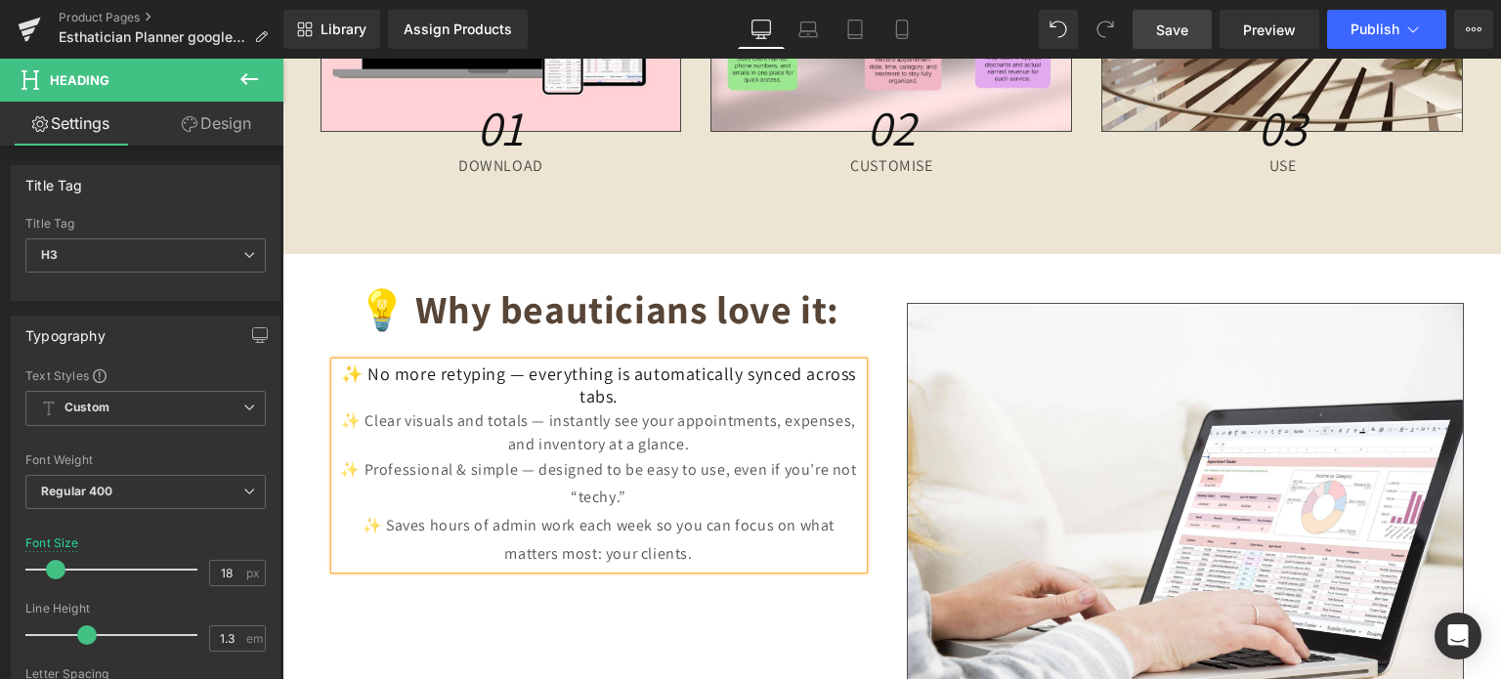
click at [356, 411] on span "✨ Clear visuals and totals — instantly see your appointments, expenses, and inv…" at bounding box center [598, 433] width 515 height 44
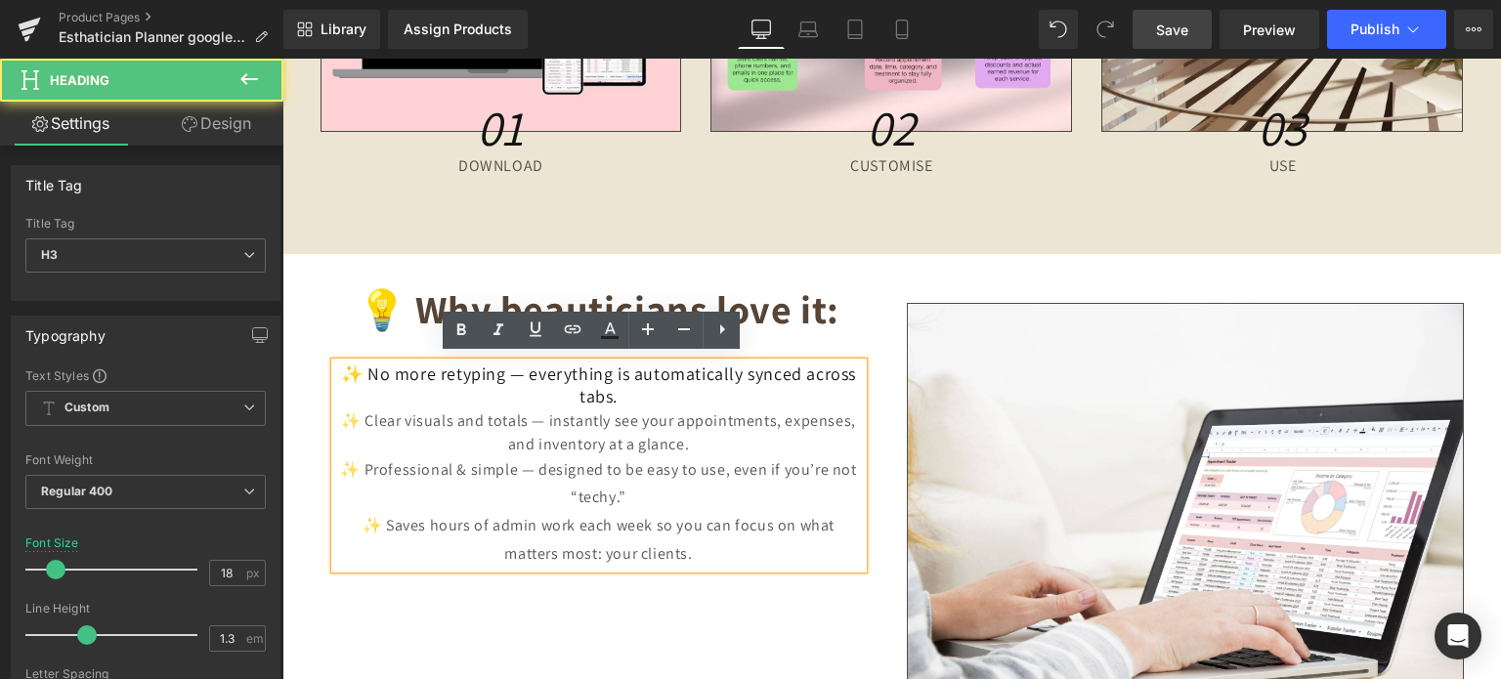
click at [619, 394] on h3 "✨ No more retyping — everything is automatically synced across tabs." at bounding box center [599, 386] width 528 height 46
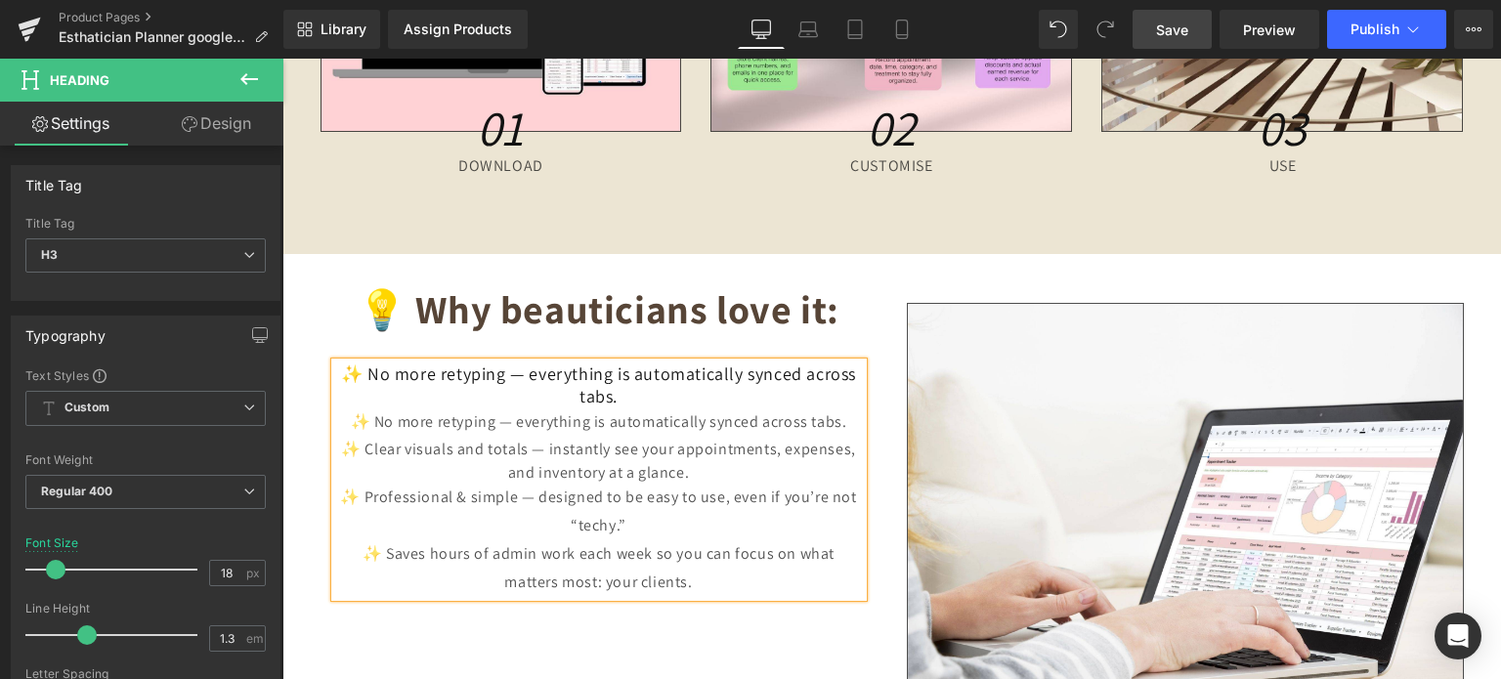
drag, startPoint x: 644, startPoint y: 386, endPoint x: 334, endPoint y: 367, distance: 310.5
click at [335, 367] on h3 "✨ No more retyping — everything is automatically synced across tabs." at bounding box center [599, 386] width 528 height 46
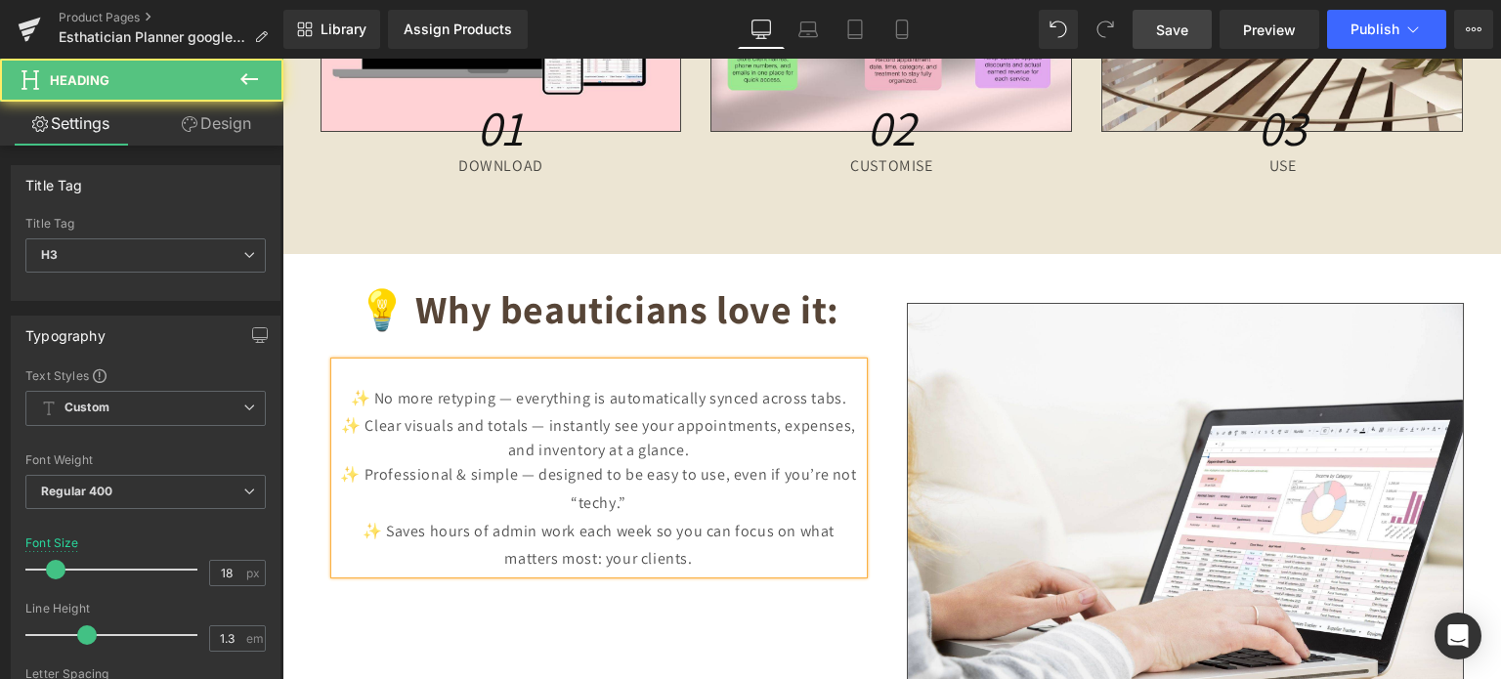
click at [342, 388] on div "✨ No more retyping — everything is automatically synced across tabs." at bounding box center [599, 399] width 528 height 28
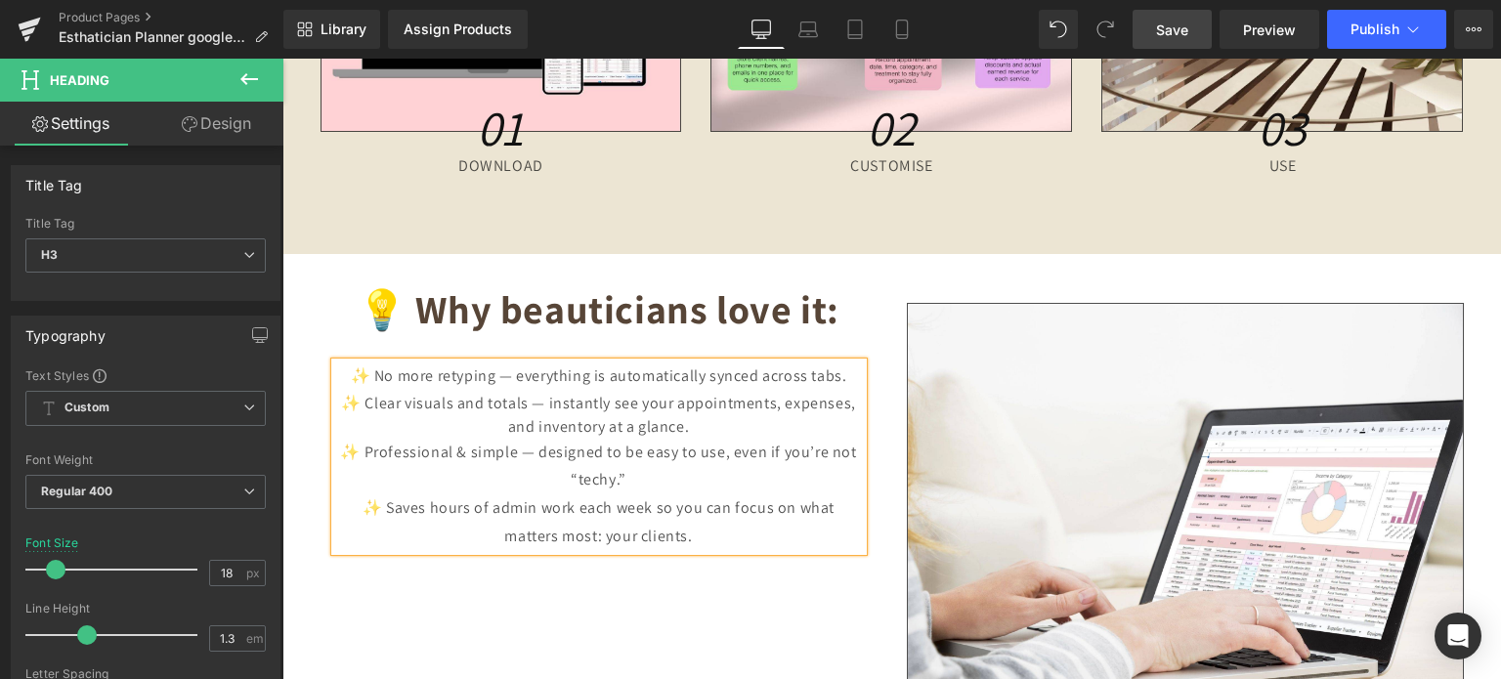
click at [555, 610] on div "💡 Why beauticians love it: Heading ✨ No more retyping — everything is automatic…" at bounding box center [892, 492] width 1173 height 477
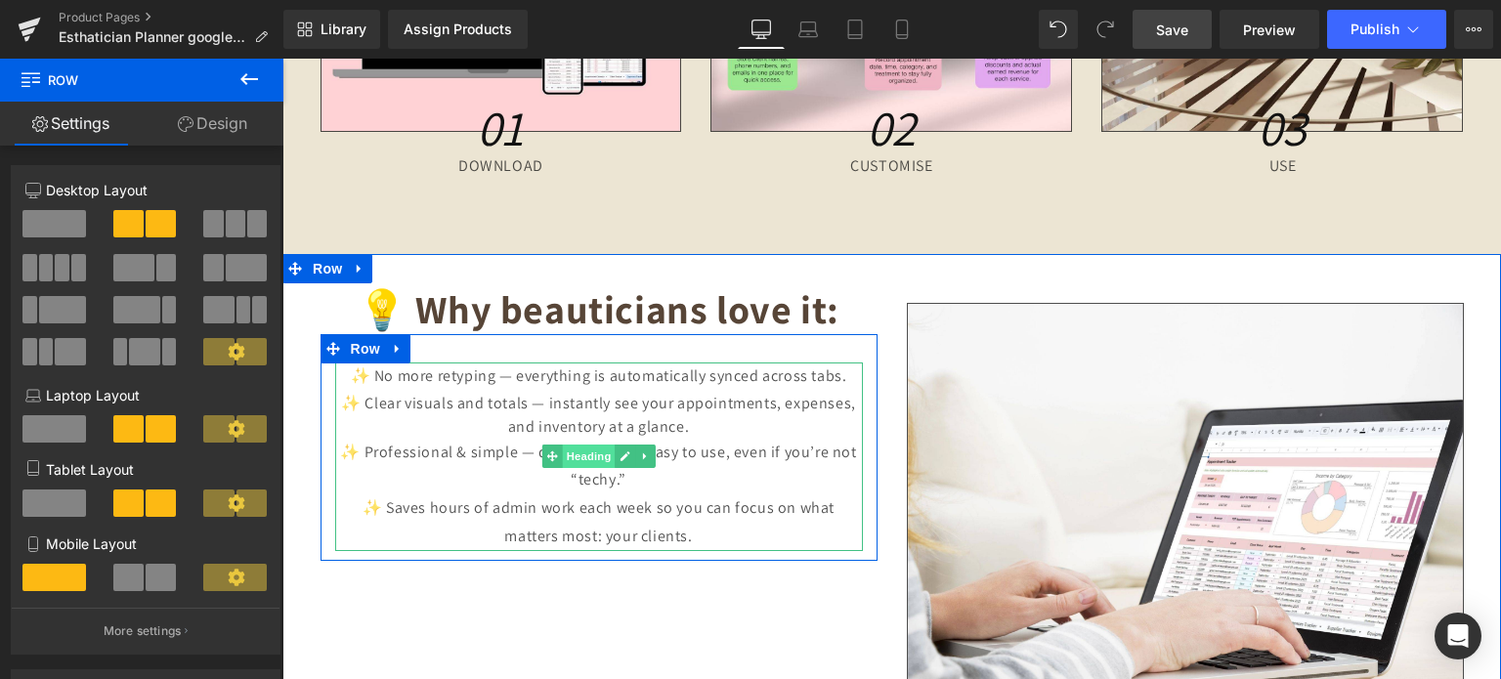
click at [585, 455] on span "Heading" at bounding box center [588, 456] width 53 height 23
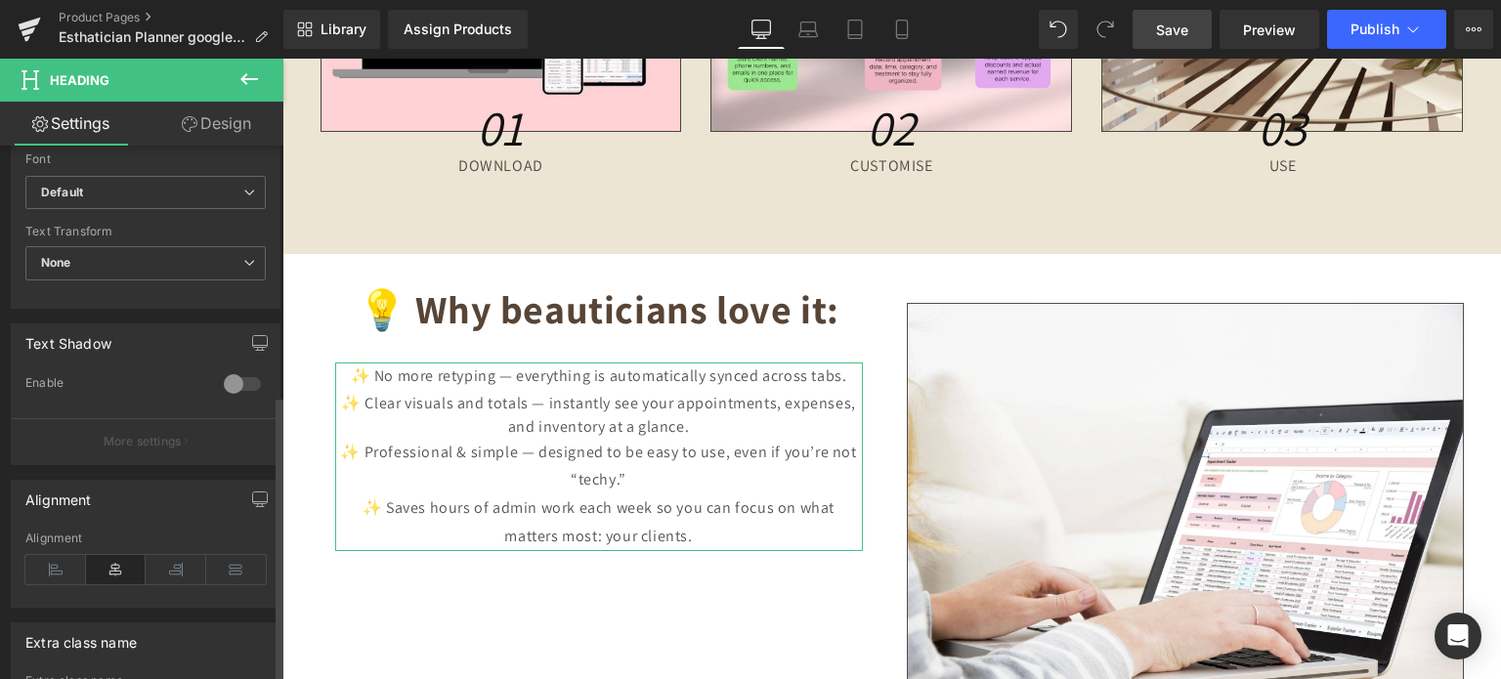
scroll to position [782, 0]
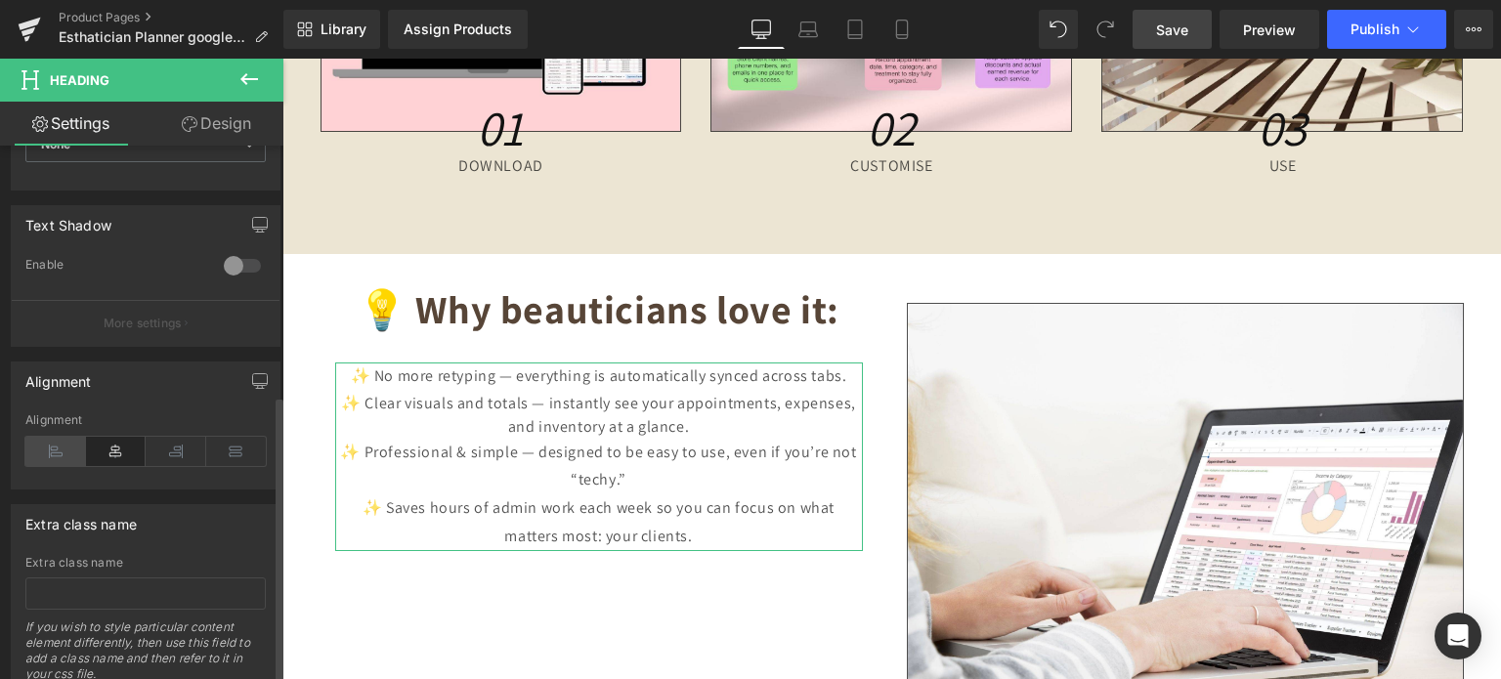
click at [60, 458] on icon at bounding box center [55, 451] width 61 height 29
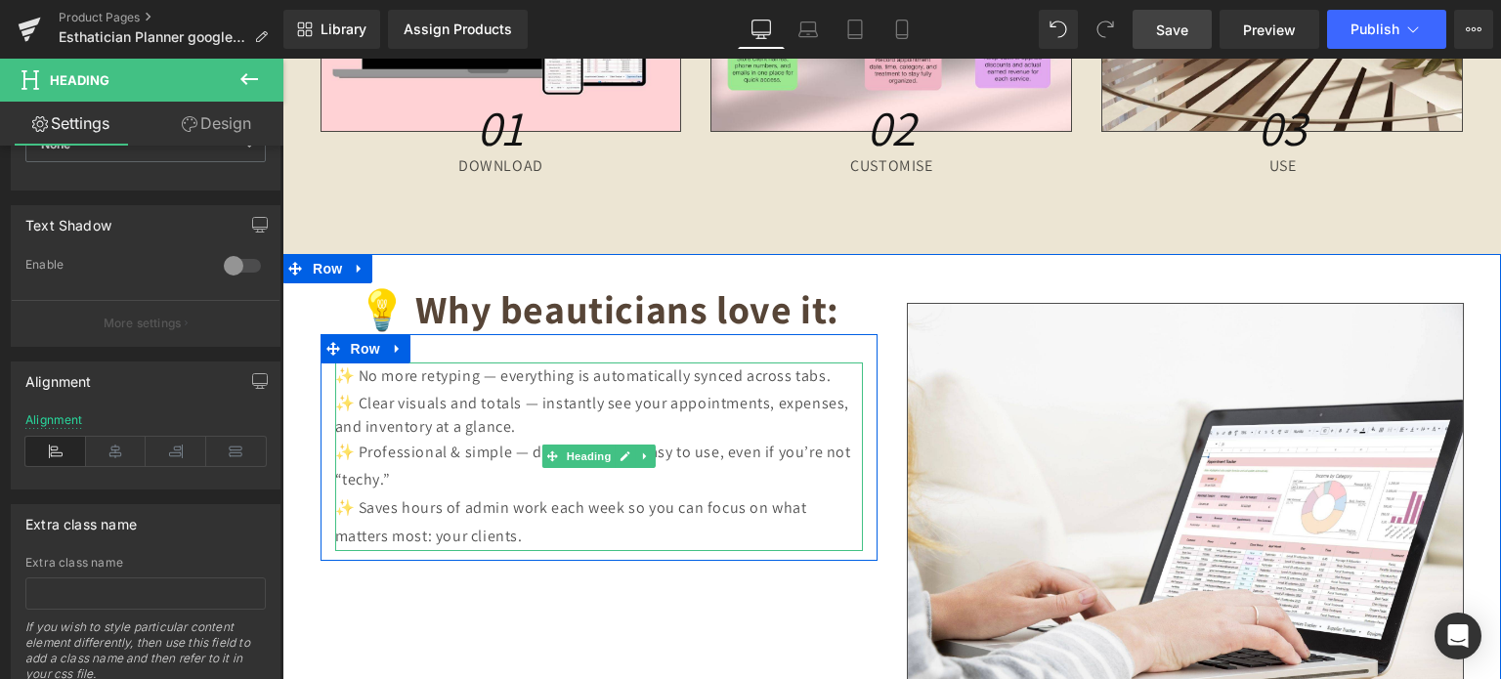
click at [832, 377] on div "✨ No more retyping — everything is automatically synced across tabs." at bounding box center [599, 377] width 528 height 28
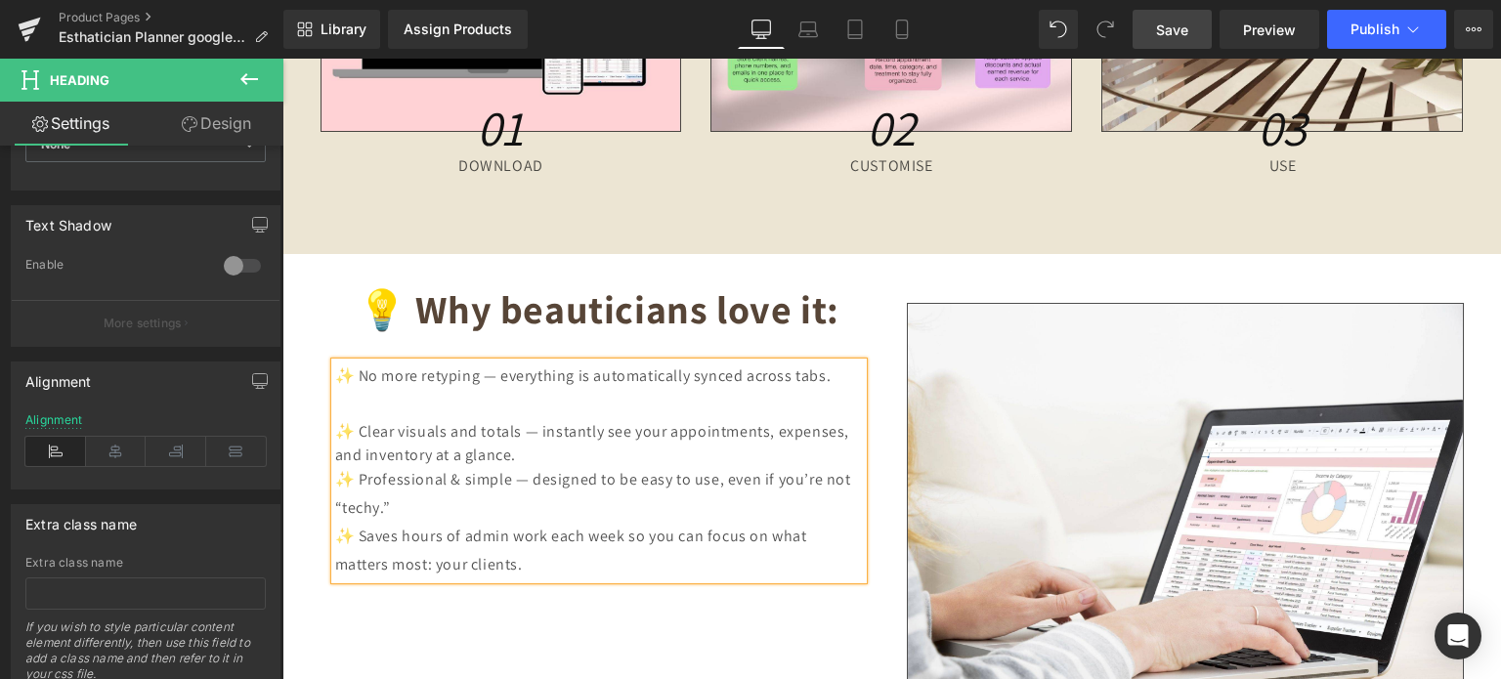
click at [581, 455] on h3 "✨ Clear visuals and totals — instantly see your appointments, expenses, and inv…" at bounding box center [599, 443] width 528 height 48
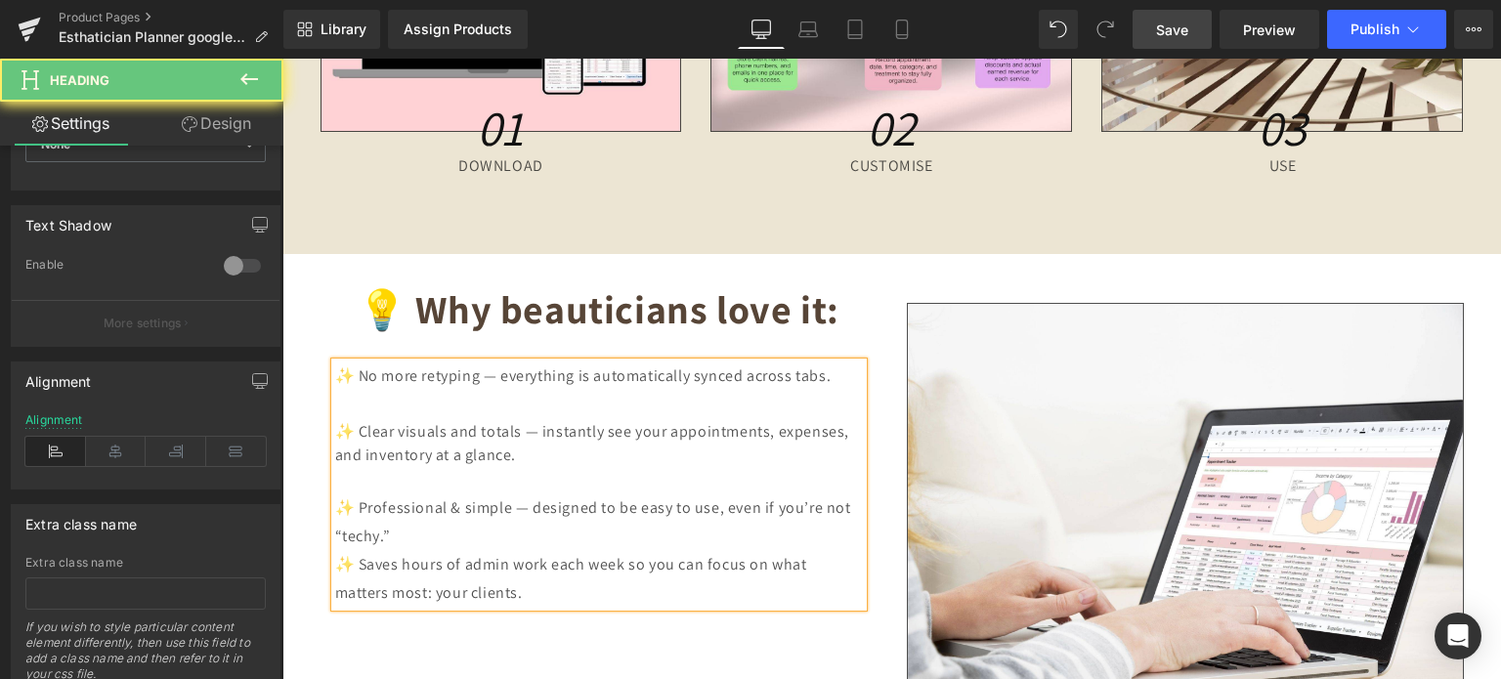
click at [457, 539] on div "✨ Professional & simple — designed to be easy to use, even if you’re not “techy…" at bounding box center [599, 523] width 528 height 57
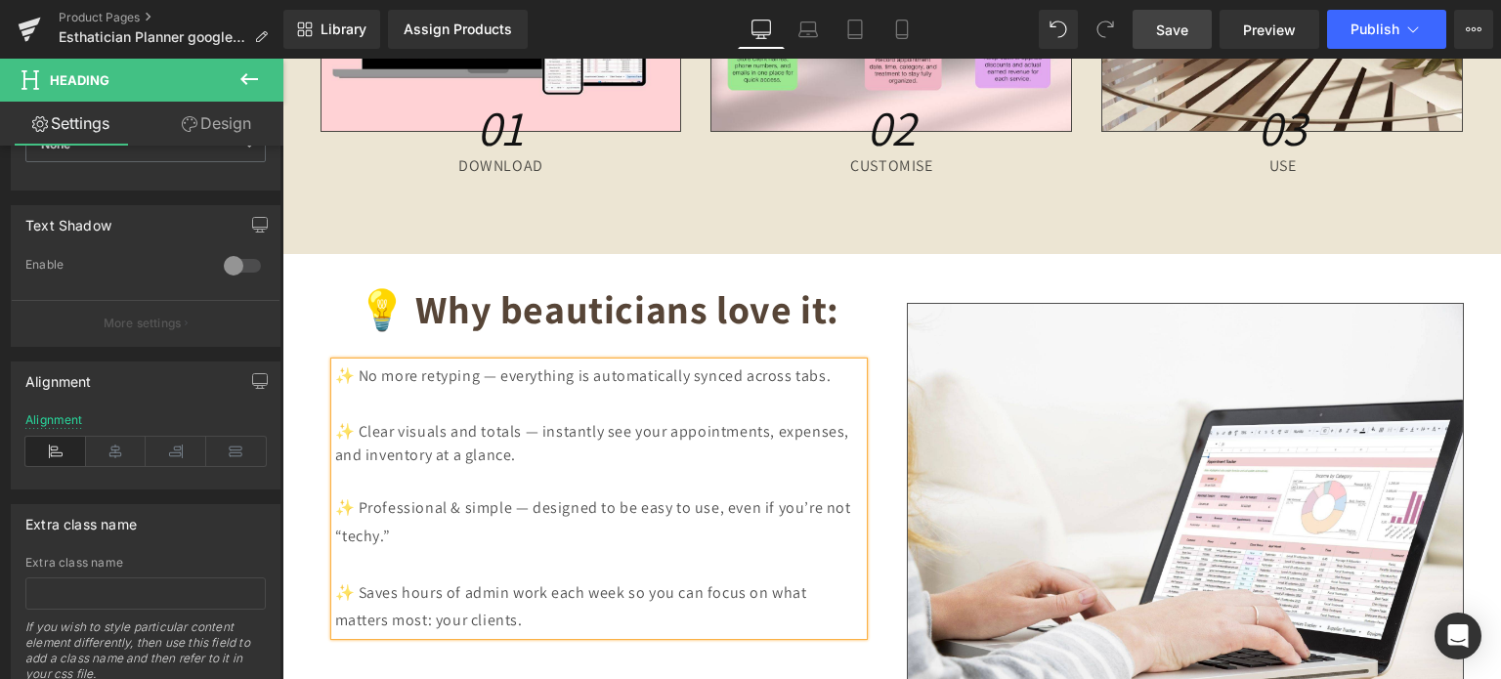
click at [818, 646] on div "💡 Why beauticians love it: Heading ✨ No more retyping — everything is automatic…" at bounding box center [892, 492] width 1173 height 477
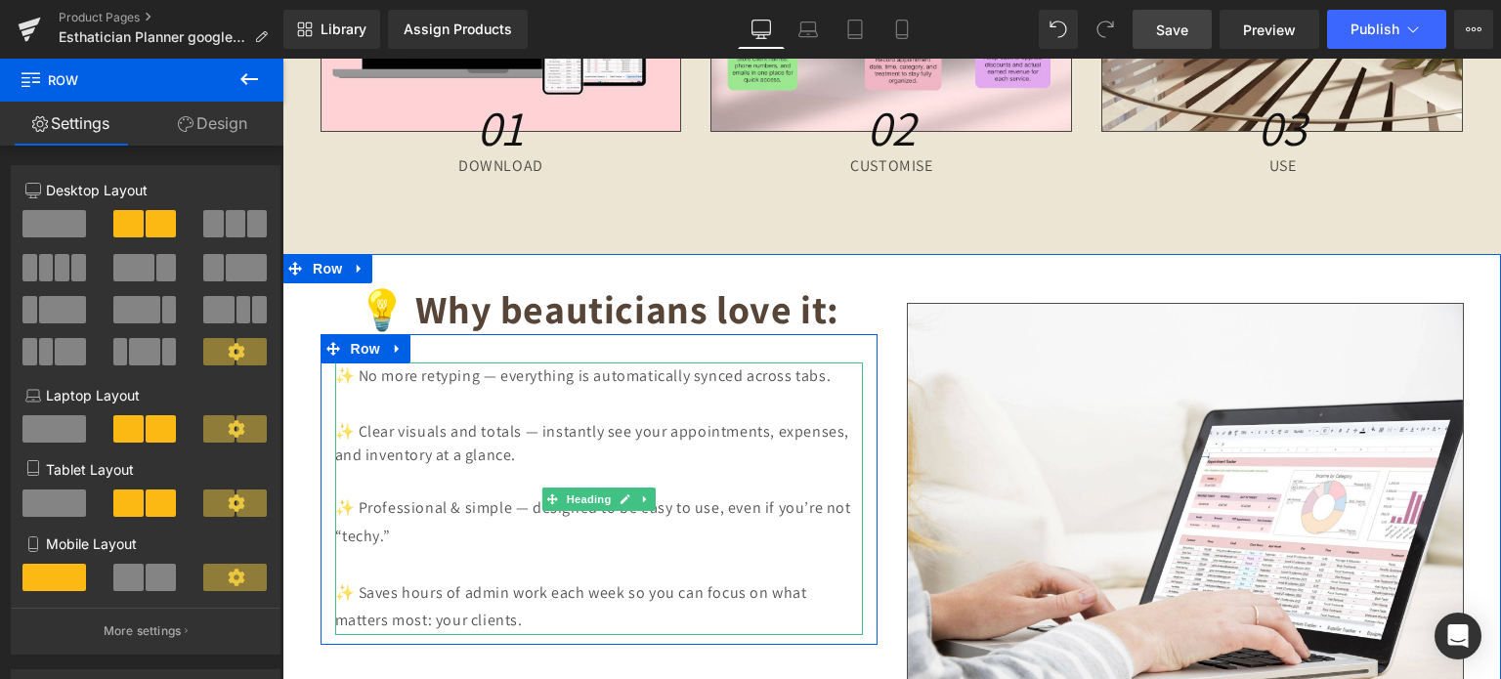
click at [354, 560] on div at bounding box center [599, 565] width 528 height 28
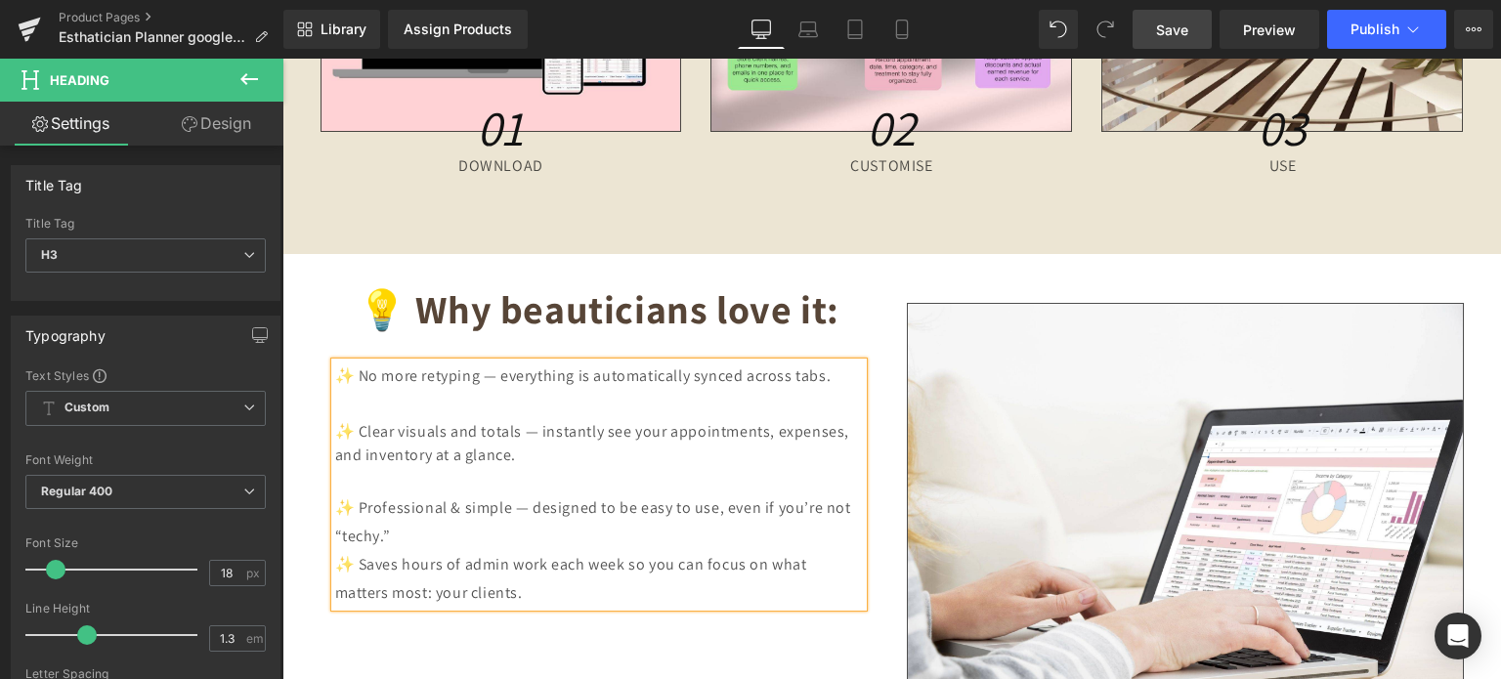
click at [350, 483] on div at bounding box center [599, 480] width 528 height 28
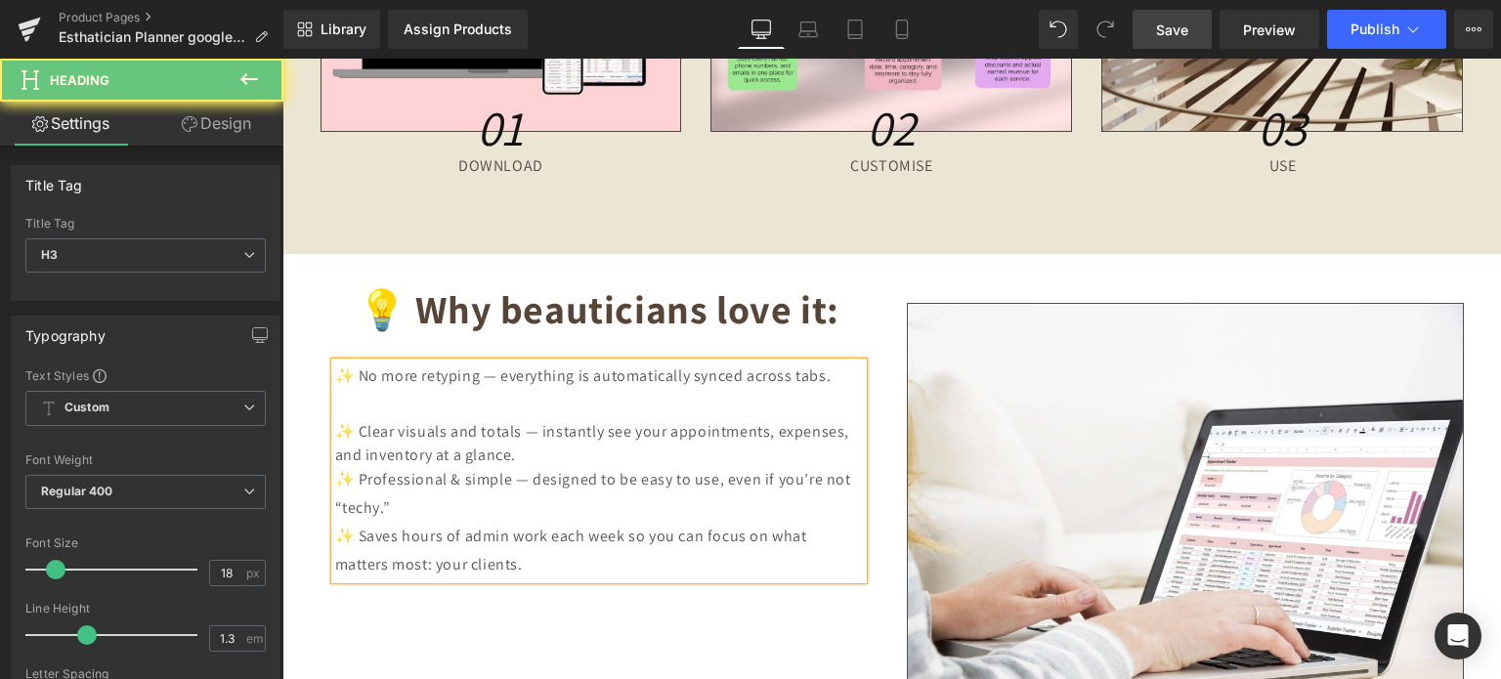
click at [350, 401] on div at bounding box center [599, 405] width 528 height 28
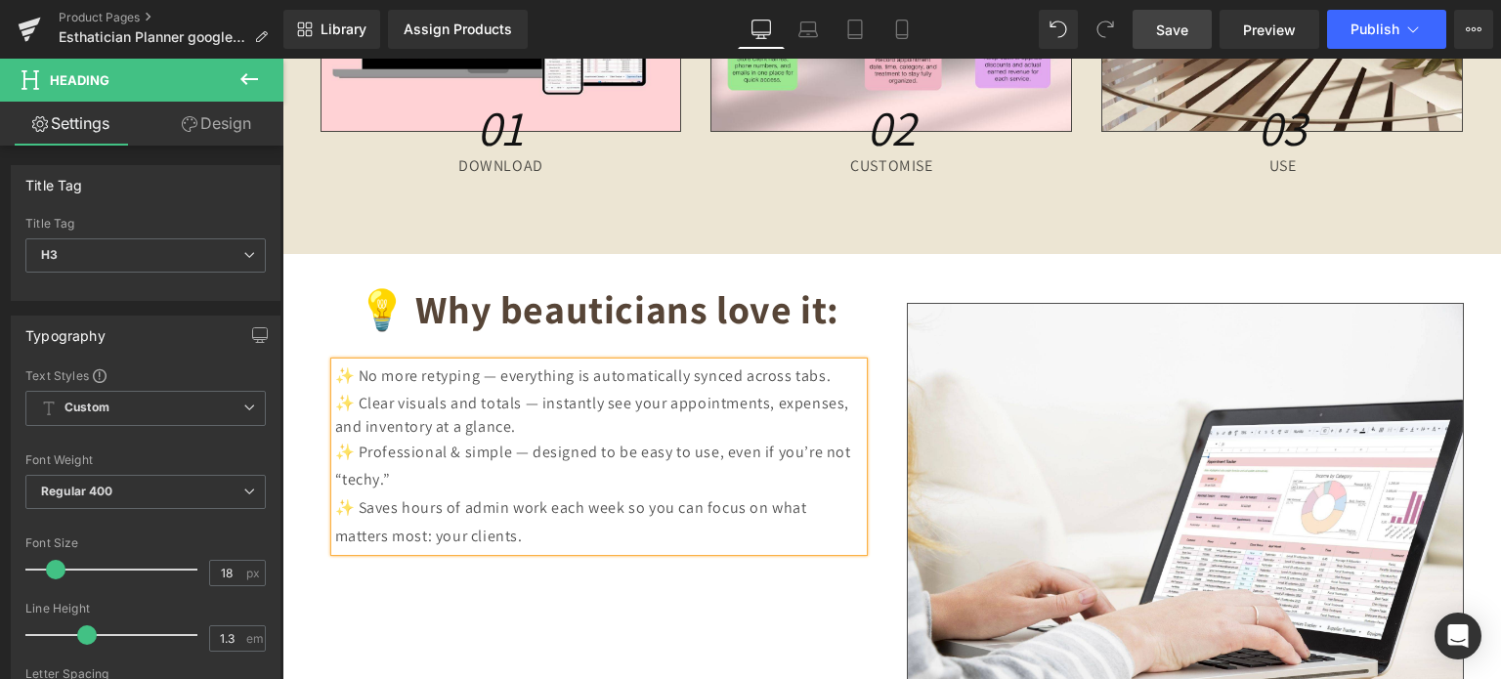
click at [350, 363] on div "✨ No more retyping — everything is automatically synced across tabs." at bounding box center [599, 377] width 528 height 28
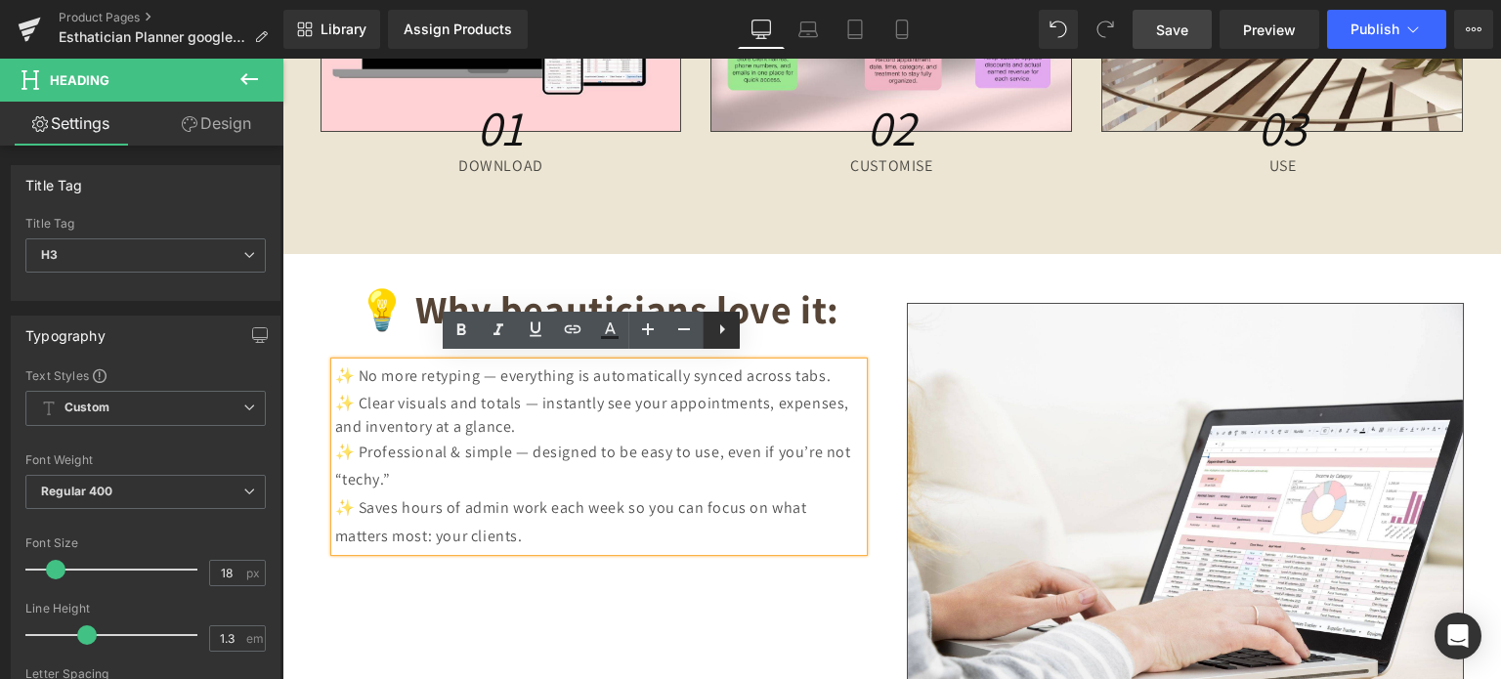
click at [716, 331] on icon at bounding box center [722, 329] width 23 height 23
click at [712, 327] on icon at bounding box center [721, 329] width 23 height 23
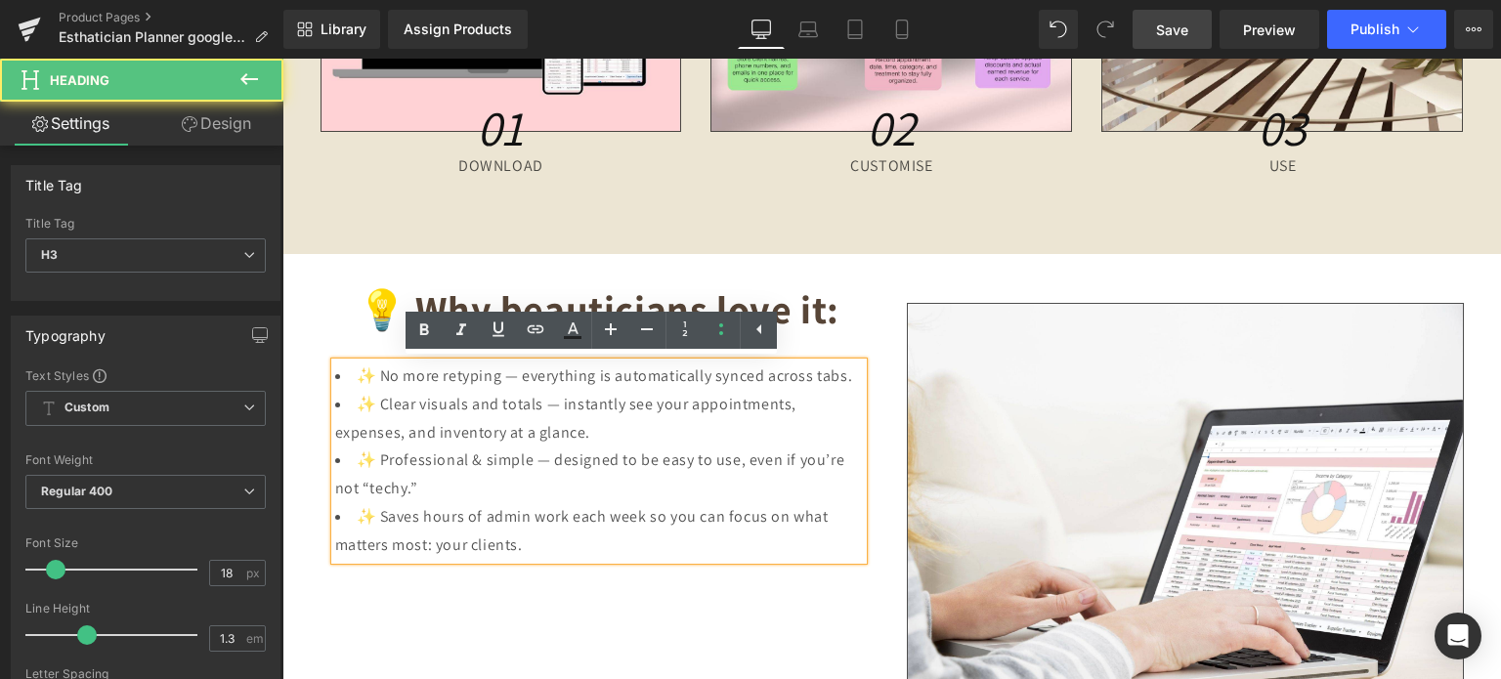
click at [448, 469] on li "✨ Professional & simple — designed to be easy to use, even if you’re not “techy…" at bounding box center [599, 475] width 528 height 57
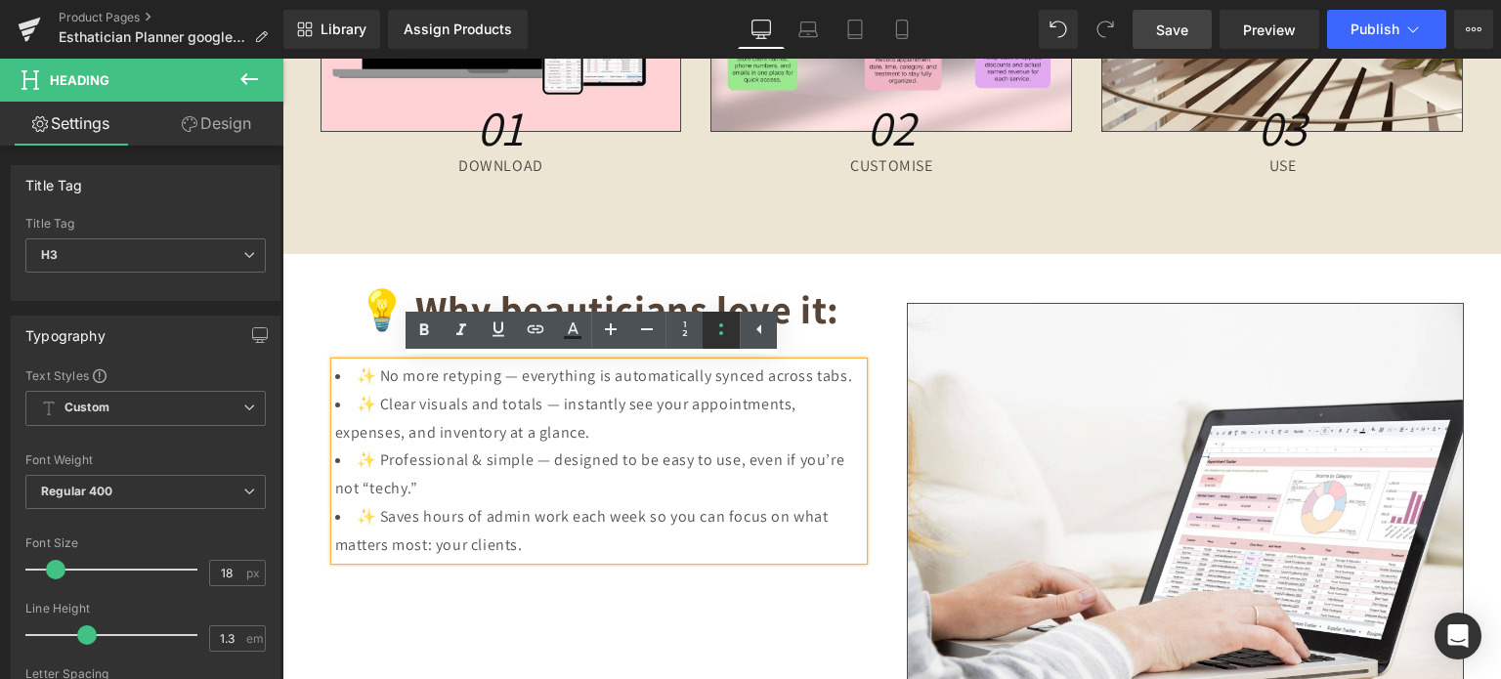
click at [722, 329] on icon at bounding box center [721, 329] width 23 height 23
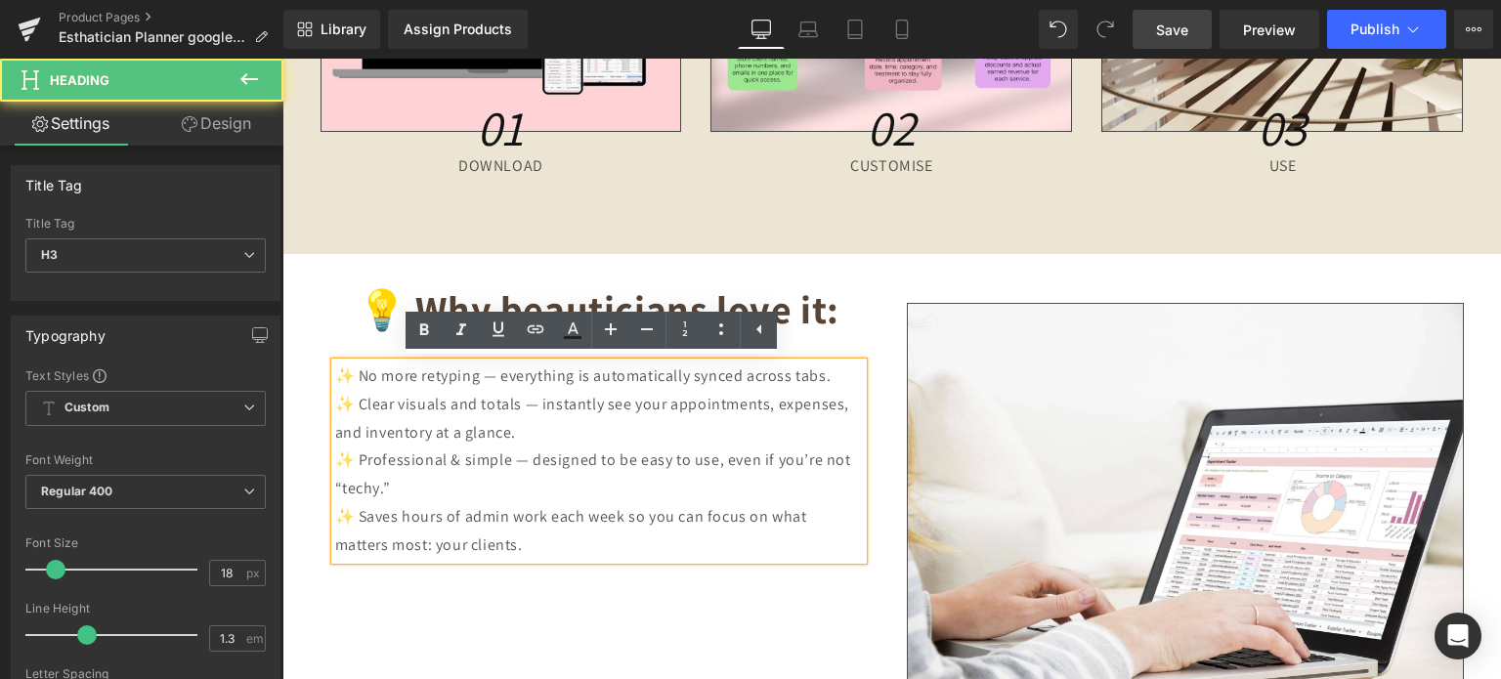
click at [506, 428] on span "✨ Clear visuals and totals — instantly see your appointments, expenses, and inv…" at bounding box center [592, 418] width 515 height 49
click at [838, 367] on div "✨ No more retyping — everything is automatically synced across tabs. ✨ Clear vi…" at bounding box center [599, 461] width 528 height 197
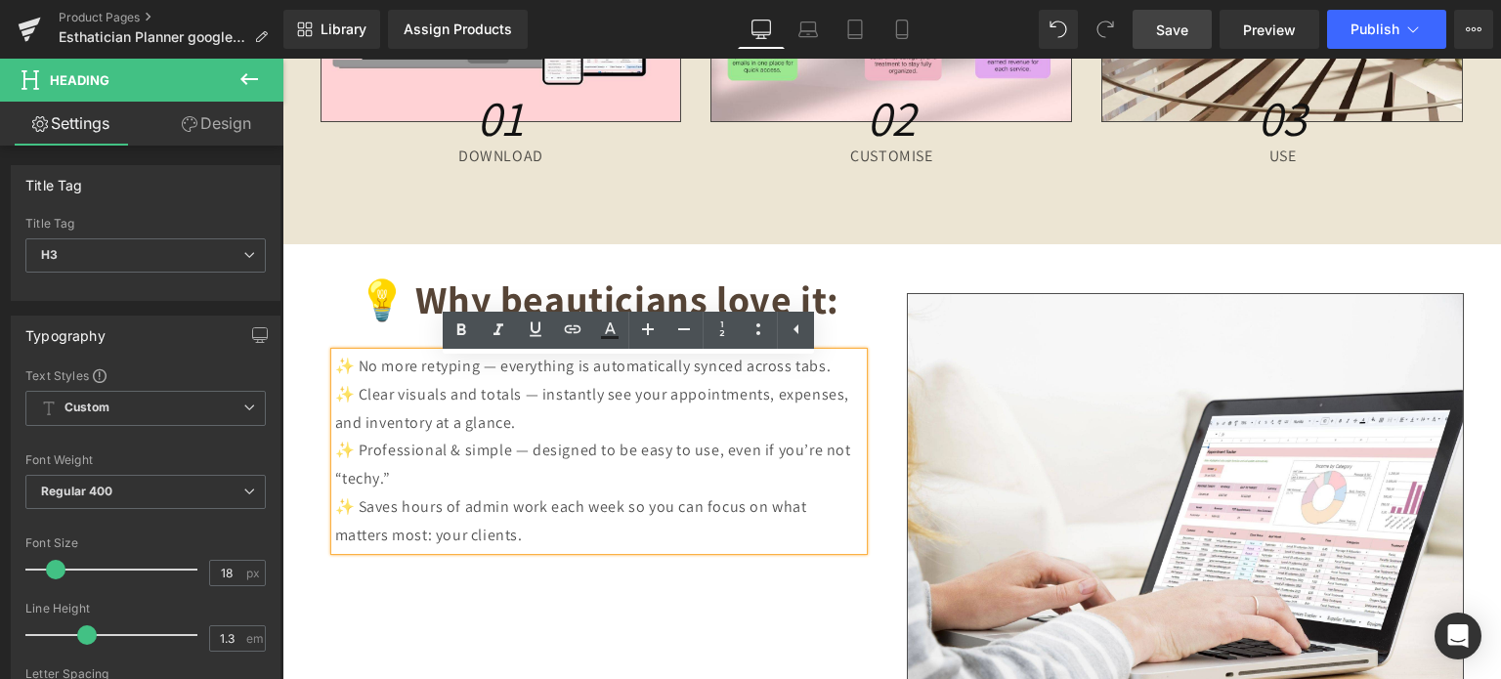
scroll to position [7998, 0]
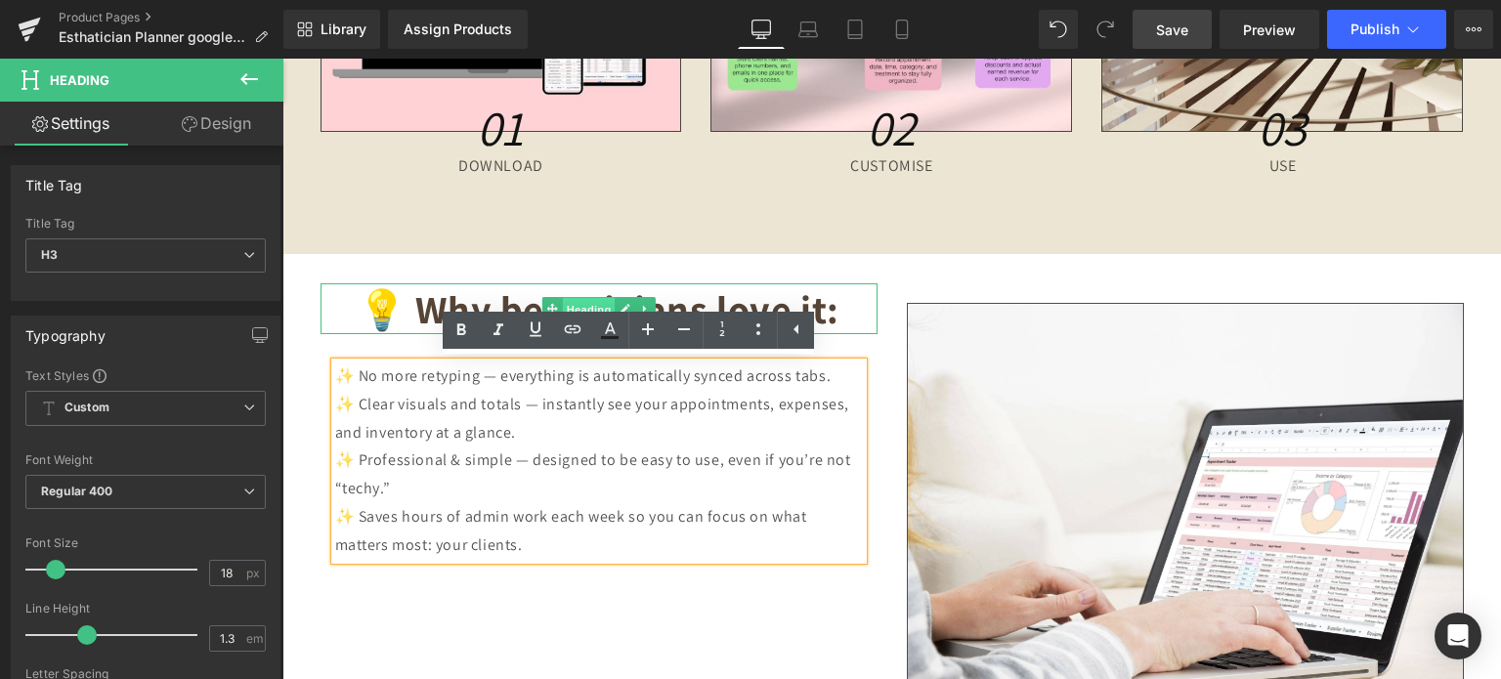
click at [579, 298] on span "Heading" at bounding box center [588, 309] width 53 height 23
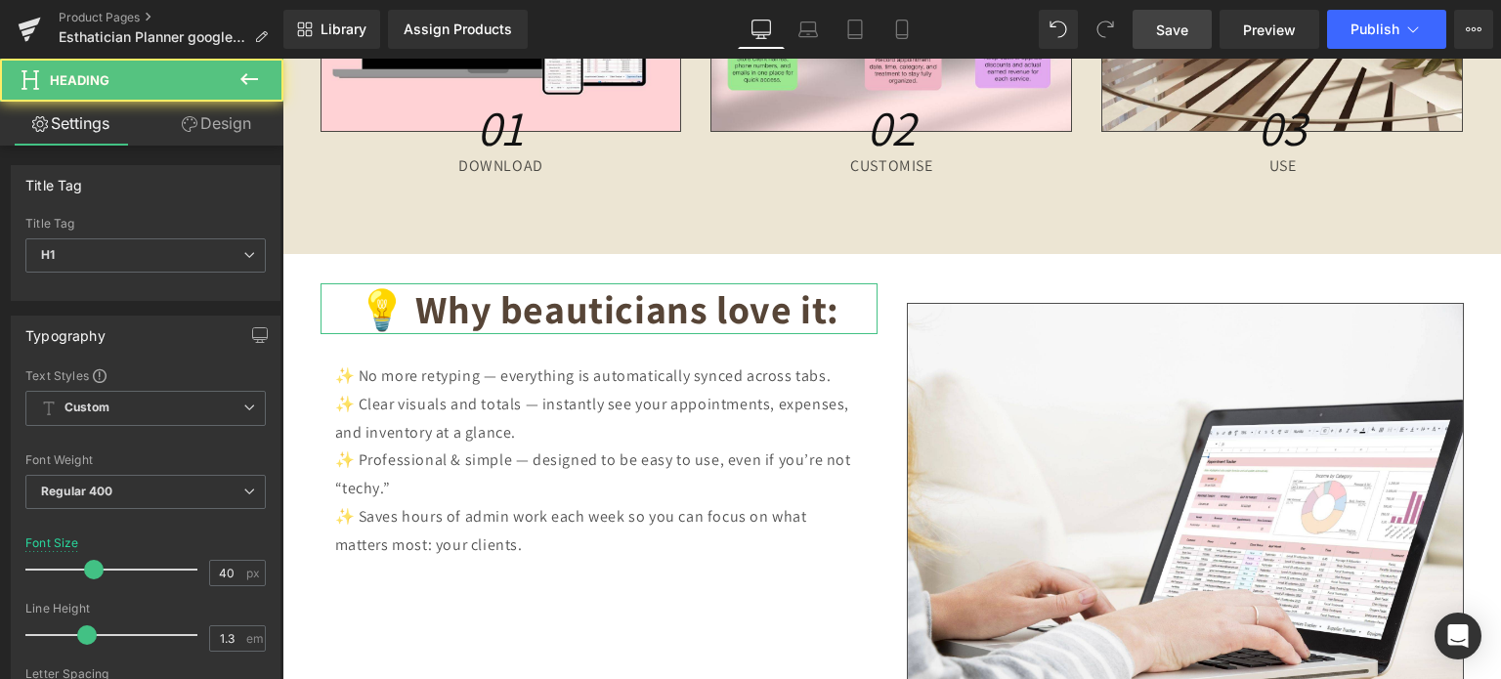
click at [191, 124] on icon at bounding box center [190, 124] width 16 height 16
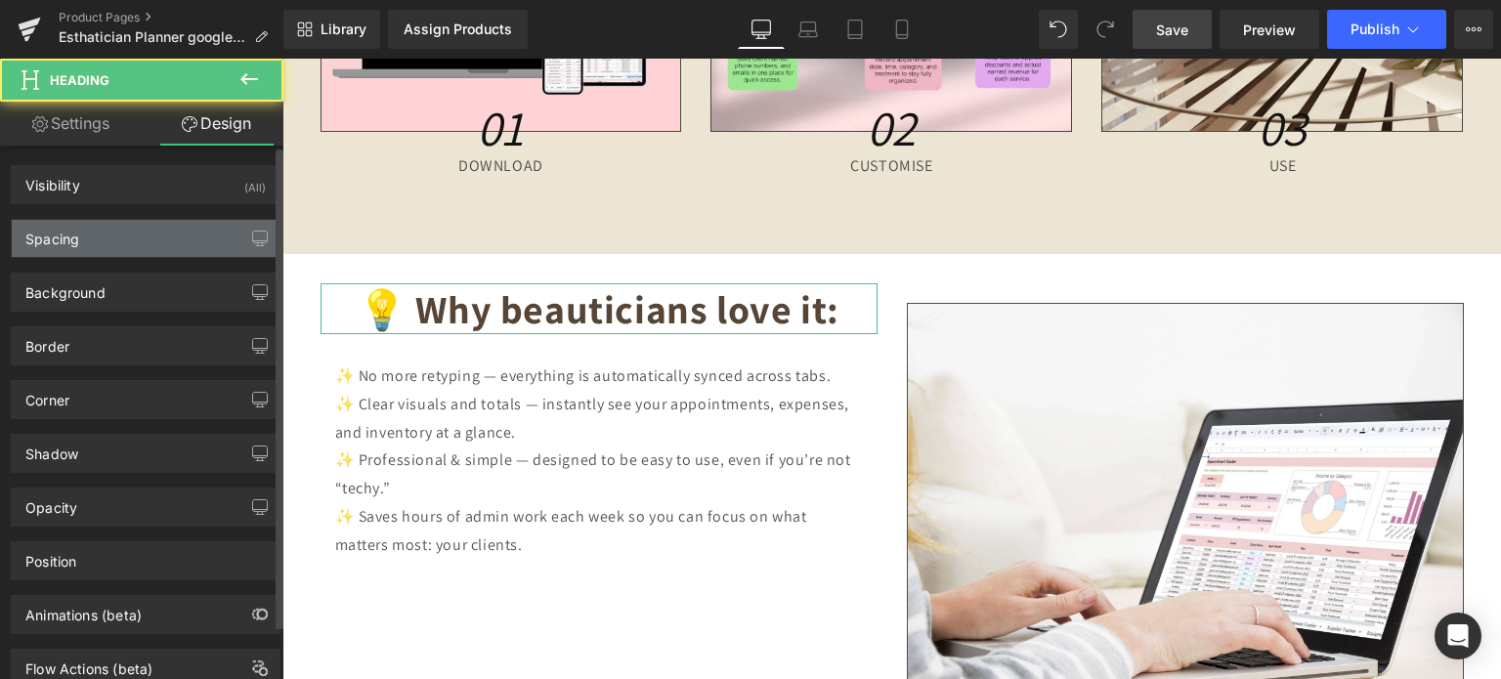
click at [115, 249] on div "Spacing" at bounding box center [146, 238] width 268 height 37
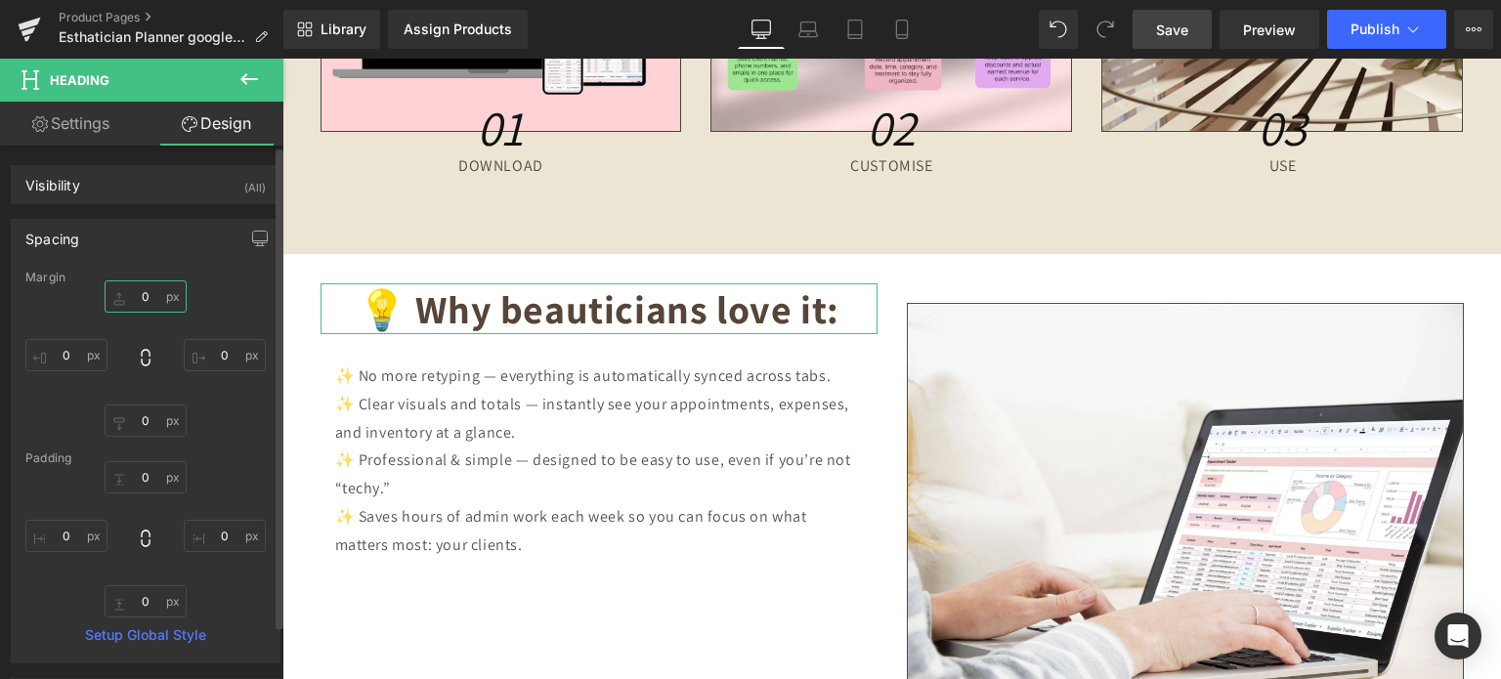
click at [144, 296] on input "0" at bounding box center [146, 297] width 82 height 32
click at [140, 410] on input "0" at bounding box center [146, 421] width 82 height 32
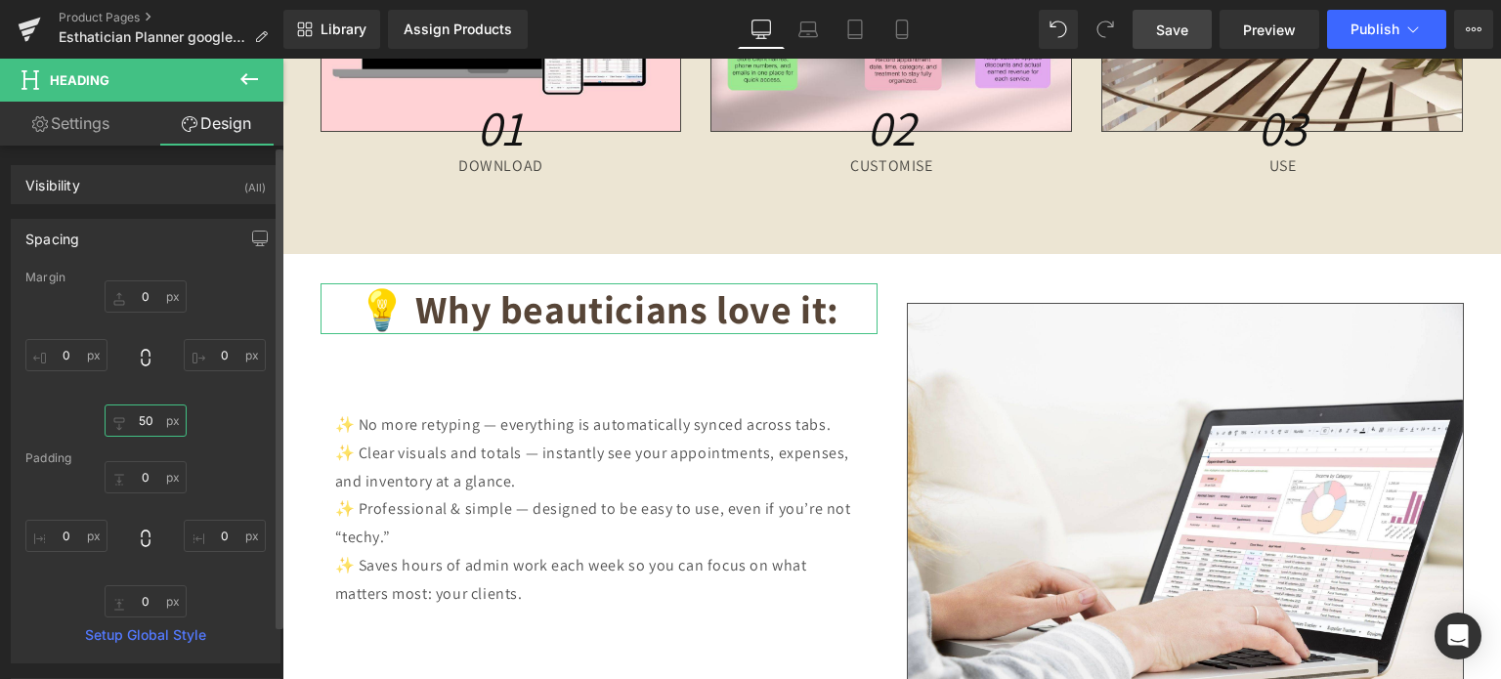
type input "5"
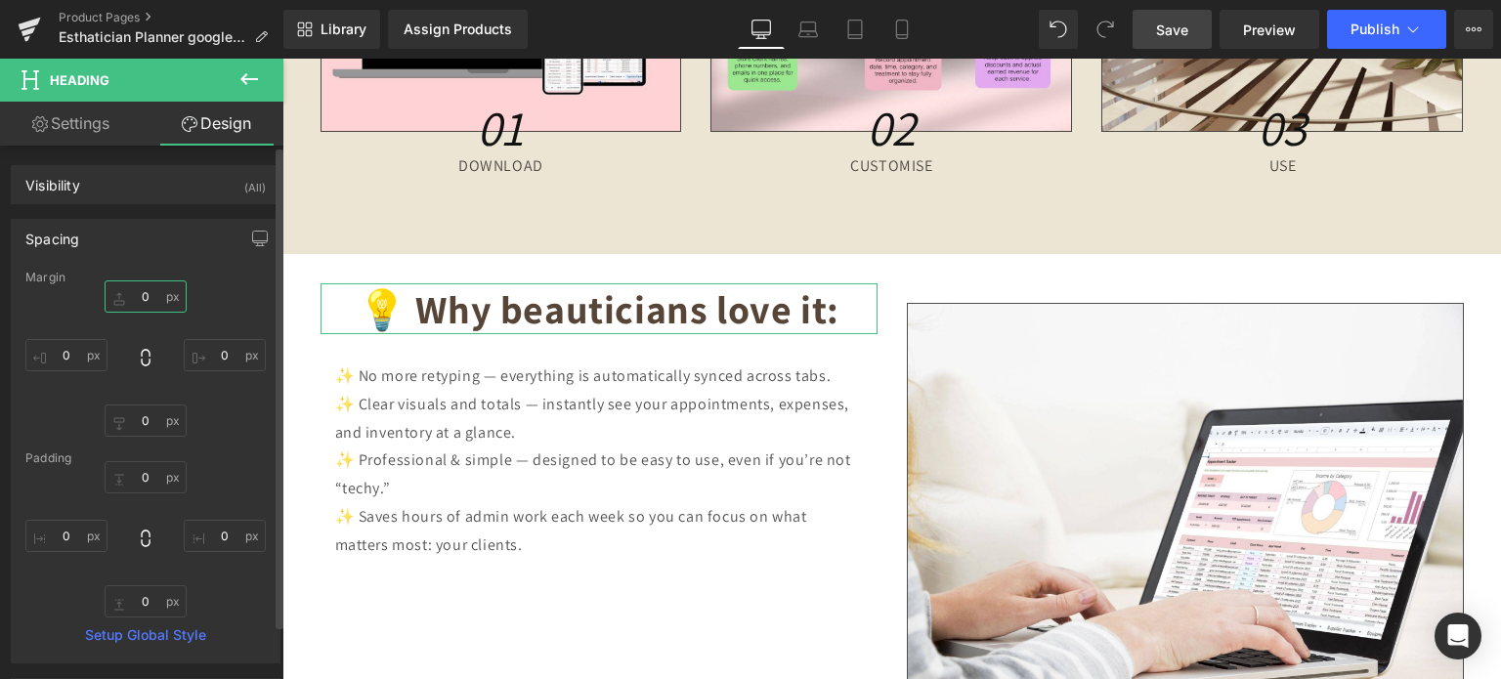
click at [137, 296] on input "0" at bounding box center [146, 297] width 82 height 32
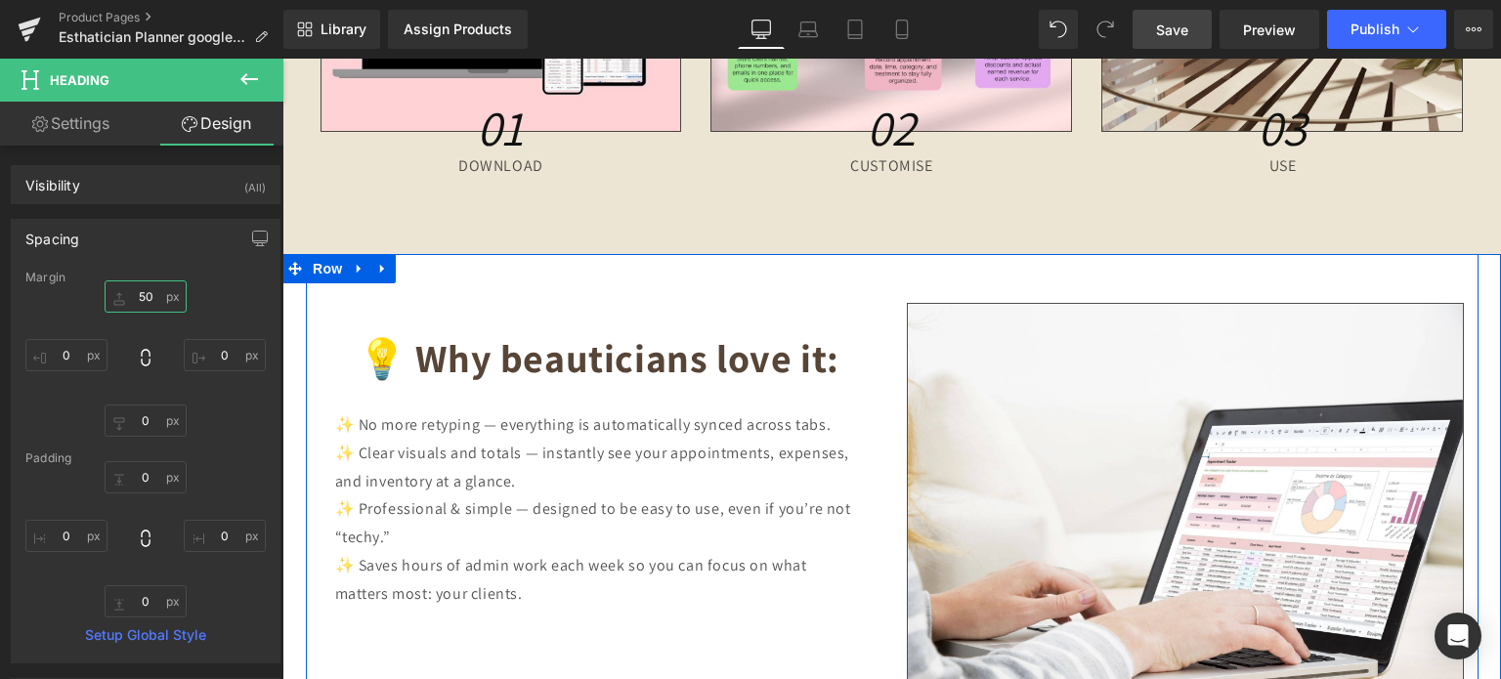
scroll to position [8194, 0]
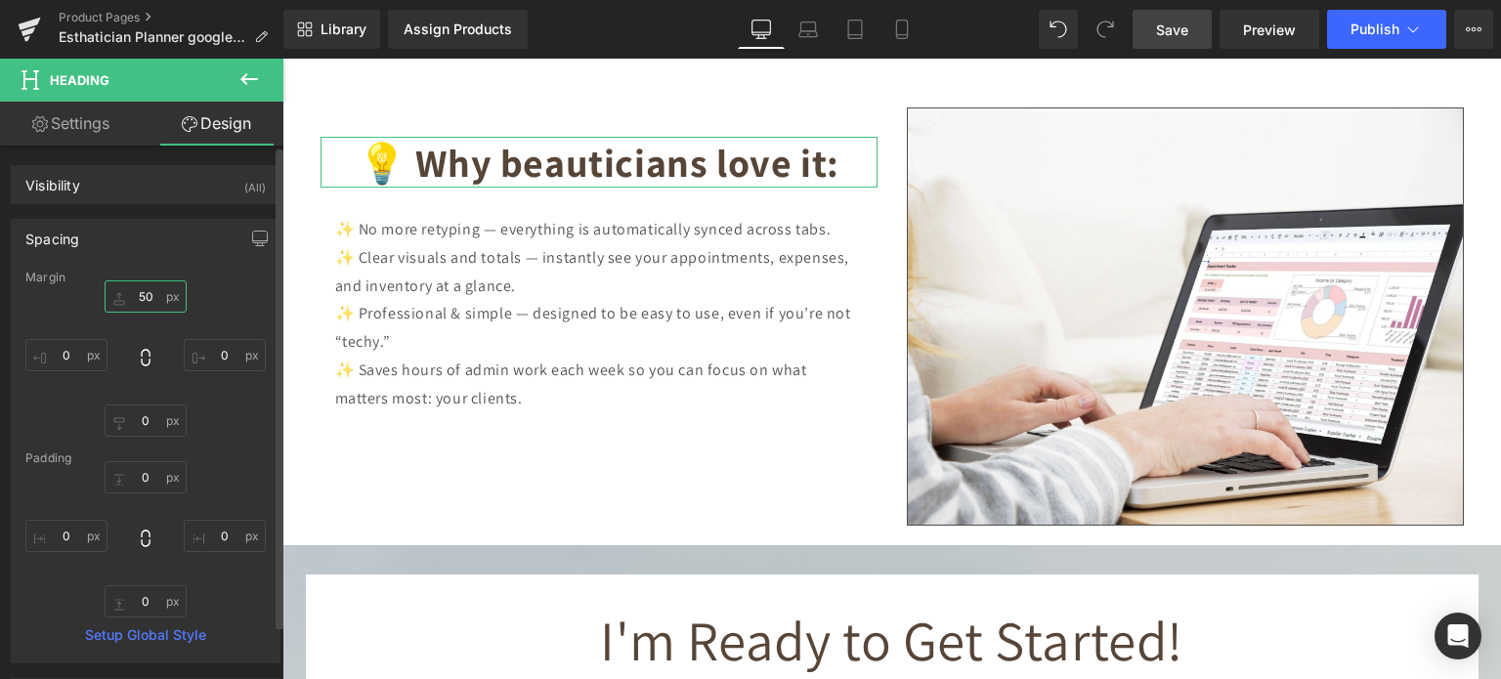
type input "5"
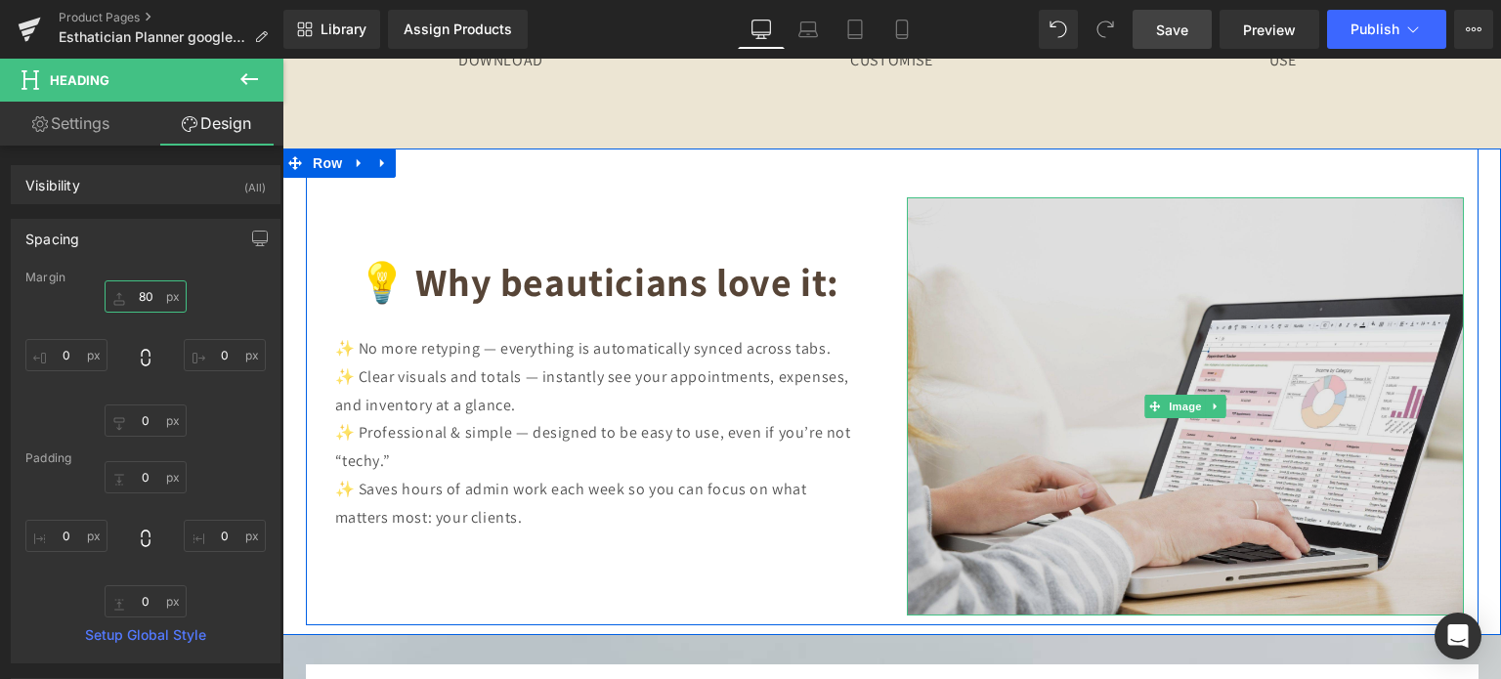
scroll to position [7998, 0]
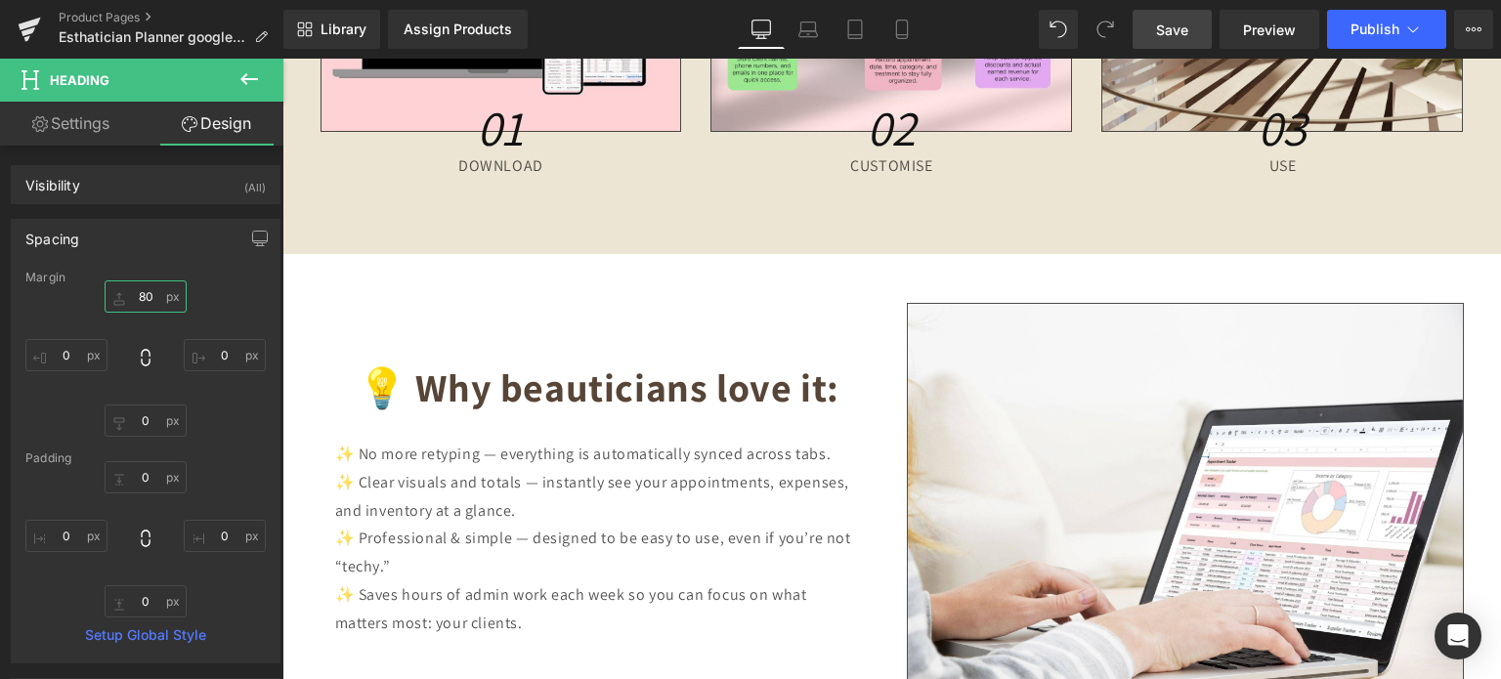
type input "80"
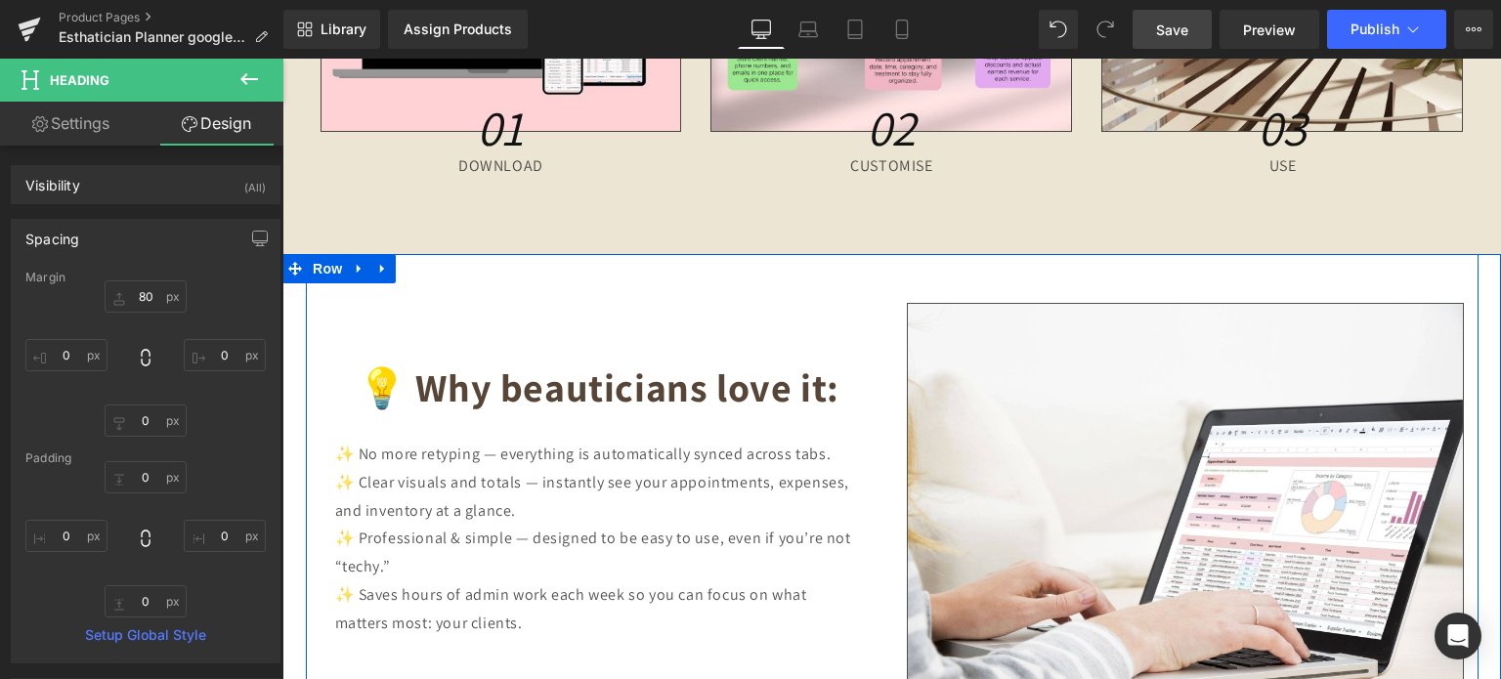
click at [645, 454] on span "✨ No more retyping — everything is automatically synced across tabs." at bounding box center [583, 454] width 497 height 21
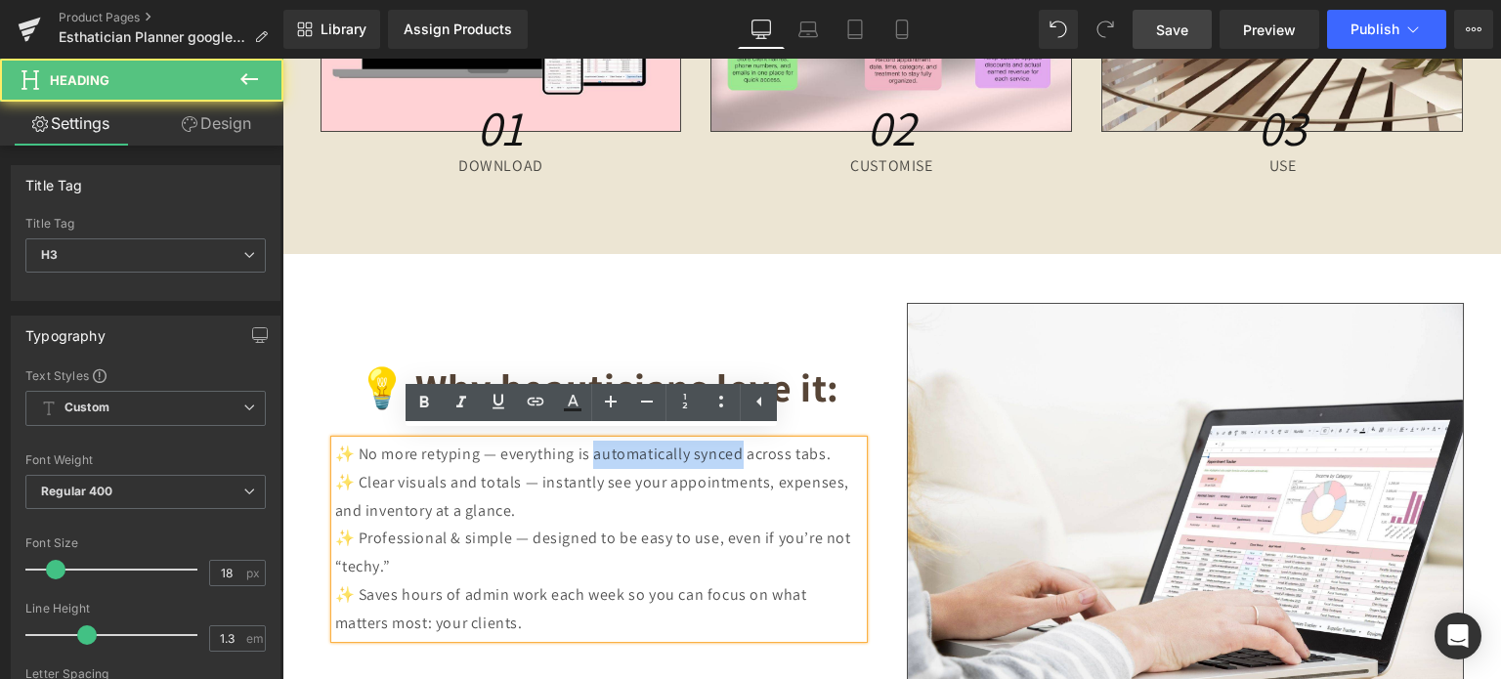
drag, startPoint x: 592, startPoint y: 449, endPoint x: 739, endPoint y: 446, distance: 146.6
click at [739, 446] on span "✨ No more retyping — everything is automatically synced across tabs." at bounding box center [583, 454] width 497 height 21
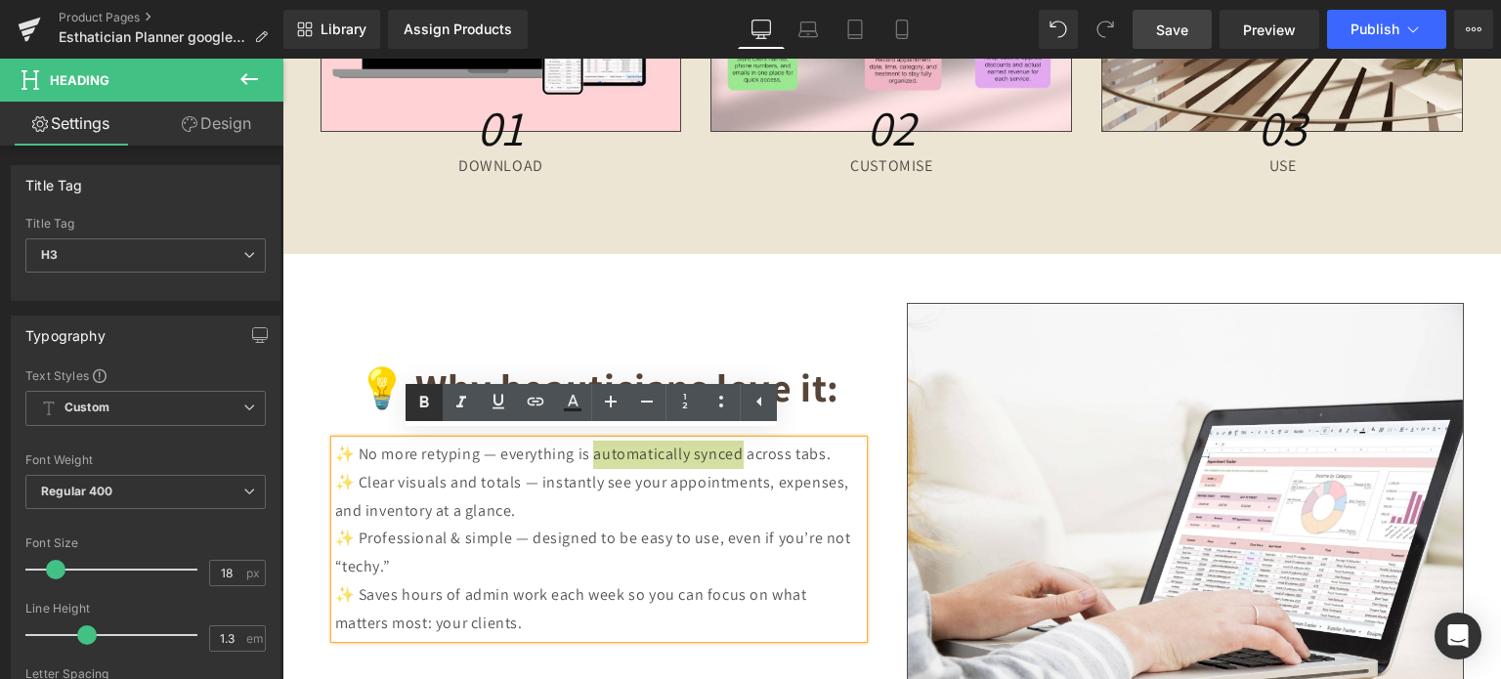
click at [428, 400] on icon at bounding box center [423, 402] width 23 height 23
click at [473, 472] on span "✨ Clear visuals and totals — instantly see your appointments, expenses, and inv…" at bounding box center [592, 496] width 515 height 49
drag, startPoint x: 535, startPoint y: 476, endPoint x: 624, endPoint y: 476, distance: 88.9
click at [624, 476] on span "✨ Clear visuals and totals — instantly see your appointments, expenses, and inv…" at bounding box center [592, 496] width 515 height 49
click at [422, 397] on icon at bounding box center [424, 402] width 9 height 12
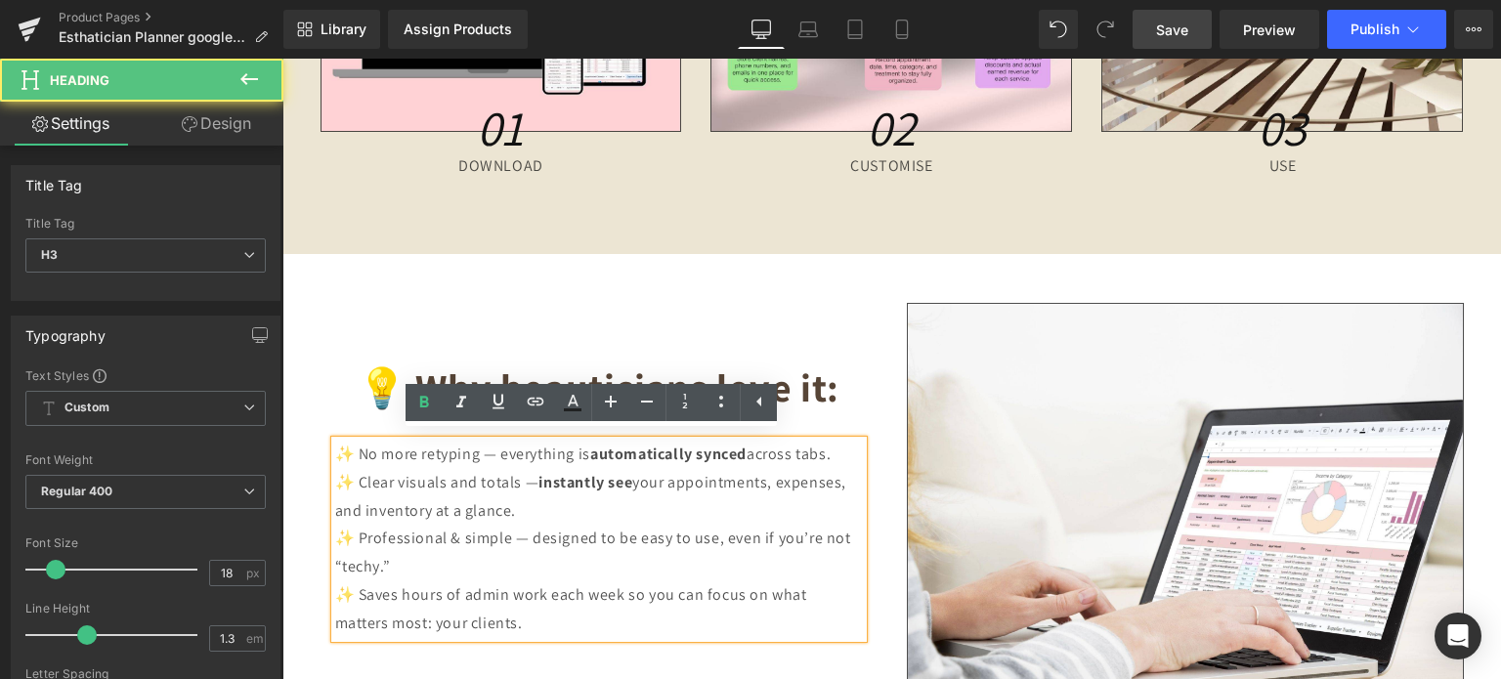
drag, startPoint x: 508, startPoint y: 507, endPoint x: 354, endPoint y: 478, distance: 157.2
click at [354, 478] on span "✨ Clear visuals and totals — instantly see your appointments, expenses, and inv…" at bounding box center [590, 496] width 511 height 49
copy span "Clear visuals and totals — instantly see your appointments, expenses, and inven…"
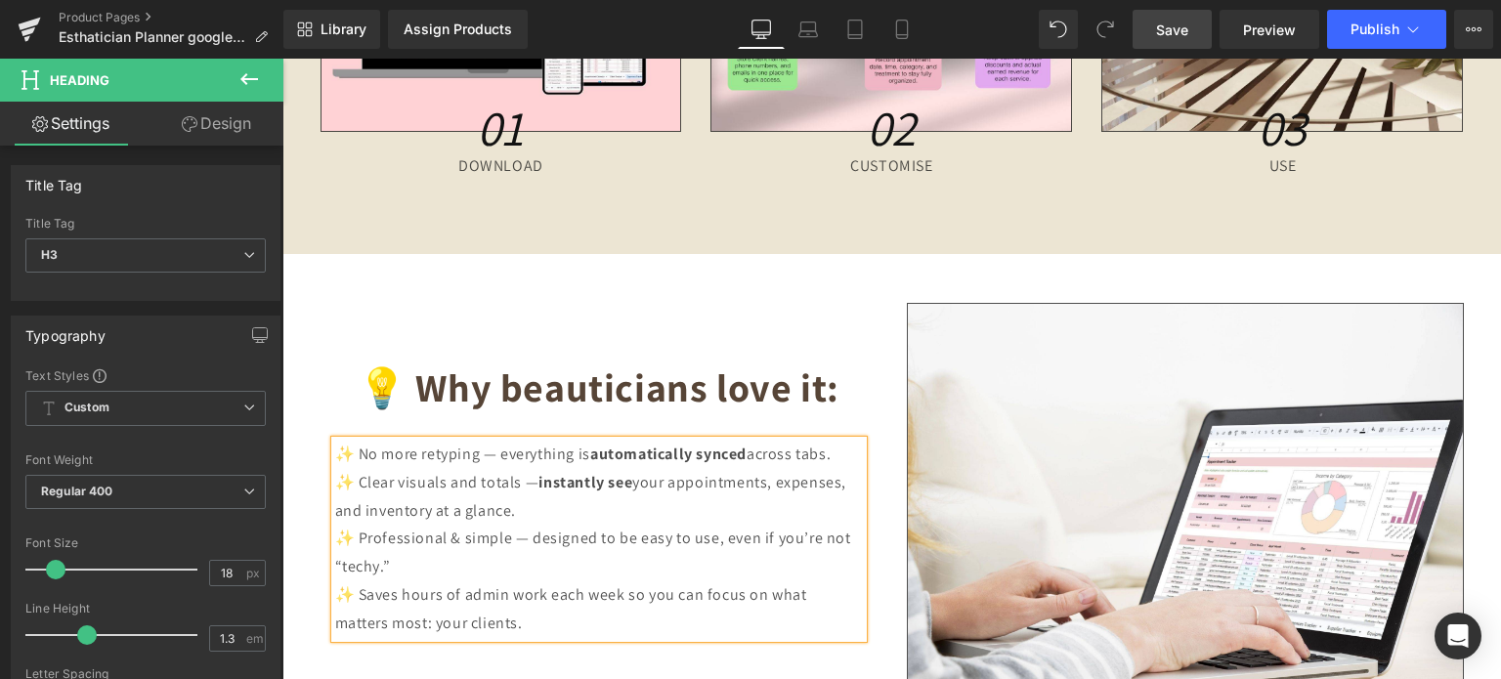
click at [534, 507] on div "✨ No more retyping — everything is automatically synced across tabs. ✨ Clear vi…" at bounding box center [599, 539] width 528 height 197
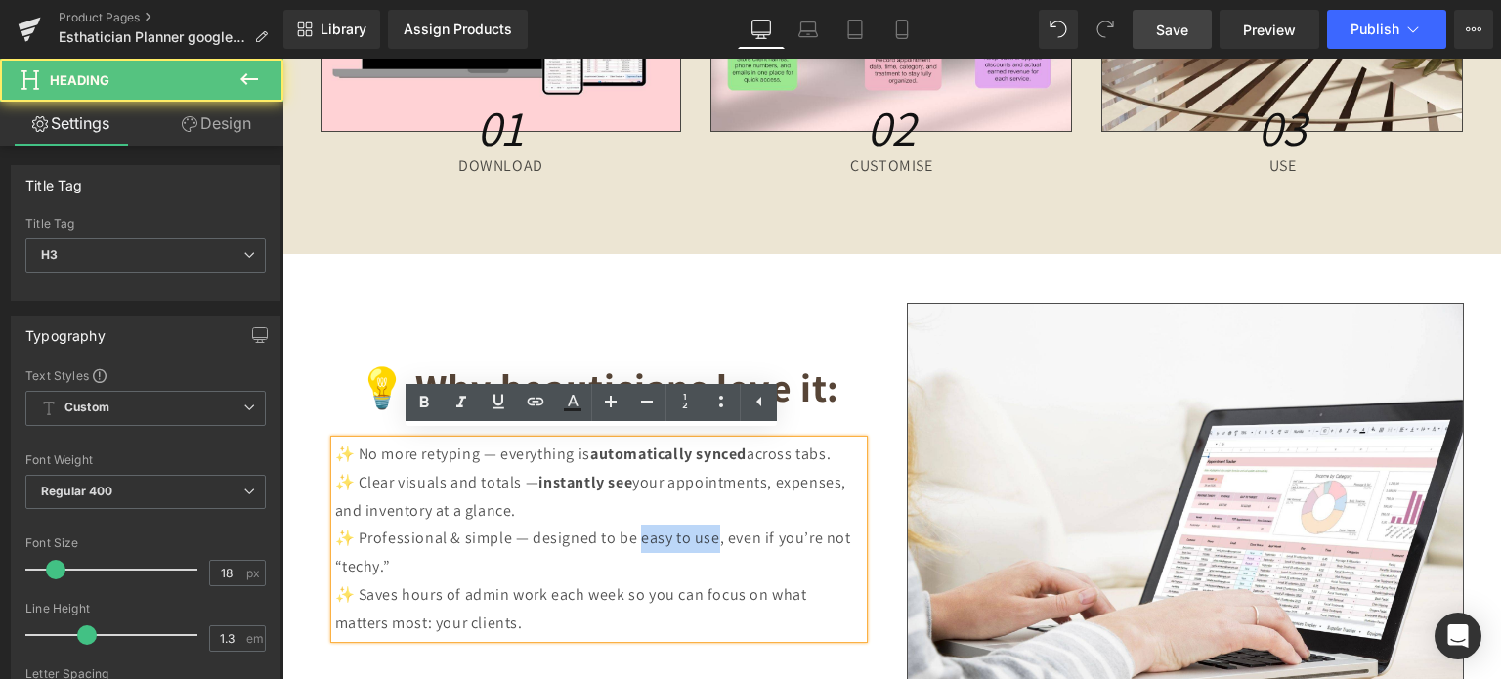
drag, startPoint x: 631, startPoint y: 535, endPoint x: 708, endPoint y: 534, distance: 76.2
click at [708, 534] on span "✨ Professional & simple — designed to be easy to use, even if you’re not “techy…" at bounding box center [593, 552] width 516 height 49
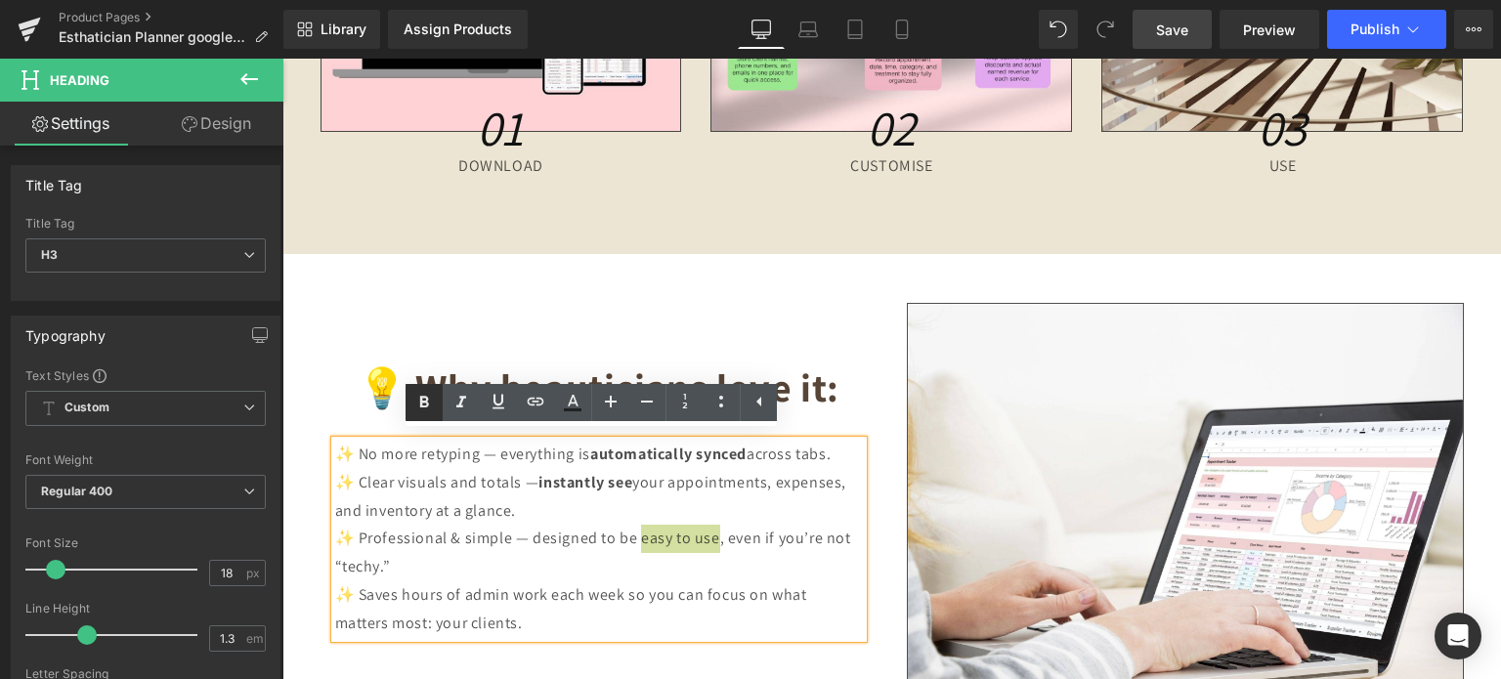
click at [429, 404] on icon at bounding box center [423, 402] width 23 height 23
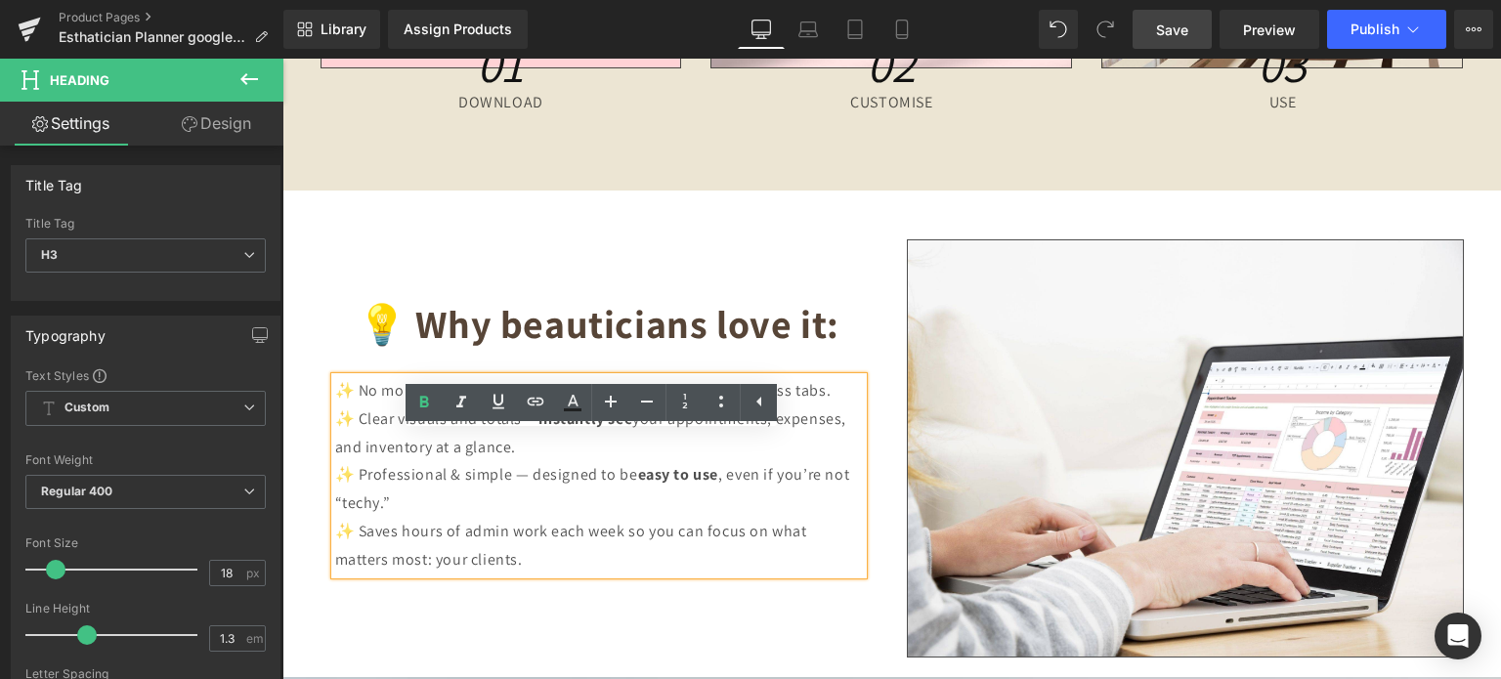
scroll to position [8096, 0]
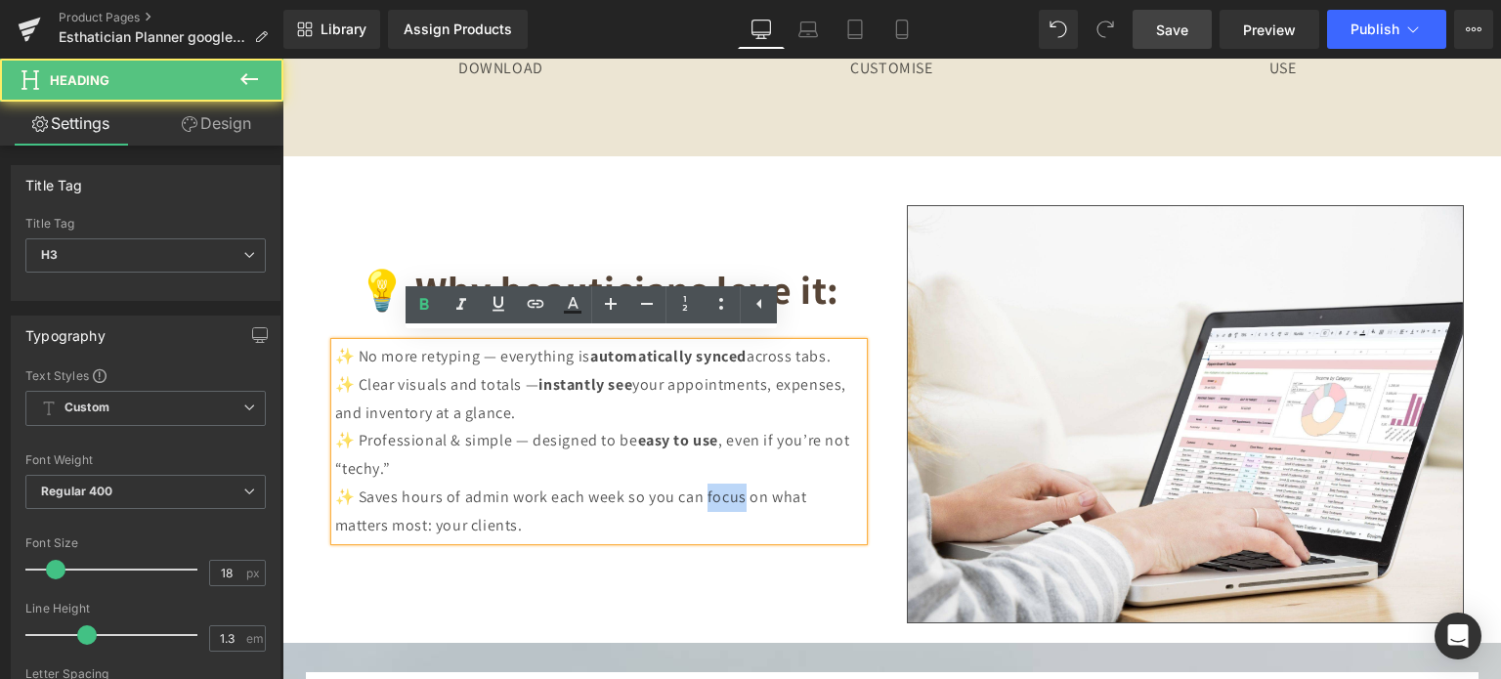
drag, startPoint x: 700, startPoint y: 492, endPoint x: 737, endPoint y: 492, distance: 37.1
click at [737, 492] on span "✨ Saves hours of admin work each week so you can focus on what matters most: yo…" at bounding box center [571, 511] width 472 height 49
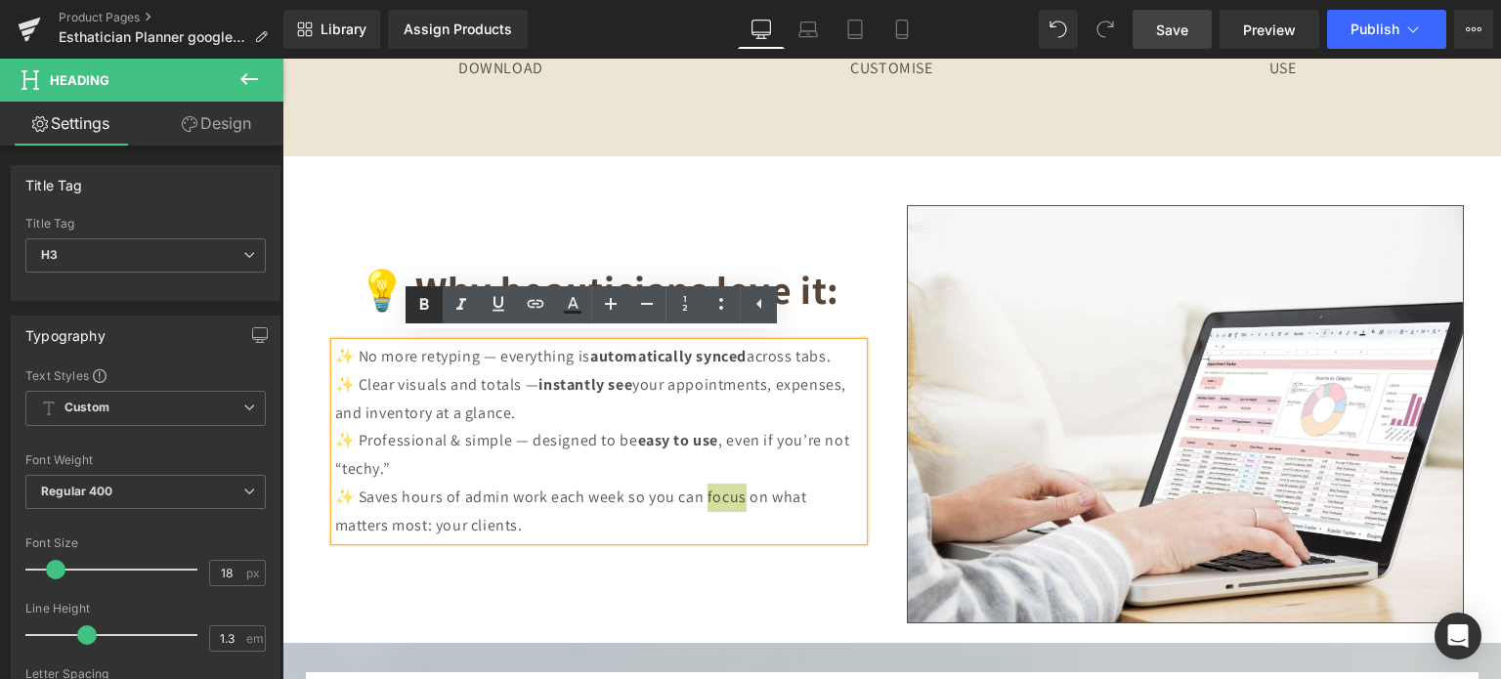
click at [425, 308] on icon at bounding box center [423, 304] width 23 height 23
drag, startPoint x: 428, startPoint y: 519, endPoint x: 509, endPoint y: 519, distance: 81.1
click at [509, 519] on span "✨ Saves hours of admin work each week so you can focus on what matters most: yo…" at bounding box center [596, 511] width 523 height 49
click at [430, 304] on icon at bounding box center [423, 304] width 23 height 23
click at [563, 564] on div "💡 Why beauticians love it: Heading ✨ No more retyping — everything is automatic…" at bounding box center [892, 394] width 1173 height 477
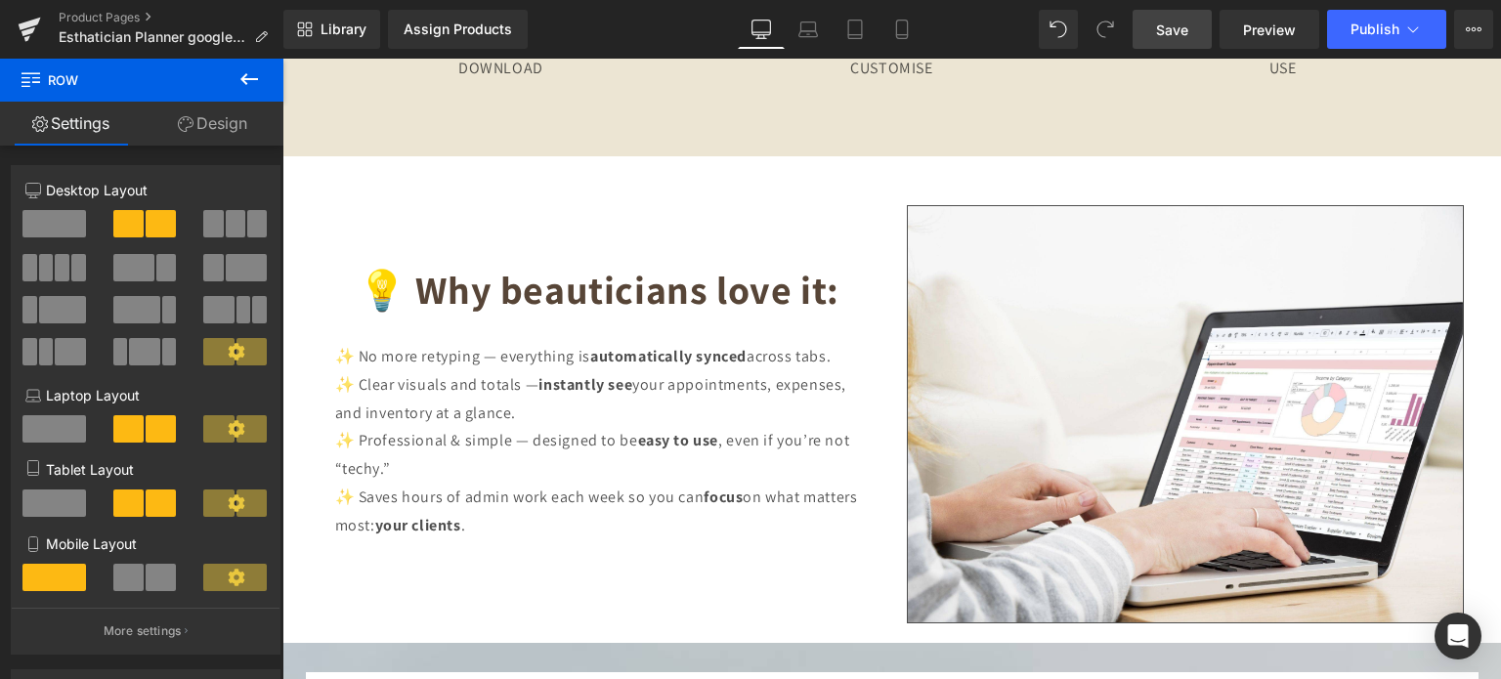
drag, startPoint x: 1171, startPoint y: 30, endPoint x: 505, endPoint y: 245, distance: 699.5
click at [1171, 30] on span "Save" at bounding box center [1172, 30] width 32 height 21
click at [516, 286] on b "💡 Why beauticians love it:" at bounding box center [599, 289] width 482 height 51
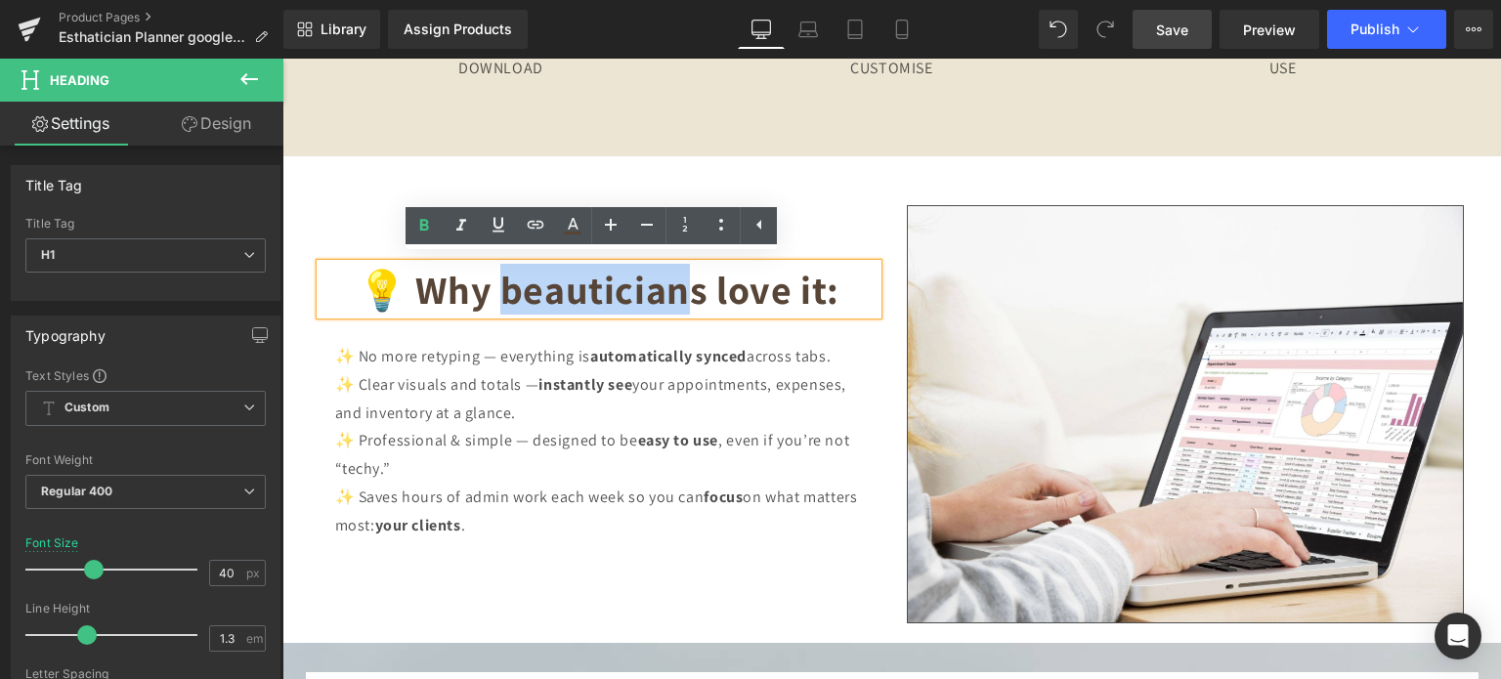
drag, startPoint x: 500, startPoint y: 278, endPoint x: 692, endPoint y: 279, distance: 191.6
click at [692, 279] on b "💡 Why beauticians love it:" at bounding box center [599, 289] width 482 height 51
click at [697, 286] on b "💡 Why beauticians love it:" at bounding box center [599, 289] width 482 height 51
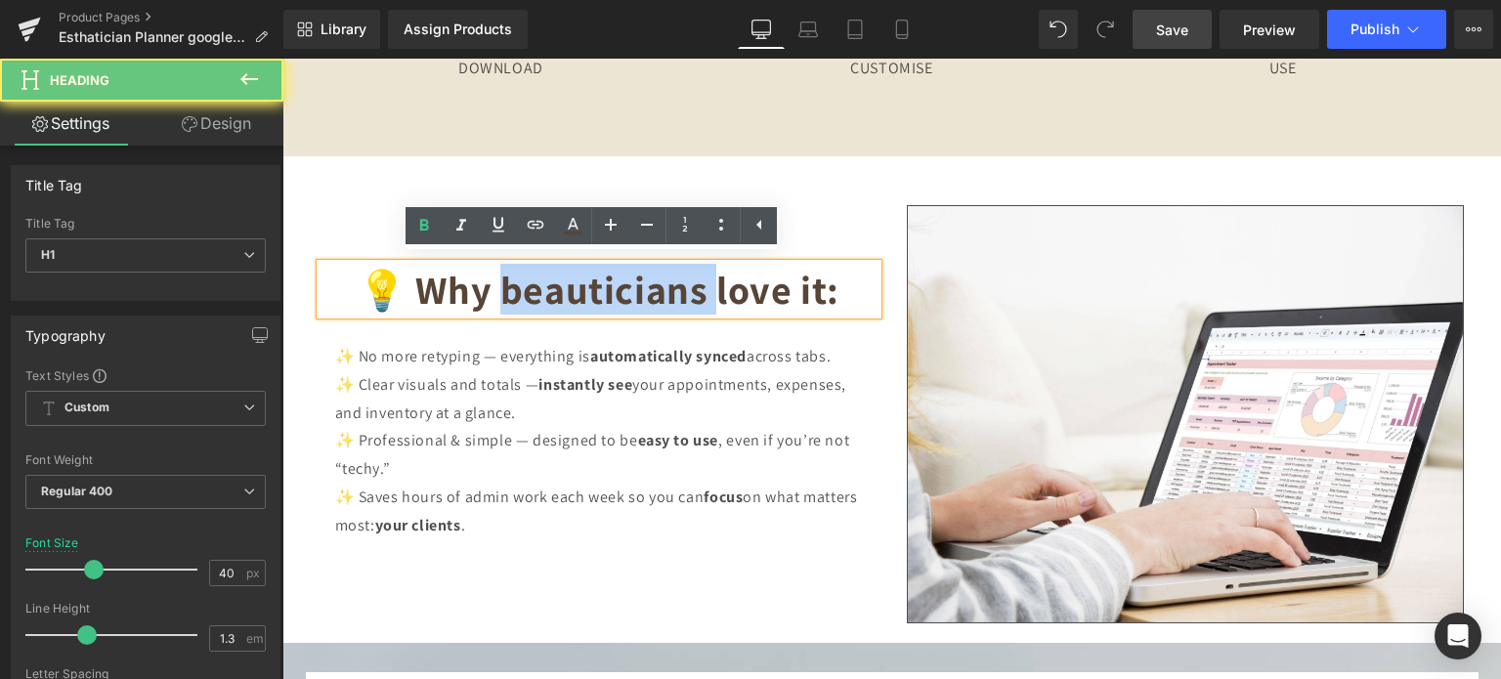
drag, startPoint x: 697, startPoint y: 286, endPoint x: 551, endPoint y: 286, distance: 145.6
click at [551, 286] on b "💡 Why beauticians love it:" at bounding box center [599, 289] width 482 height 51
click at [542, 286] on b "💡 Why beauticians love it:" at bounding box center [599, 289] width 482 height 51
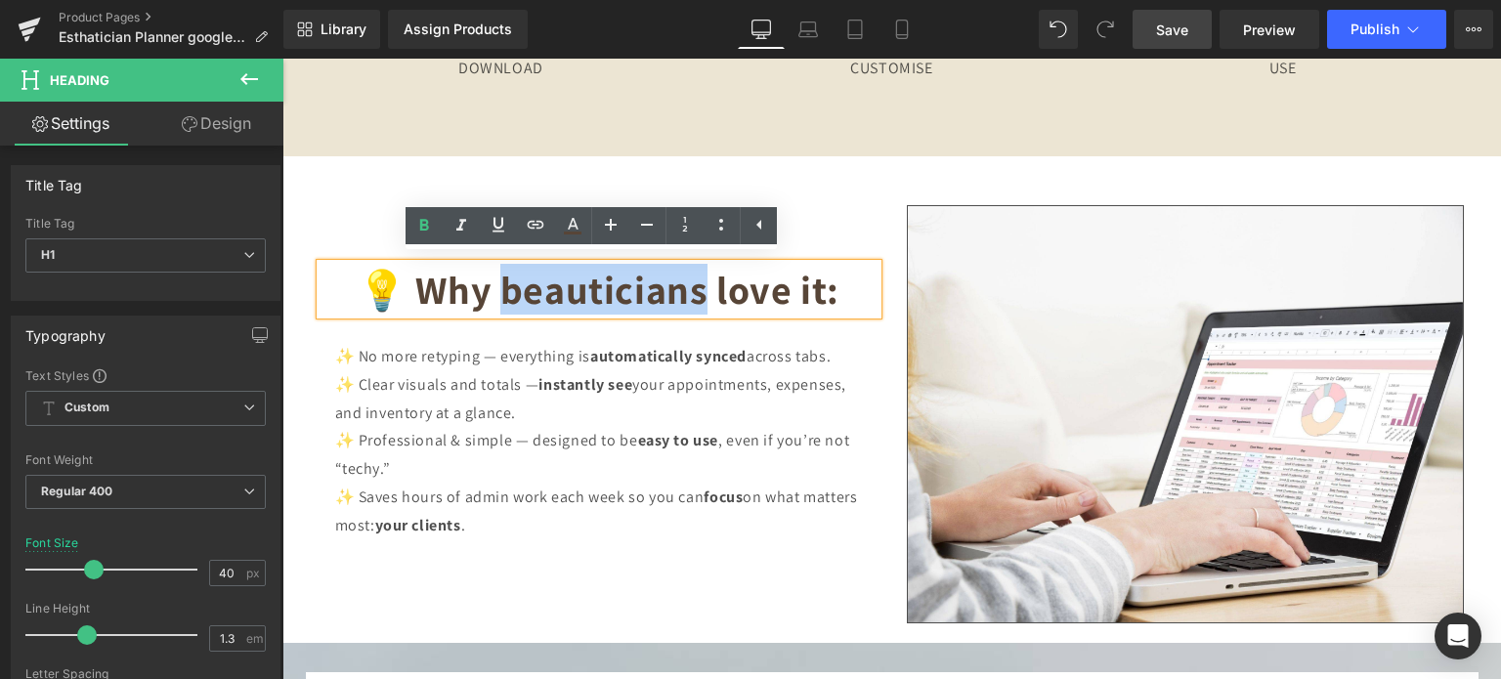
drag, startPoint x: 498, startPoint y: 286, endPoint x: 692, endPoint y: 291, distance: 194.6
click at [693, 291] on b "💡 Why beauticians love it:" at bounding box center [599, 289] width 482 height 51
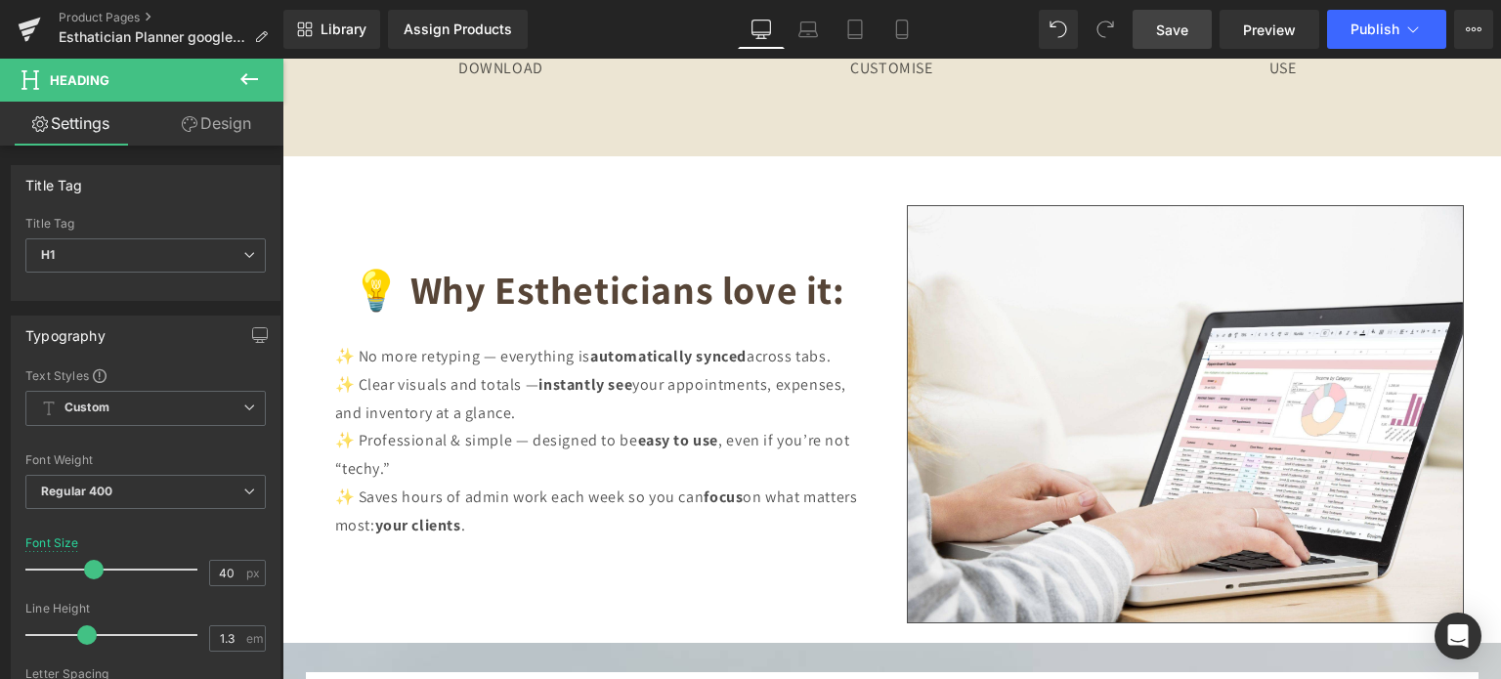
click at [1180, 8] on div "Library Assign Products Product Preview No product match your search. Please tr…" at bounding box center [892, 29] width 1218 height 59
click at [1185, 24] on span "Save" at bounding box center [1172, 30] width 32 height 21
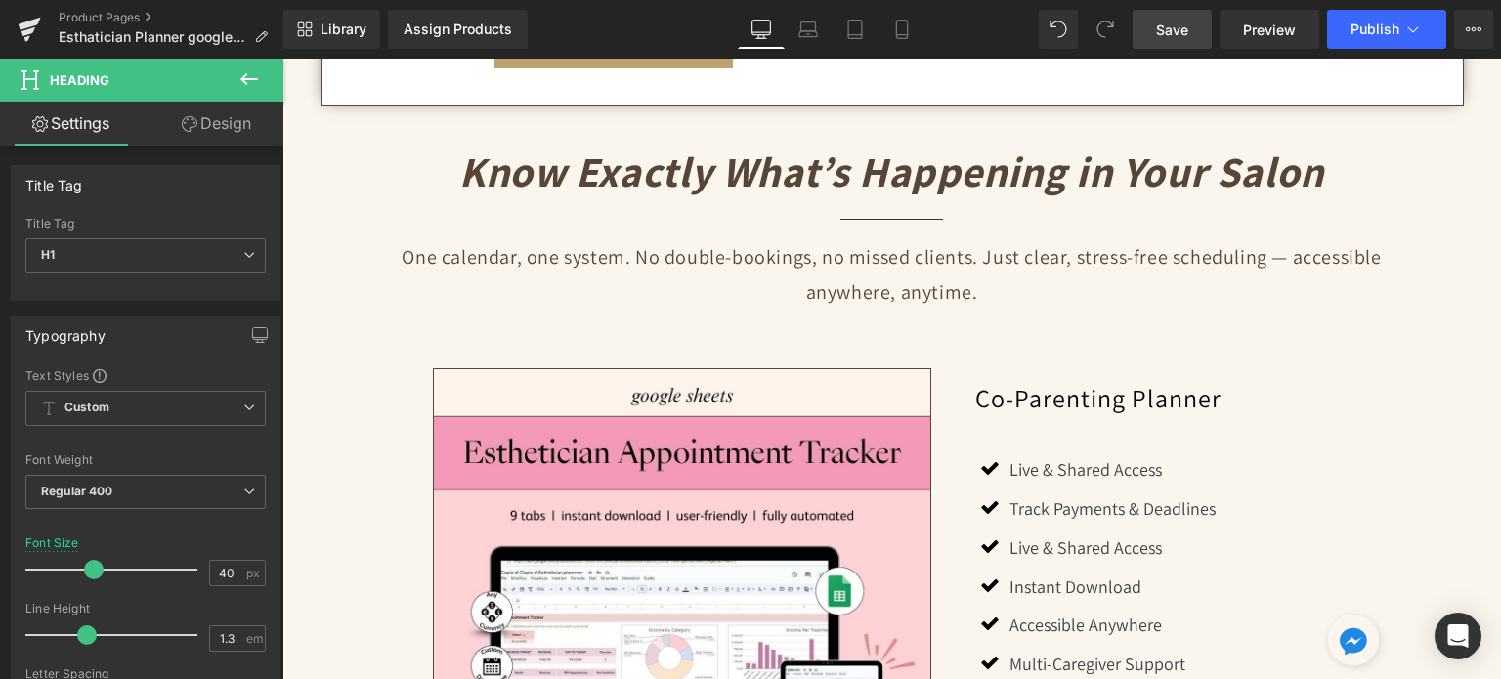
scroll to position [1743, 0]
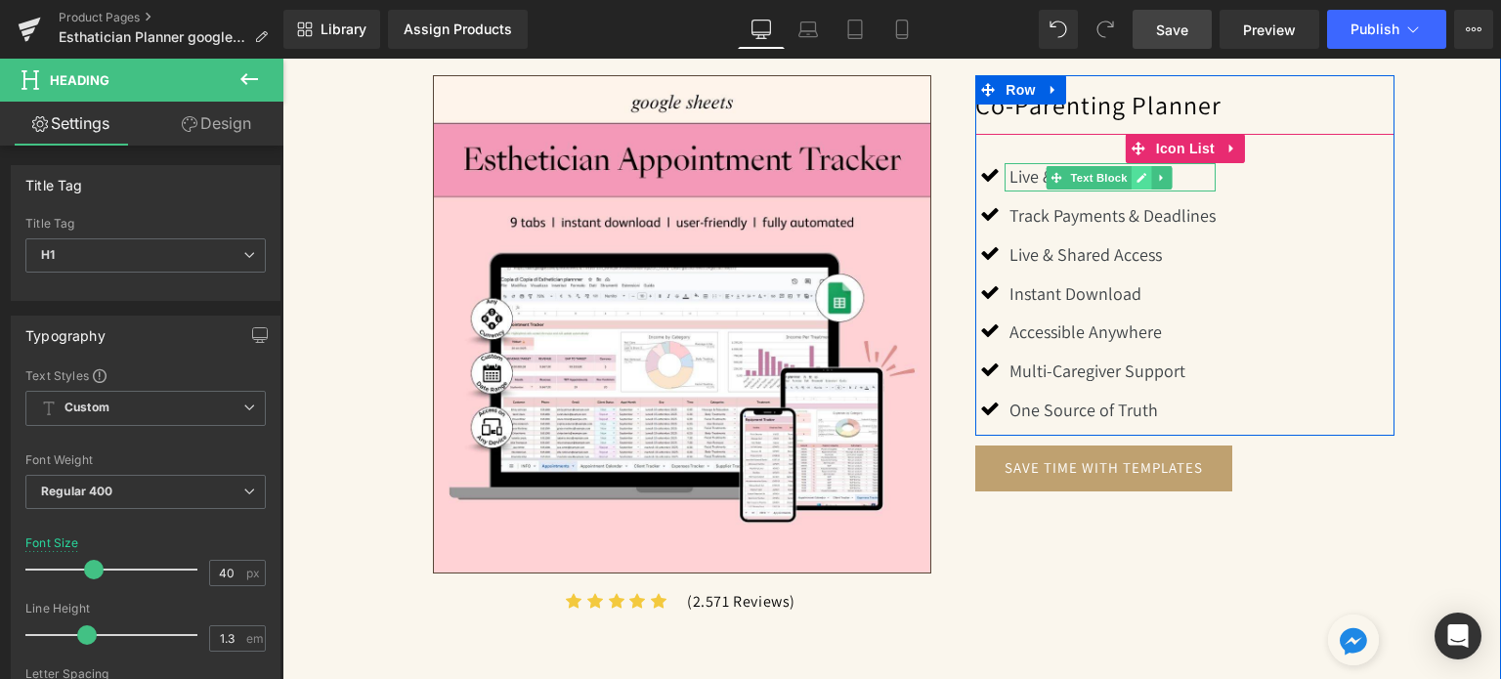
click at [1137, 172] on icon at bounding box center [1142, 178] width 11 height 12
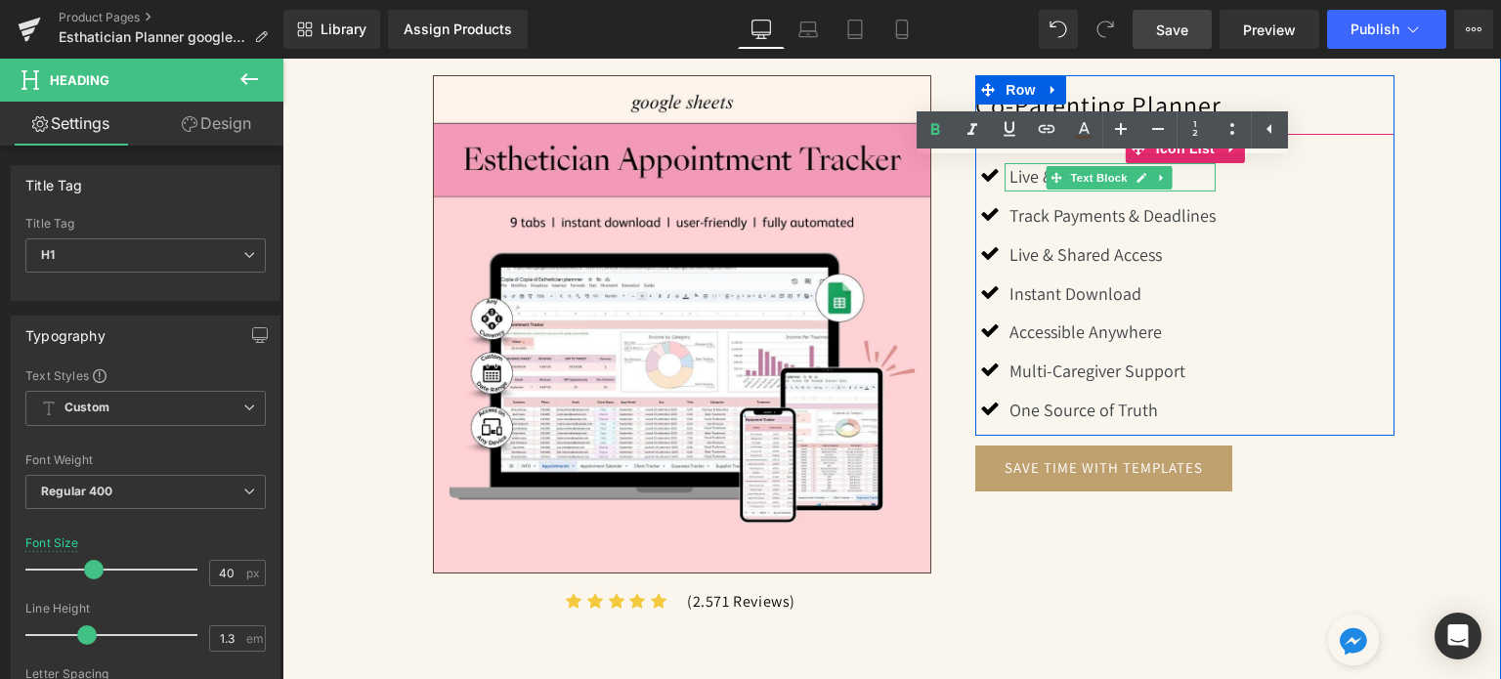
click at [1122, 173] on p "Live & Shared Access" at bounding box center [1113, 177] width 206 height 28
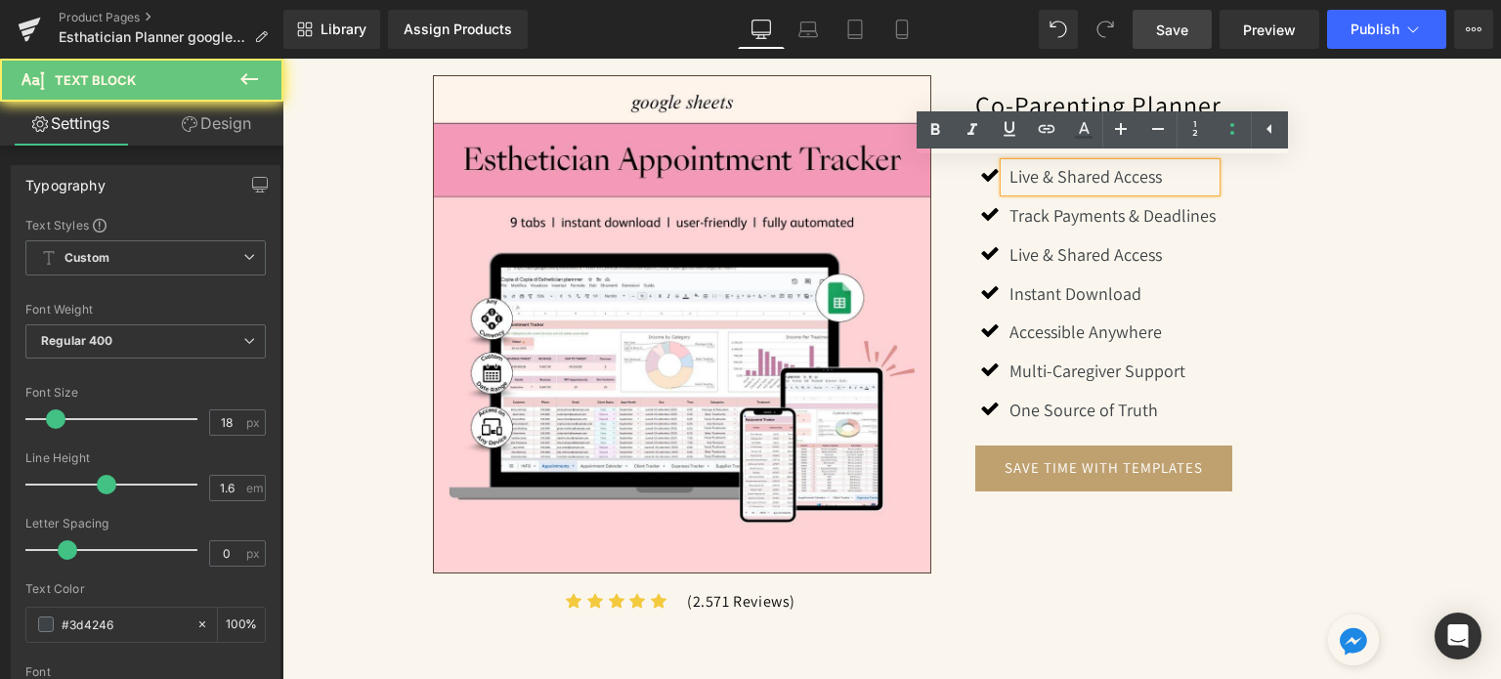
click at [1122, 173] on p "Live & Shared Access" at bounding box center [1113, 177] width 206 height 28
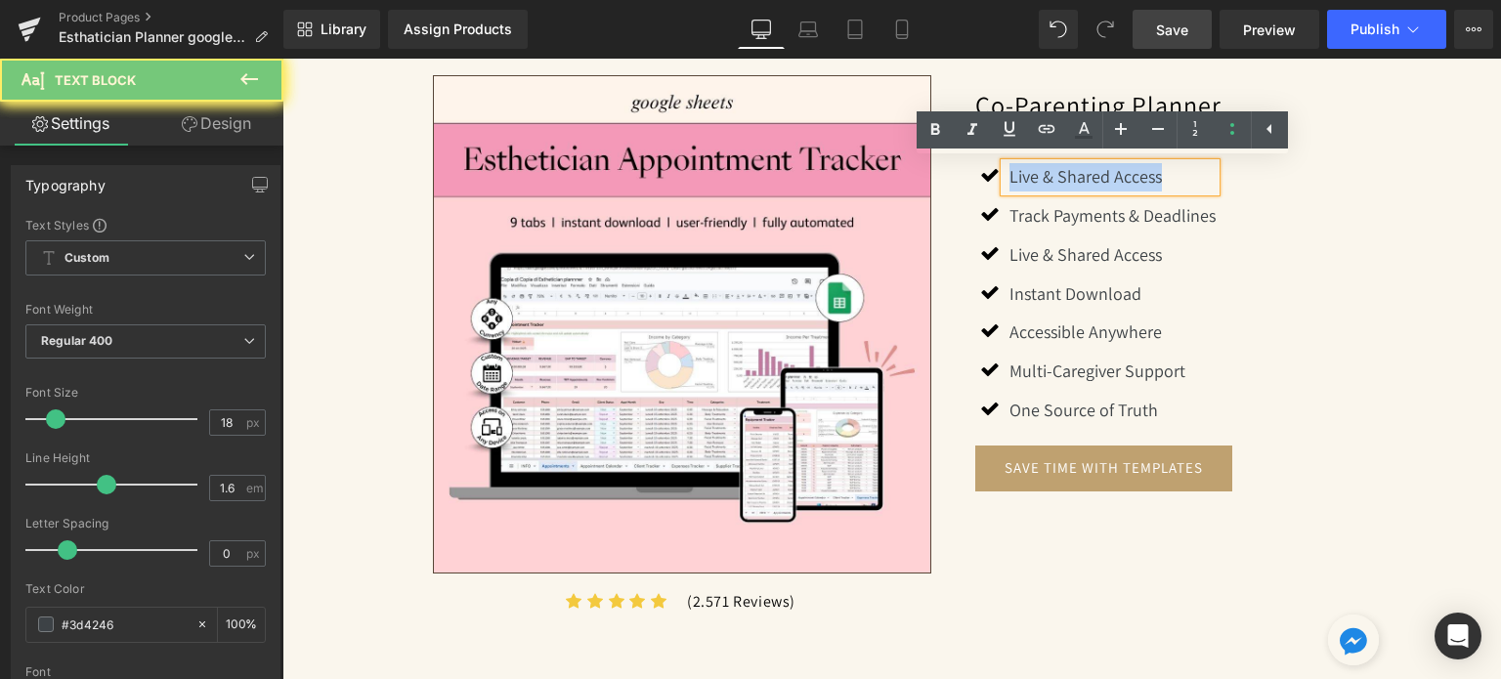
click at [1122, 173] on p "Live & Shared Access" at bounding box center [1113, 177] width 206 height 28
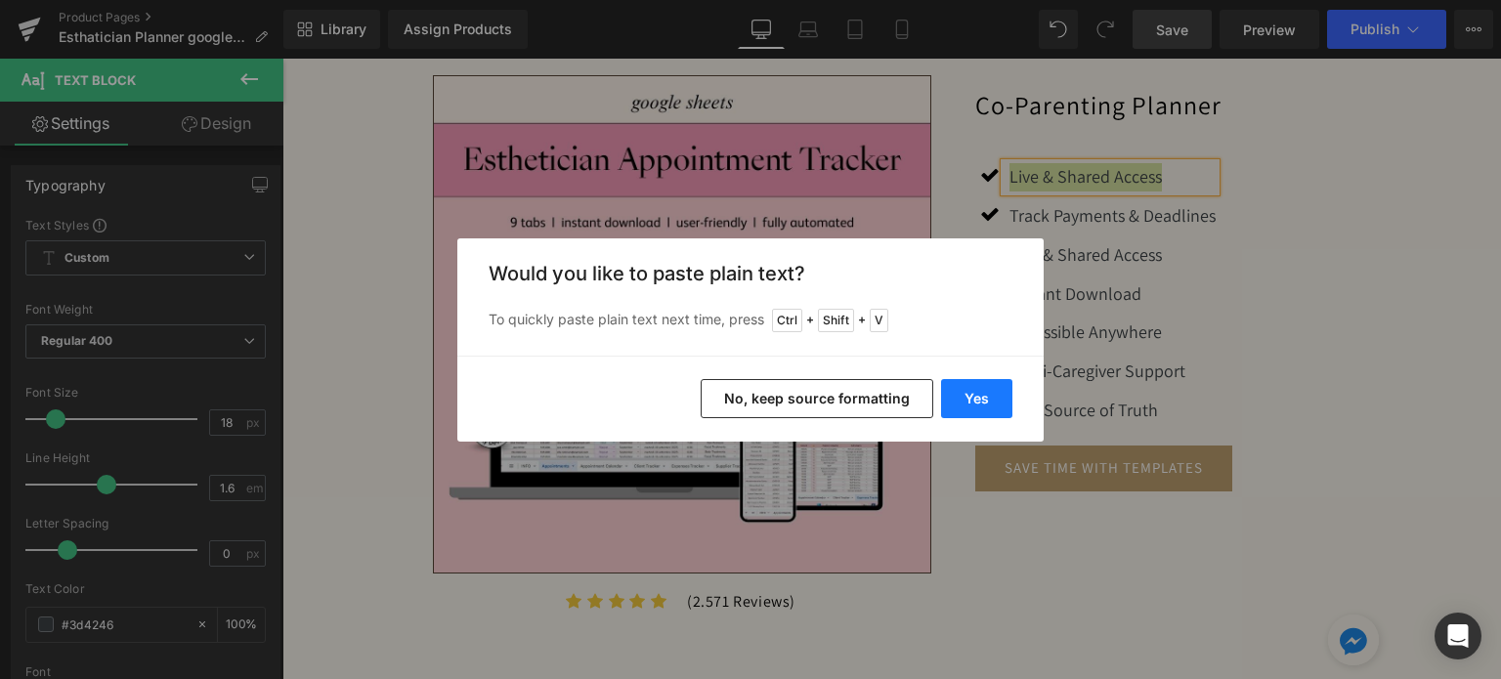
click at [969, 398] on button "Yes" at bounding box center [976, 398] width 71 height 39
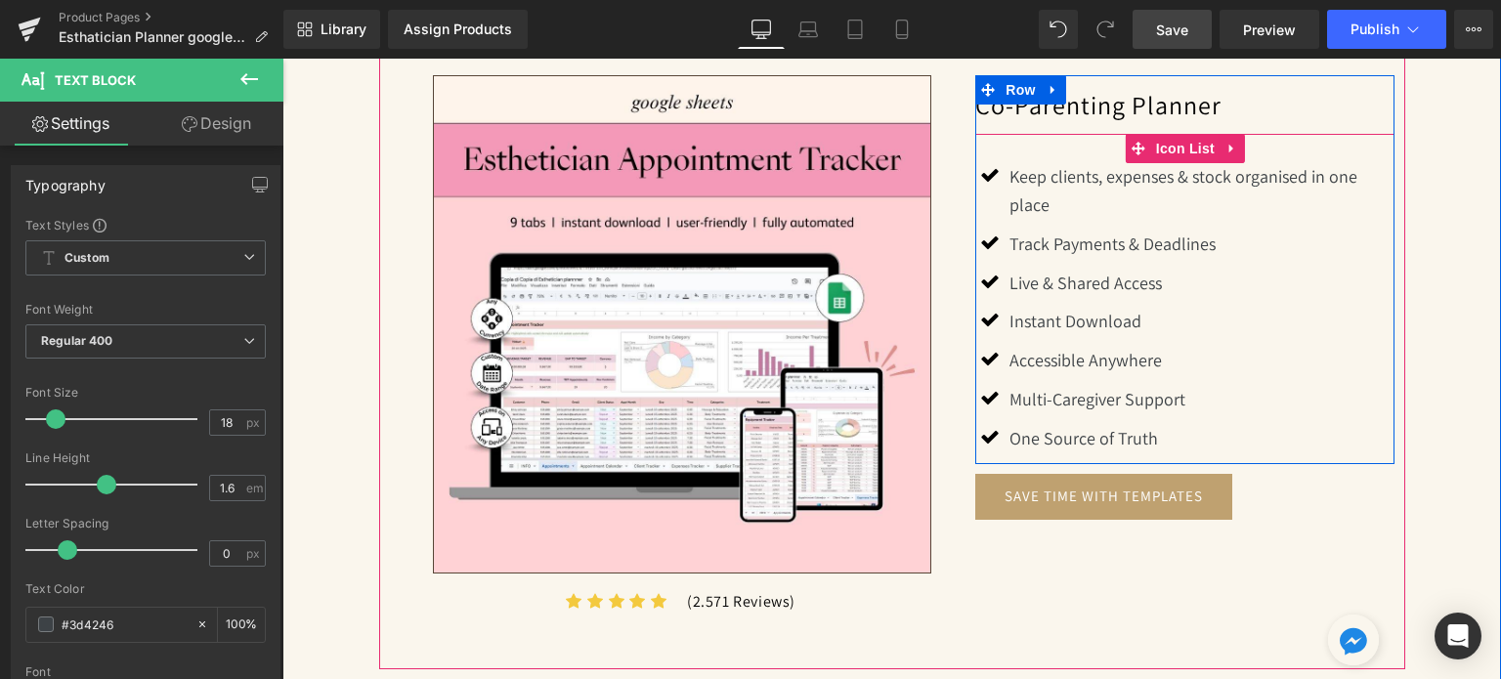
click at [1055, 245] on p "Track Payments & Deadlines" at bounding box center [1202, 245] width 385 height 28
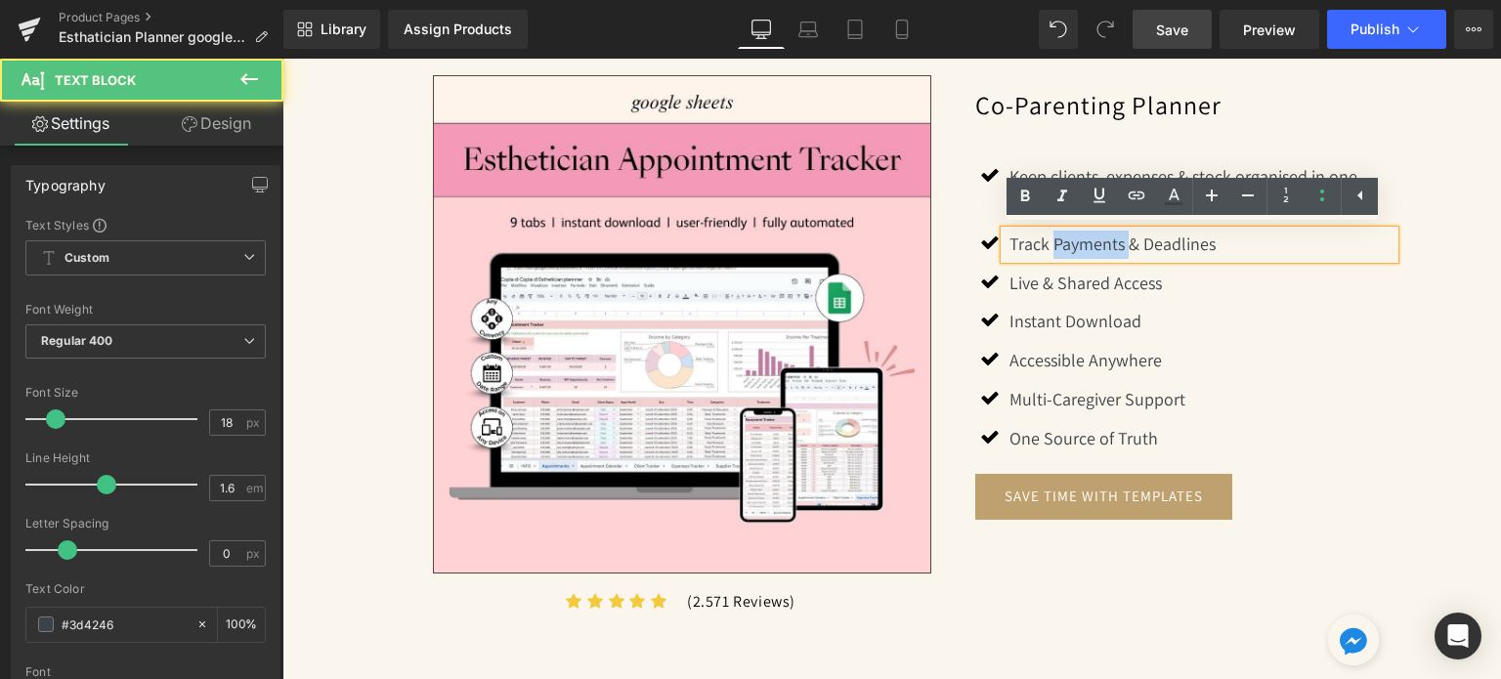
click at [1055, 245] on p "Track Payments & Deadlines" at bounding box center [1202, 245] width 385 height 28
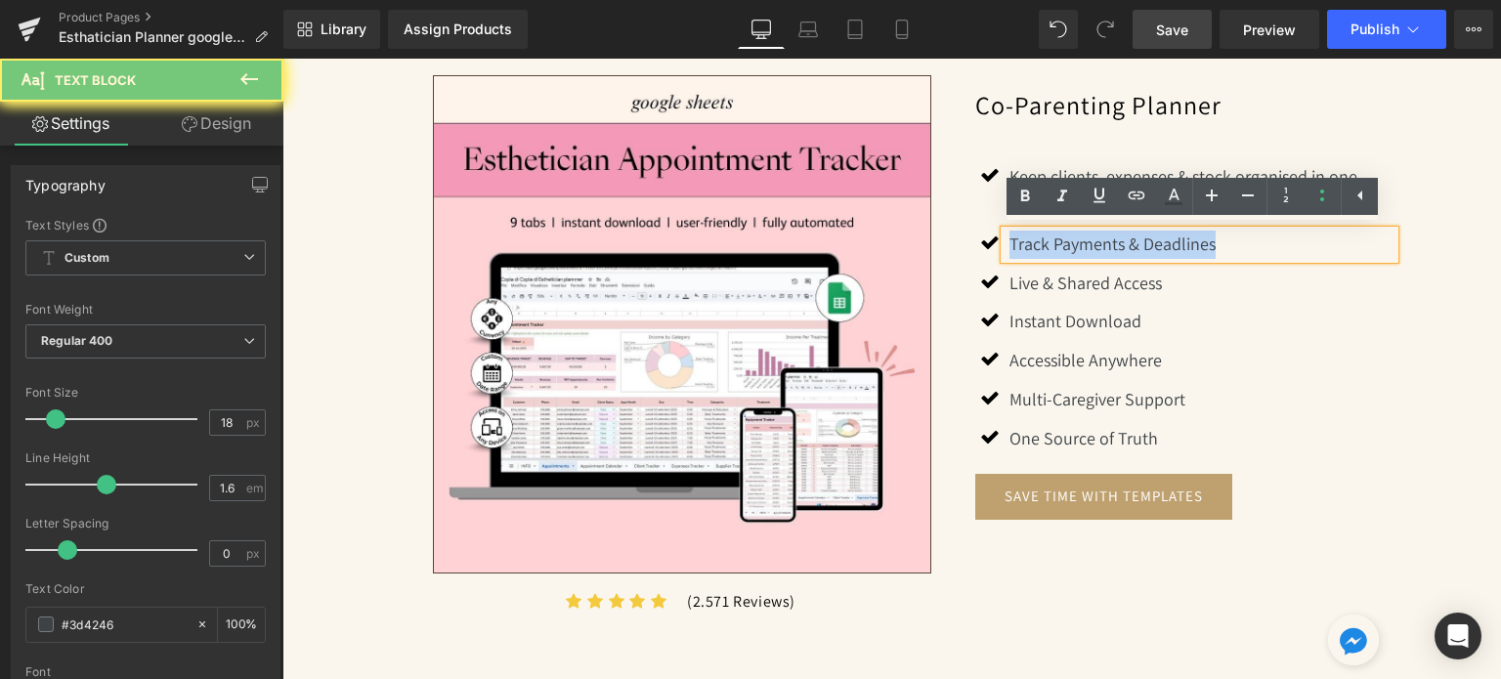
click at [1055, 245] on p "Track Payments & Deadlines" at bounding box center [1202, 245] width 385 height 28
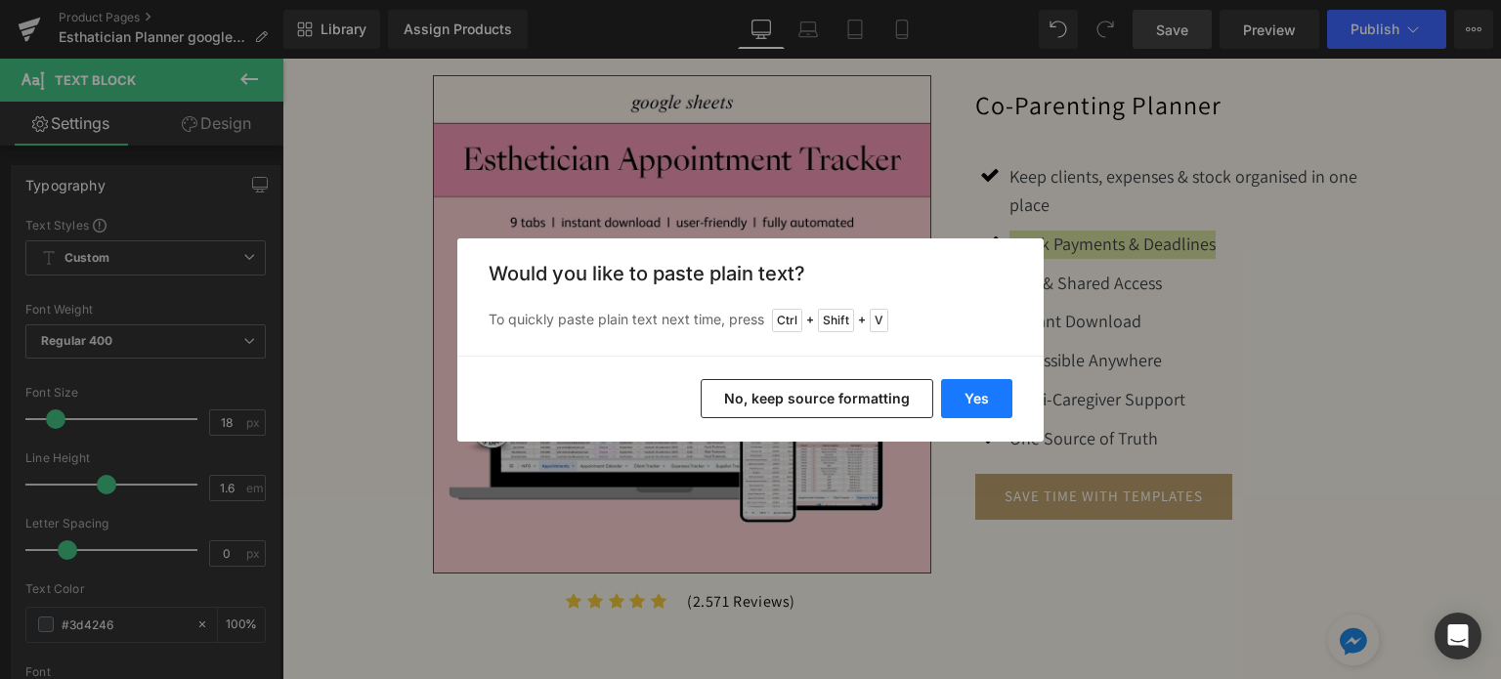
click at [978, 398] on button "Yes" at bounding box center [976, 398] width 71 height 39
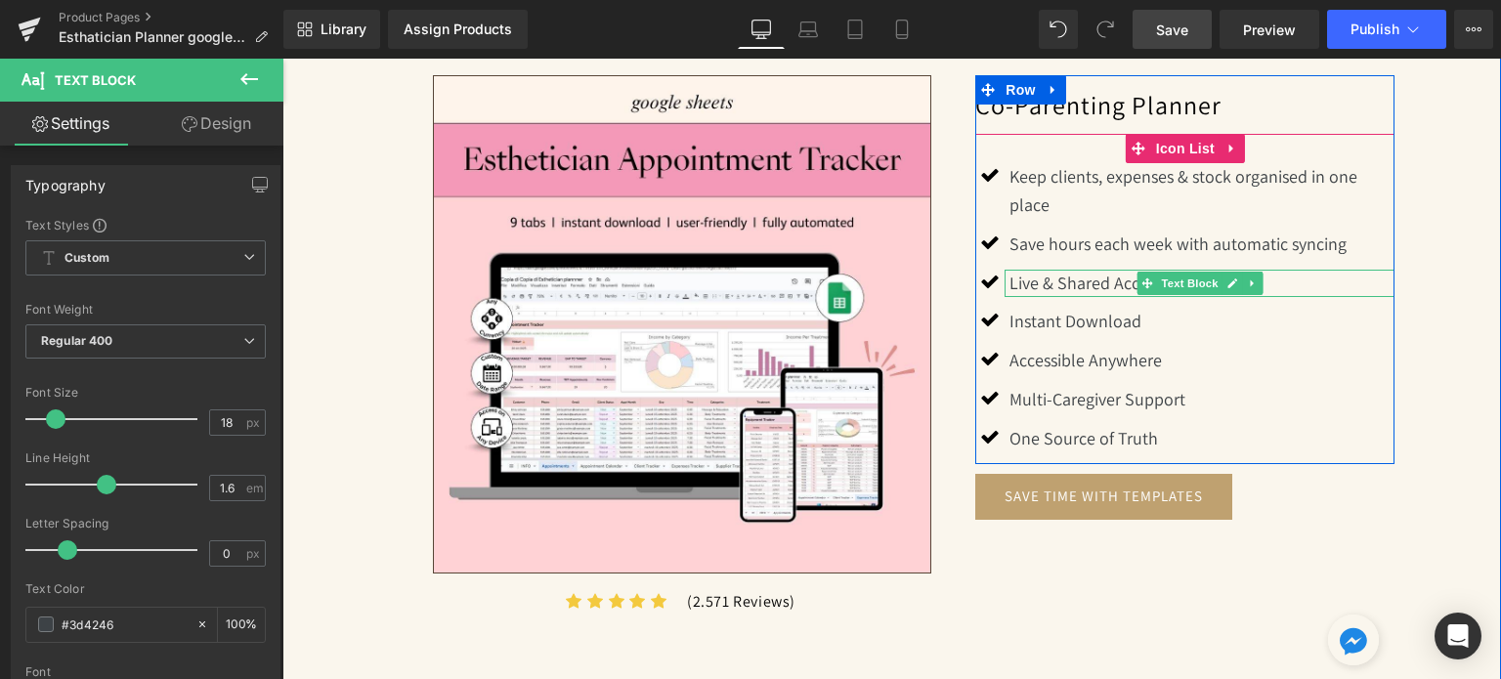
click at [1095, 285] on p "Live & Shared Access" at bounding box center [1202, 284] width 385 height 28
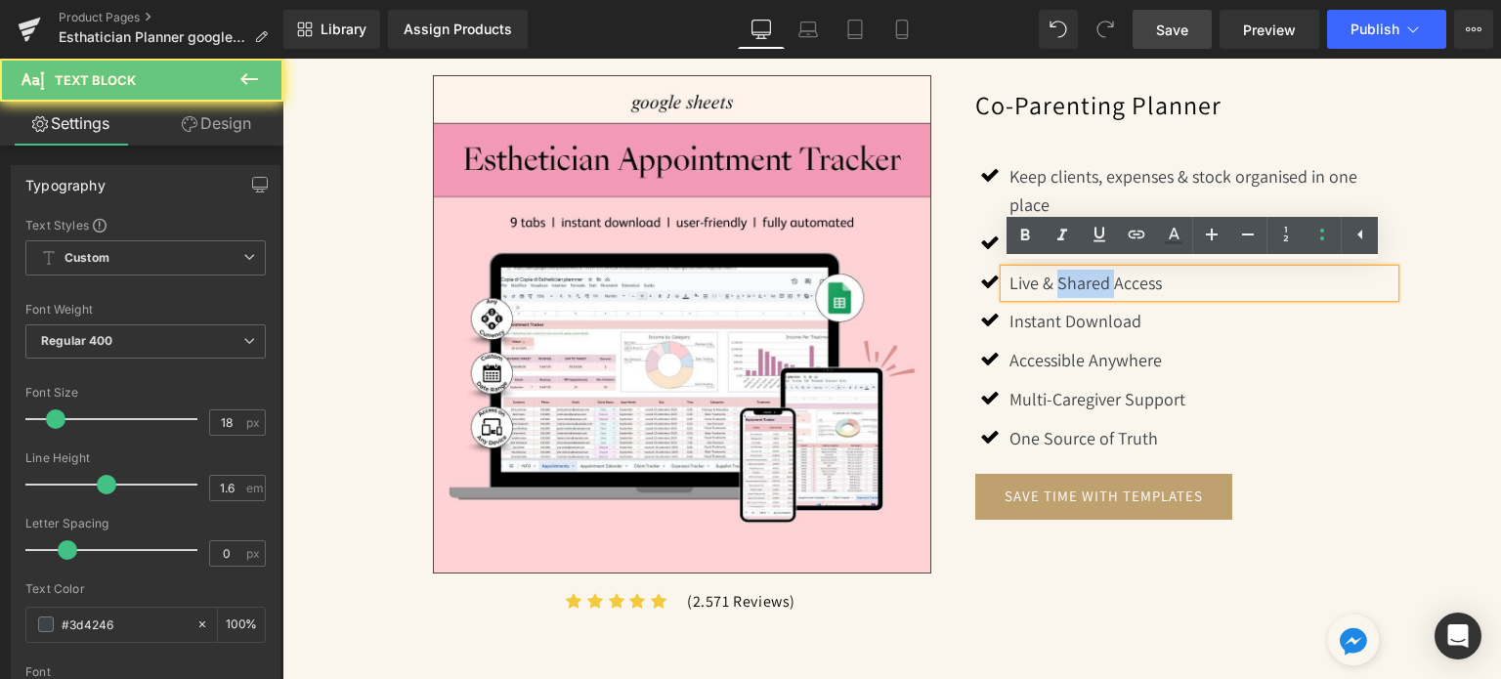
click at [1095, 285] on p "Live & Shared Access" at bounding box center [1202, 284] width 385 height 28
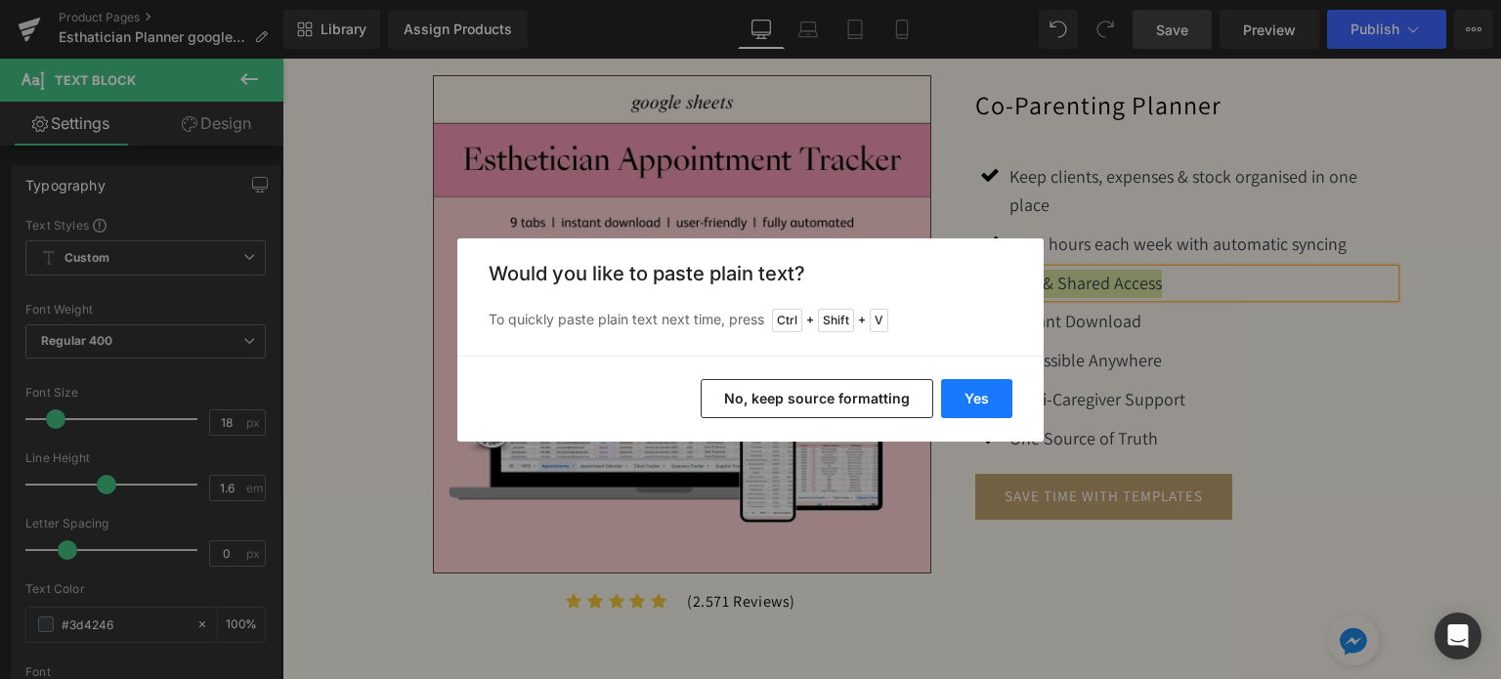
click at [981, 398] on button "Yes" at bounding box center [976, 398] width 71 height 39
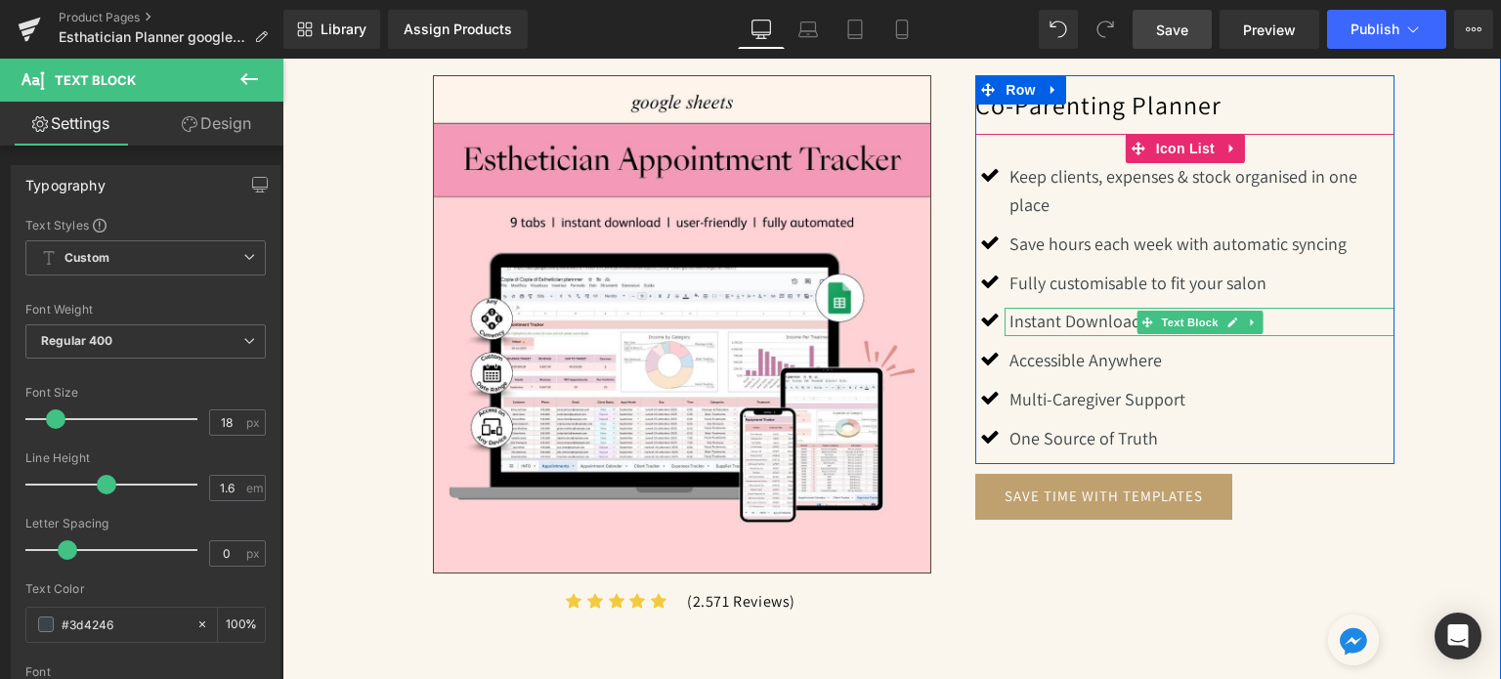
click at [1091, 316] on p "Instant Download" at bounding box center [1202, 322] width 385 height 28
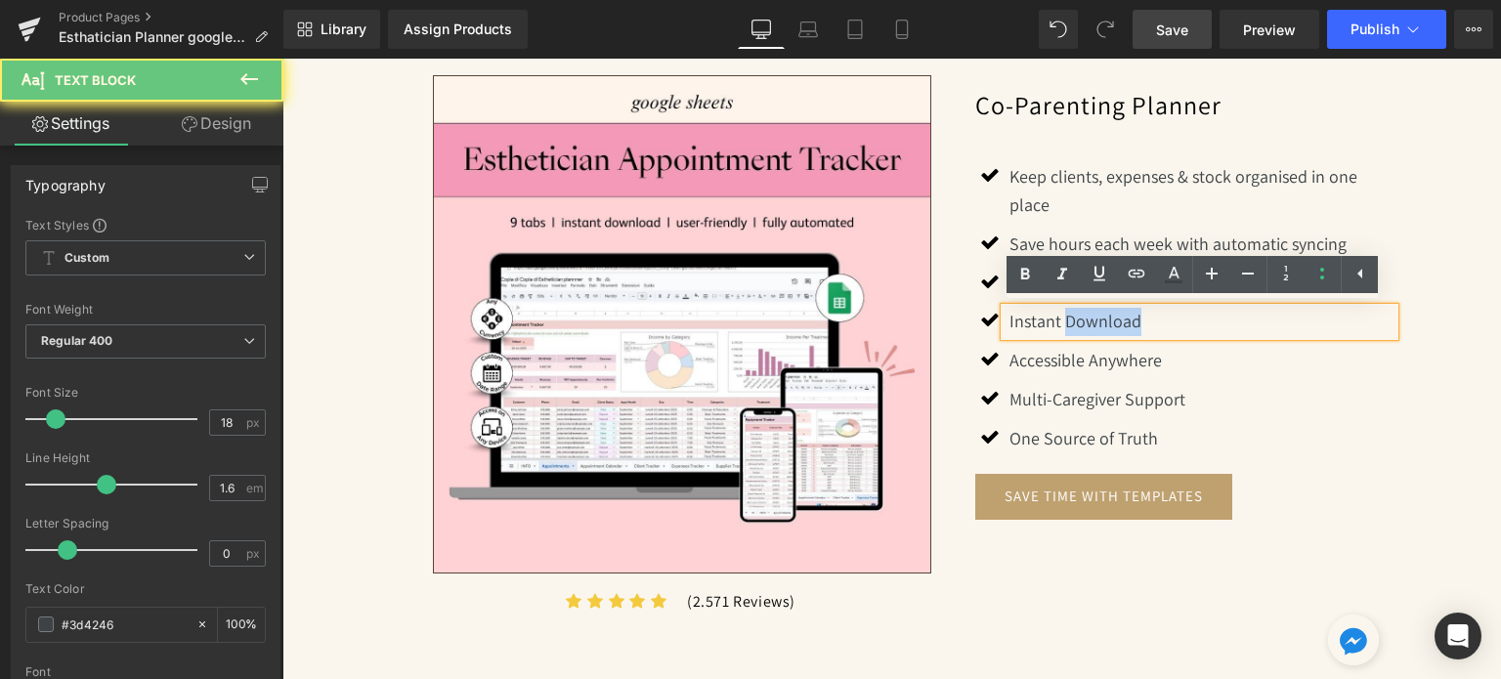
click at [1091, 316] on p "Instant Download" at bounding box center [1202, 322] width 385 height 28
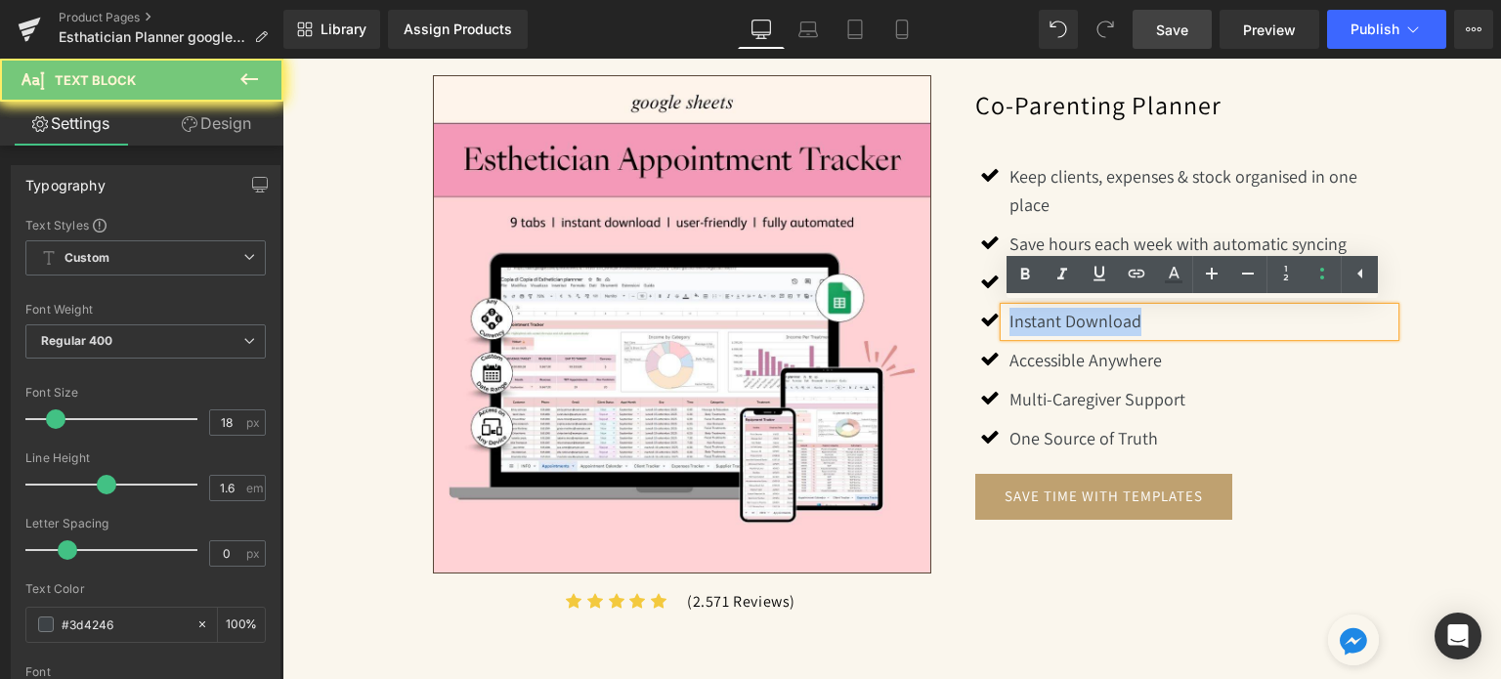
click at [1091, 316] on p "Instant Download" at bounding box center [1202, 322] width 385 height 28
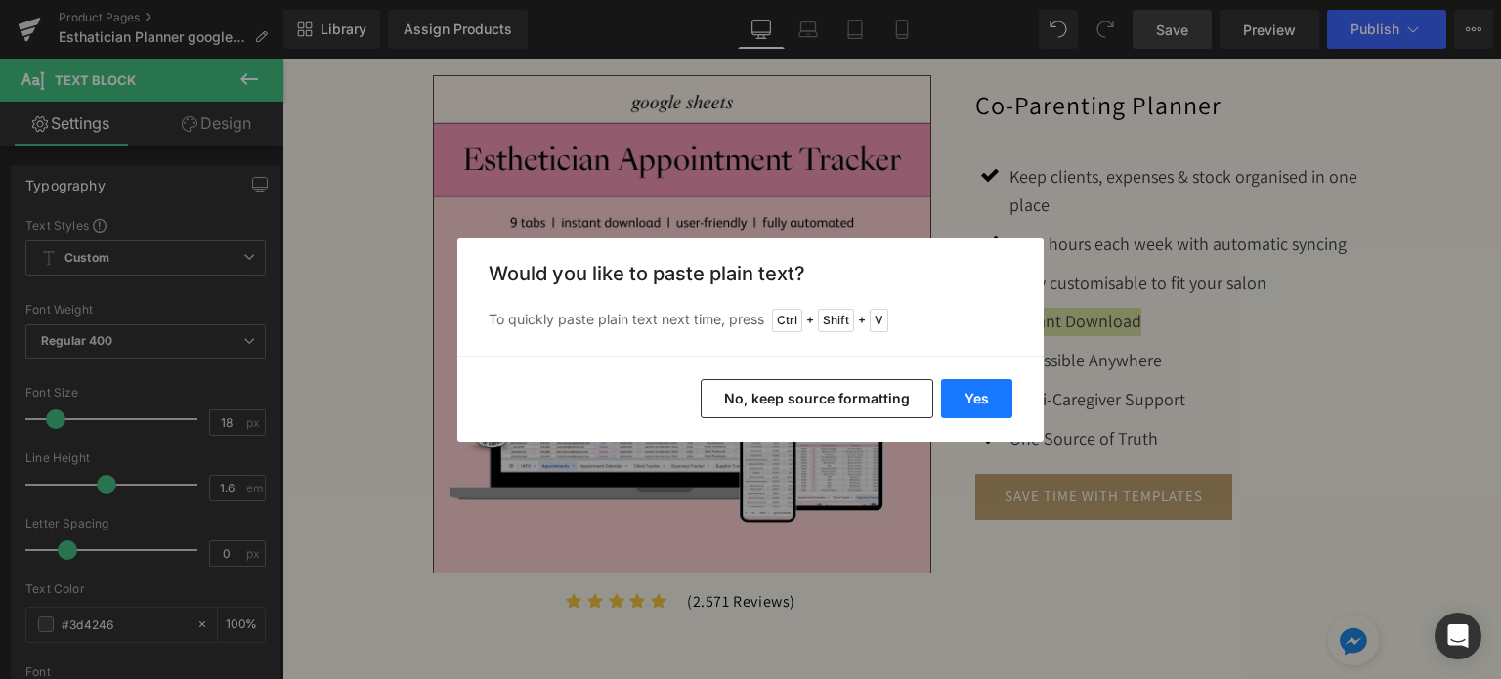
click at [995, 390] on button "Yes" at bounding box center [976, 398] width 71 height 39
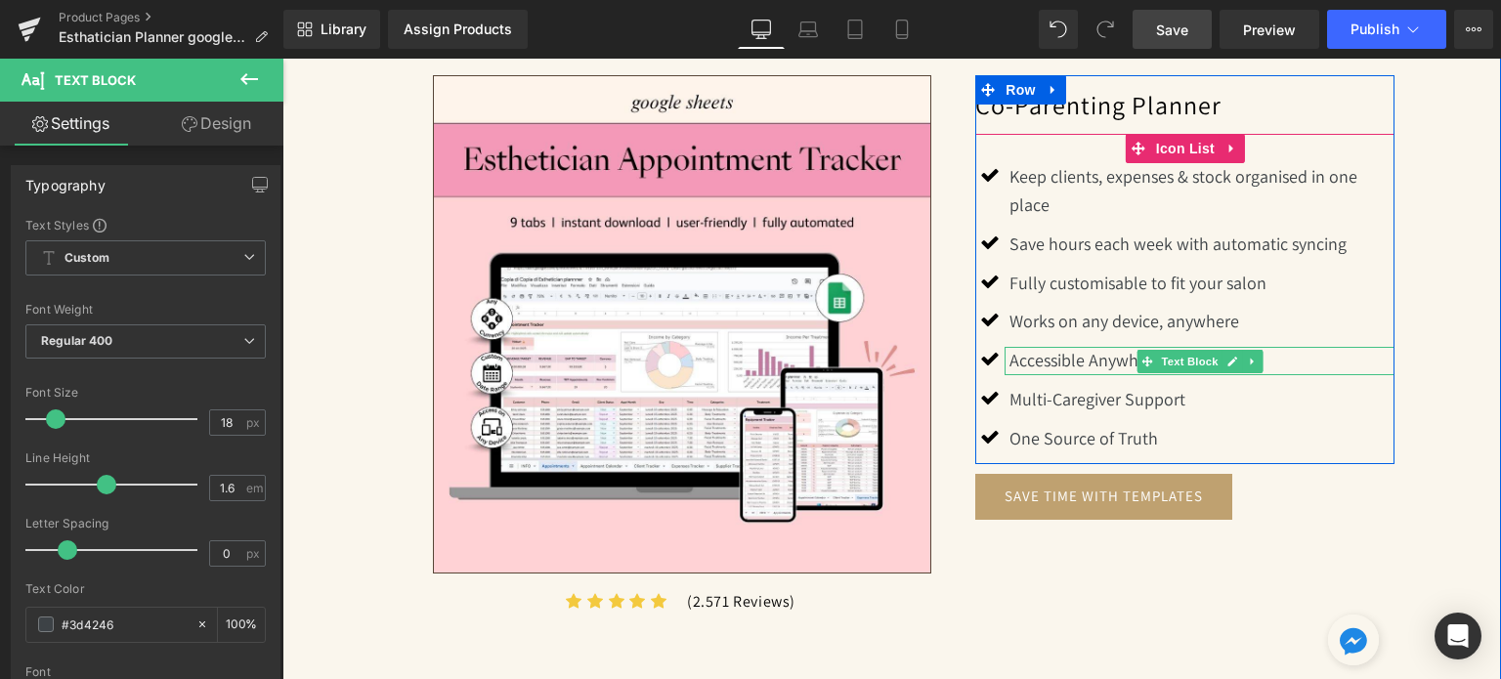
click at [1070, 360] on p "Accessible Anywhere" at bounding box center [1202, 361] width 385 height 28
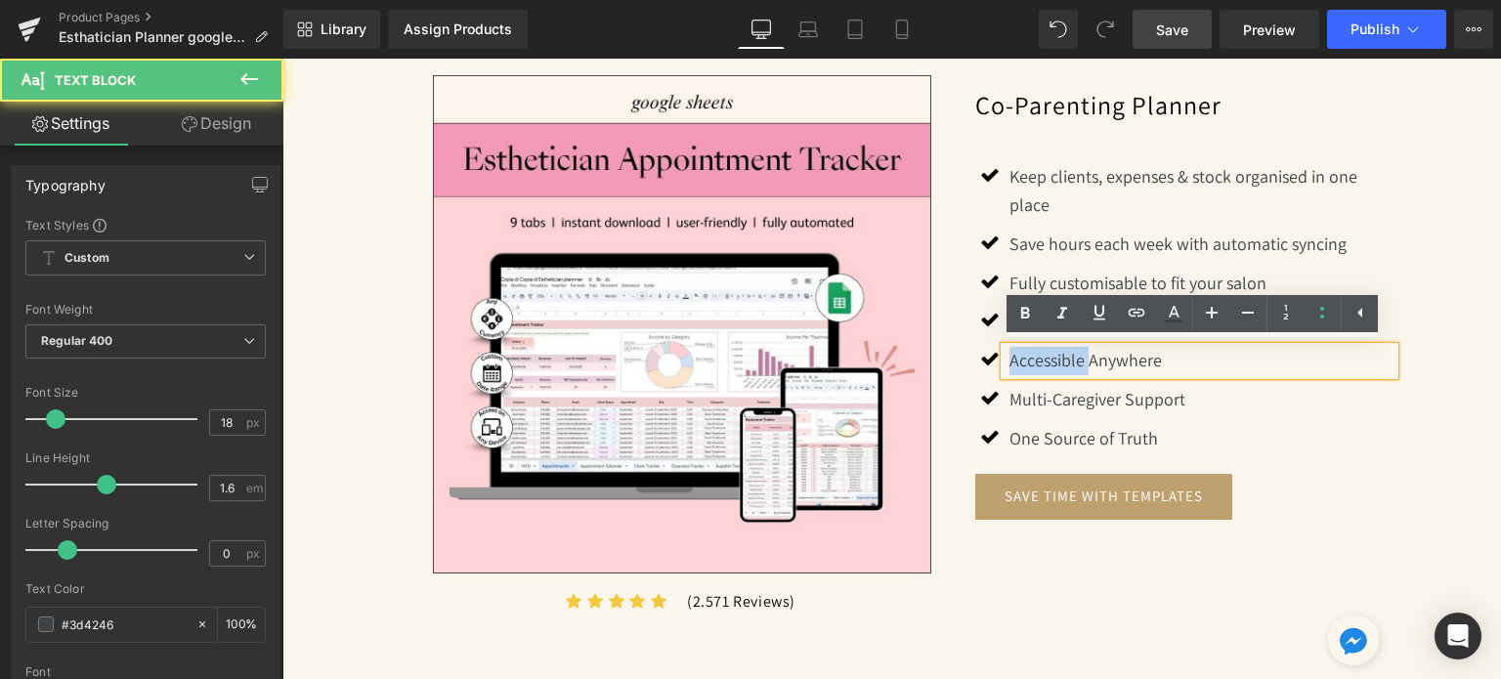
click at [1070, 360] on p "Accessible Anywhere" at bounding box center [1202, 361] width 385 height 28
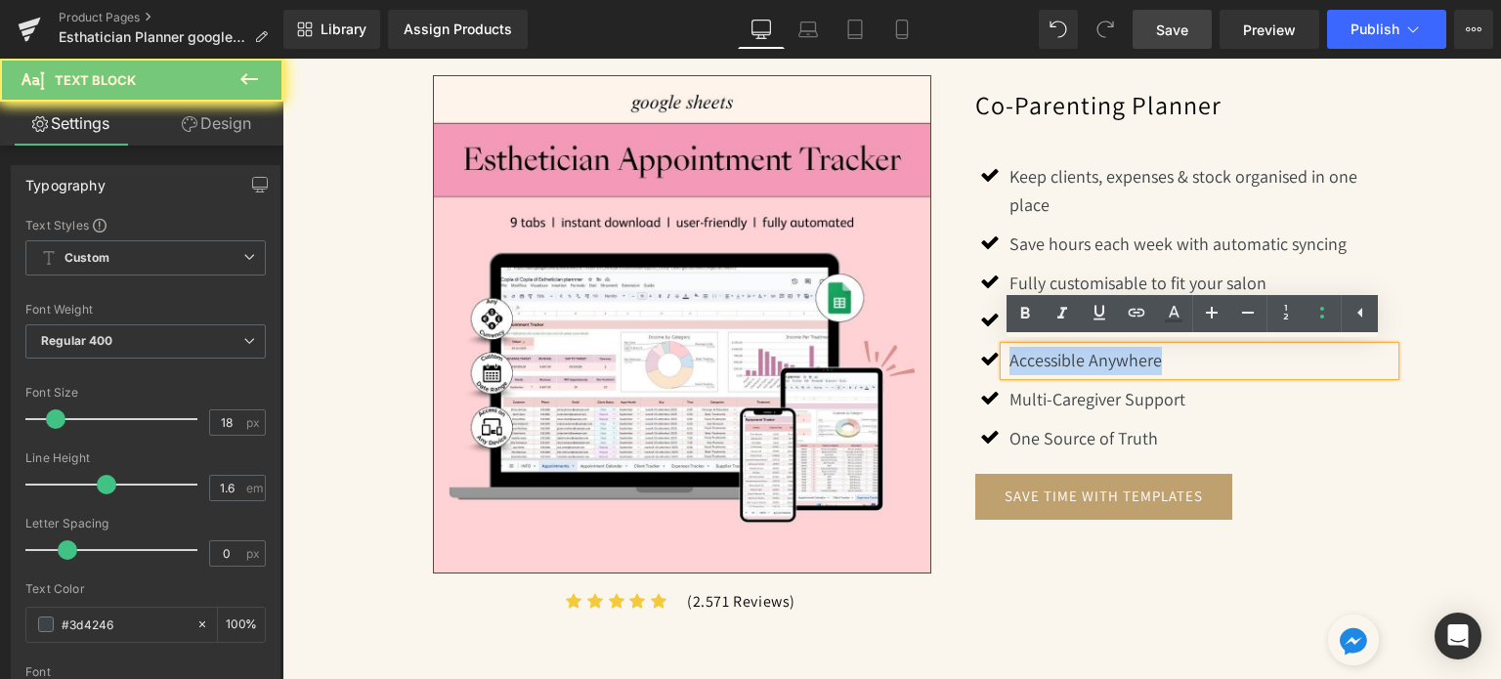
click at [1070, 360] on p "Accessible Anywhere" at bounding box center [1202, 361] width 385 height 28
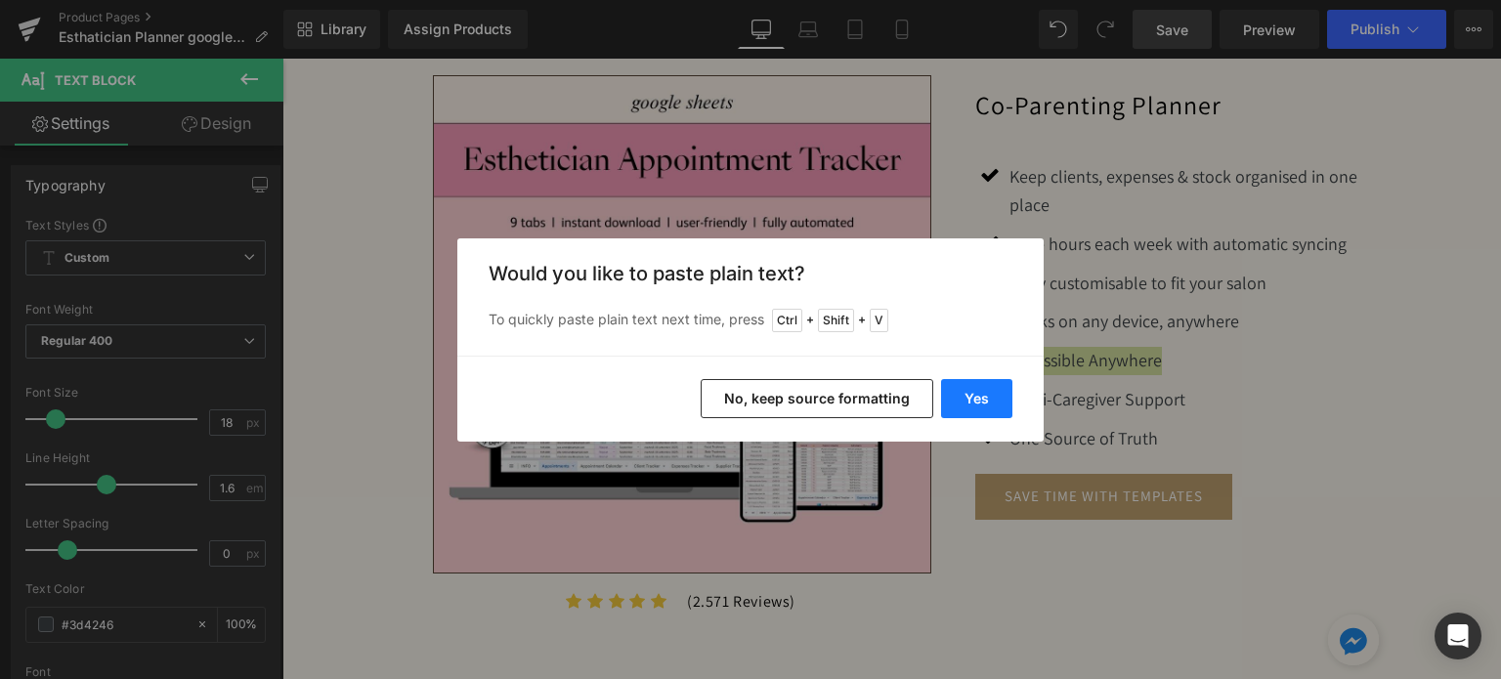
click at [989, 387] on button "Yes" at bounding box center [976, 398] width 71 height 39
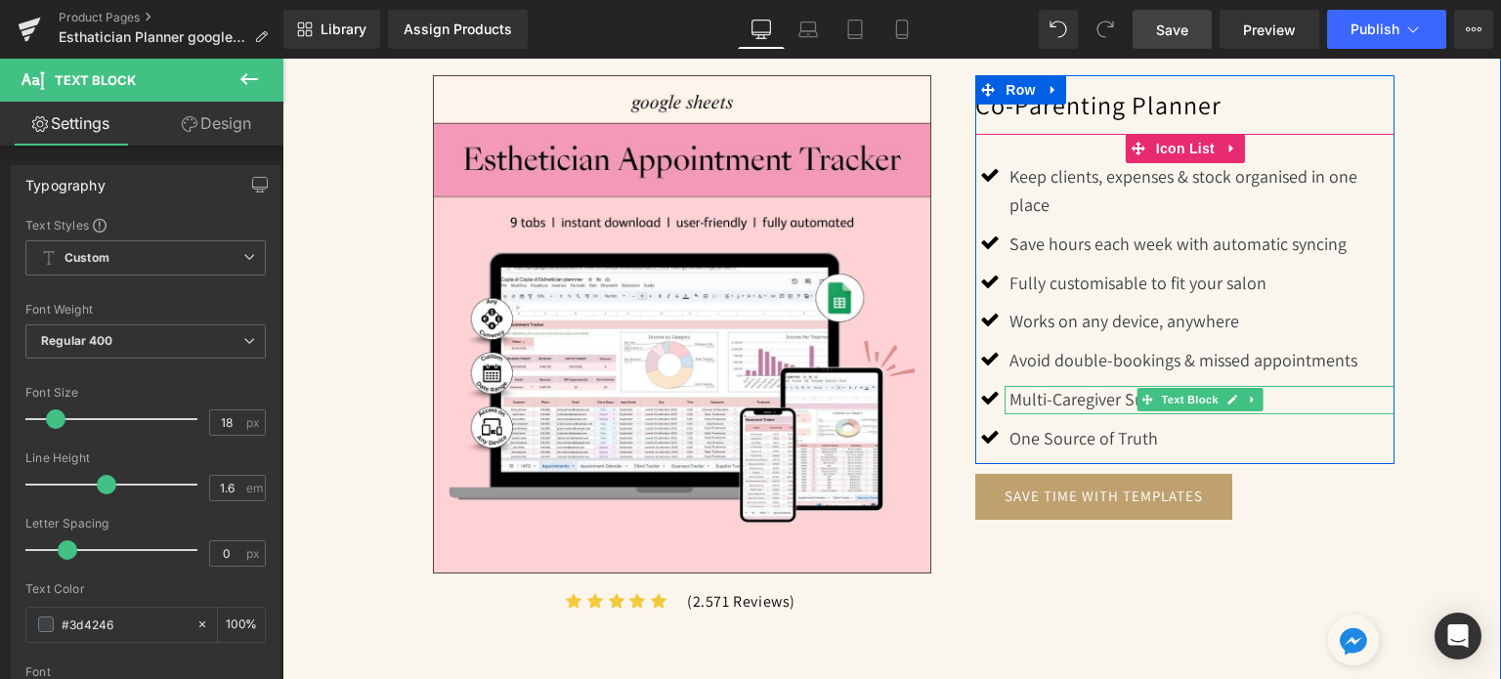
click at [1072, 398] on p "Multi-Caregiver Support" at bounding box center [1202, 400] width 385 height 28
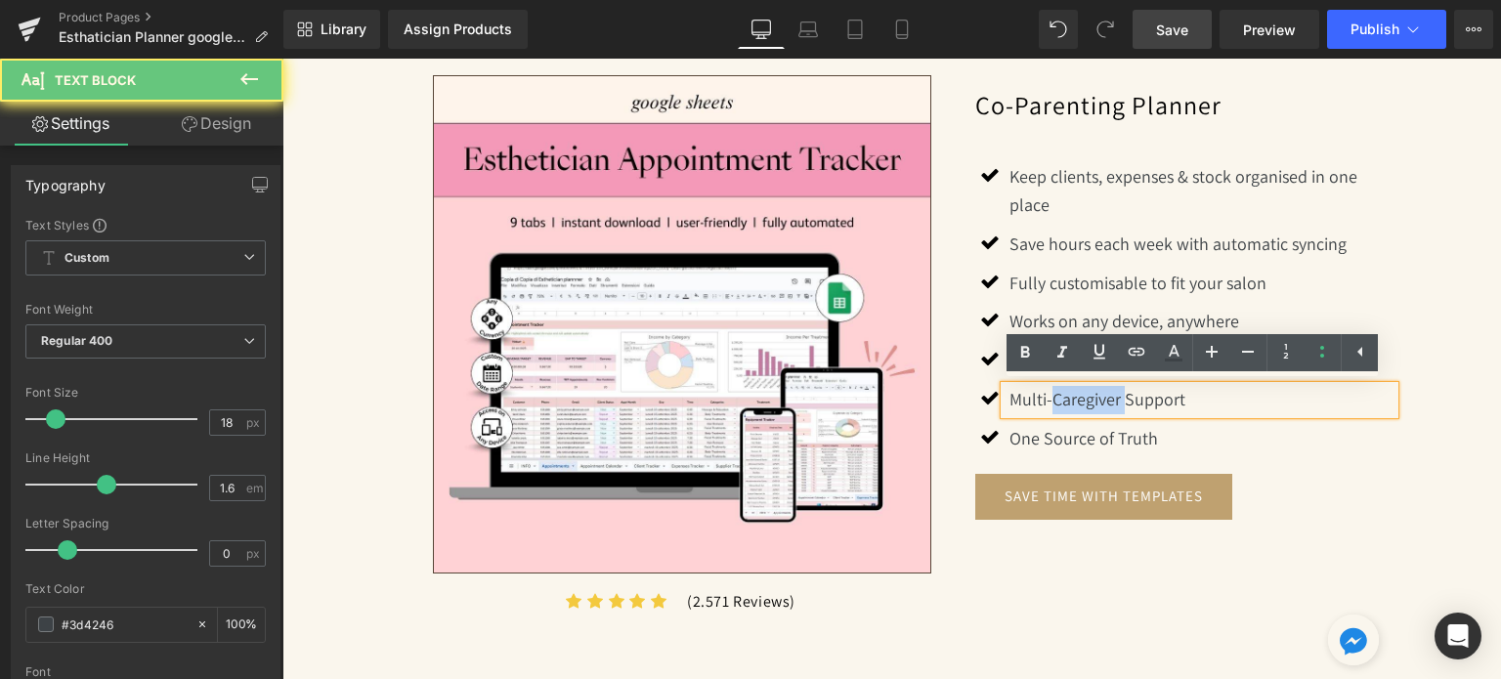
click at [1072, 398] on p "Multi-Caregiver Support" at bounding box center [1202, 400] width 385 height 28
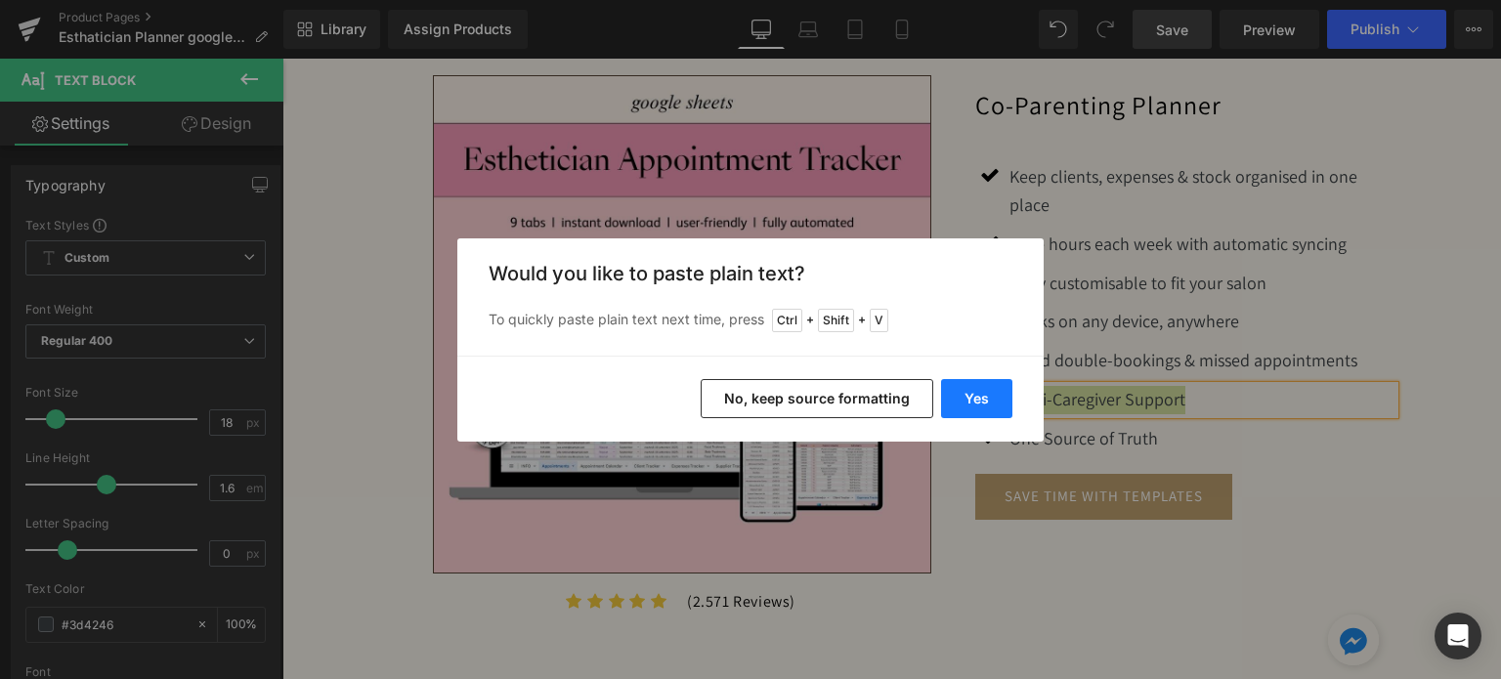
click at [982, 396] on button "Yes" at bounding box center [976, 398] width 71 height 39
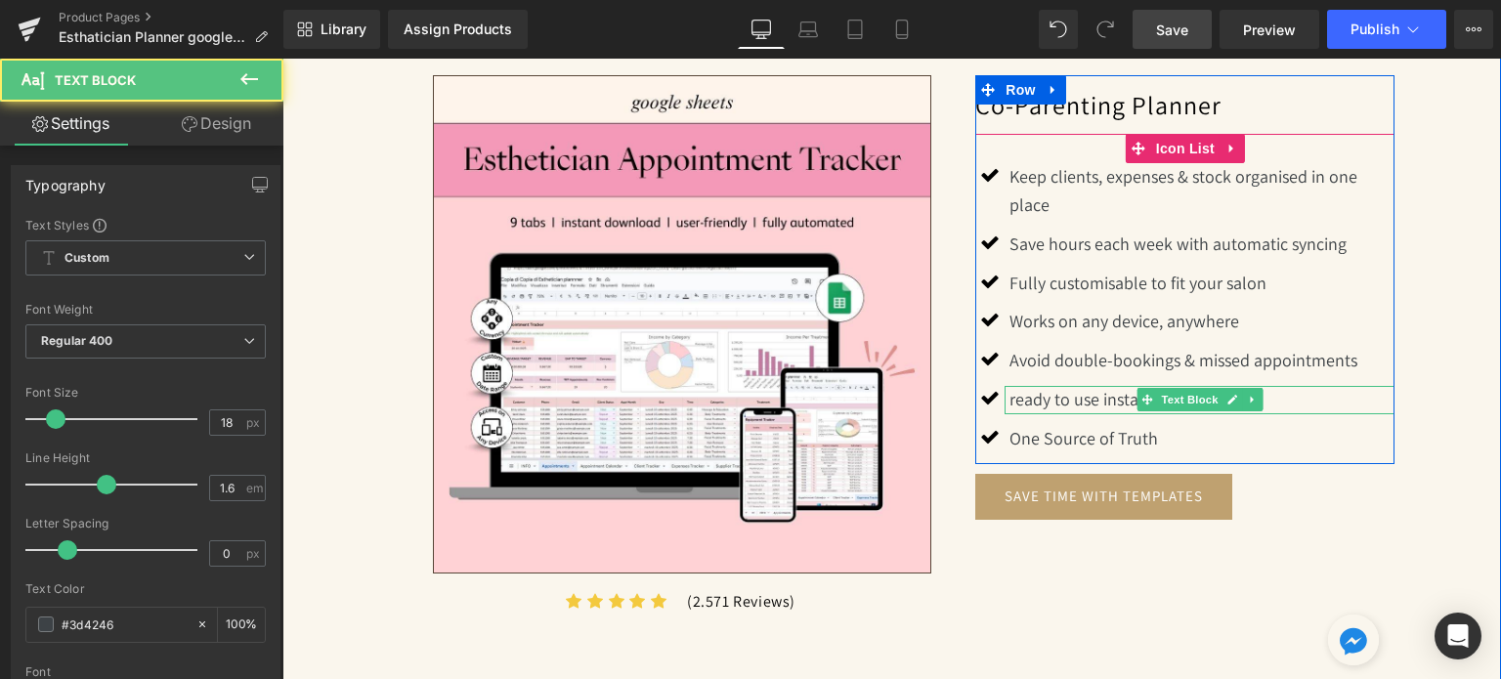
click at [1010, 401] on p "ready to use instantly" at bounding box center [1202, 400] width 385 height 28
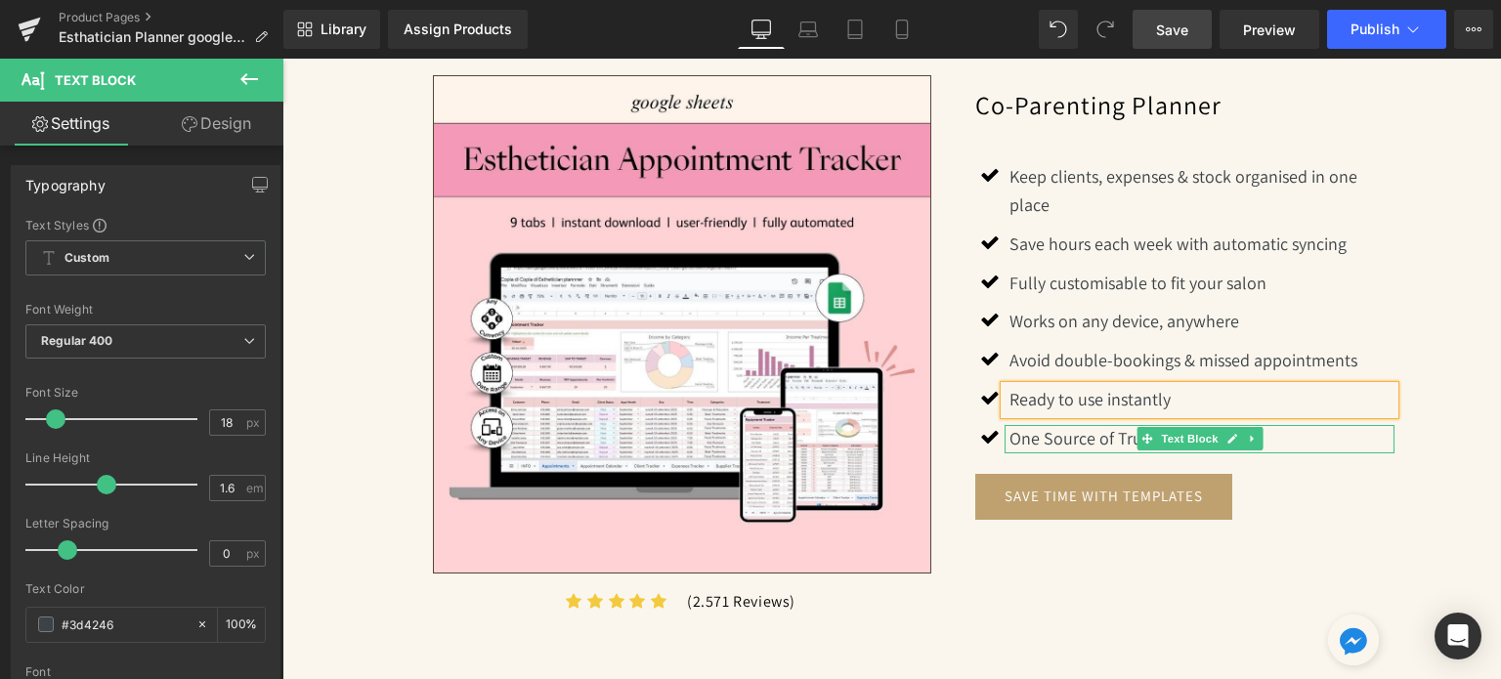
click at [1070, 441] on p "One Source of Truth" at bounding box center [1202, 439] width 385 height 28
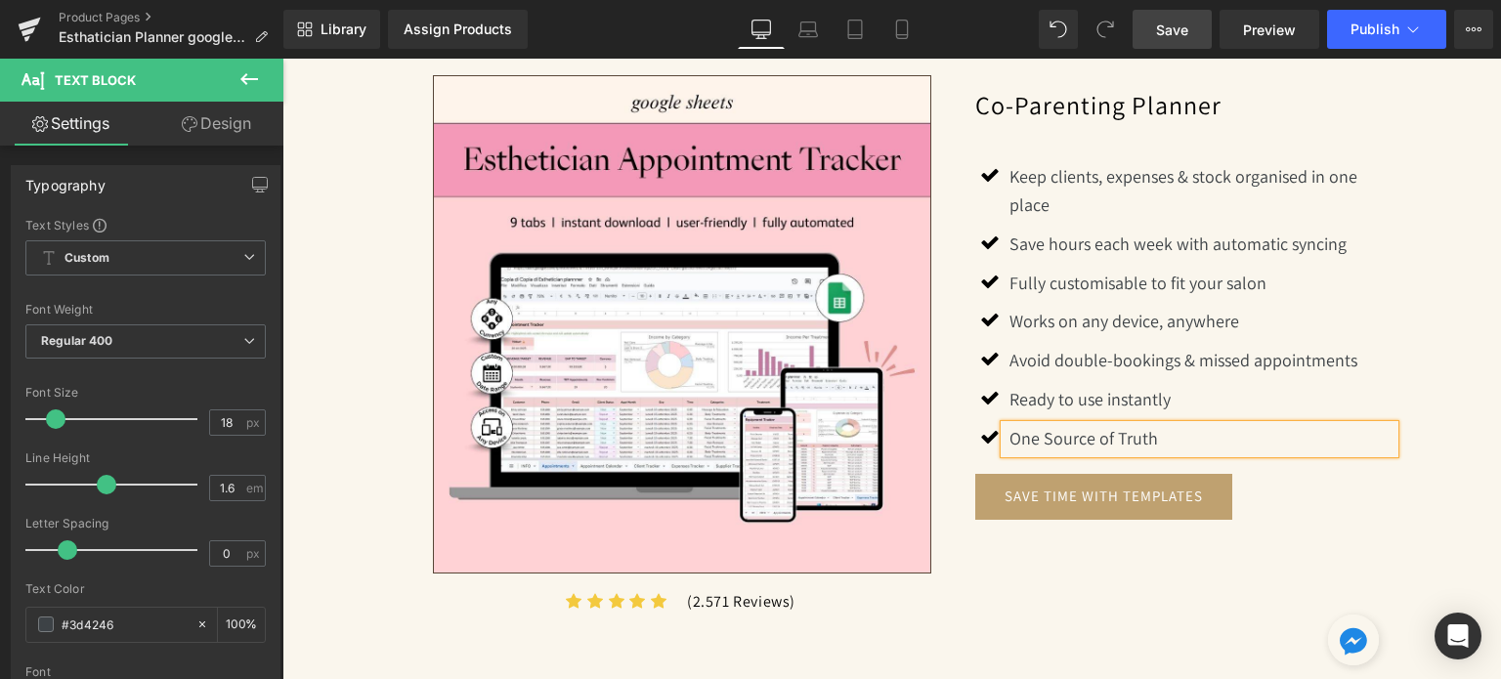
click at [1070, 441] on p "One Source of Truth" at bounding box center [1202, 439] width 385 height 28
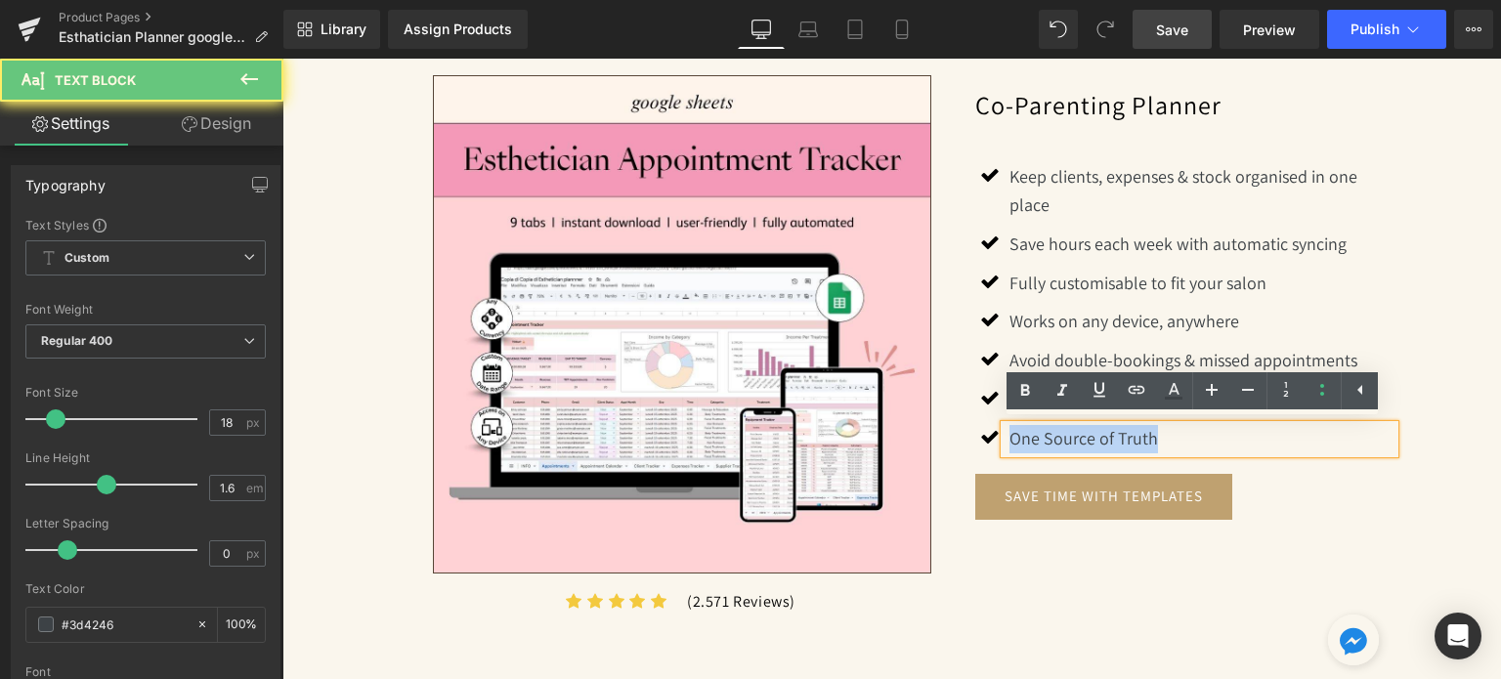
click at [1070, 441] on p "One Source of Truth" at bounding box center [1202, 439] width 385 height 28
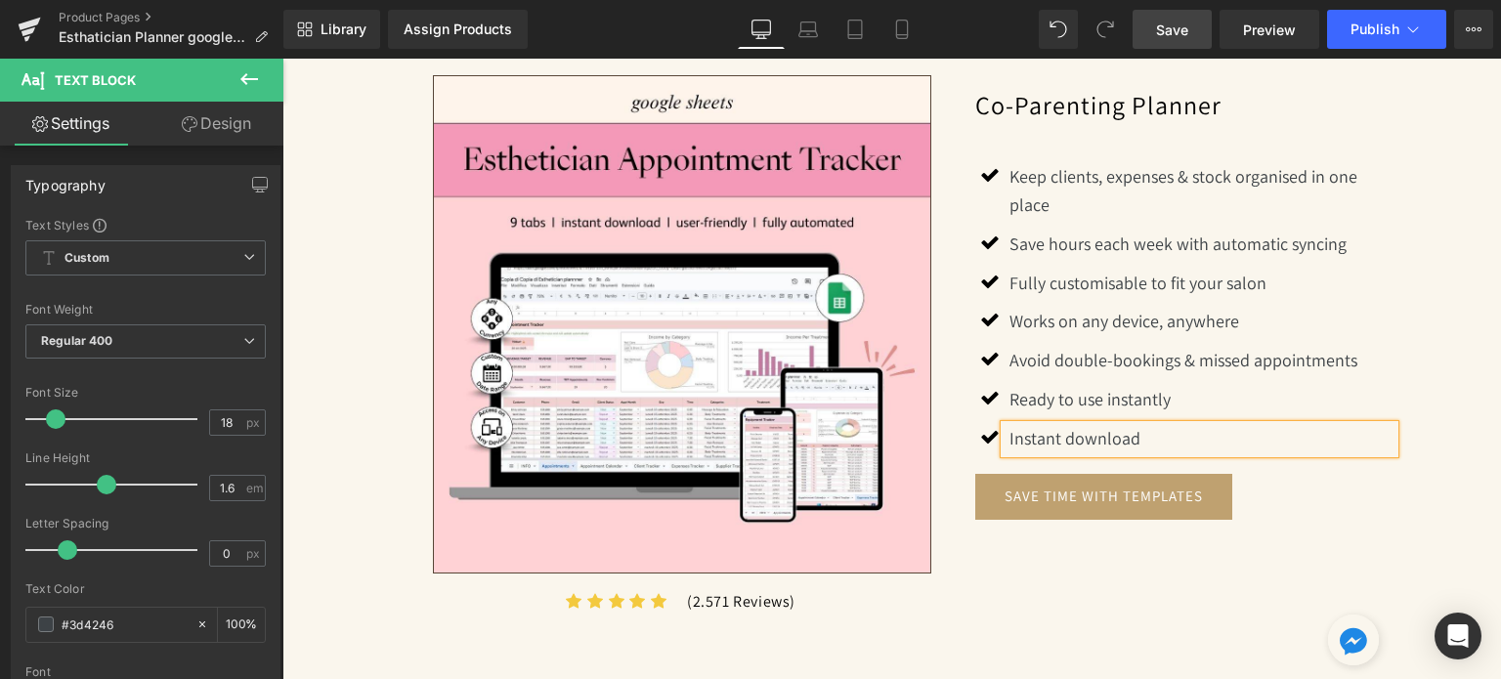
click at [1205, 600] on div "Image Icon Icon Icon Icon Icon Icon List Hoz (2.571 Reviews) Text Block Row Co-…" at bounding box center [892, 358] width 1007 height 625
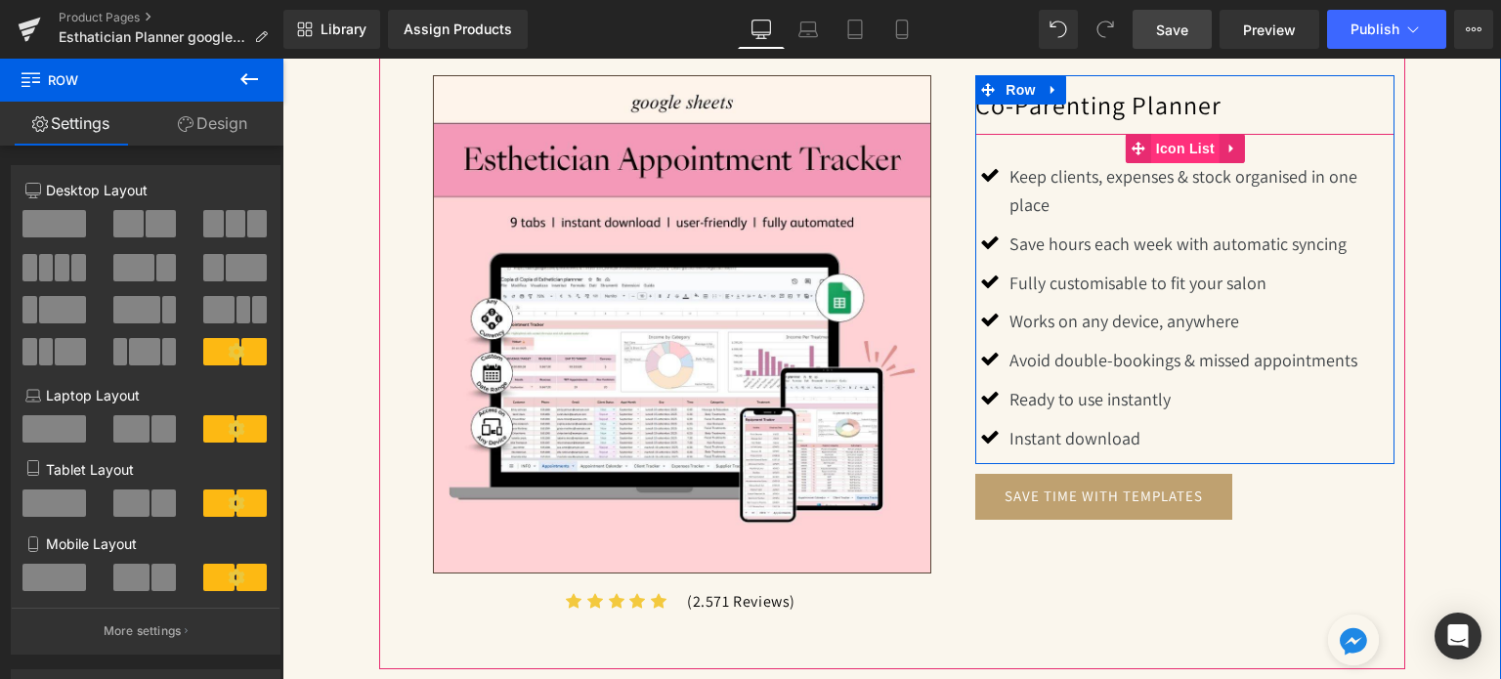
click at [1151, 137] on span "Icon List" at bounding box center [1185, 148] width 68 height 29
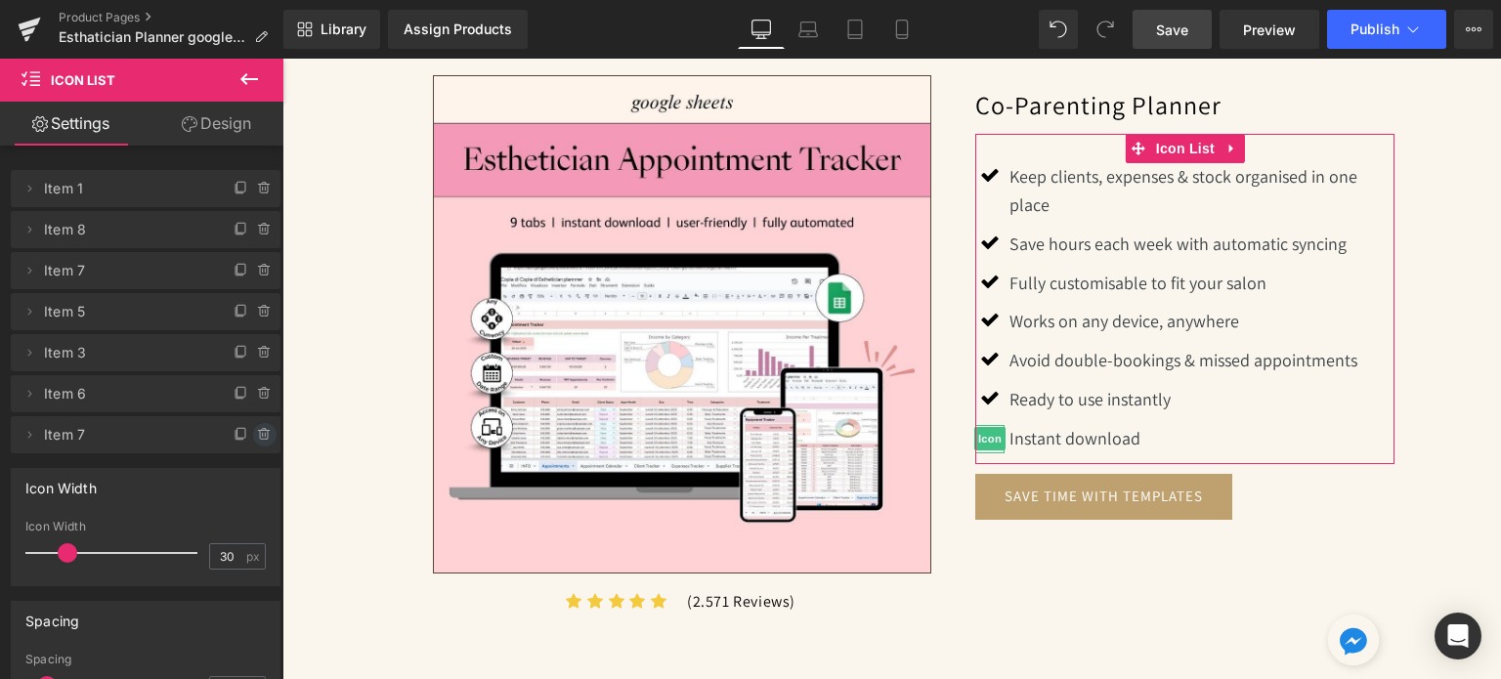
click at [260, 435] on icon at bounding box center [264, 435] width 8 height 9
click at [251, 435] on button "Delete" at bounding box center [244, 435] width 62 height 25
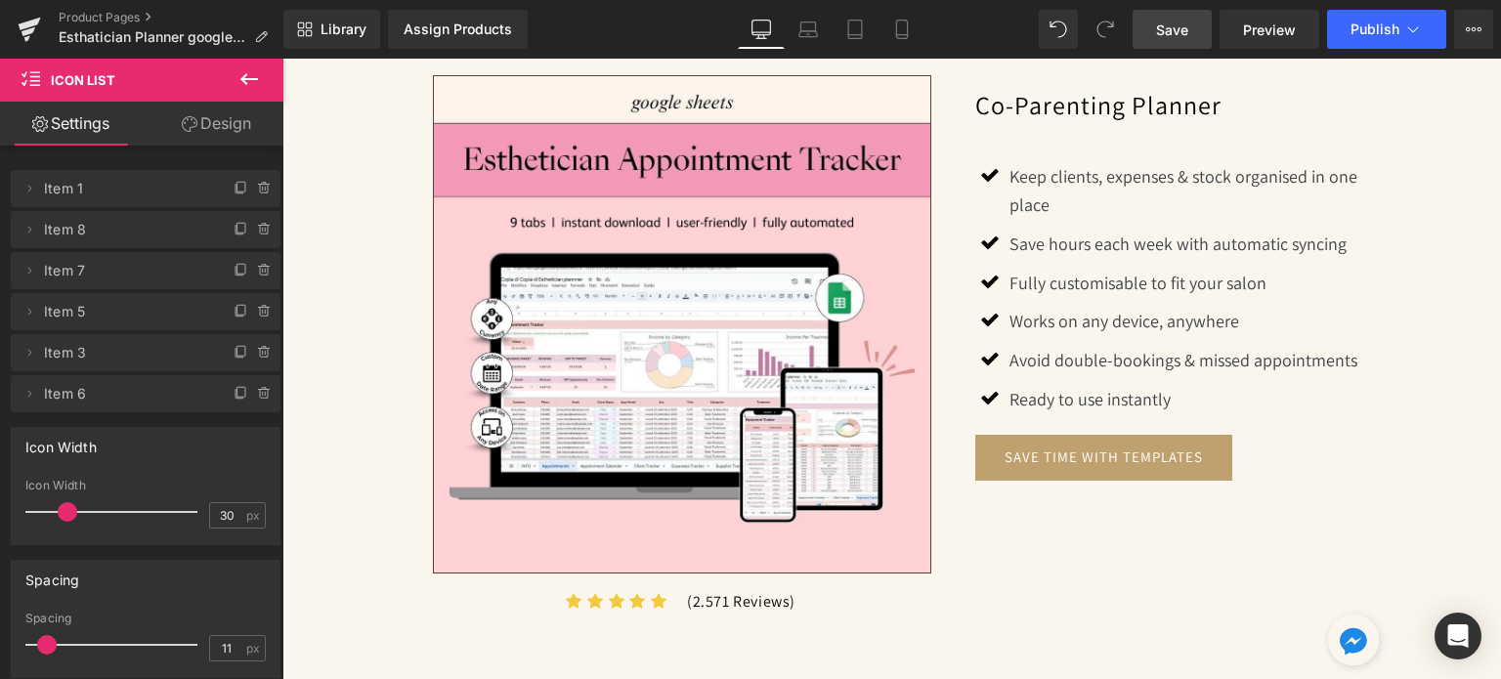
click at [1192, 33] on link "Save" at bounding box center [1172, 29] width 79 height 39
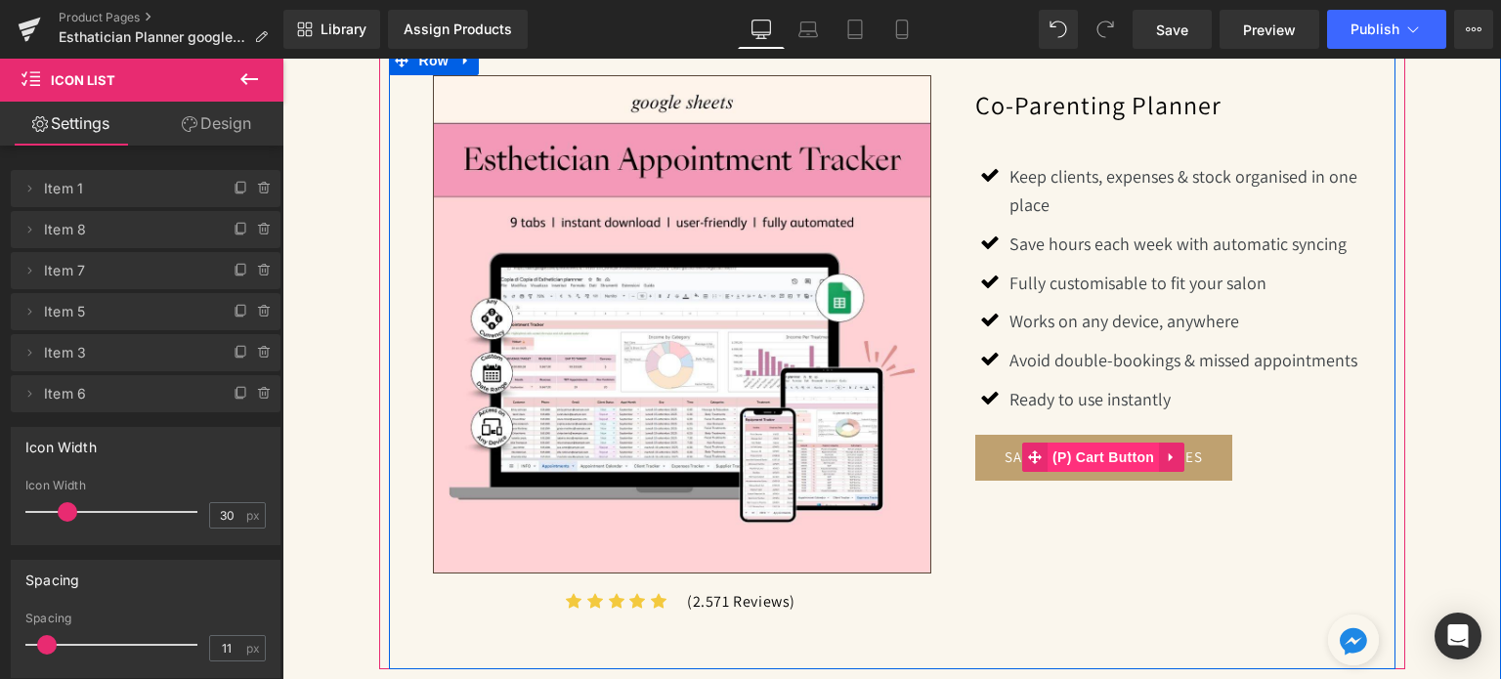
click at [1113, 454] on span "(P) Cart Button" at bounding box center [1103, 457] width 111 height 29
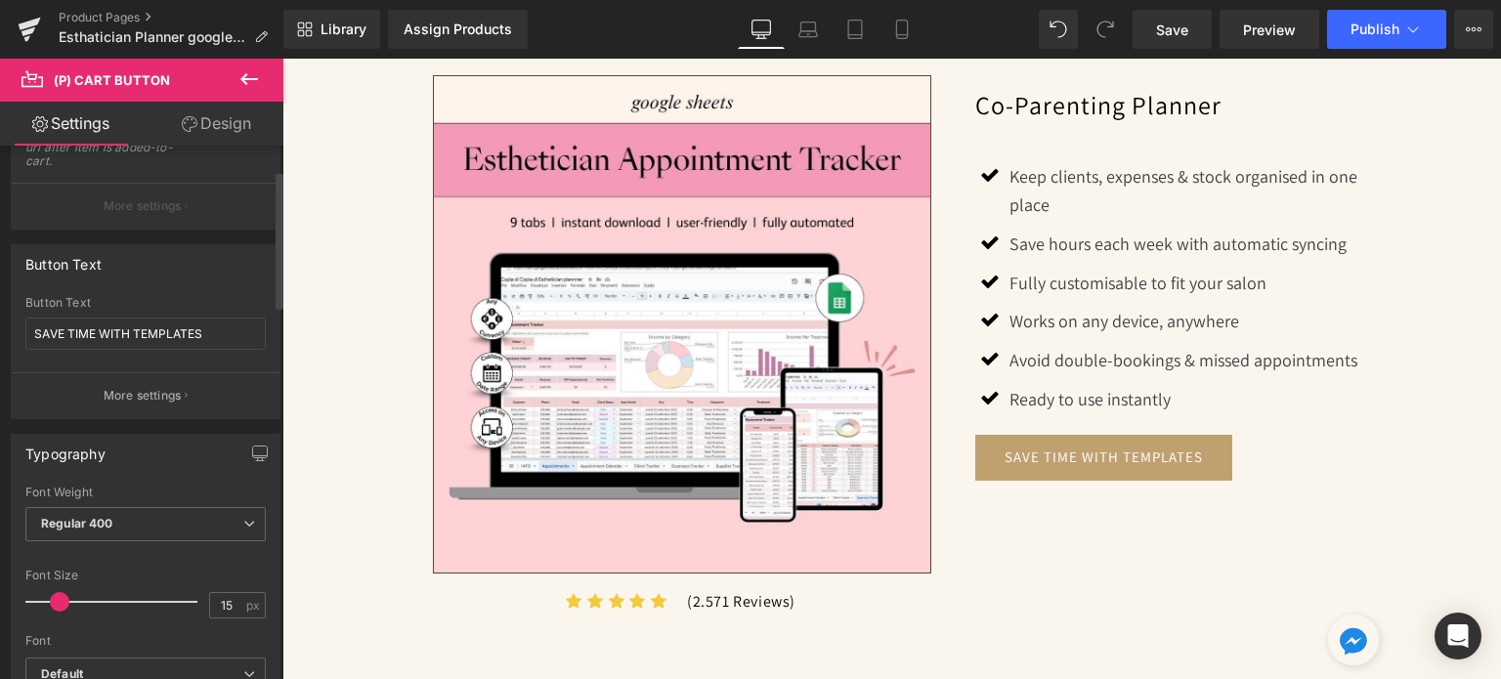
scroll to position [293, 0]
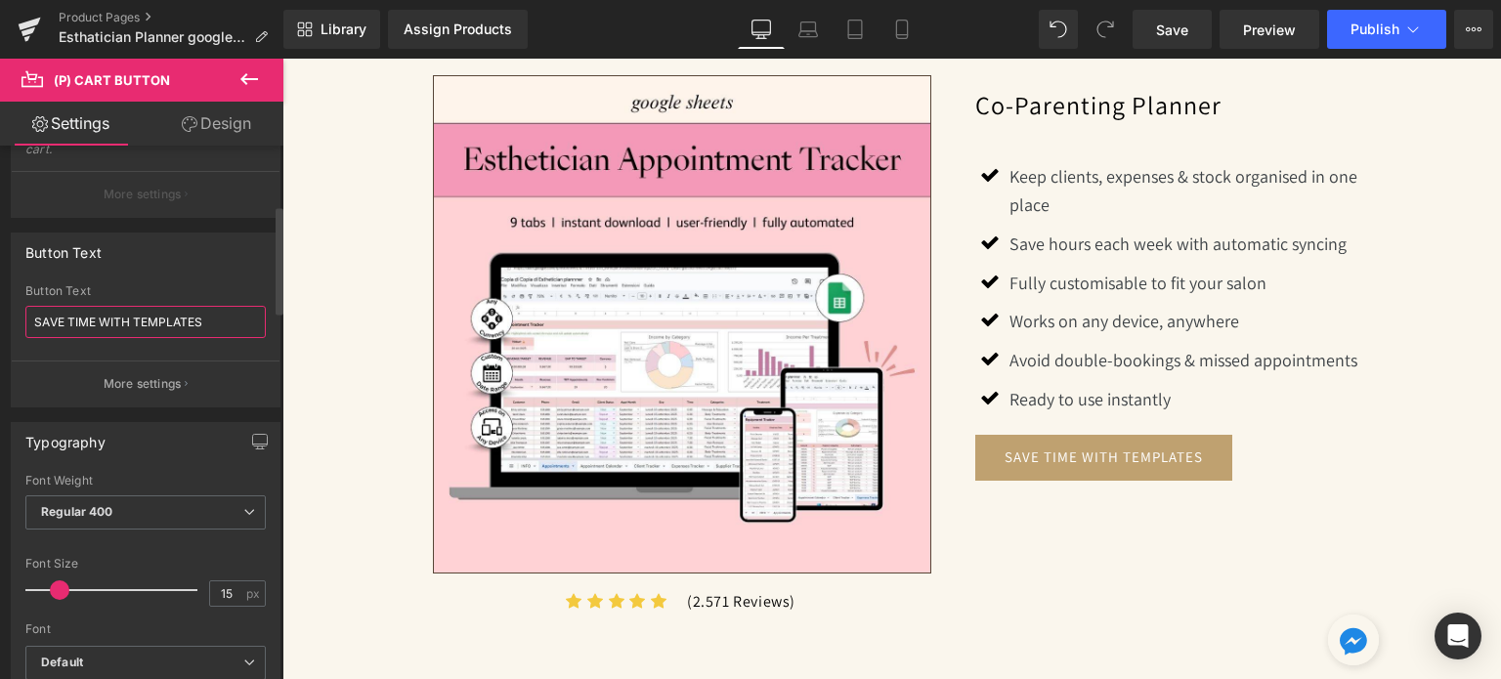
drag, startPoint x: 220, startPoint y: 320, endPoint x: 133, endPoint y: 312, distance: 87.3
click at [133, 312] on input "SAVE TIME WITH TEMPLATES" at bounding box center [145, 322] width 240 height 32
drag, startPoint x: 188, startPoint y: 316, endPoint x: 134, endPoint y: 313, distance: 53.8
click at [134, 313] on input "SAVE TIME WITH TRACKER" at bounding box center [145, 322] width 240 height 32
type input "SAVE TIME WITH [PERSON_NAME]"
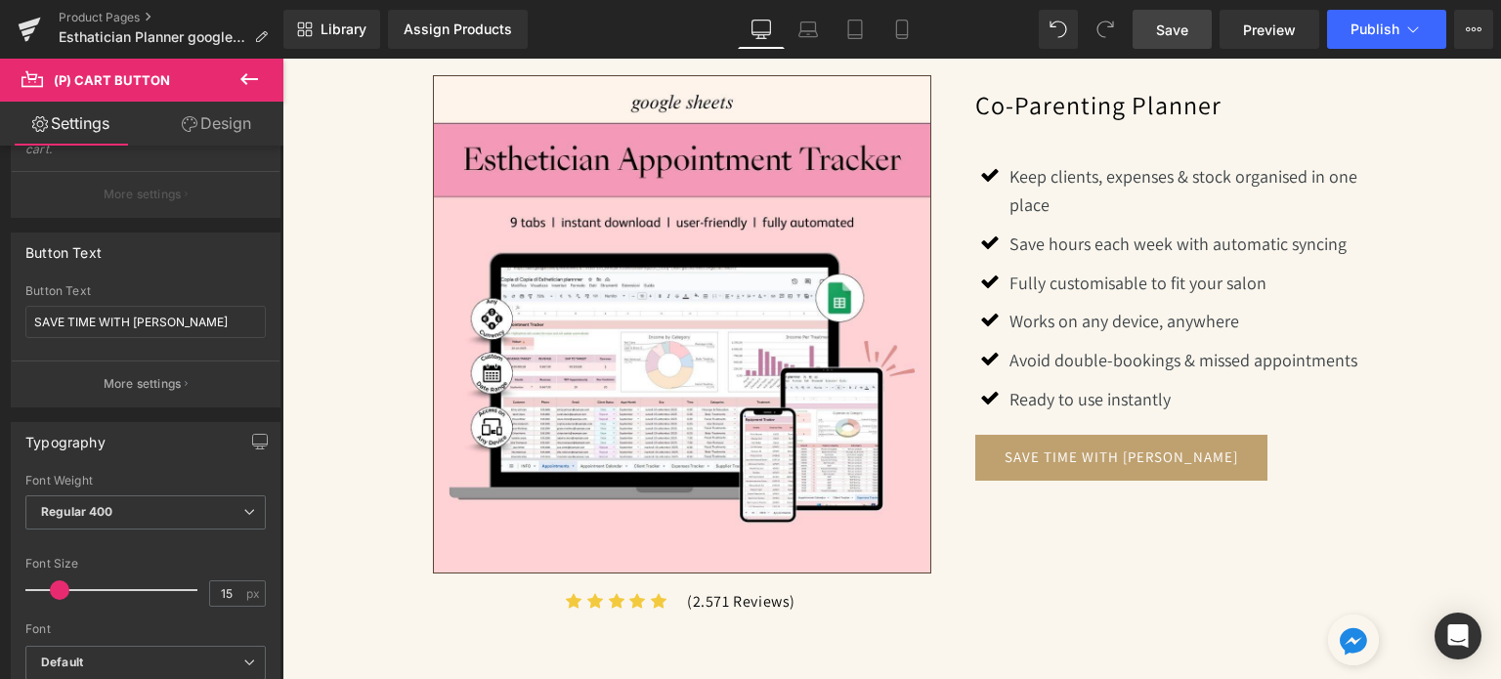
drag, startPoint x: 1173, startPoint y: 34, endPoint x: 672, endPoint y: 205, distance: 529.8
click at [1173, 34] on span "Save" at bounding box center [1172, 30] width 32 height 21
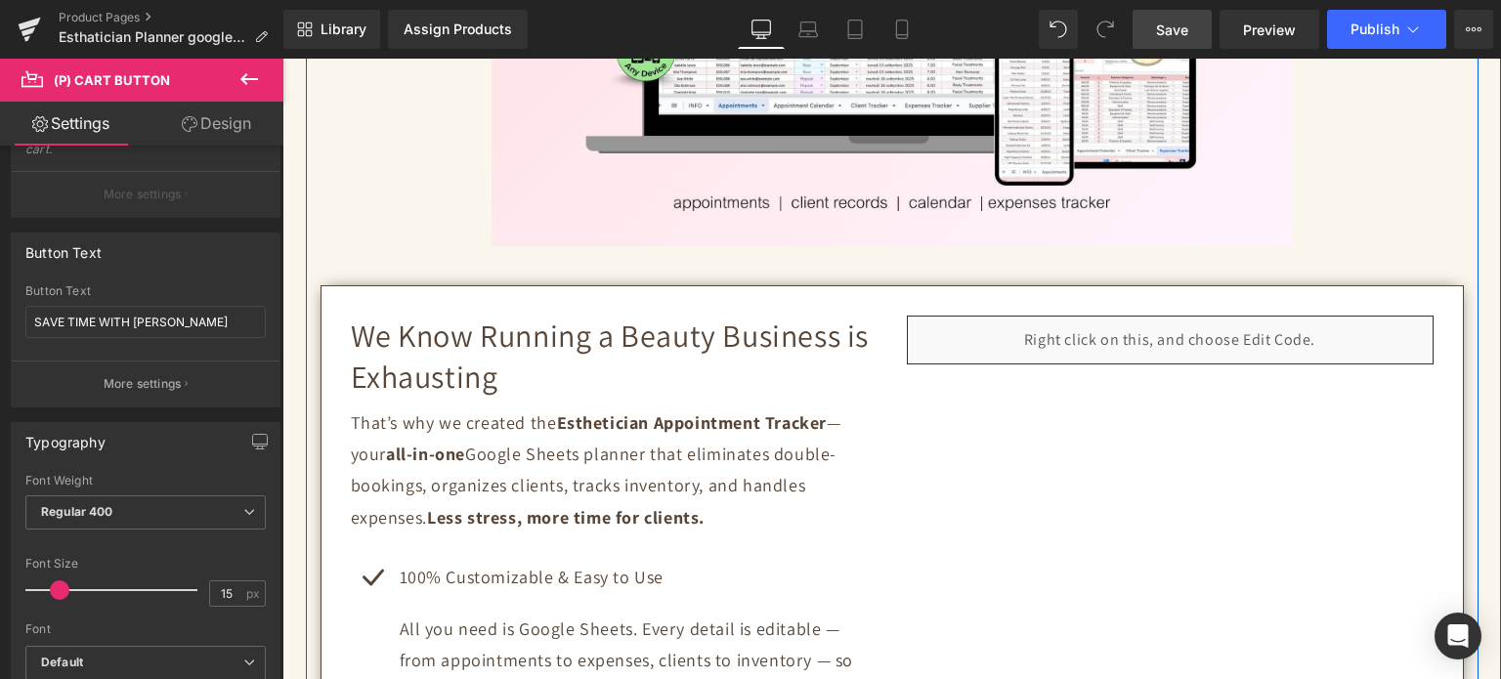
scroll to position [880, 0]
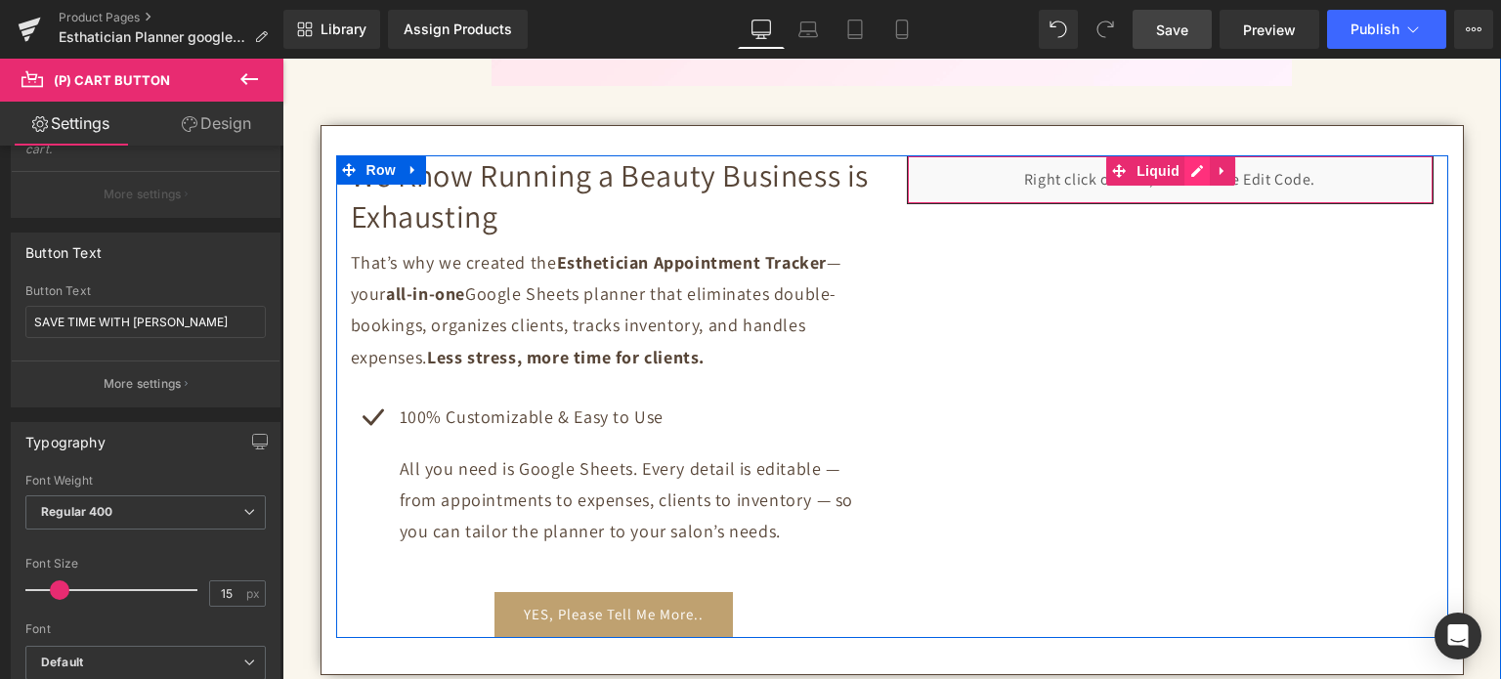
click at [1192, 163] on div "Liquid" at bounding box center [1170, 179] width 527 height 49
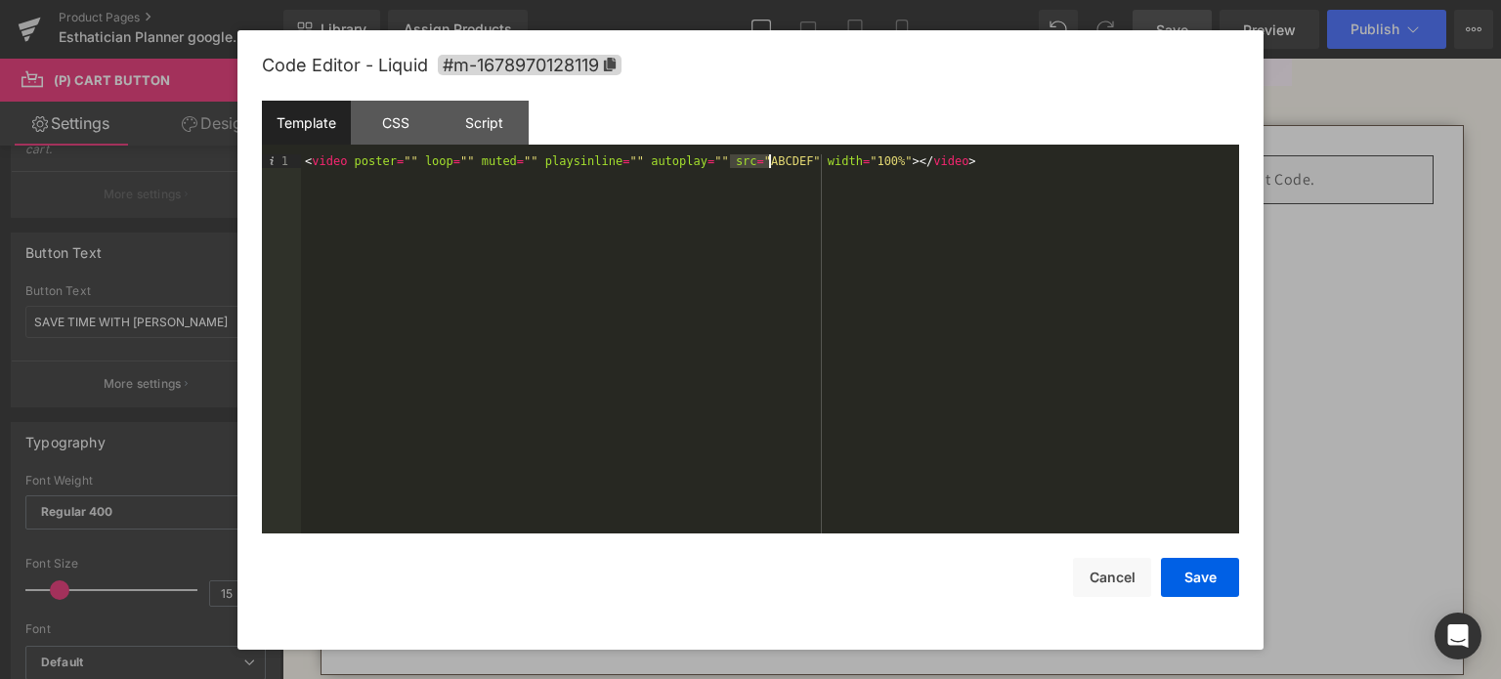
drag, startPoint x: 732, startPoint y: 158, endPoint x: 766, endPoint y: 158, distance: 34.2
click at [766, 158] on div "< video poster = "" loop = "" muted = "" playsinline = "" autoplay = "" src = "…" at bounding box center [770, 358] width 938 height 409
click at [1224, 584] on button "Save" at bounding box center [1200, 577] width 78 height 39
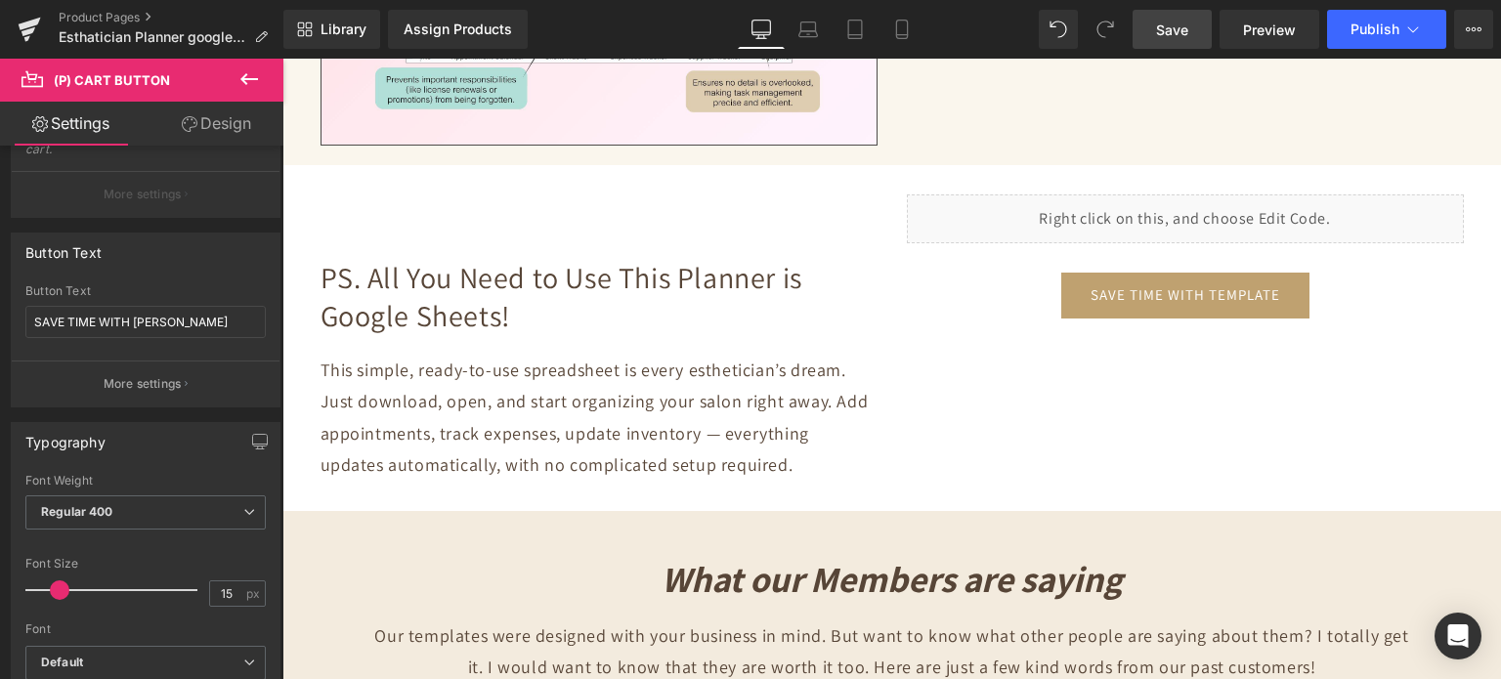
scroll to position [6451, 0]
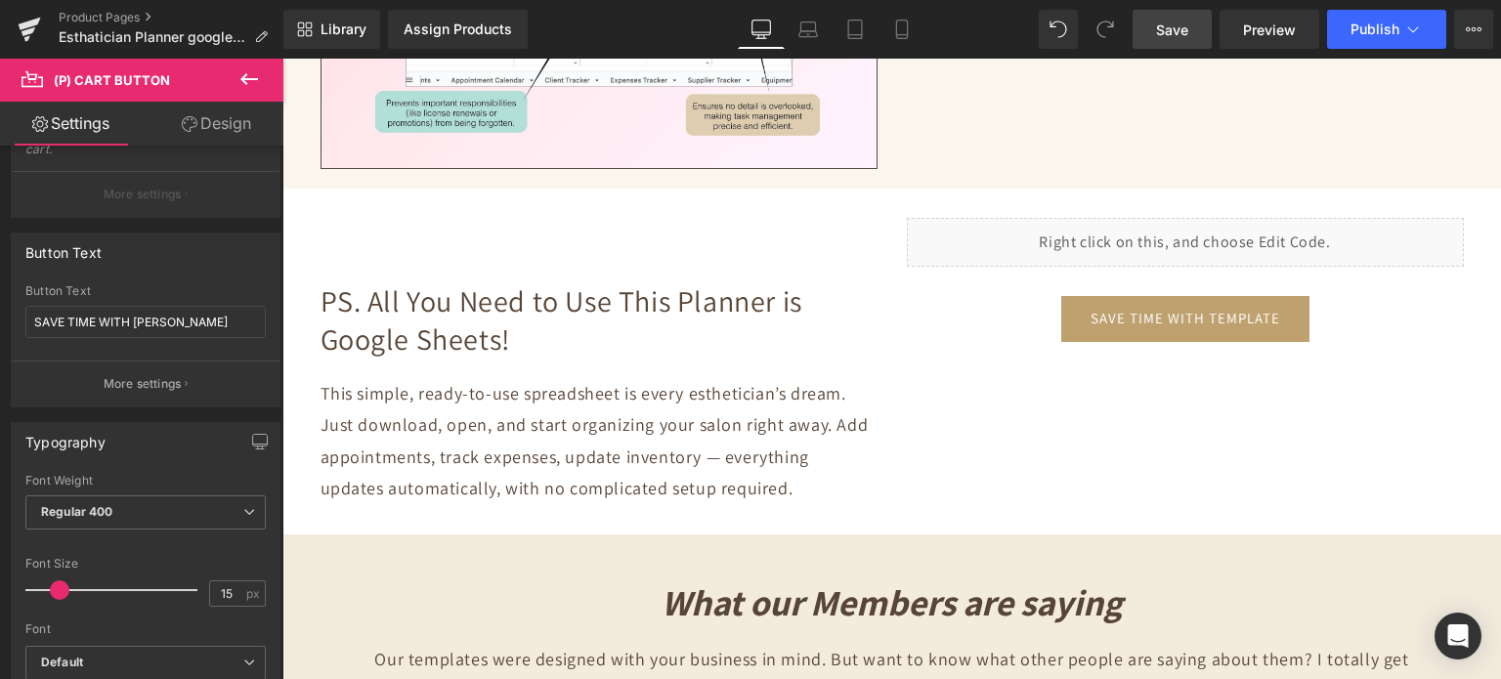
click at [1185, 244] on div "Liquid" at bounding box center [1185, 242] width 557 height 49
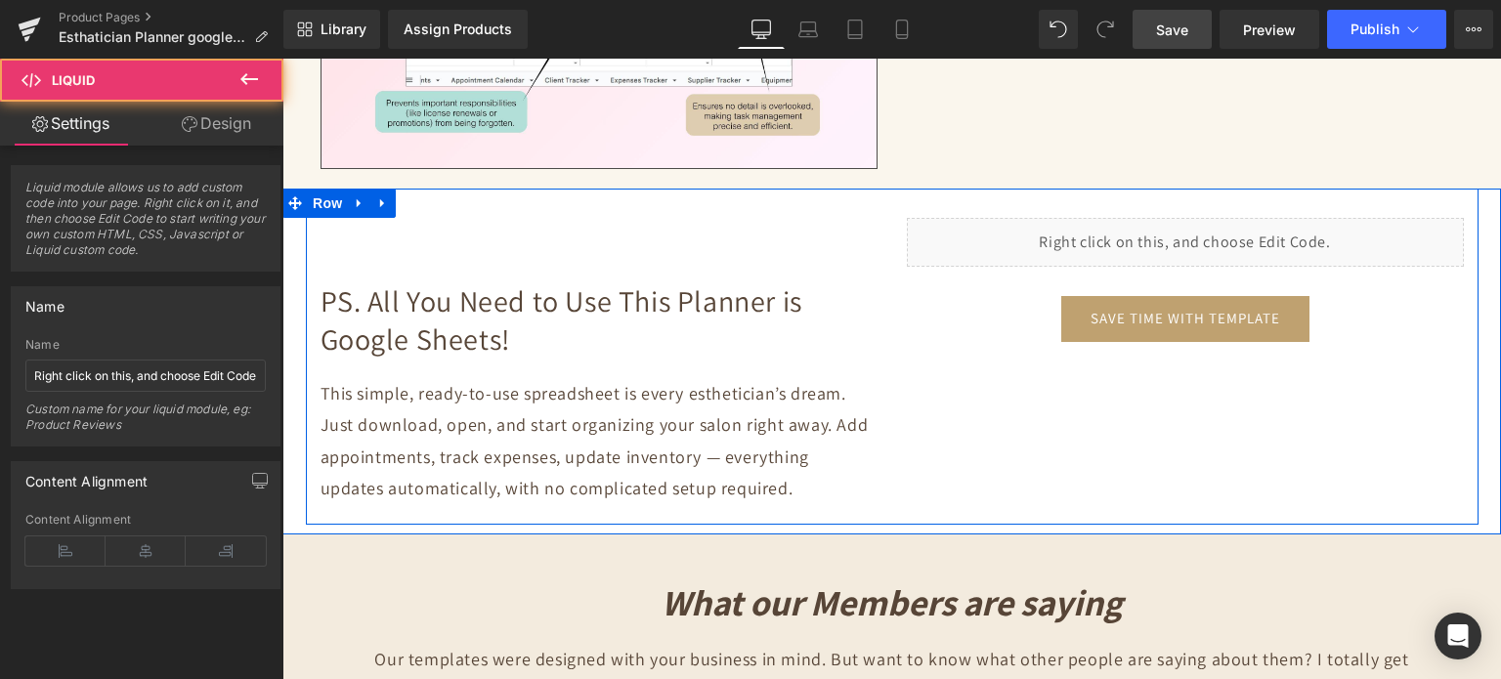
click at [1194, 229] on div "Liquid" at bounding box center [1185, 242] width 557 height 49
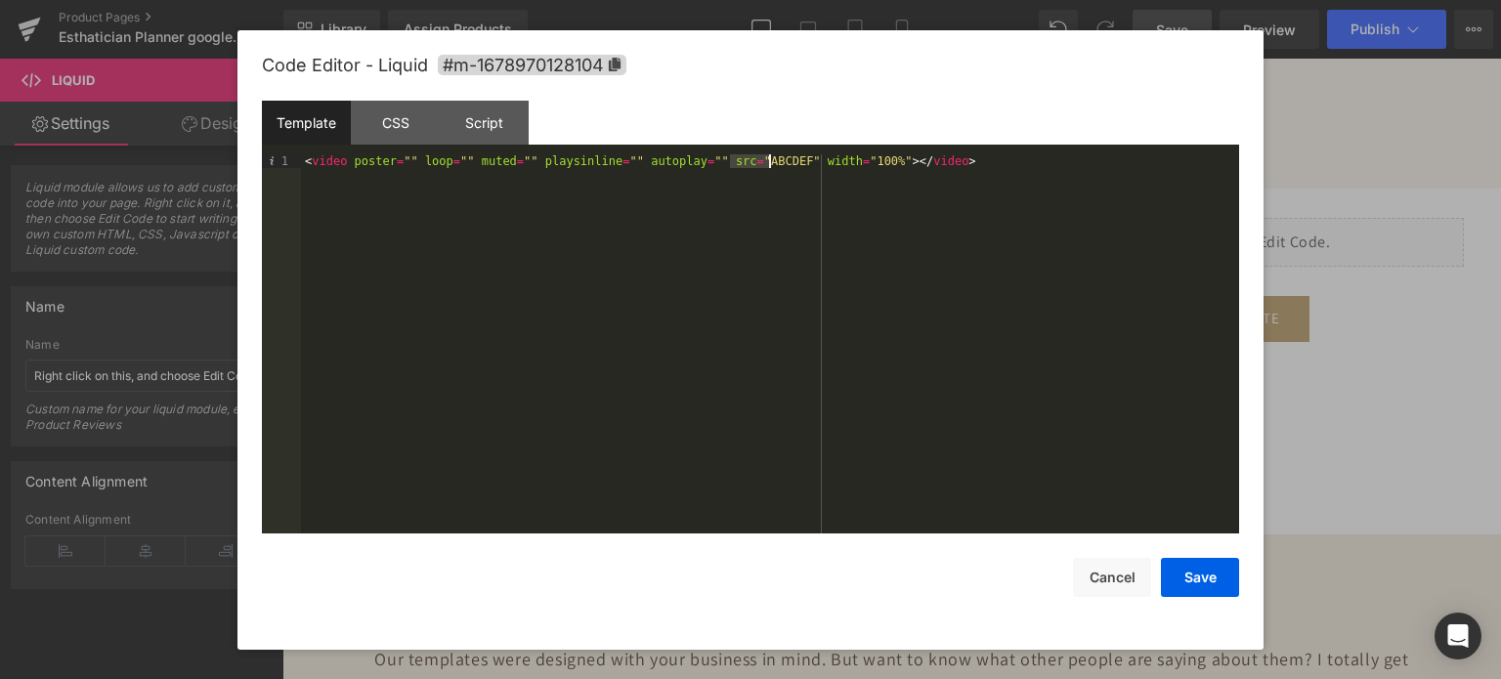
drag, startPoint x: 732, startPoint y: 160, endPoint x: 768, endPoint y: 162, distance: 36.2
click at [768, 162] on div "< video poster = "" loop = "" muted = "" playsinline = "" autoplay = "" src = "…" at bounding box center [770, 358] width 938 height 409
drag, startPoint x: 1206, startPoint y: 578, endPoint x: 1210, endPoint y: 555, distance: 22.8
click at [1206, 578] on button "Save" at bounding box center [1200, 577] width 78 height 39
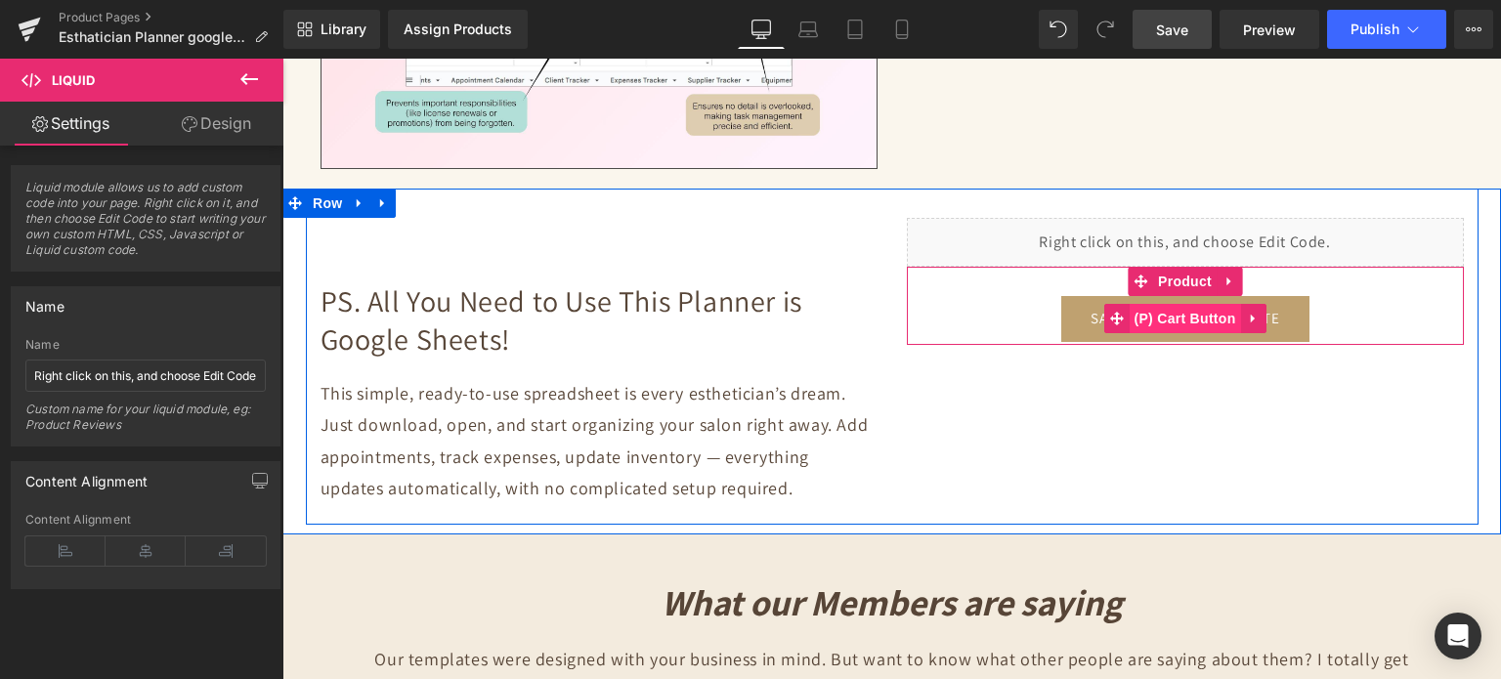
click at [1221, 319] on span "(P) Cart Button" at bounding box center [1184, 318] width 111 height 29
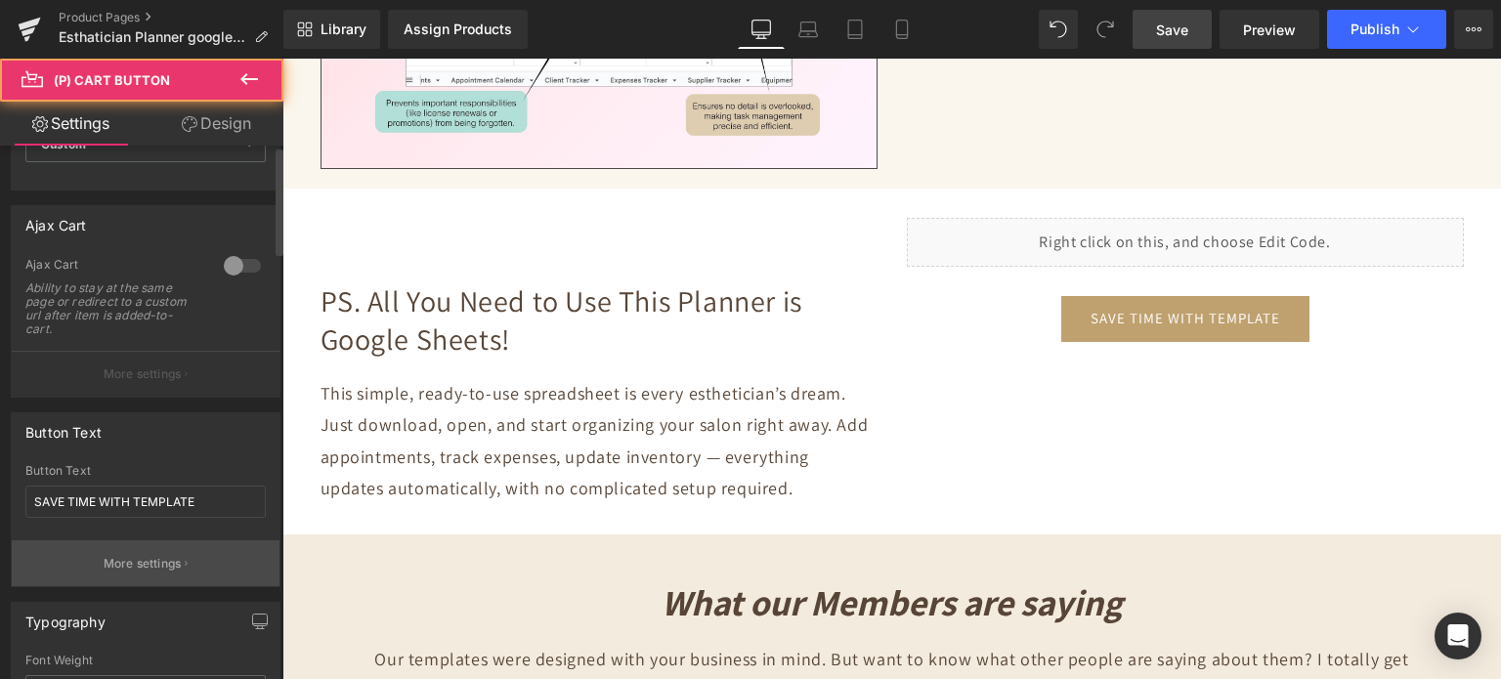
scroll to position [293, 0]
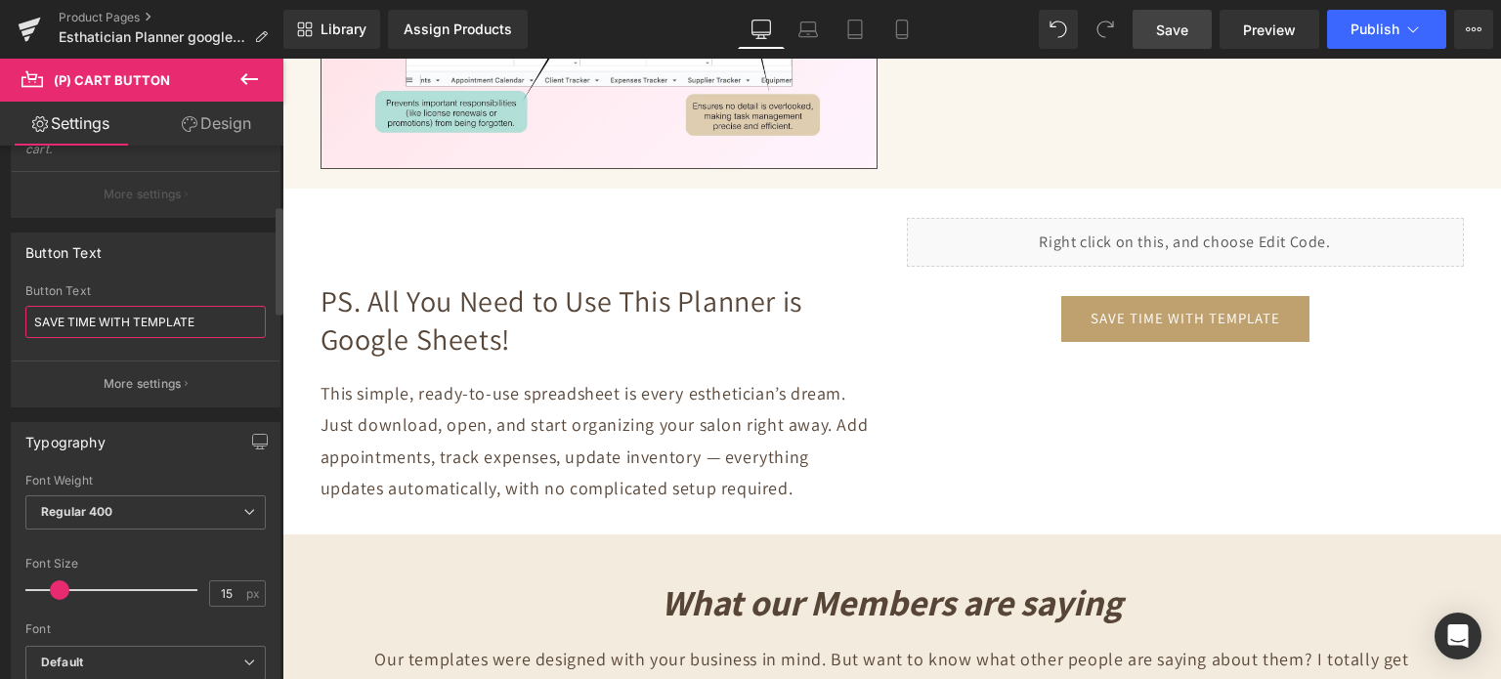
drag, startPoint x: 207, startPoint y: 322, endPoint x: 137, endPoint y: 319, distance: 70.4
click at [137, 319] on input "SAVE TIME WITH TEMPLATE" at bounding box center [145, 322] width 240 height 32
type input "SAVE TIME WITH [PERSON_NAME]"
click at [1162, 17] on link "Save" at bounding box center [1172, 29] width 79 height 39
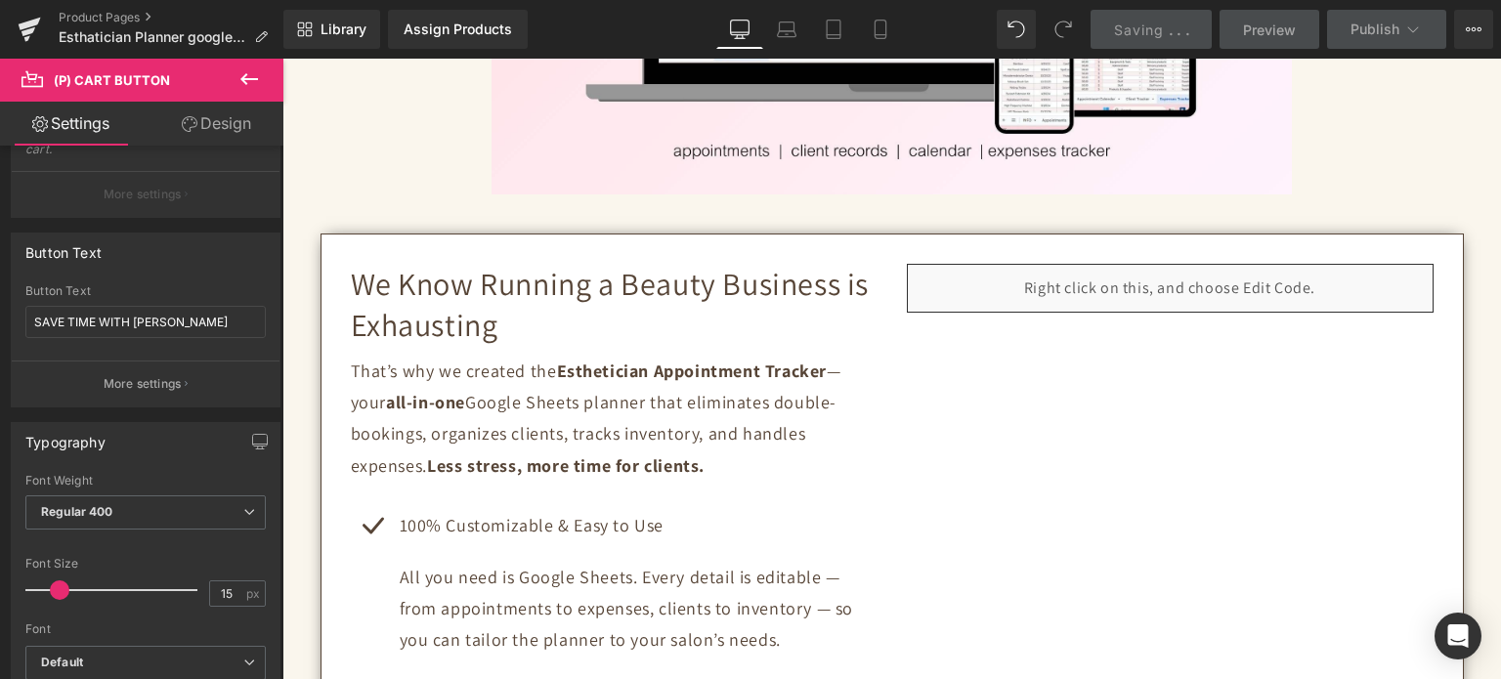
scroll to position [0, 0]
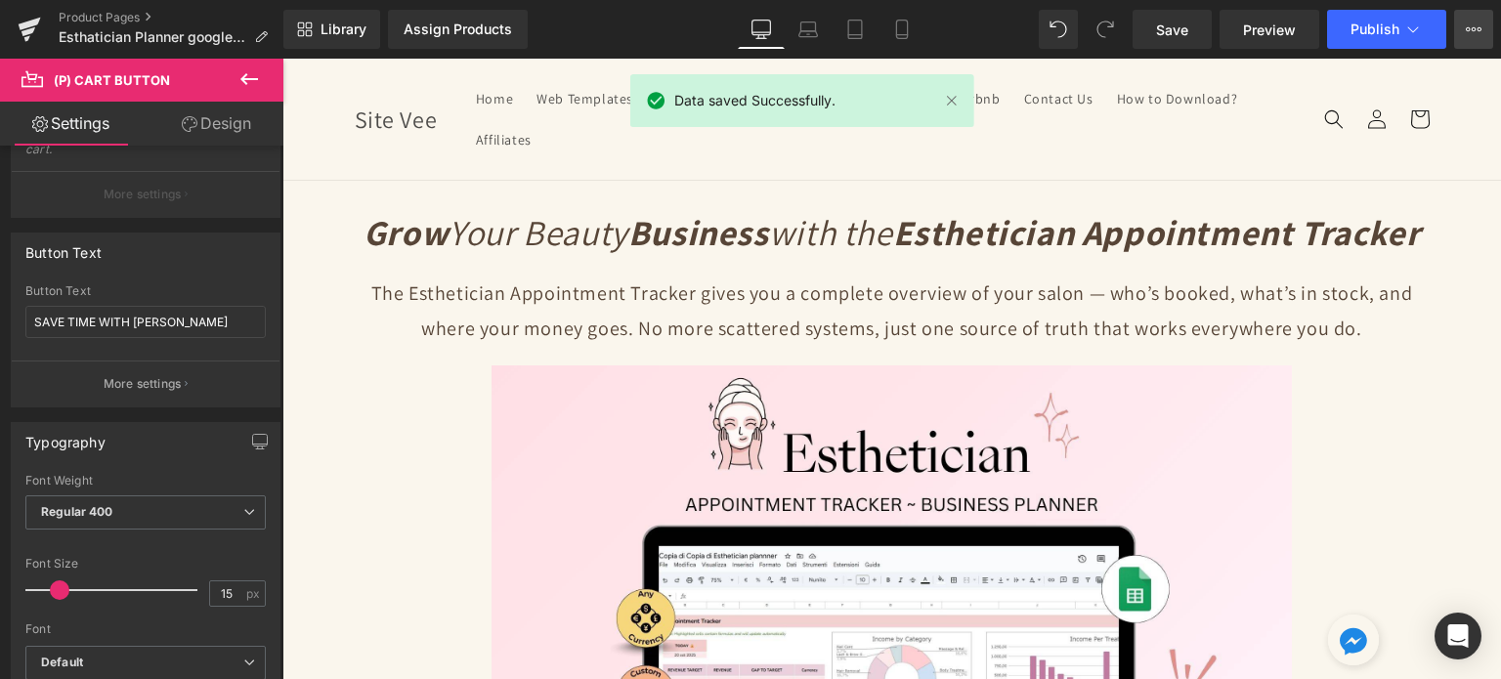
click at [1478, 22] on icon at bounding box center [1474, 30] width 16 height 16
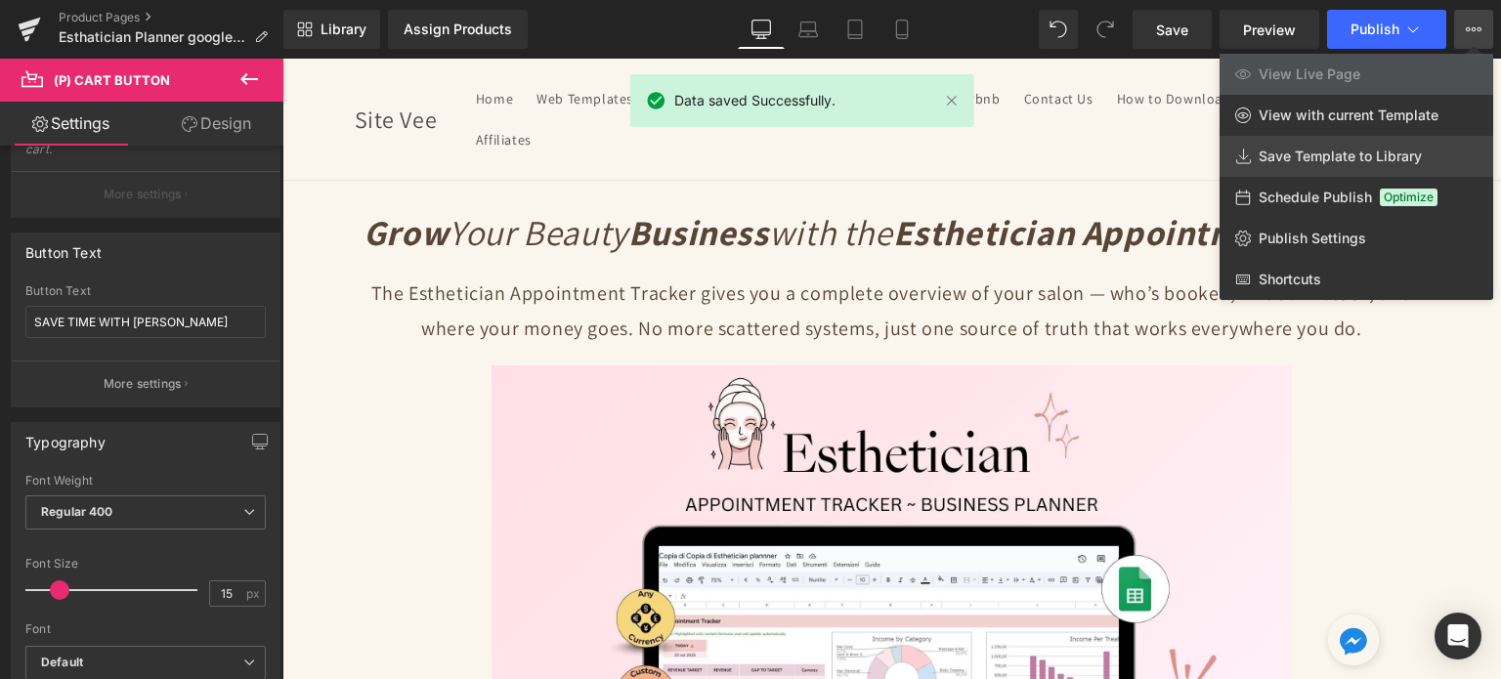
click at [1316, 163] on span "Save Template to Library" at bounding box center [1340, 157] width 163 height 18
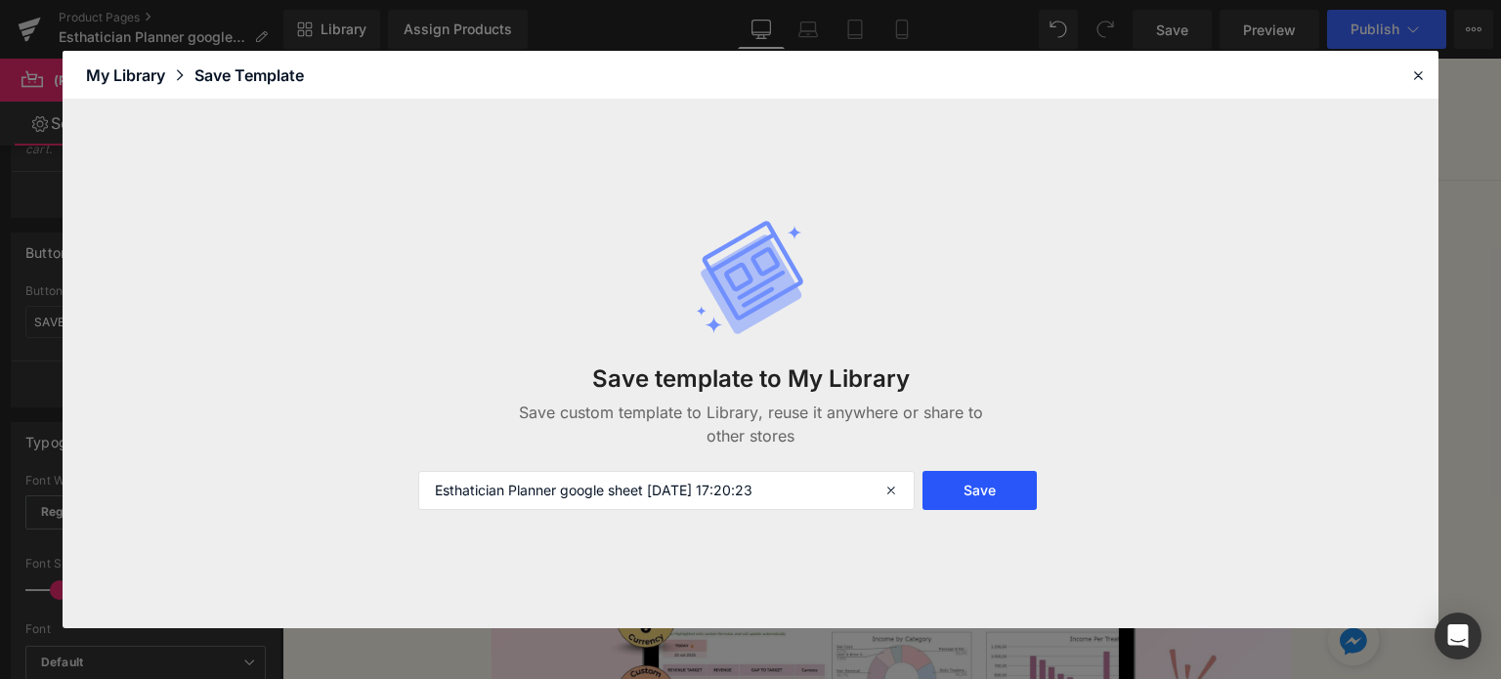
click at [1016, 496] on button "Save" at bounding box center [980, 490] width 114 height 39
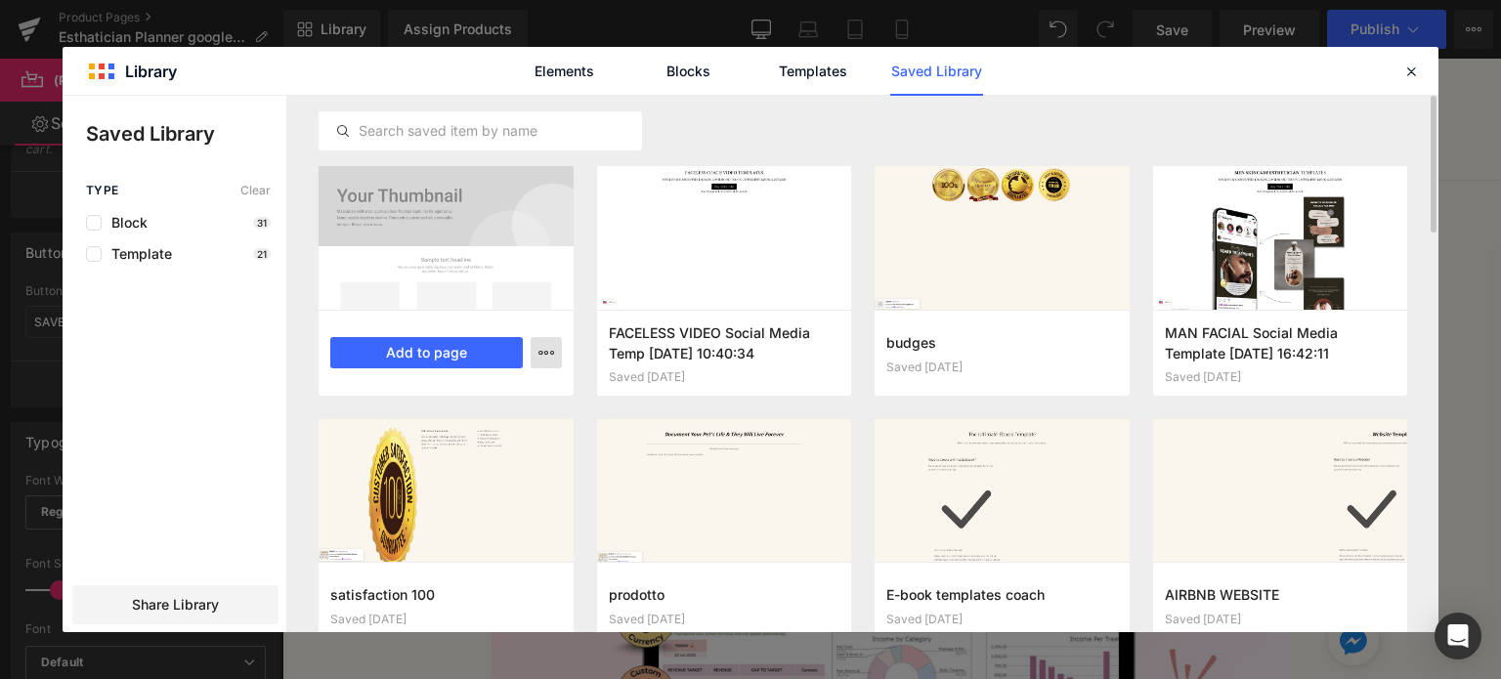
click at [540, 354] on icon "button" at bounding box center [547, 353] width 16 height 16
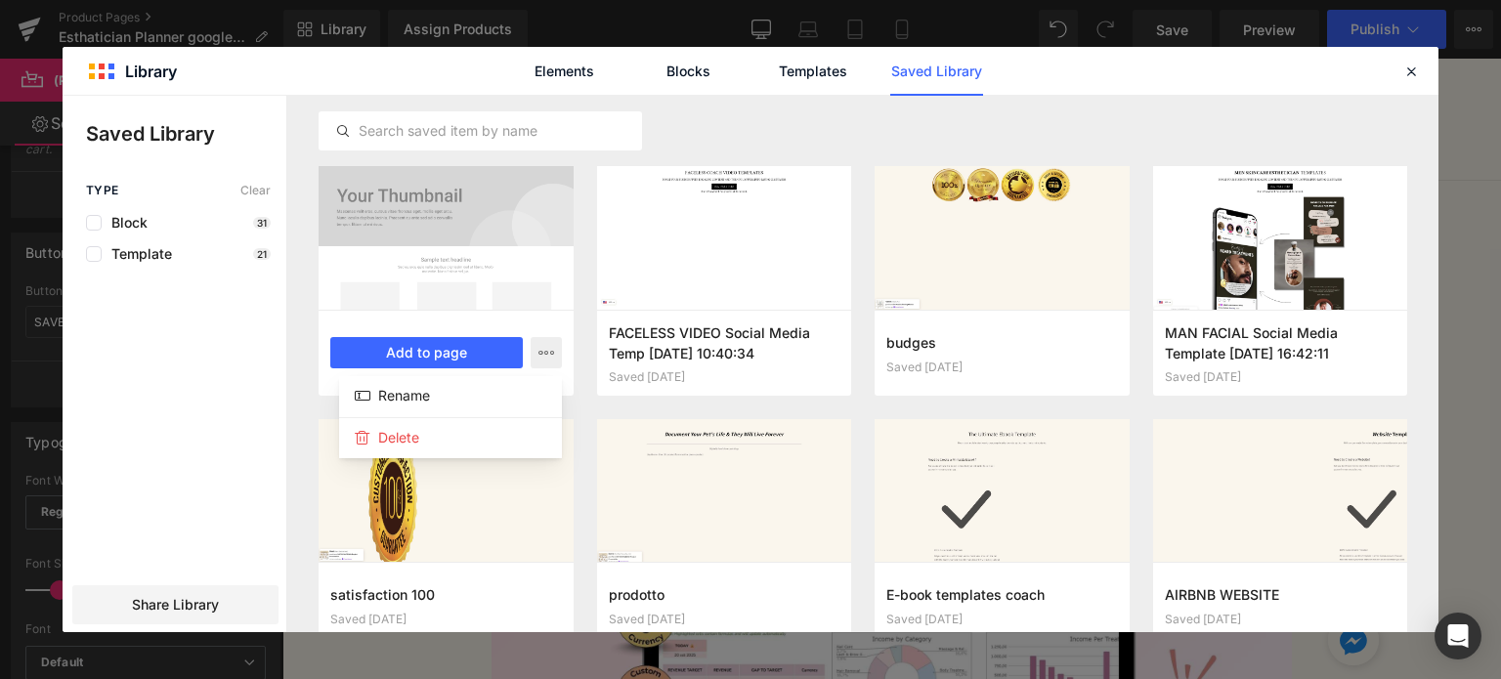
click at [426, 157] on div at bounding box center [751, 364] width 1376 height 537
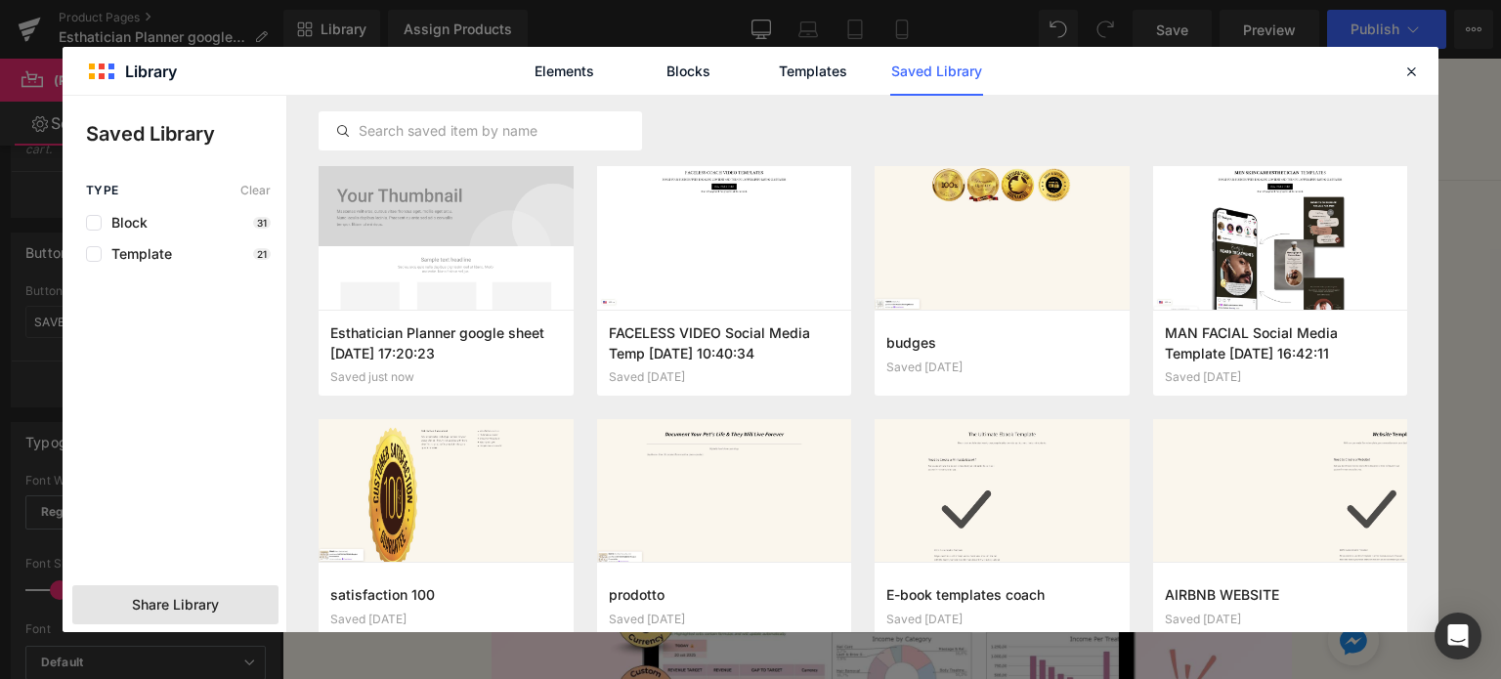
click at [160, 623] on div "Share Library" at bounding box center [175, 604] width 206 height 39
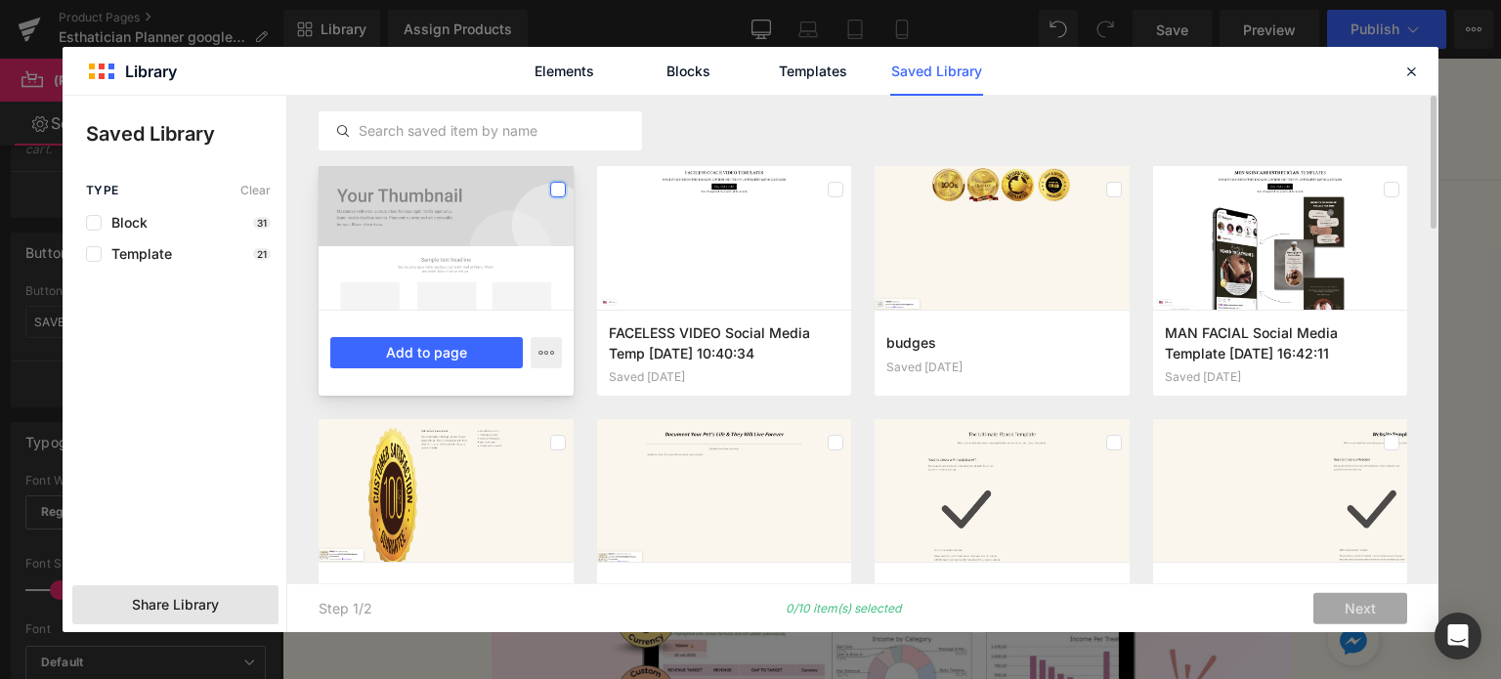
click at [558, 195] on label at bounding box center [558, 190] width 16 height 16
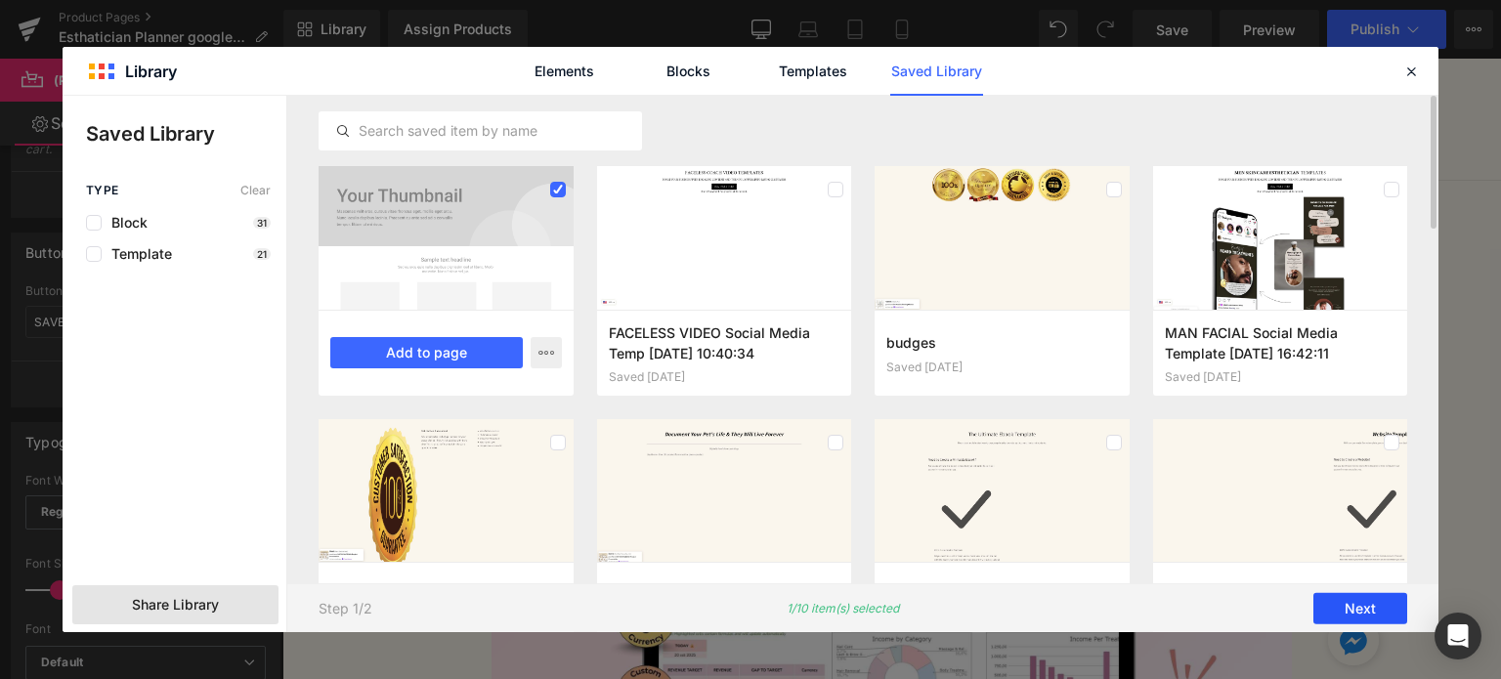
click at [1365, 611] on button "Next" at bounding box center [1361, 608] width 94 height 31
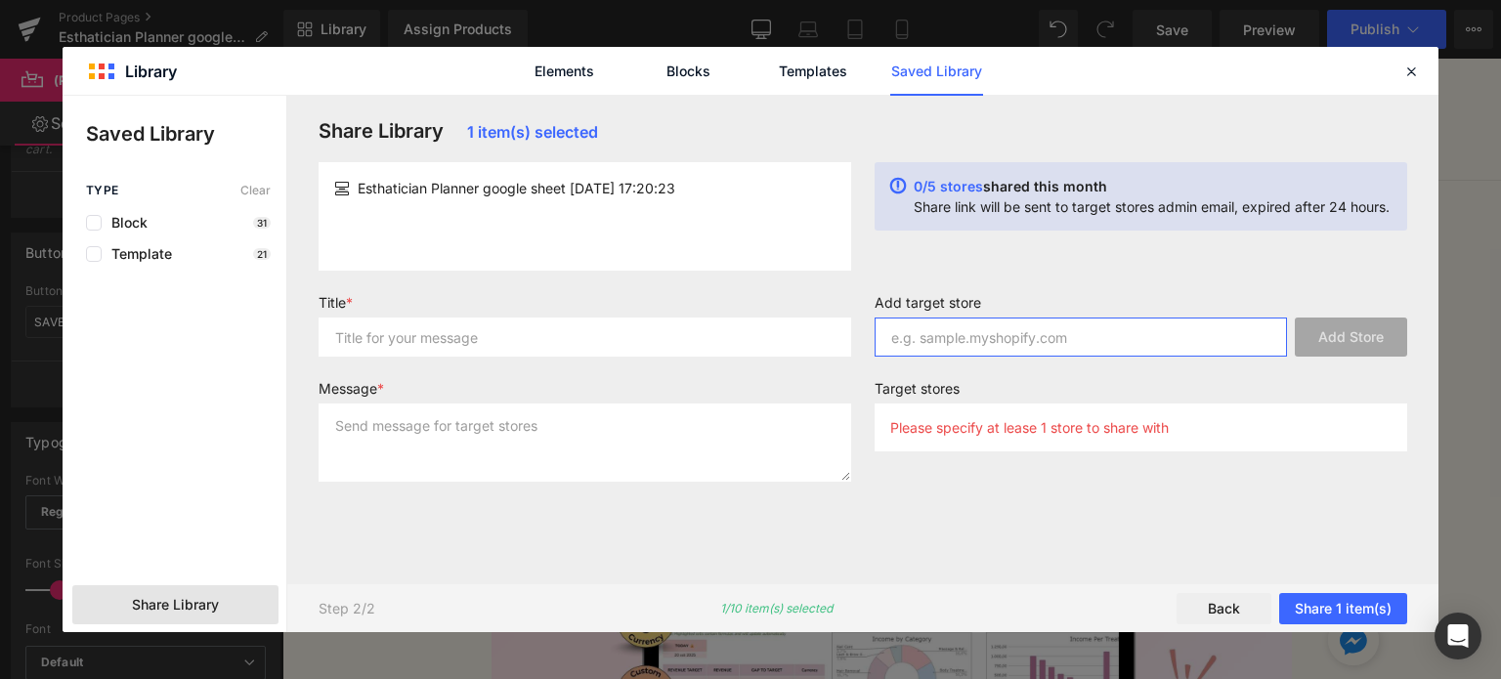
click at [943, 349] on input "text" at bounding box center [1081, 337] width 412 height 39
type input "[DOMAIN_NAME]"
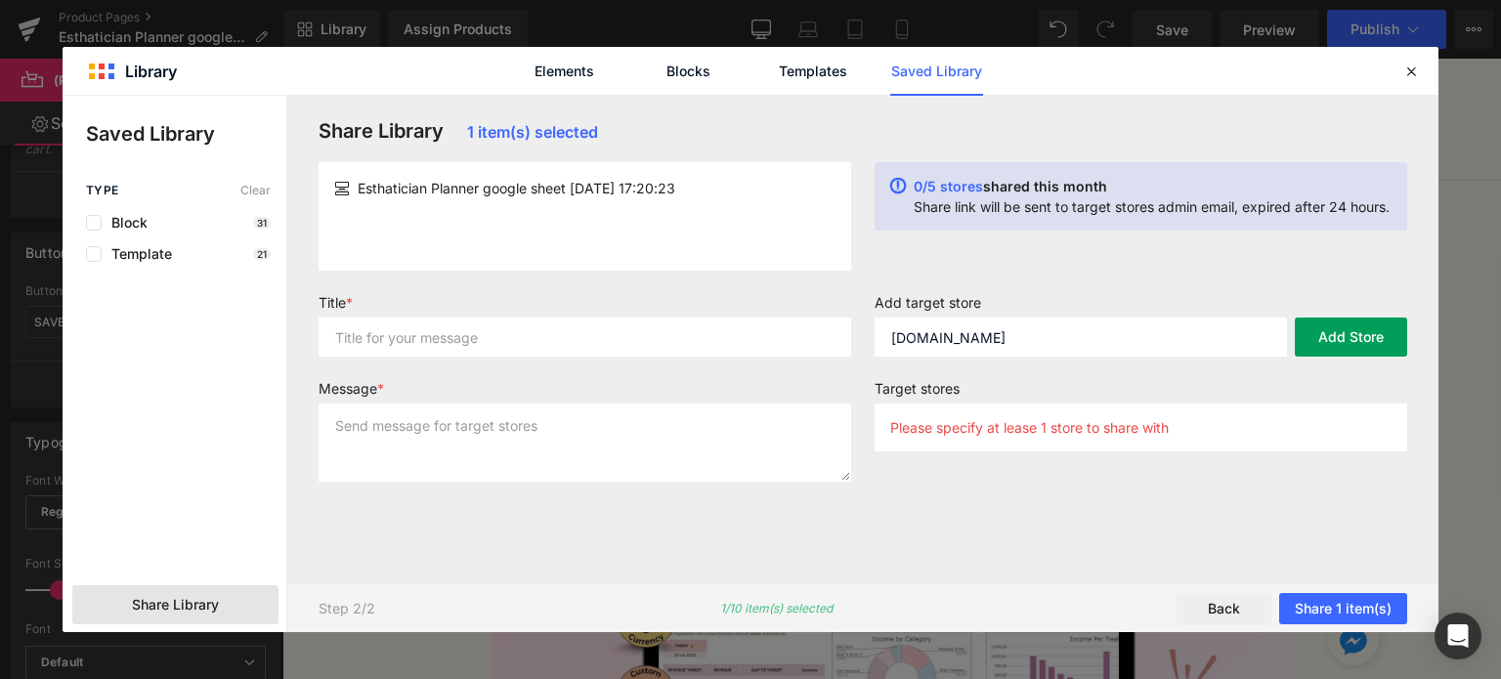
click at [1342, 342] on button "Add Store" at bounding box center [1351, 337] width 112 height 39
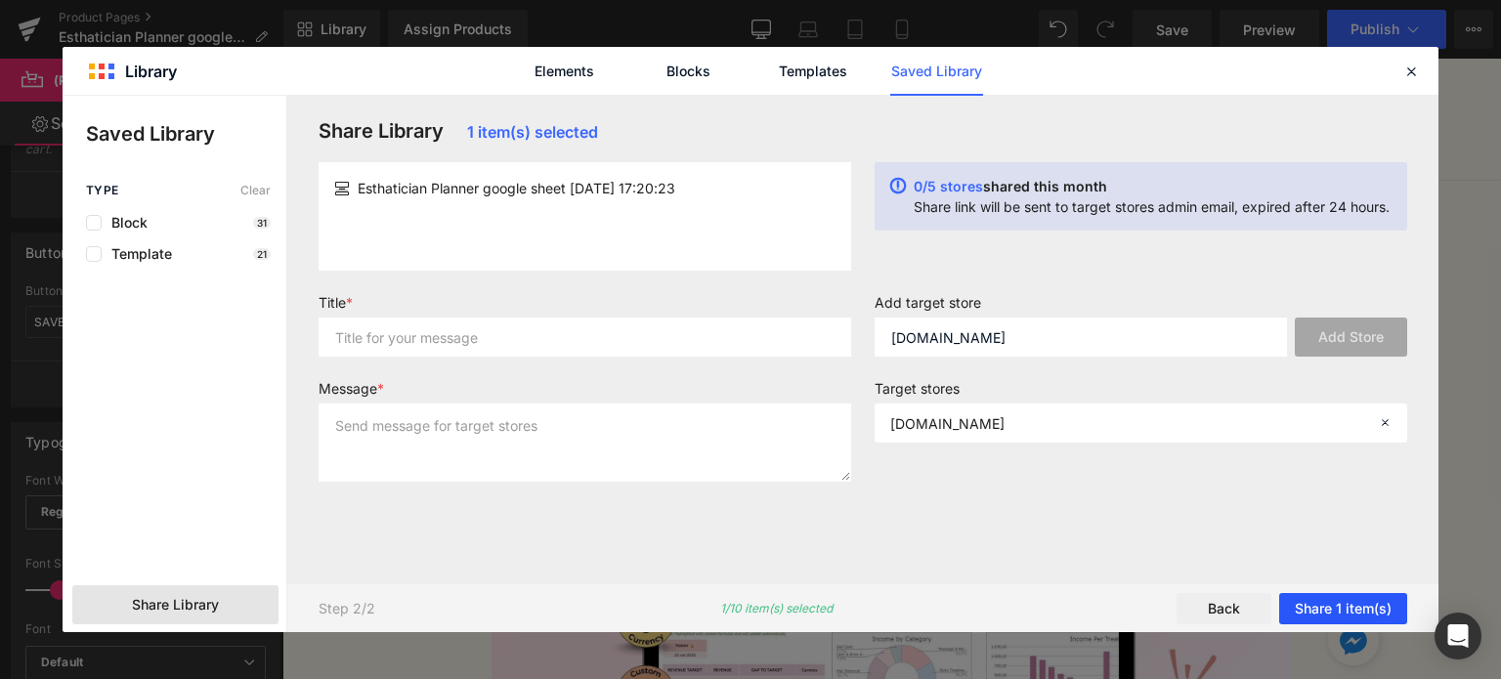
click at [1302, 609] on button "Share 1 item(s)" at bounding box center [1343, 608] width 128 height 31
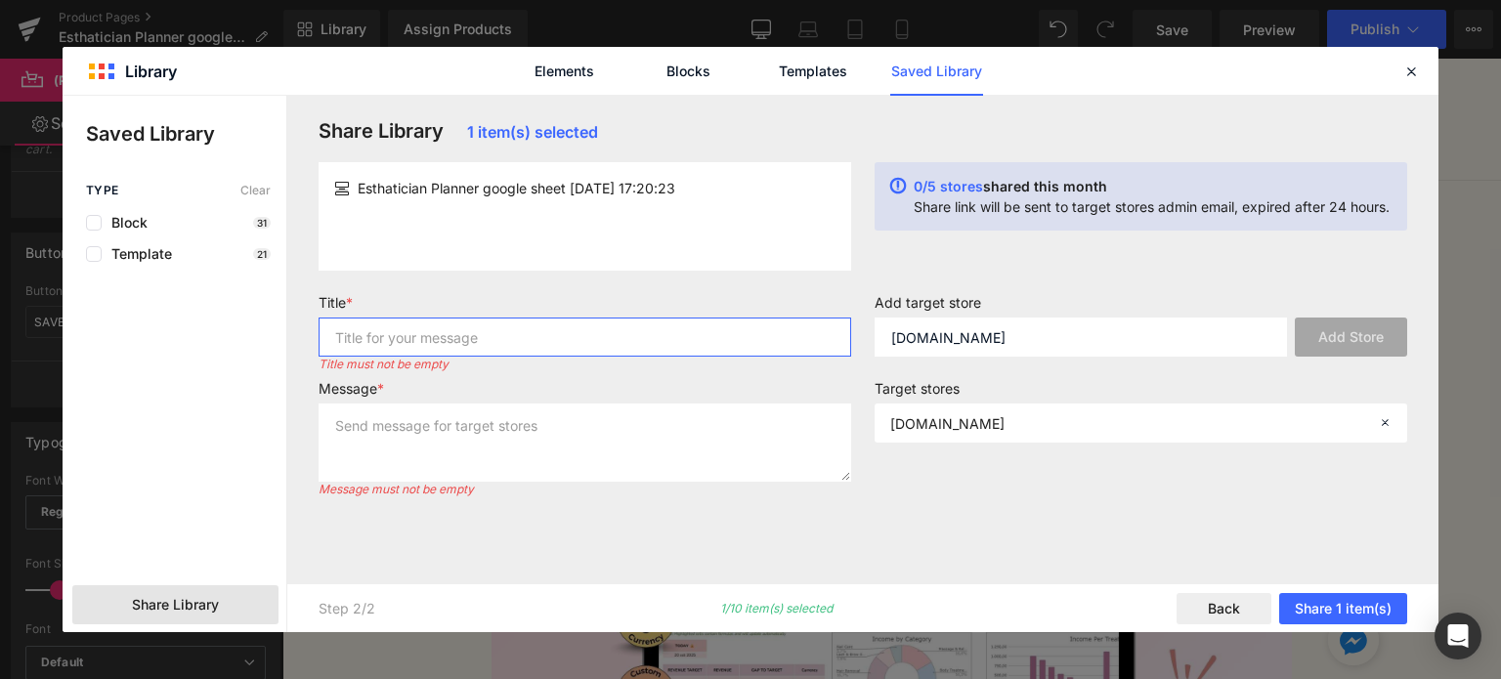
click at [463, 339] on input "text" at bounding box center [585, 337] width 533 height 39
type input "t"
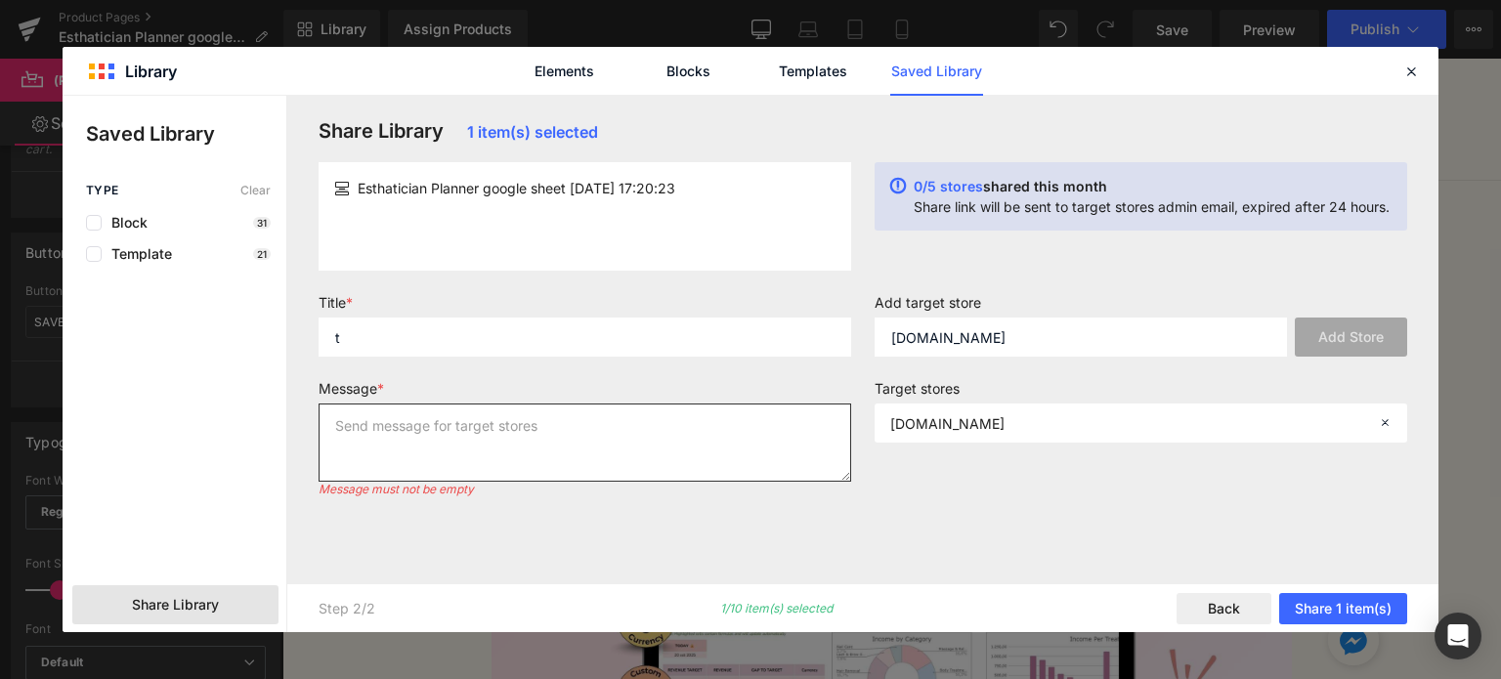
click at [463, 417] on textarea at bounding box center [585, 443] width 533 height 78
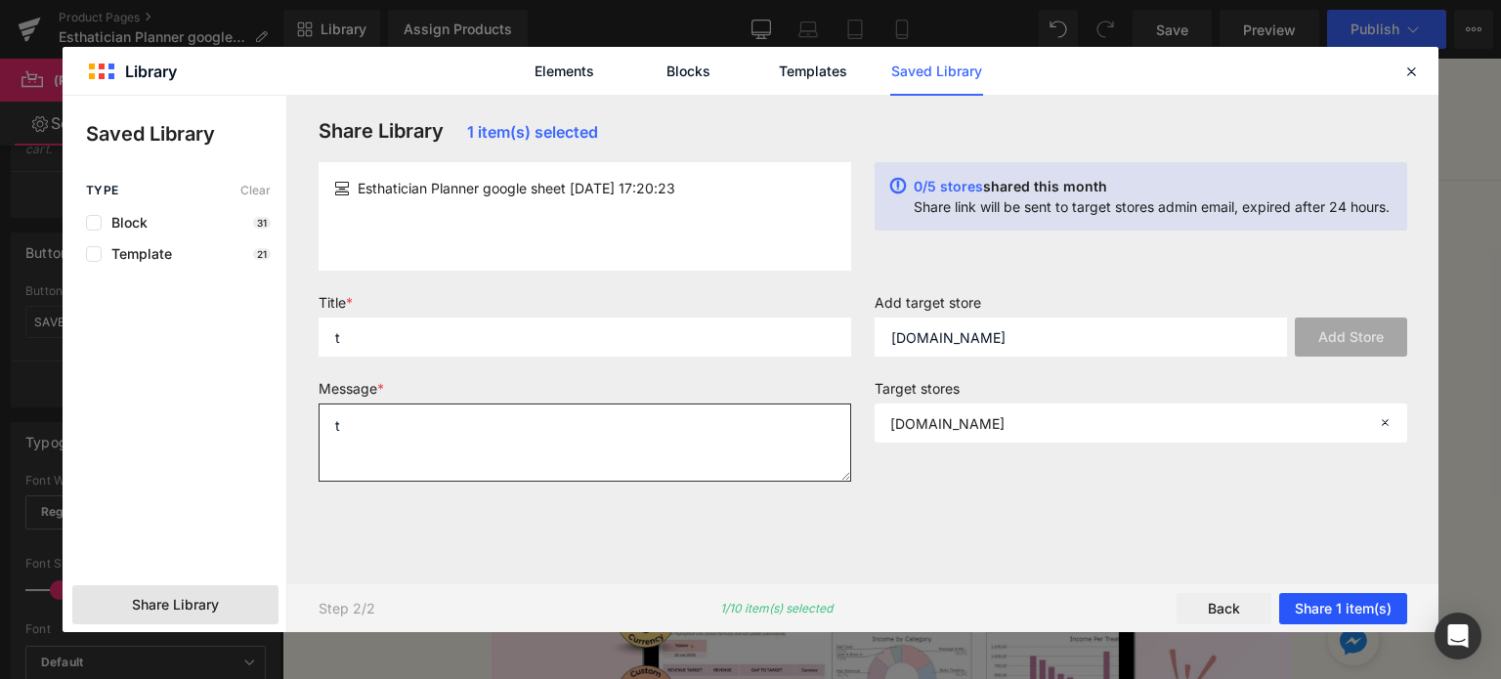
type textarea "t"
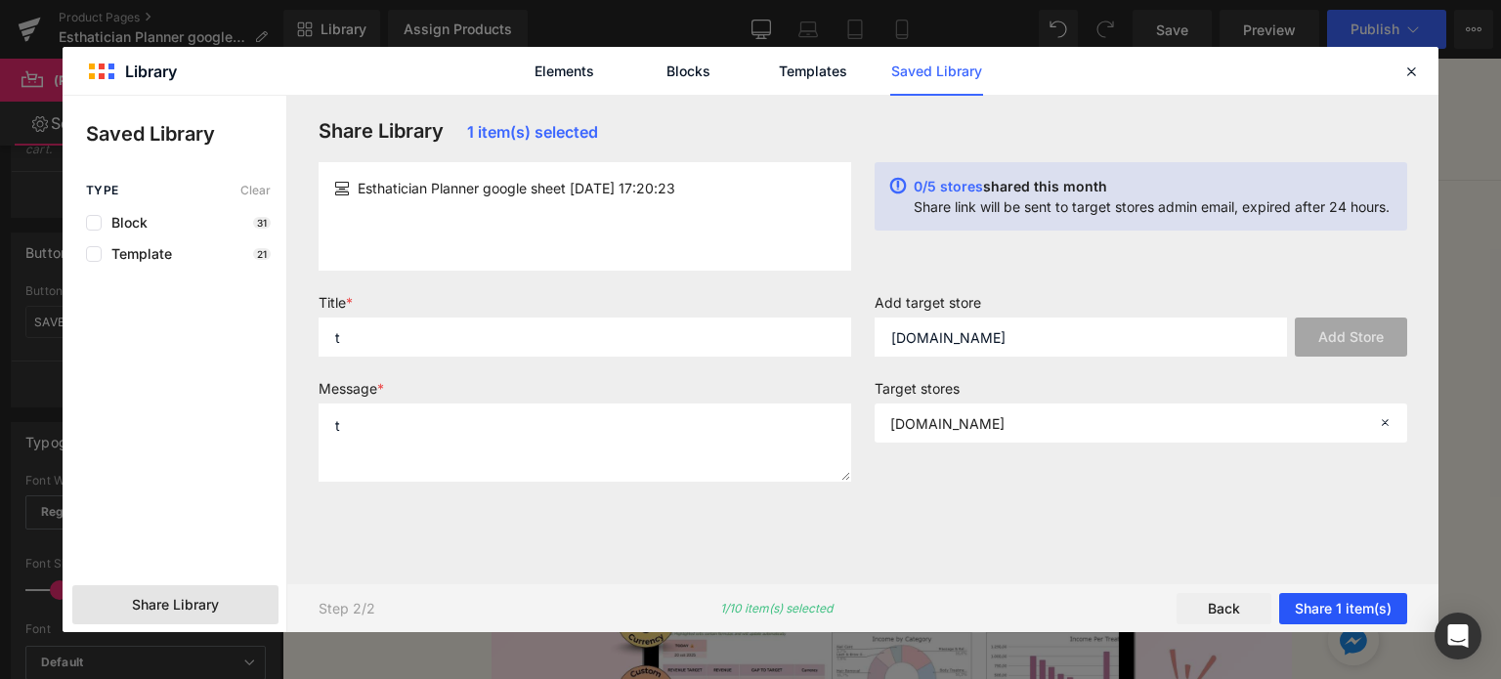
click at [1378, 596] on button "Share 1 item(s)" at bounding box center [1343, 608] width 128 height 31
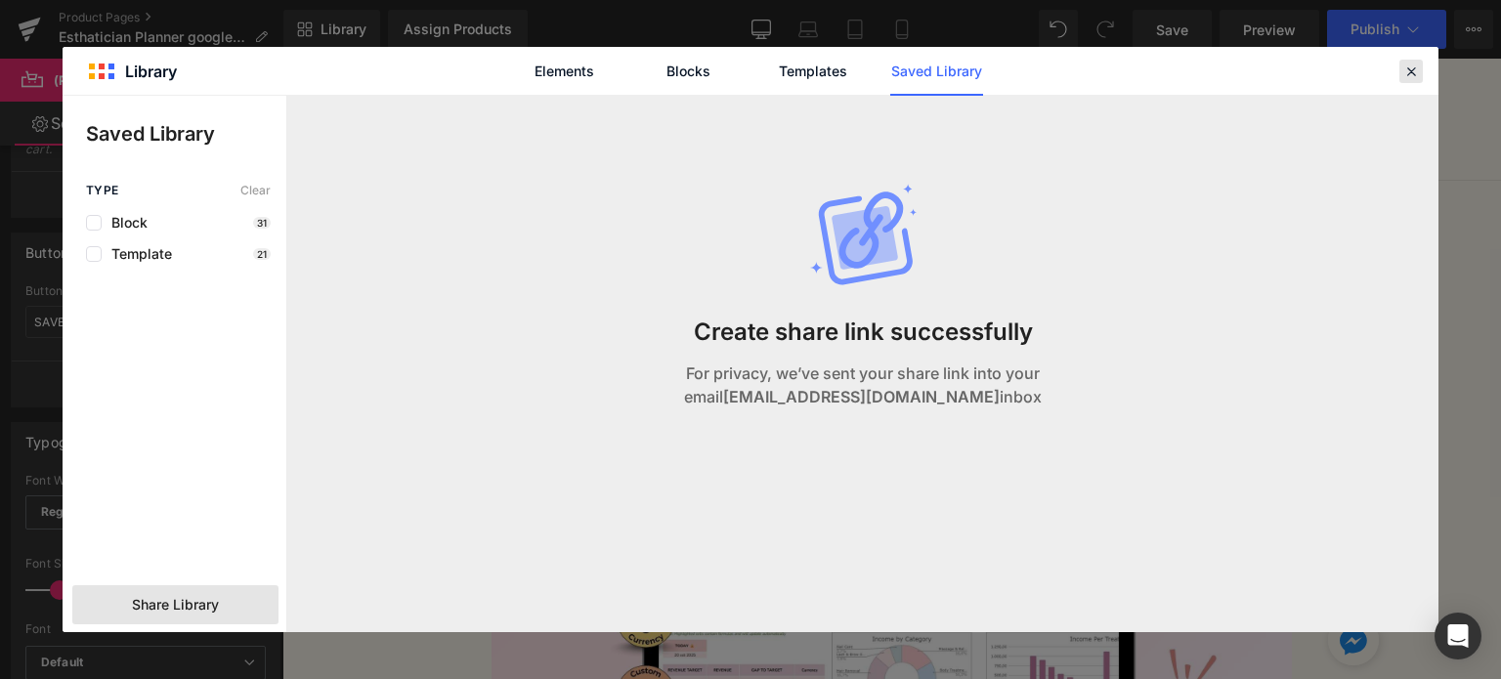
click at [1417, 60] on div at bounding box center [1411, 71] width 23 height 23
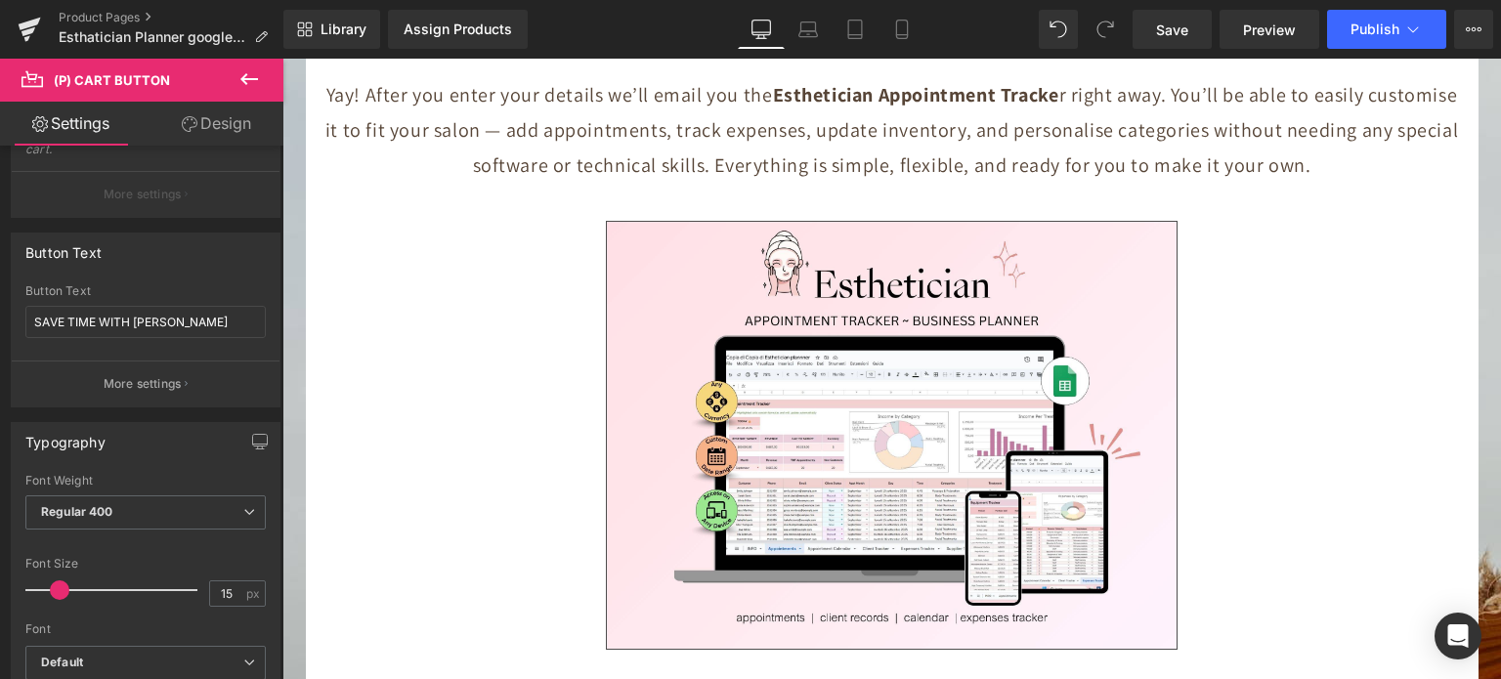
scroll to position [9209, 0]
